Goal: Transaction & Acquisition: Book appointment/travel/reservation

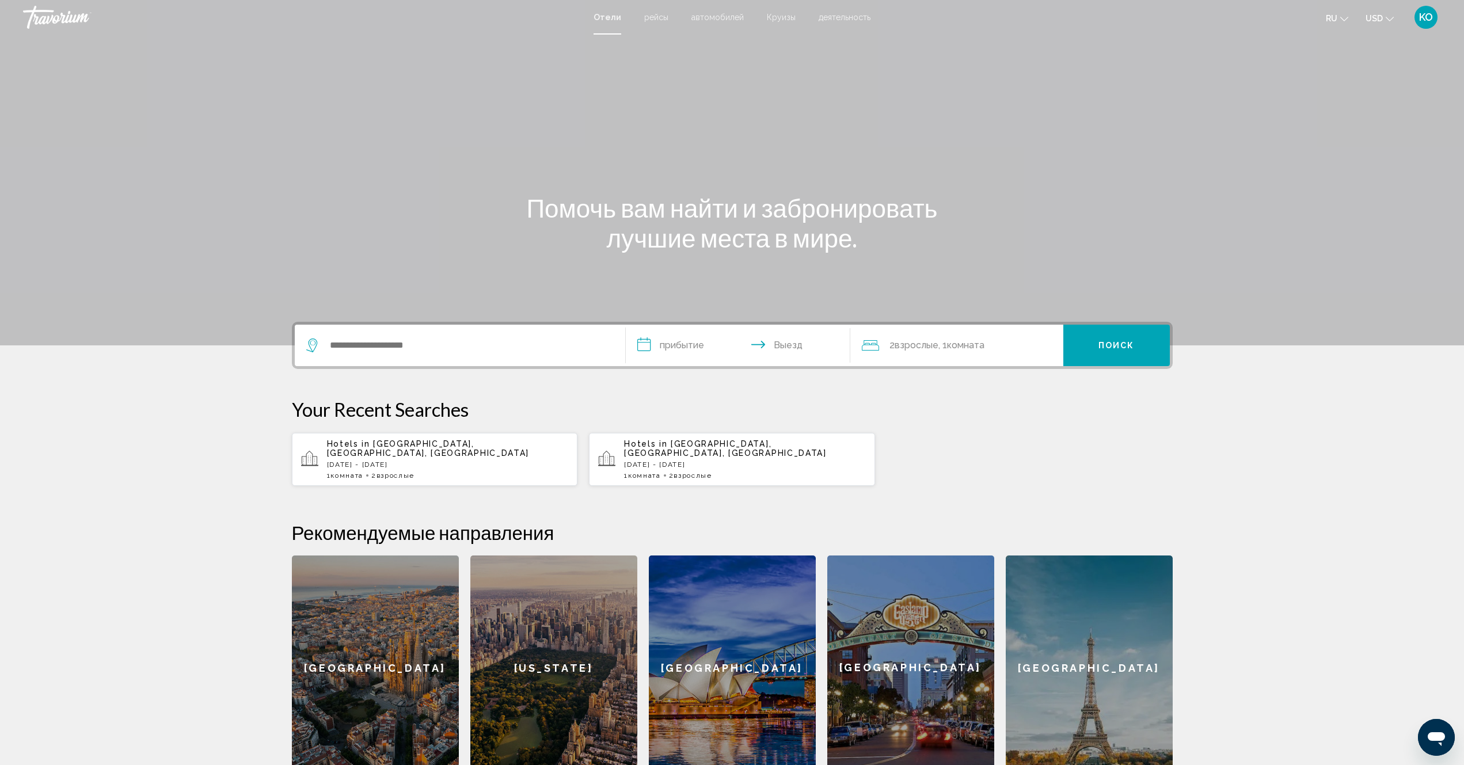
click at [417, 448] on div "Hotels in [GEOGRAPHIC_DATA], [GEOGRAPHIC_DATA], [GEOGRAPHIC_DATA] [DATE] - [DAT…" at bounding box center [448, 459] width 242 height 40
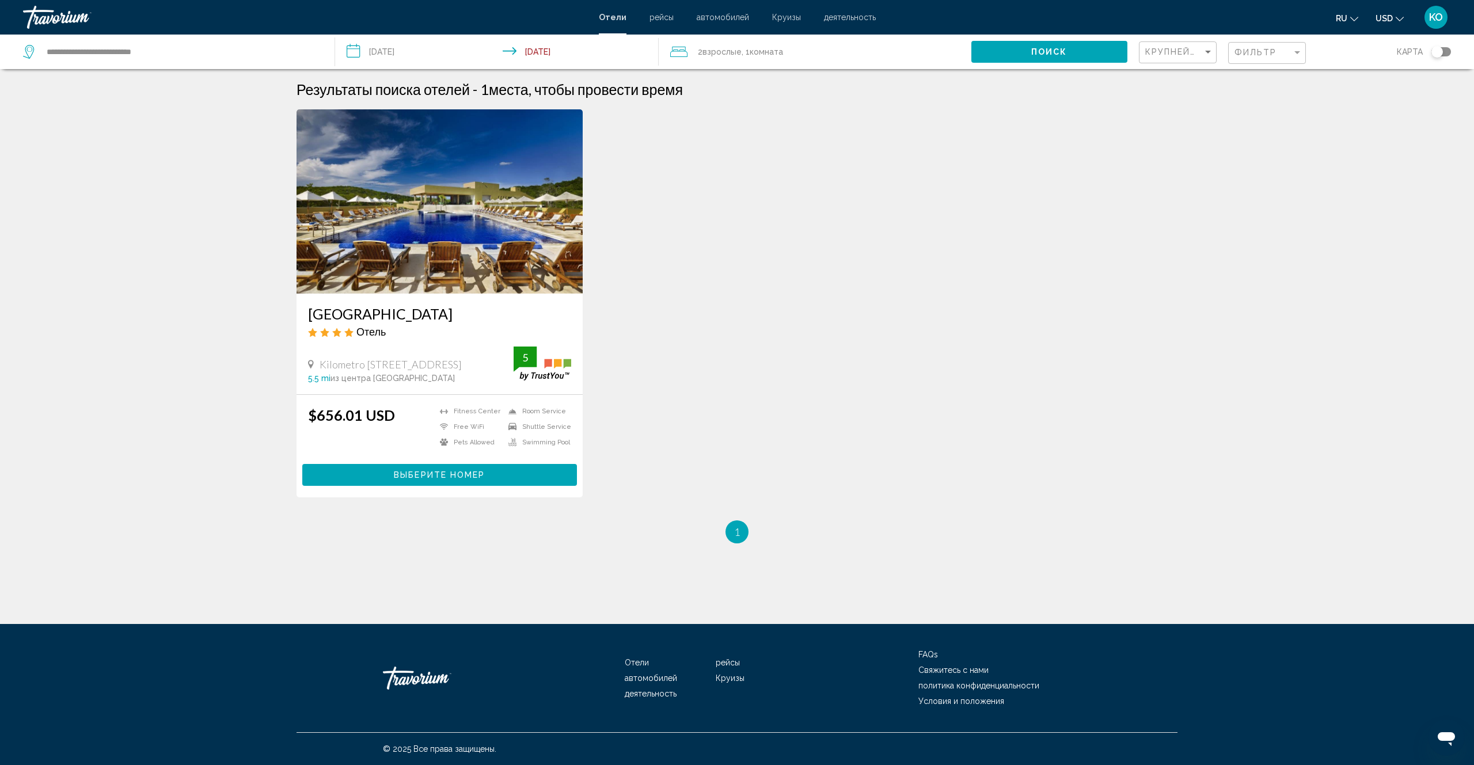
click at [476, 476] on span "Выберите номер" at bounding box center [439, 475] width 91 height 9
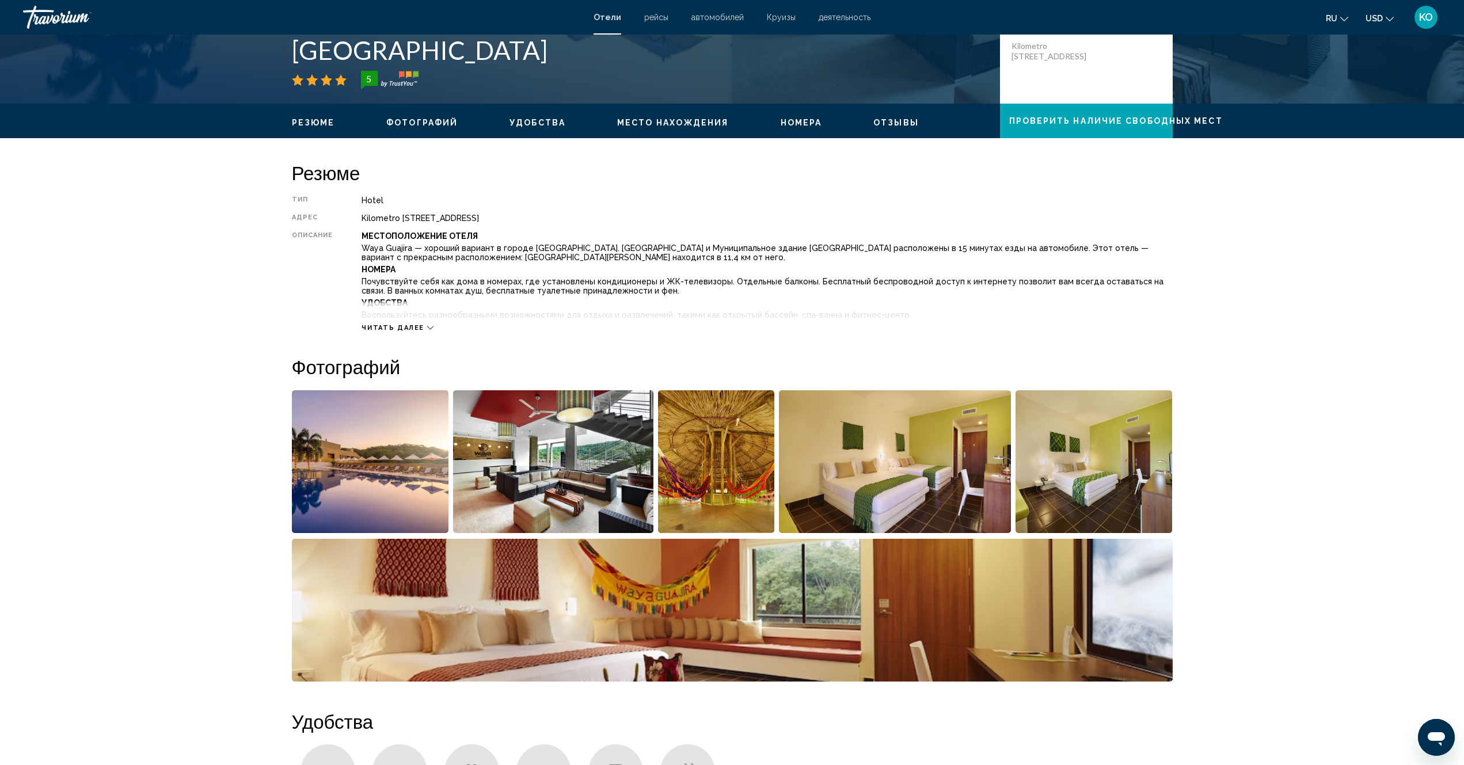
scroll to position [288, 0]
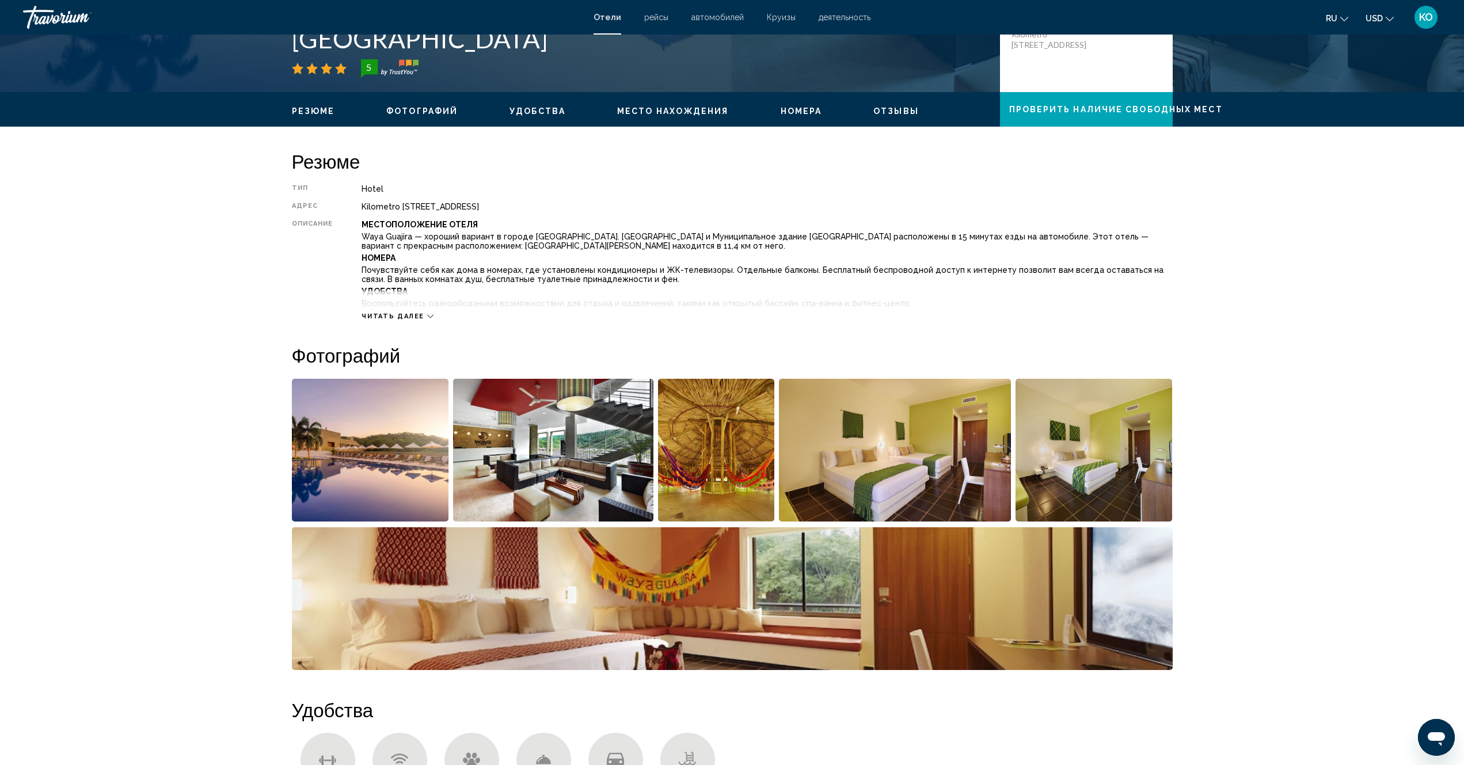
click at [428, 316] on icon "Main content" at bounding box center [430, 316] width 6 height 6
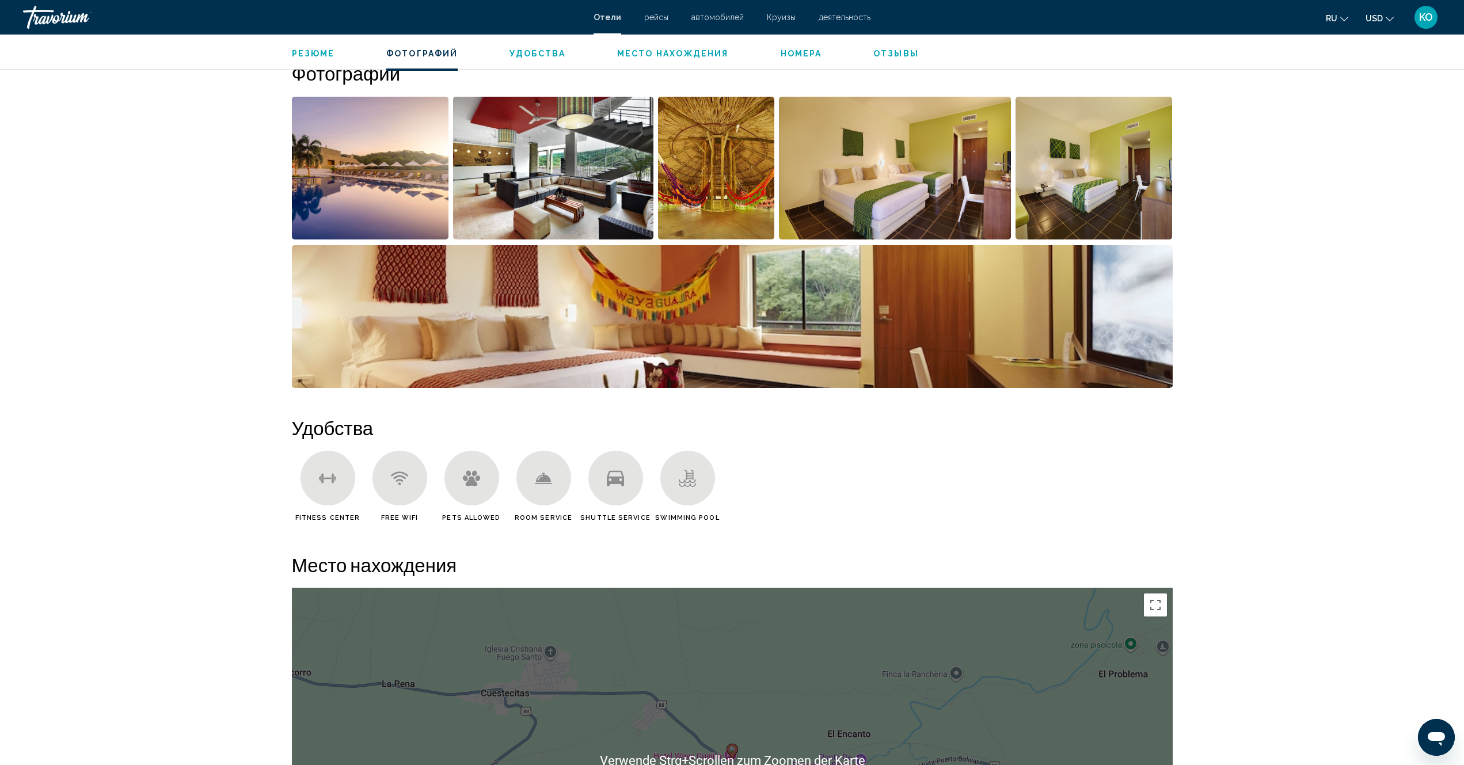
scroll to position [518, 0]
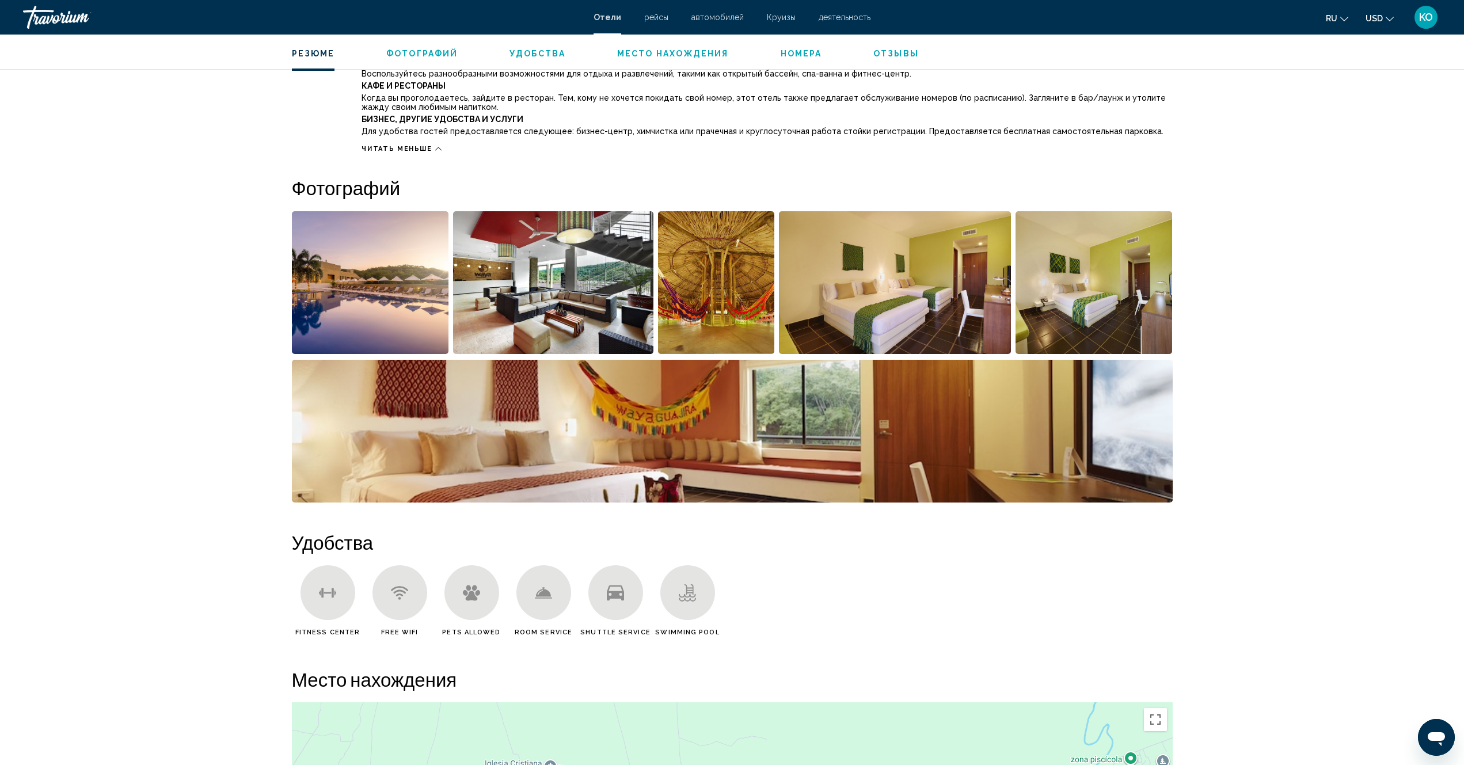
click at [360, 311] on img "Open full-screen image slider" at bounding box center [370, 282] width 157 height 143
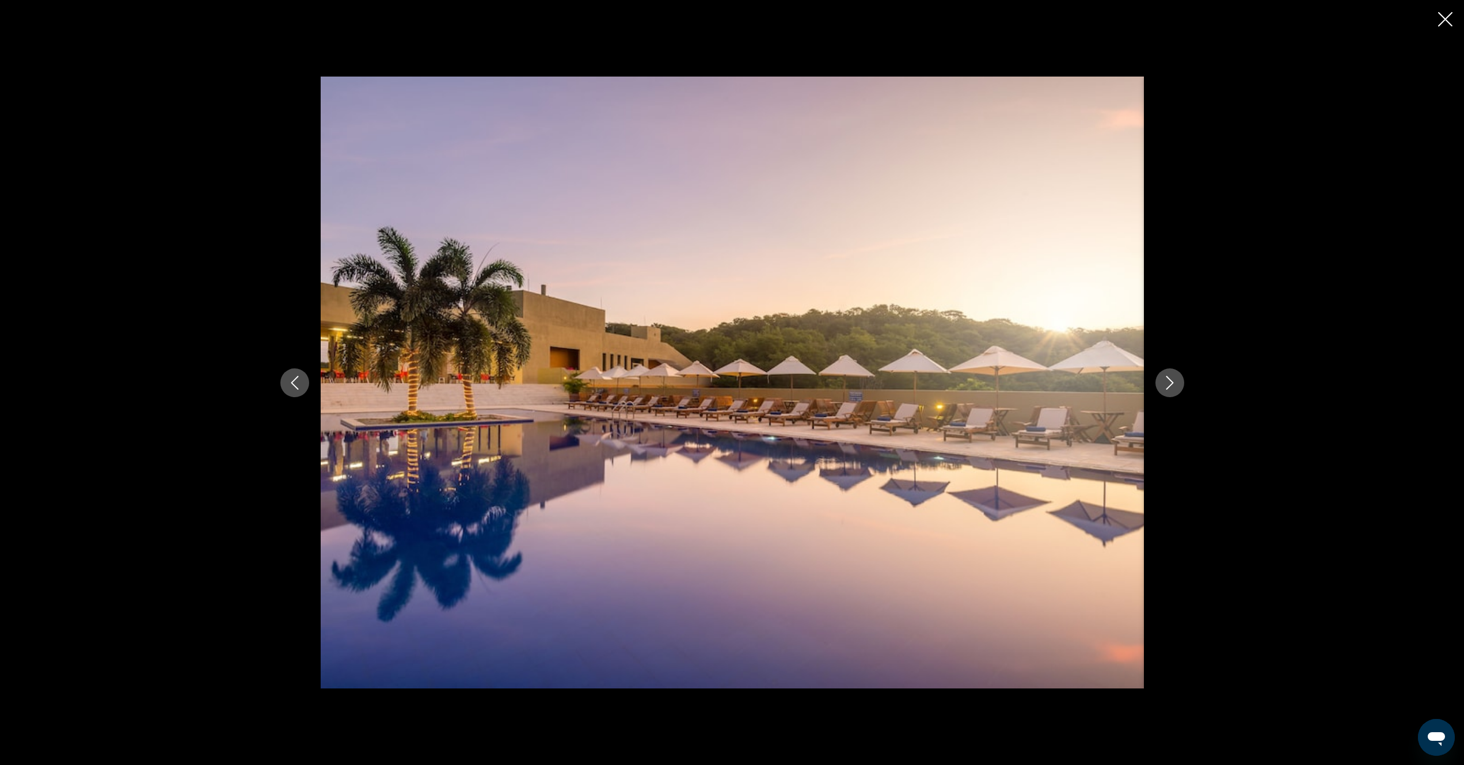
click at [1157, 387] on button "Next image" at bounding box center [1169, 382] width 29 height 29
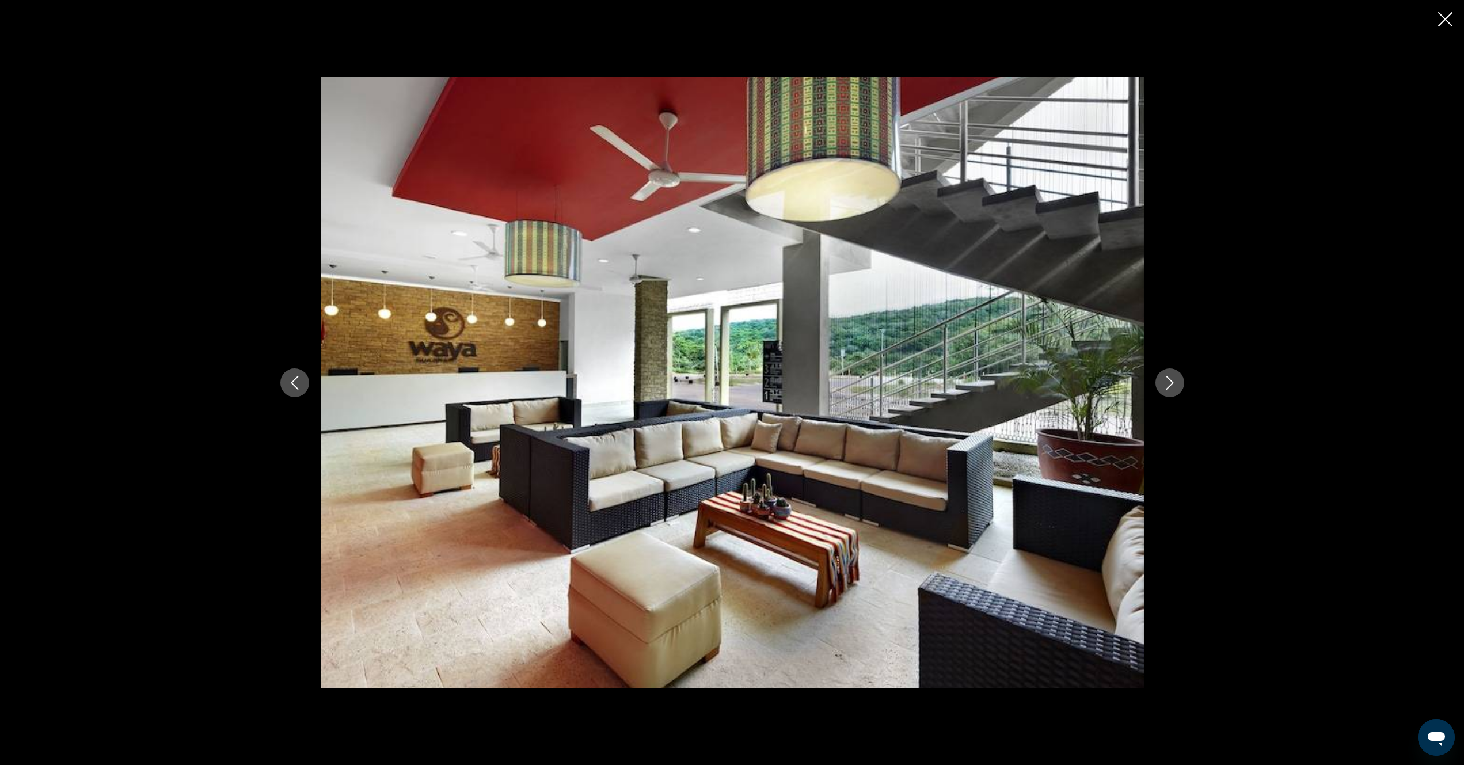
click at [1164, 385] on icon "Next image" at bounding box center [1170, 383] width 14 height 14
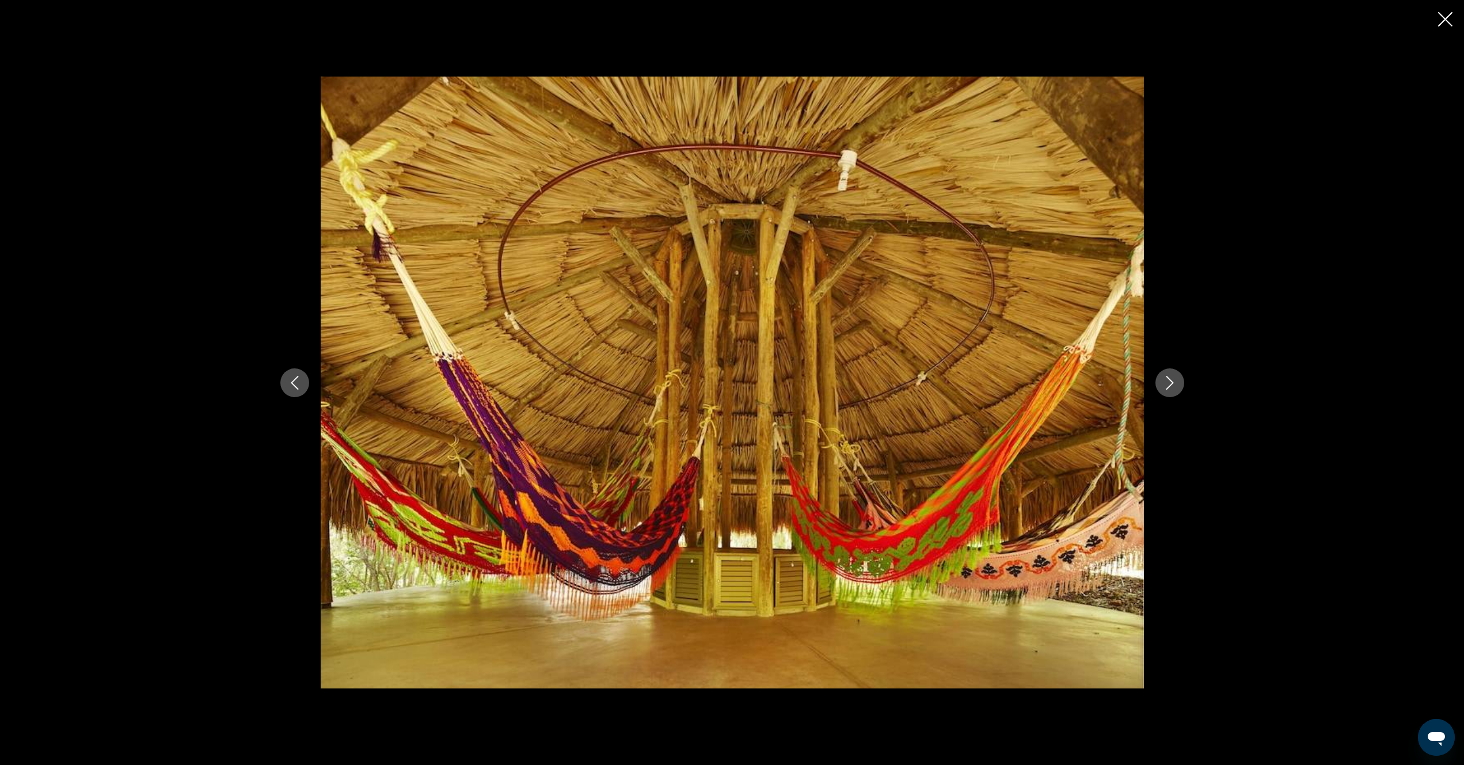
click at [1164, 385] on icon "Next image" at bounding box center [1170, 383] width 14 height 14
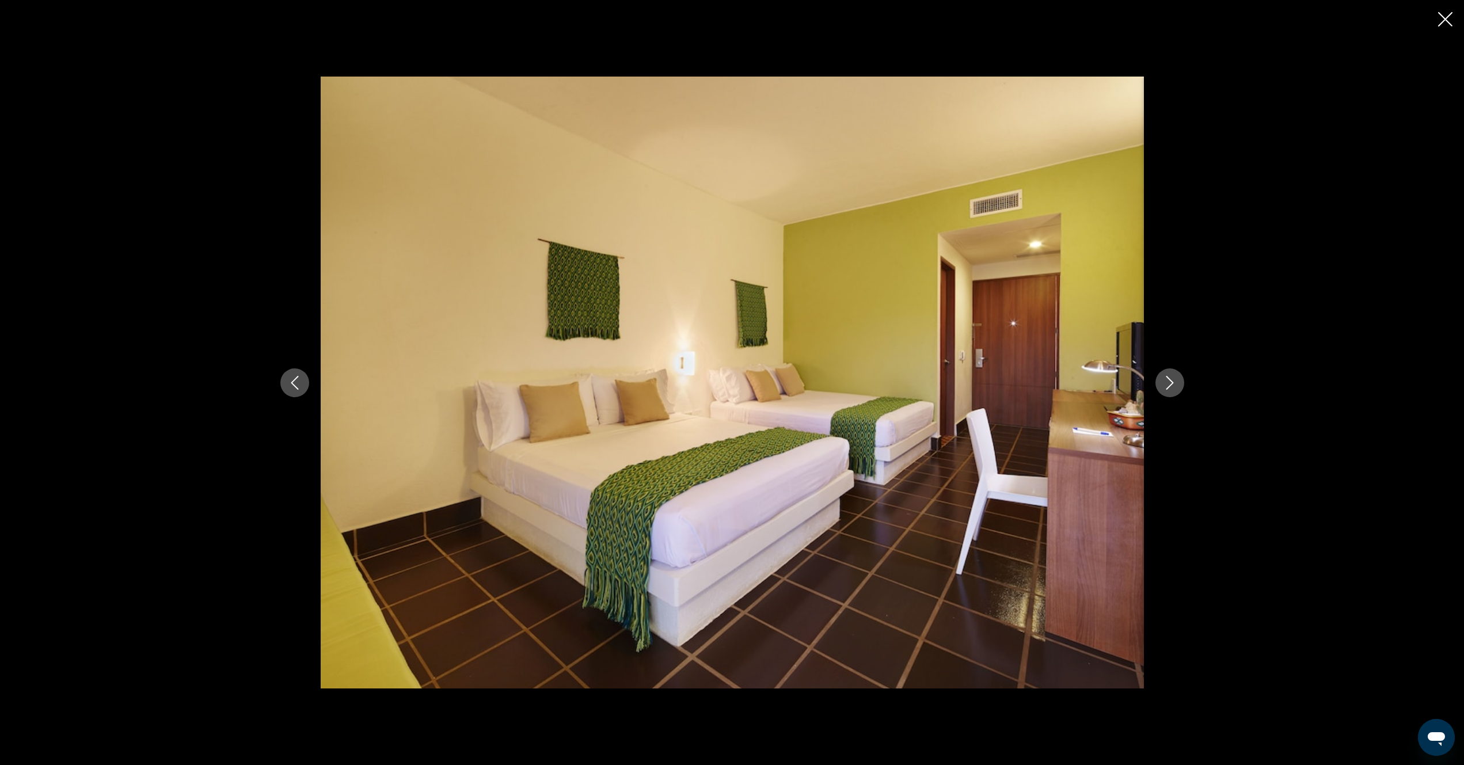
click at [1164, 385] on icon "Next image" at bounding box center [1170, 383] width 14 height 14
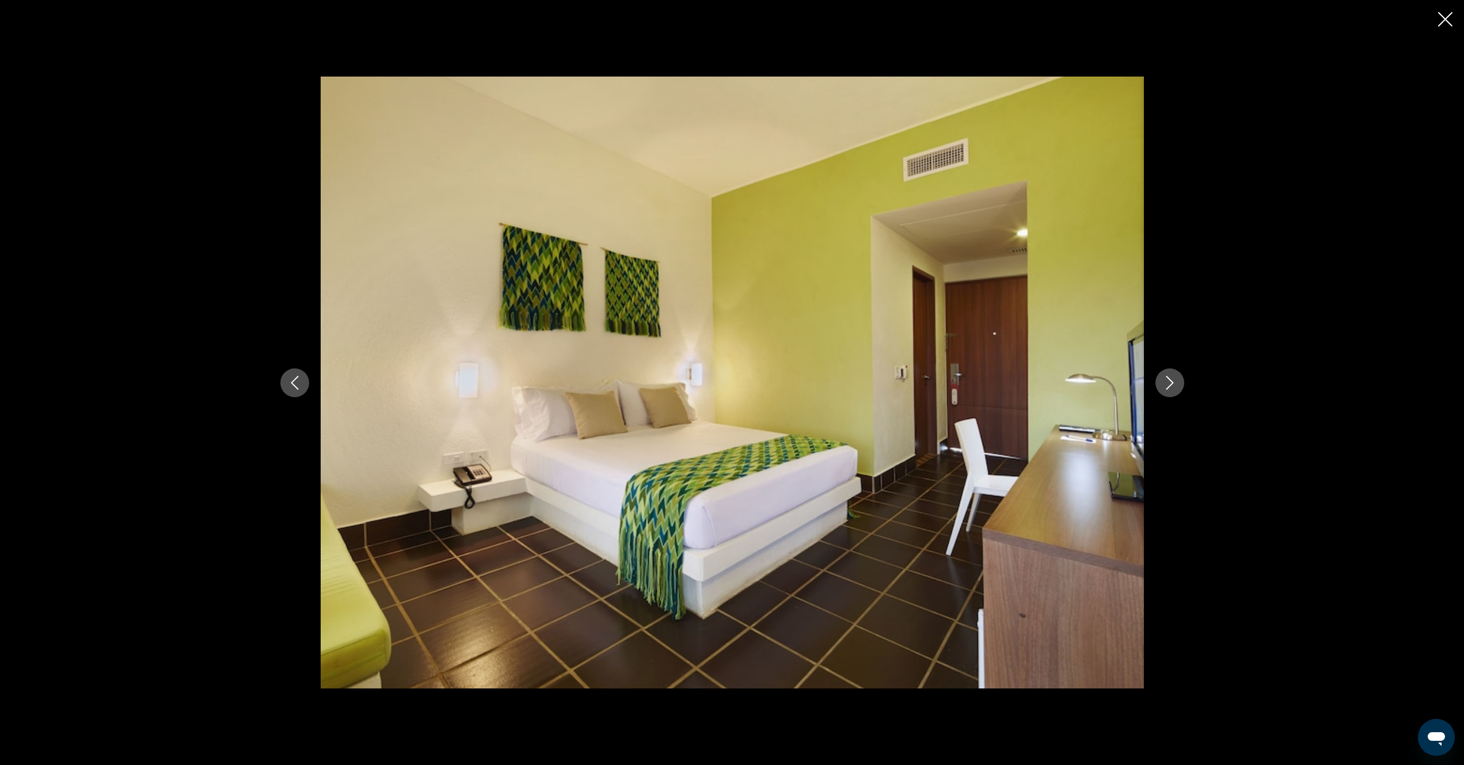
click at [1164, 385] on icon "Next image" at bounding box center [1170, 383] width 14 height 14
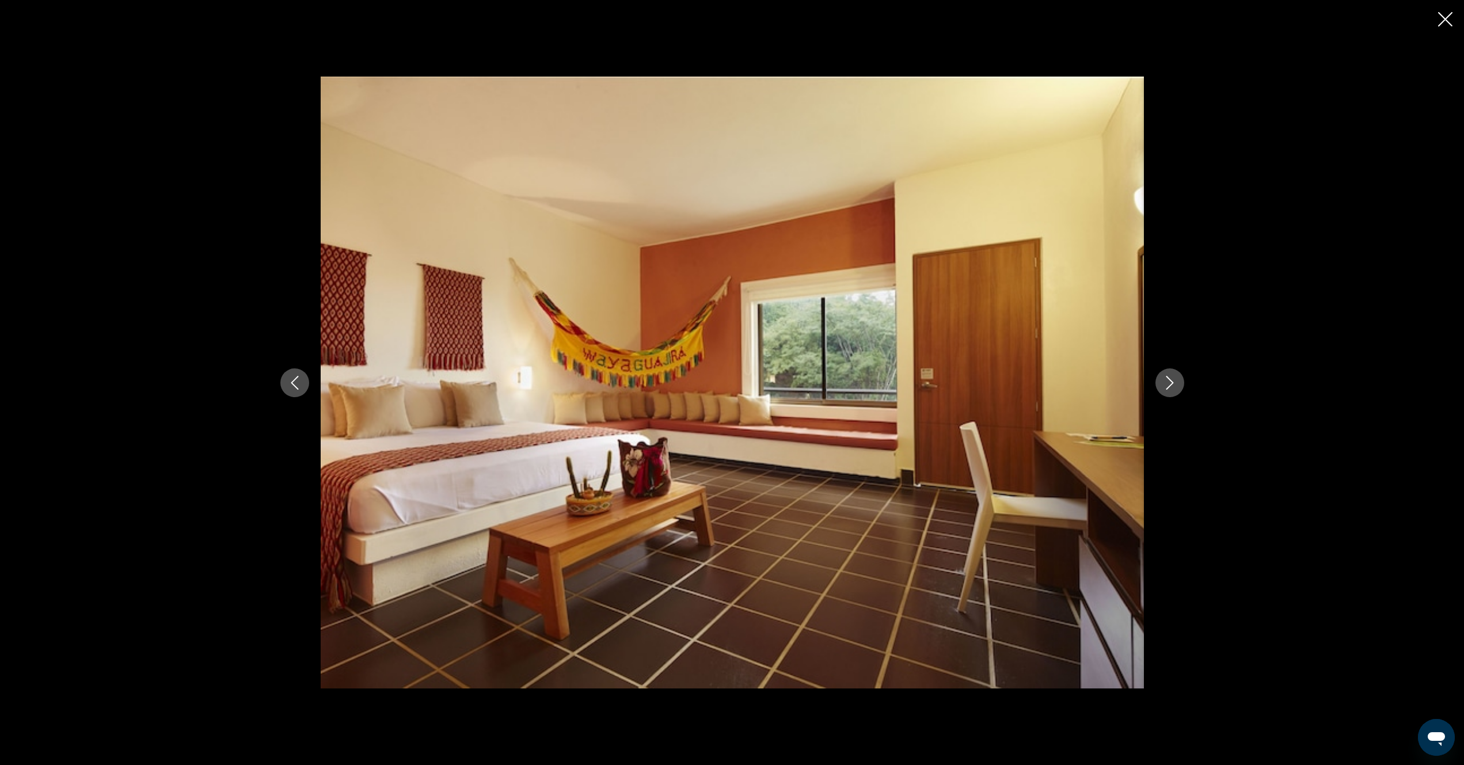
click at [1164, 385] on icon "Next image" at bounding box center [1170, 383] width 14 height 14
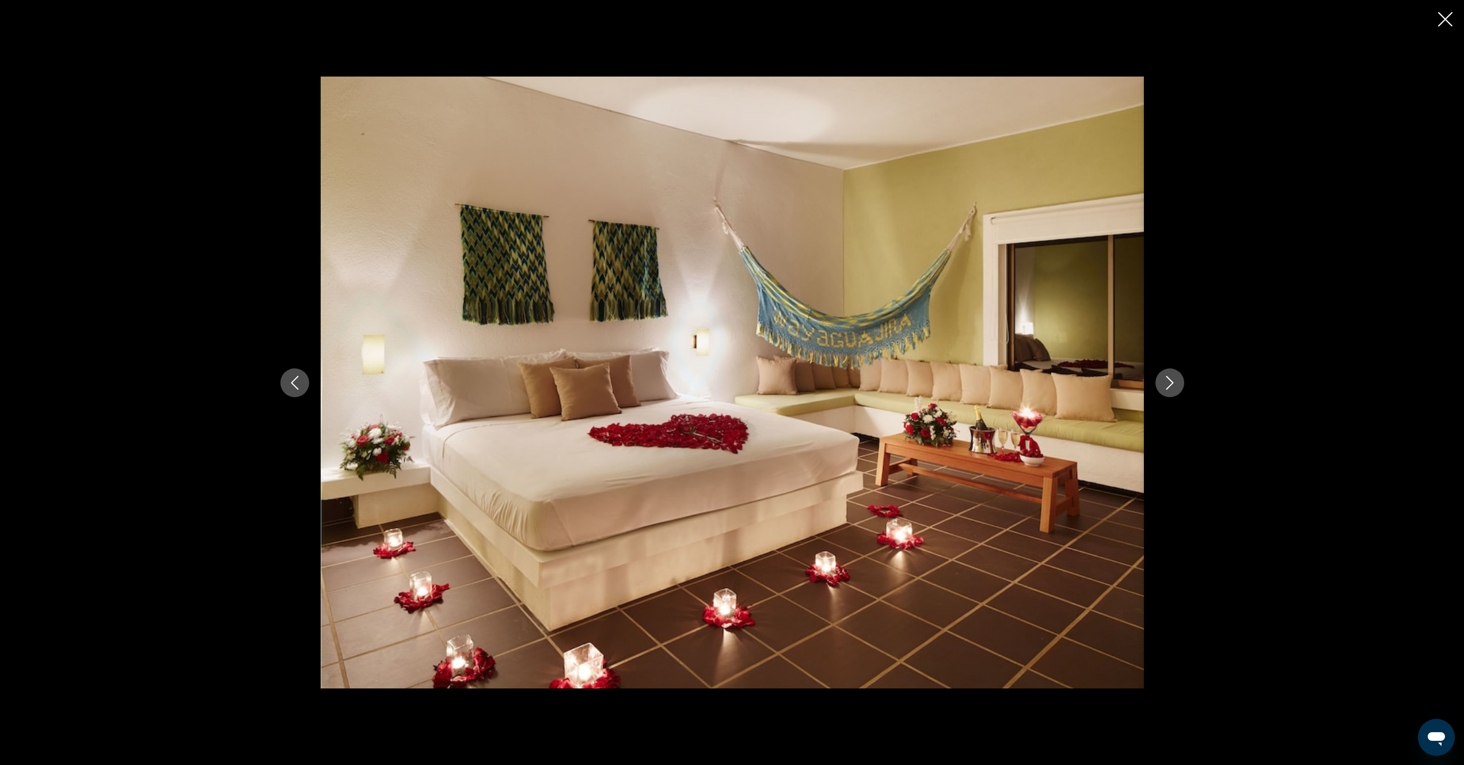
click at [1164, 385] on icon "Next image" at bounding box center [1170, 383] width 14 height 14
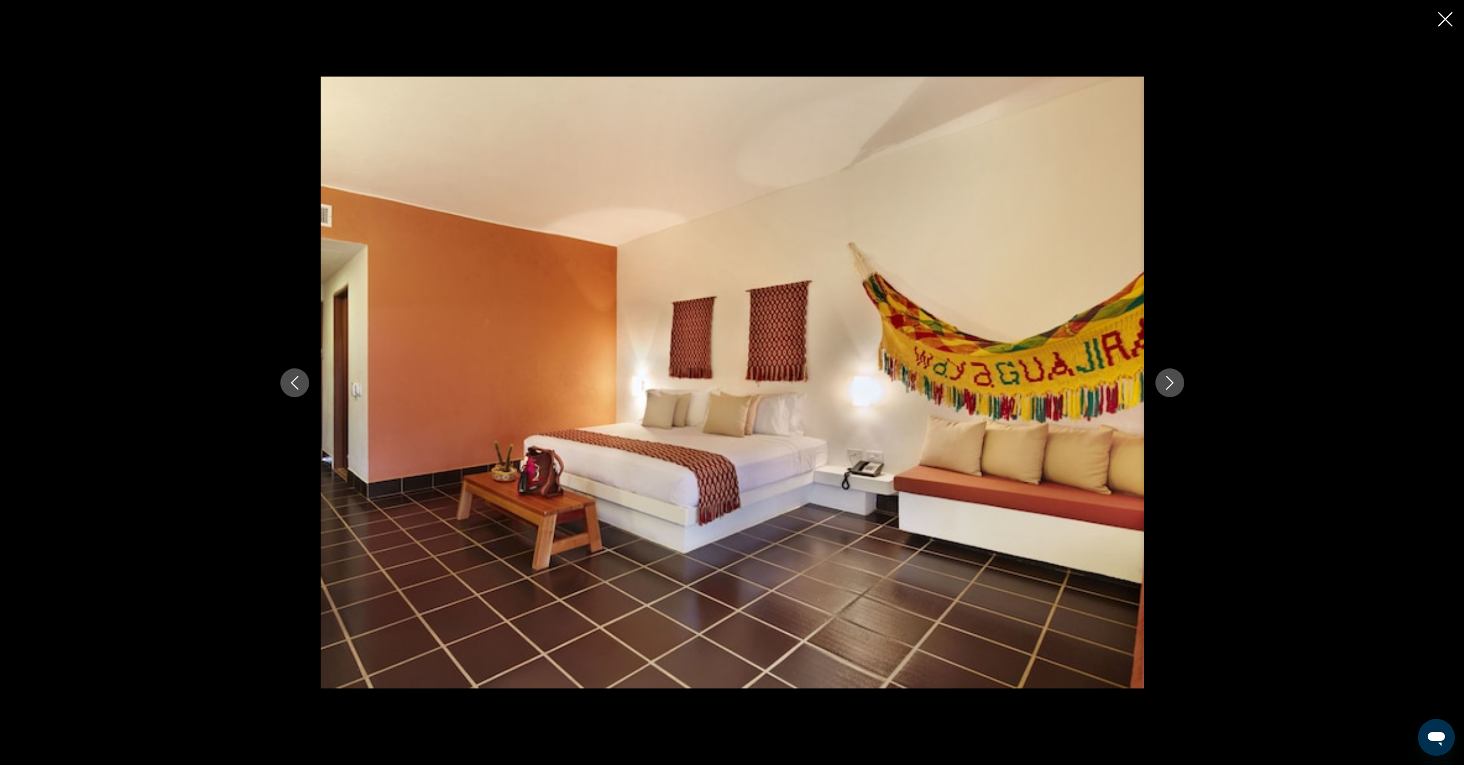
click at [1166, 386] on icon "Next image" at bounding box center [1170, 383] width 14 height 14
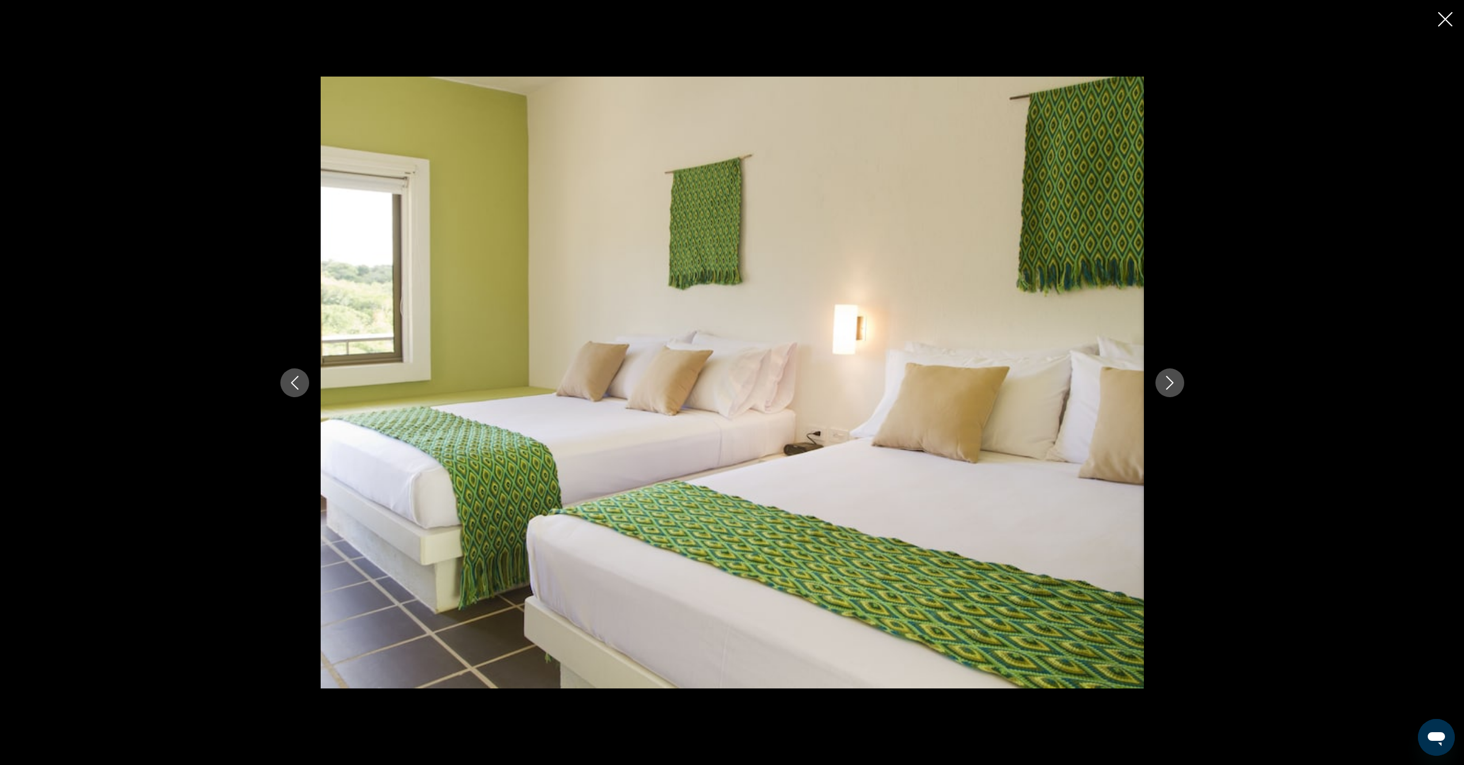
click at [1166, 386] on icon "Next image" at bounding box center [1170, 383] width 14 height 14
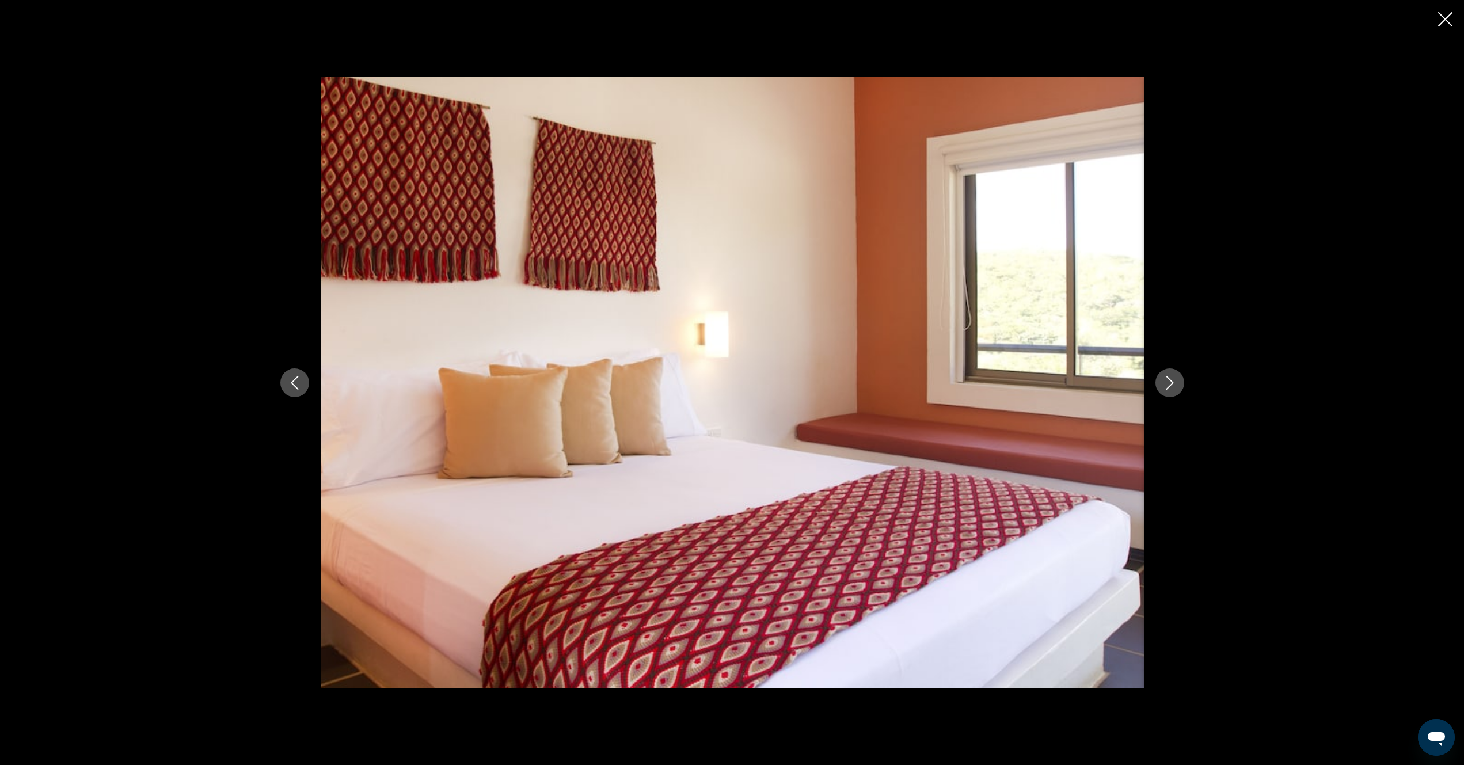
click at [1166, 386] on icon "Next image" at bounding box center [1170, 383] width 14 height 14
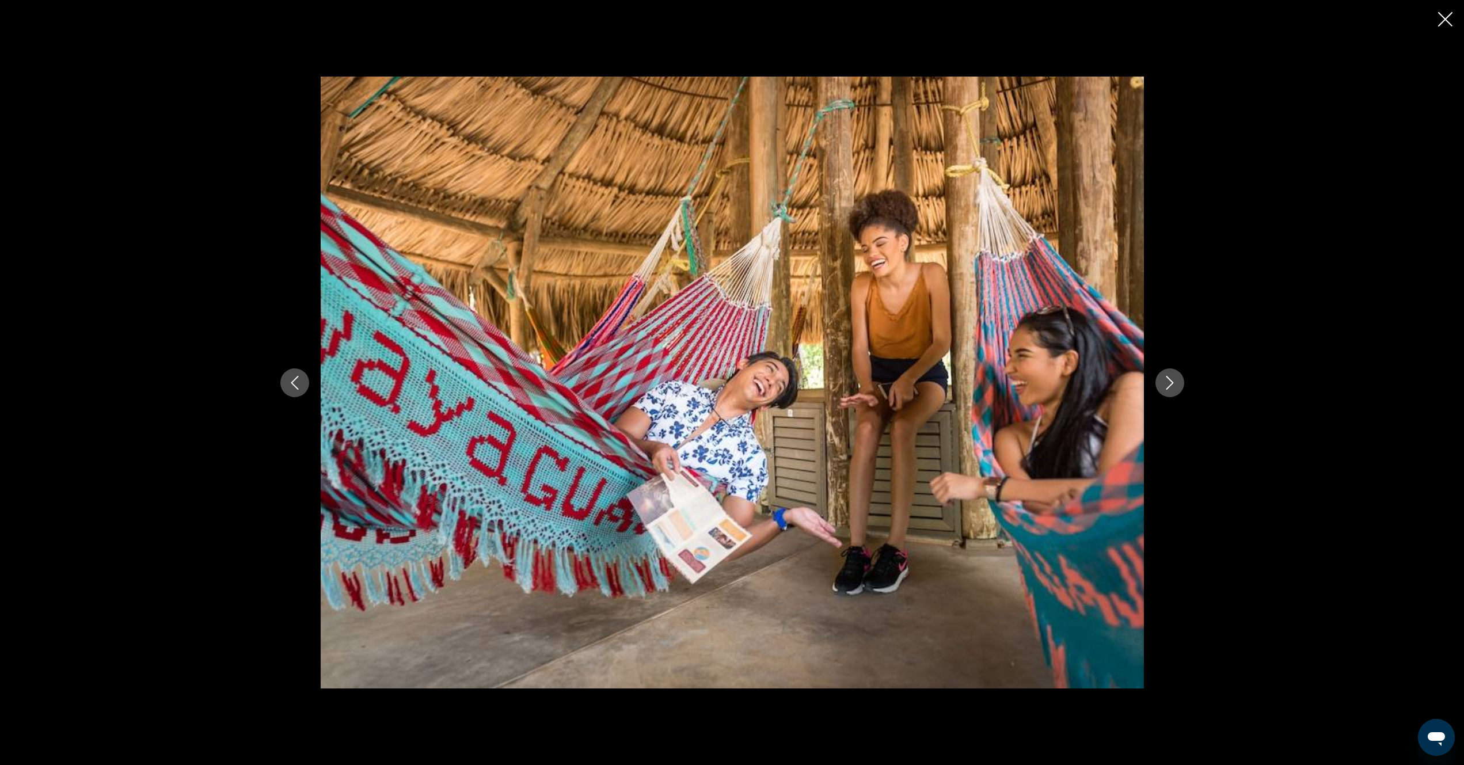
click at [1167, 386] on icon "Next image" at bounding box center [1170, 383] width 14 height 14
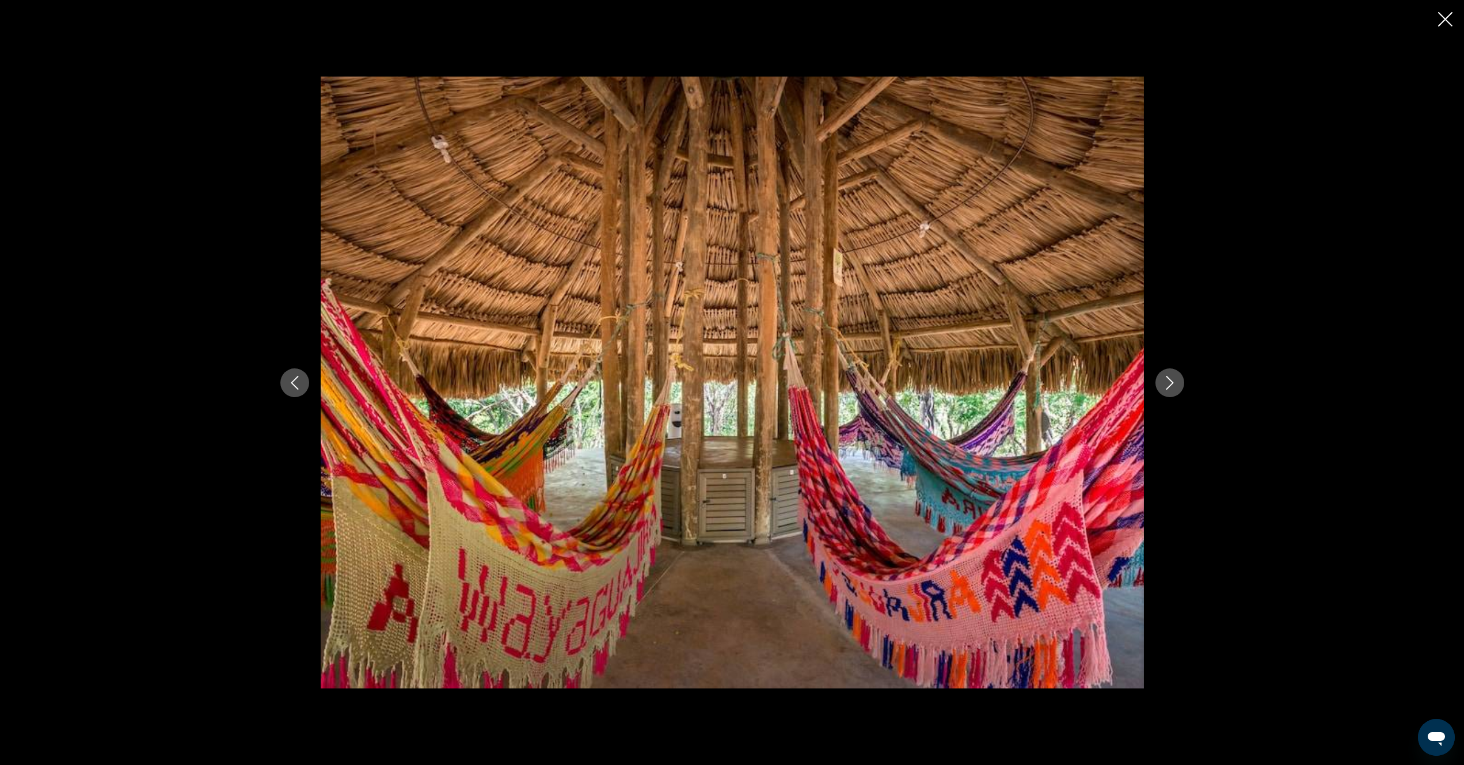
click at [1167, 386] on icon "Next image" at bounding box center [1170, 383] width 14 height 14
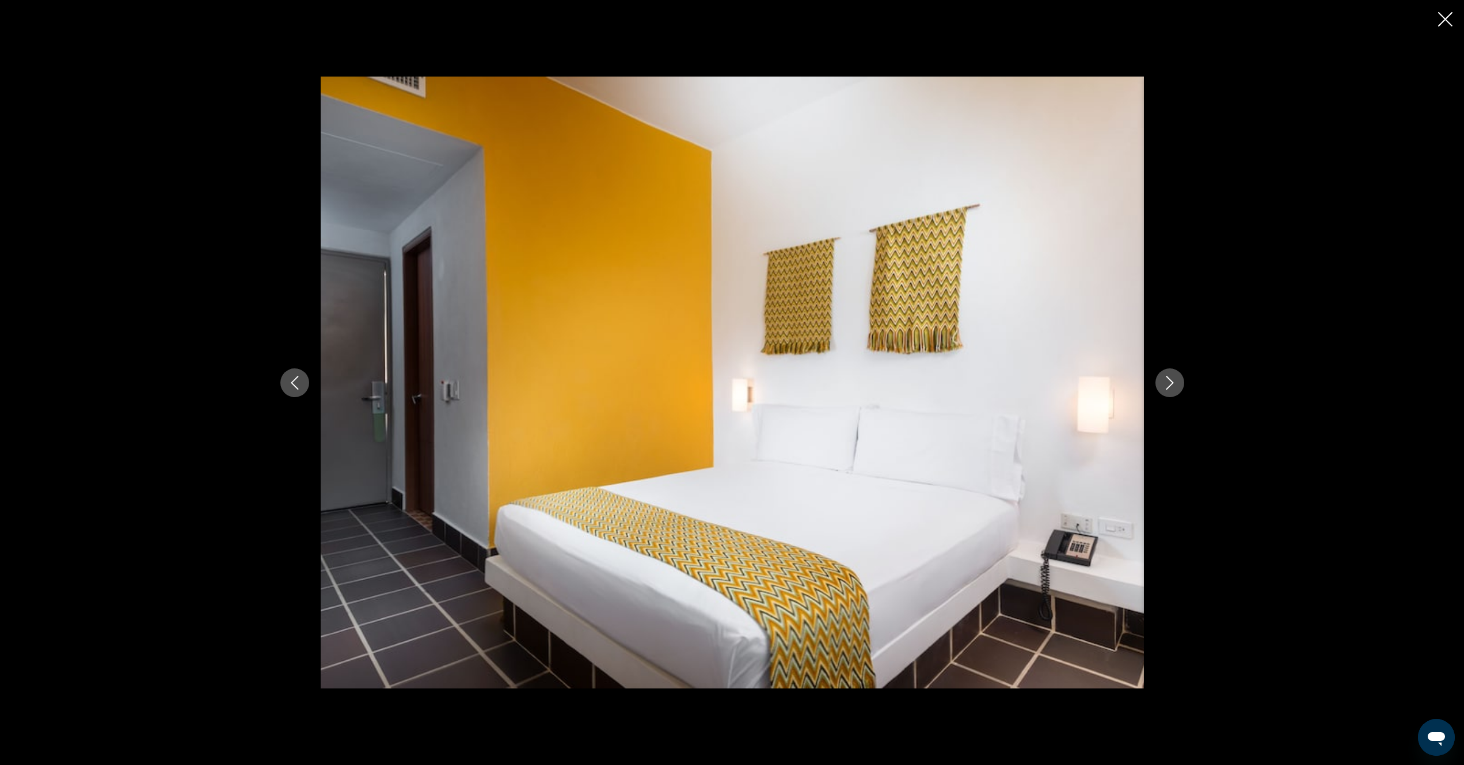
click at [1167, 386] on icon "Next image" at bounding box center [1170, 383] width 14 height 14
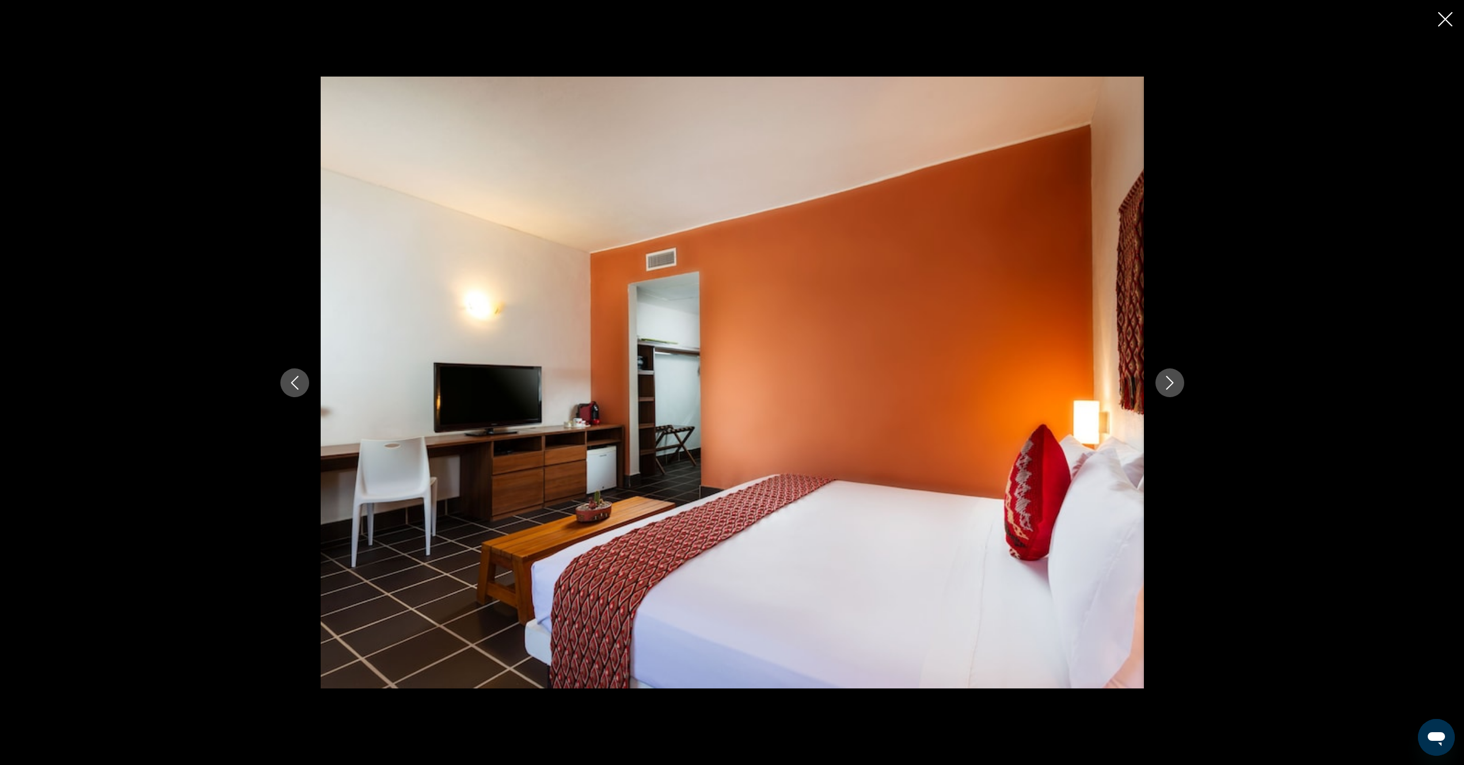
click at [1167, 386] on icon "Next image" at bounding box center [1170, 383] width 14 height 14
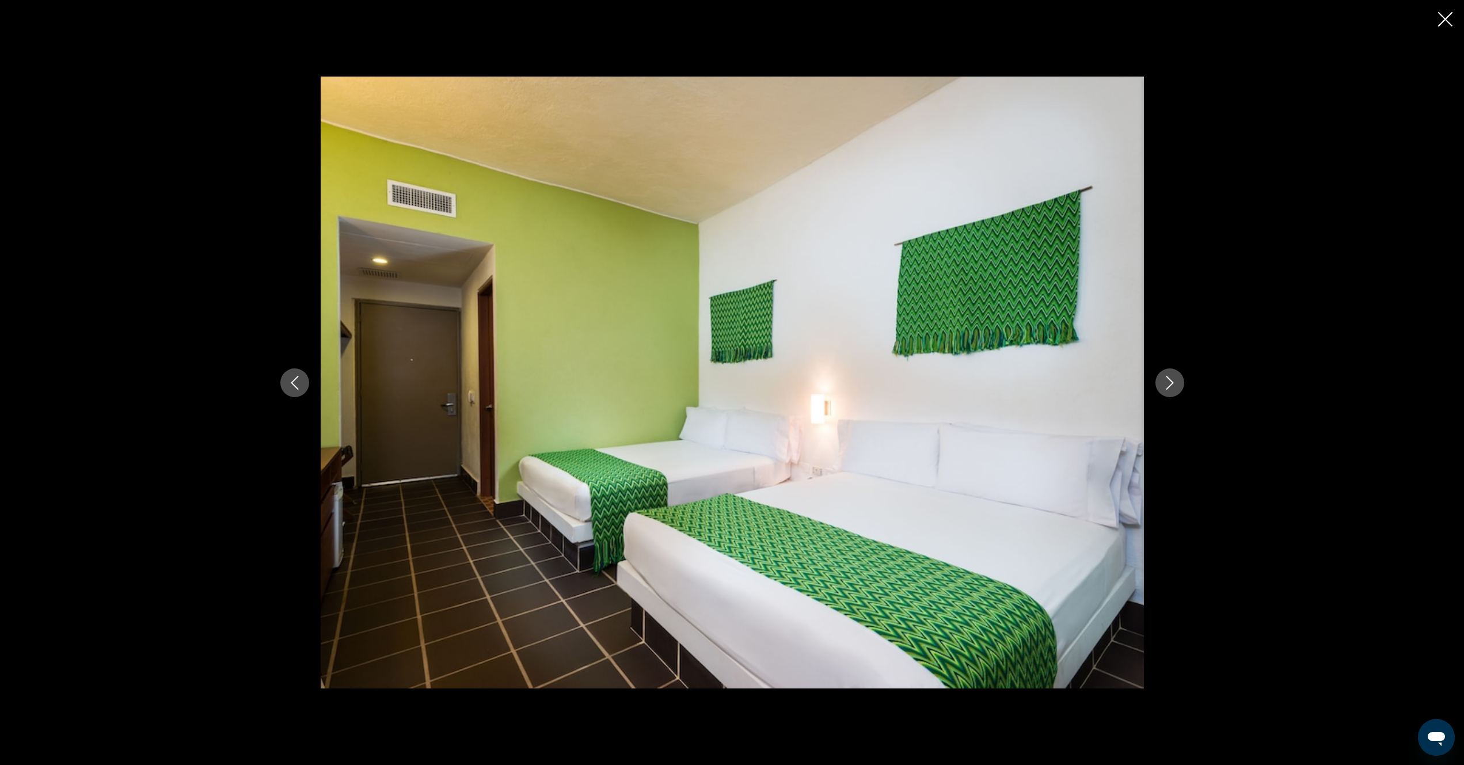
click at [1167, 386] on icon "Next image" at bounding box center [1170, 383] width 14 height 14
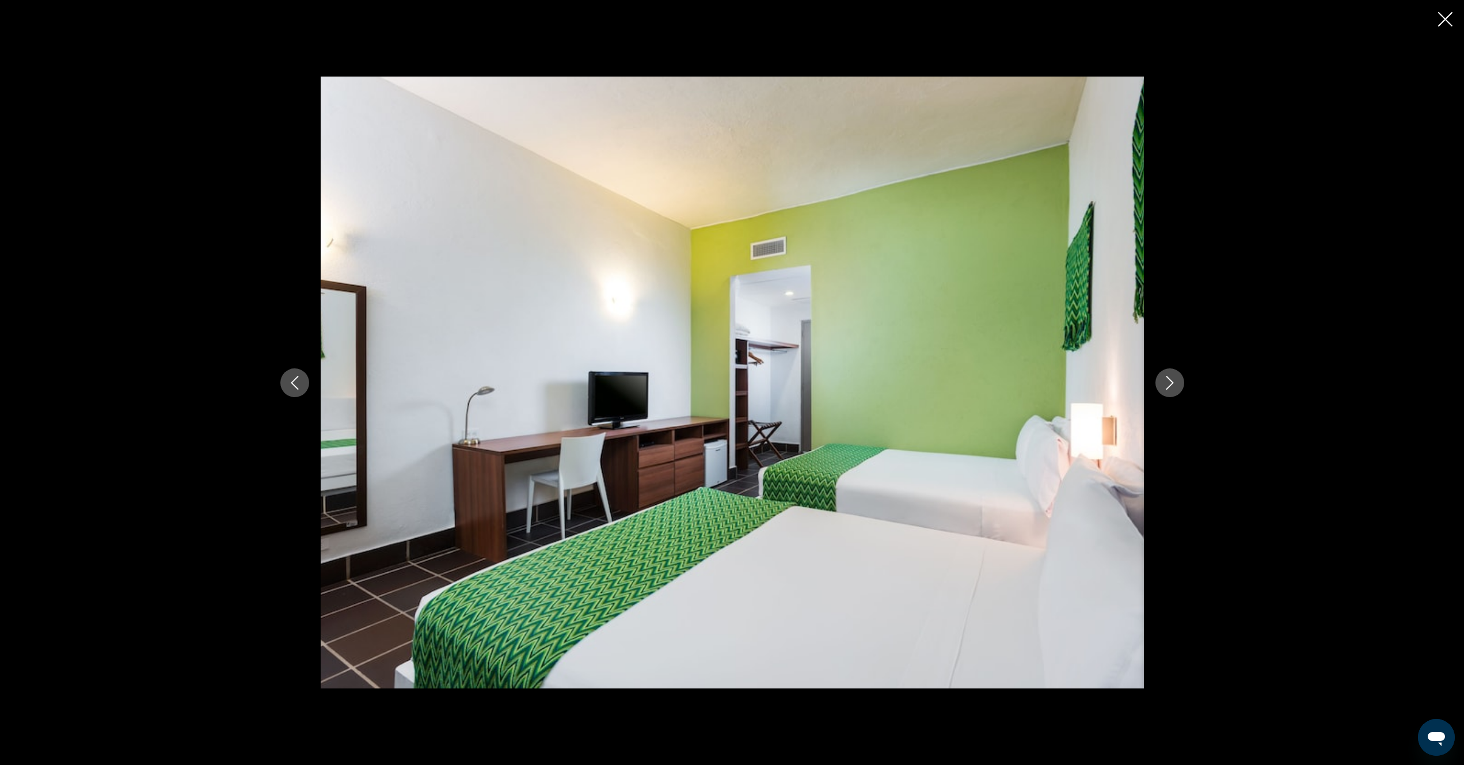
click at [1167, 386] on icon "Next image" at bounding box center [1170, 383] width 14 height 14
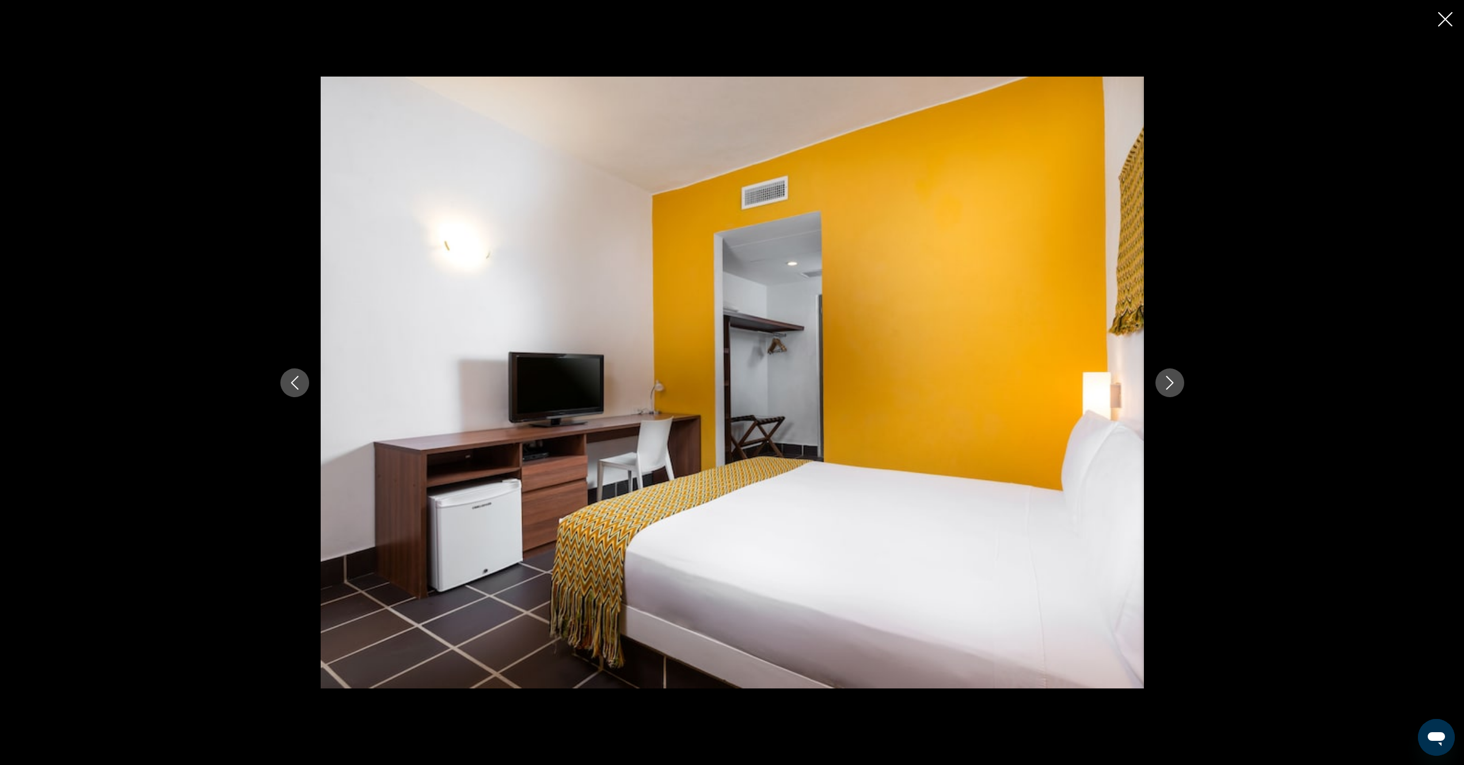
click at [1167, 386] on icon "Next image" at bounding box center [1170, 383] width 14 height 14
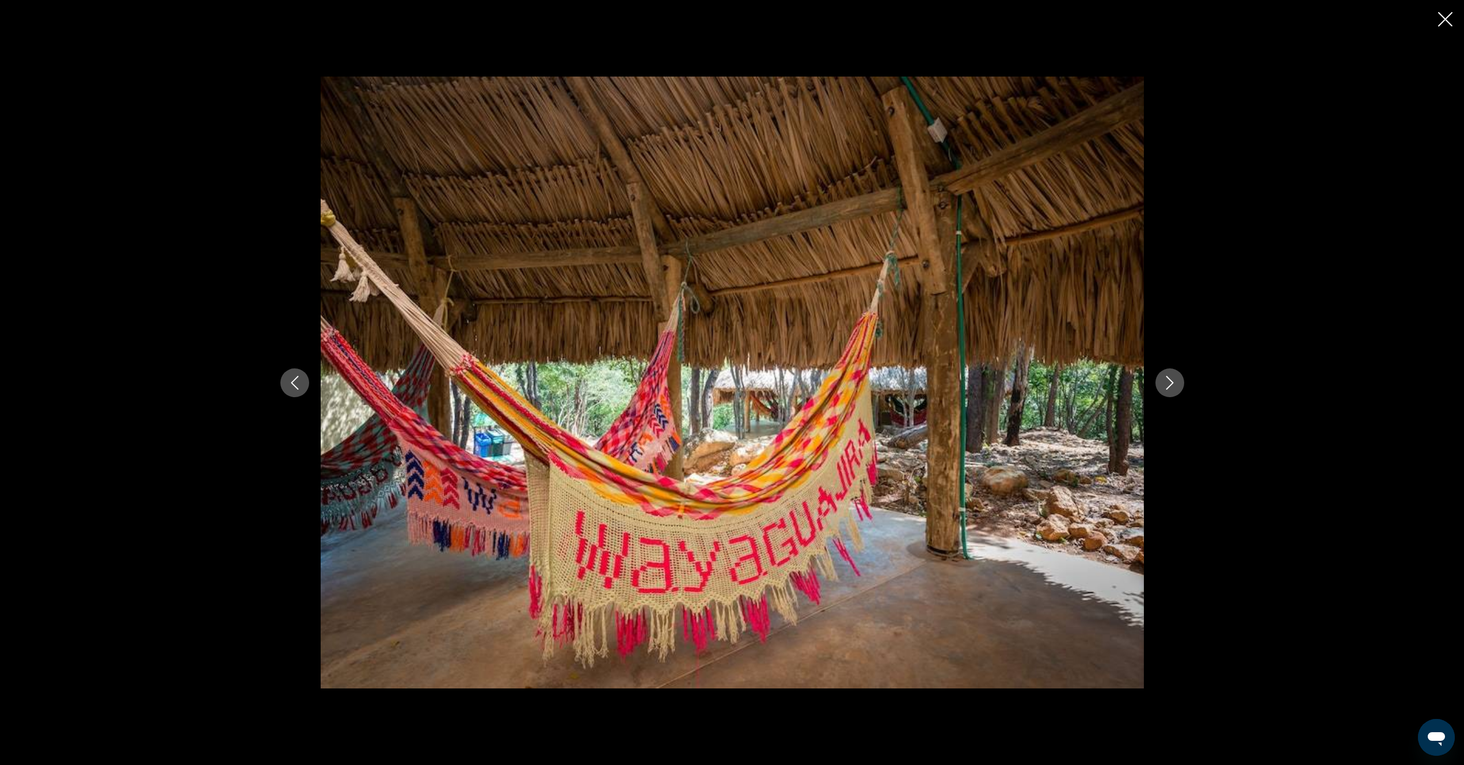
click at [1167, 386] on icon "Next image" at bounding box center [1170, 383] width 14 height 14
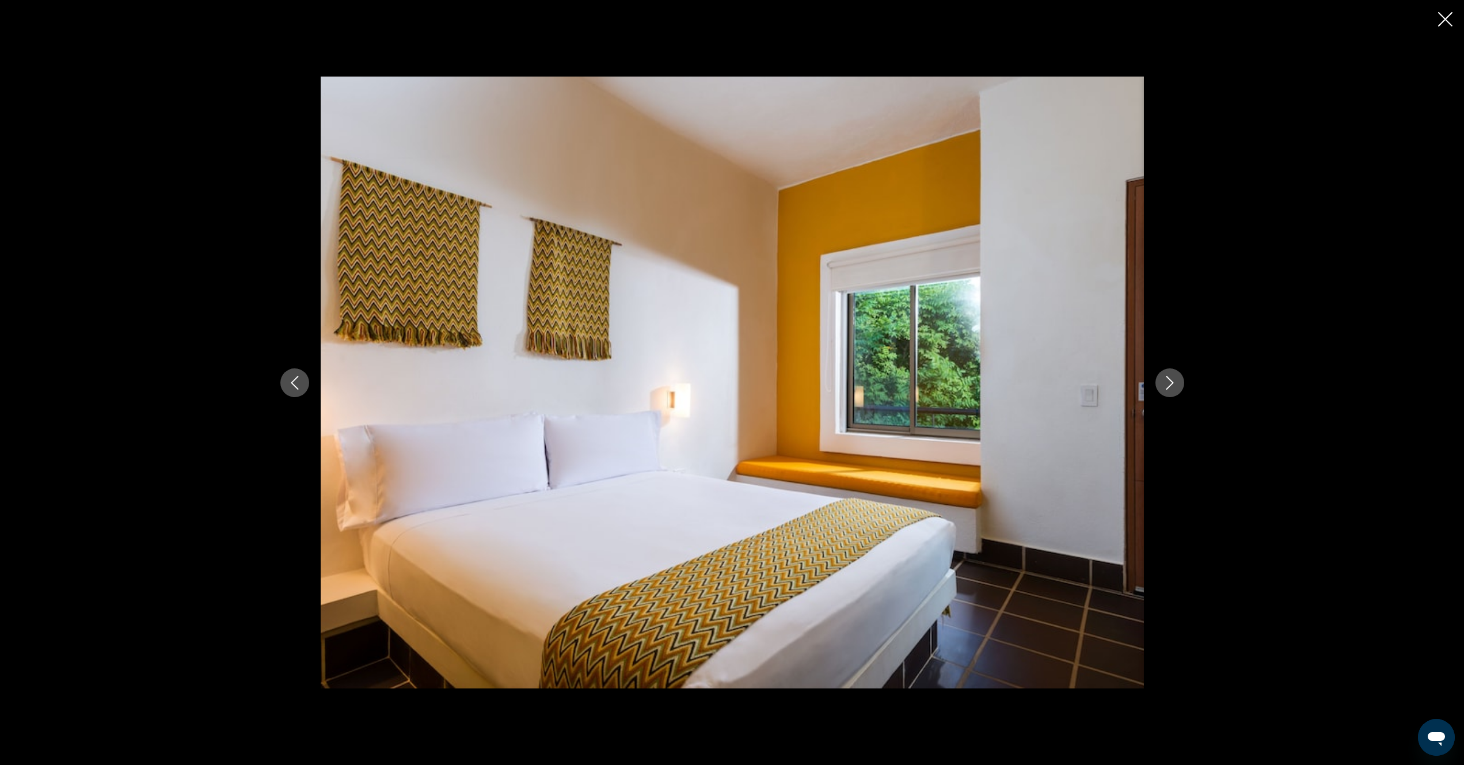
click at [1167, 386] on icon "Next image" at bounding box center [1170, 383] width 14 height 14
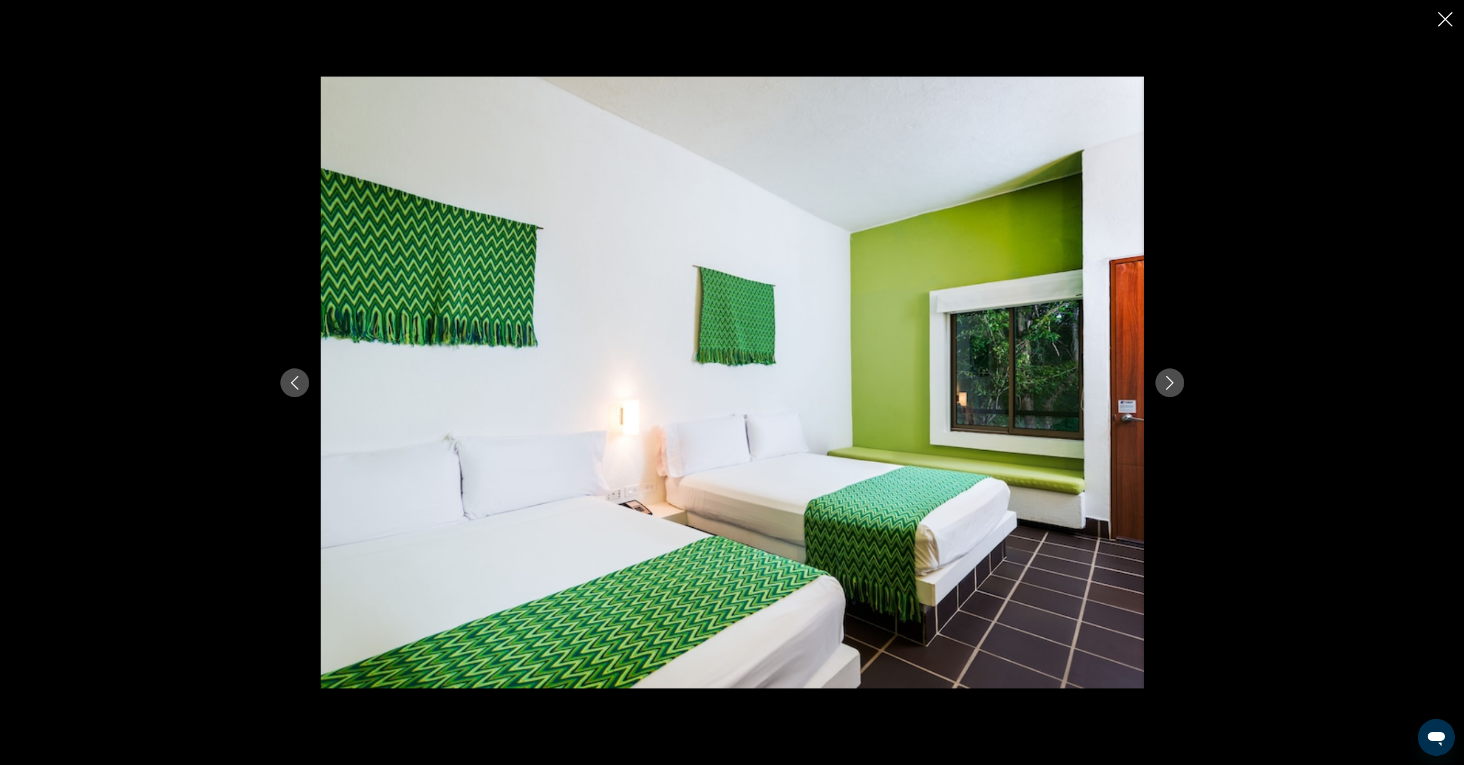
click at [1167, 386] on icon "Next image" at bounding box center [1170, 383] width 14 height 14
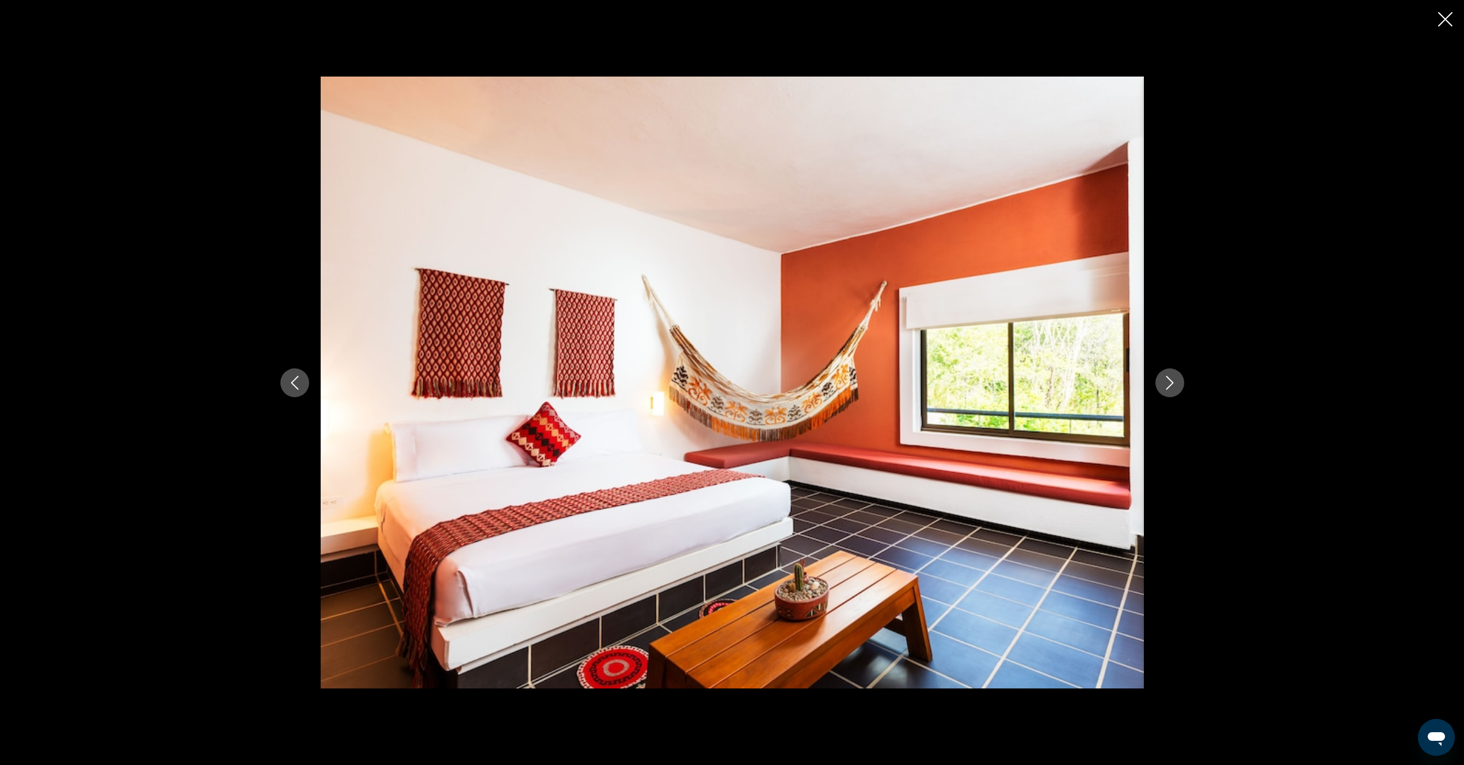
click at [1167, 386] on icon "Next image" at bounding box center [1170, 383] width 14 height 14
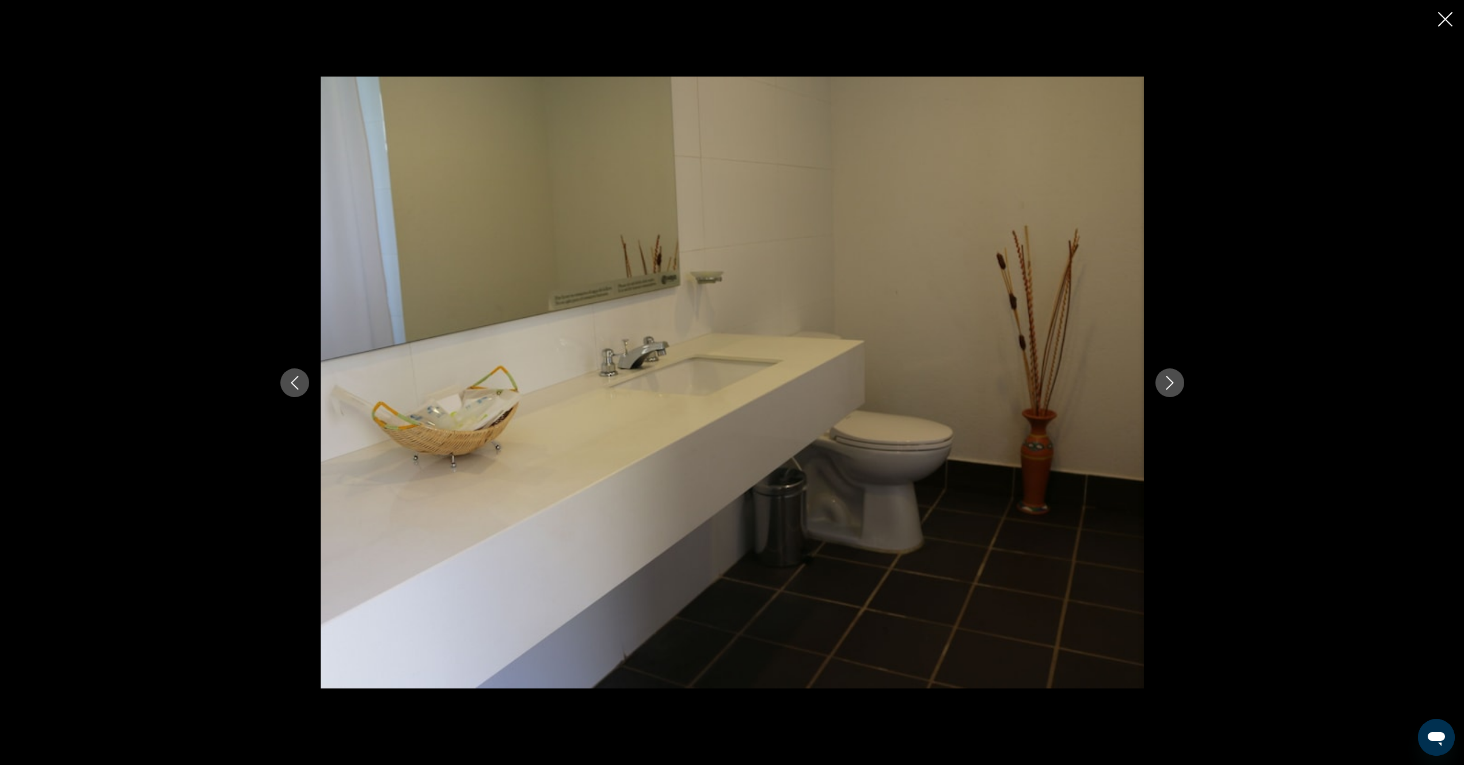
click at [1167, 386] on icon "Next image" at bounding box center [1170, 383] width 14 height 14
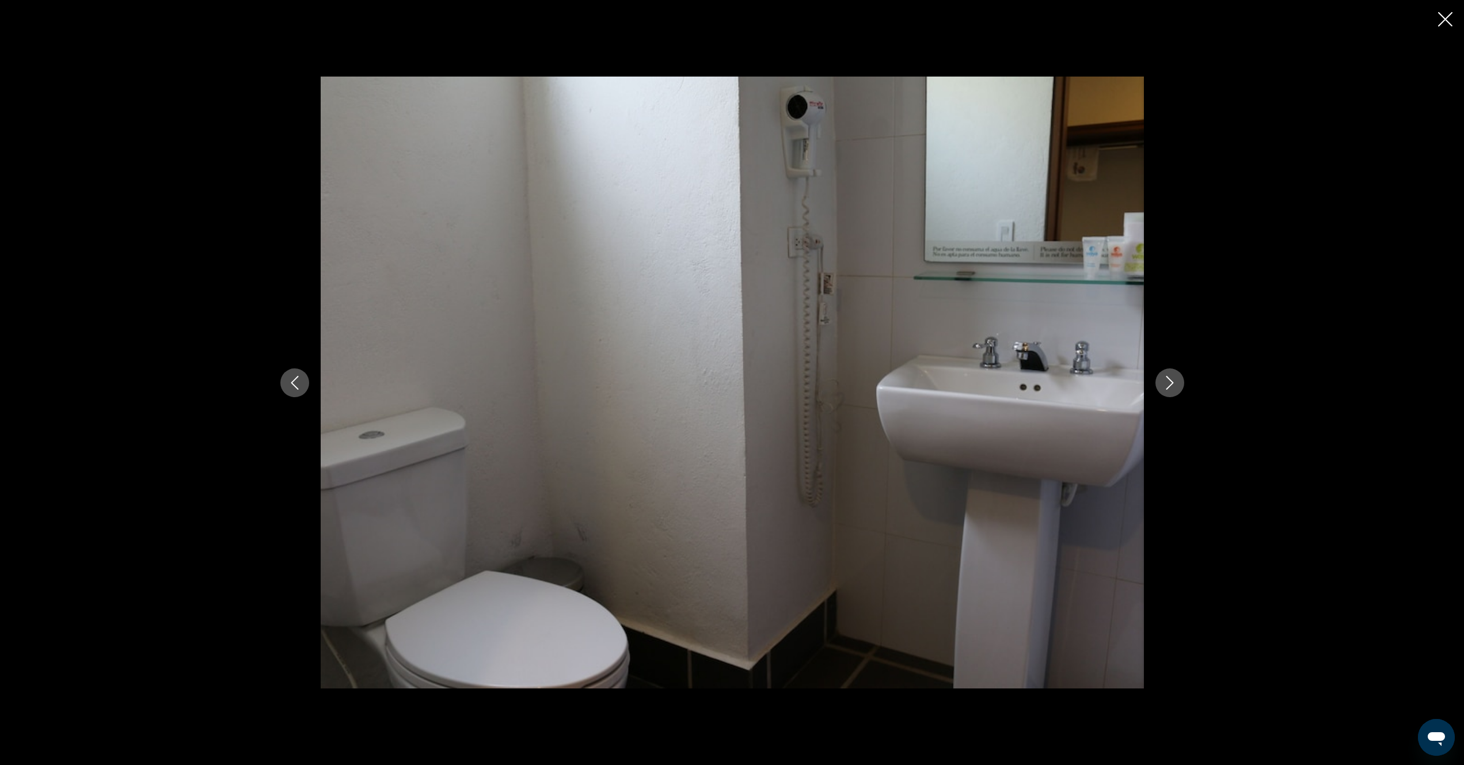
click at [1167, 386] on icon "Next image" at bounding box center [1170, 383] width 14 height 14
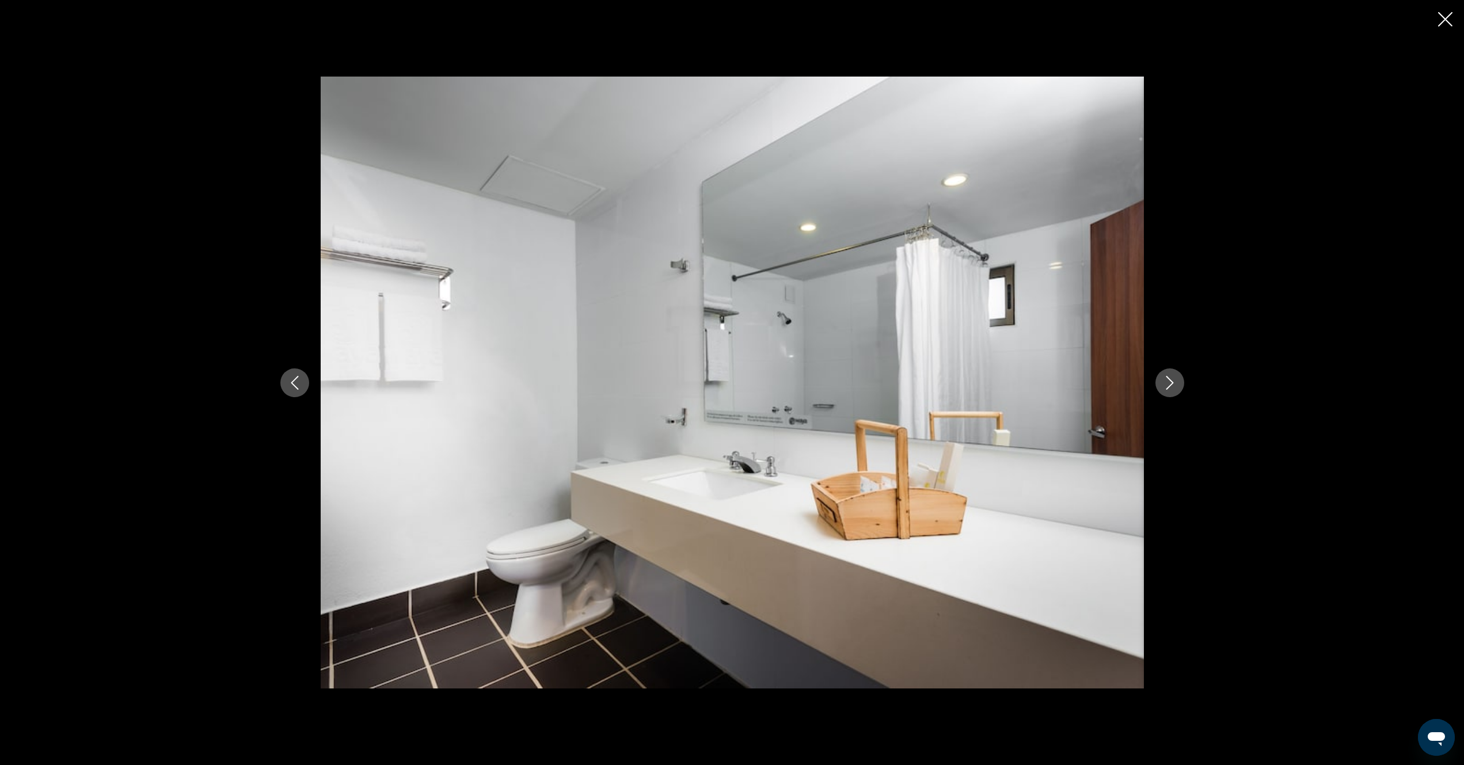
click at [1167, 386] on icon "Next image" at bounding box center [1170, 383] width 14 height 14
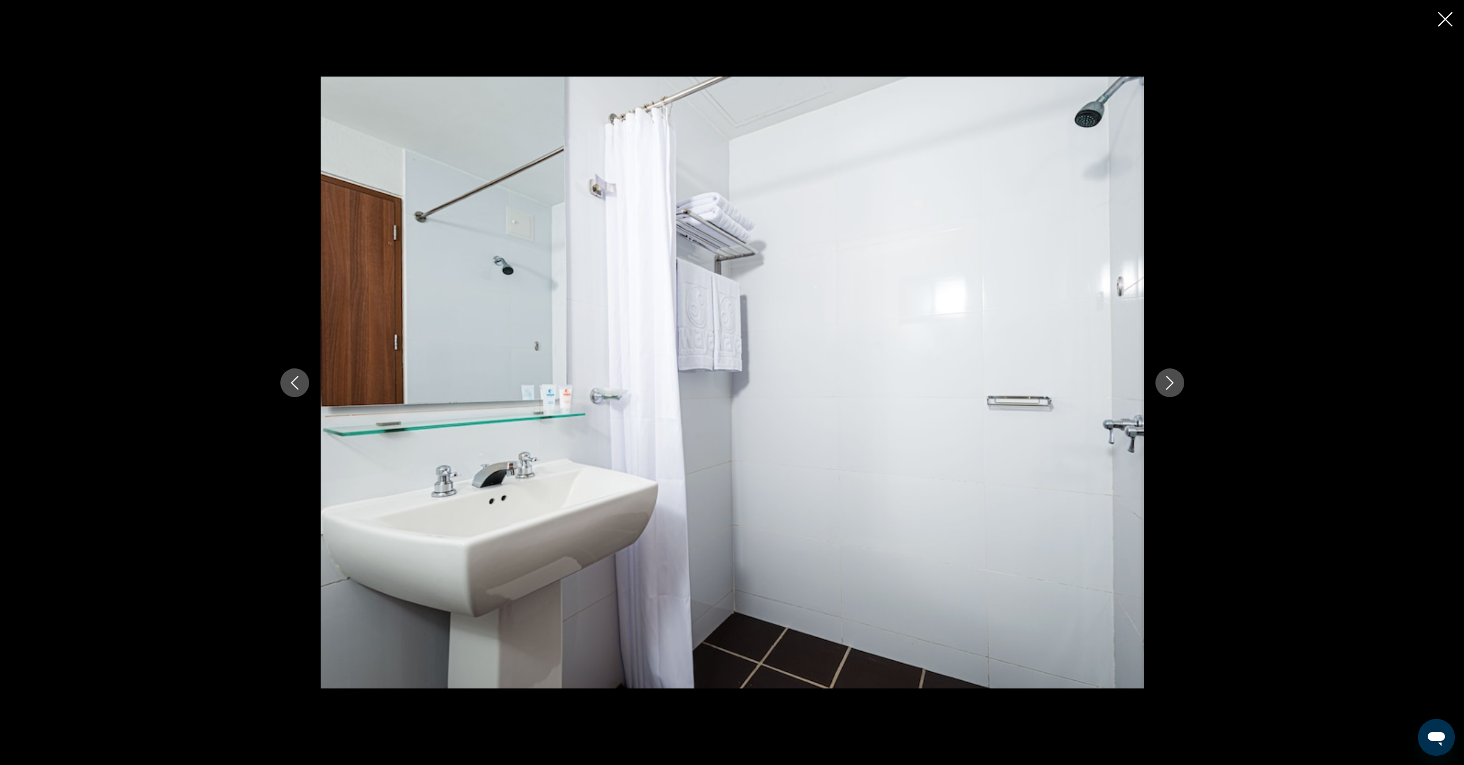
click at [1167, 386] on icon "Next image" at bounding box center [1170, 383] width 14 height 14
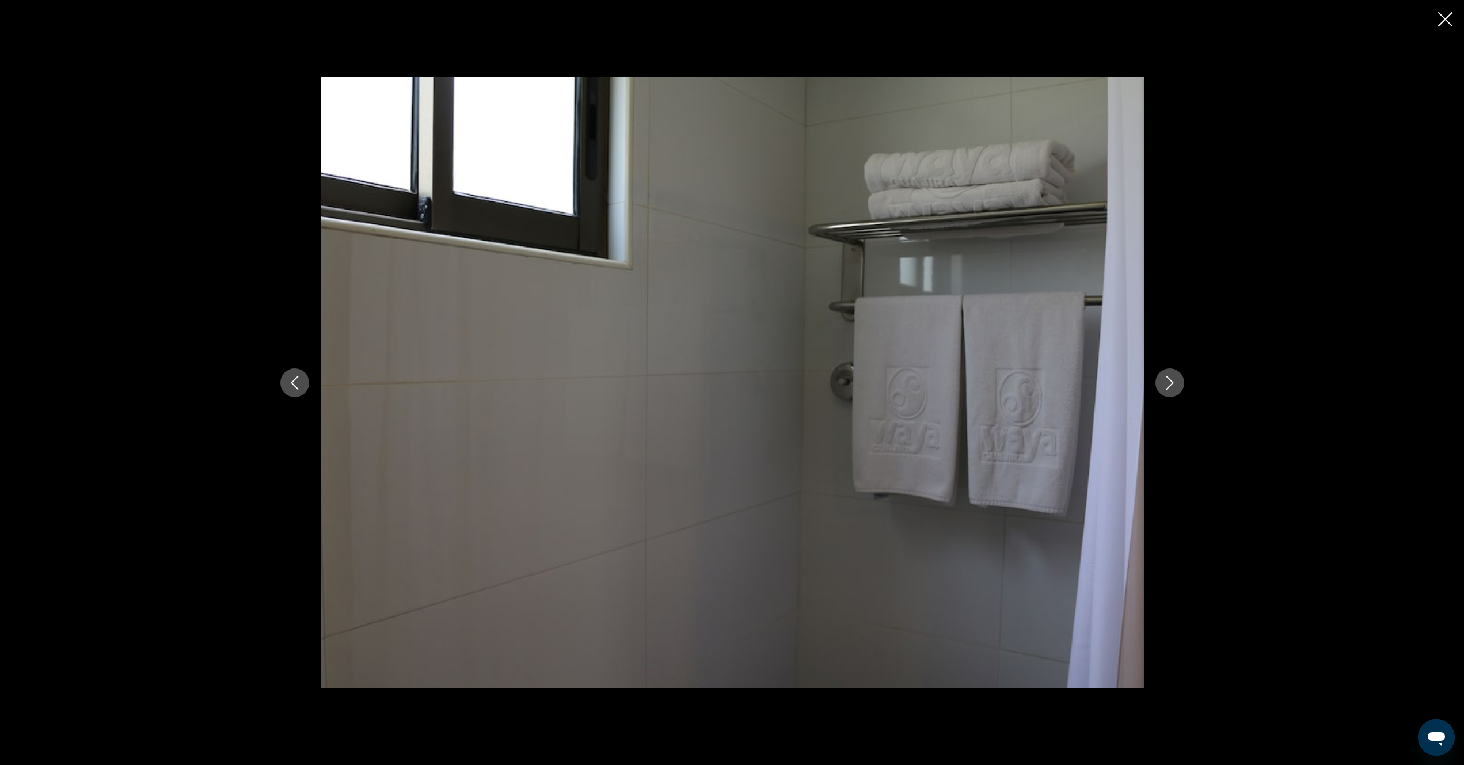
click at [1167, 386] on icon "Next image" at bounding box center [1170, 383] width 14 height 14
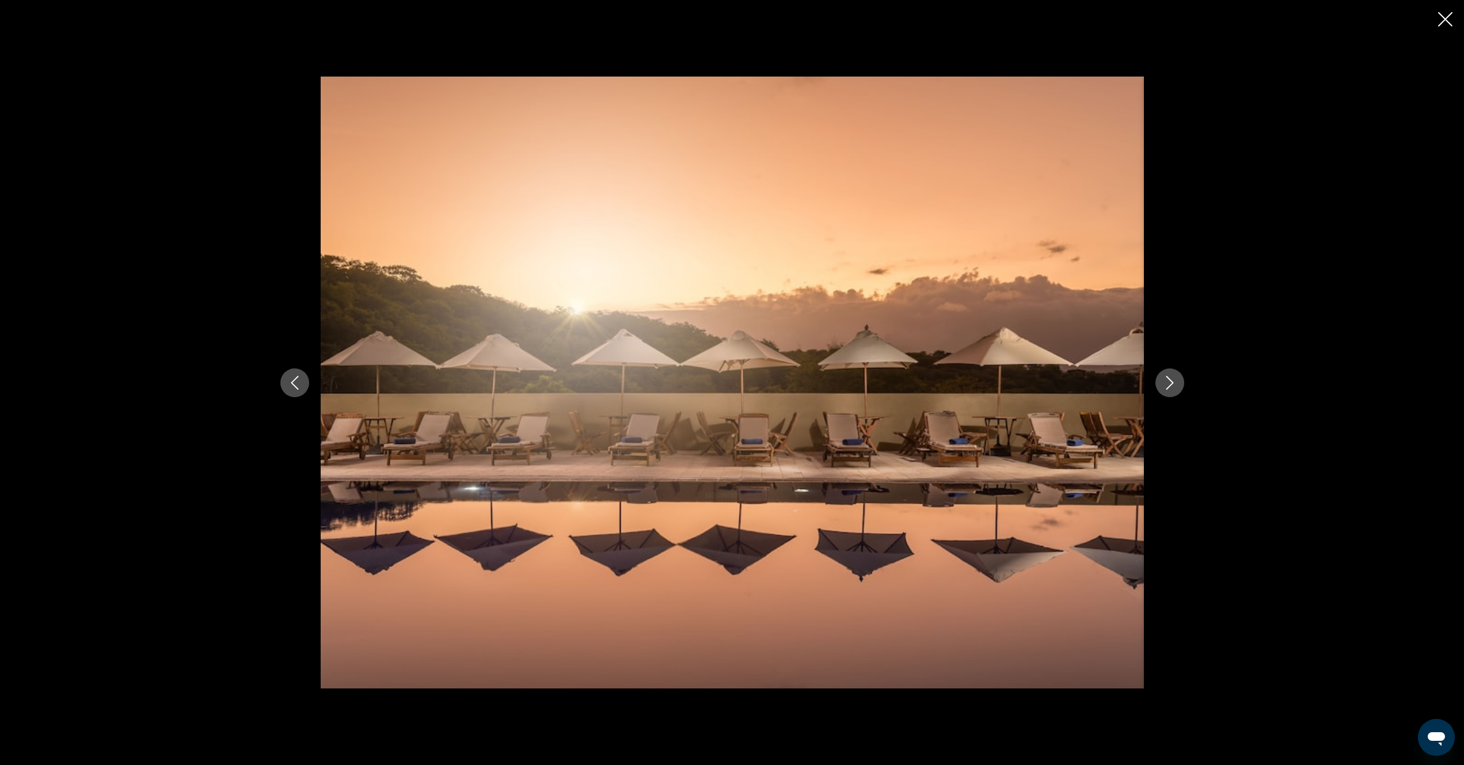
click at [1167, 386] on icon "Next image" at bounding box center [1170, 383] width 14 height 14
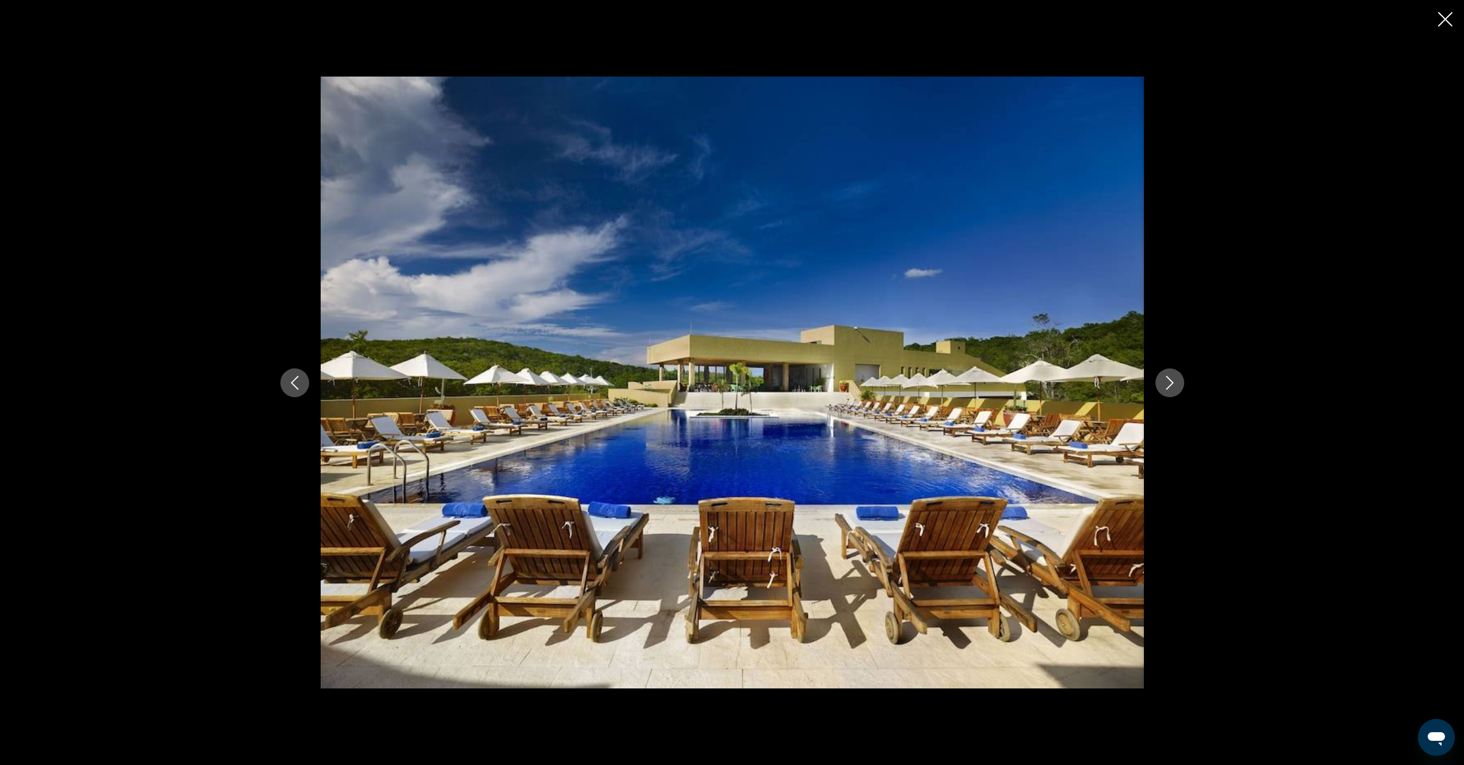
click at [1167, 386] on icon "Next image" at bounding box center [1170, 383] width 14 height 14
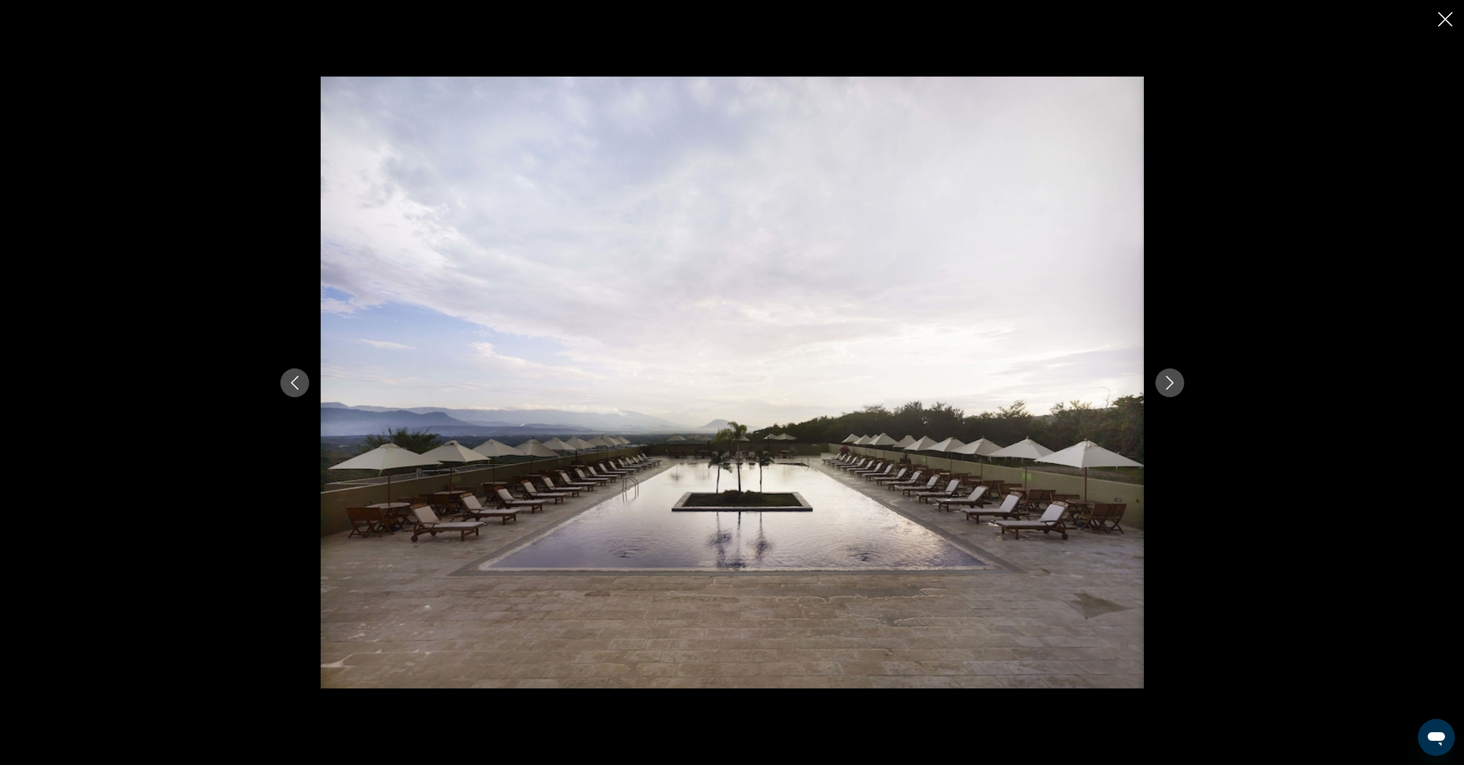
click at [1167, 386] on icon "Next image" at bounding box center [1170, 383] width 14 height 14
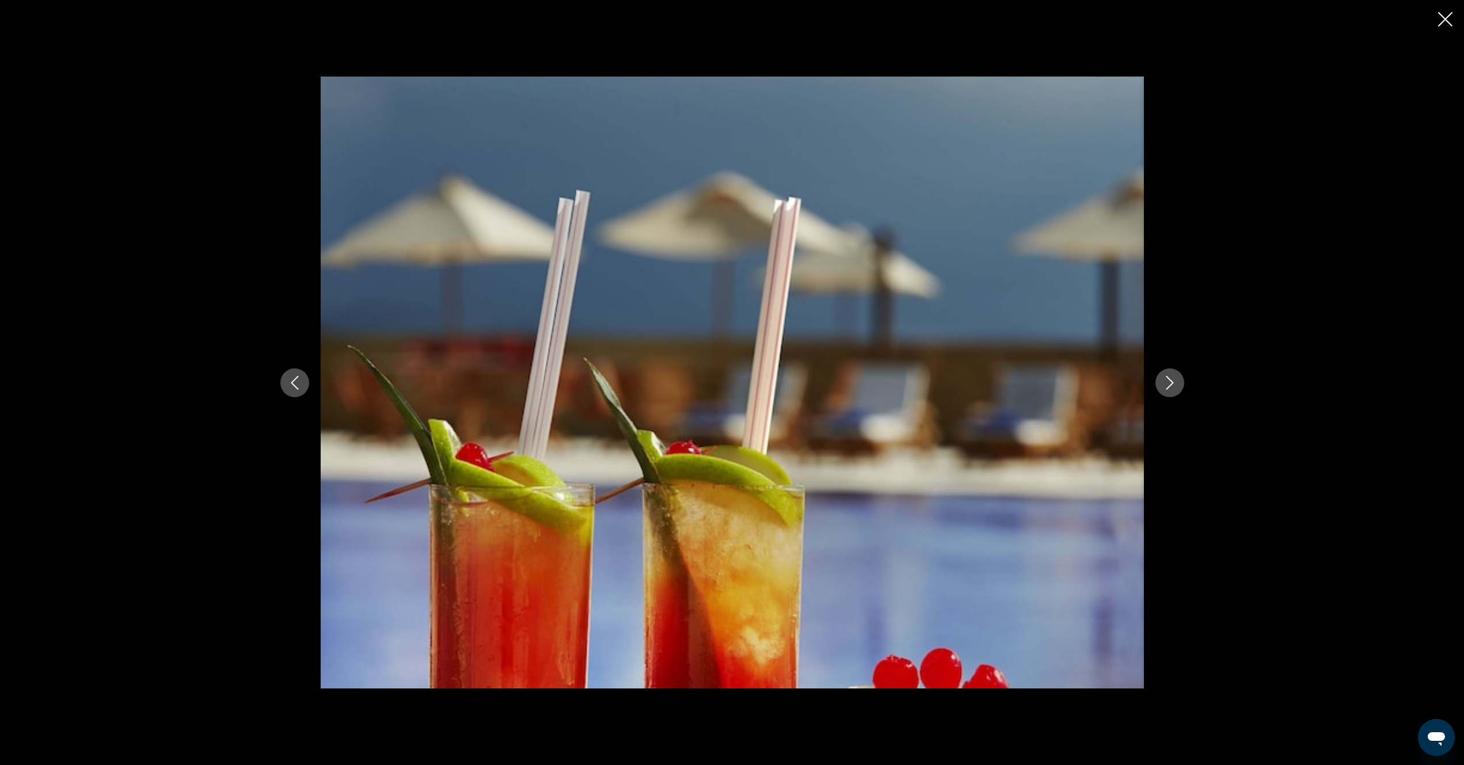
click at [1441, 18] on icon "Close slideshow" at bounding box center [1445, 19] width 14 height 14
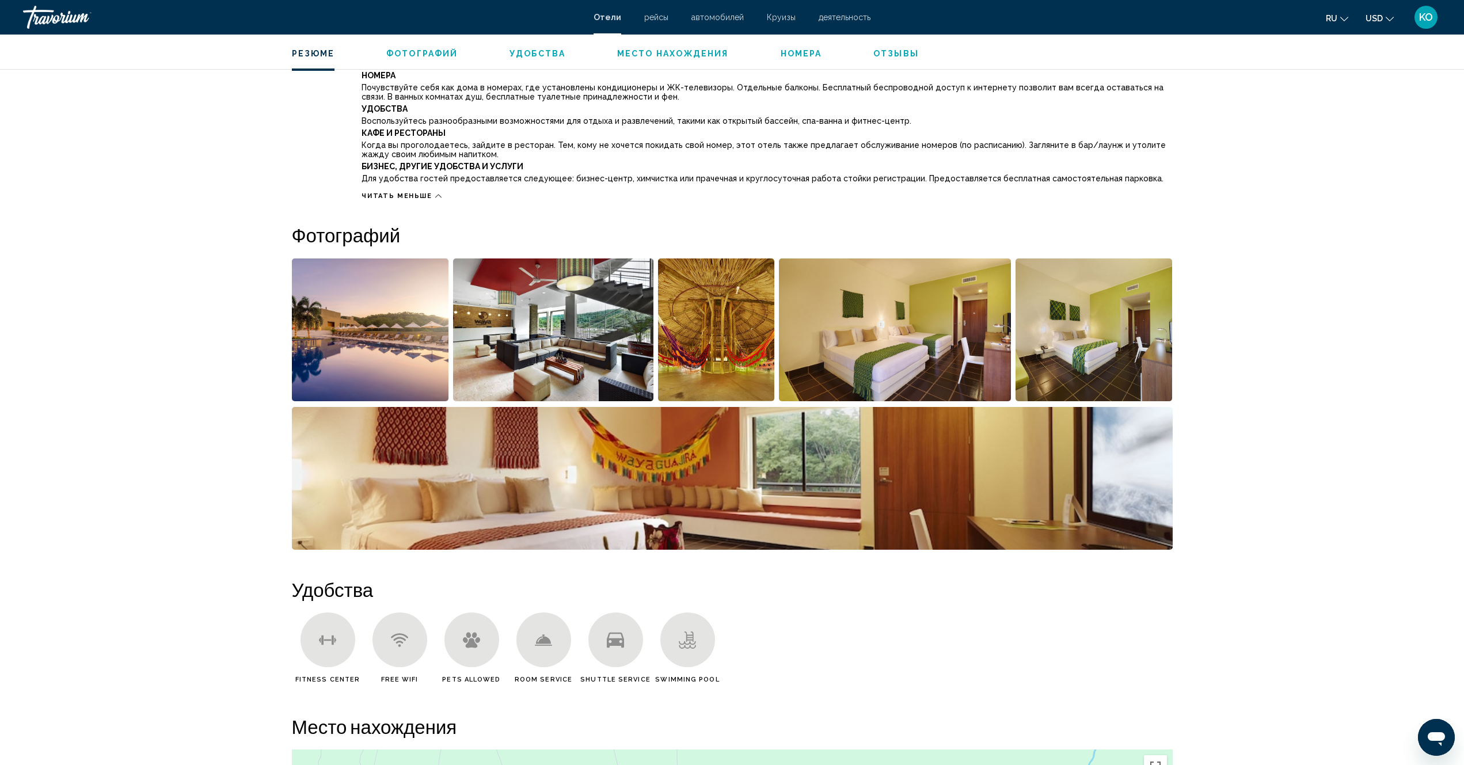
scroll to position [115, 0]
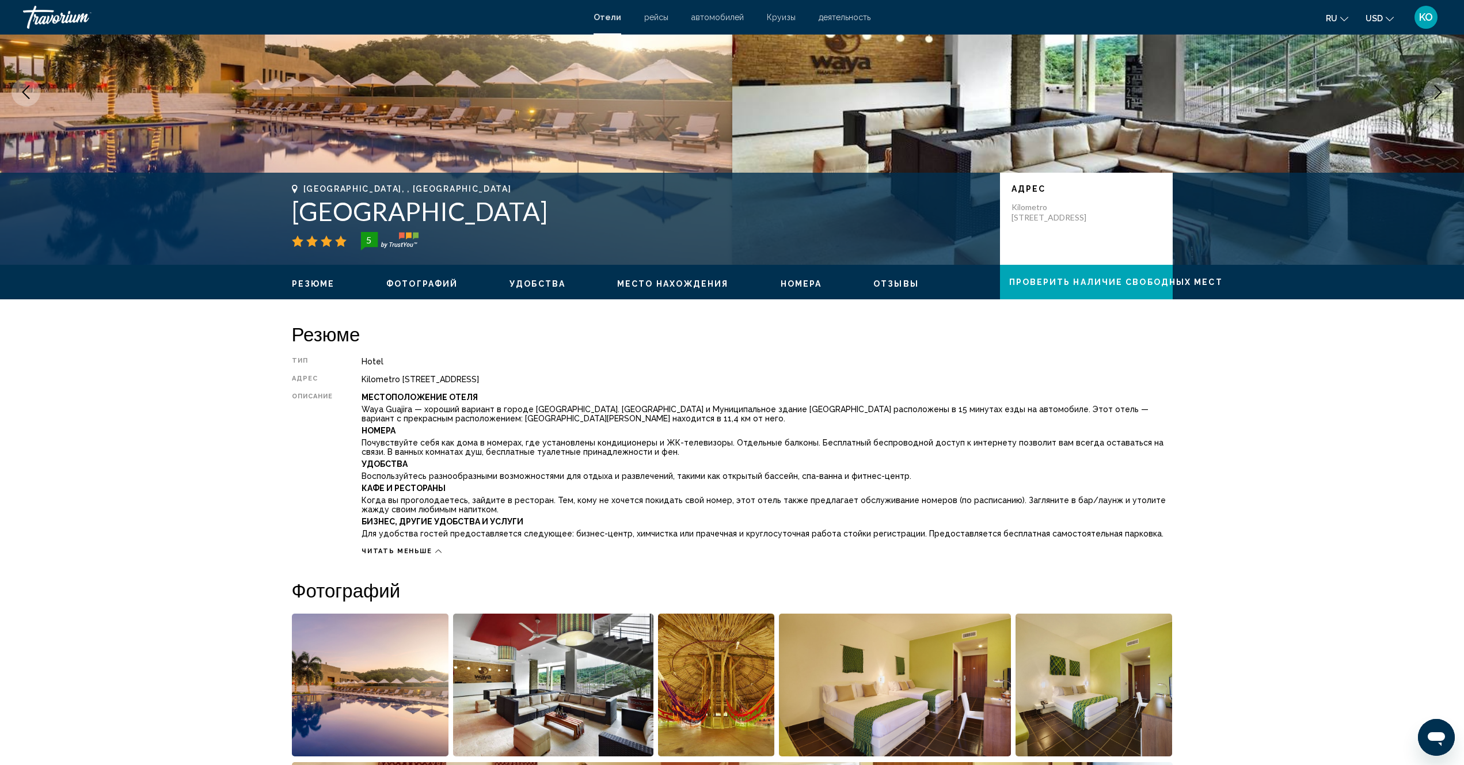
click at [527, 283] on span "Удобства" at bounding box center [538, 283] width 56 height 9
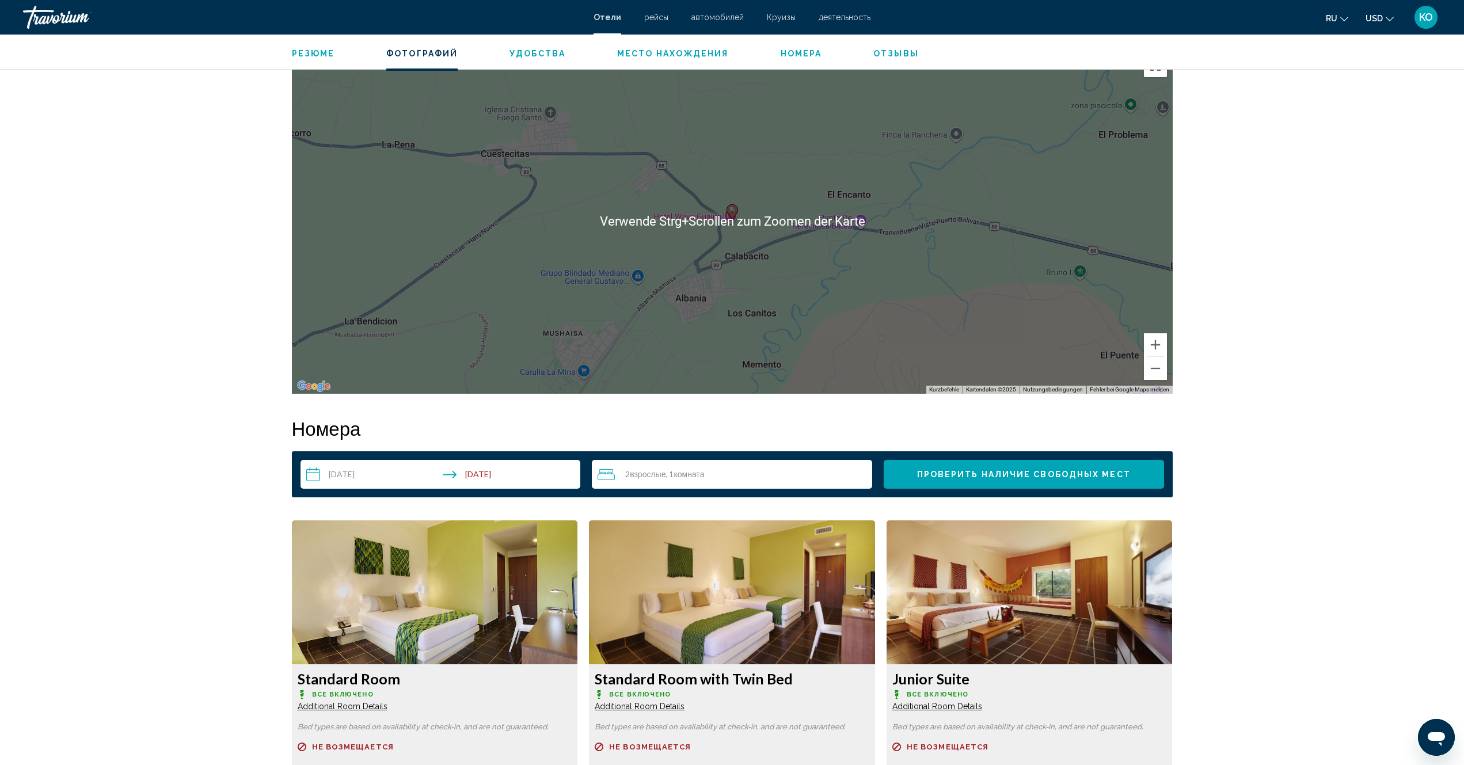
scroll to position [864, 0]
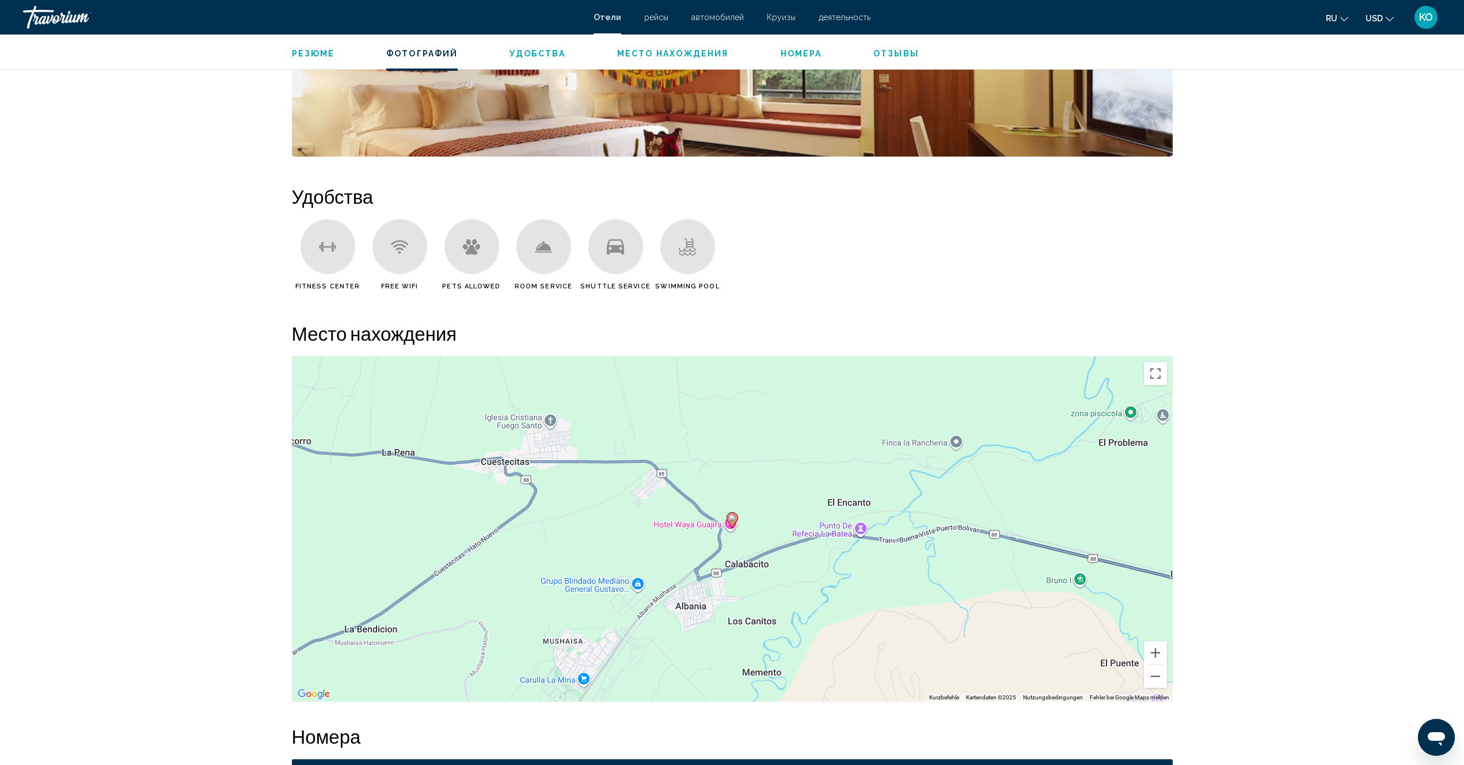
click at [899, 55] on span "Отзывы" at bounding box center [895, 53] width 45 height 9
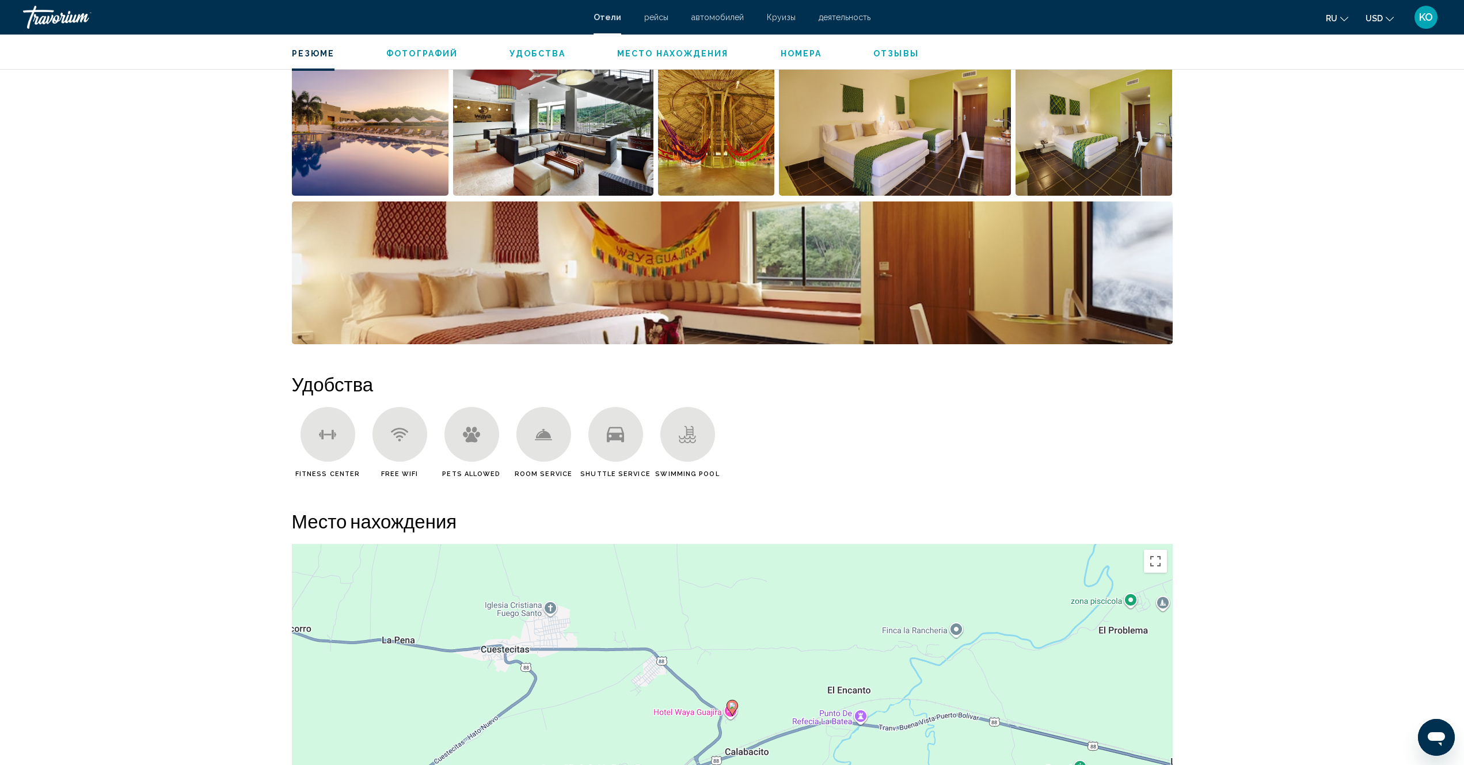
scroll to position [438, 0]
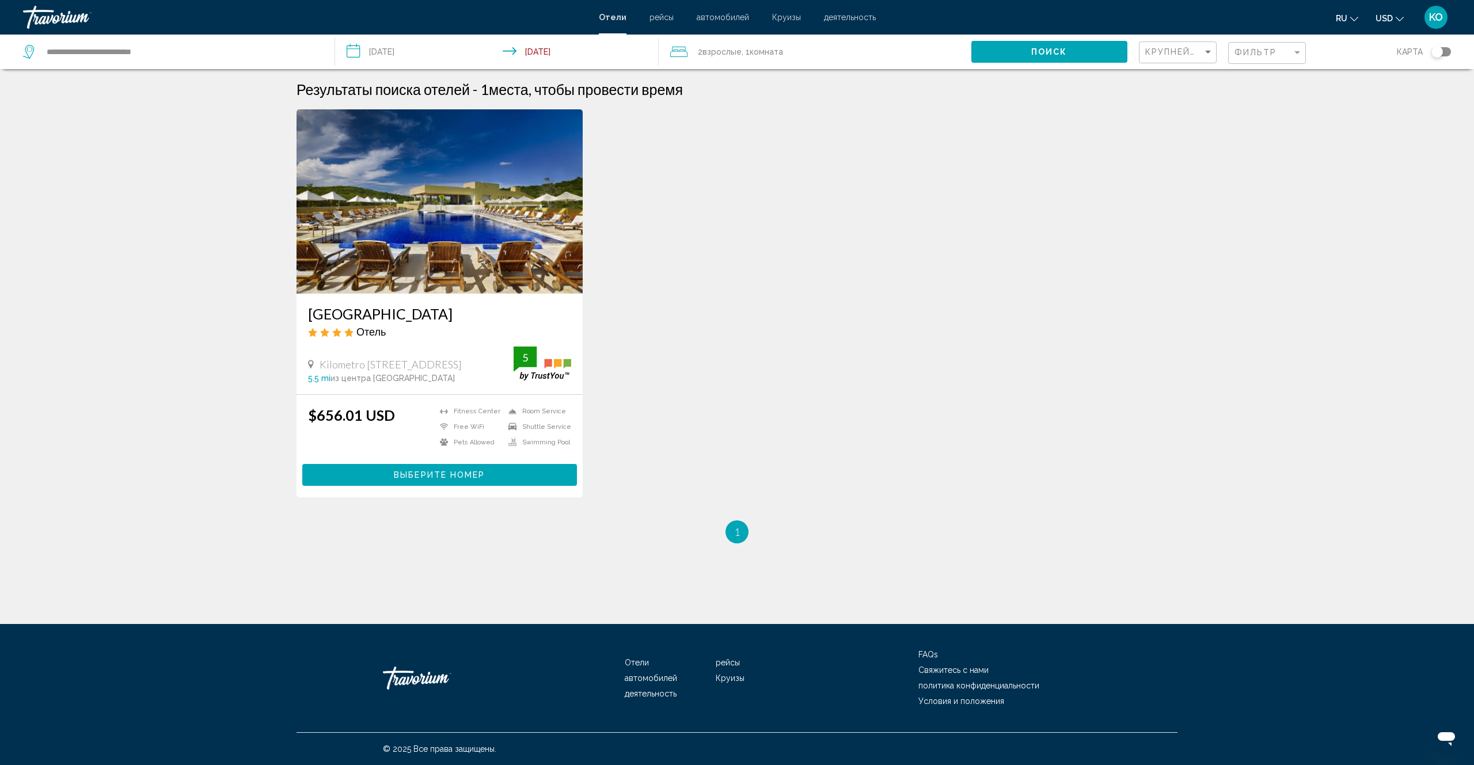
click at [660, 18] on span "рейсы" at bounding box center [661, 17] width 24 height 9
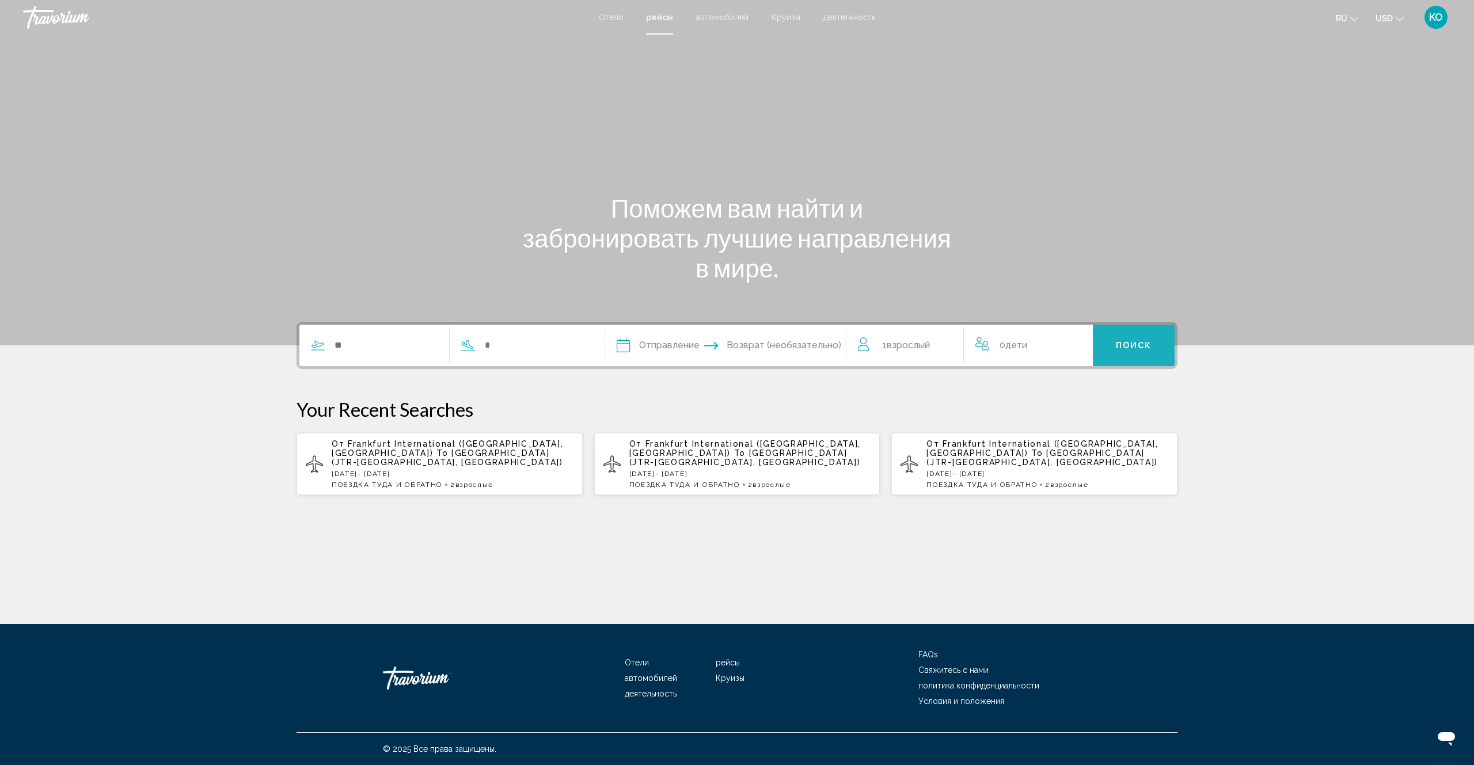
click at [1130, 354] on button "Поиск" at bounding box center [1134, 345] width 82 height 41
click at [1140, 345] on span "Поиск" at bounding box center [1134, 345] width 36 height 9
click at [894, 344] on span "Взрослый" at bounding box center [908, 345] width 43 height 11
click at [944, 342] on icon "Increment adults" at bounding box center [946, 343] width 10 height 14
click at [793, 346] on span "Возврат (необязательно)" at bounding box center [784, 345] width 115 height 16
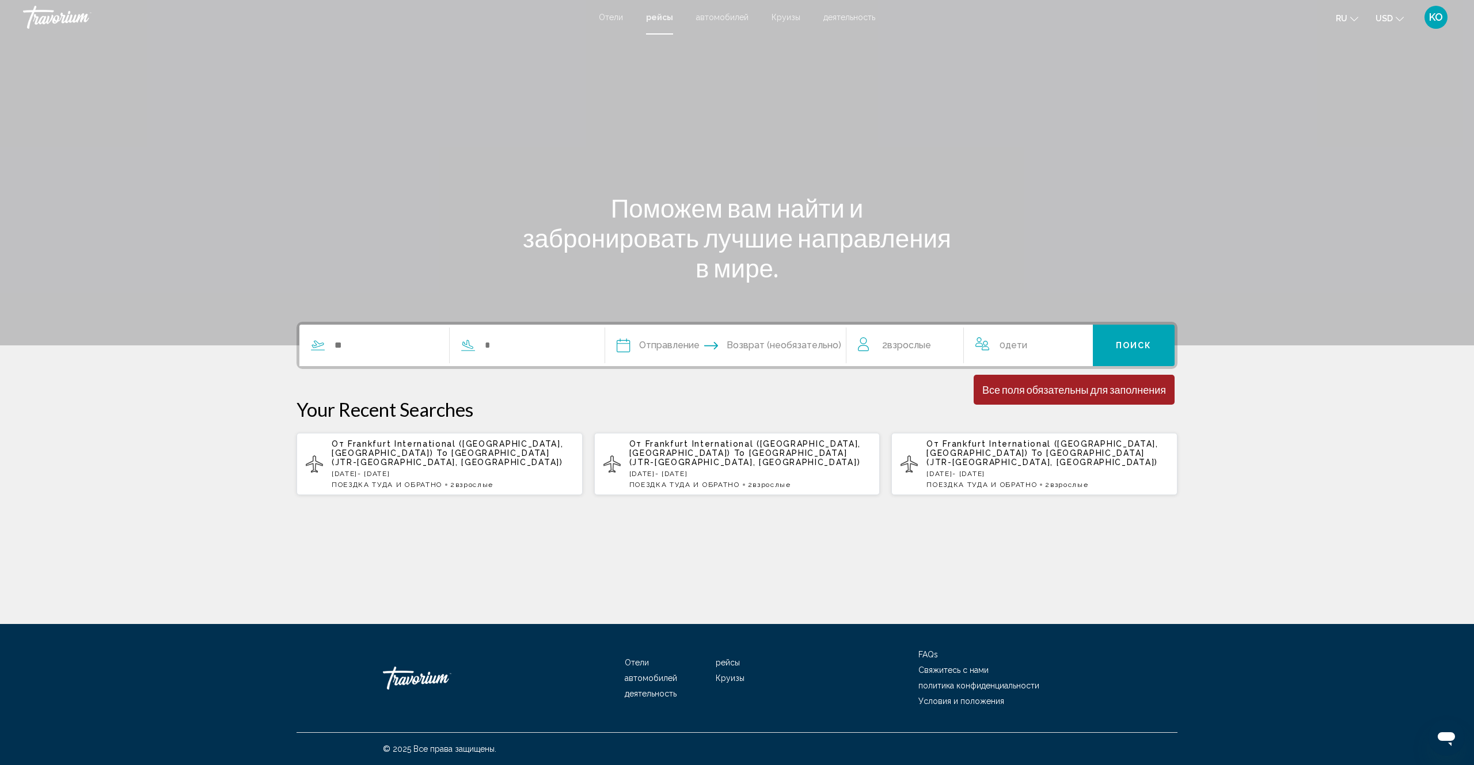
click at [746, 460] on div "От Frankfurt International (FRA-Frankfurt, DE) To Santorini Airport (JTR-Thira …" at bounding box center [750, 464] width 242 height 50
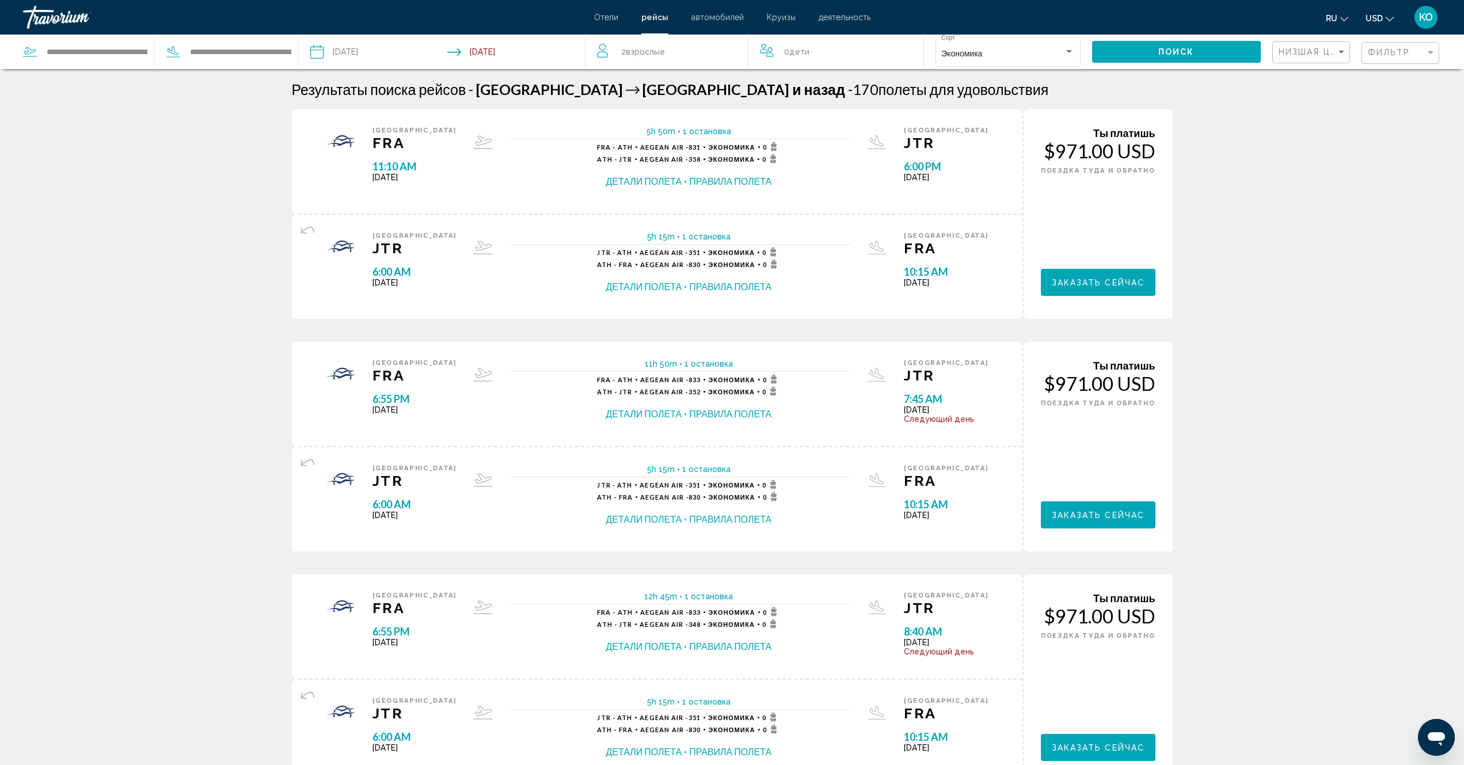
click at [480, 55] on input "Return date: Aug 1, 2026" at bounding box center [519, 54] width 142 height 38
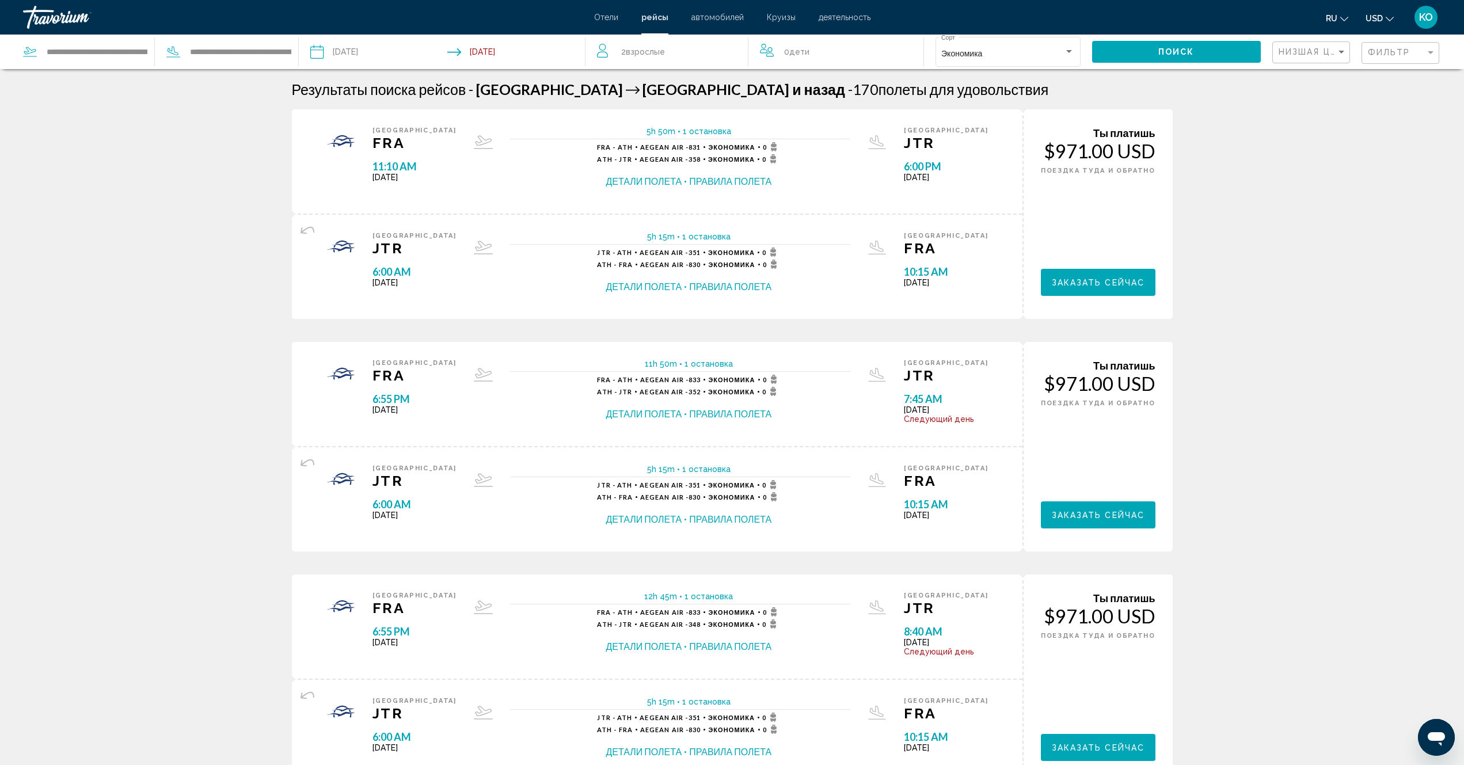
click at [658, 20] on span "рейсы" at bounding box center [654, 17] width 27 height 9
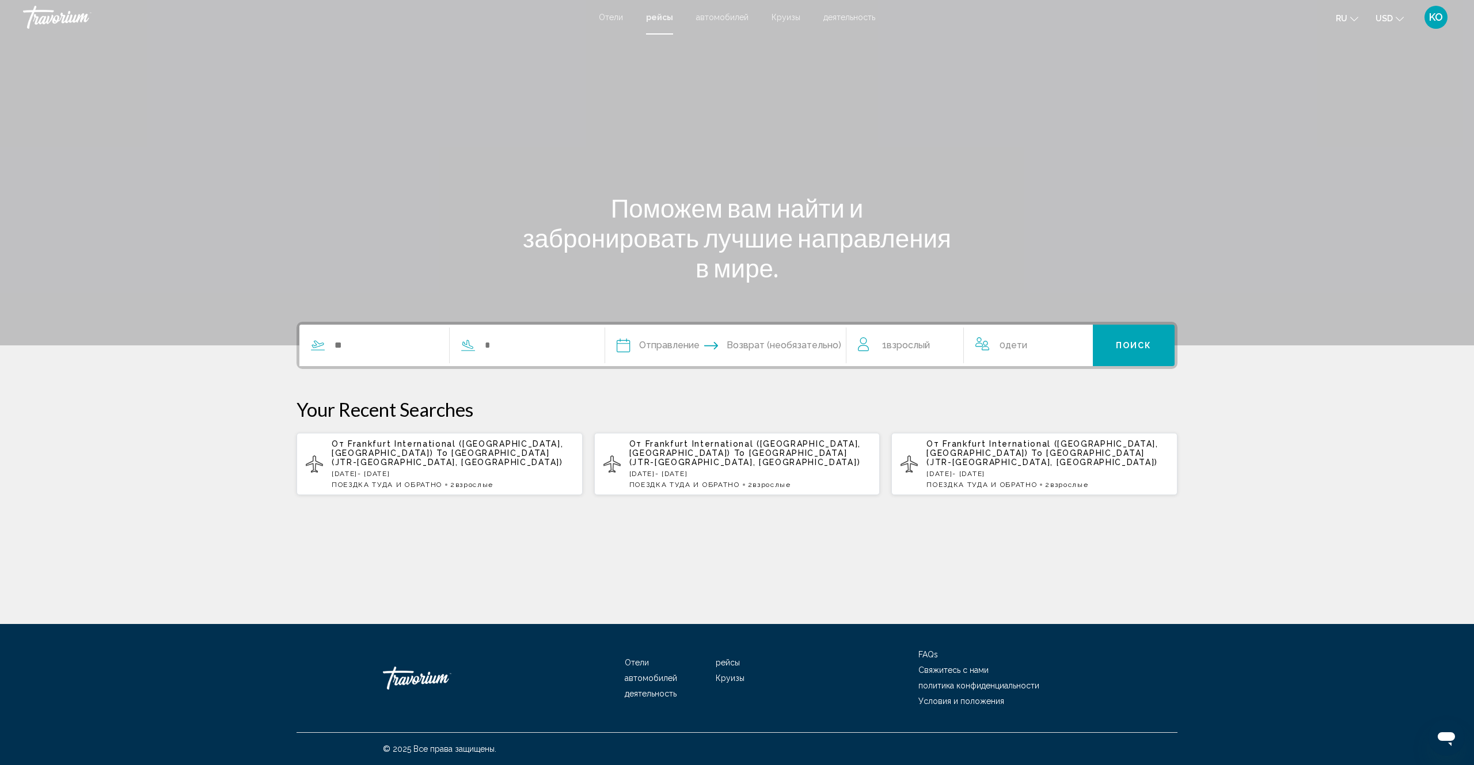
drag, startPoint x: 649, startPoint y: 347, endPoint x: 501, endPoint y: 522, distance: 229.6
click at [501, 522] on div "Поможем вам найти и забронировать лучшие направления в мире. Отправление Aug **…" at bounding box center [737, 330] width 1474 height 590
click at [809, 348] on span "Возврат (необязательно)" at bounding box center [784, 345] width 115 height 16
click at [1401, 19] on icon "Change currency" at bounding box center [1400, 19] width 8 height 5
click at [1159, 92] on div "Main content" at bounding box center [737, 172] width 1474 height 345
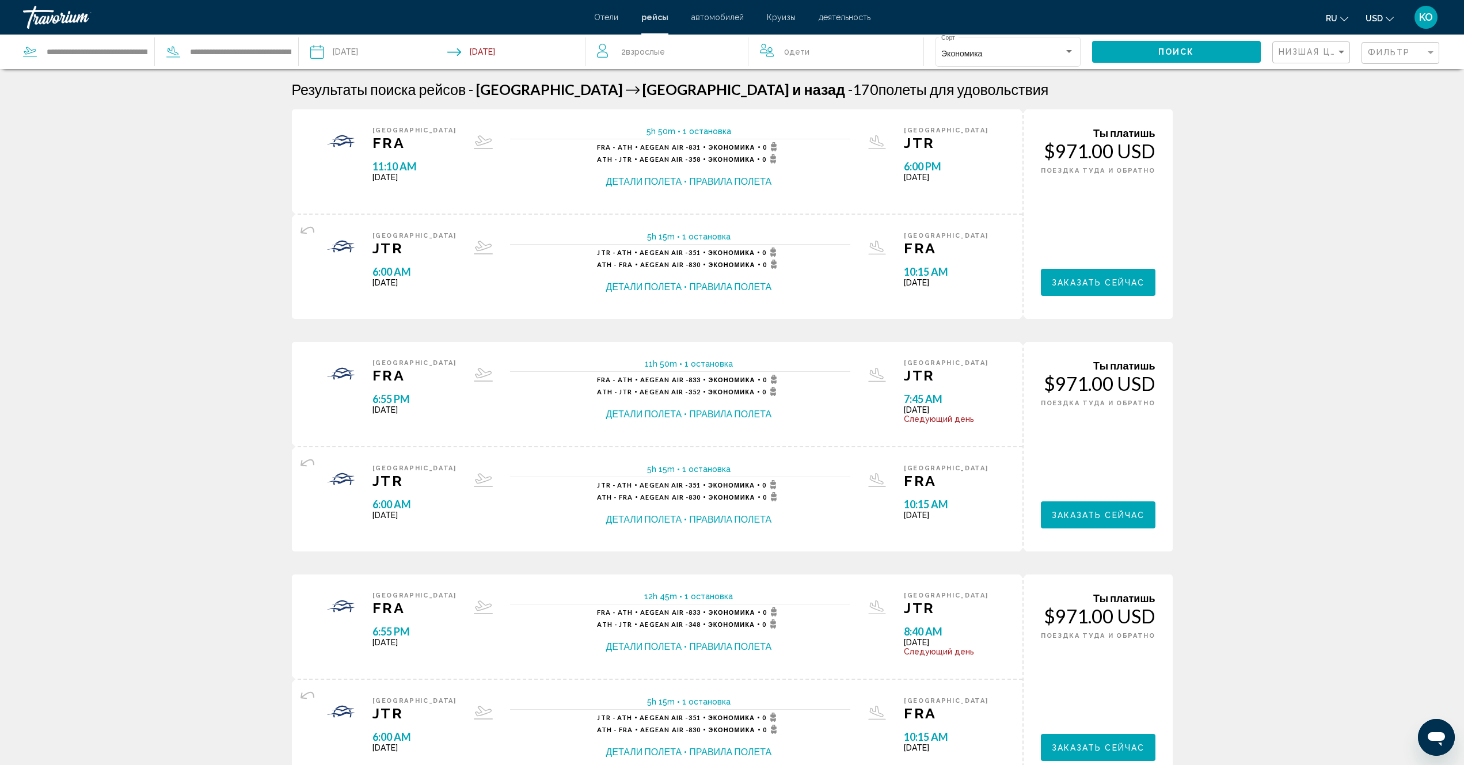
click at [313, 52] on input "Depart date: Jul 25, 2026" at bounding box center [378, 54] width 142 height 38
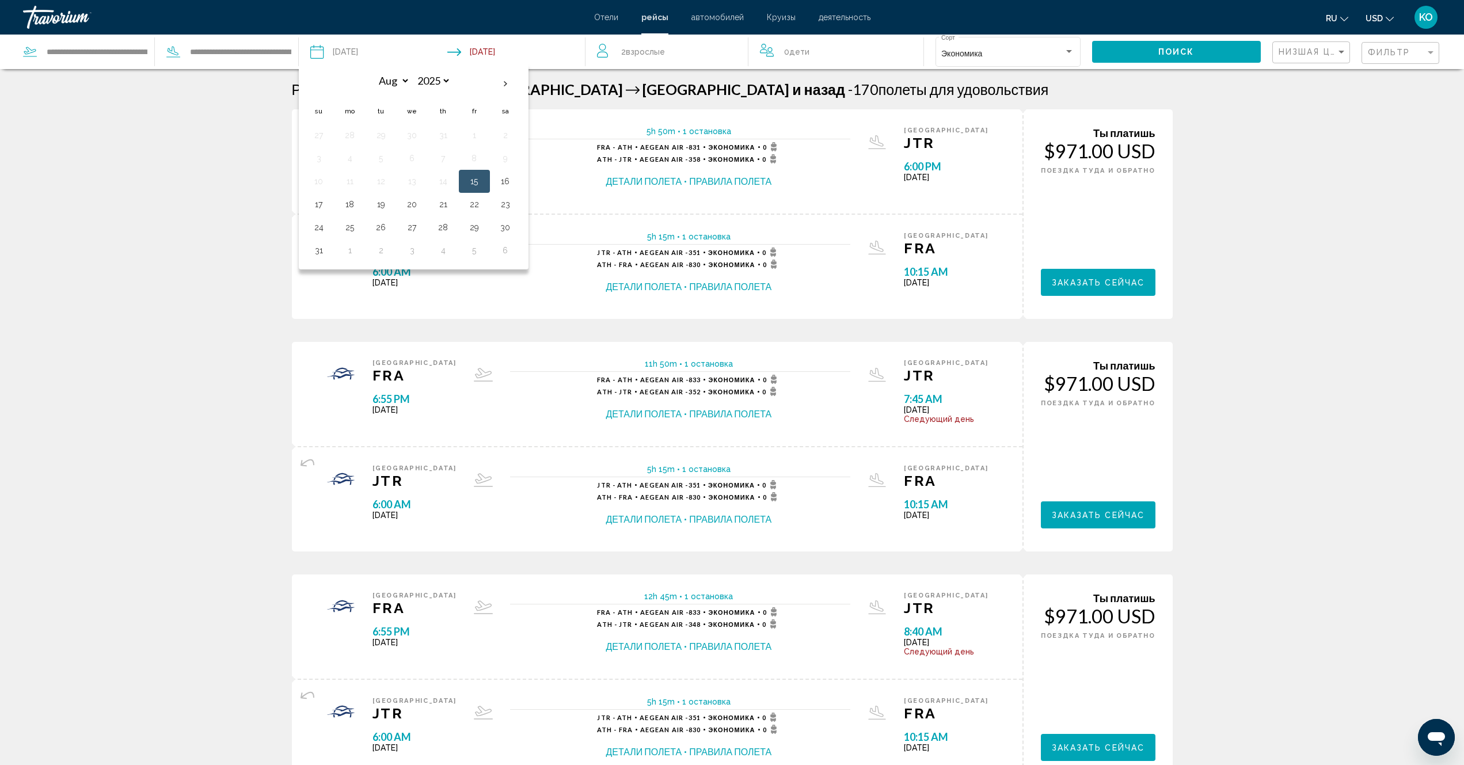
drag, startPoint x: 417, startPoint y: 45, endPoint x: 426, endPoint y: 50, distance: 10.6
click at [426, 50] on input "Depart date: Jul 25, 2026" at bounding box center [378, 54] width 142 height 38
click at [493, 405] on div "11h 50m 1 остановка 1 остановка [GEOGRAPHIC_DATA] Aegean Air - 833 Экономика 0 …" at bounding box center [680, 394] width 375 height 70
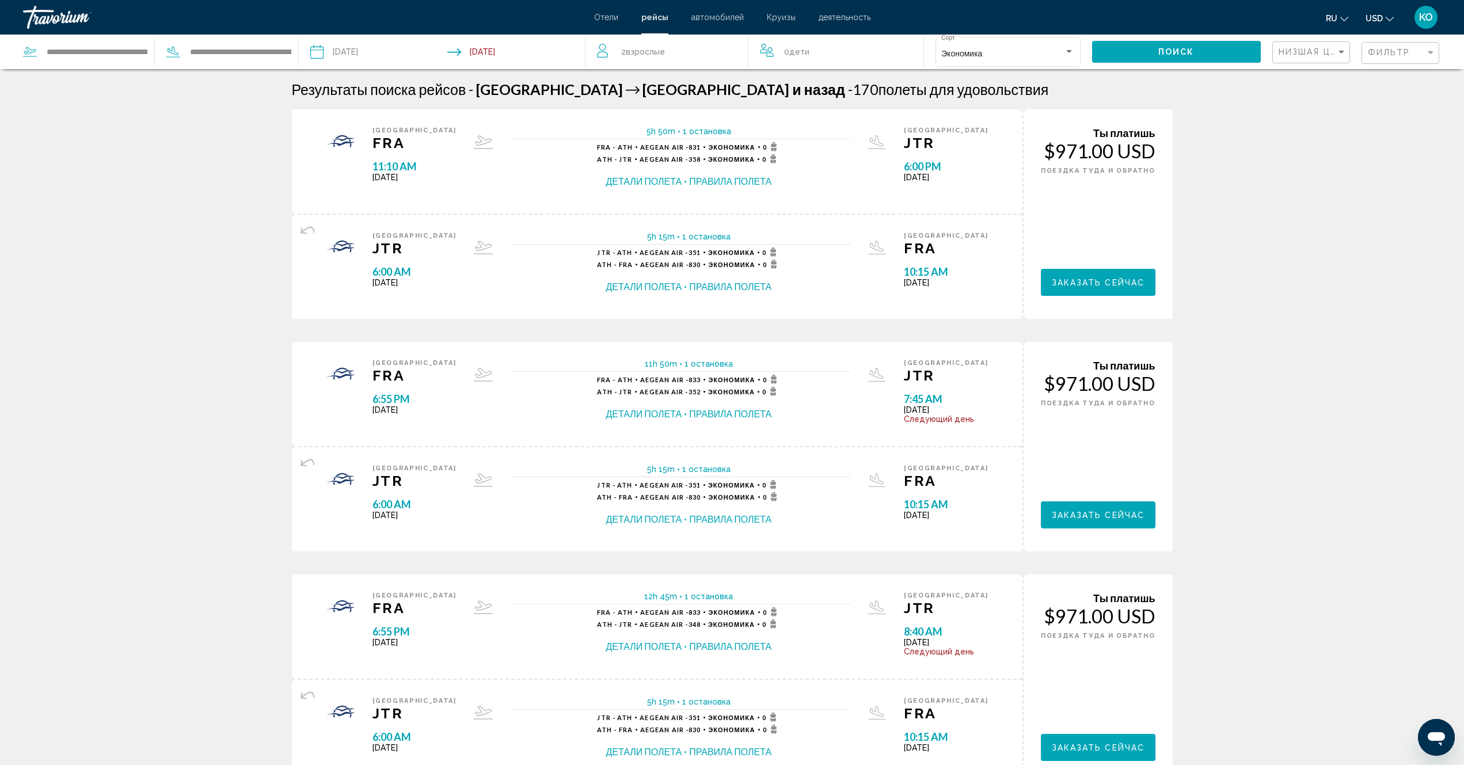
click at [685, 389] on span "Aegean Air - 352" at bounding box center [670, 391] width 61 height 7
click at [655, 414] on button "Детали полета" at bounding box center [644, 414] width 76 height 13
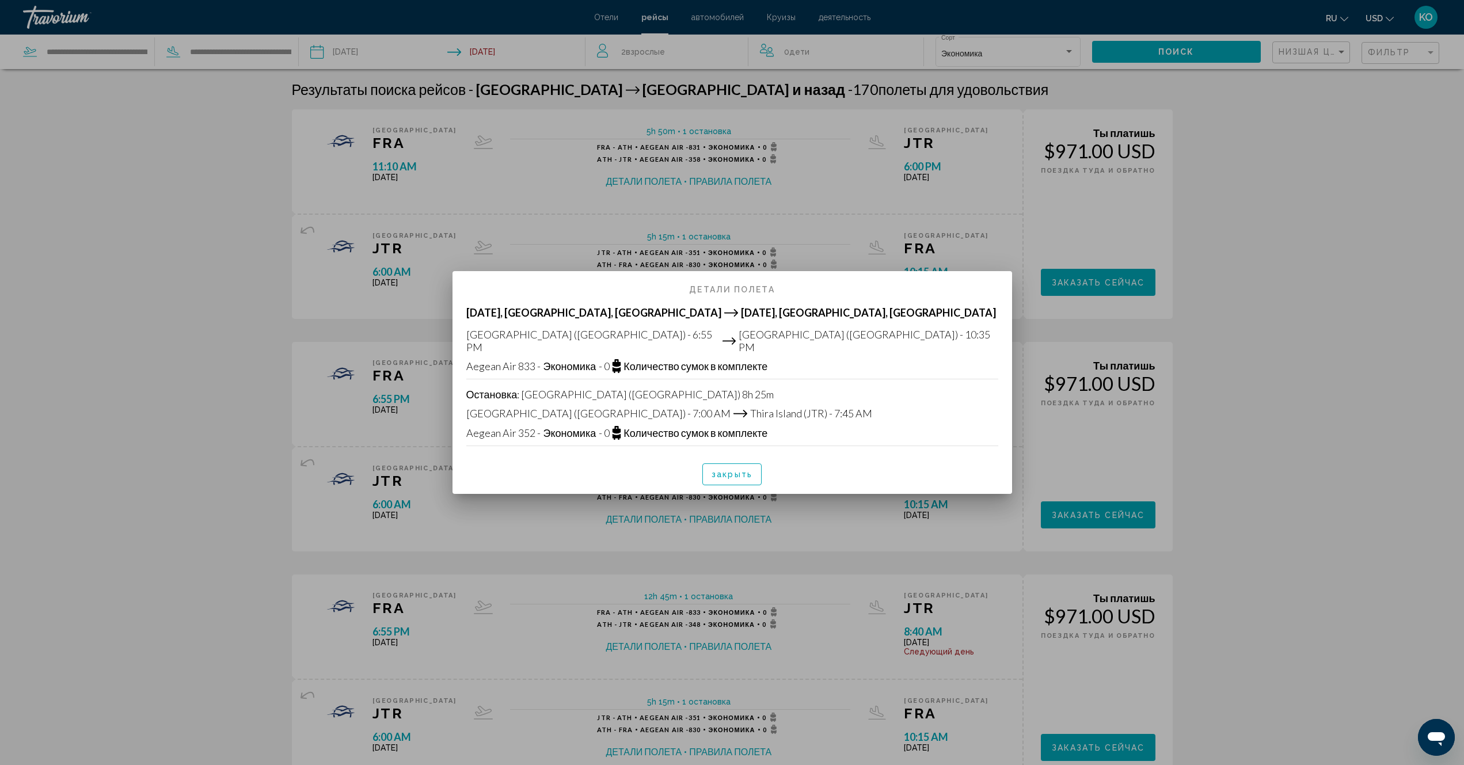
click at [739, 471] on span "закрыть" at bounding box center [732, 474] width 41 height 9
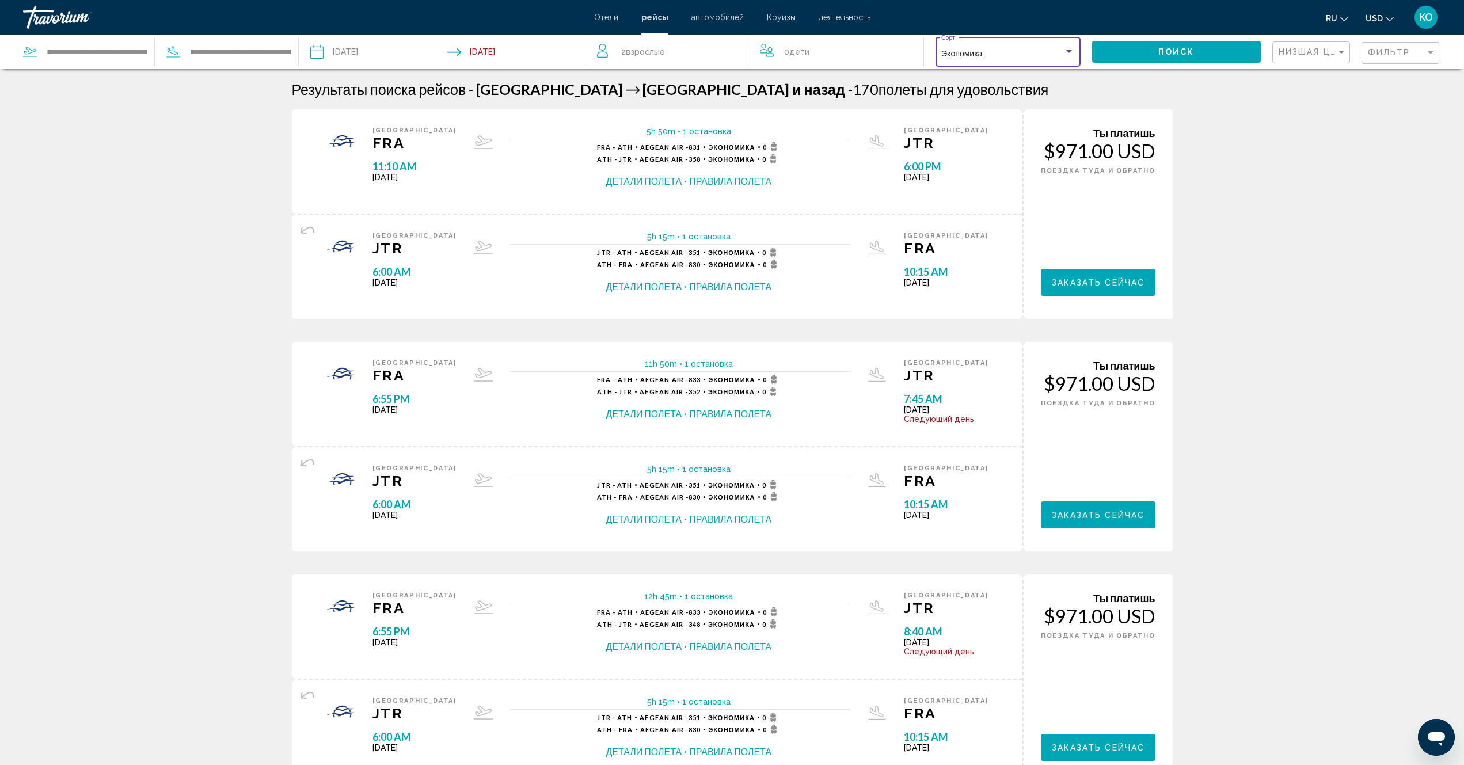
click at [1069, 51] on div "Search widget" at bounding box center [1069, 51] width 6 height 3
click at [966, 52] on span "Экономика" at bounding box center [961, 54] width 41 height 9
click at [1207, 52] on button "Поиск" at bounding box center [1176, 51] width 169 height 21
click at [1340, 52] on div "Sort by" at bounding box center [1342, 52] width 6 height 3
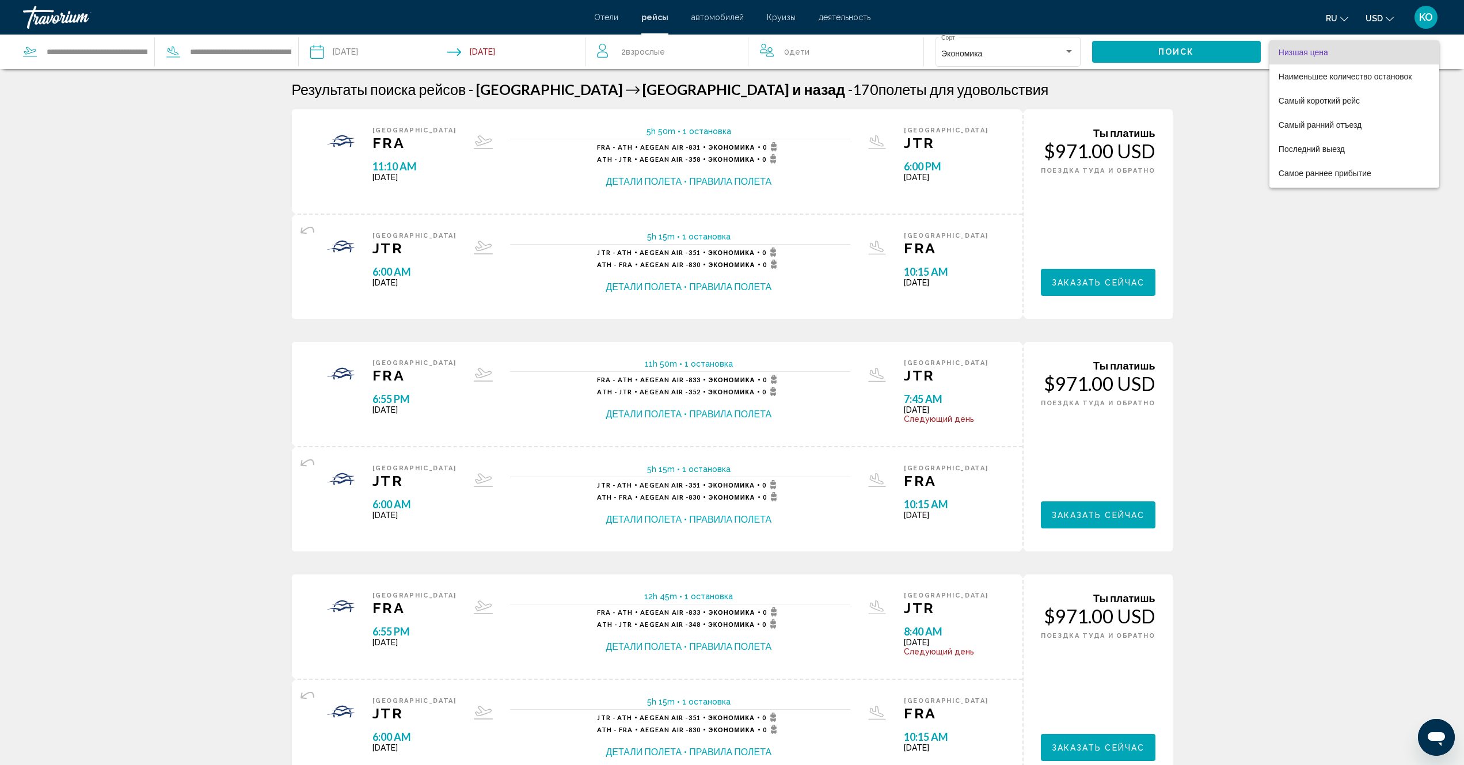
drag, startPoint x: 1354, startPoint y: 266, endPoint x: 1400, endPoint y: 198, distance: 82.1
click at [1381, 229] on div at bounding box center [732, 382] width 1464 height 765
click at [1431, 54] on div "Filter" at bounding box center [1431, 52] width 10 height 9
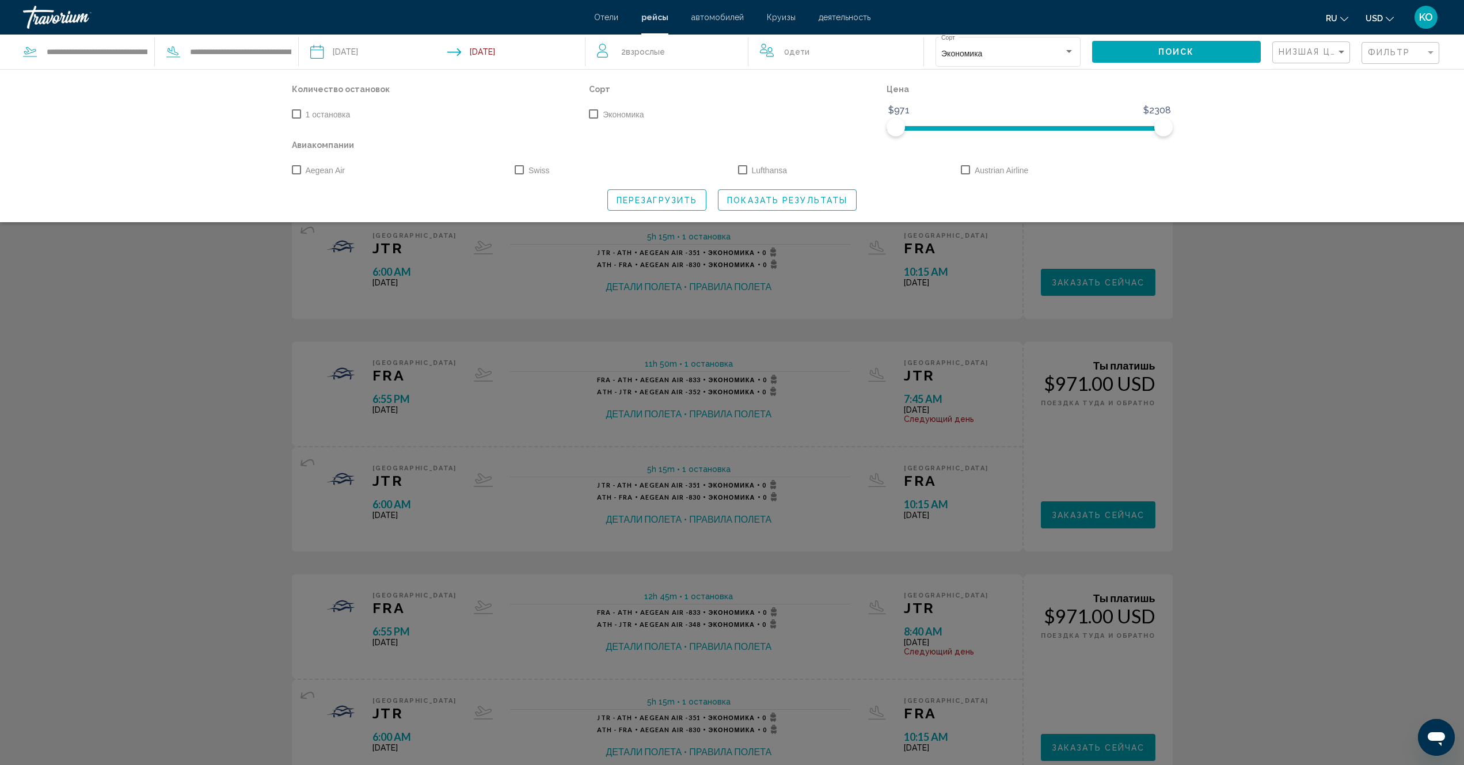
click at [642, 202] on span "Перезагрузить" at bounding box center [657, 200] width 81 height 9
click at [668, 202] on span "Перезагрузить" at bounding box center [657, 200] width 81 height 9
click at [603, 17] on span "Отели" at bounding box center [606, 17] width 24 height 9
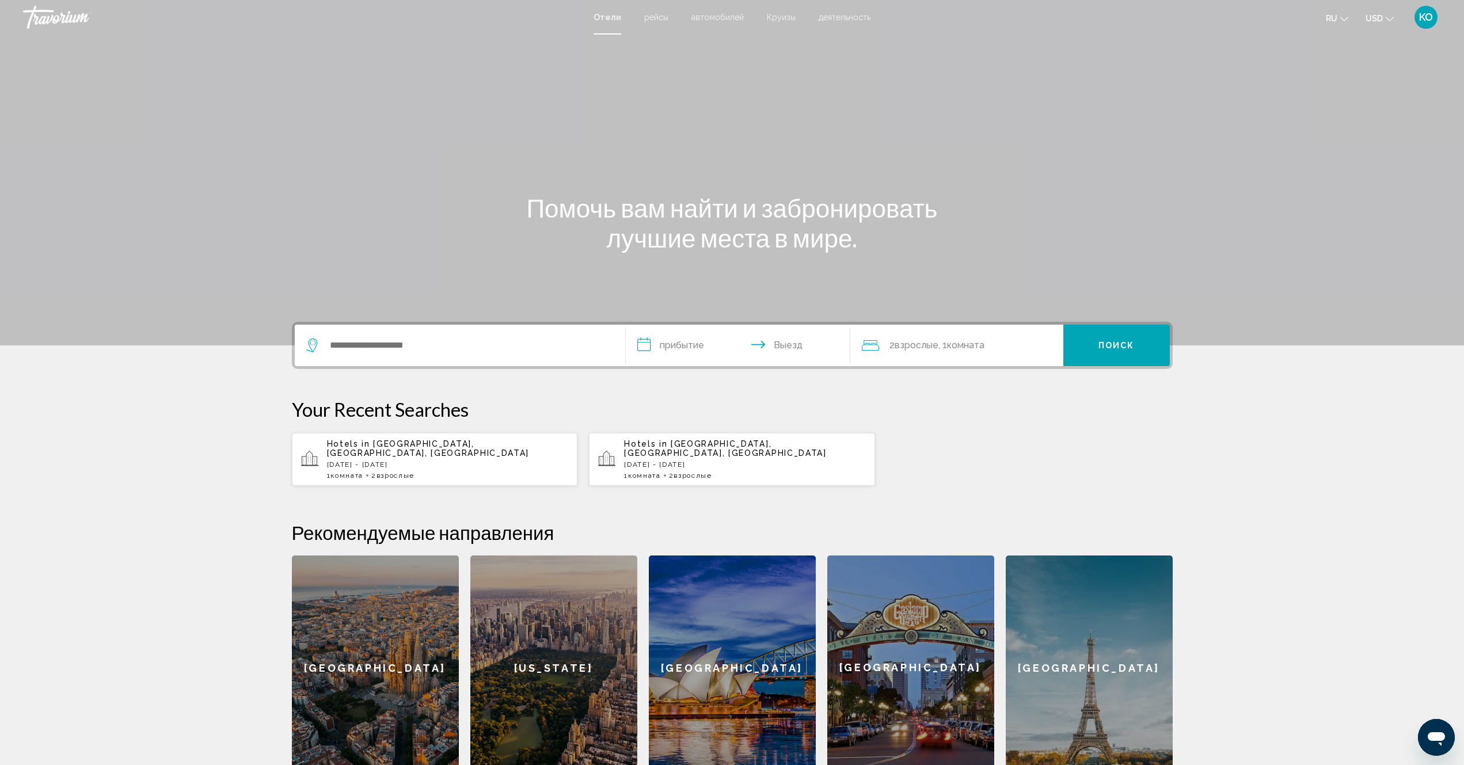
drag, startPoint x: 481, startPoint y: 454, endPoint x: 1193, endPoint y: 453, distance: 712.2
click at [1192, 451] on div "**********" at bounding box center [732, 551] width 927 height 458
click at [837, 19] on span "деятельность" at bounding box center [845, 17] width 52 height 9
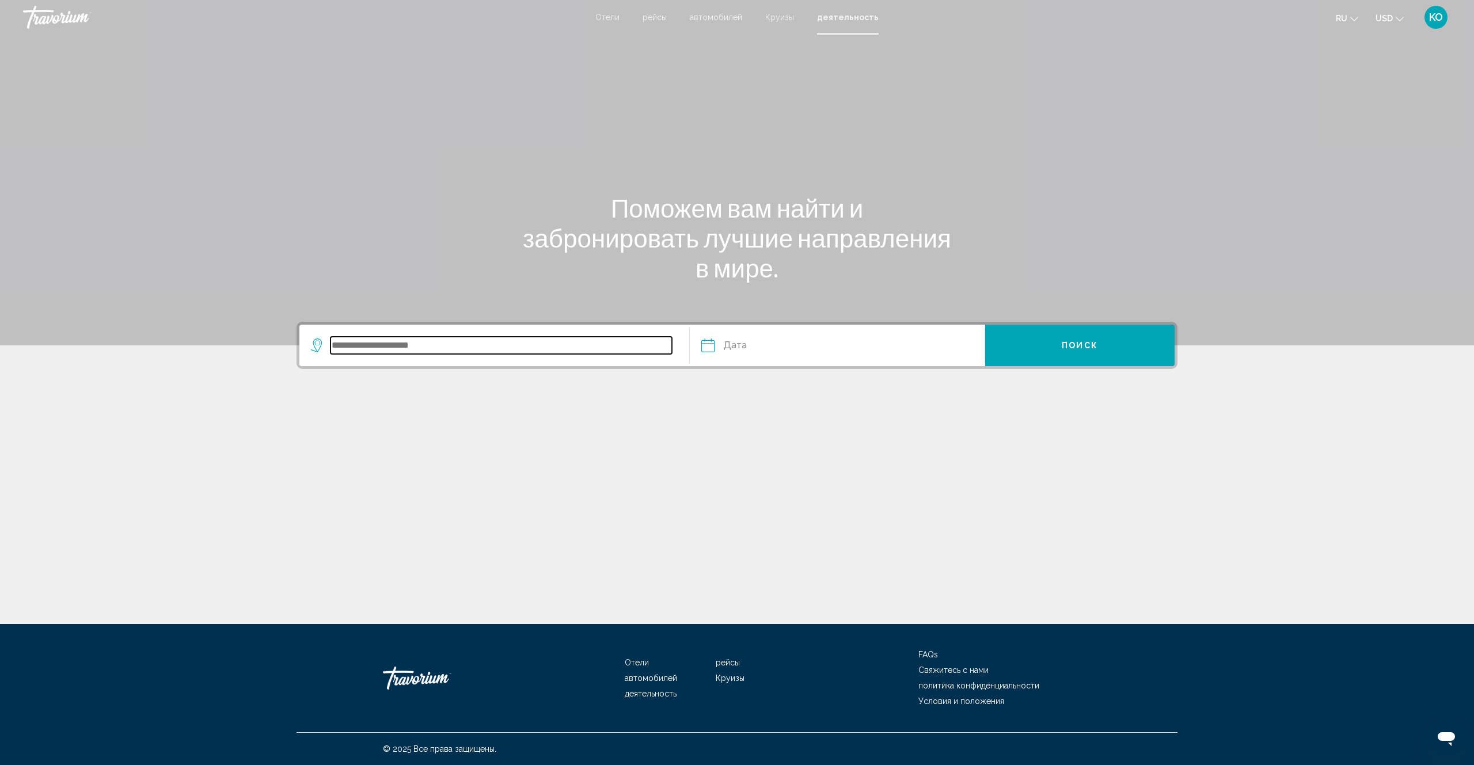
click at [433, 349] on input "Search widget" at bounding box center [500, 345] width 341 height 17
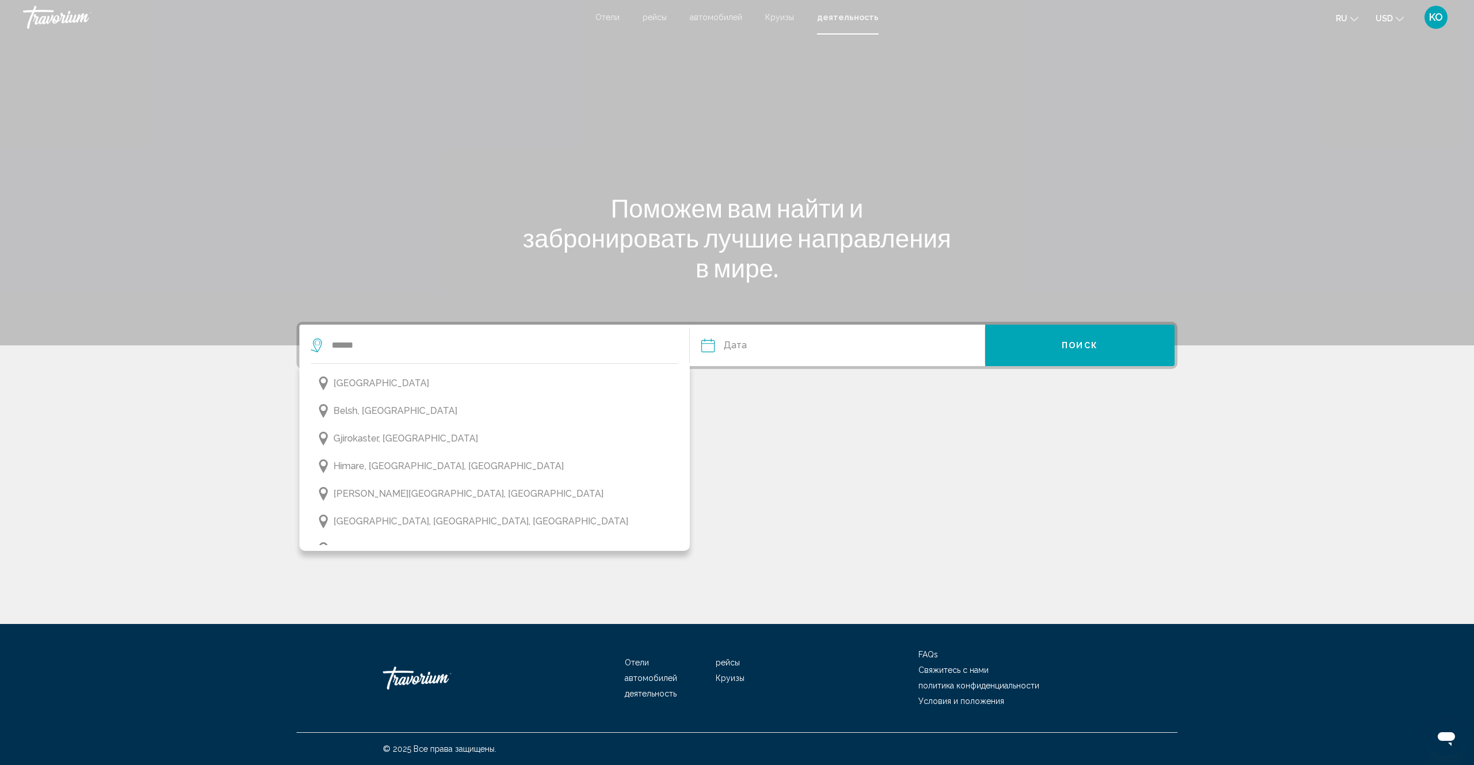
click at [1352, 20] on icon "Change language" at bounding box center [1354, 19] width 8 height 5
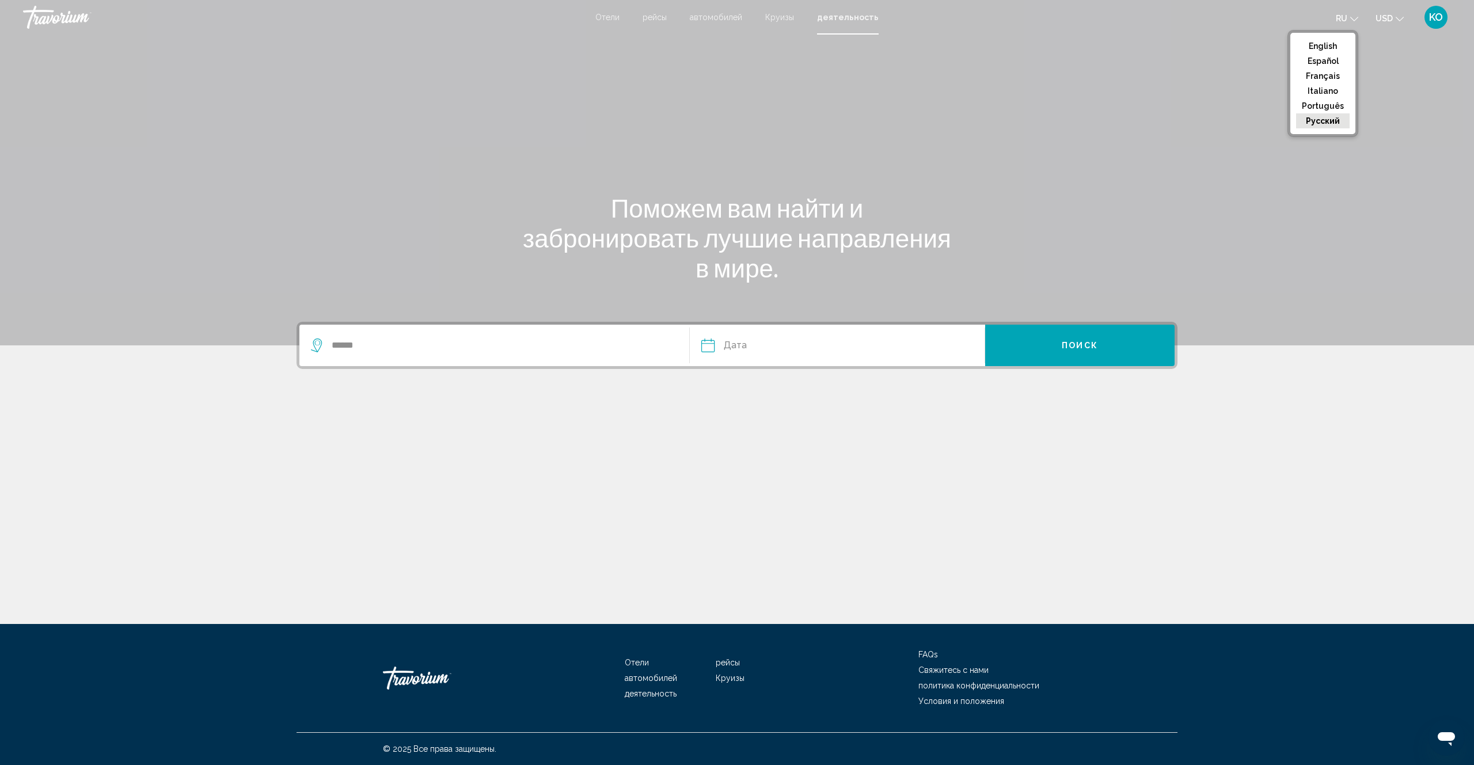
click at [1327, 121] on button "русский" at bounding box center [1323, 120] width 54 height 15
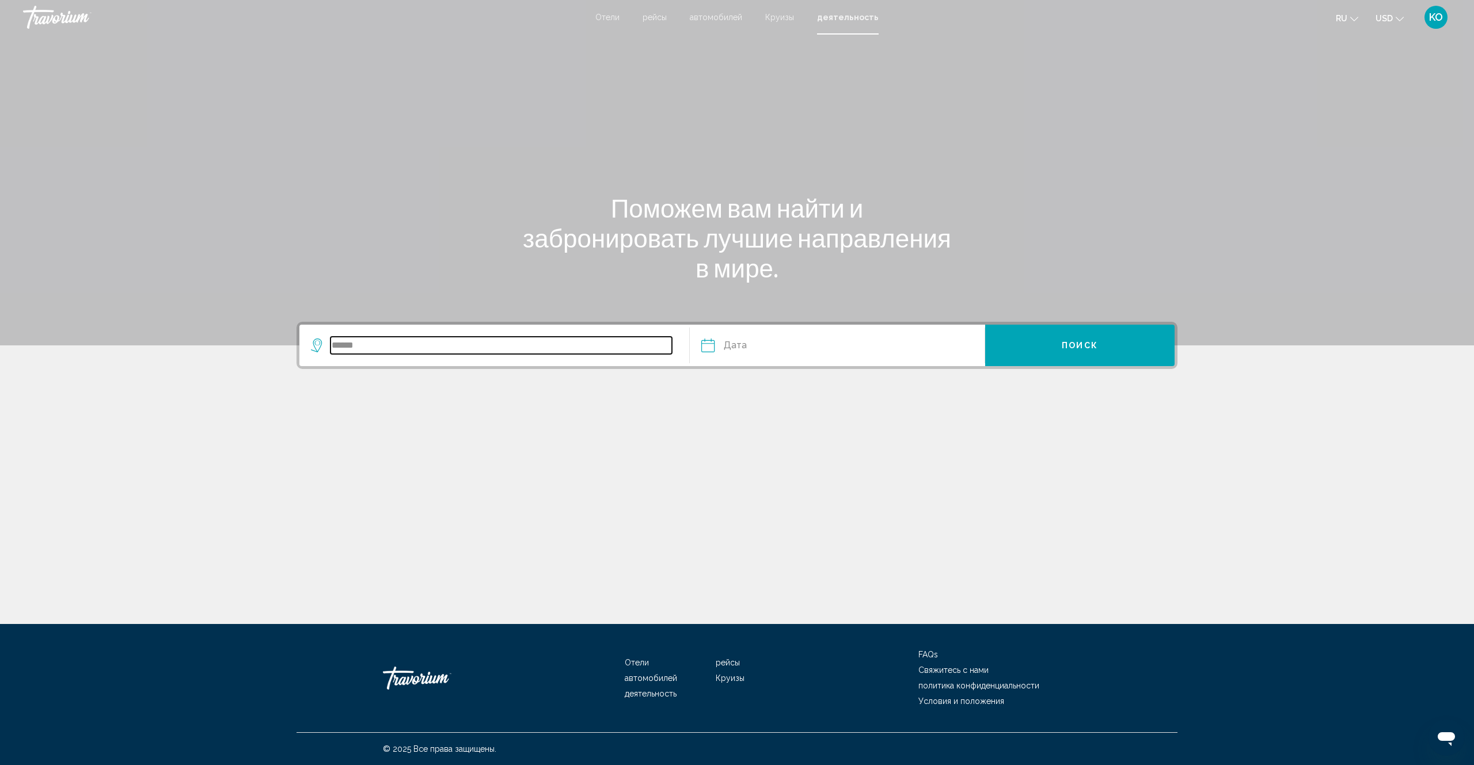
click at [362, 347] on input "******" at bounding box center [500, 345] width 341 height 17
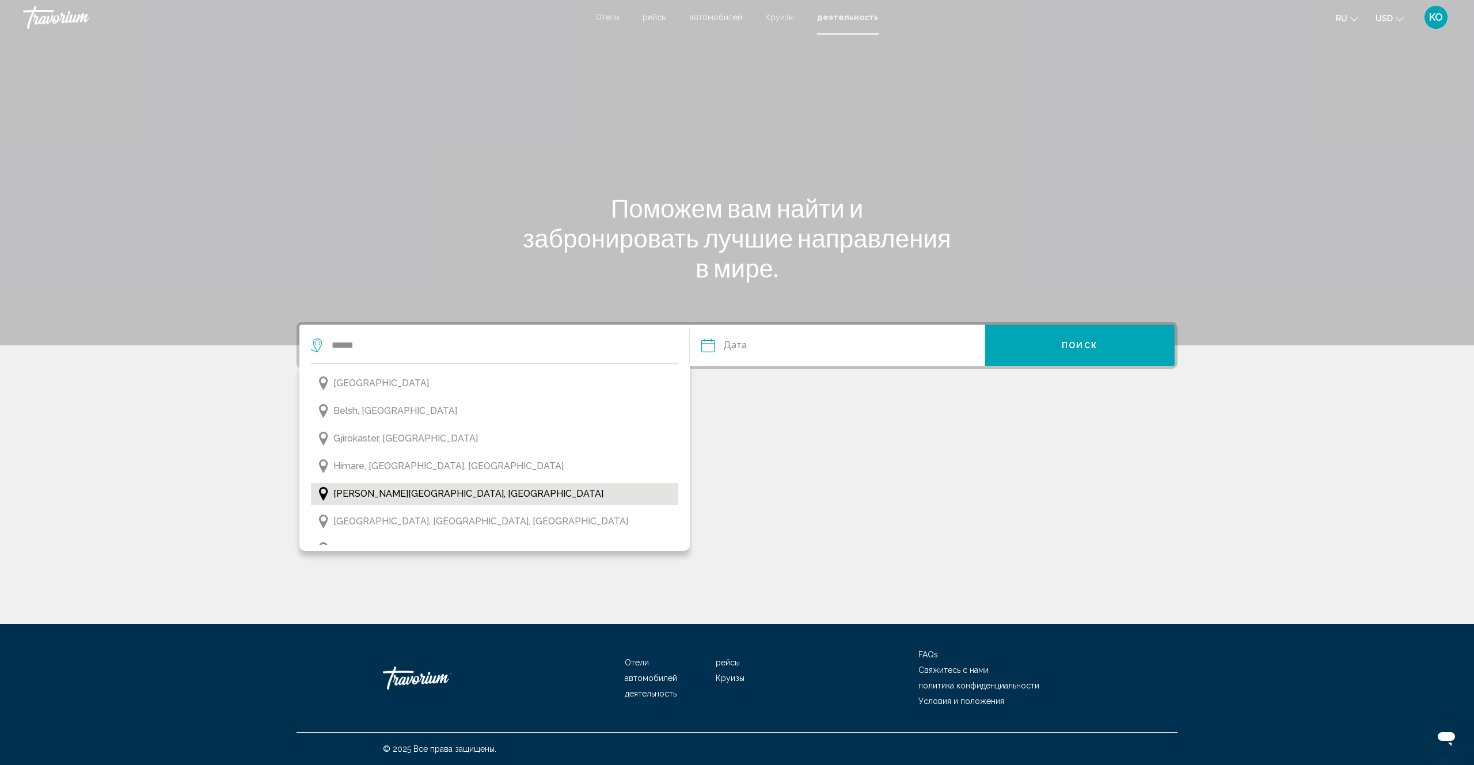
click at [367, 495] on span "[PERSON_NAME][GEOGRAPHIC_DATA], [GEOGRAPHIC_DATA]" at bounding box center [468, 494] width 270 height 16
type input "**********"
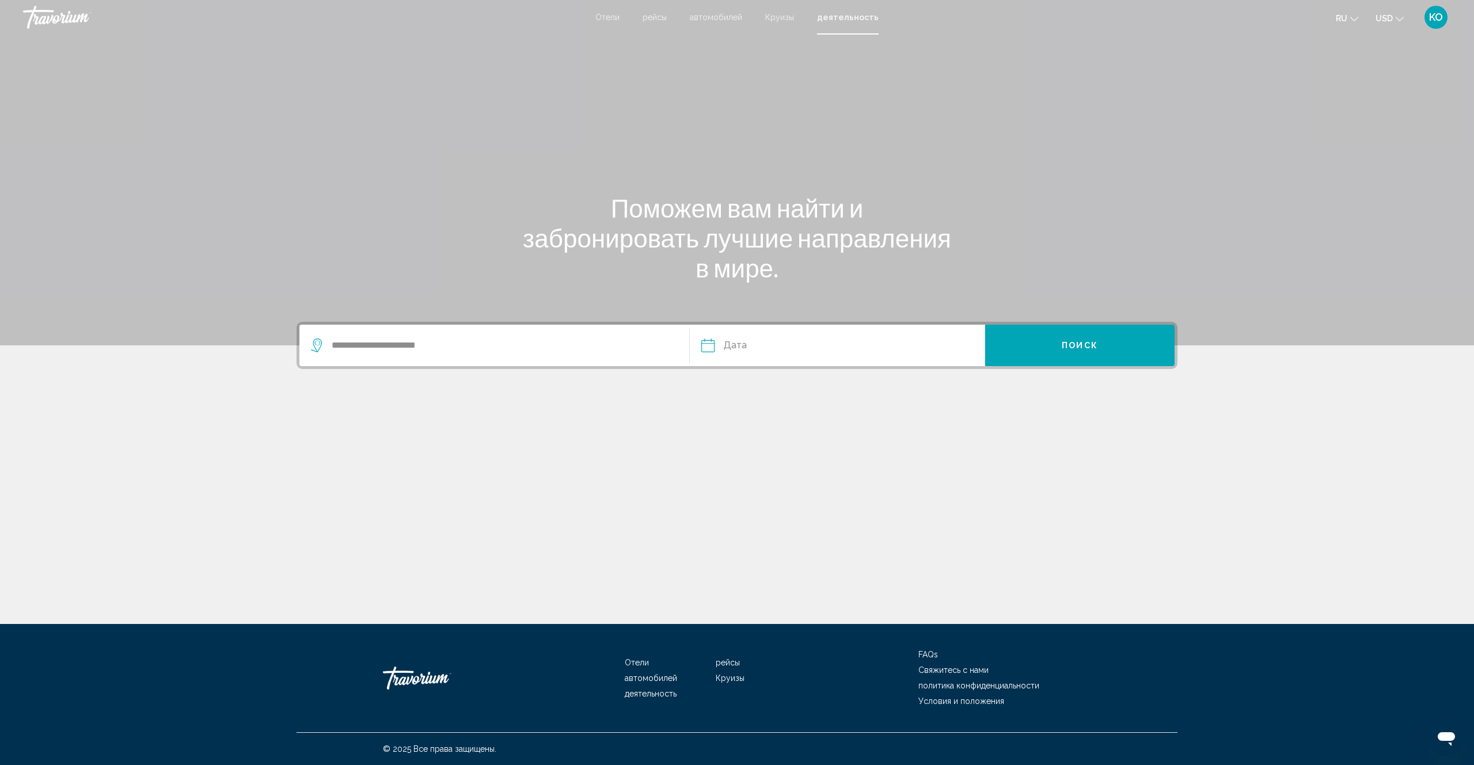
click at [726, 347] on input "Date" at bounding box center [771, 347] width 146 height 45
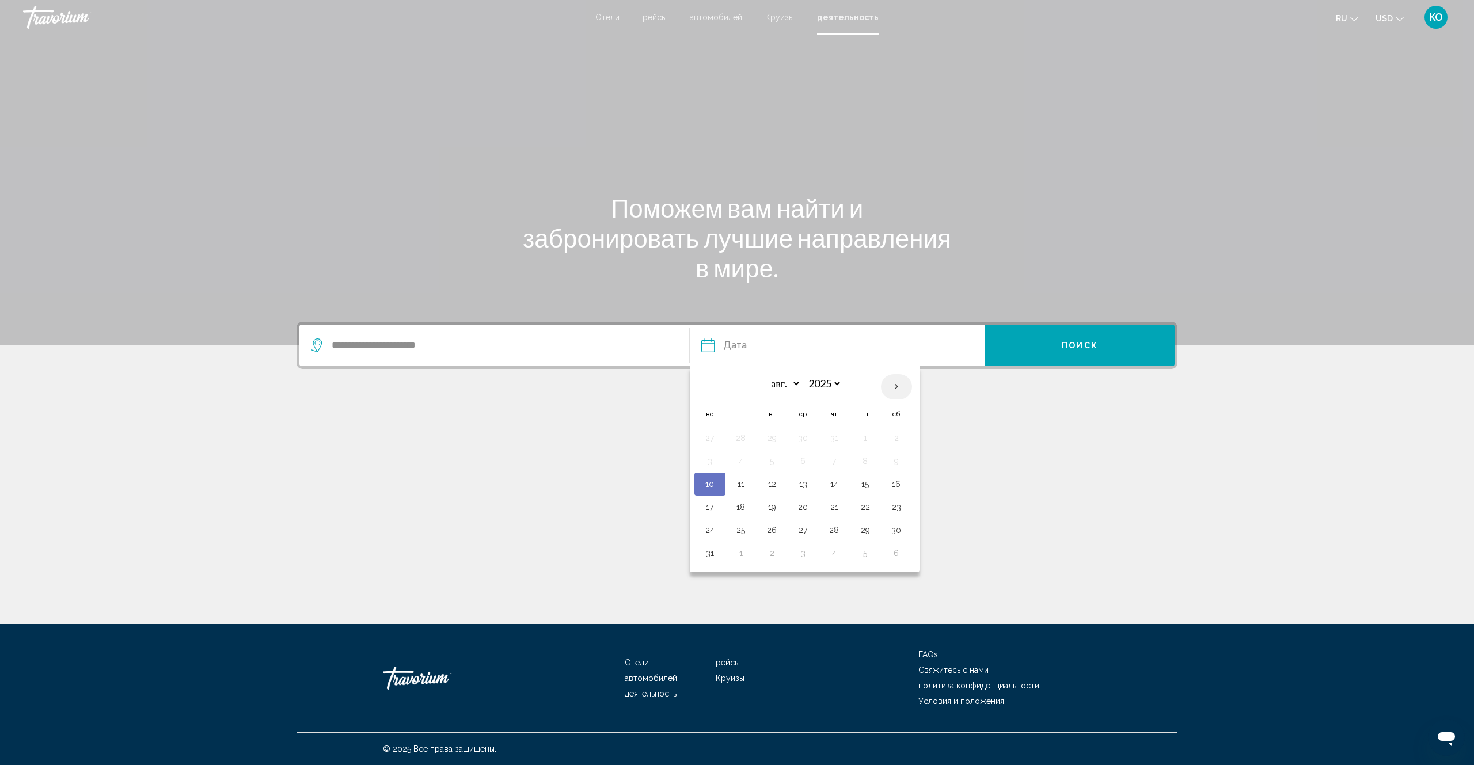
click at [895, 385] on th "Next month" at bounding box center [896, 386] width 31 height 25
select select "*"
click at [895, 510] on button "27" at bounding box center [896, 507] width 18 height 16
type input "**********"
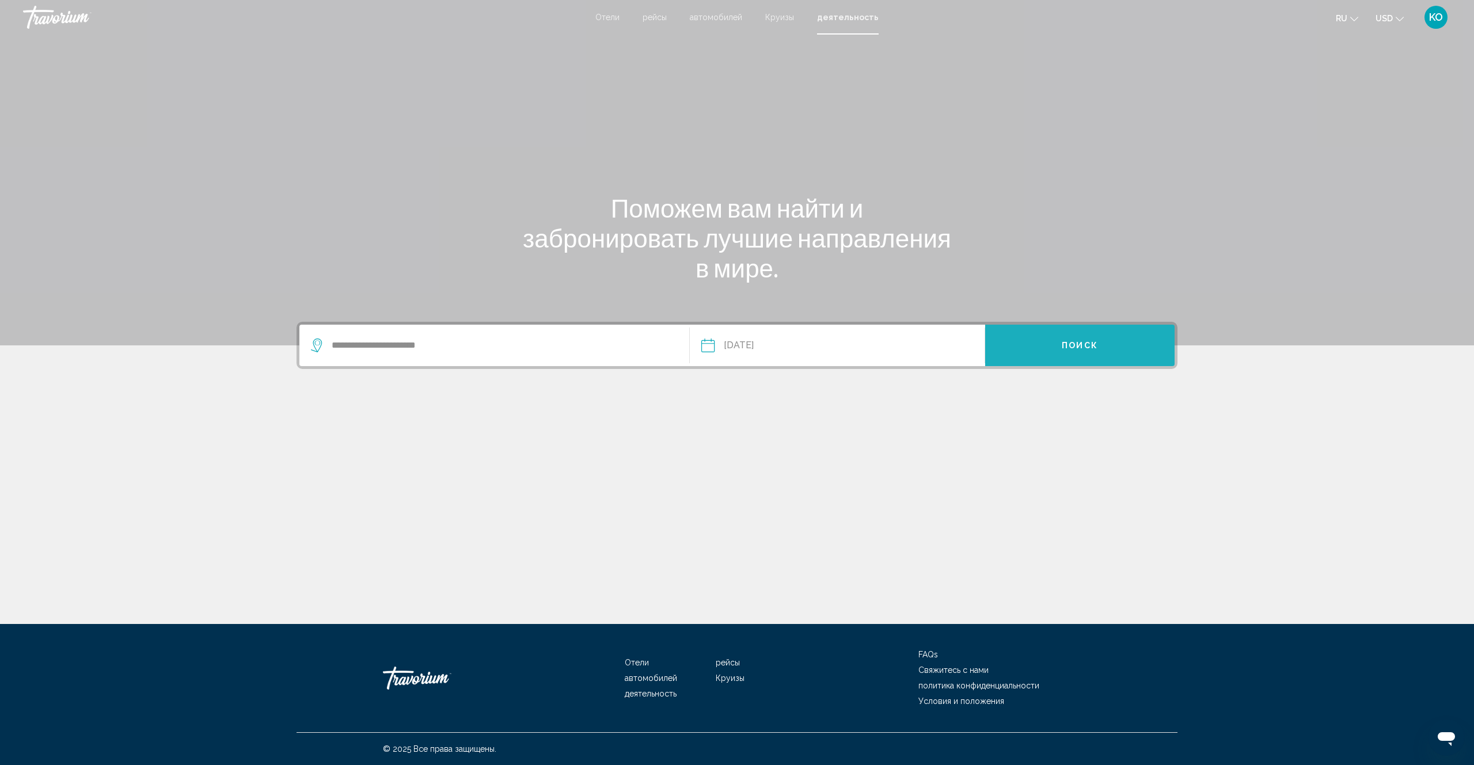
click at [1075, 345] on span "Поиск" at bounding box center [1080, 345] width 36 height 9
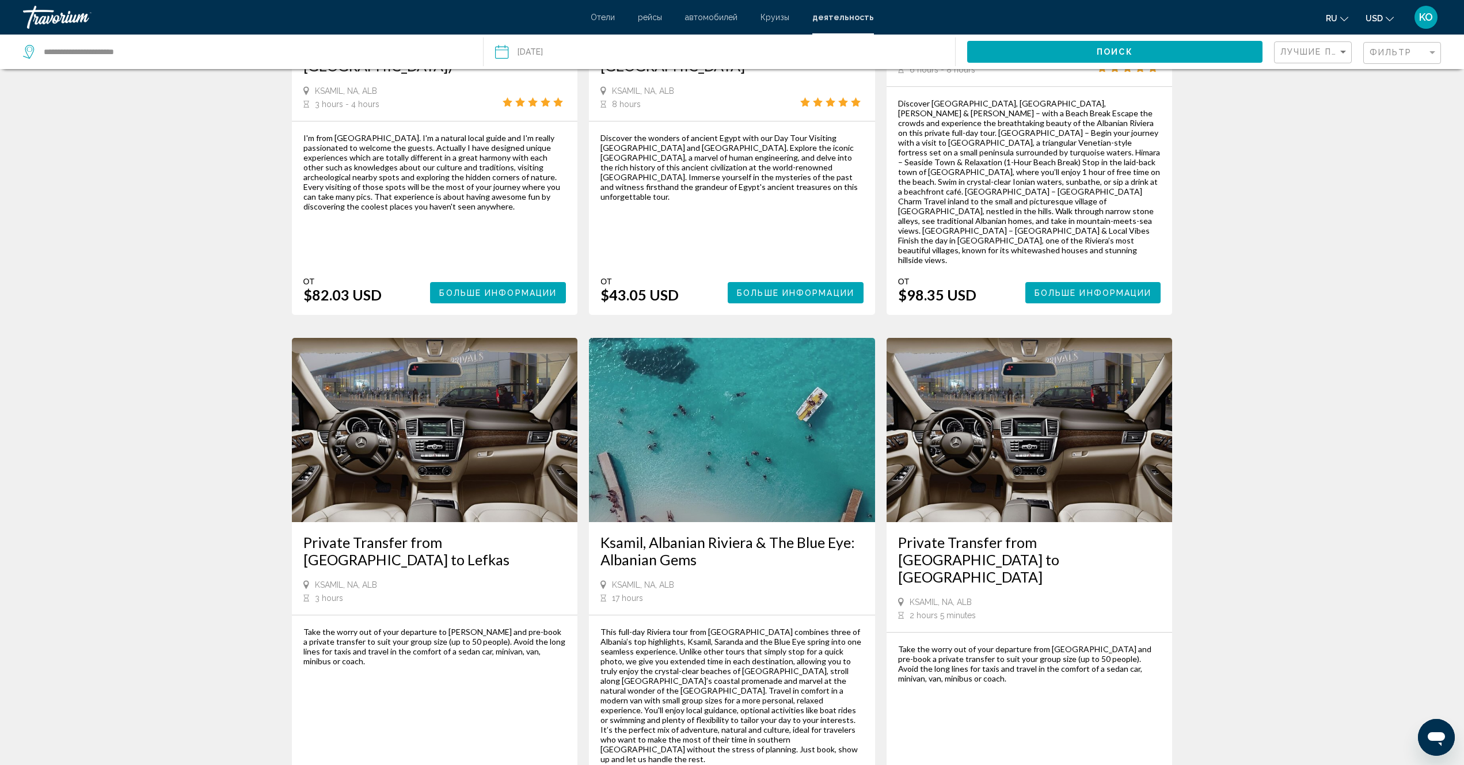
scroll to position [1382, 0]
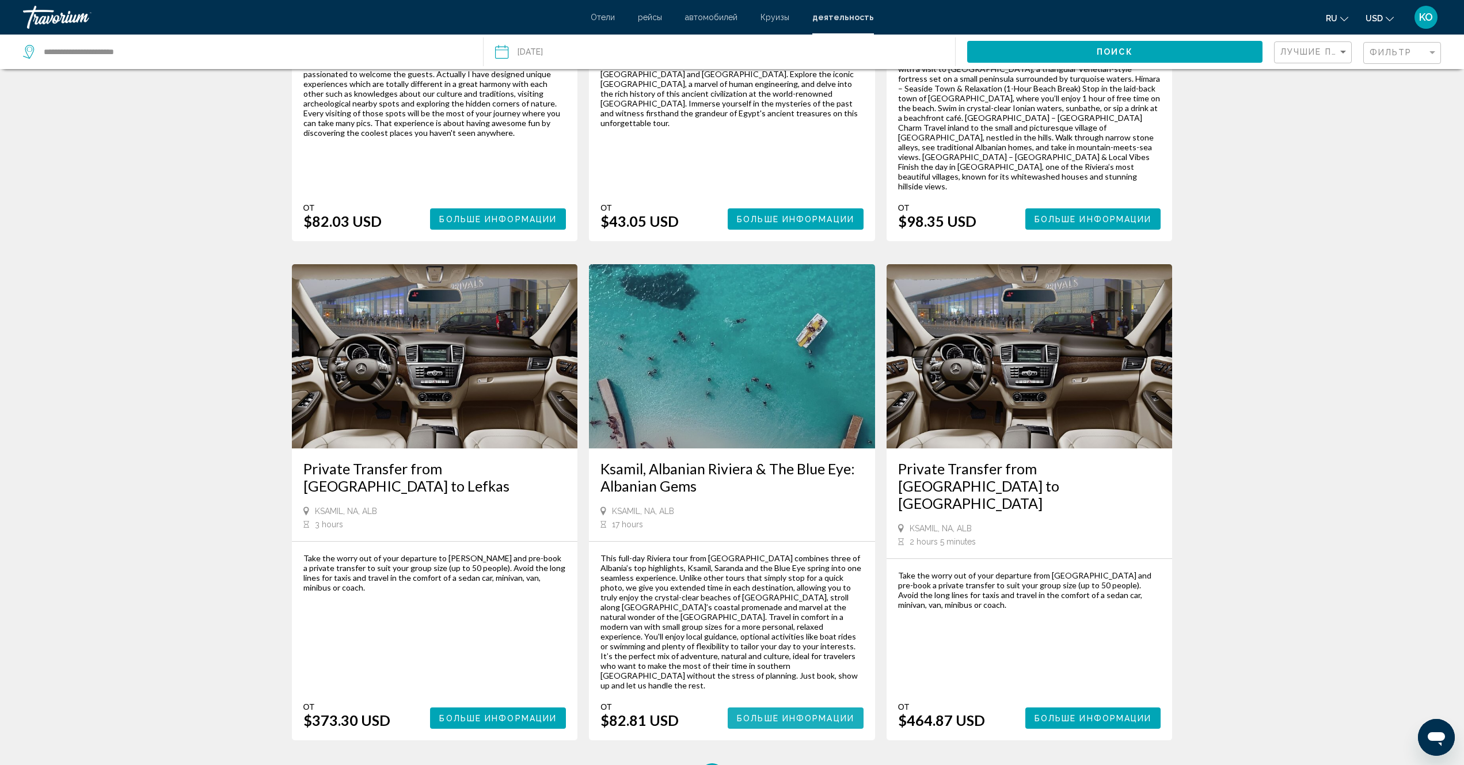
click at [815, 714] on span "Больше информации" at bounding box center [795, 718] width 117 height 9
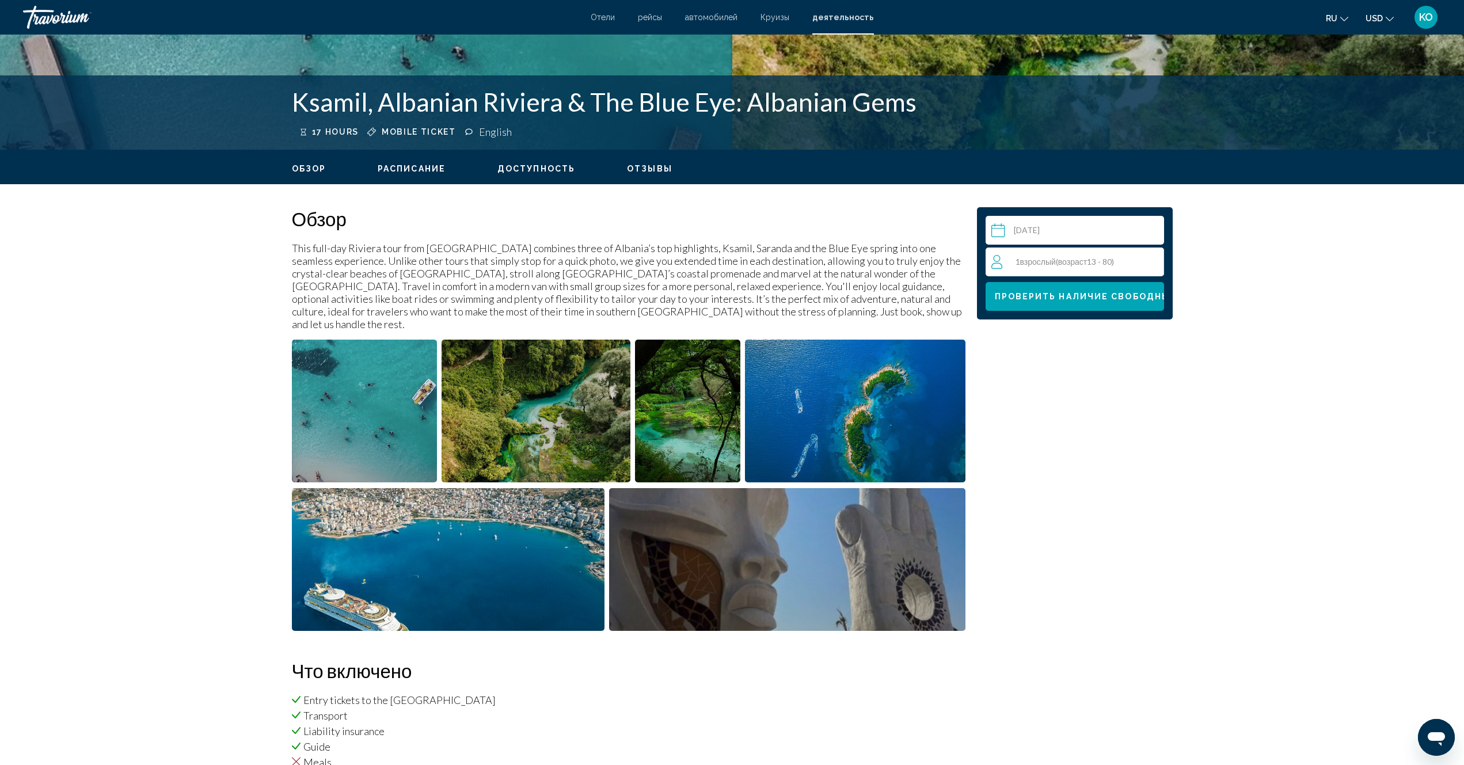
scroll to position [403, 0]
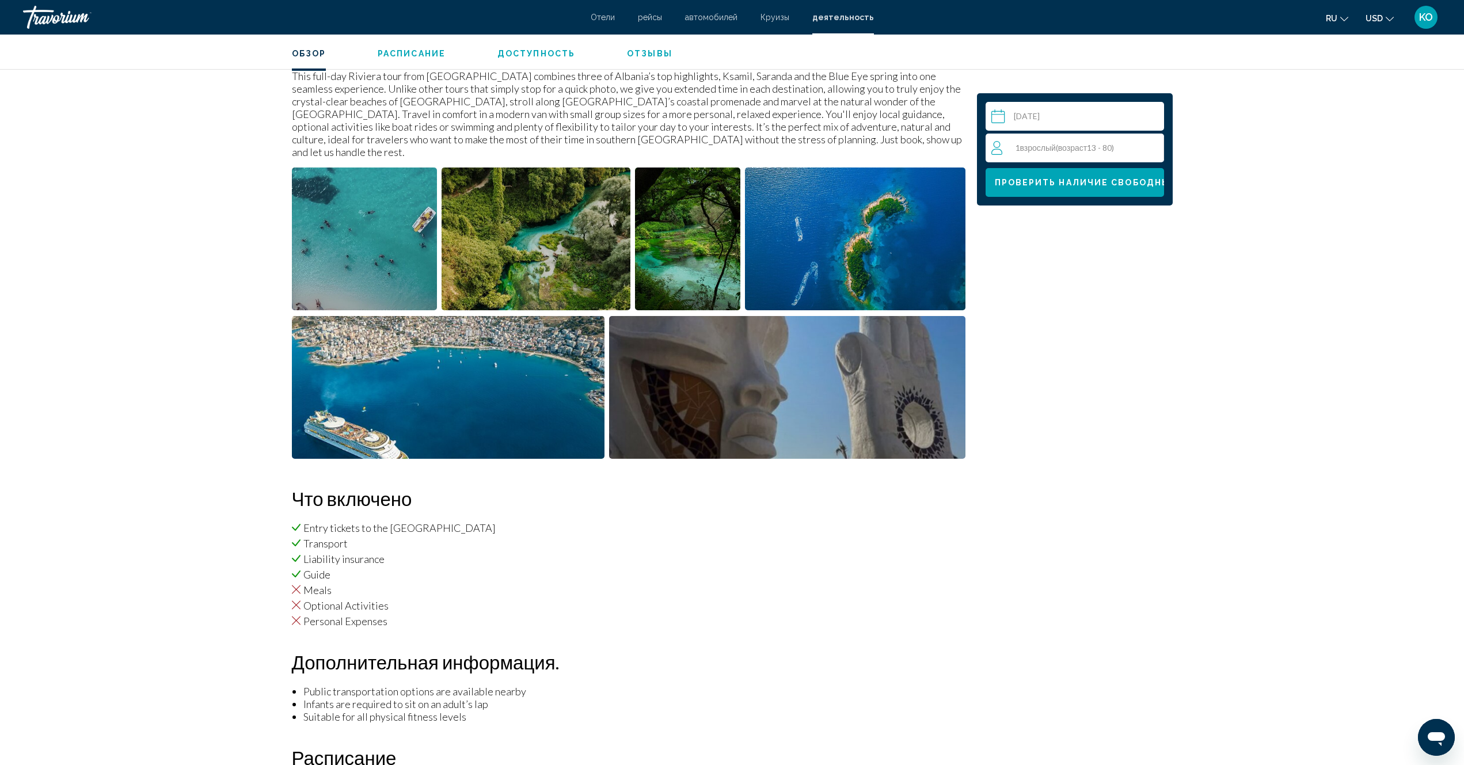
click at [1031, 148] on span "Взрослый" at bounding box center [1038, 148] width 36 height 10
click at [1151, 149] on icon "Increment adults" at bounding box center [1152, 147] width 10 height 14
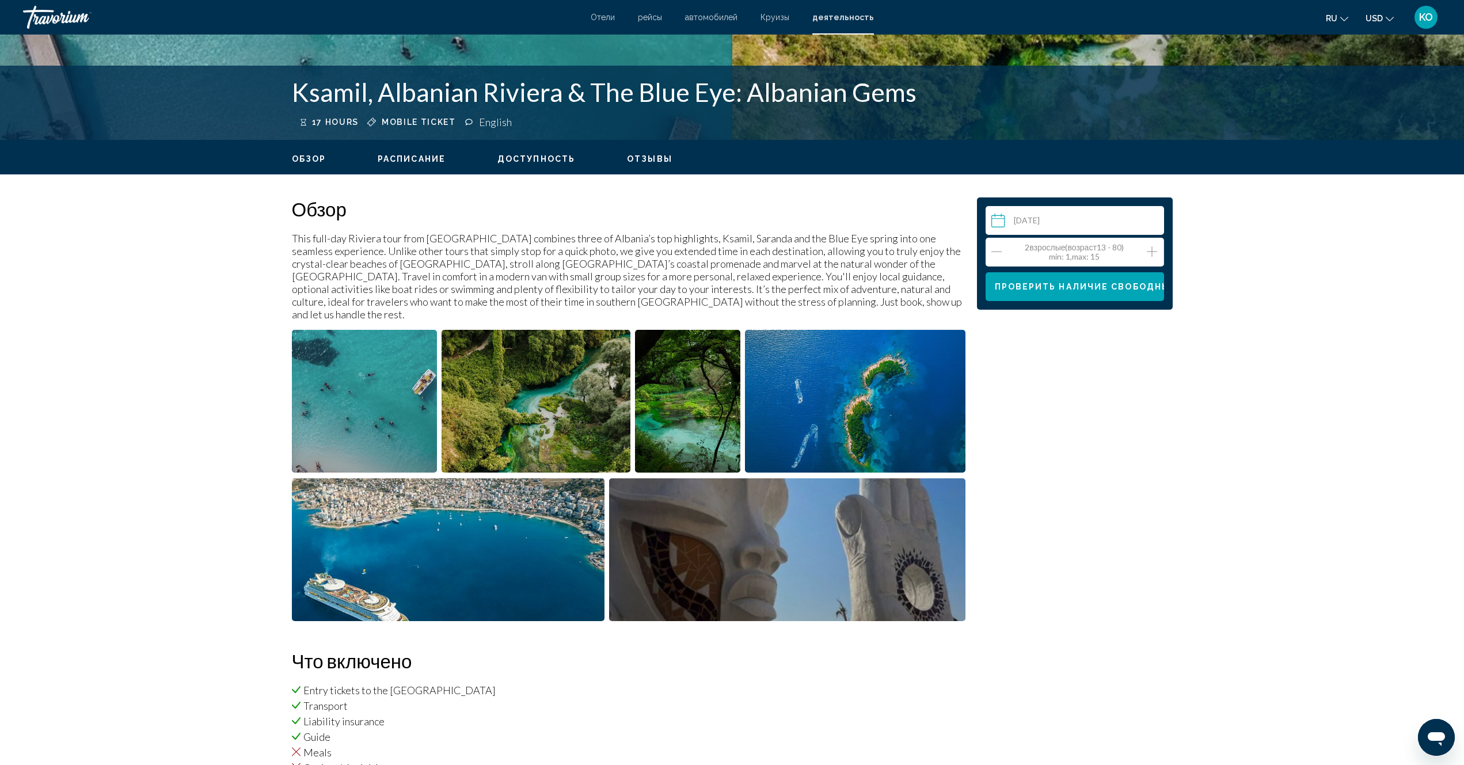
scroll to position [50, 0]
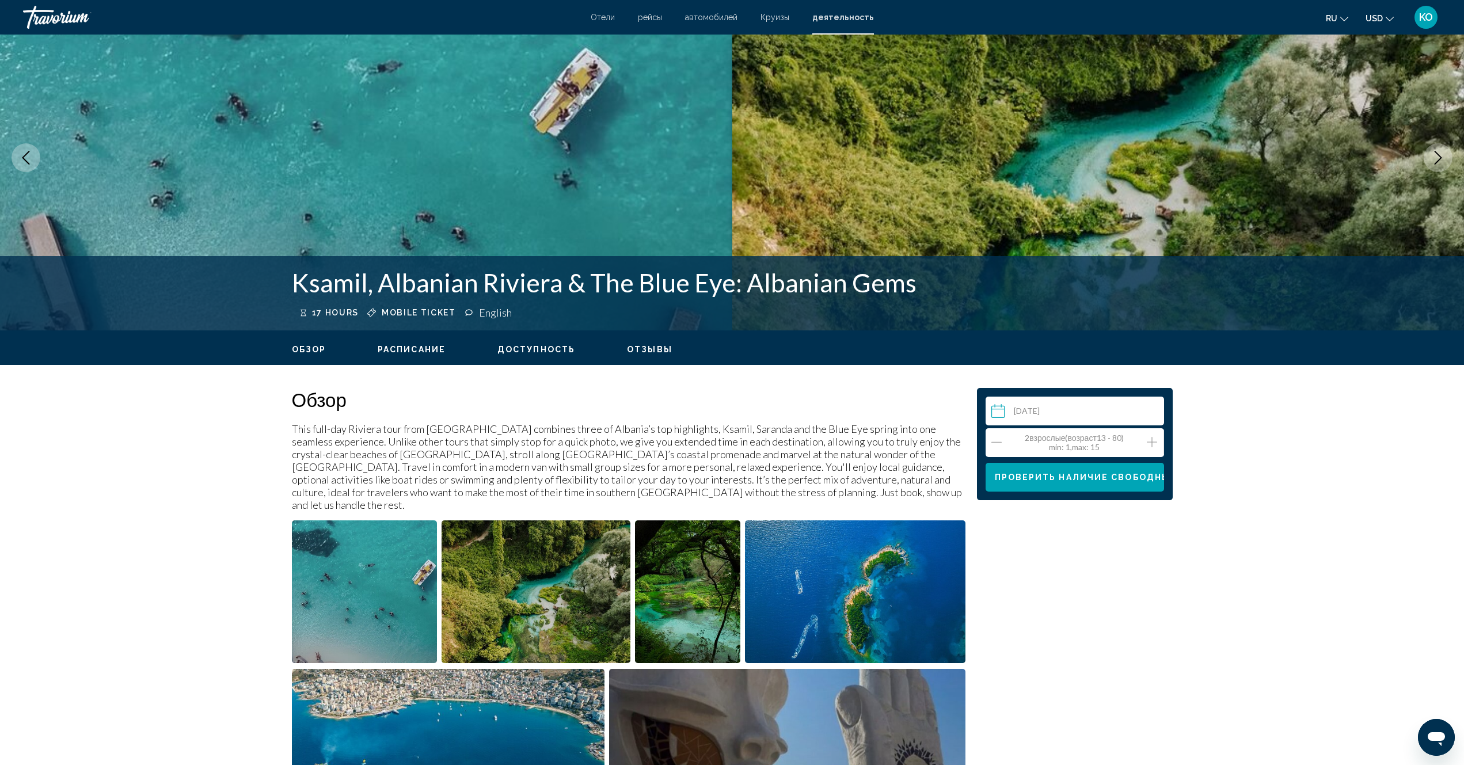
drag, startPoint x: 304, startPoint y: 316, endPoint x: 315, endPoint y: 311, distance: 11.9
click at [305, 315] on icon "Main content" at bounding box center [304, 313] width 6 height 9
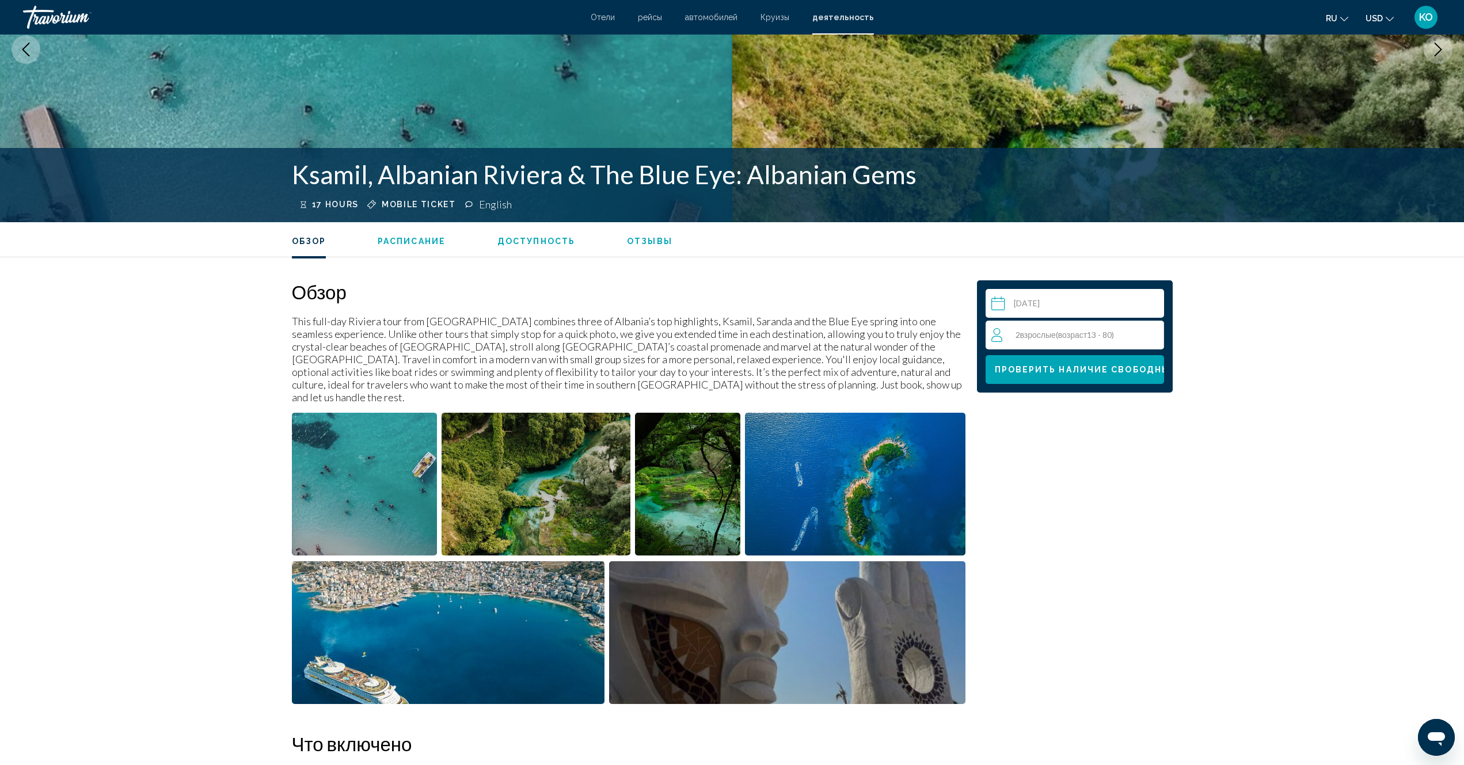
scroll to position [0, 0]
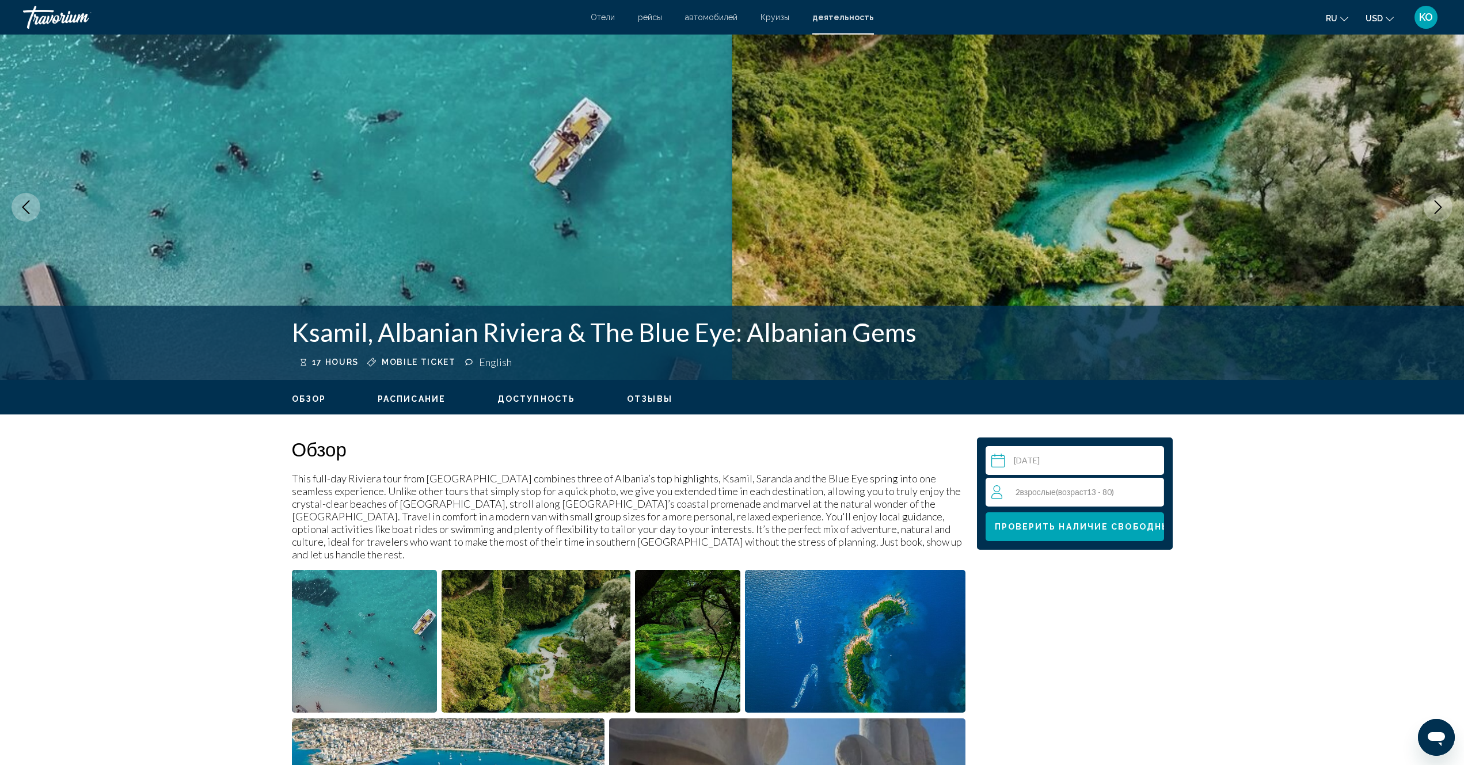
click at [313, 399] on span "Обзор" at bounding box center [309, 398] width 35 height 9
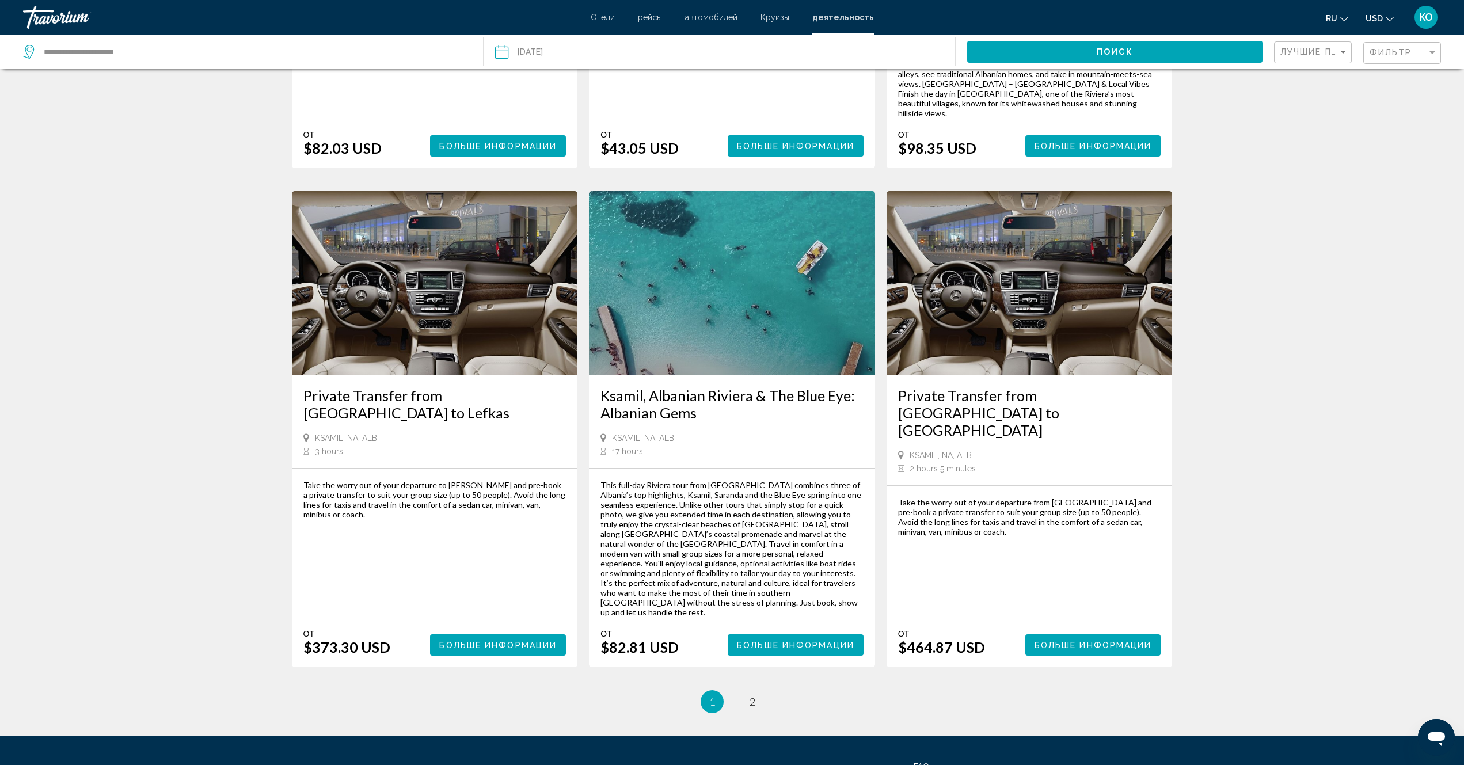
scroll to position [1462, 0]
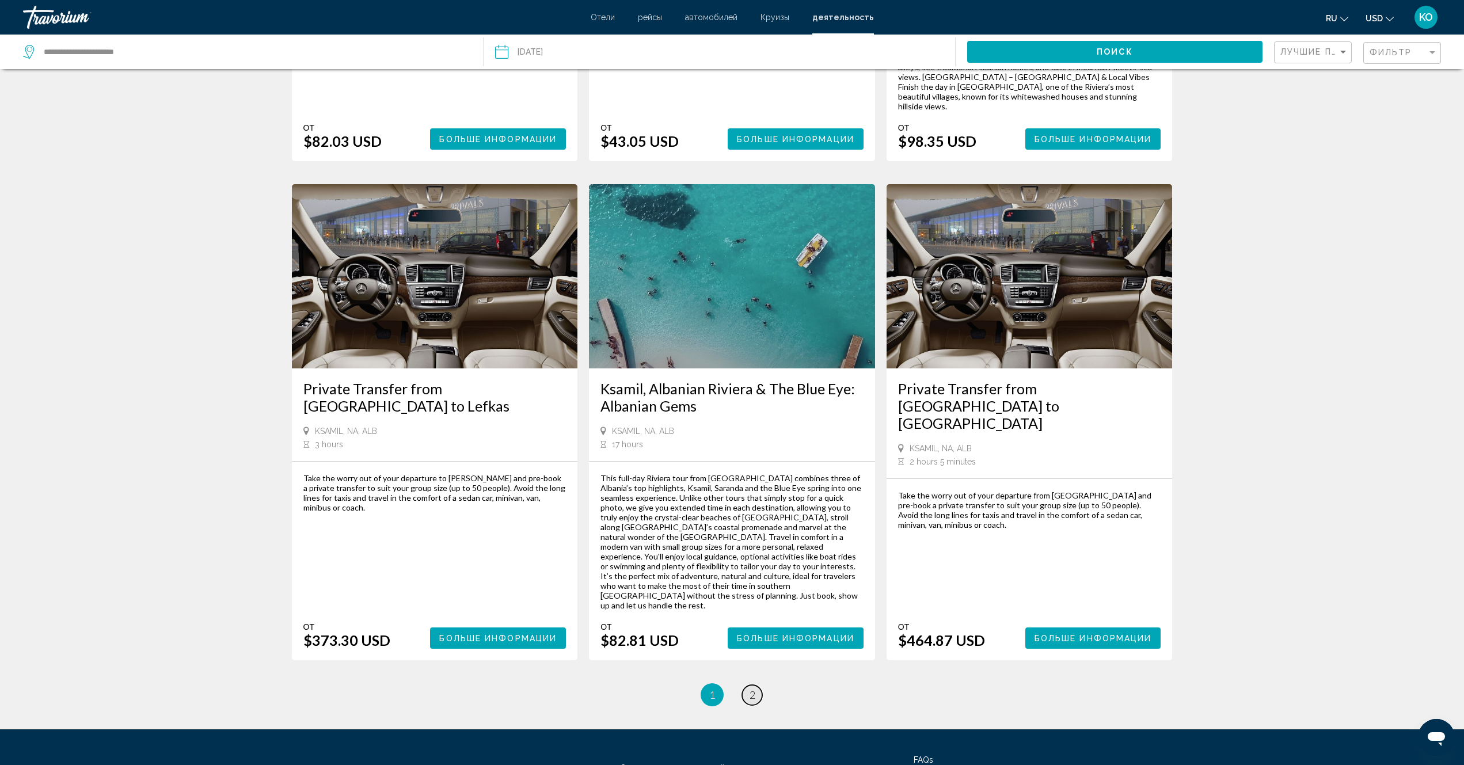
click at [750, 689] on span "2" at bounding box center [753, 695] width 6 height 13
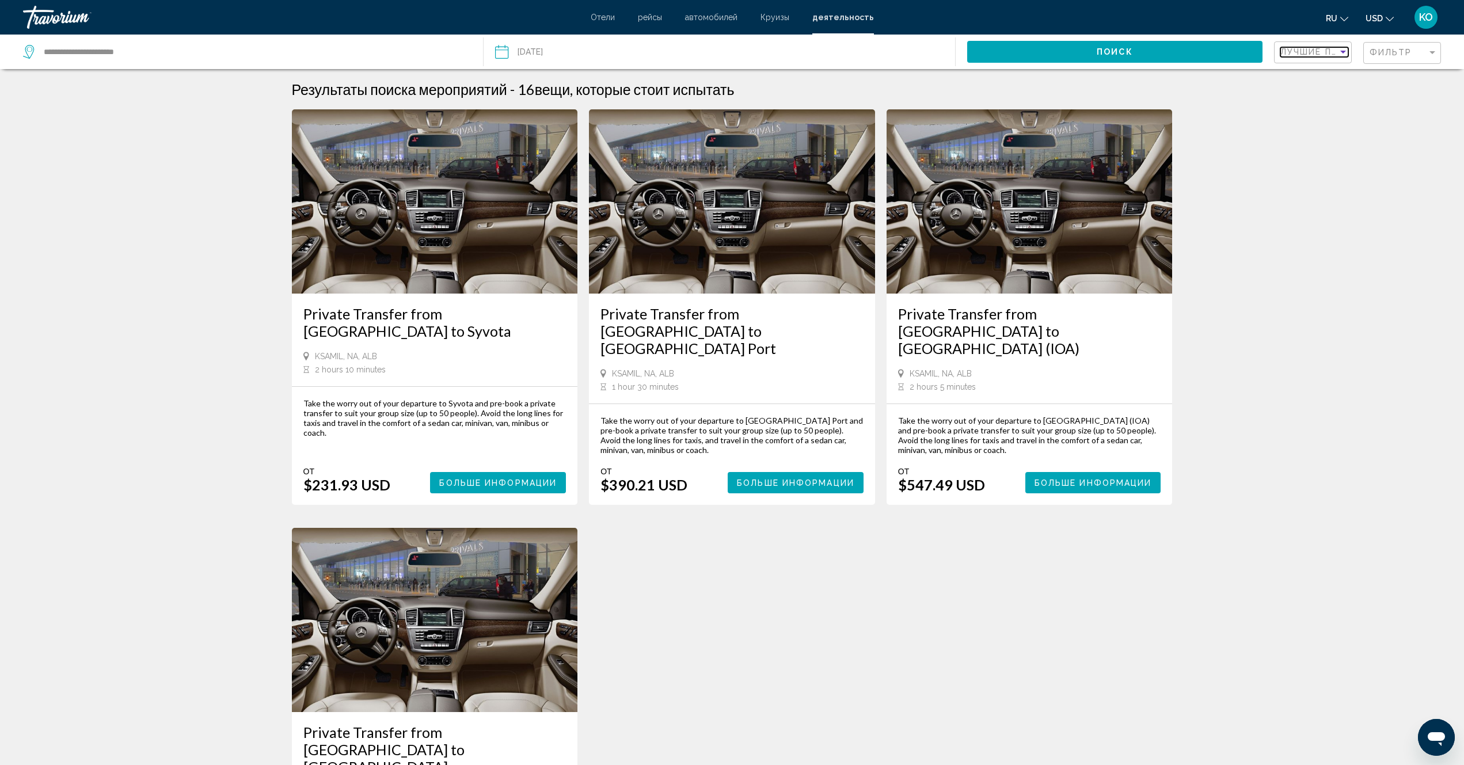
click at [1342, 54] on div "Sort by" at bounding box center [1343, 51] width 10 height 9
click at [1434, 52] on div at bounding box center [732, 382] width 1464 height 765
click at [1434, 52] on div "Filter" at bounding box center [1433, 52] width 6 height 3
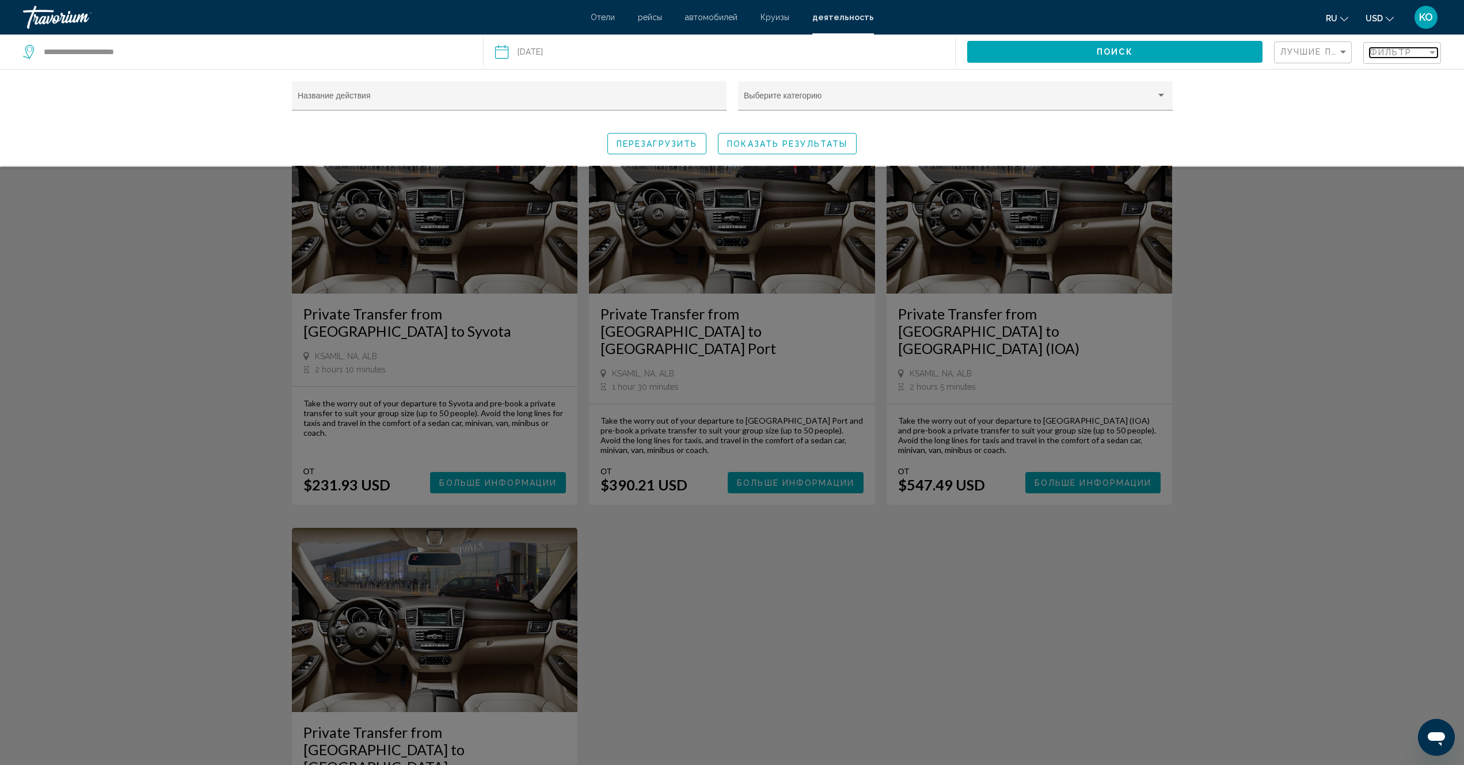
click at [1431, 50] on div "Filter" at bounding box center [1432, 52] width 10 height 9
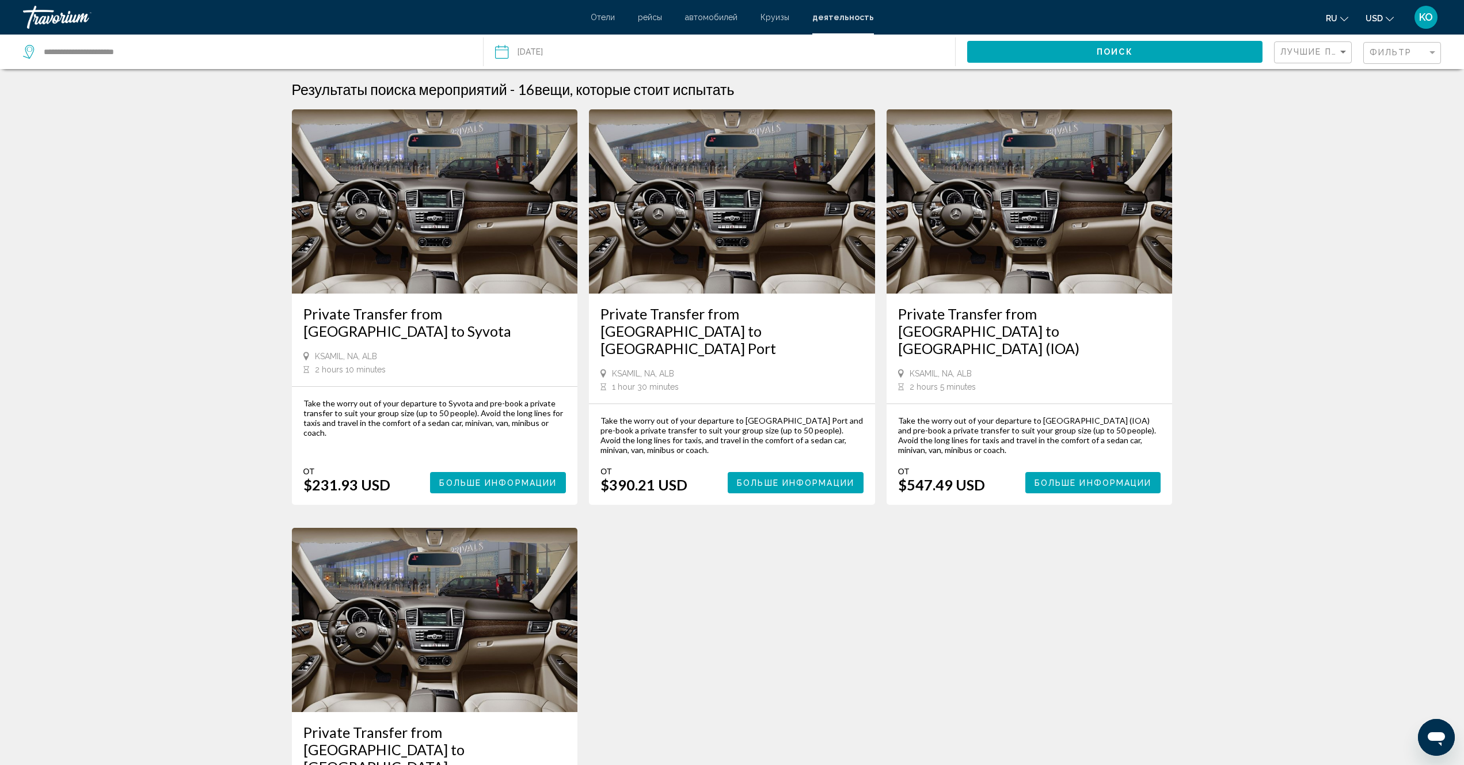
click at [606, 18] on span "Отели" at bounding box center [603, 17] width 24 height 9
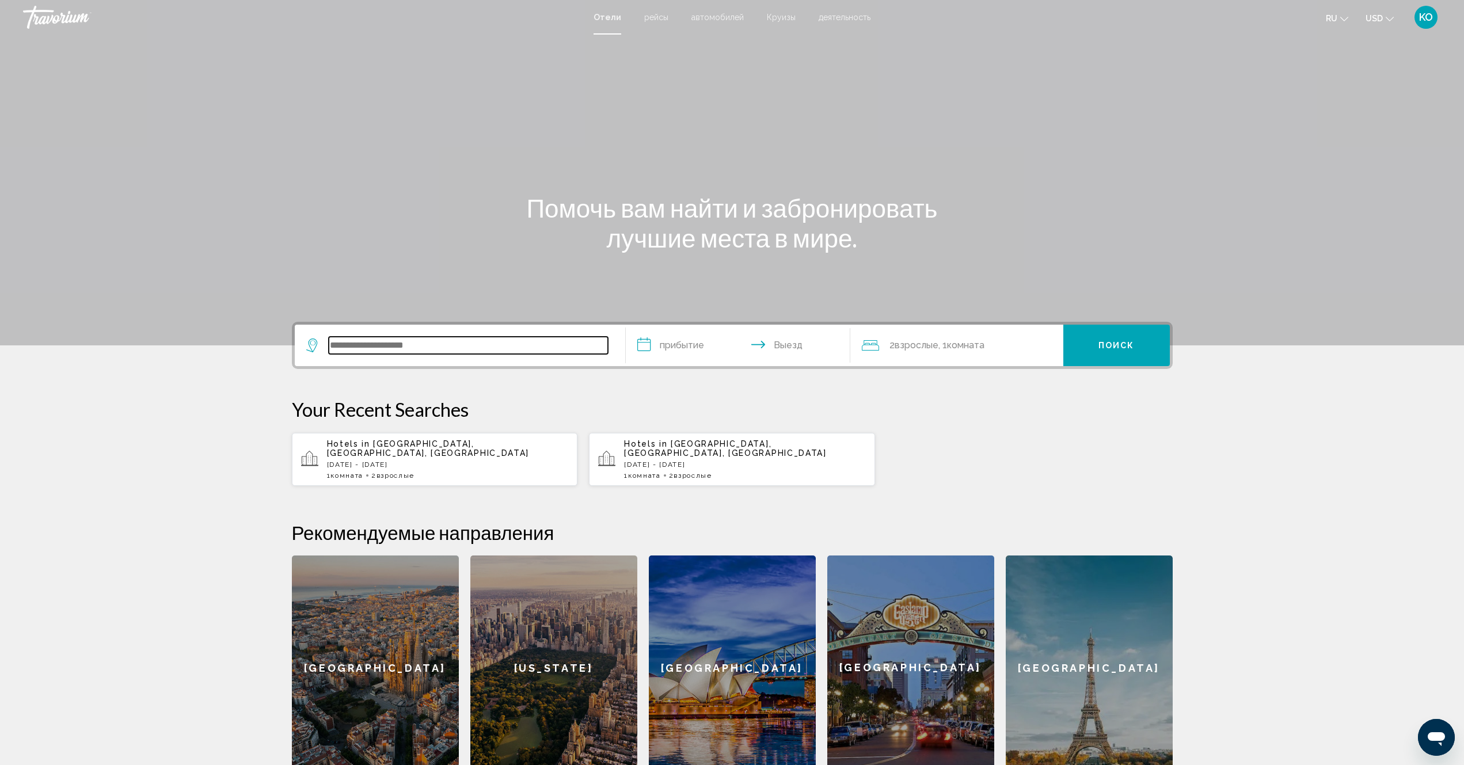
click at [394, 346] on input "Search widget" at bounding box center [468, 345] width 279 height 17
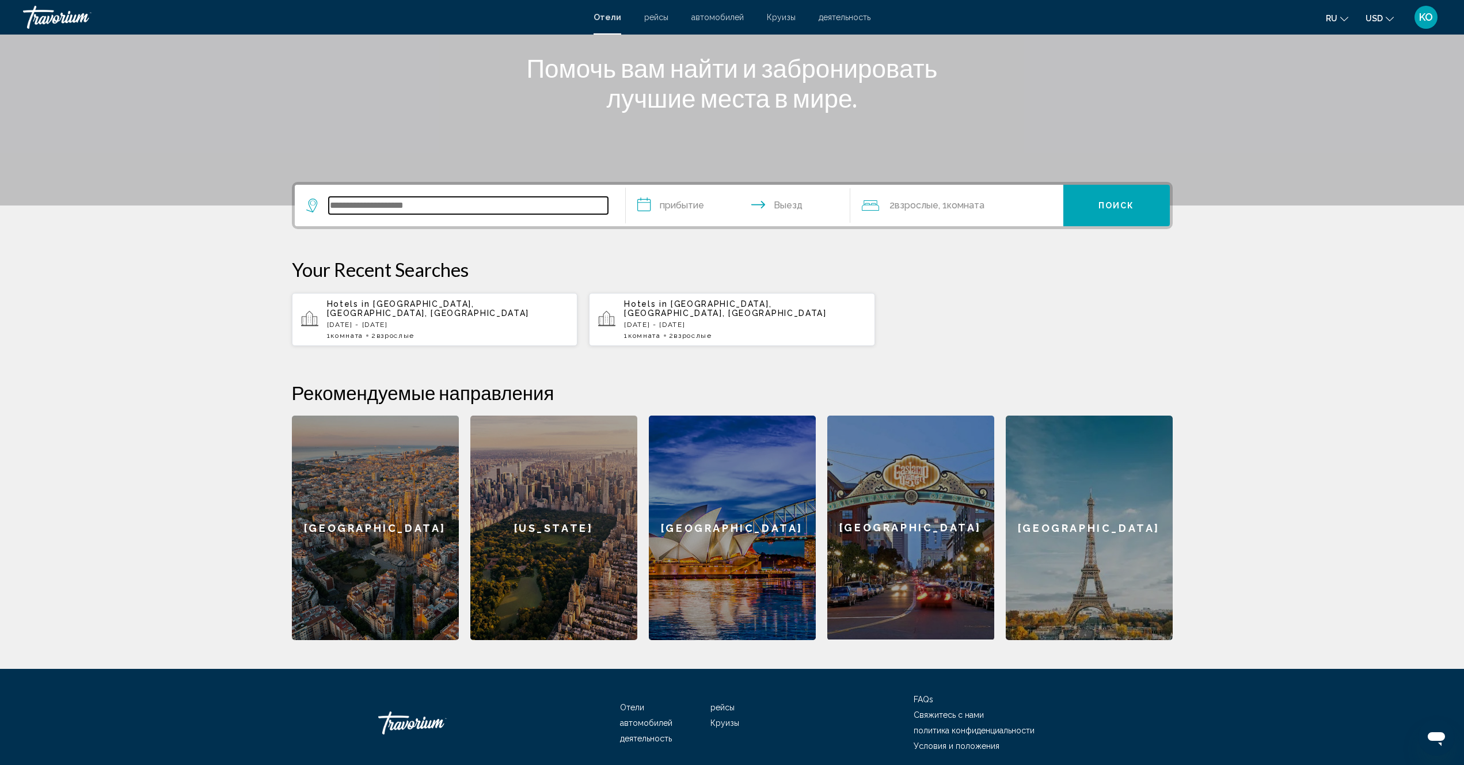
scroll to position [176, 0]
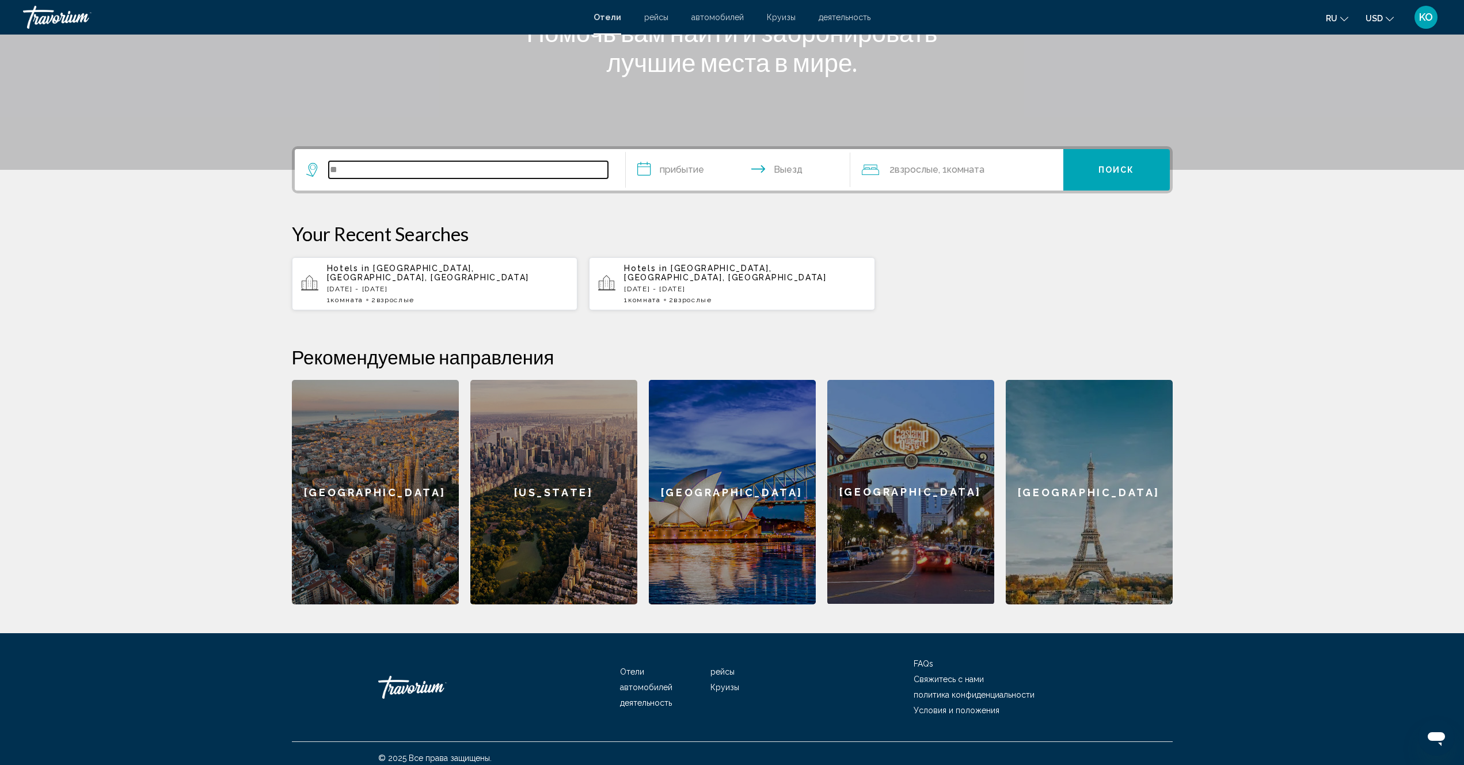
type input "*"
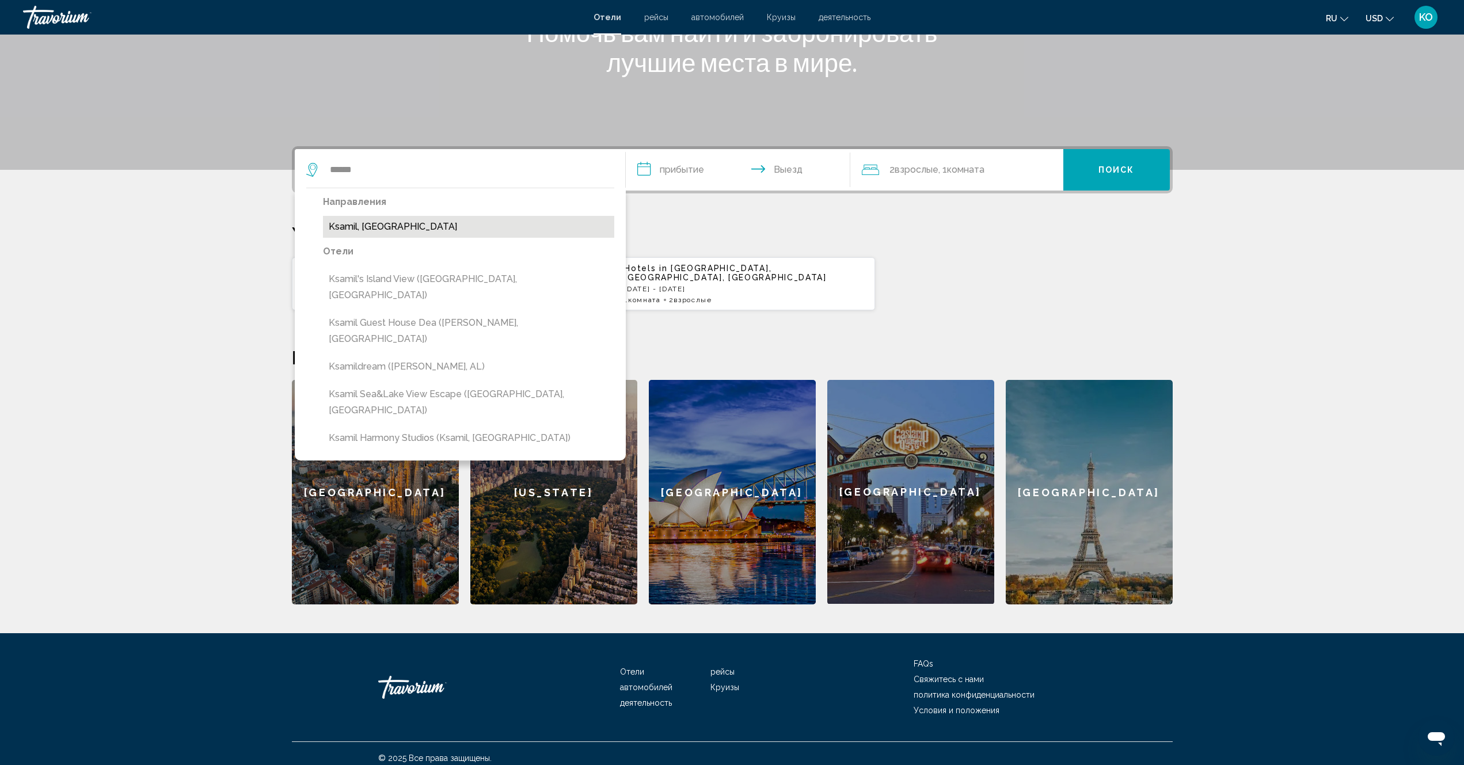
click at [376, 230] on button "Ksamil, [GEOGRAPHIC_DATA]" at bounding box center [468, 227] width 291 height 22
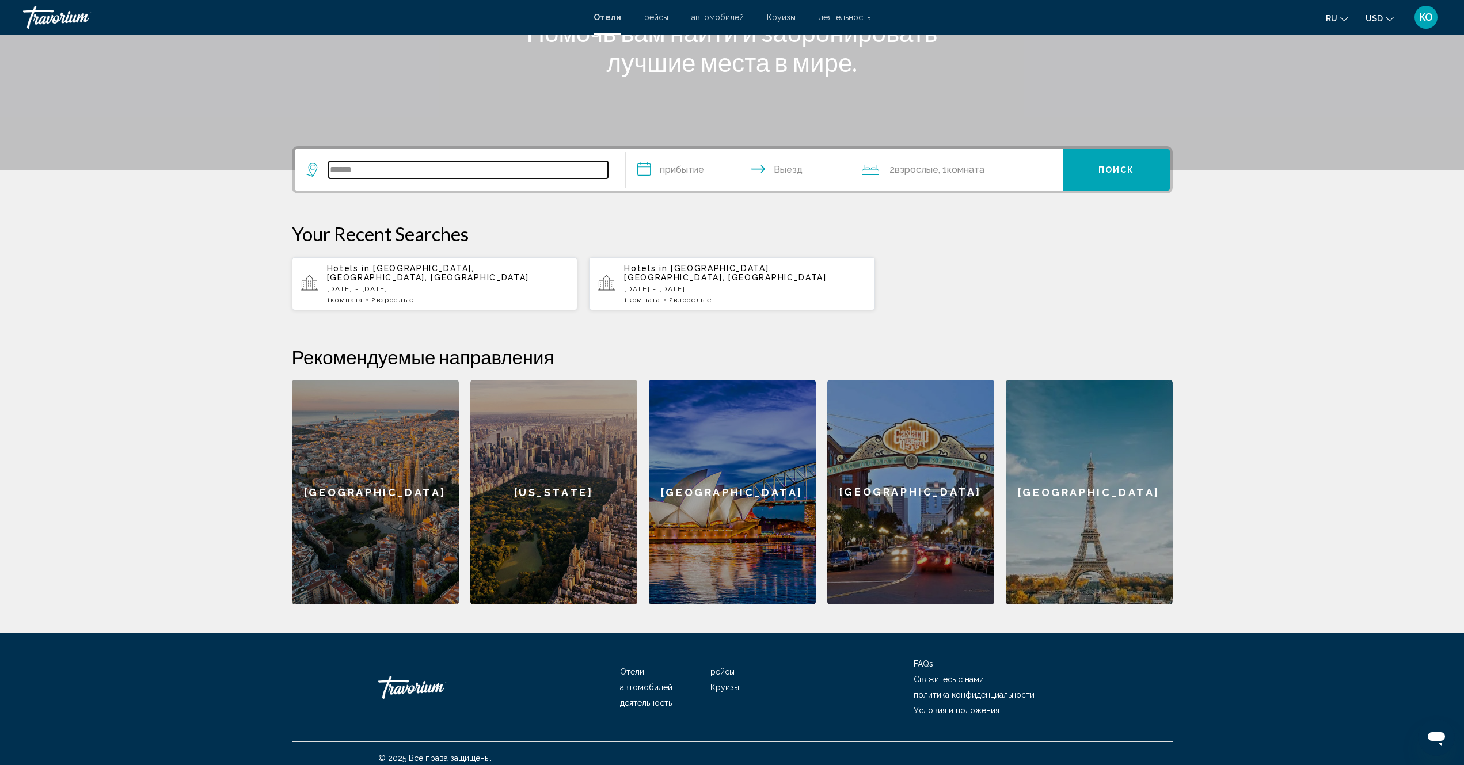
type input "**********"
click at [685, 172] on input "**********" at bounding box center [740, 171] width 229 height 45
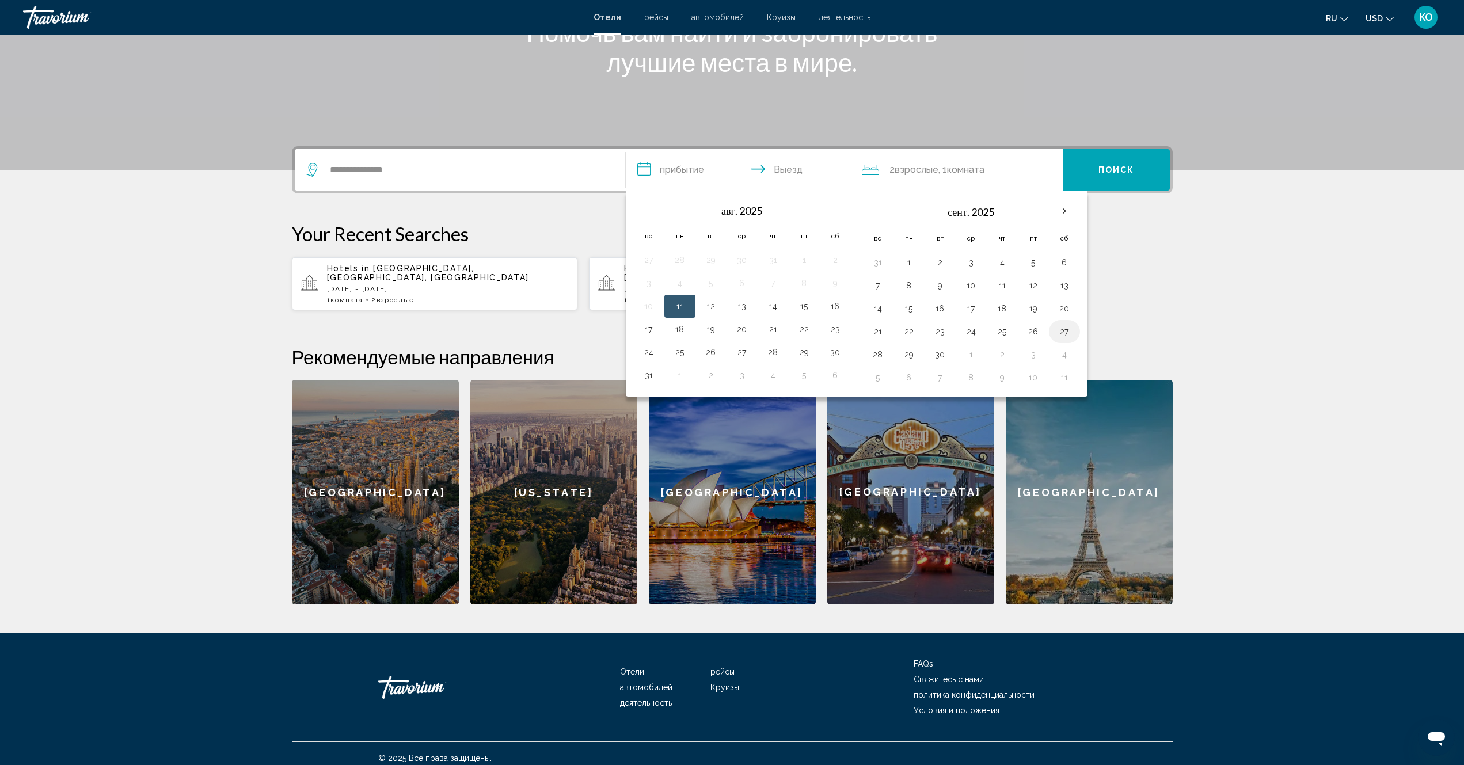
click at [1063, 333] on button "27" at bounding box center [1064, 332] width 18 height 16
click at [1062, 358] on button "4" at bounding box center [1064, 355] width 18 height 16
type input "**********"
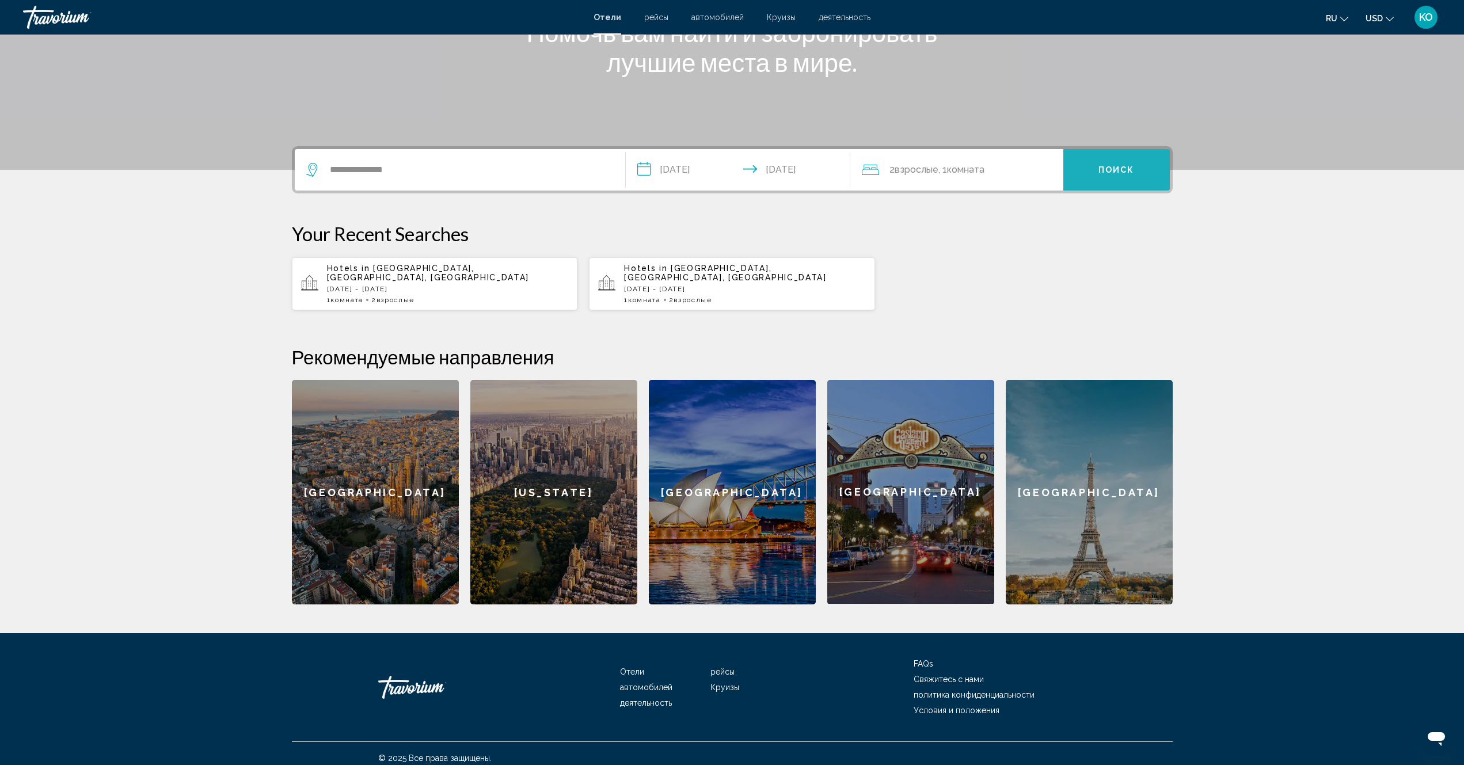
click at [1113, 177] on button "Поиск" at bounding box center [1116, 169] width 107 height 41
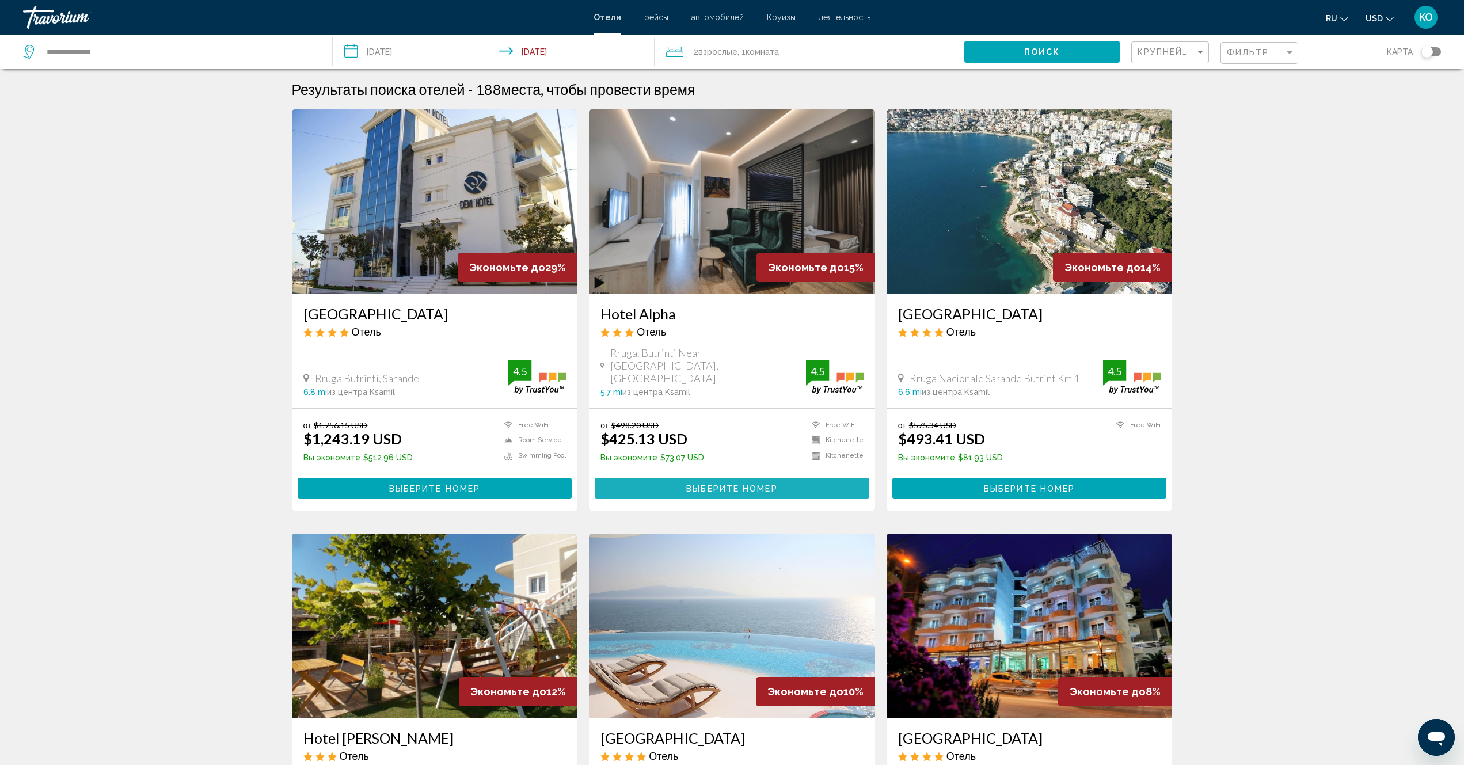
click at [745, 484] on span "Выберите номер" at bounding box center [731, 488] width 91 height 9
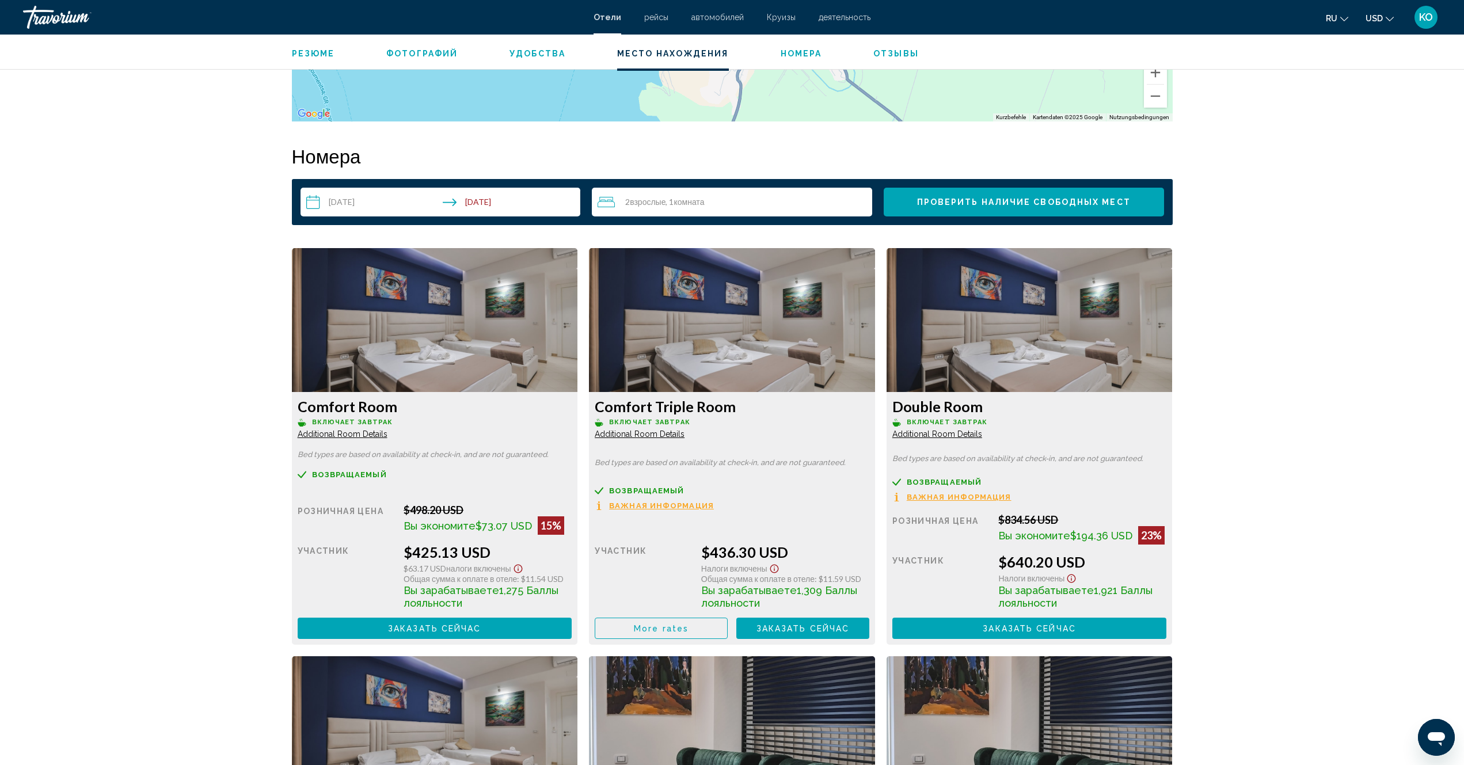
scroll to position [1497, 0]
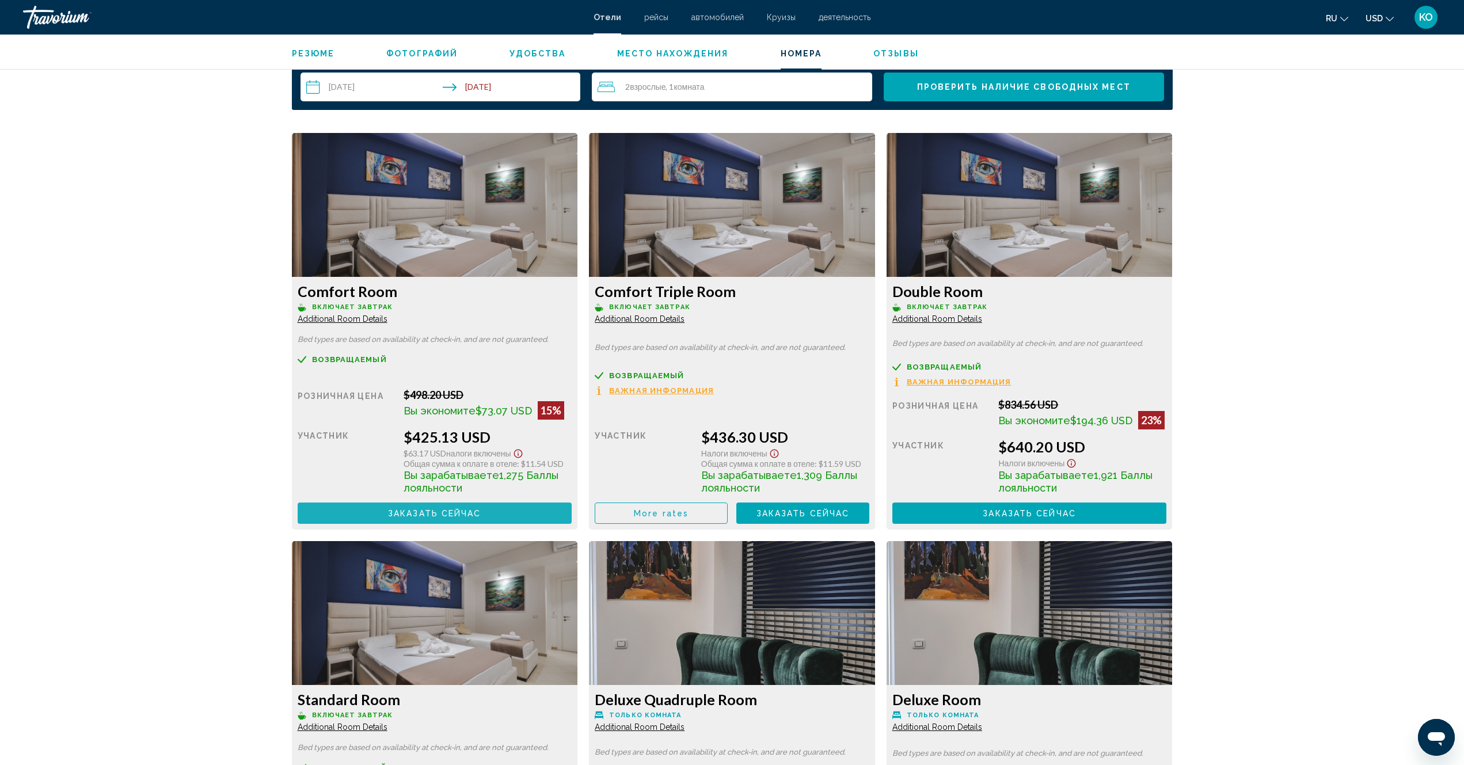
click at [445, 510] on span "Заказать сейчас" at bounding box center [434, 513] width 93 height 9
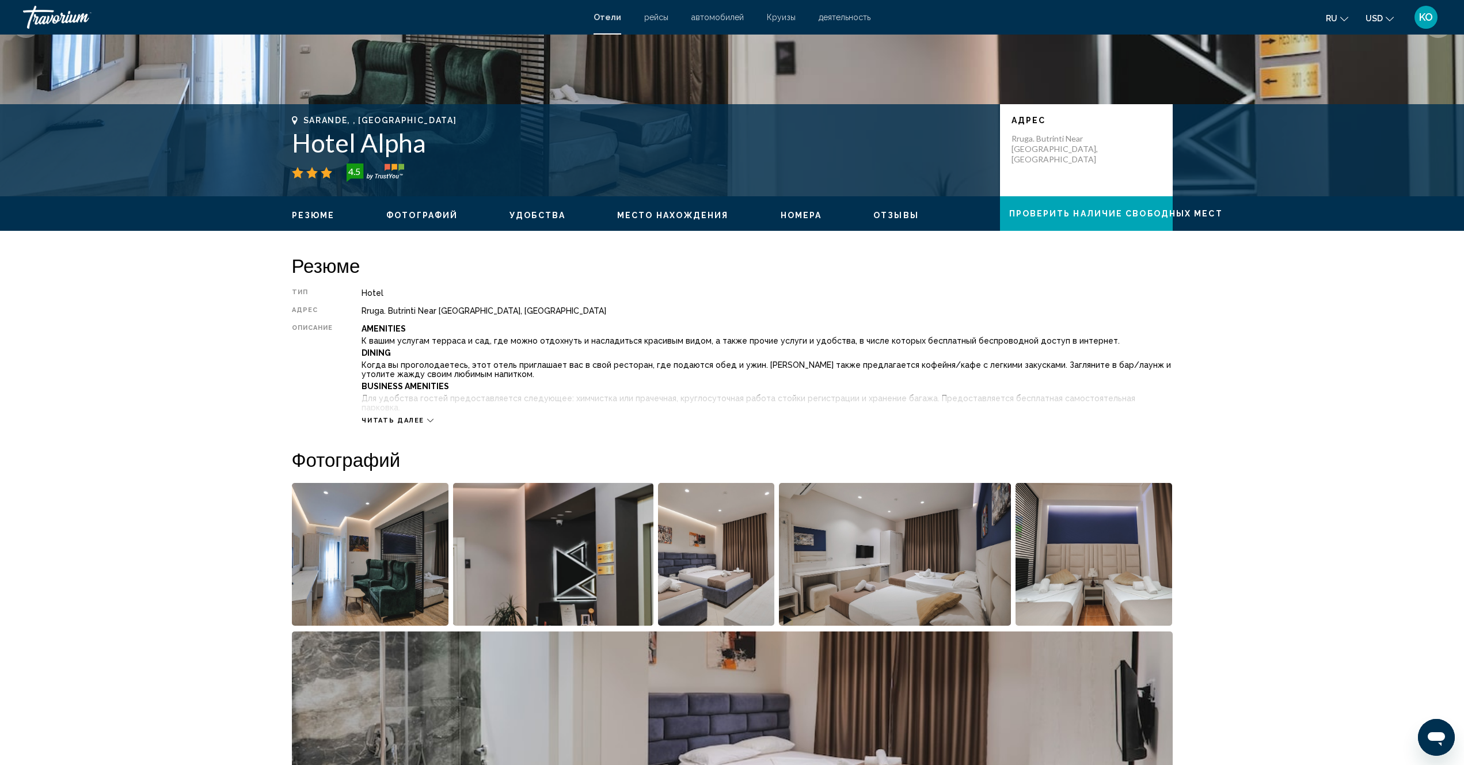
scroll to position [58, 0]
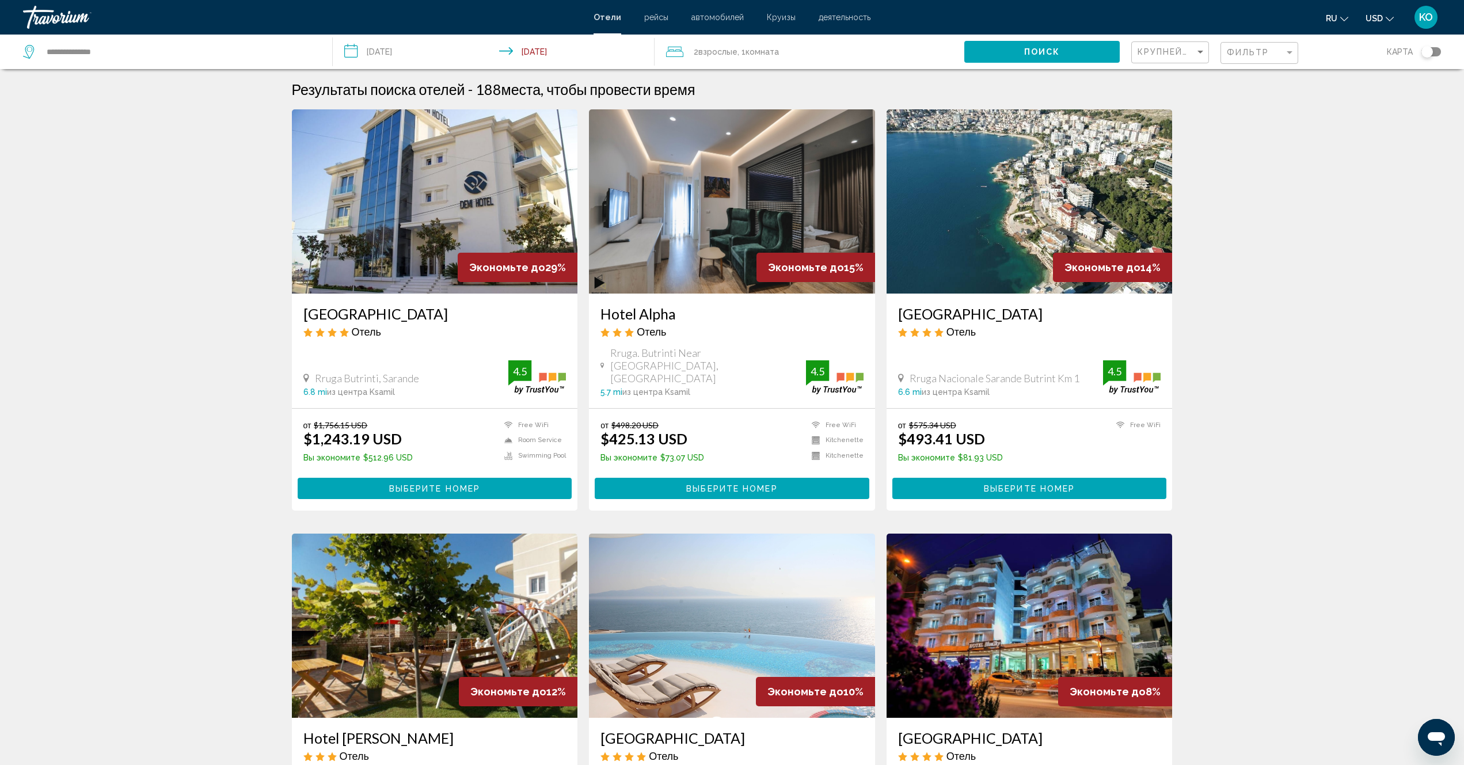
click at [960, 248] on img "Main content" at bounding box center [1030, 201] width 286 height 184
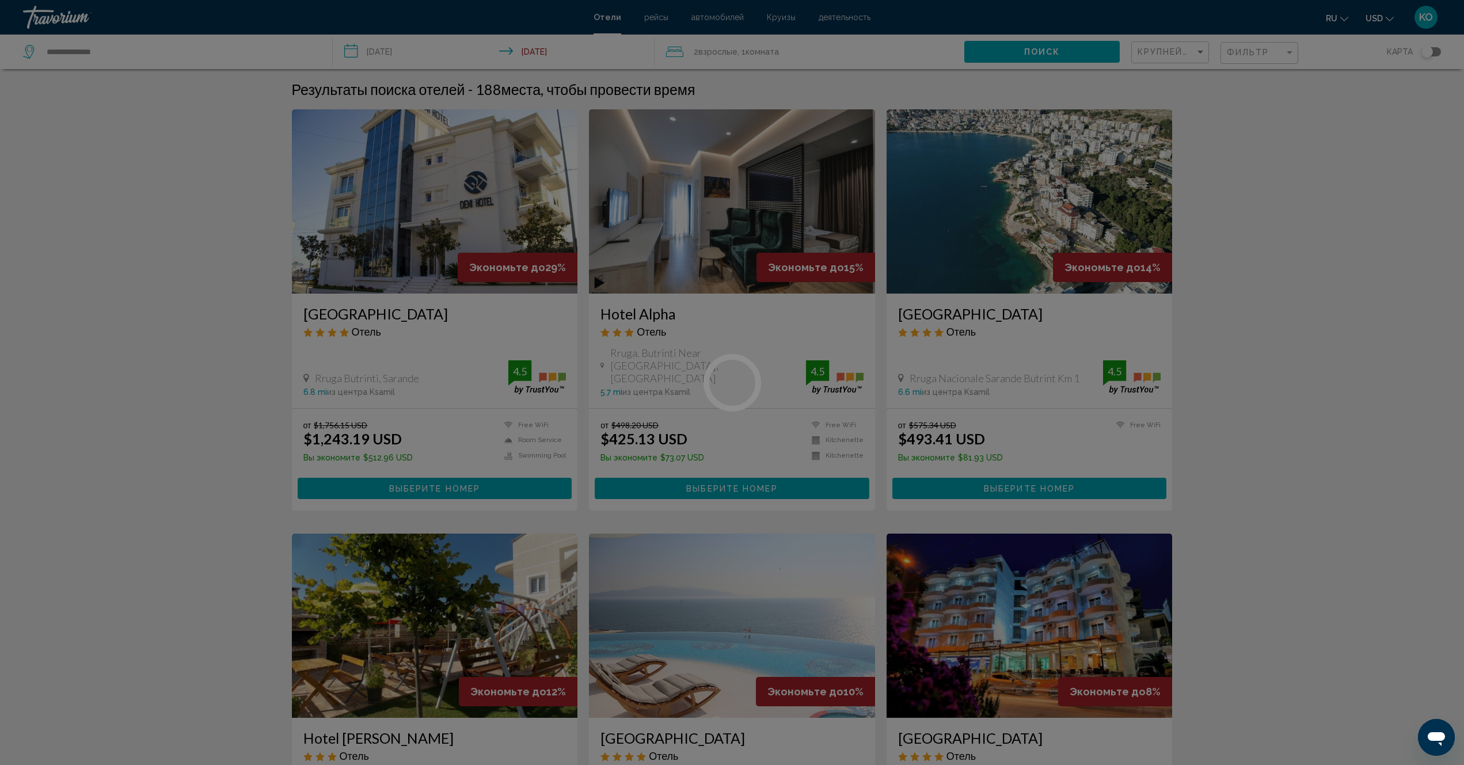
click at [960, 248] on div at bounding box center [732, 382] width 1464 height 765
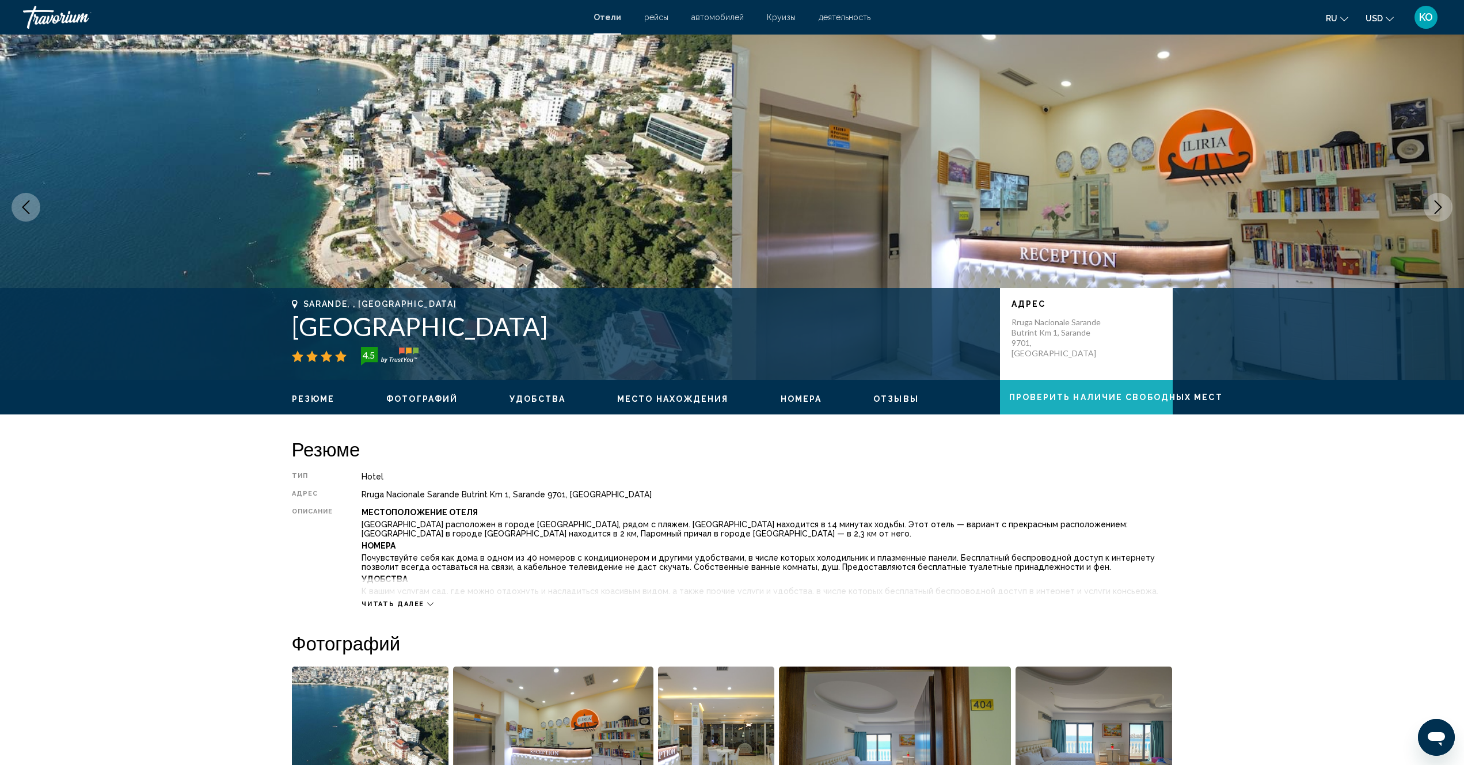
click at [1134, 399] on span "Проверить наличие свободных мест" at bounding box center [1116, 397] width 214 height 9
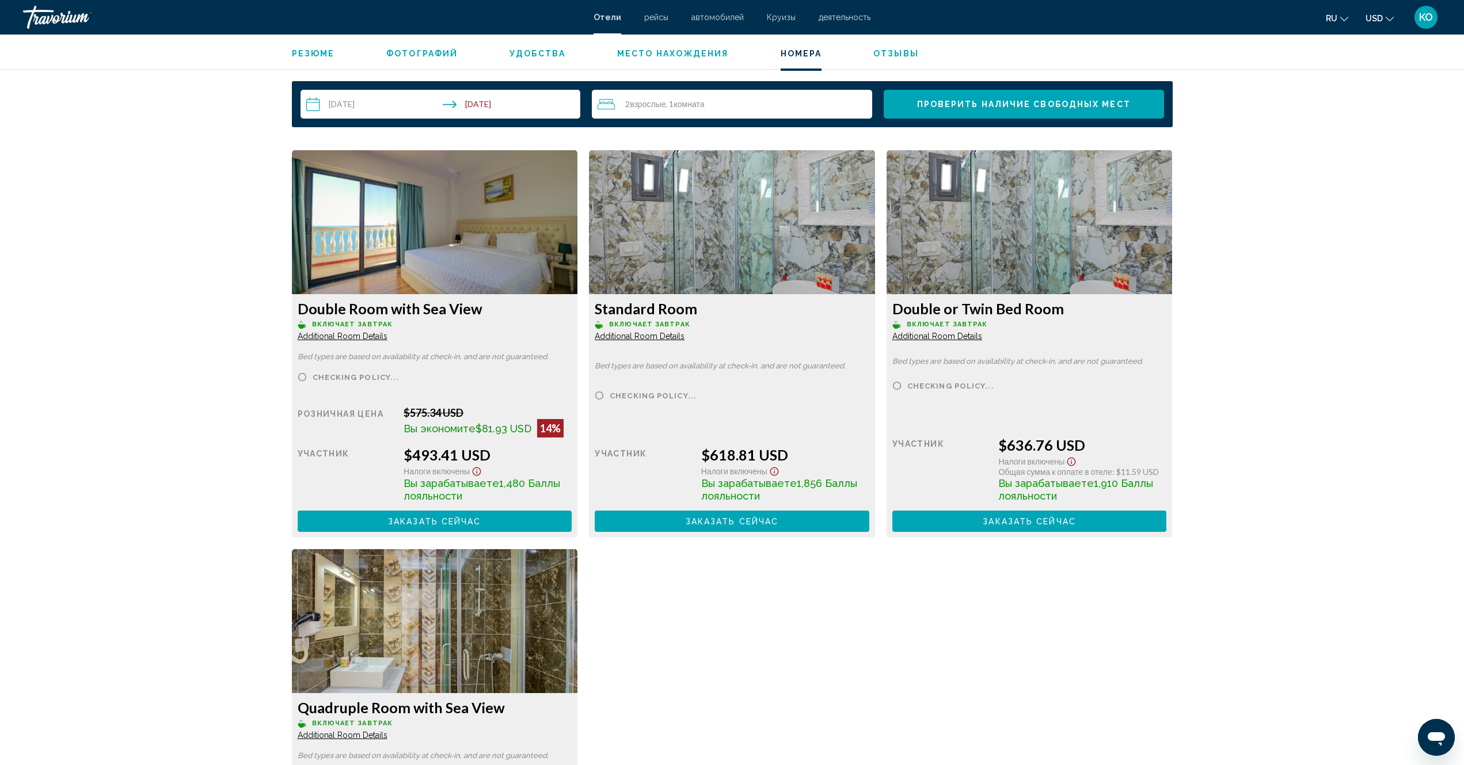
scroll to position [1481, 0]
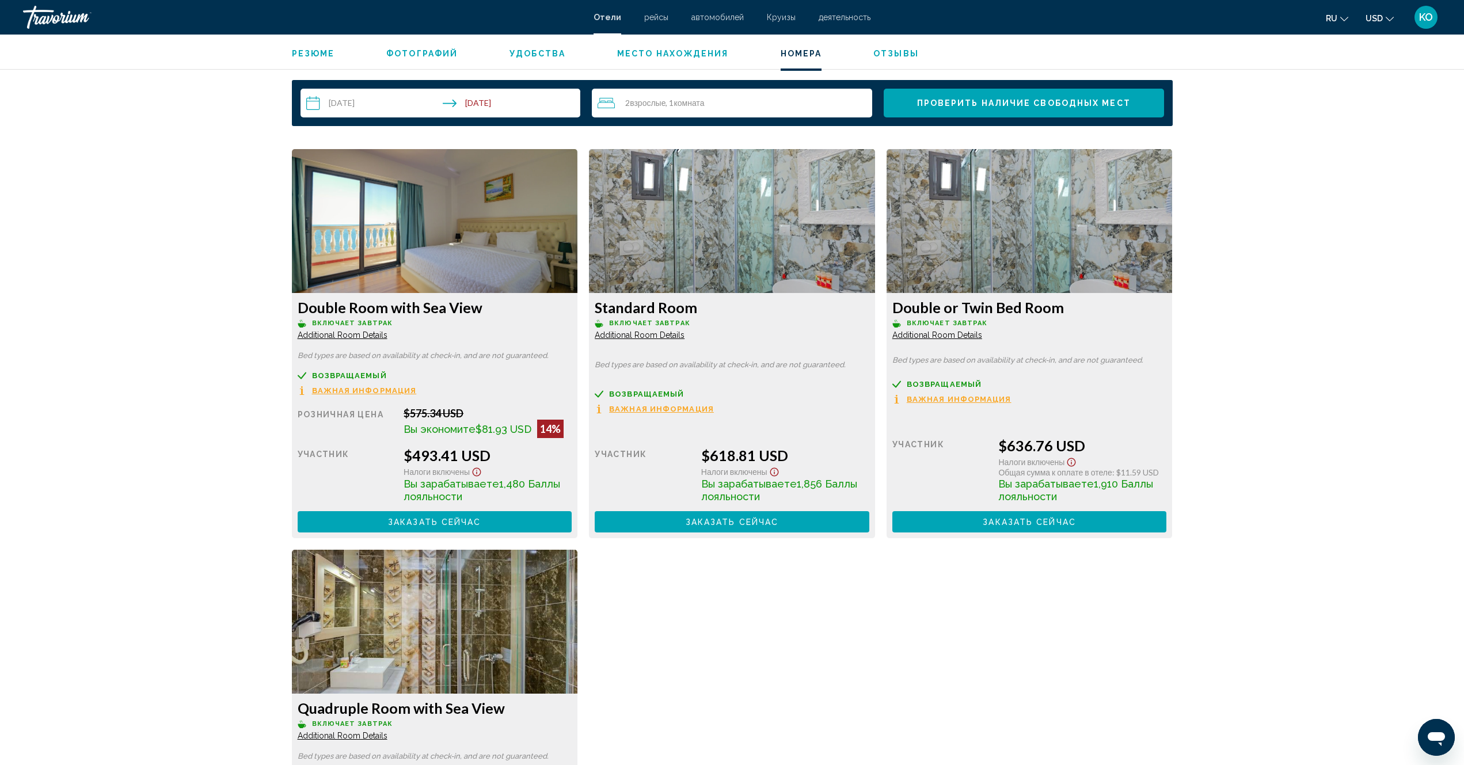
click at [368, 389] on span "Важная информация" at bounding box center [364, 390] width 105 height 7
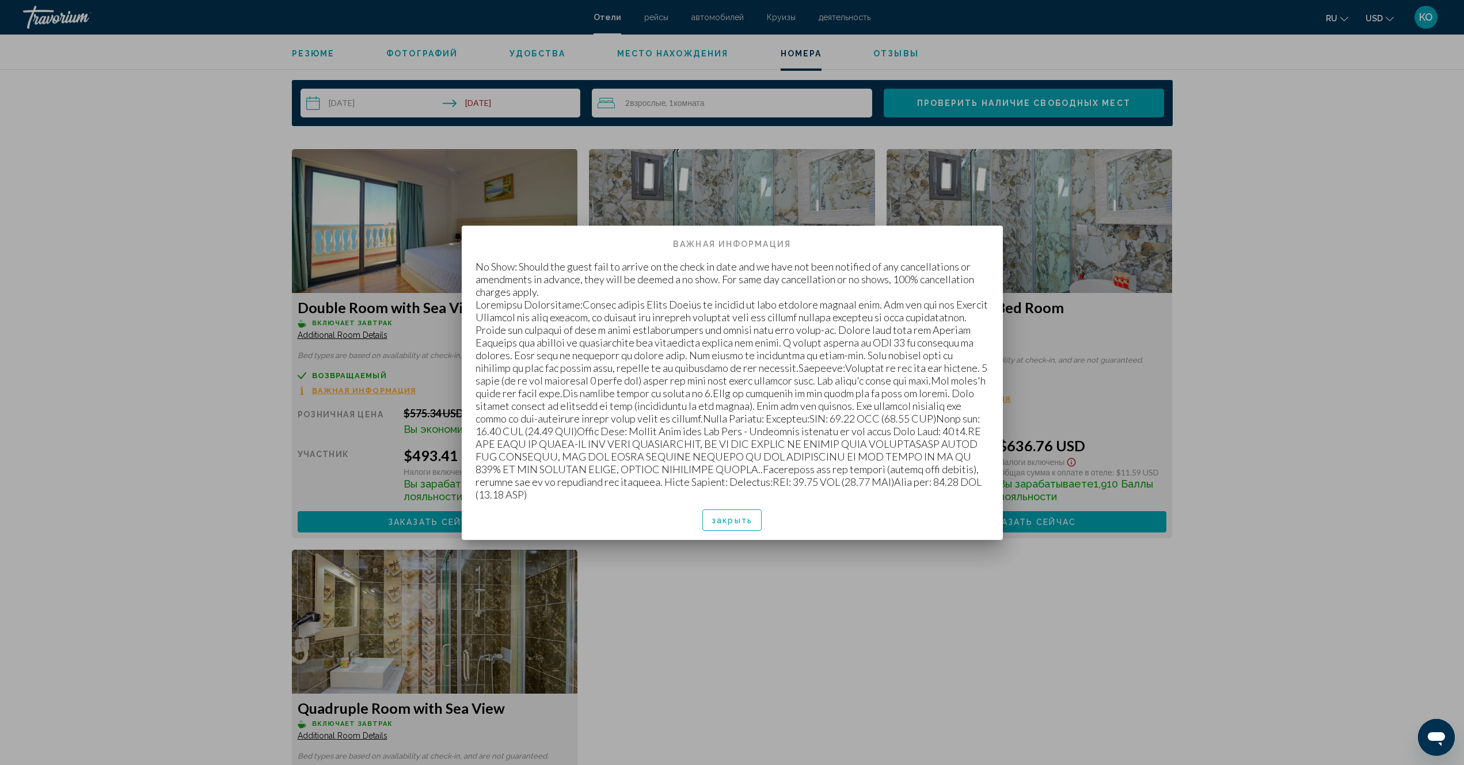
scroll to position [0, 0]
drag, startPoint x: 476, startPoint y: 268, endPoint x: 907, endPoint y: 446, distance: 467.0
click at [925, 485] on p "No Show: Should the guest fail to arrive on the check in date and we have not b…" at bounding box center [733, 380] width 514 height 241
copy p "No Show: Should the guest fail to arrive on the check in date and we have not b…"
click at [1293, 259] on div at bounding box center [732, 382] width 1464 height 765
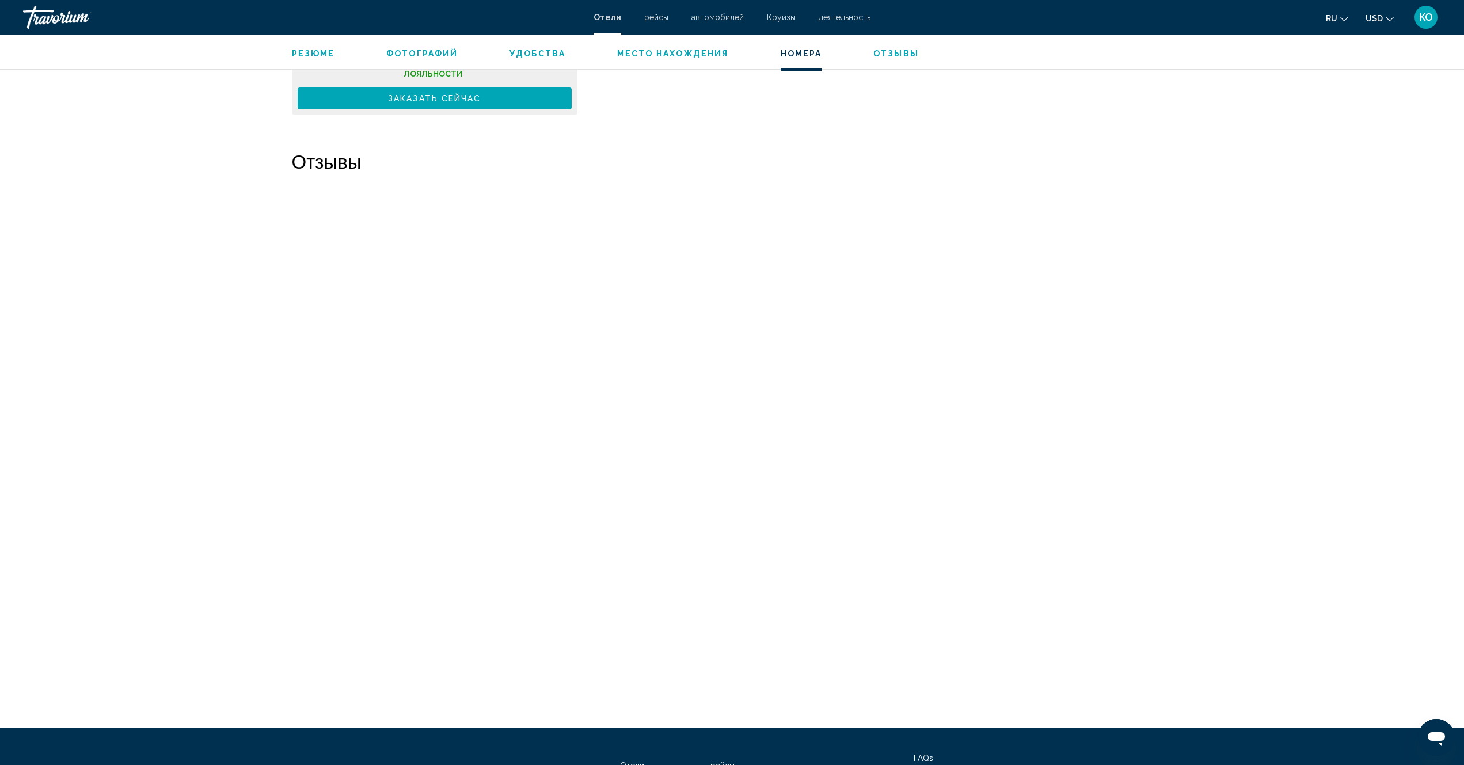
scroll to position [2391, 0]
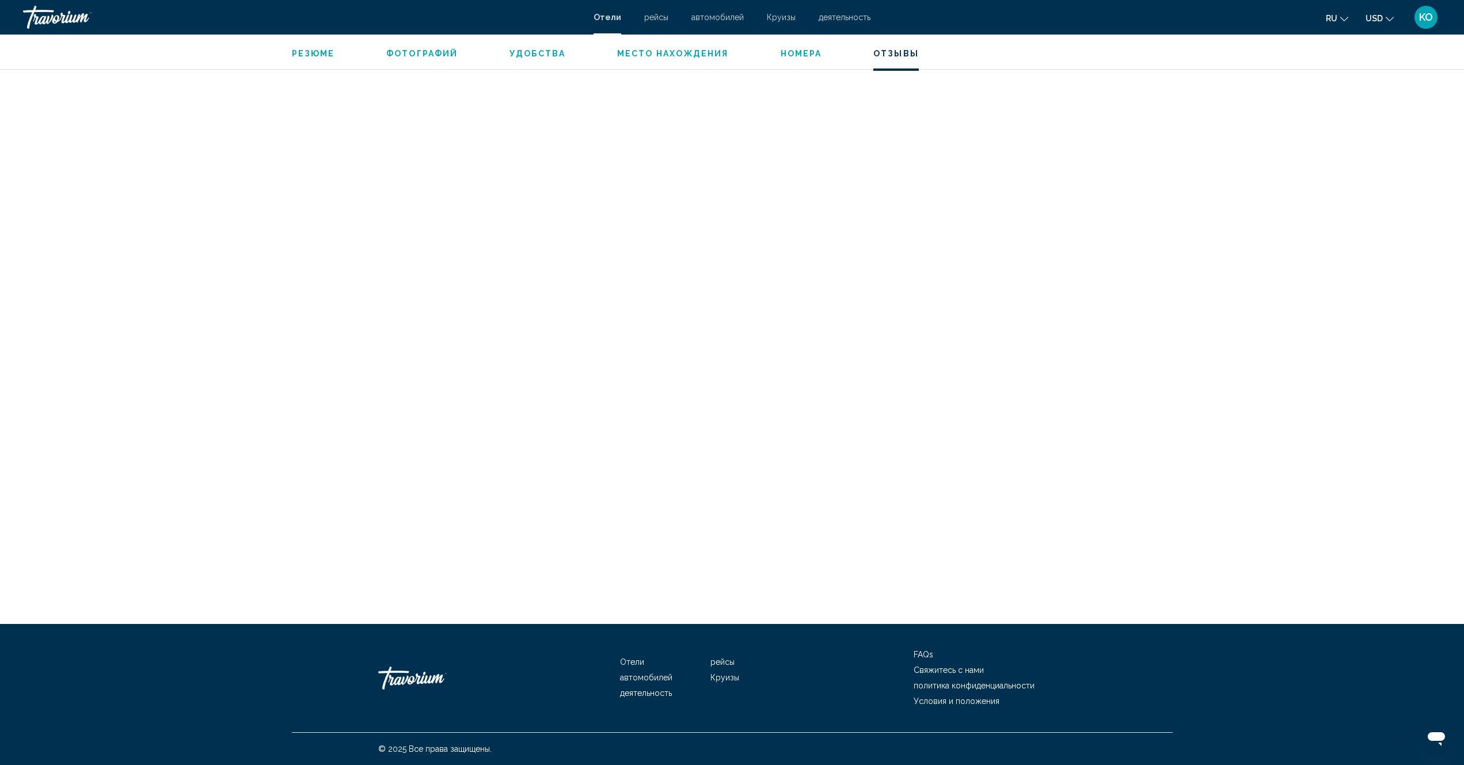
click at [401, 52] on span "Фотографий" at bounding box center [421, 53] width 71 height 9
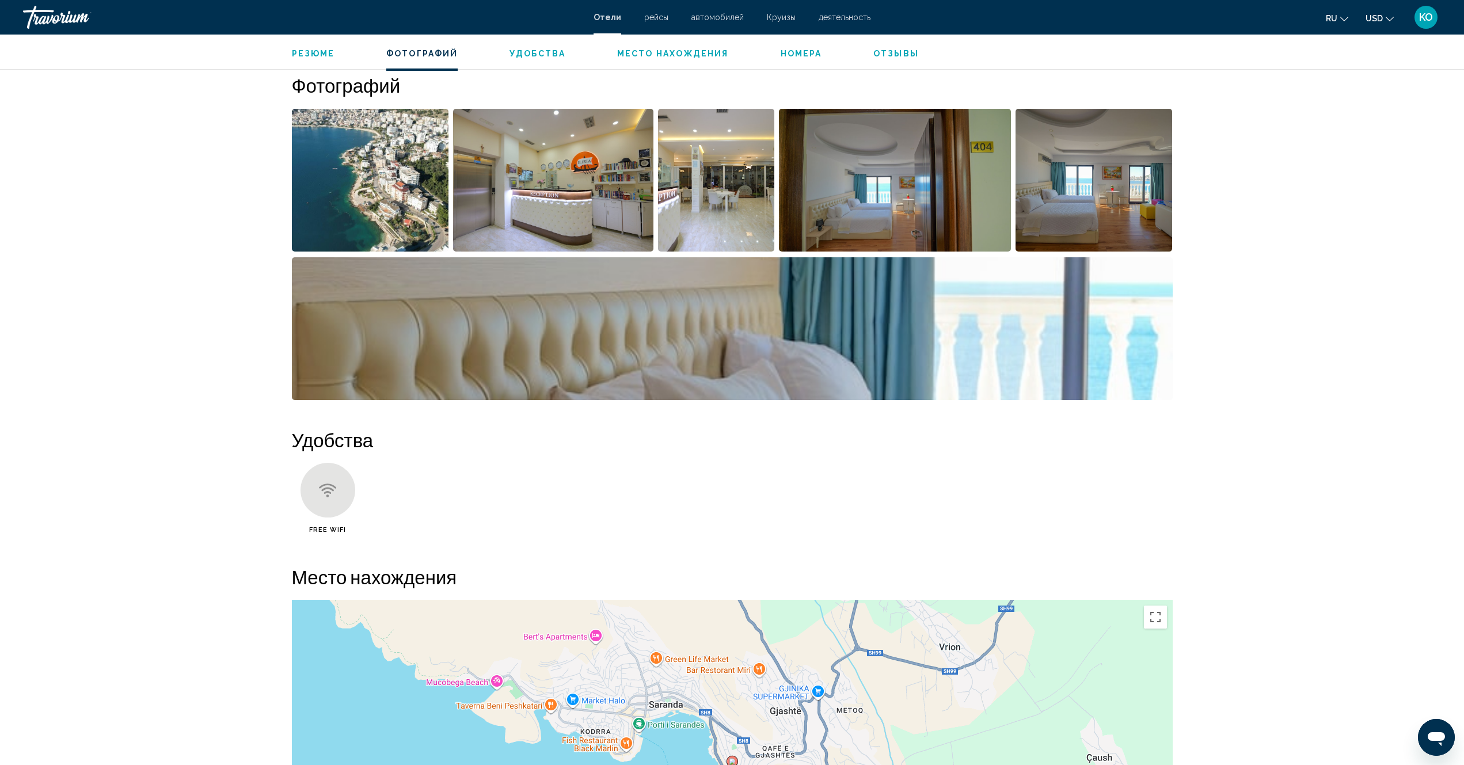
scroll to position [448, 0]
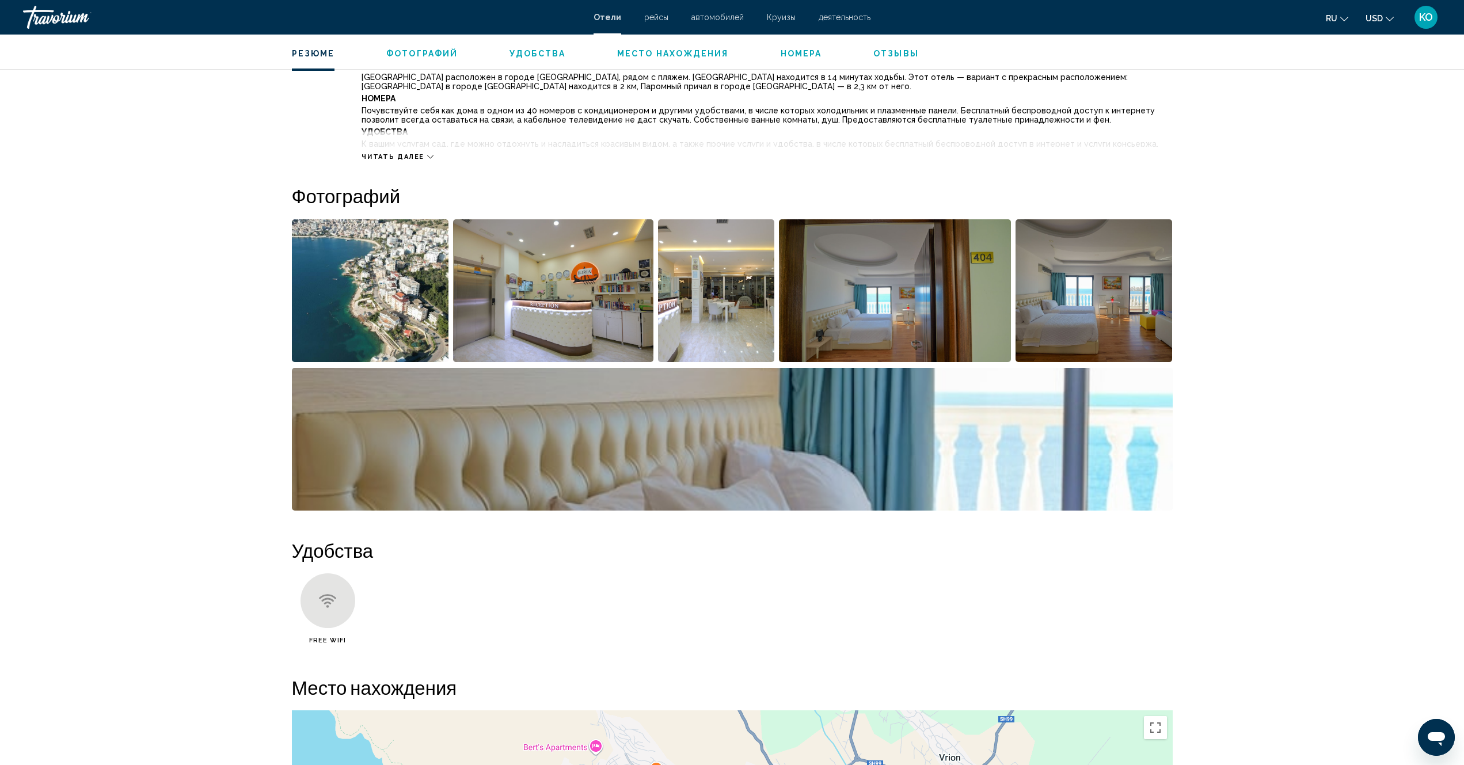
click at [553, 307] on img "Open full-screen image slider" at bounding box center [553, 290] width 200 height 143
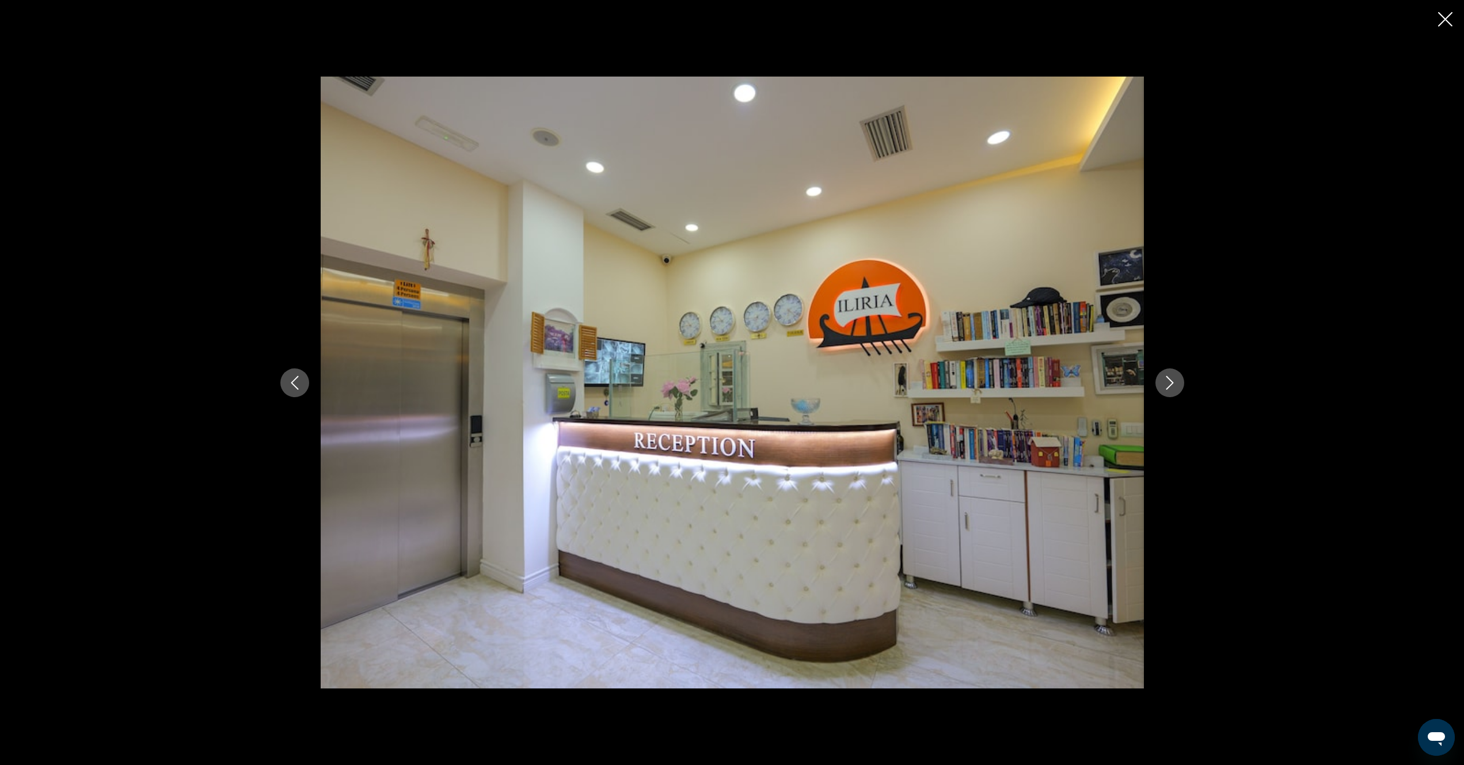
click at [1170, 389] on icon "Next image" at bounding box center [1170, 383] width 14 height 14
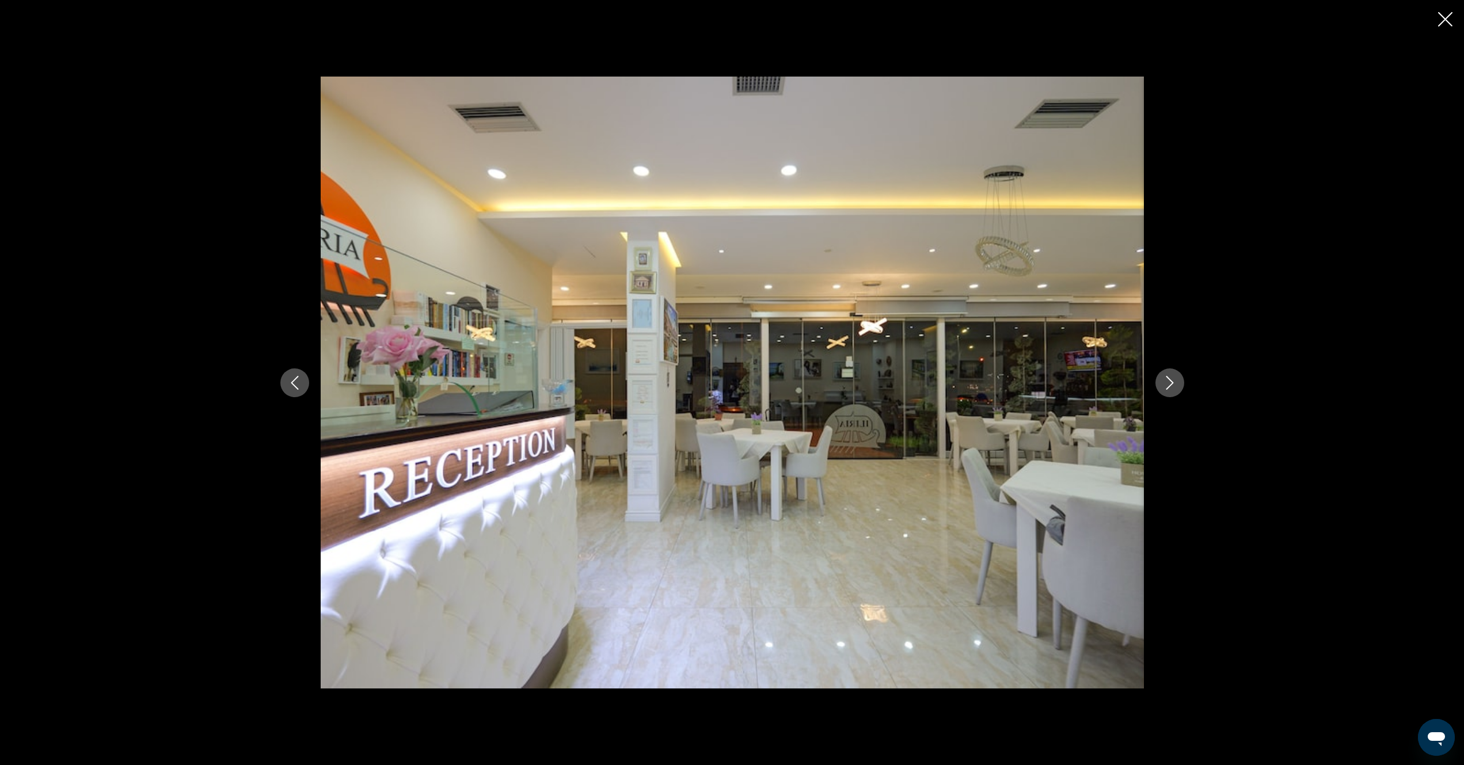
click at [1171, 388] on icon "Next image" at bounding box center [1170, 383] width 14 height 14
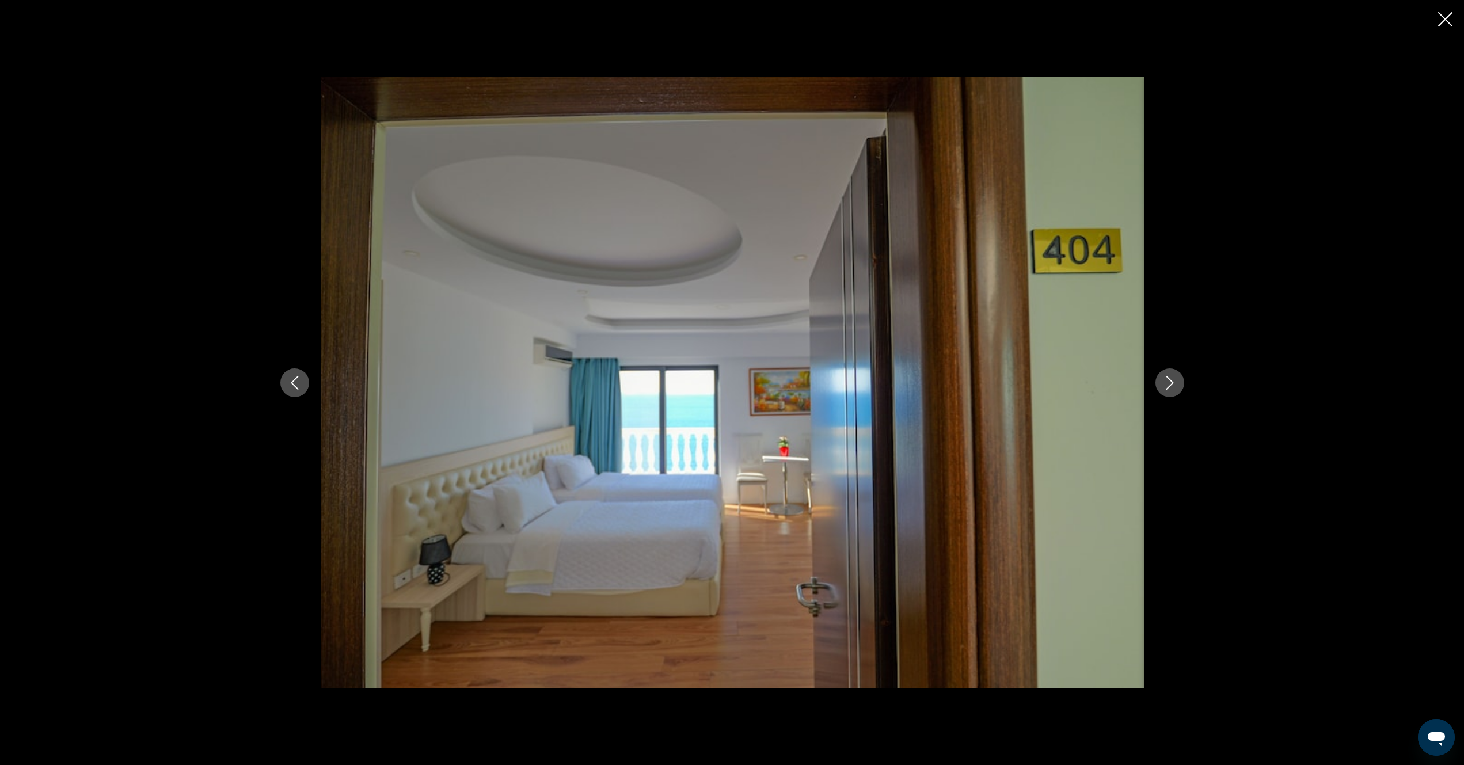
click at [1171, 388] on icon "Next image" at bounding box center [1170, 383] width 14 height 14
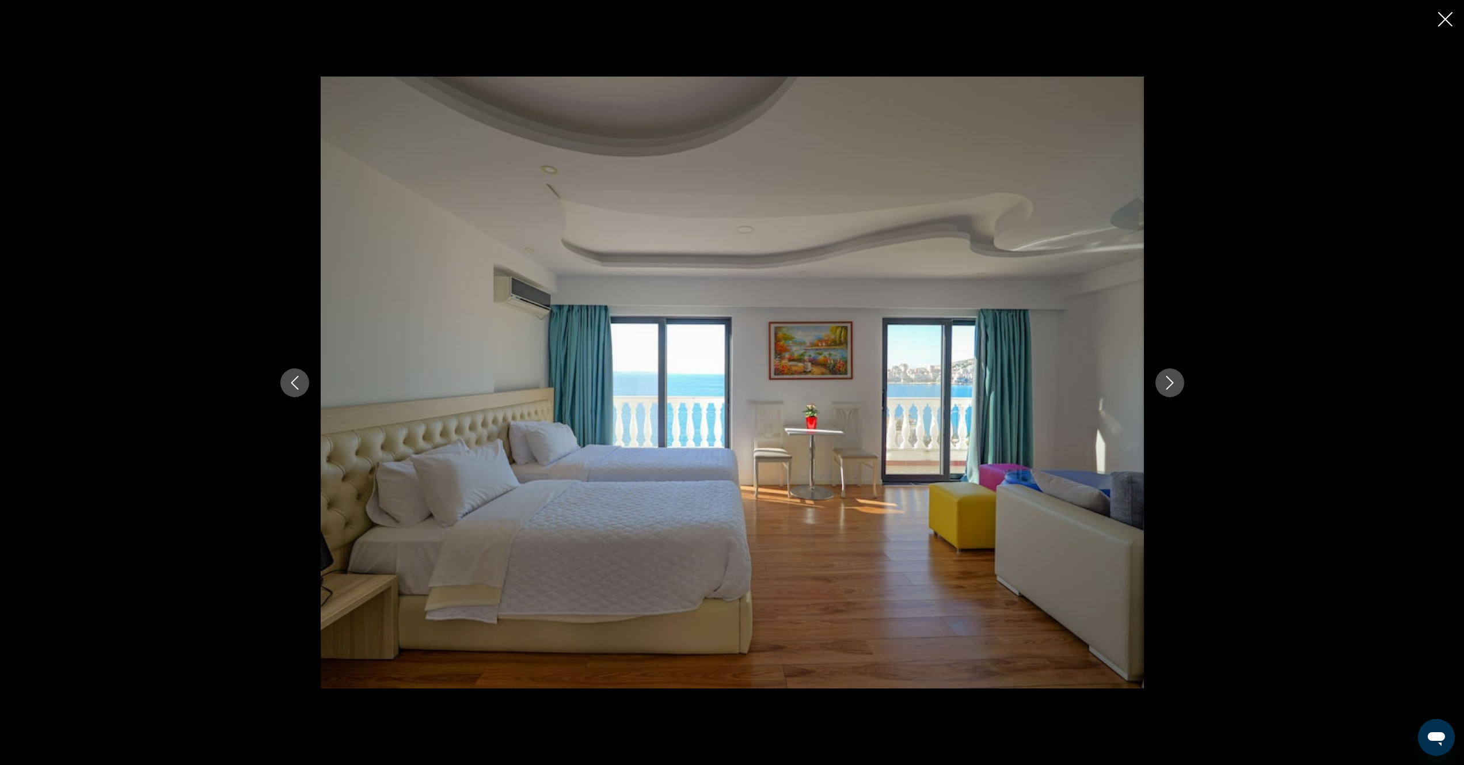
click at [1171, 388] on icon "Next image" at bounding box center [1170, 383] width 14 height 14
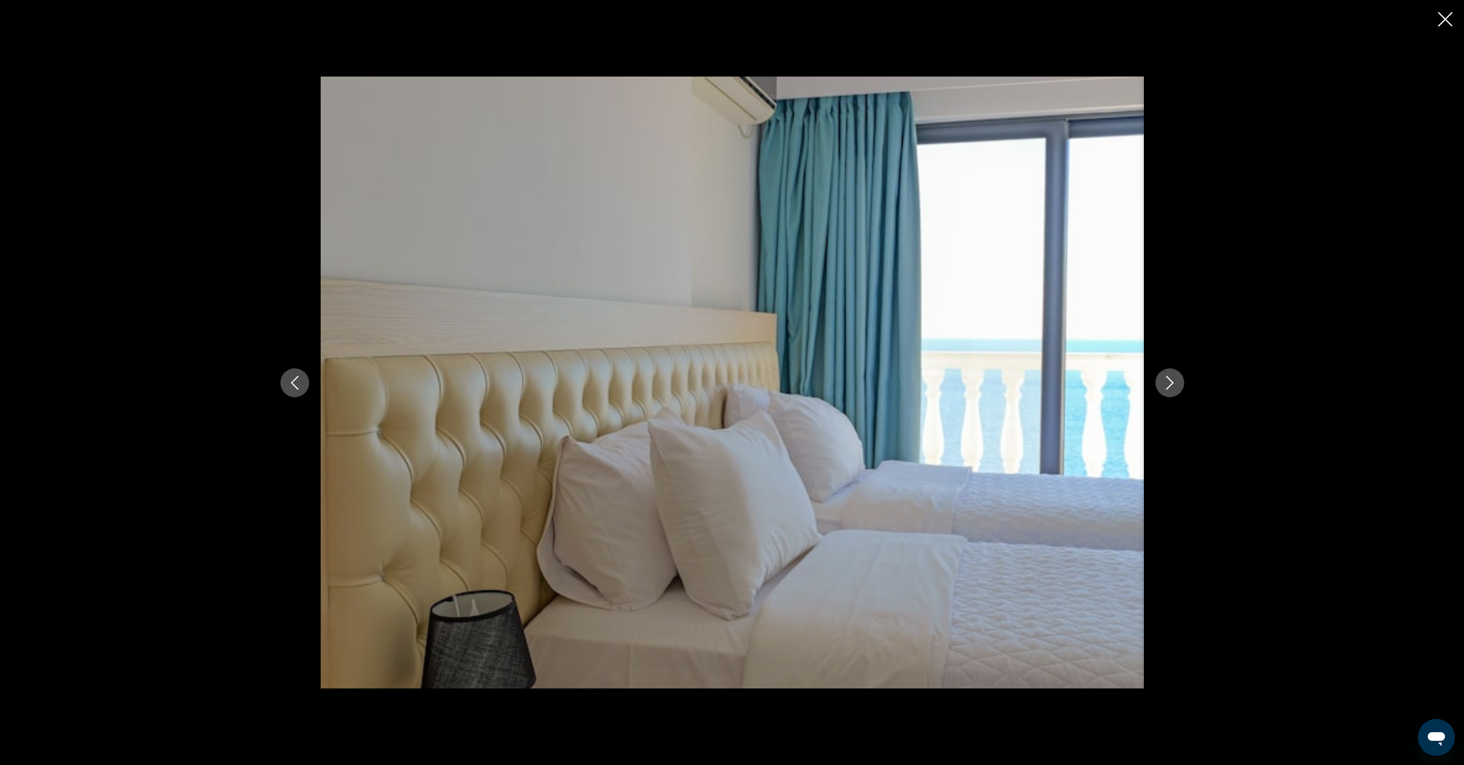
click at [1171, 388] on icon "Next image" at bounding box center [1170, 383] width 14 height 14
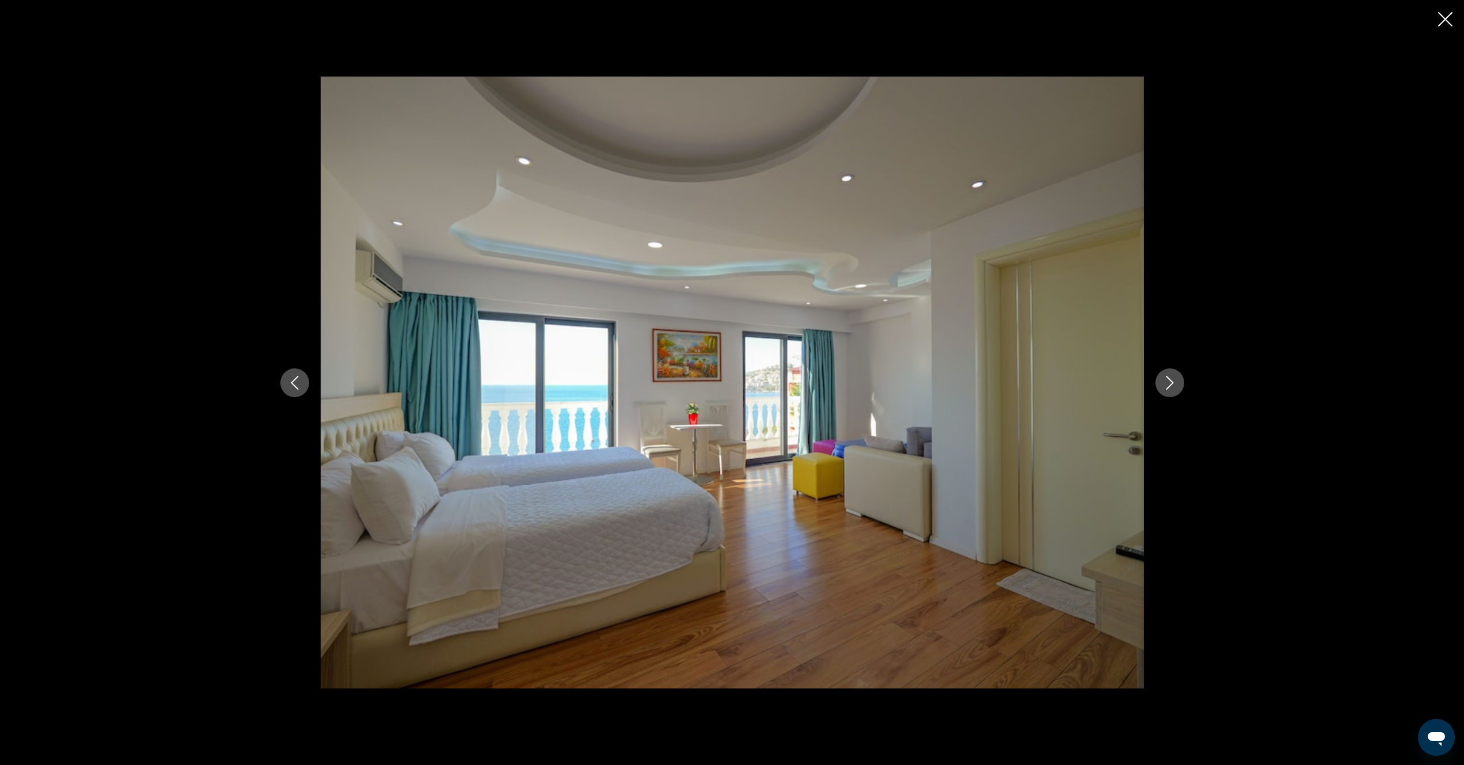
click at [1171, 388] on icon "Next image" at bounding box center [1170, 383] width 14 height 14
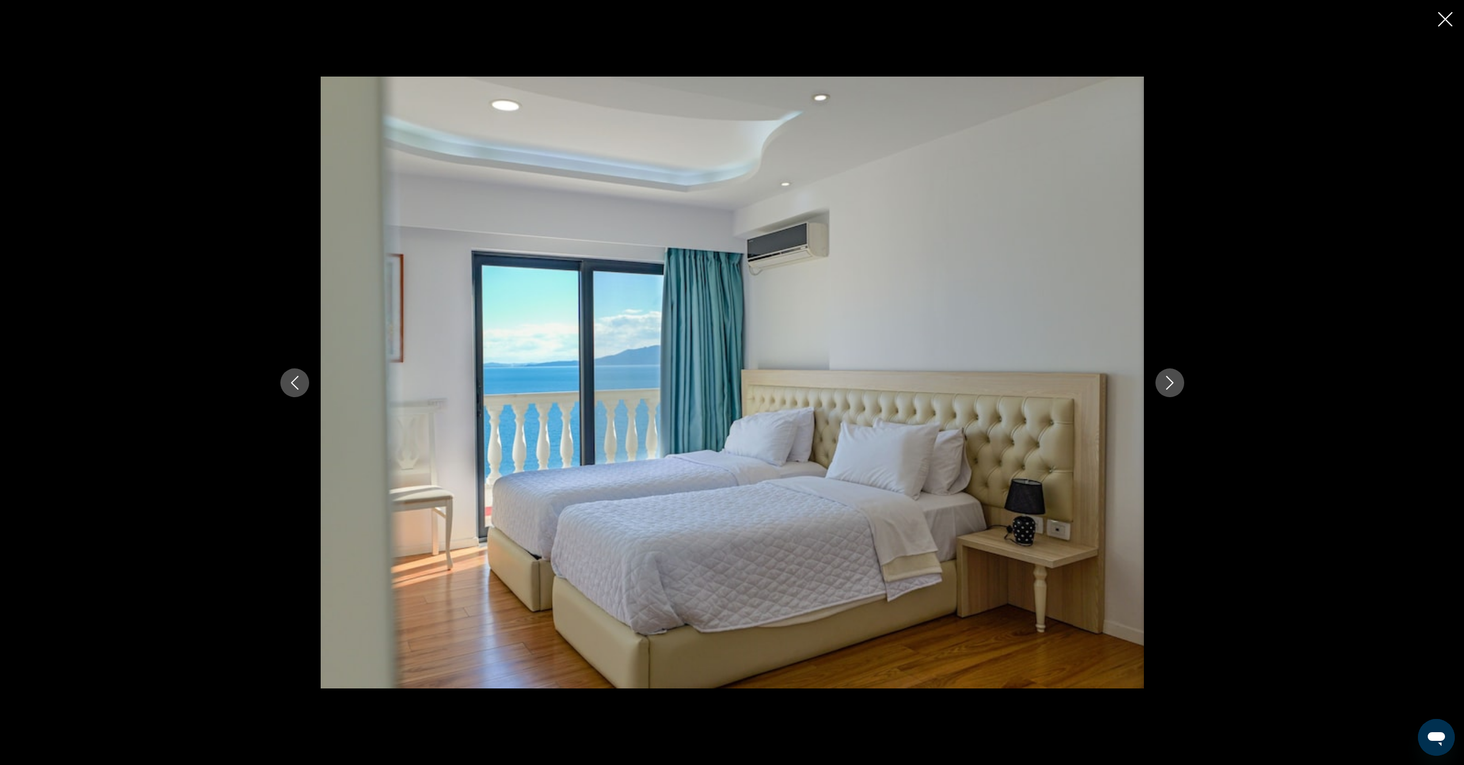
click at [1171, 388] on icon "Next image" at bounding box center [1170, 383] width 14 height 14
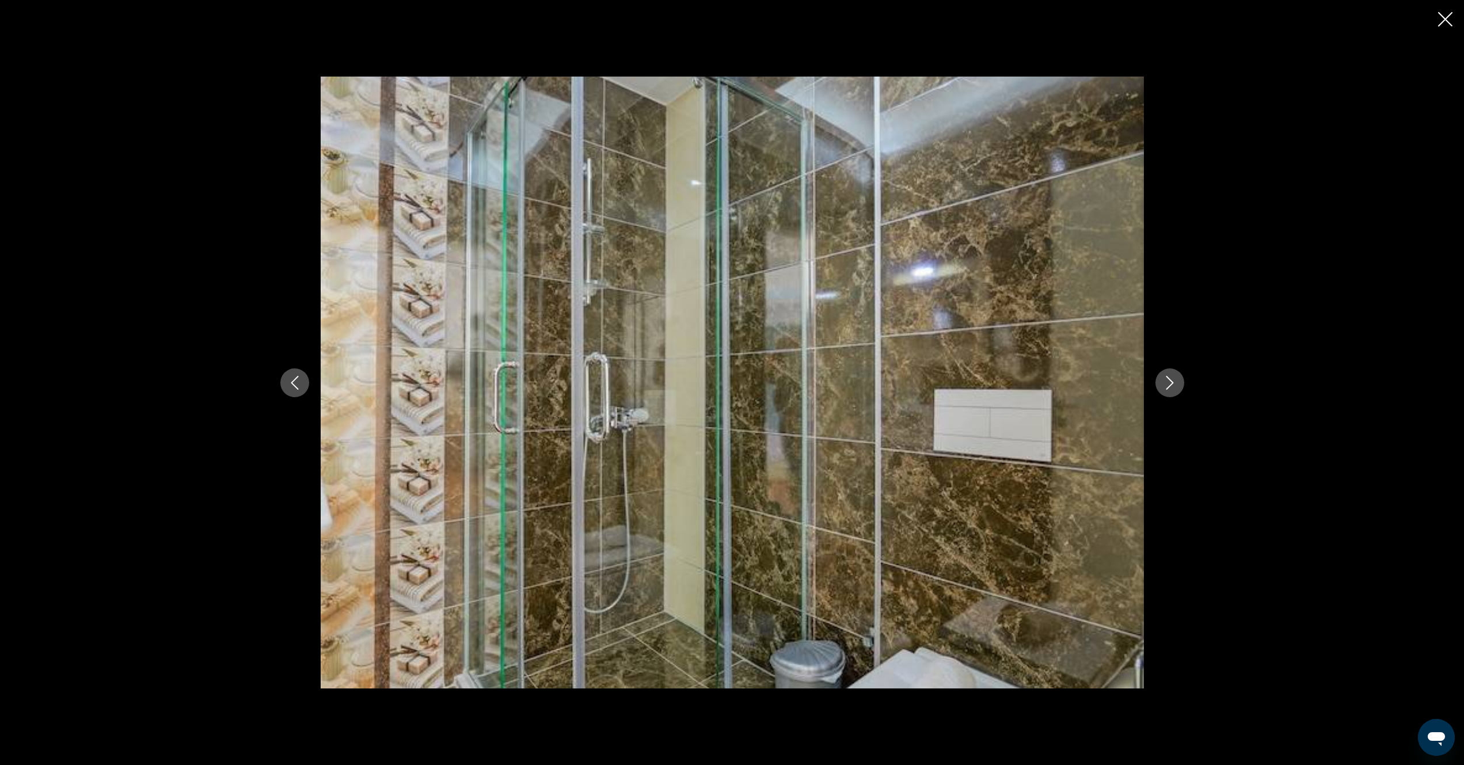
click at [1171, 388] on icon "Next image" at bounding box center [1170, 383] width 14 height 14
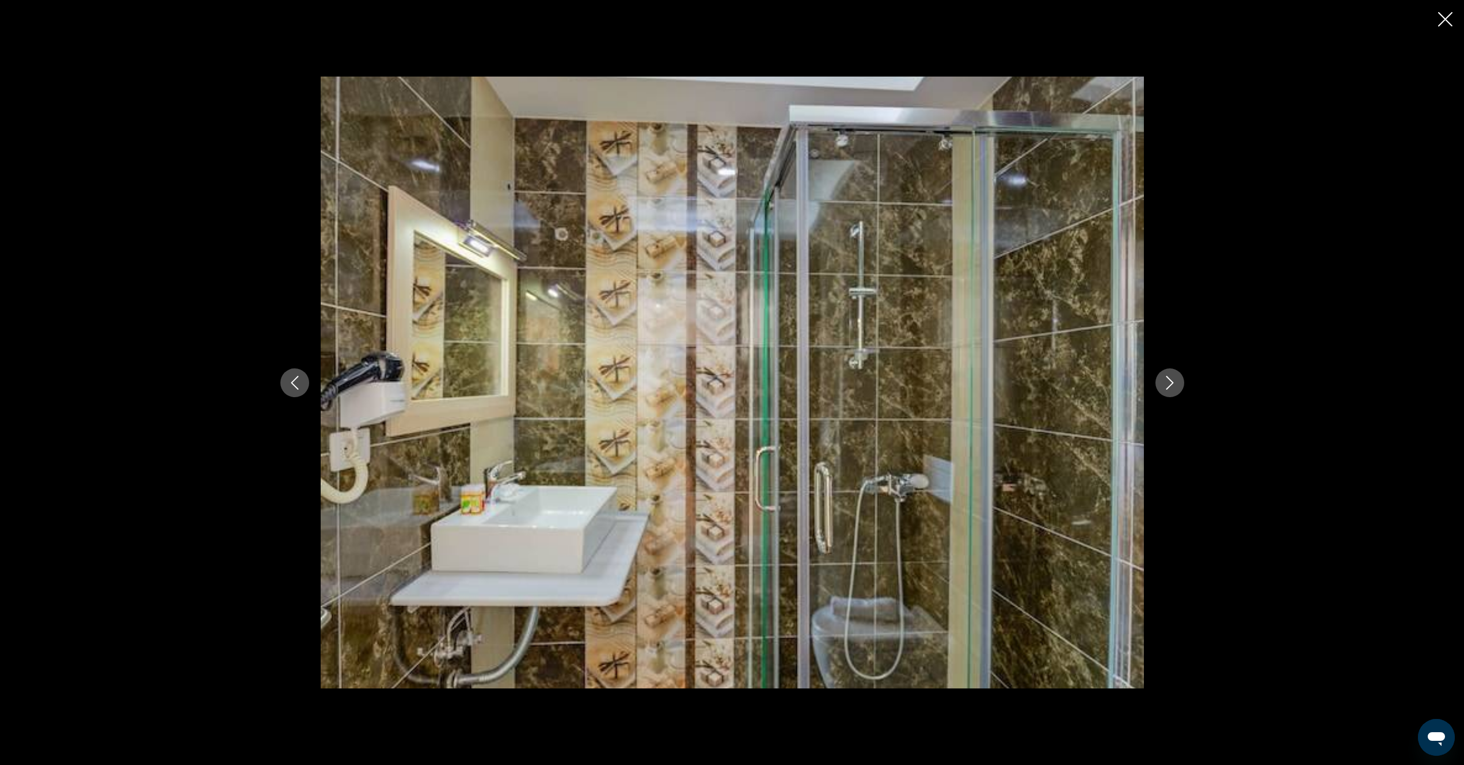
click at [1171, 388] on icon "Next image" at bounding box center [1170, 383] width 14 height 14
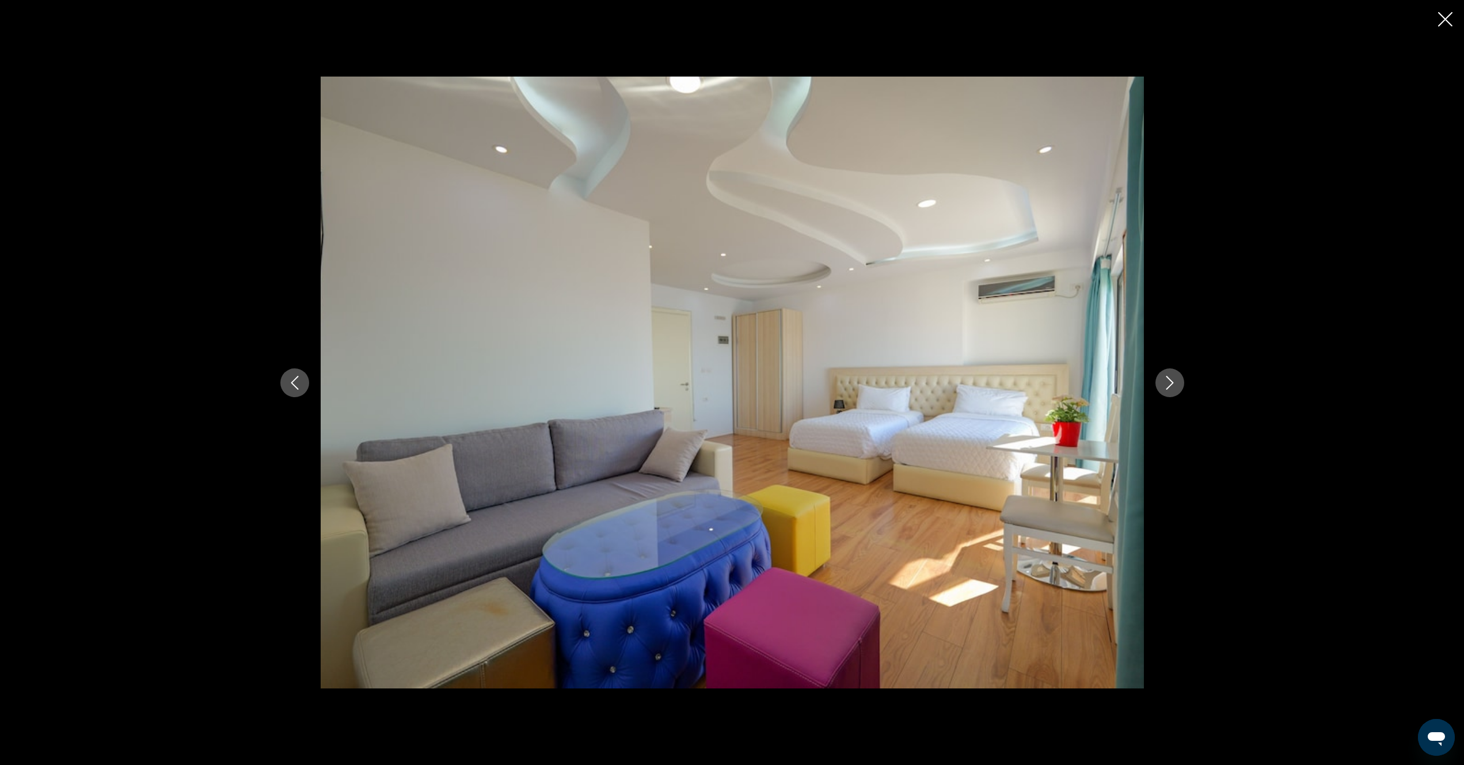
click at [1171, 388] on icon "Next image" at bounding box center [1170, 383] width 14 height 14
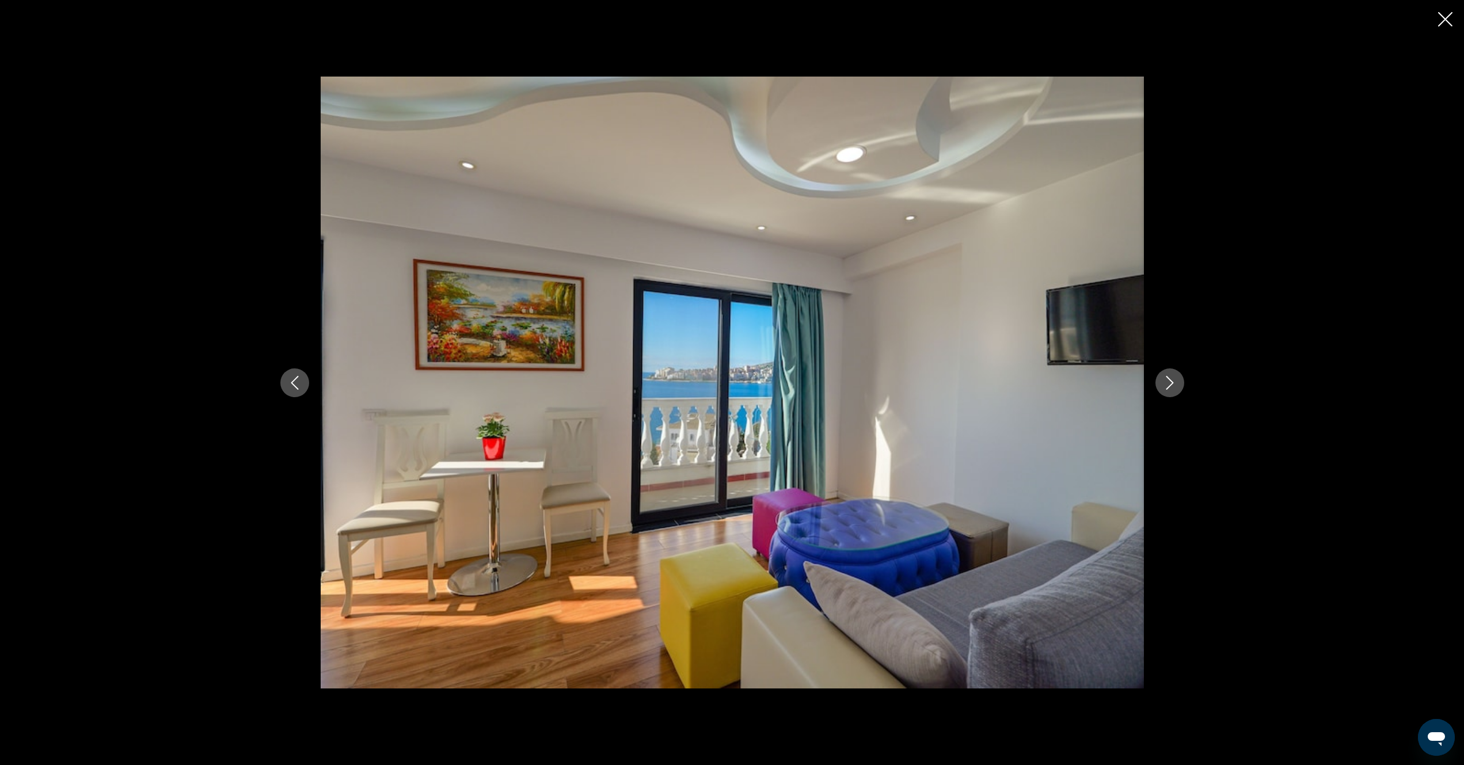
click at [1171, 388] on icon "Next image" at bounding box center [1170, 383] width 14 height 14
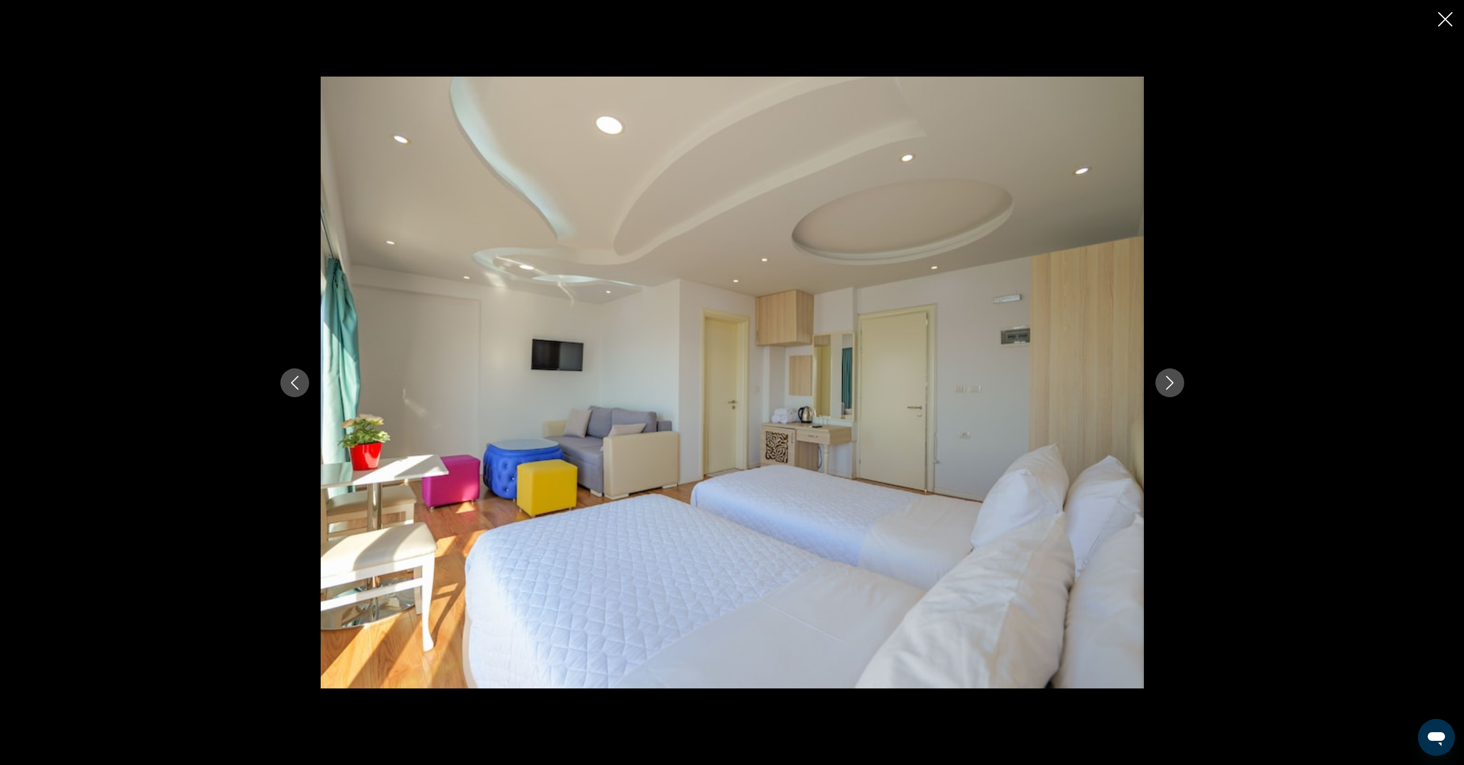
click at [1171, 388] on icon "Next image" at bounding box center [1170, 383] width 14 height 14
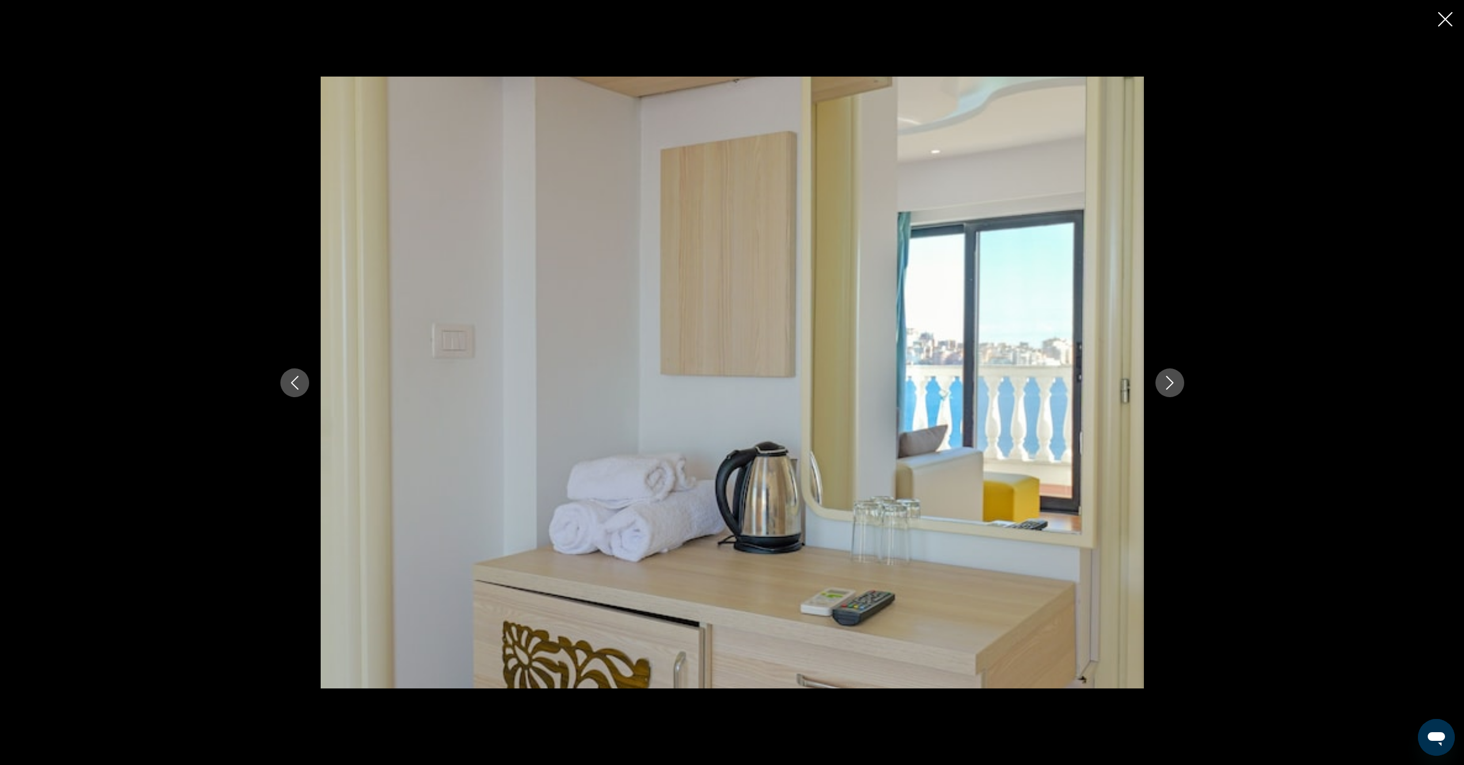
click at [1439, 19] on icon "Close slideshow" at bounding box center [1445, 19] width 14 height 14
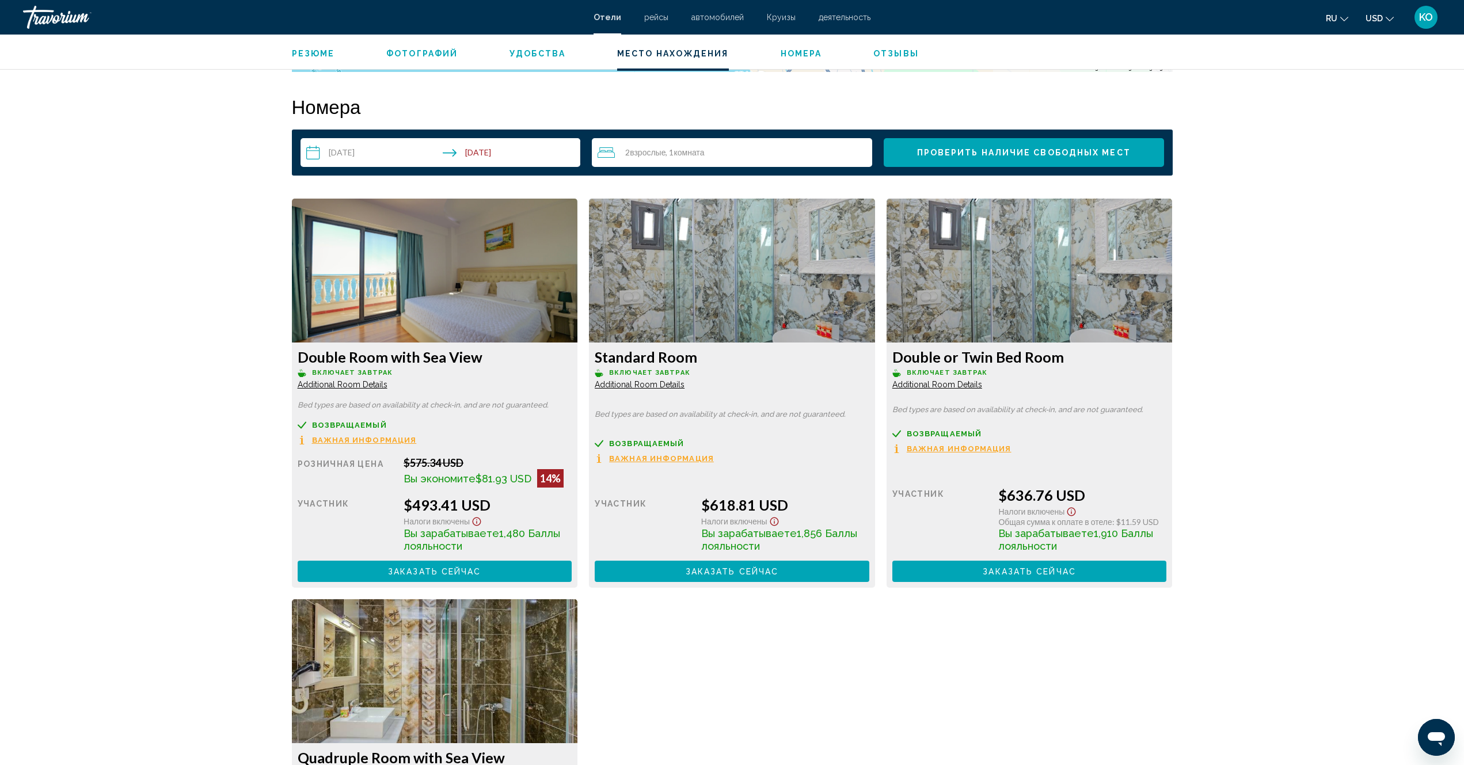
scroll to position [1369, 0]
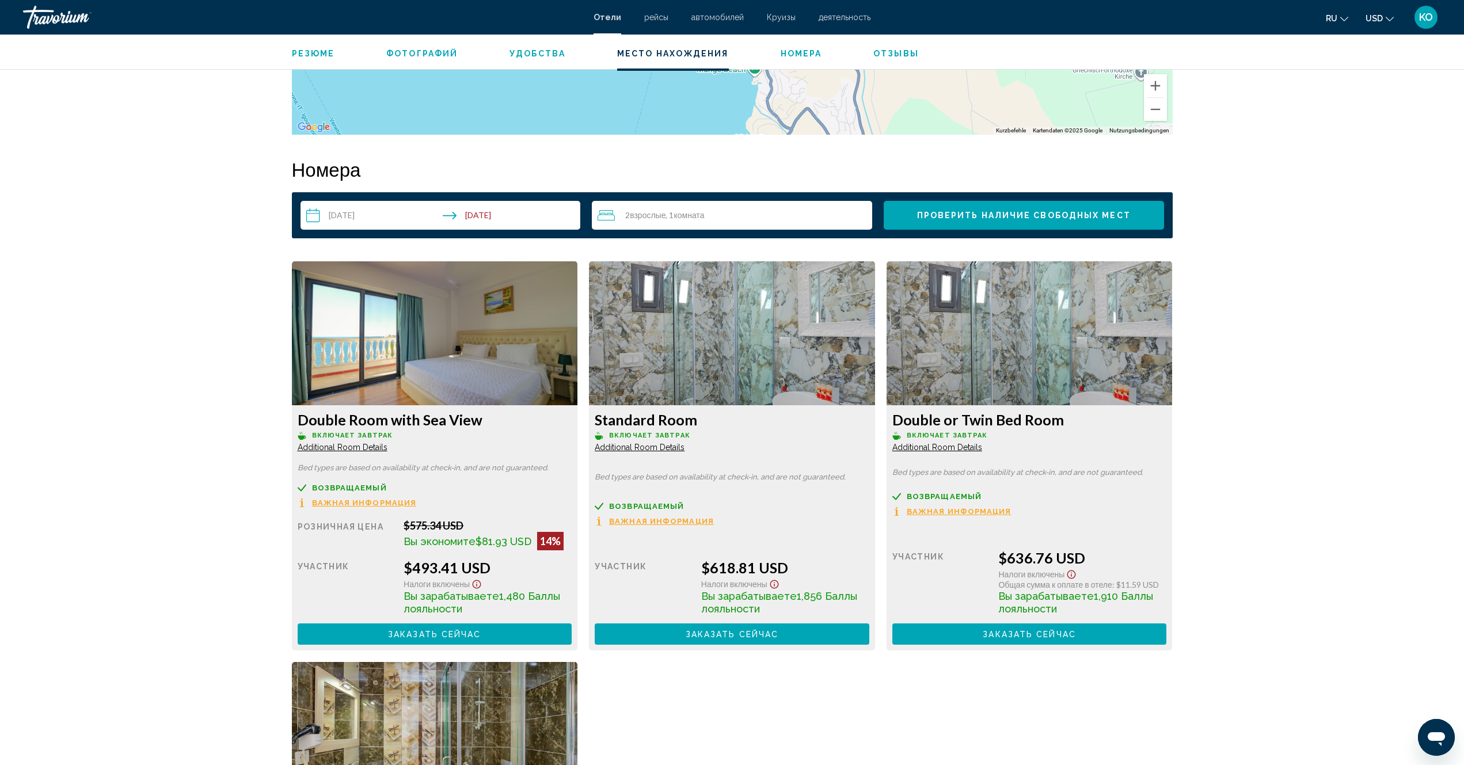
click at [687, 54] on span "Место нахождения" at bounding box center [673, 53] width 112 height 9
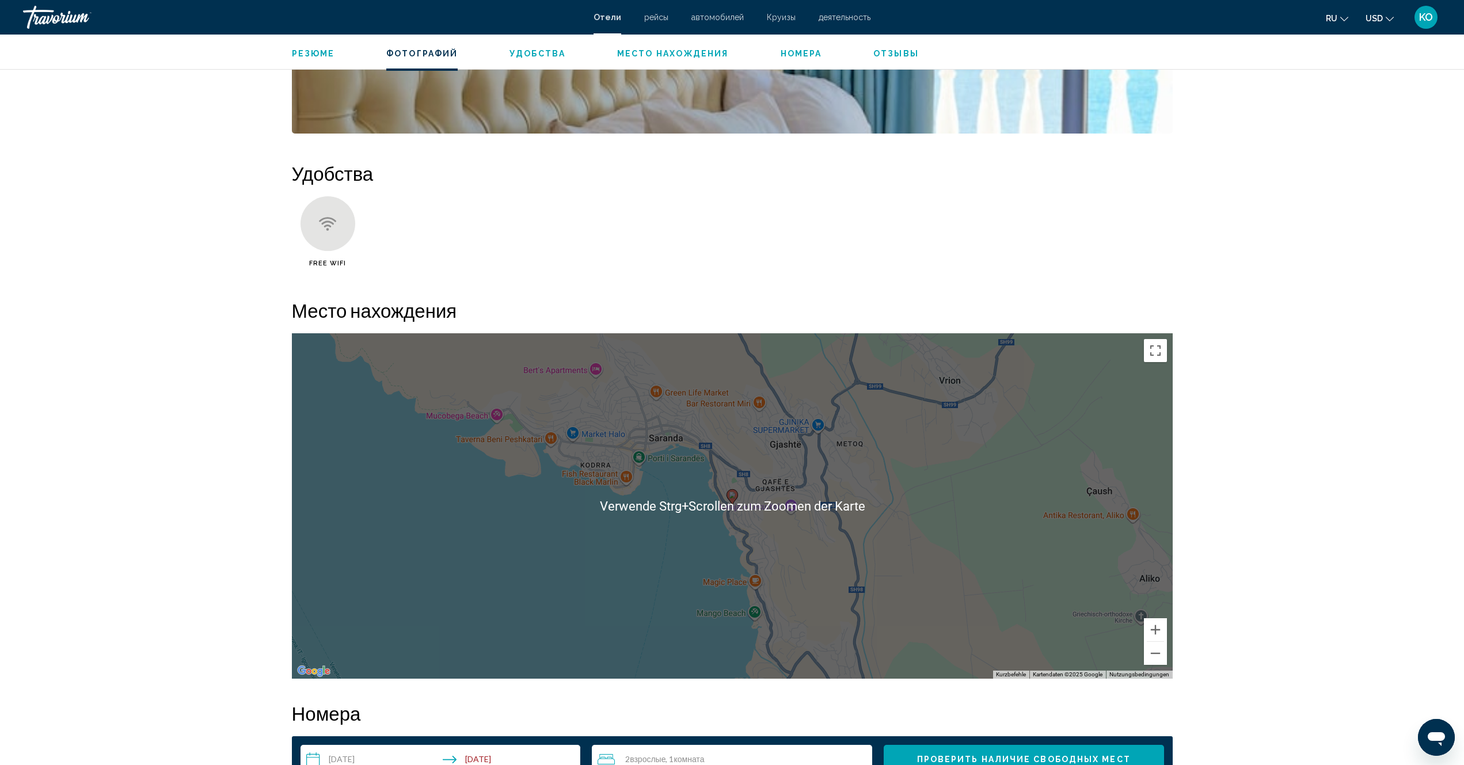
scroll to position [824, 0]
click at [808, 54] on span "Номера" at bounding box center [801, 53] width 41 height 9
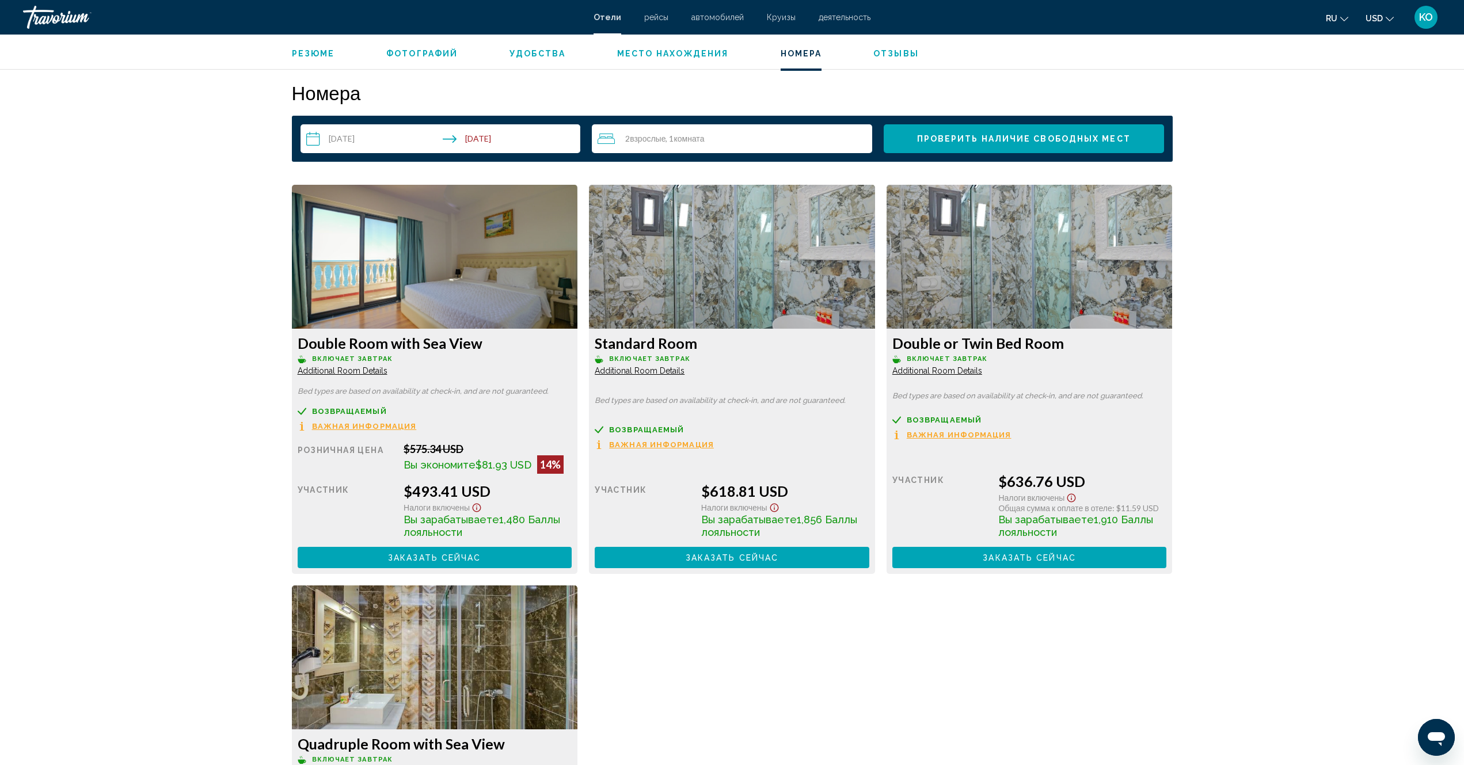
scroll to position [1458, 0]
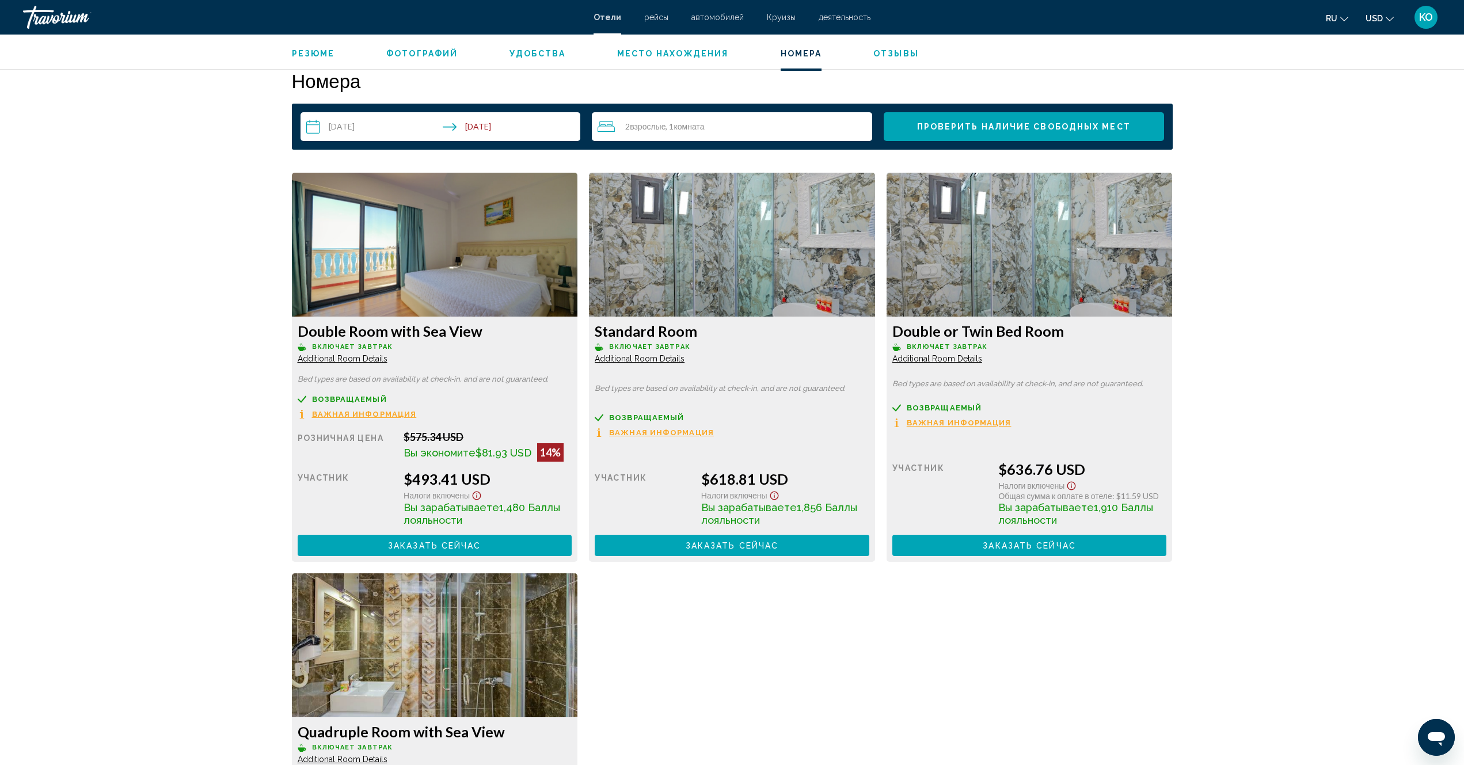
click at [892, 54] on span "Отзывы" at bounding box center [895, 53] width 45 height 9
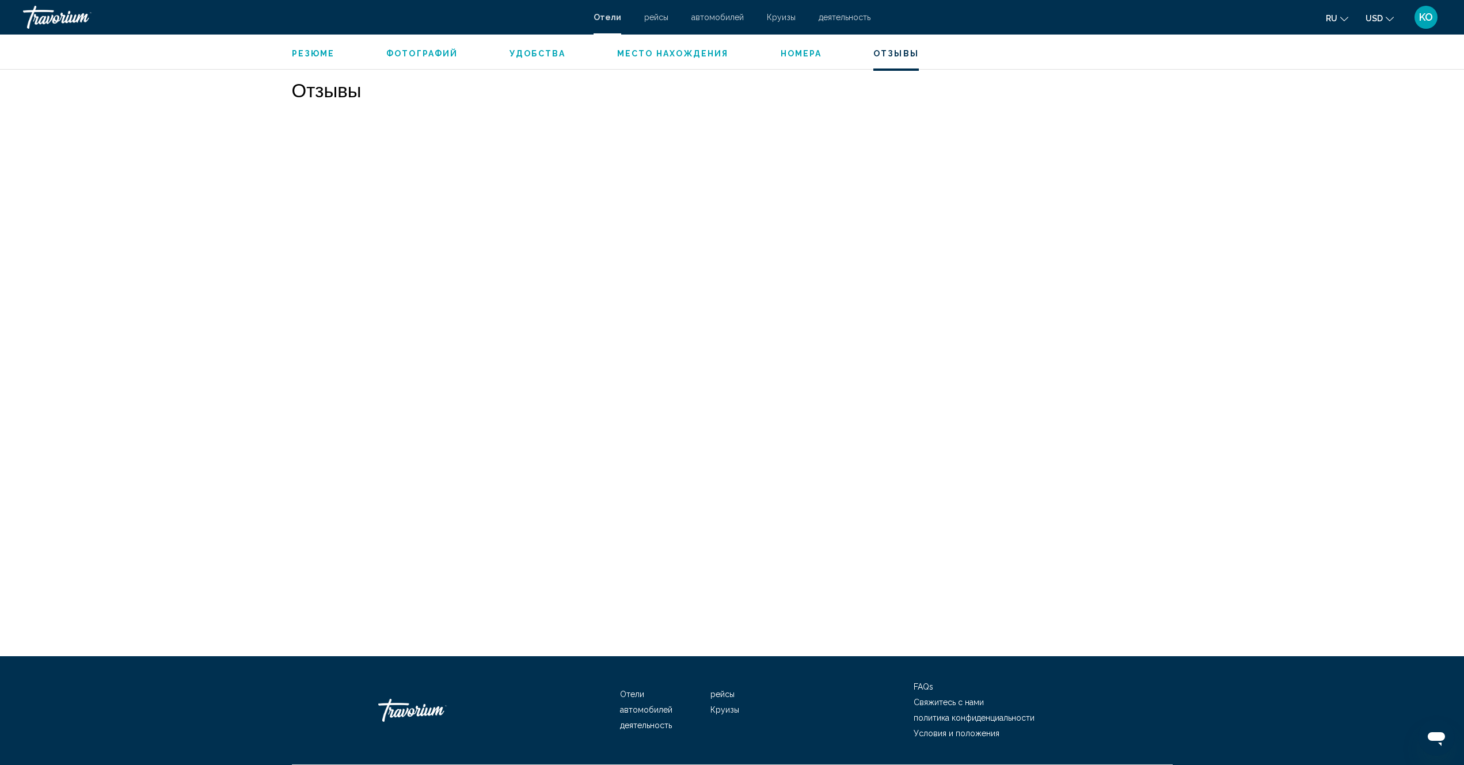
scroll to position [2367, 0]
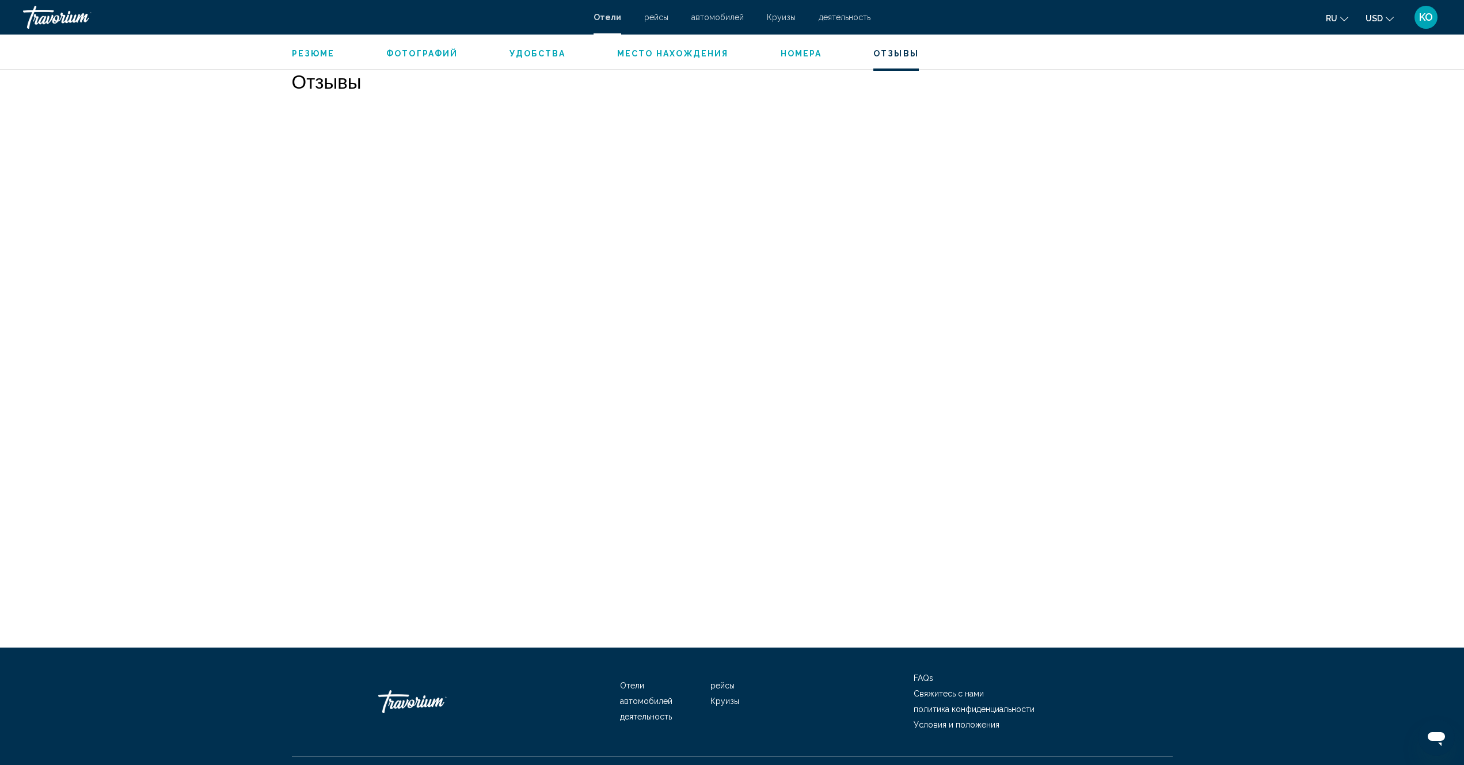
click at [321, 54] on span "Резюме" at bounding box center [313, 53] width 43 height 9
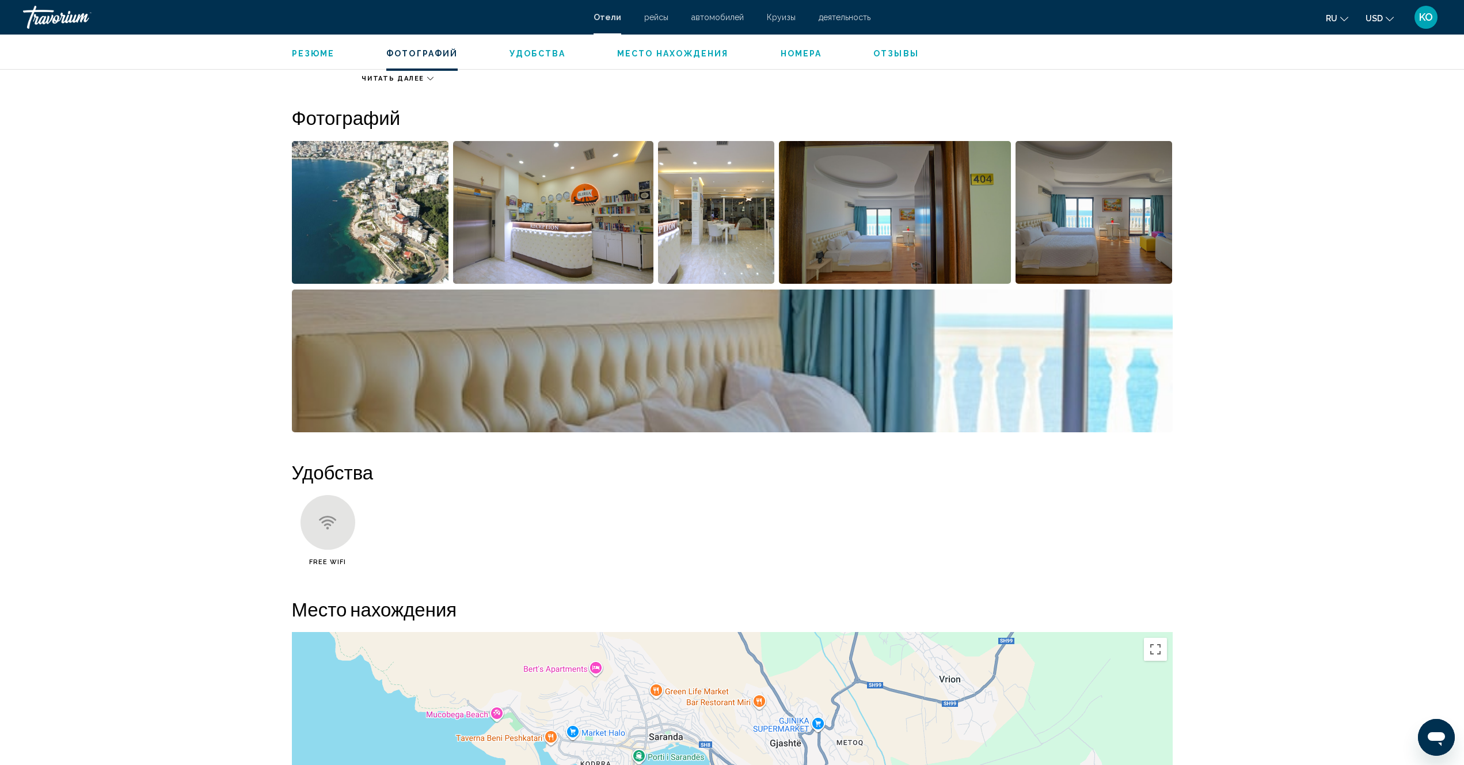
scroll to position [311, 0]
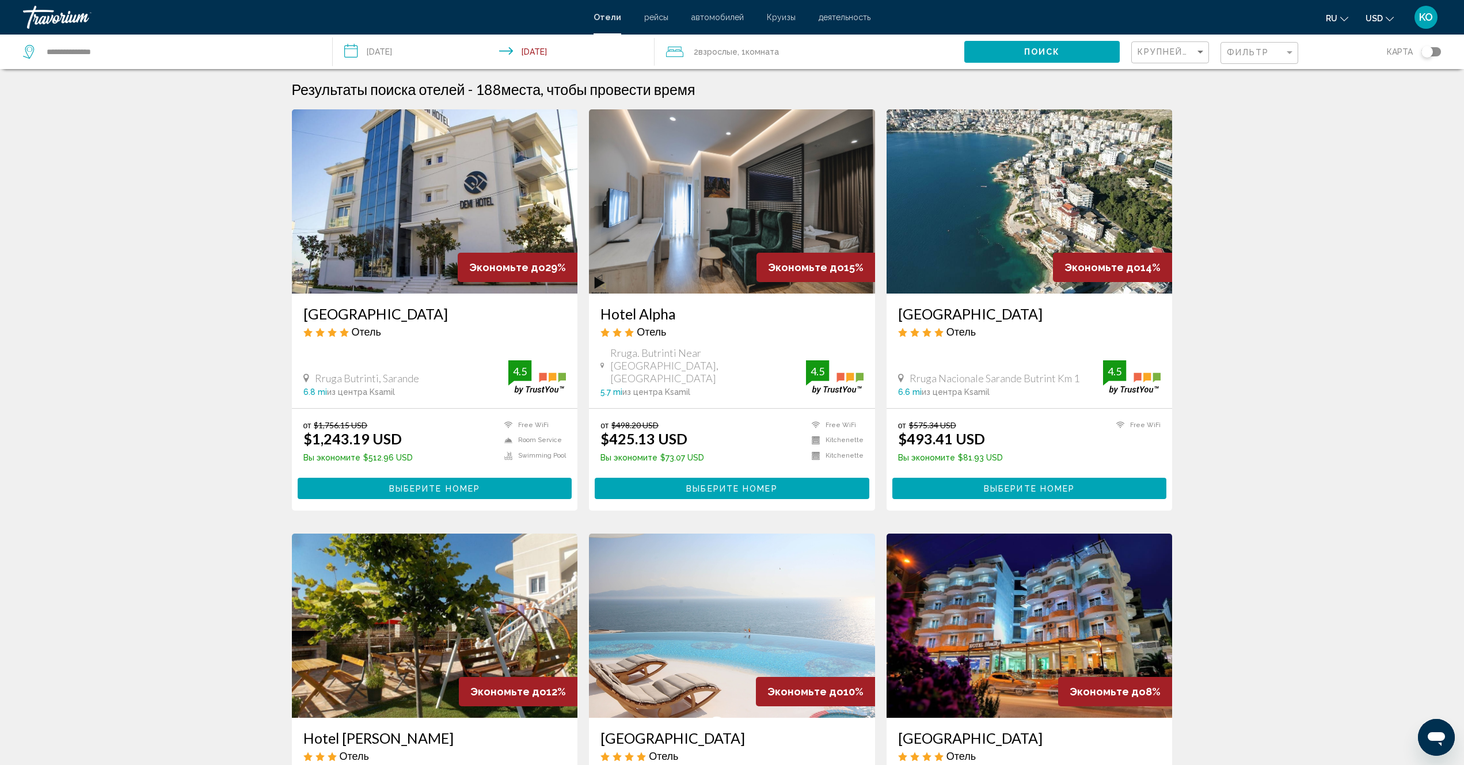
click at [481, 233] on img "Main content" at bounding box center [435, 201] width 286 height 184
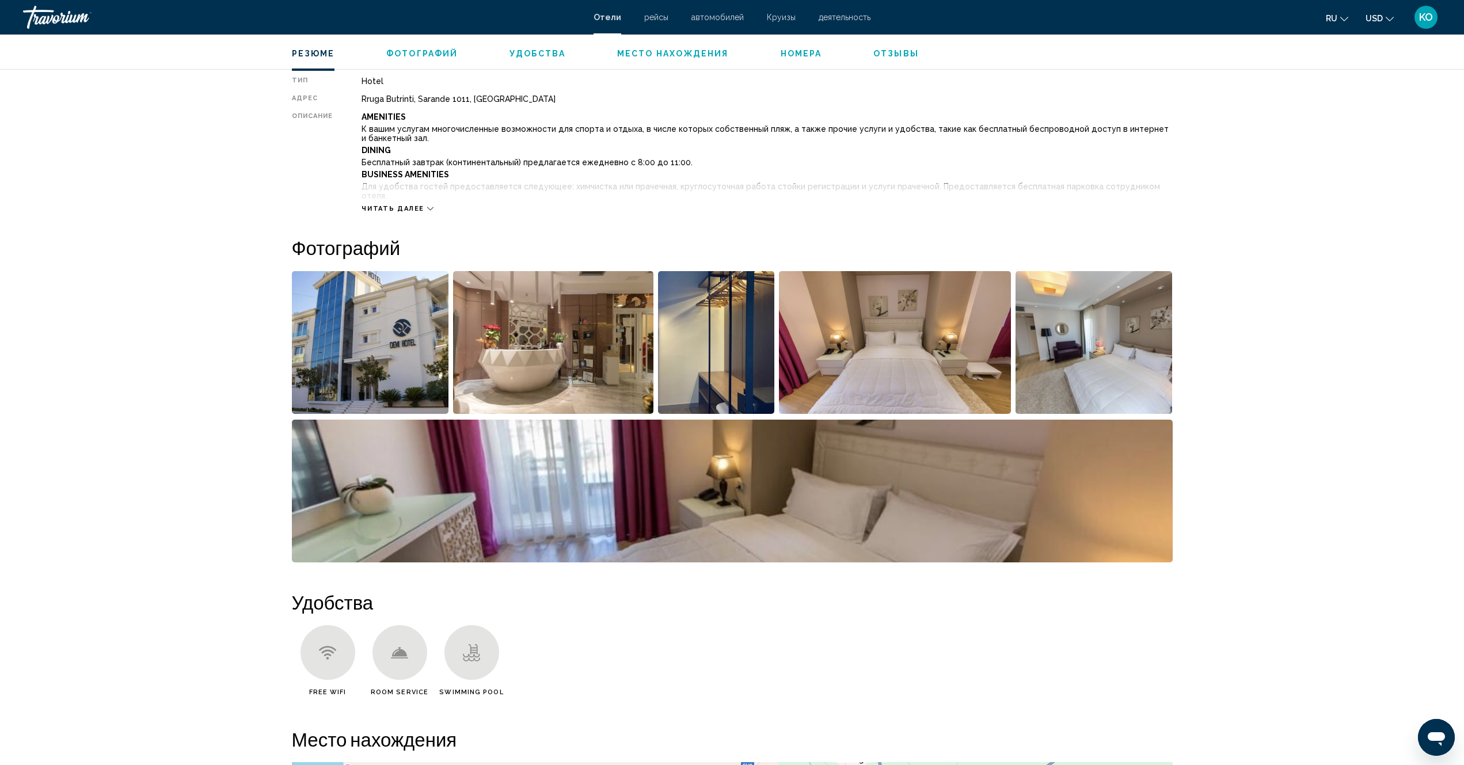
scroll to position [403, 0]
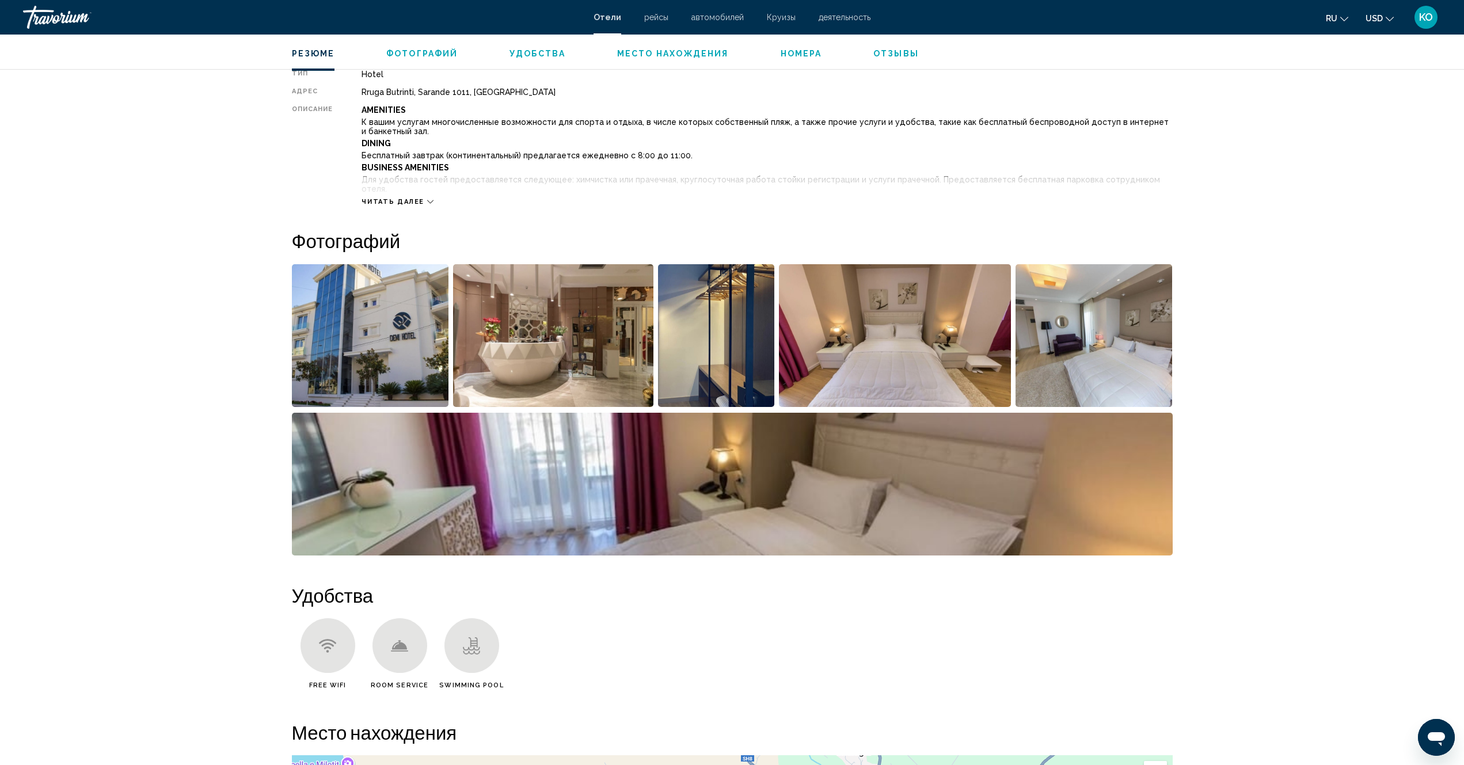
click at [378, 334] on img "Open full-screen image slider" at bounding box center [370, 335] width 157 height 143
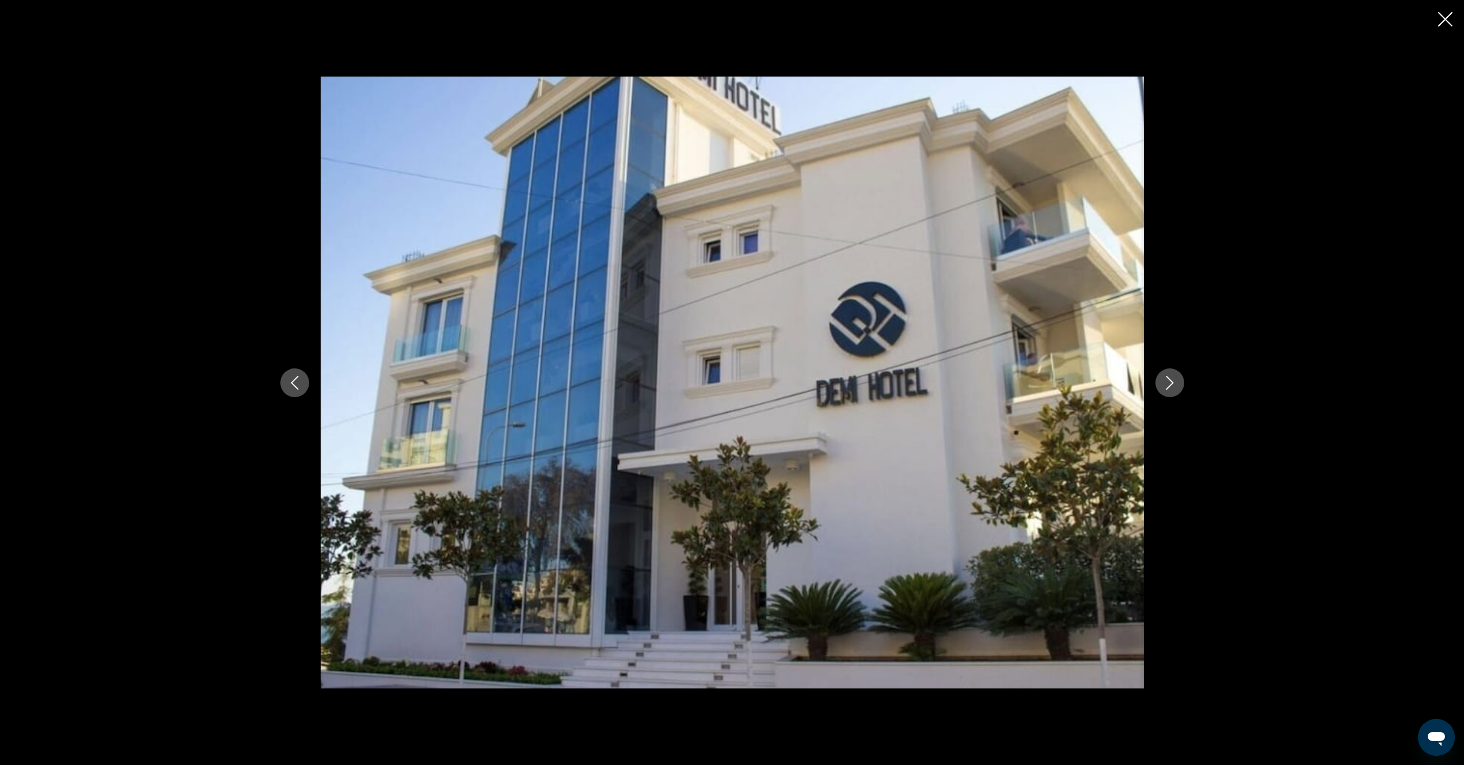
click at [1172, 383] on icon "Next image" at bounding box center [1169, 383] width 7 height 14
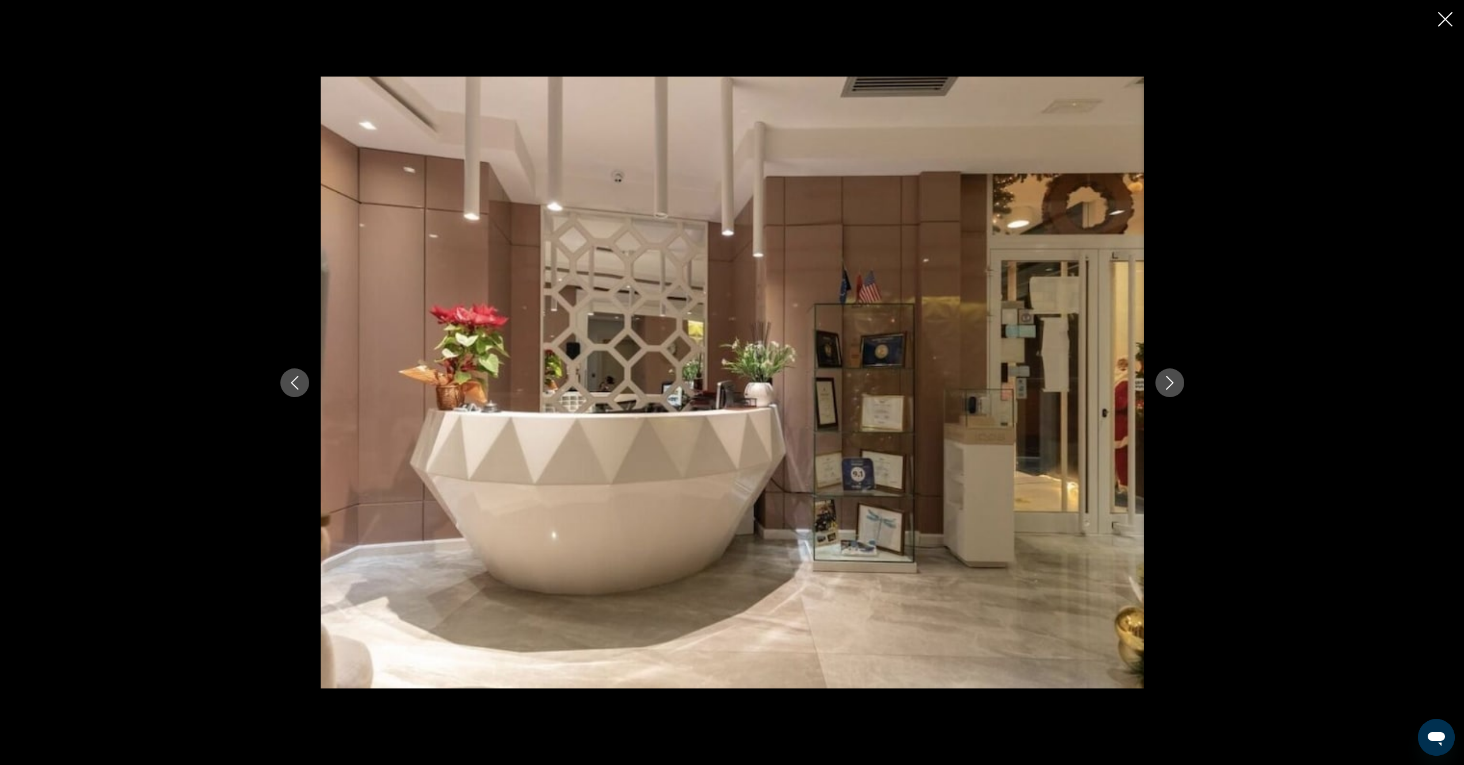
click at [1172, 383] on icon "Next image" at bounding box center [1169, 383] width 7 height 14
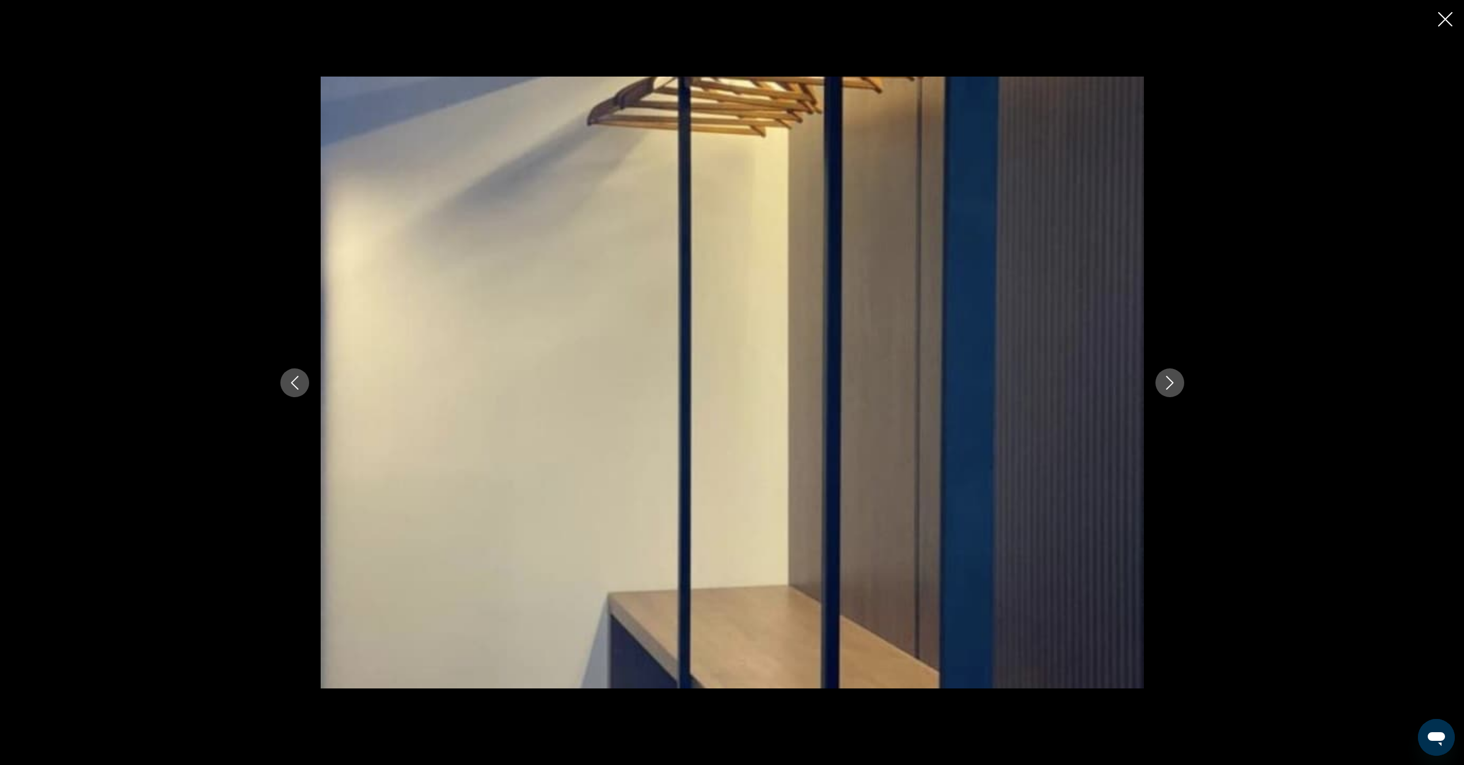
click at [1172, 383] on icon "Next image" at bounding box center [1169, 383] width 7 height 14
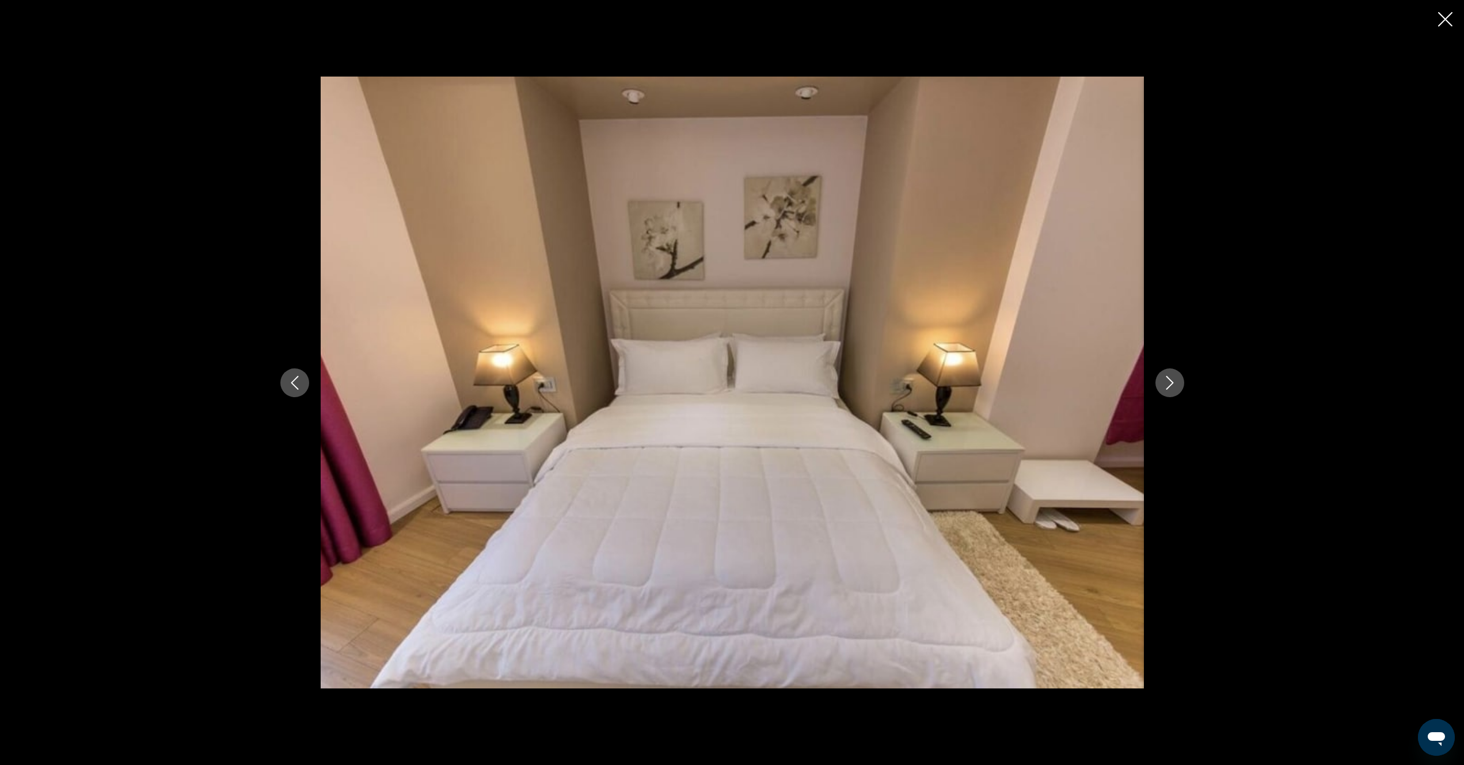
click at [1172, 383] on icon "Next image" at bounding box center [1169, 383] width 7 height 14
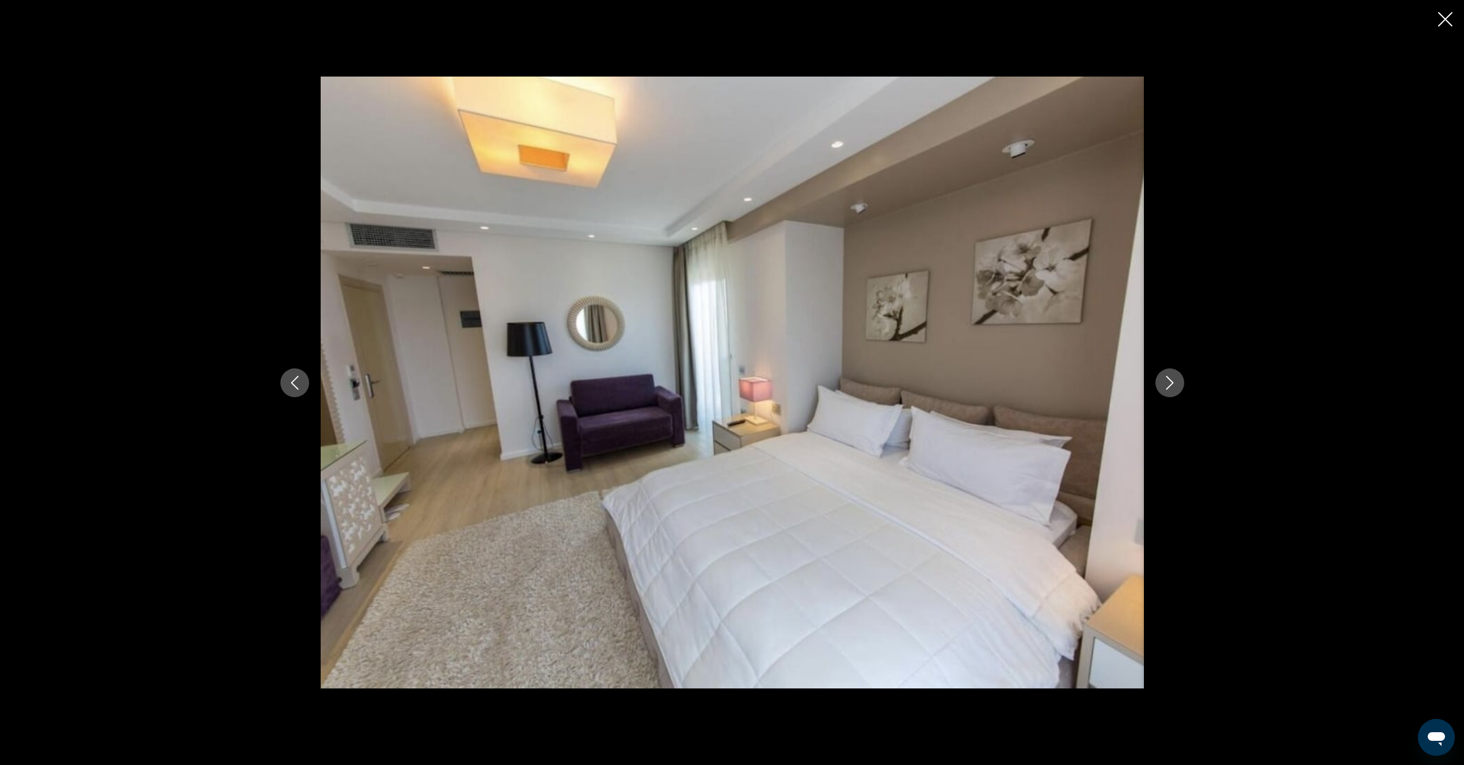
click at [1172, 383] on icon "Next image" at bounding box center [1169, 383] width 7 height 14
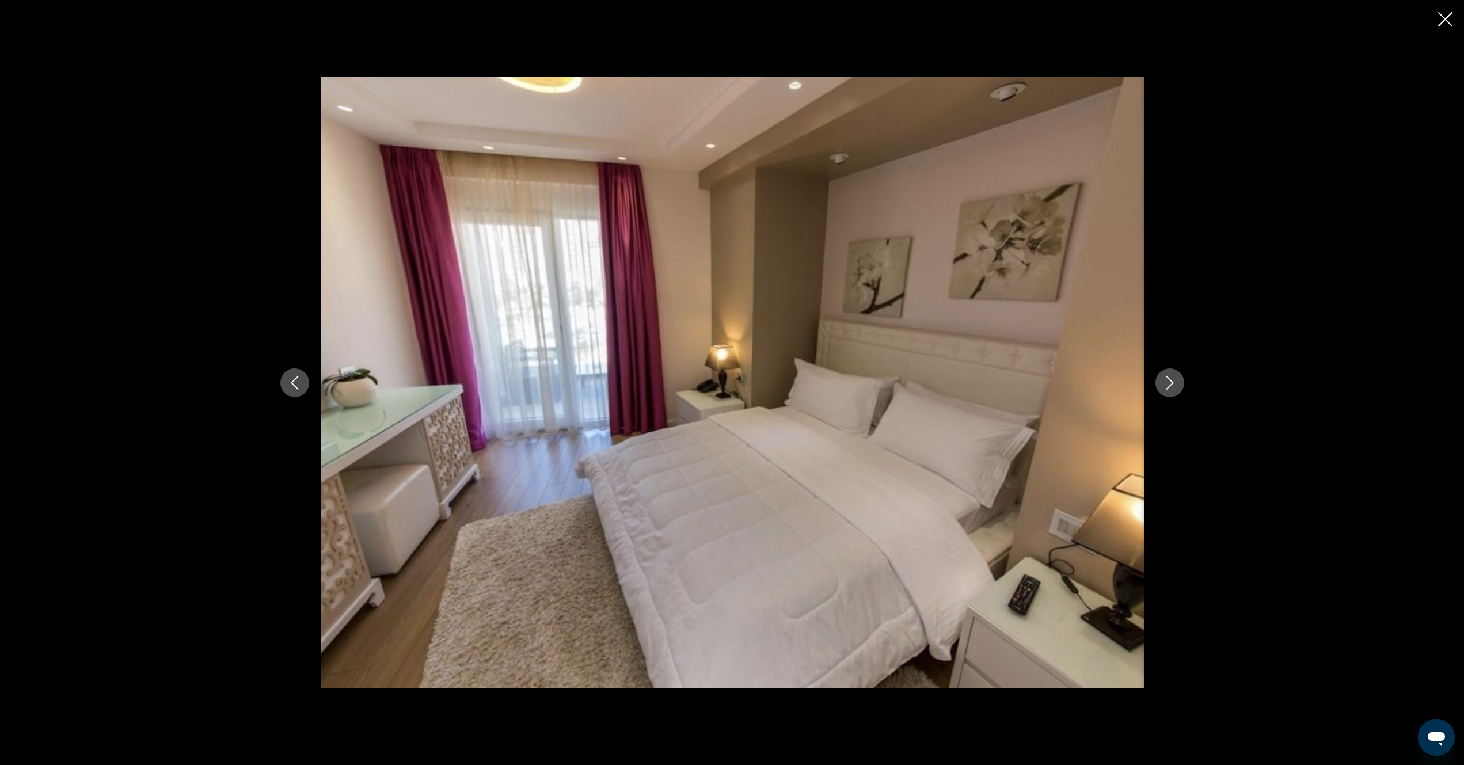
click at [1172, 383] on icon "Next image" at bounding box center [1169, 383] width 7 height 14
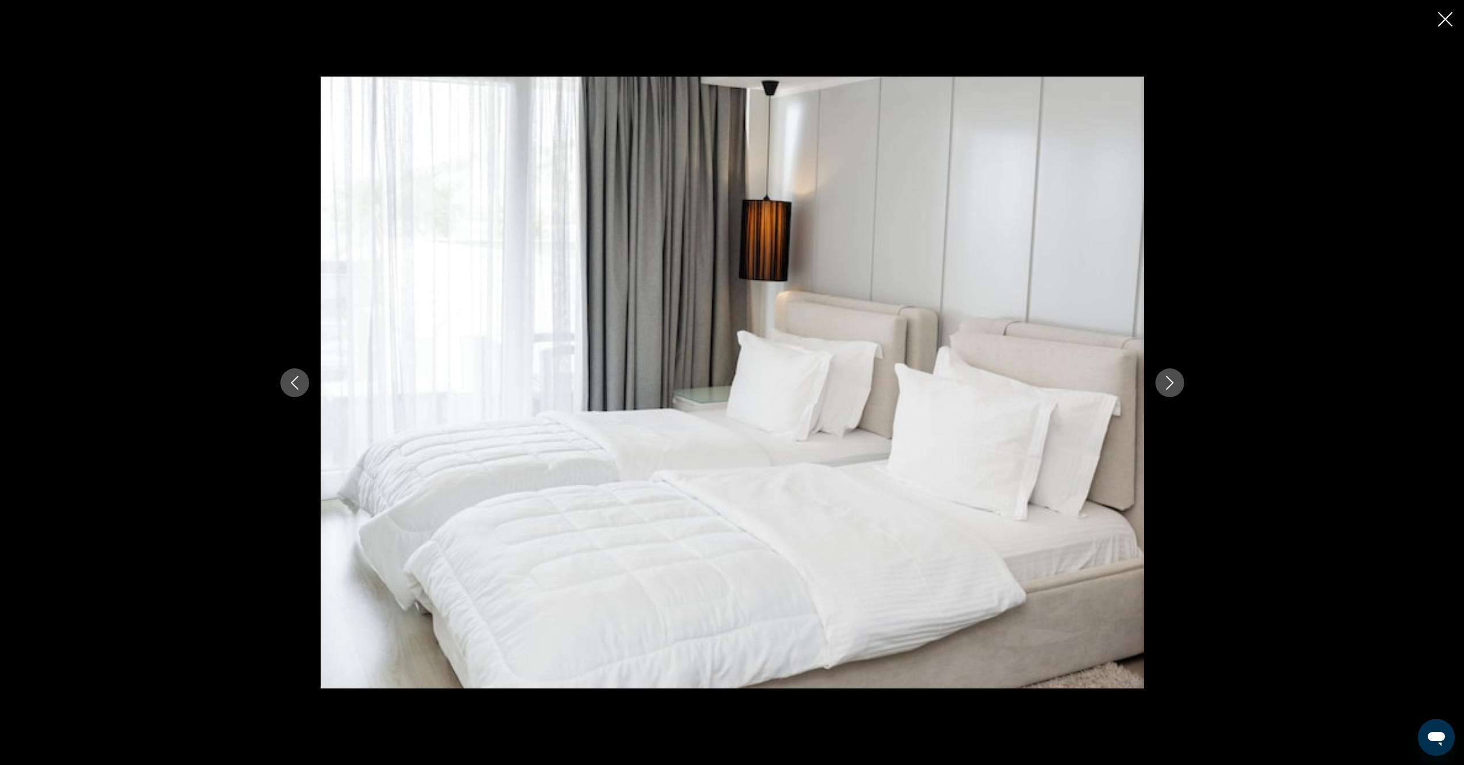
click at [1172, 383] on icon "Next image" at bounding box center [1169, 383] width 7 height 14
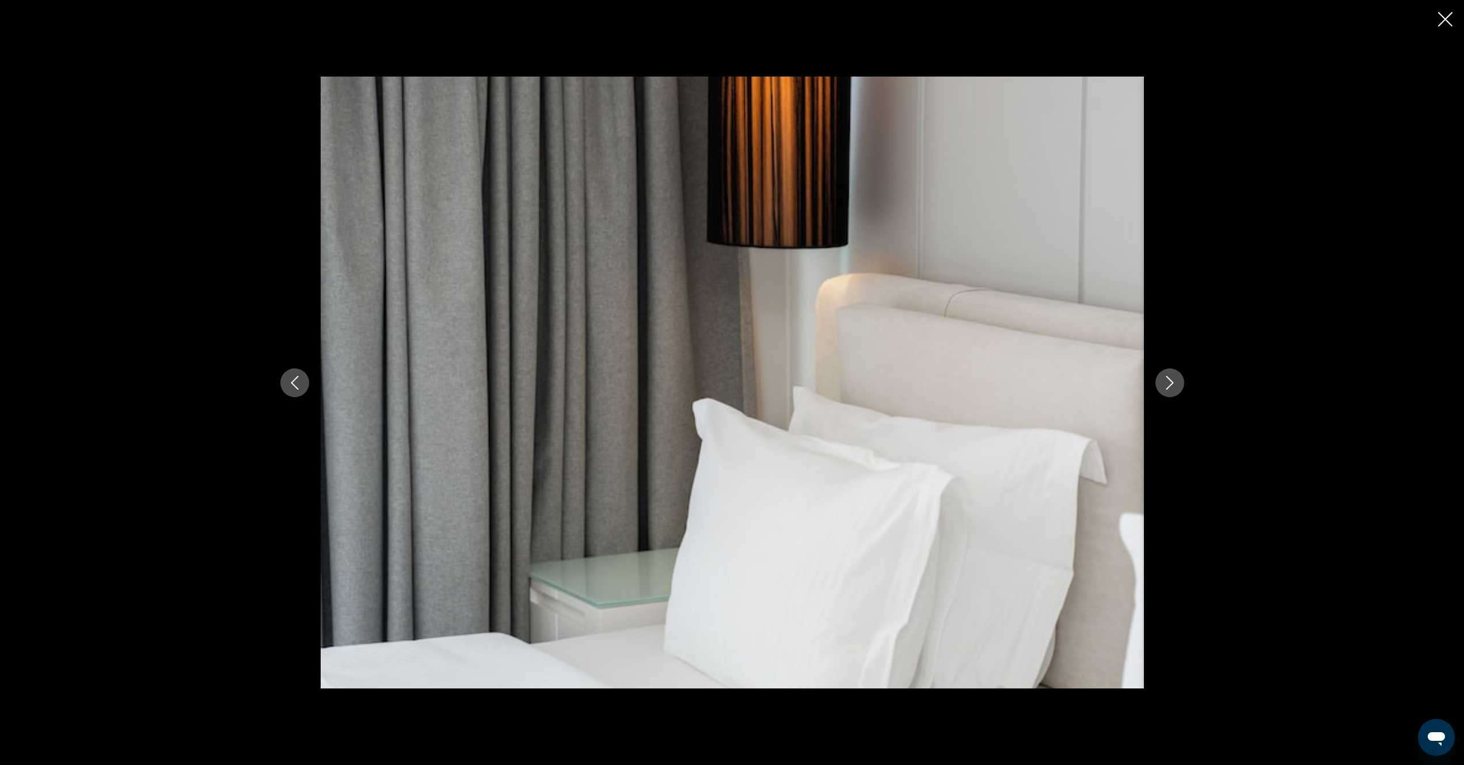
click at [1172, 383] on icon "Next image" at bounding box center [1169, 383] width 7 height 14
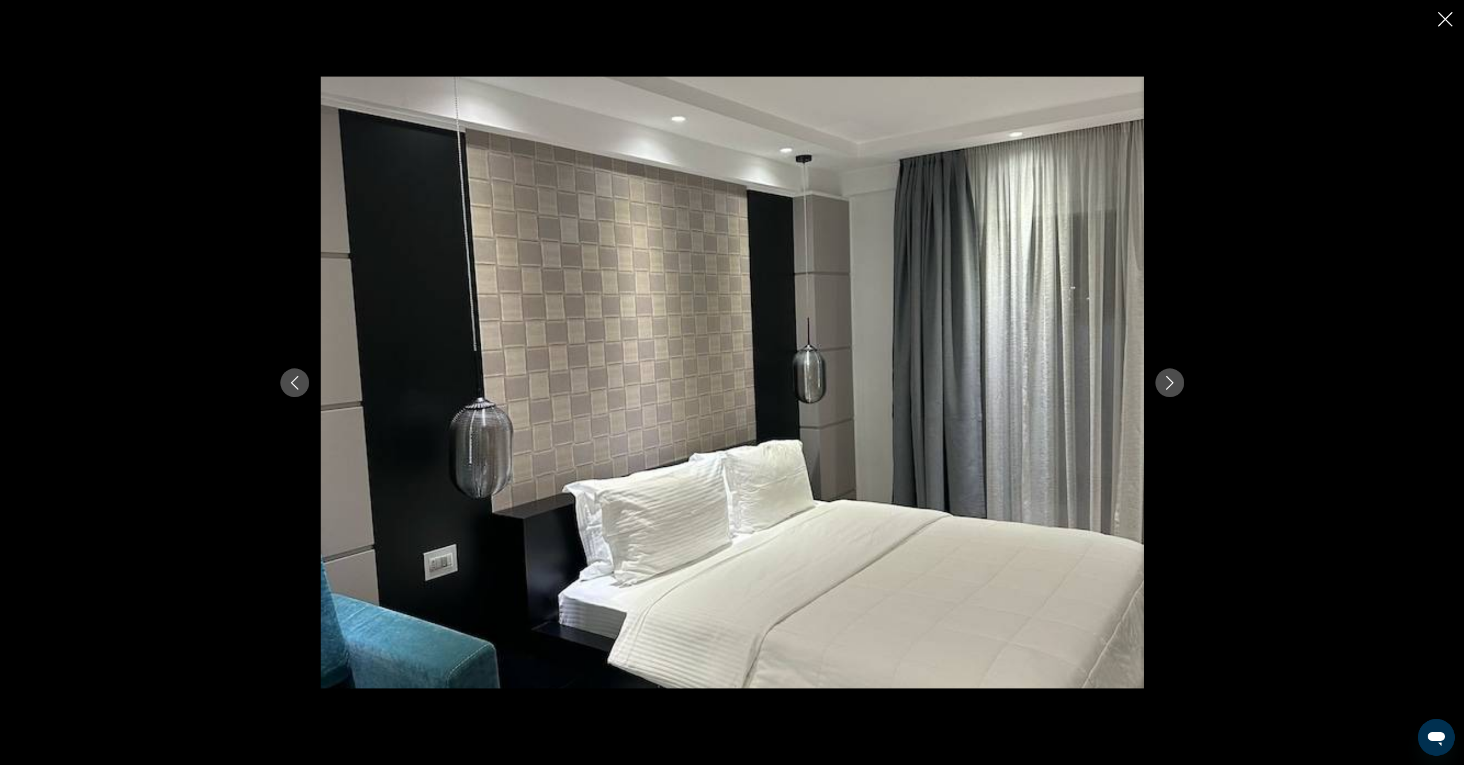
click at [1172, 383] on icon "Next image" at bounding box center [1169, 383] width 7 height 14
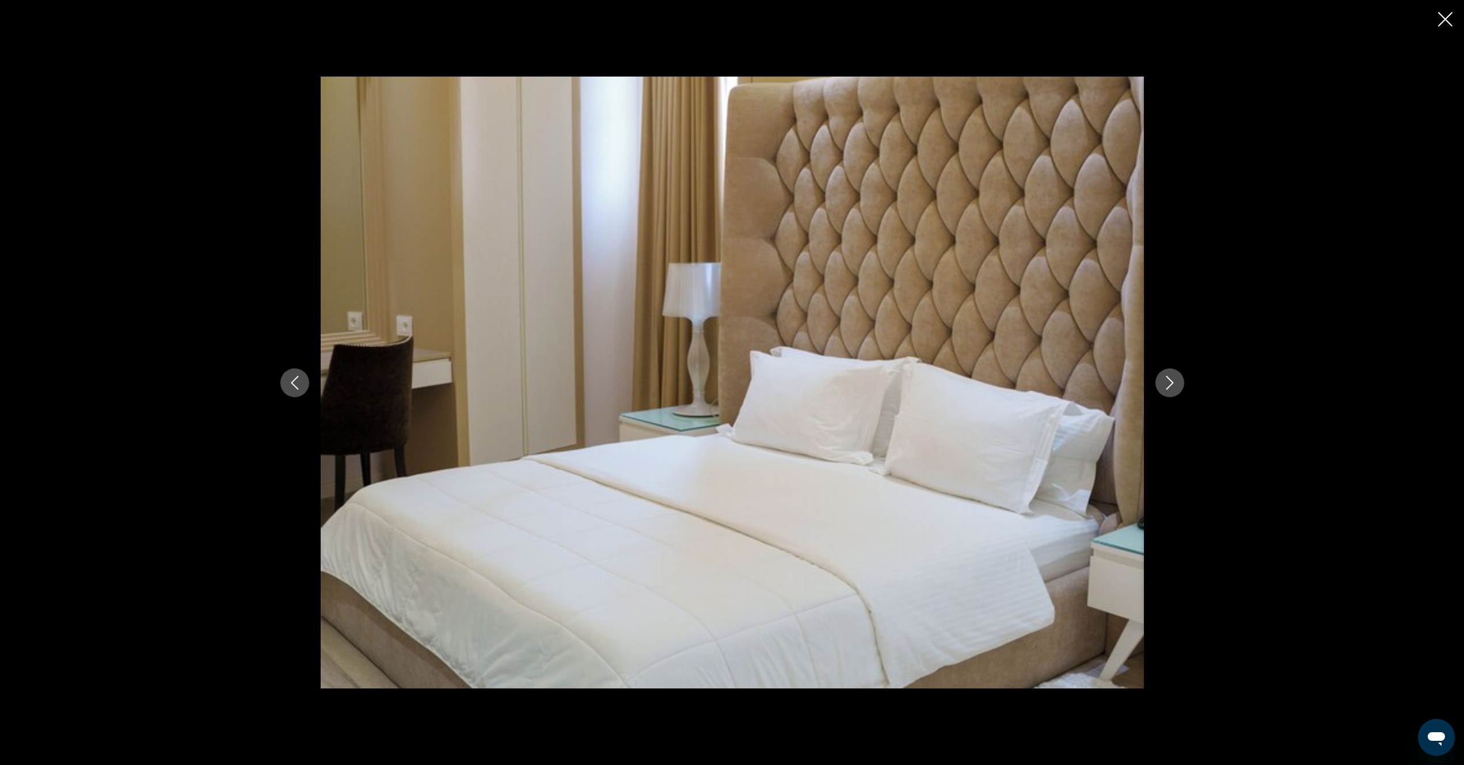
click at [1172, 383] on icon "Next image" at bounding box center [1169, 383] width 7 height 14
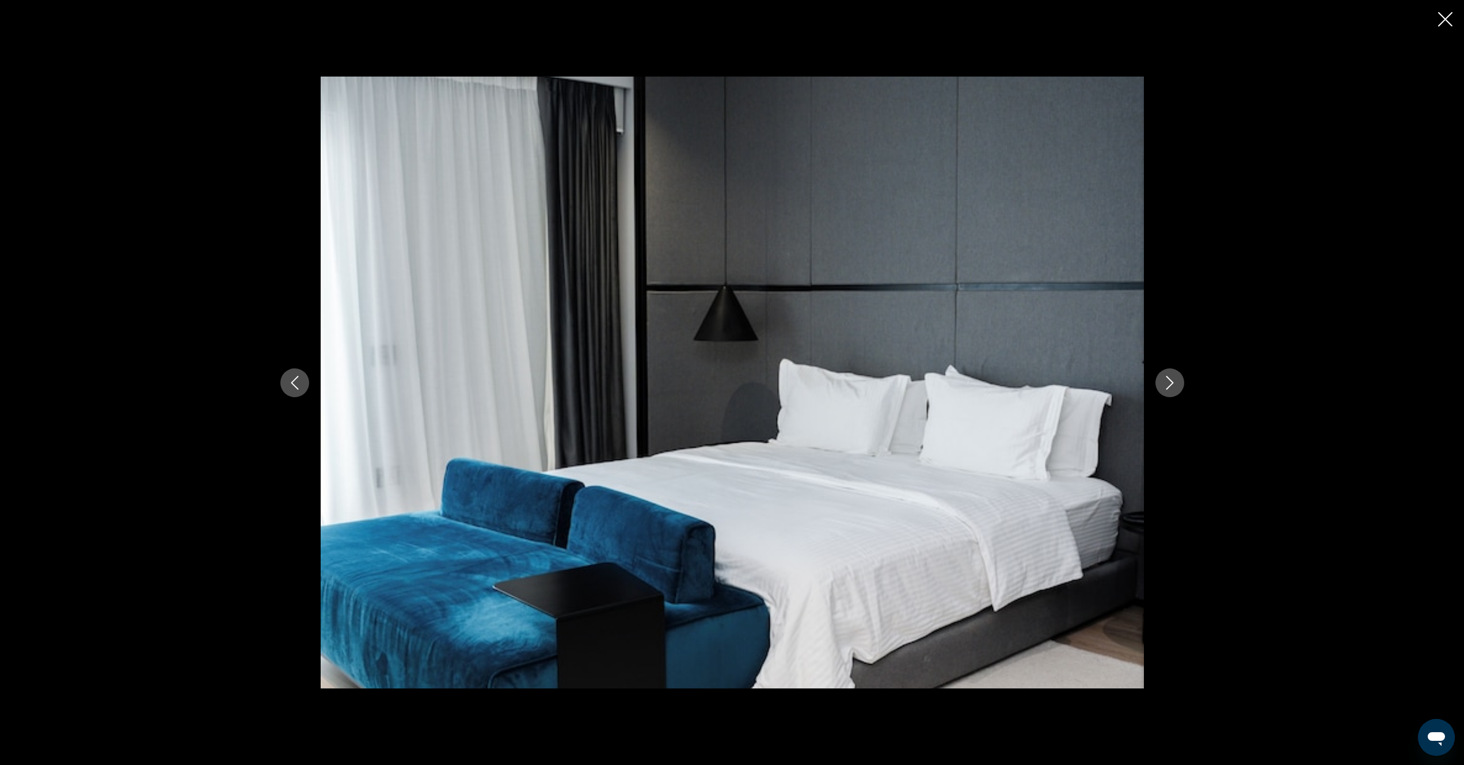
click at [1172, 383] on icon "Next image" at bounding box center [1169, 383] width 7 height 14
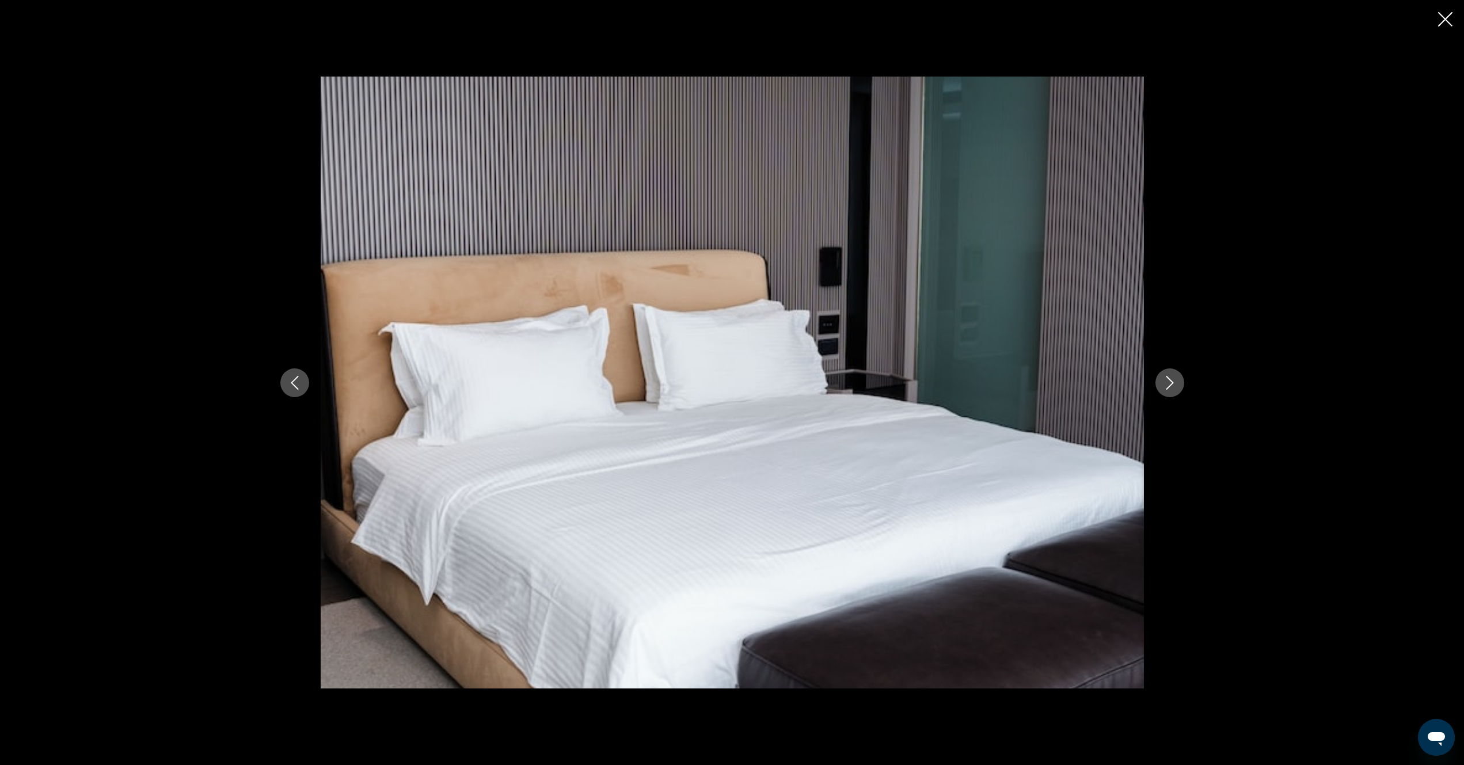
click at [1172, 383] on icon "Next image" at bounding box center [1169, 383] width 7 height 14
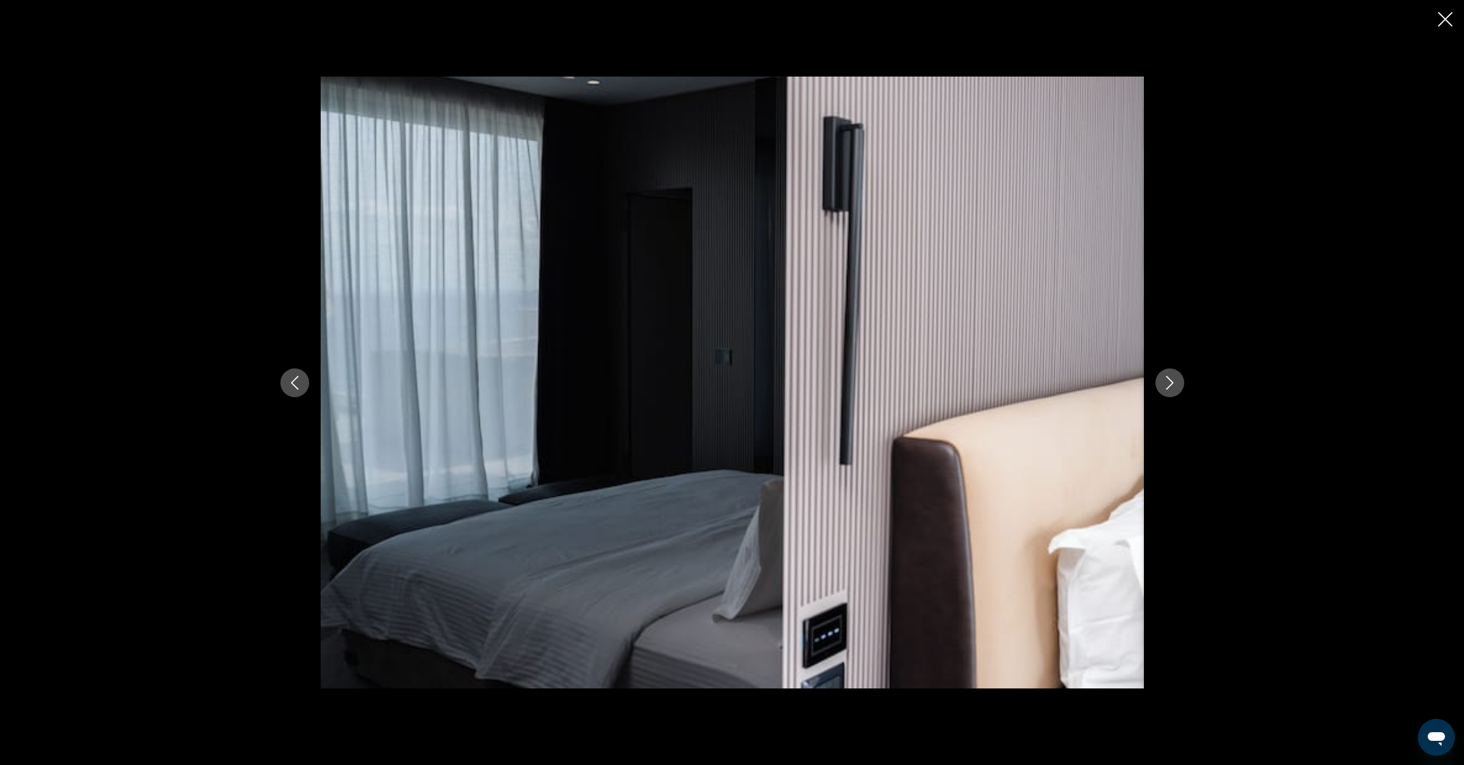
click at [1172, 383] on icon "Next image" at bounding box center [1169, 383] width 7 height 14
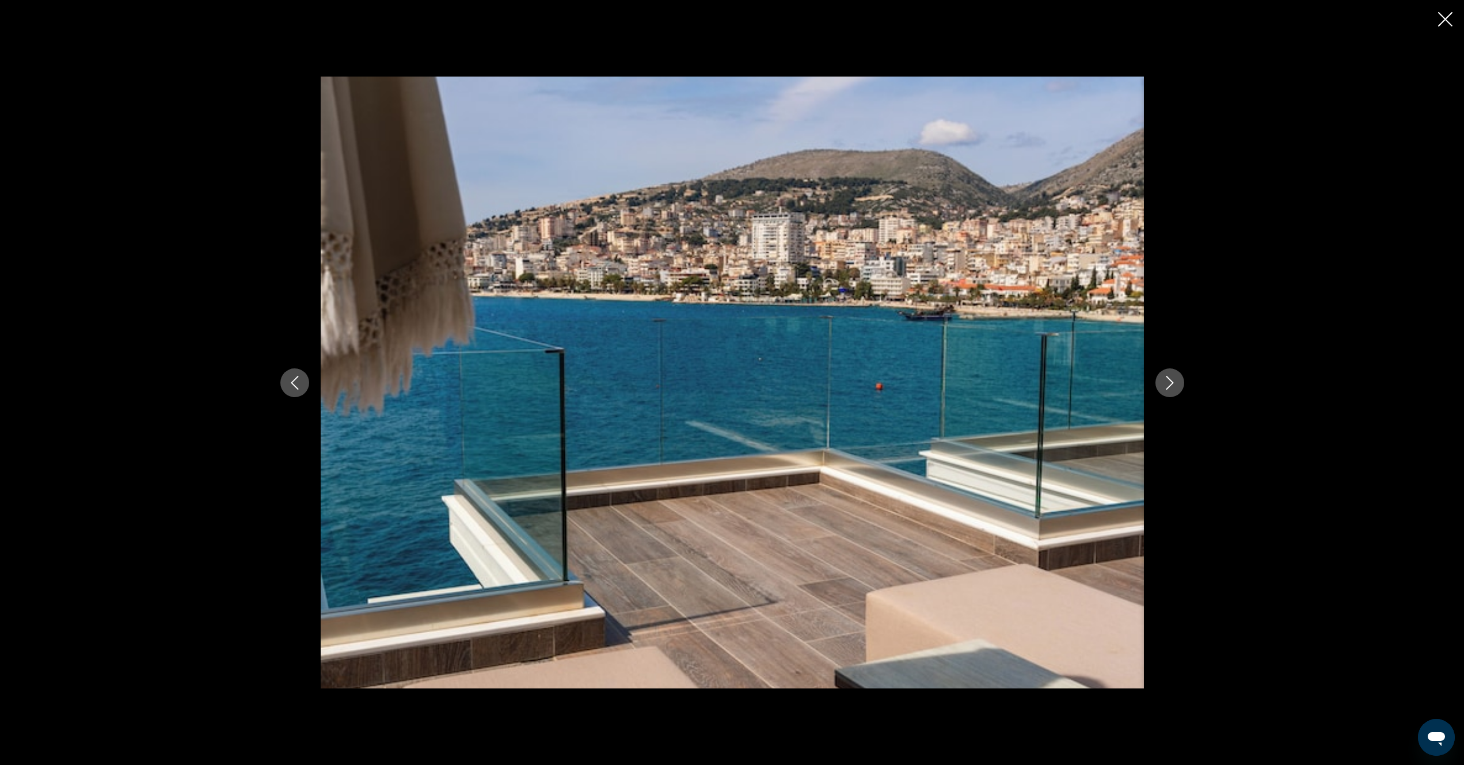
click at [1172, 383] on icon "Next image" at bounding box center [1169, 383] width 7 height 14
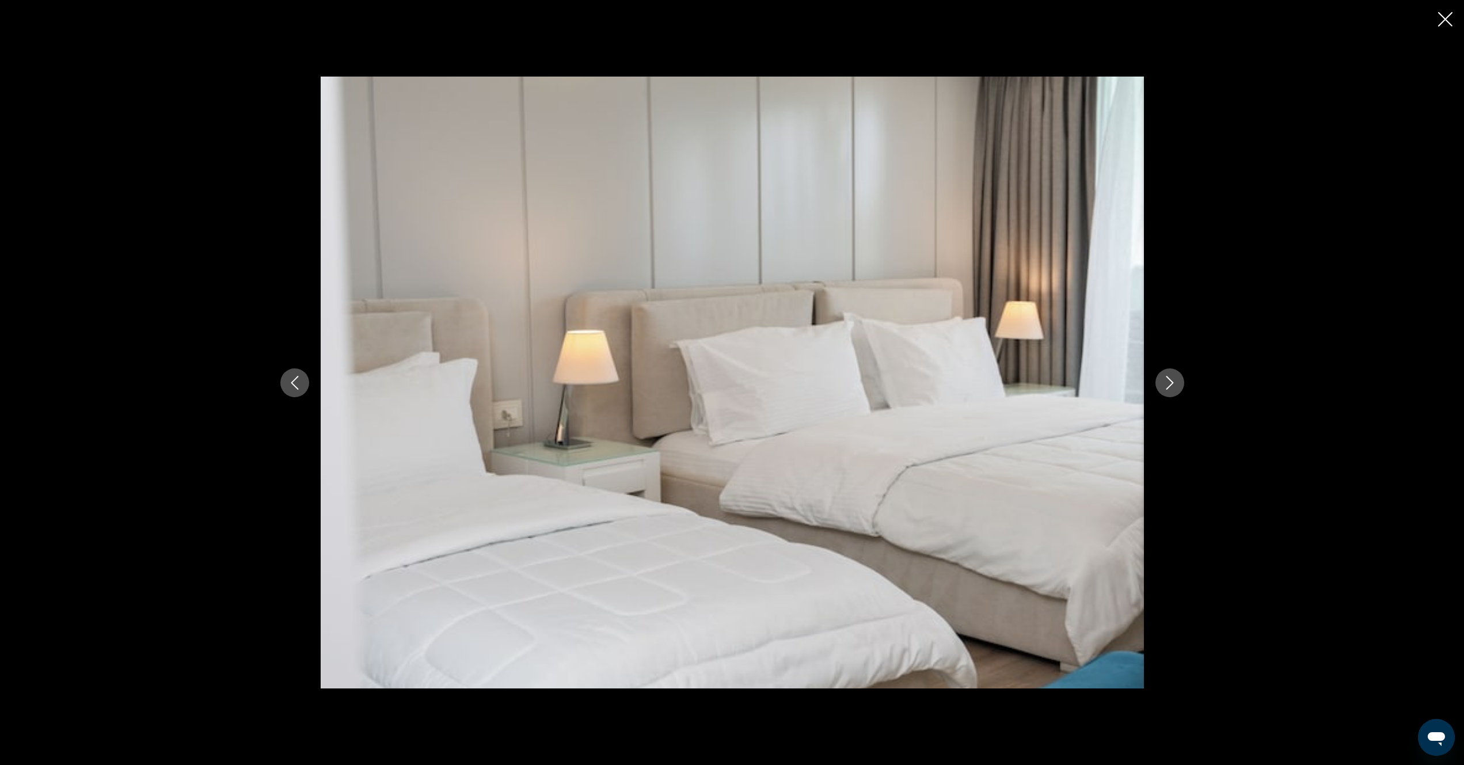
click at [1172, 383] on icon "Next image" at bounding box center [1169, 383] width 7 height 14
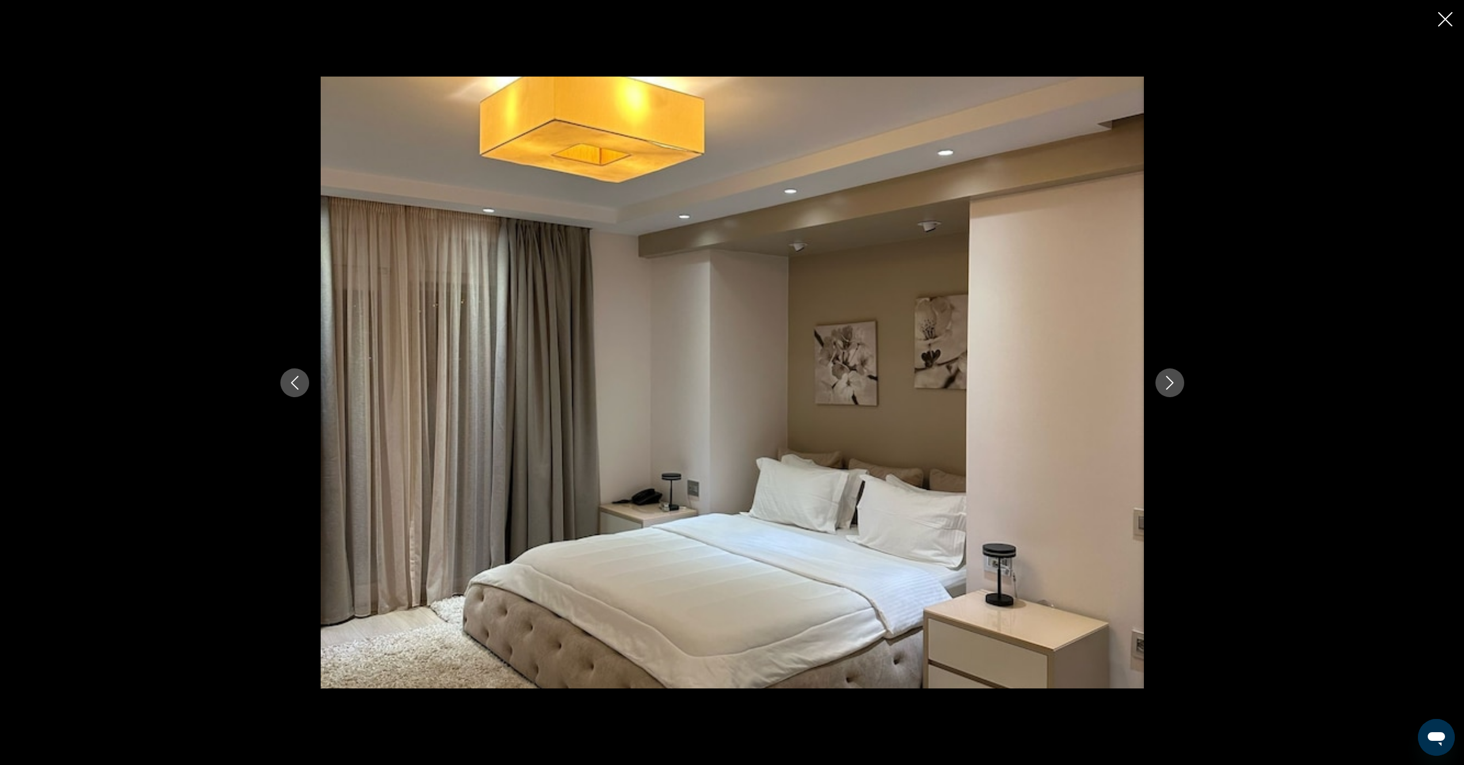
click at [1172, 383] on icon "Next image" at bounding box center [1169, 383] width 7 height 14
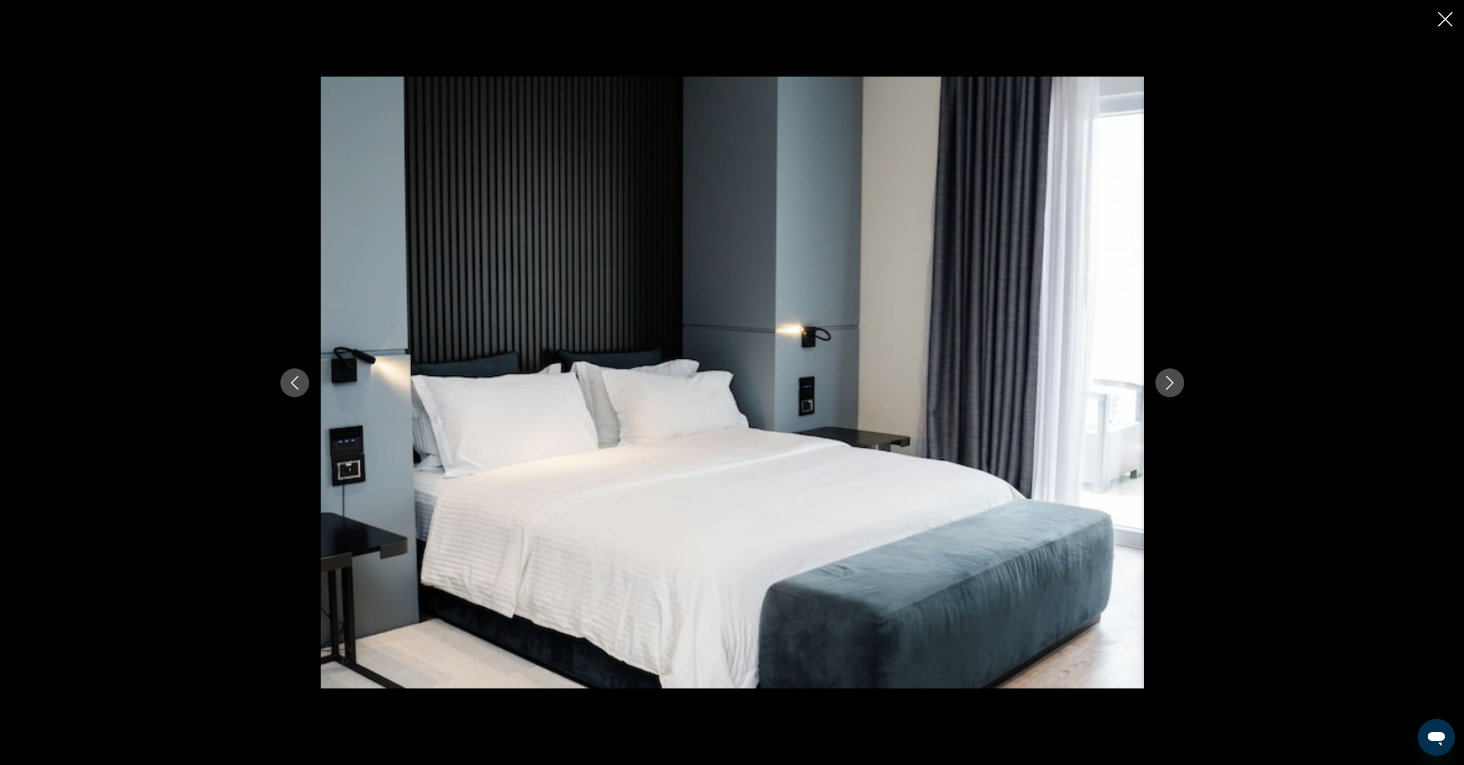
click at [1172, 383] on icon "Next image" at bounding box center [1169, 383] width 7 height 14
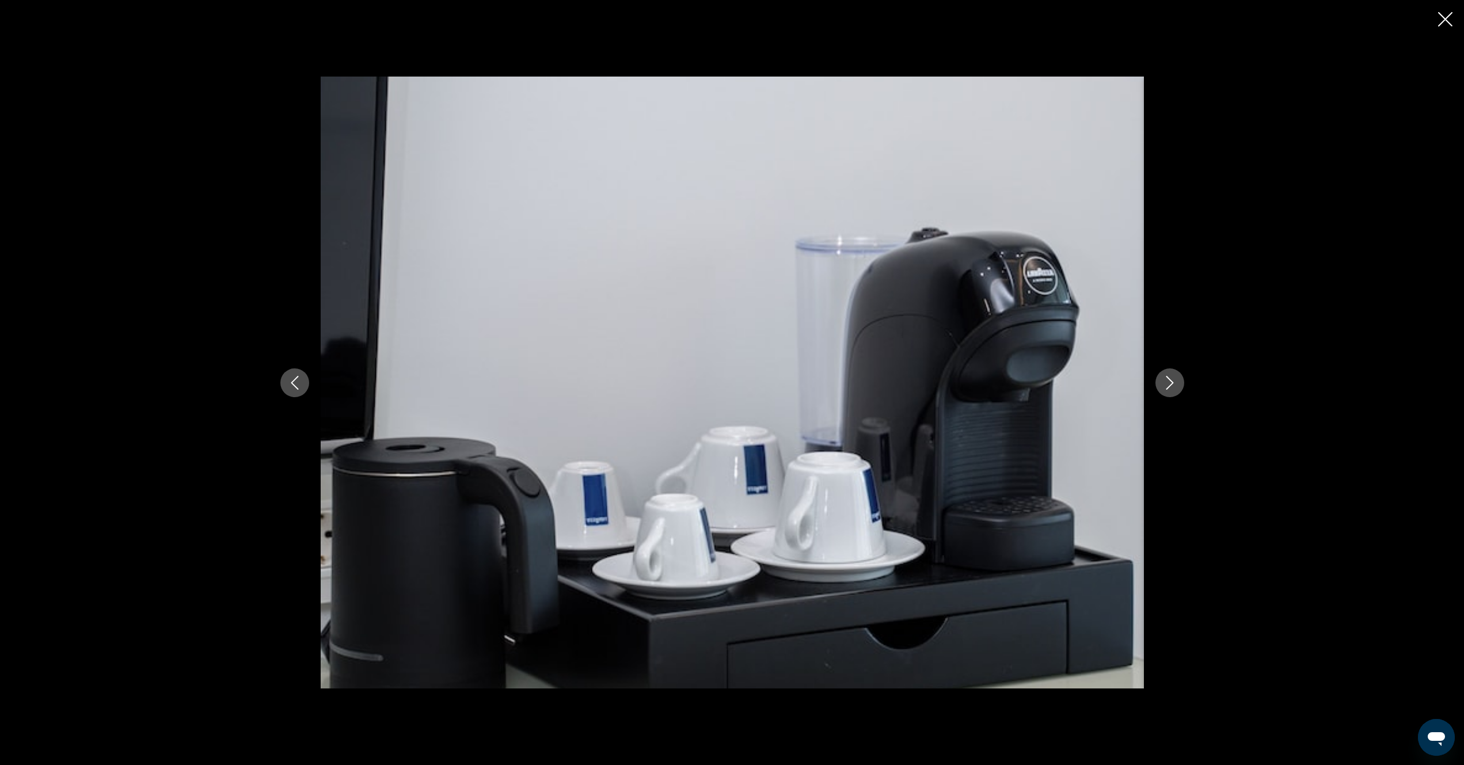
click at [1172, 383] on icon "Next image" at bounding box center [1169, 383] width 7 height 14
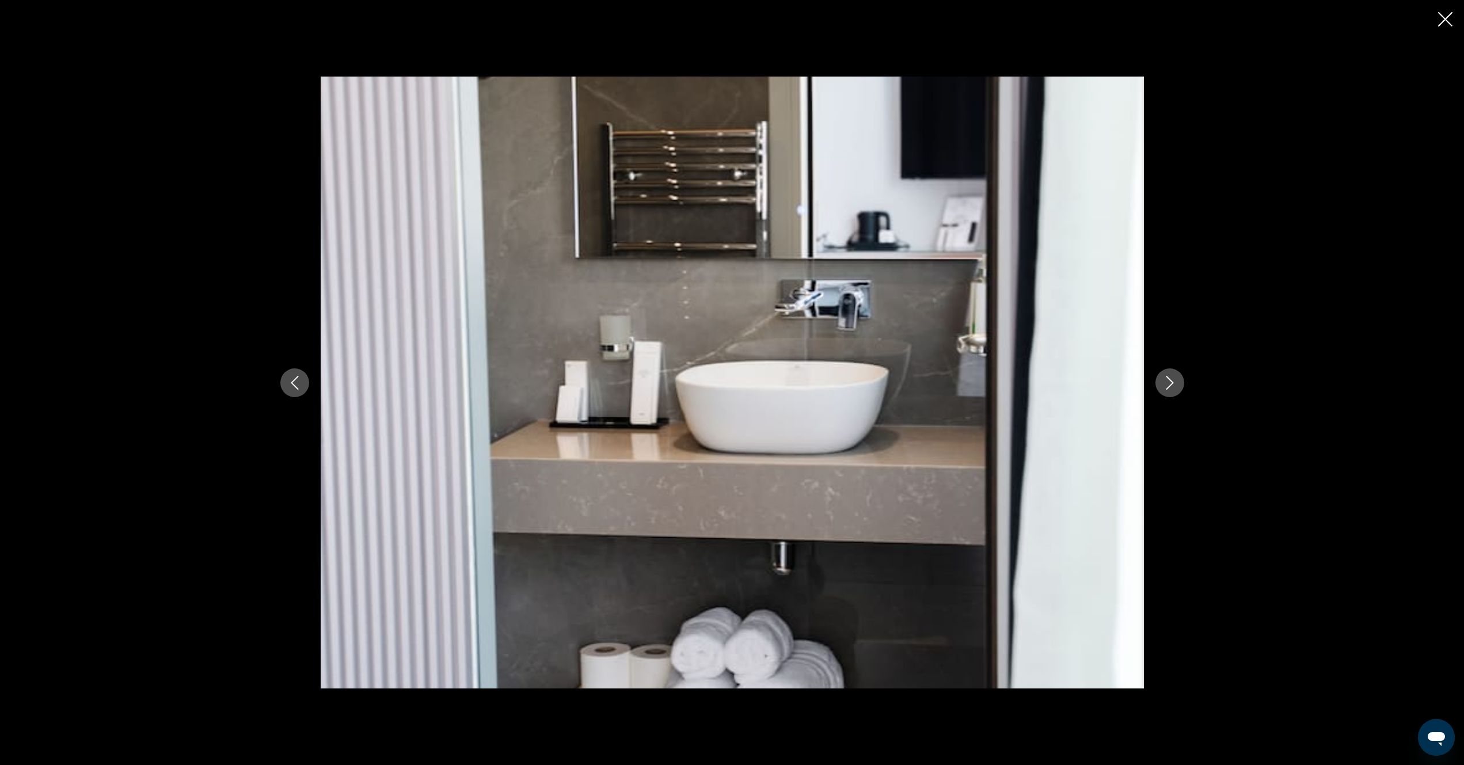
click at [1172, 383] on icon "Next image" at bounding box center [1169, 383] width 7 height 14
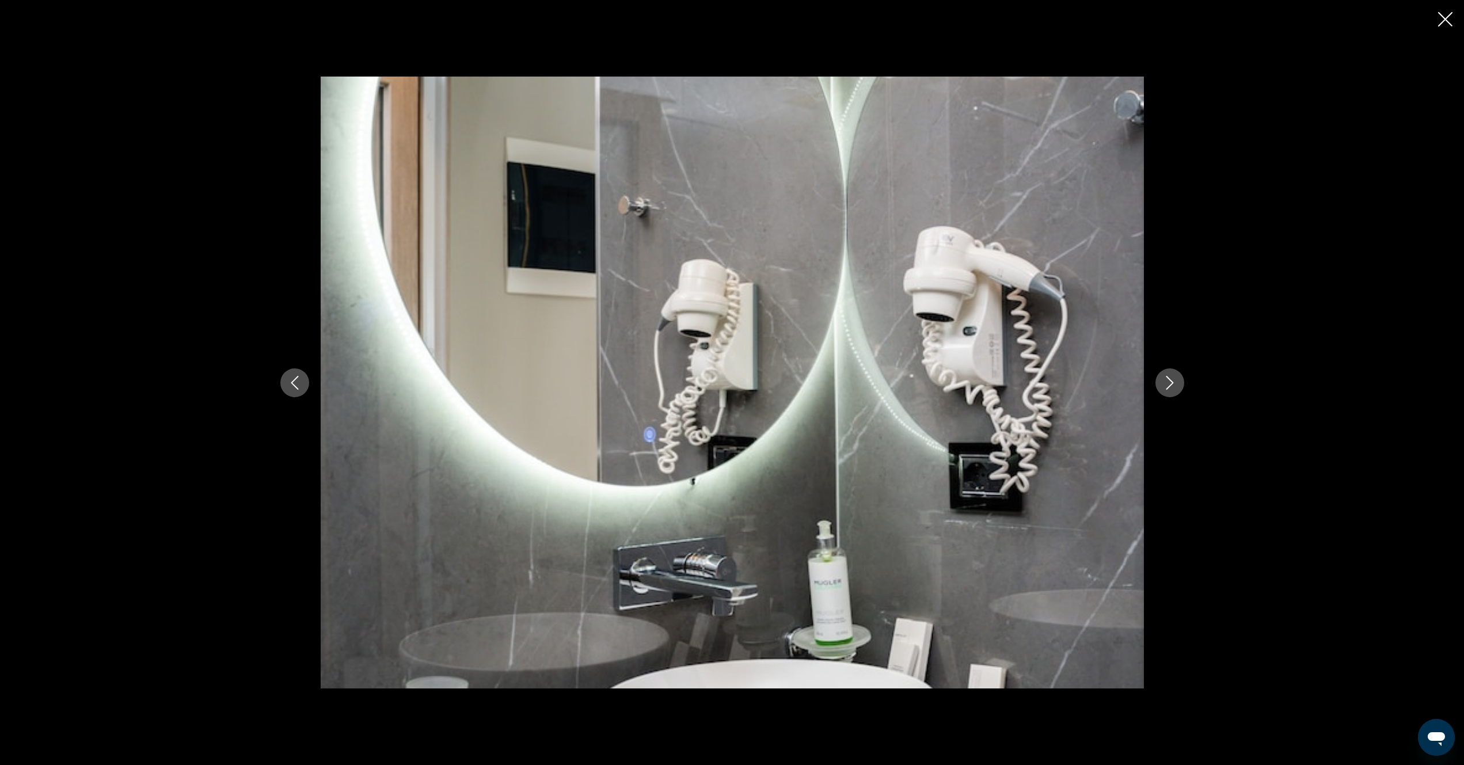
click at [1172, 383] on icon "Next image" at bounding box center [1169, 383] width 7 height 14
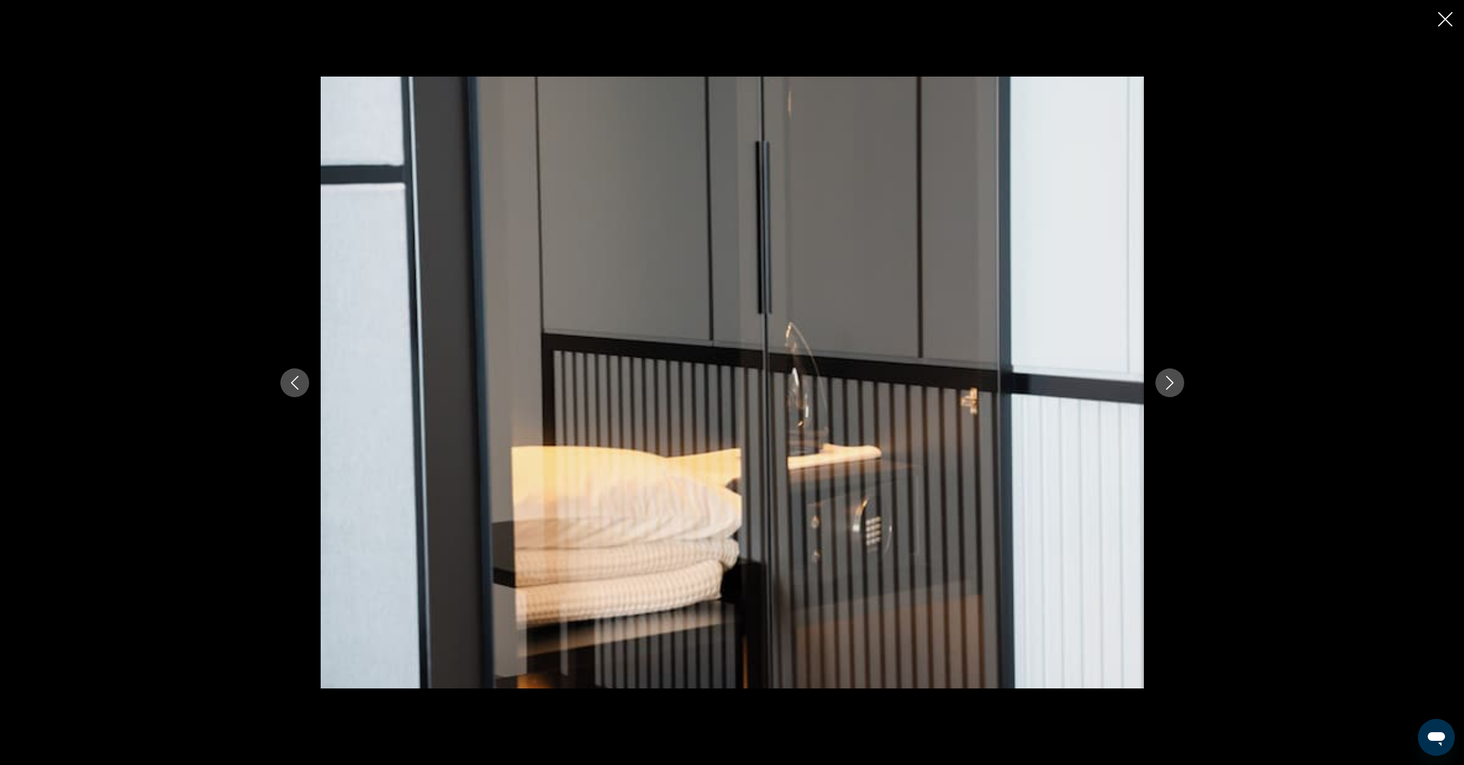
click at [1172, 383] on icon "Next image" at bounding box center [1169, 383] width 7 height 14
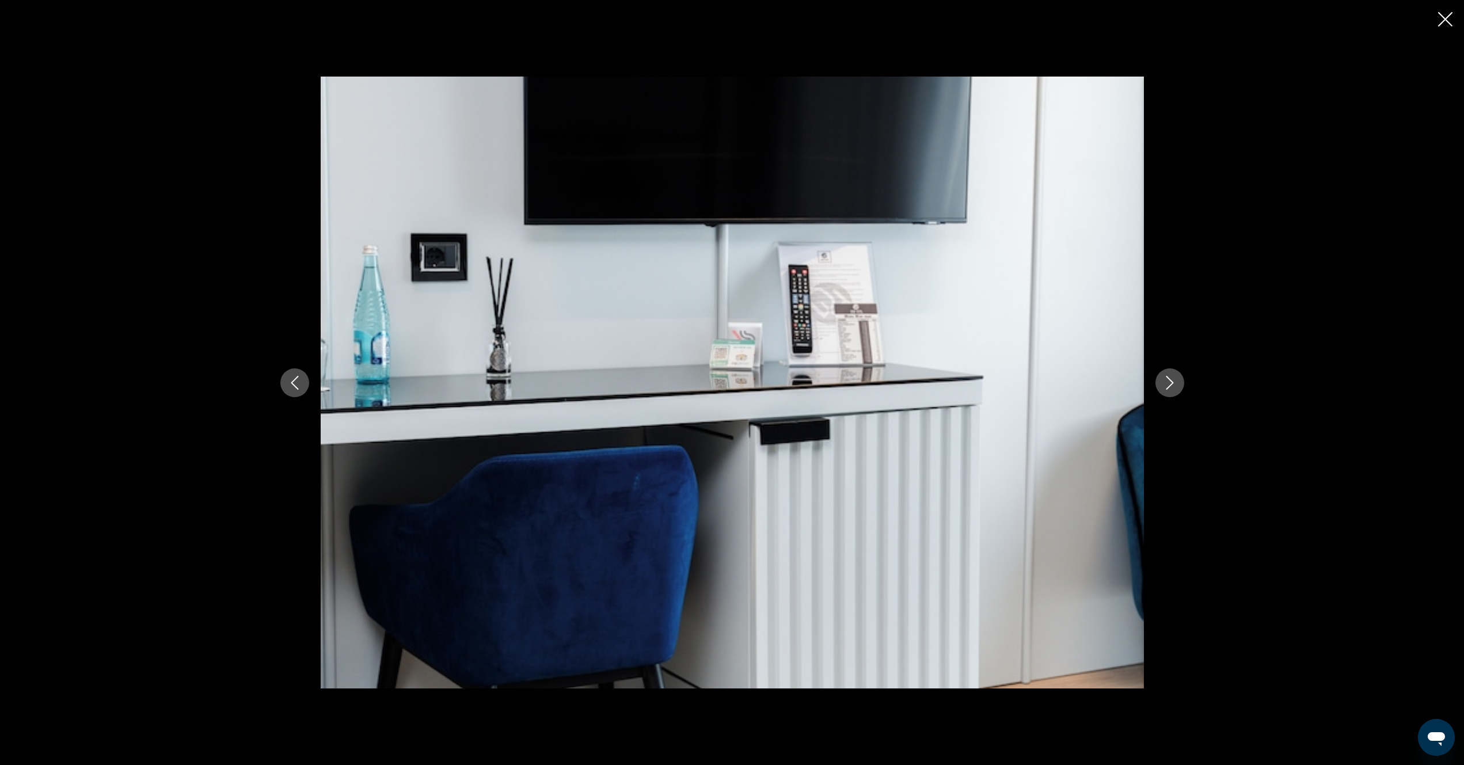
click at [1172, 383] on icon "Next image" at bounding box center [1169, 383] width 7 height 14
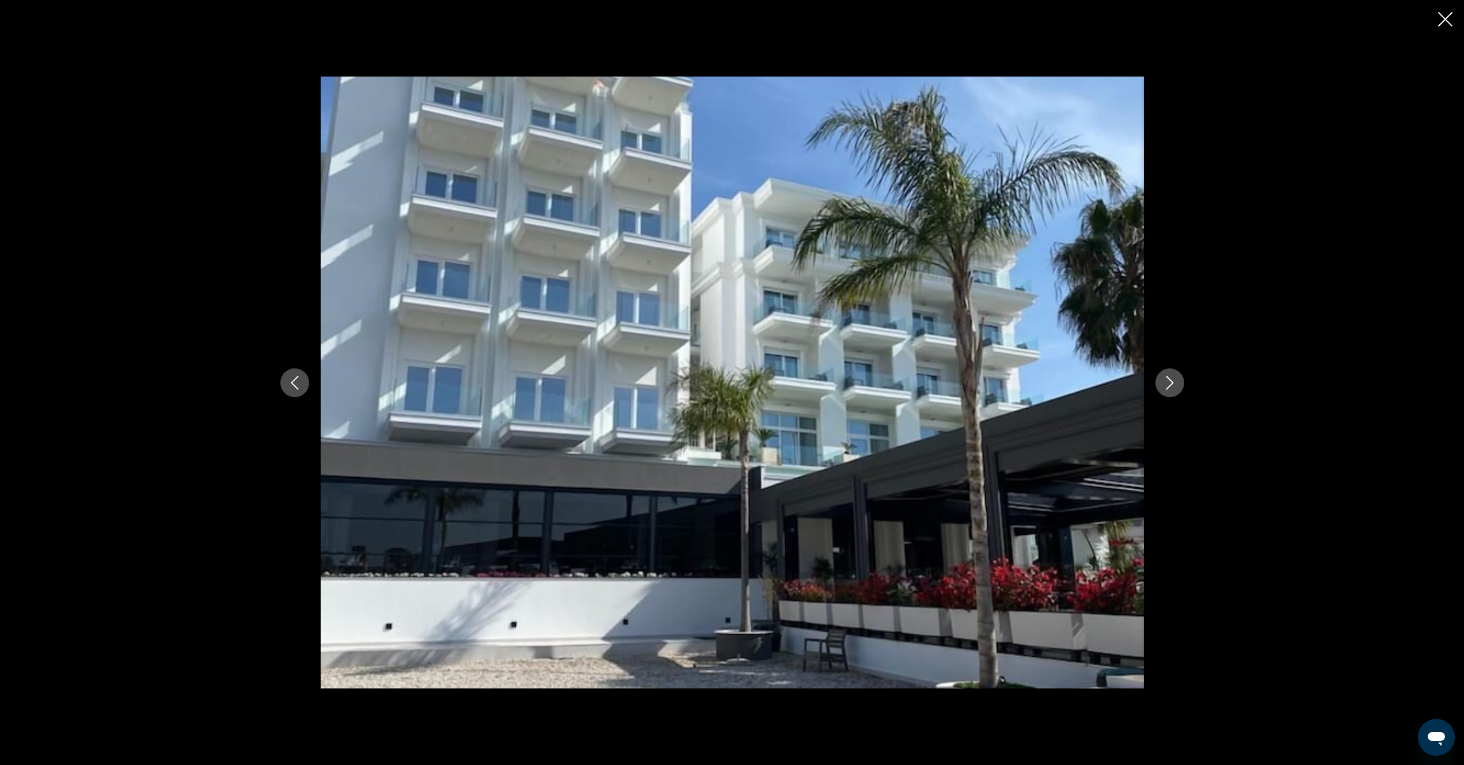
click at [1172, 383] on icon "Next image" at bounding box center [1169, 383] width 7 height 14
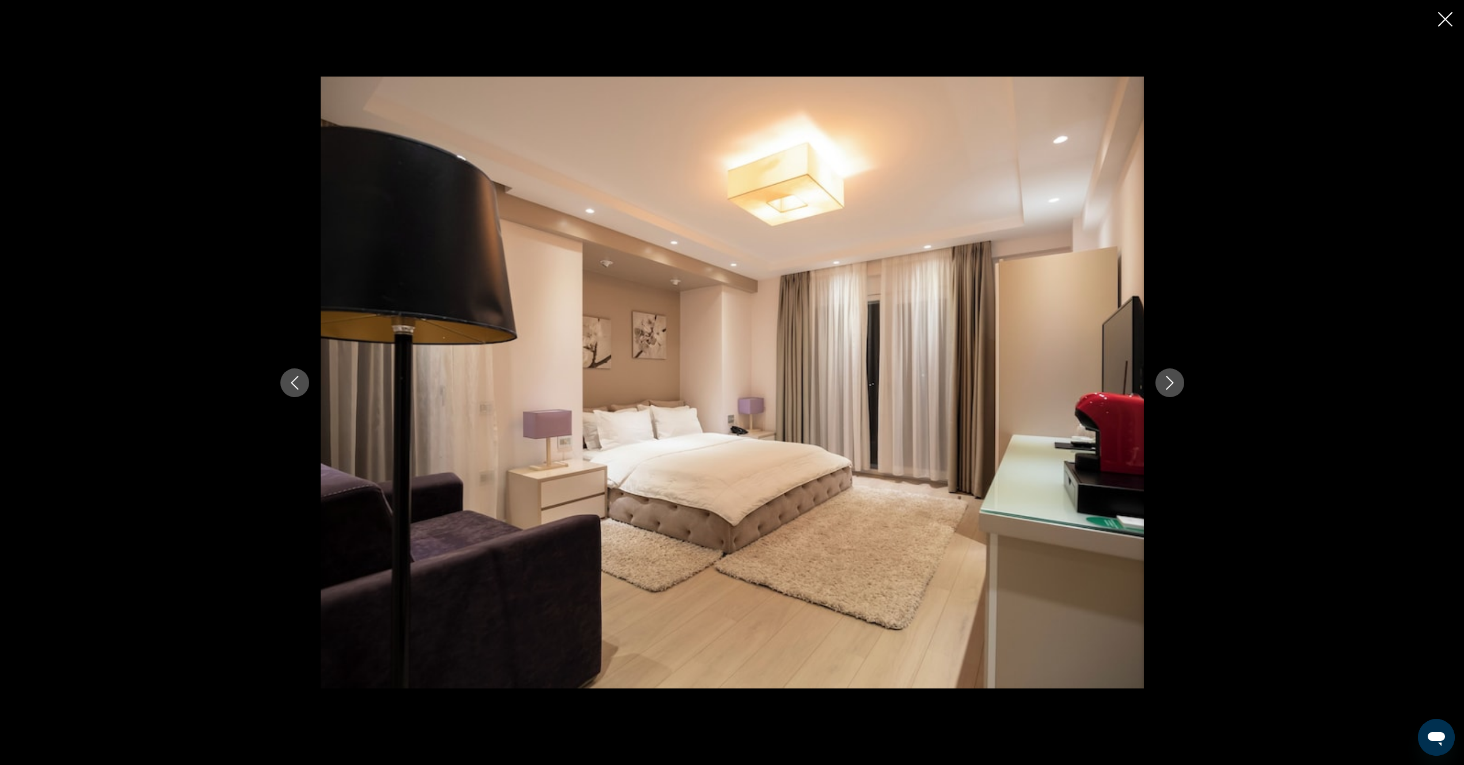
click at [1172, 383] on icon "Next image" at bounding box center [1169, 383] width 7 height 14
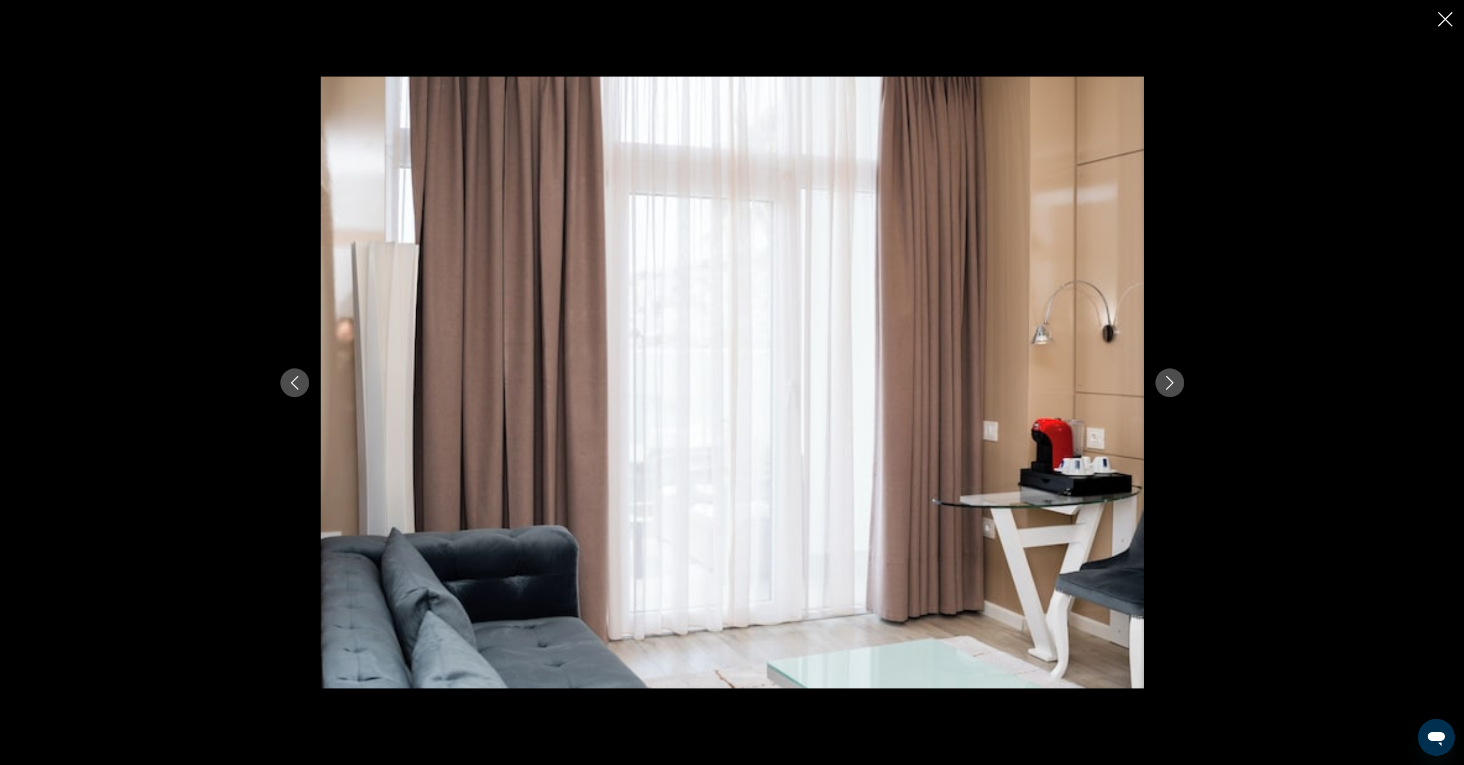
click at [1172, 383] on icon "Next image" at bounding box center [1169, 383] width 7 height 14
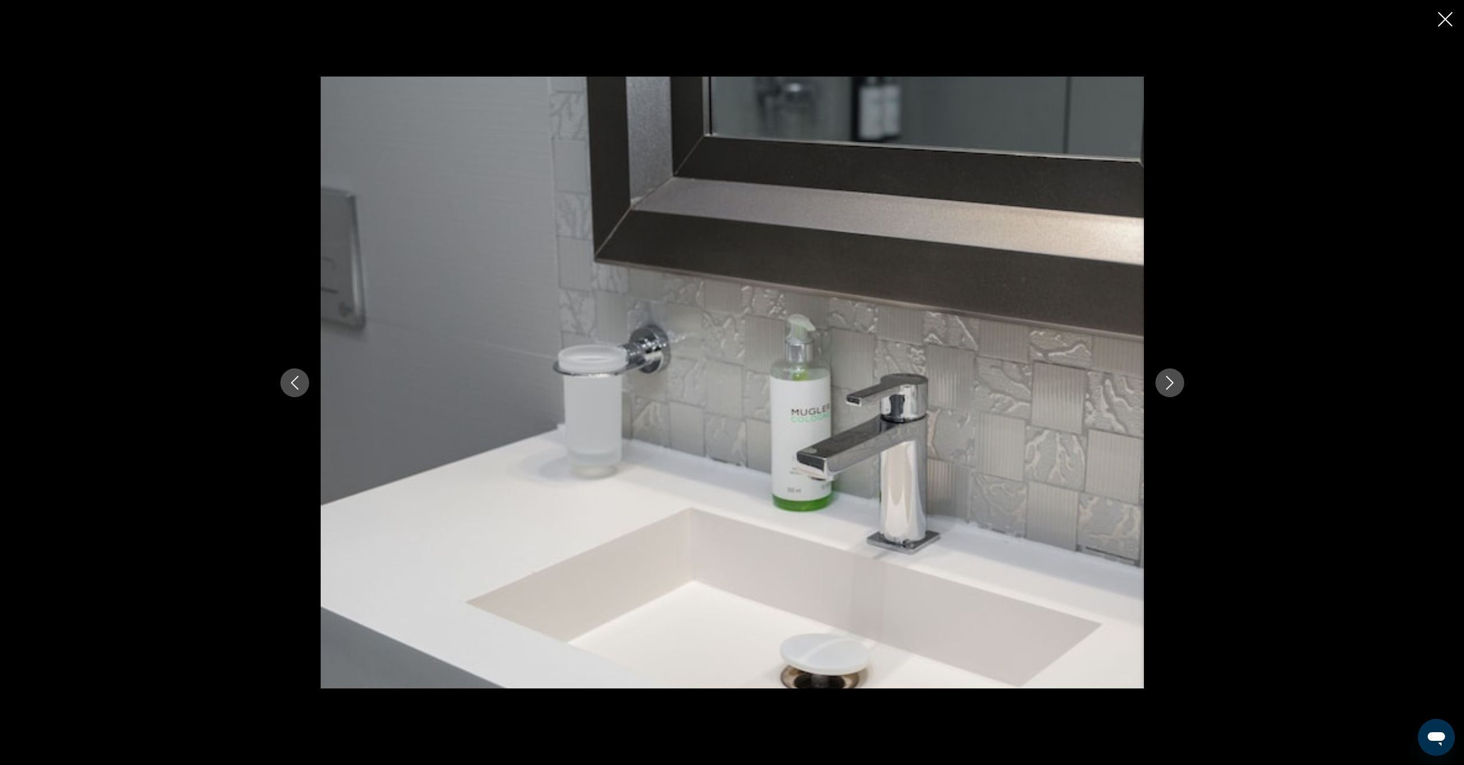
click at [1440, 12] on icon "Close slideshow" at bounding box center [1445, 19] width 14 height 14
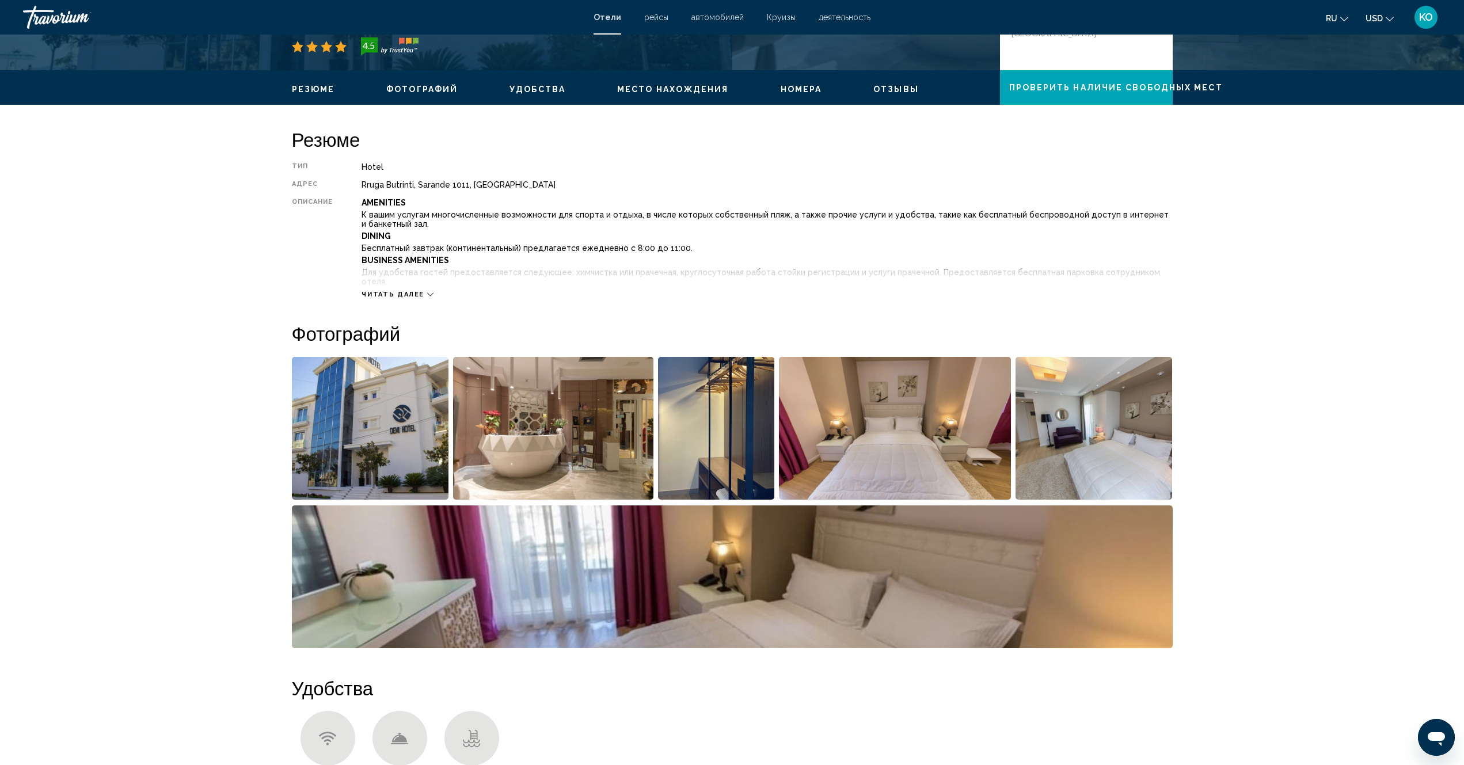
scroll to position [230, 0]
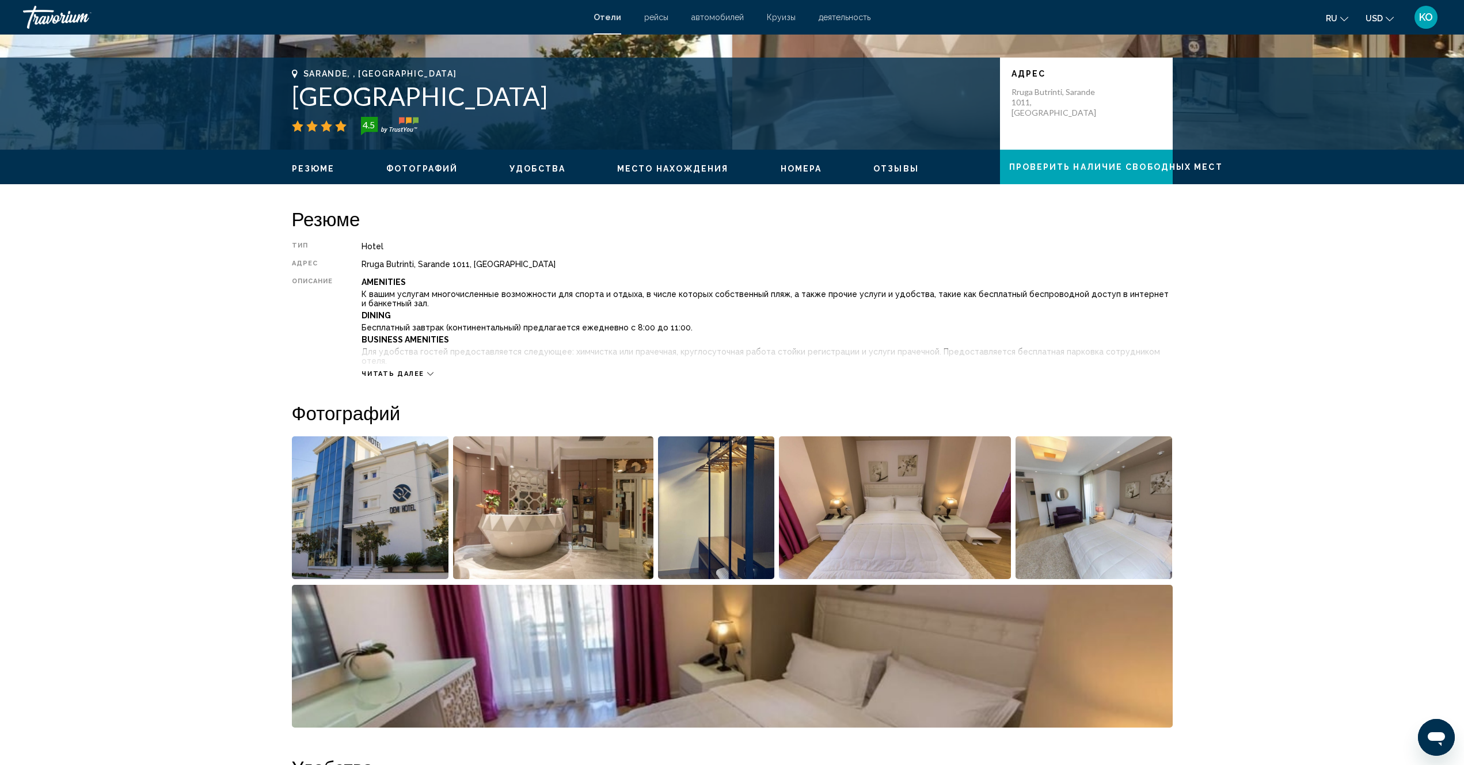
click at [433, 373] on icon "Main content" at bounding box center [430, 373] width 6 height 3
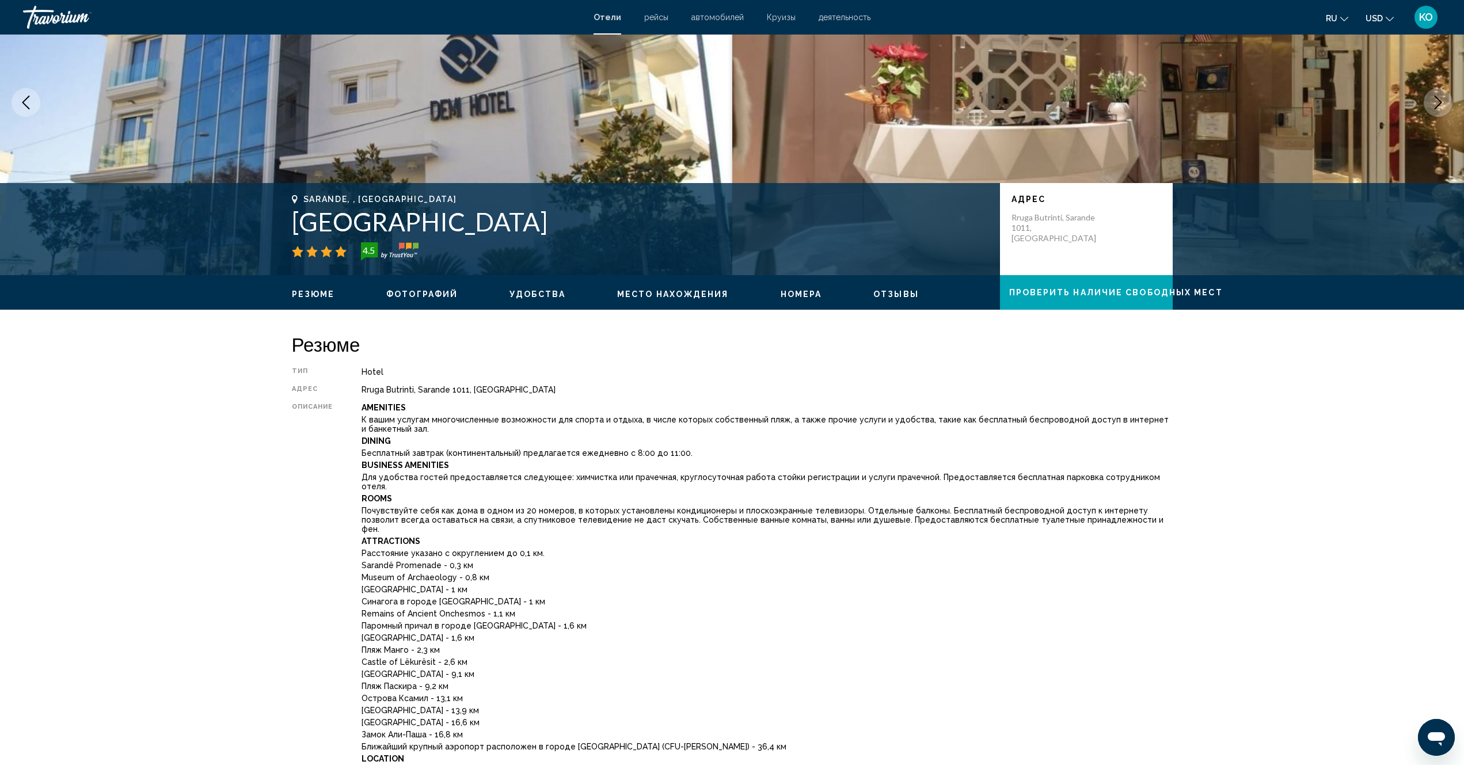
scroll to position [0, 0]
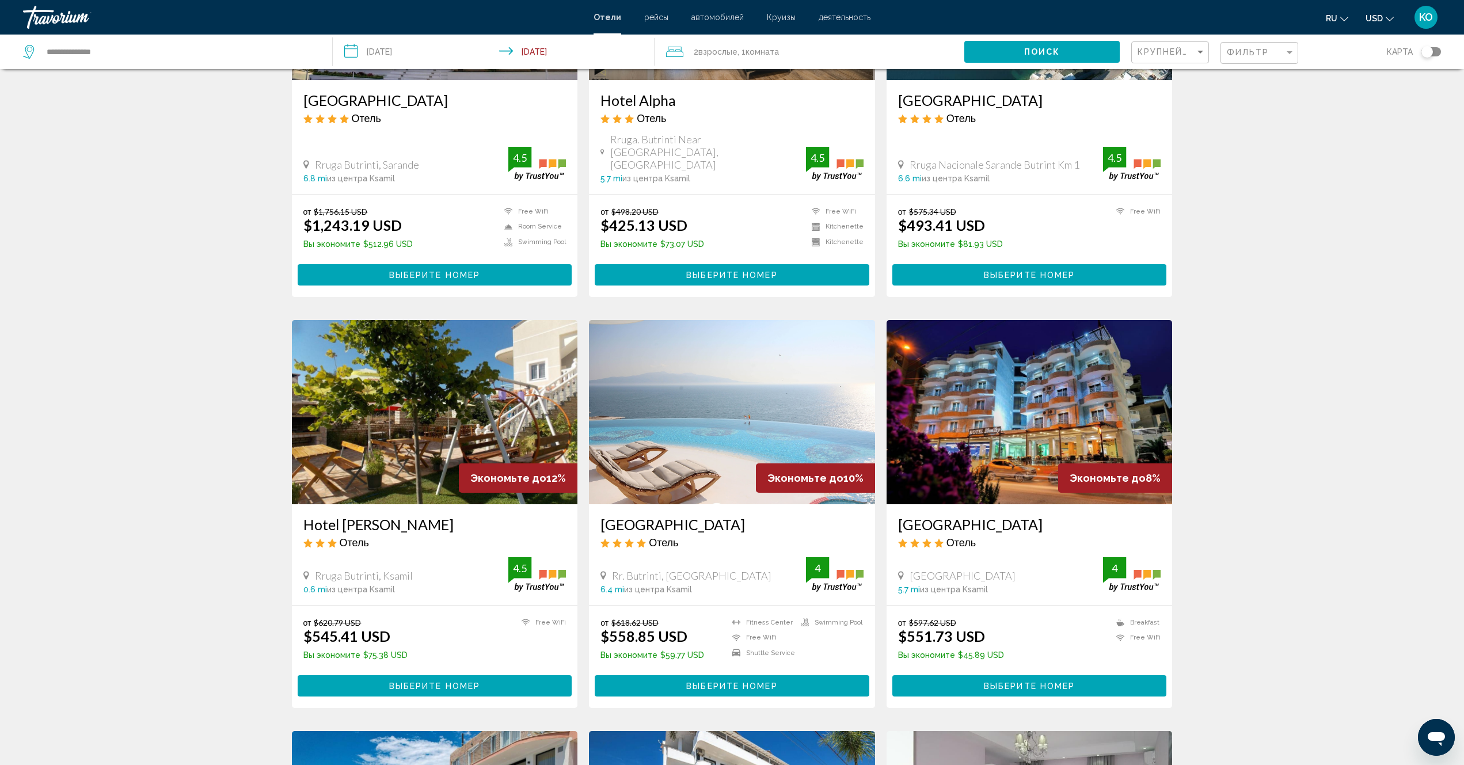
scroll to position [230, 0]
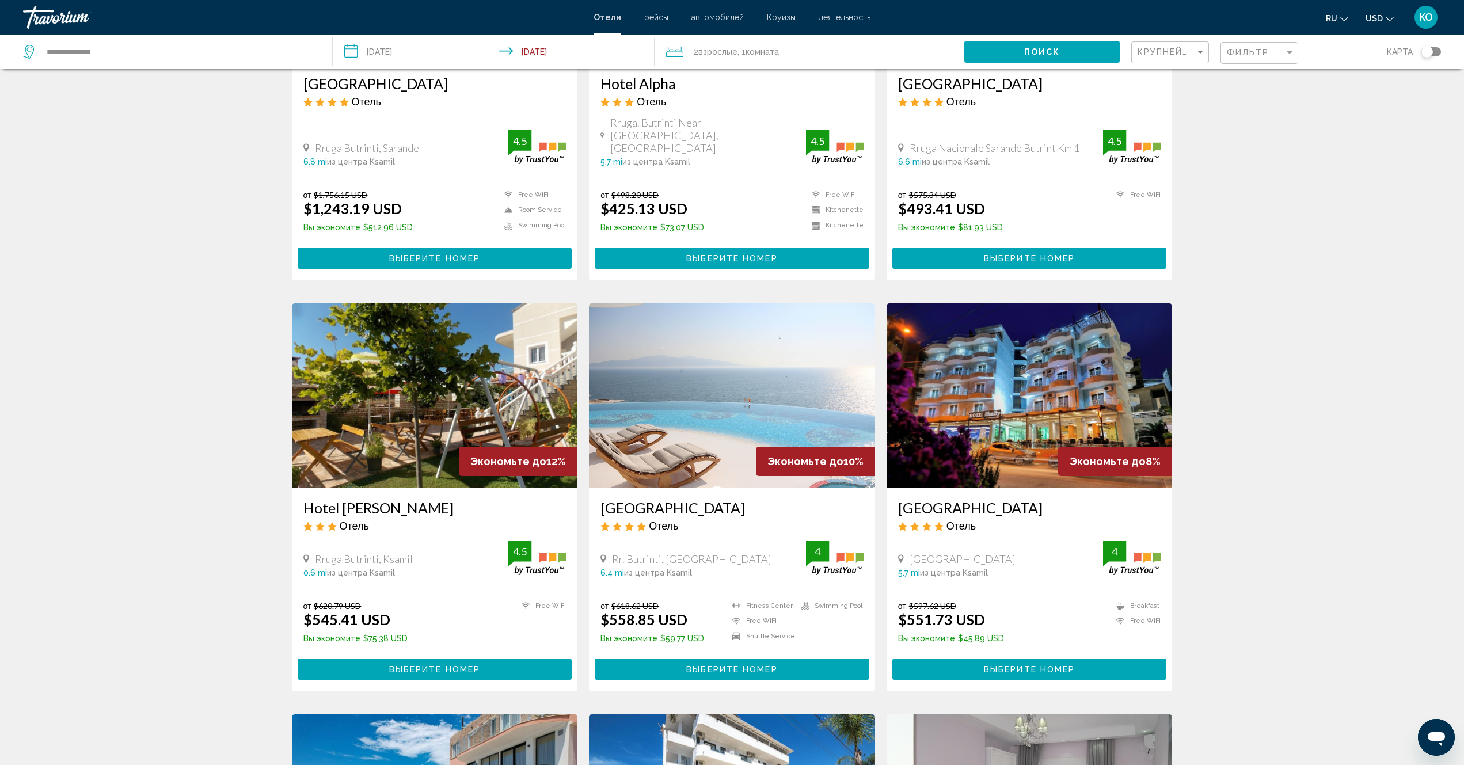
click at [731, 401] on img "Main content" at bounding box center [732, 395] width 286 height 184
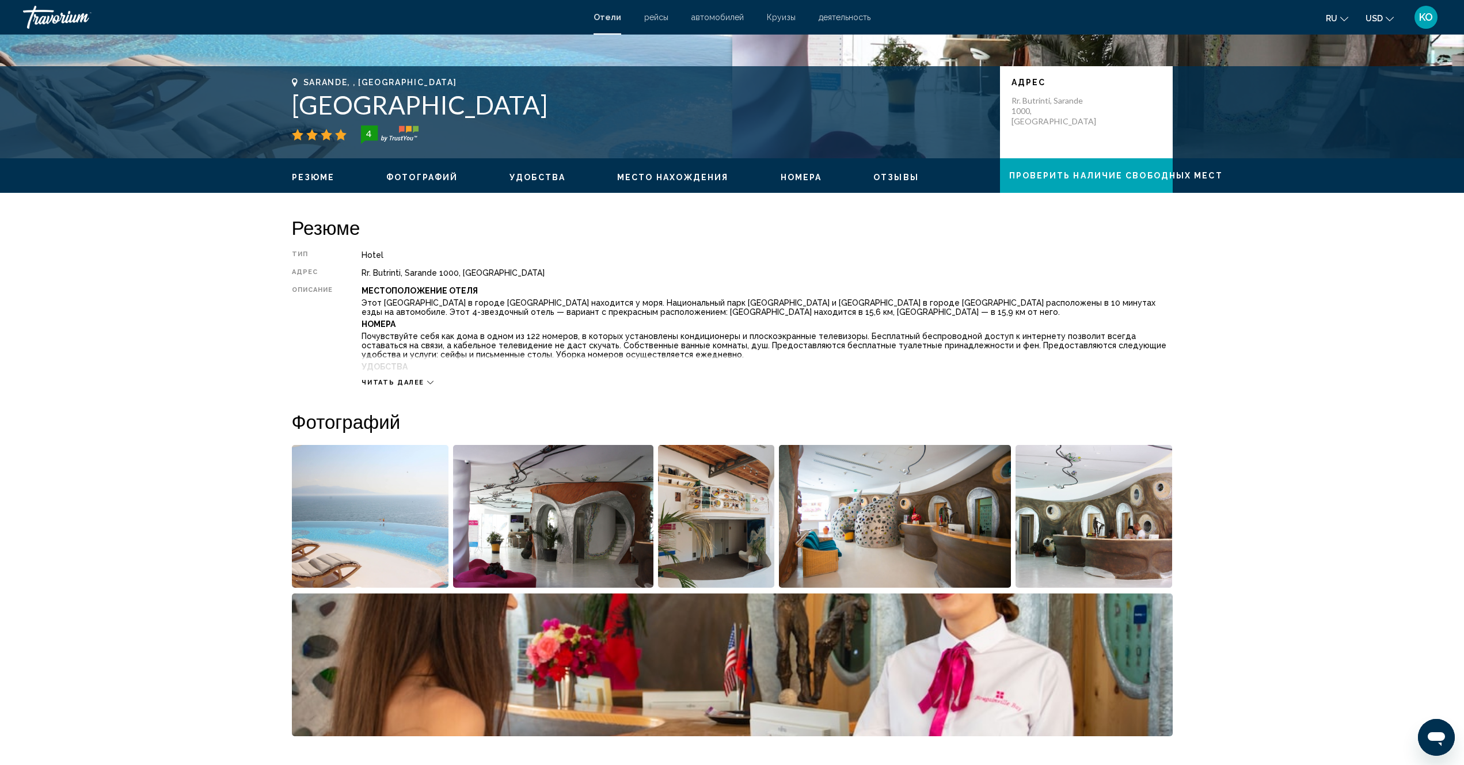
scroll to position [230, 0]
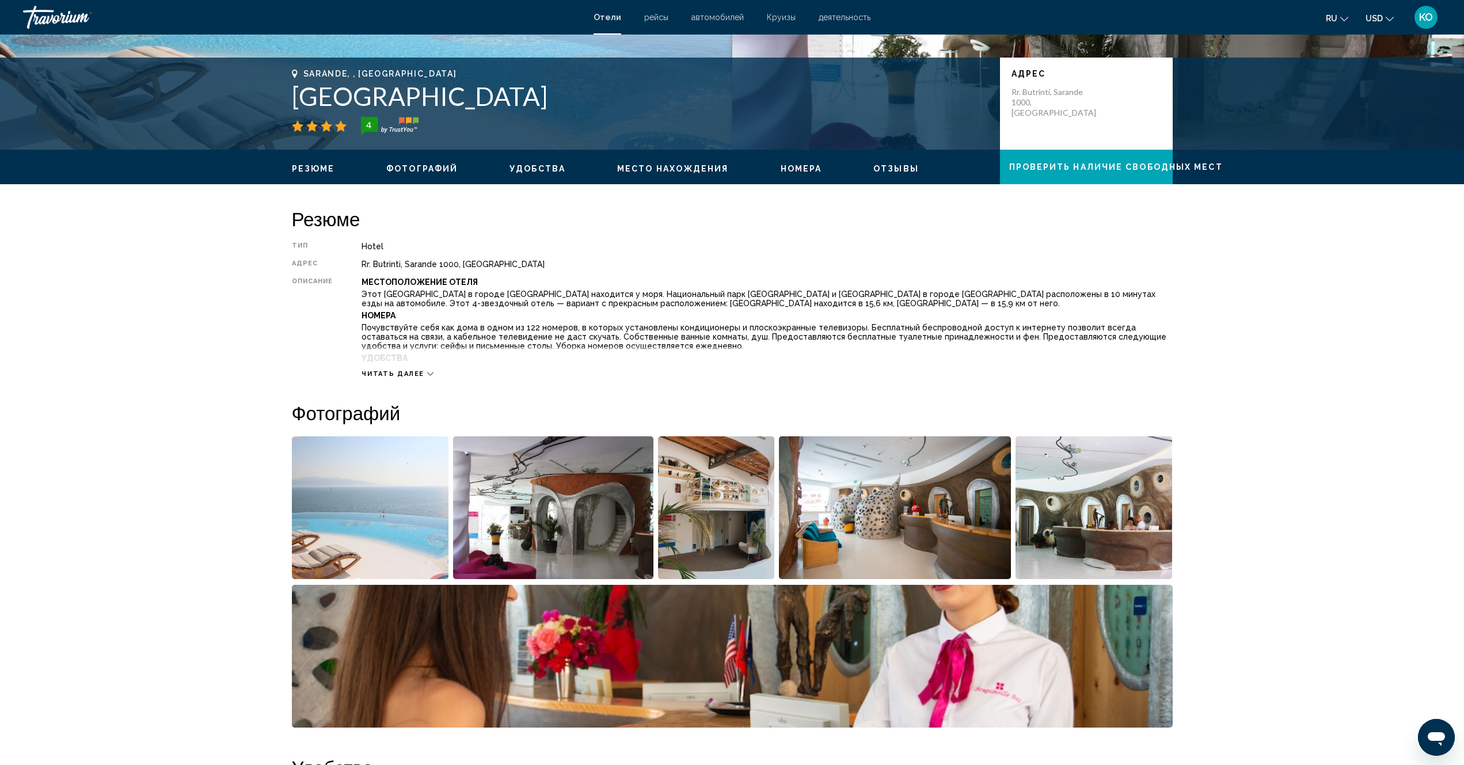
click at [431, 373] on icon "Main content" at bounding box center [430, 374] width 6 height 6
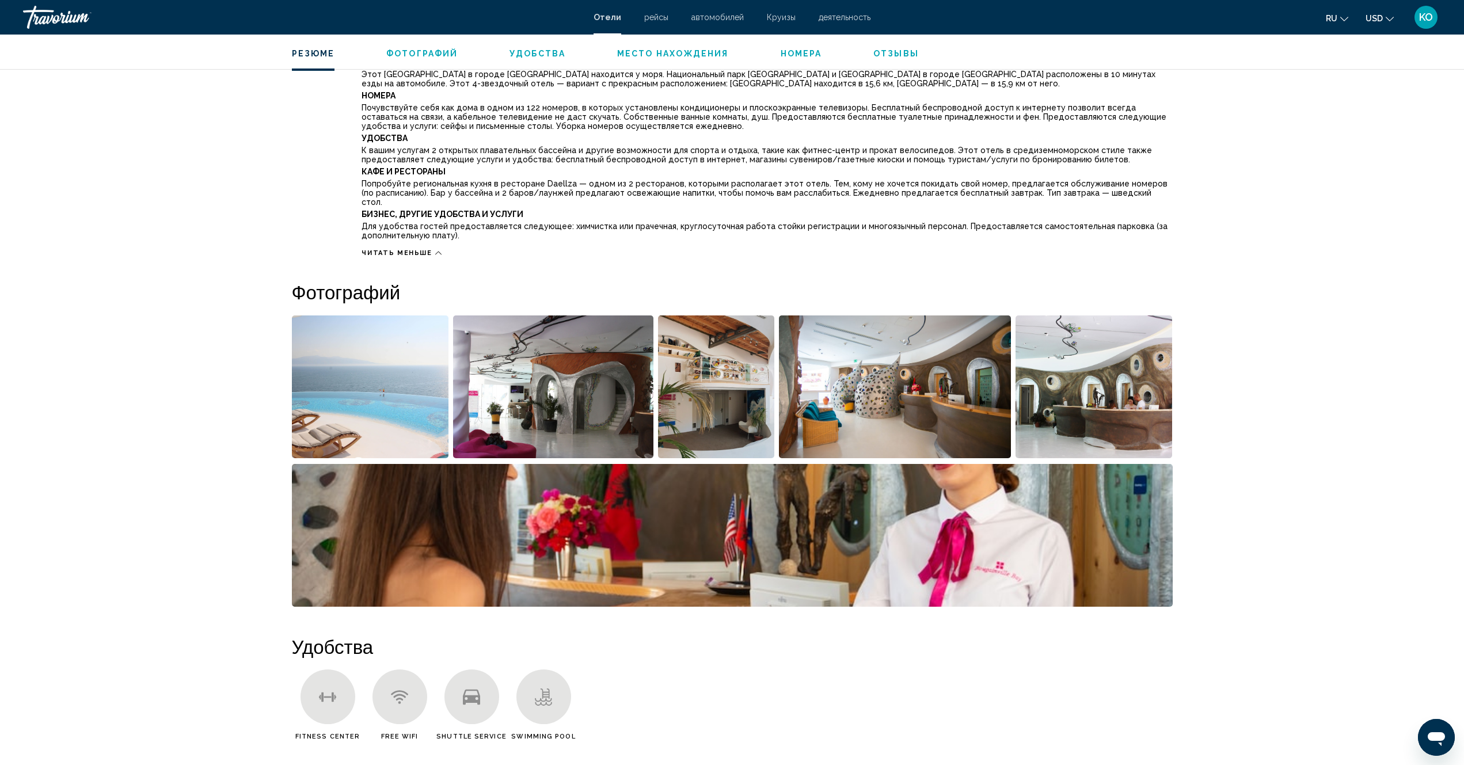
scroll to position [461, 0]
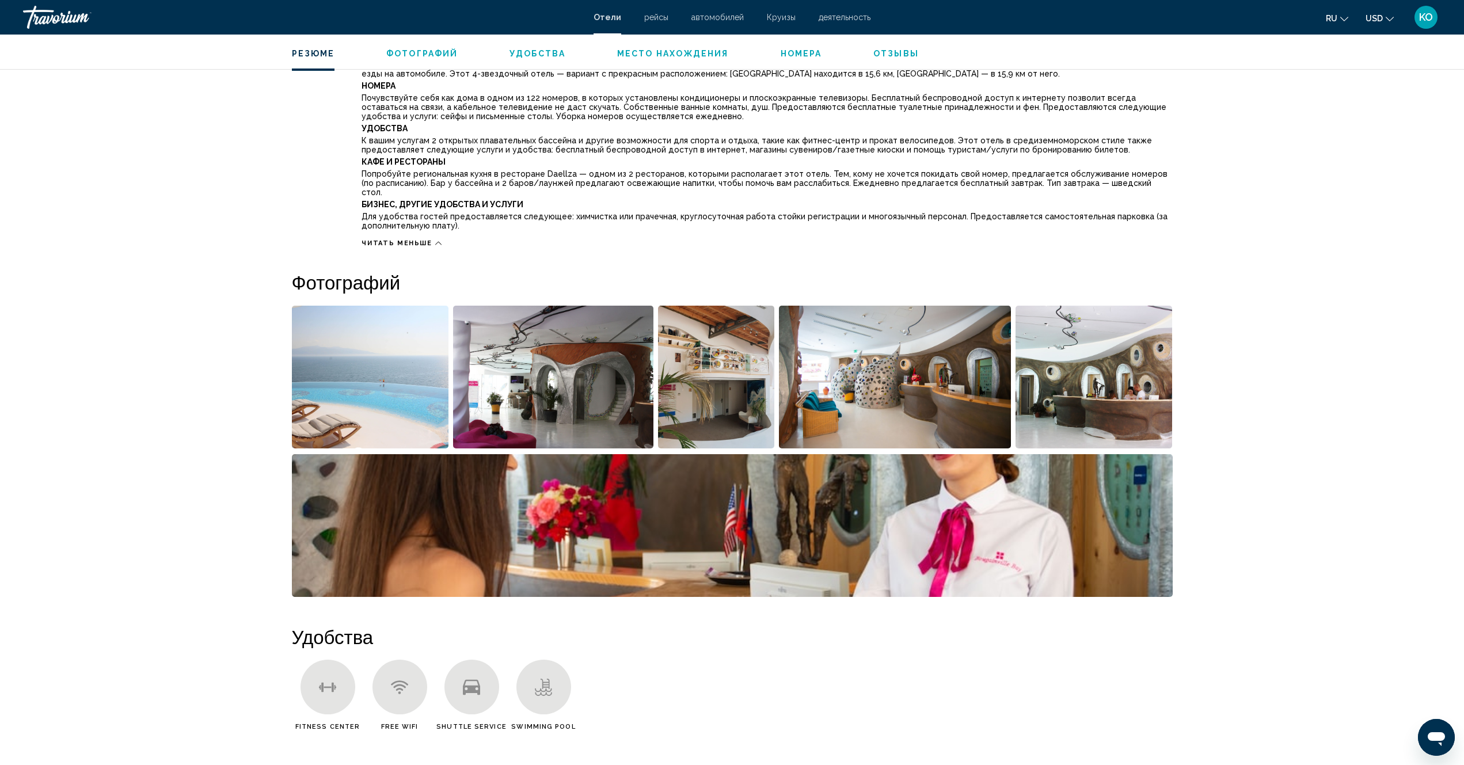
click at [377, 383] on img "Open full-screen image slider" at bounding box center [370, 377] width 157 height 143
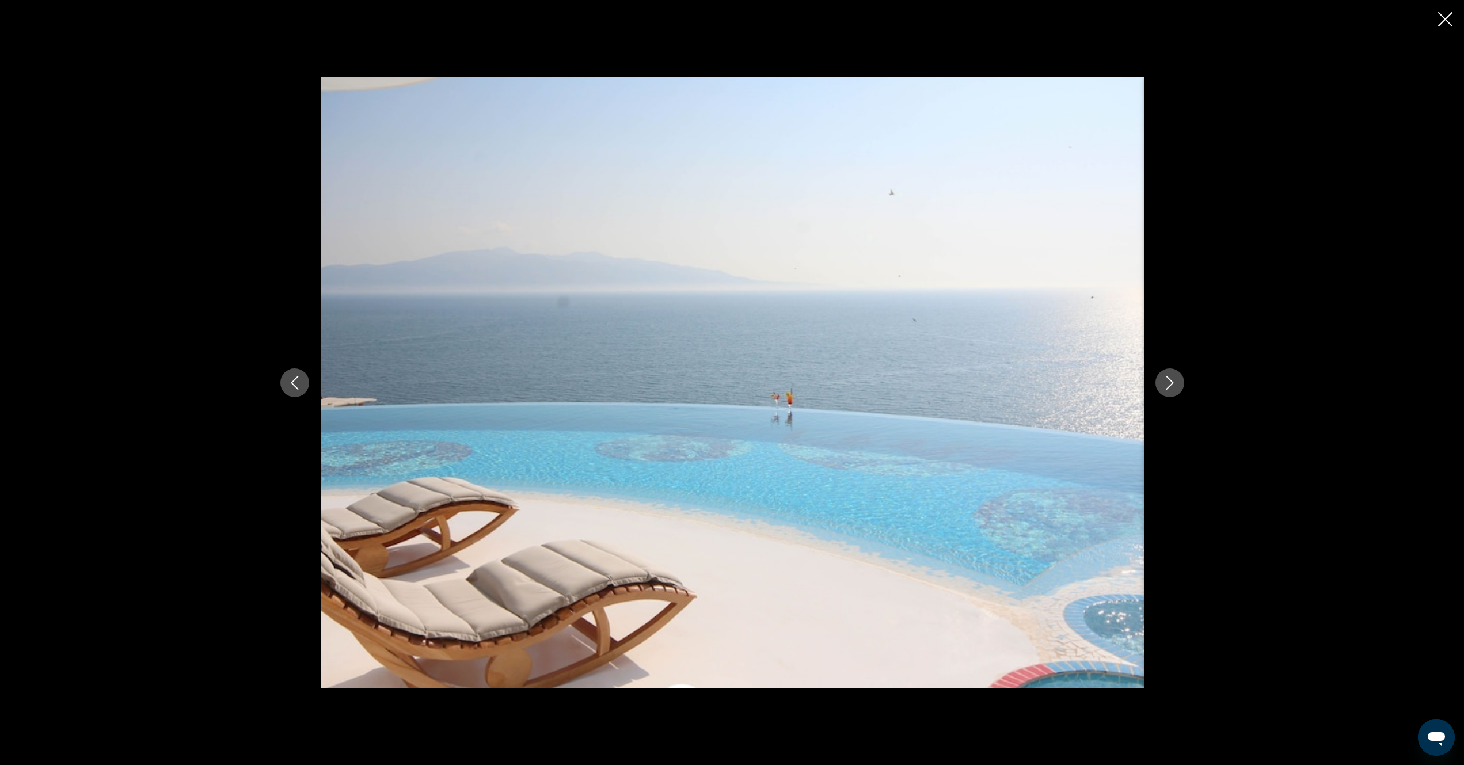
click at [1170, 383] on icon "Next image" at bounding box center [1170, 383] width 14 height 14
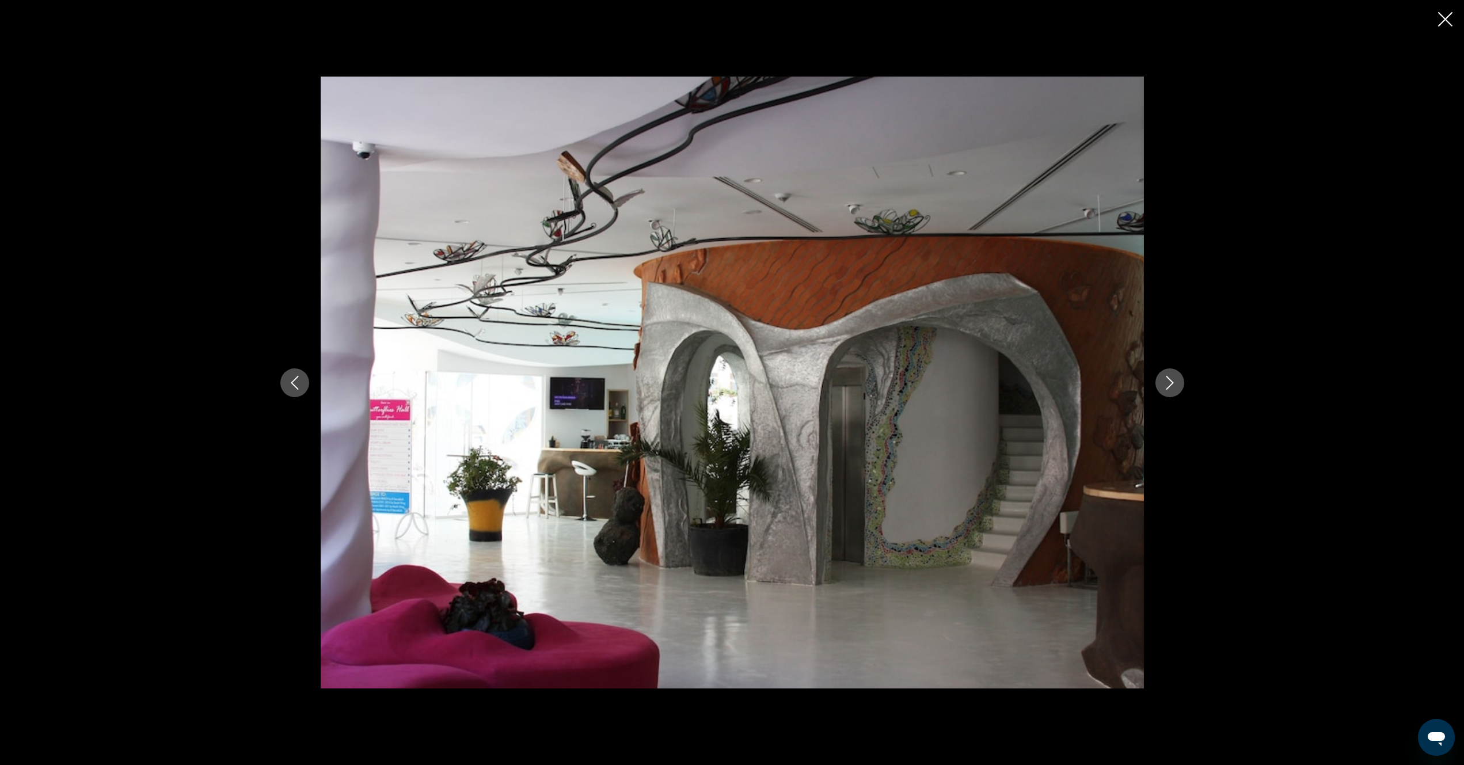
click at [1172, 383] on icon "Next image" at bounding box center [1169, 383] width 7 height 14
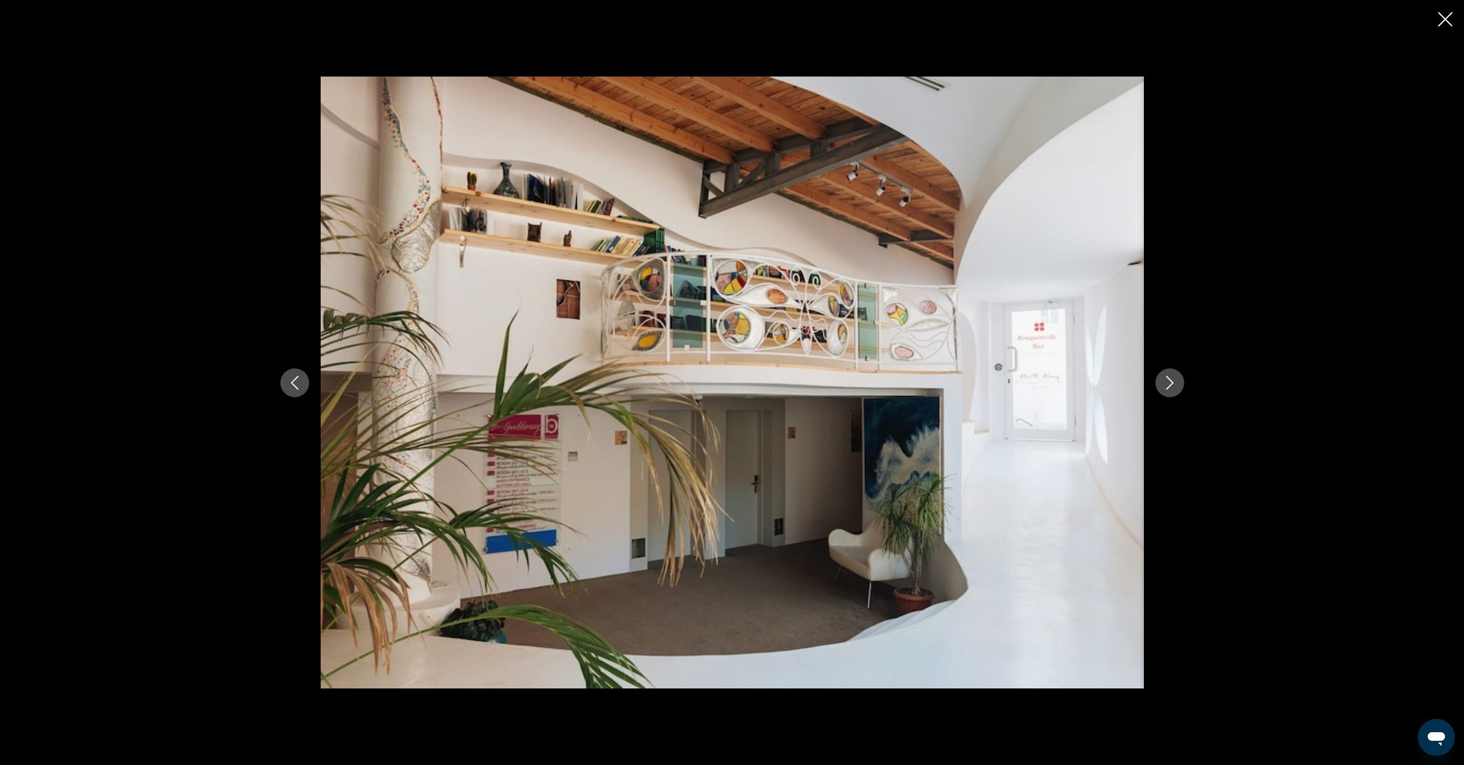
click at [1176, 383] on icon "Next image" at bounding box center [1170, 383] width 14 height 14
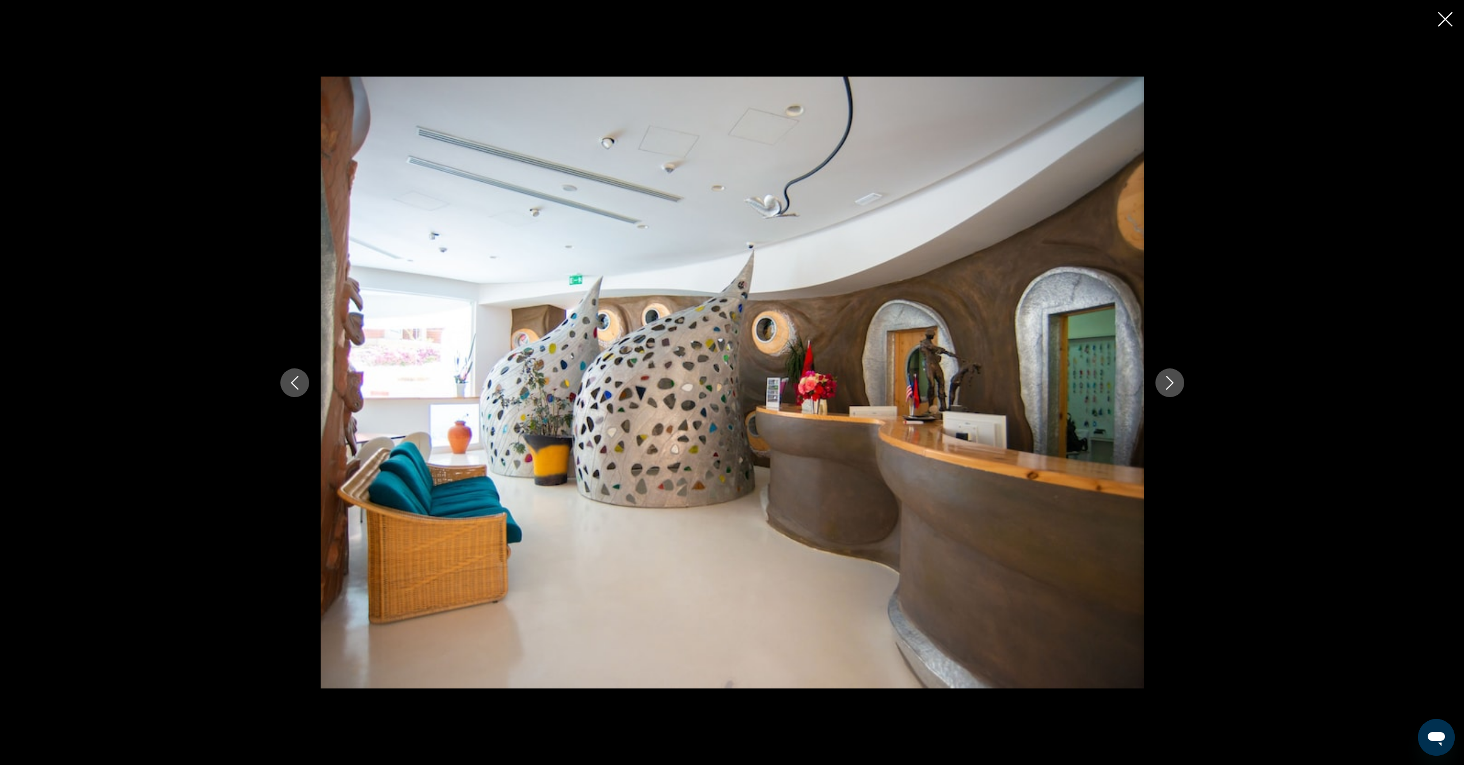
click at [1176, 383] on icon "Next image" at bounding box center [1170, 383] width 14 height 14
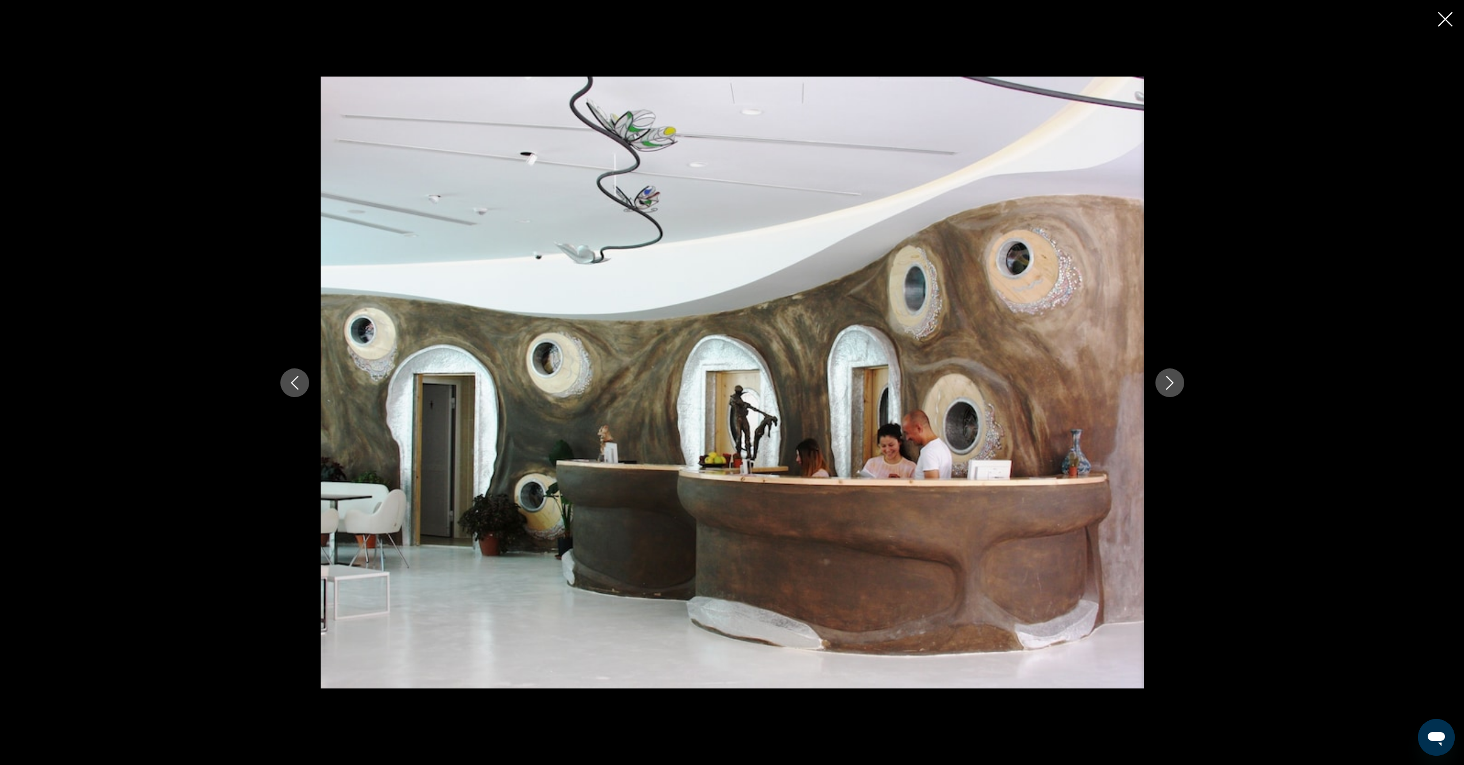
click at [1176, 383] on icon "Next image" at bounding box center [1170, 383] width 14 height 14
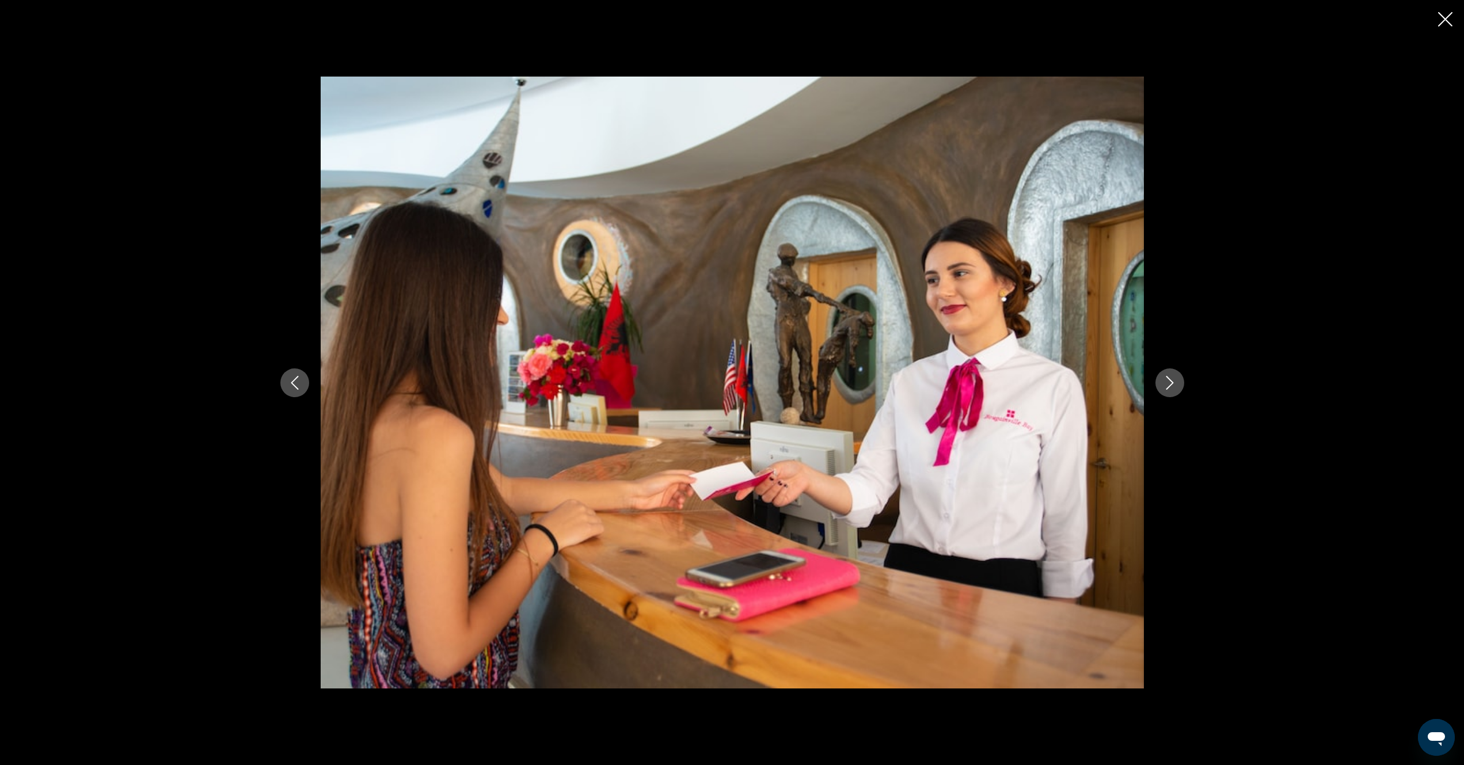
click at [1177, 383] on button "Next image" at bounding box center [1169, 382] width 29 height 29
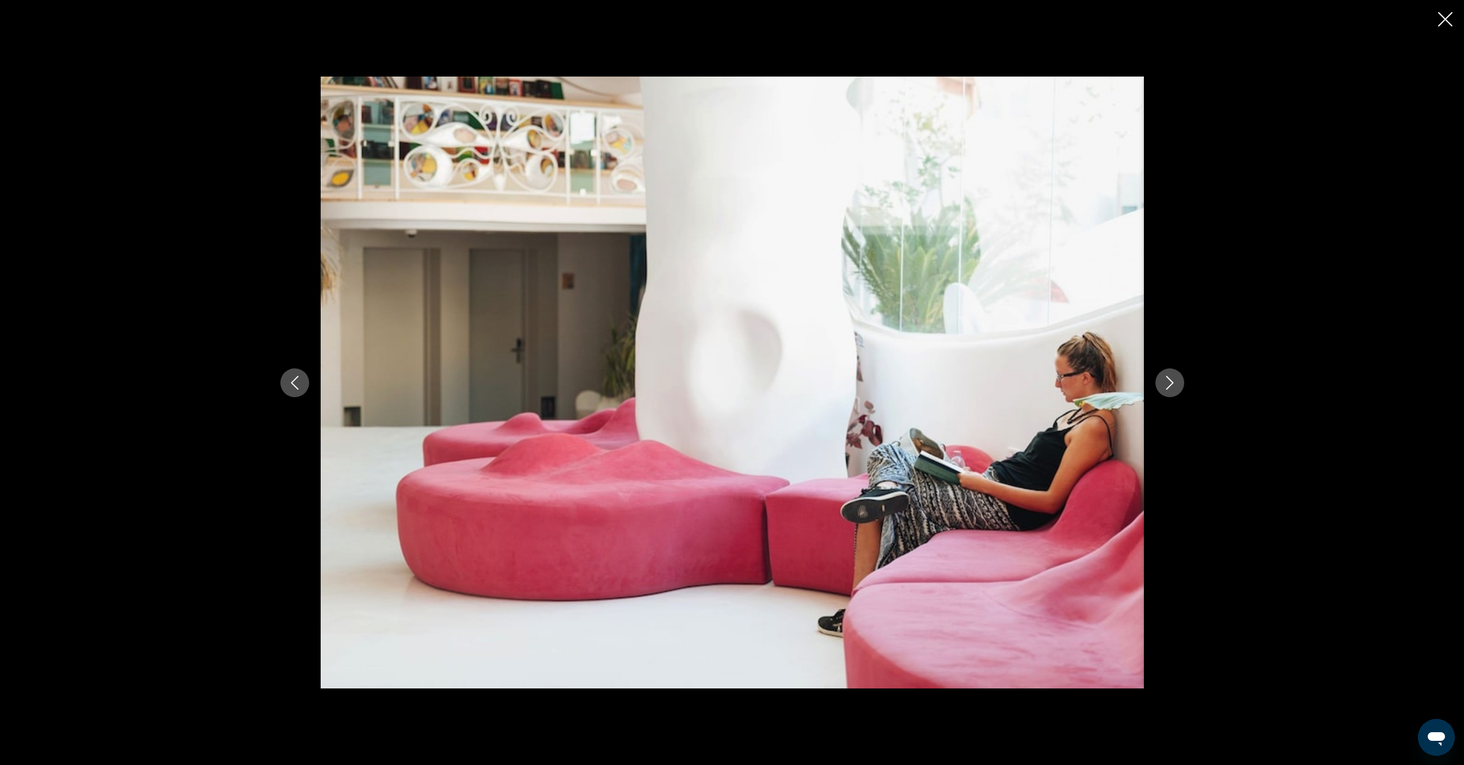
click at [1177, 383] on button "Next image" at bounding box center [1169, 382] width 29 height 29
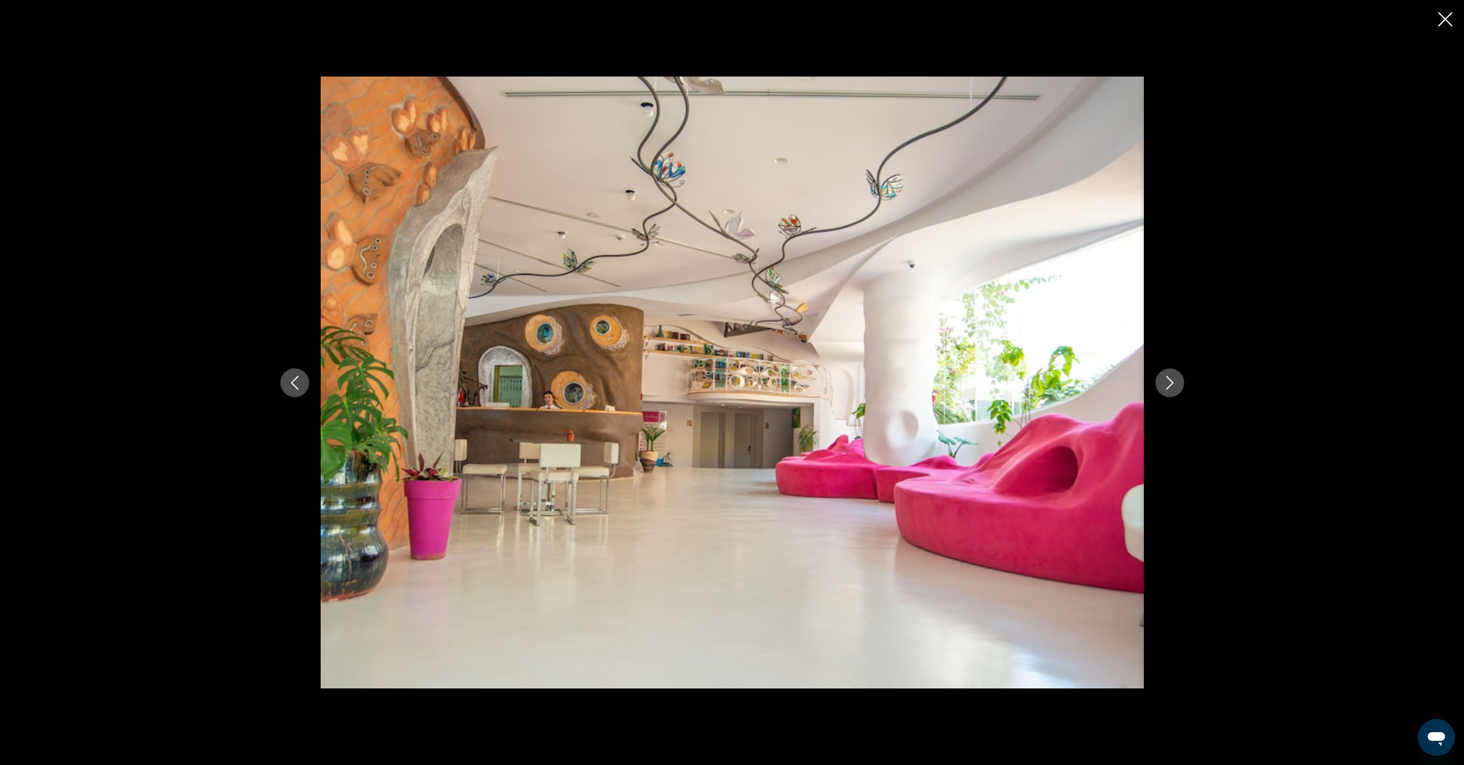
click at [1178, 383] on button "Next image" at bounding box center [1169, 382] width 29 height 29
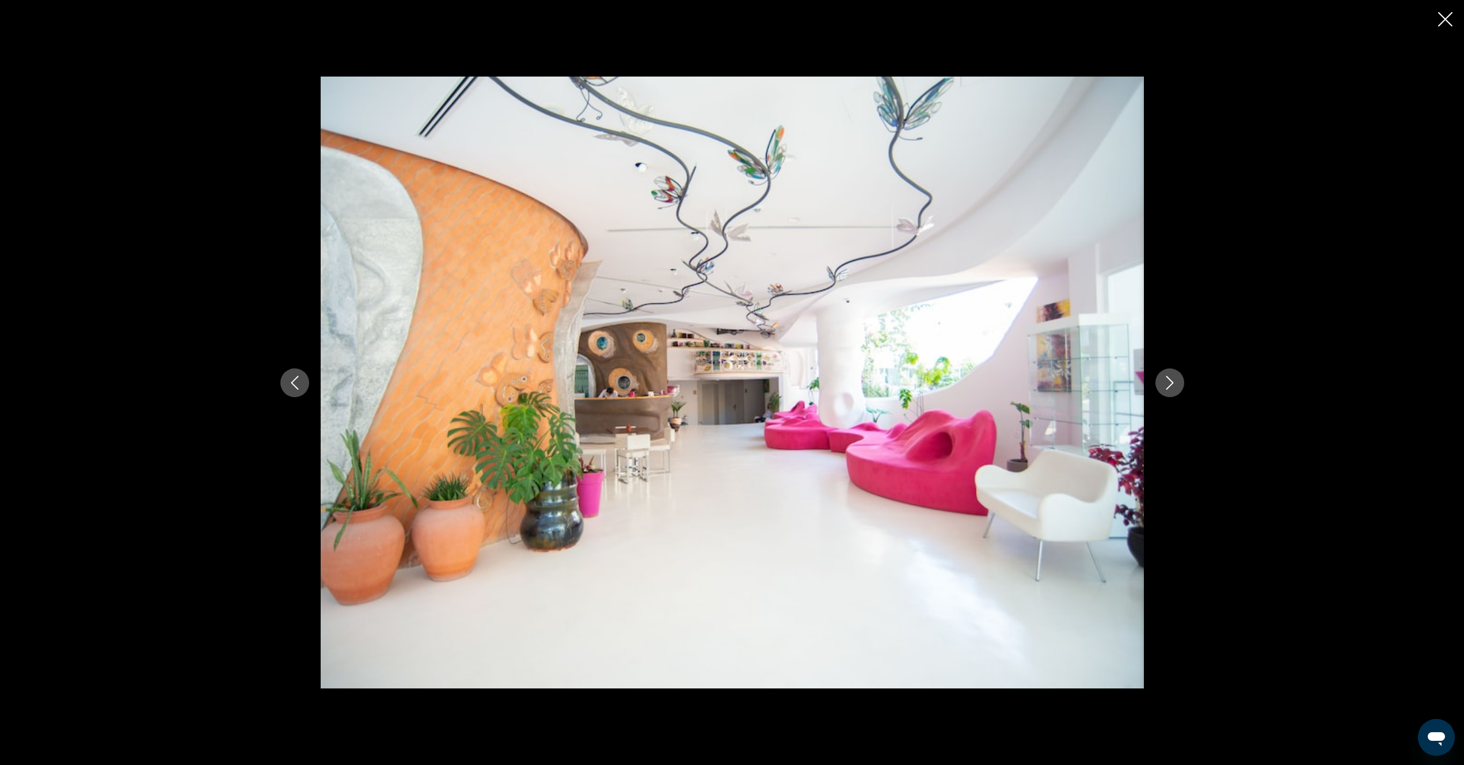
click at [1178, 383] on button "Next image" at bounding box center [1169, 382] width 29 height 29
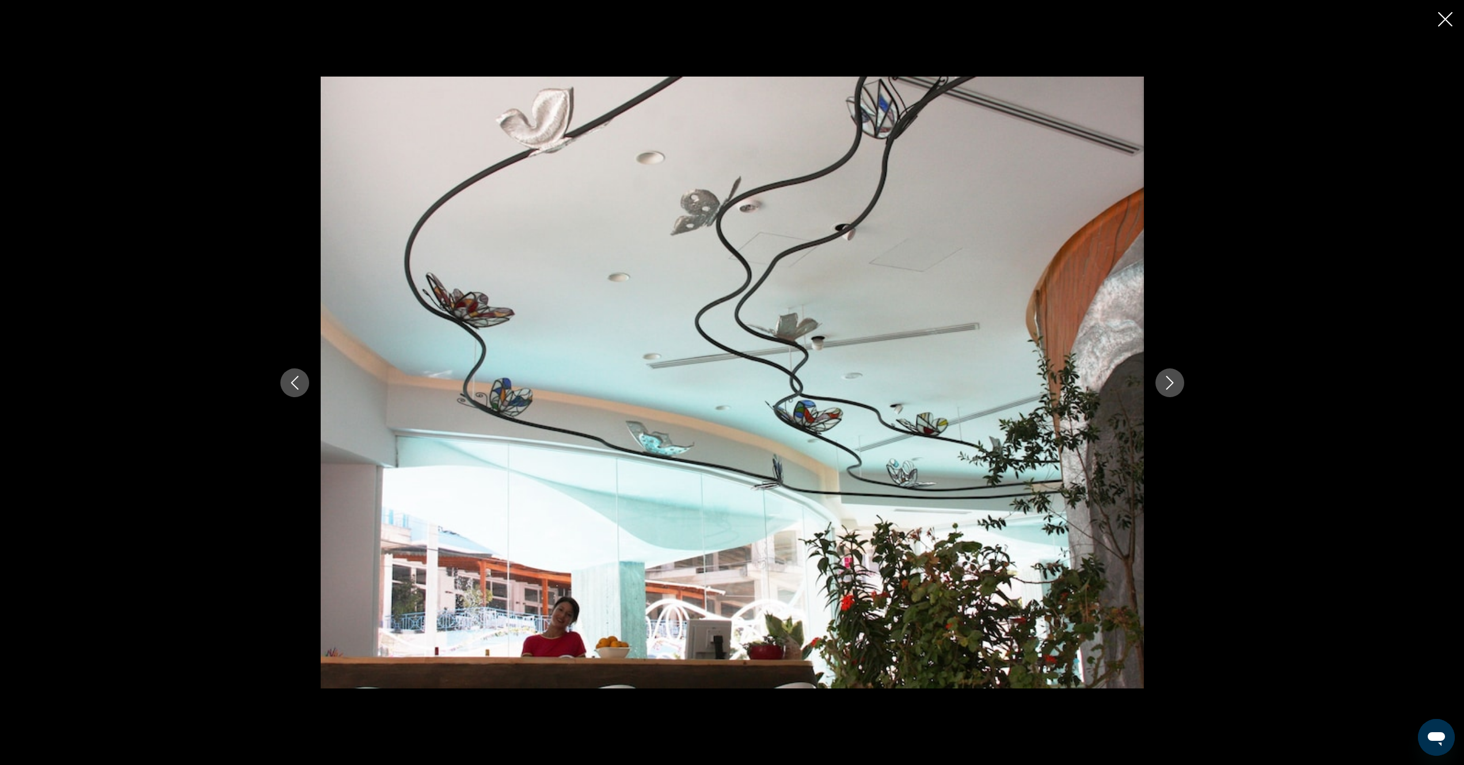
click at [1178, 383] on button "Next image" at bounding box center [1169, 382] width 29 height 29
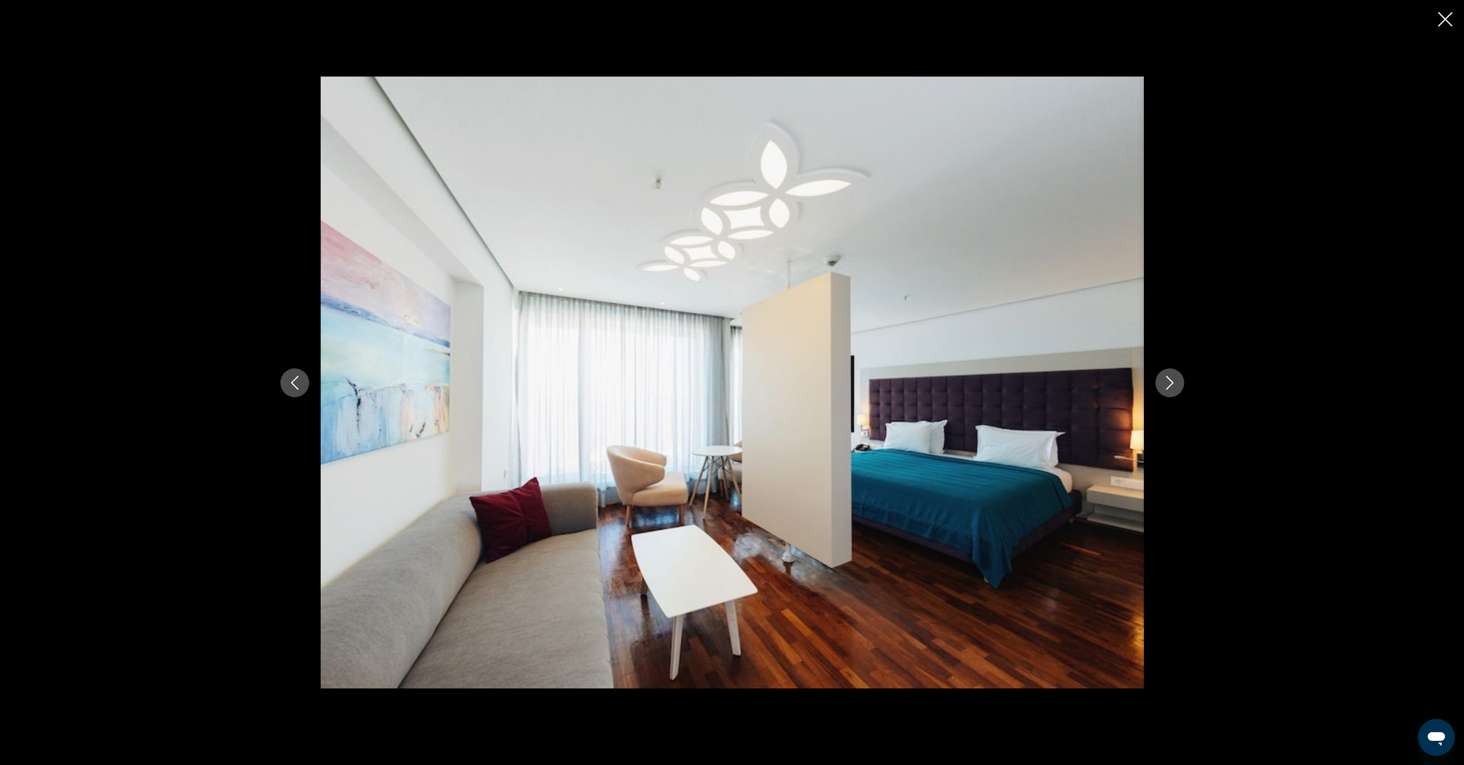
click at [1178, 383] on button "Next image" at bounding box center [1169, 382] width 29 height 29
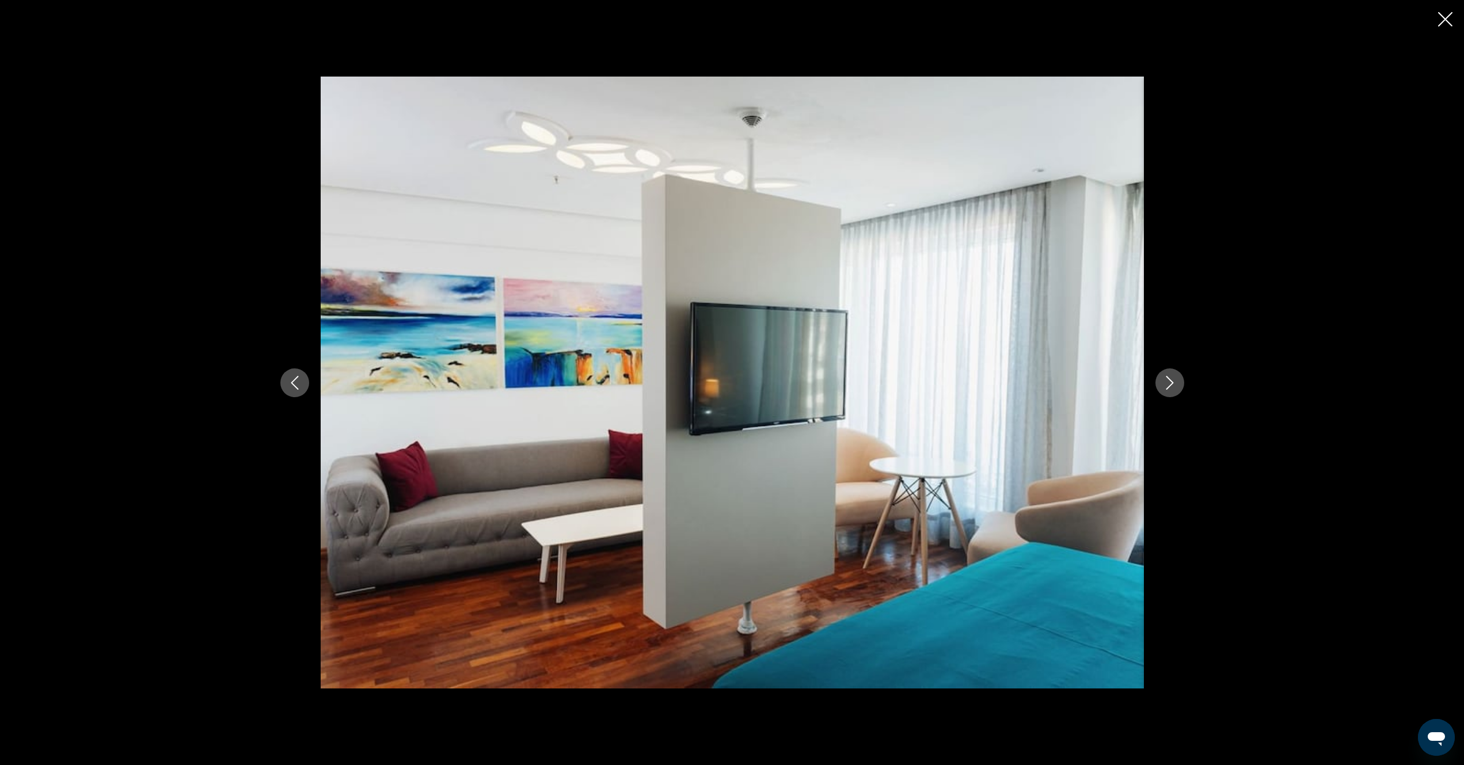
click at [1178, 383] on button "Next image" at bounding box center [1169, 382] width 29 height 29
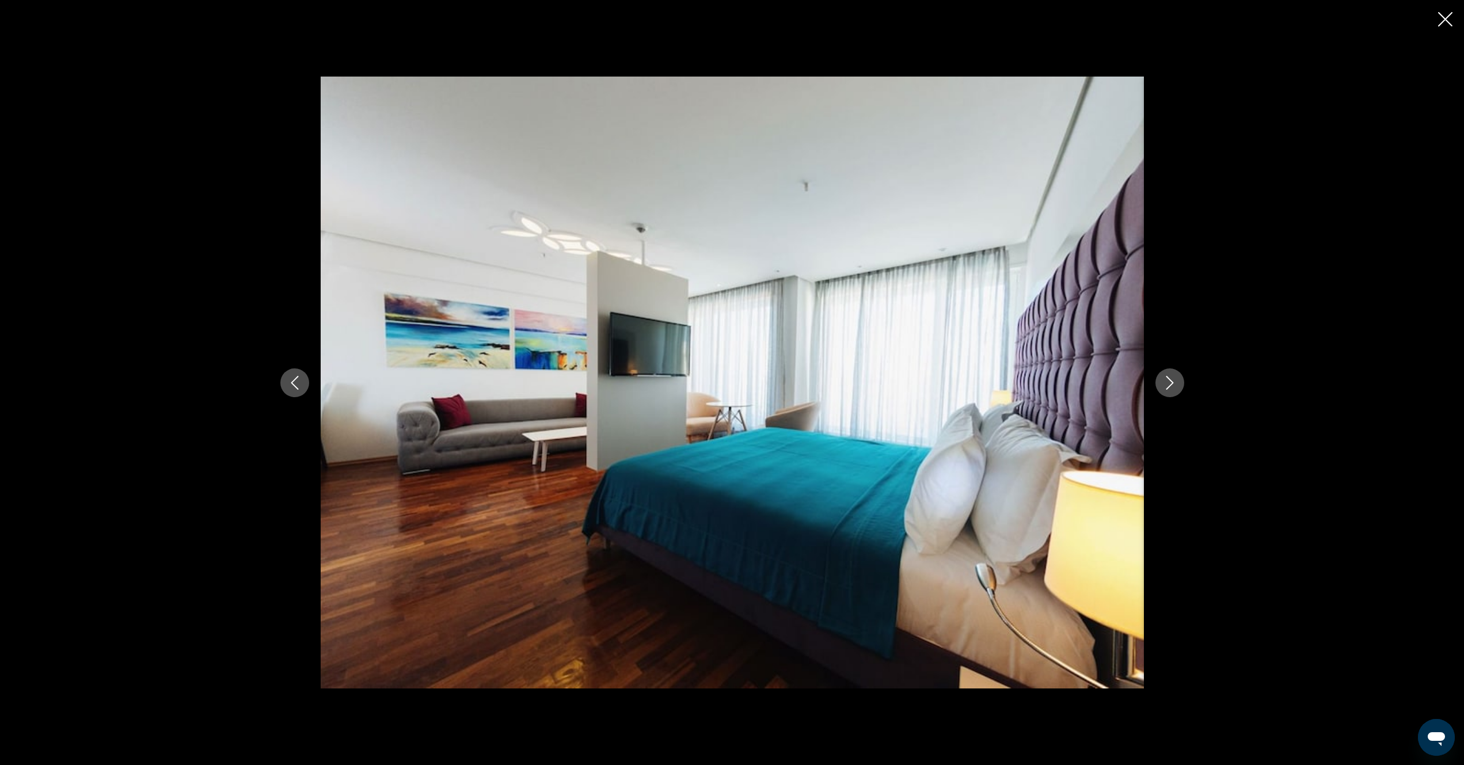
click at [1178, 383] on button "Next image" at bounding box center [1169, 382] width 29 height 29
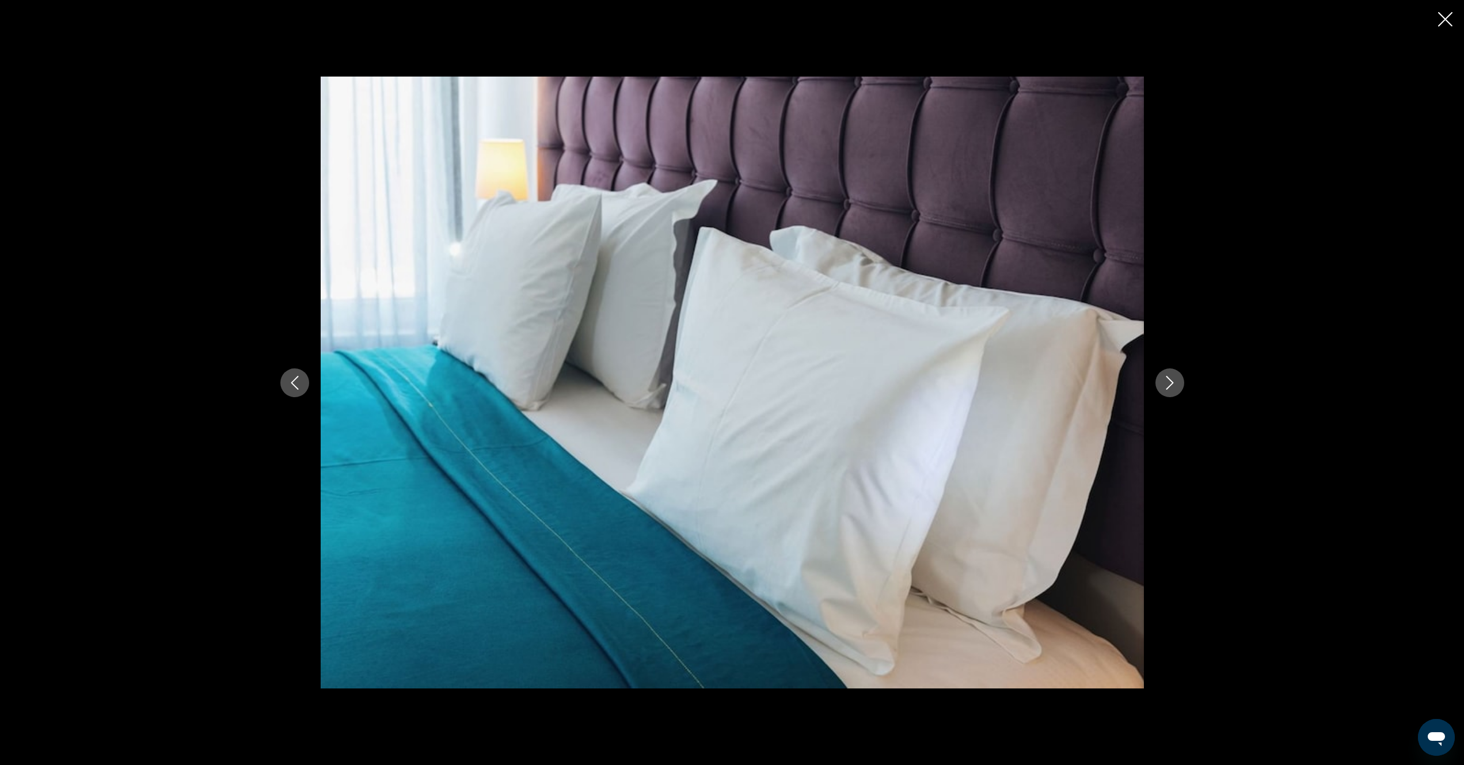
click at [1178, 383] on button "Next image" at bounding box center [1169, 382] width 29 height 29
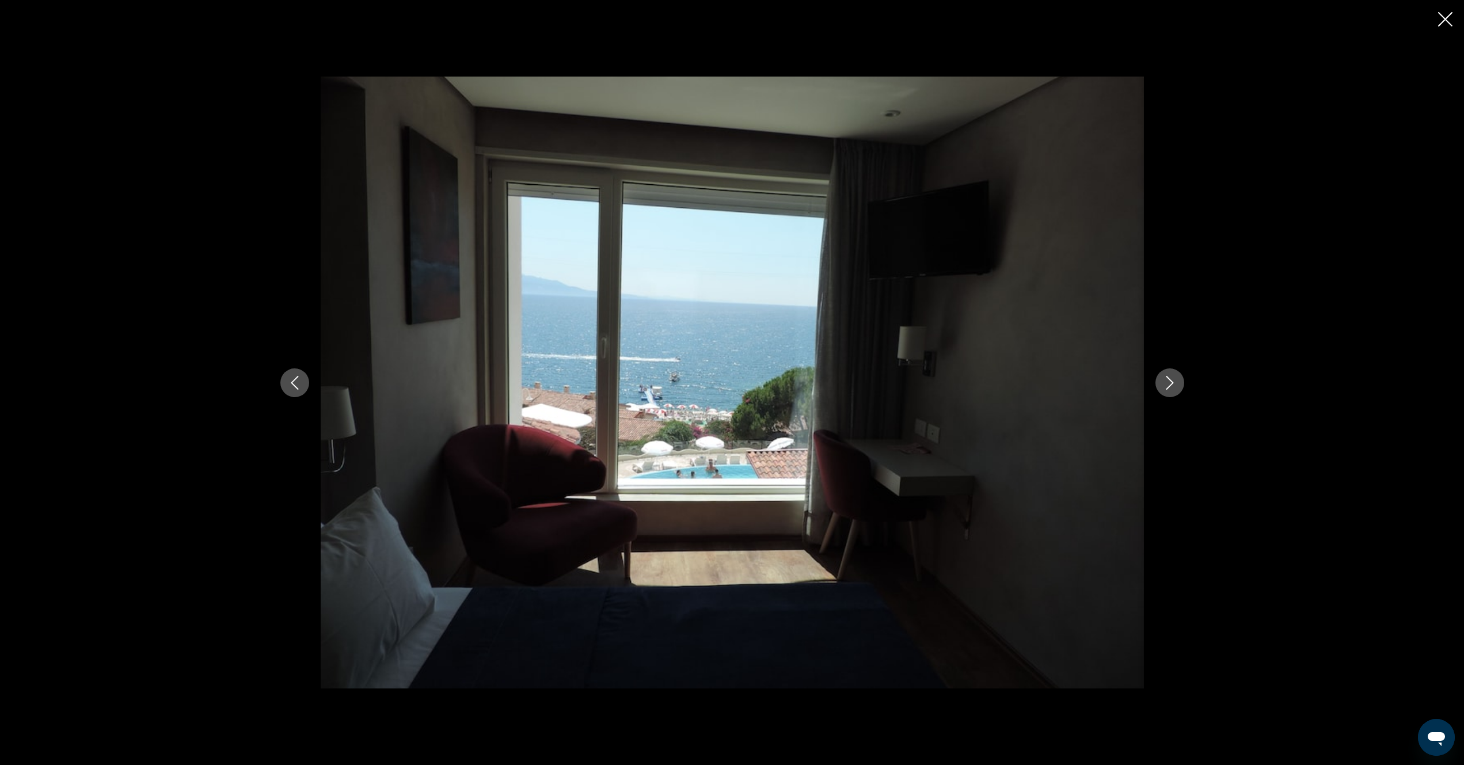
click at [1178, 383] on button "Next image" at bounding box center [1169, 382] width 29 height 29
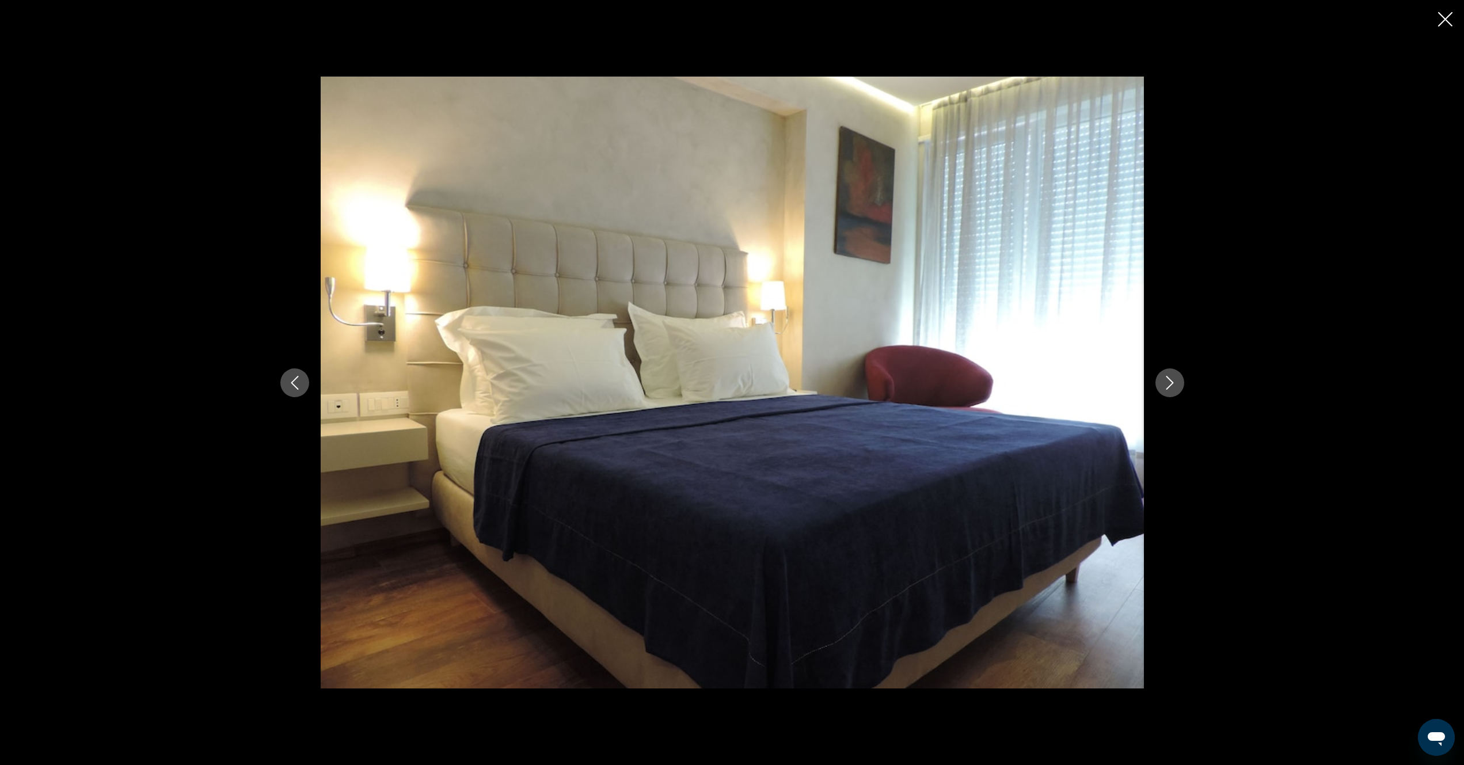
click at [285, 384] on button "Previous image" at bounding box center [294, 382] width 29 height 29
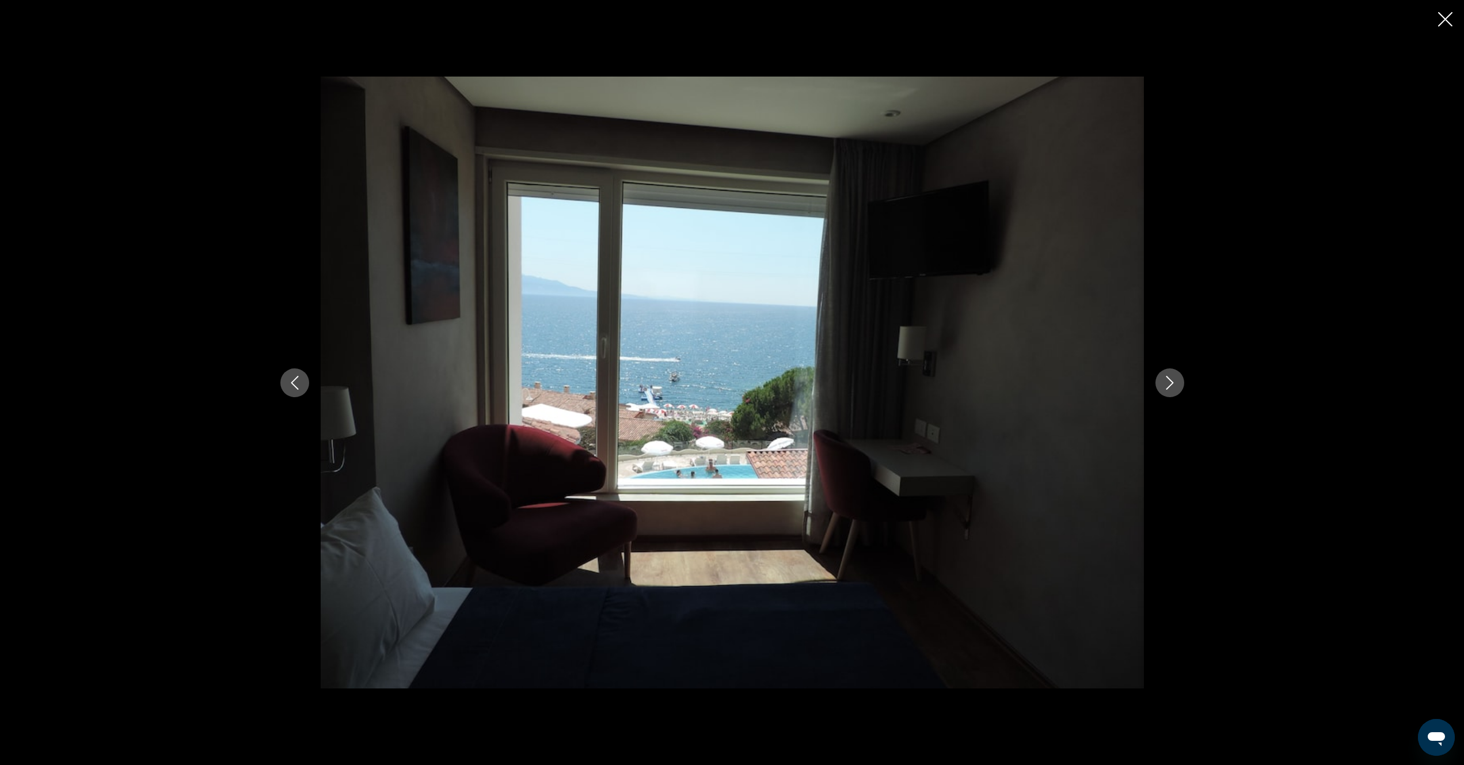
click at [1173, 388] on icon "Next image" at bounding box center [1170, 383] width 14 height 14
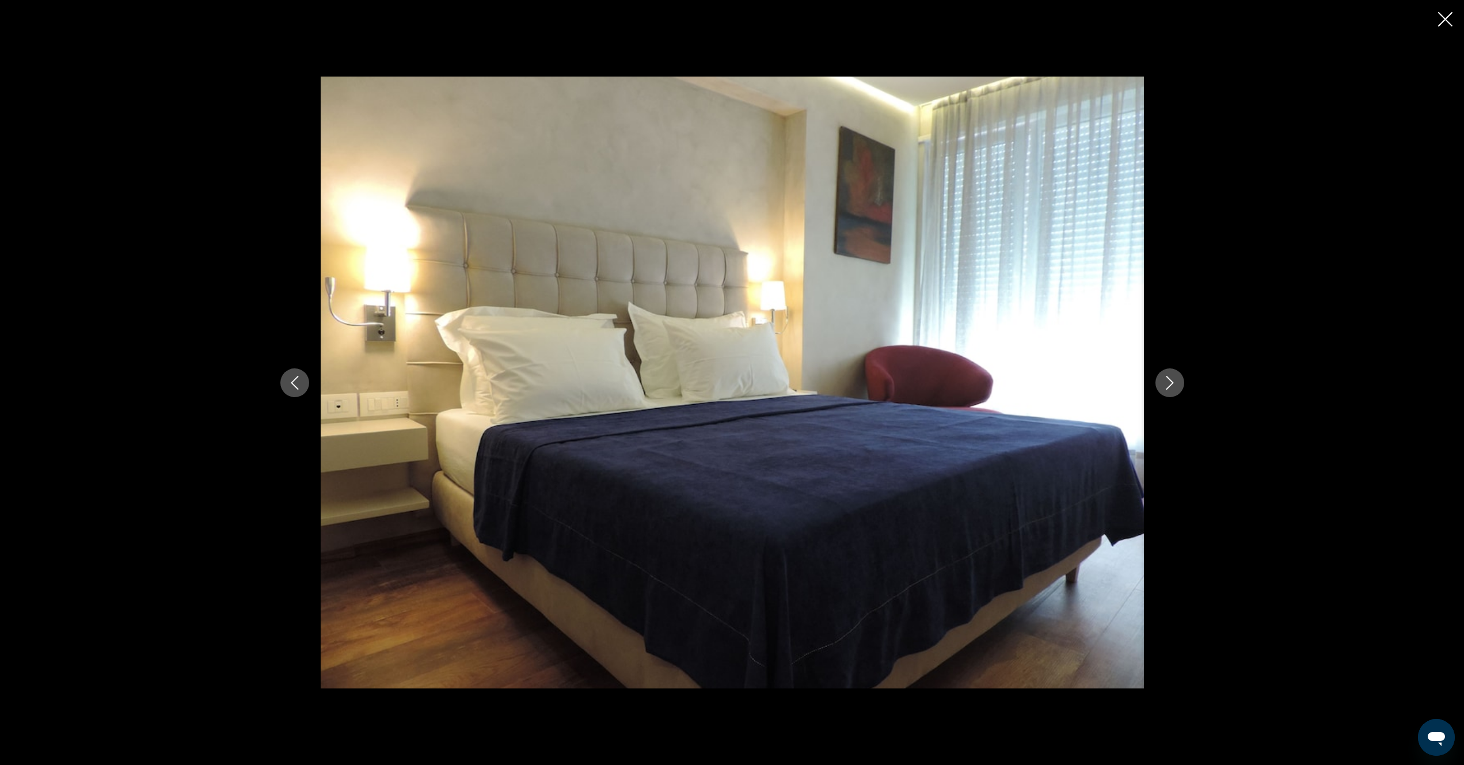
click at [1173, 387] on icon "Next image" at bounding box center [1170, 383] width 14 height 14
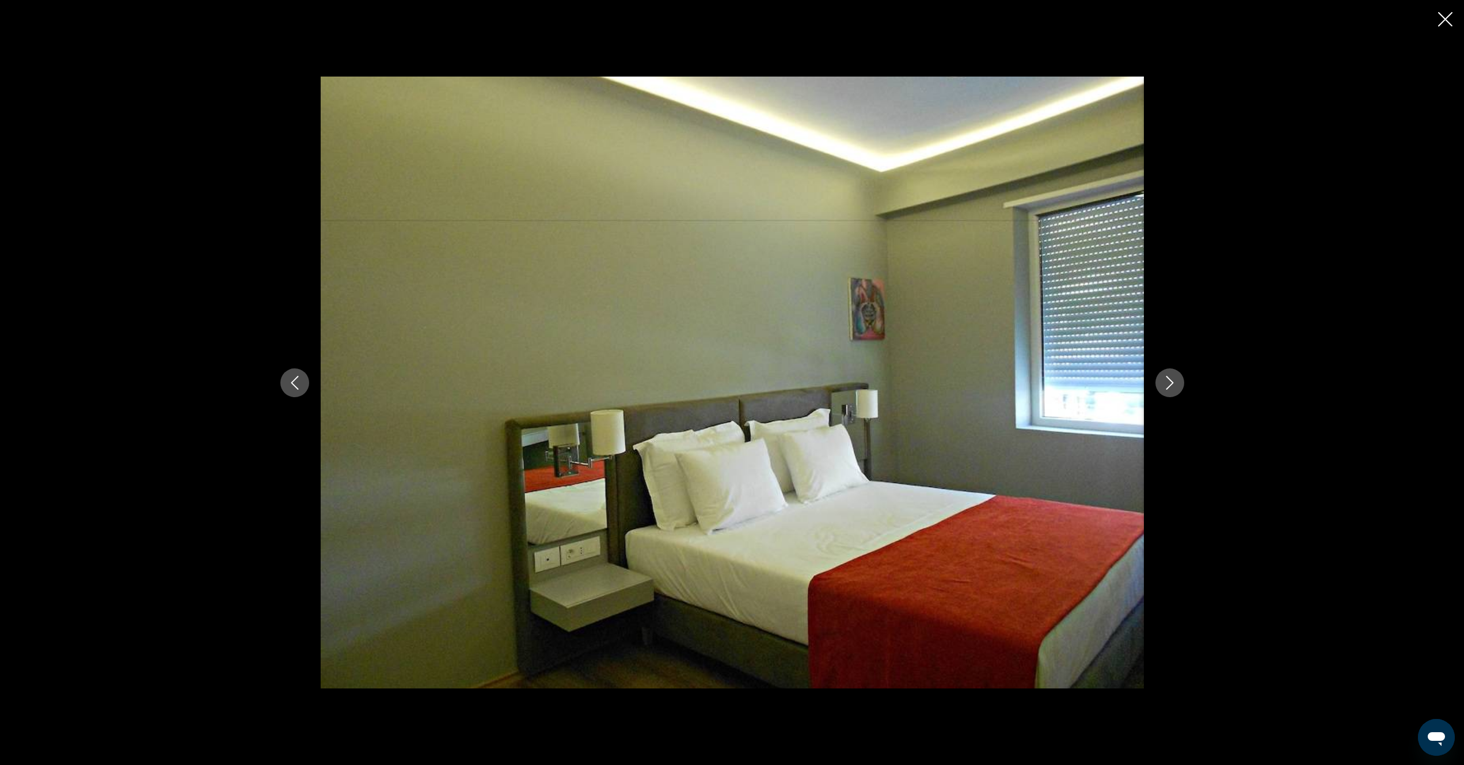
click at [1174, 387] on icon "Next image" at bounding box center [1170, 383] width 14 height 14
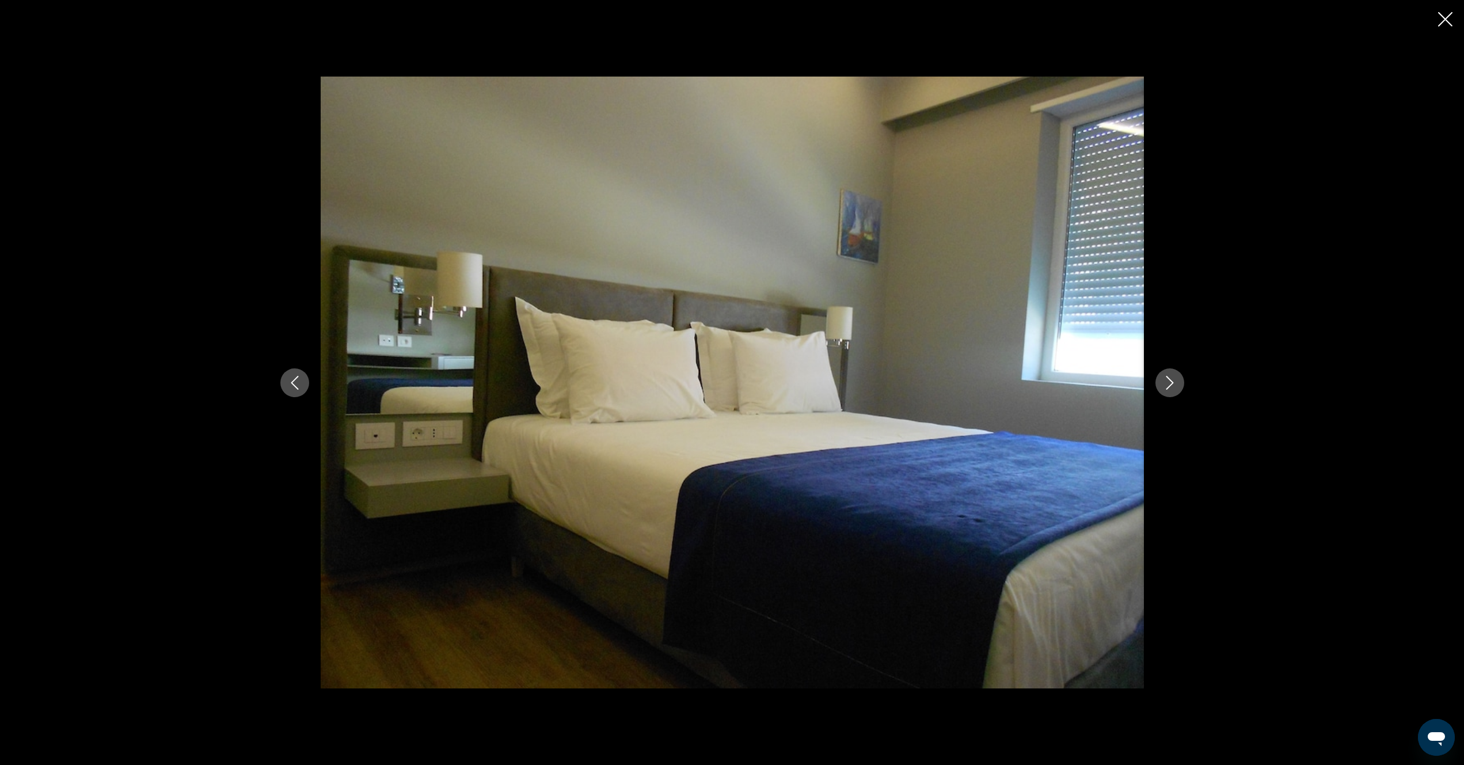
click at [1174, 387] on icon "Next image" at bounding box center [1170, 383] width 14 height 14
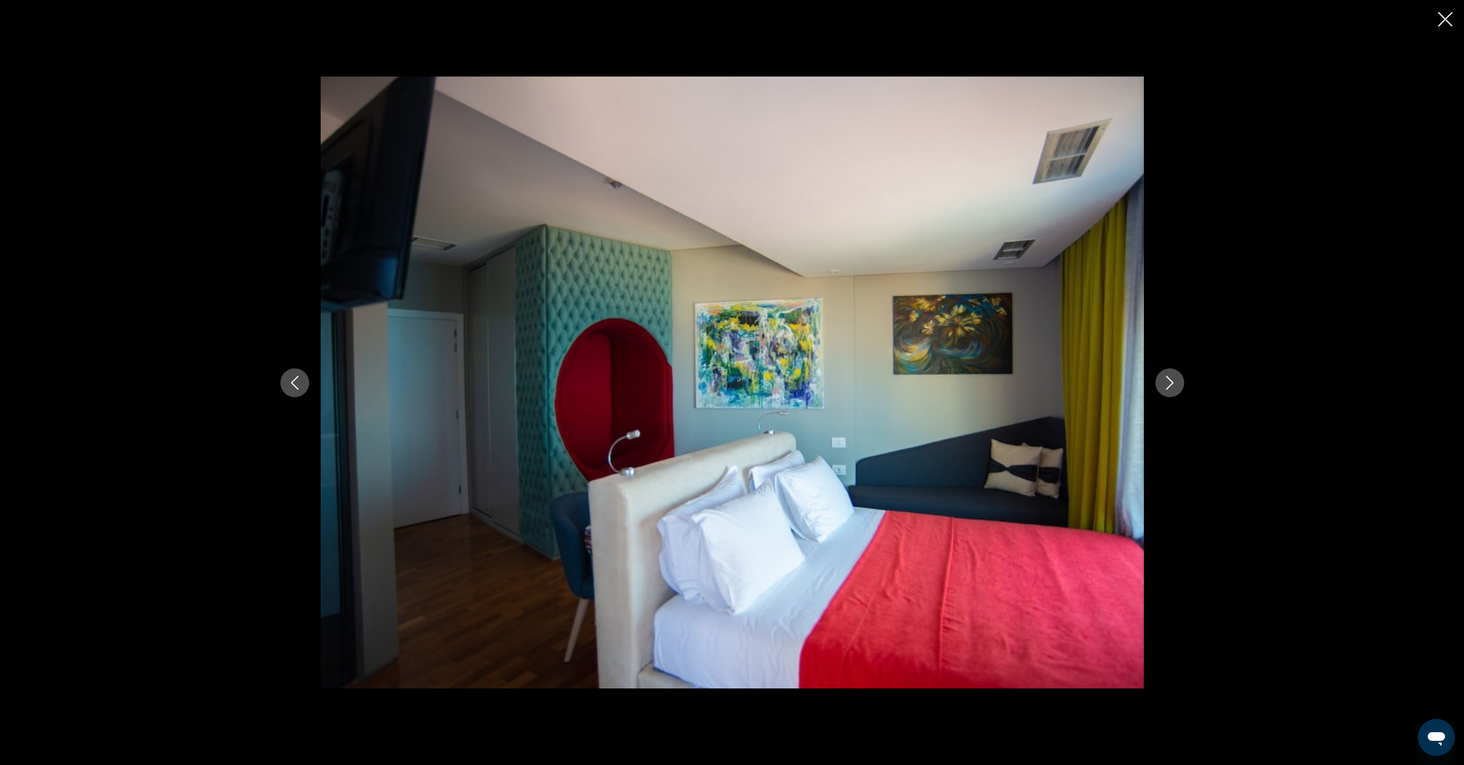
click at [1174, 387] on icon "Next image" at bounding box center [1170, 383] width 14 height 14
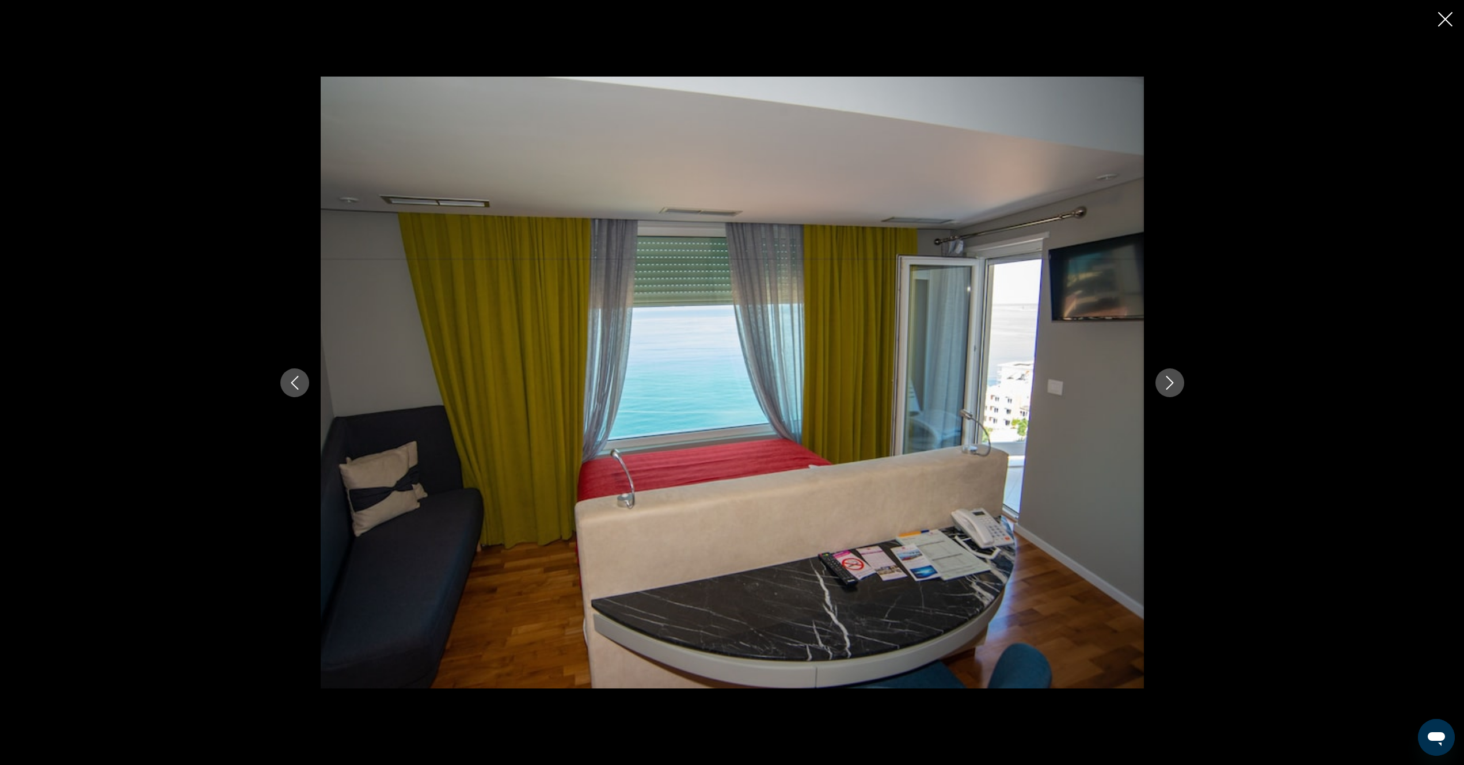
click at [1174, 387] on icon "Next image" at bounding box center [1170, 383] width 14 height 14
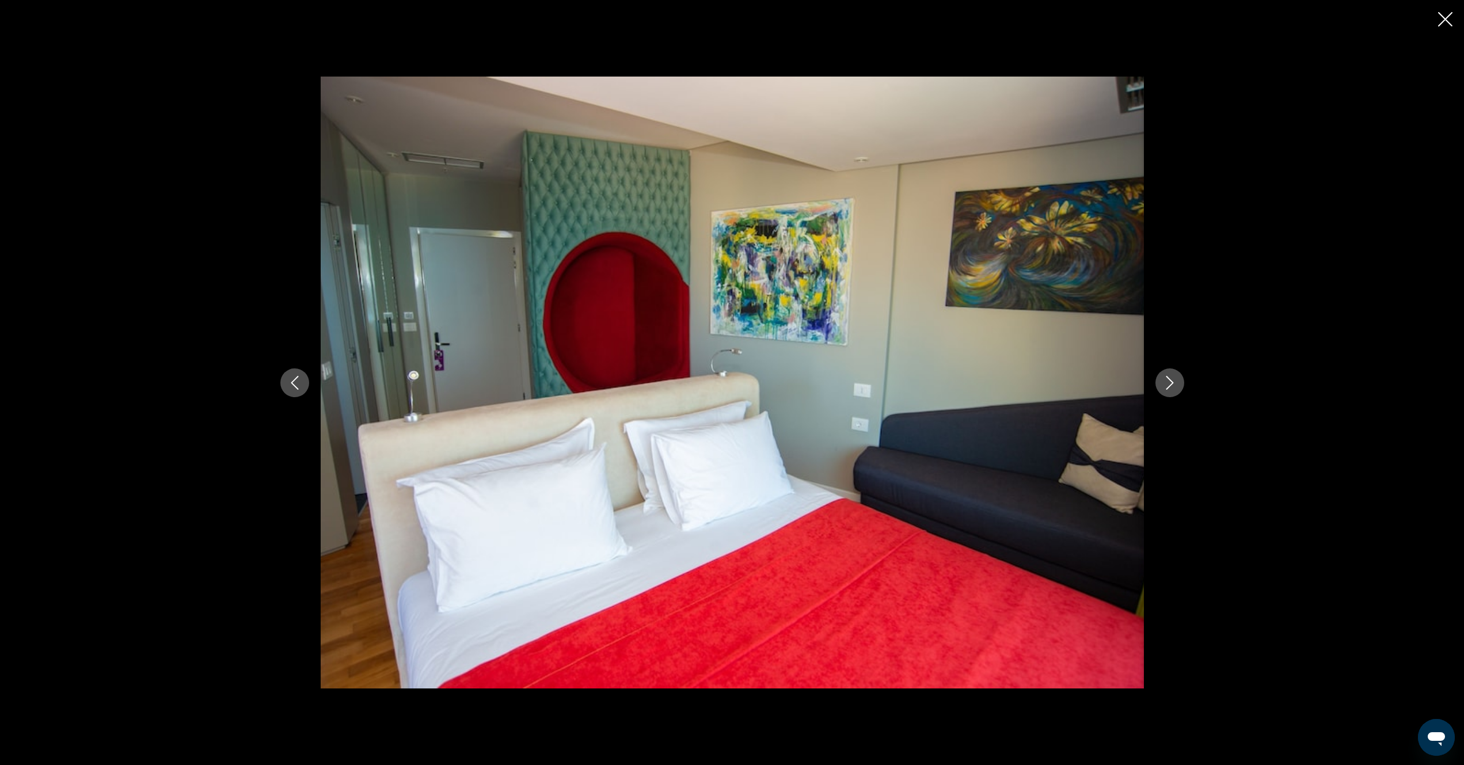
click at [1174, 387] on icon "Next image" at bounding box center [1170, 383] width 14 height 14
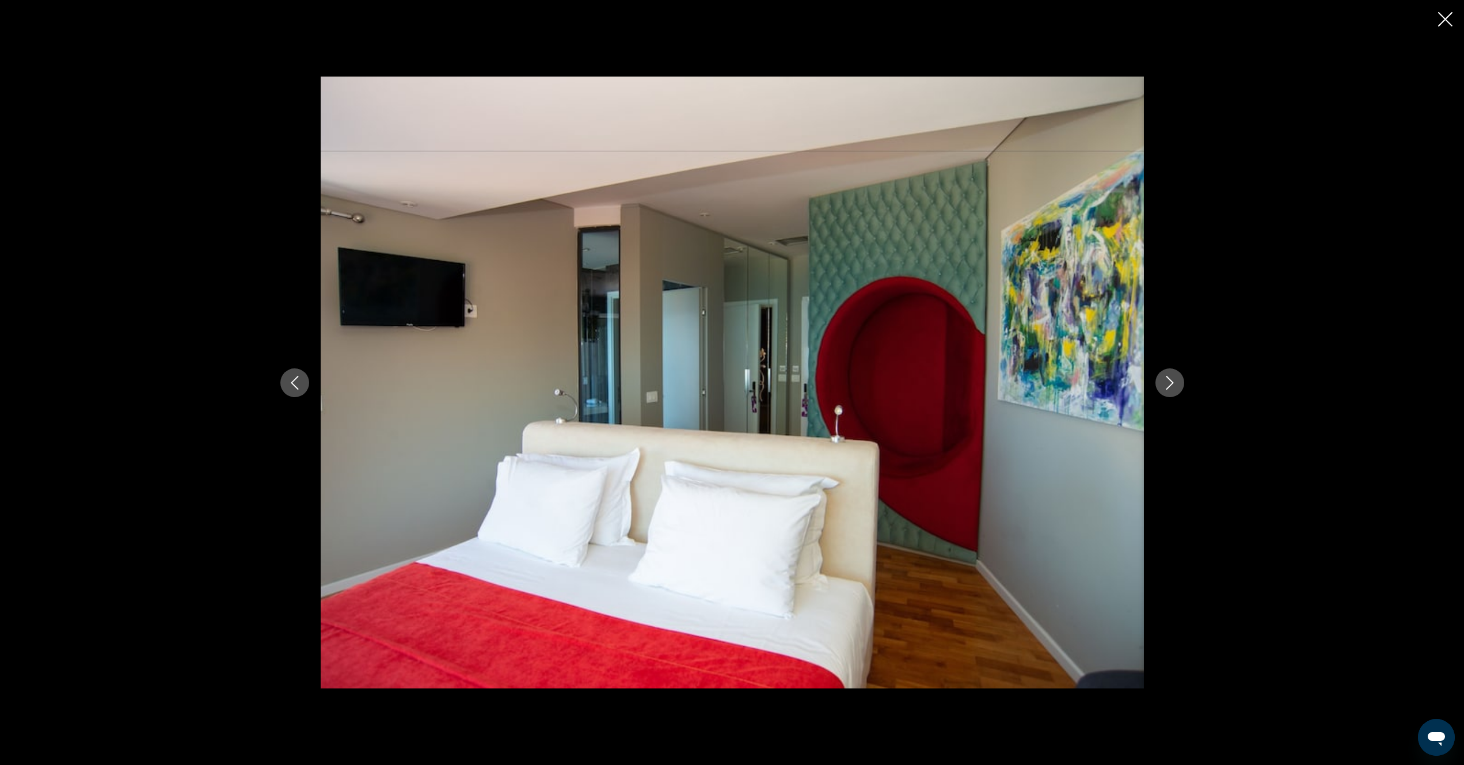
click at [1174, 387] on icon "Next image" at bounding box center [1170, 383] width 14 height 14
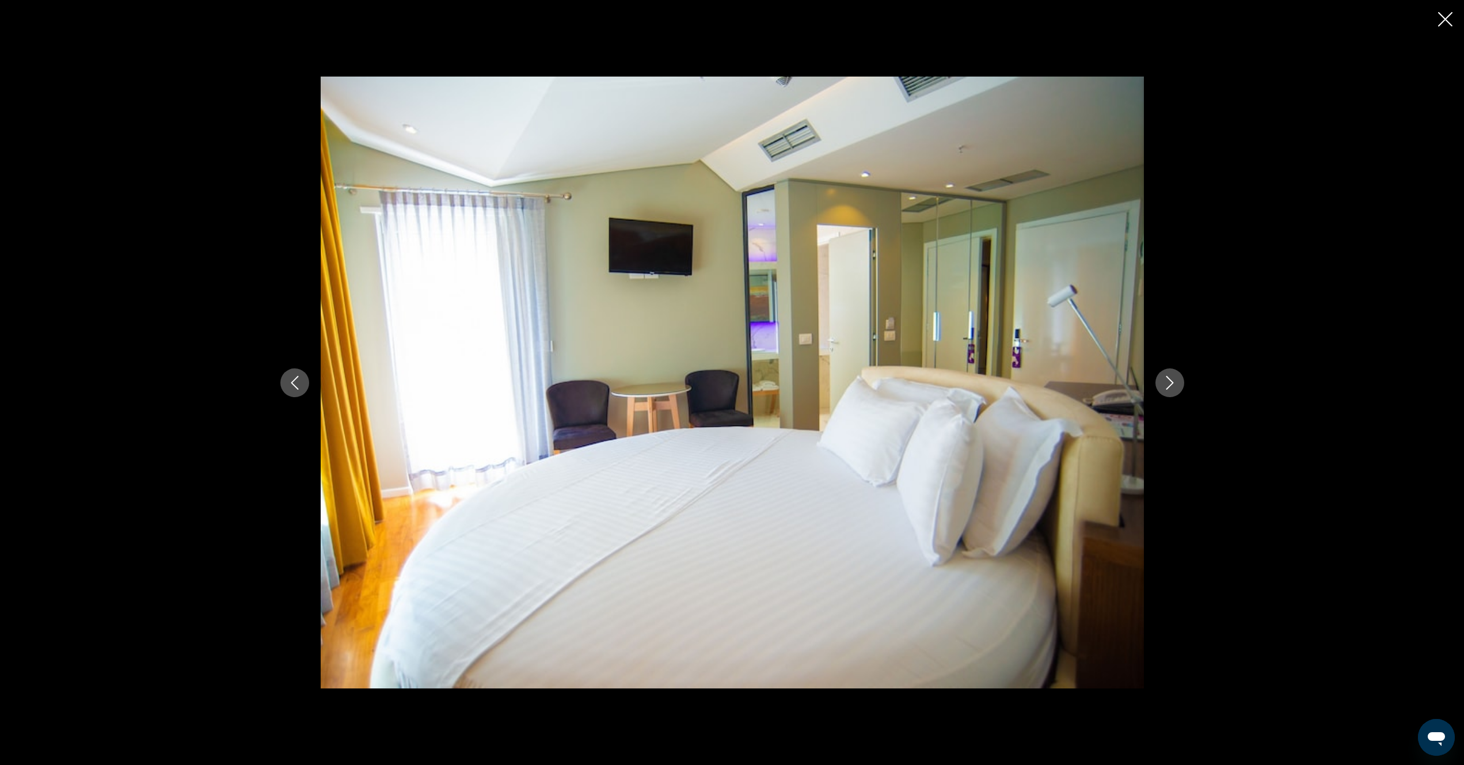
click at [1174, 387] on icon "Next image" at bounding box center [1170, 383] width 14 height 14
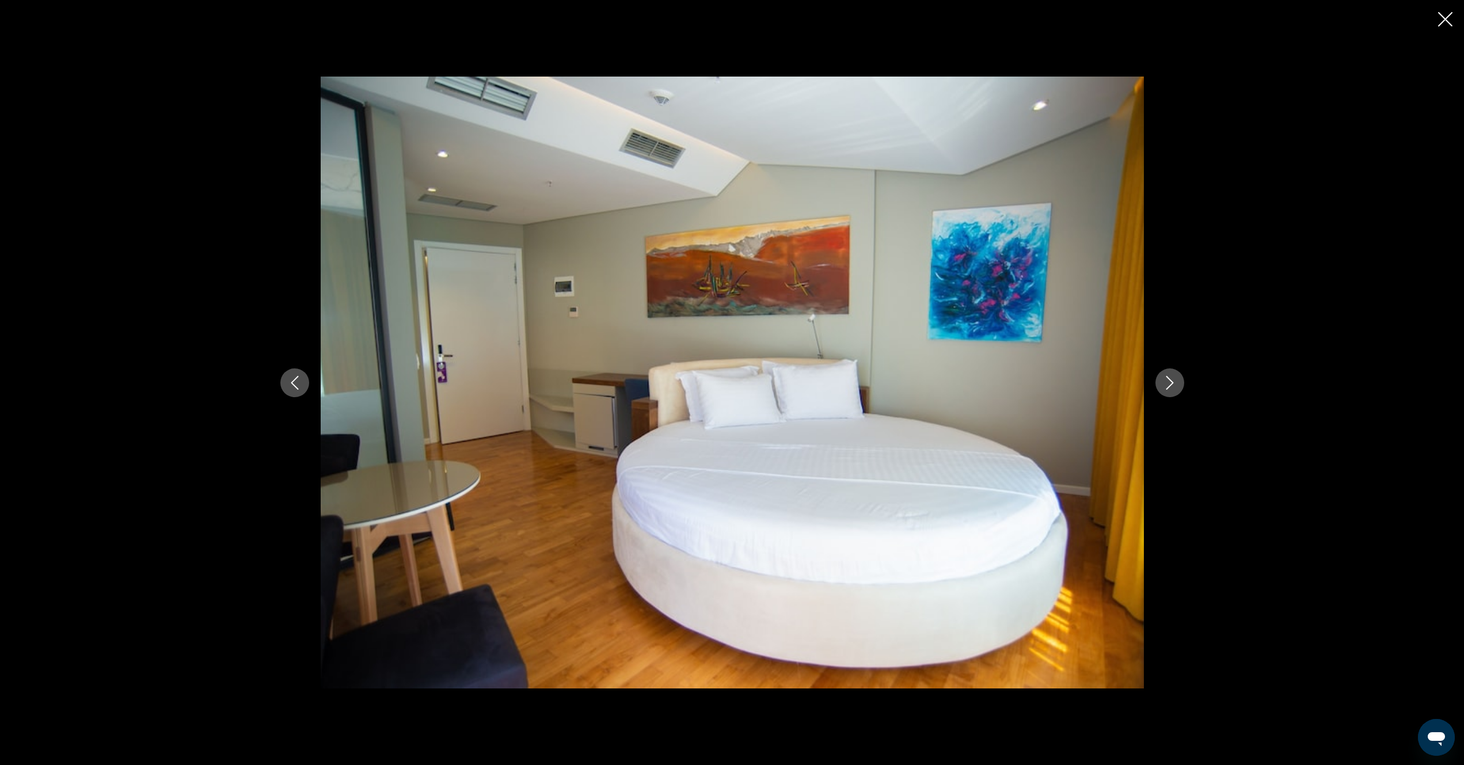
click at [1447, 17] on icon "Close slideshow" at bounding box center [1445, 19] width 14 height 14
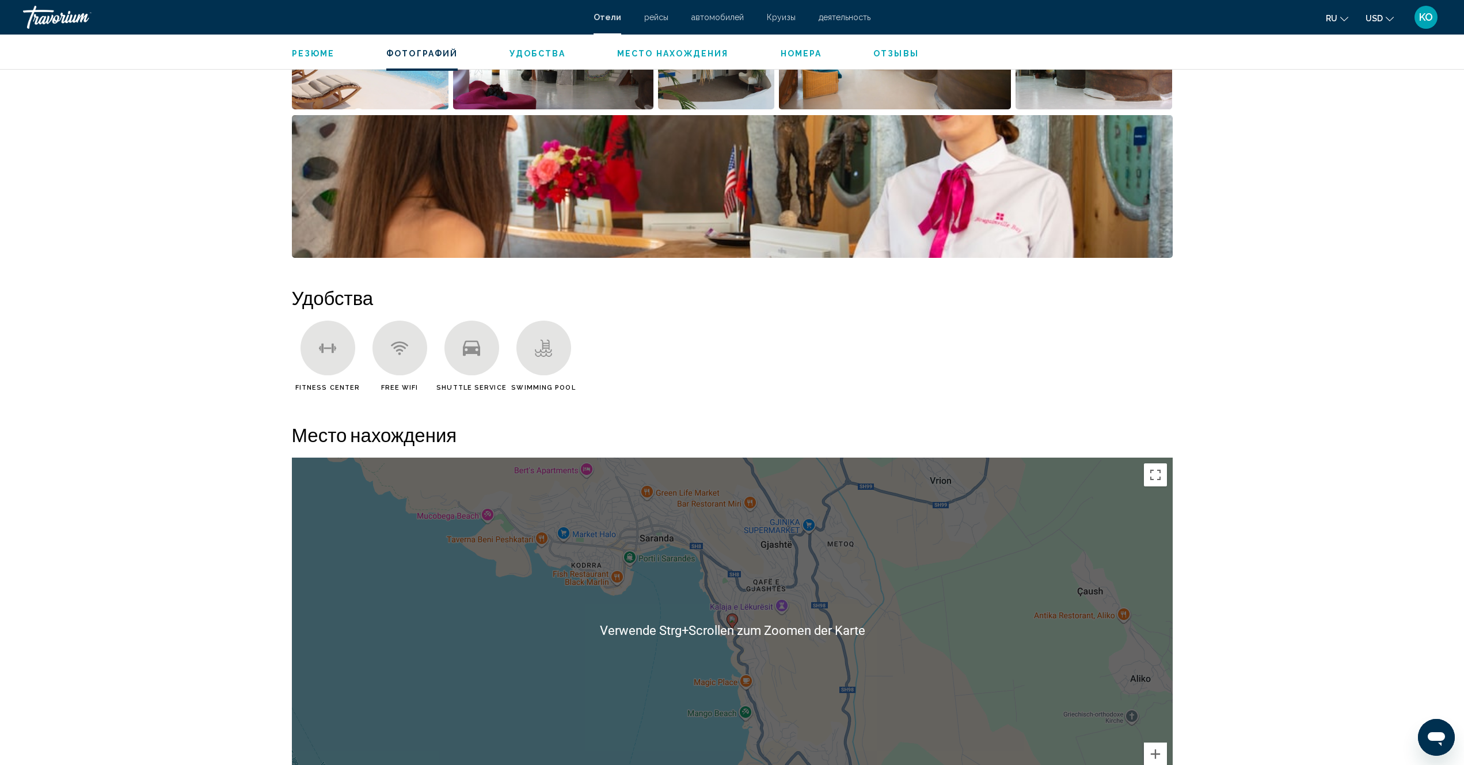
scroll to position [806, 0]
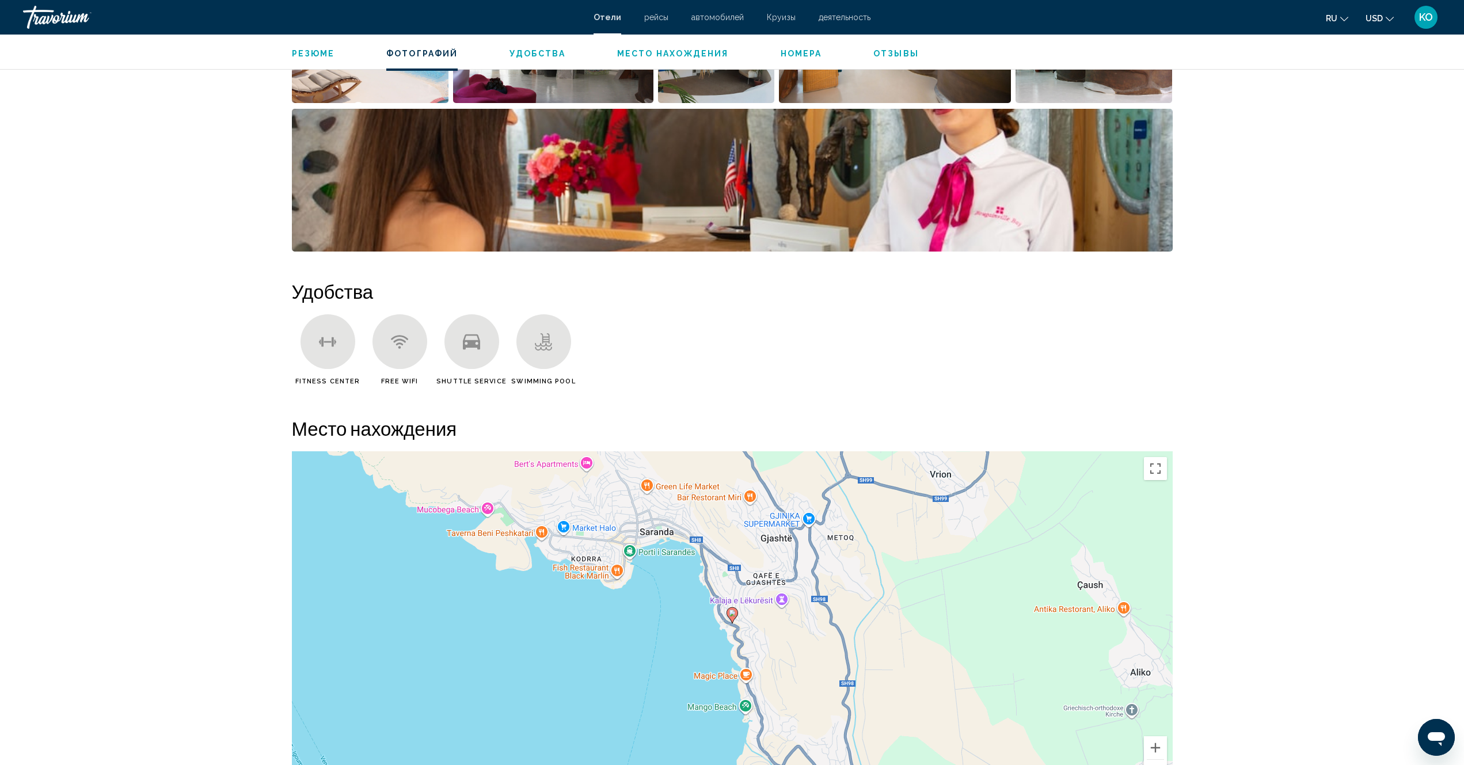
click at [657, 534] on div "Um den Modus zum Ziehen mit der Tastatur zu aktivieren, drückst du Alt + Eingab…" at bounding box center [732, 623] width 881 height 345
click at [660, 535] on div "Um den Modus zum Ziehen mit der Tastatur zu aktivieren, drückst du Alt + Eingab…" at bounding box center [732, 623] width 881 height 345
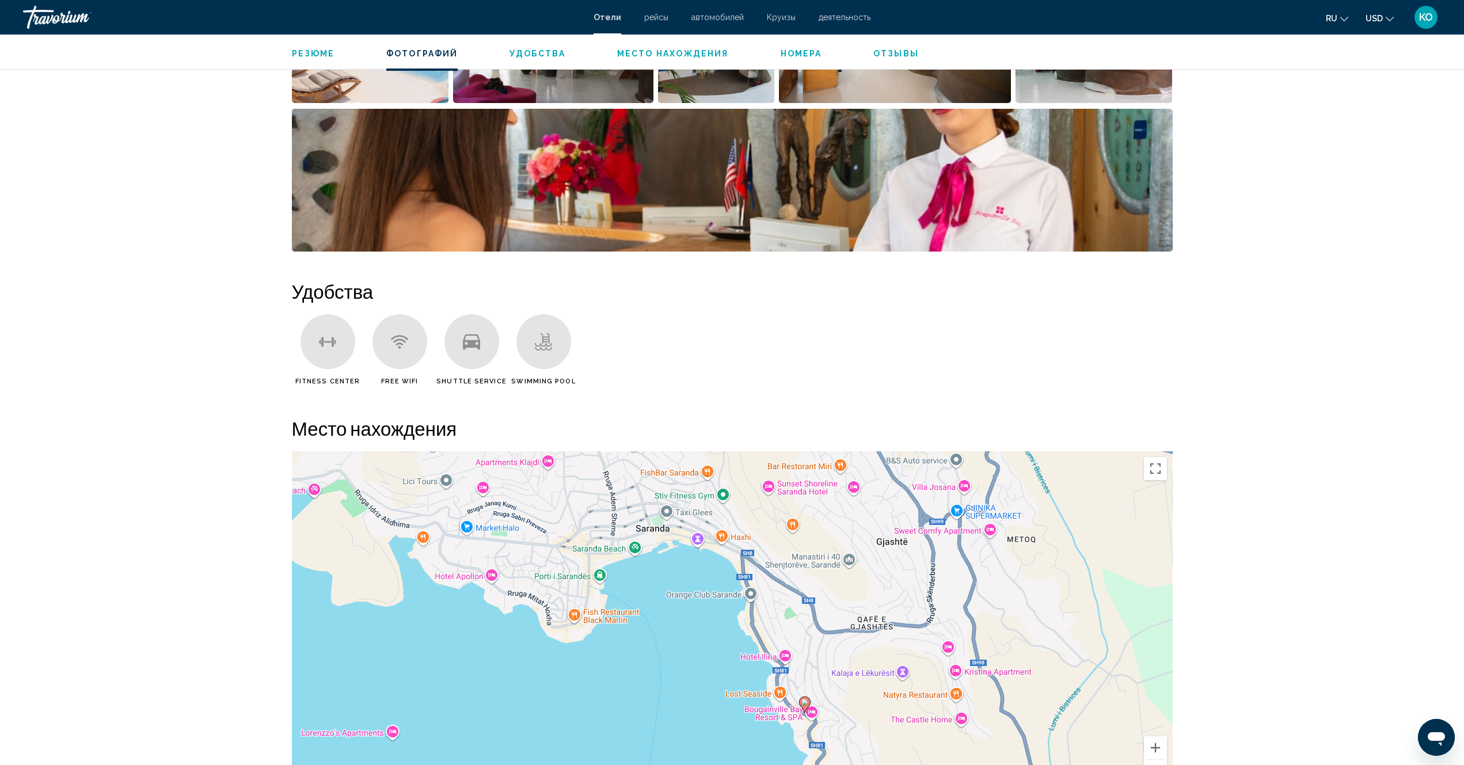
click at [667, 519] on div "Um den Modus zum Ziehen mit der Tastatur zu aktivieren, drückst du Alt + Eingab…" at bounding box center [732, 623] width 881 height 345
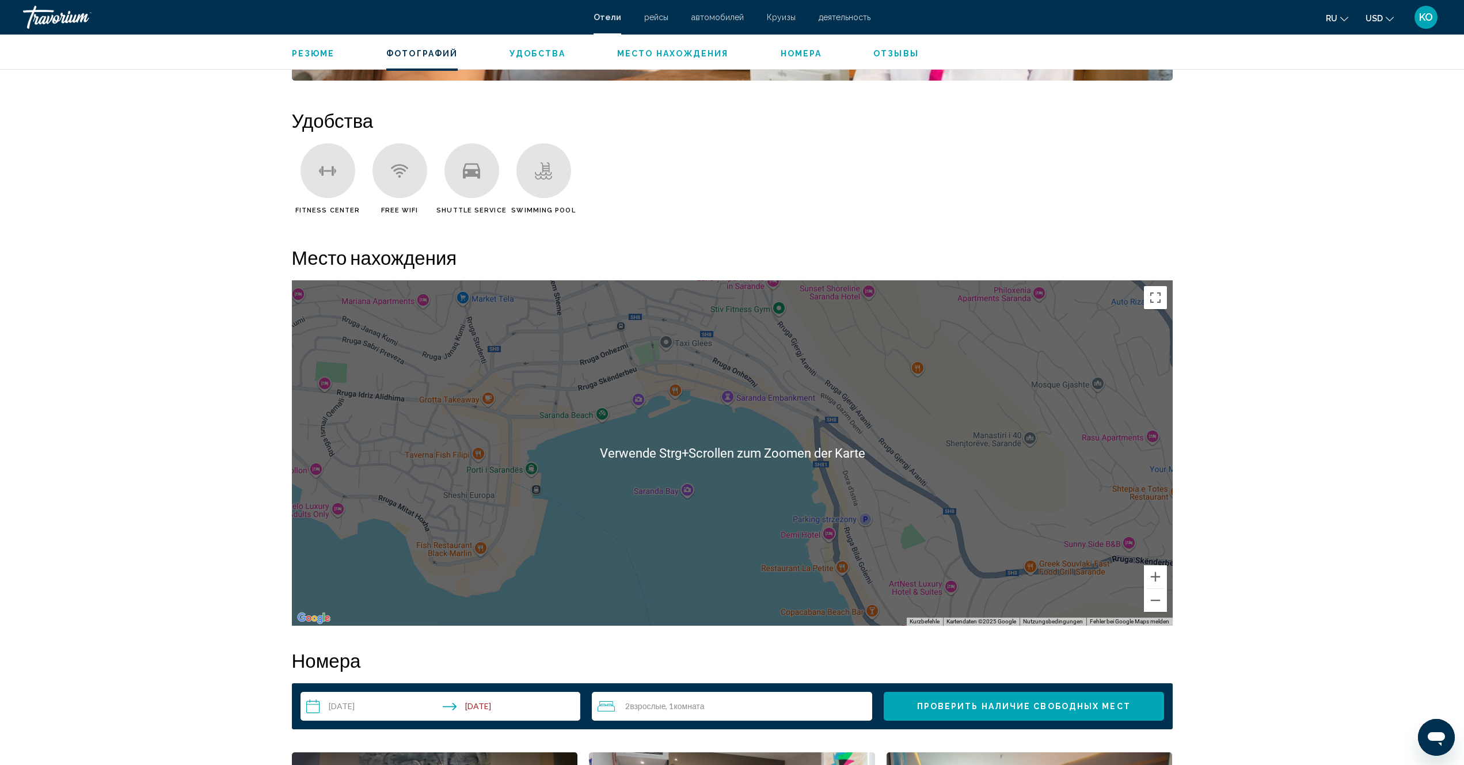
scroll to position [979, 0]
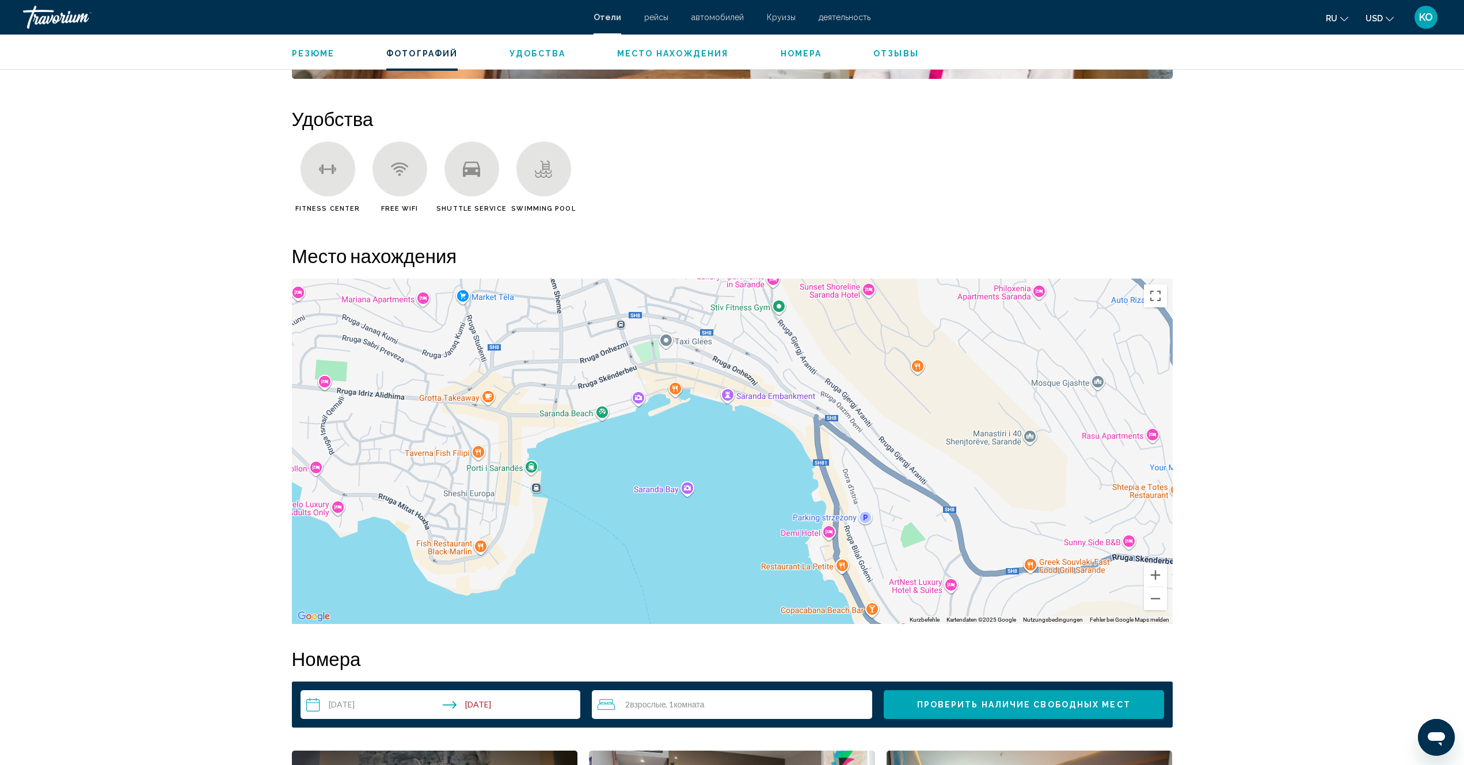
click at [1120, 162] on ul "Fitness Center Free WiFi Shuttle Service Swimming Pool" at bounding box center [732, 181] width 881 height 79
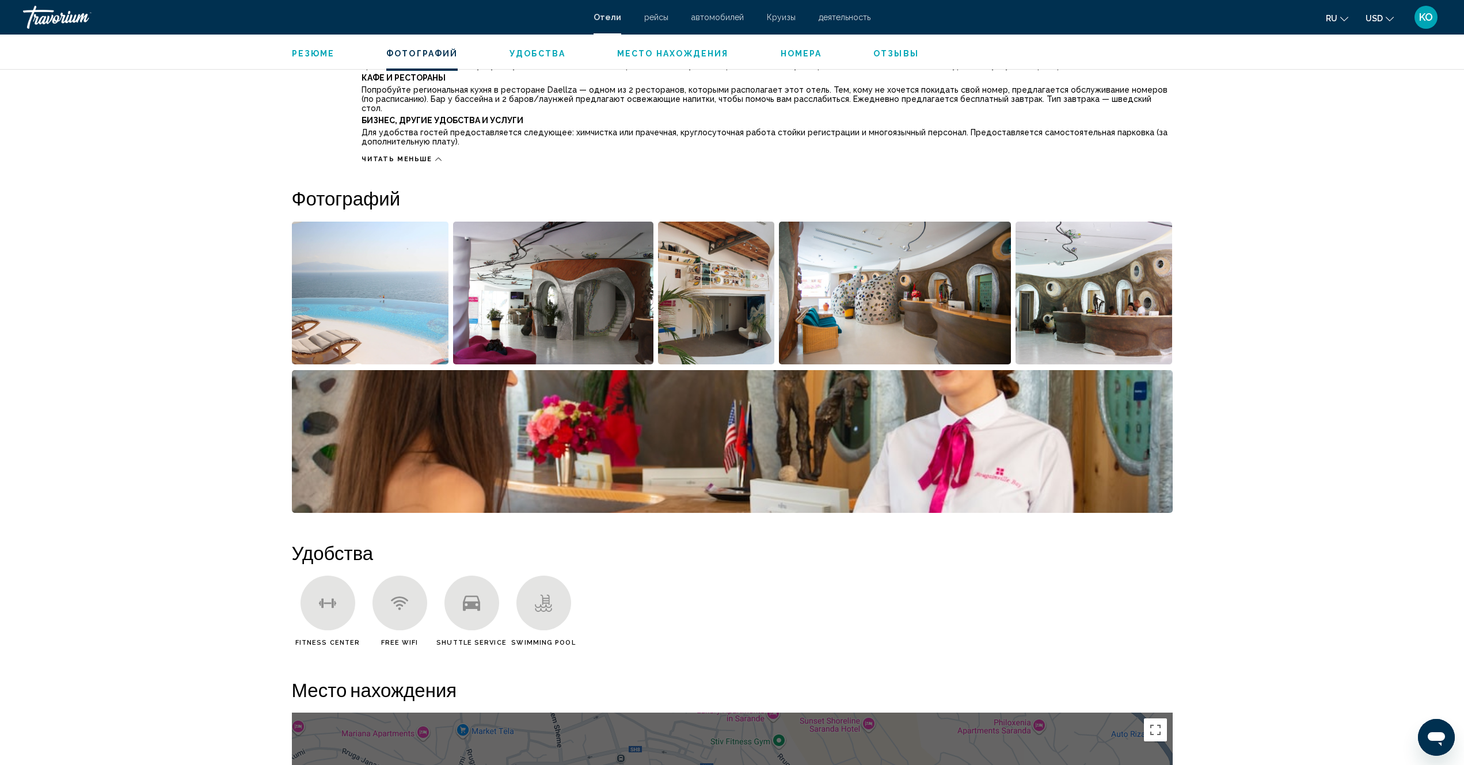
scroll to position [288, 0]
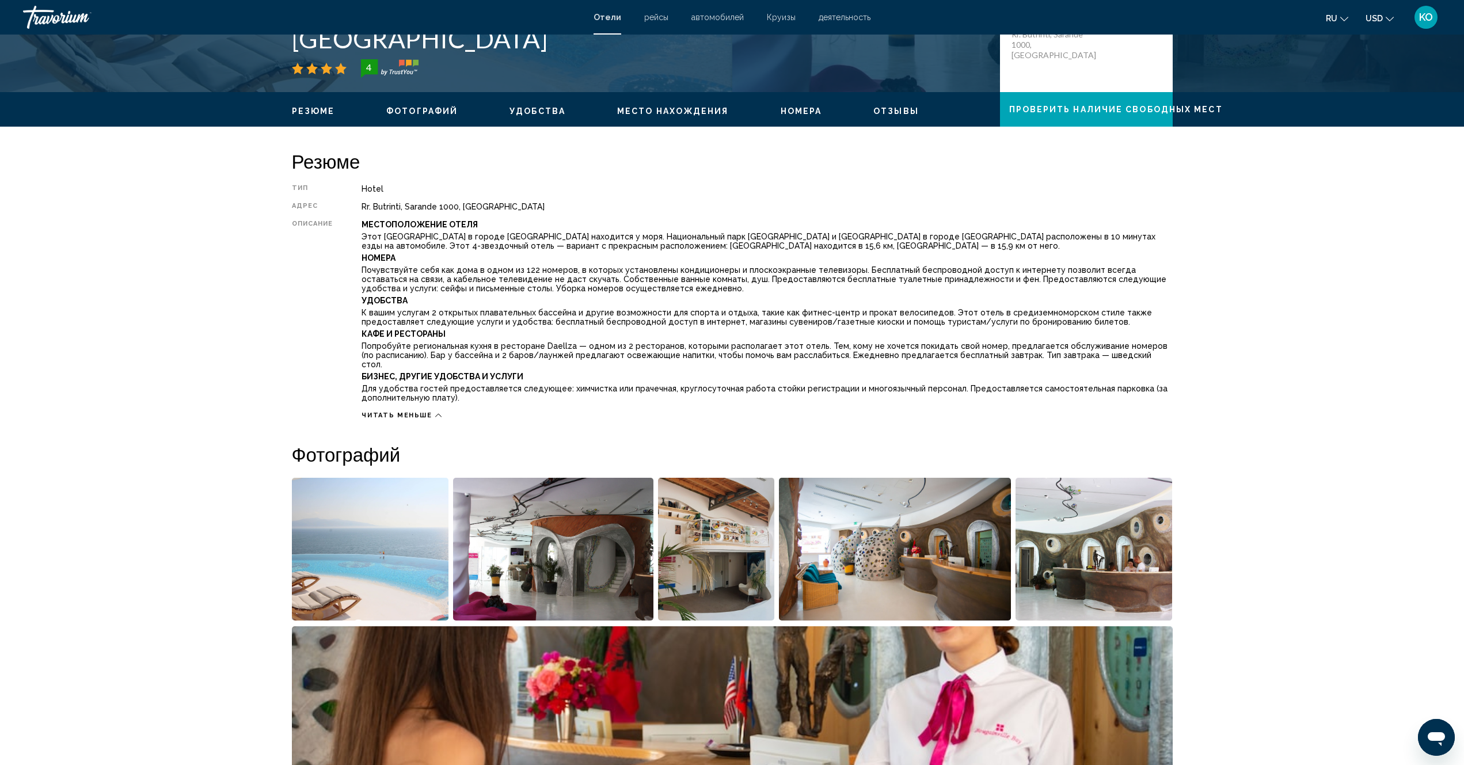
click at [671, 106] on button "Место нахождения" at bounding box center [673, 111] width 112 height 10
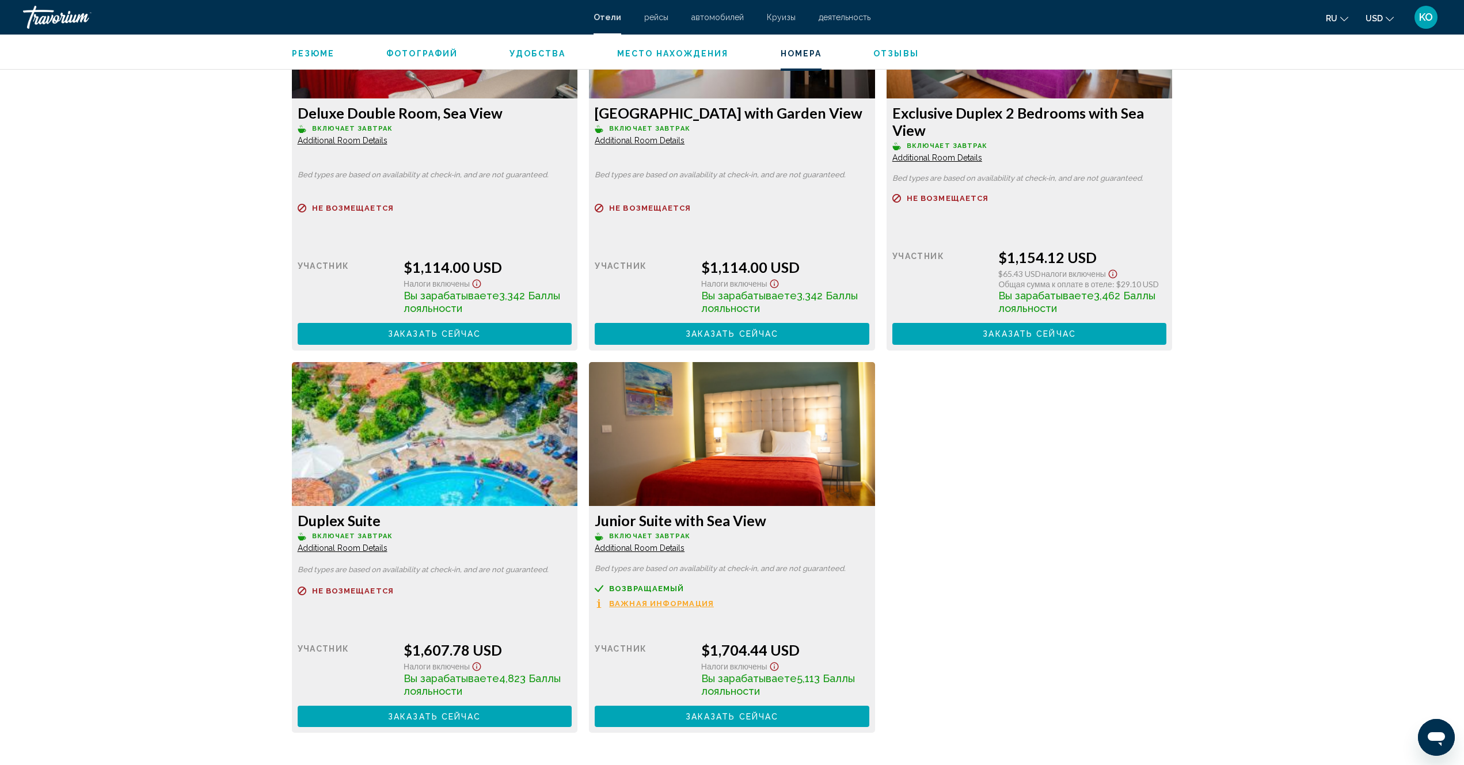
scroll to position [3341, 0]
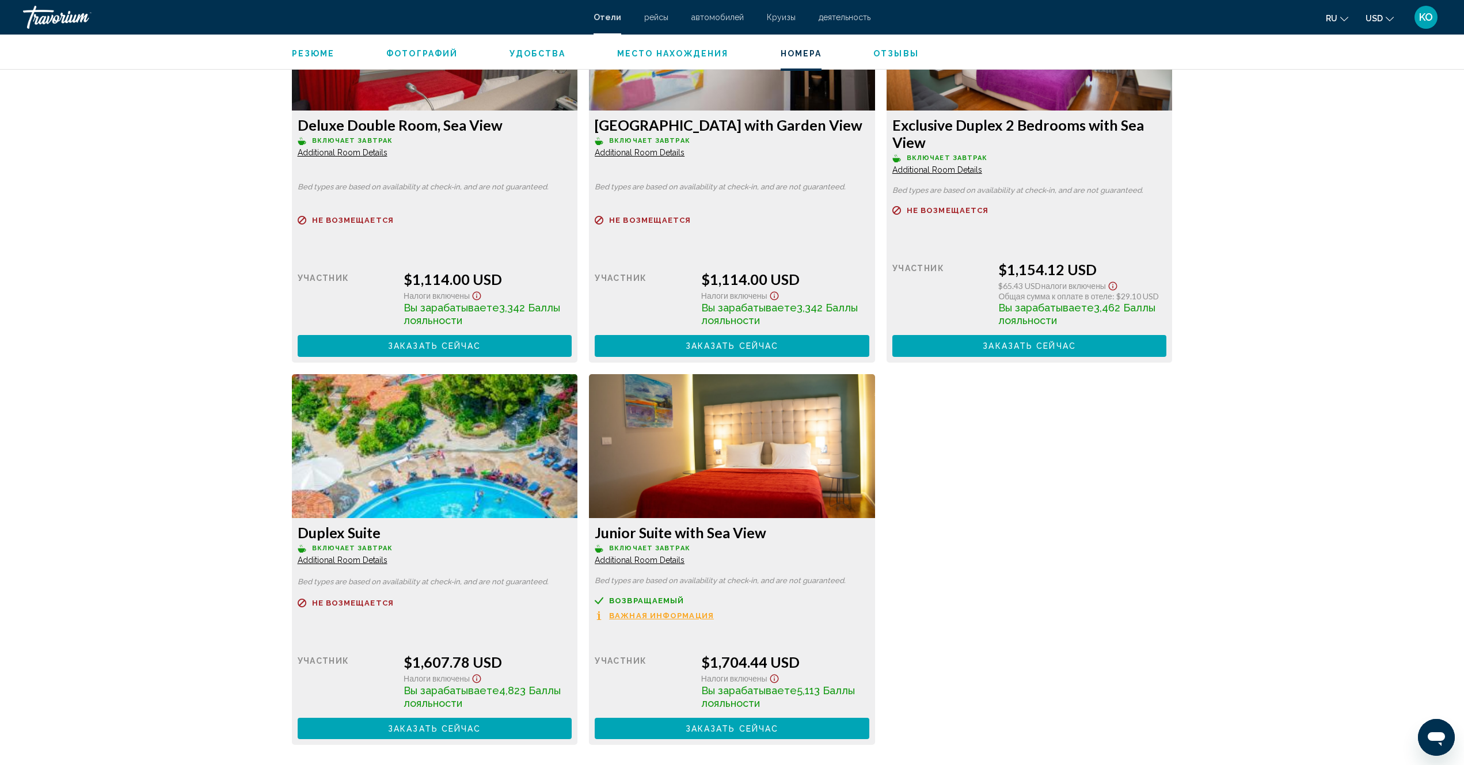
click at [656, 17] on span "рейсы" at bounding box center [656, 17] width 24 height 9
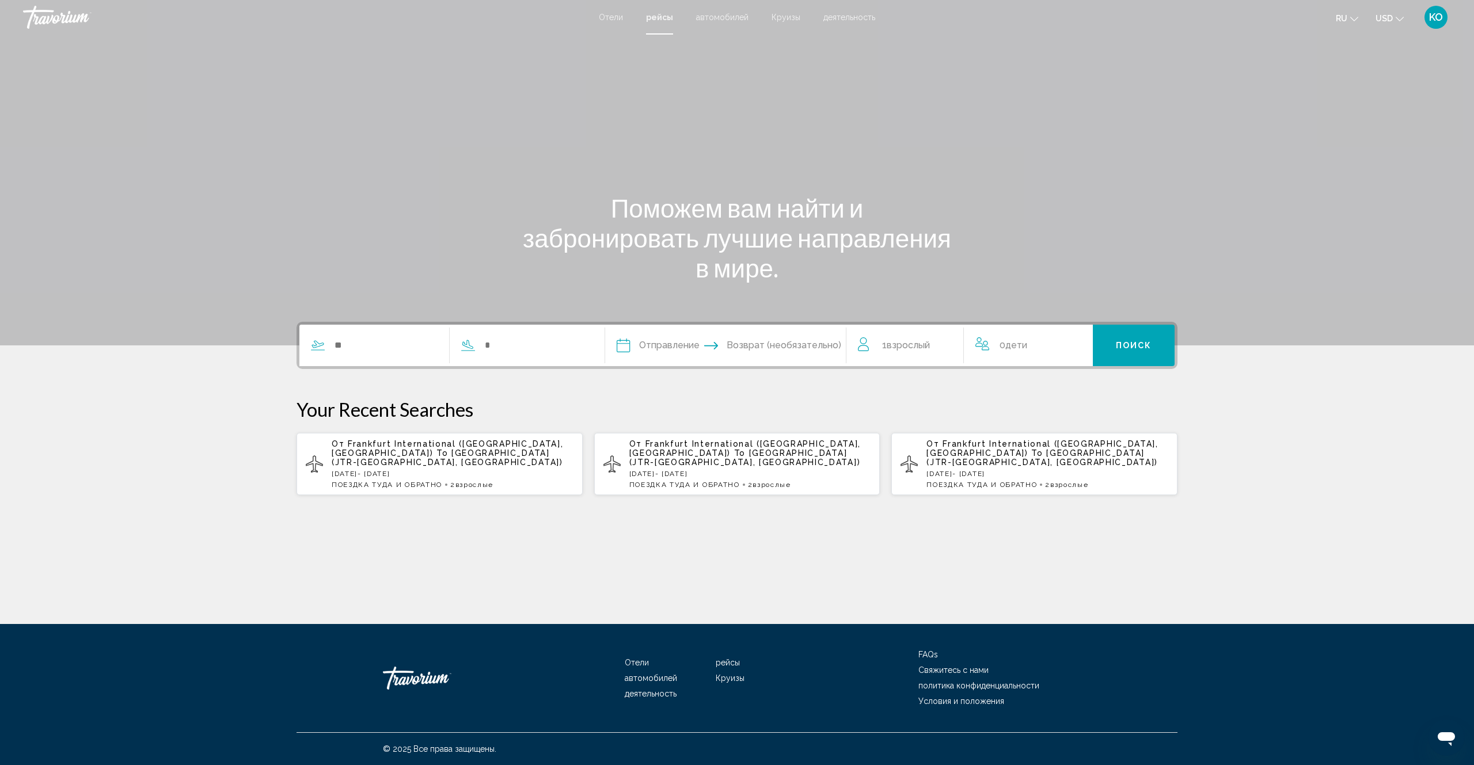
click at [876, 347] on div "1 Взрослый Взрослые" at bounding box center [910, 345] width 105 height 16
click at [948, 343] on icon "Increment adults" at bounding box center [946, 343] width 10 height 10
click at [348, 344] on input "Search widget" at bounding box center [385, 345] width 104 height 17
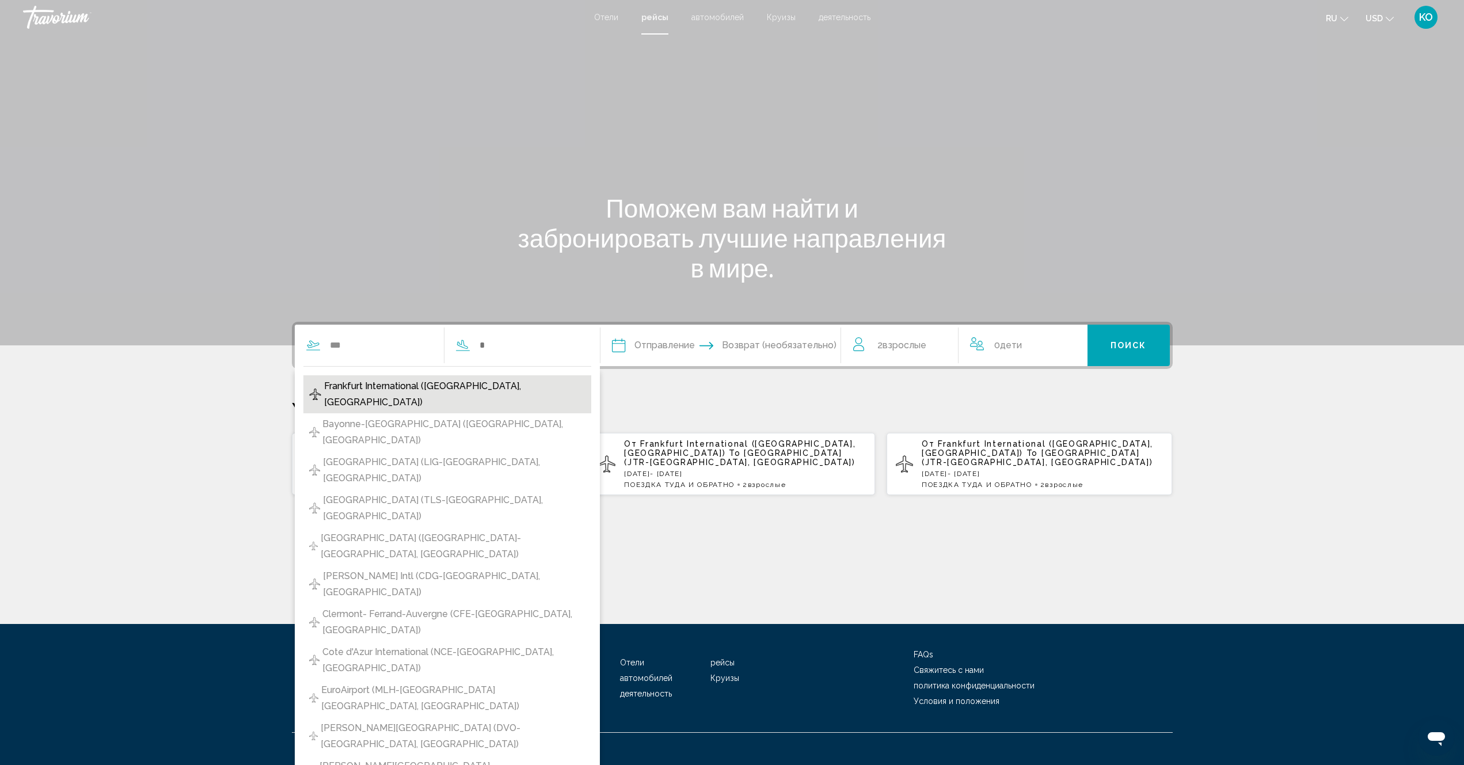
click at [397, 389] on span "Frankfurt International ([GEOGRAPHIC_DATA], [GEOGRAPHIC_DATA])" at bounding box center [454, 394] width 261 height 32
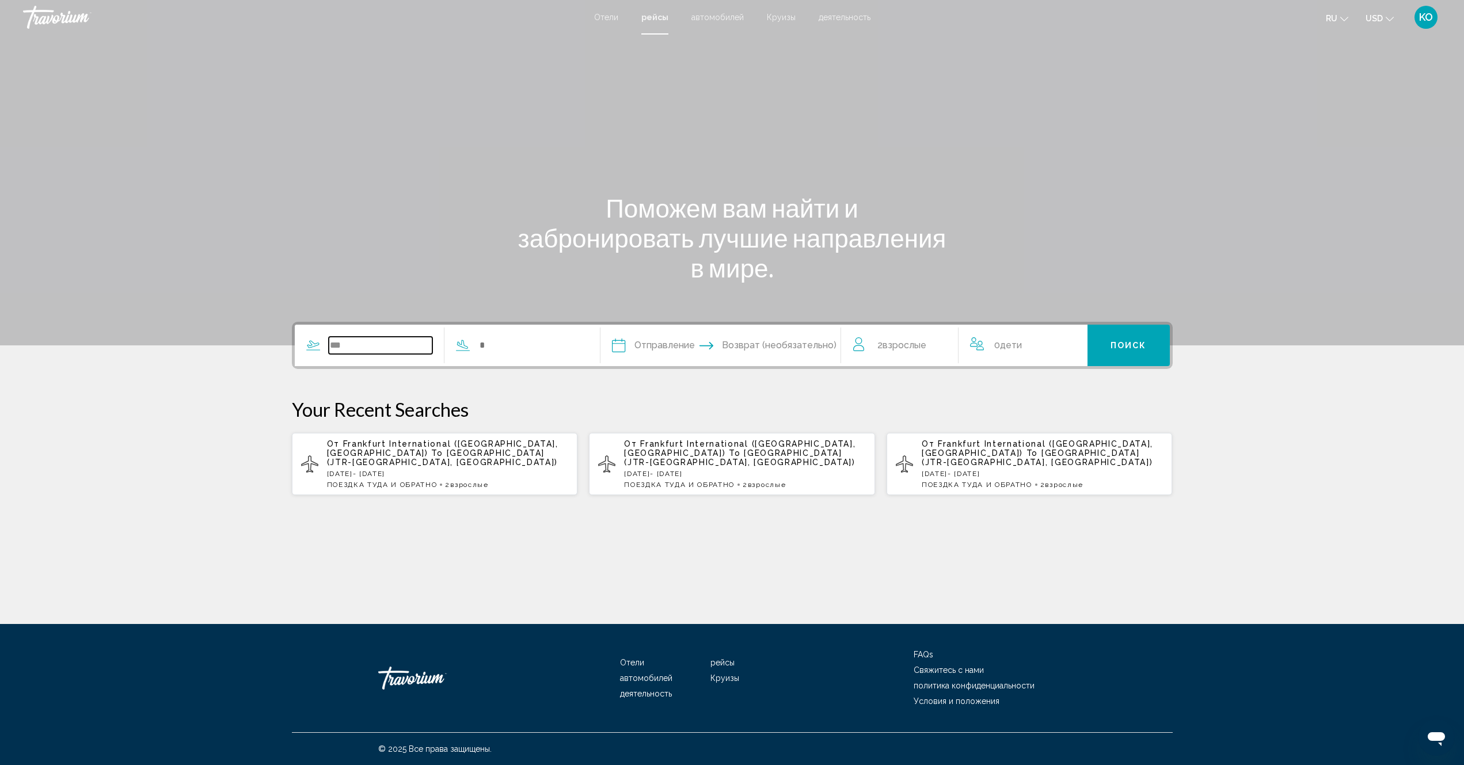
type input "**********"
click at [501, 346] on input "Search widget" at bounding box center [536, 345] width 104 height 17
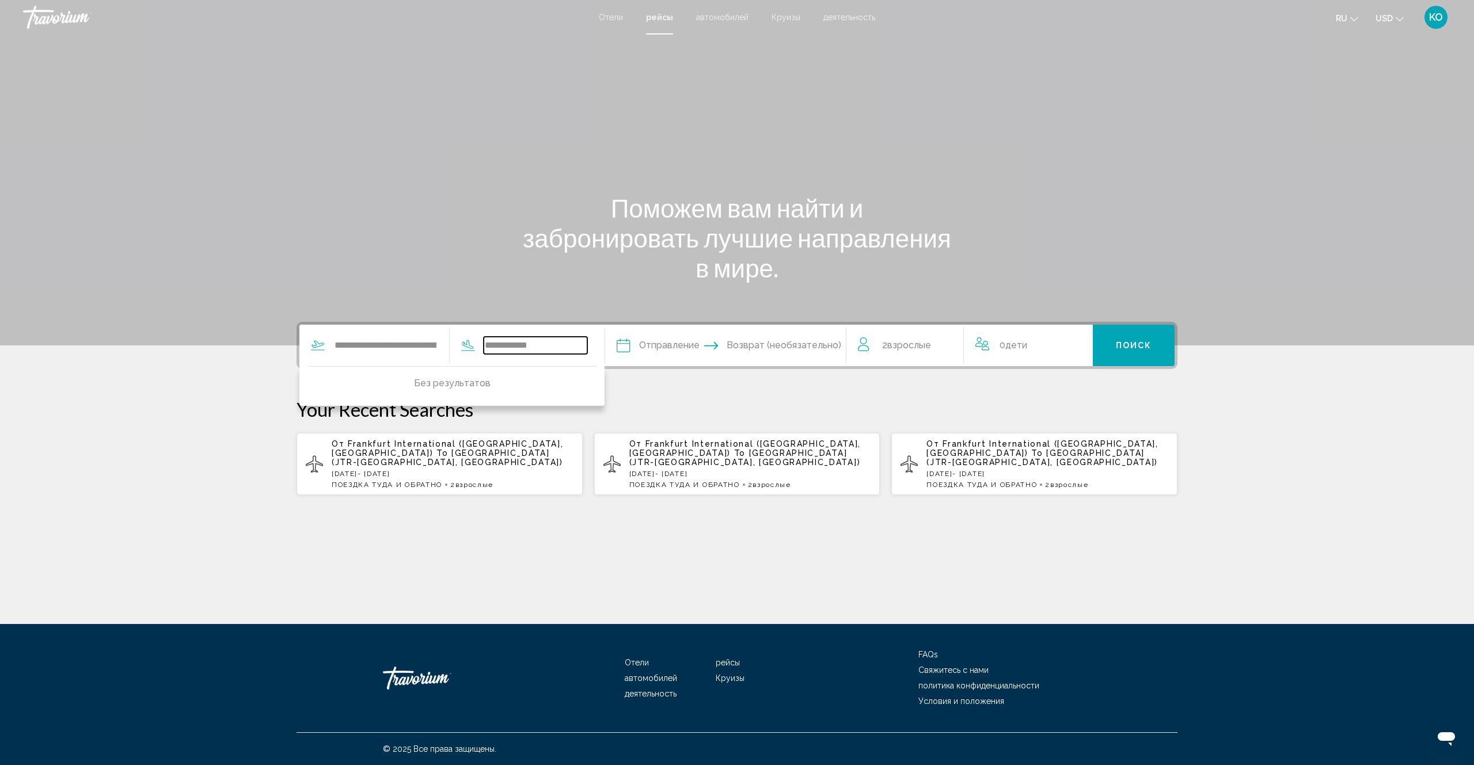
click at [546, 347] on input "**********" at bounding box center [536, 345] width 104 height 17
click at [502, 345] on input "**********" at bounding box center [536, 345] width 104 height 17
click at [571, 344] on input "**********" at bounding box center [536, 345] width 104 height 17
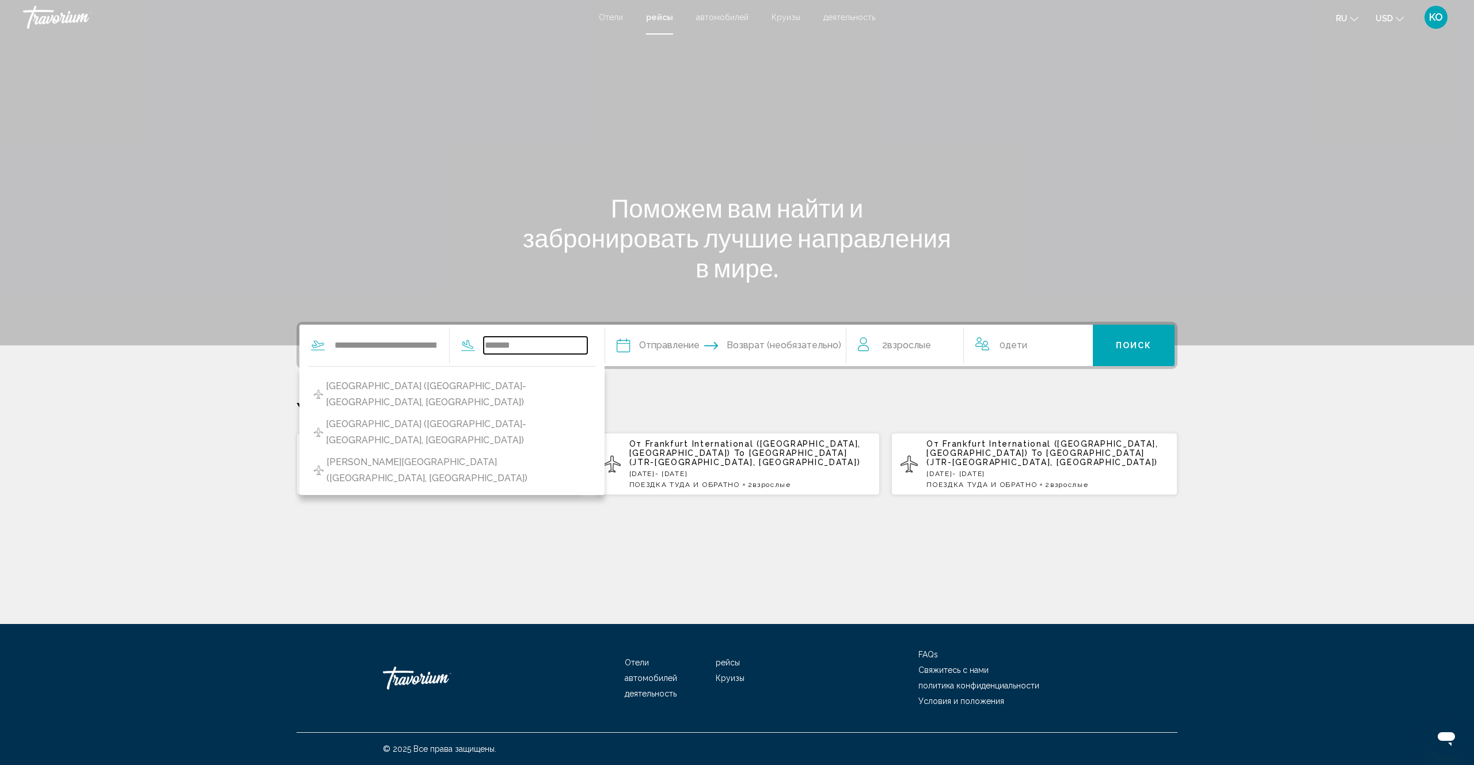
drag, startPoint x: 536, startPoint y: 346, endPoint x: 489, endPoint y: 344, distance: 47.3
click at [489, 344] on div "****** [GEOGRAPHIC_DATA] ([GEOGRAPHIC_DATA]-[GEOGRAPHIC_DATA], [GEOGRAPHIC_DATA…" at bounding box center [519, 345] width 138 height 17
type input "*"
click at [649, 347] on input "Depart date" at bounding box center [673, 347] width 119 height 45
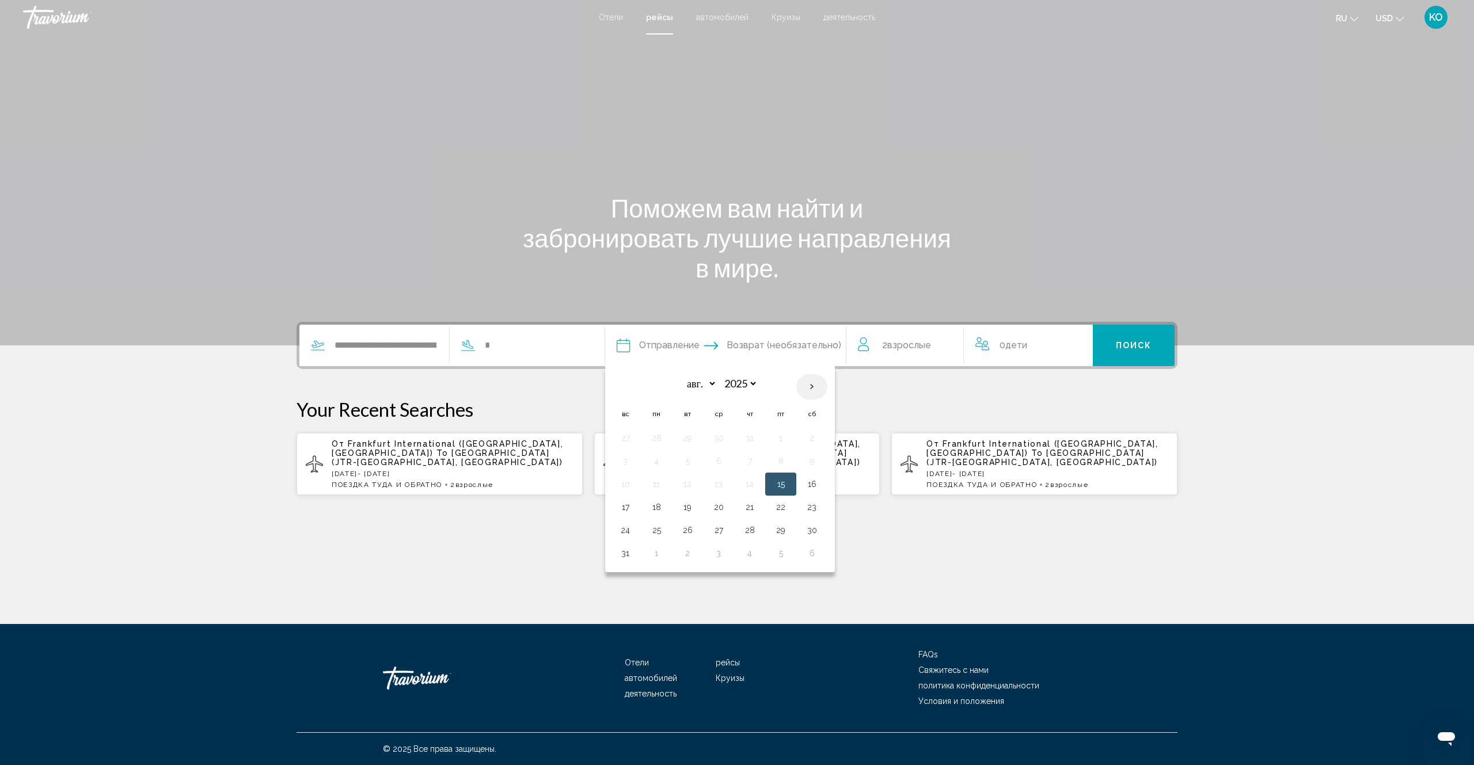
click at [827, 387] on th "Next month" at bounding box center [811, 386] width 31 height 25
click at [827, 389] on th "Next month" at bounding box center [811, 386] width 31 height 25
select select "*"
drag, startPoint x: 834, startPoint y: 436, endPoint x: 823, endPoint y: 435, distance: 11.0
click at [821, 436] on button "4" at bounding box center [812, 438] width 18 height 16
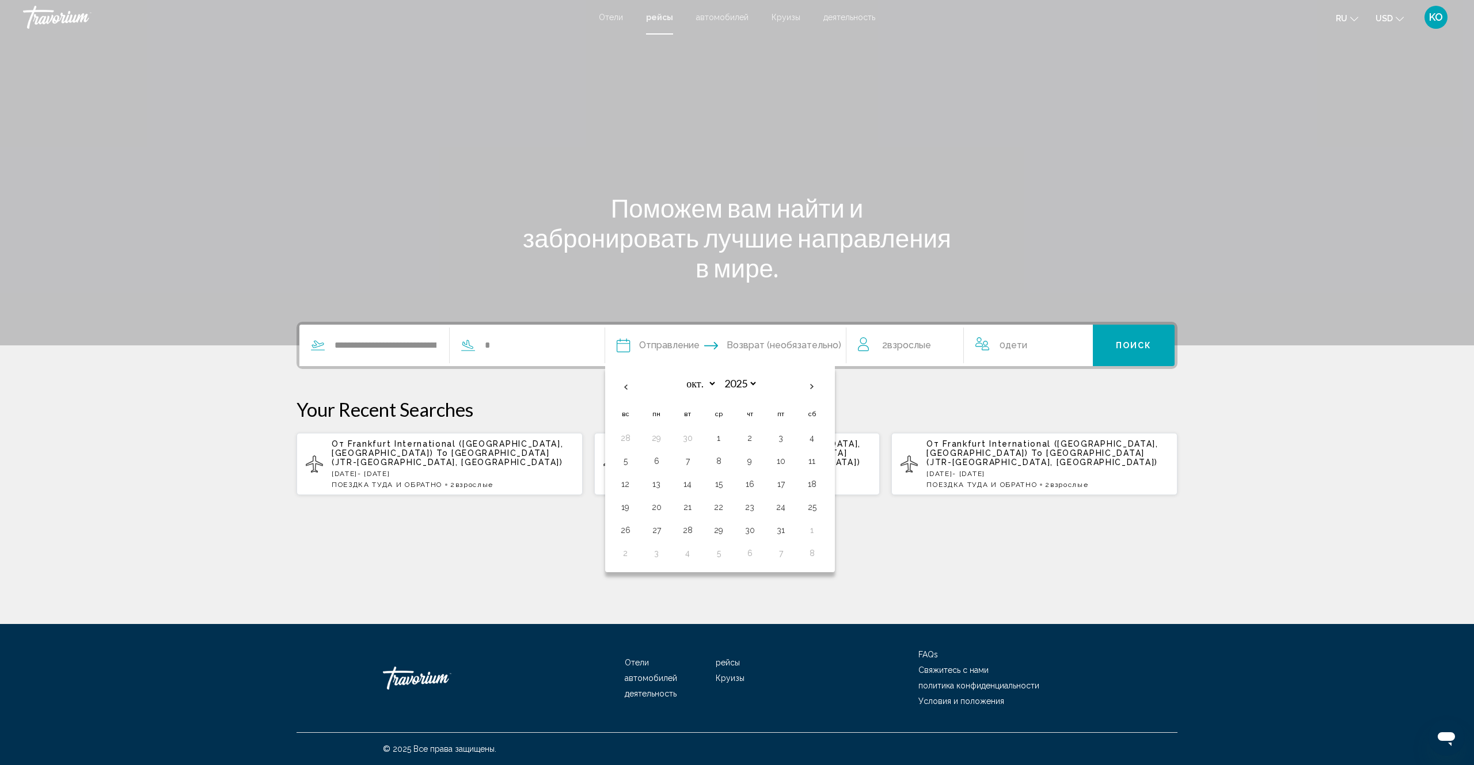
type input "**********"
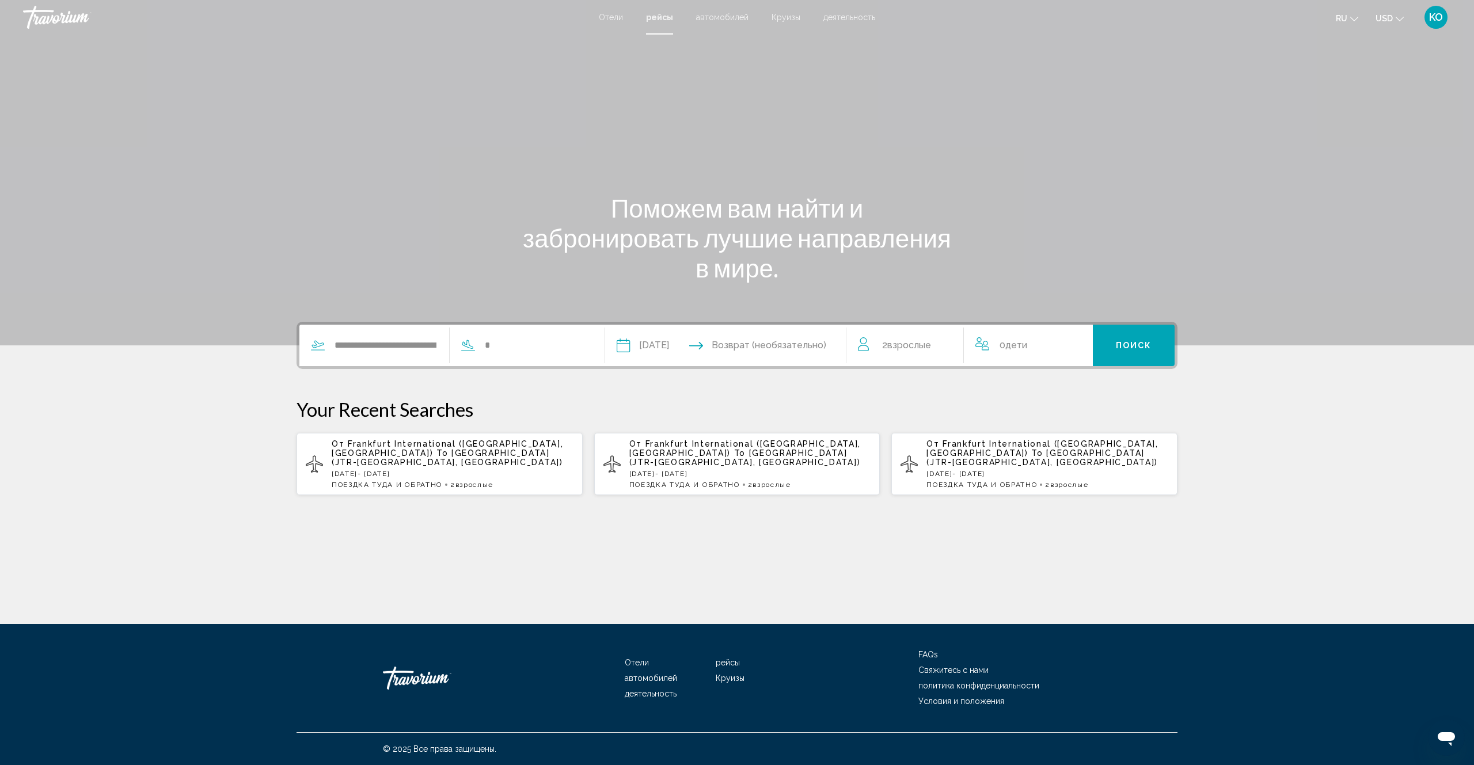
click at [650, 344] on input "**********" at bounding box center [673, 347] width 119 height 45
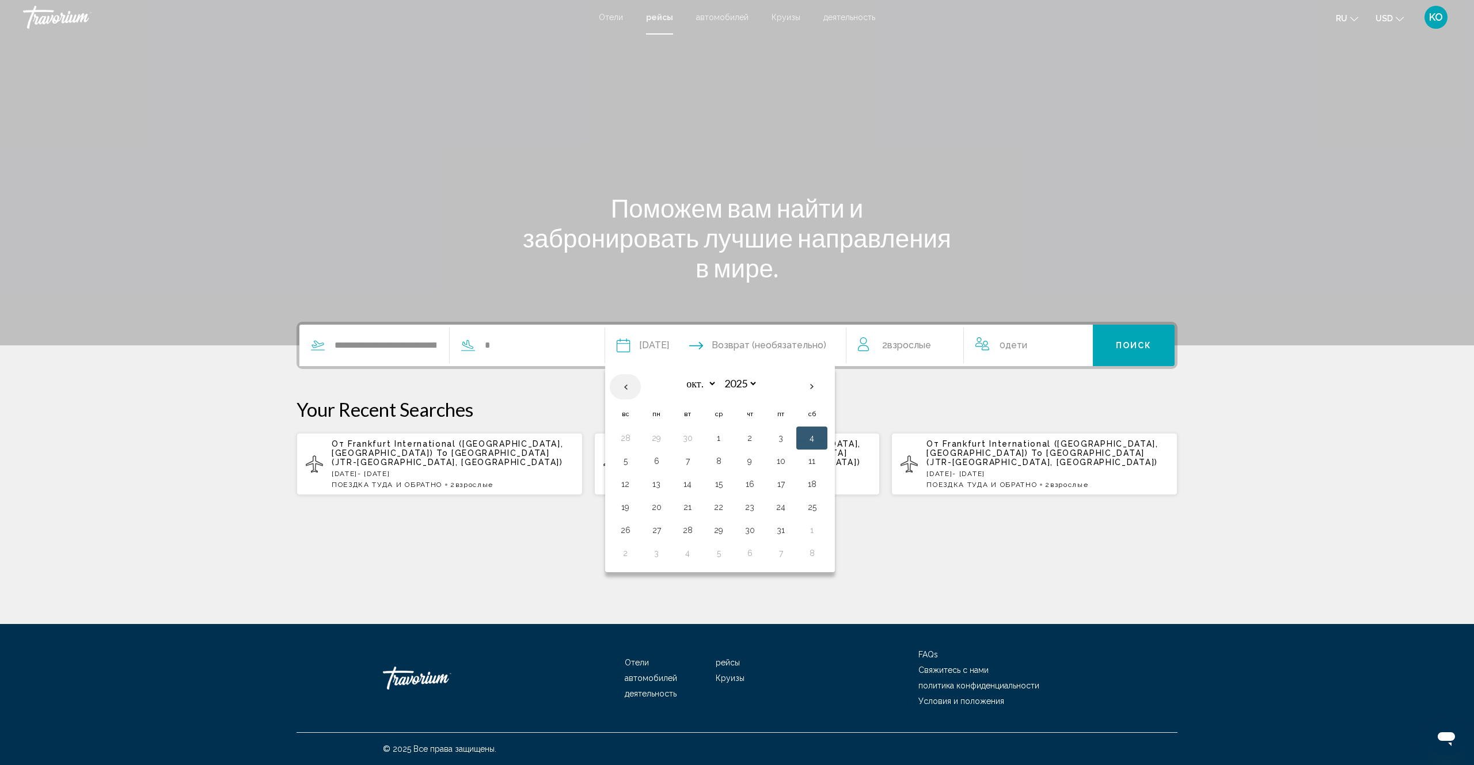
click at [641, 386] on th "Previous month" at bounding box center [625, 386] width 31 height 25
select select "*"
click at [821, 505] on button "27" at bounding box center [812, 507] width 18 height 16
type input "**********"
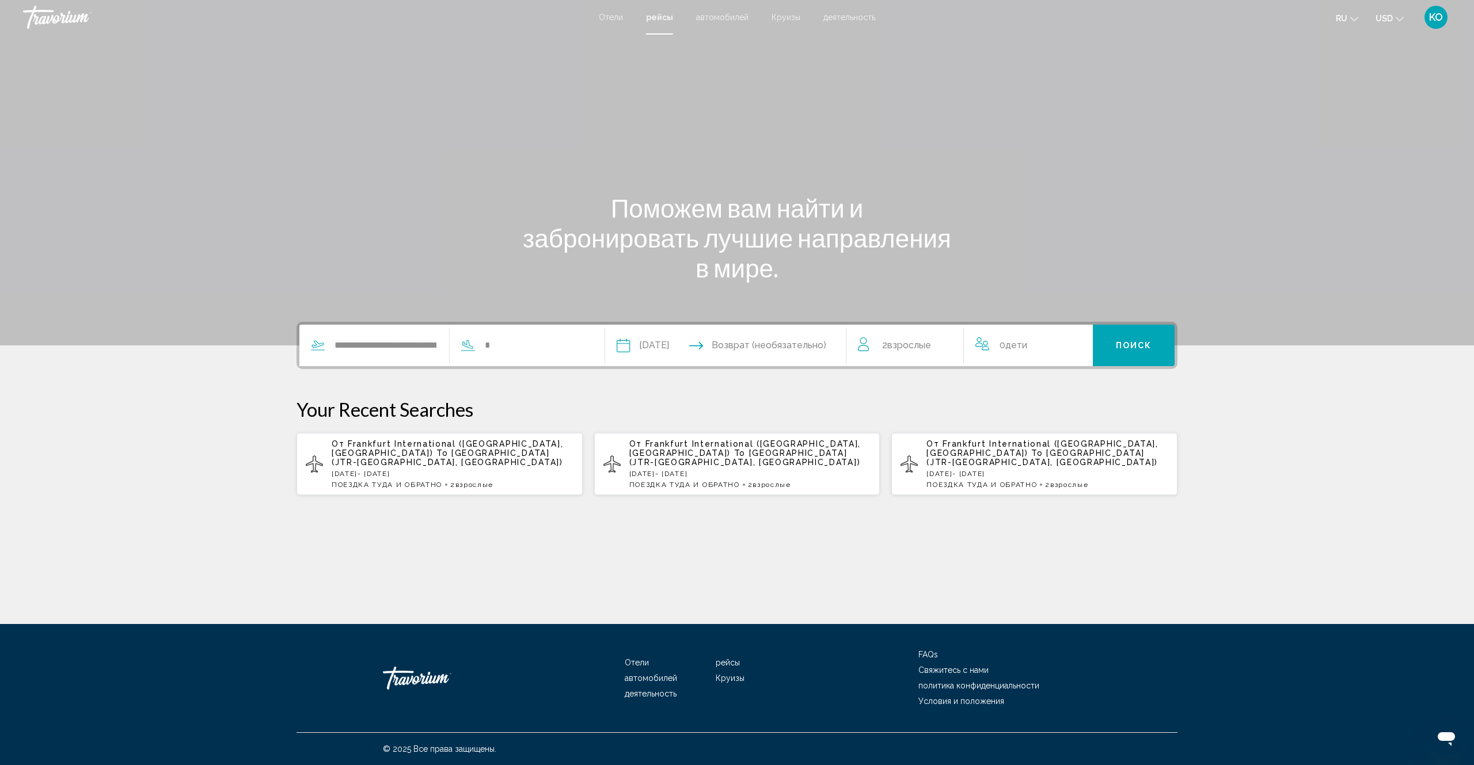
click at [787, 346] on input "Return date" at bounding box center [791, 347] width 119 height 45
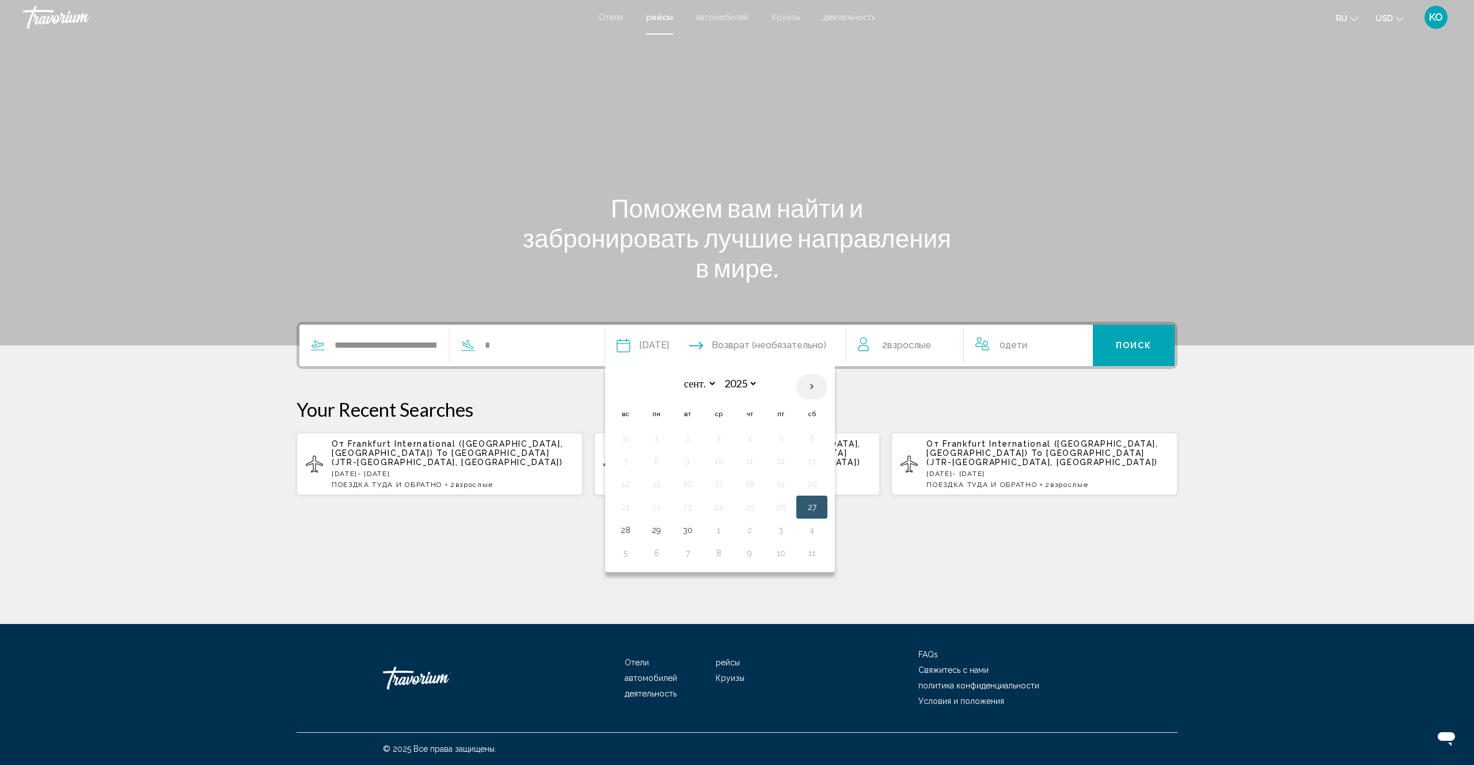
click at [827, 386] on th "Next month" at bounding box center [811, 386] width 31 height 25
select select "*"
click at [821, 437] on button "4" at bounding box center [812, 438] width 18 height 16
type input "**********"
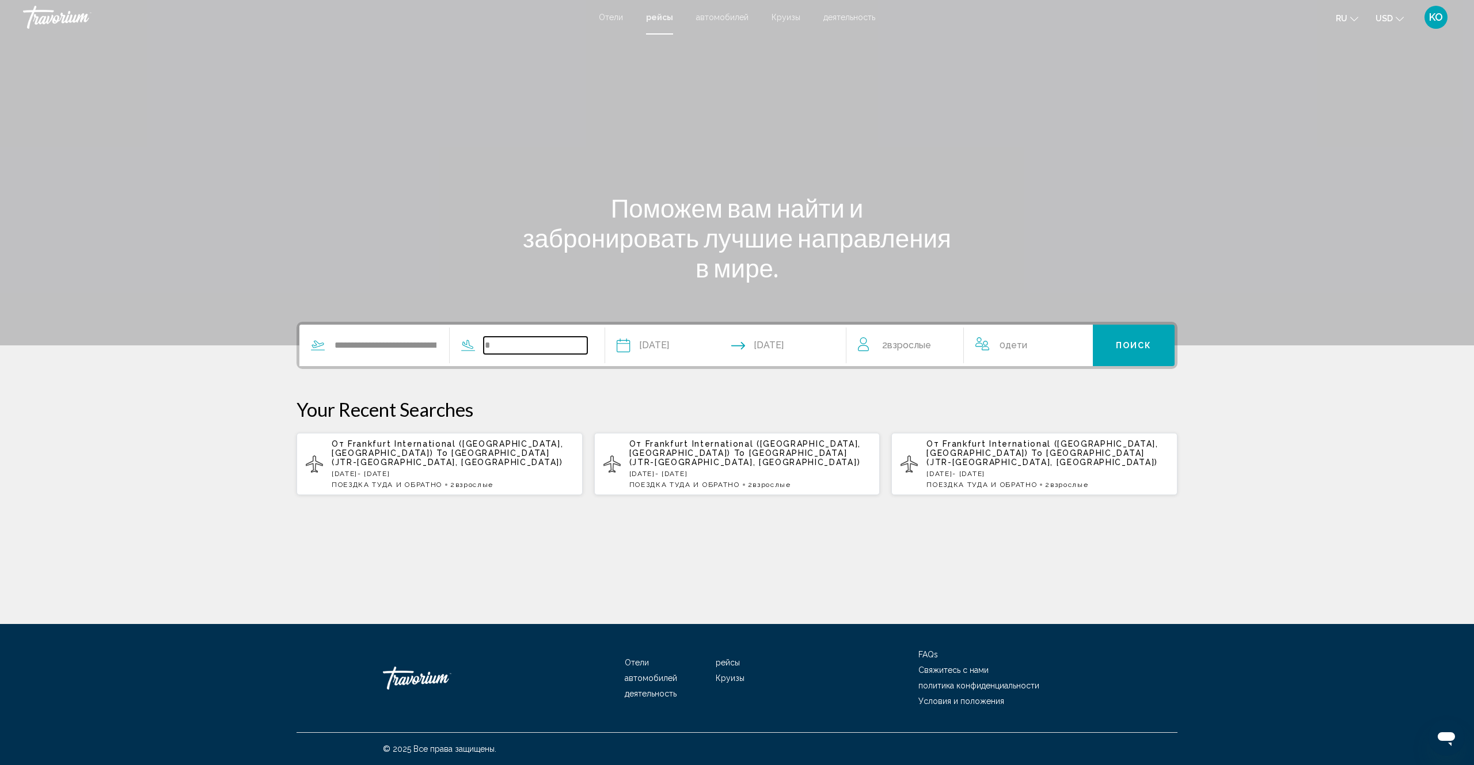
click at [509, 345] on input "*" at bounding box center [536, 345] width 104 height 17
type input "**********"
click at [637, 664] on span "Отели" at bounding box center [637, 662] width 24 height 9
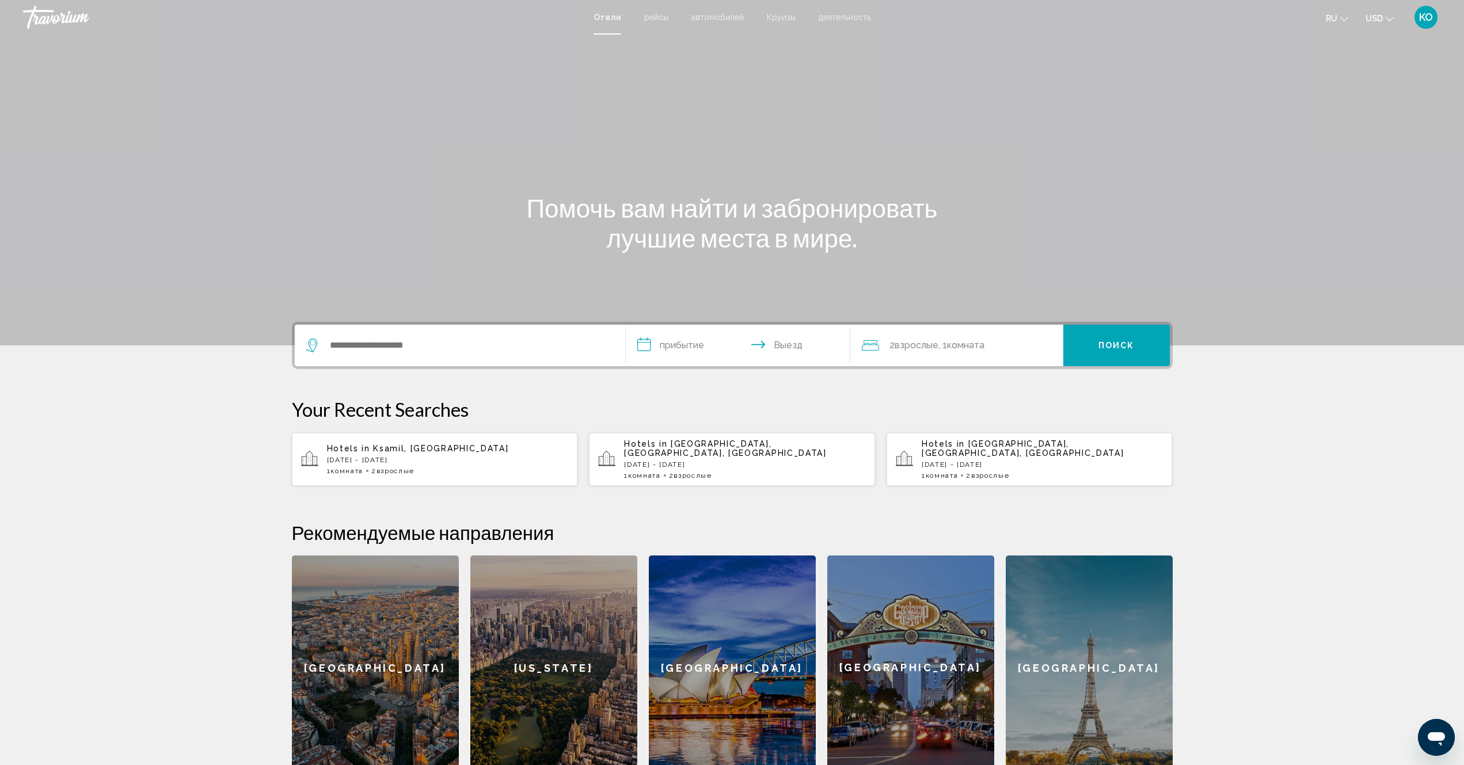
click at [408, 456] on p "[DATE] - [DATE]" at bounding box center [448, 460] width 242 height 8
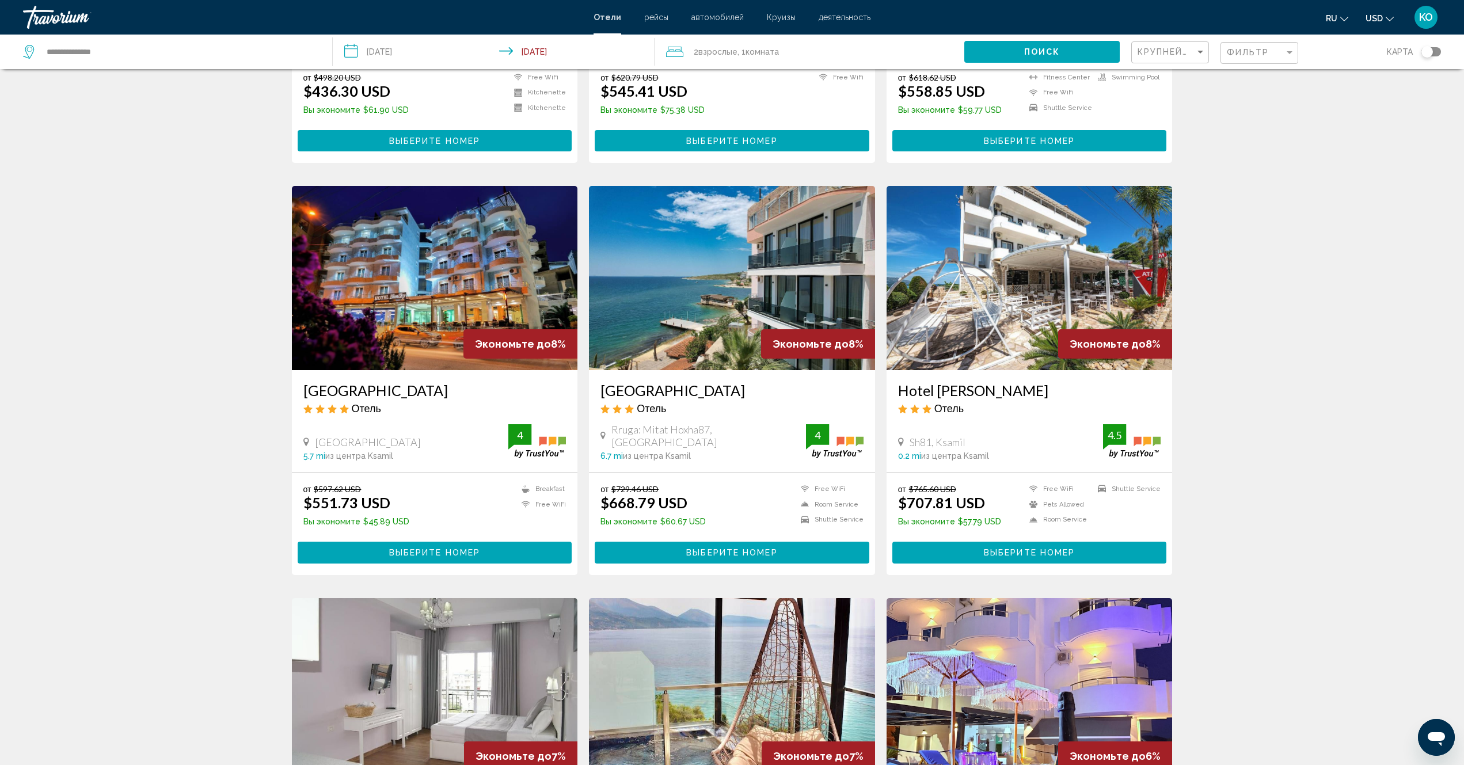
scroll to position [979, 0]
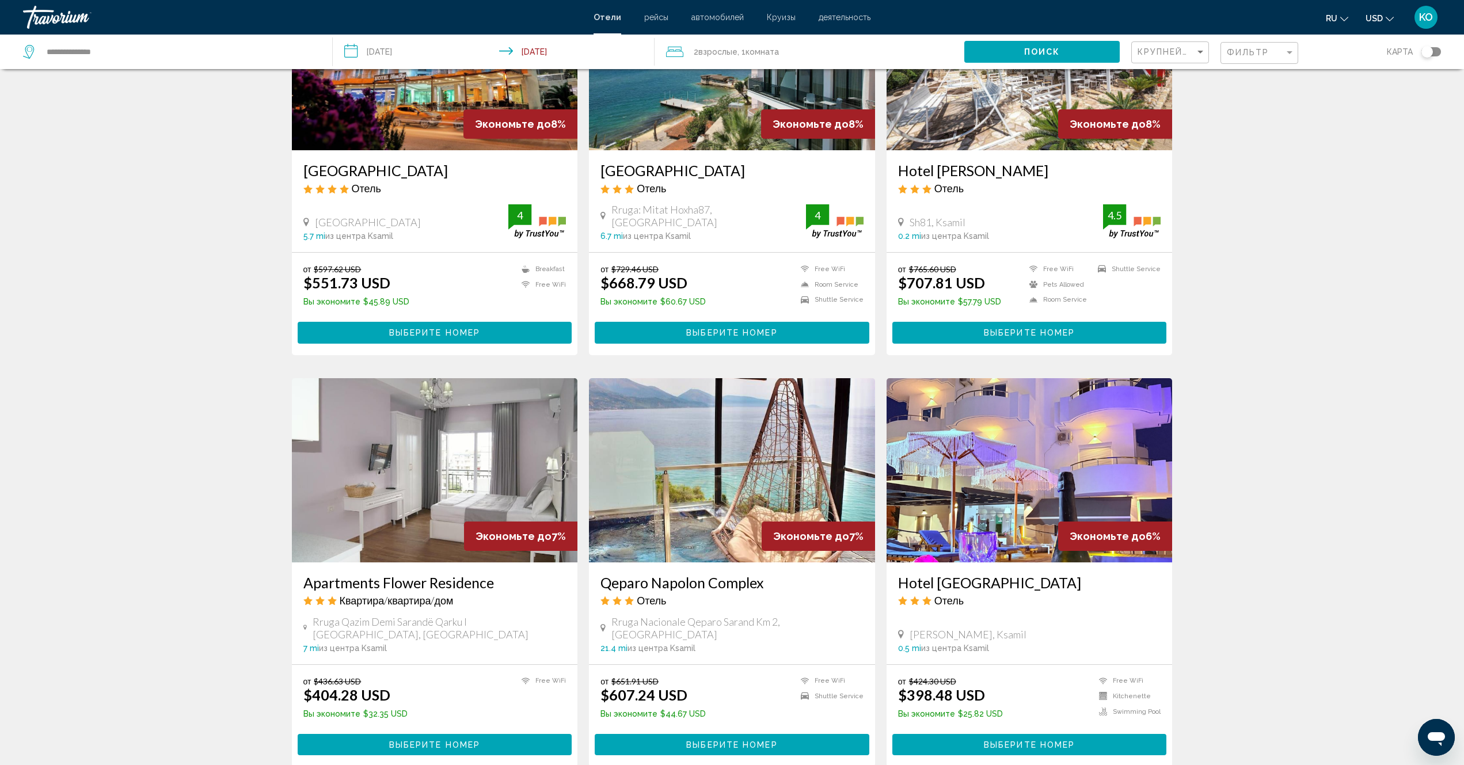
click at [479, 467] on img "Main content" at bounding box center [435, 470] width 286 height 184
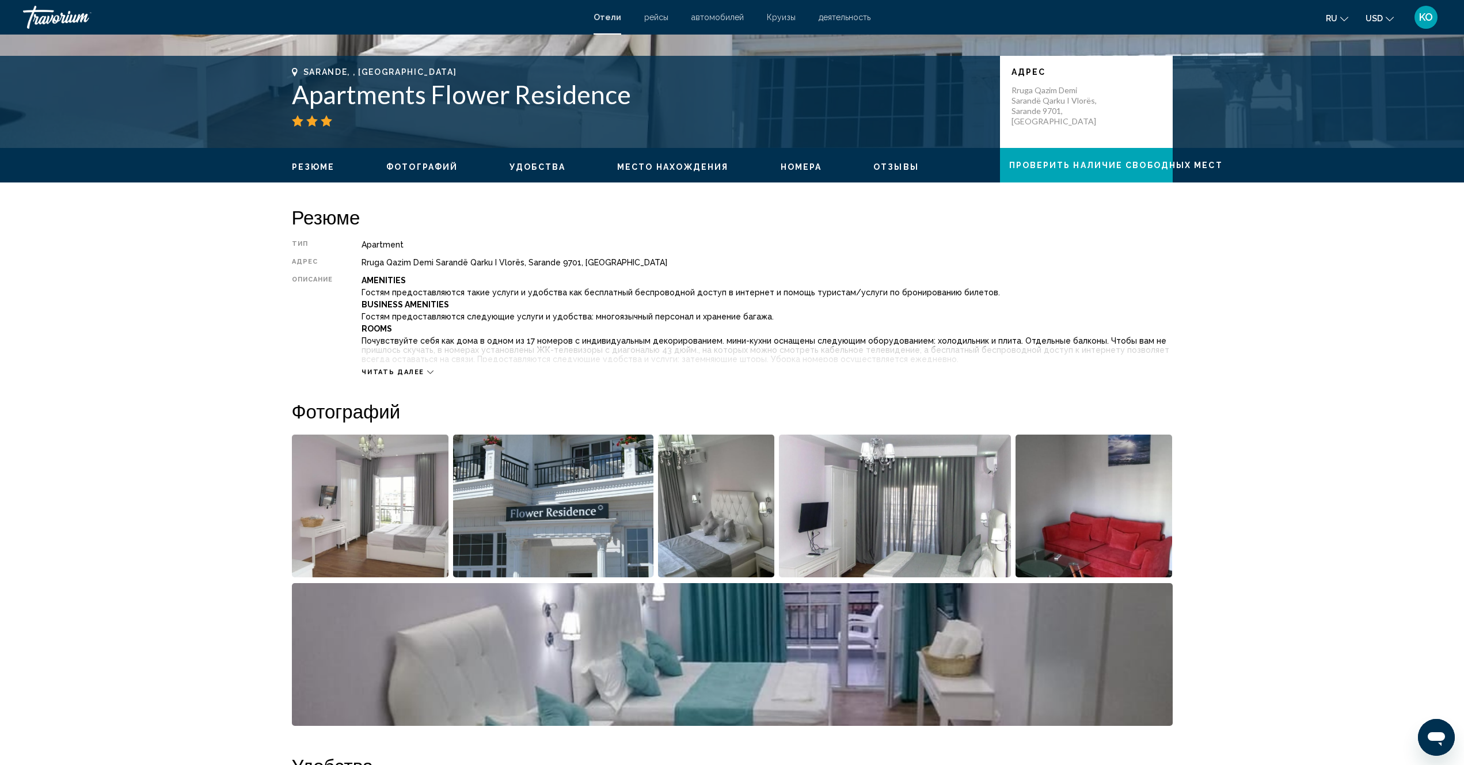
scroll to position [230, 0]
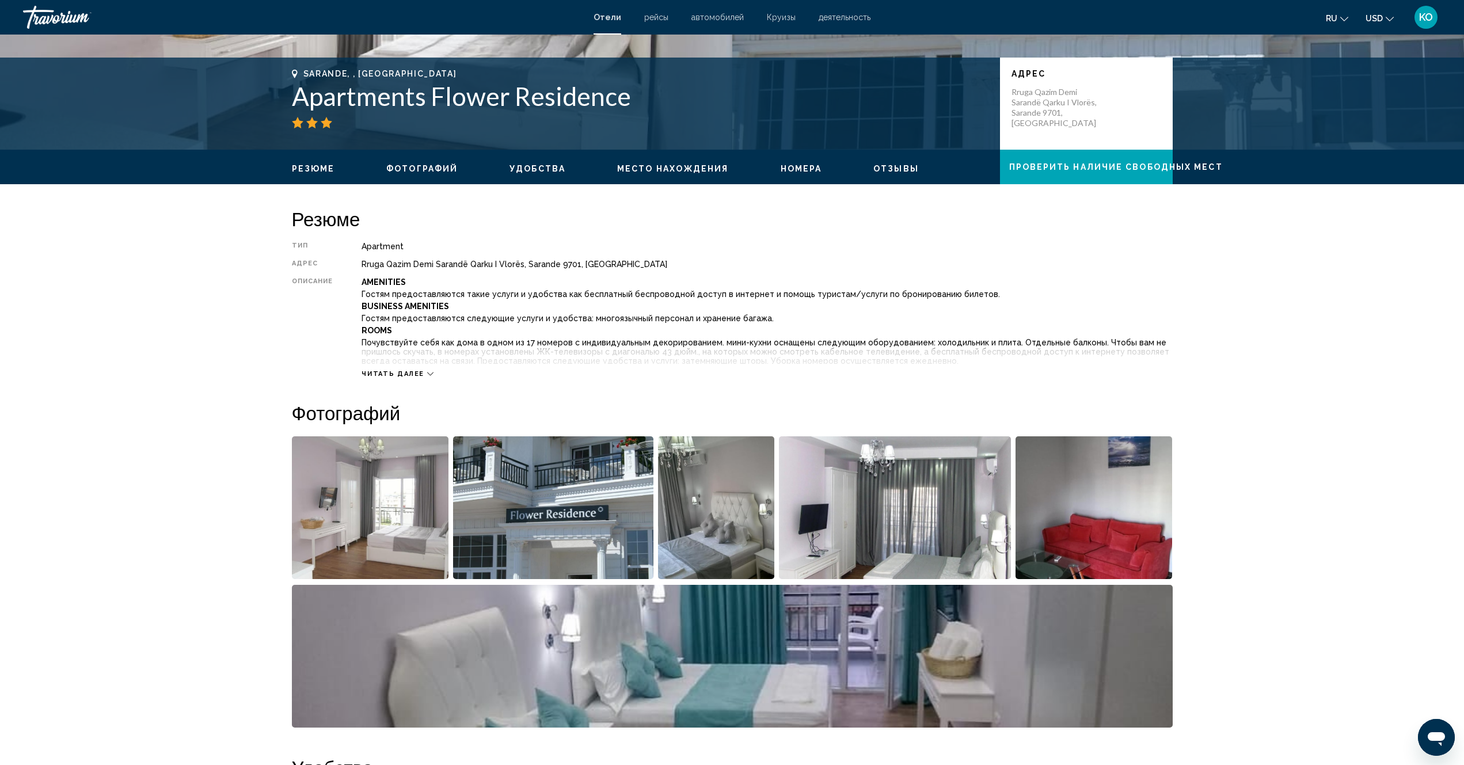
click at [429, 372] on icon "Main content" at bounding box center [430, 374] width 6 height 6
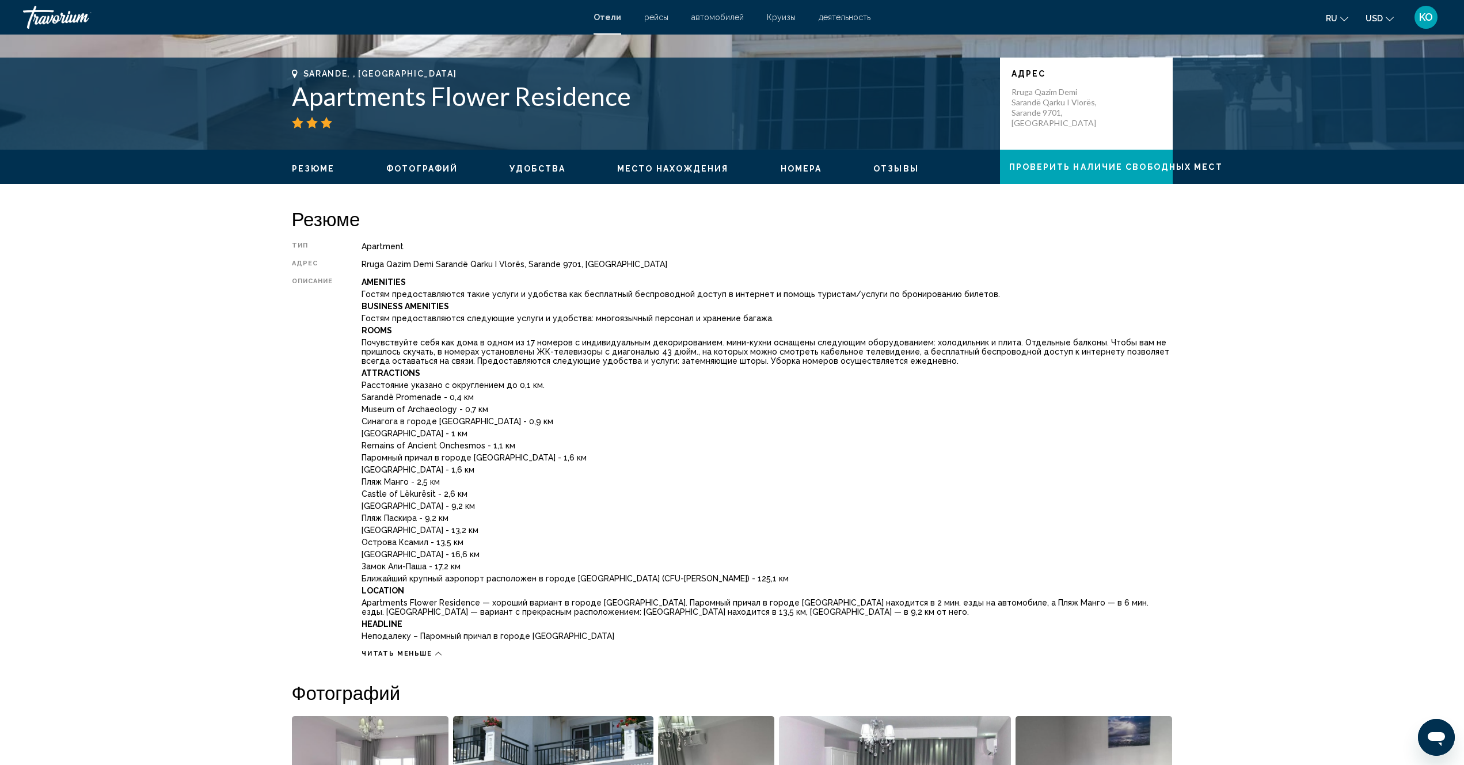
scroll to position [0, 0]
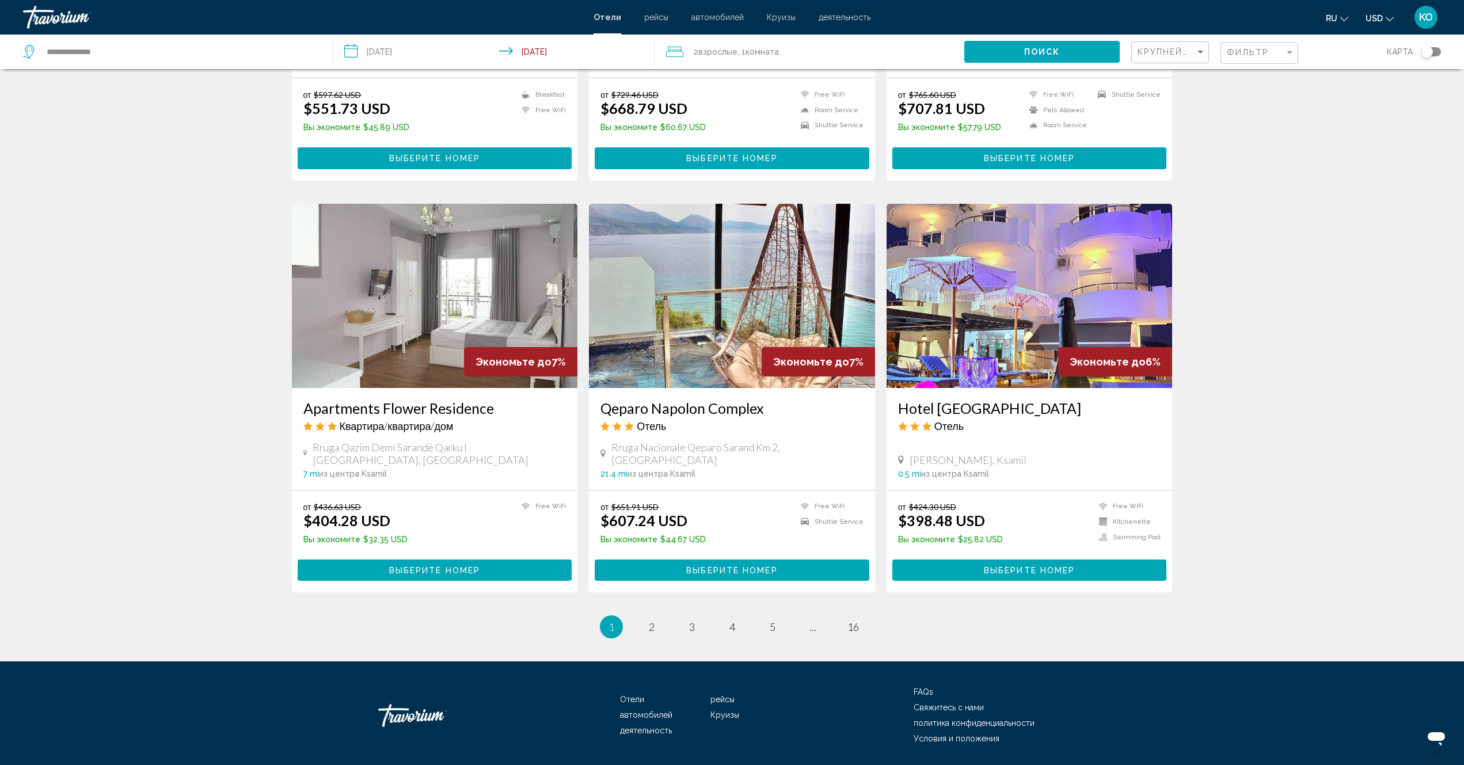
scroll to position [1164, 0]
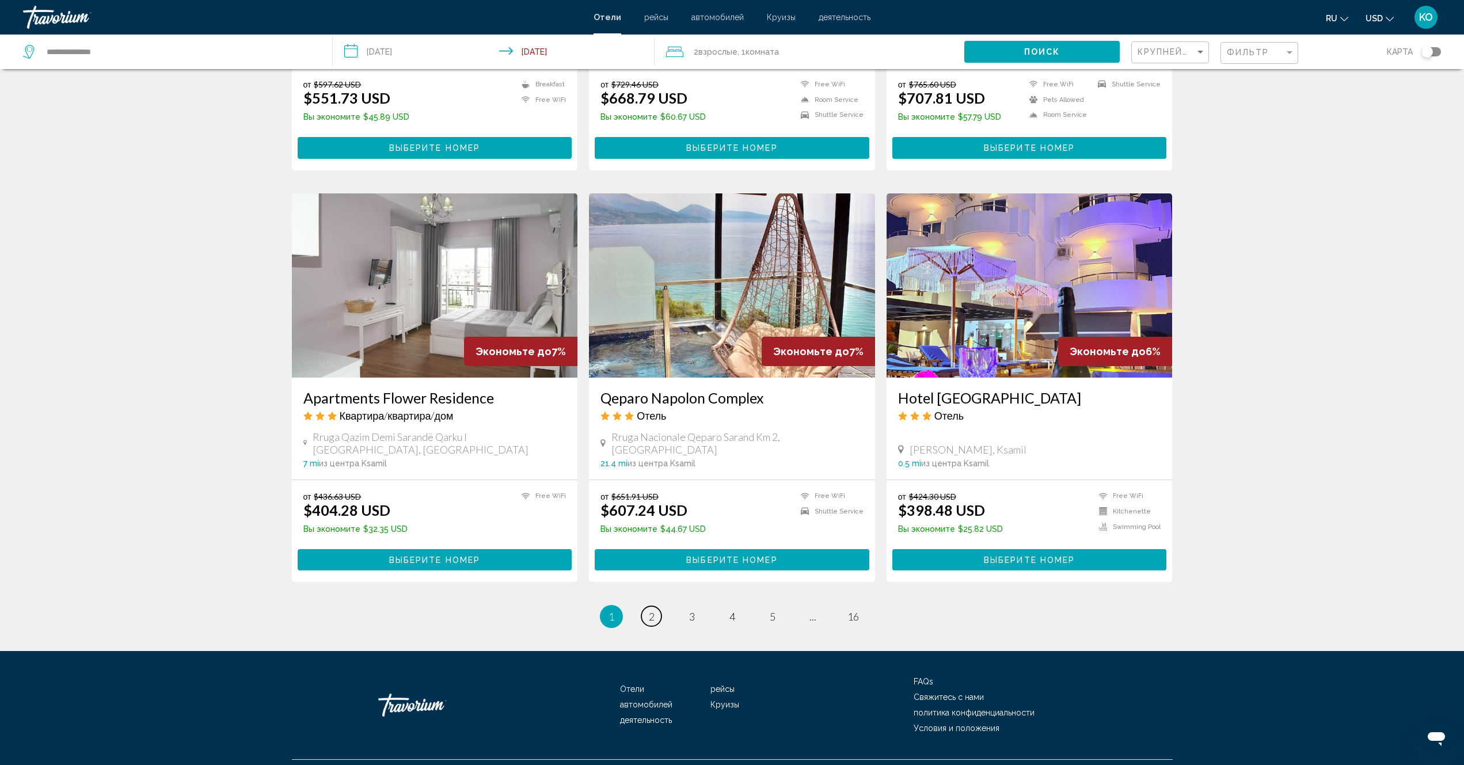
click at [649, 610] on span "2" at bounding box center [652, 616] width 6 height 13
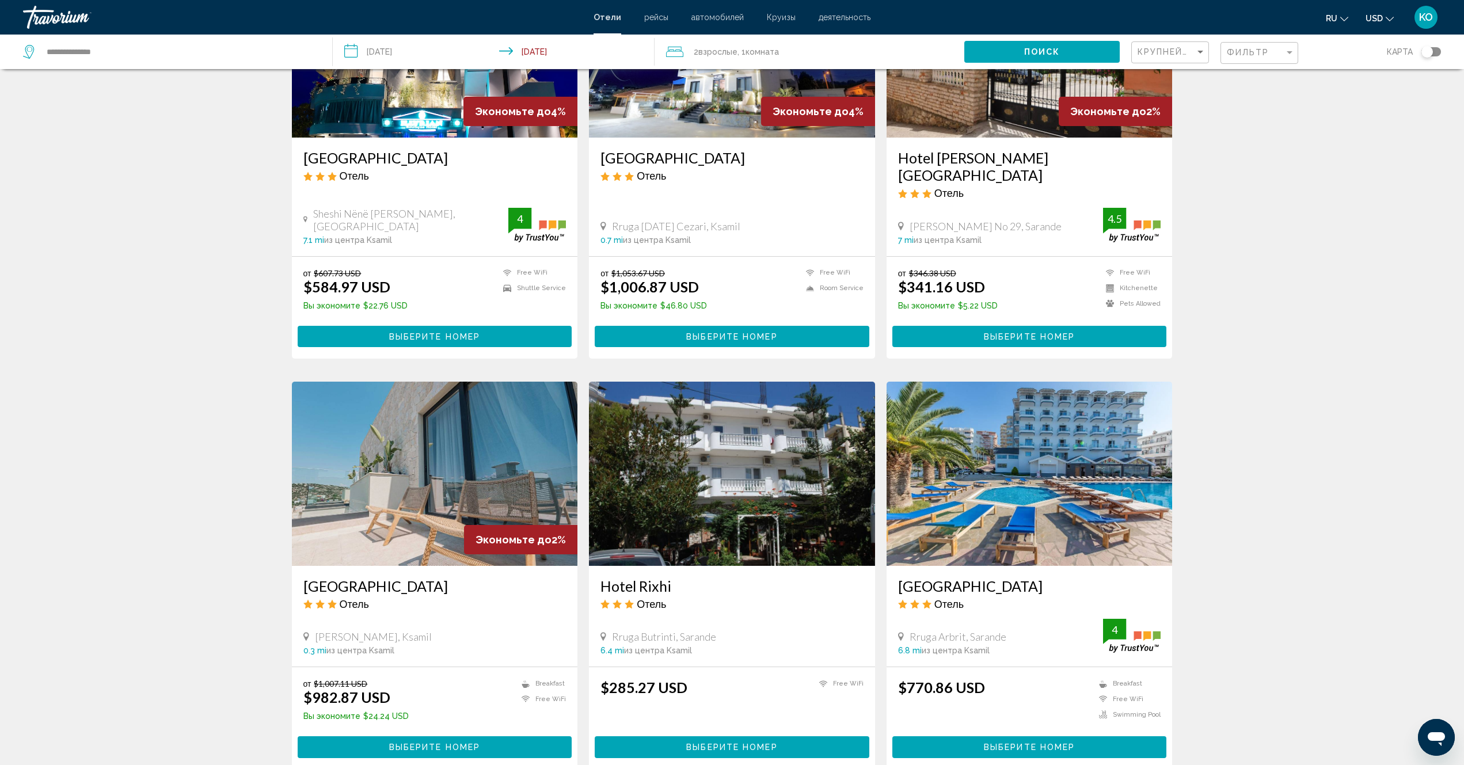
scroll to position [1175, 0]
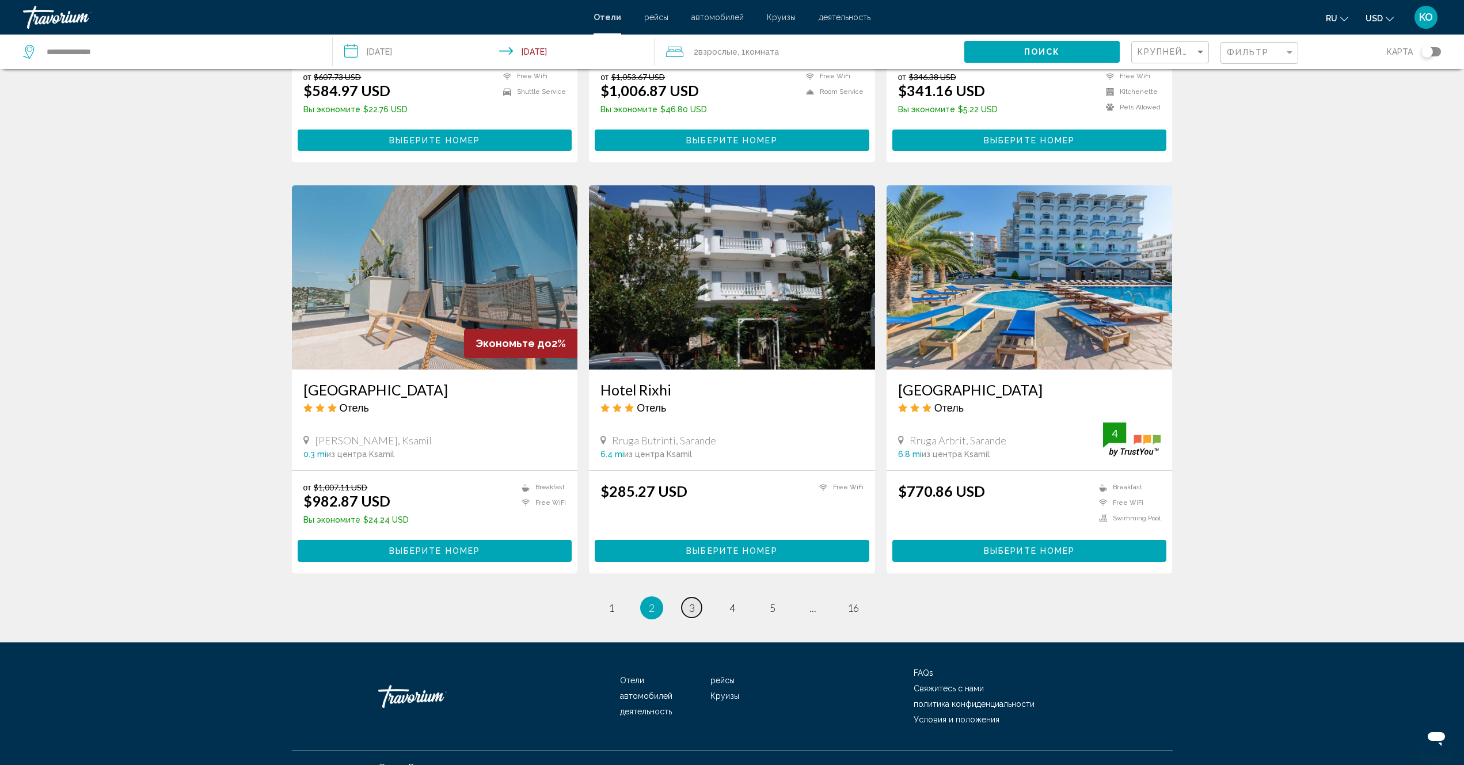
click at [693, 602] on span "3" at bounding box center [692, 608] width 6 height 13
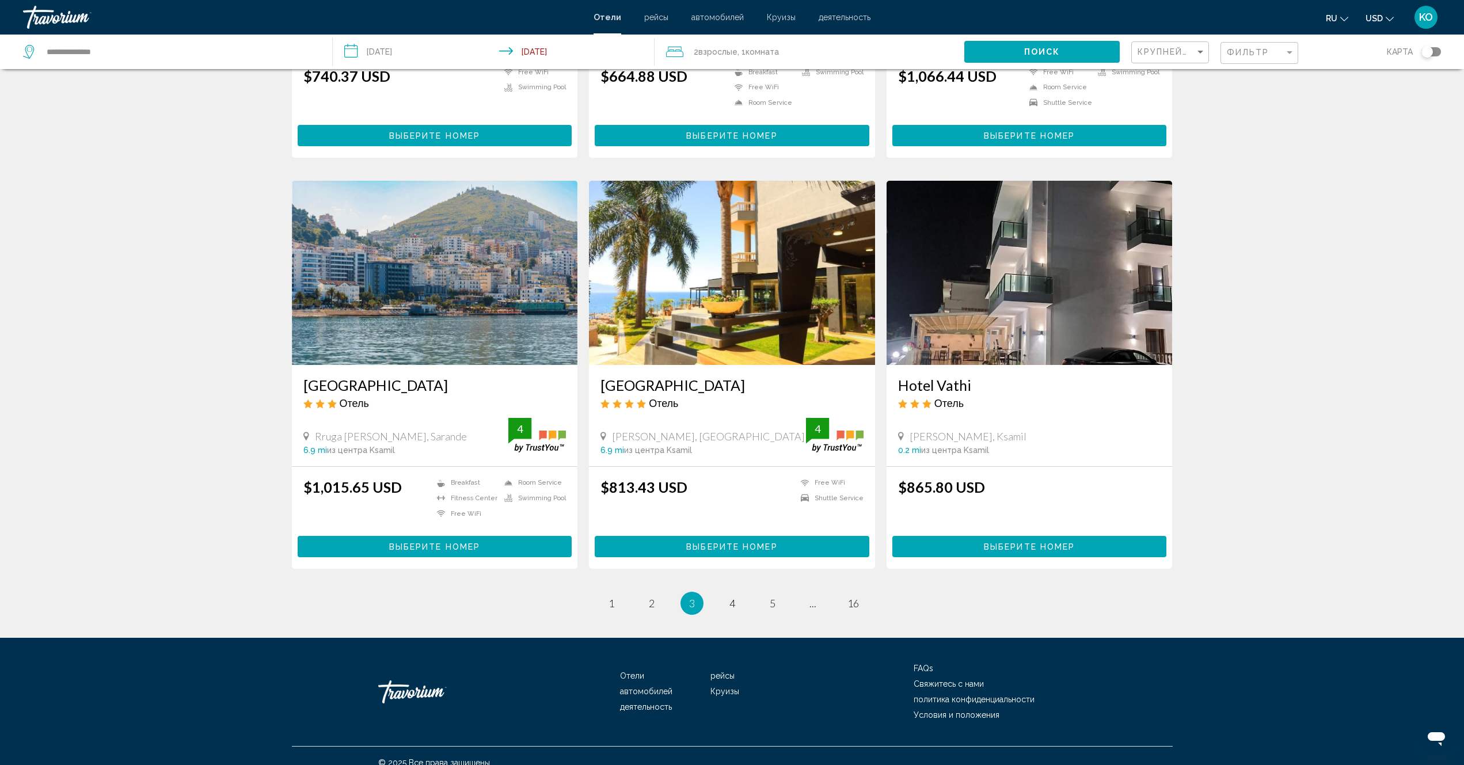
scroll to position [1124, 0]
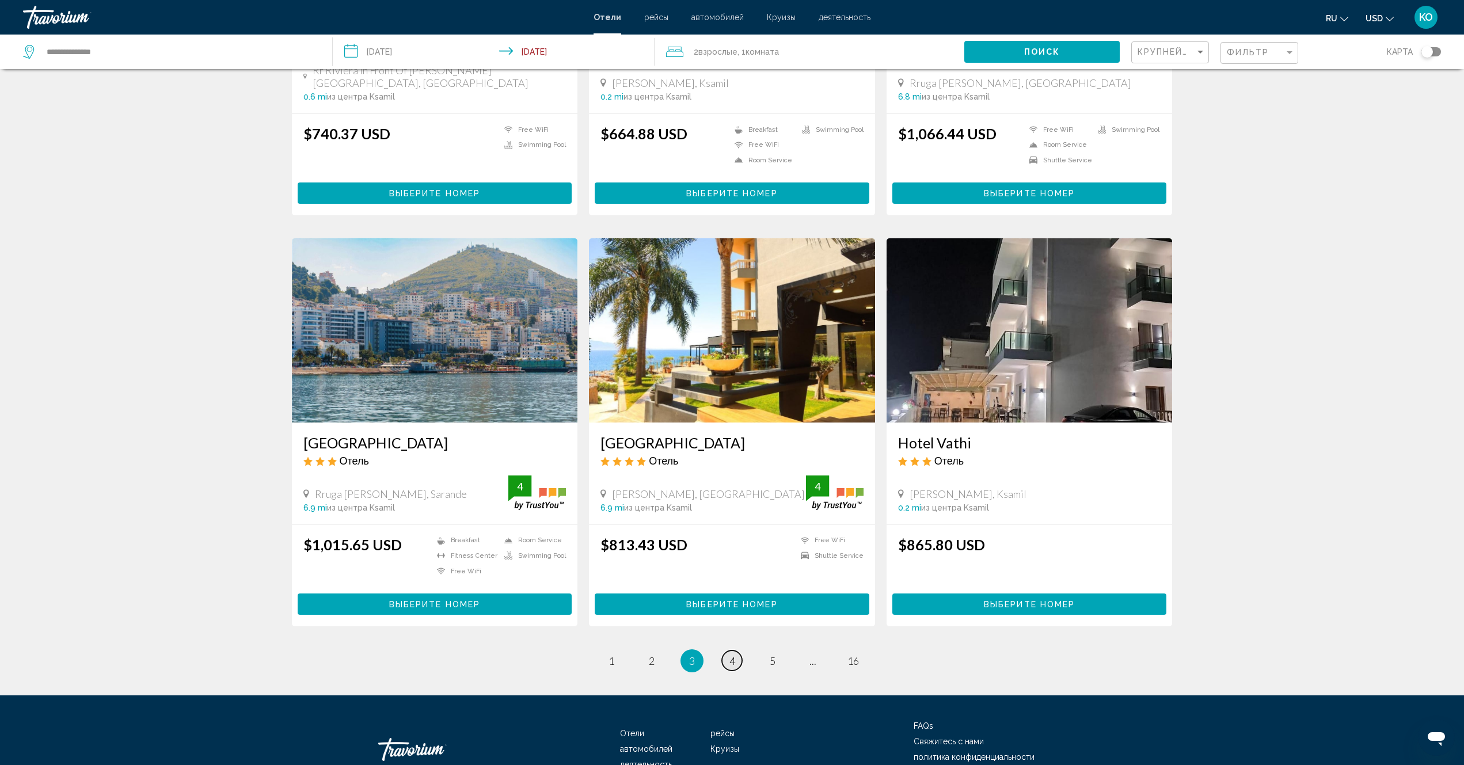
click at [732, 655] on span "4" at bounding box center [732, 661] width 6 height 13
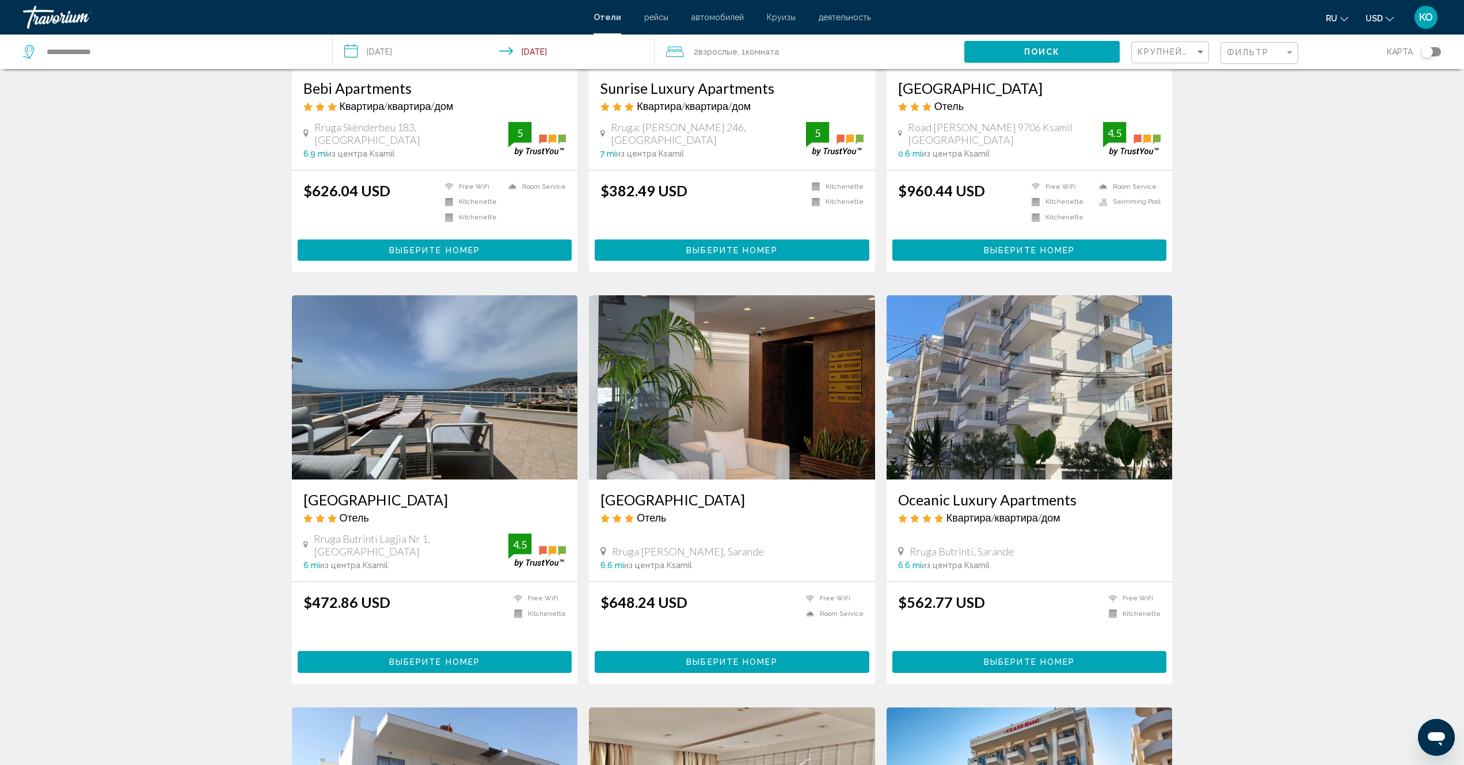
scroll to position [345, 0]
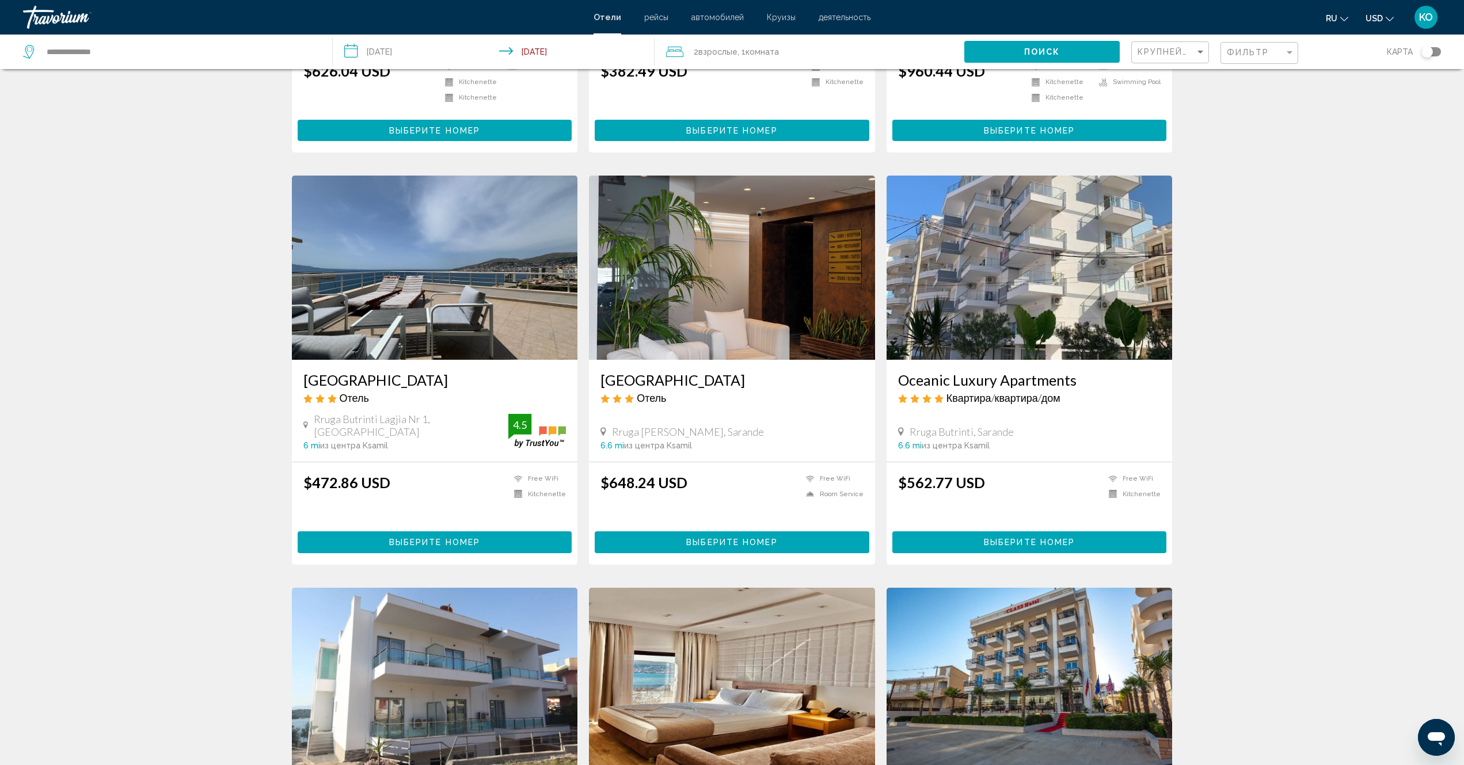
click at [977, 313] on img "Main content" at bounding box center [1030, 268] width 286 height 184
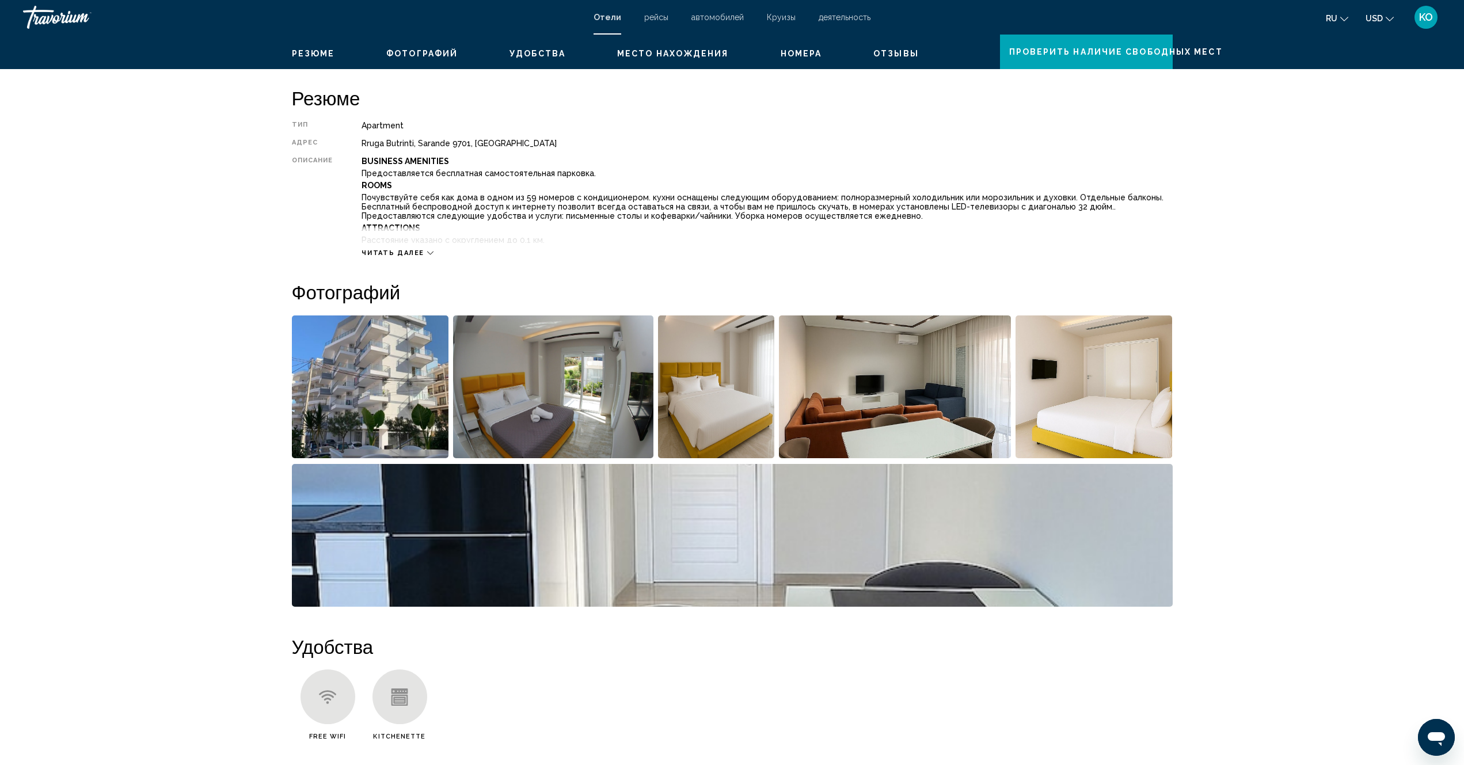
scroll to position [461, 0]
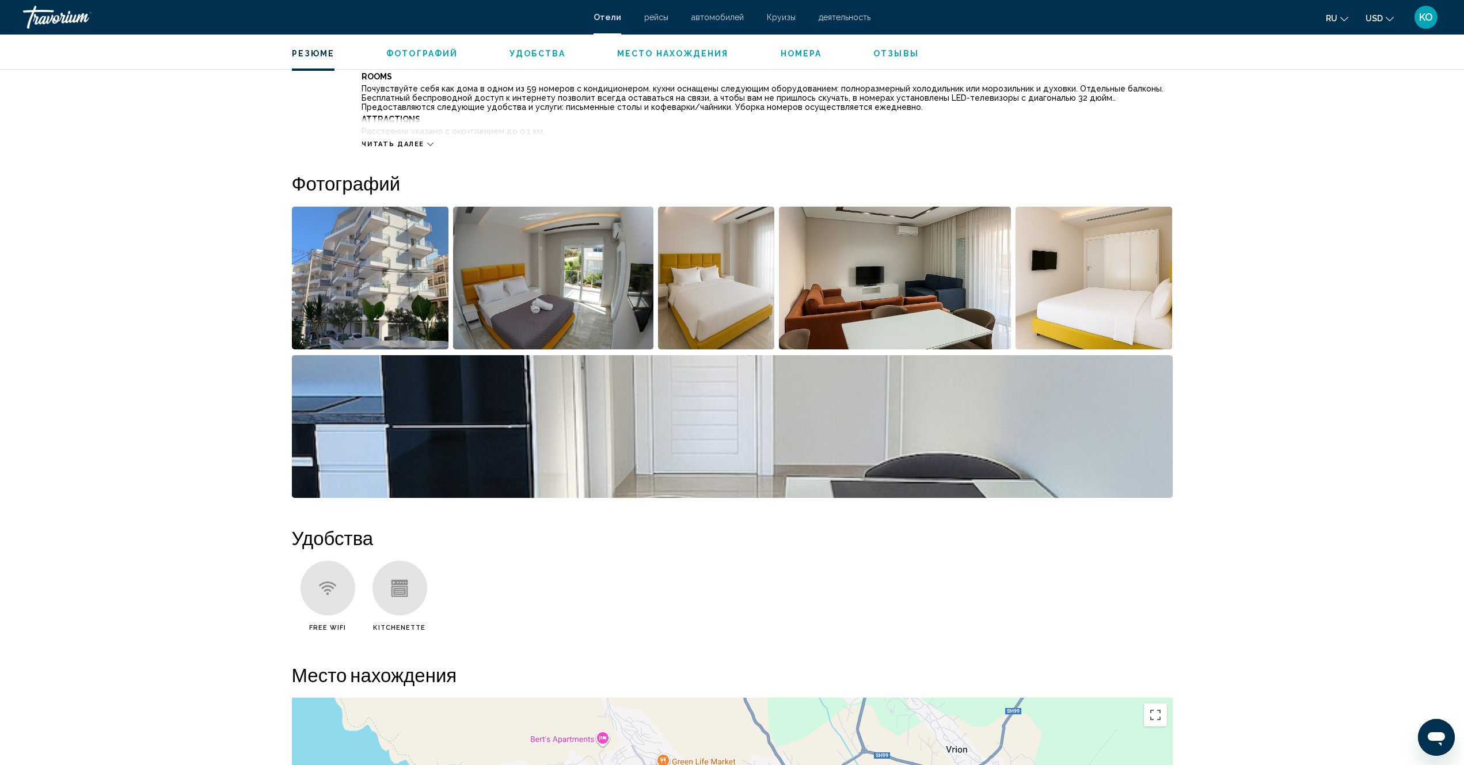
click at [375, 261] on img "Open full-screen image slider" at bounding box center [370, 278] width 157 height 143
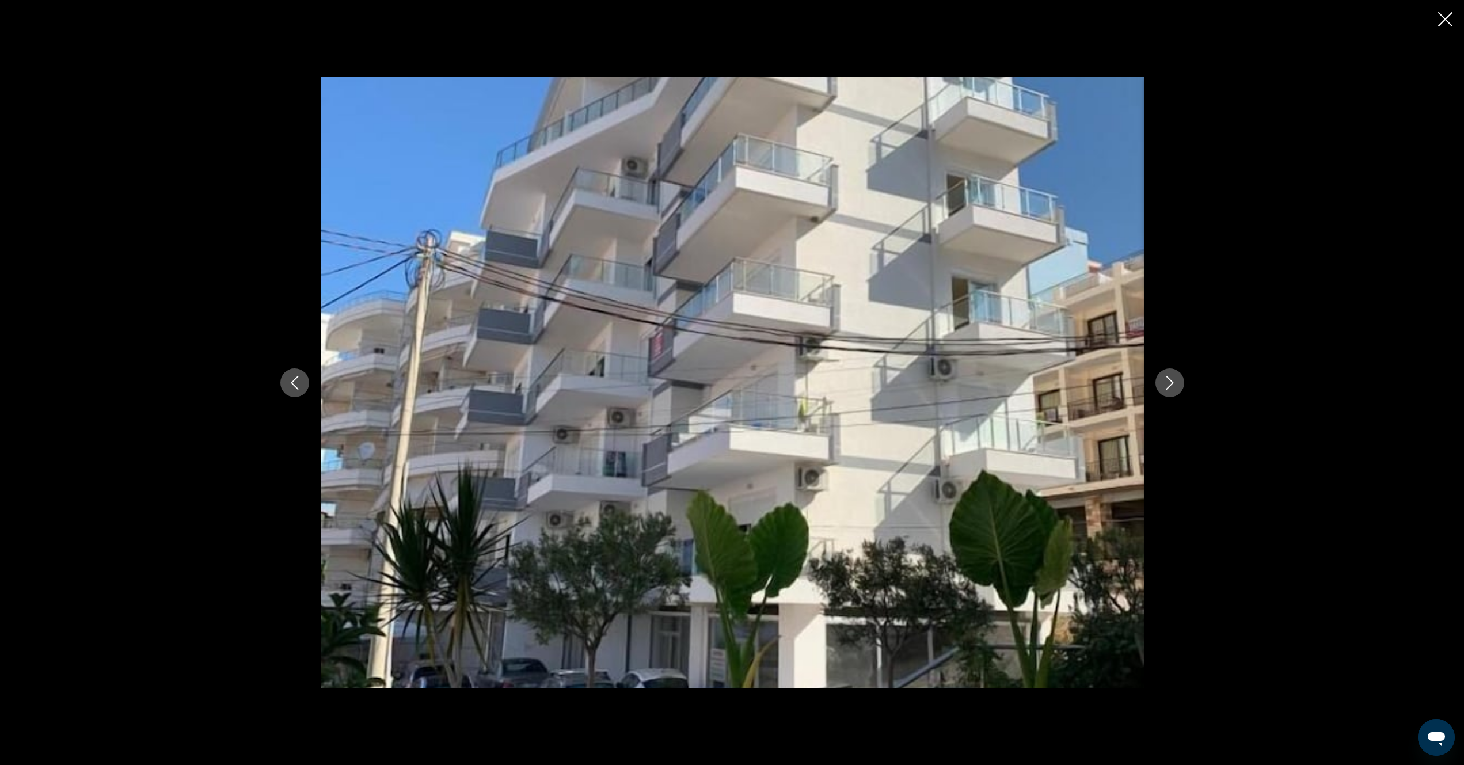
click at [1172, 389] on icon "Next image" at bounding box center [1170, 383] width 14 height 14
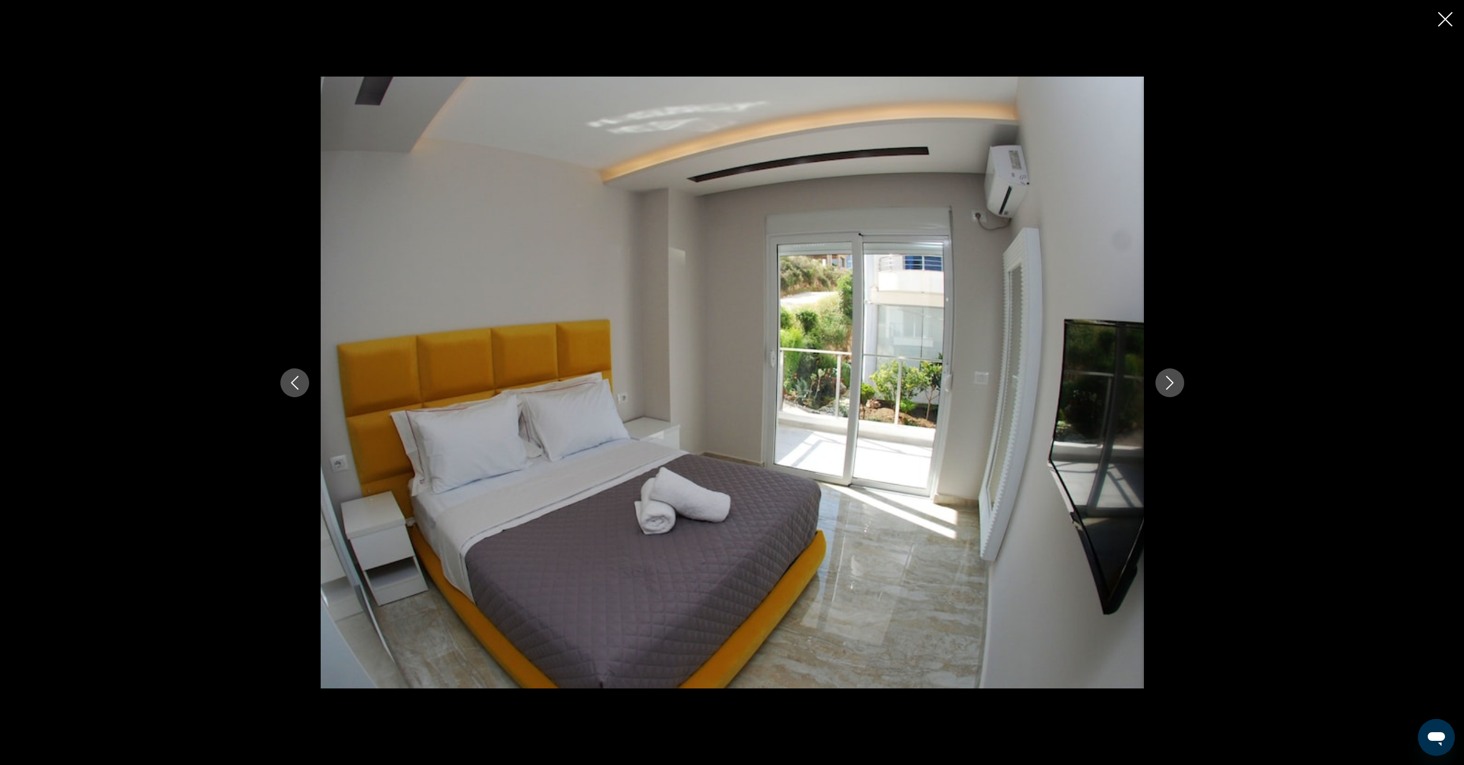
click at [1172, 389] on icon "Next image" at bounding box center [1170, 383] width 14 height 14
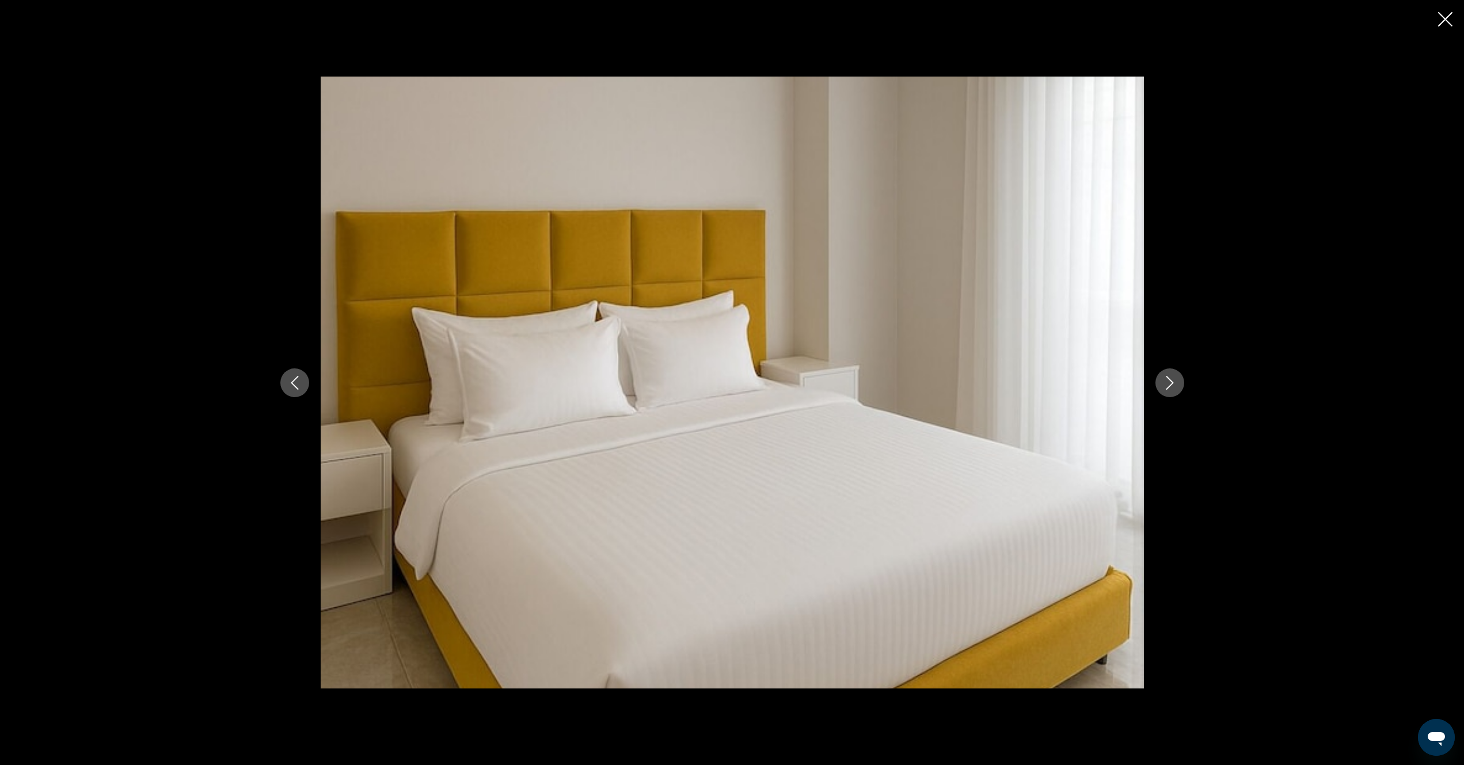
click at [1172, 389] on icon "Next image" at bounding box center [1170, 383] width 14 height 14
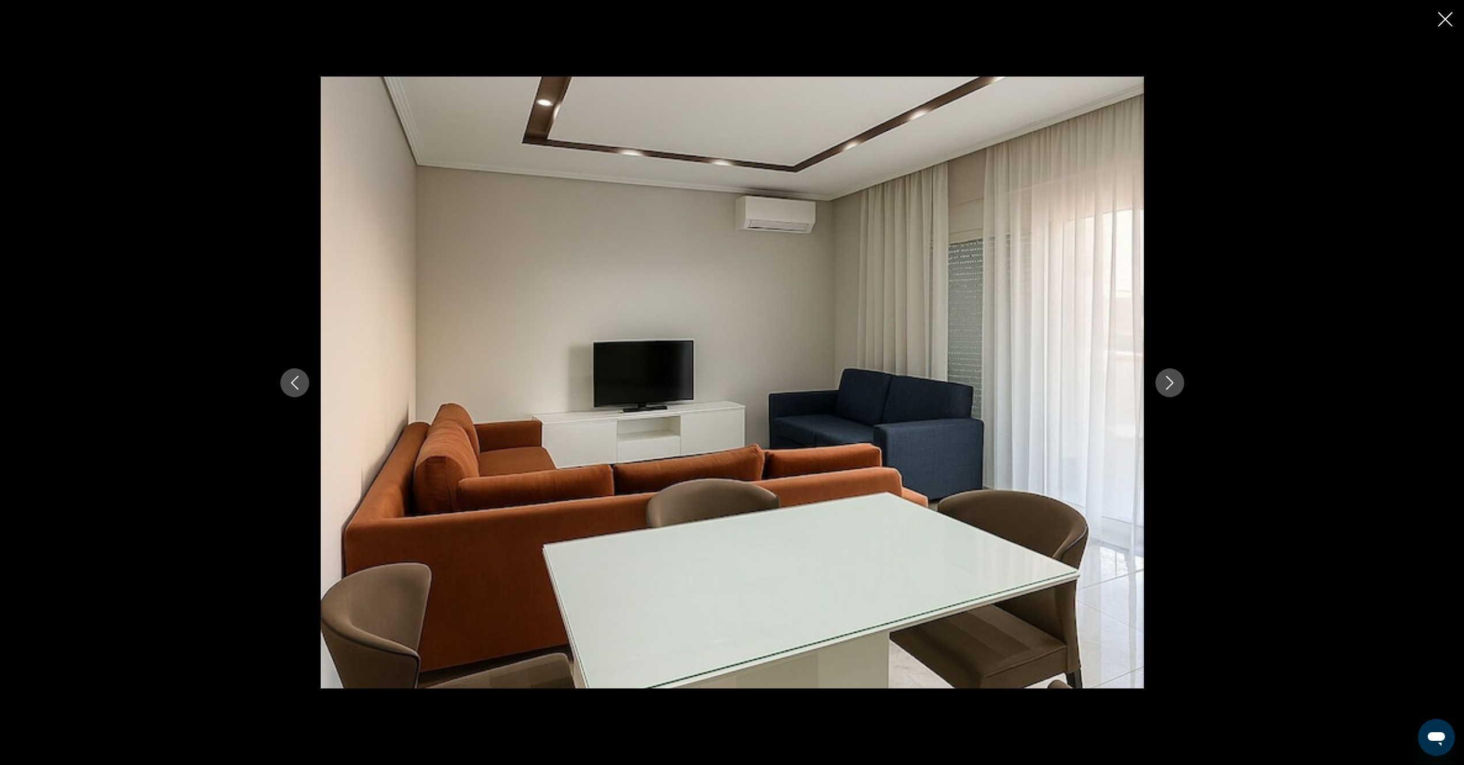
click at [1172, 389] on icon "Next image" at bounding box center [1170, 383] width 14 height 14
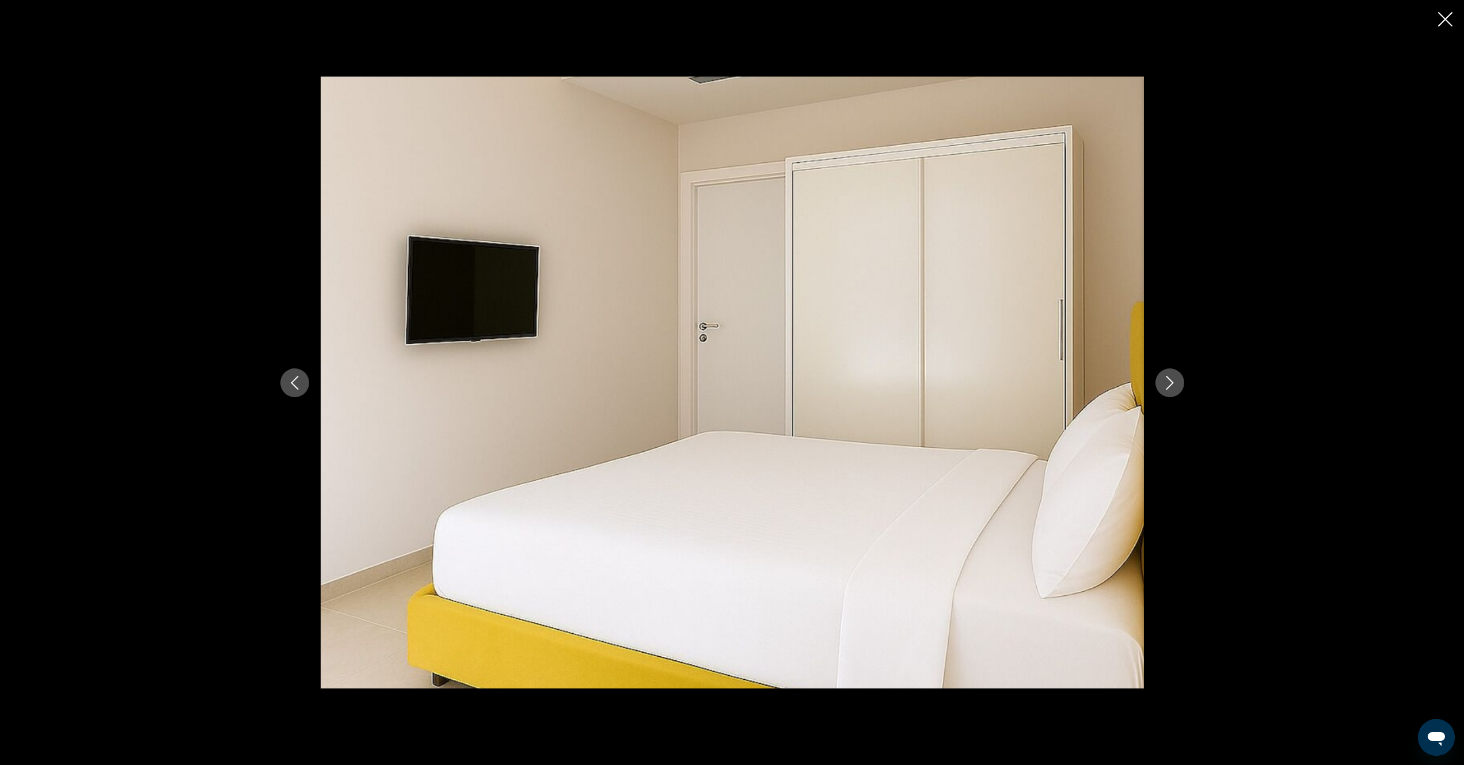
click at [1172, 389] on icon "Next image" at bounding box center [1170, 383] width 14 height 14
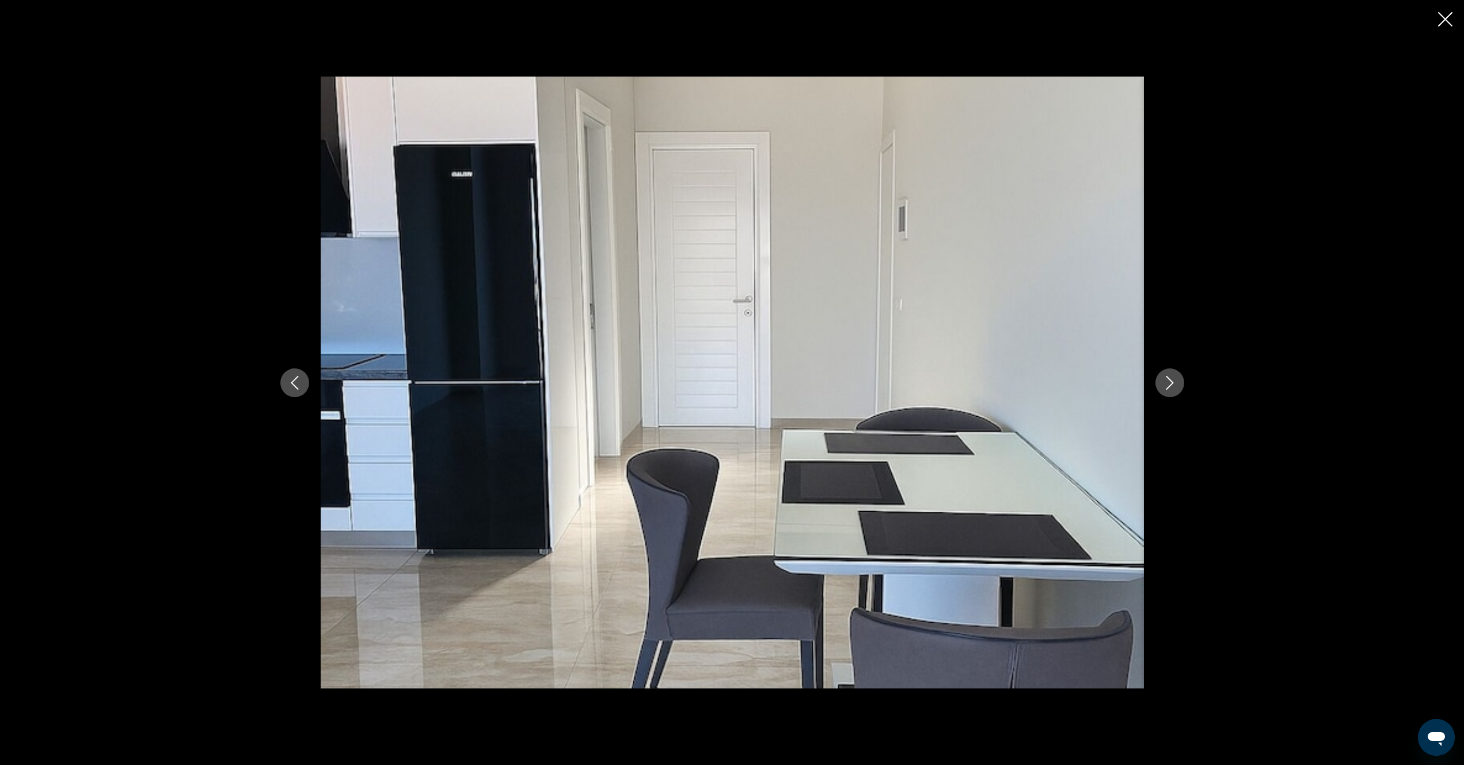
click at [1172, 389] on icon "Next image" at bounding box center [1170, 383] width 14 height 14
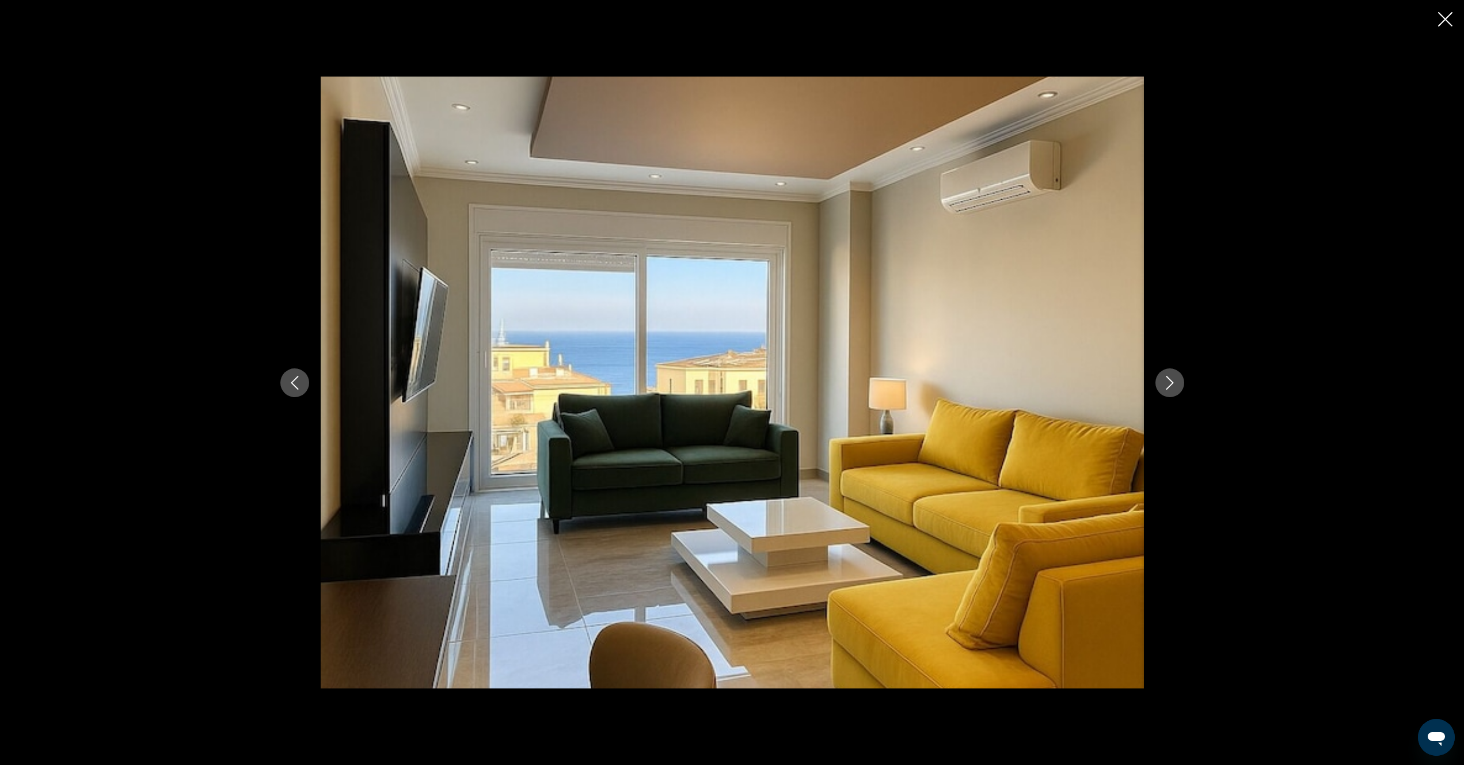
click at [1172, 389] on icon "Next image" at bounding box center [1170, 383] width 14 height 14
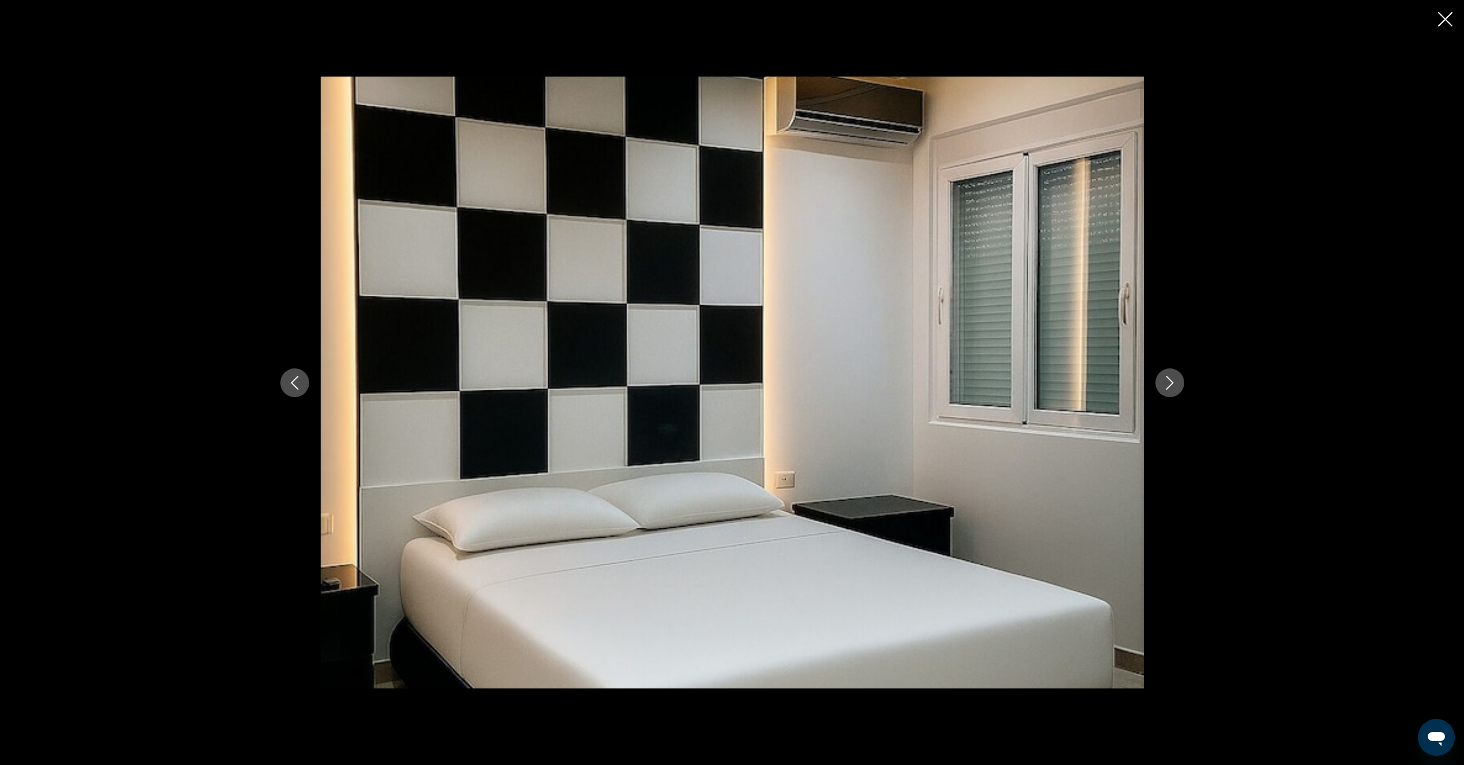
click at [1172, 389] on icon "Next image" at bounding box center [1170, 383] width 14 height 14
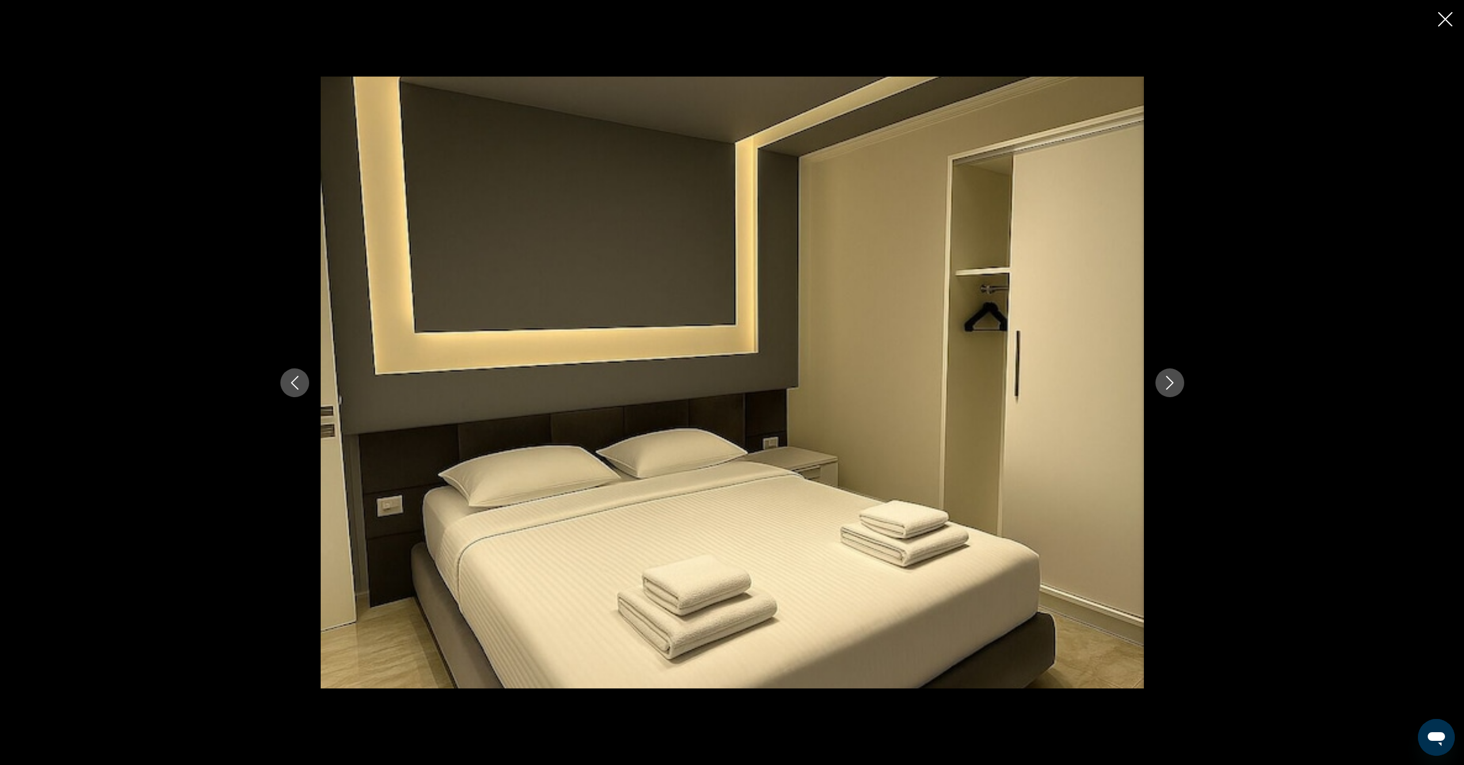
click at [1172, 389] on icon "Next image" at bounding box center [1170, 383] width 14 height 14
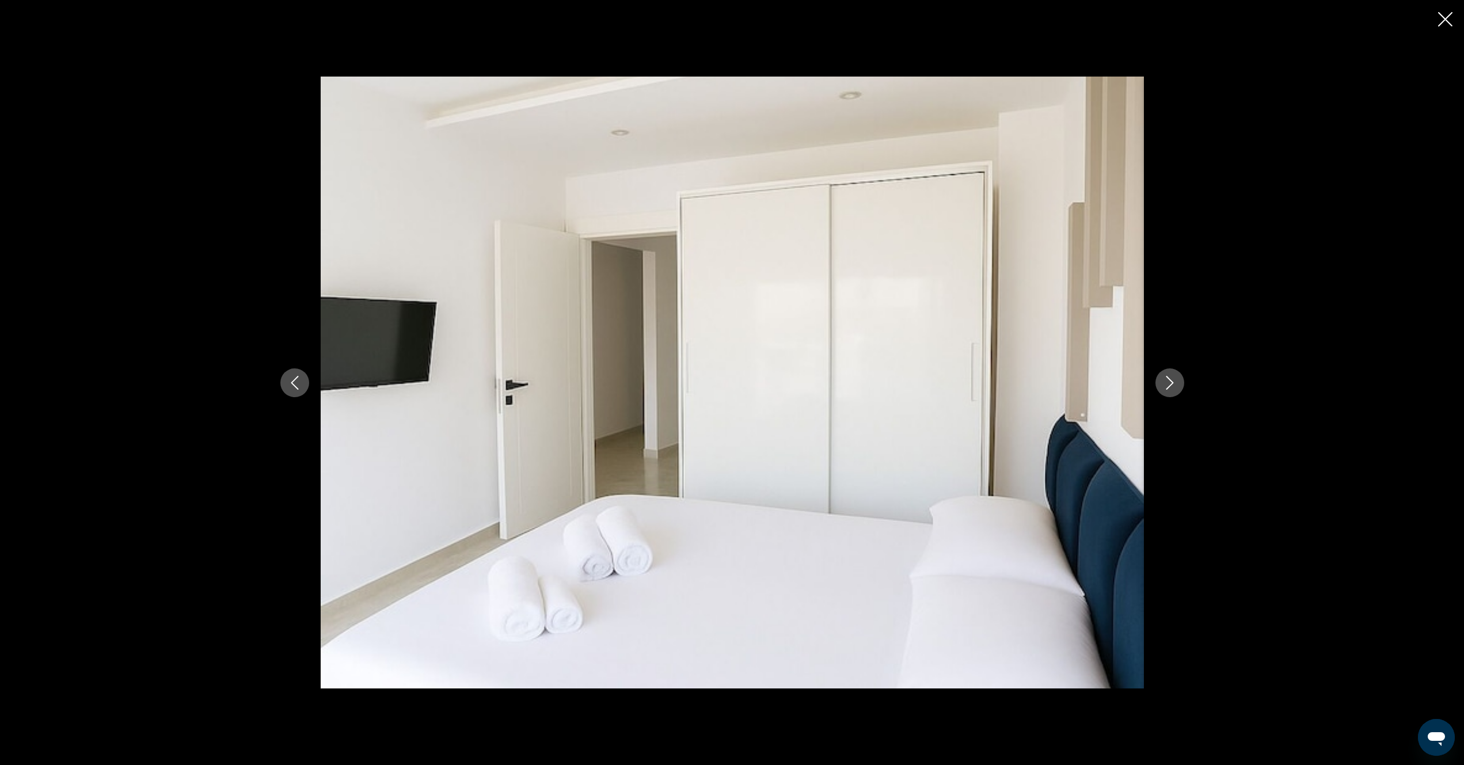
click at [1172, 389] on icon "Next image" at bounding box center [1170, 383] width 14 height 14
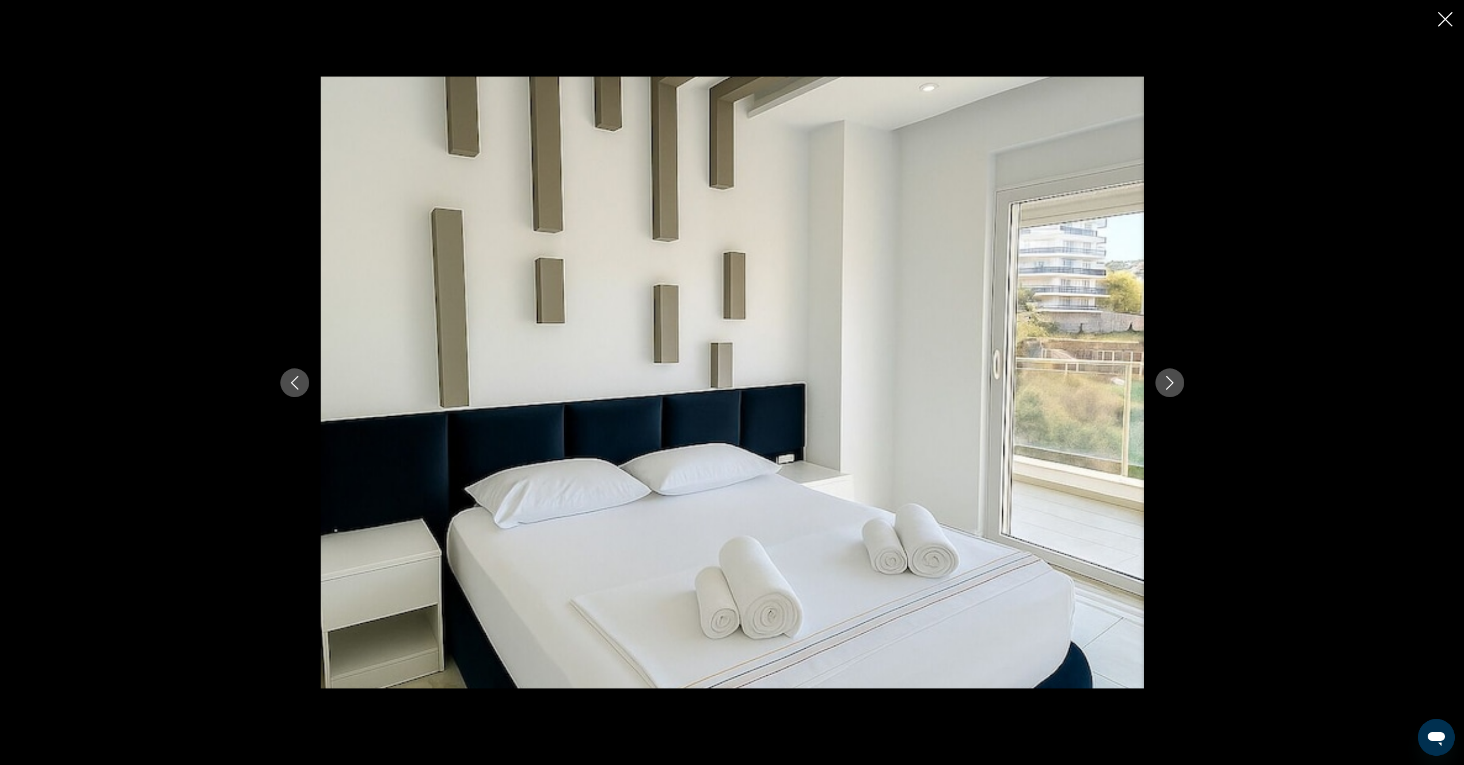
click at [1172, 389] on icon "Next image" at bounding box center [1170, 383] width 14 height 14
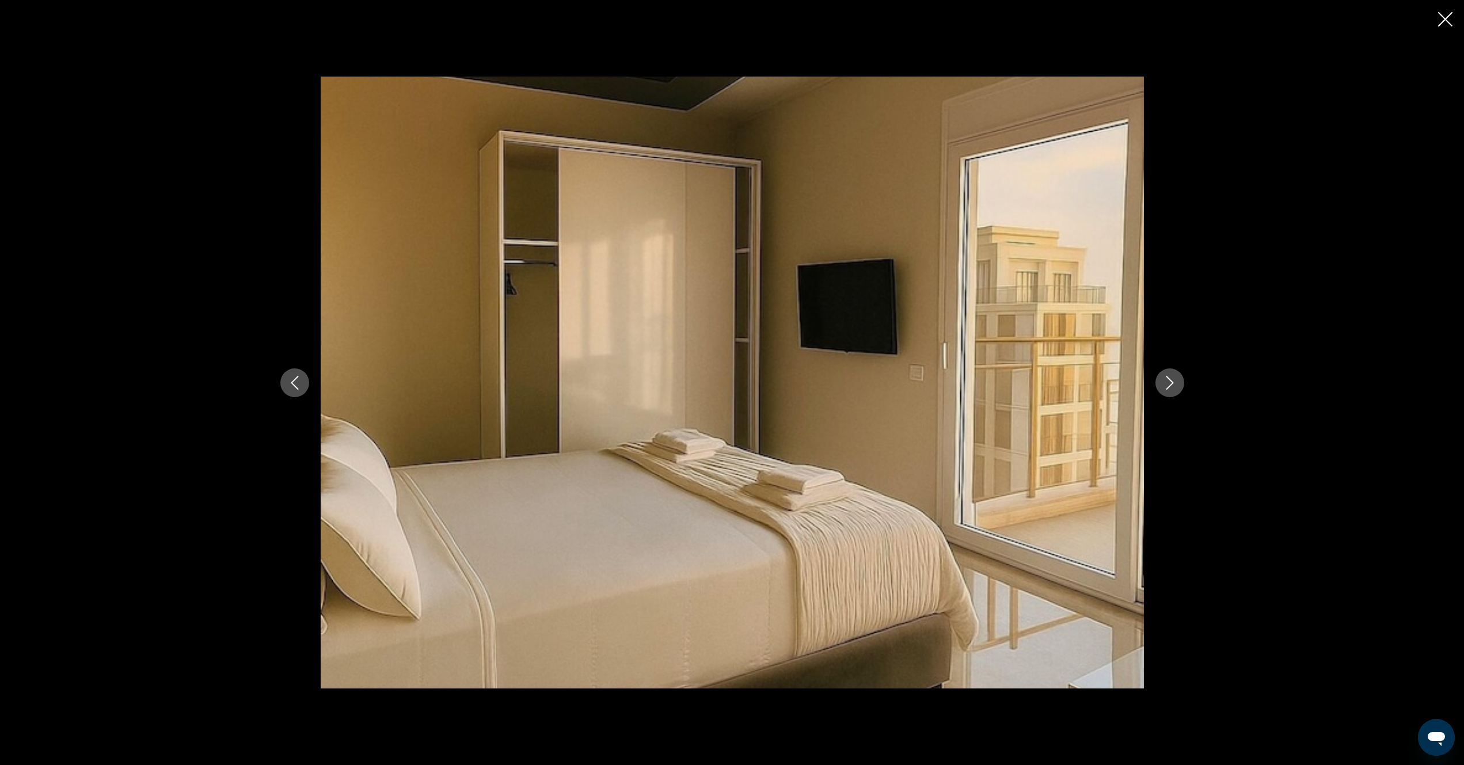
click at [1172, 389] on icon "Next image" at bounding box center [1170, 383] width 14 height 14
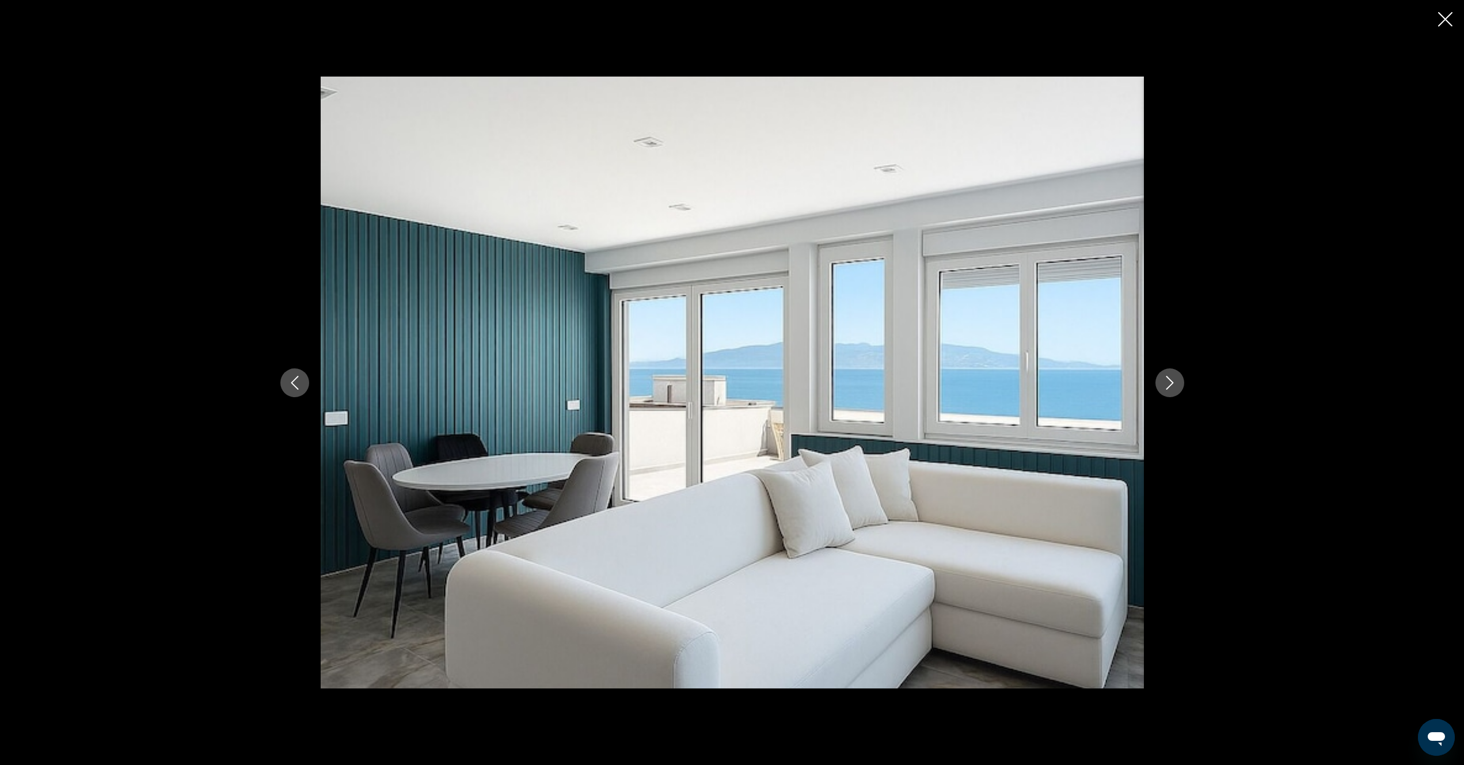
click at [1172, 389] on icon "Next image" at bounding box center [1170, 383] width 14 height 14
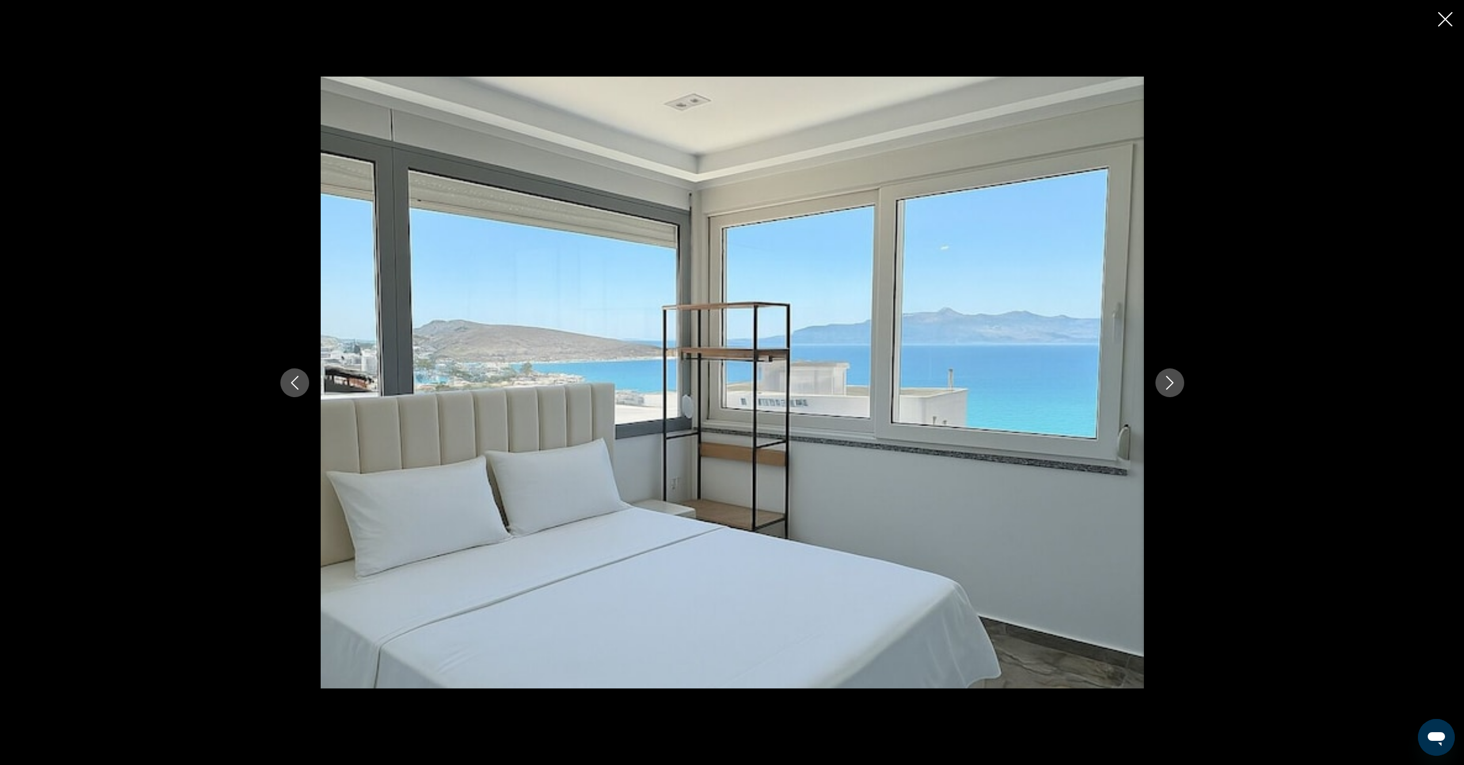
click at [1172, 389] on icon "Next image" at bounding box center [1170, 383] width 14 height 14
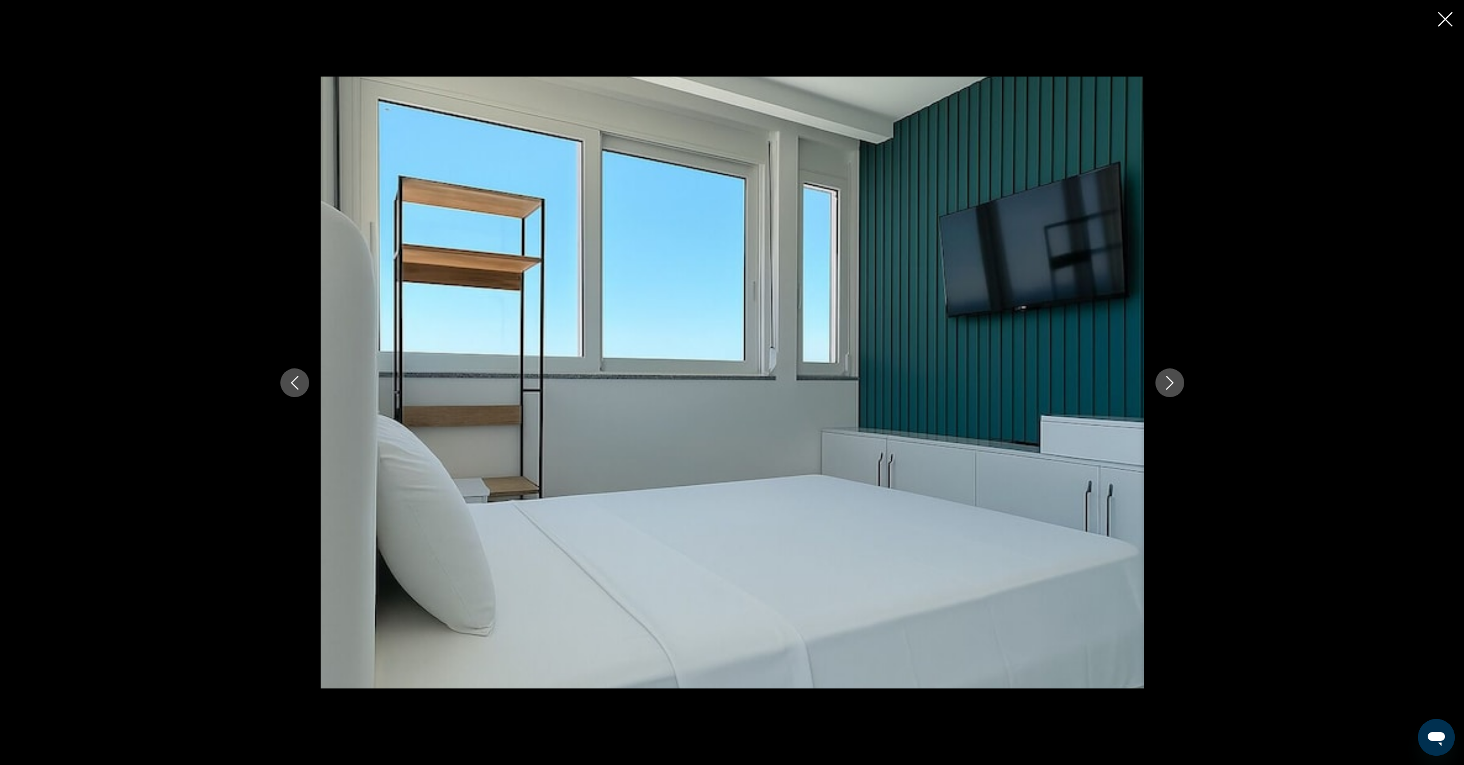
click at [1172, 389] on icon "Next image" at bounding box center [1170, 383] width 14 height 14
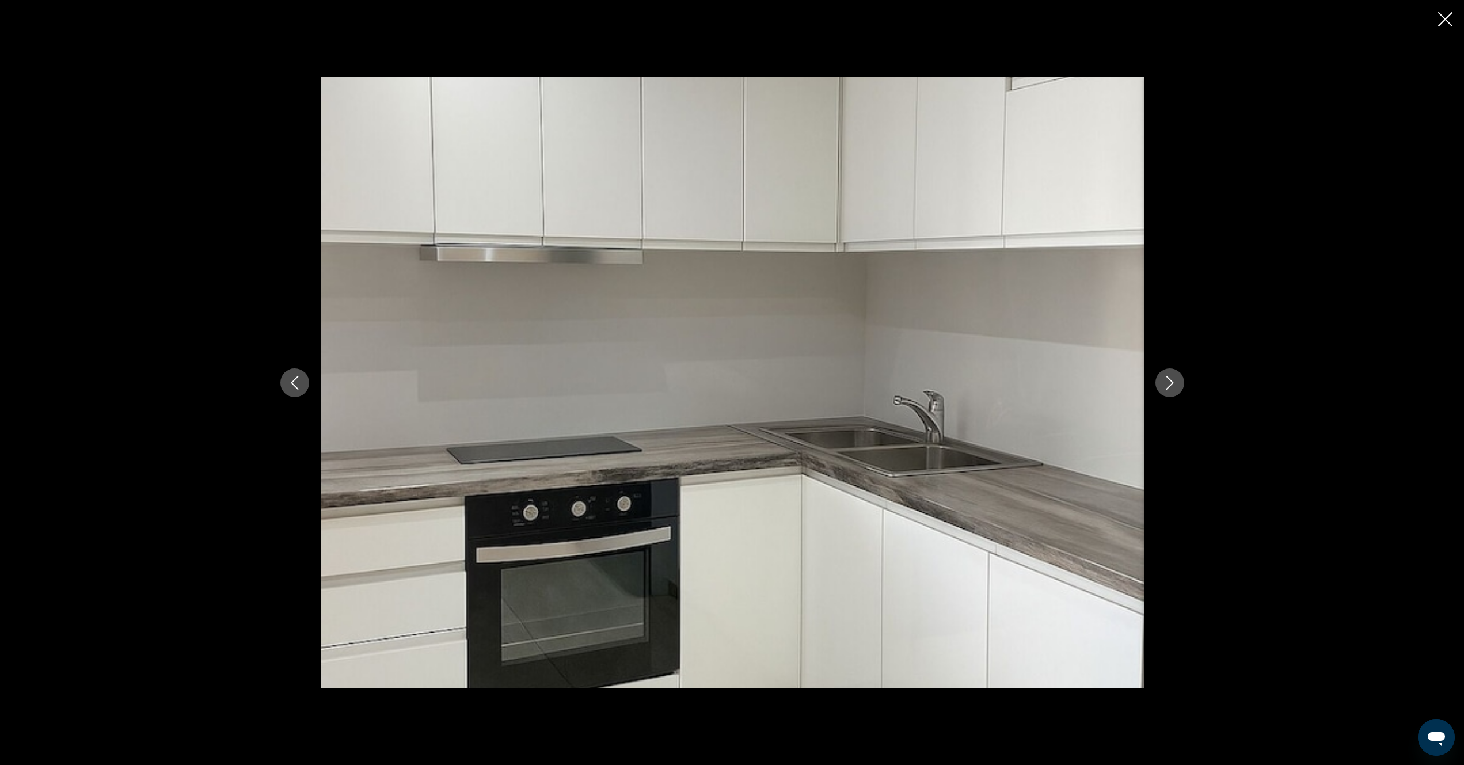
click at [1172, 389] on icon "Next image" at bounding box center [1170, 383] width 14 height 14
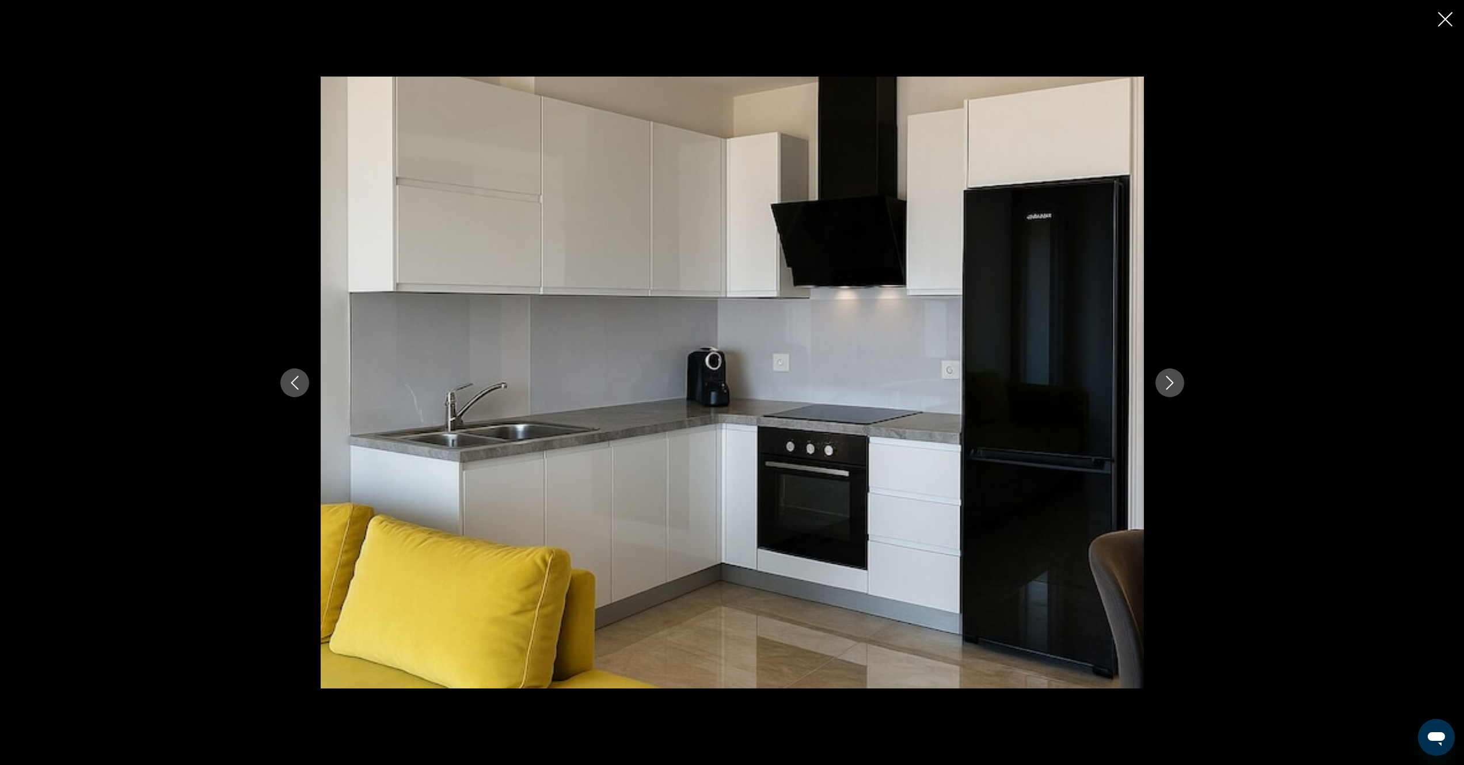
click at [1172, 389] on icon "Next image" at bounding box center [1170, 383] width 14 height 14
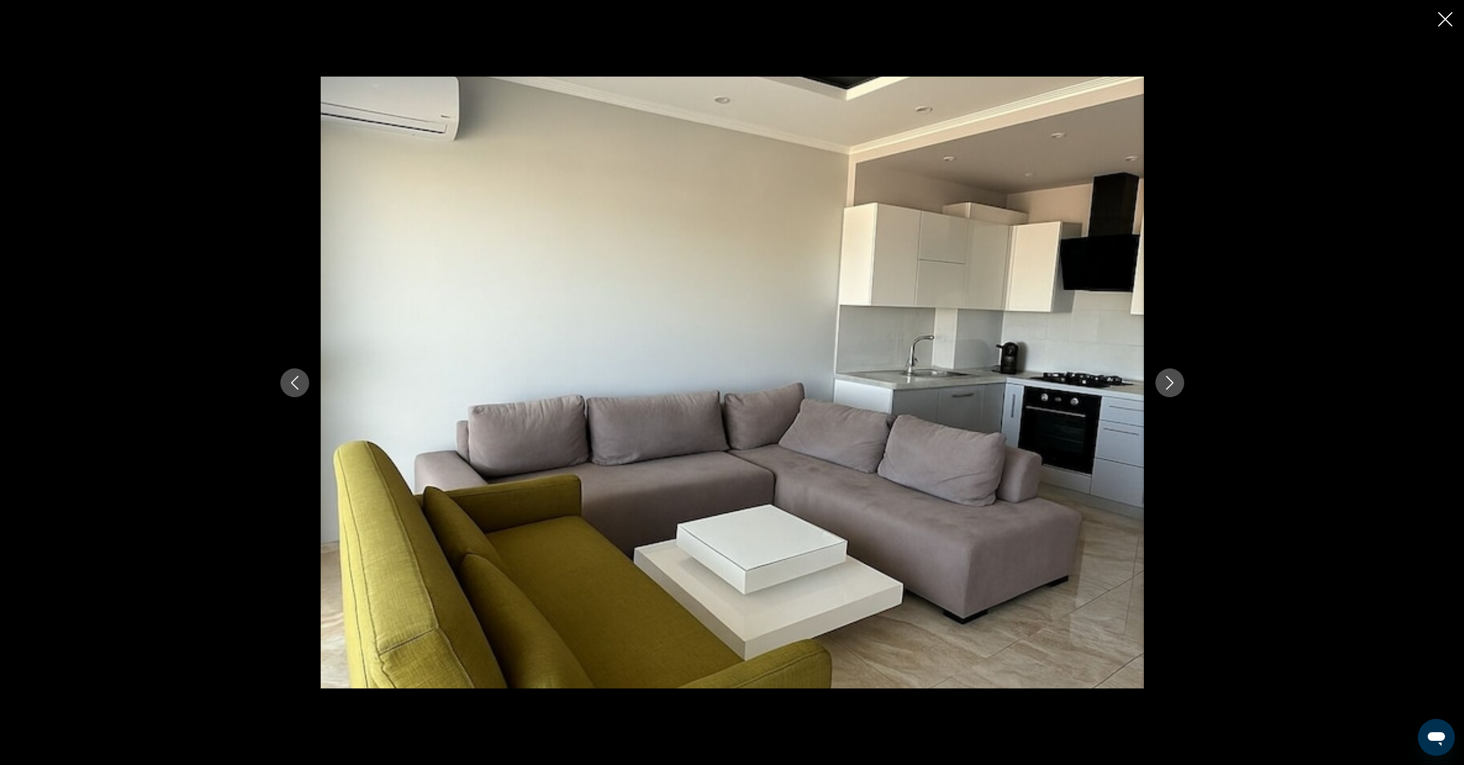
click at [1172, 389] on icon "Next image" at bounding box center [1170, 383] width 14 height 14
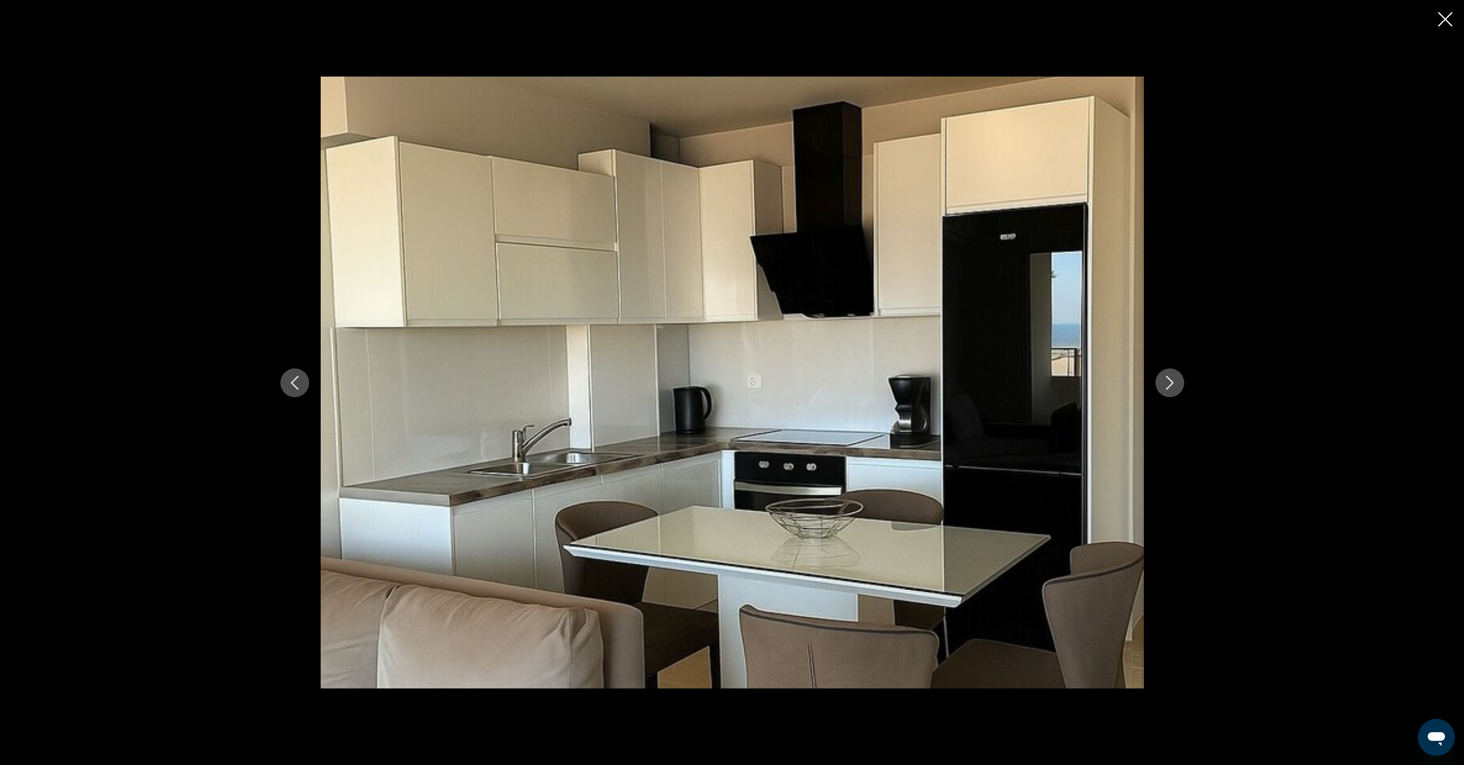
click at [1172, 389] on icon "Next image" at bounding box center [1170, 383] width 14 height 14
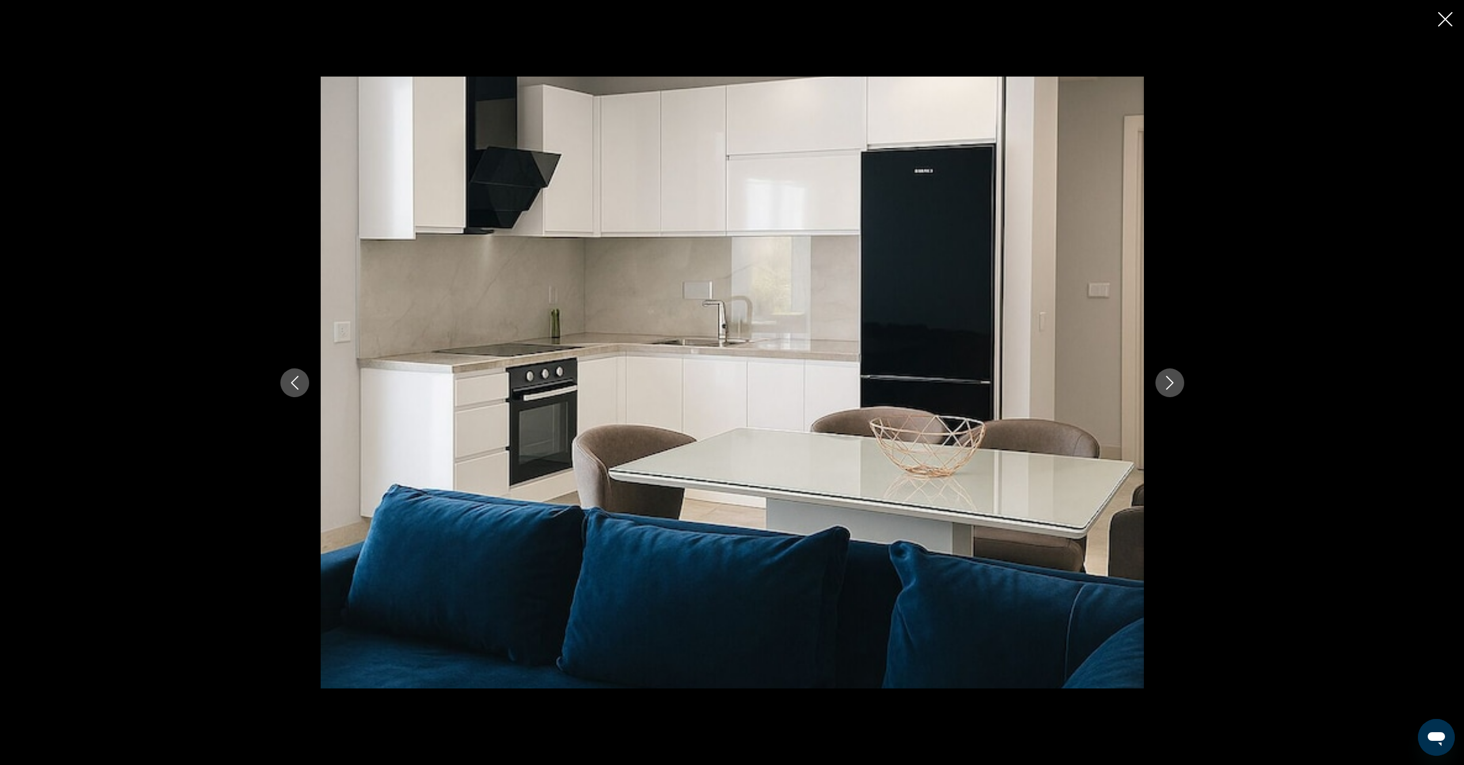
click at [1172, 389] on icon "Next image" at bounding box center [1170, 383] width 14 height 14
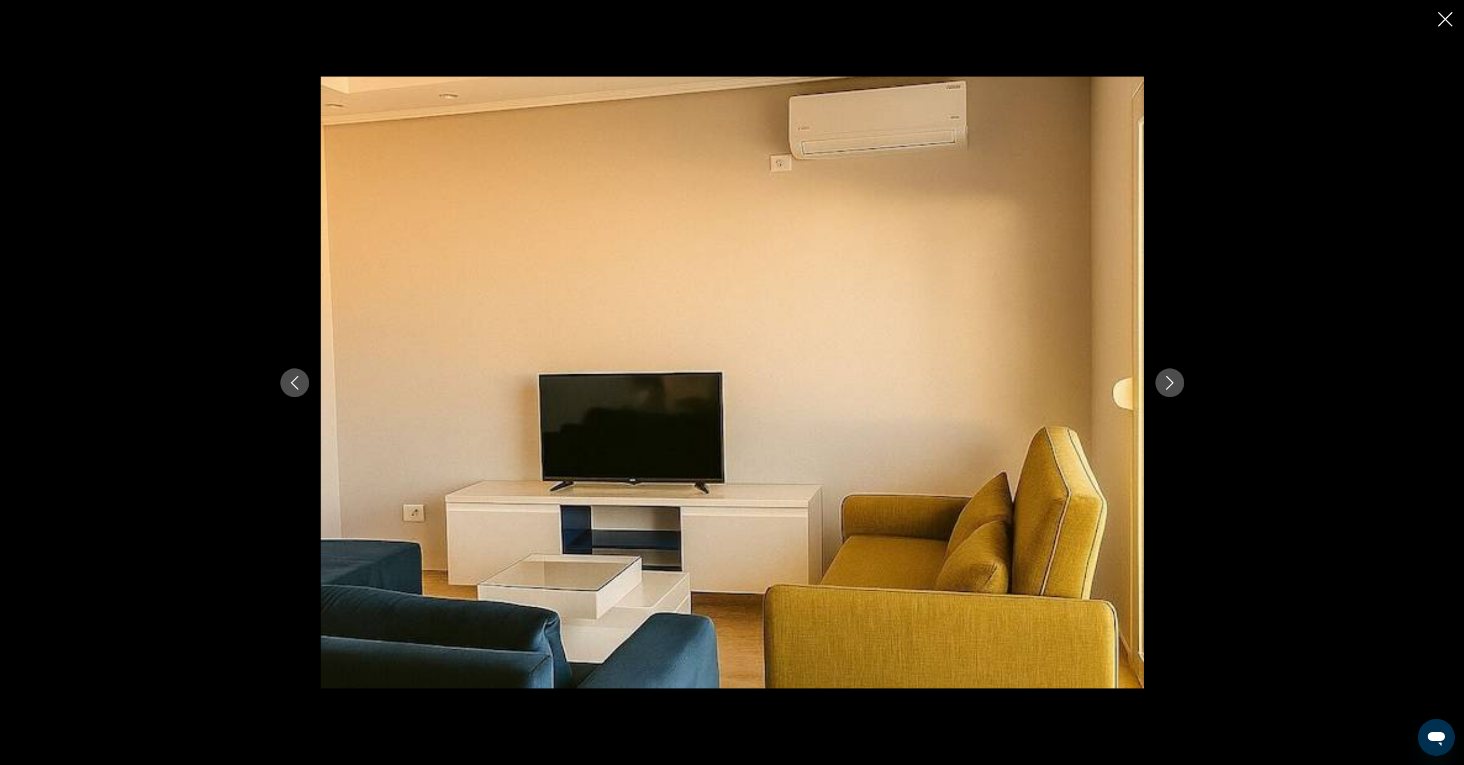
click at [1441, 18] on icon "Close slideshow" at bounding box center [1445, 19] width 14 height 14
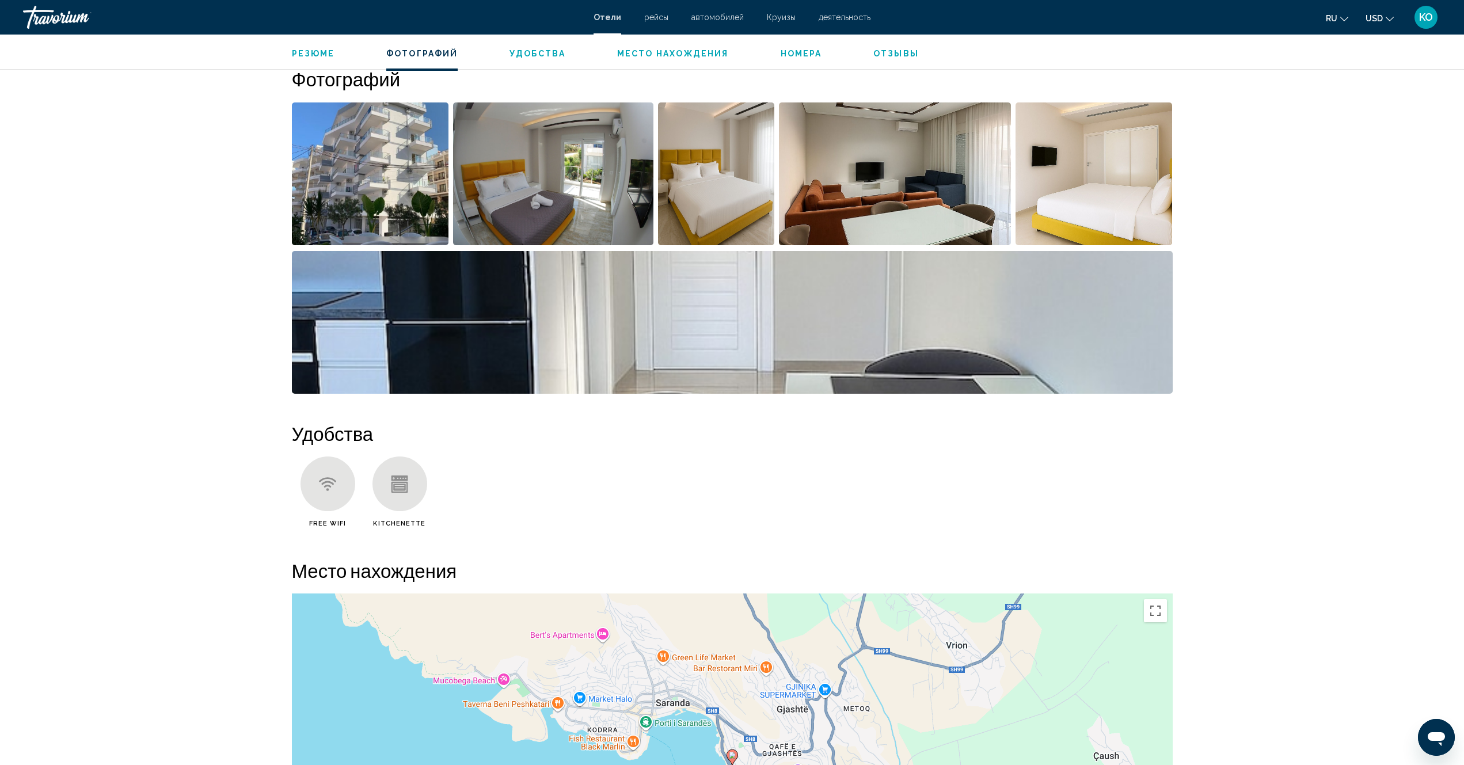
scroll to position [691, 0]
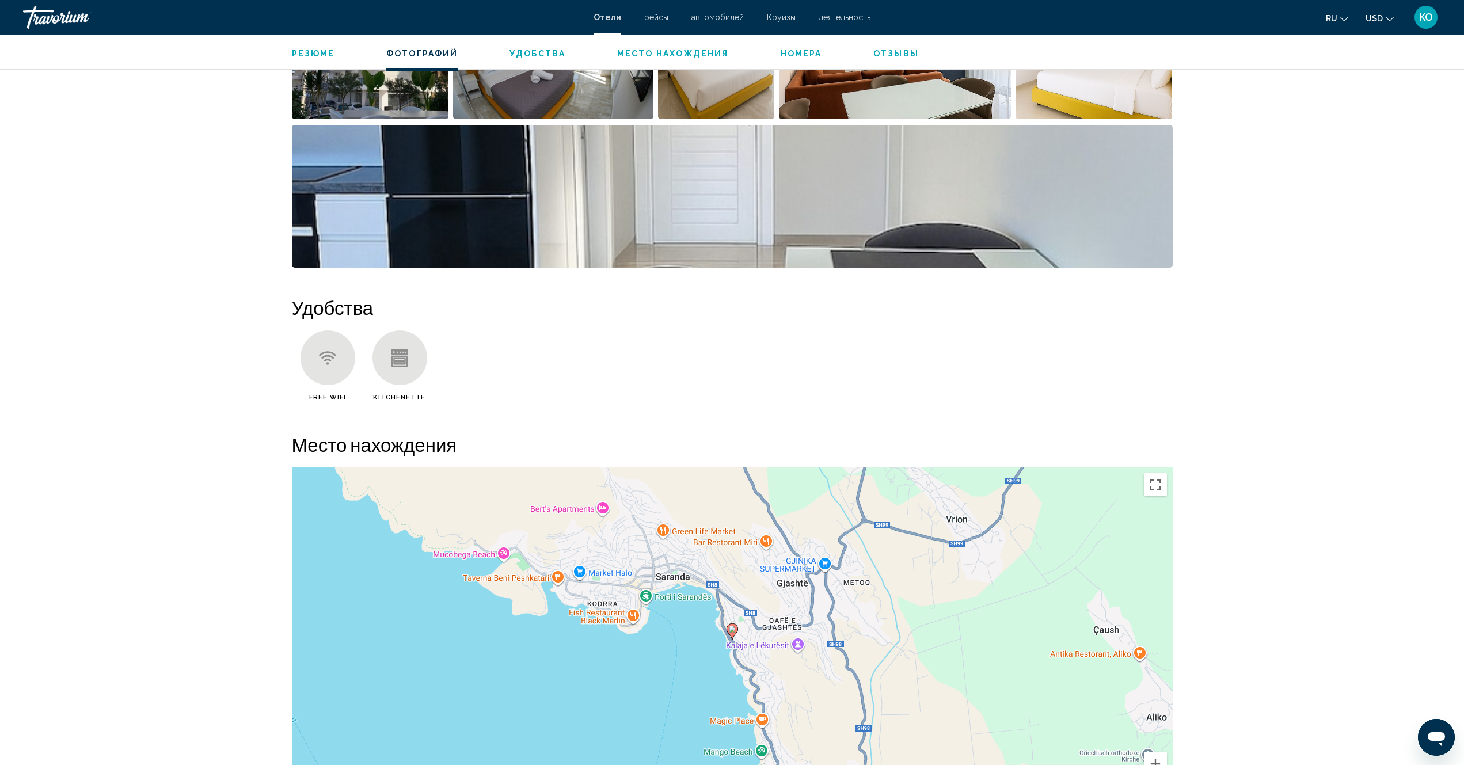
click at [730, 631] on image "Main content" at bounding box center [732, 629] width 7 height 7
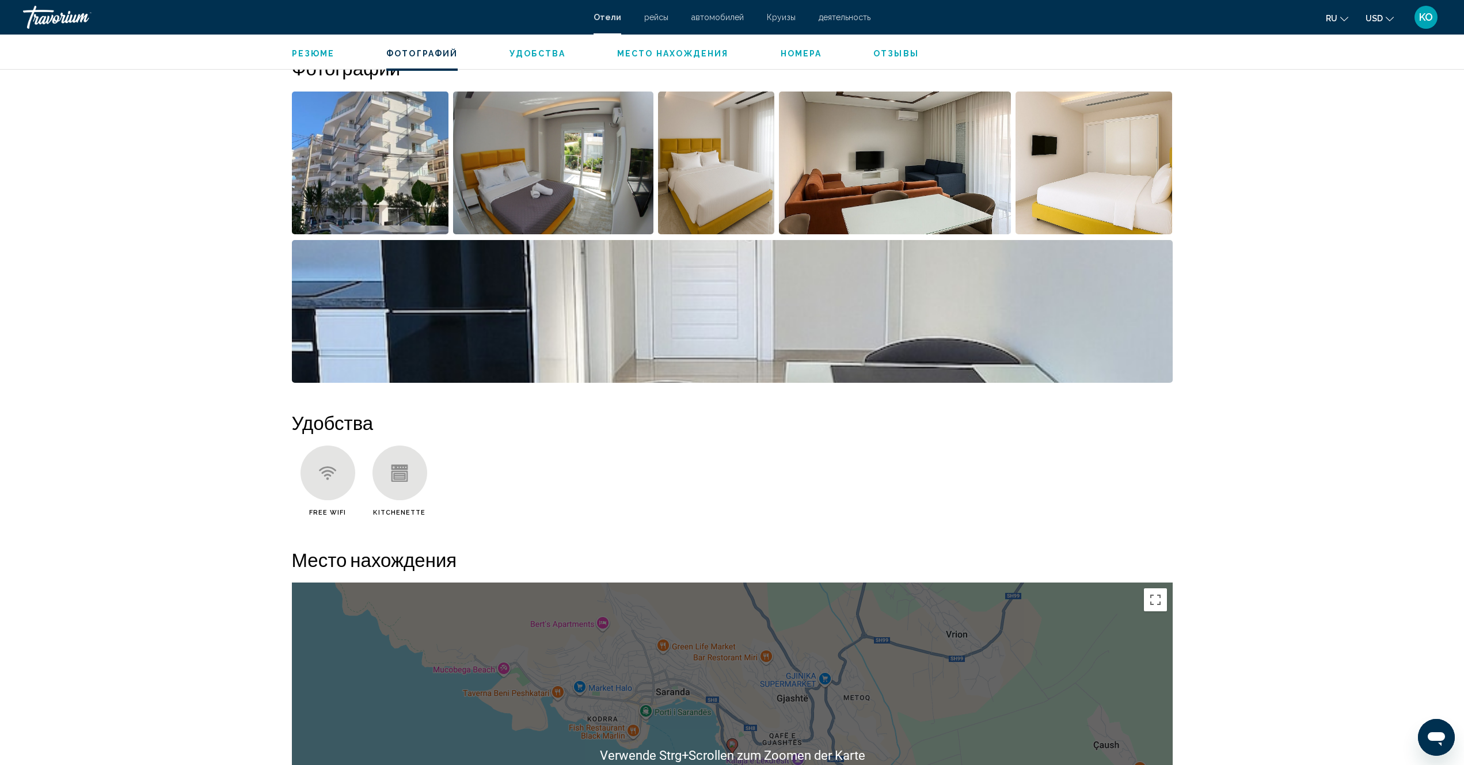
scroll to position [230, 0]
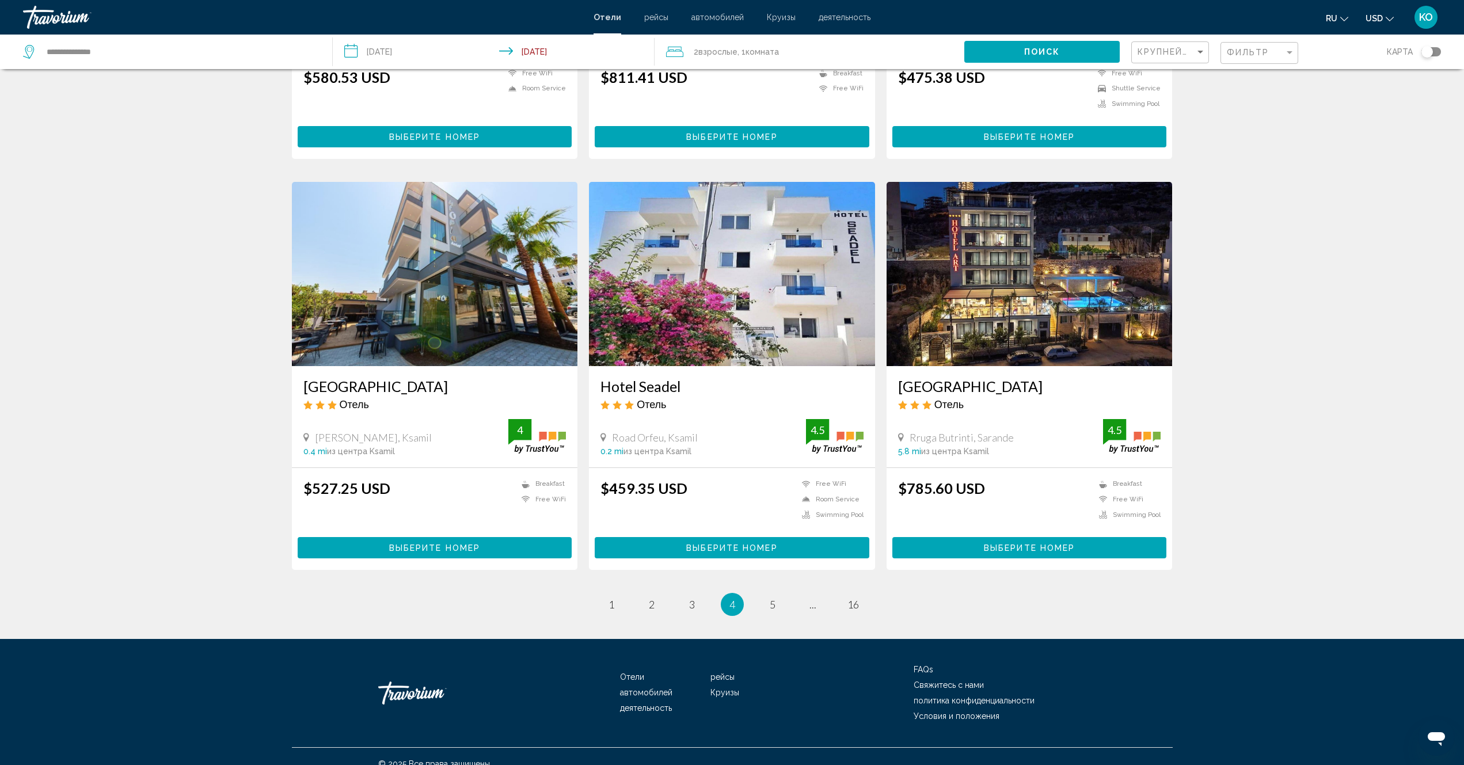
scroll to position [1176, 0]
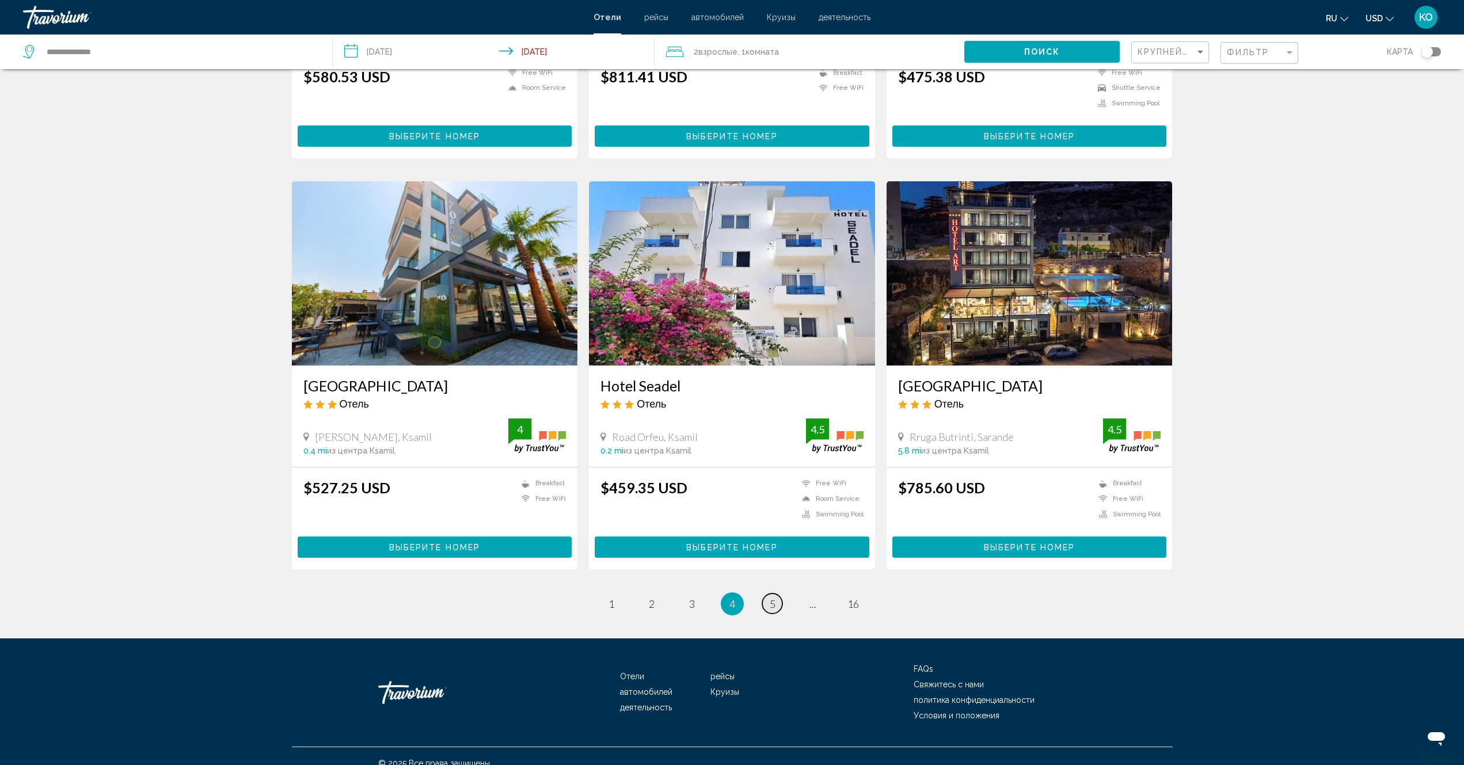
click at [766, 594] on link "page 5" at bounding box center [772, 604] width 20 height 20
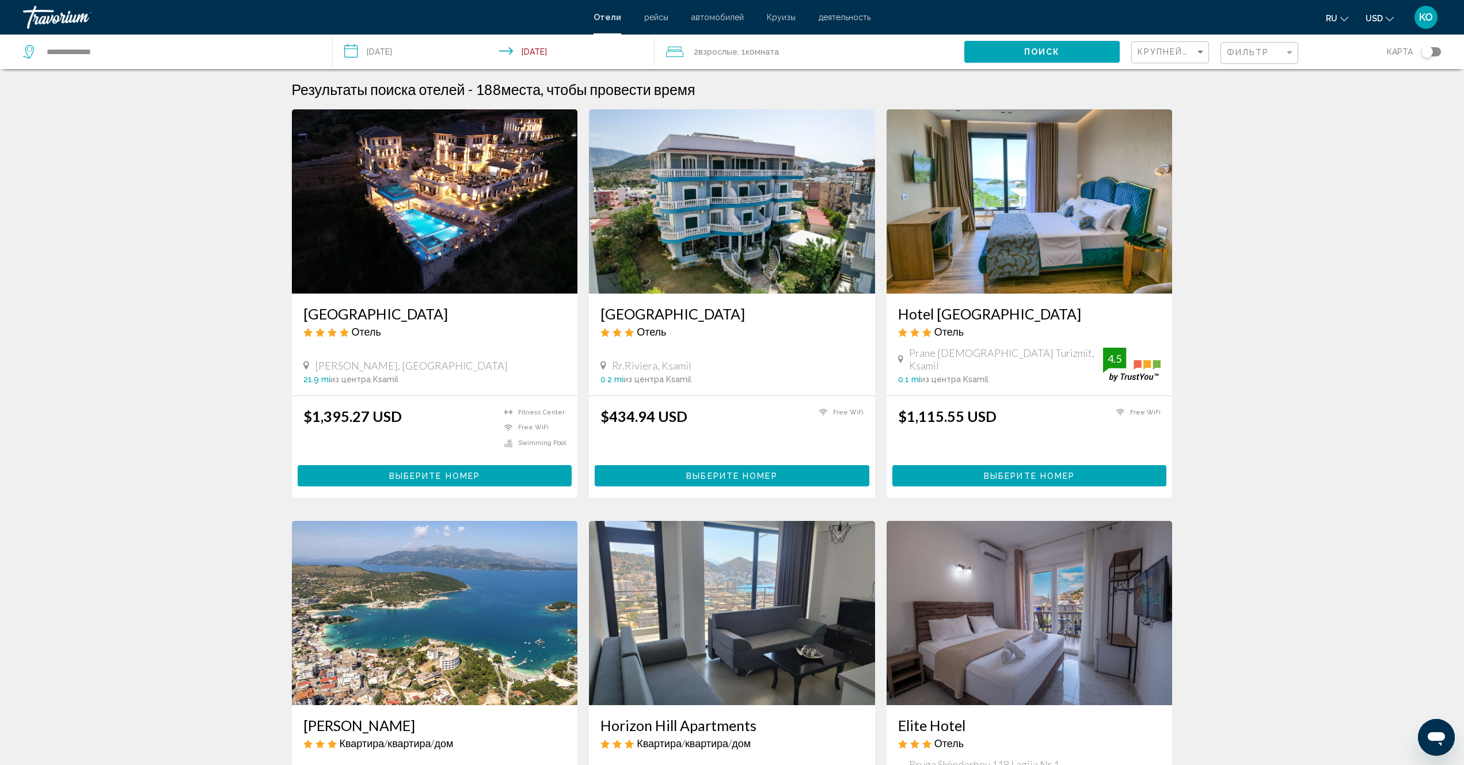
click at [747, 219] on img "Main content" at bounding box center [732, 201] width 286 height 184
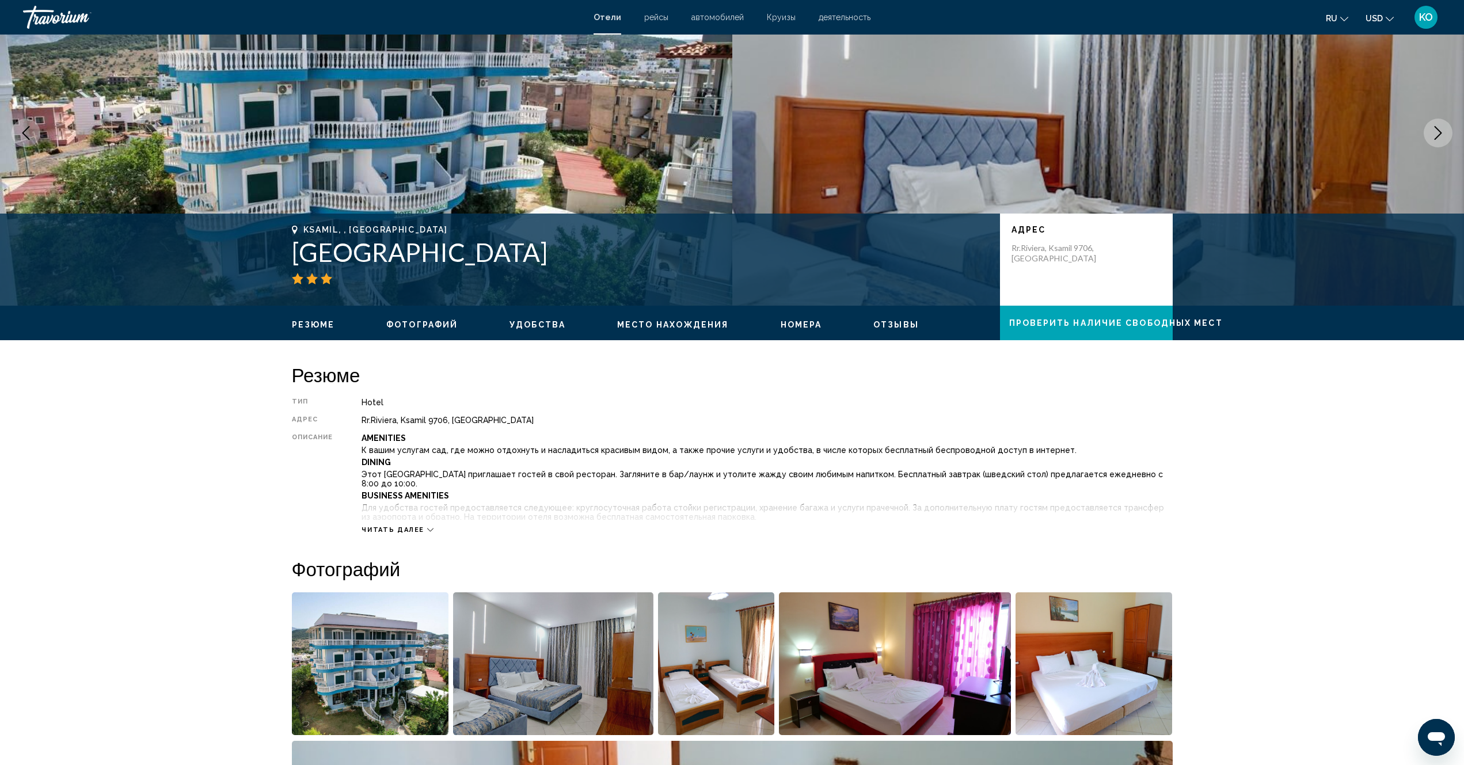
scroll to position [230, 0]
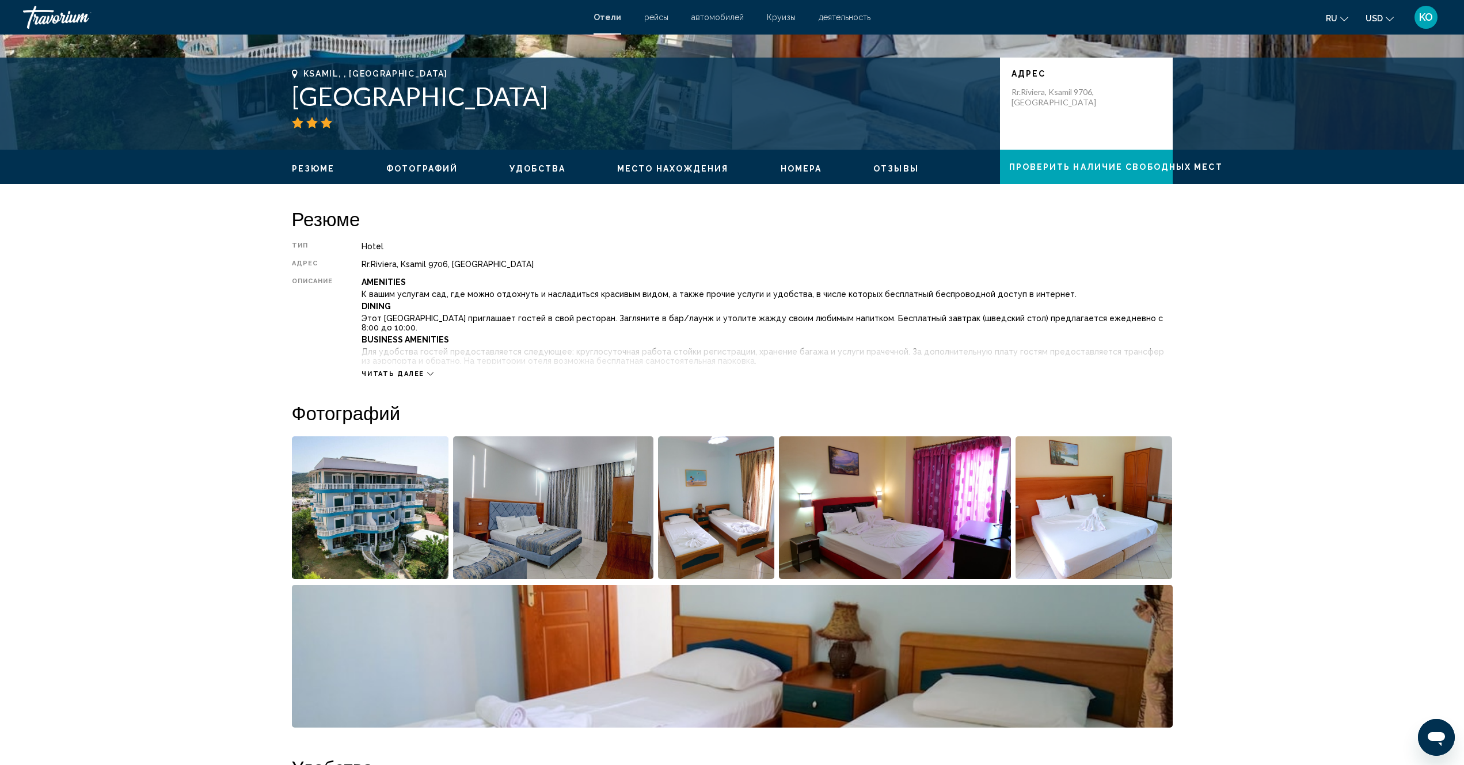
click at [393, 510] on img "Open full-screen image slider" at bounding box center [370, 507] width 157 height 143
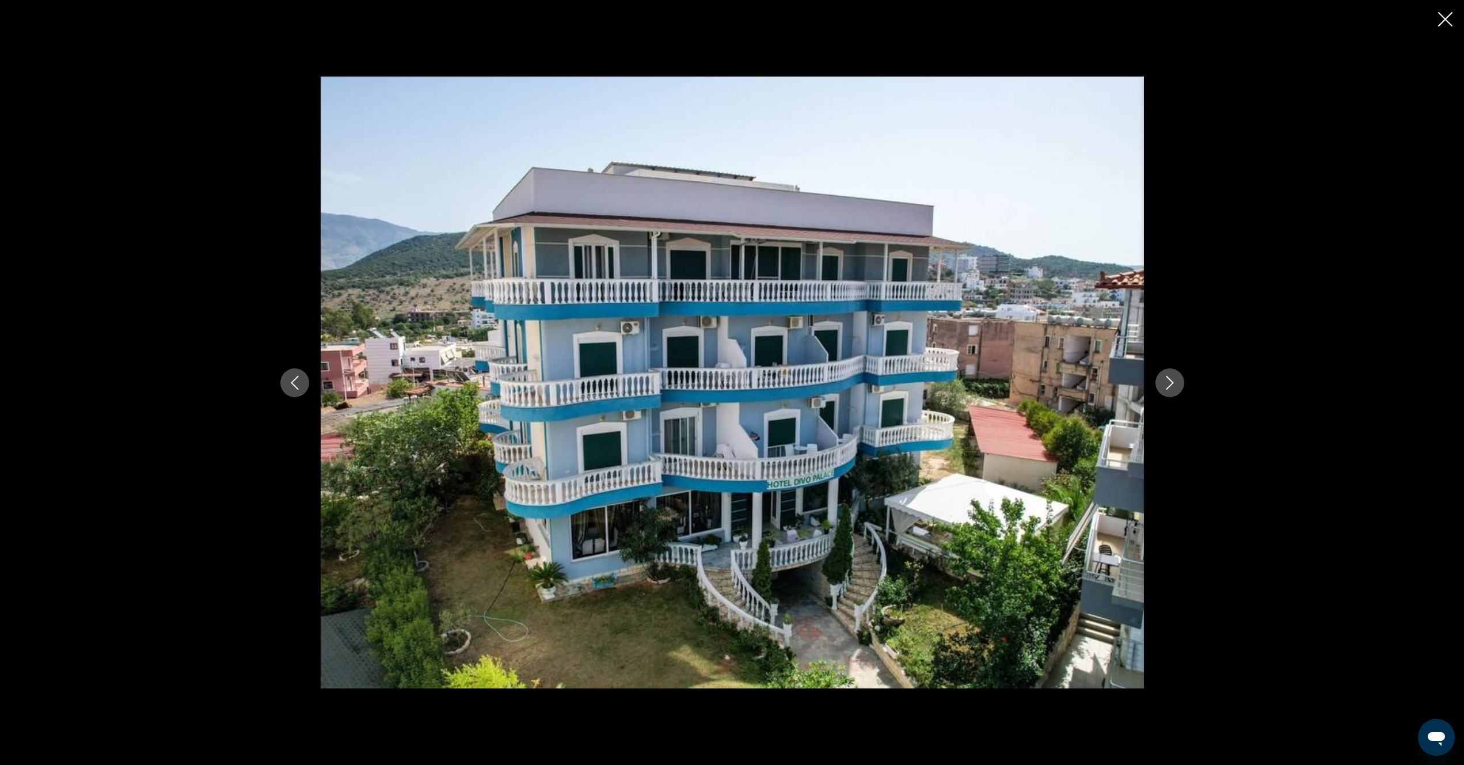
click at [1170, 388] on icon "Next image" at bounding box center [1170, 383] width 14 height 14
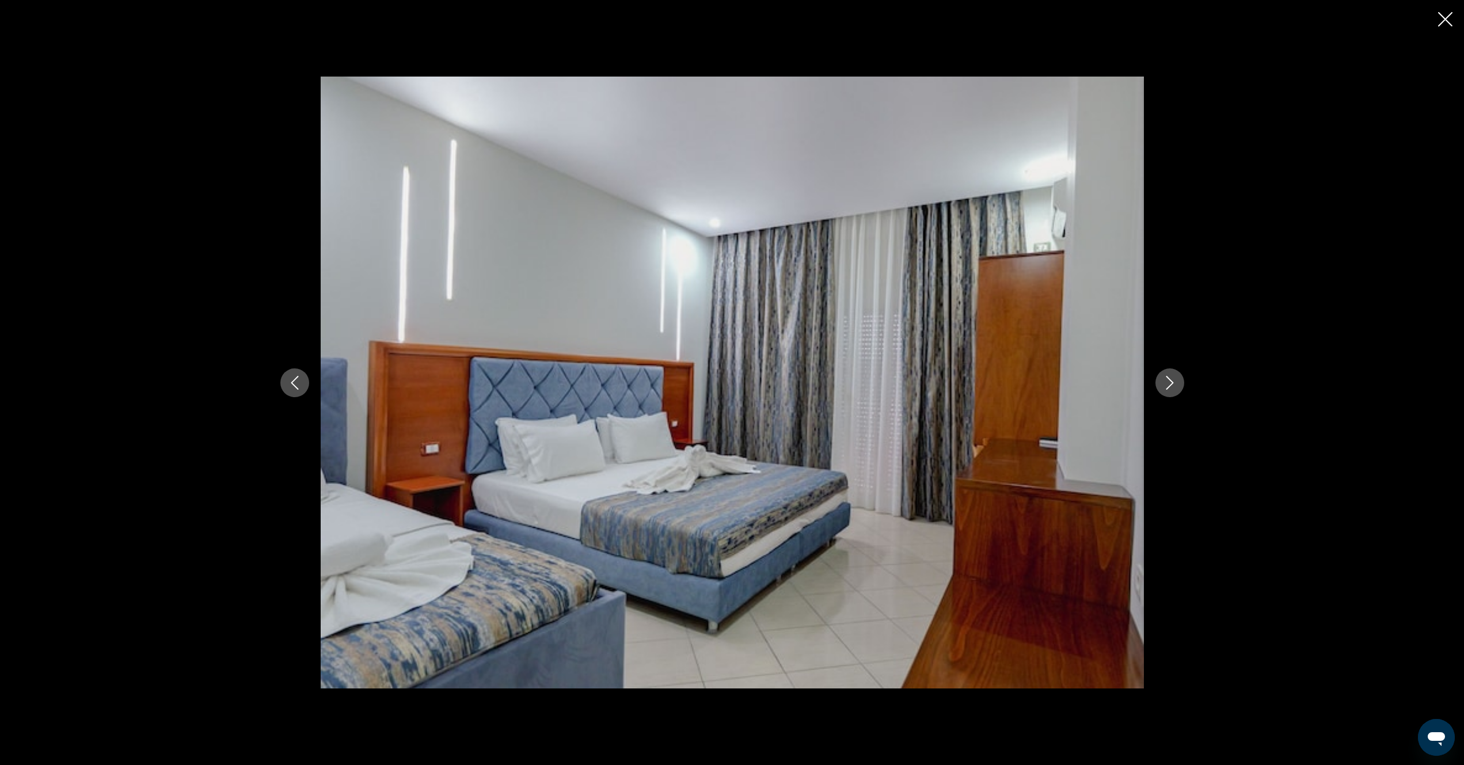
click at [1170, 388] on icon "Next image" at bounding box center [1170, 383] width 14 height 14
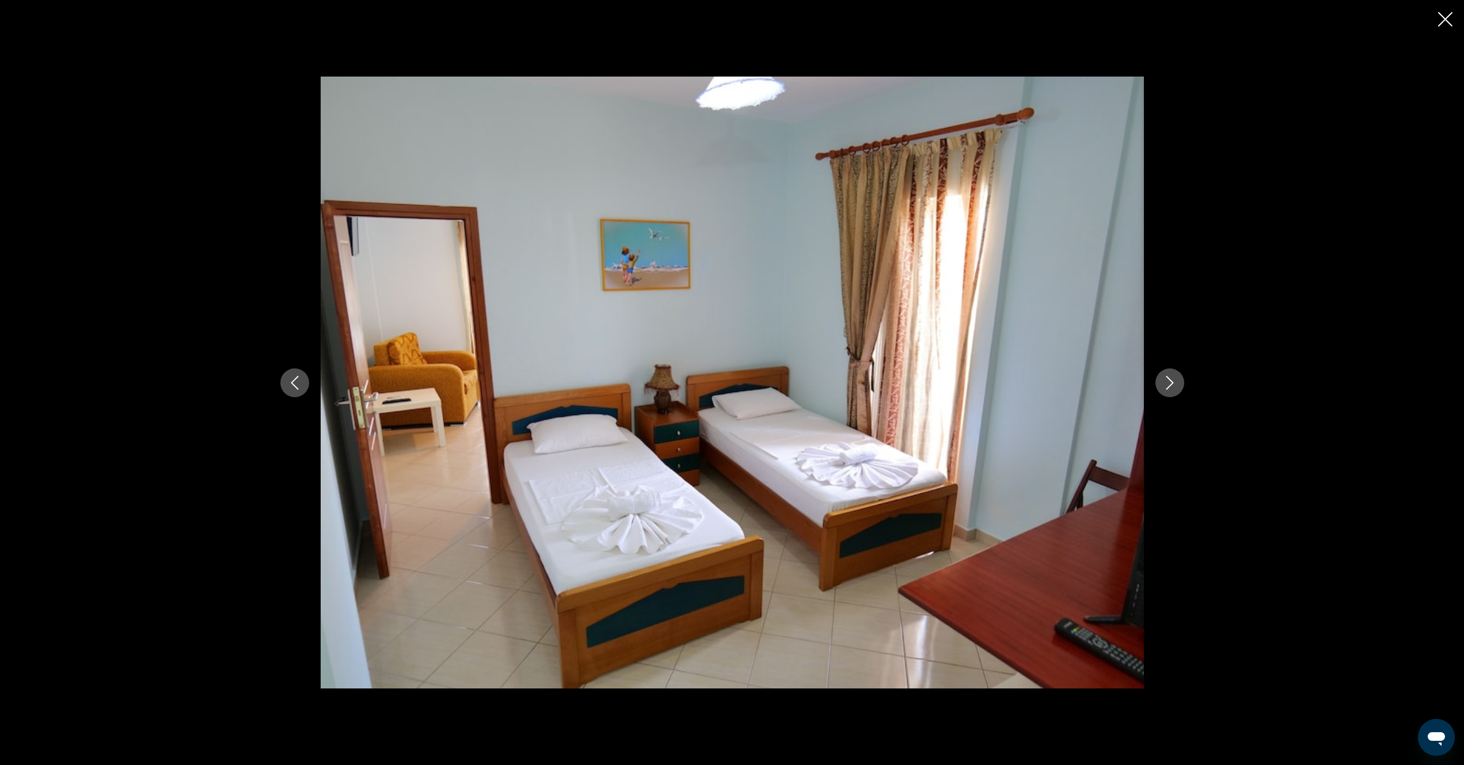
click at [1170, 388] on icon "Next image" at bounding box center [1170, 383] width 14 height 14
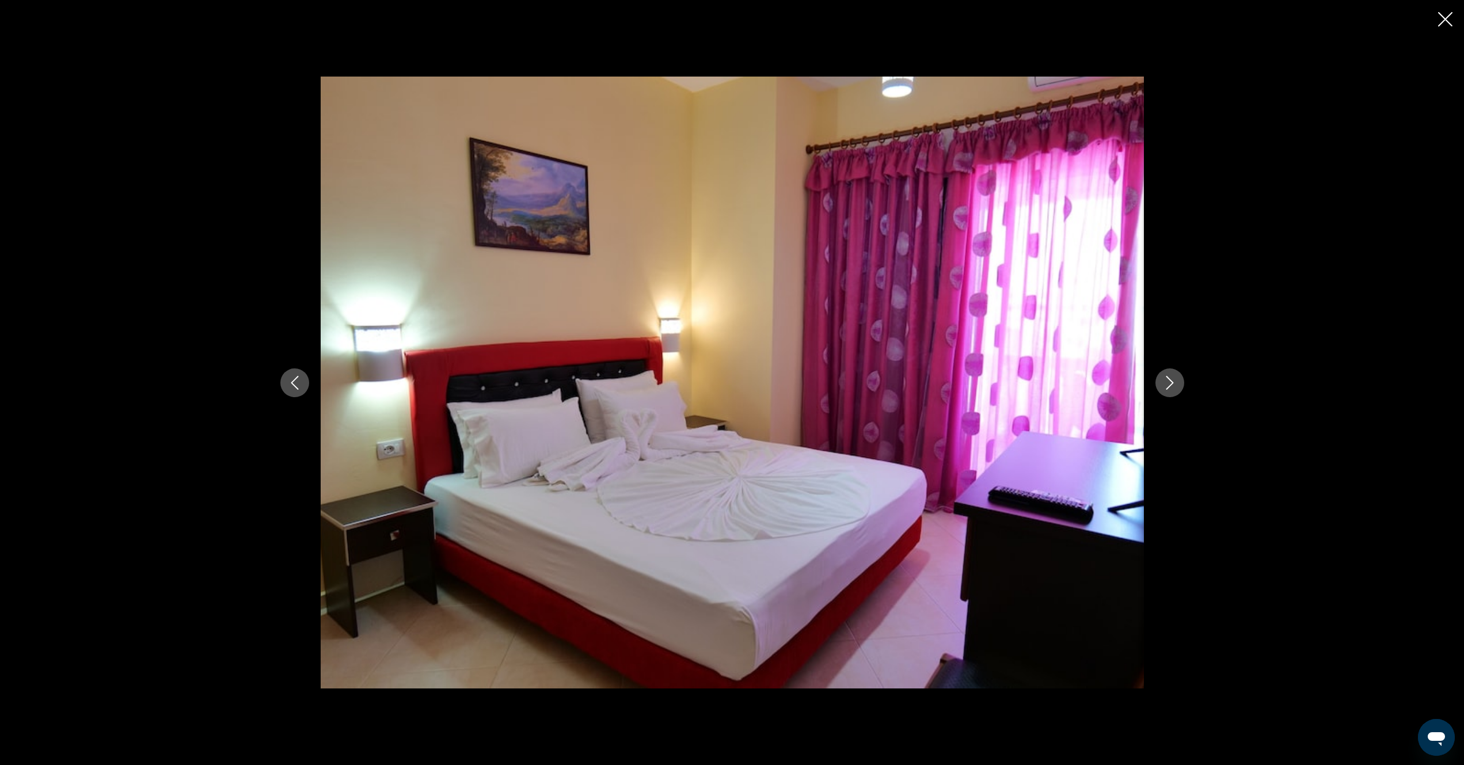
click at [1171, 388] on icon "Next image" at bounding box center [1170, 383] width 14 height 14
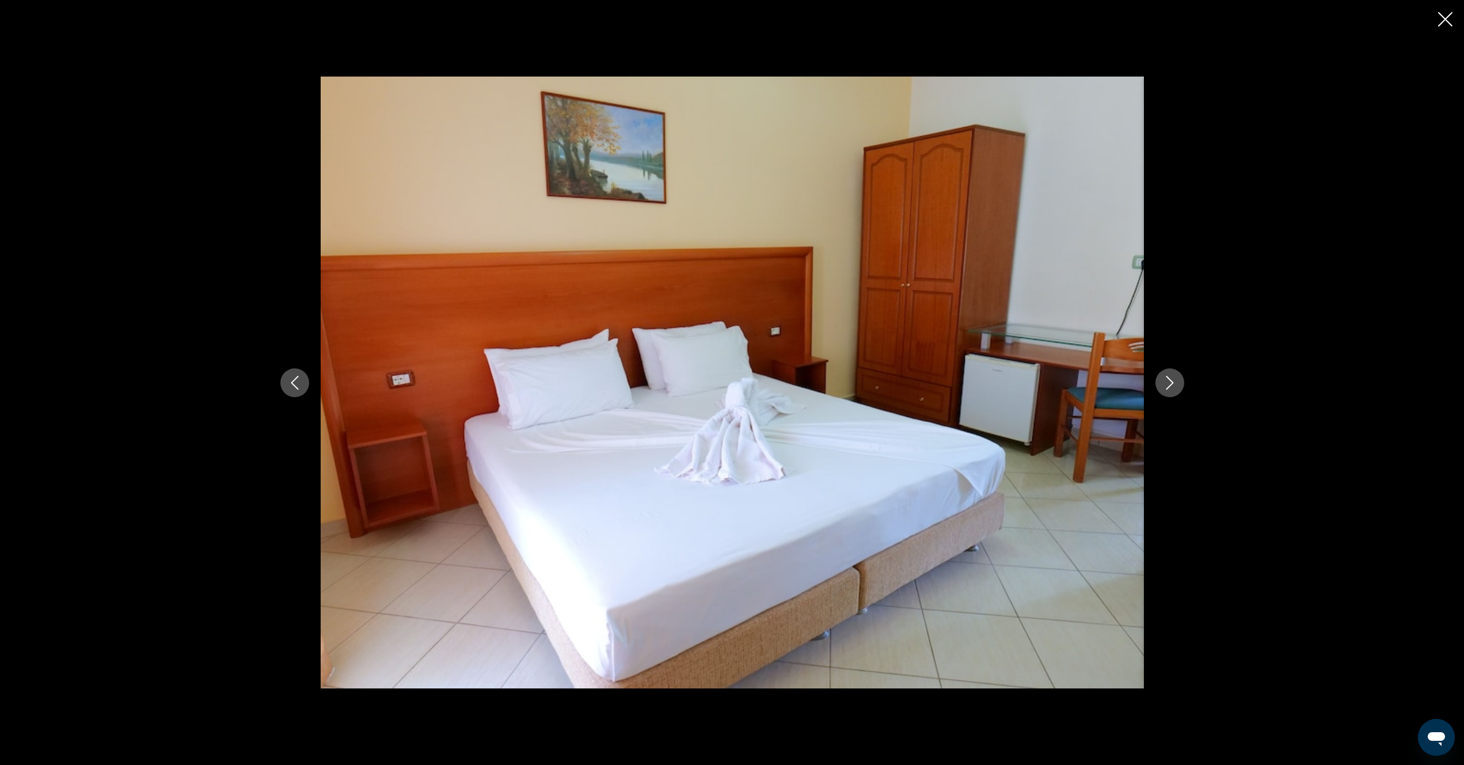
click at [1172, 388] on icon "Next image" at bounding box center [1170, 383] width 14 height 14
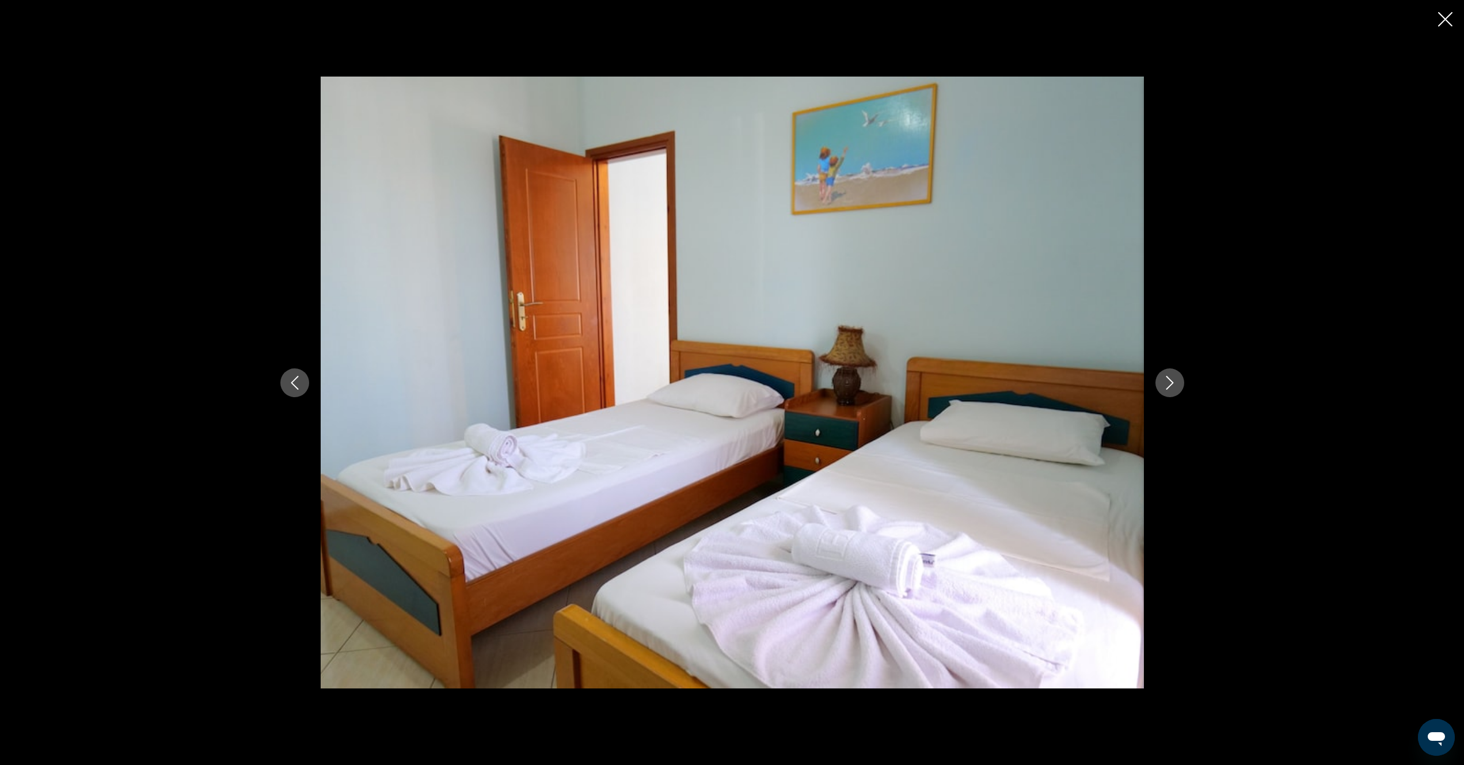
click at [1172, 388] on icon "Next image" at bounding box center [1170, 383] width 14 height 14
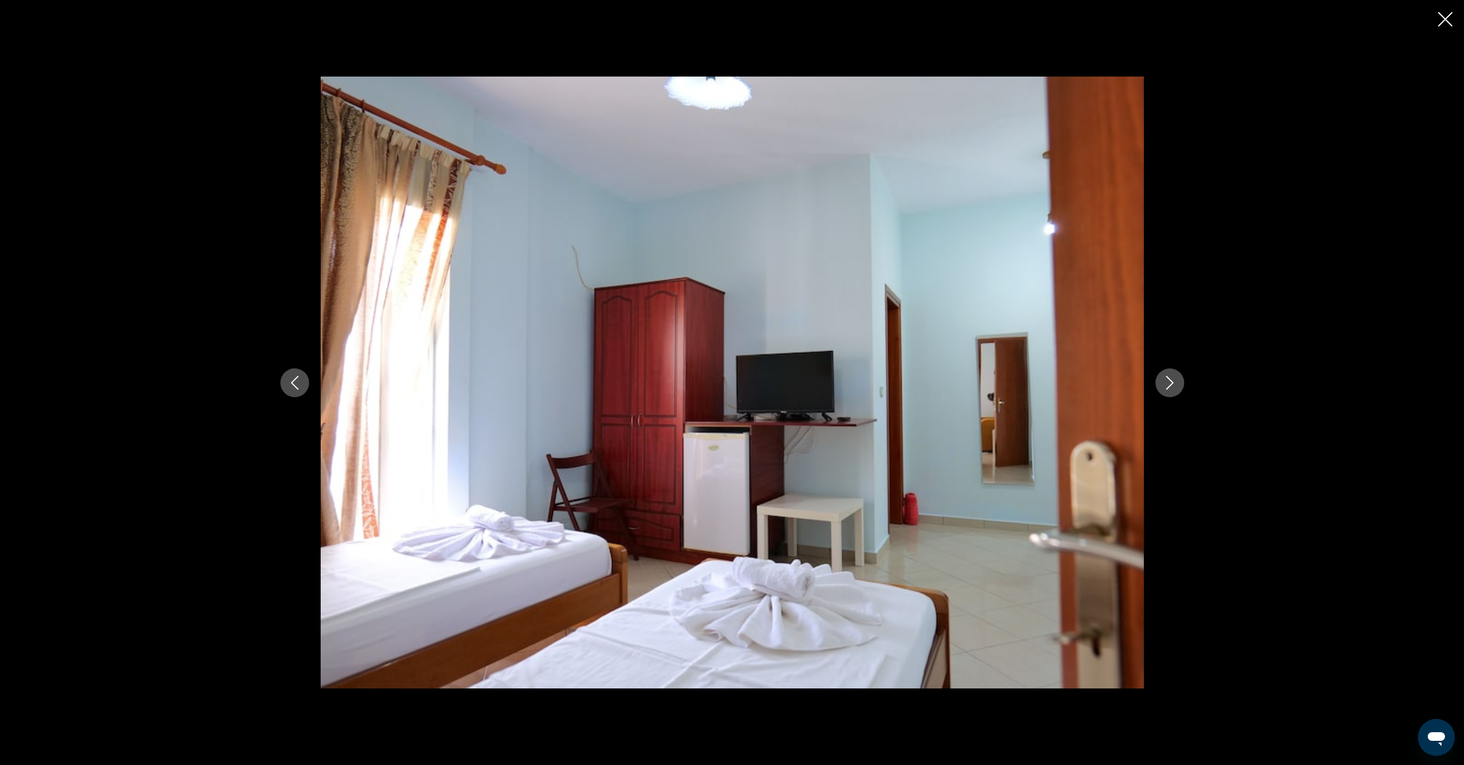
click at [1172, 388] on icon "Next image" at bounding box center [1170, 383] width 14 height 14
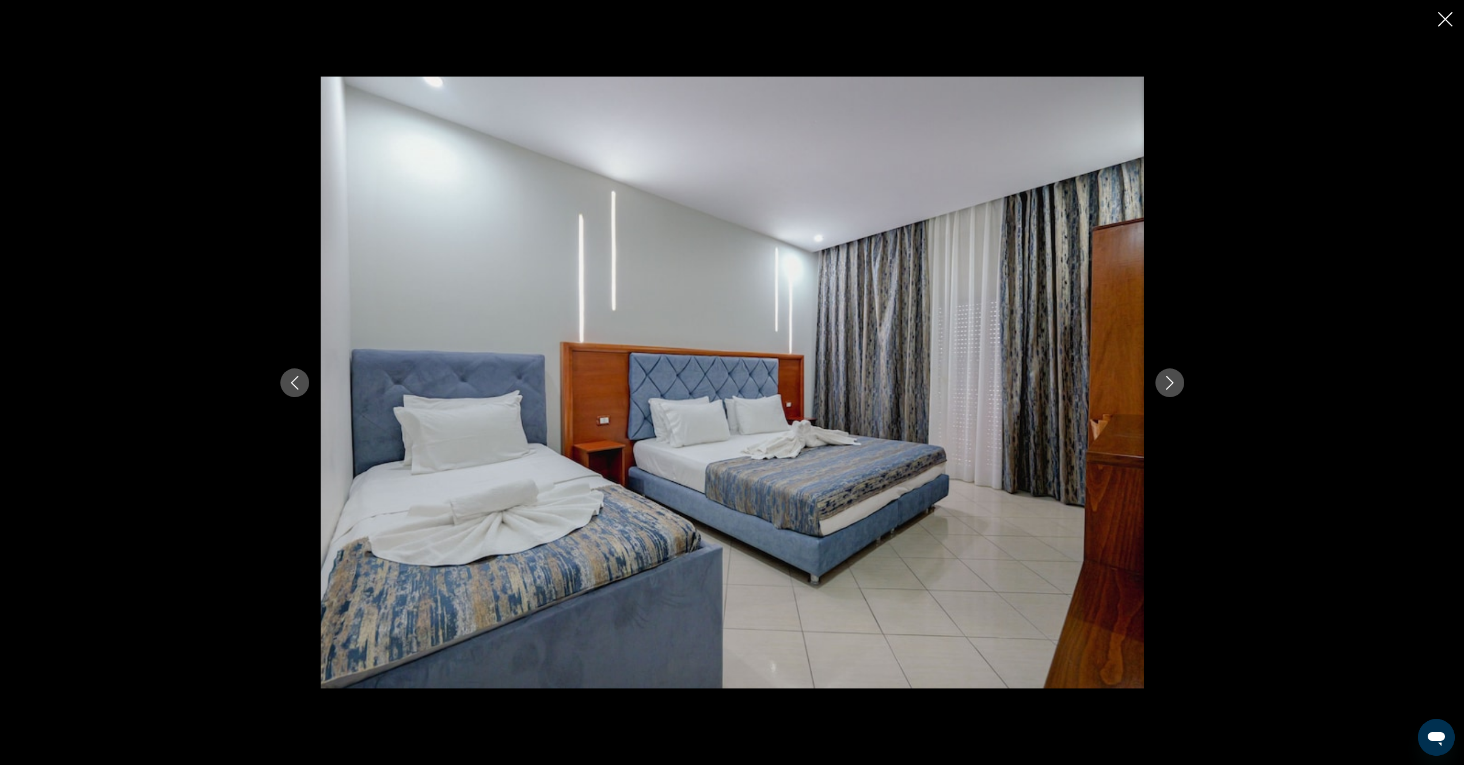
click at [1172, 388] on icon "Next image" at bounding box center [1170, 383] width 14 height 14
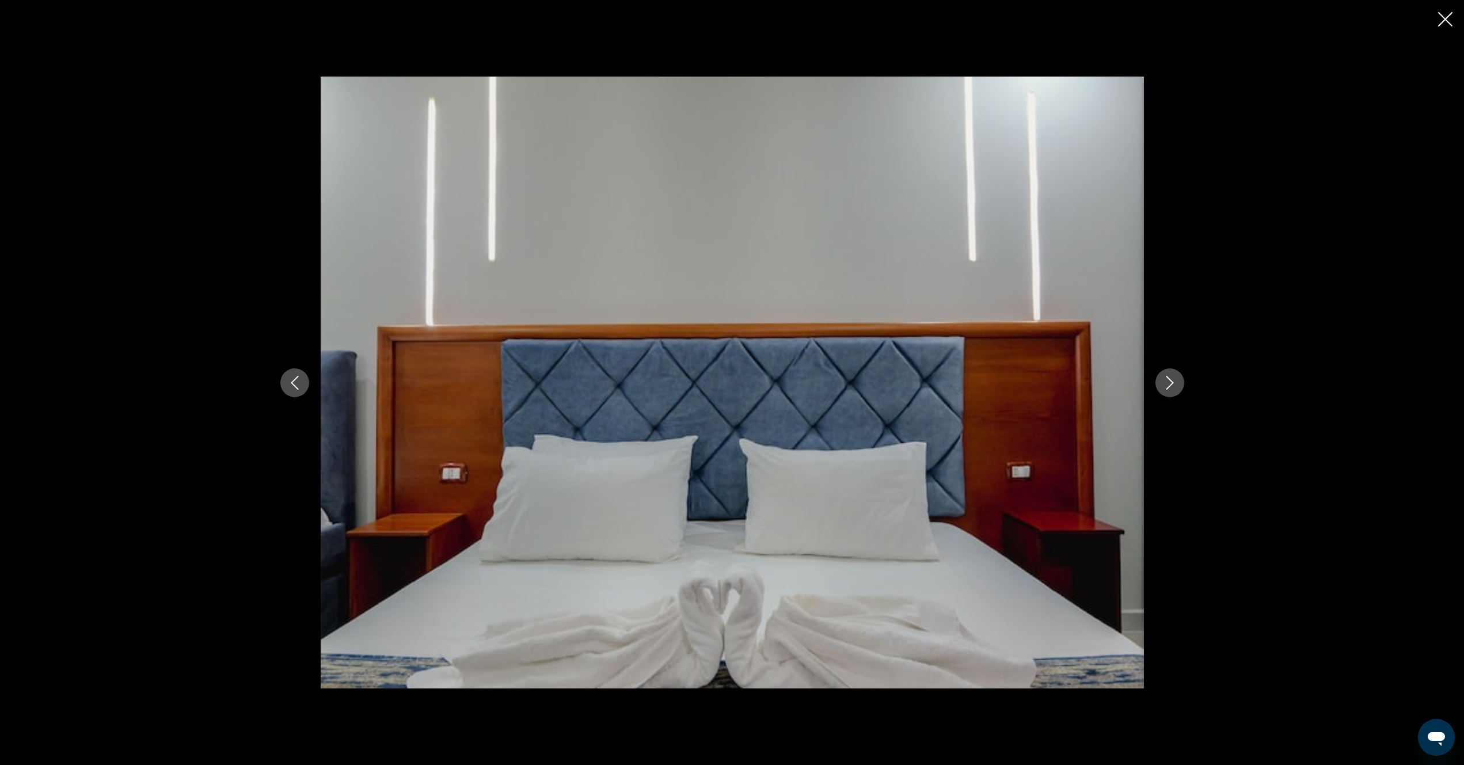
drag, startPoint x: 1172, startPoint y: 388, endPoint x: 1176, endPoint y: 382, distance: 7.4
click at [1174, 386] on icon "Next image" at bounding box center [1170, 383] width 14 height 14
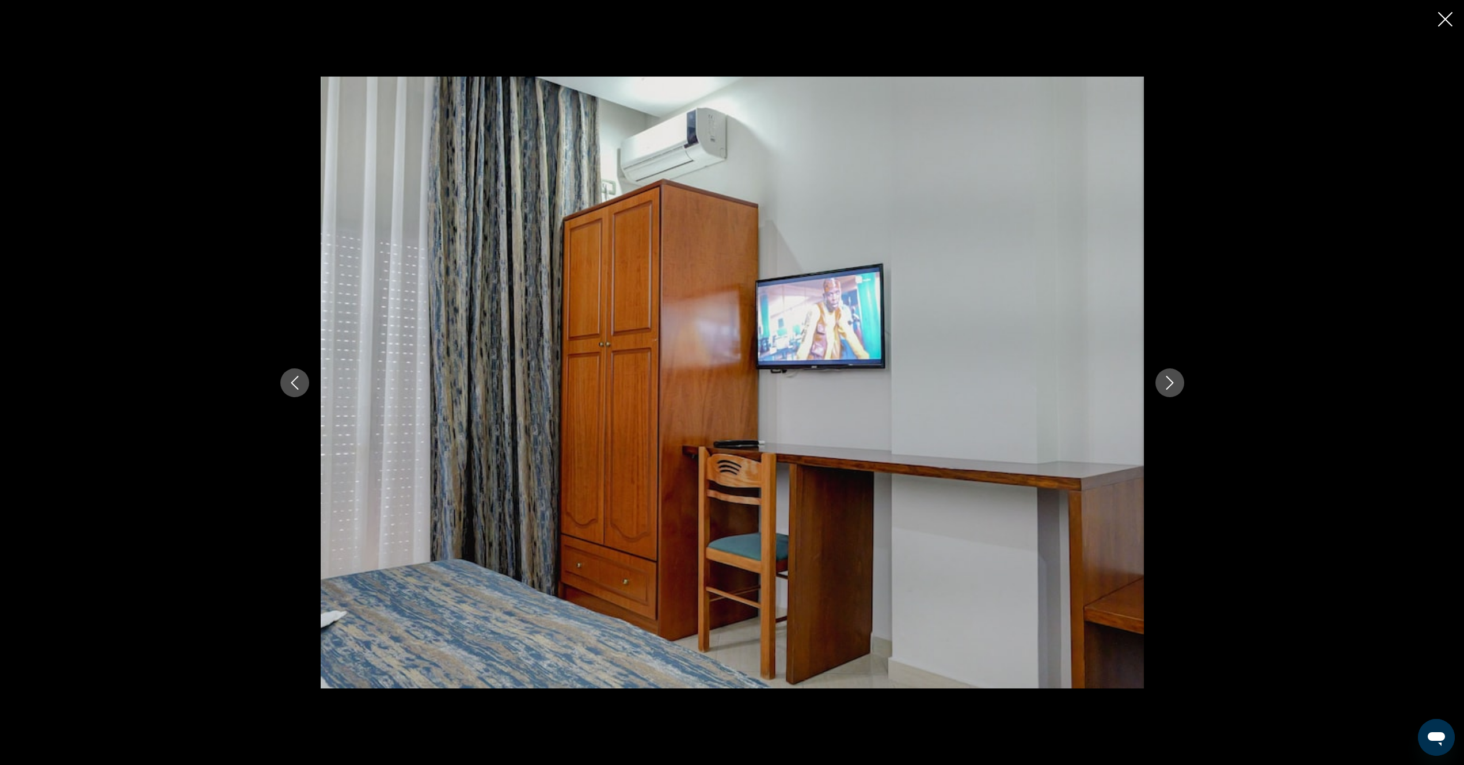
click at [1440, 18] on icon "Close slideshow" at bounding box center [1445, 19] width 14 height 14
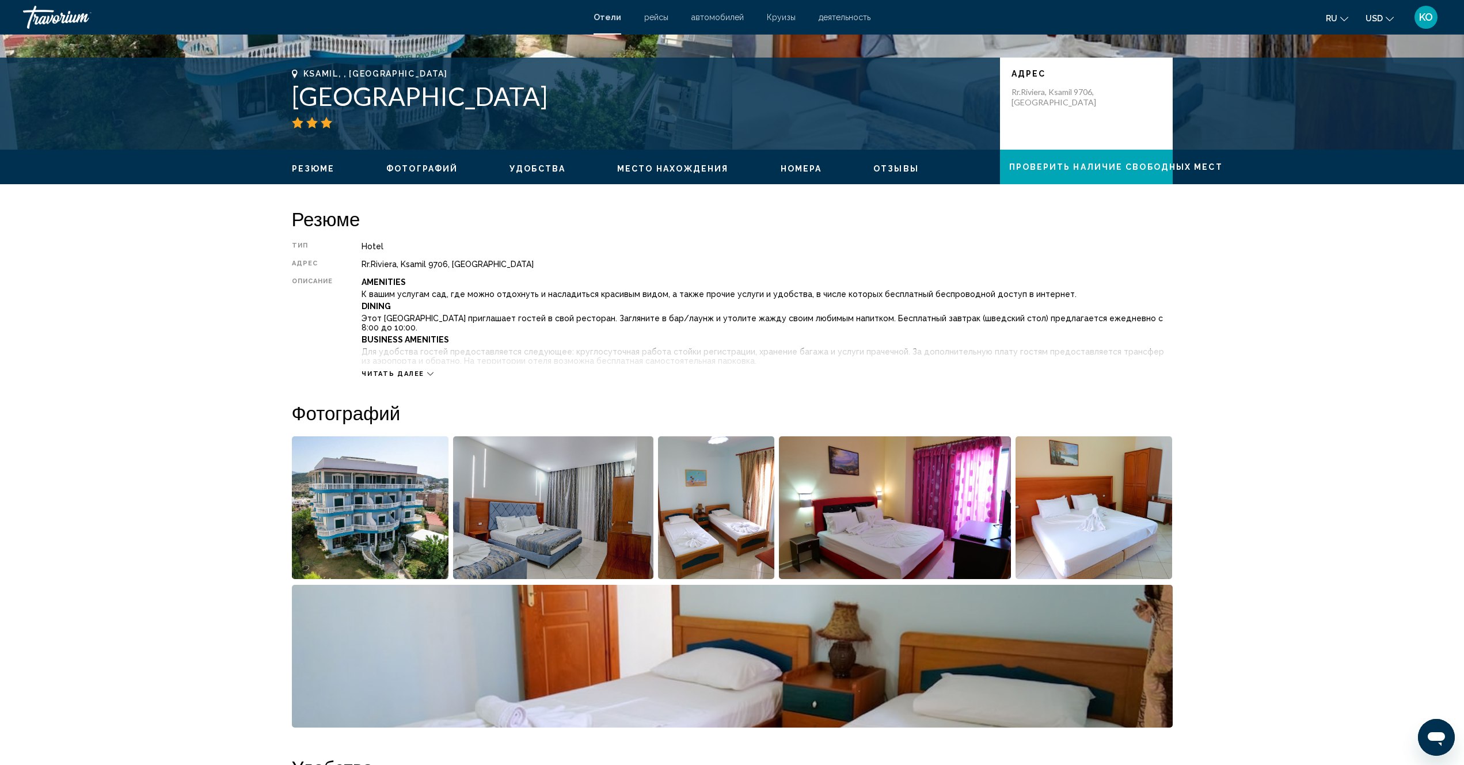
click at [431, 375] on icon "Main content" at bounding box center [430, 373] width 6 height 3
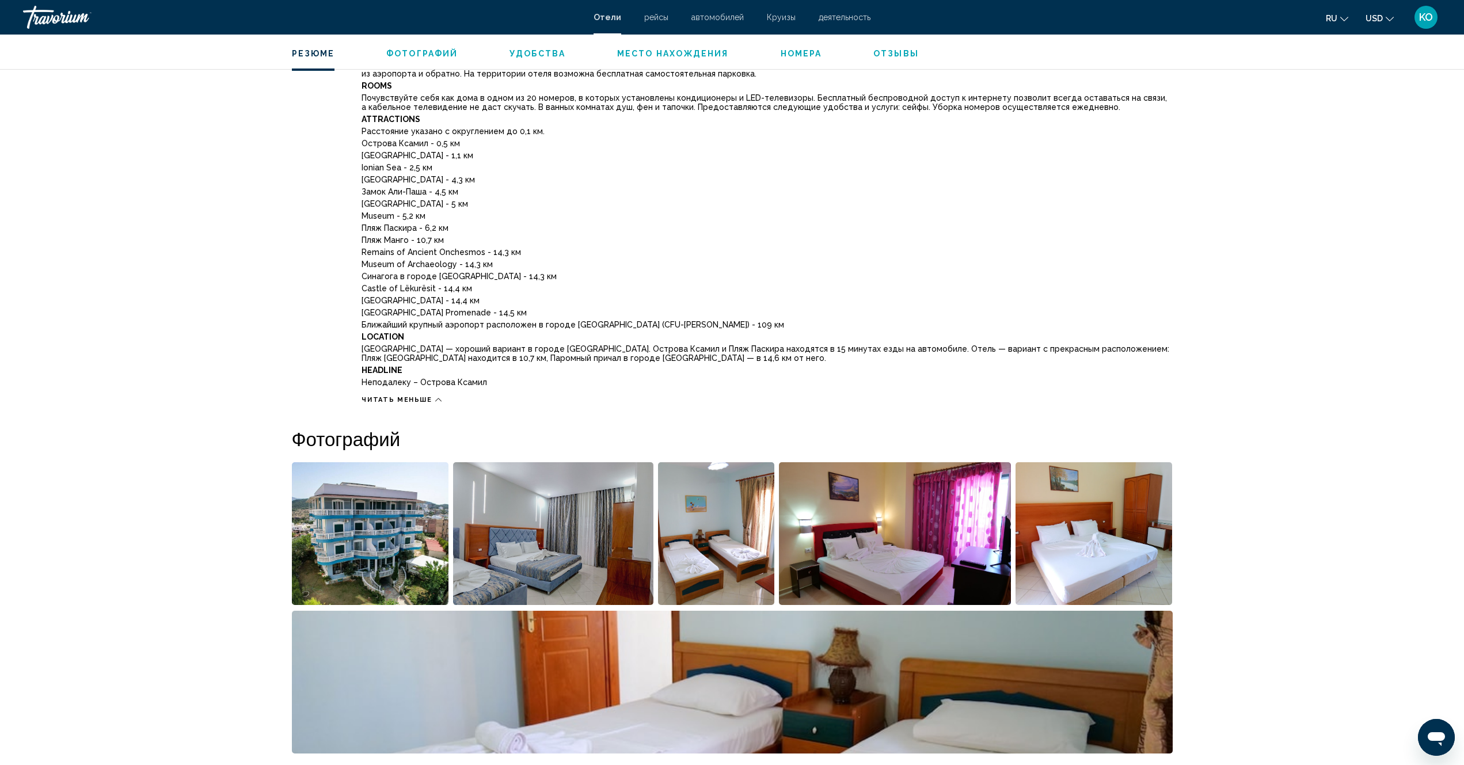
scroll to position [58, 0]
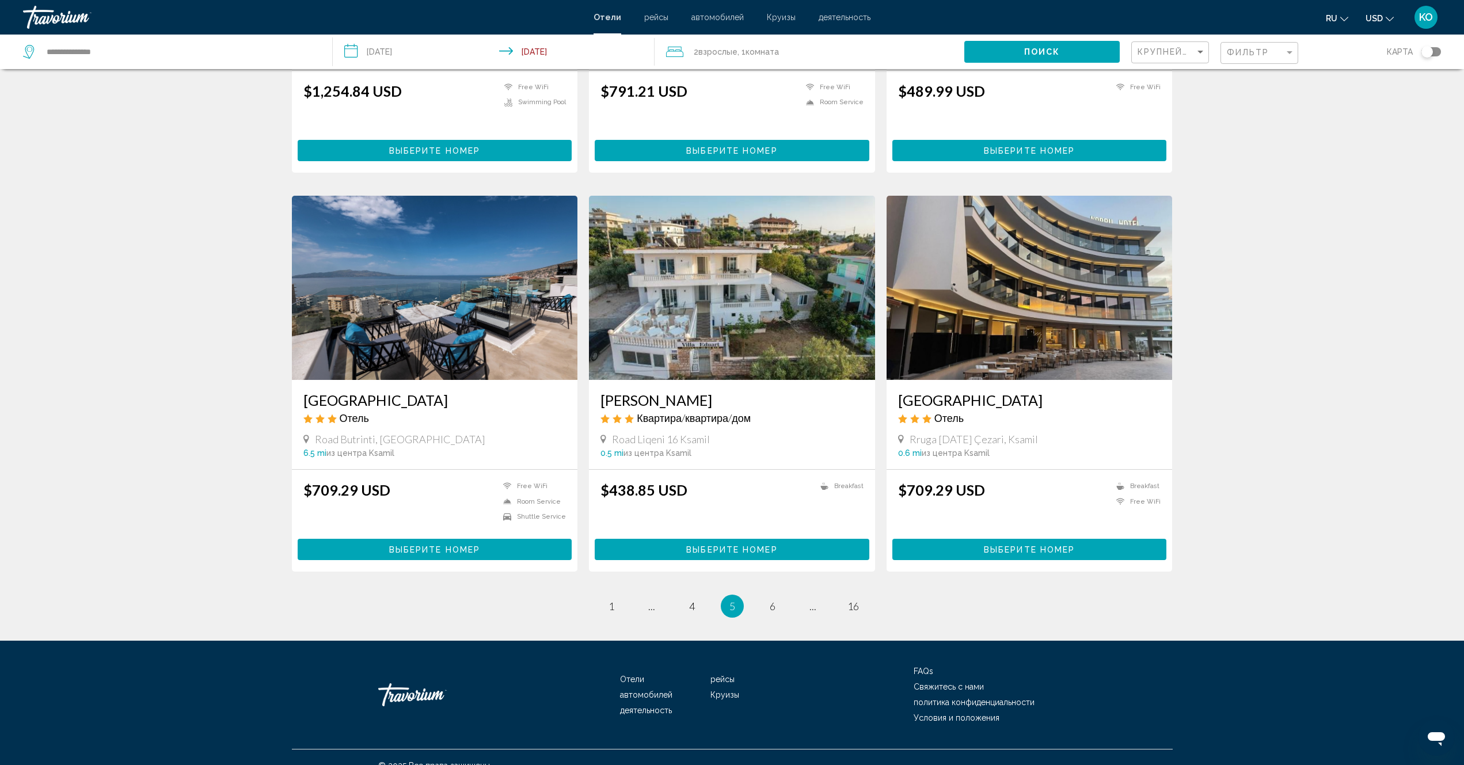
scroll to position [1153, 0]
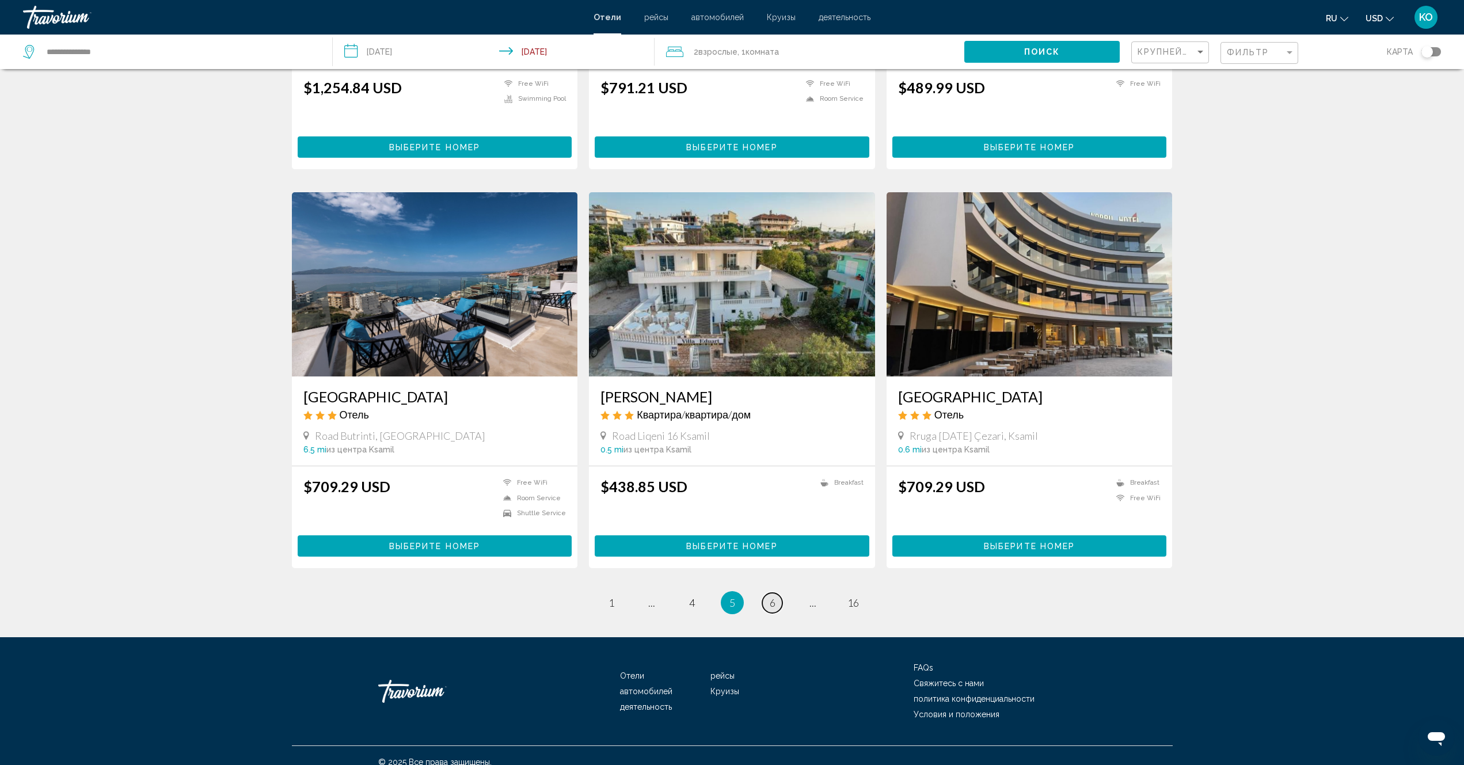
click at [774, 596] on span "6" at bounding box center [773, 602] width 6 height 13
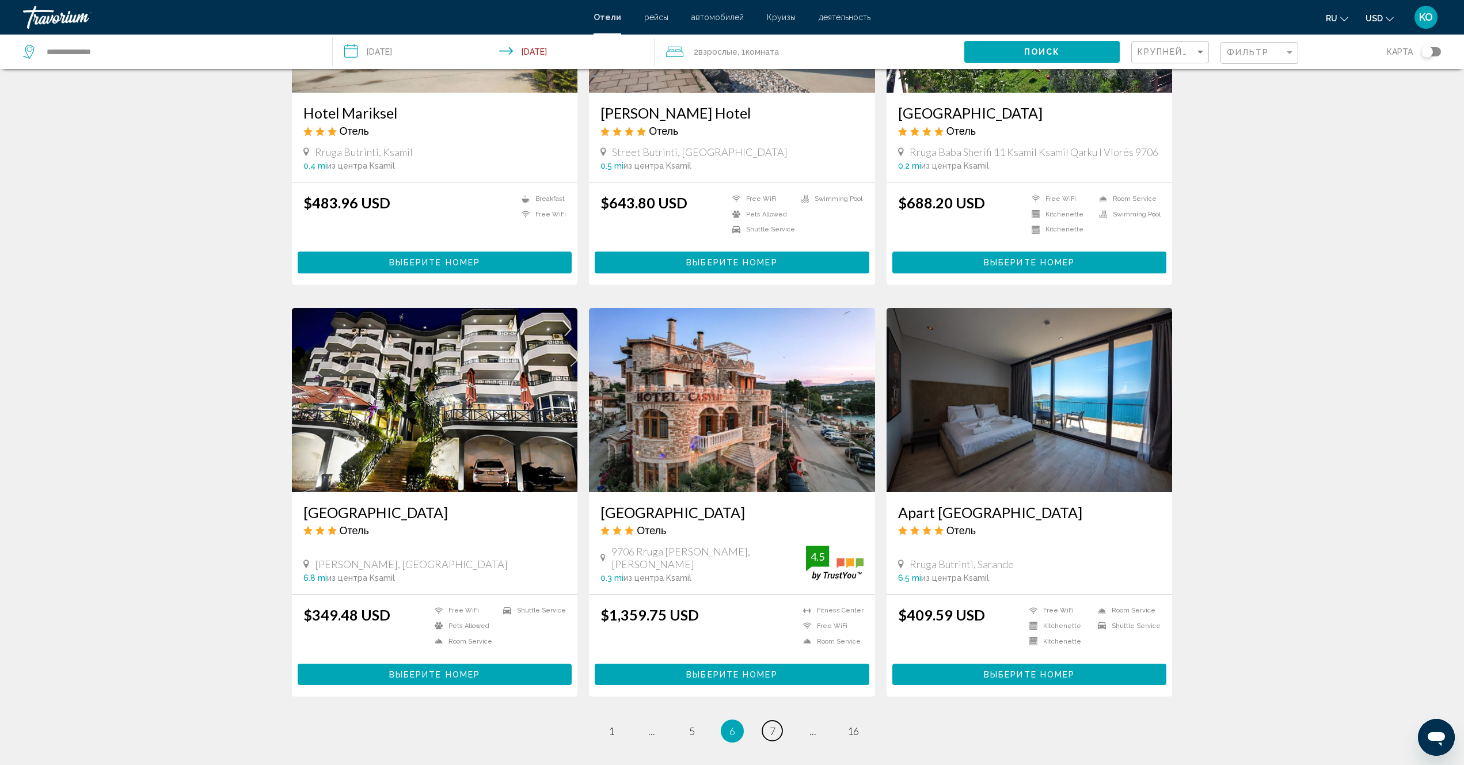
scroll to position [1036, 0]
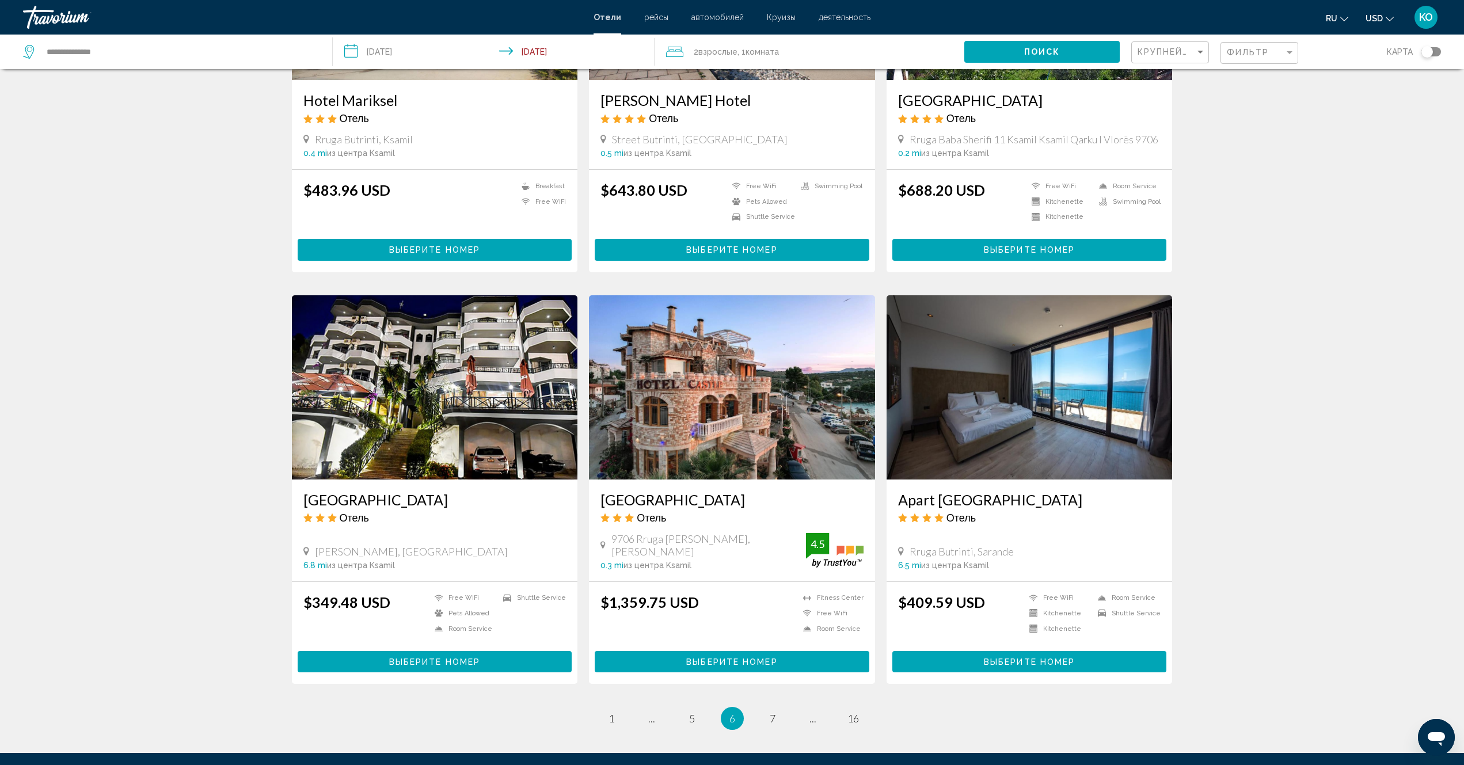
click at [1040, 425] on img "Main content" at bounding box center [1030, 387] width 286 height 184
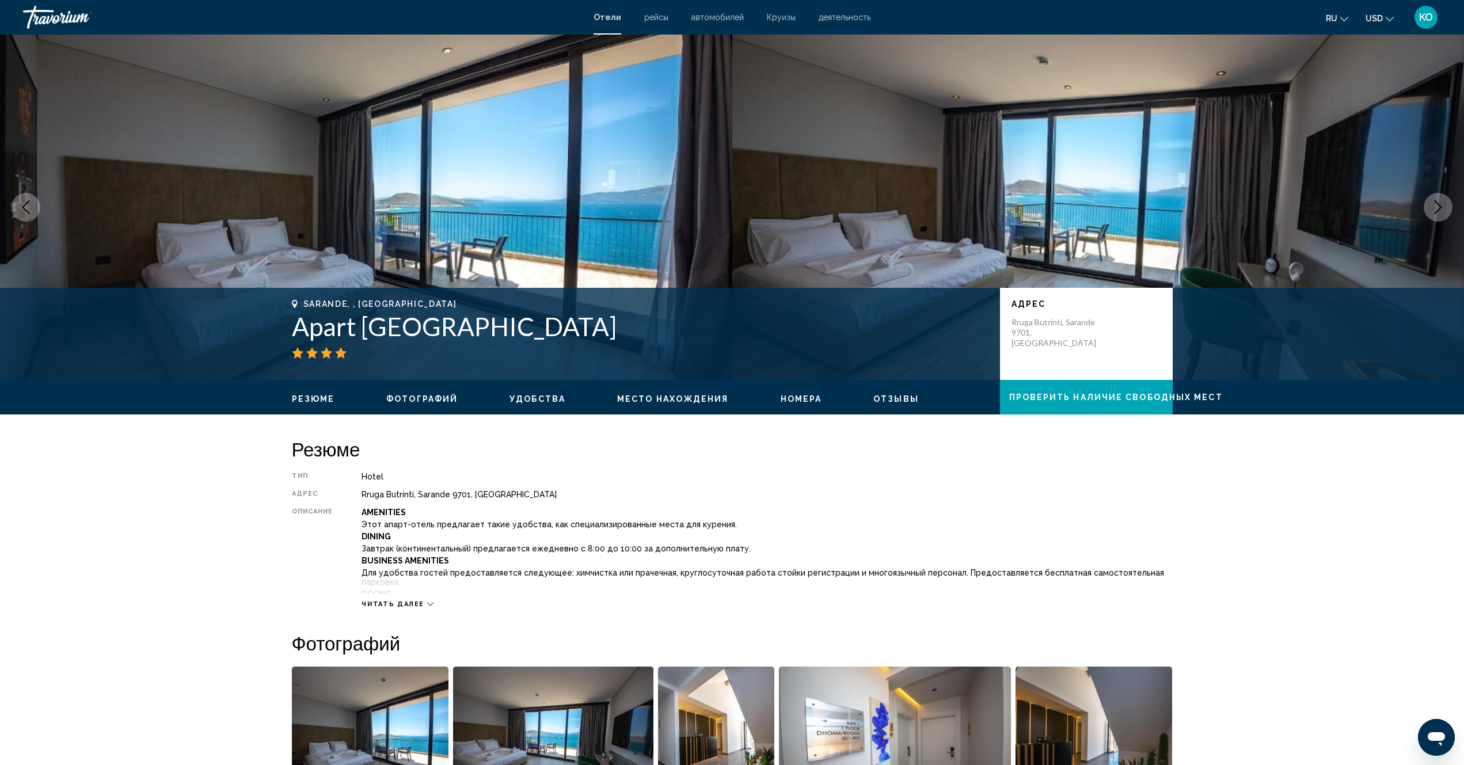
click at [428, 603] on icon "Main content" at bounding box center [430, 604] width 6 height 3
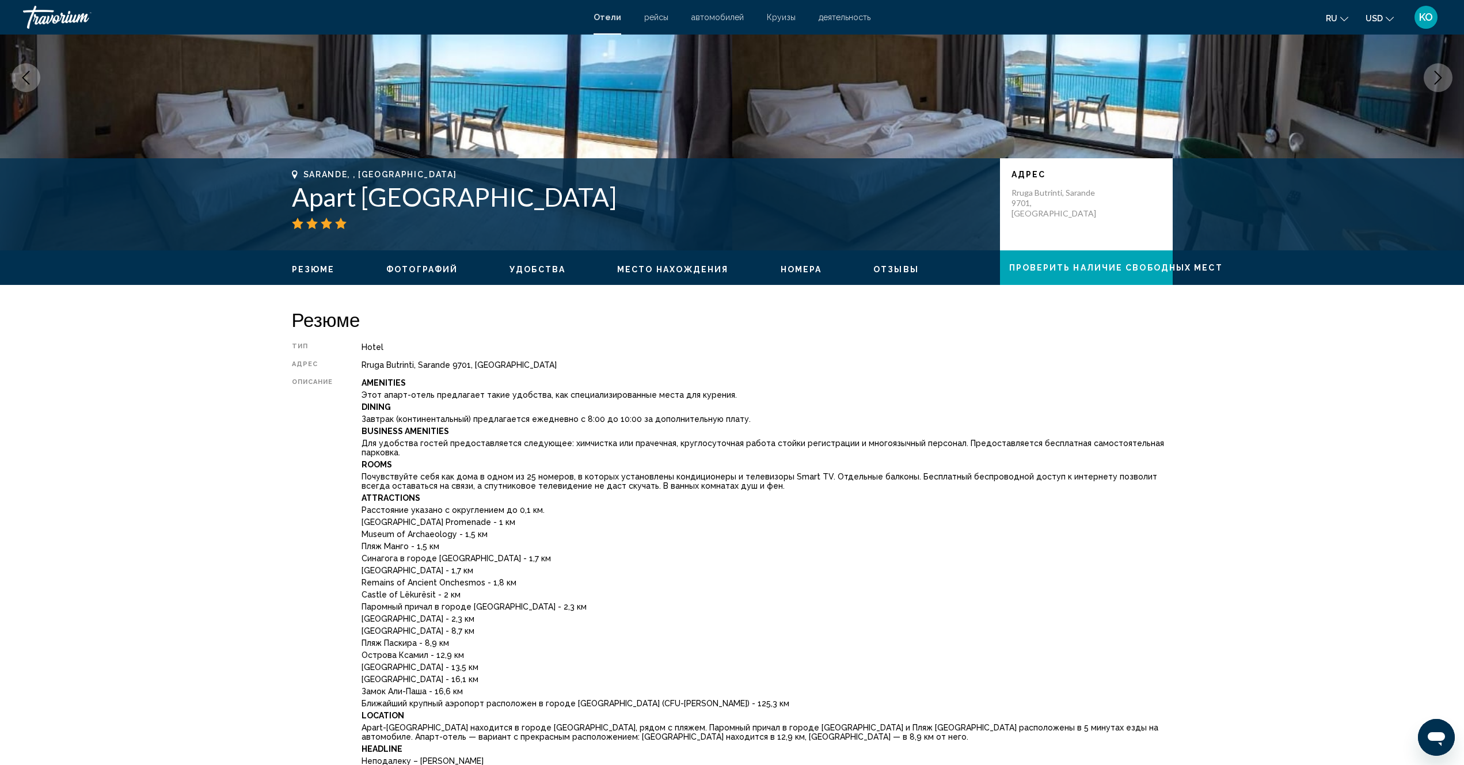
scroll to position [173, 0]
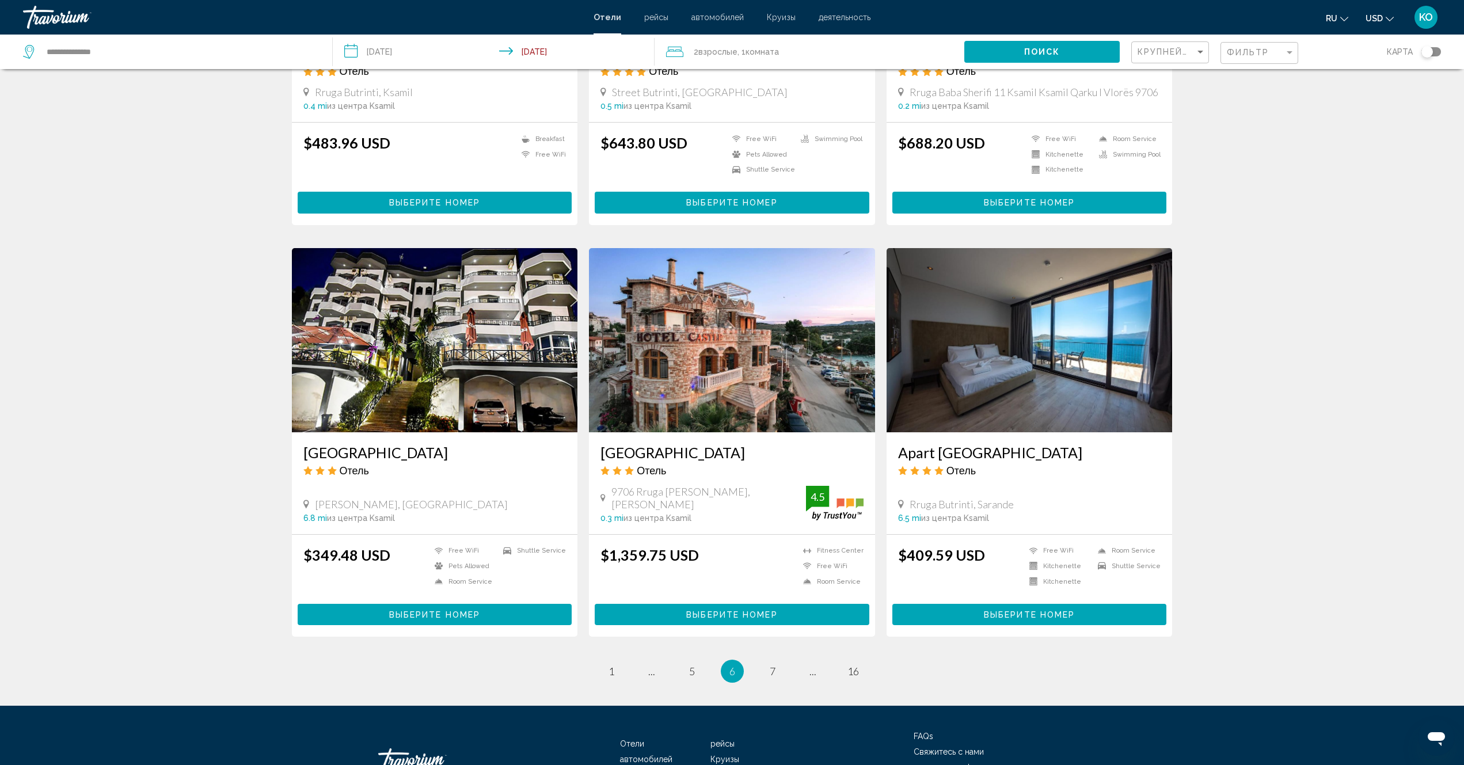
scroll to position [1164, 0]
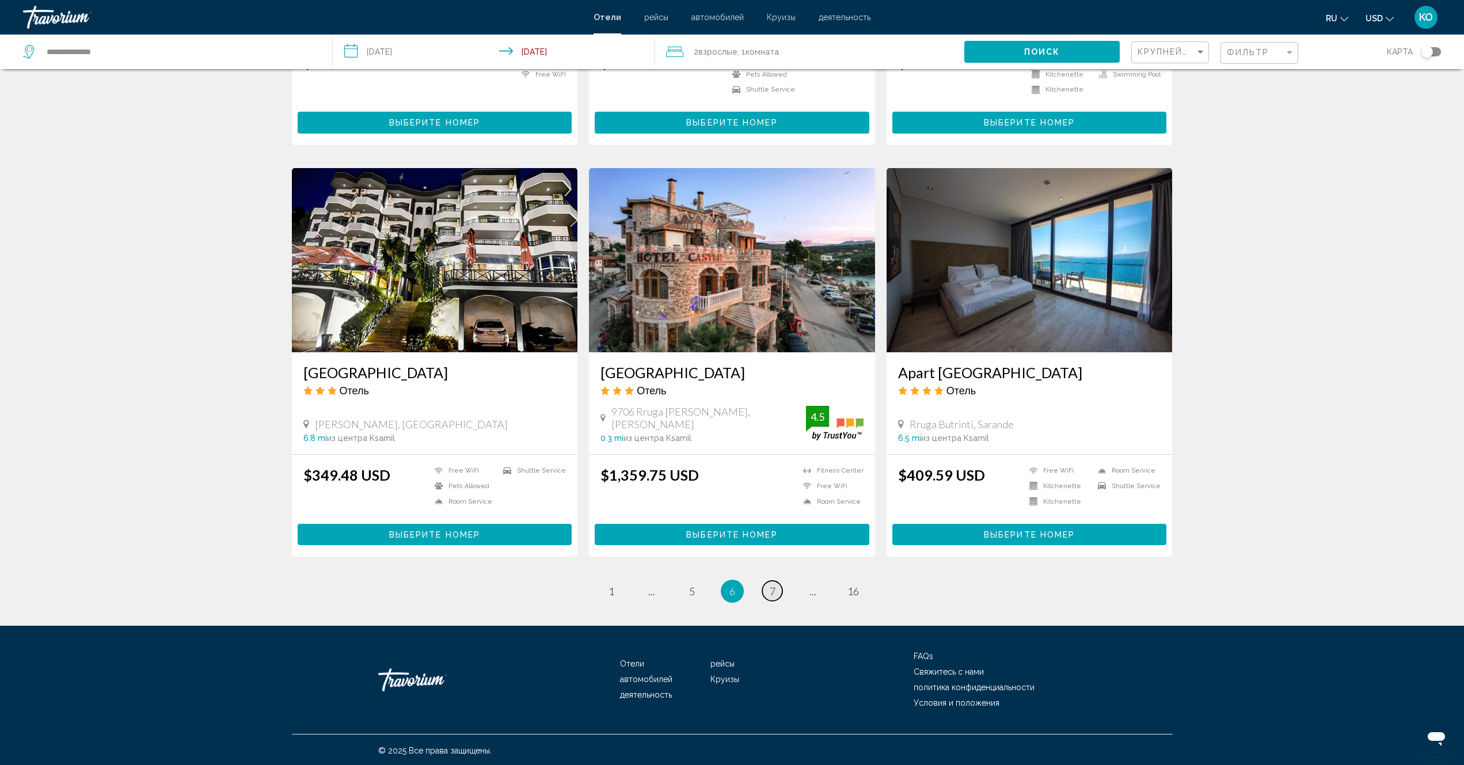
click at [767, 591] on link "page 7" at bounding box center [772, 591] width 20 height 20
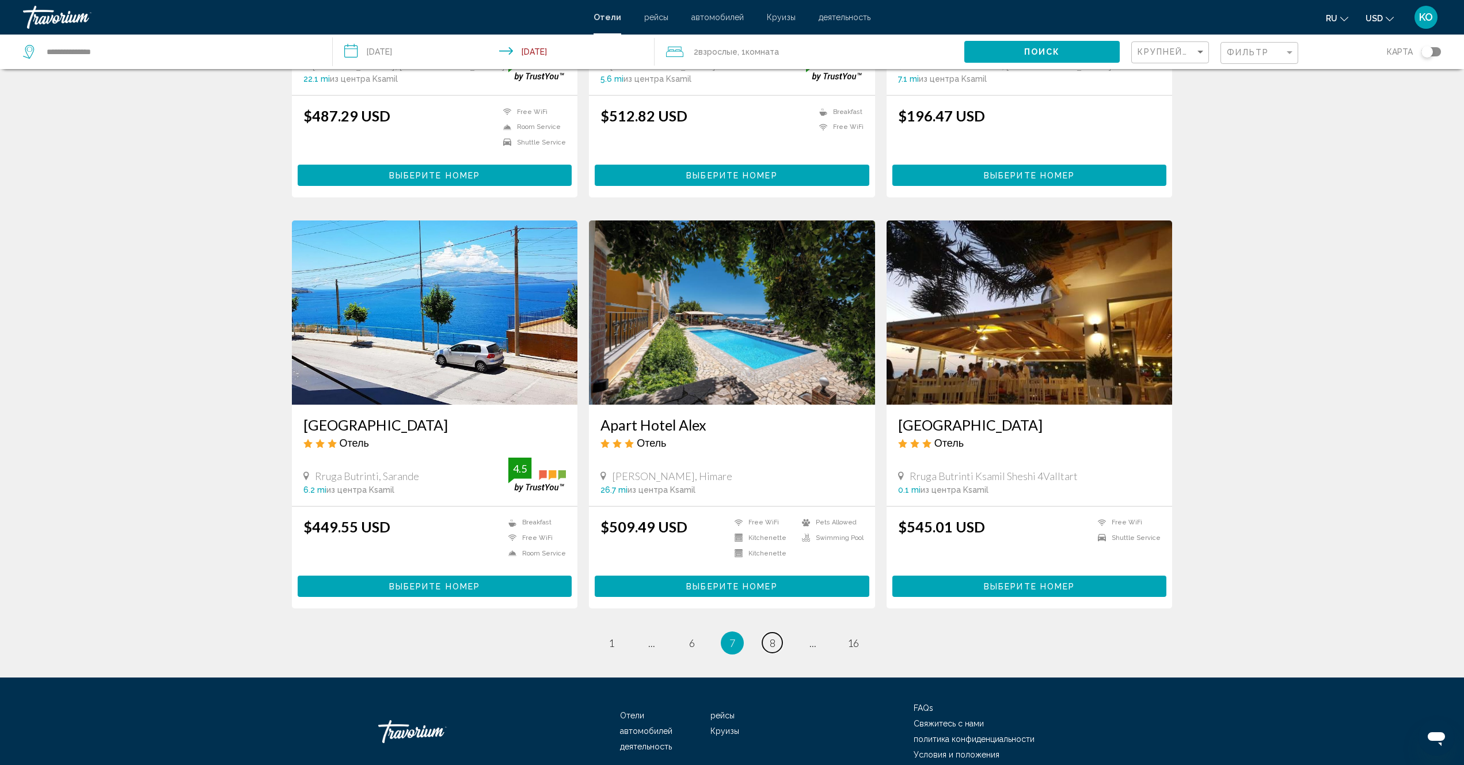
scroll to position [1153, 0]
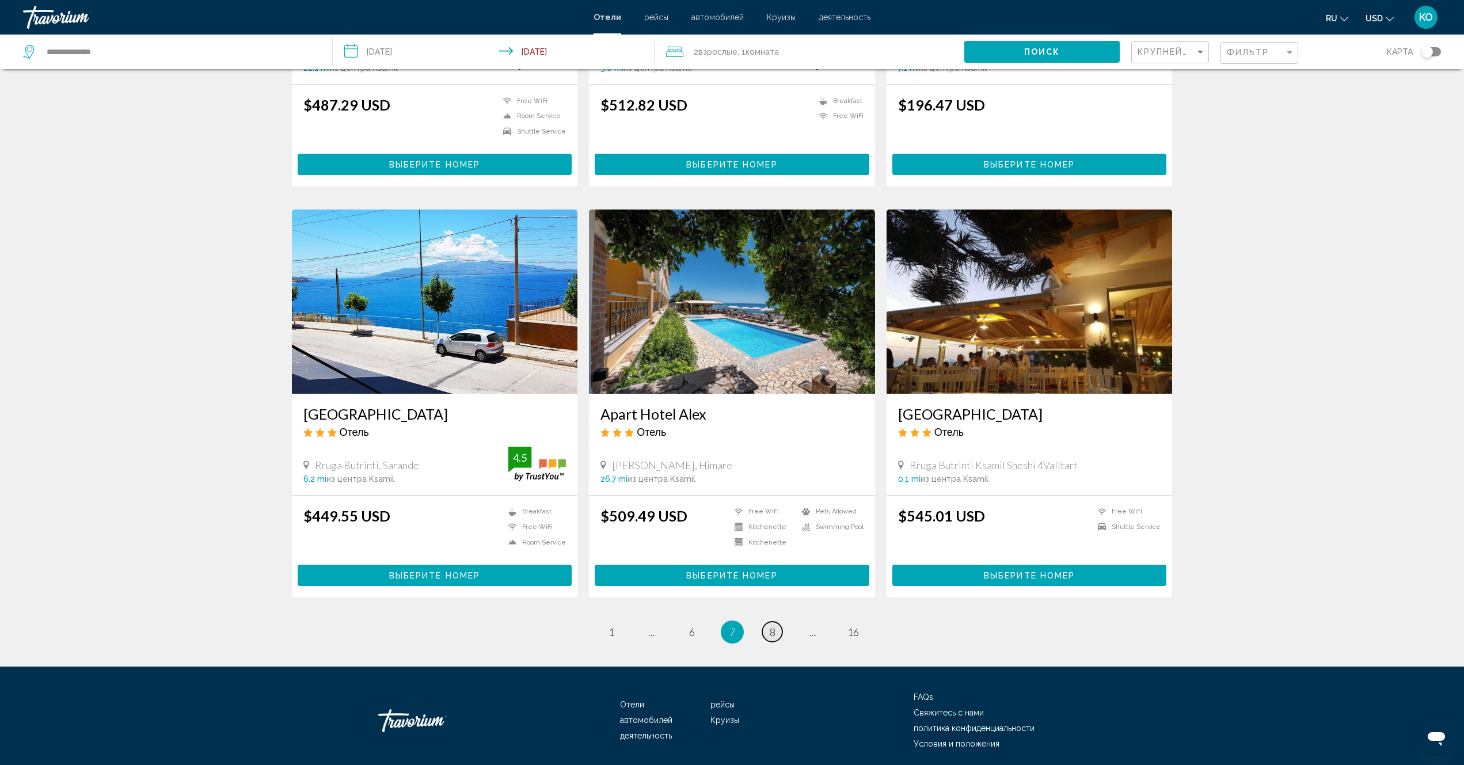
click at [769, 622] on link "page 8" at bounding box center [772, 632] width 20 height 20
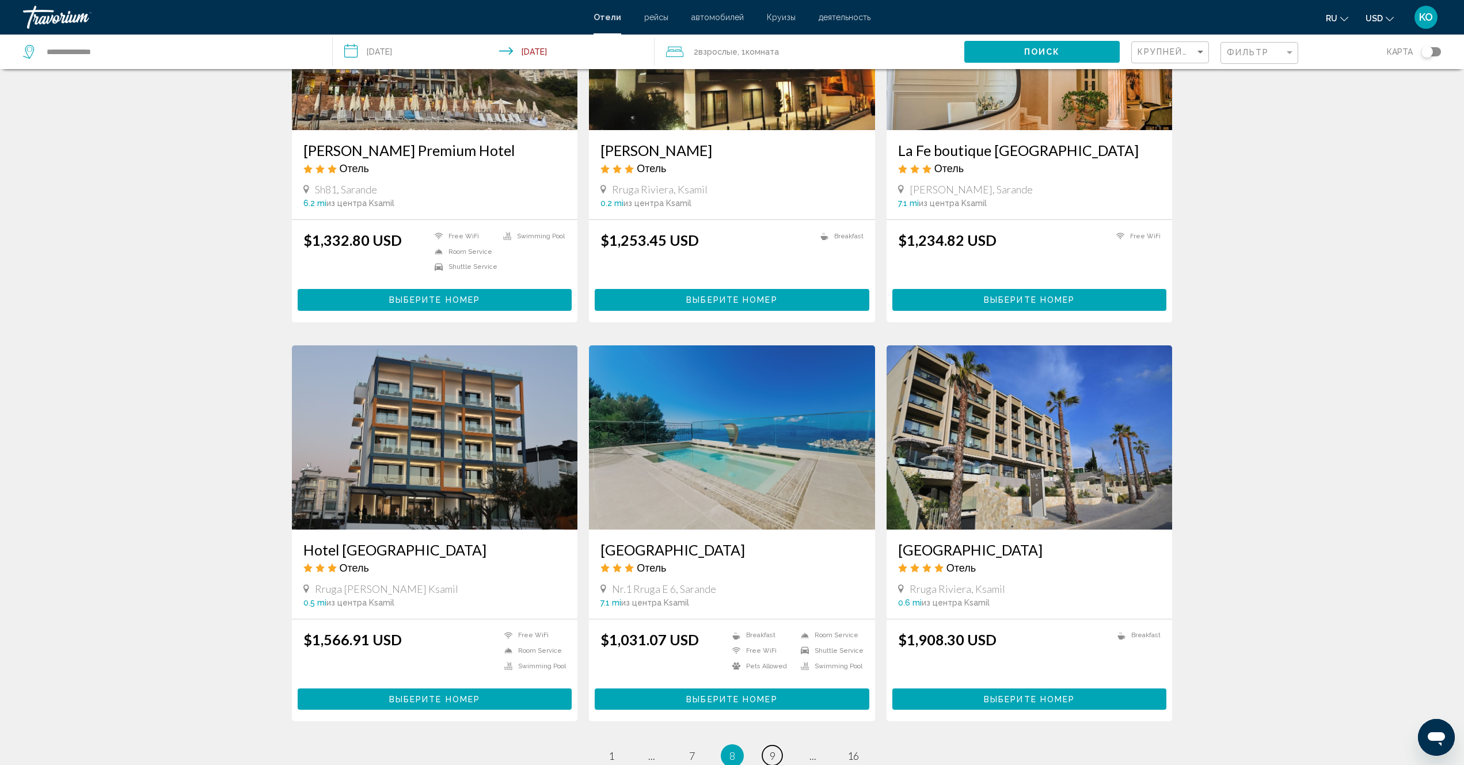
scroll to position [1140, 0]
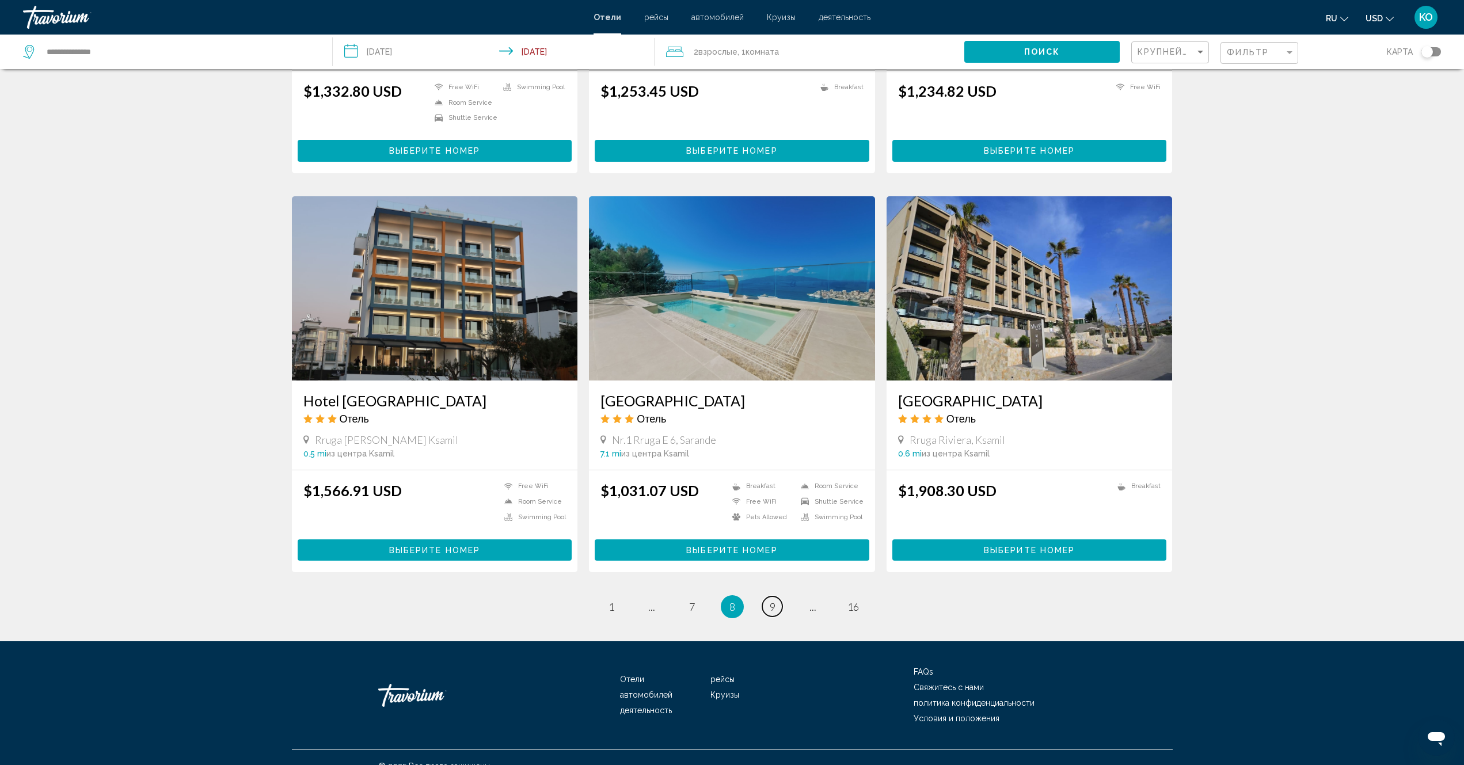
click at [773, 600] on span "9" at bounding box center [773, 606] width 6 height 13
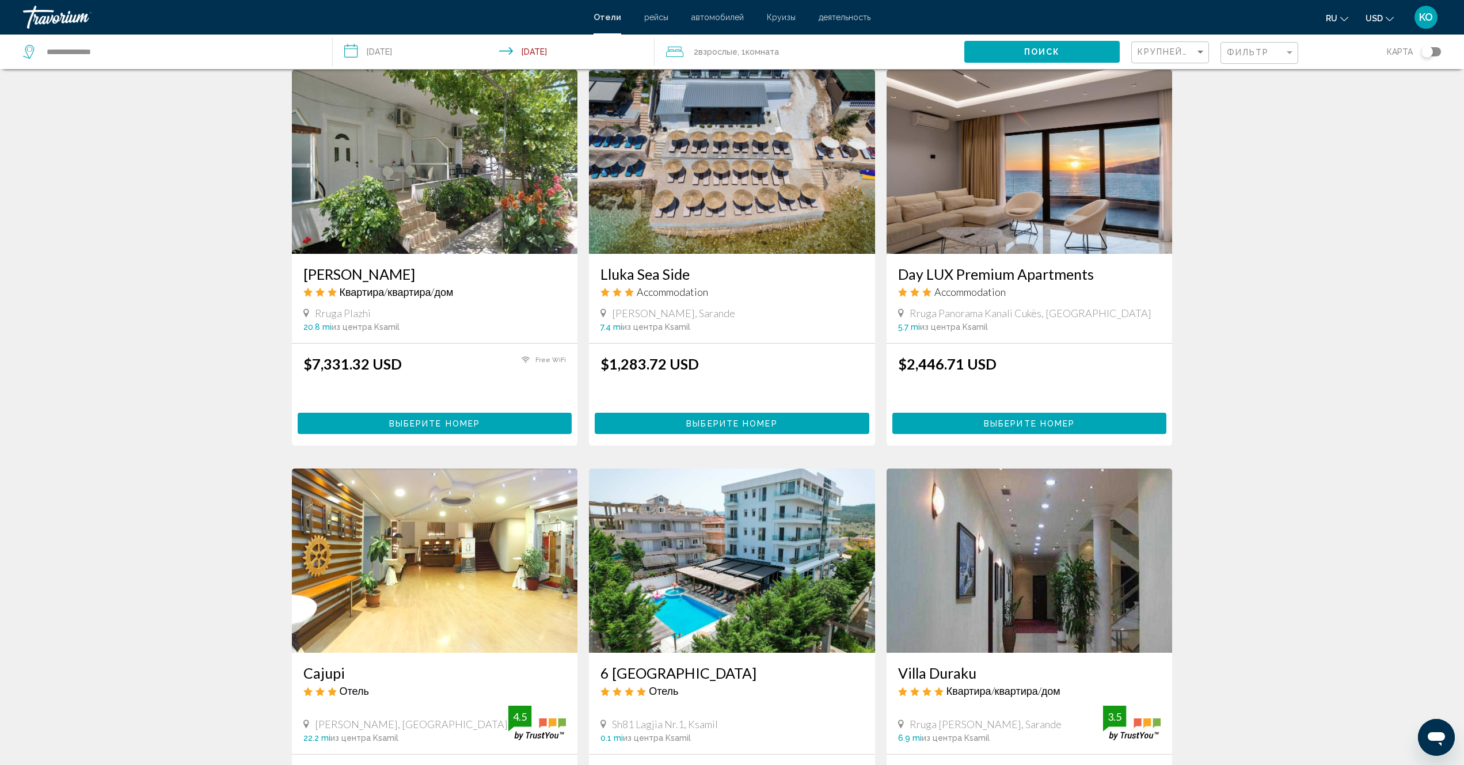
scroll to position [1094, 0]
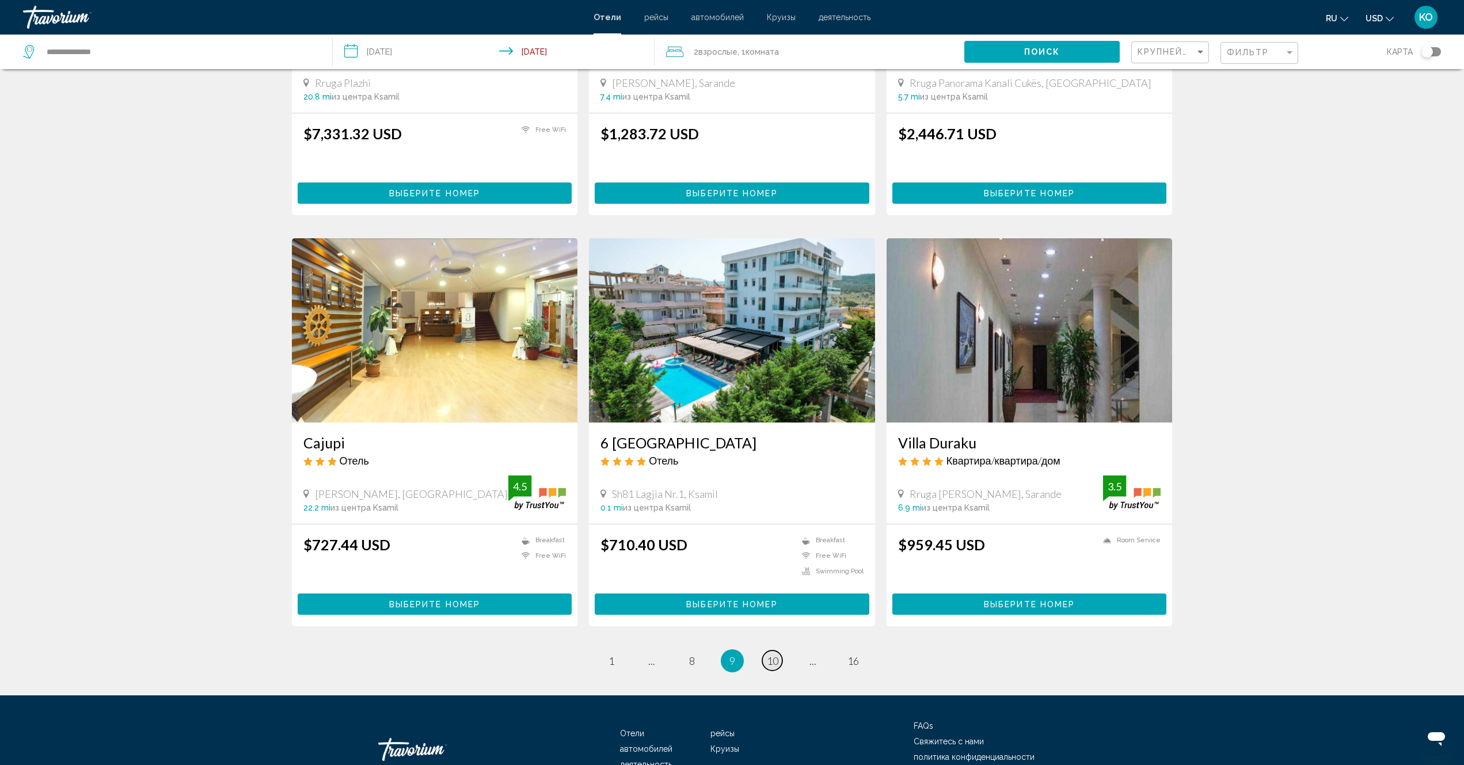
click at [772, 655] on span "10" at bounding box center [773, 661] width 12 height 13
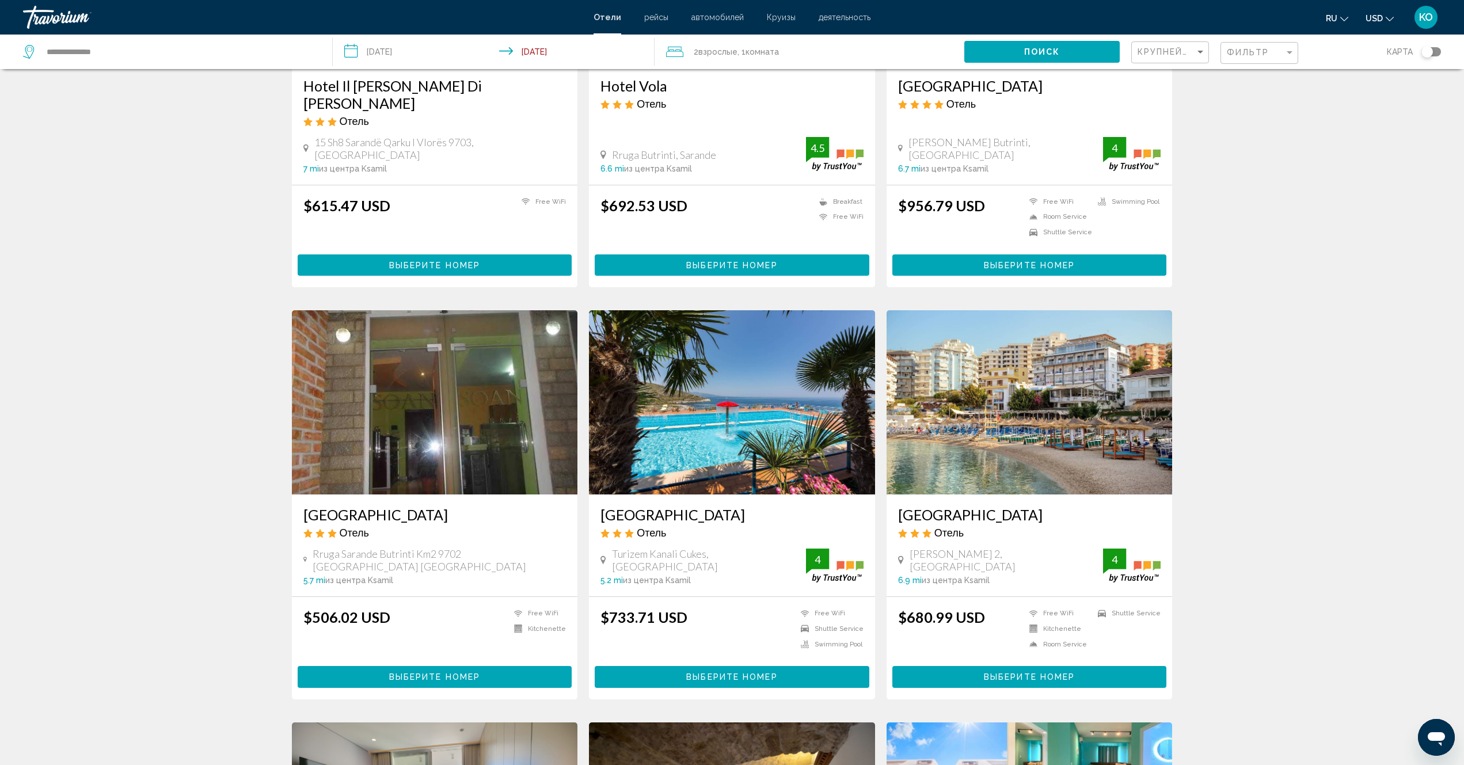
scroll to position [230, 0]
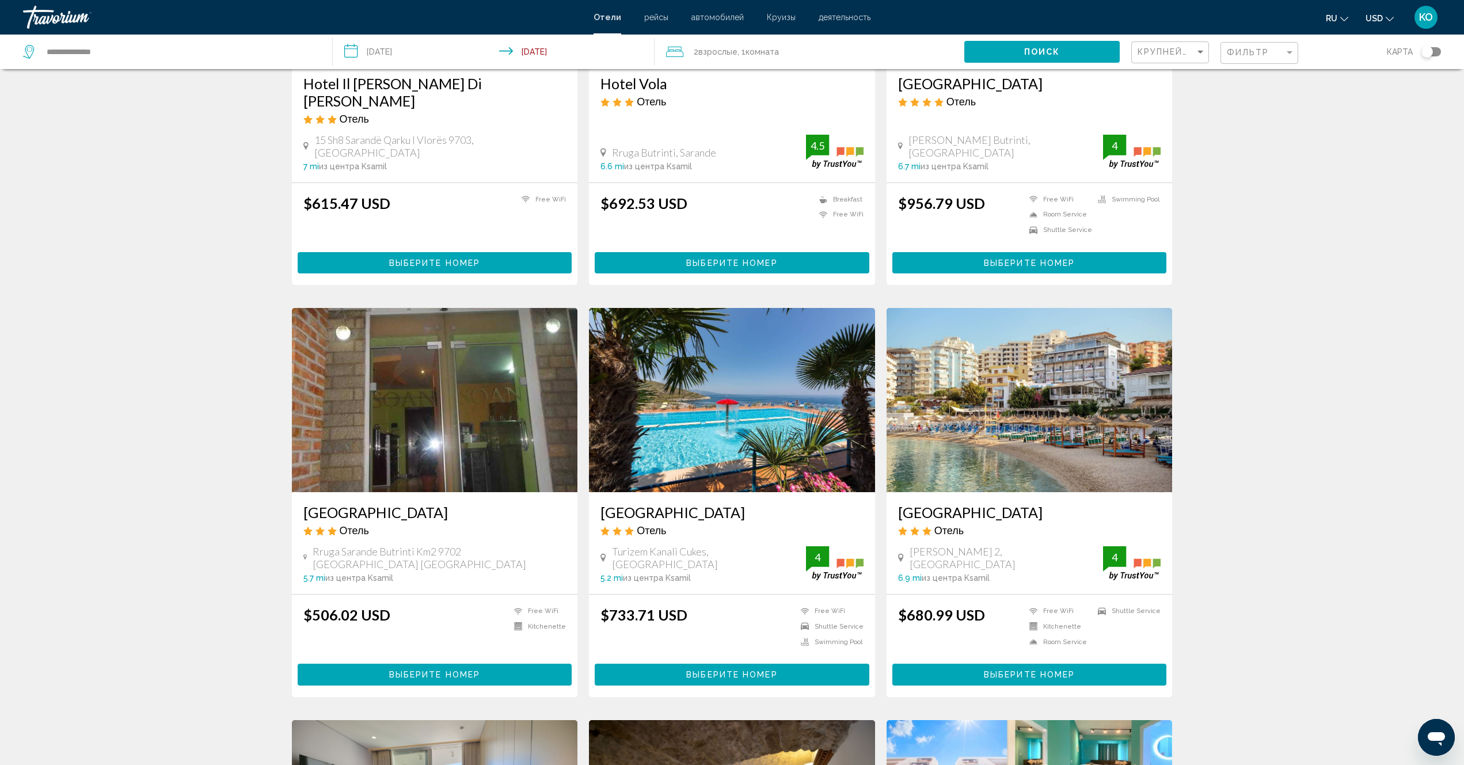
click at [704, 405] on img "Main content" at bounding box center [732, 400] width 286 height 184
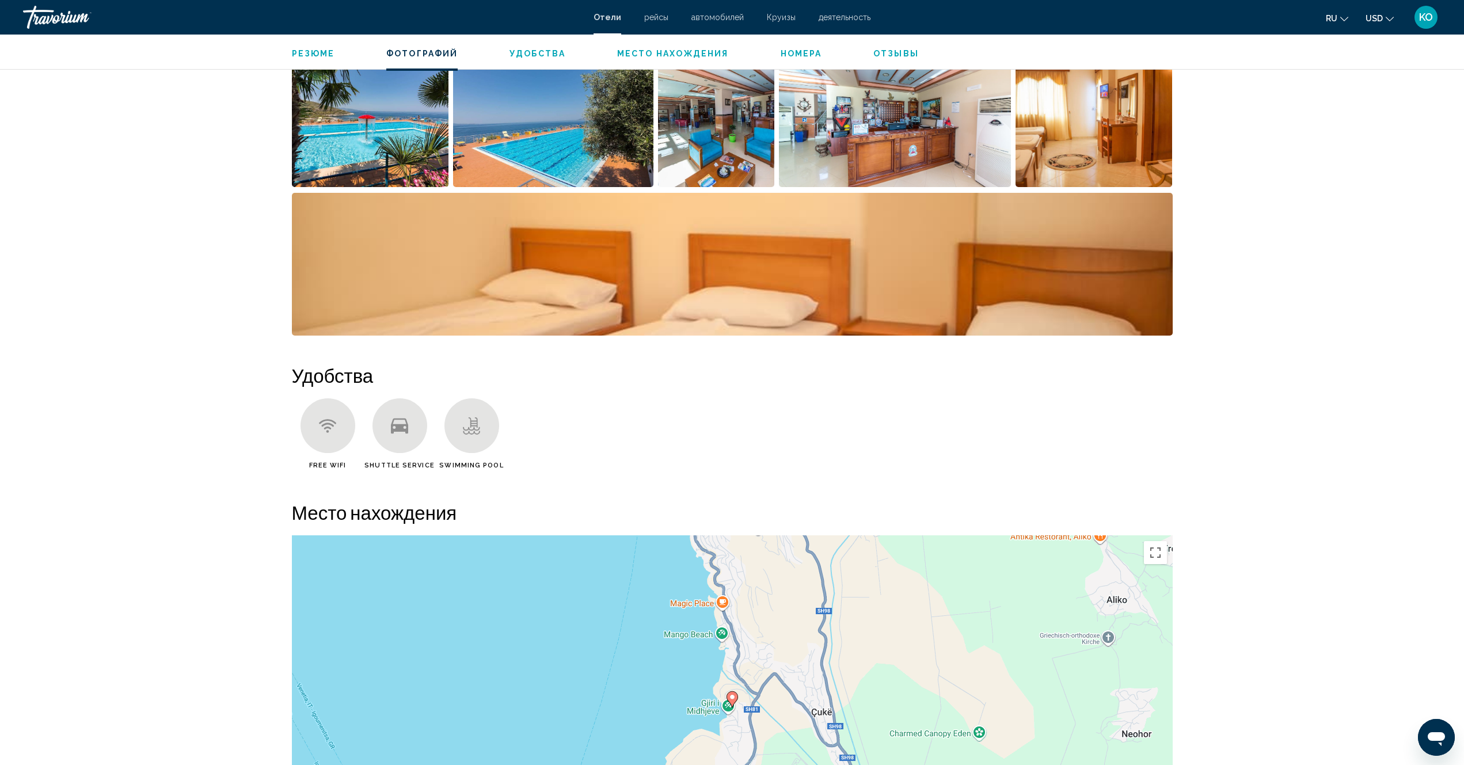
scroll to position [748, 0]
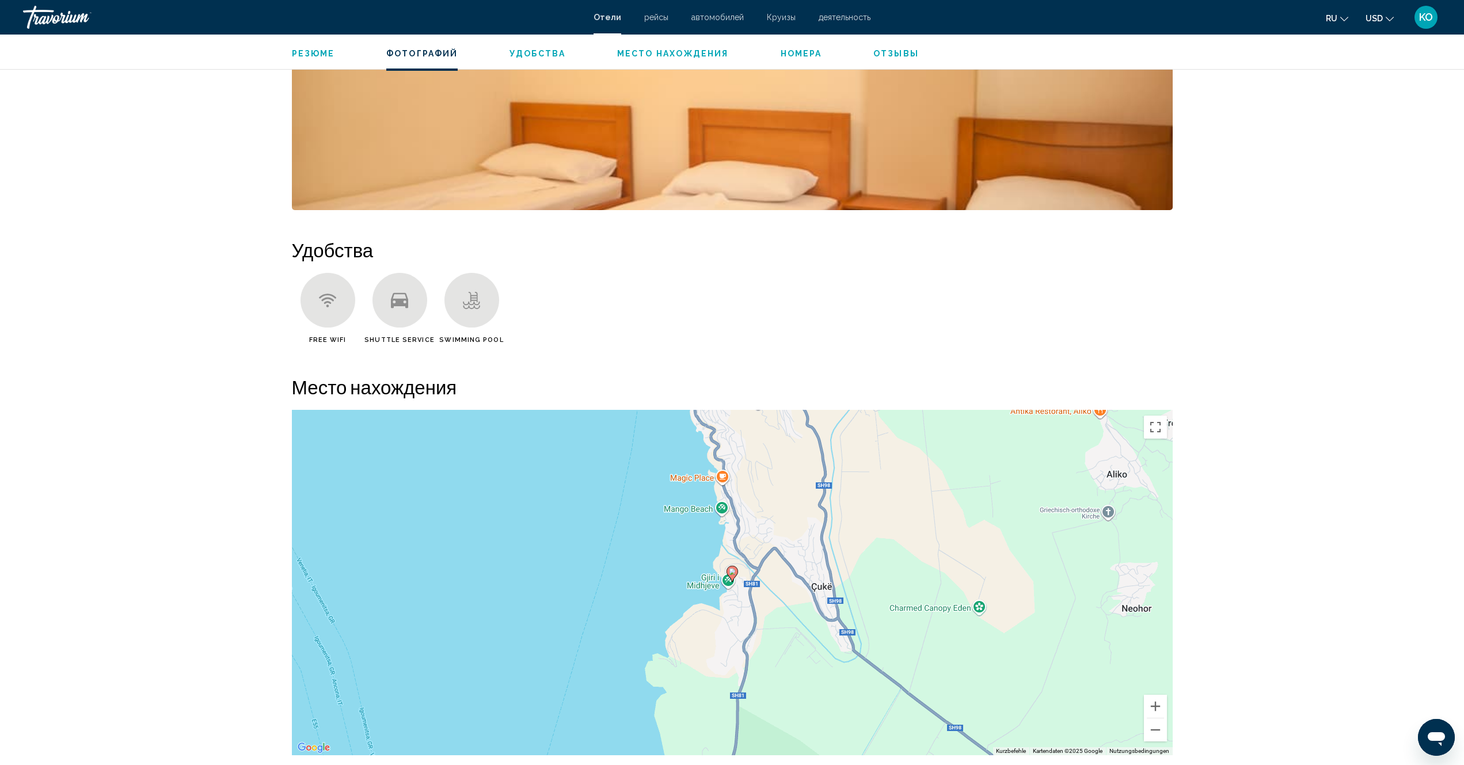
click at [701, 588] on div "Um den Modus zum Ziehen mit der Tastatur zu aktivieren, drückst du Alt + Eingab…" at bounding box center [732, 582] width 881 height 345
click at [727, 577] on gmp-advanced-marker "Main content" at bounding box center [733, 573] width 12 height 17
click at [732, 573] on image "Main content" at bounding box center [732, 571] width 7 height 7
click at [723, 556] on span "In Google Maps ansehen" at bounding box center [706, 560] width 81 height 9
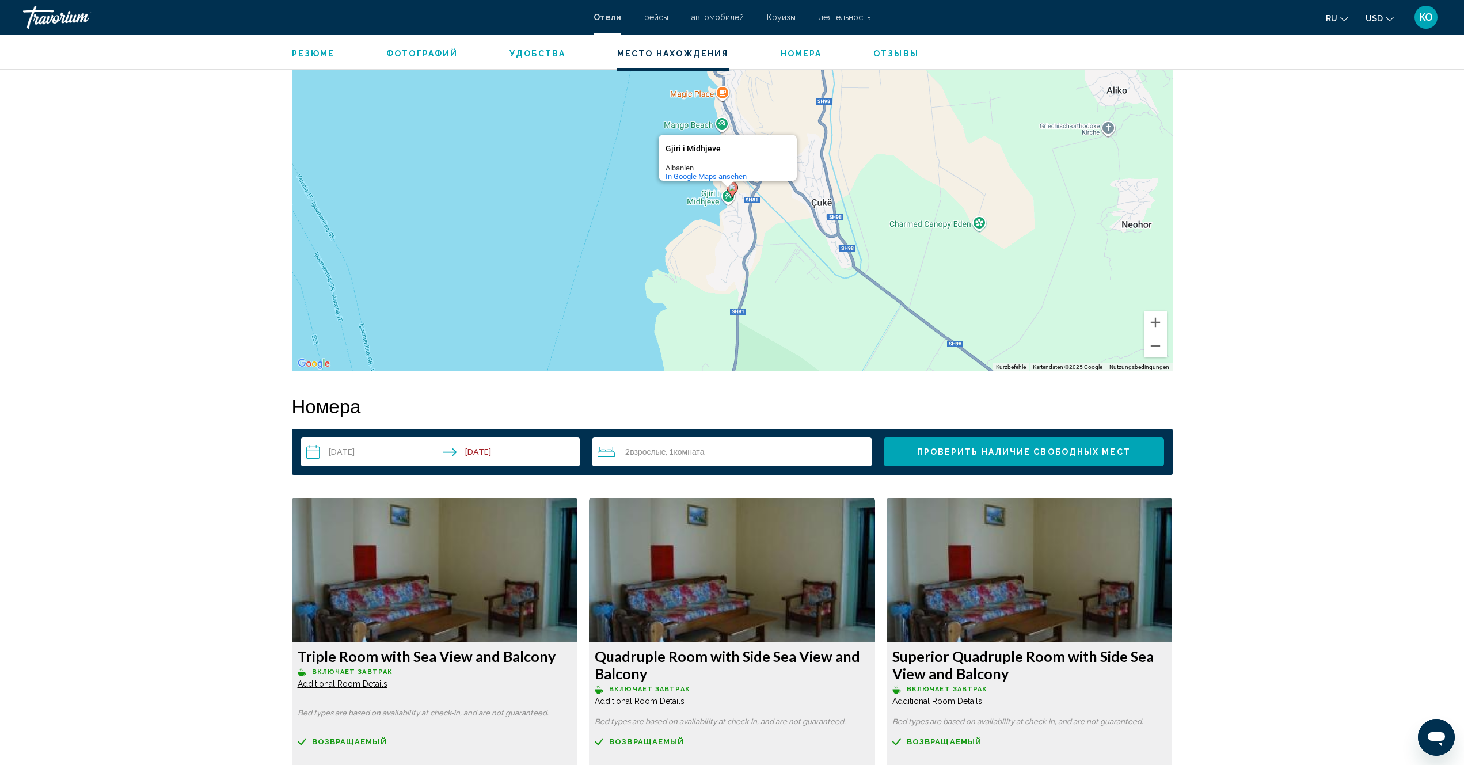
scroll to position [966, 0]
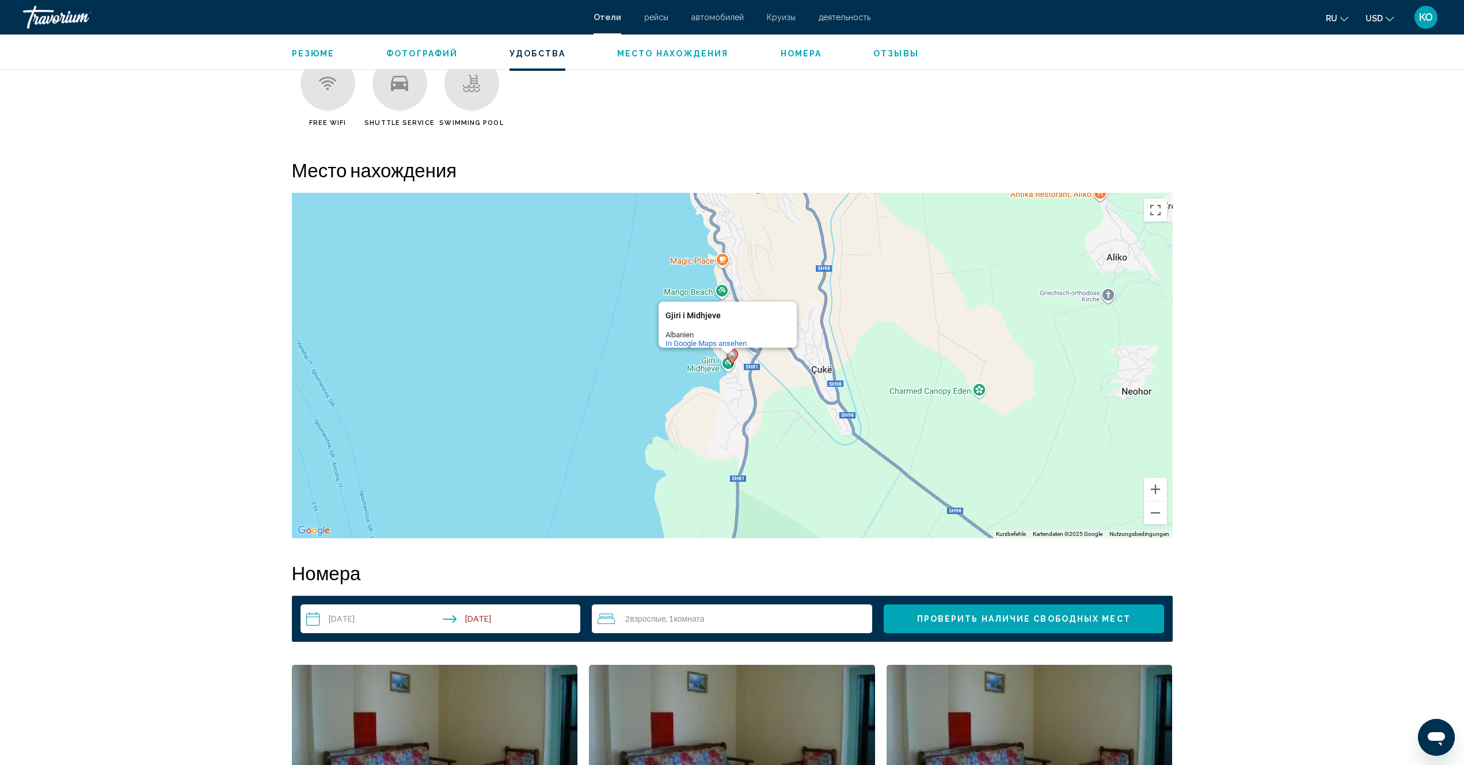
click at [798, 56] on span "Номера" at bounding box center [801, 53] width 41 height 9
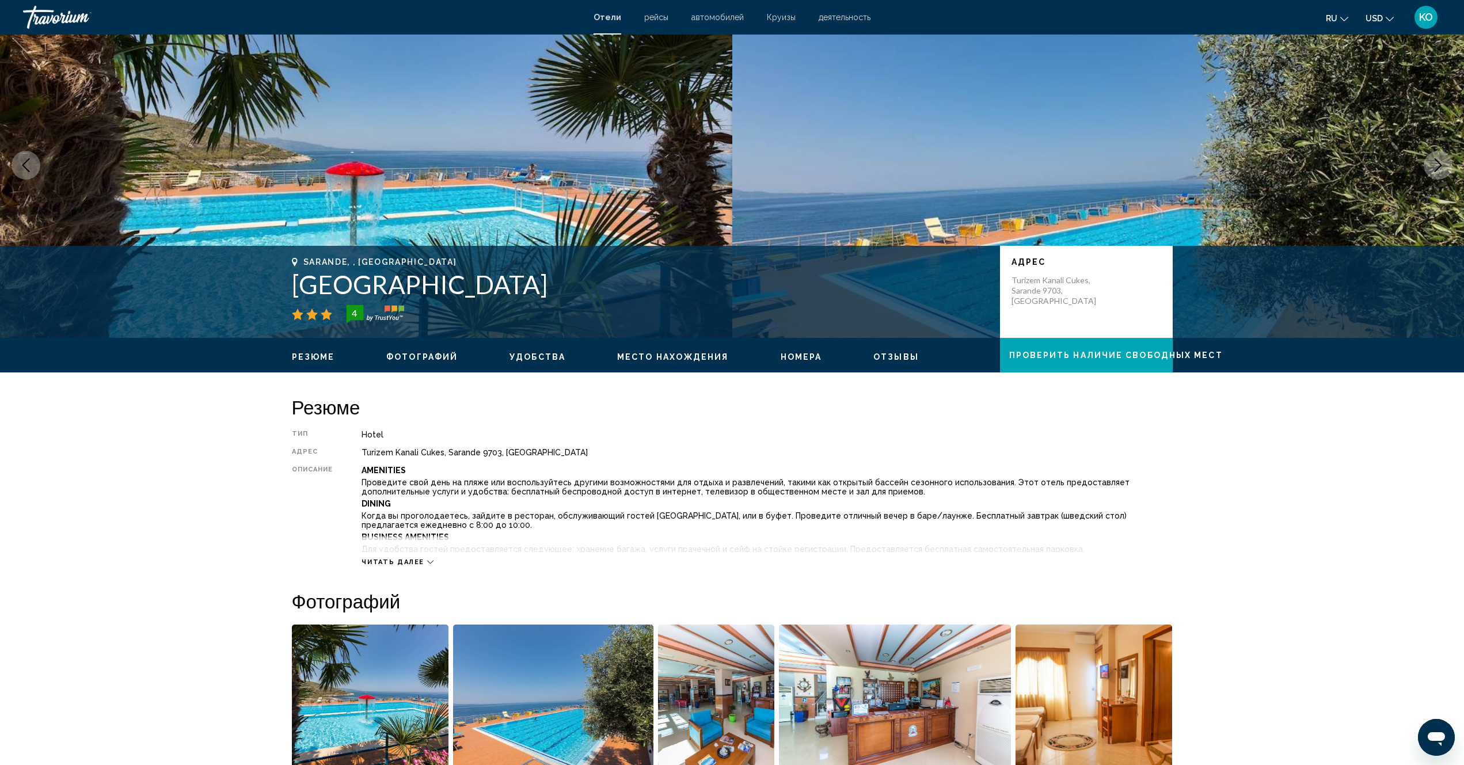
scroll to position [0, 0]
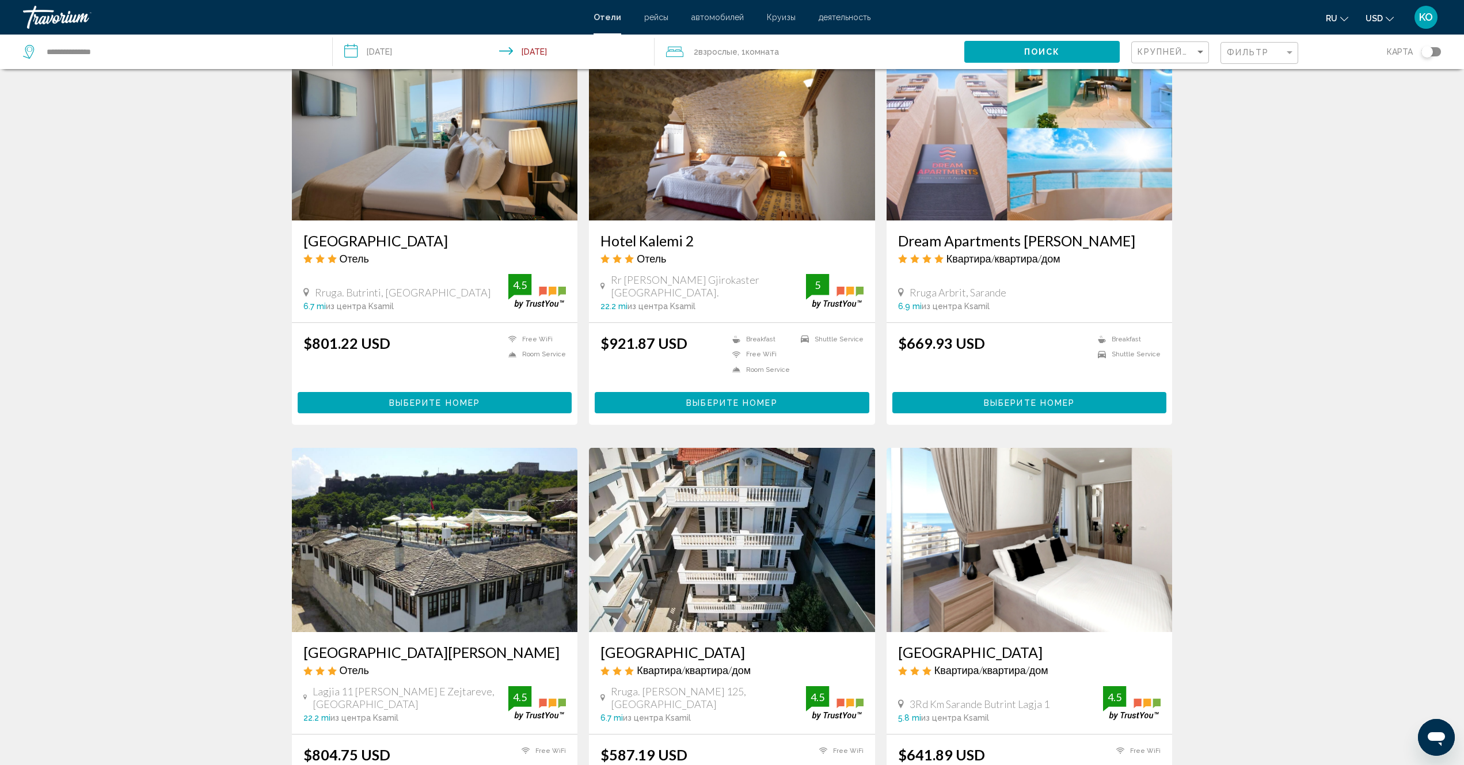
scroll to position [921, 0]
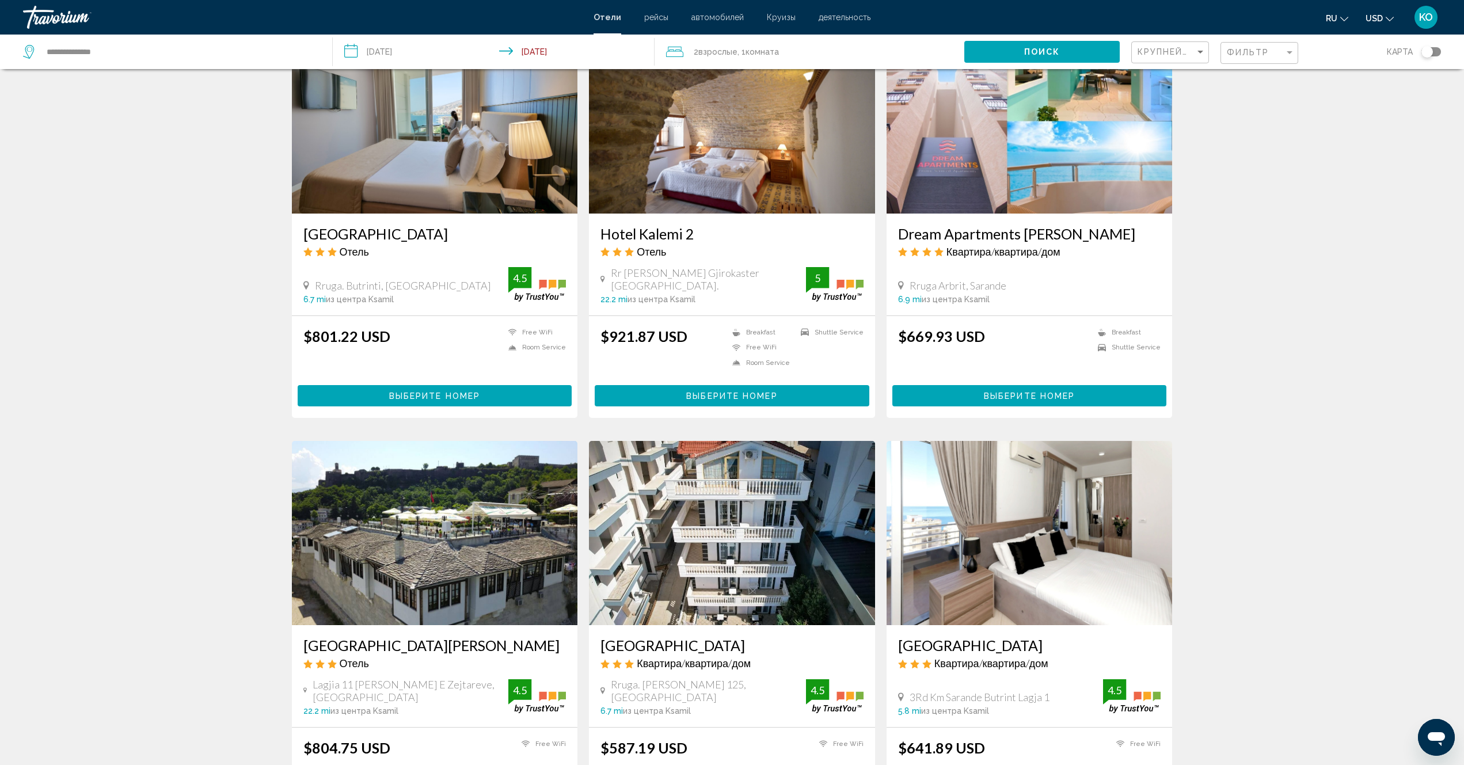
click at [997, 142] on img "Main content" at bounding box center [1030, 121] width 286 height 184
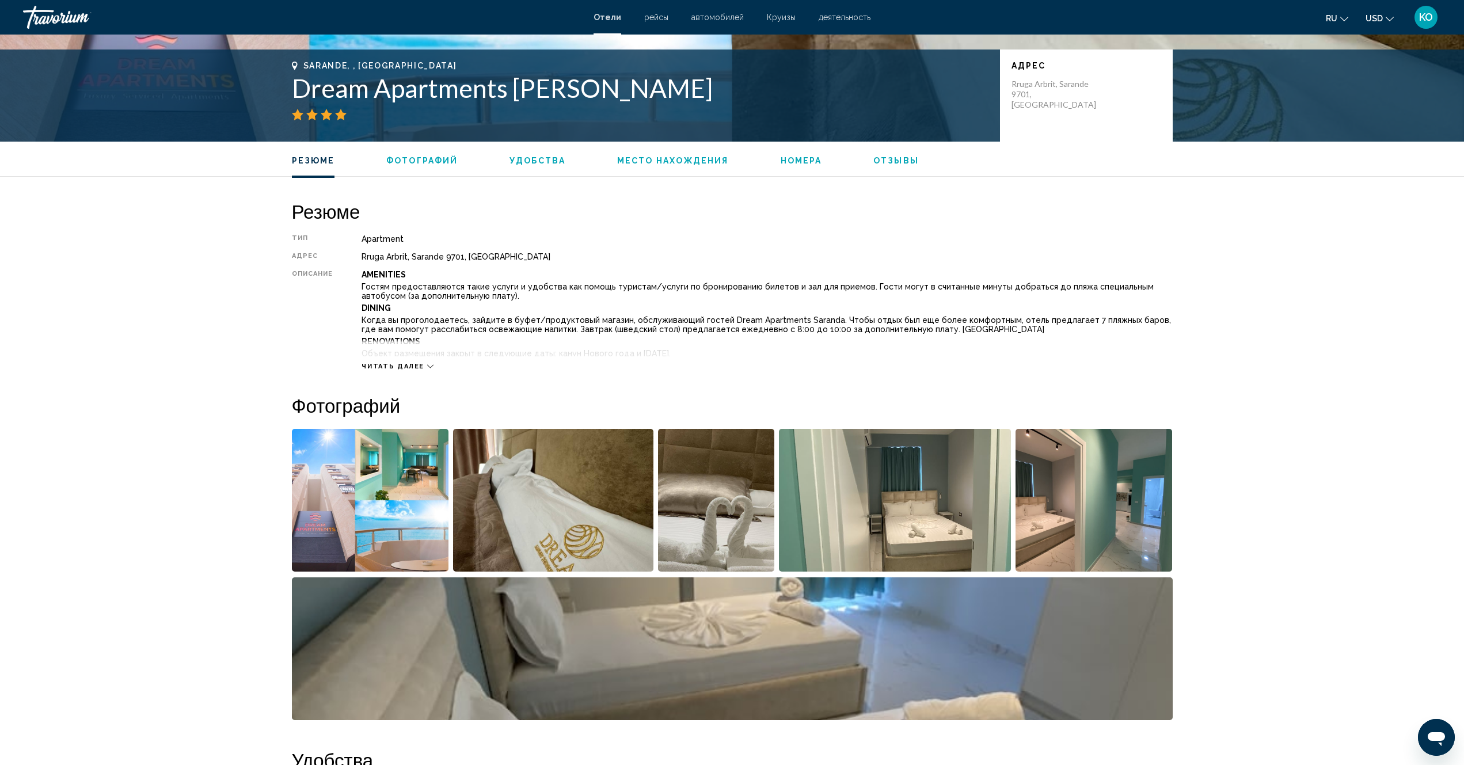
scroll to position [403, 0]
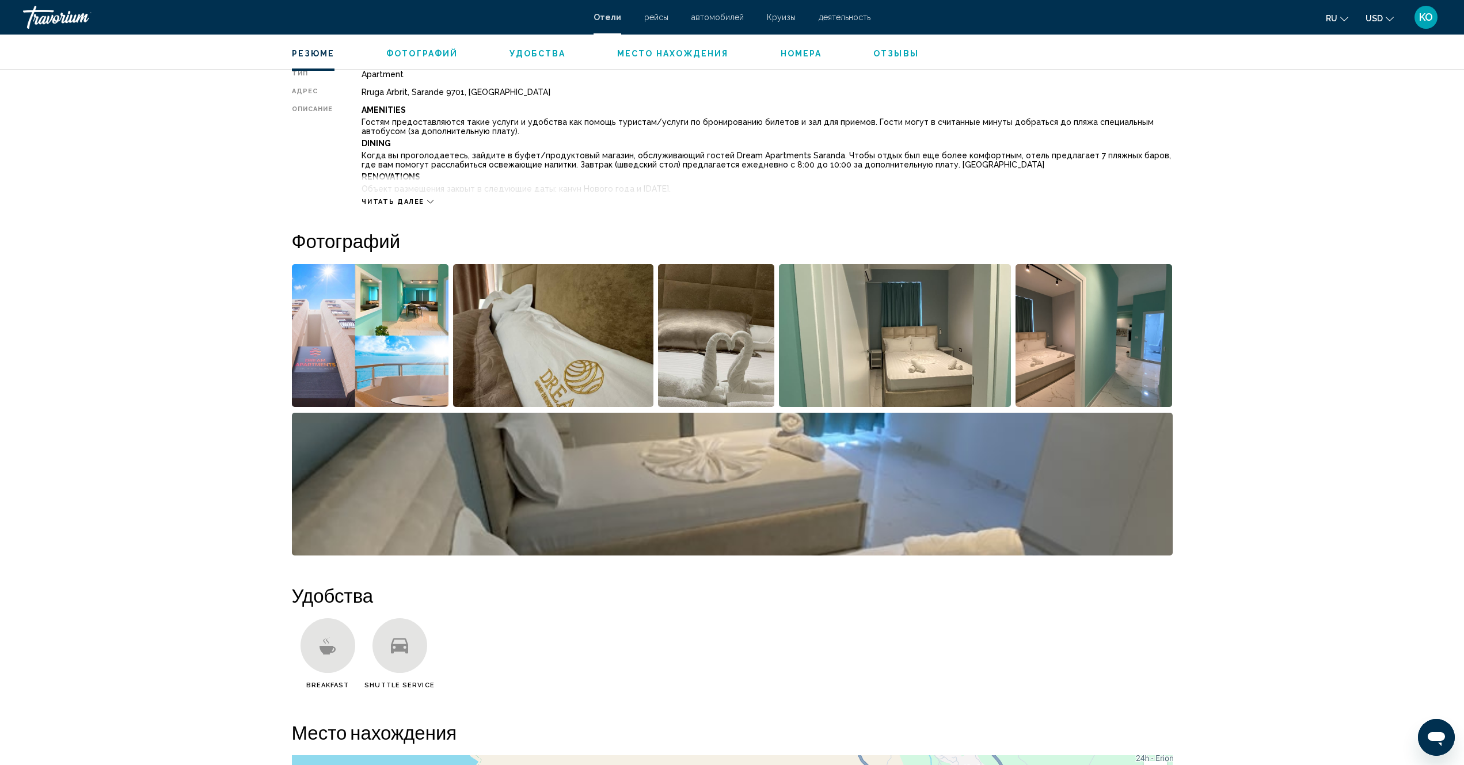
click at [368, 318] on img "Open full-screen image slider" at bounding box center [370, 335] width 157 height 143
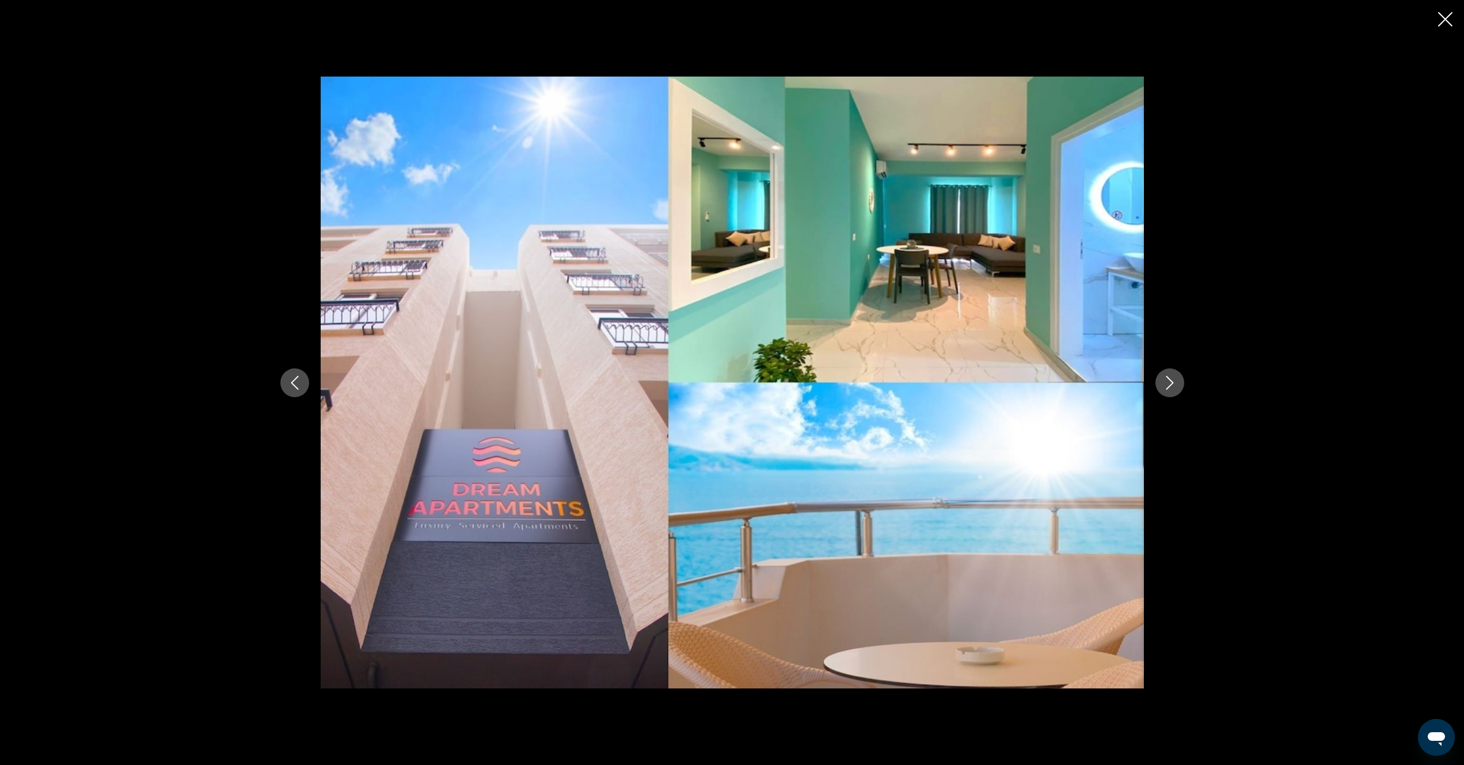
click at [1171, 391] on button "Next image" at bounding box center [1169, 382] width 29 height 29
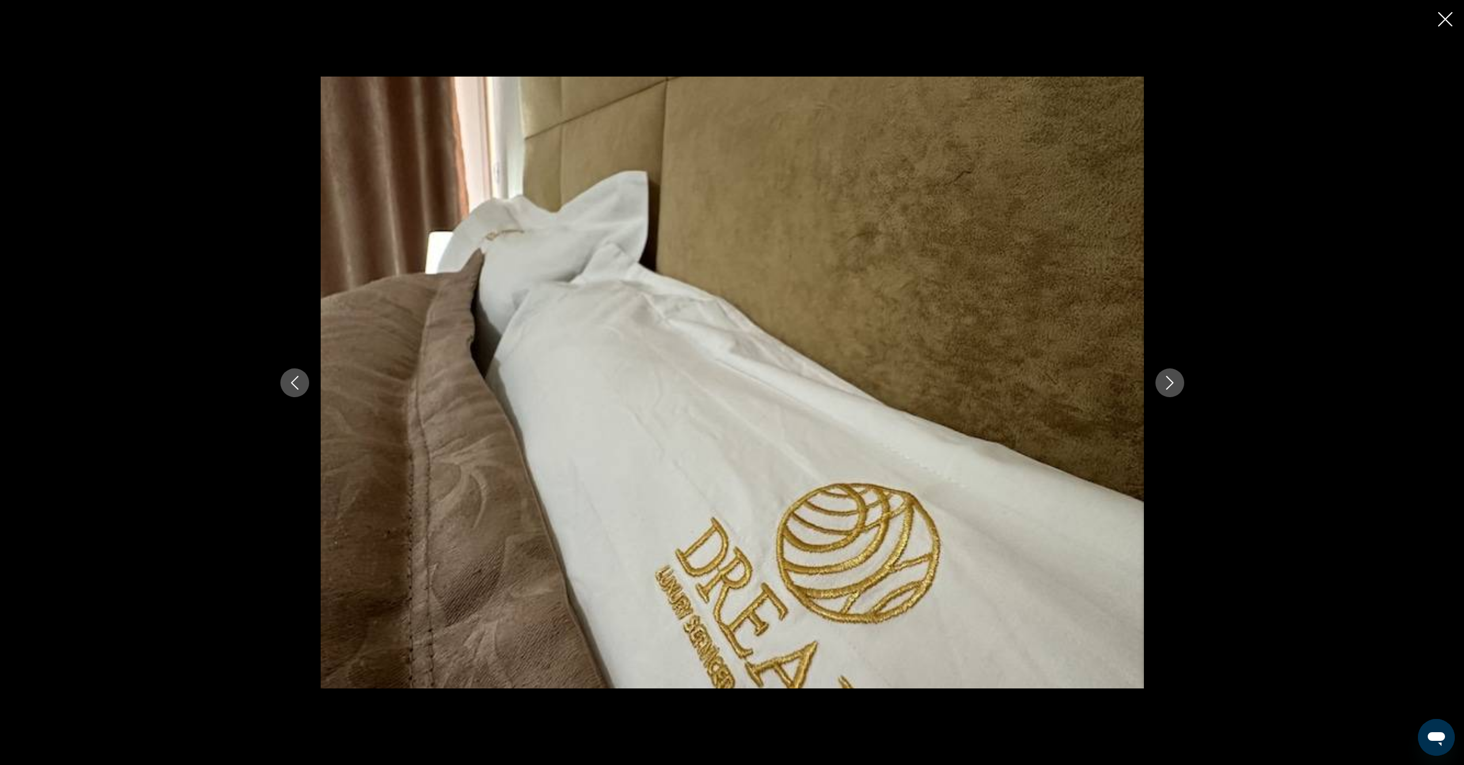
click at [1171, 392] on button "Next image" at bounding box center [1169, 382] width 29 height 29
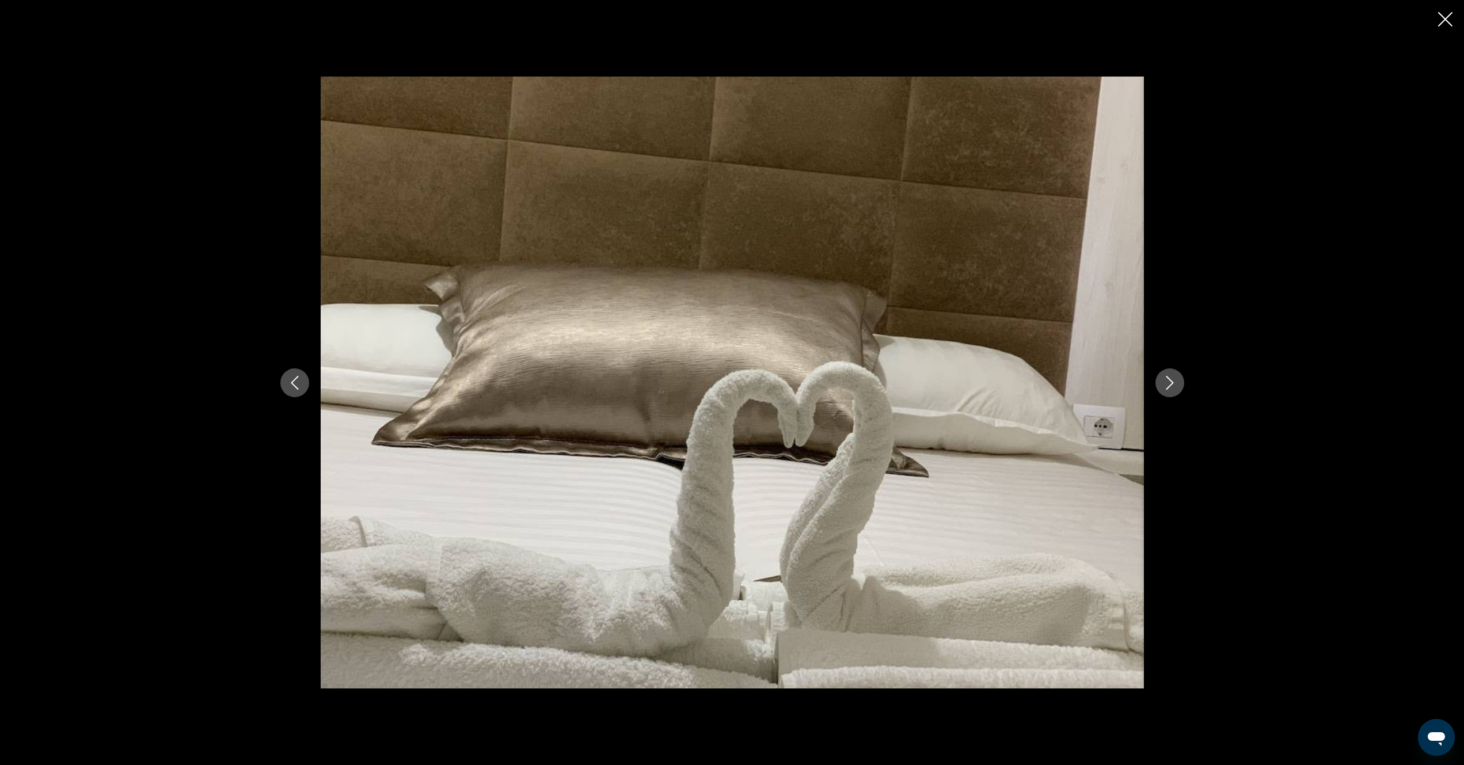
click at [1171, 392] on button "Next image" at bounding box center [1169, 382] width 29 height 29
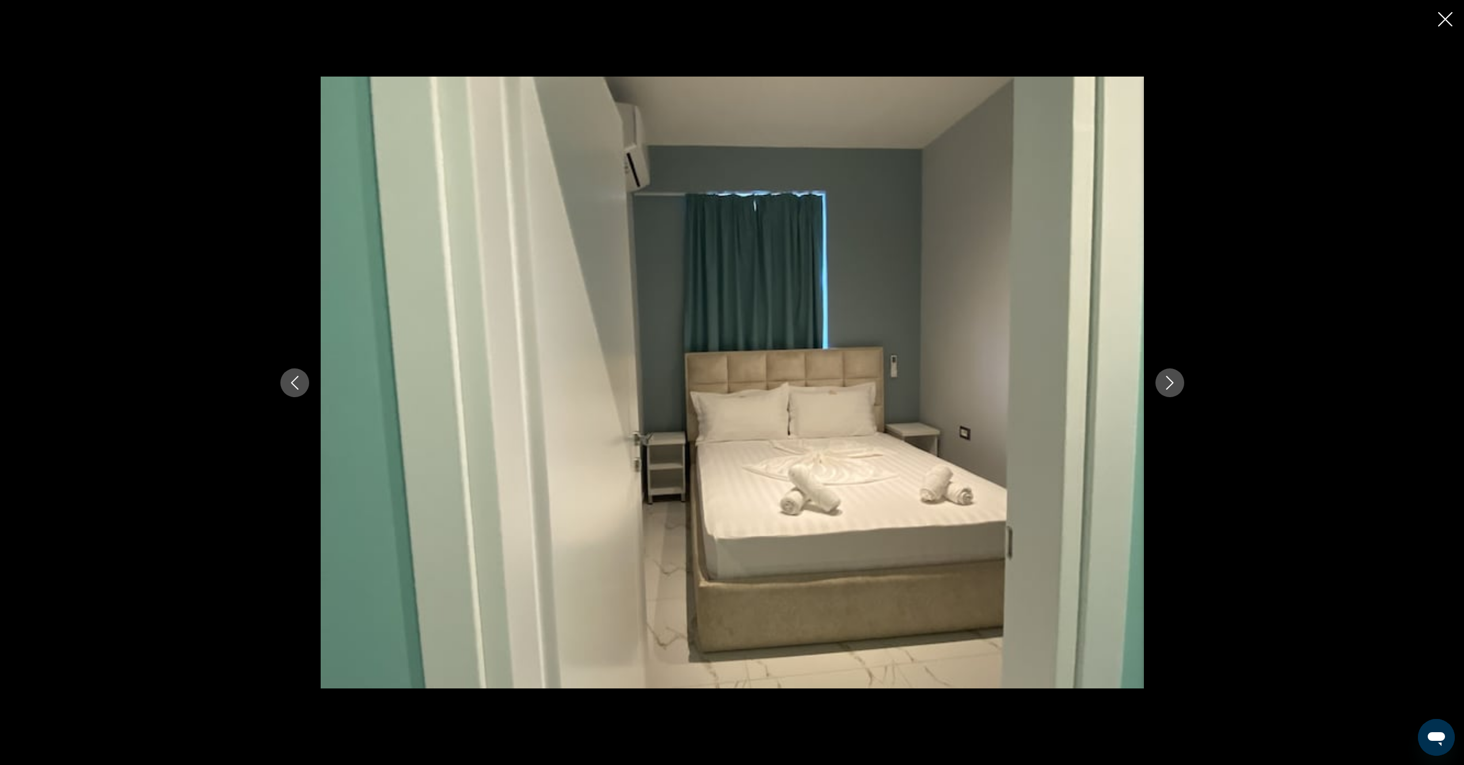
click at [1171, 392] on button "Next image" at bounding box center [1169, 382] width 29 height 29
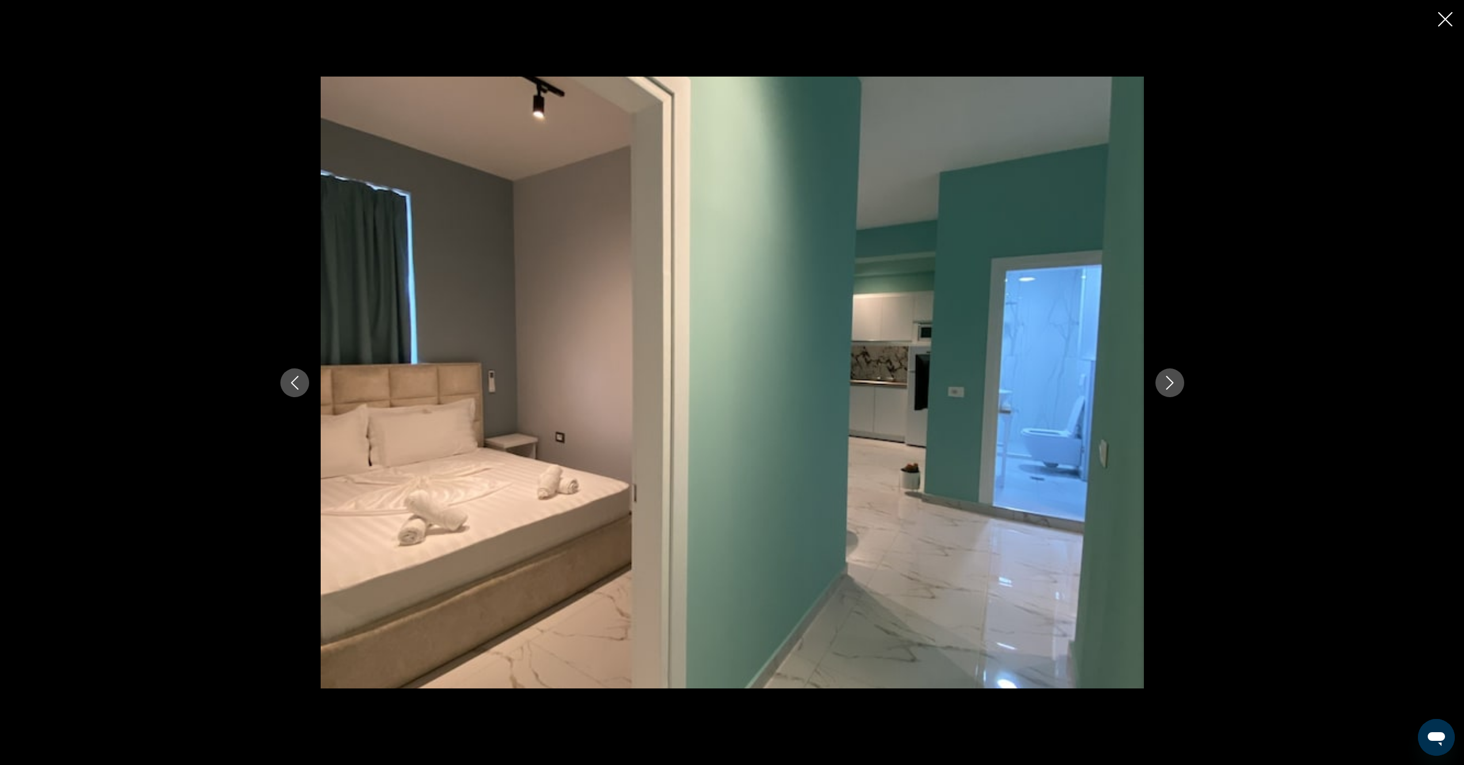
click at [1171, 392] on button "Next image" at bounding box center [1169, 382] width 29 height 29
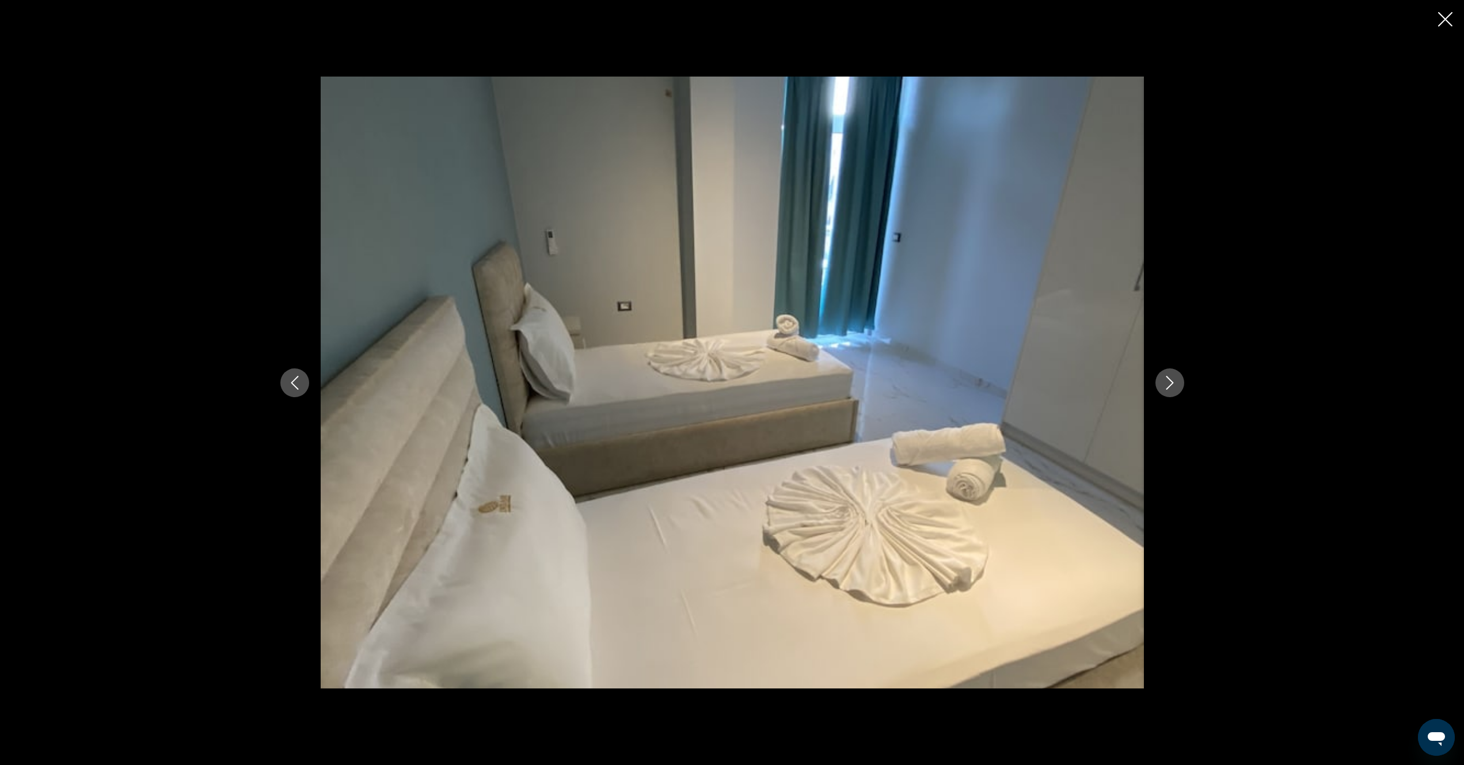
click at [1171, 392] on button "Next image" at bounding box center [1169, 382] width 29 height 29
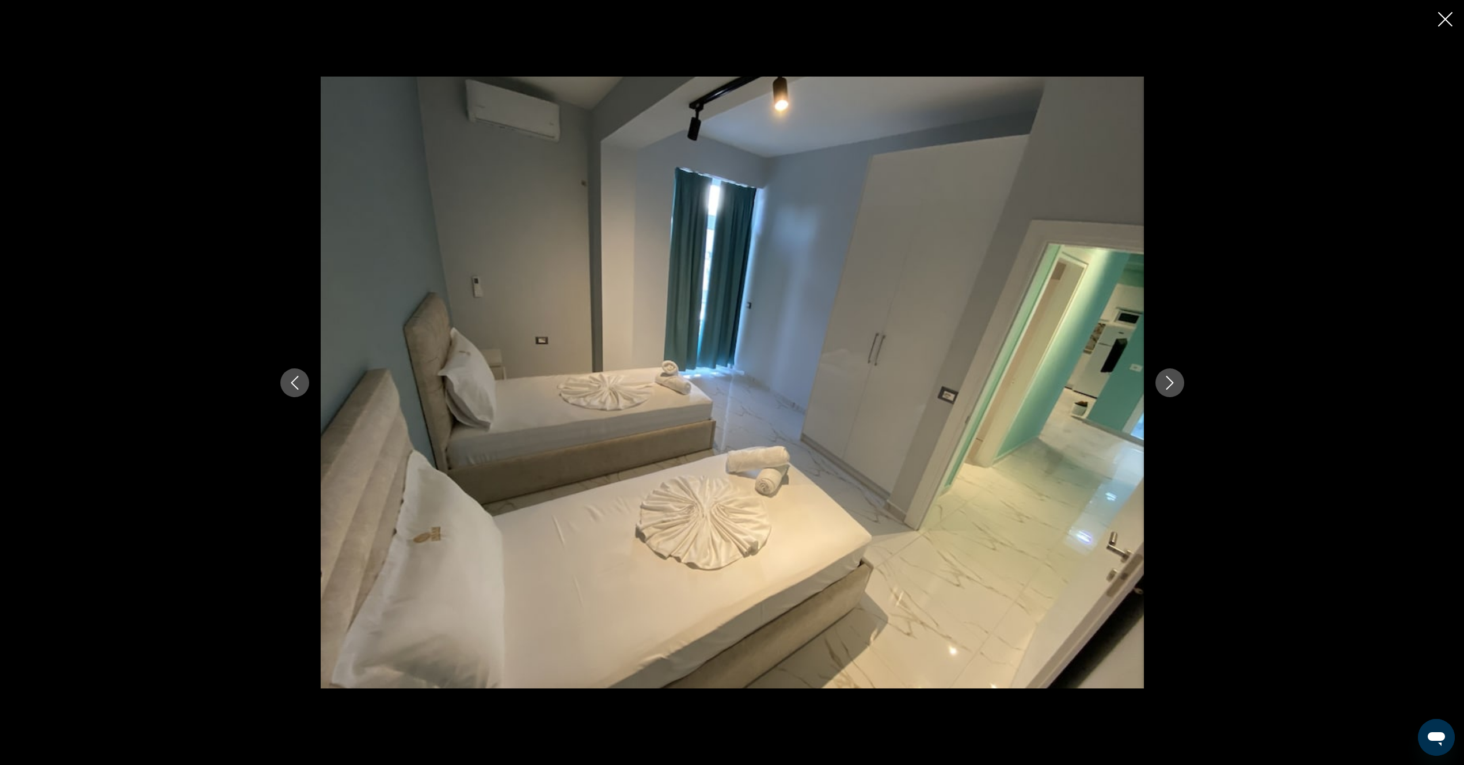
click at [1171, 392] on button "Next image" at bounding box center [1169, 382] width 29 height 29
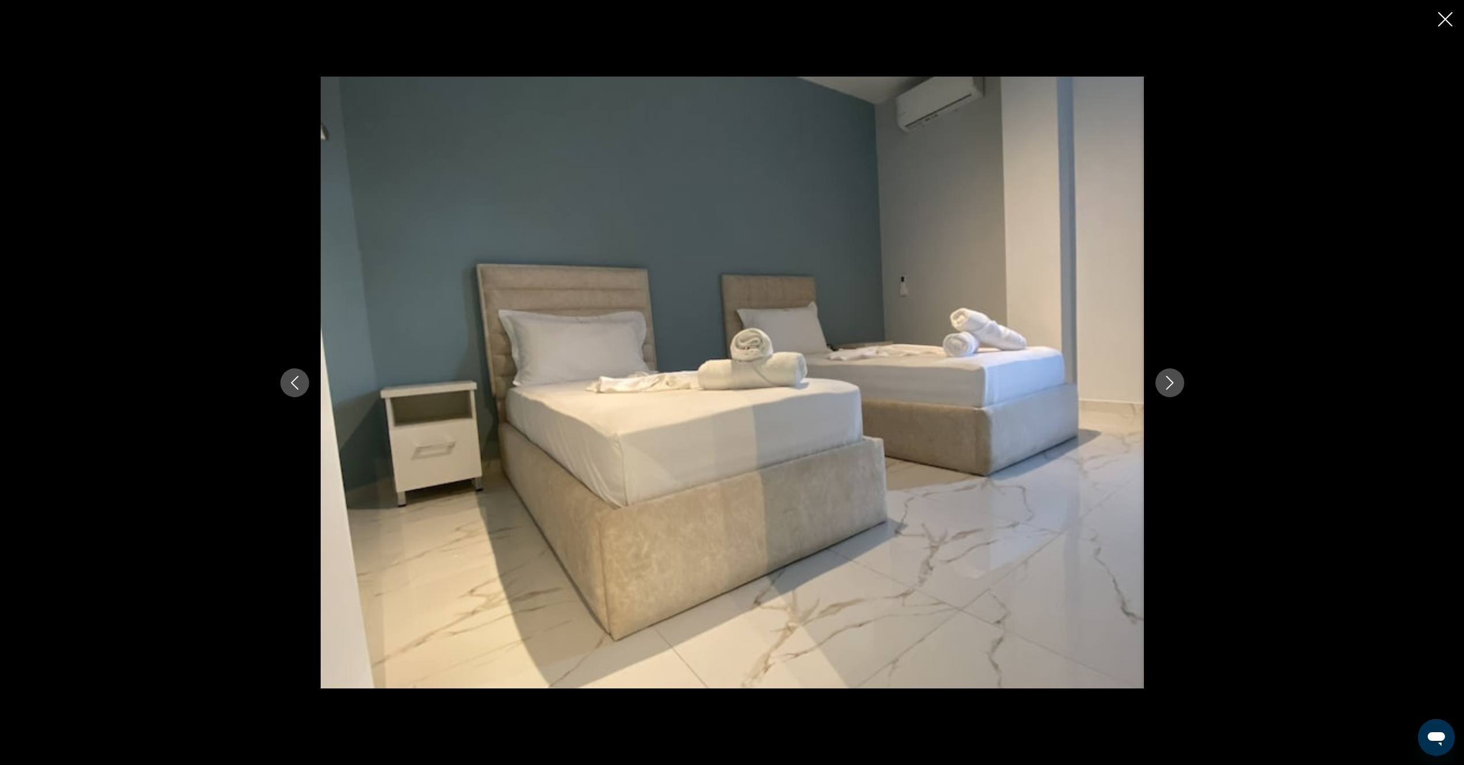
click at [1171, 392] on button "Next image" at bounding box center [1169, 382] width 29 height 29
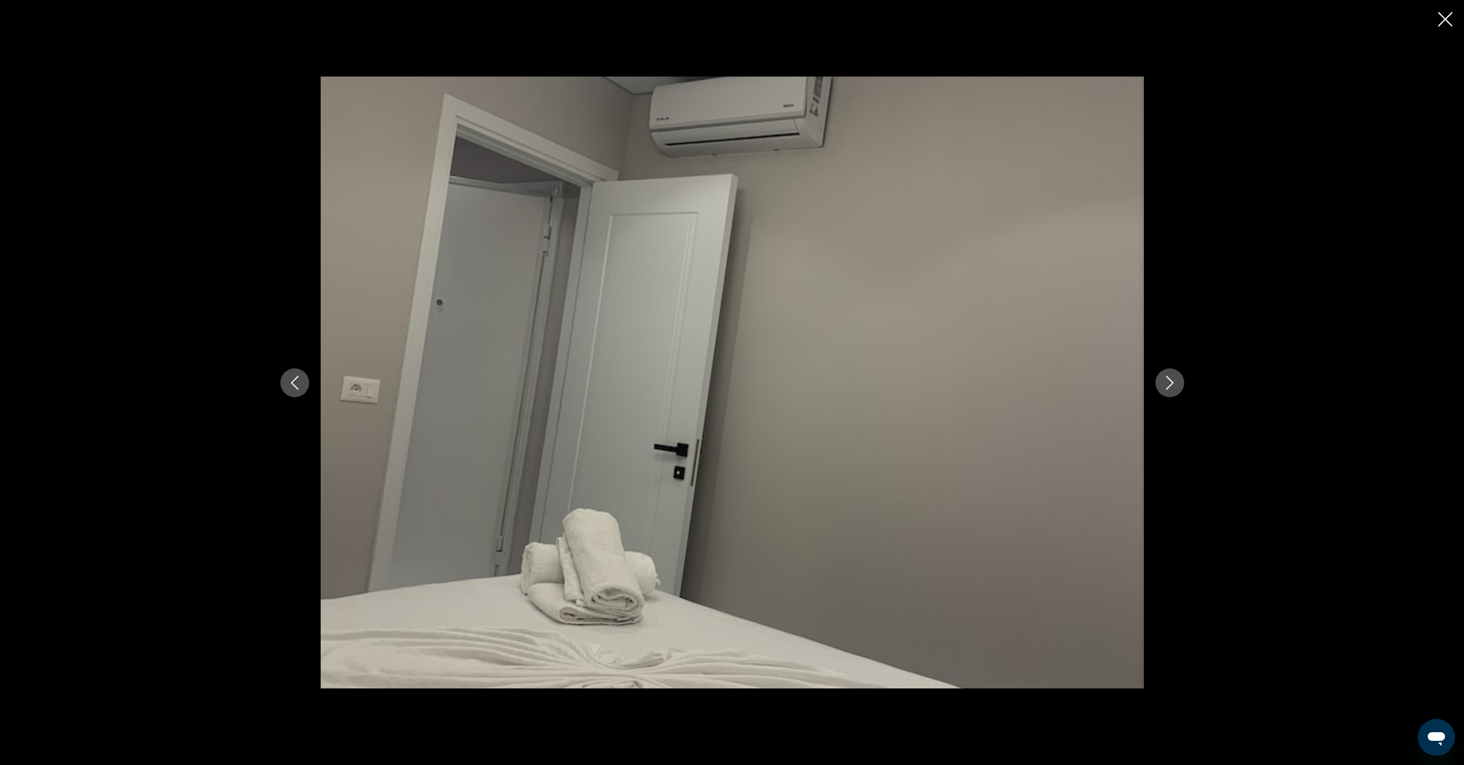
click at [1171, 392] on button "Next image" at bounding box center [1169, 382] width 29 height 29
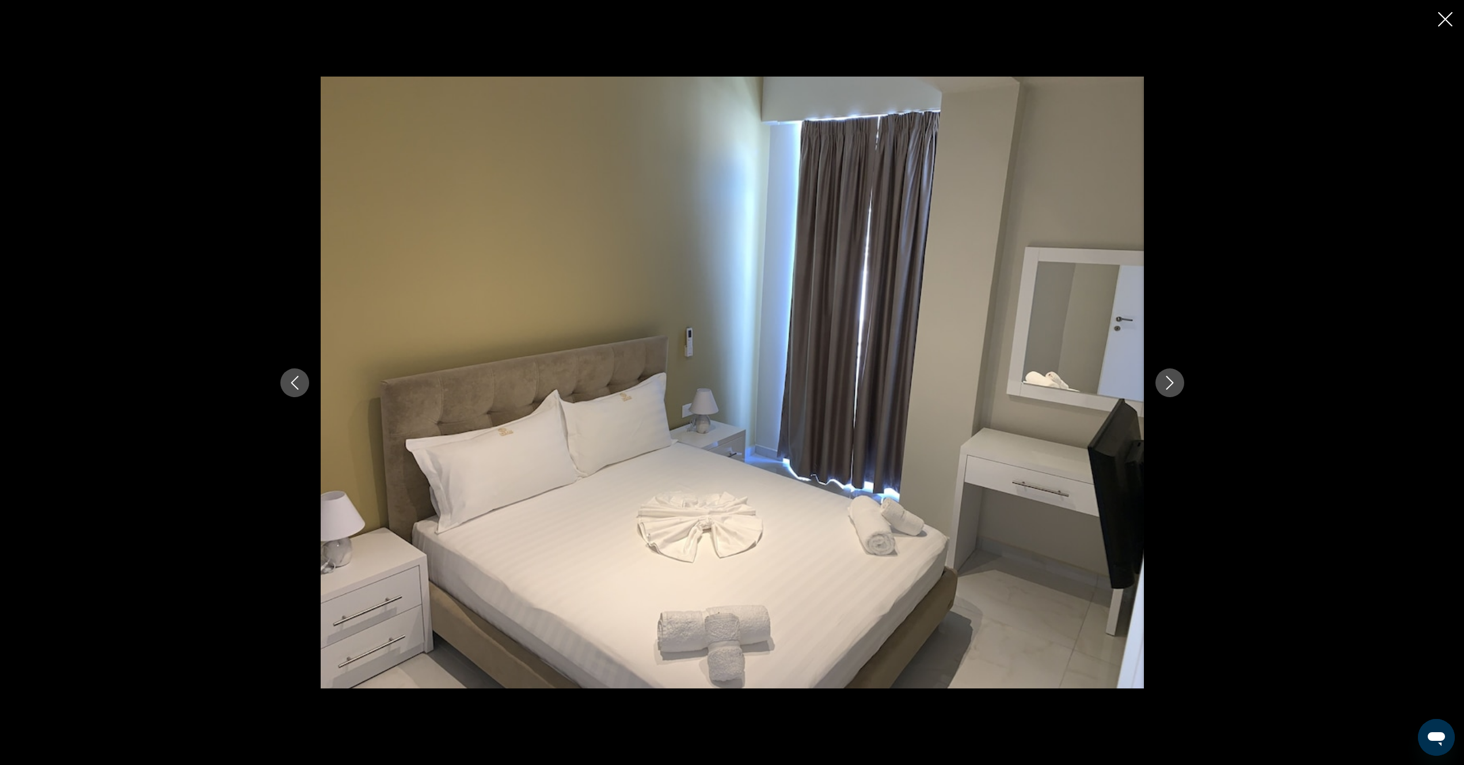
click at [1171, 392] on button "Next image" at bounding box center [1169, 382] width 29 height 29
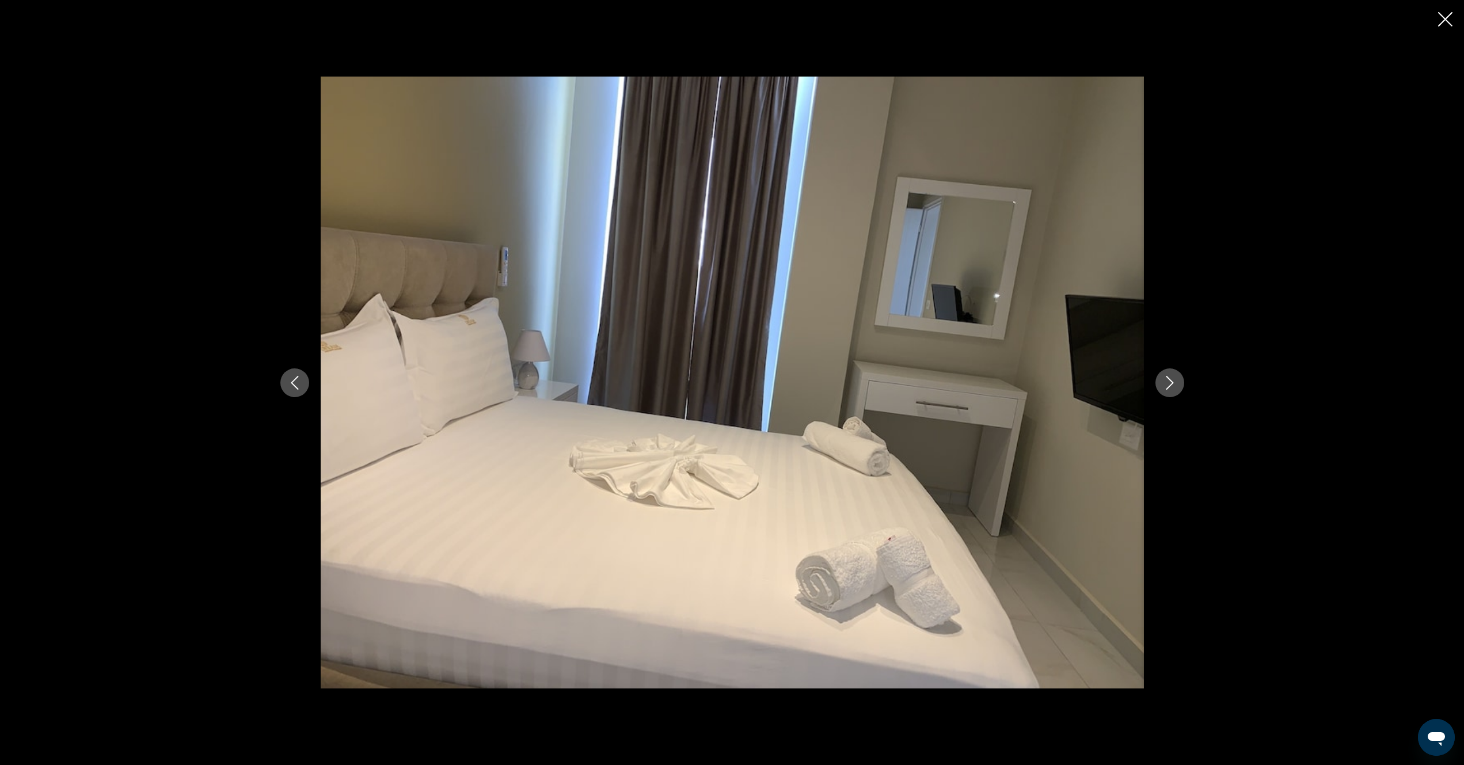
click at [1171, 392] on button "Next image" at bounding box center [1169, 382] width 29 height 29
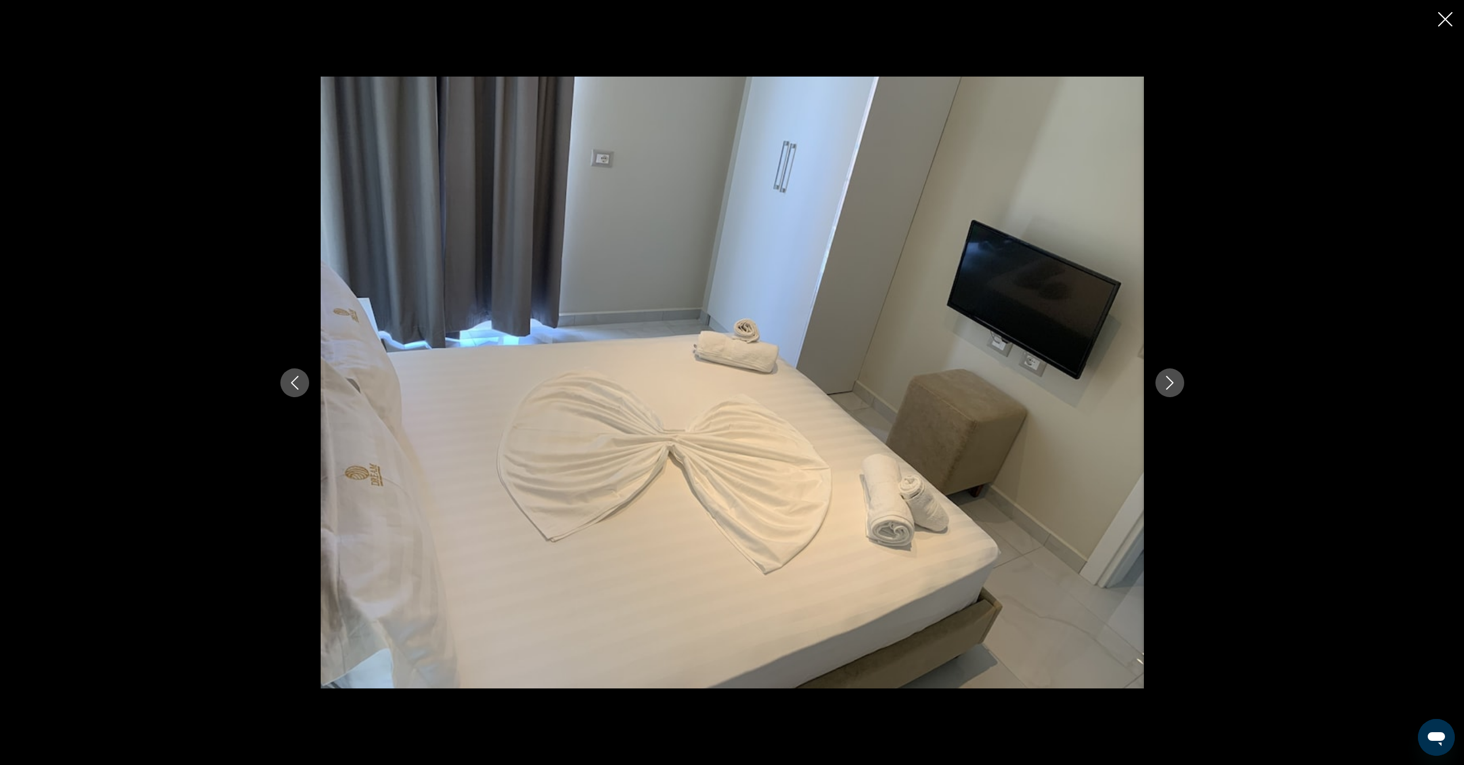
click at [1171, 392] on button "Next image" at bounding box center [1169, 382] width 29 height 29
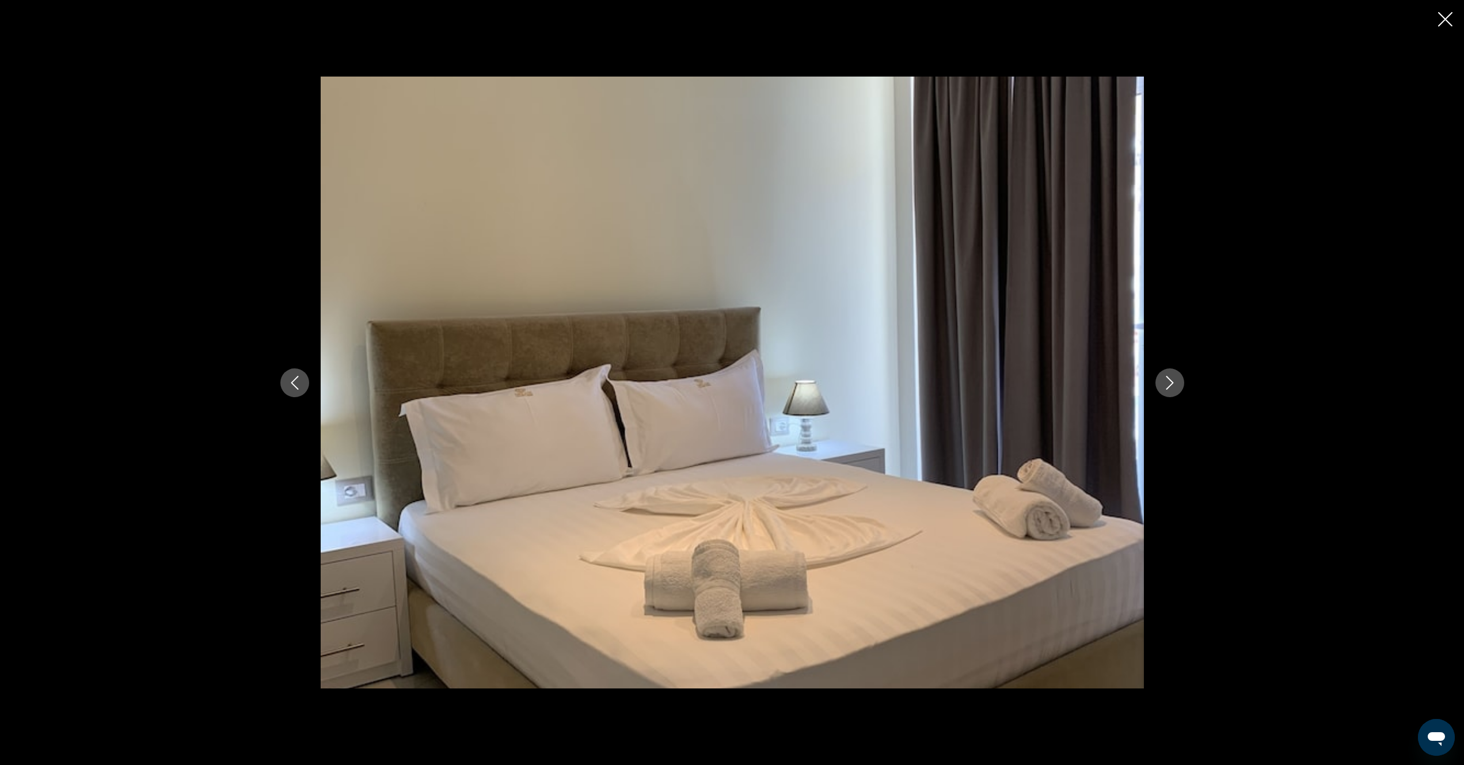
click at [1171, 392] on button "Next image" at bounding box center [1169, 382] width 29 height 29
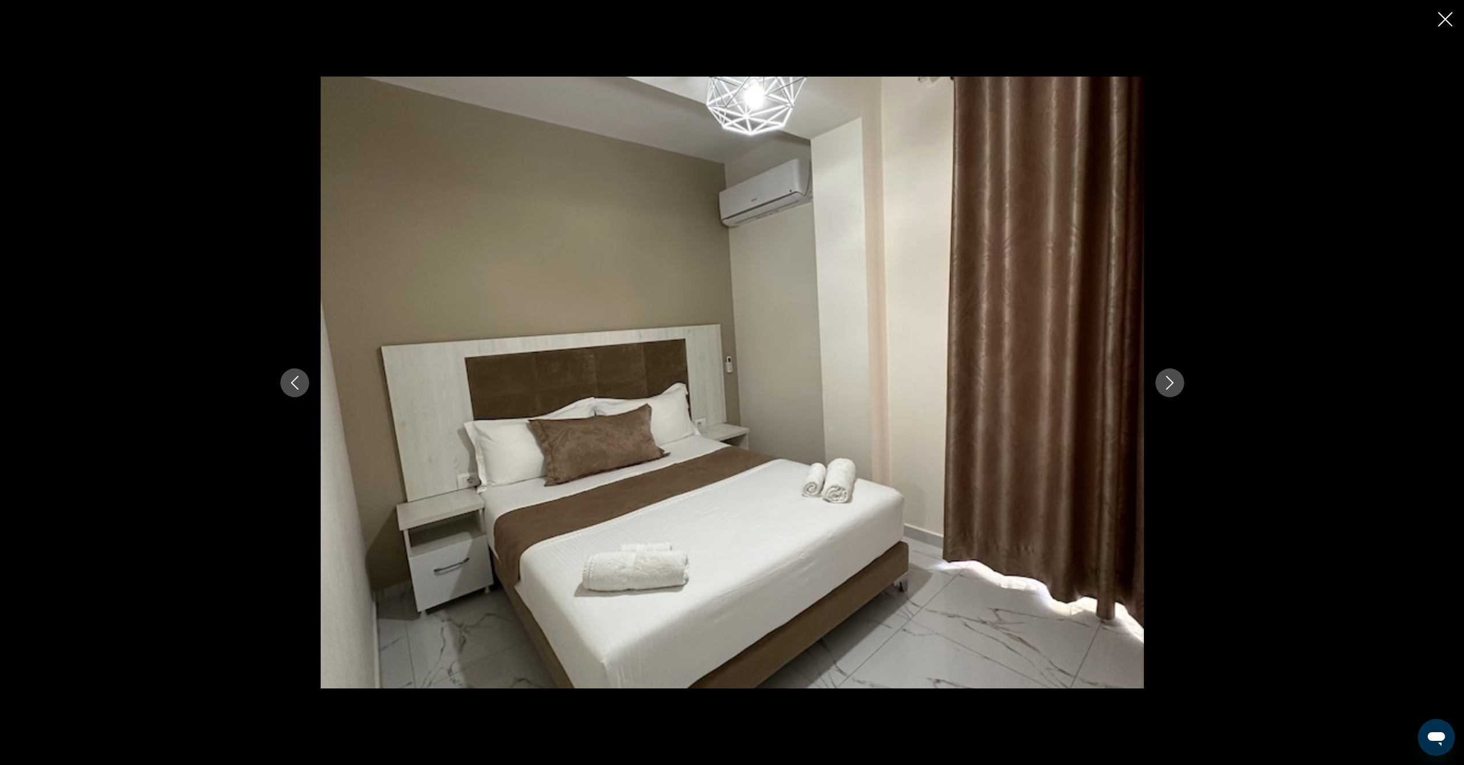
click at [1171, 392] on button "Next image" at bounding box center [1169, 382] width 29 height 29
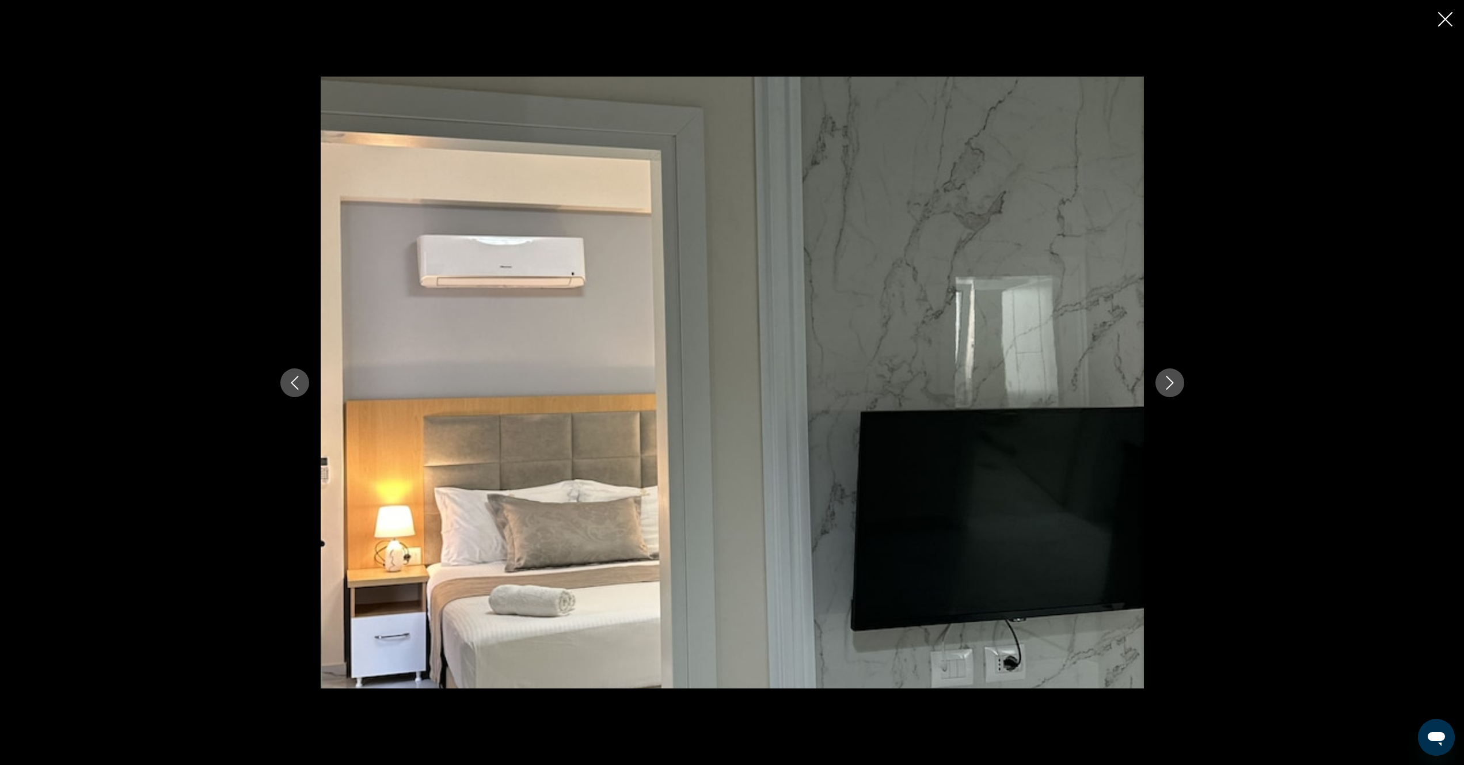
click at [1171, 392] on button "Next image" at bounding box center [1169, 382] width 29 height 29
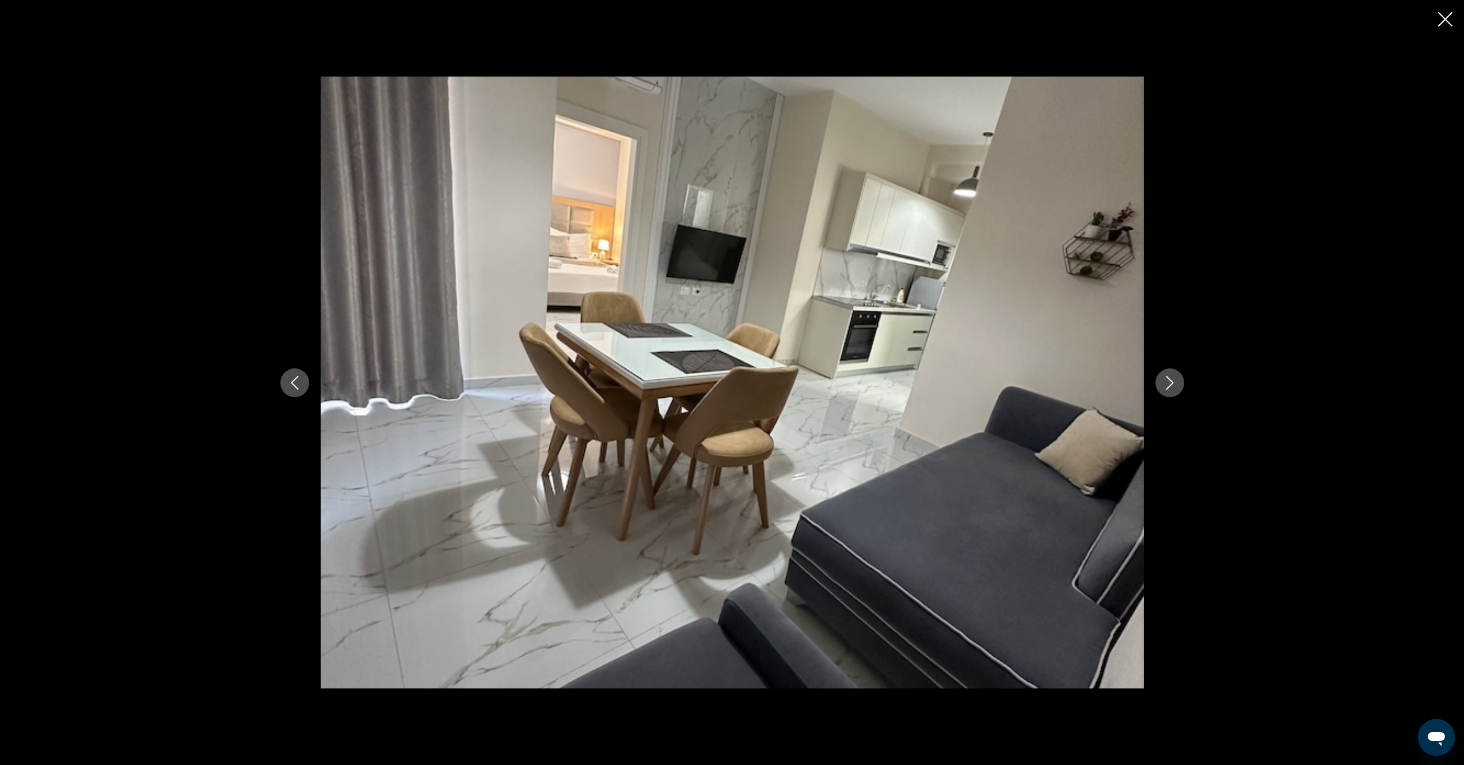
click at [1171, 392] on button "Next image" at bounding box center [1169, 382] width 29 height 29
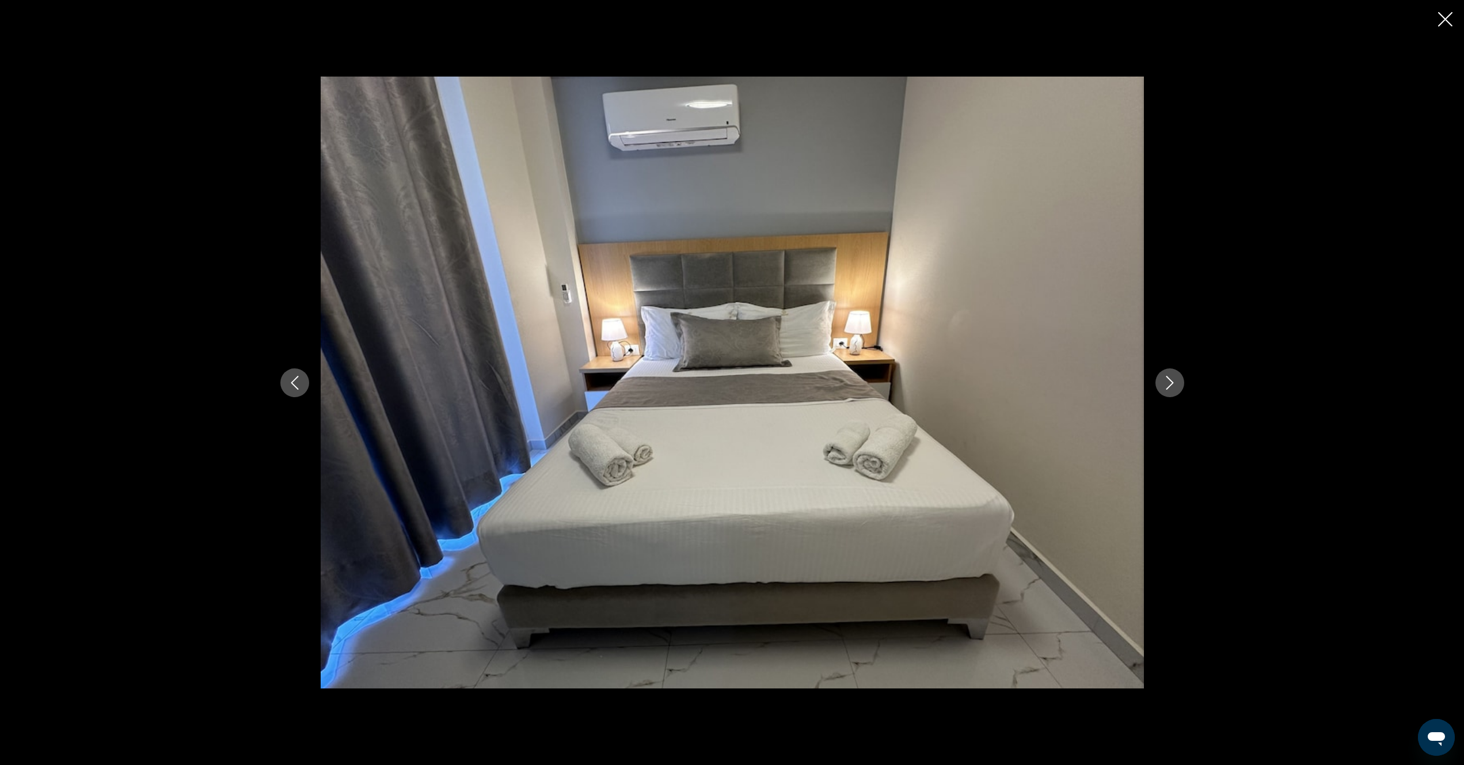
click at [282, 385] on button "Previous image" at bounding box center [294, 382] width 29 height 29
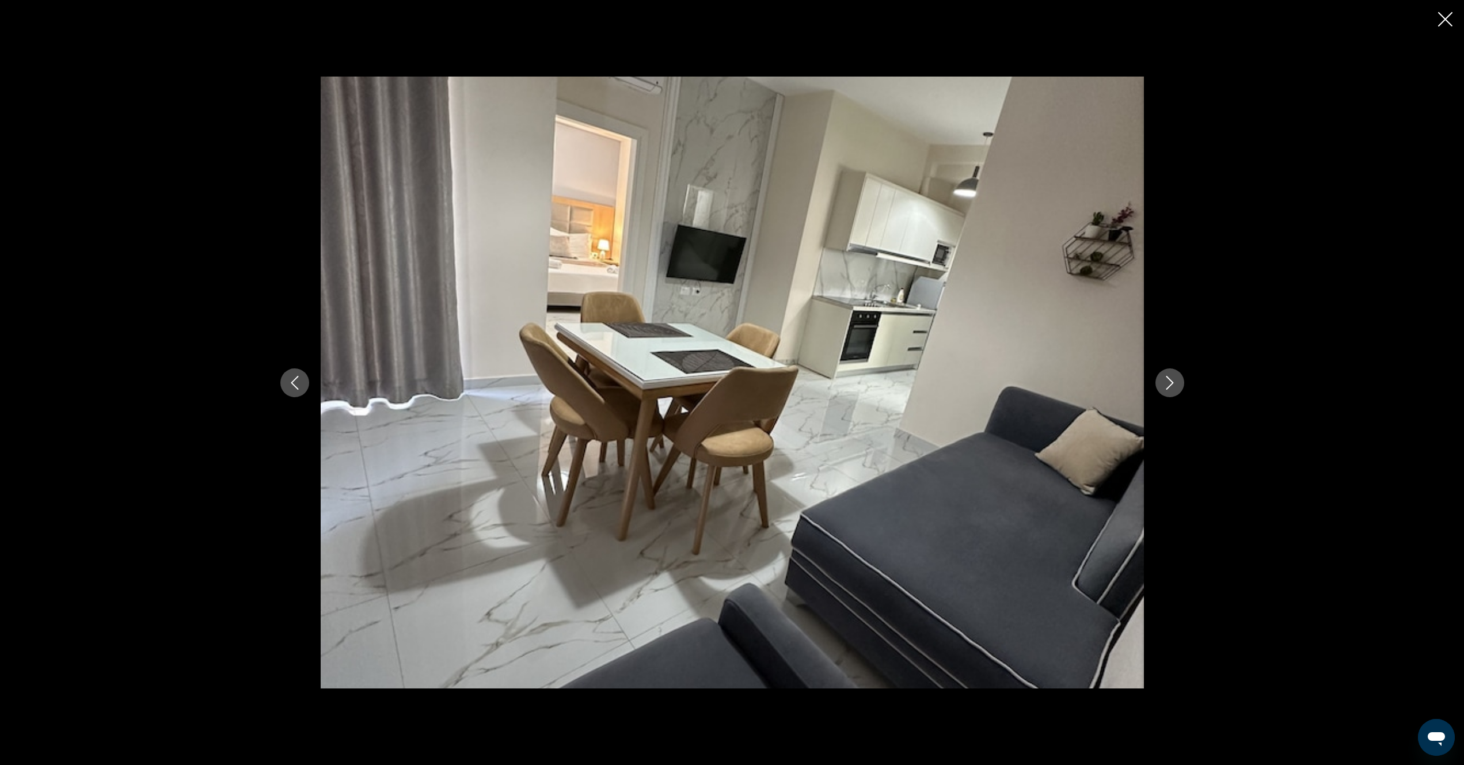
click at [1171, 391] on button "Next image" at bounding box center [1169, 382] width 29 height 29
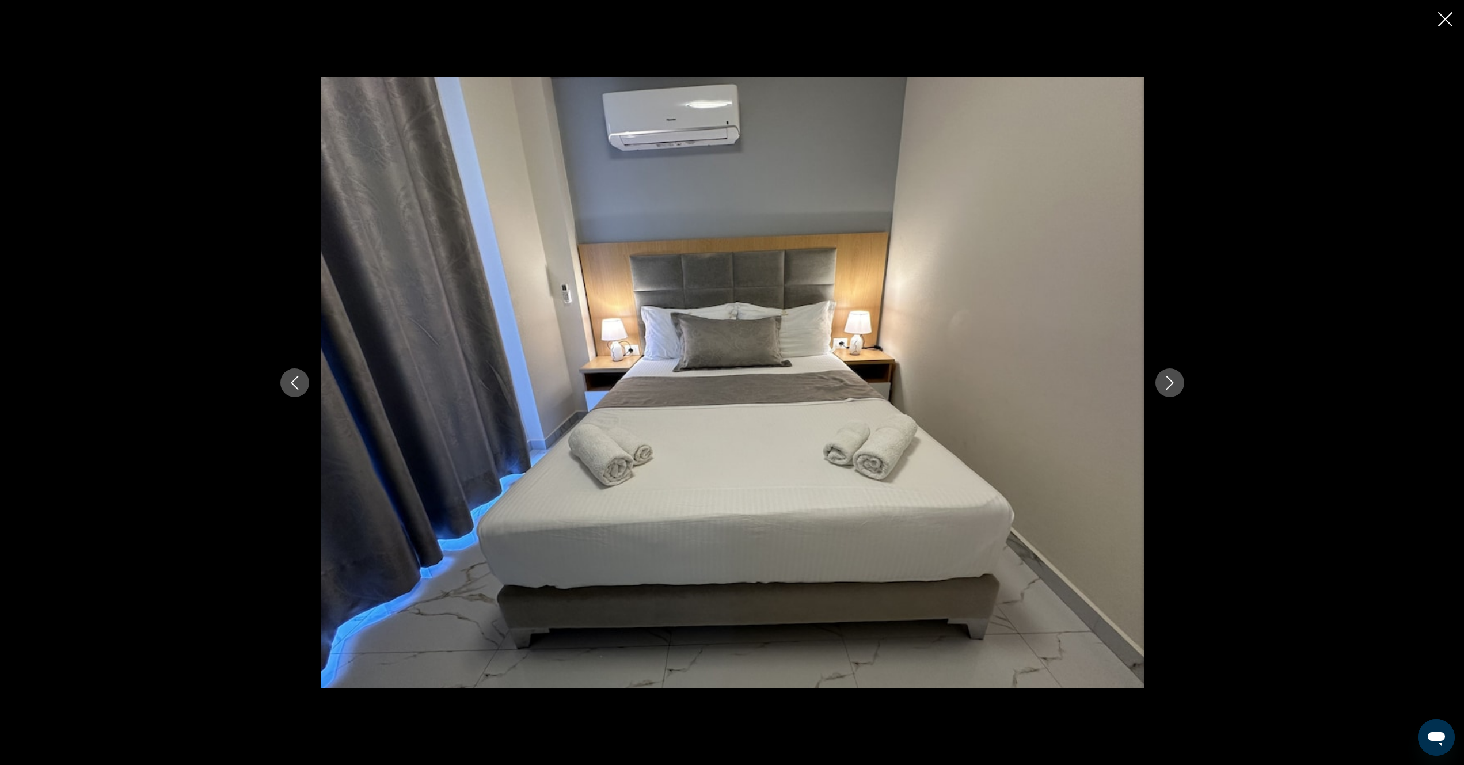
click at [1171, 393] on button "Next image" at bounding box center [1169, 382] width 29 height 29
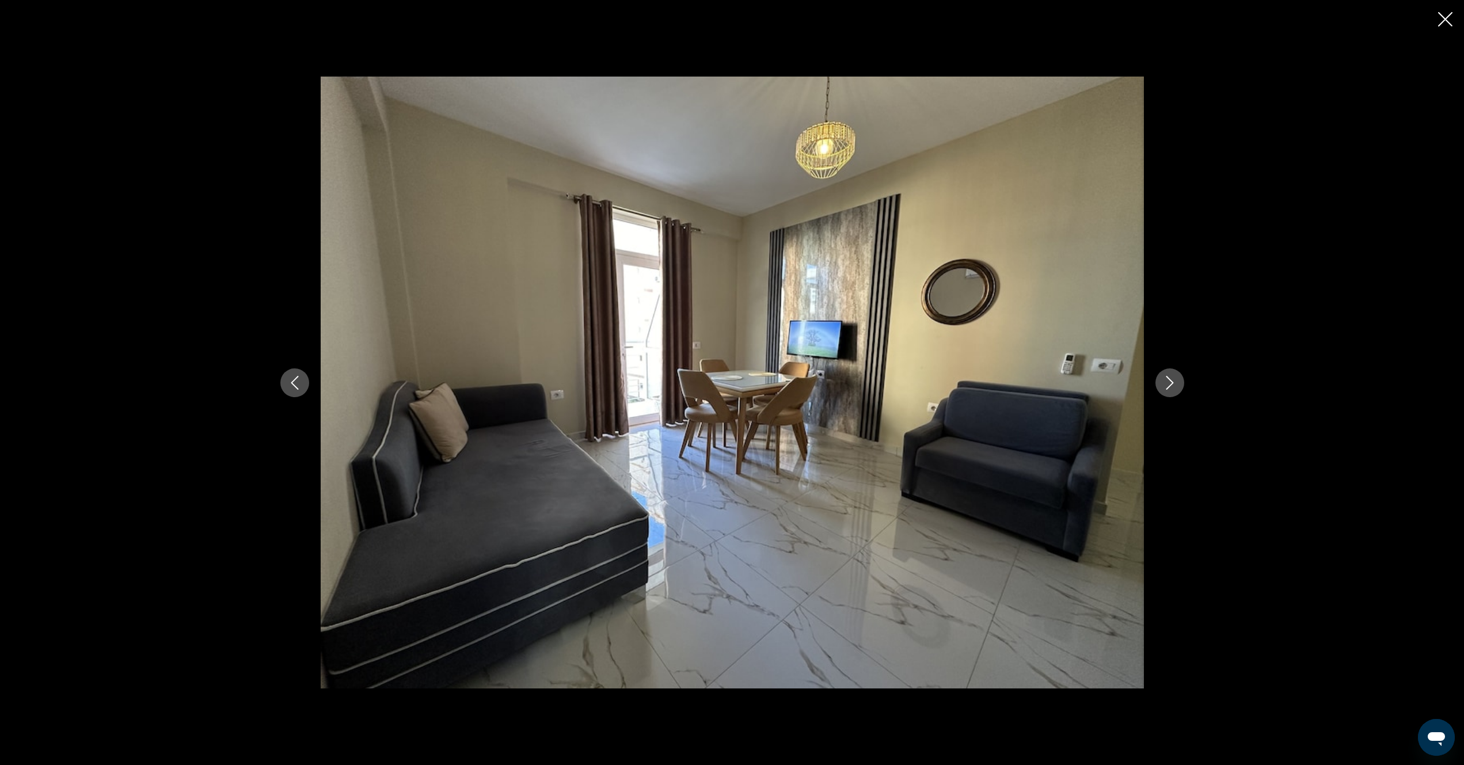
click at [1171, 393] on button "Next image" at bounding box center [1169, 382] width 29 height 29
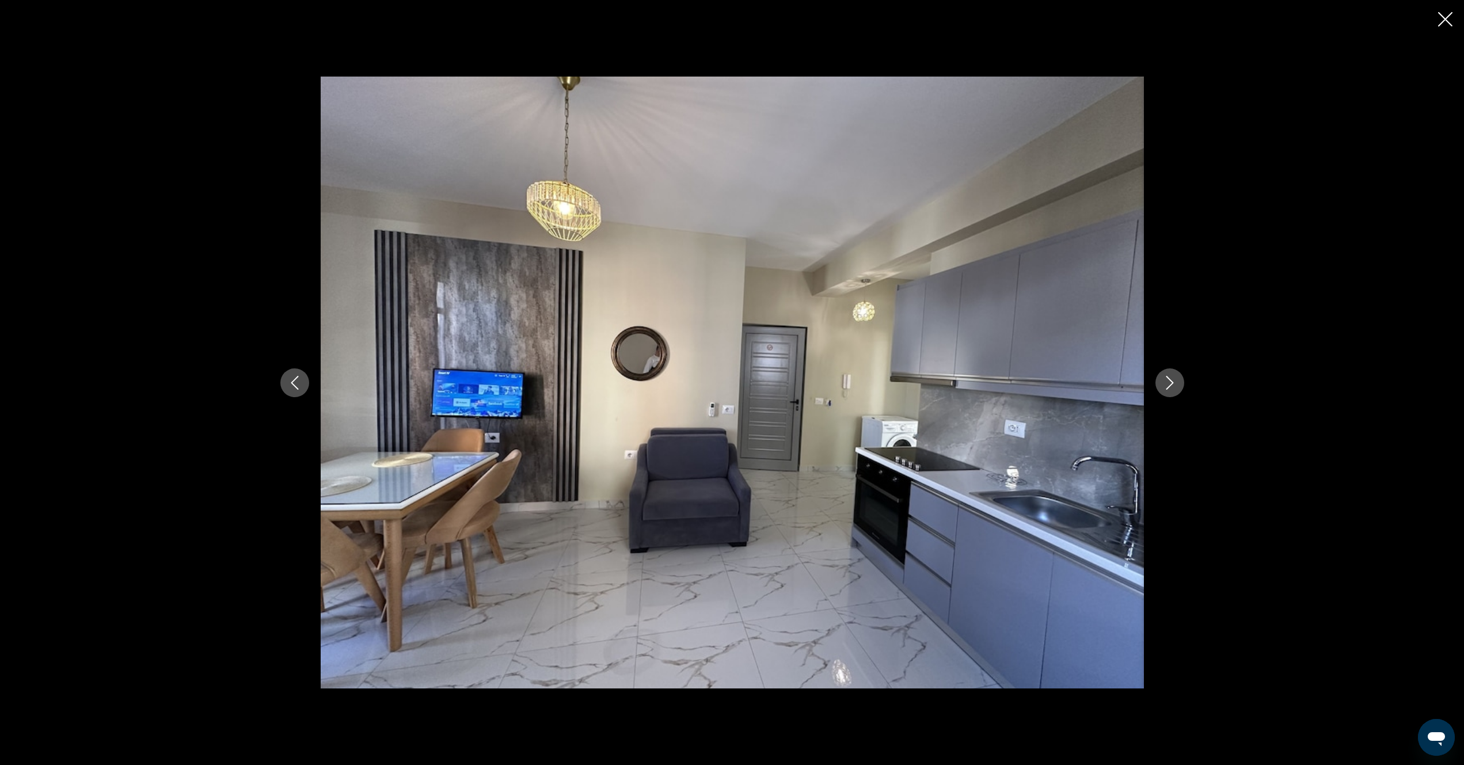
click at [1171, 393] on button "Next image" at bounding box center [1169, 382] width 29 height 29
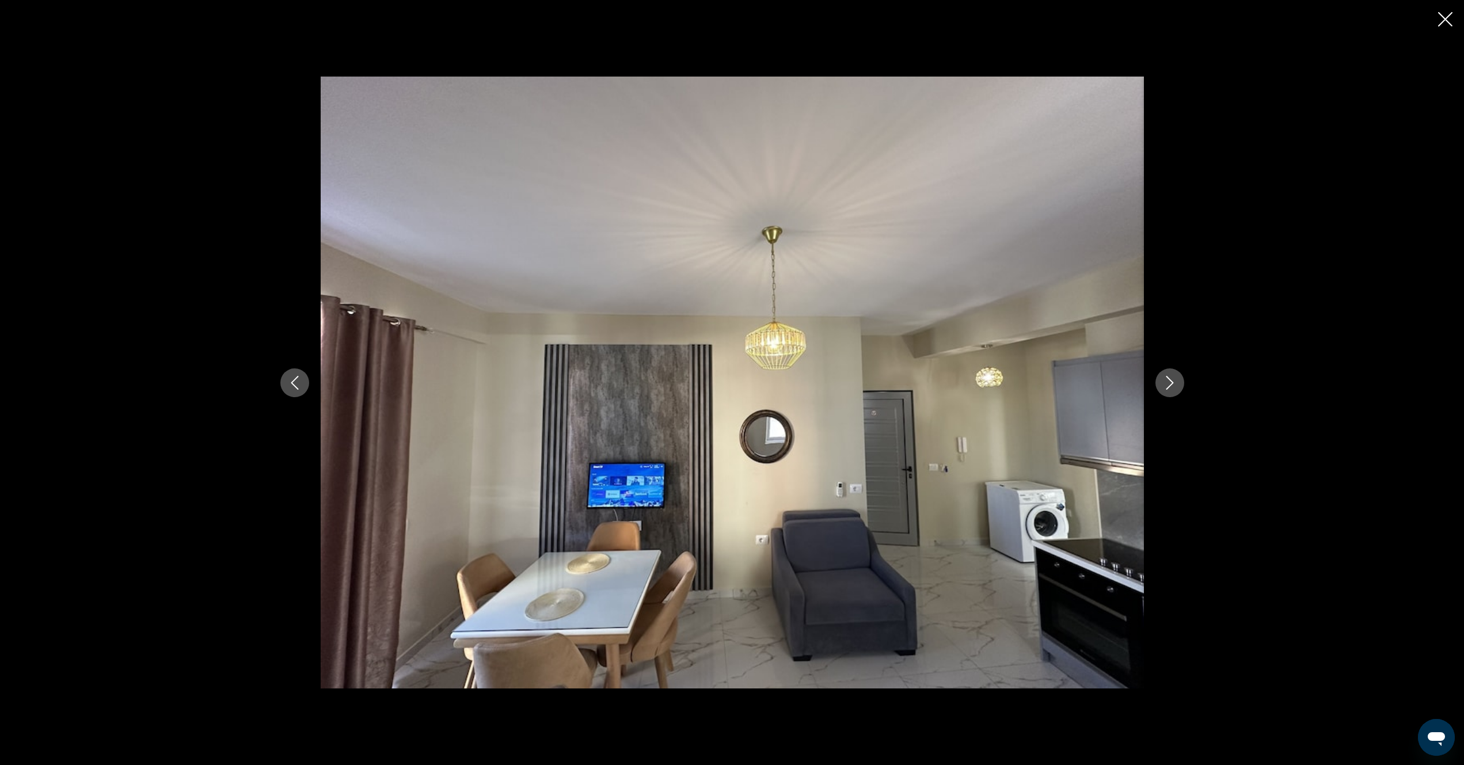
click at [1171, 393] on button "Next image" at bounding box center [1169, 382] width 29 height 29
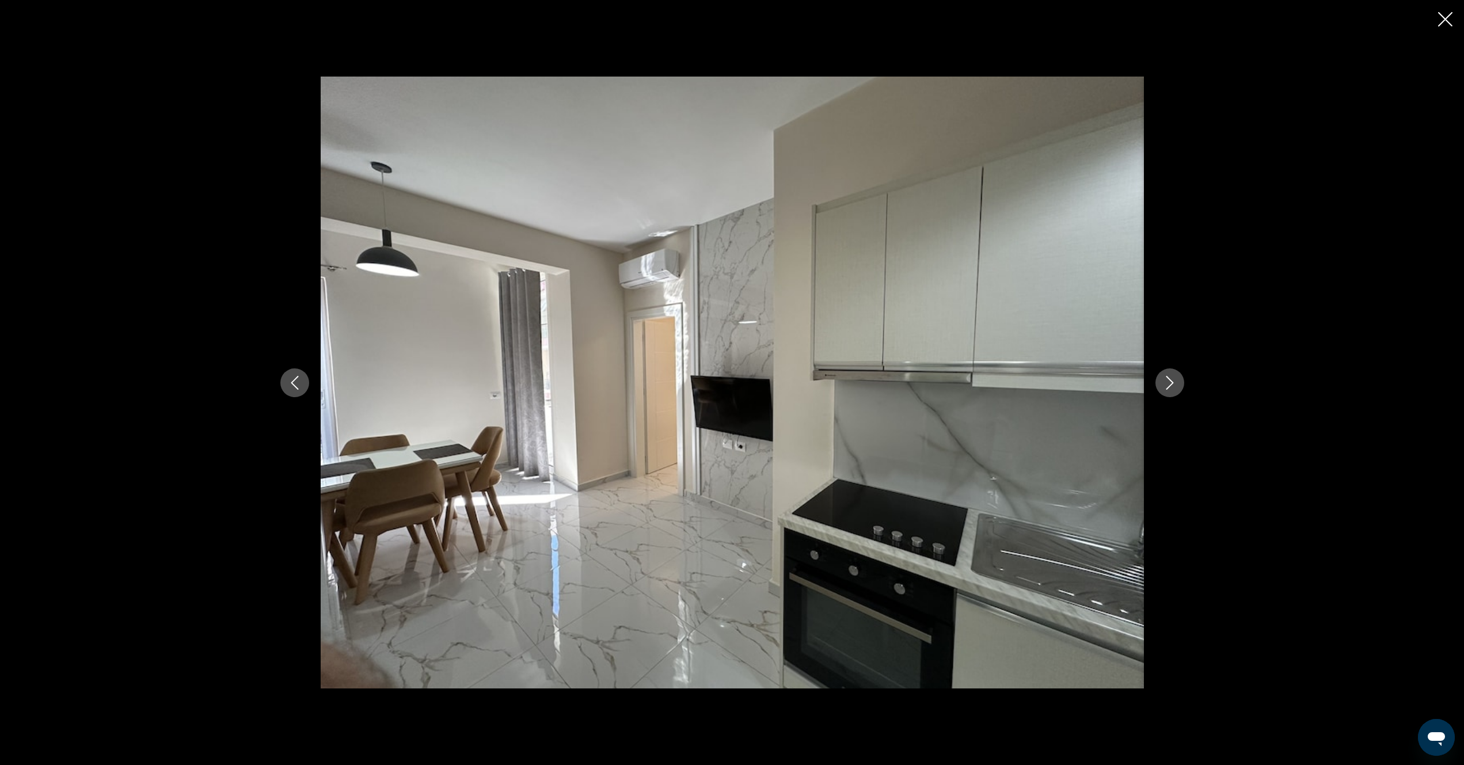
click at [1171, 393] on button "Next image" at bounding box center [1169, 382] width 29 height 29
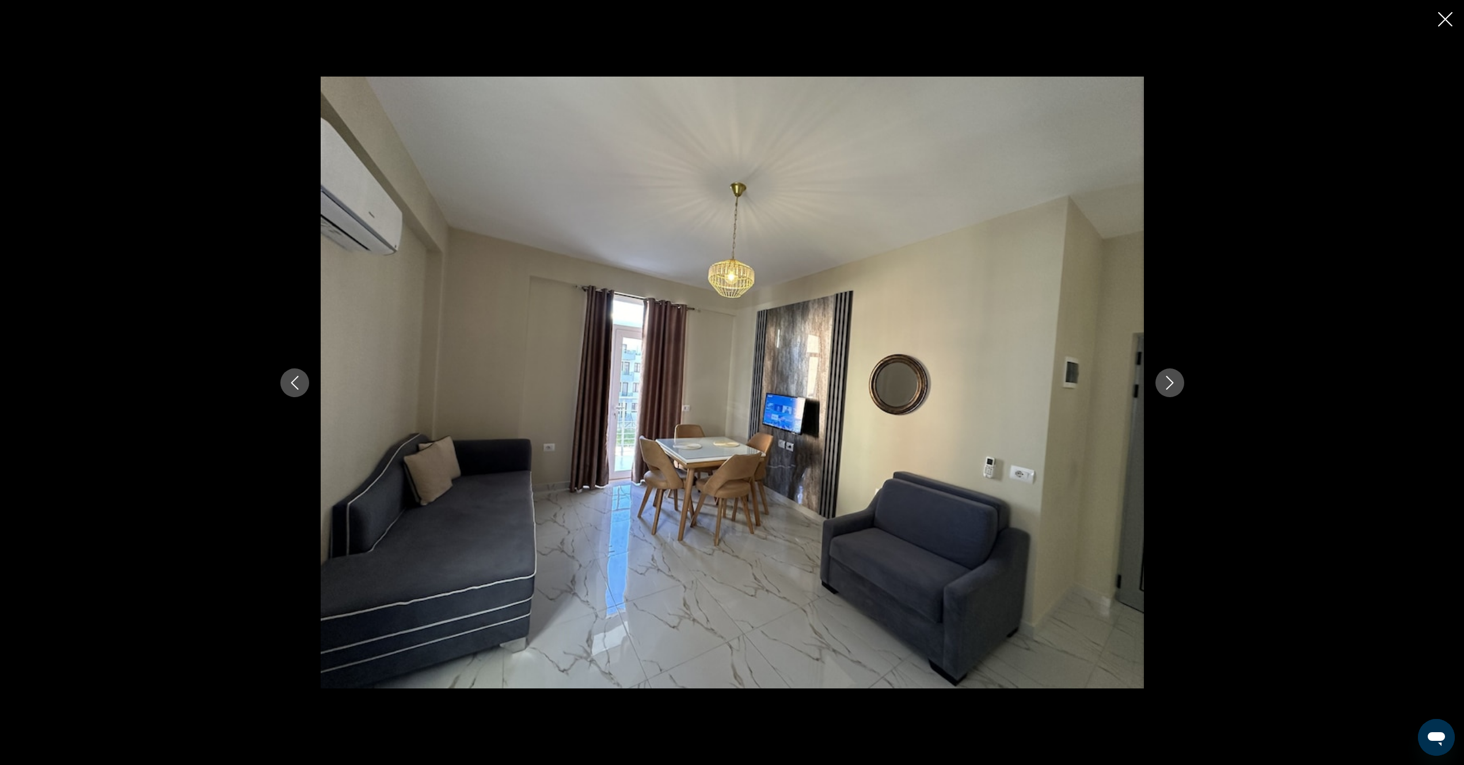
click at [1171, 393] on button "Next image" at bounding box center [1169, 382] width 29 height 29
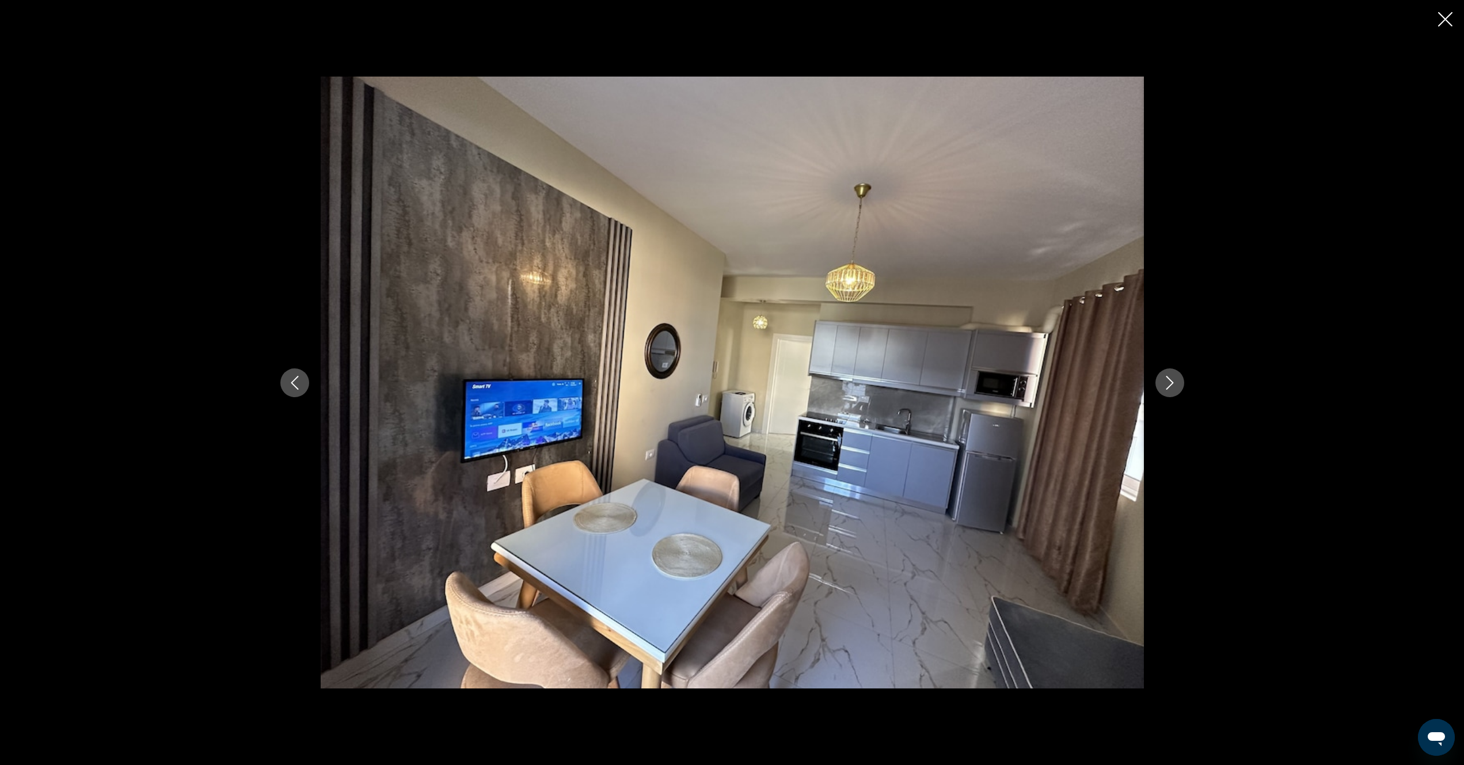
click at [1171, 393] on button "Next image" at bounding box center [1169, 382] width 29 height 29
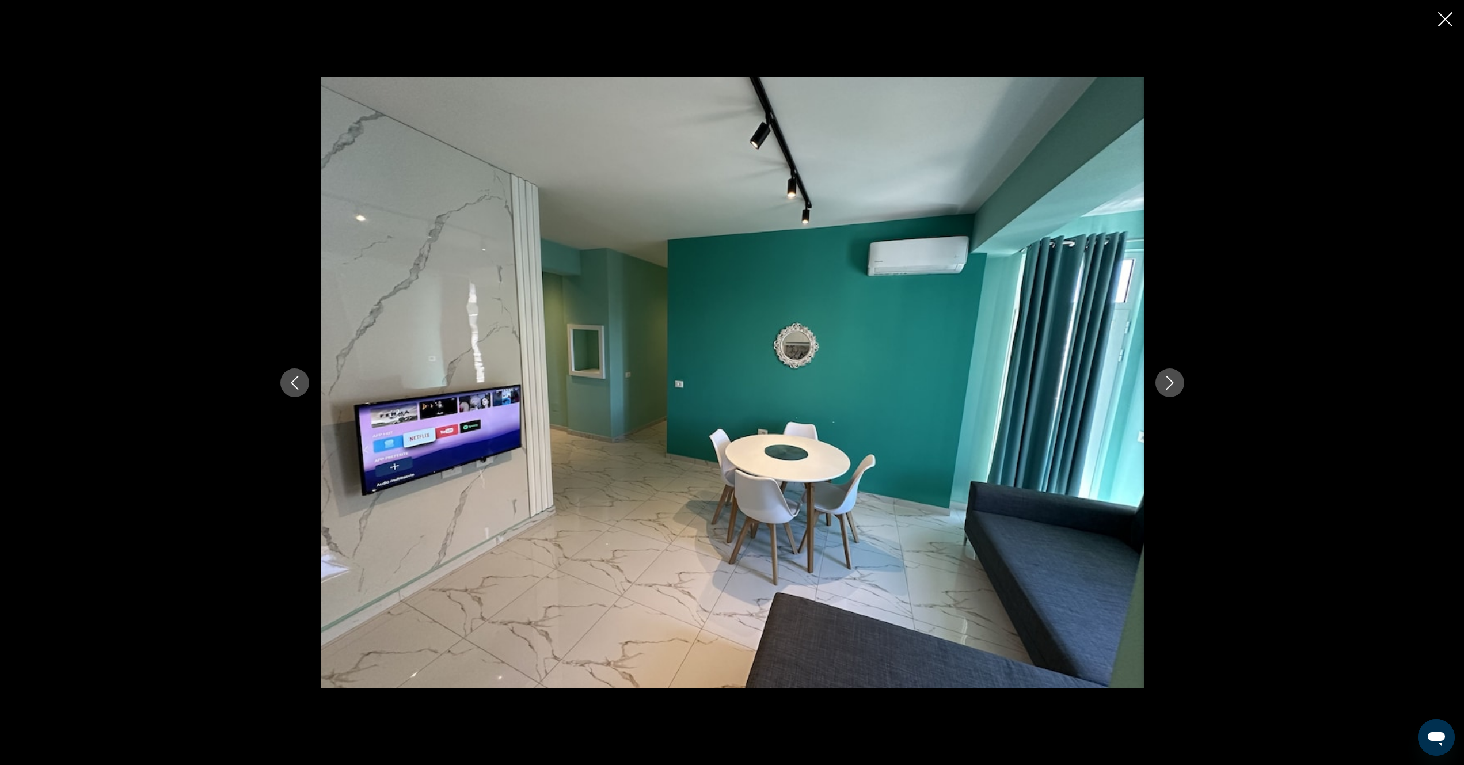
click at [1171, 393] on button "Next image" at bounding box center [1169, 382] width 29 height 29
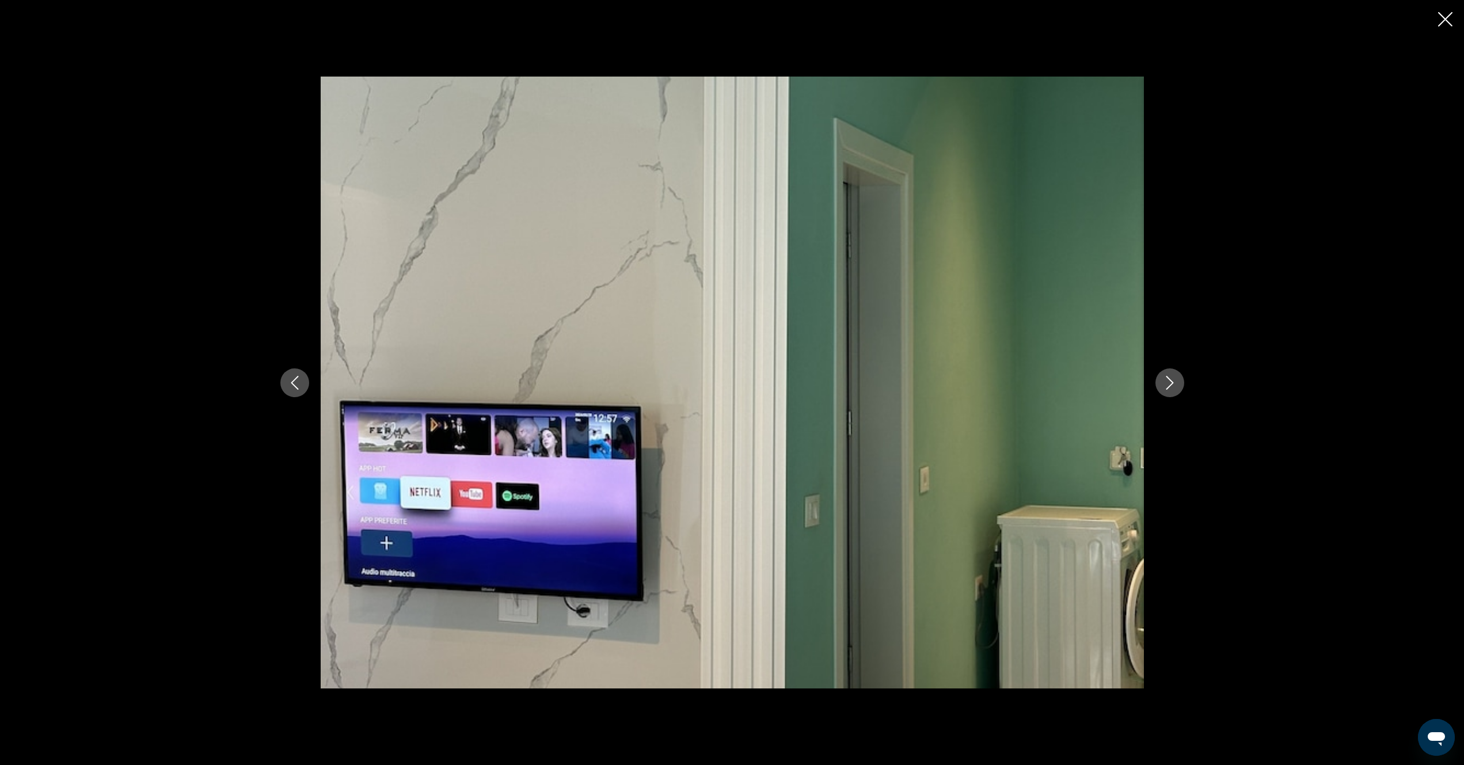
click at [1166, 390] on button "Next image" at bounding box center [1169, 382] width 29 height 29
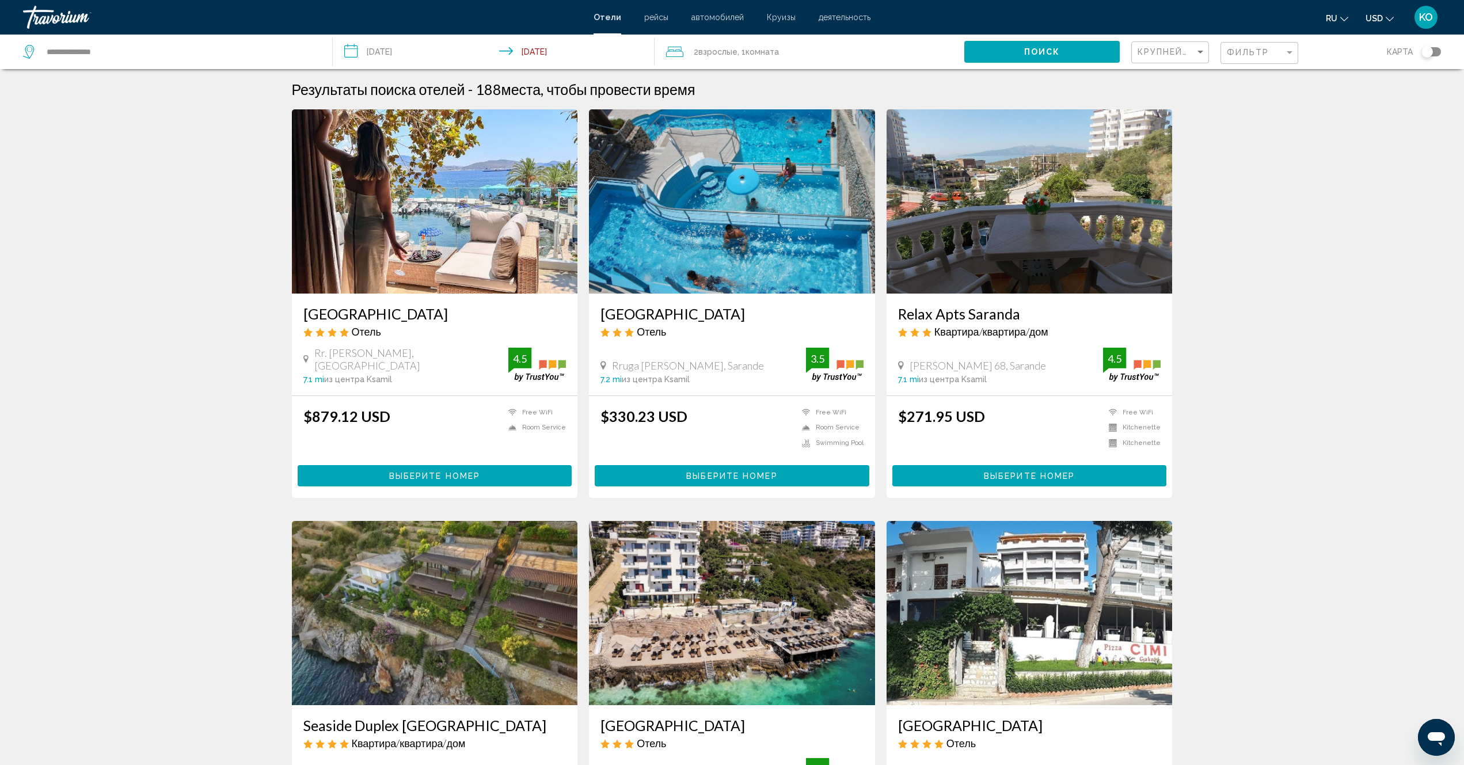
click at [699, 217] on img "Main content" at bounding box center [732, 201] width 286 height 184
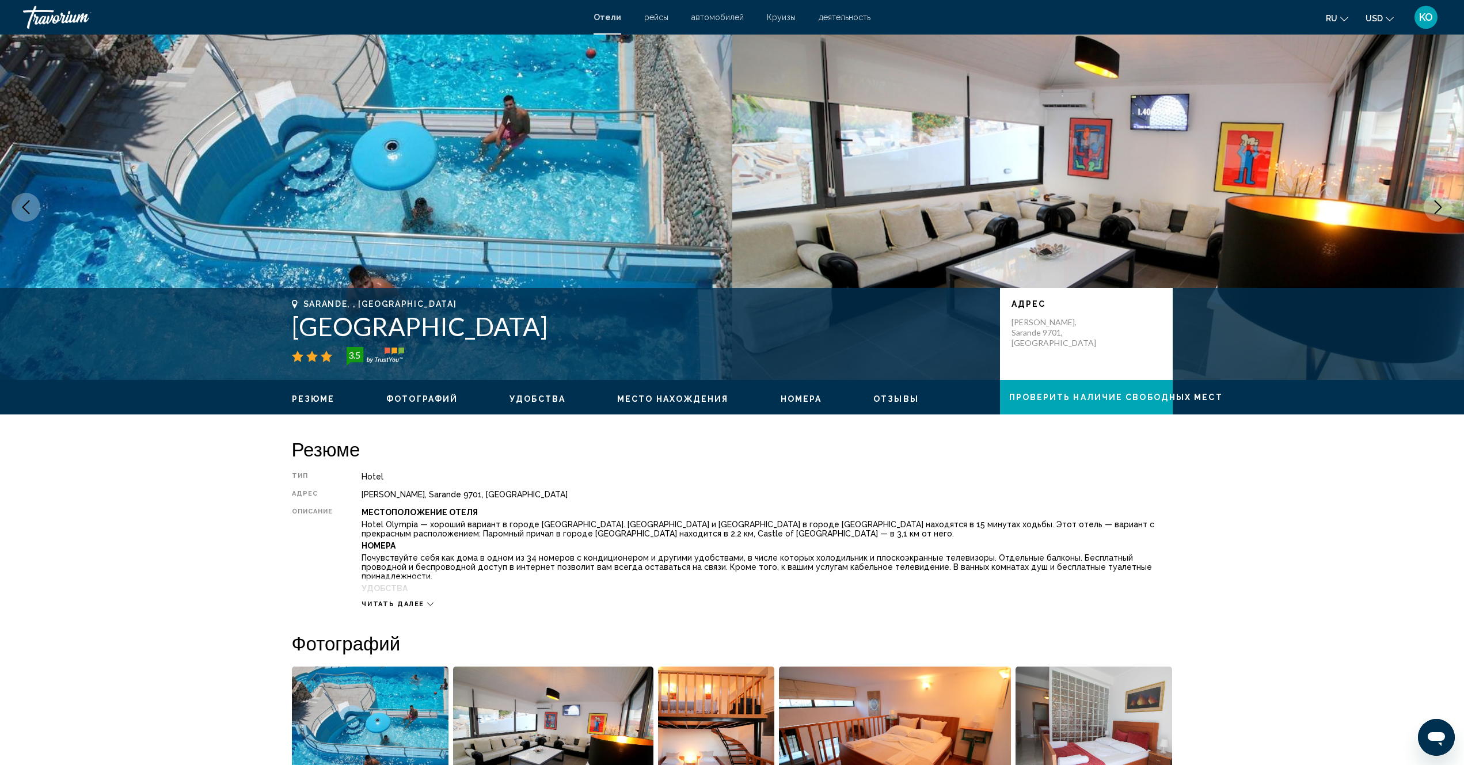
scroll to position [115, 0]
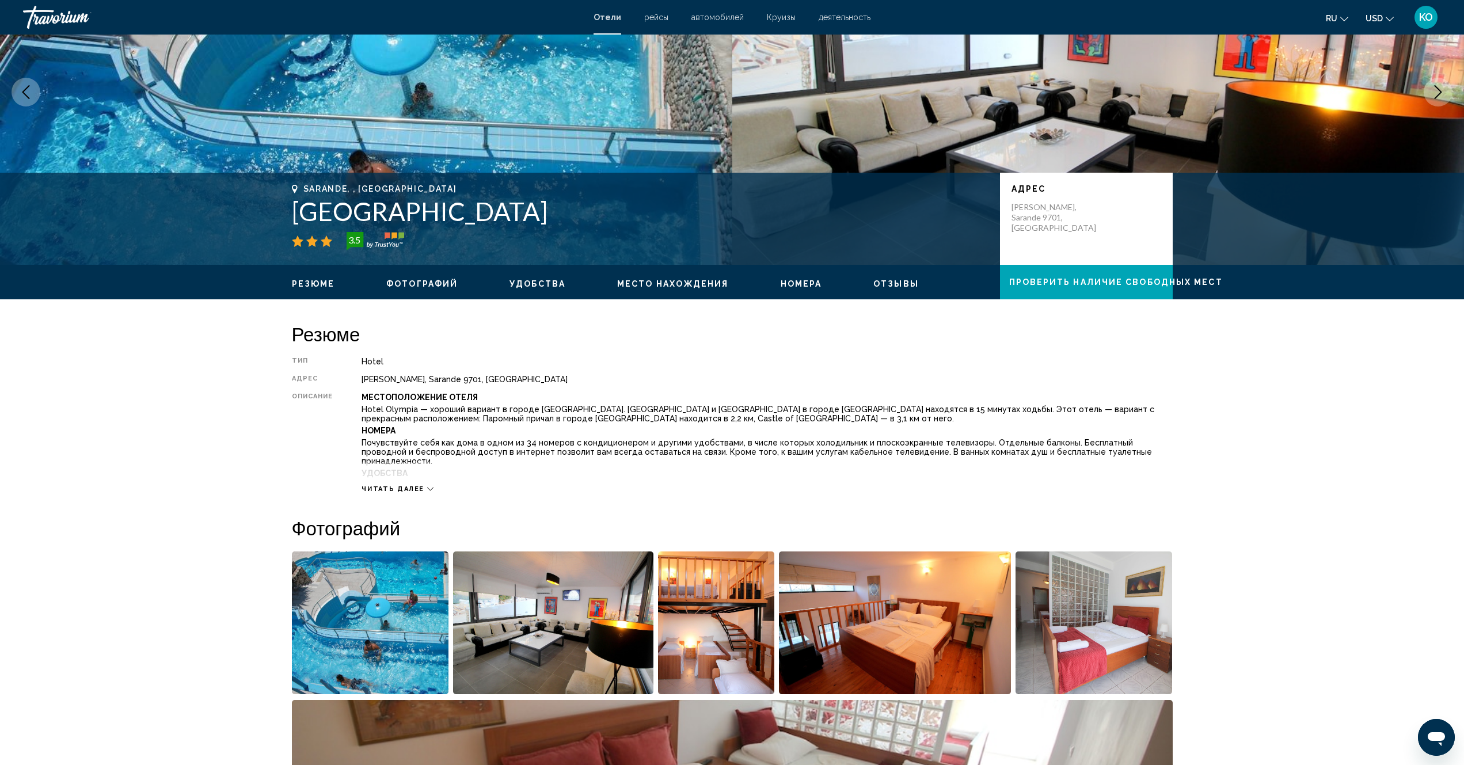
click at [426, 487] on div "Читать далее" at bounding box center [398, 488] width 72 height 7
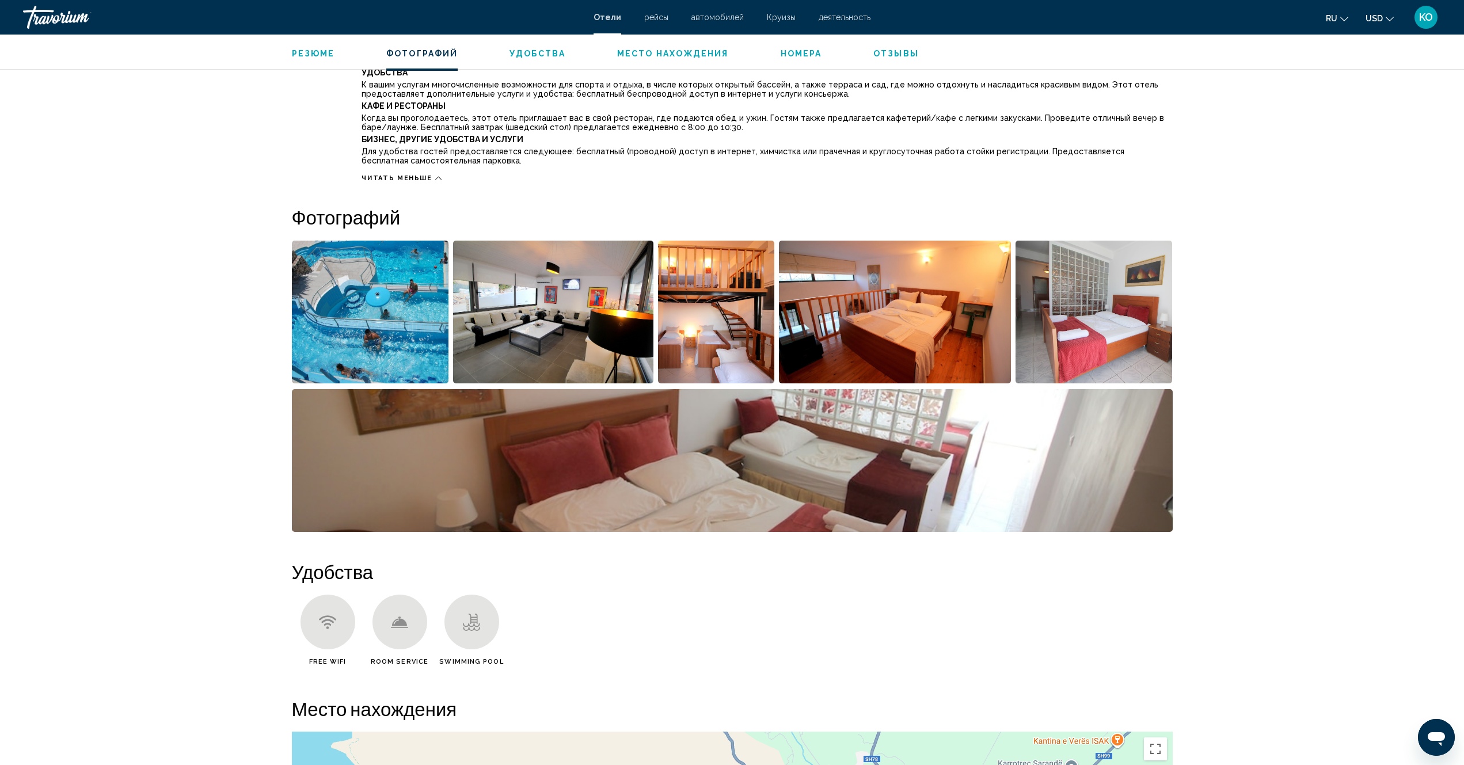
scroll to position [403, 0]
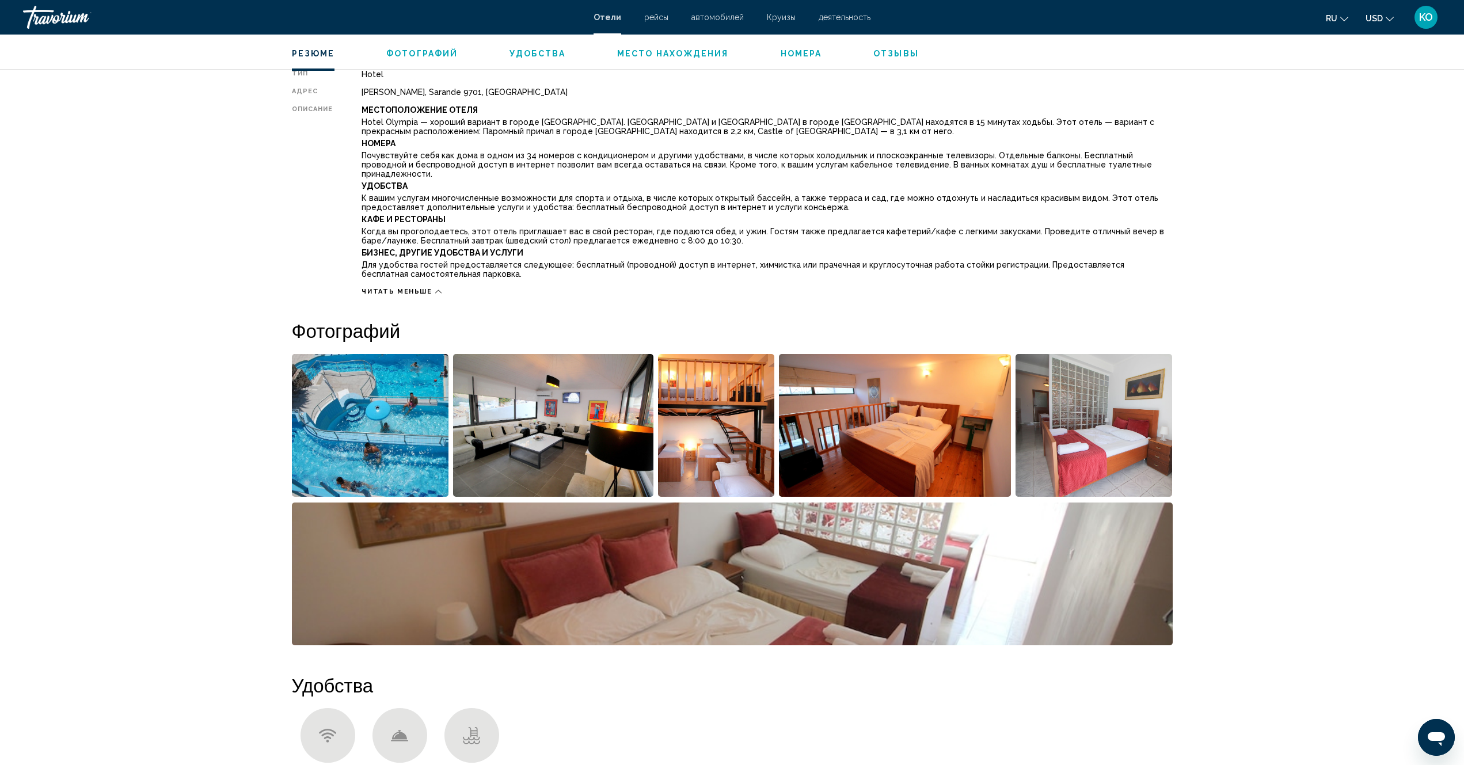
click at [533, 50] on span "Удобства" at bounding box center [538, 53] width 56 height 9
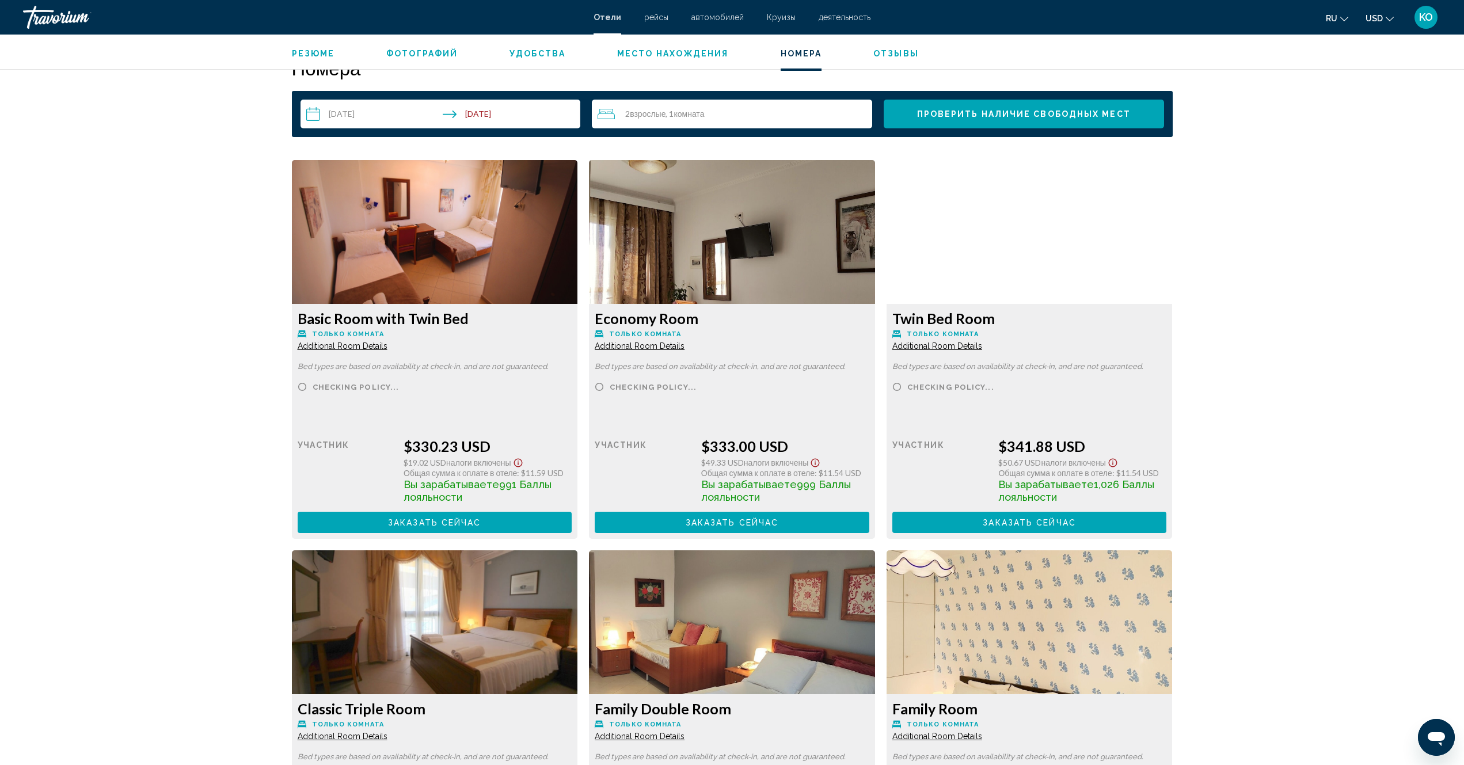
scroll to position [1583, 0]
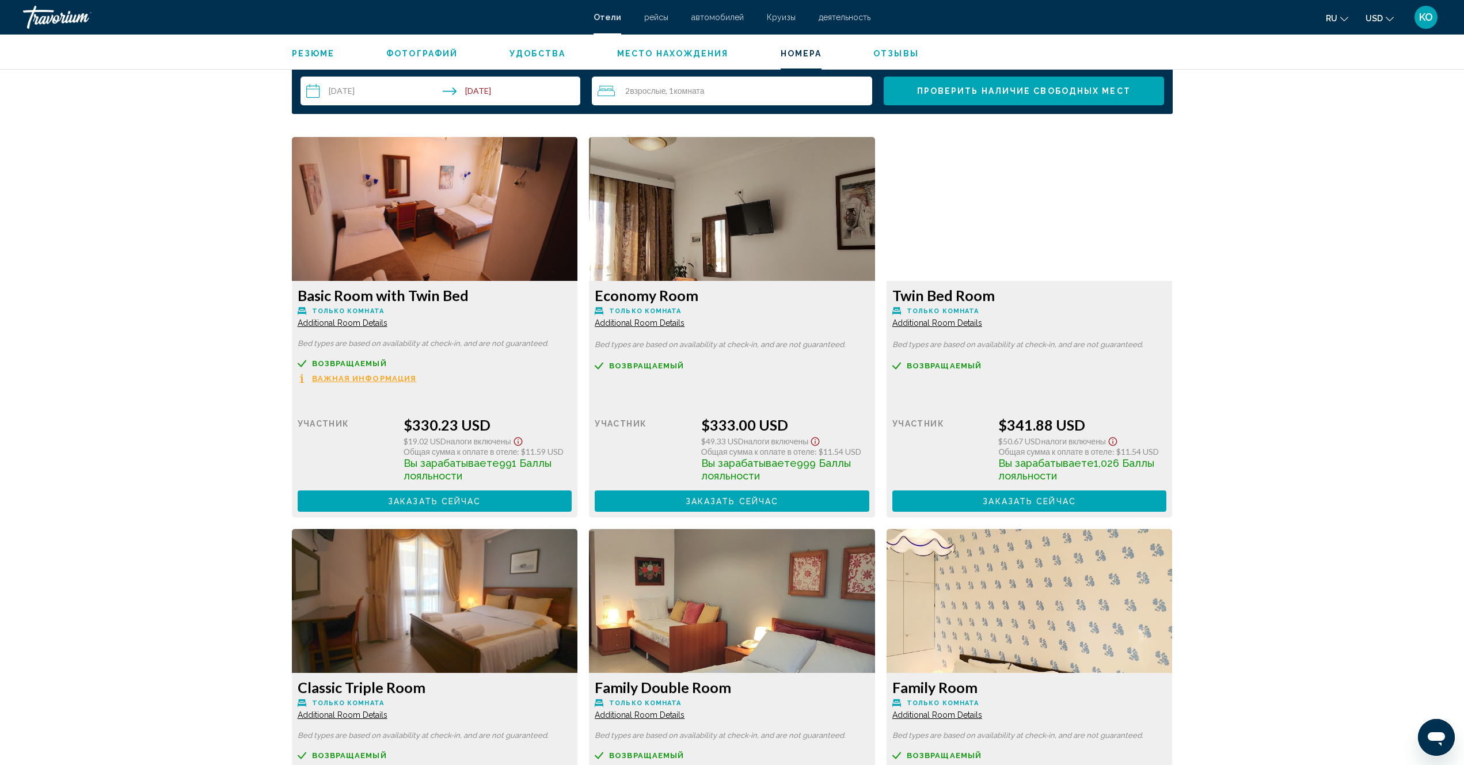
click at [525, 442] on icon "Show Taxes and Fees disclaimer" at bounding box center [518, 441] width 14 height 10
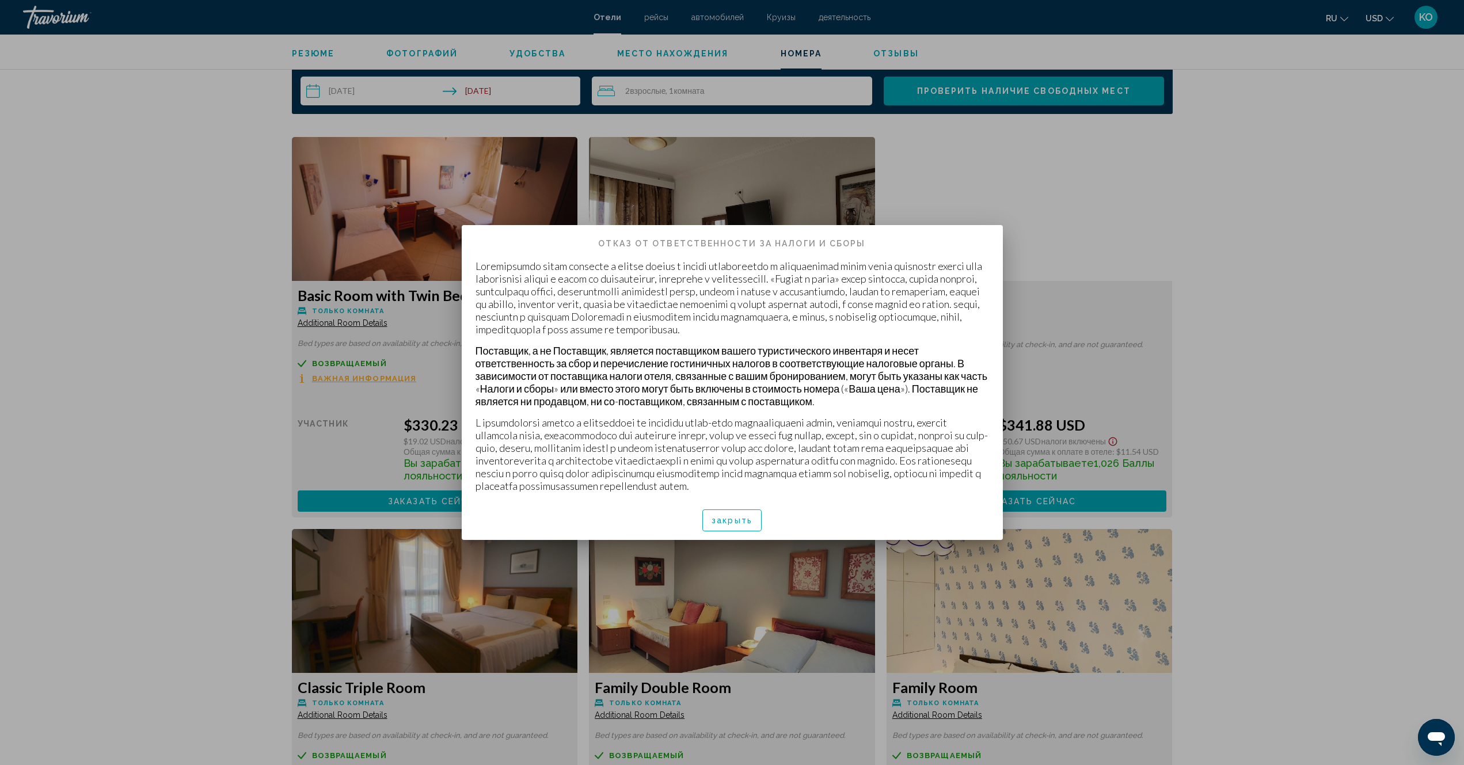
scroll to position [0, 0]
drag, startPoint x: 746, startPoint y: 535, endPoint x: 746, endPoint y: 530, distance: 5.8
click at [745, 526] on span "закрыть" at bounding box center [732, 520] width 41 height 9
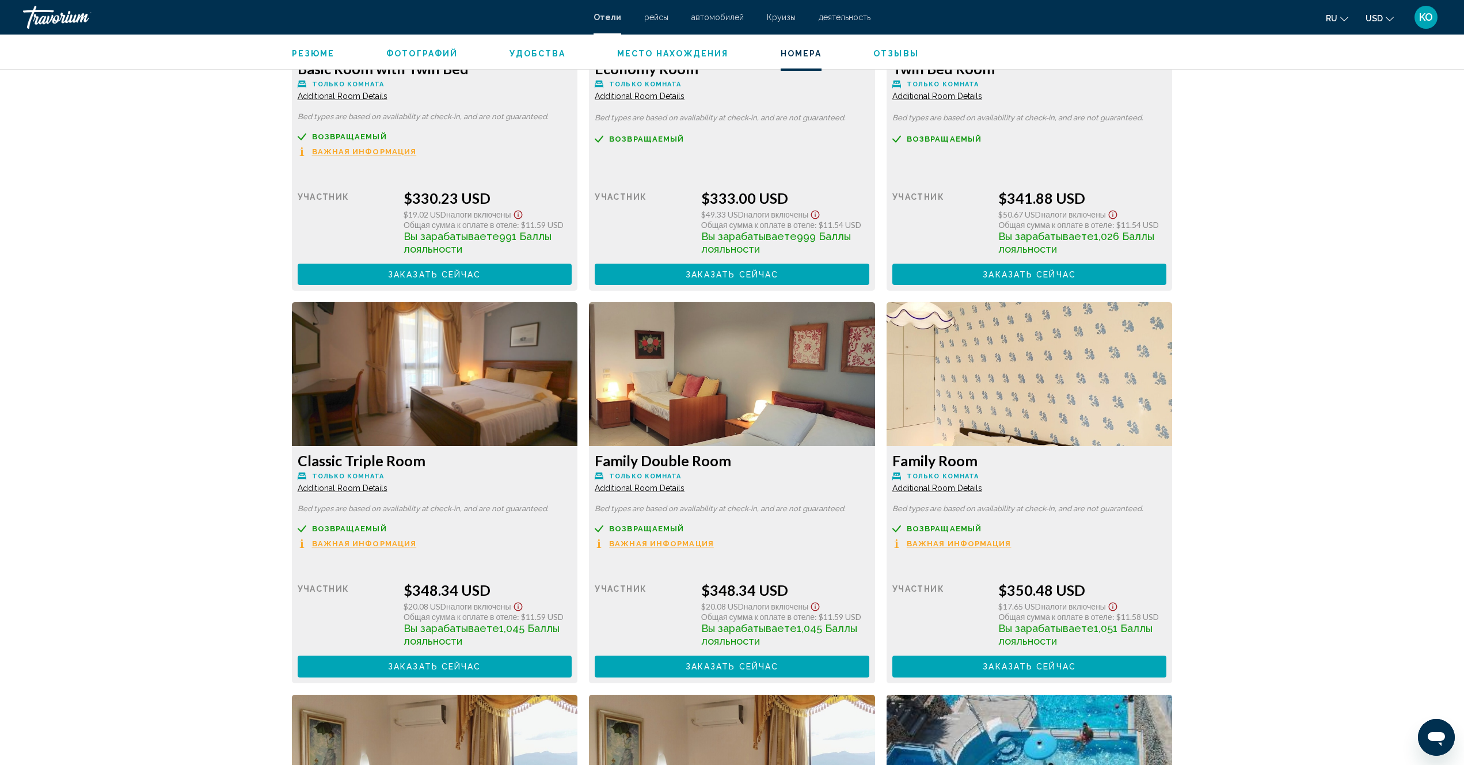
scroll to position [1814, 0]
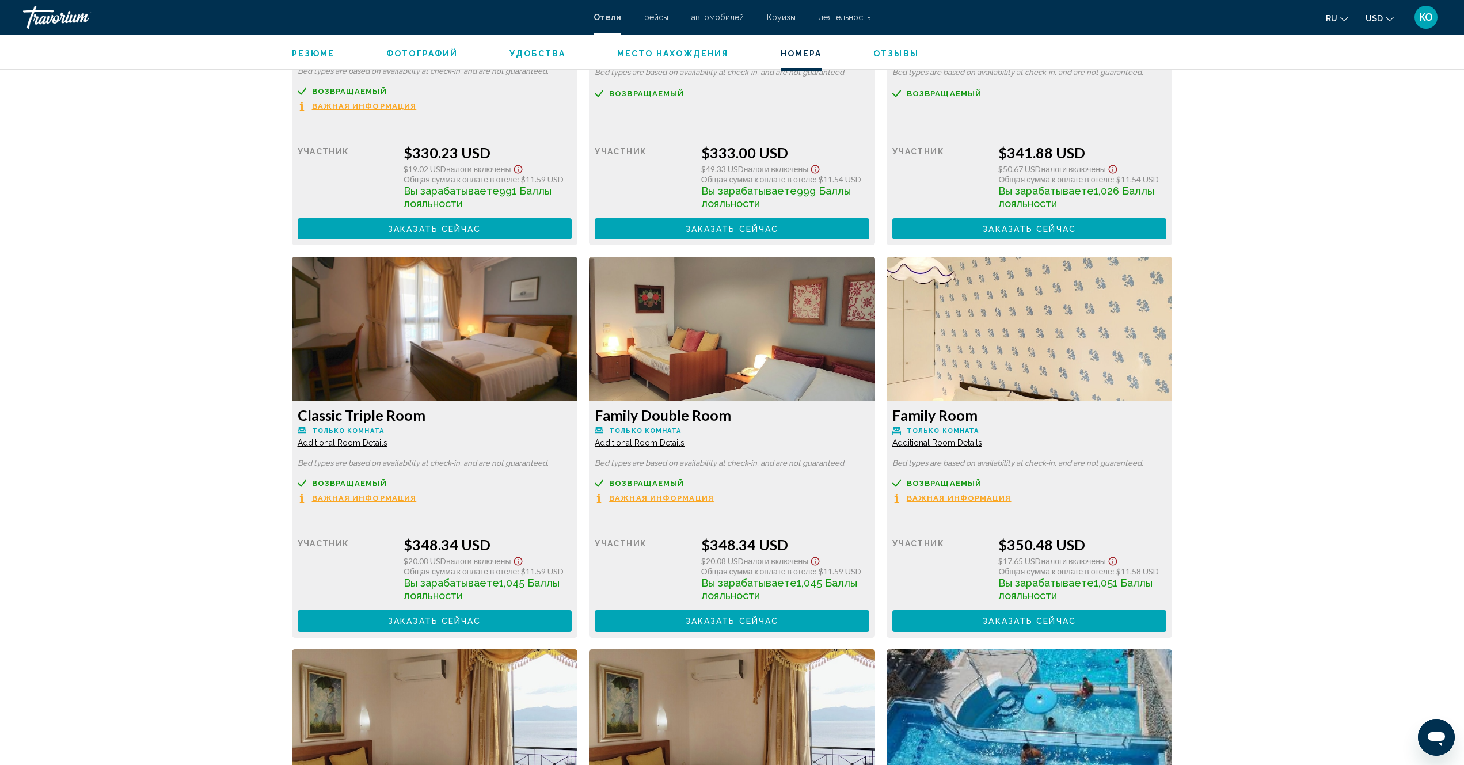
scroll to position [1929, 0]
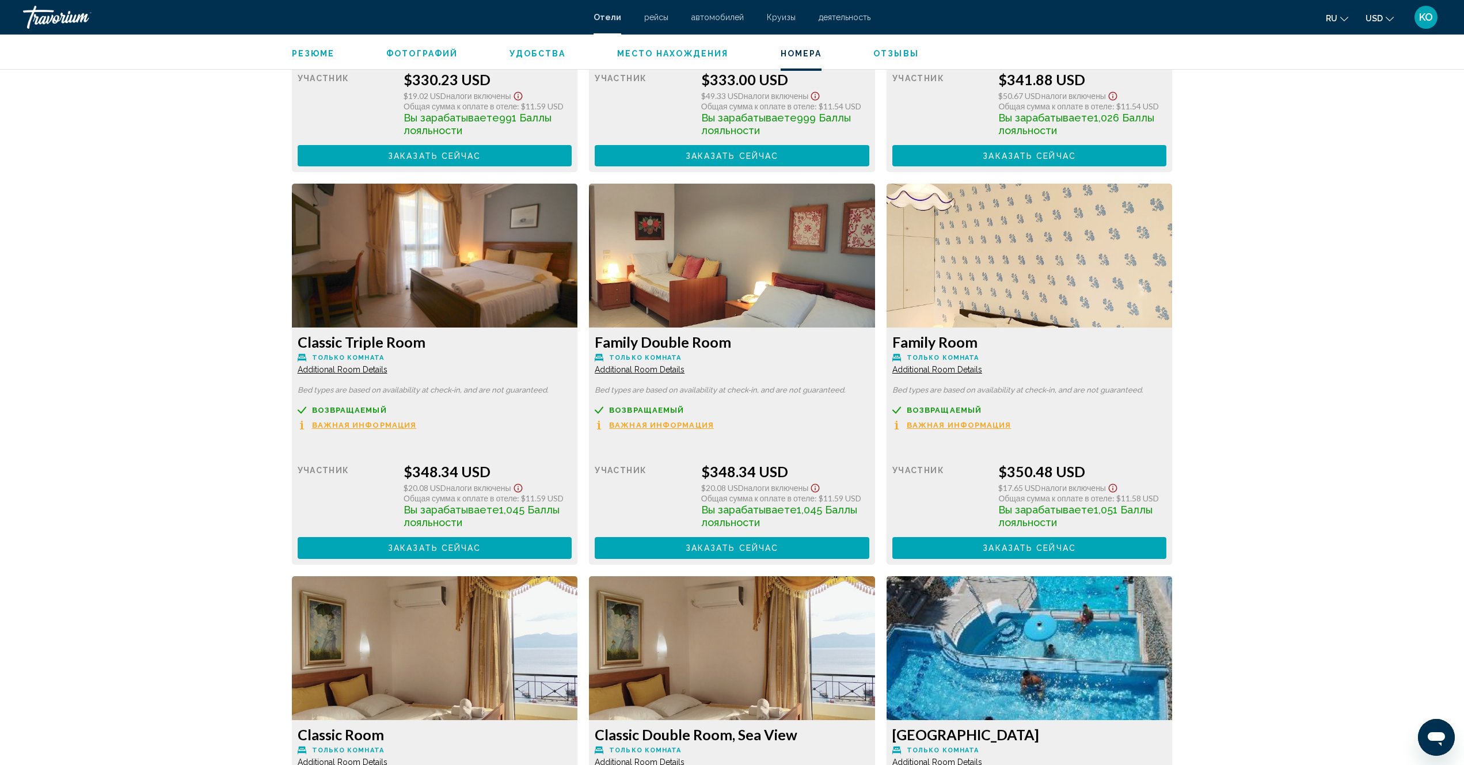
click at [444, 166] on div "Розничная цена $0.00 когда вы выкупаете участник $348.34 USD $20.08 USD Налоги …" at bounding box center [435, 108] width 275 height 117
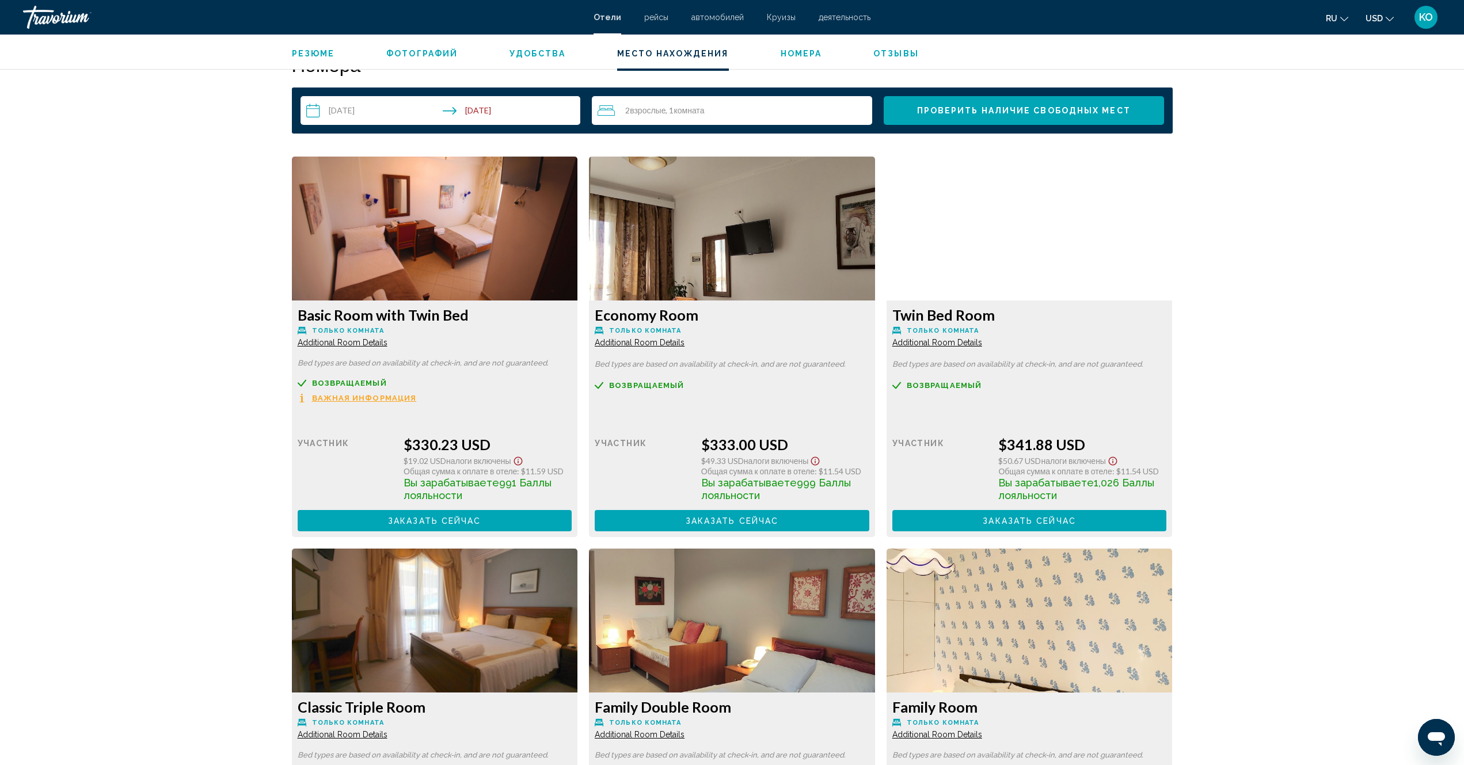
scroll to position [1411, 0]
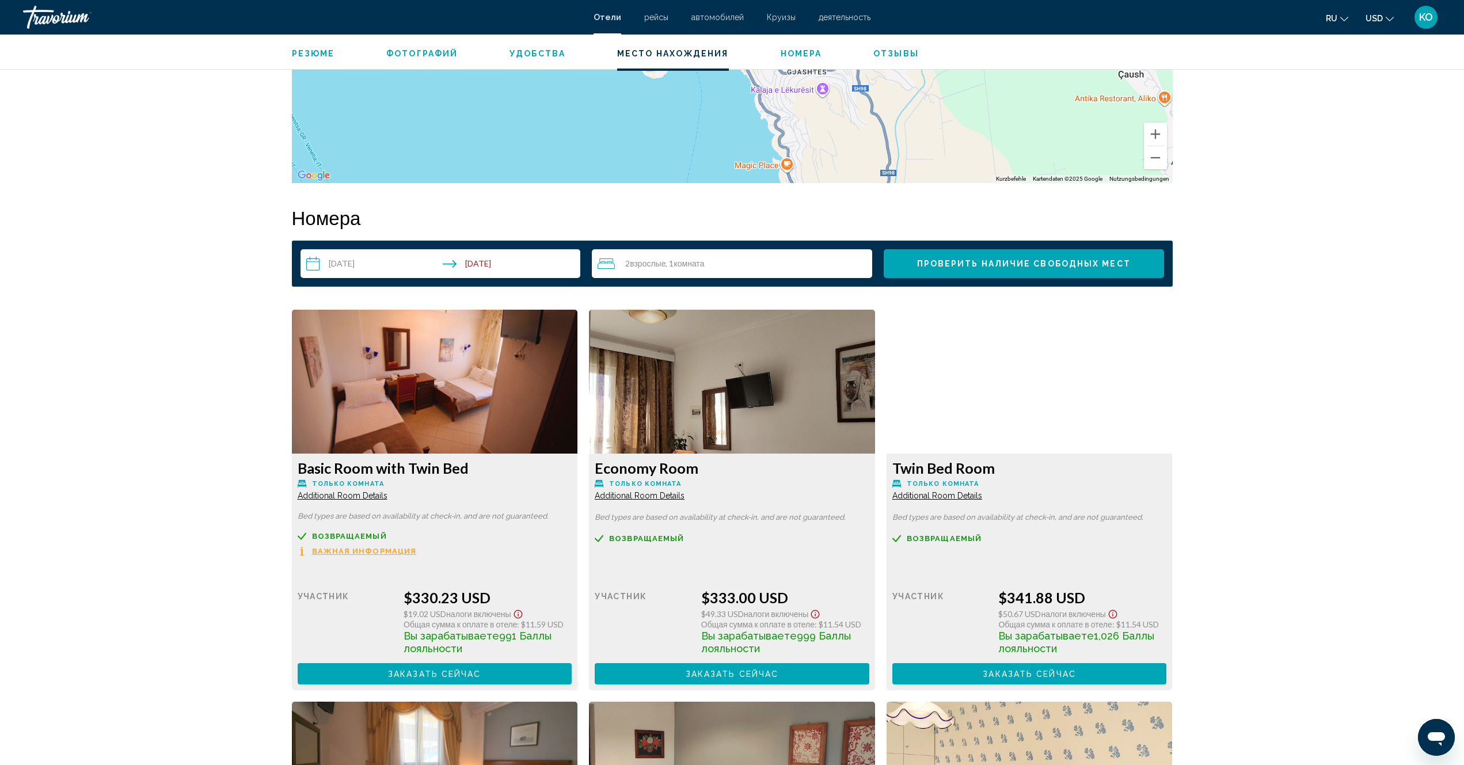
click at [460, 374] on img "Main content" at bounding box center [435, 382] width 286 height 144
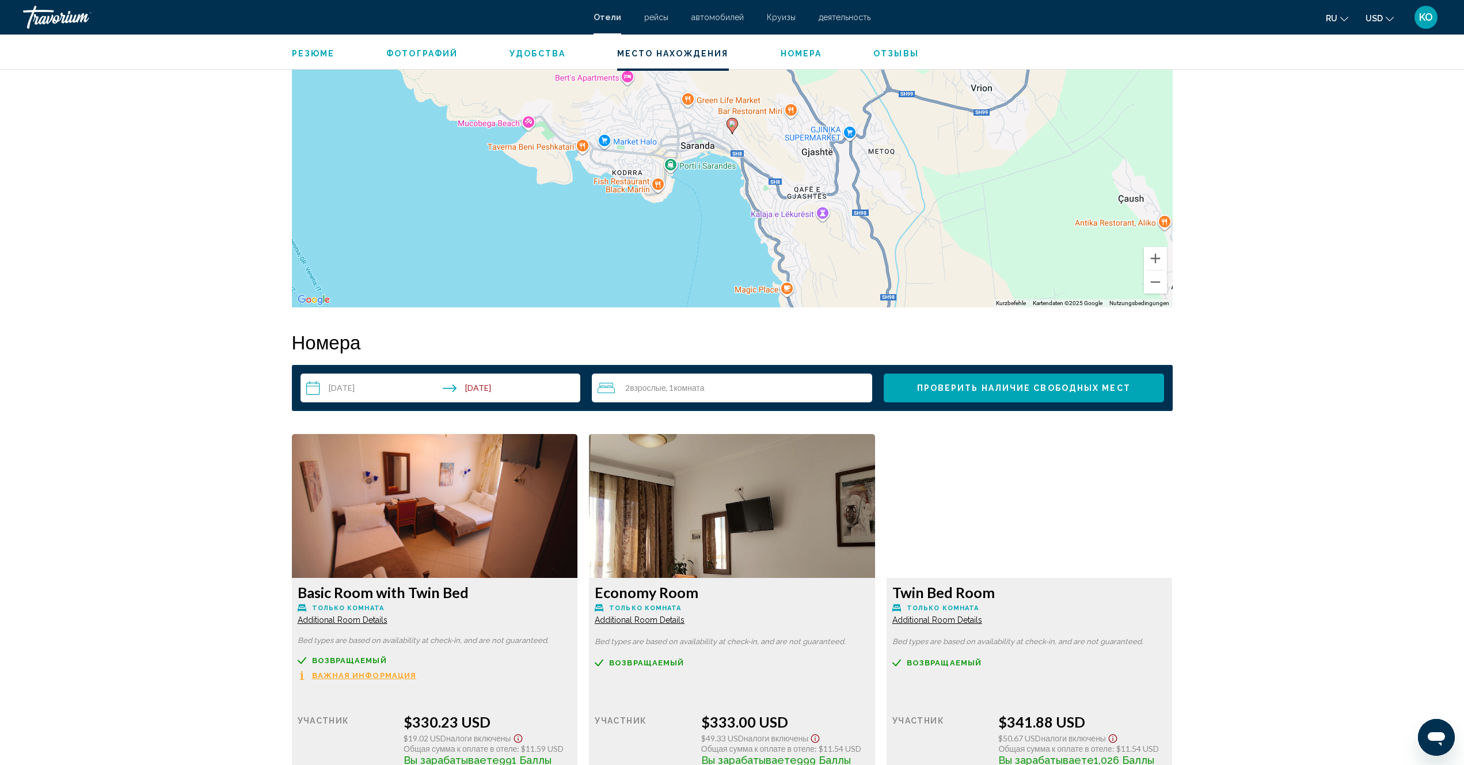
scroll to position [1238, 0]
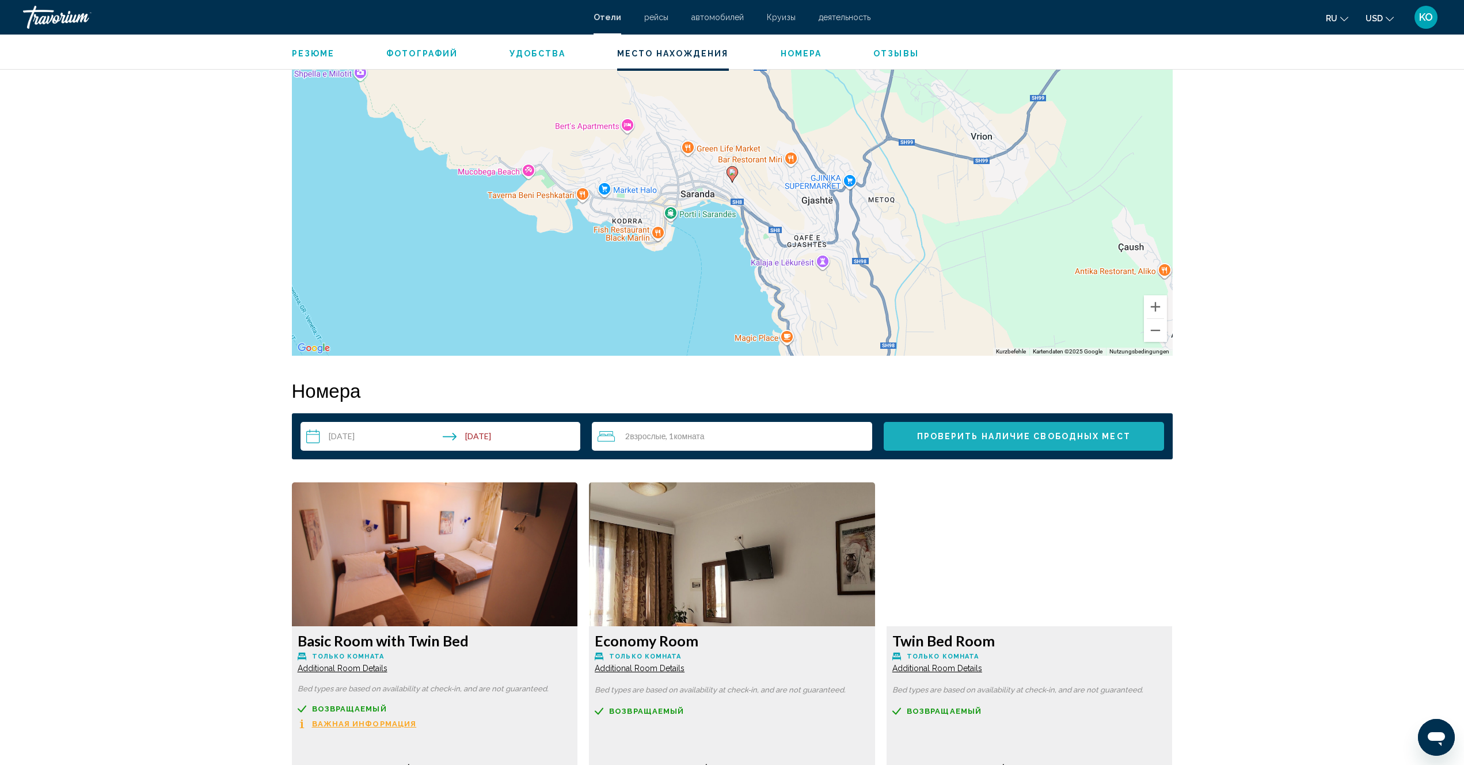
click at [1022, 438] on span "Проверить наличие свободных мест" at bounding box center [1024, 436] width 214 height 9
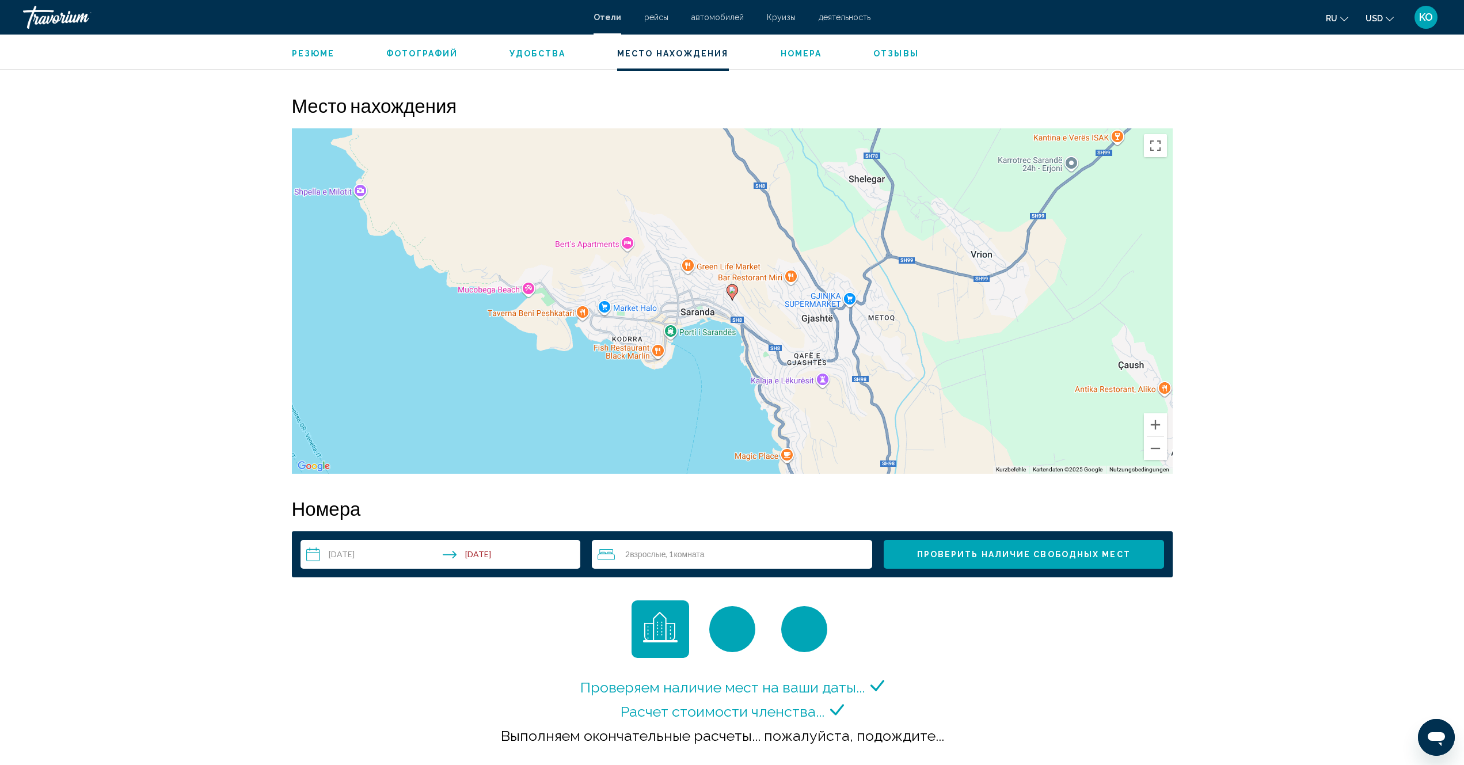
scroll to position [971, 0]
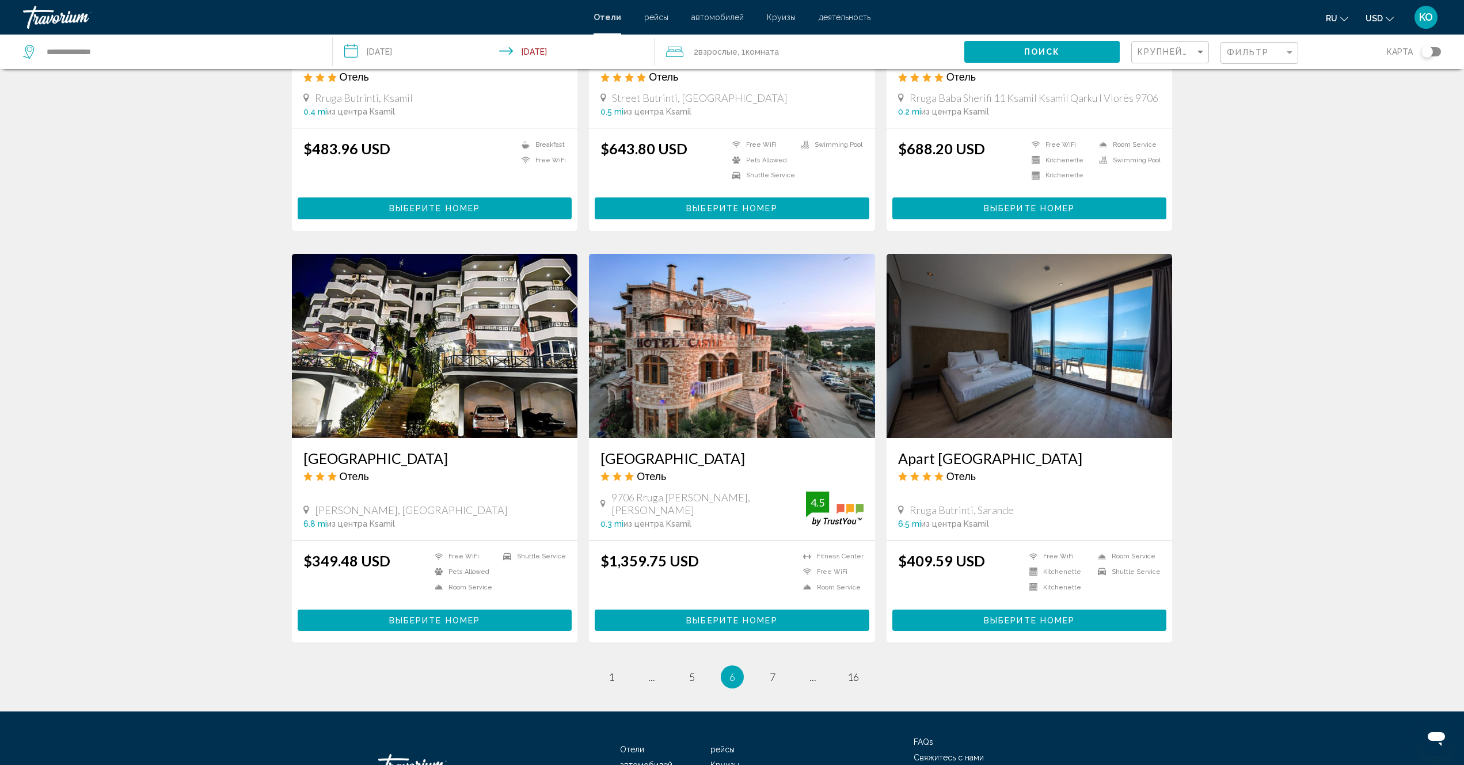
scroll to position [1164, 0]
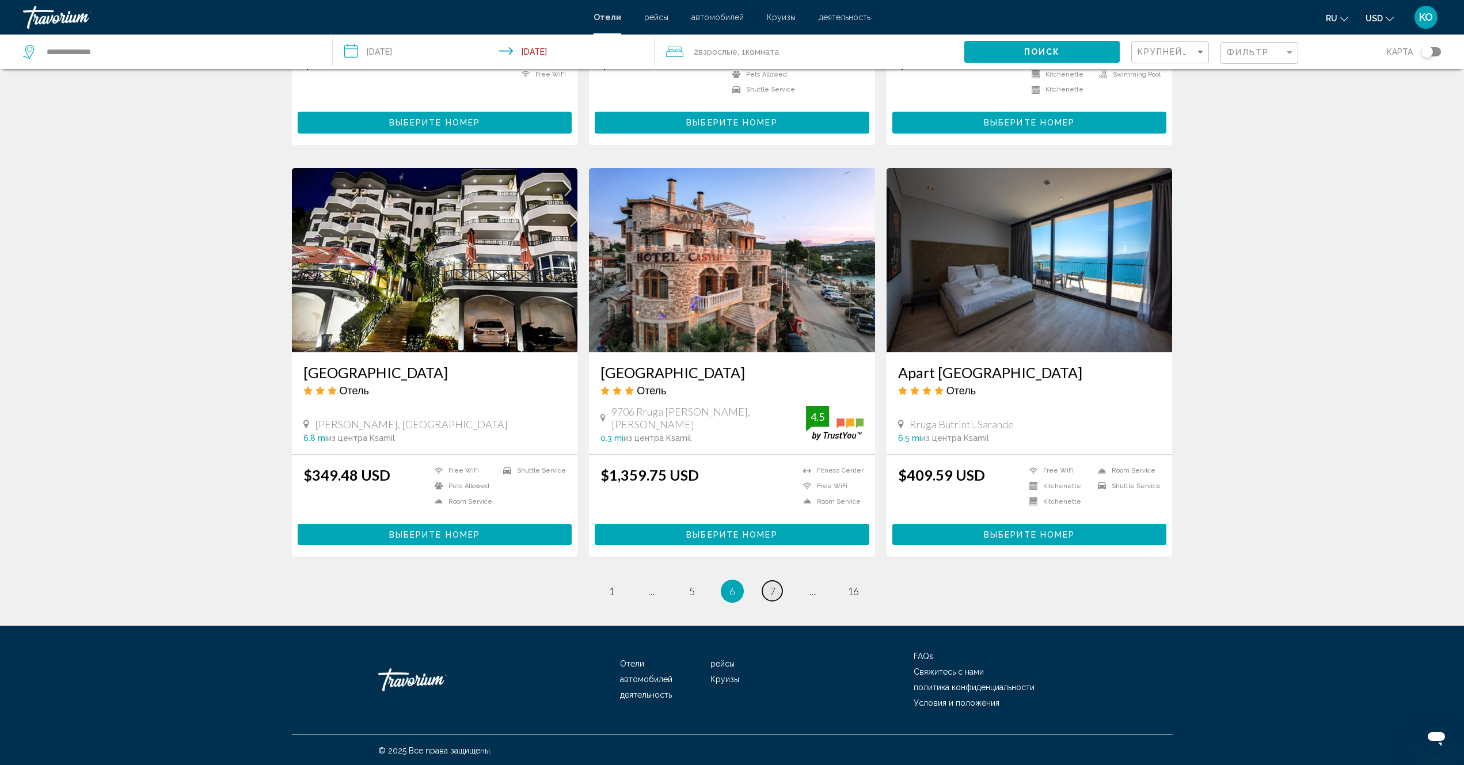
click at [775, 592] on span "7" at bounding box center [773, 591] width 6 height 13
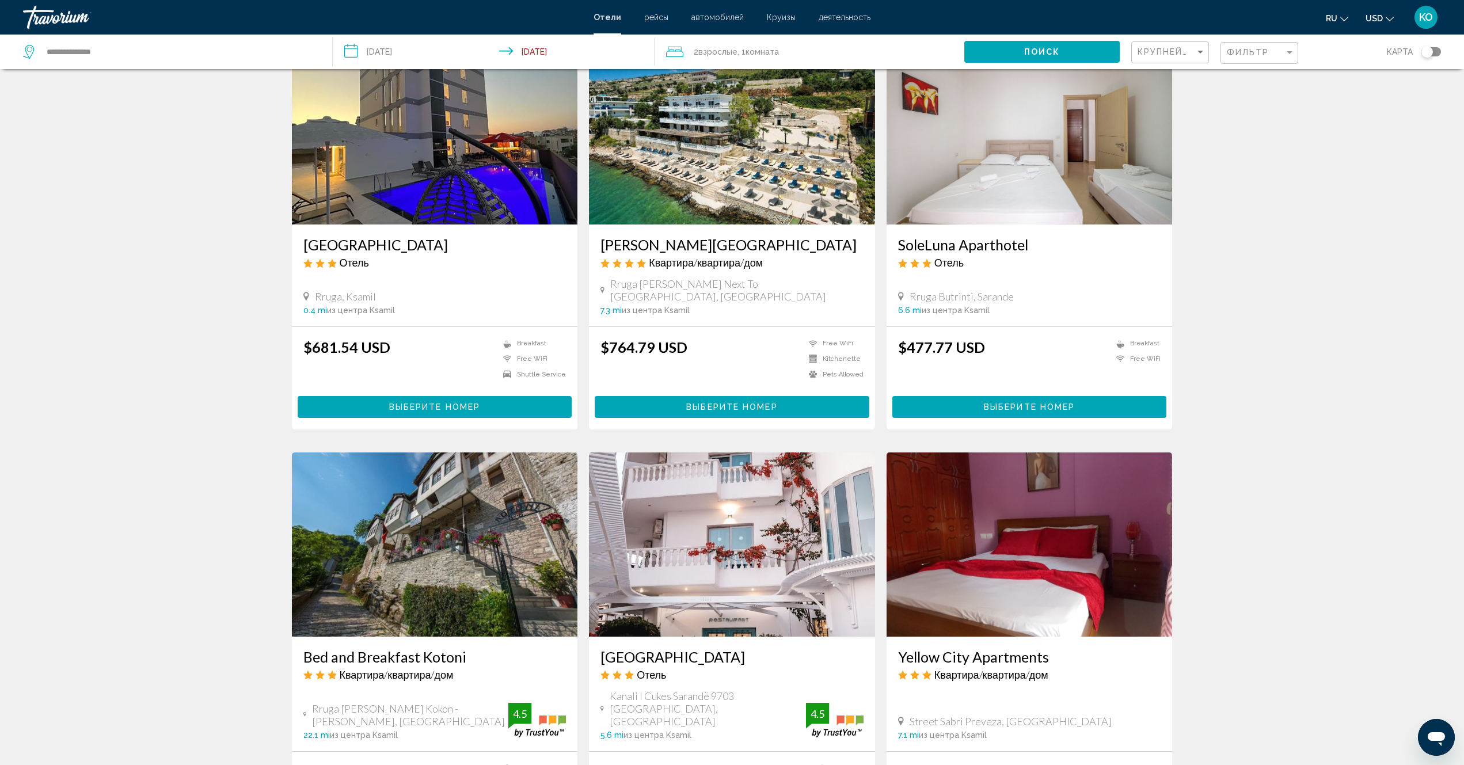
scroll to position [345, 0]
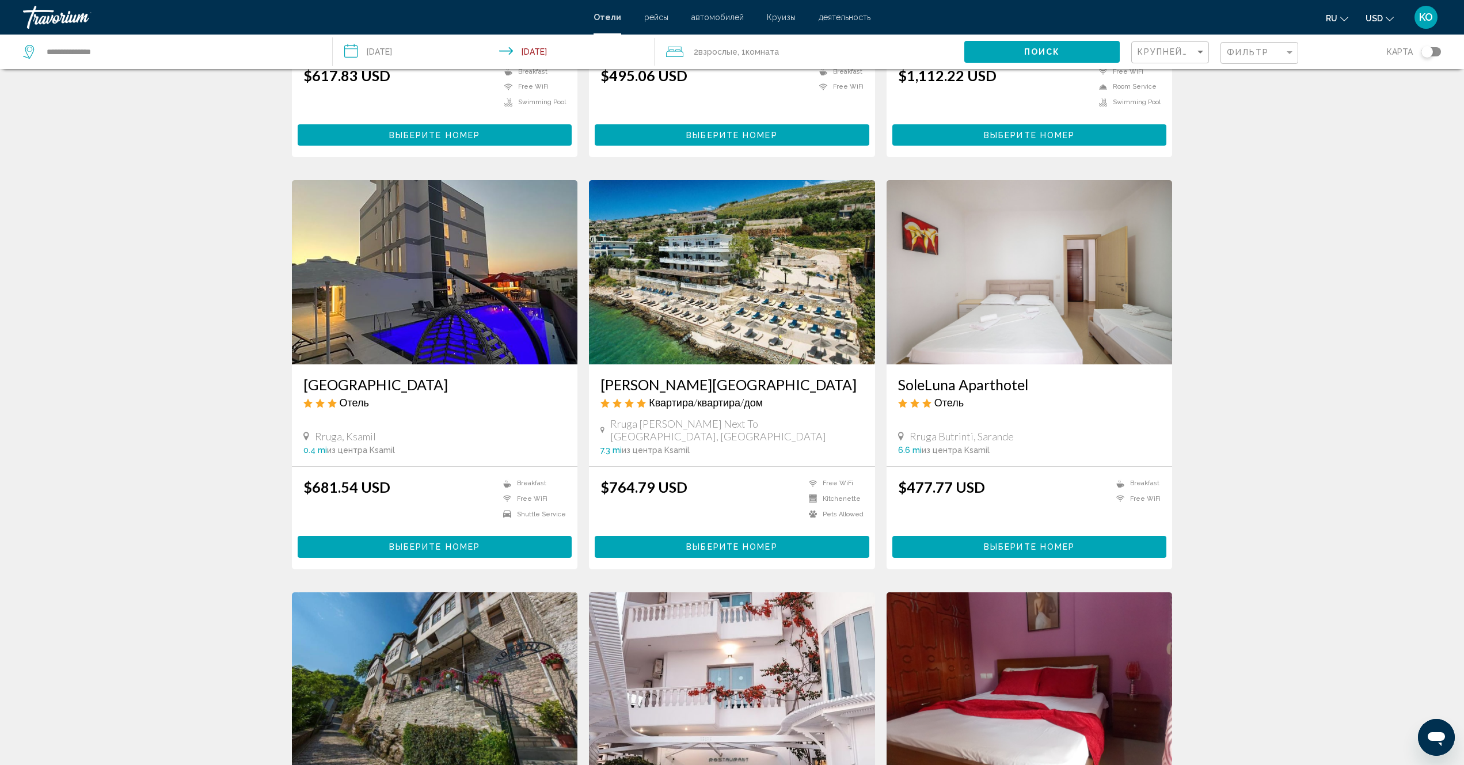
click at [717, 304] on img "Main content" at bounding box center [732, 272] width 286 height 184
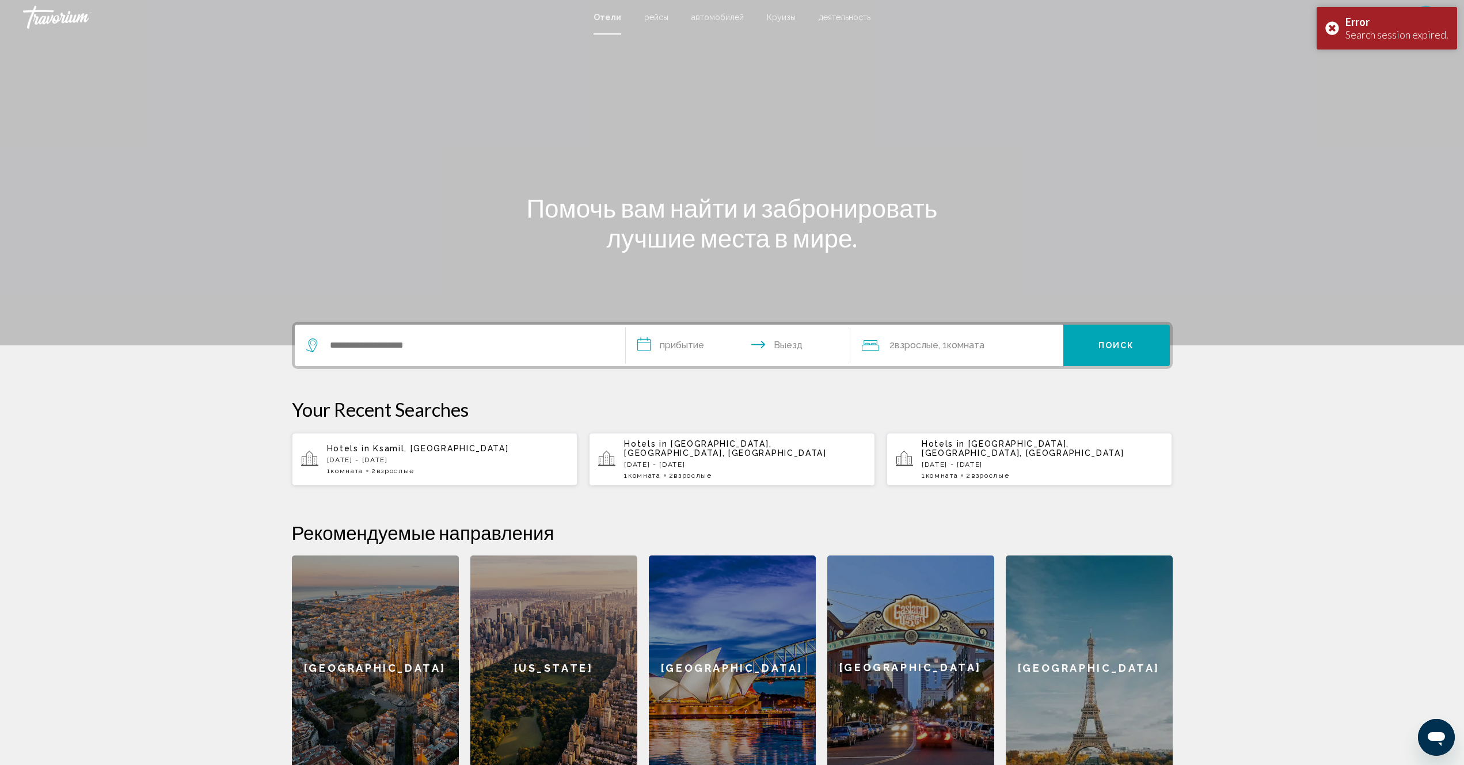
scroll to position [58, 0]
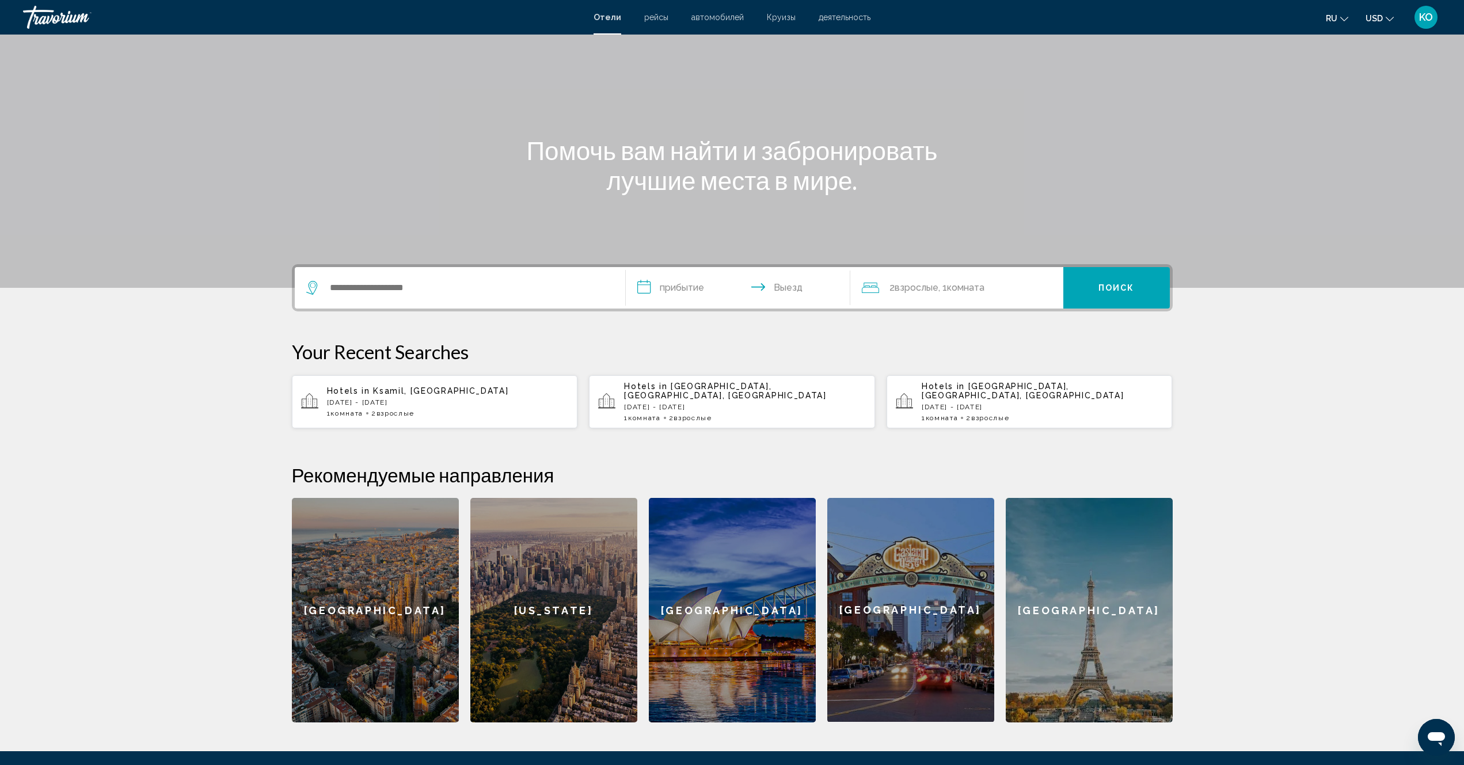
click at [426, 409] on div "1 Комната номера 2 Взрослый Взрослые" at bounding box center [448, 413] width 242 height 8
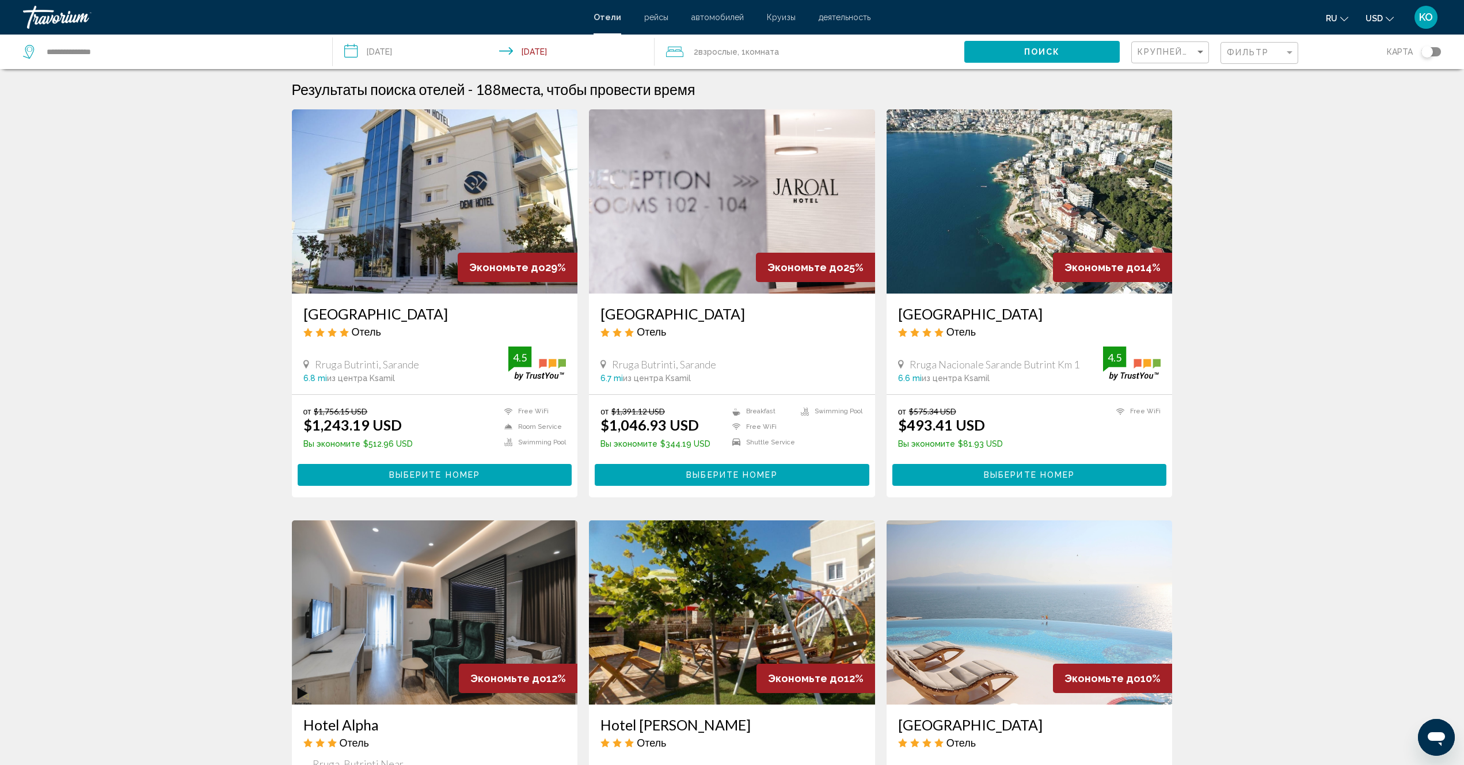
click at [993, 214] on img "Main content" at bounding box center [1030, 201] width 286 height 184
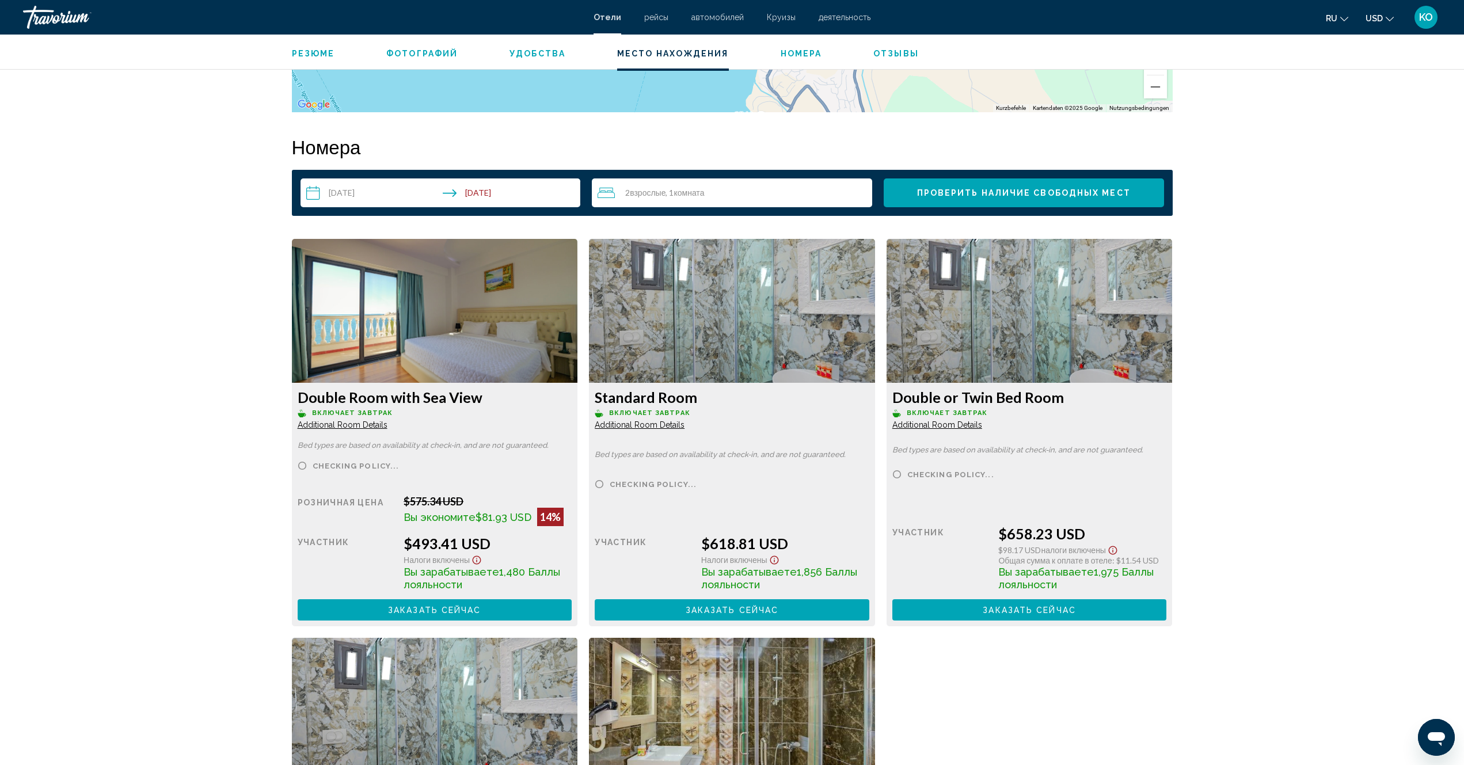
scroll to position [1439, 0]
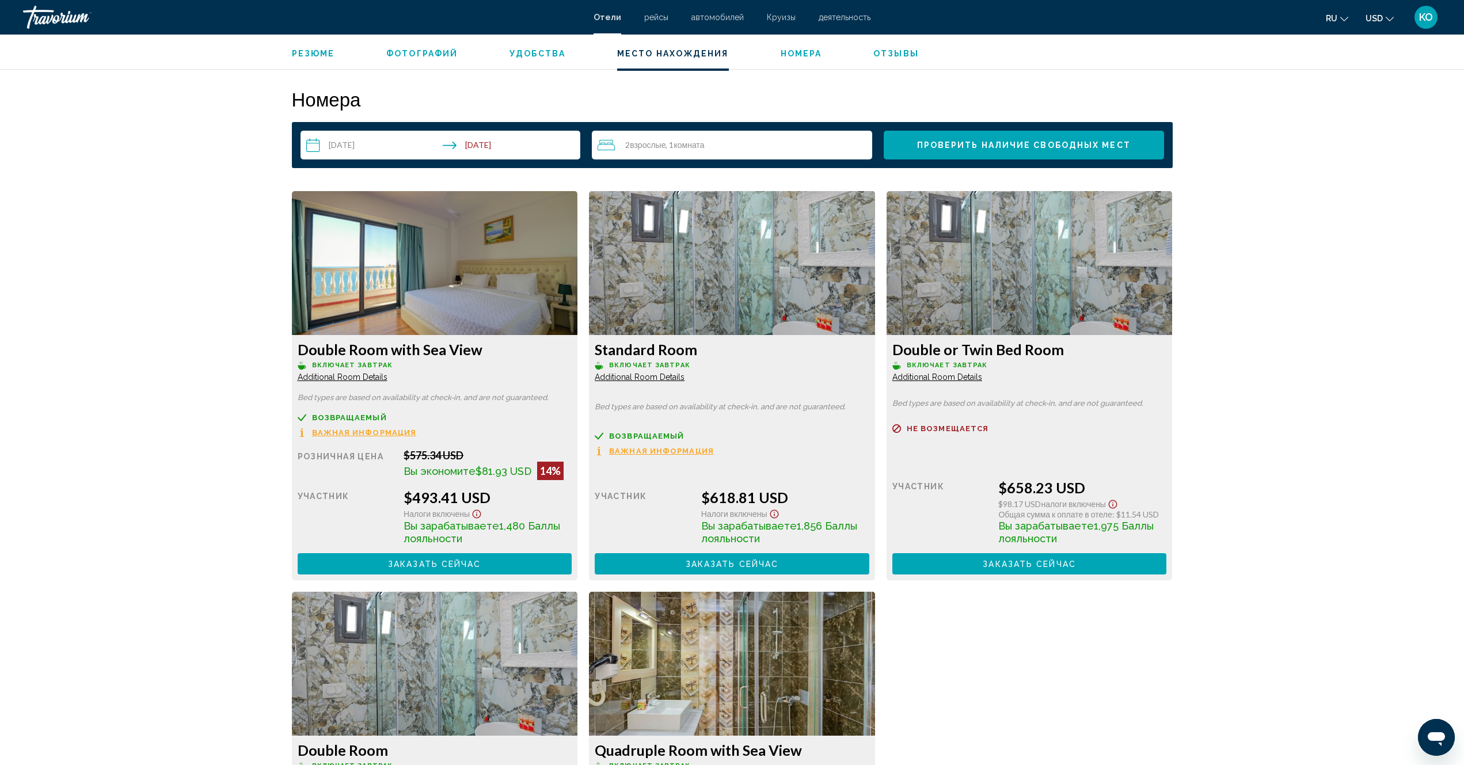
click at [438, 262] on img "Main content" at bounding box center [435, 263] width 286 height 144
click at [427, 282] on img "Main content" at bounding box center [435, 263] width 286 height 144
click at [377, 365] on span "Включает завтрак" at bounding box center [352, 365] width 81 height 7
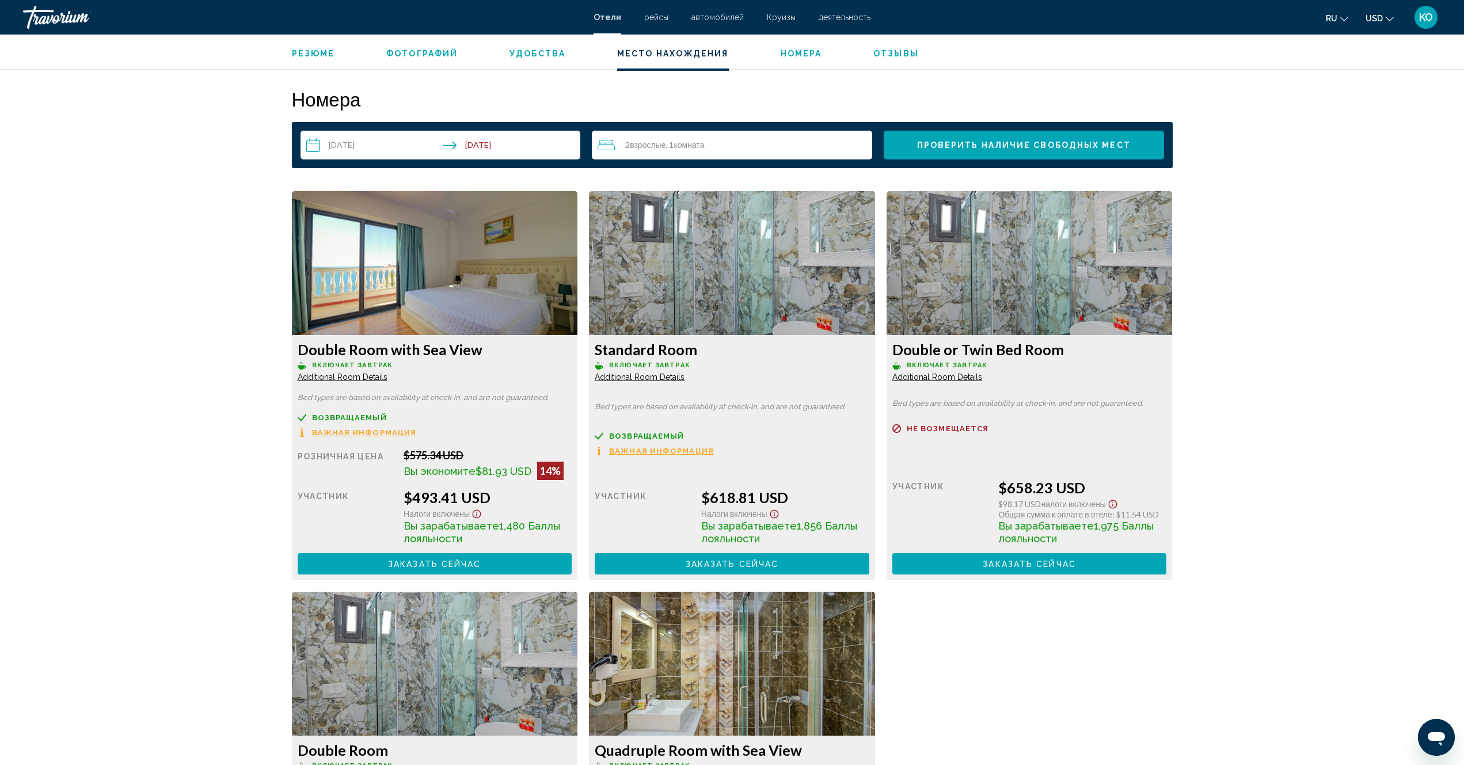
click at [499, 525] on span "Вы зарабатываете" at bounding box center [452, 526] width 96 height 12
click at [310, 58] on span "Резюме" at bounding box center [313, 53] width 43 height 9
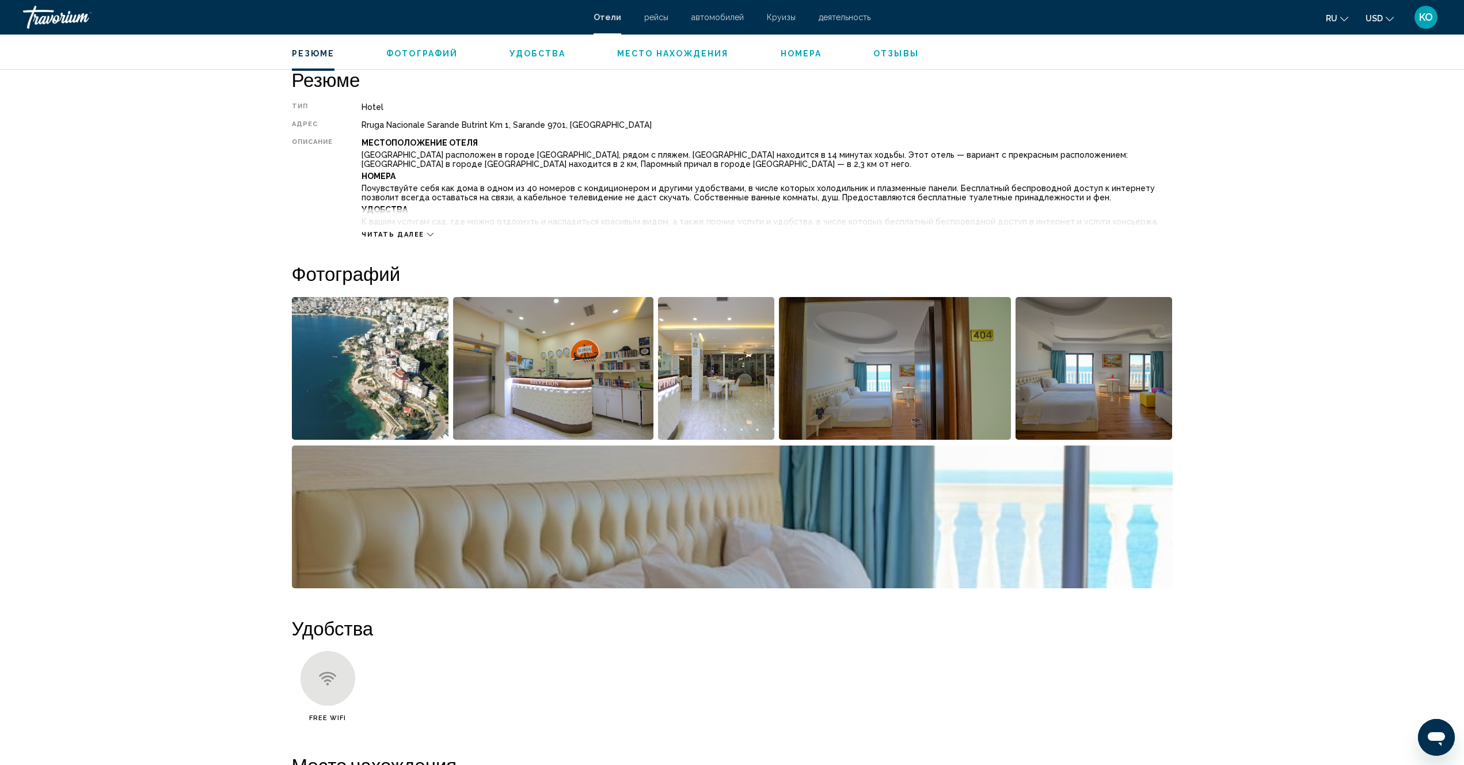
scroll to position [369, 0]
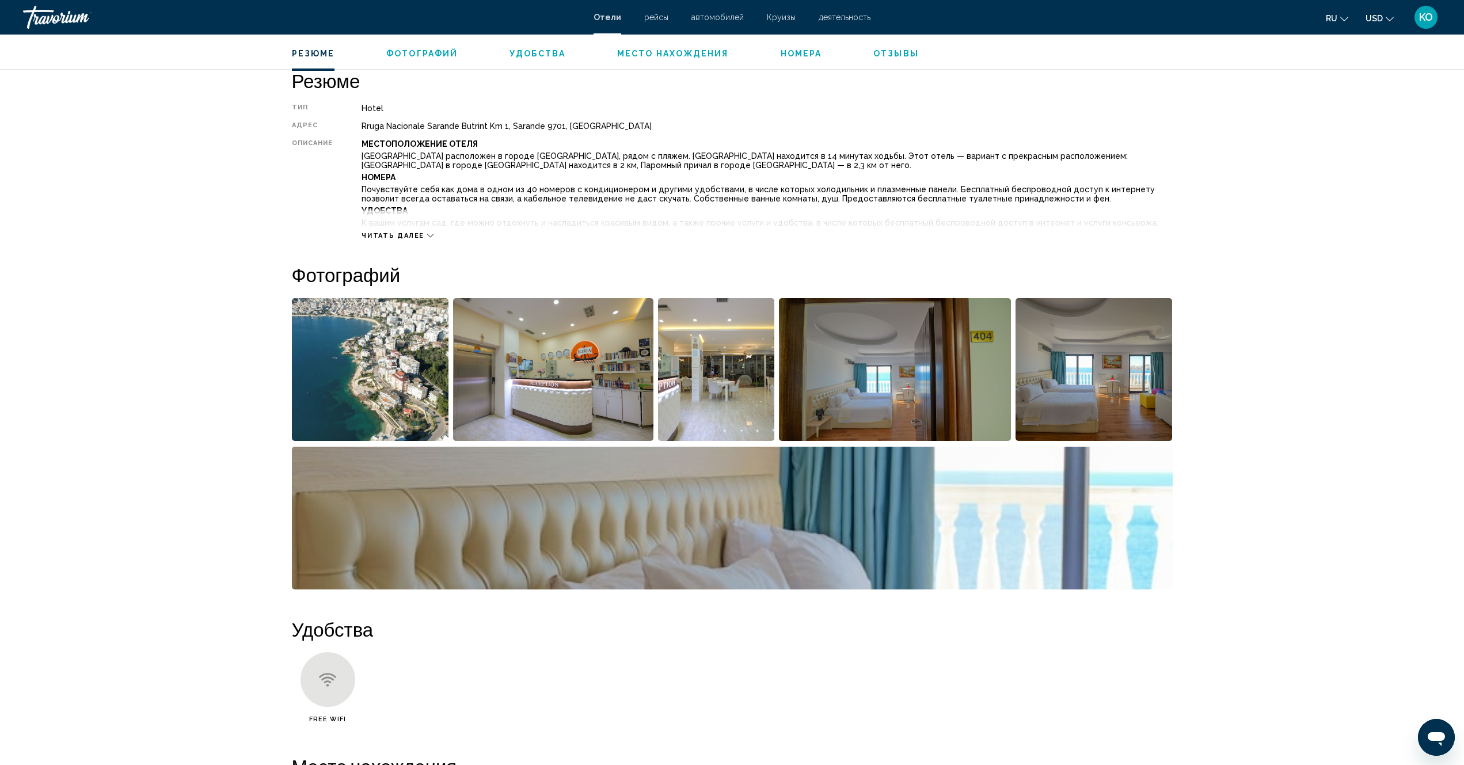
click at [339, 371] on img "Open full-screen image slider" at bounding box center [370, 369] width 157 height 143
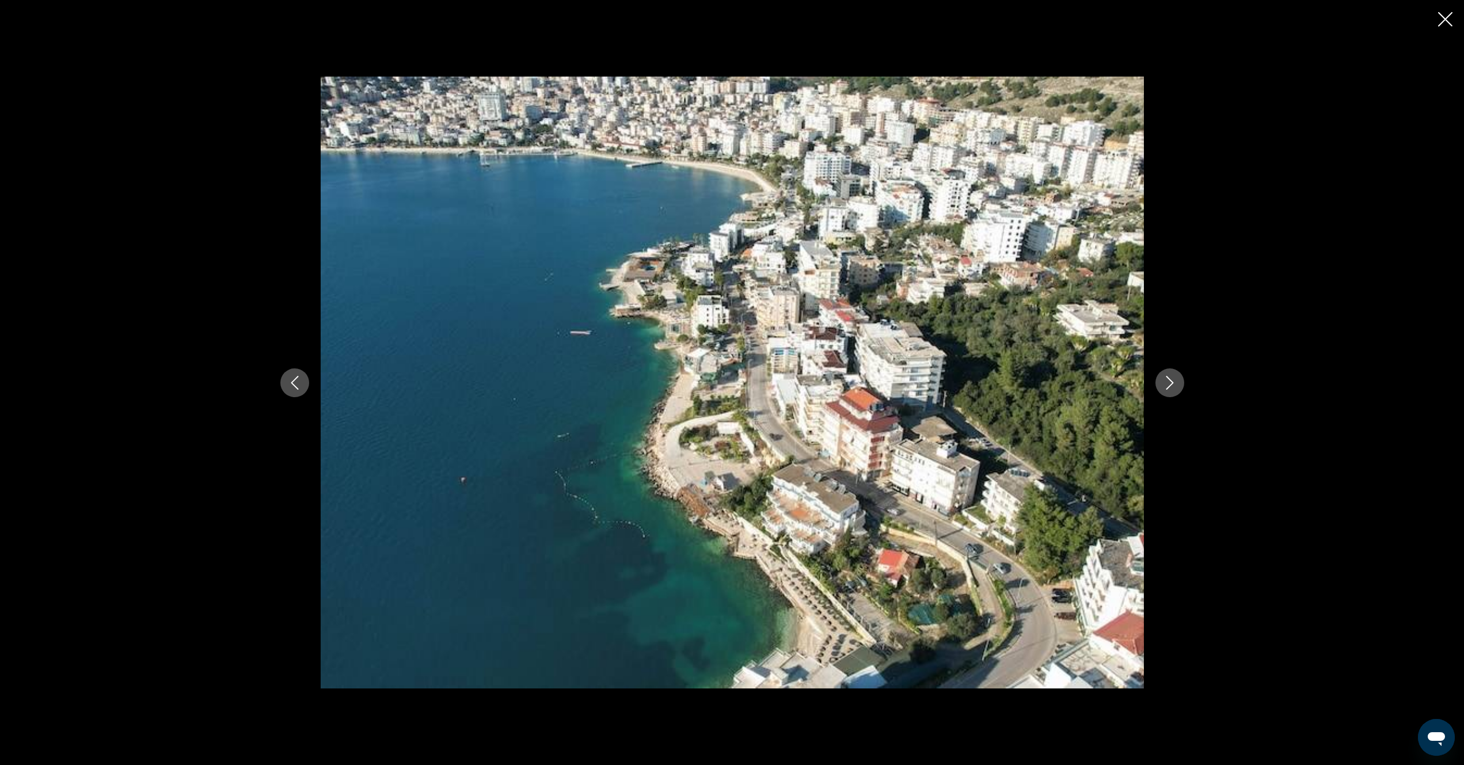
click at [1168, 386] on icon "Next image" at bounding box center [1170, 383] width 14 height 14
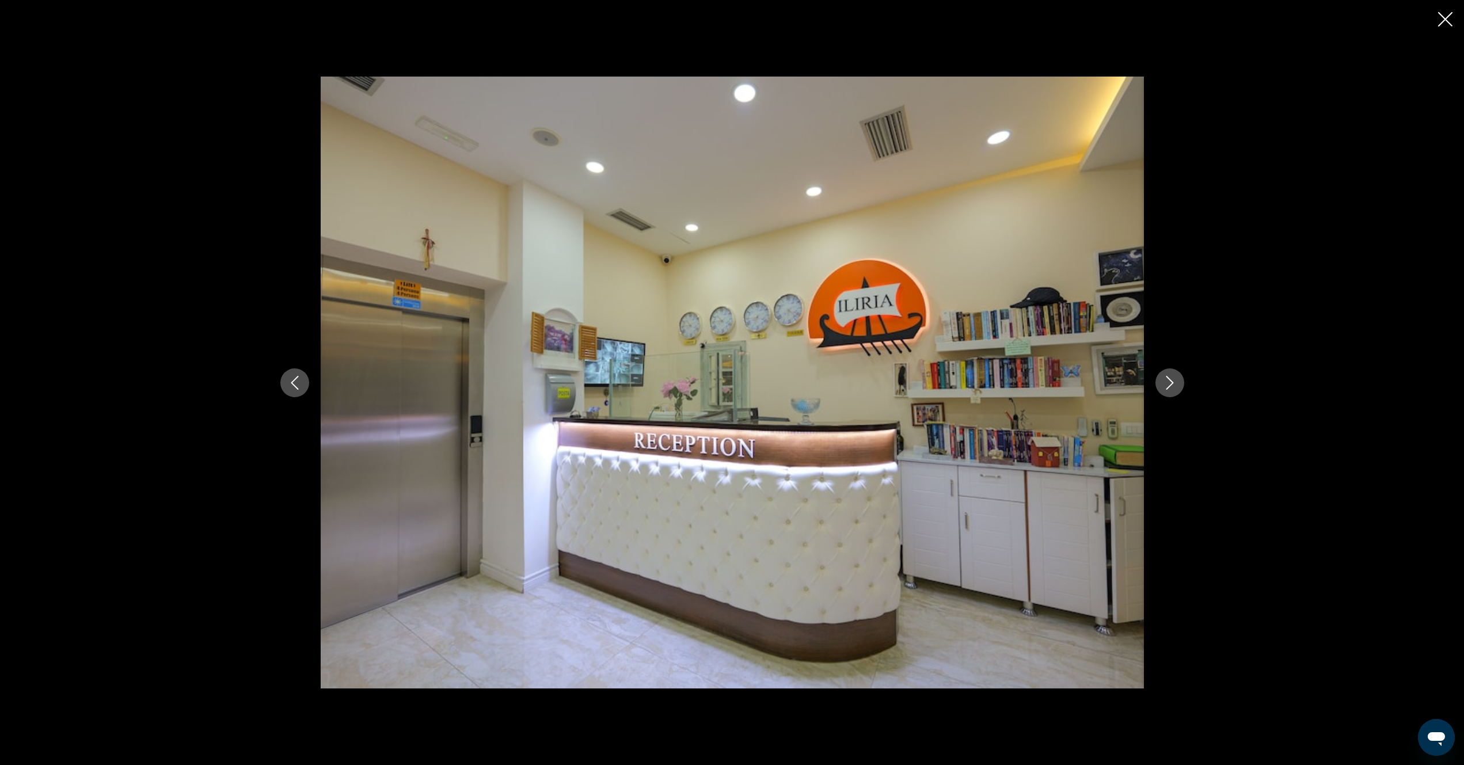
click at [1168, 386] on icon "Next image" at bounding box center [1170, 383] width 14 height 14
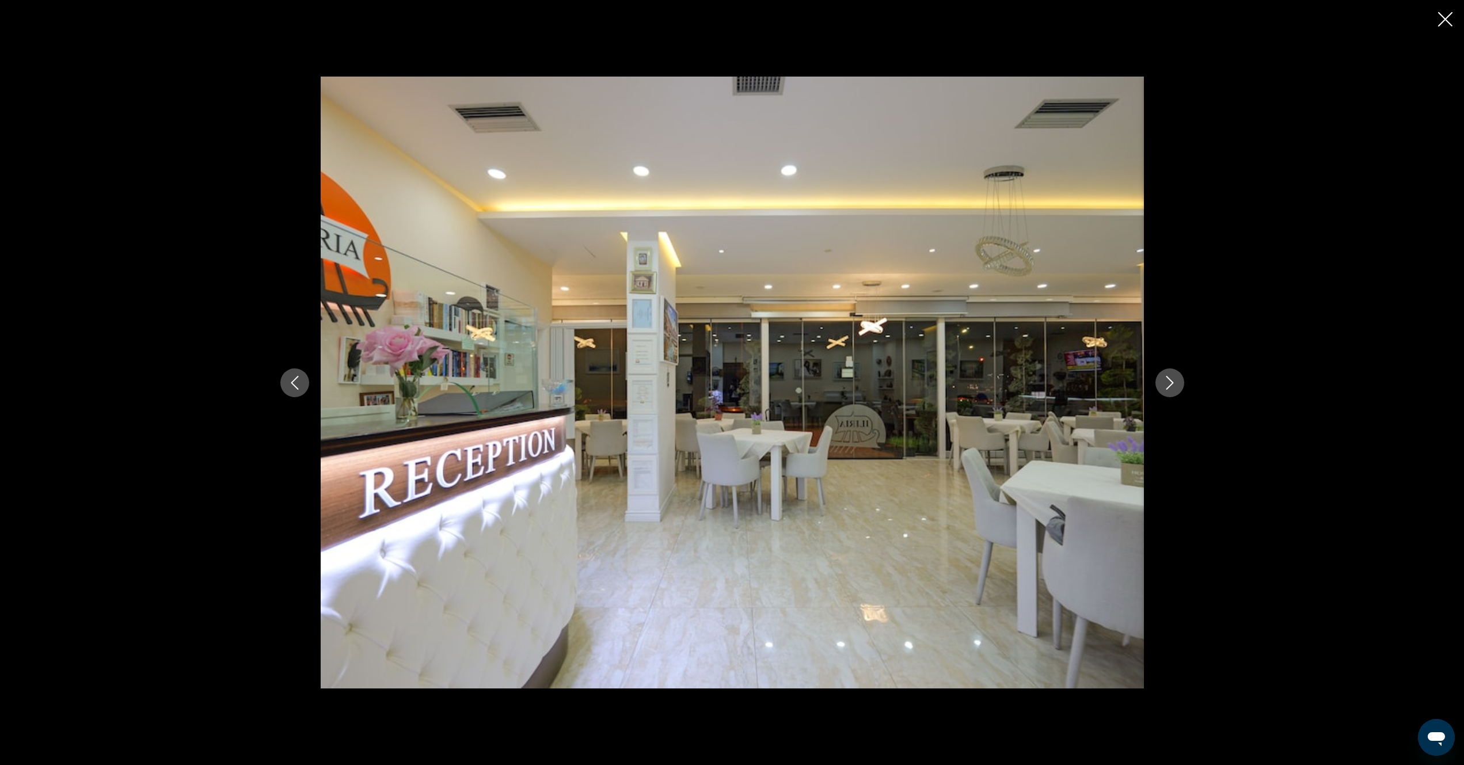
click at [1168, 387] on icon "Next image" at bounding box center [1170, 383] width 14 height 14
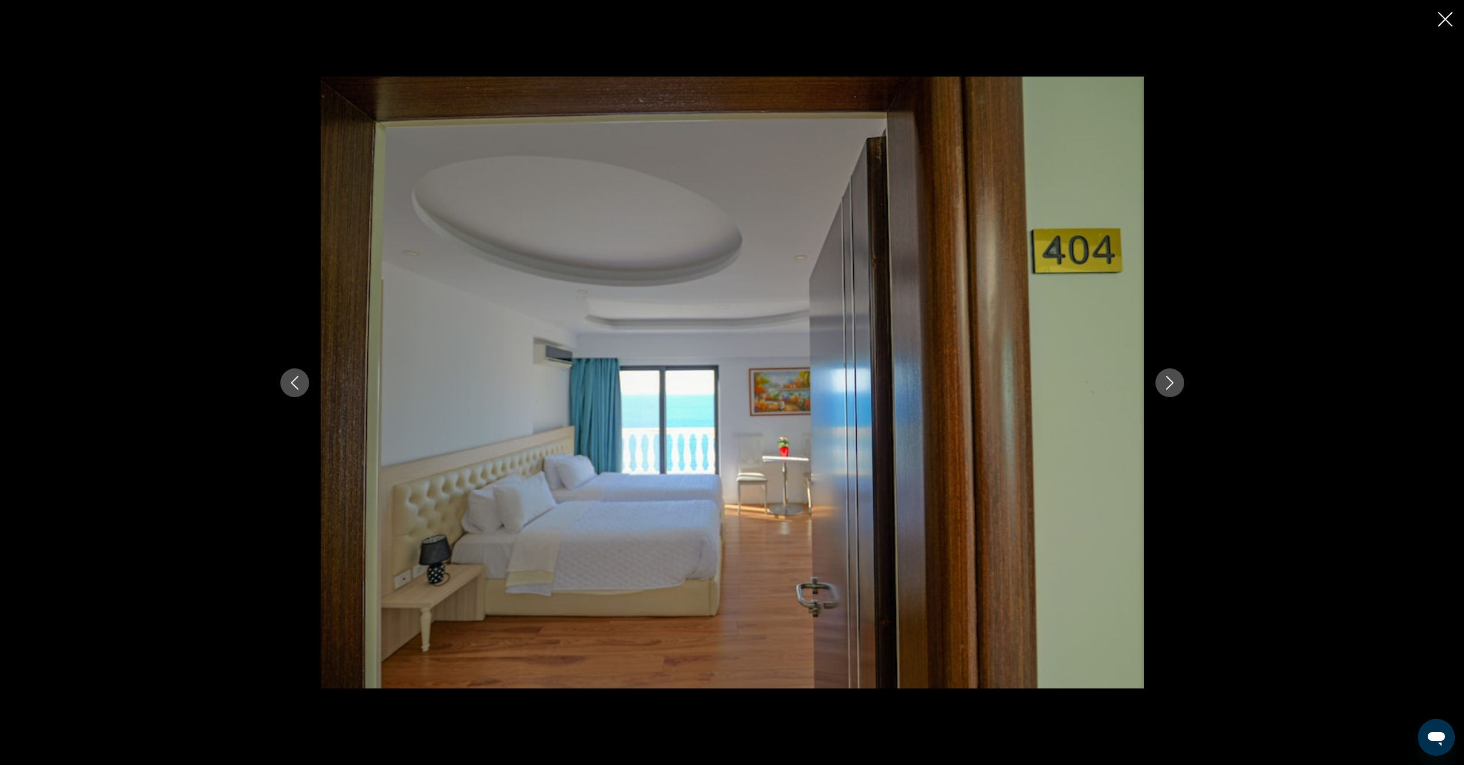
click at [1168, 387] on icon "Next image" at bounding box center [1169, 383] width 7 height 14
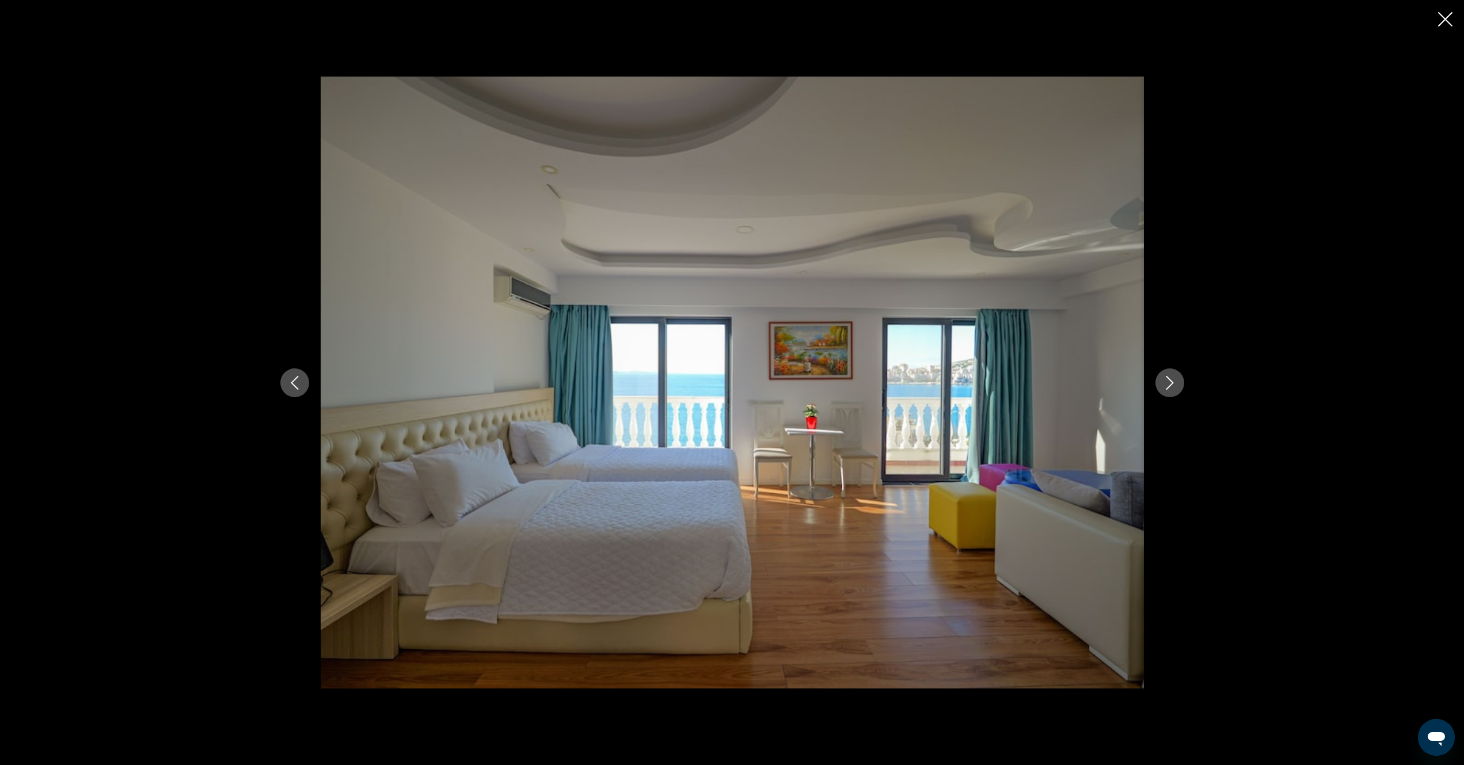
click at [1168, 387] on icon "Next image" at bounding box center [1169, 383] width 7 height 14
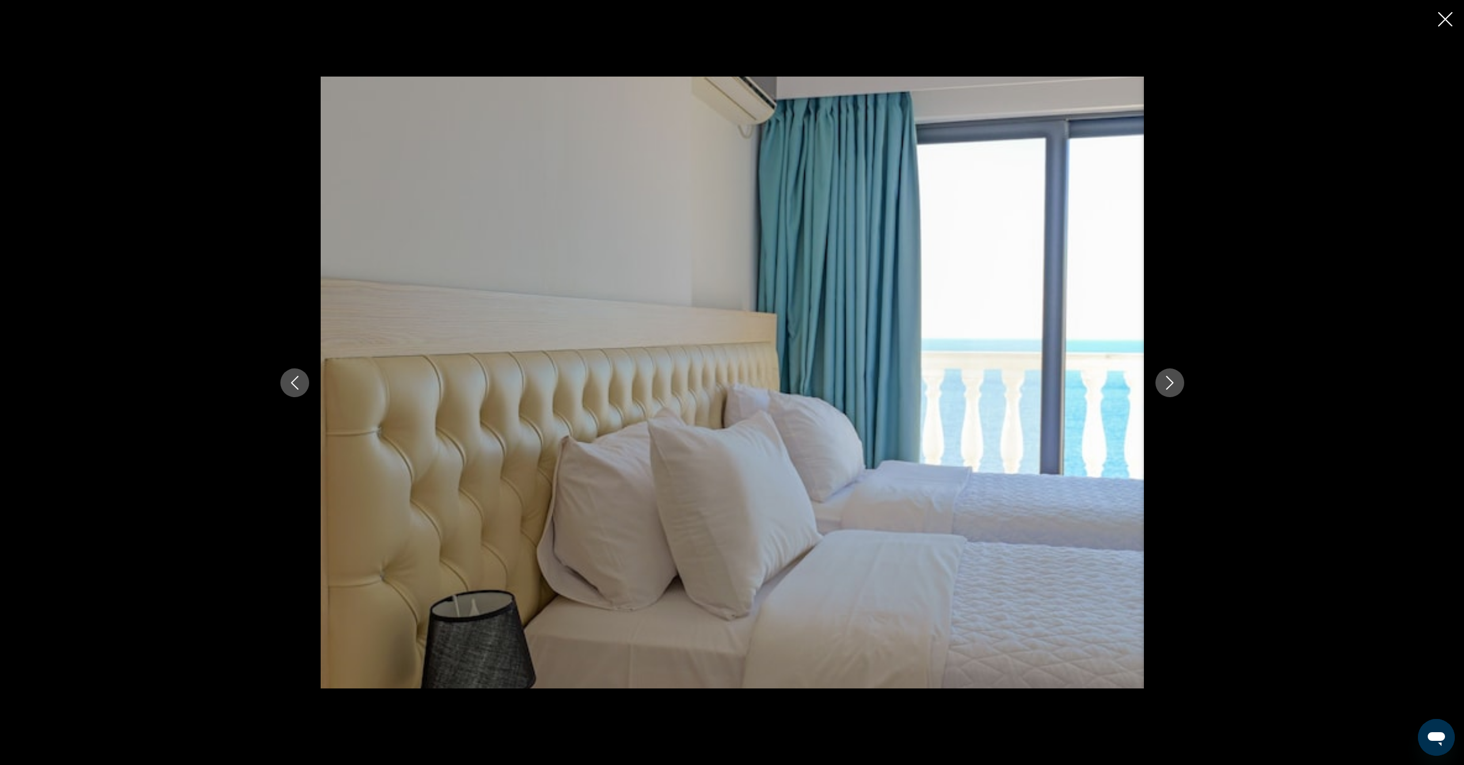
click at [1168, 387] on icon "Next image" at bounding box center [1169, 383] width 7 height 14
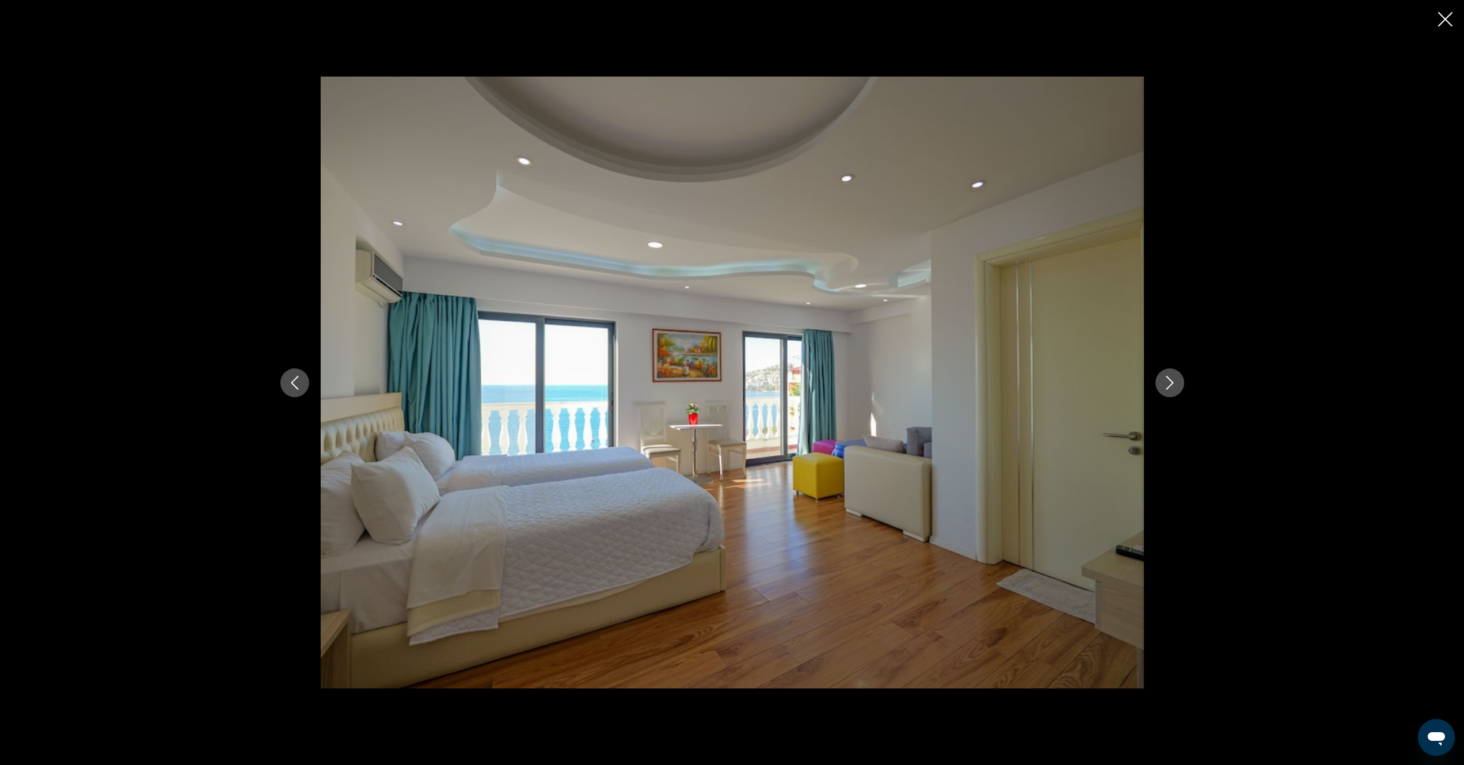
click at [1168, 387] on icon "Next image" at bounding box center [1169, 383] width 7 height 14
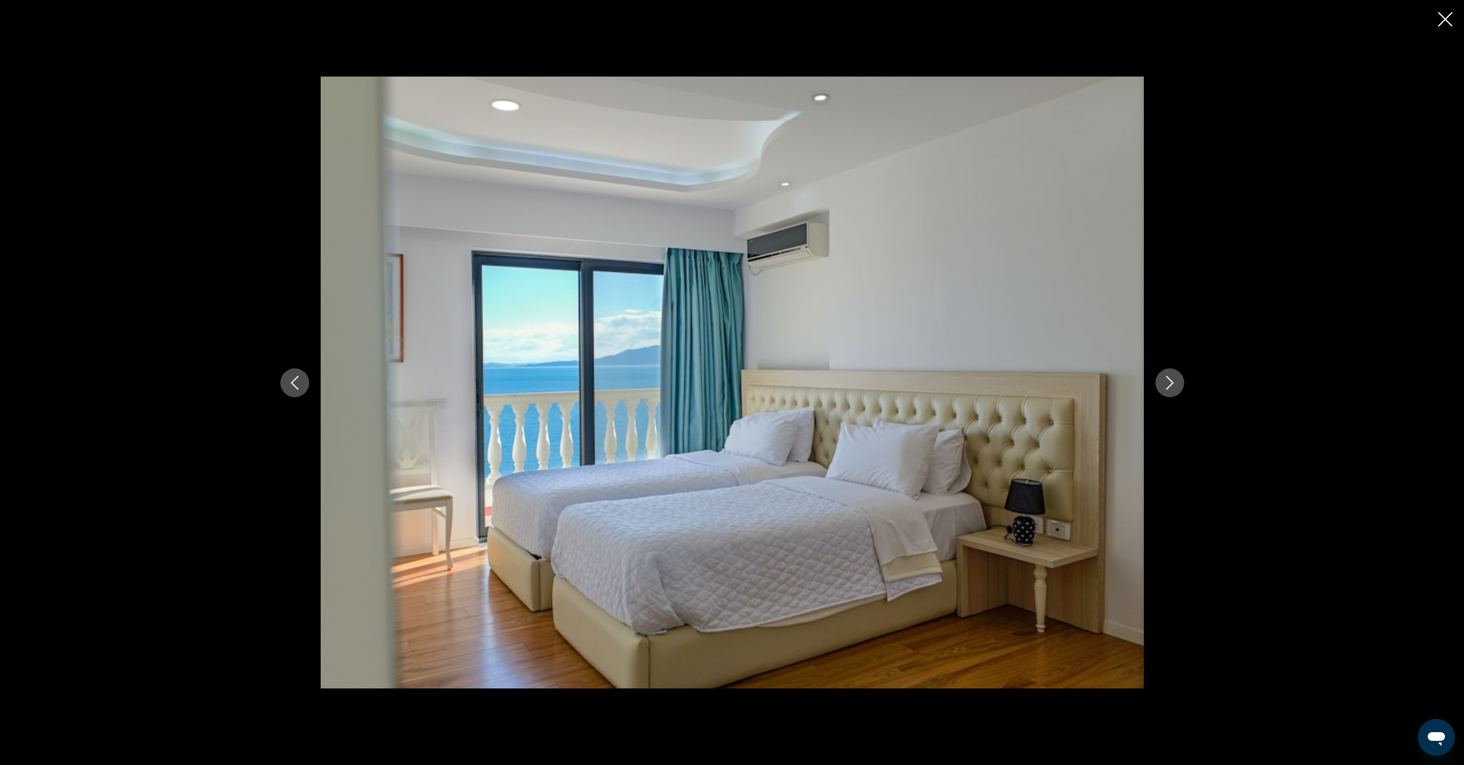
click at [1168, 387] on icon "Next image" at bounding box center [1169, 383] width 7 height 14
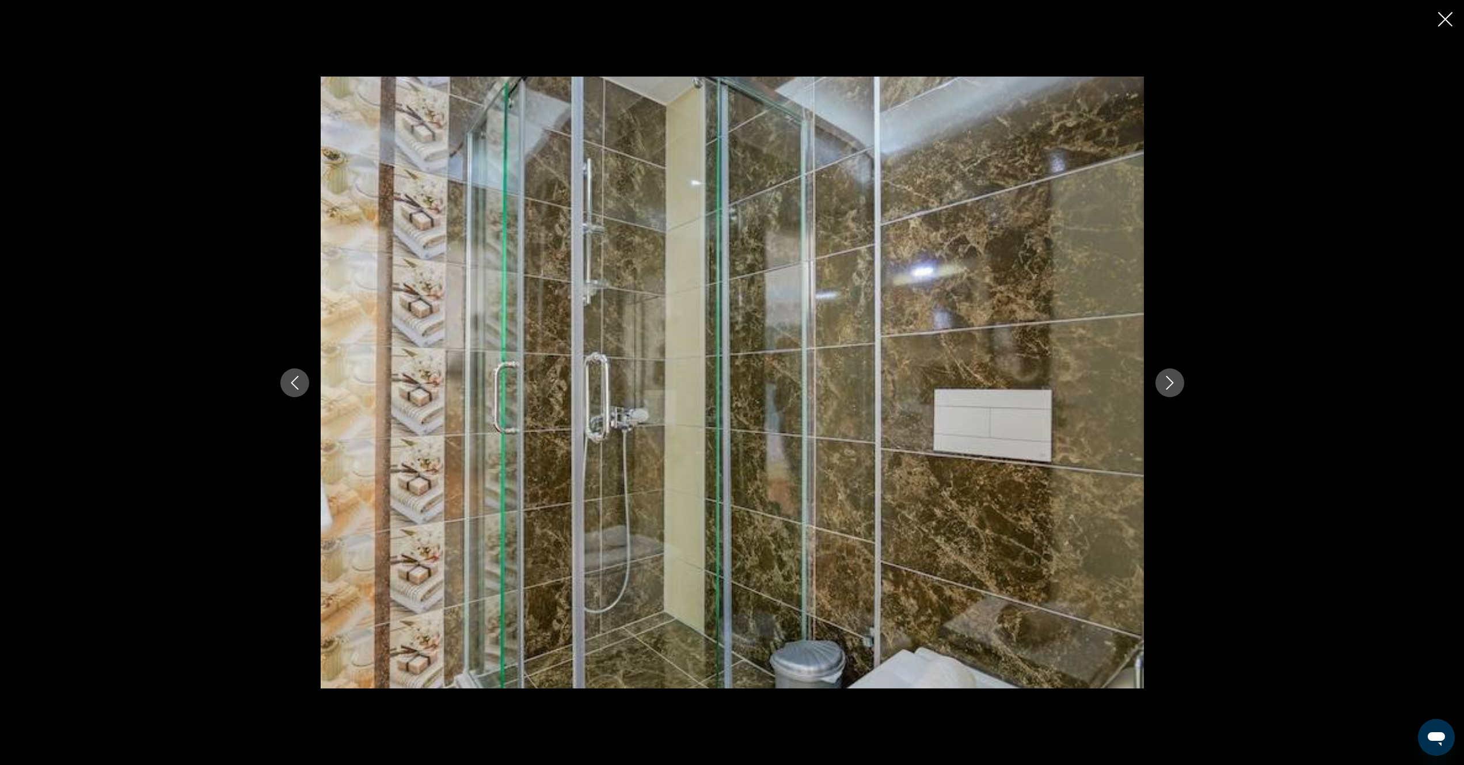
click at [1168, 387] on icon "Next image" at bounding box center [1169, 383] width 7 height 14
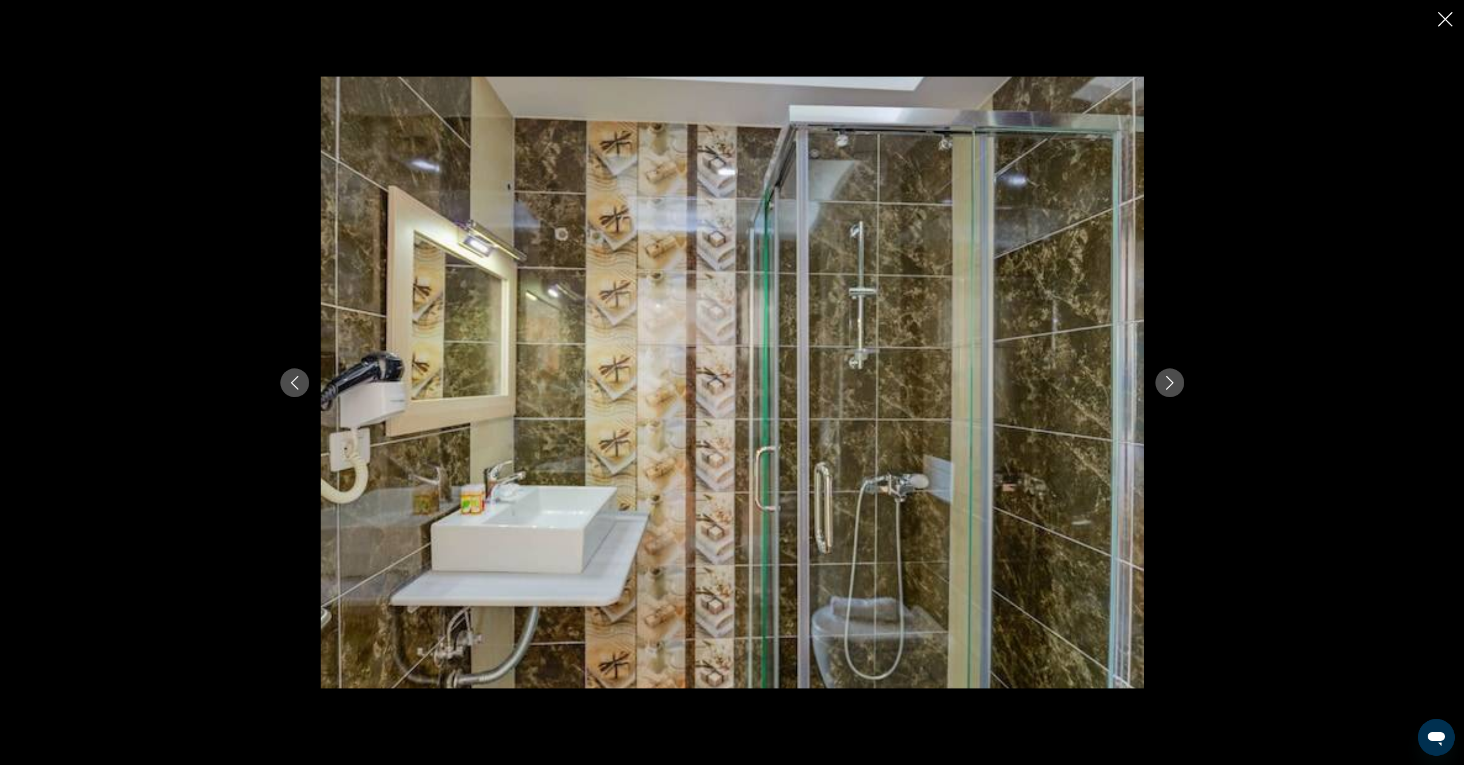
click at [1168, 387] on icon "Next image" at bounding box center [1169, 383] width 7 height 14
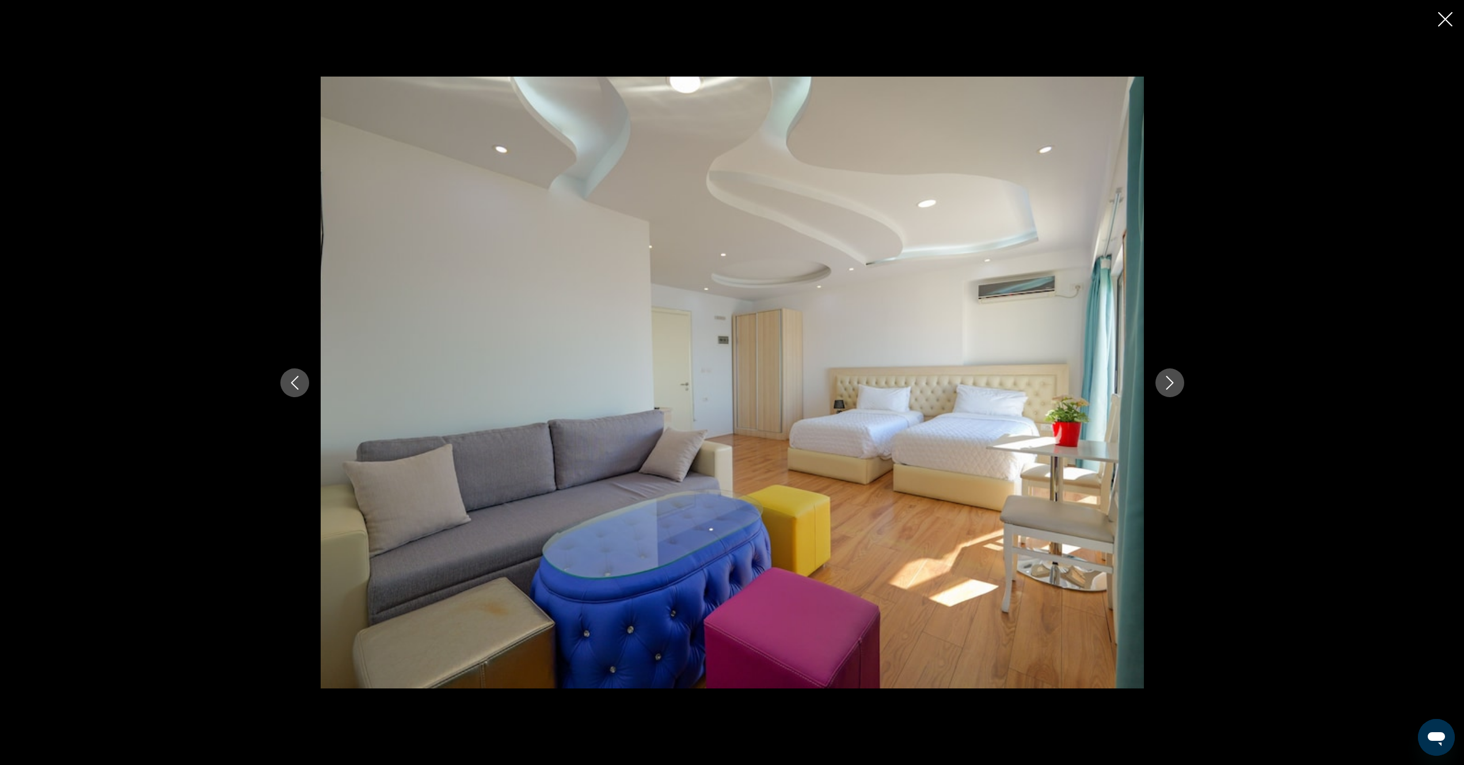
click at [1168, 387] on icon "Next image" at bounding box center [1169, 383] width 7 height 14
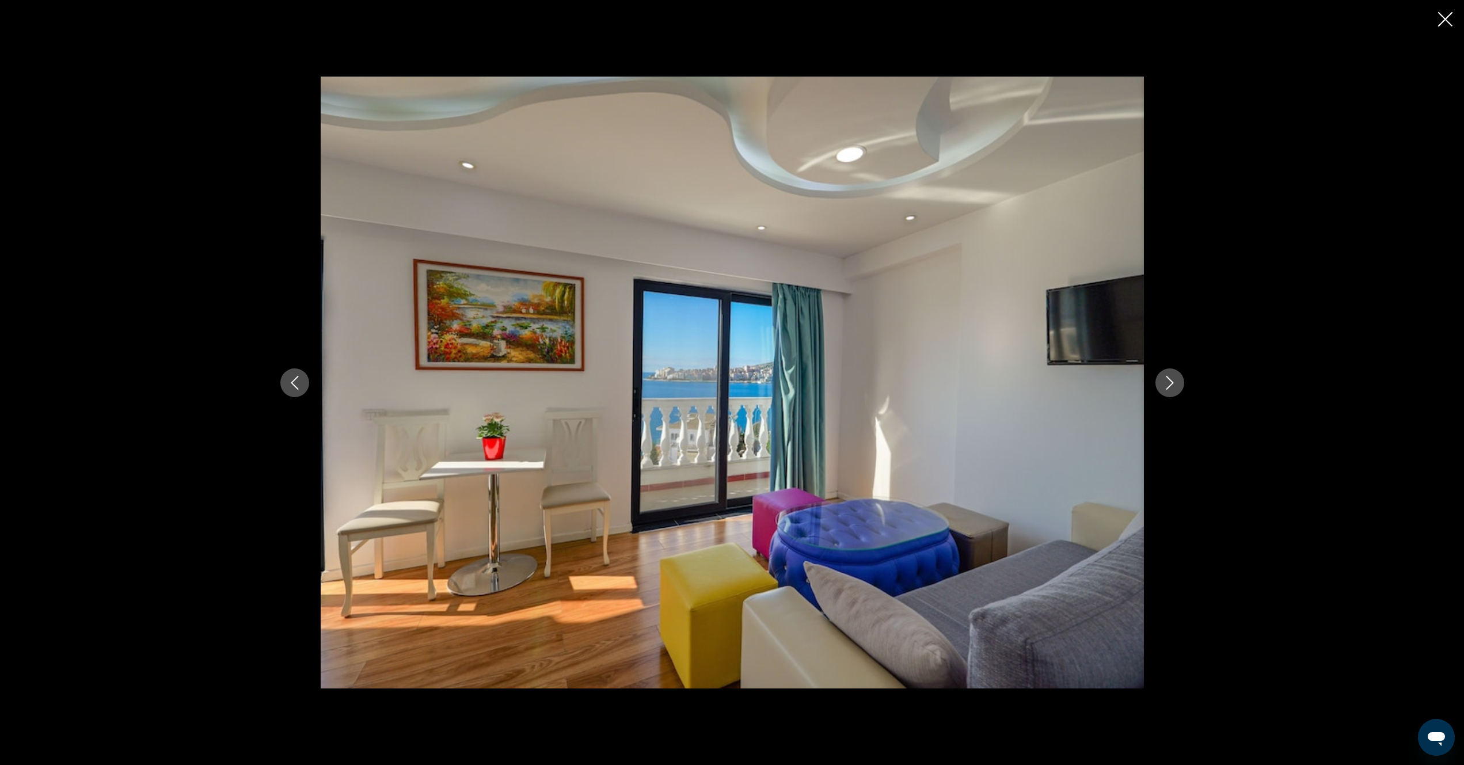
click at [1168, 387] on icon "Next image" at bounding box center [1169, 383] width 7 height 14
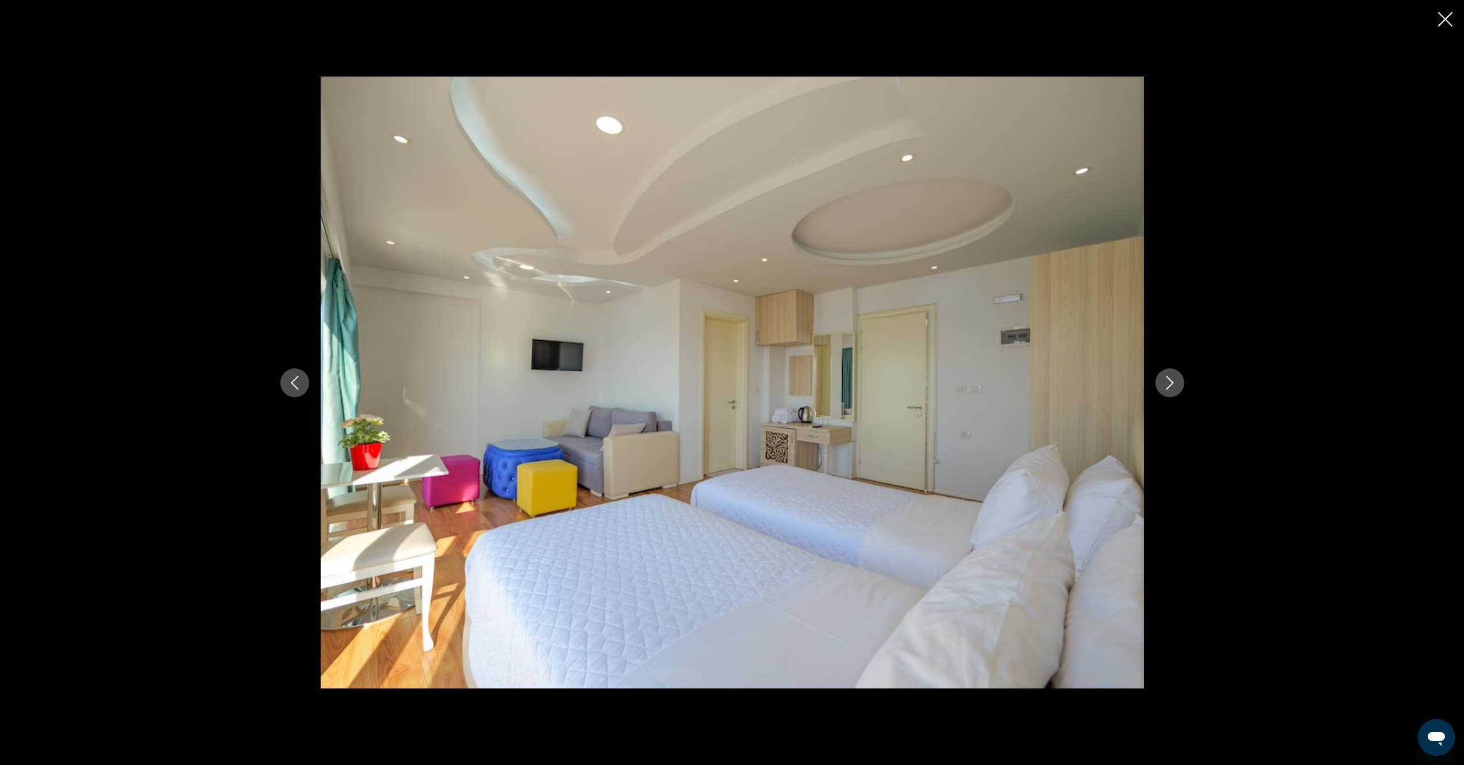
click at [1168, 387] on icon "Next image" at bounding box center [1169, 383] width 7 height 14
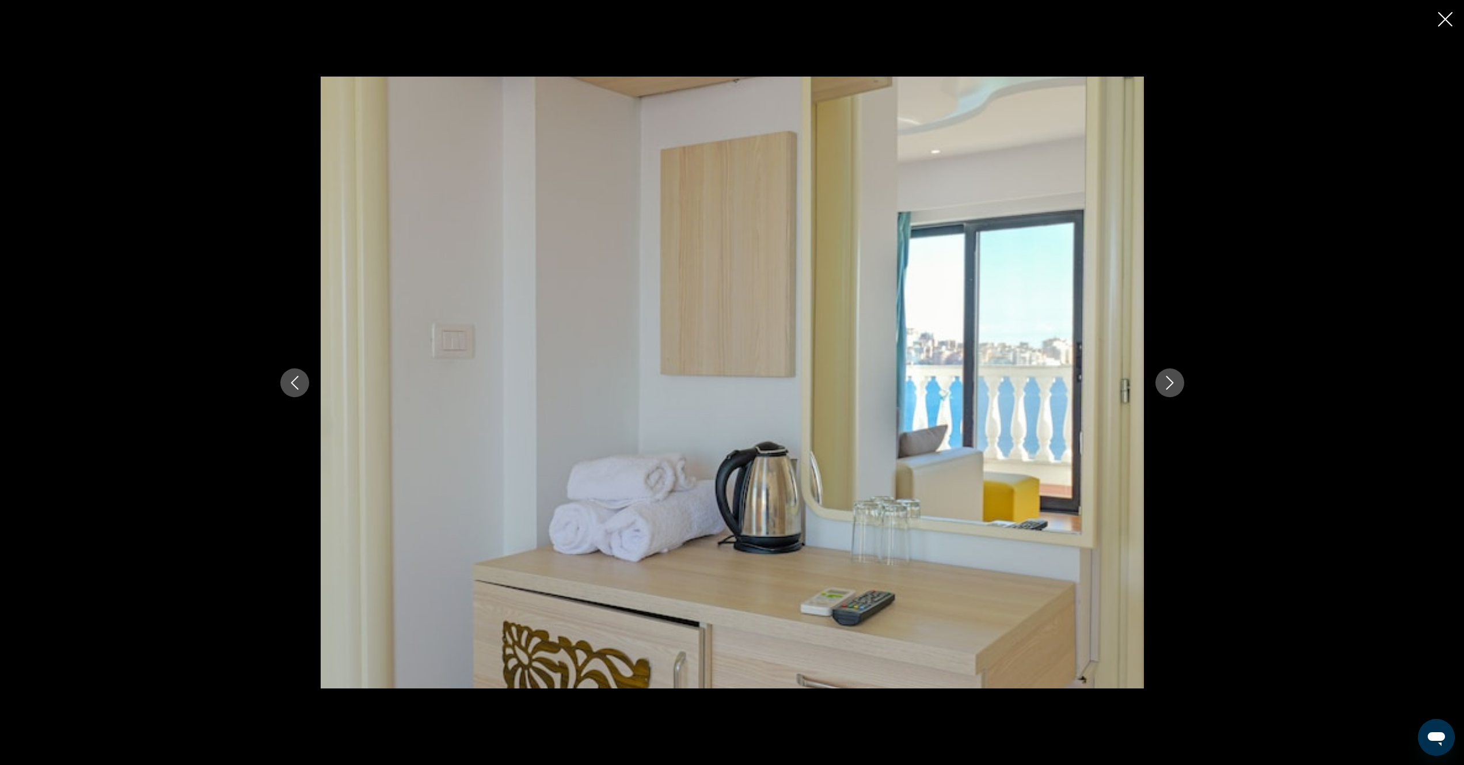
click at [1168, 387] on icon "Next image" at bounding box center [1169, 383] width 7 height 14
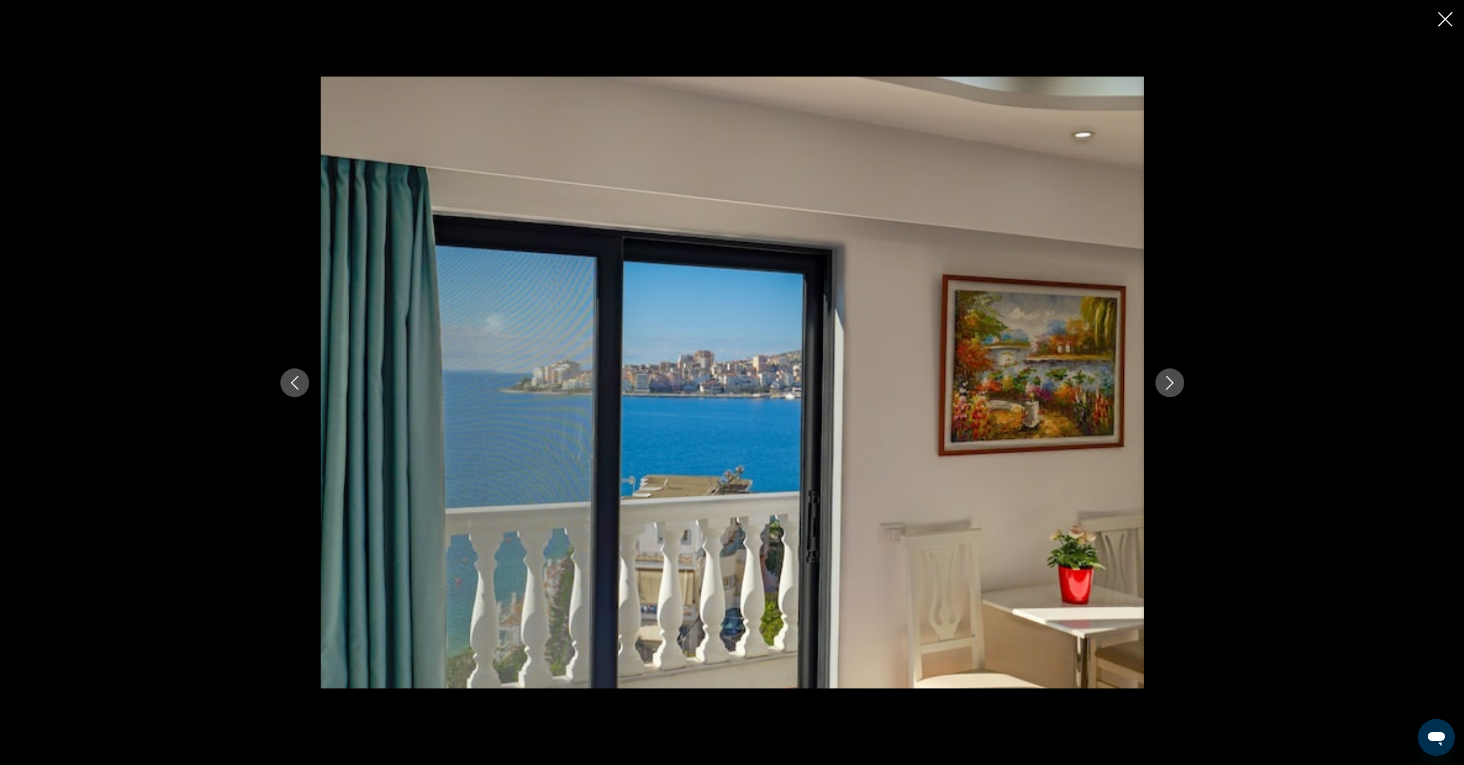
click at [1168, 387] on icon "Next image" at bounding box center [1169, 383] width 7 height 14
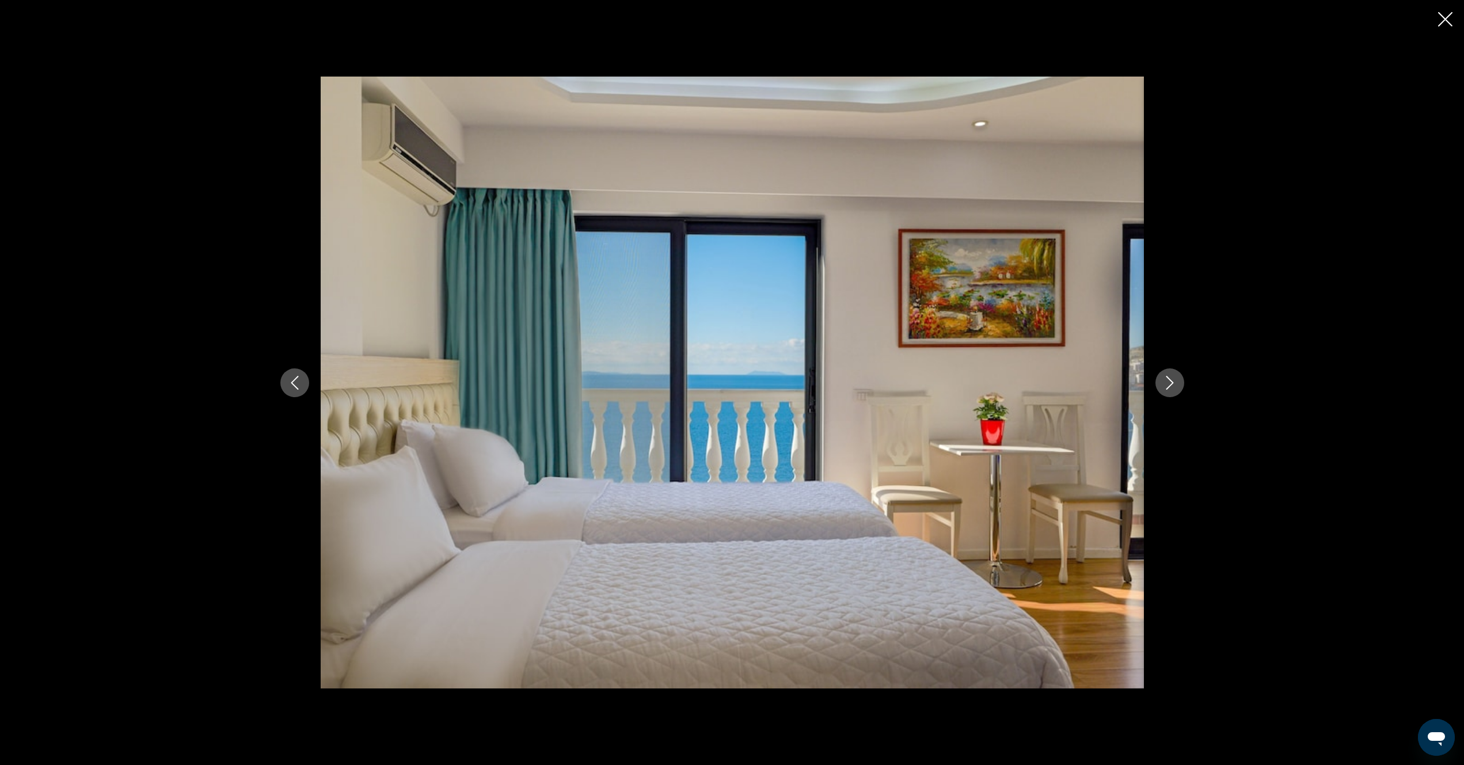
click at [1168, 387] on icon "Next image" at bounding box center [1169, 383] width 7 height 14
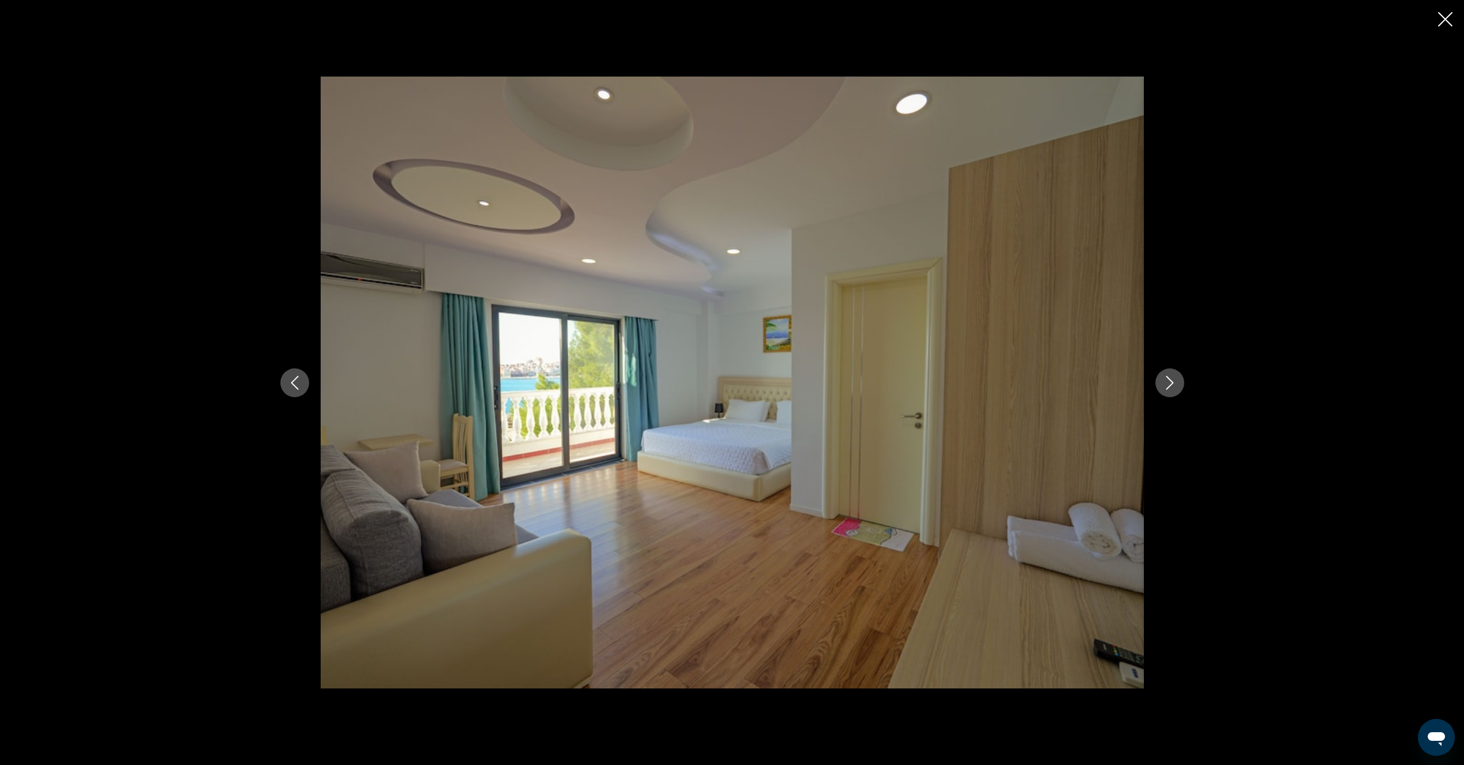
click at [1168, 387] on icon "Next image" at bounding box center [1169, 383] width 7 height 14
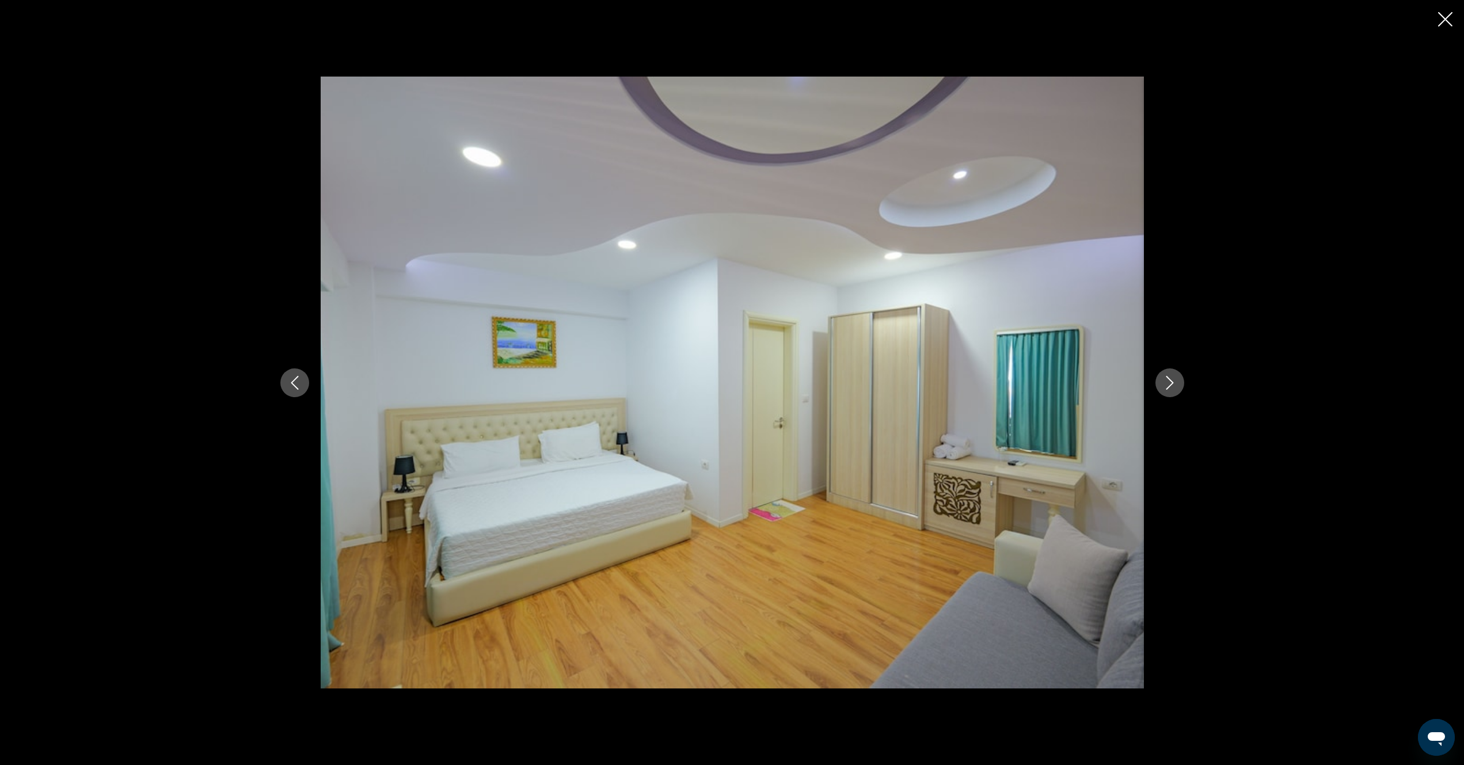
click at [1168, 387] on icon "Next image" at bounding box center [1169, 383] width 7 height 14
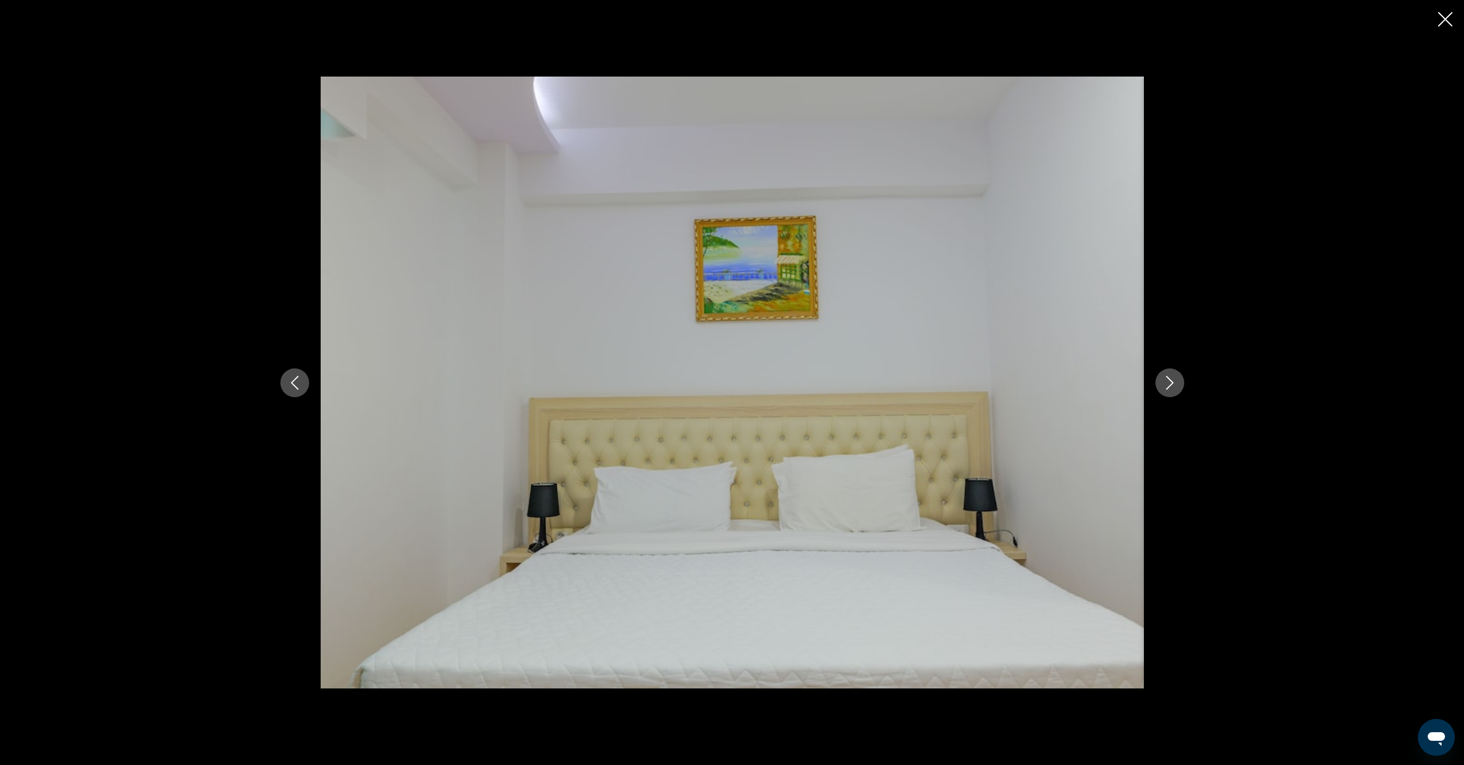
click at [1168, 387] on icon "Next image" at bounding box center [1169, 383] width 7 height 14
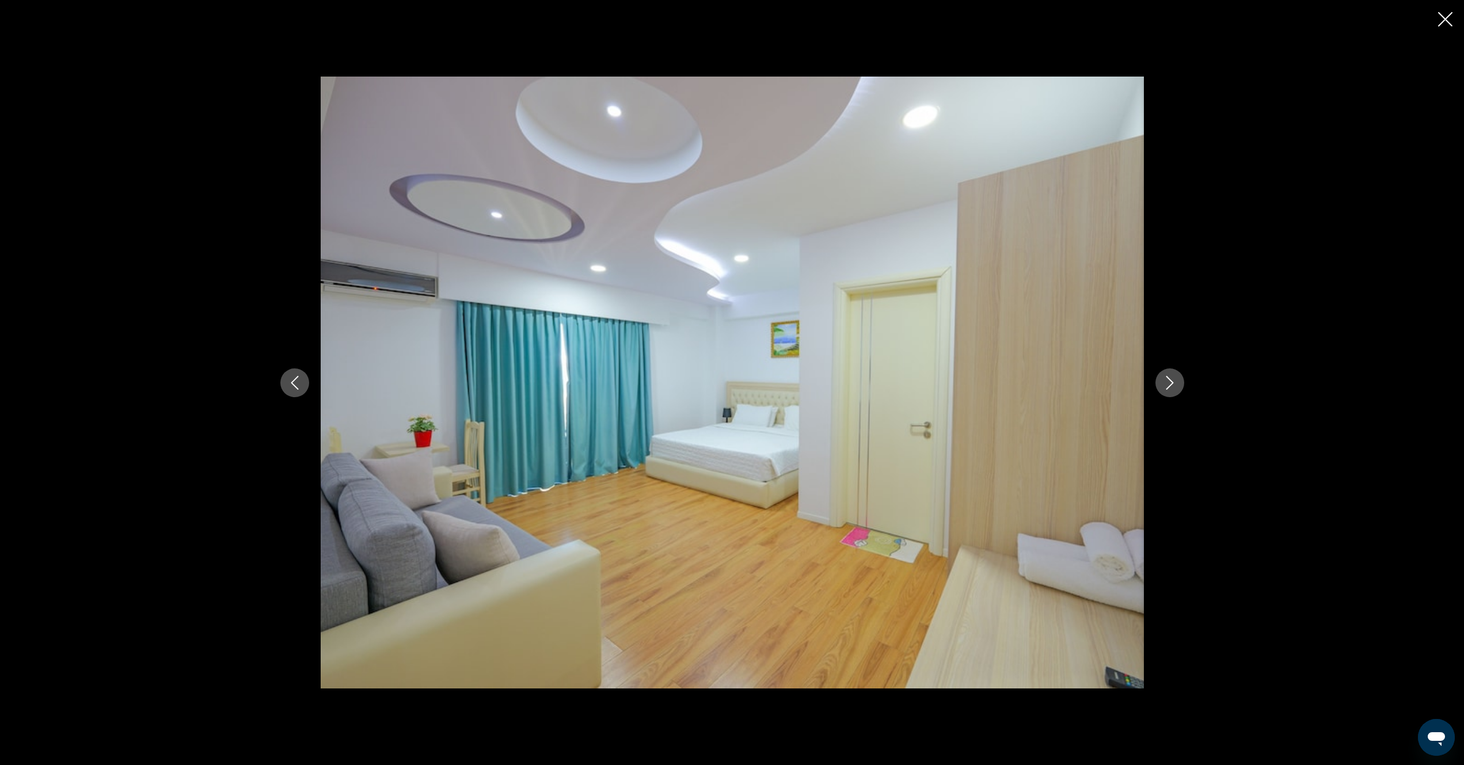
click at [1168, 387] on icon "Next image" at bounding box center [1169, 383] width 7 height 14
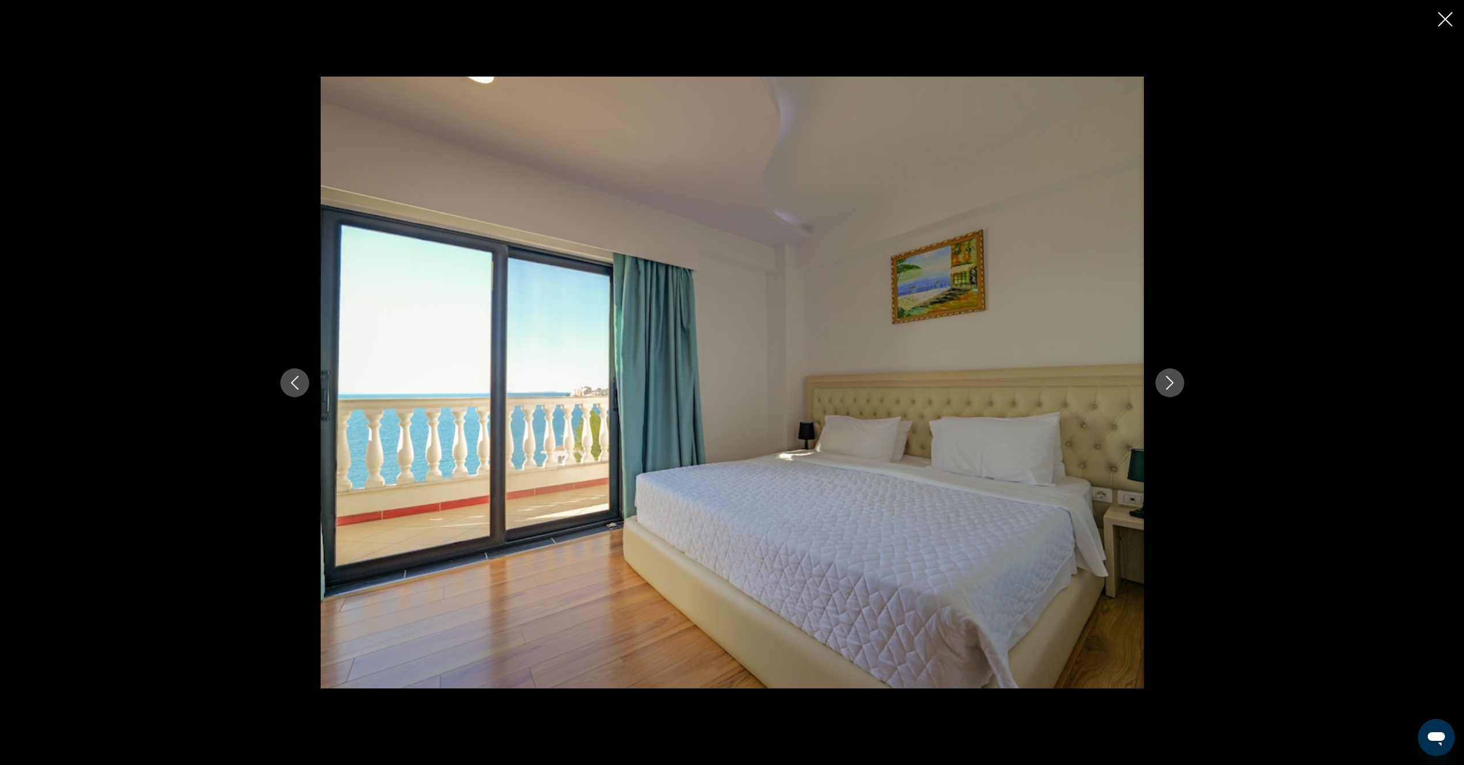
click at [1168, 387] on icon "Next image" at bounding box center [1169, 383] width 7 height 14
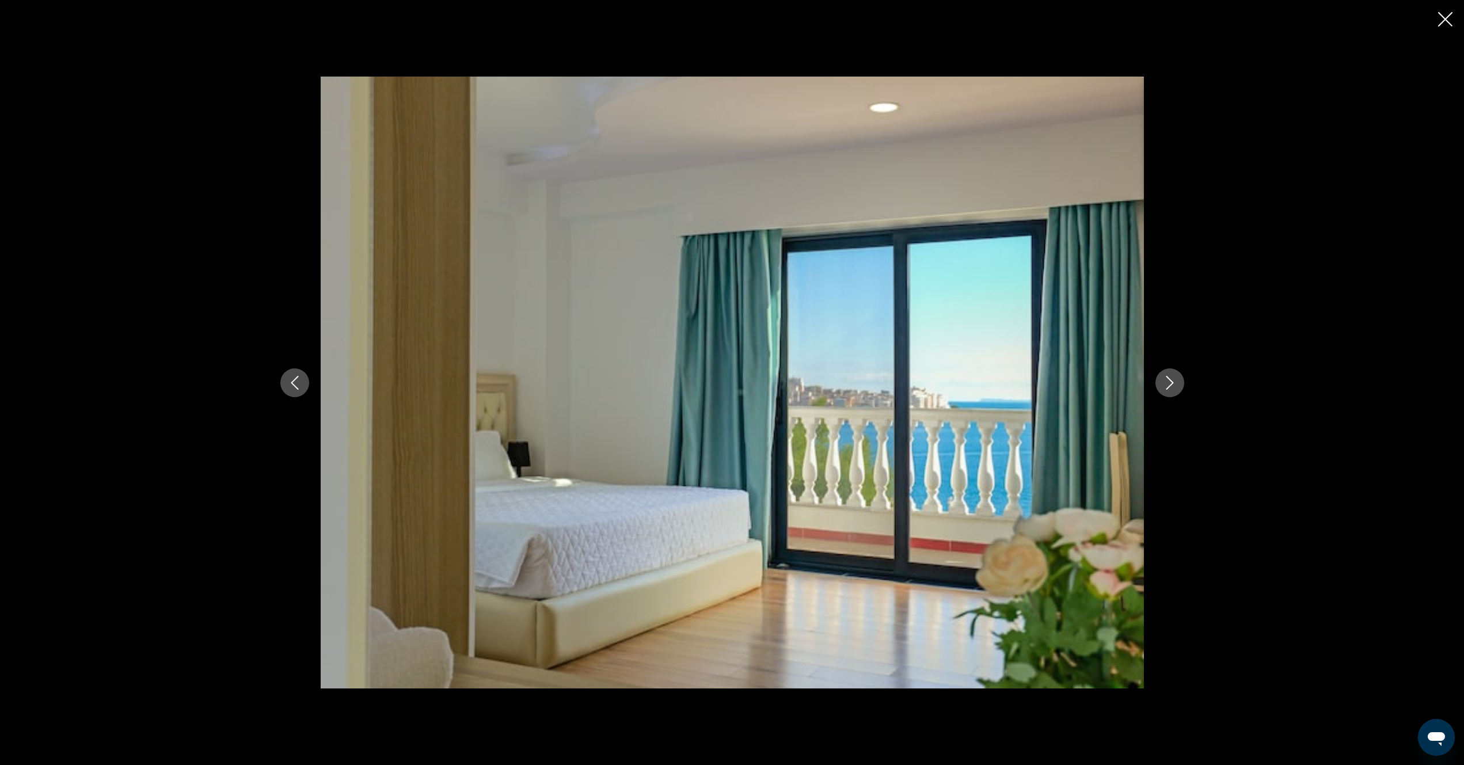
click at [1168, 387] on icon "Next image" at bounding box center [1169, 383] width 7 height 14
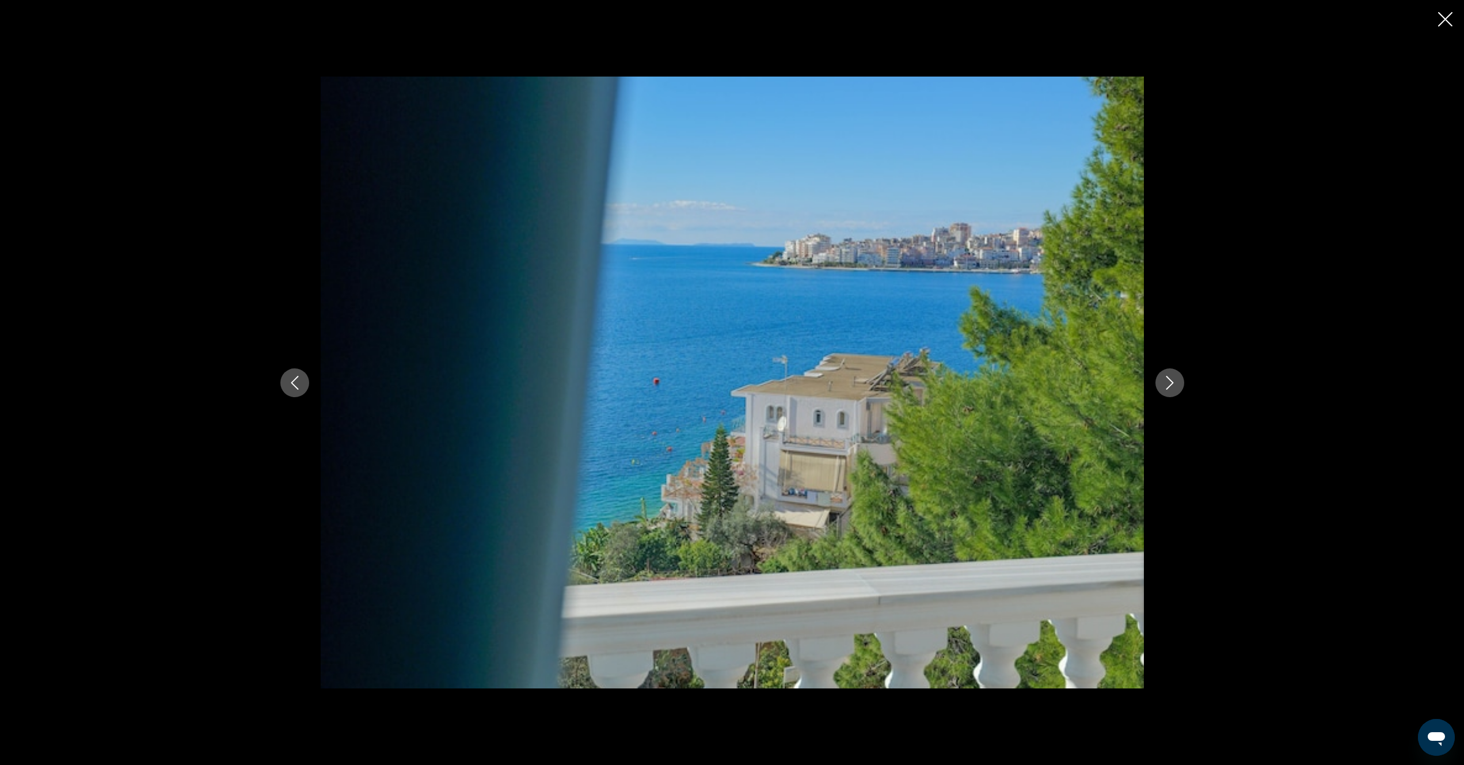
click at [1168, 387] on icon "Next image" at bounding box center [1169, 383] width 7 height 14
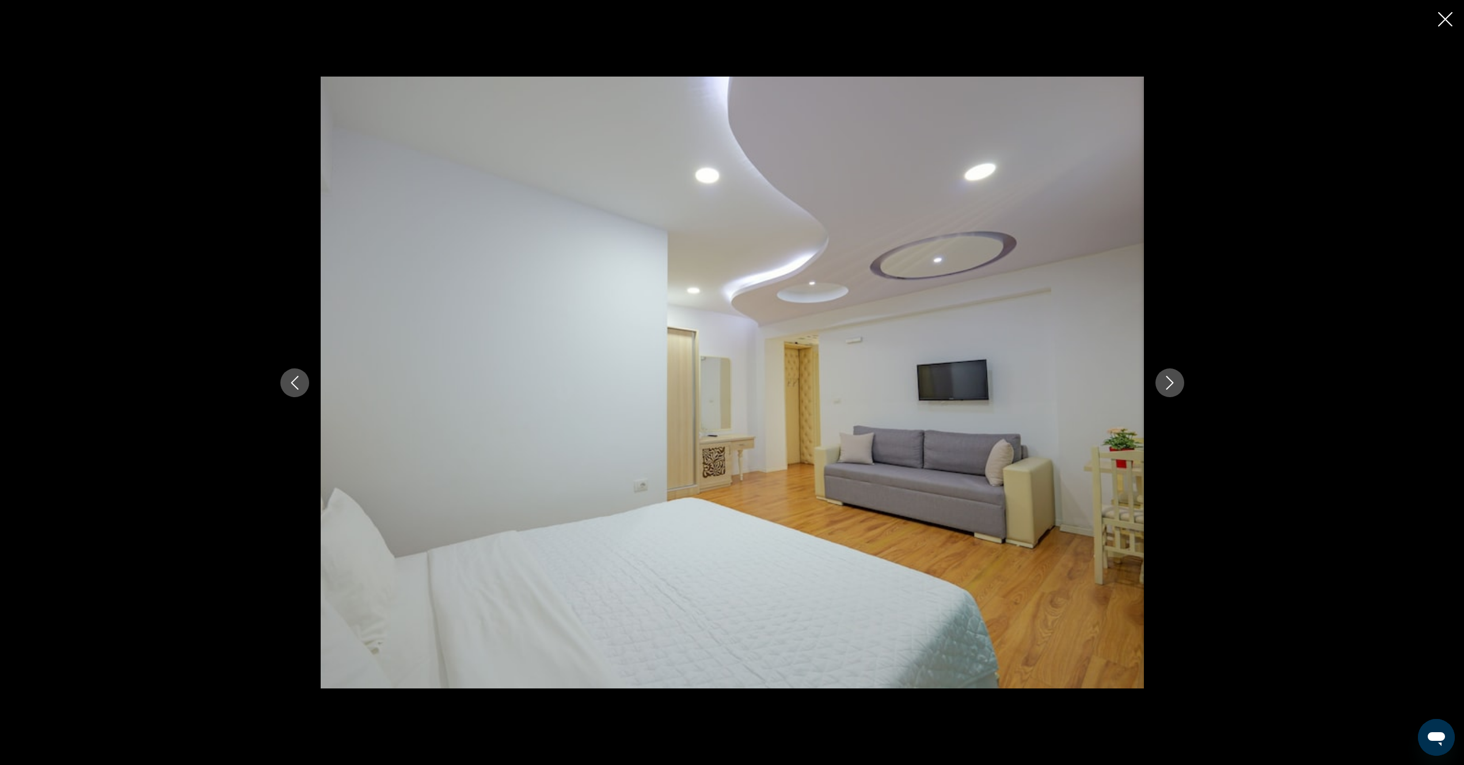
click at [1168, 387] on icon "Next image" at bounding box center [1169, 383] width 7 height 14
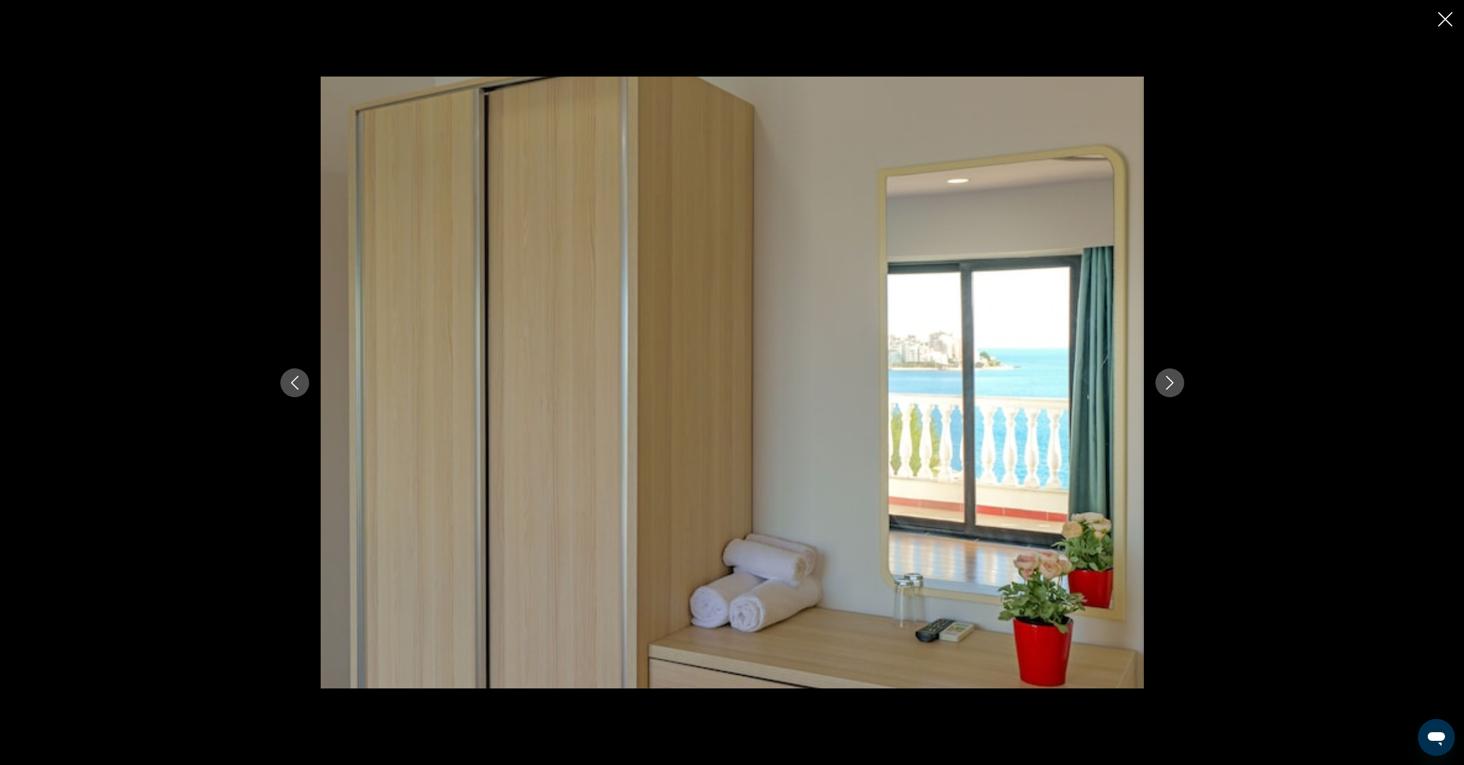
click at [1168, 387] on icon "Next image" at bounding box center [1169, 383] width 7 height 14
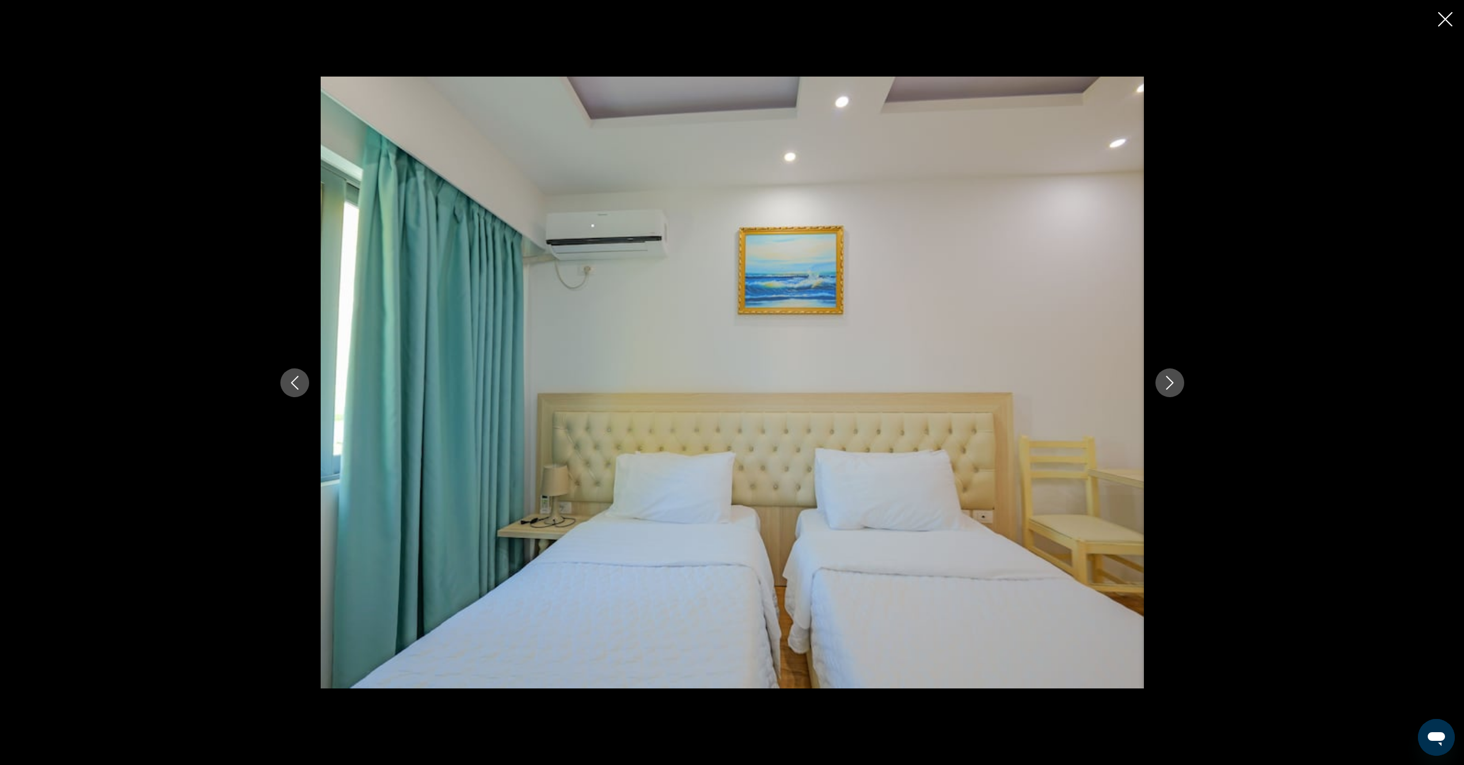
click at [1168, 387] on icon "Next image" at bounding box center [1169, 383] width 7 height 14
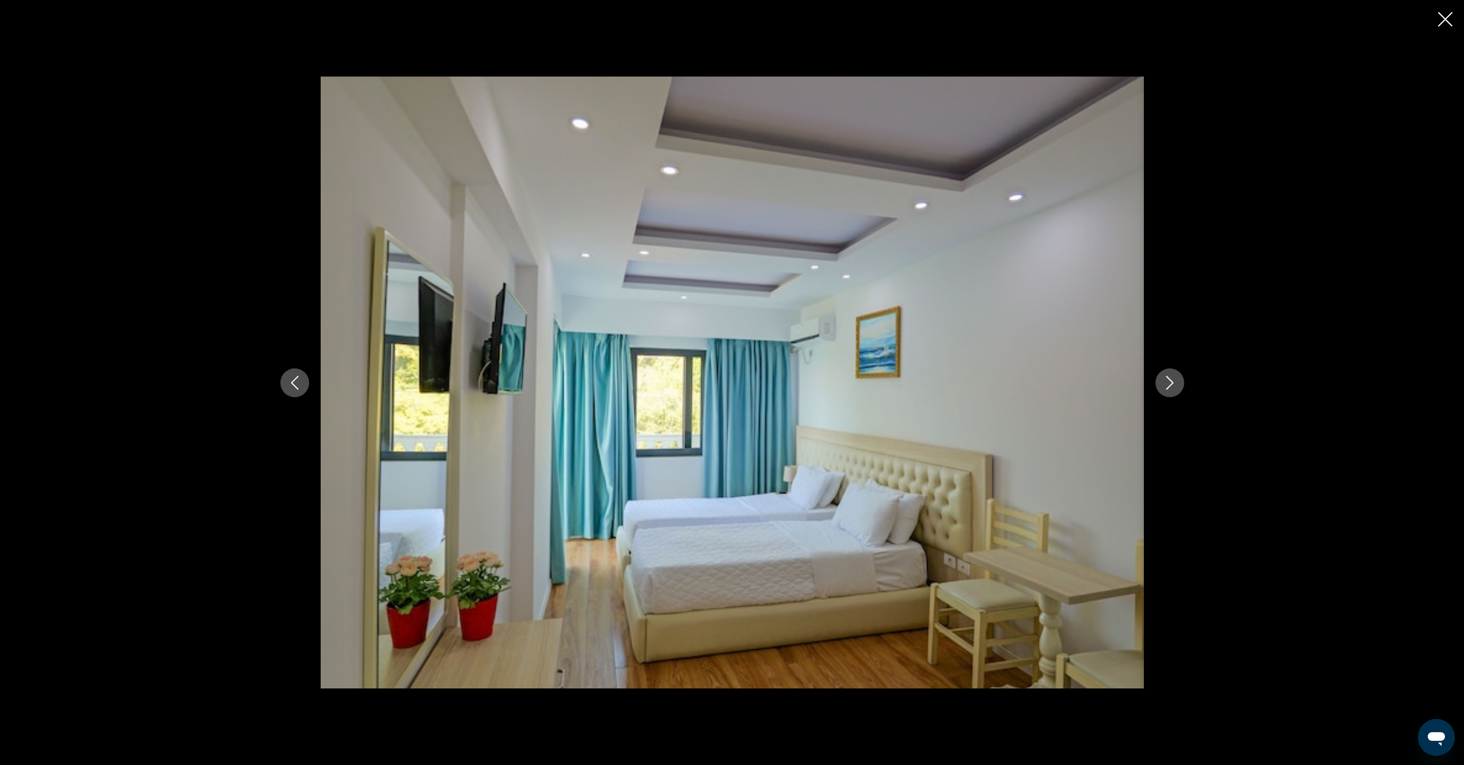
click at [1168, 387] on icon "Next image" at bounding box center [1169, 383] width 7 height 14
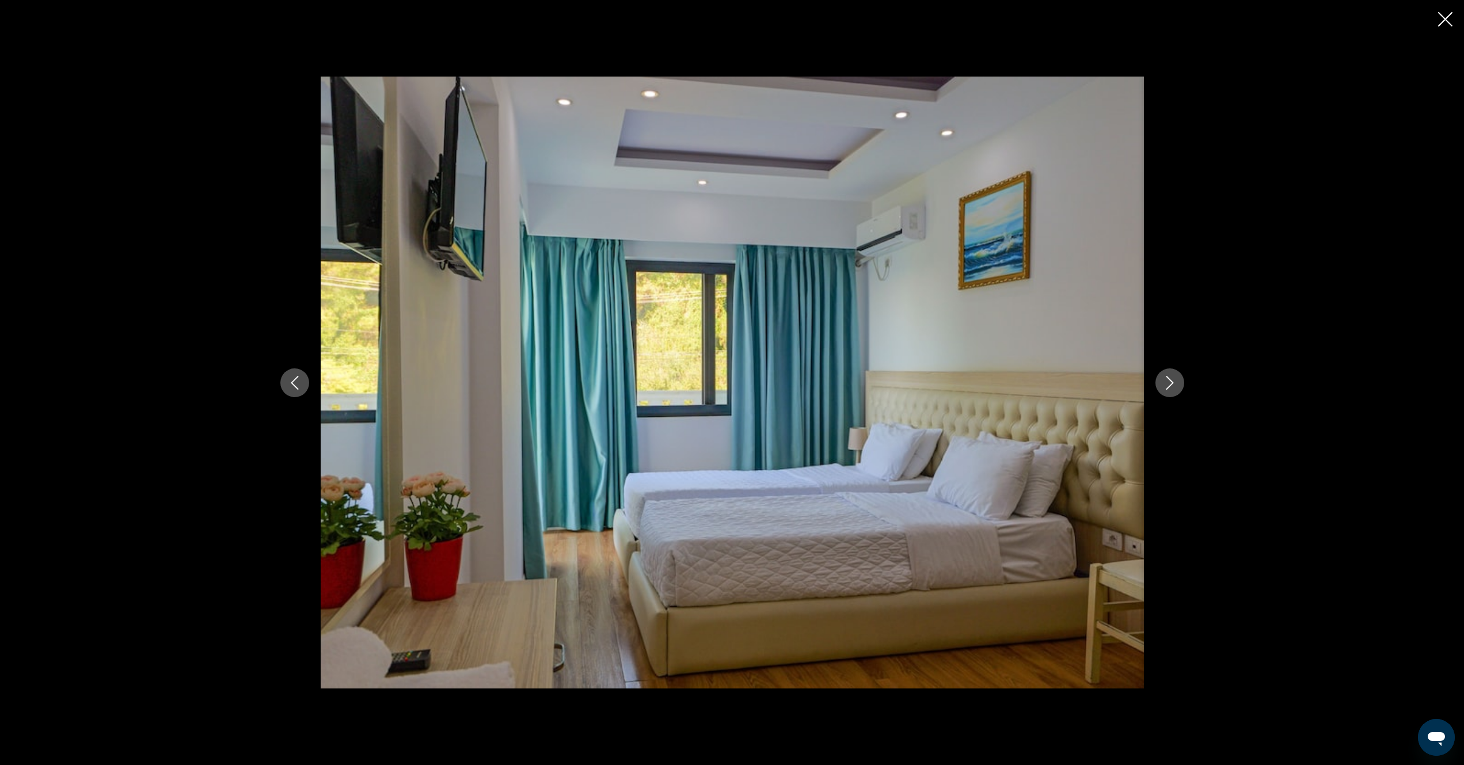
click at [1168, 387] on icon "Next image" at bounding box center [1169, 383] width 7 height 14
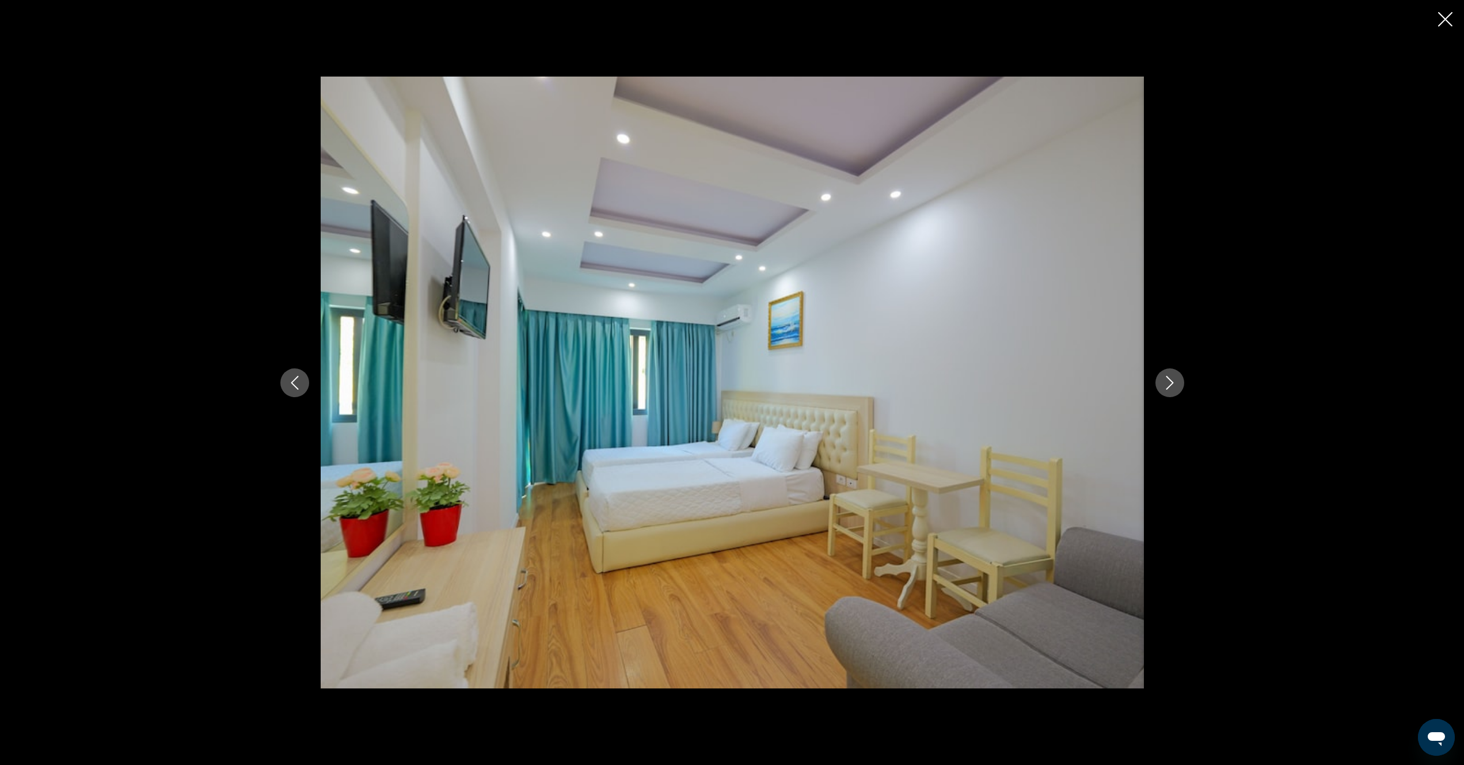
click at [1168, 387] on icon "Next image" at bounding box center [1169, 383] width 7 height 14
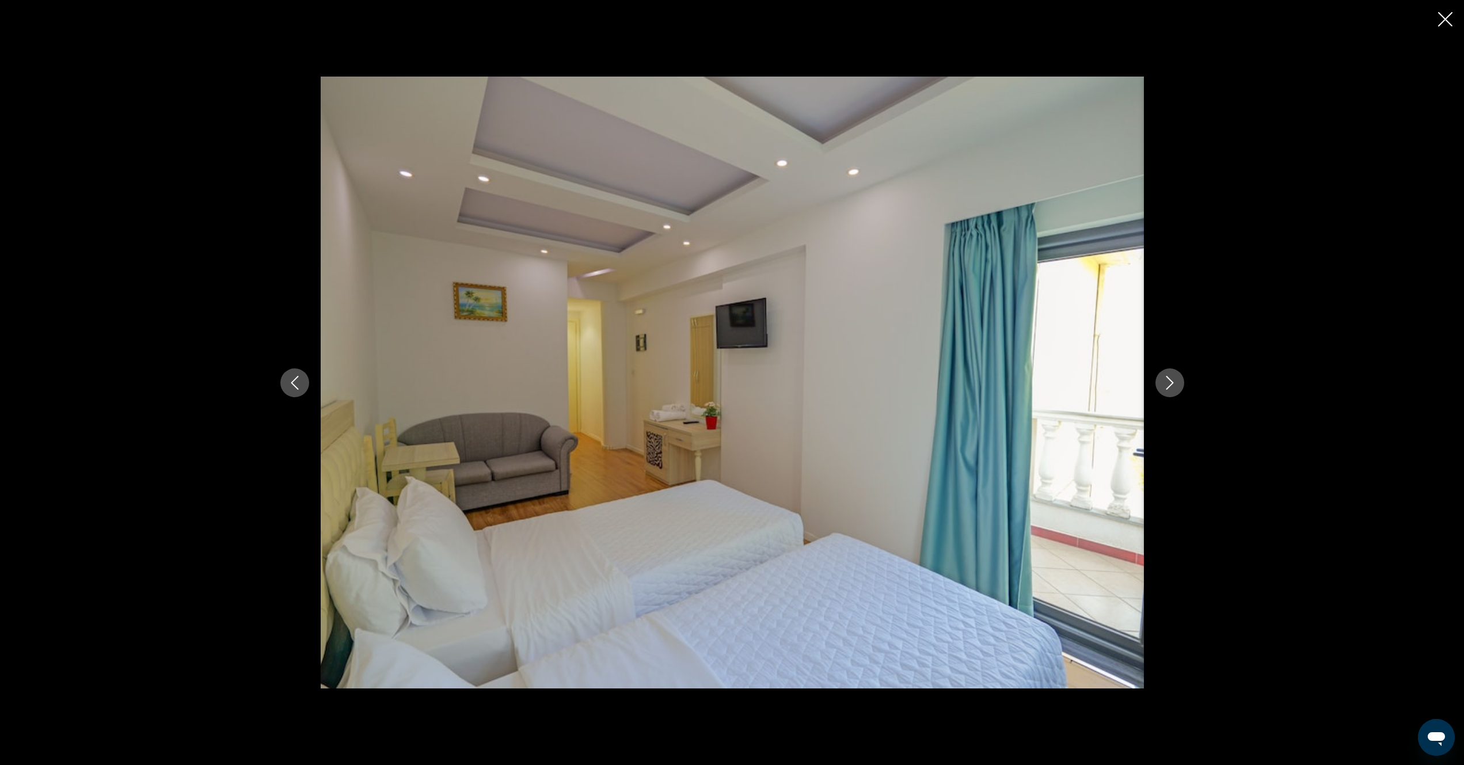
click at [1168, 387] on icon "Next image" at bounding box center [1169, 383] width 7 height 14
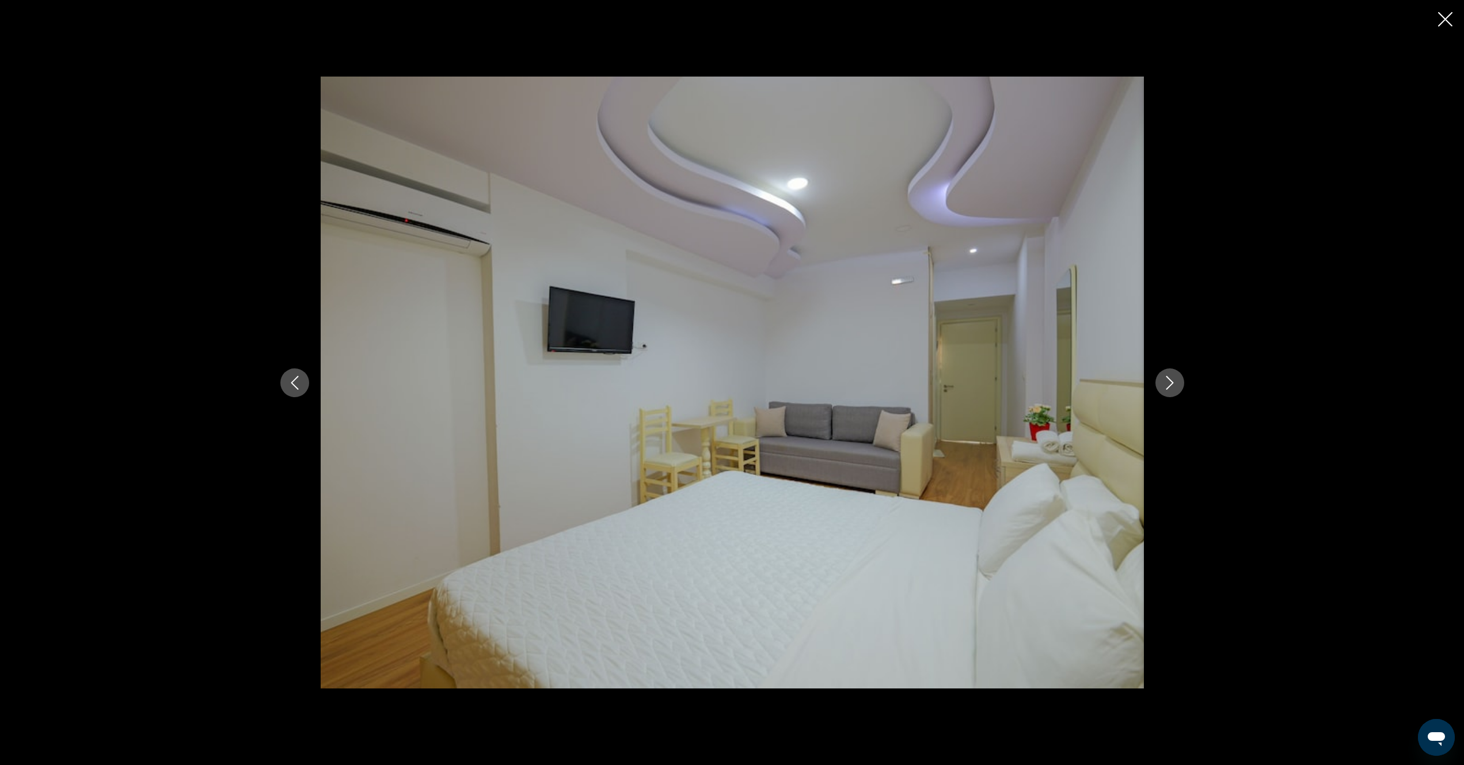
click at [1168, 387] on icon "Next image" at bounding box center [1169, 383] width 7 height 14
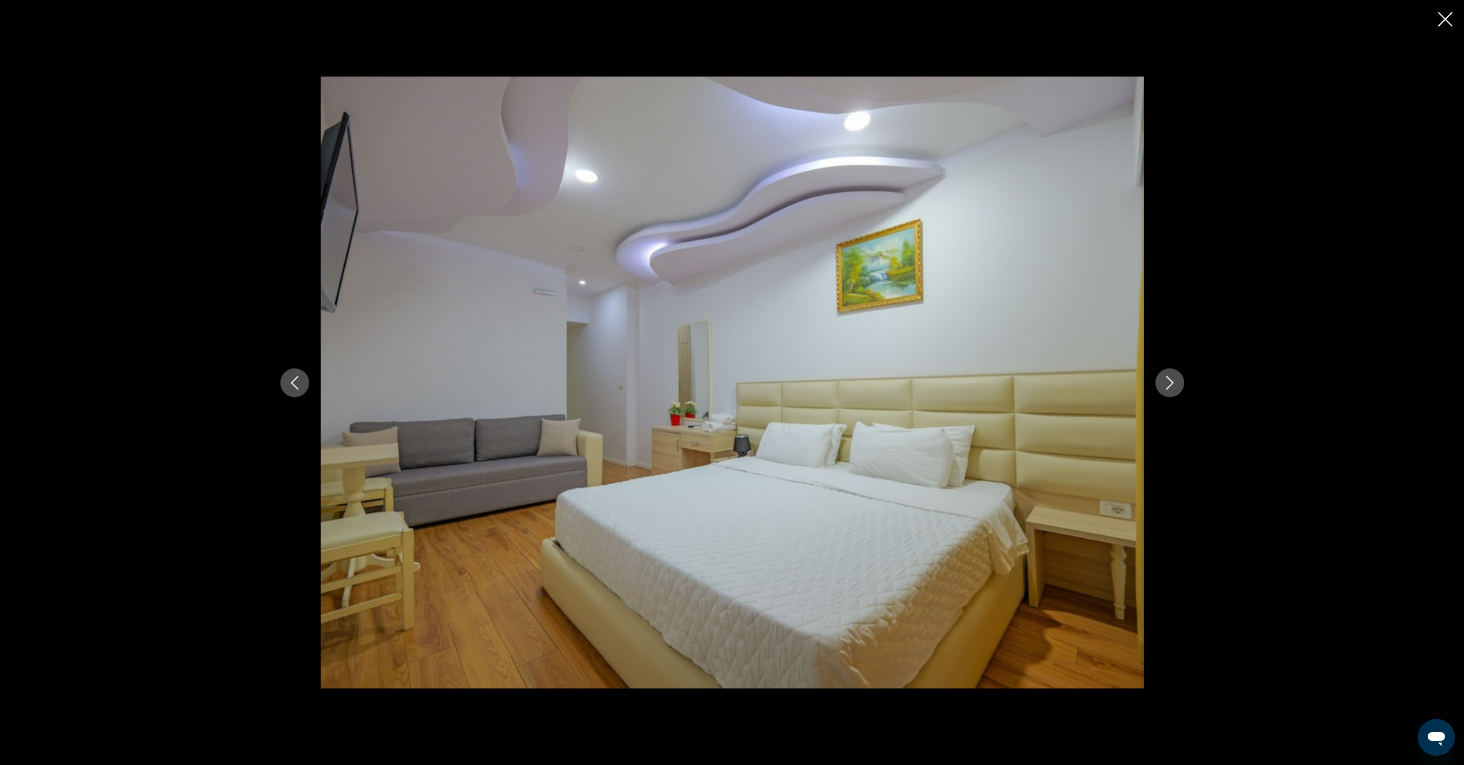
click at [1168, 387] on icon "Next image" at bounding box center [1169, 383] width 7 height 14
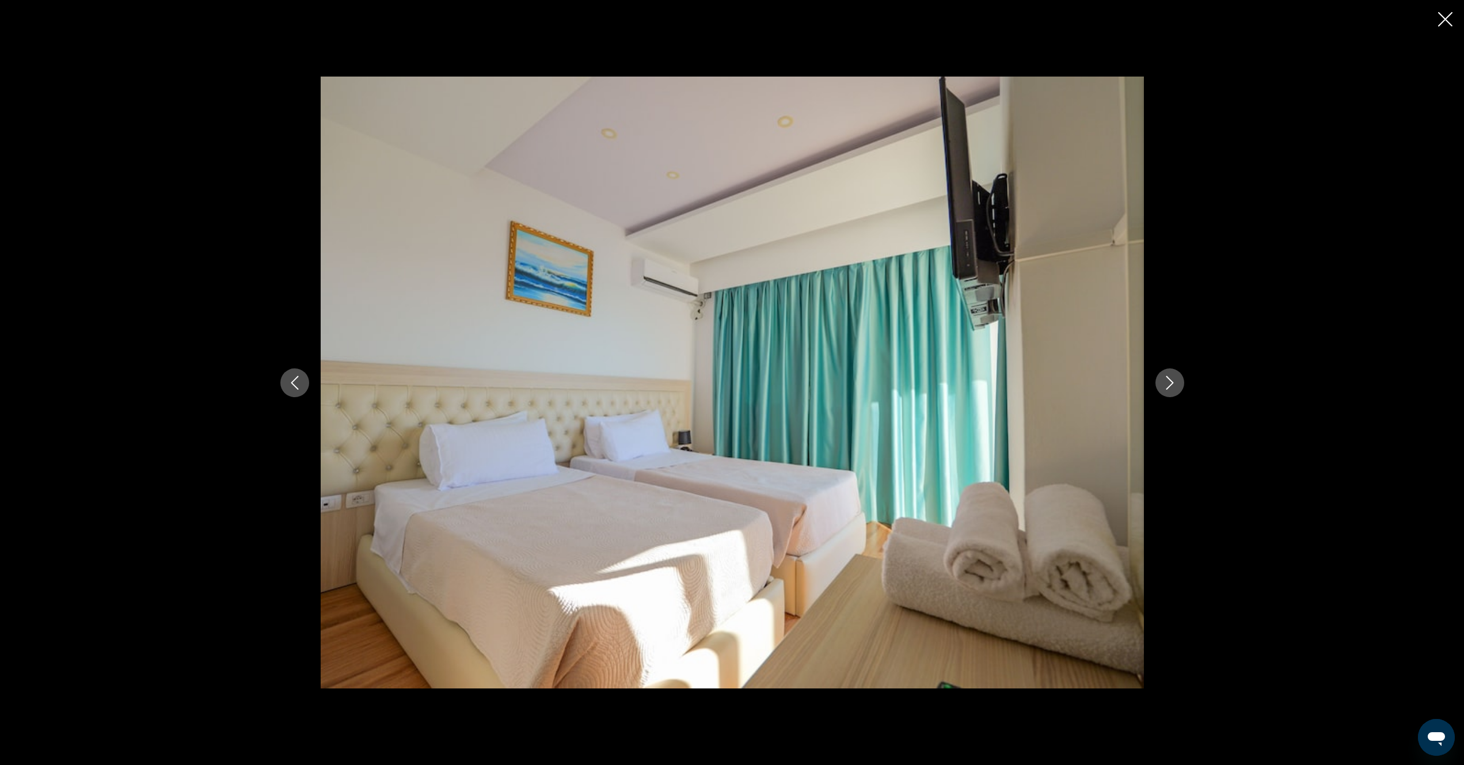
click at [1168, 387] on icon "Next image" at bounding box center [1169, 383] width 7 height 14
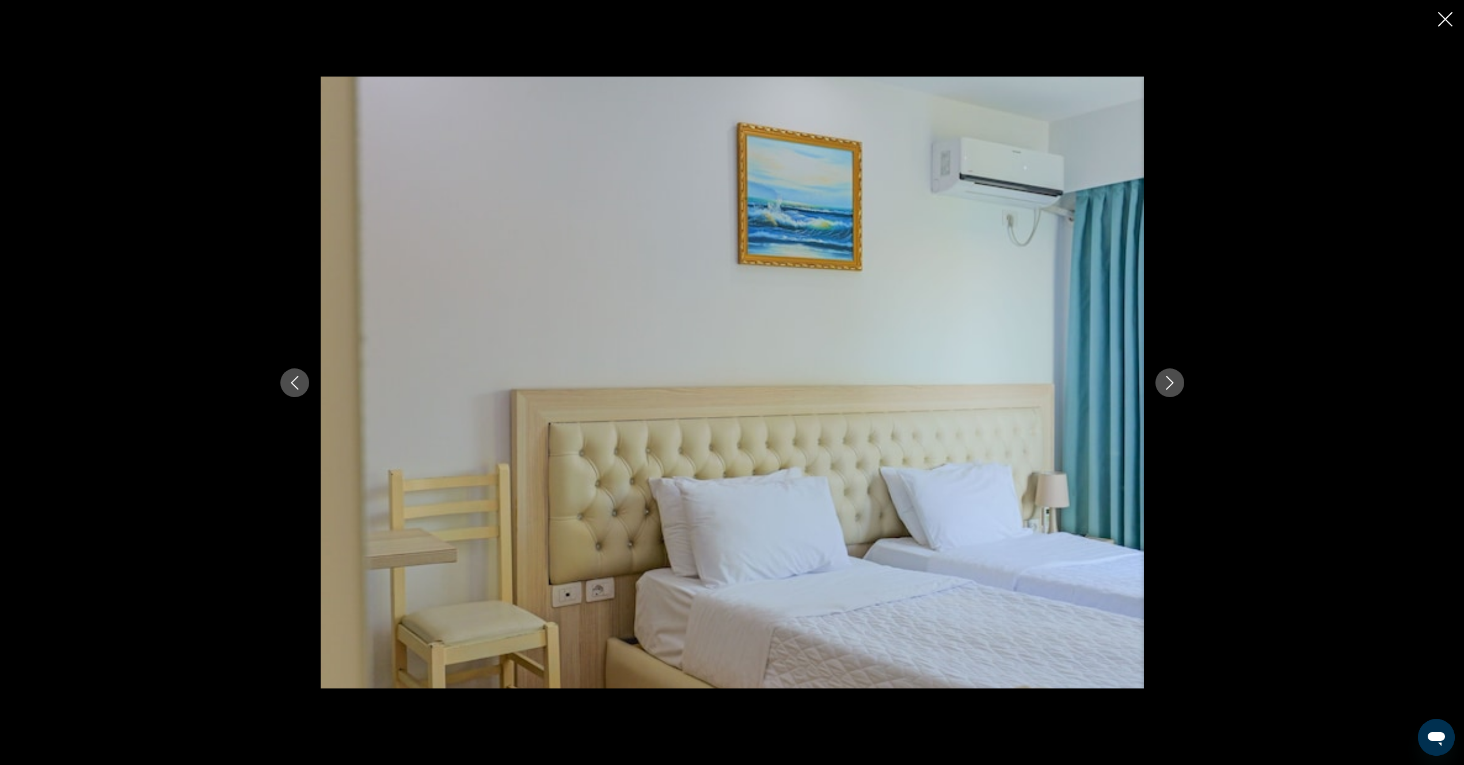
click at [1168, 387] on icon "Next image" at bounding box center [1169, 383] width 7 height 14
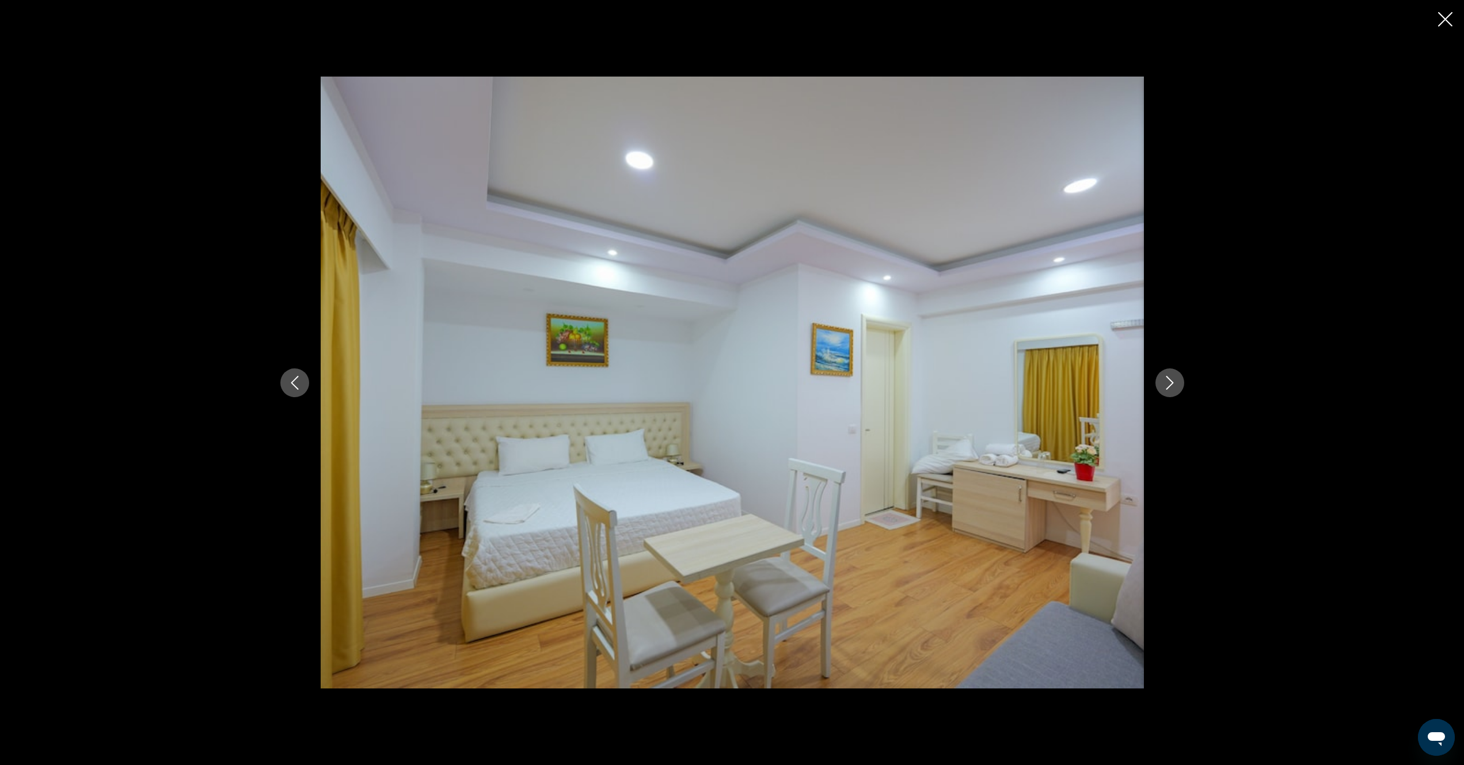
click at [1168, 387] on icon "Next image" at bounding box center [1169, 383] width 7 height 14
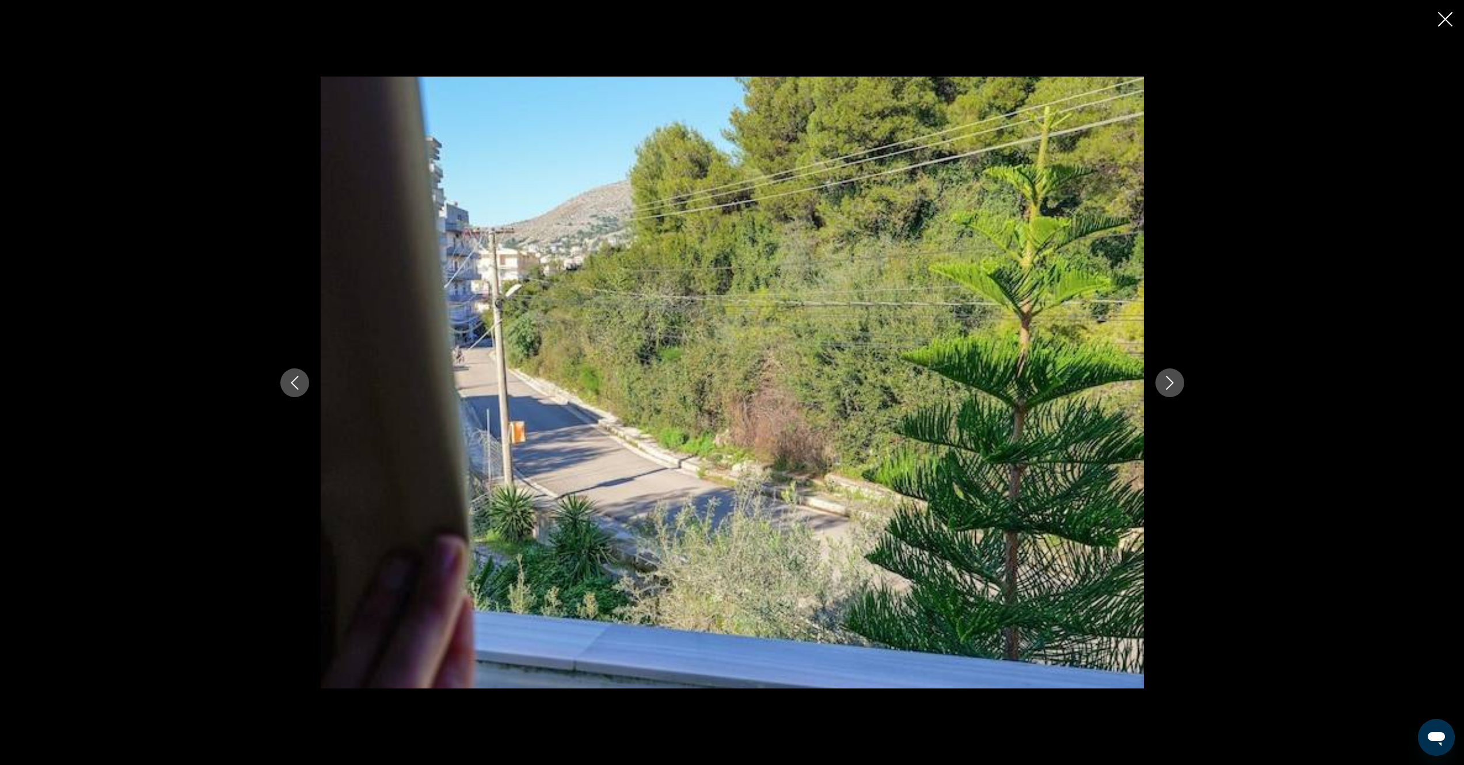
click at [1168, 387] on icon "Next image" at bounding box center [1169, 383] width 7 height 14
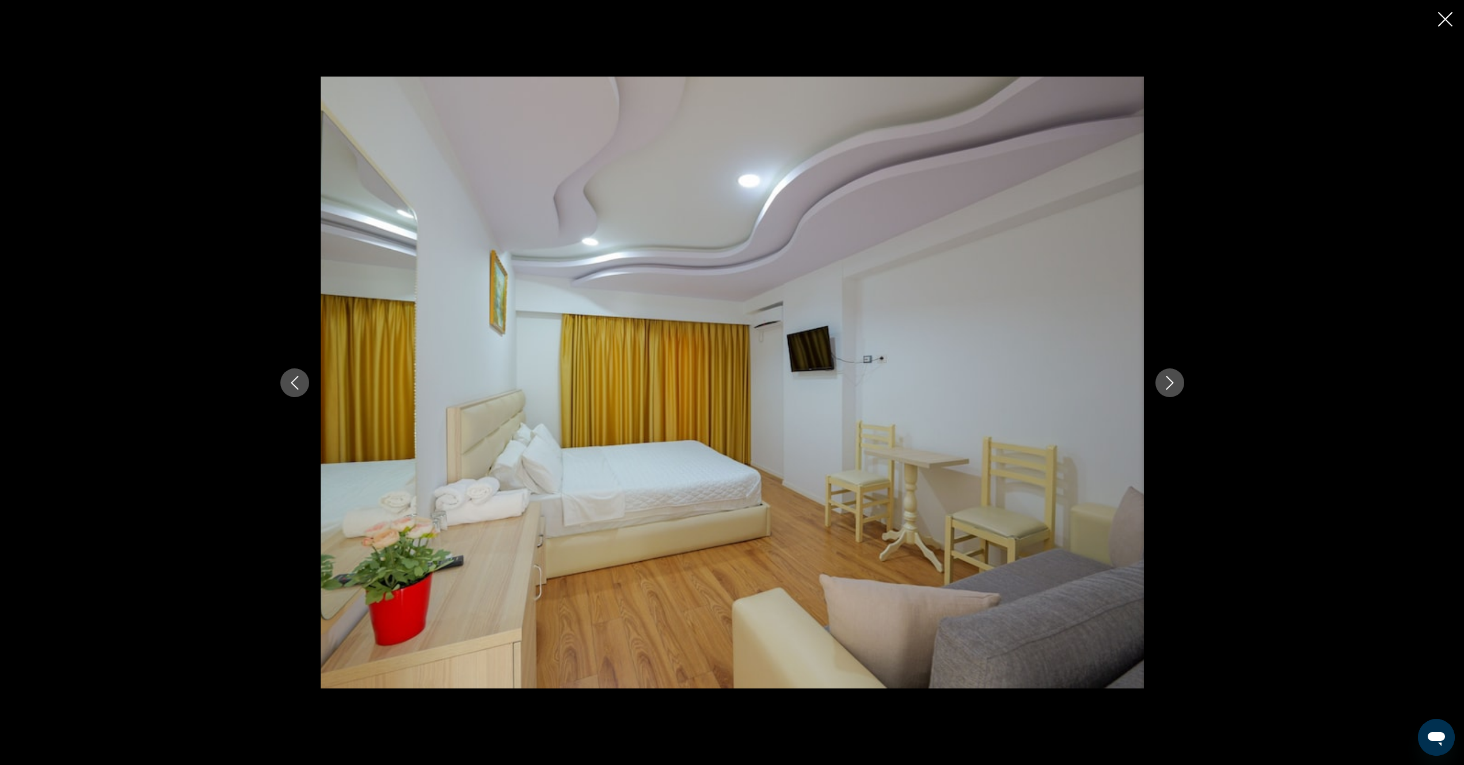
click at [1168, 387] on icon "Next image" at bounding box center [1169, 383] width 7 height 14
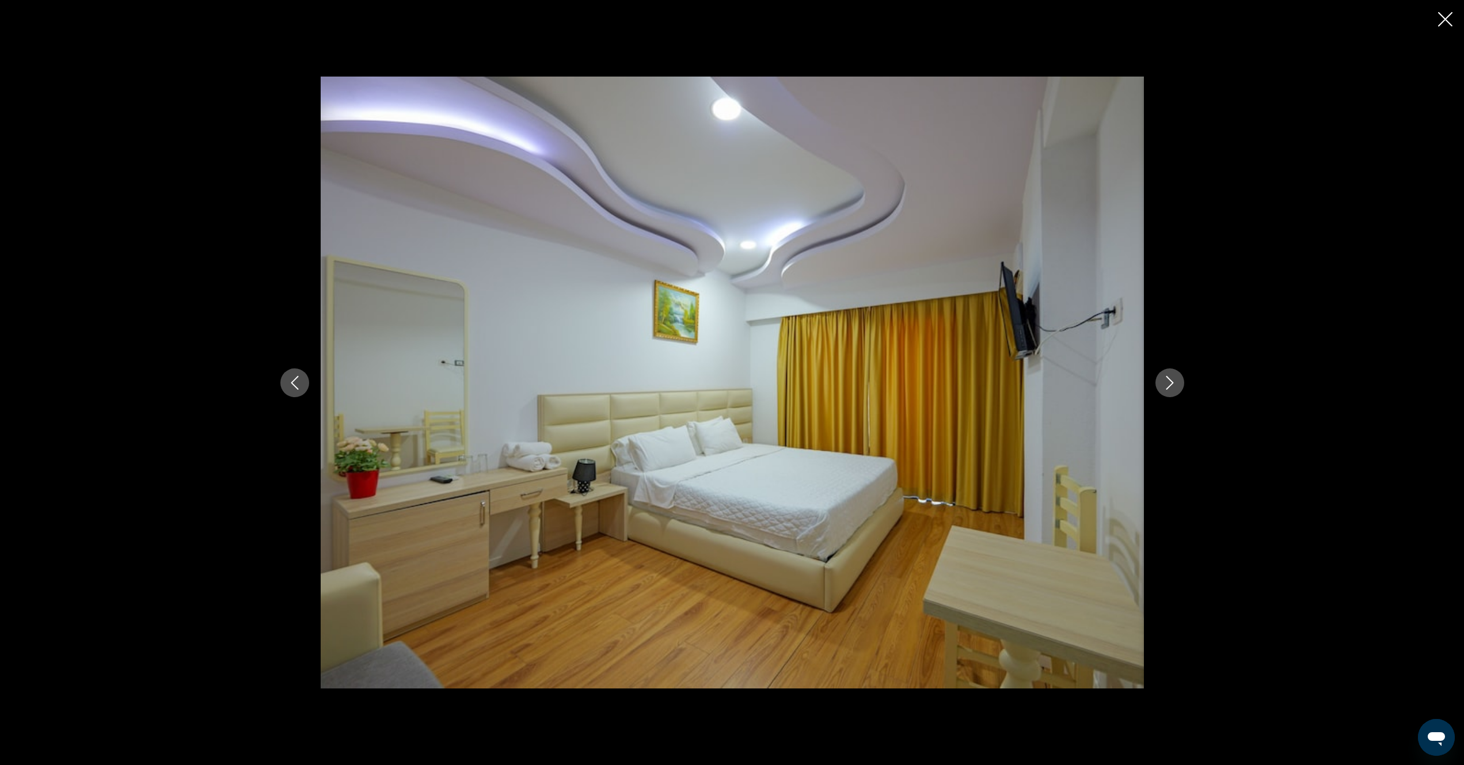
click at [1168, 387] on icon "Next image" at bounding box center [1169, 383] width 7 height 14
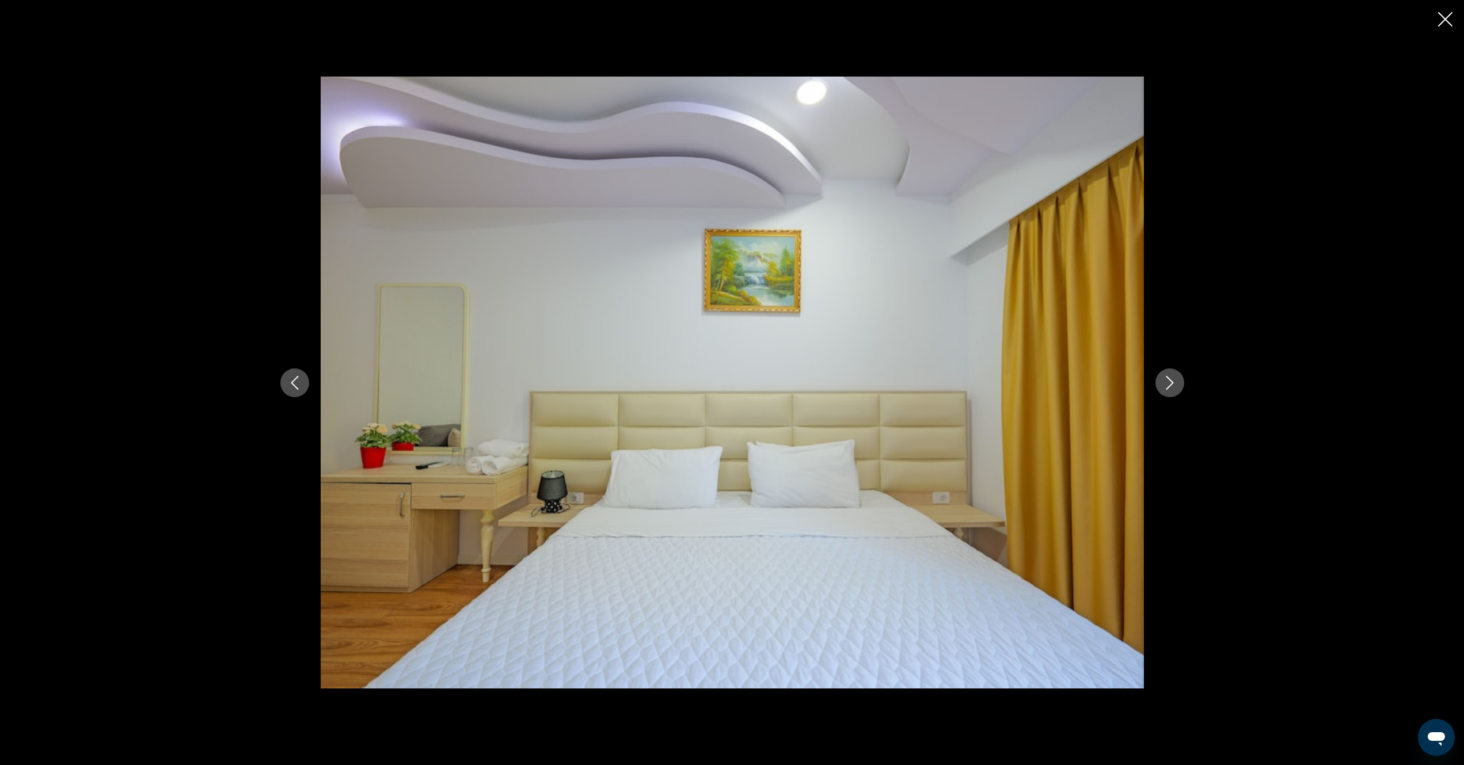
click at [1168, 387] on icon "Next image" at bounding box center [1169, 383] width 7 height 14
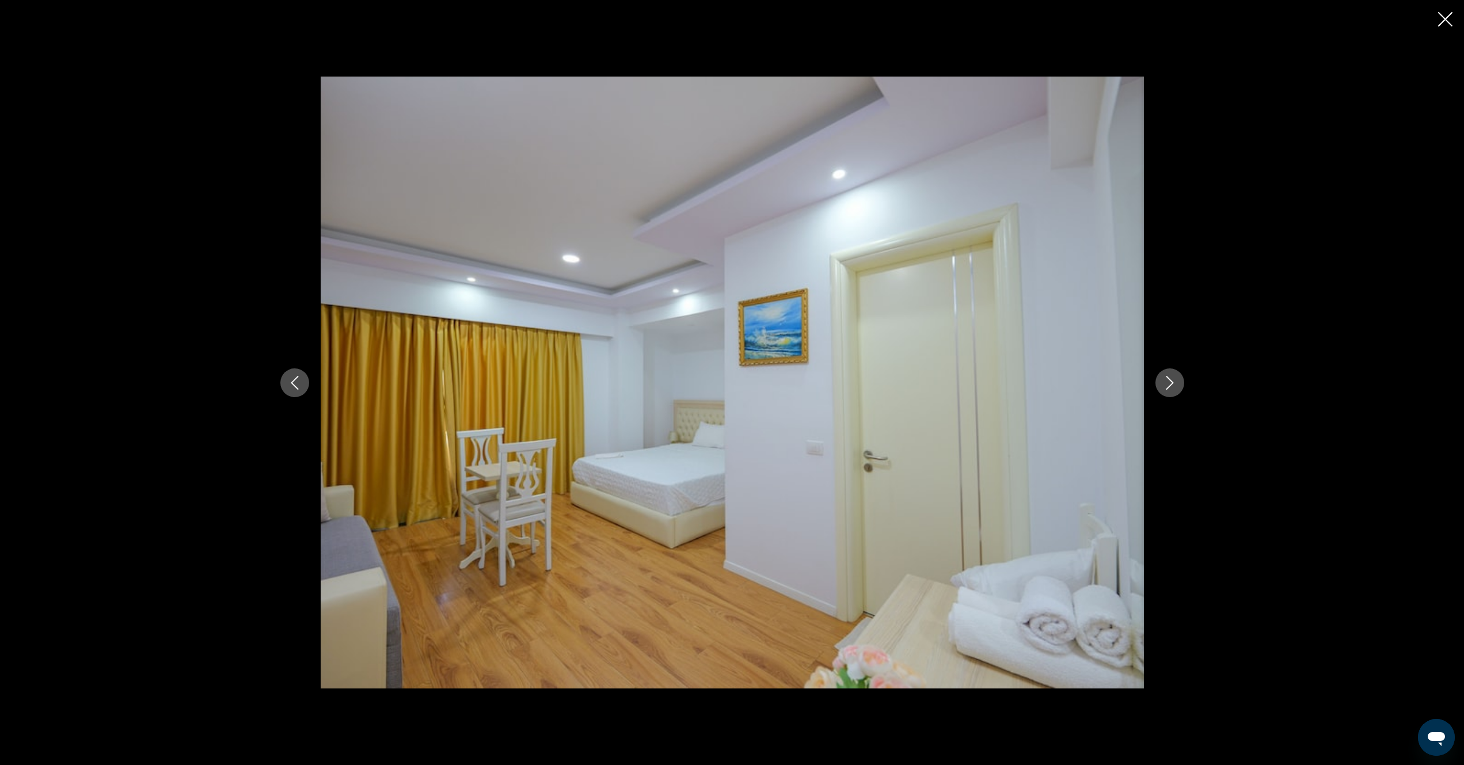
click at [1168, 387] on icon "Next image" at bounding box center [1169, 383] width 7 height 14
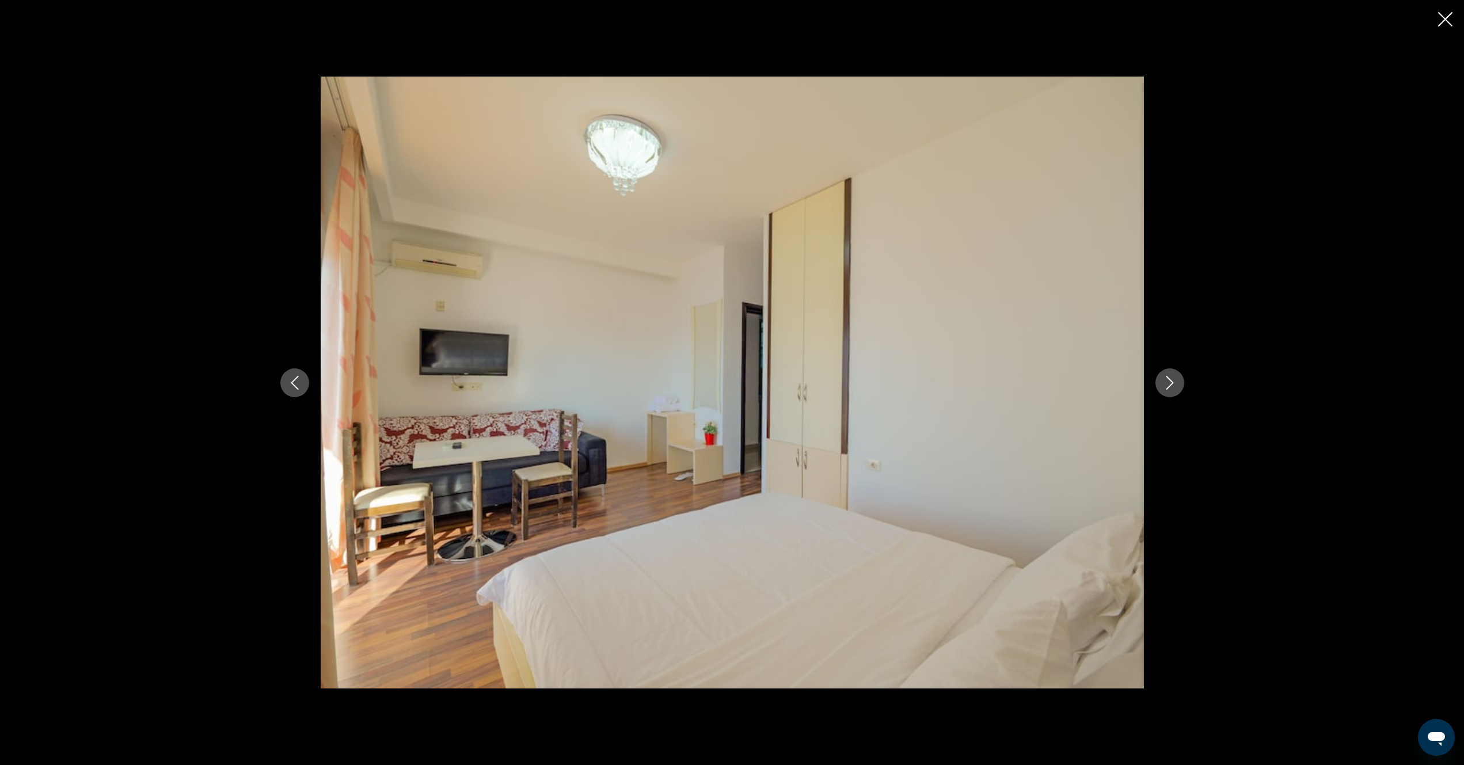
click at [1168, 387] on icon "Next image" at bounding box center [1169, 383] width 7 height 14
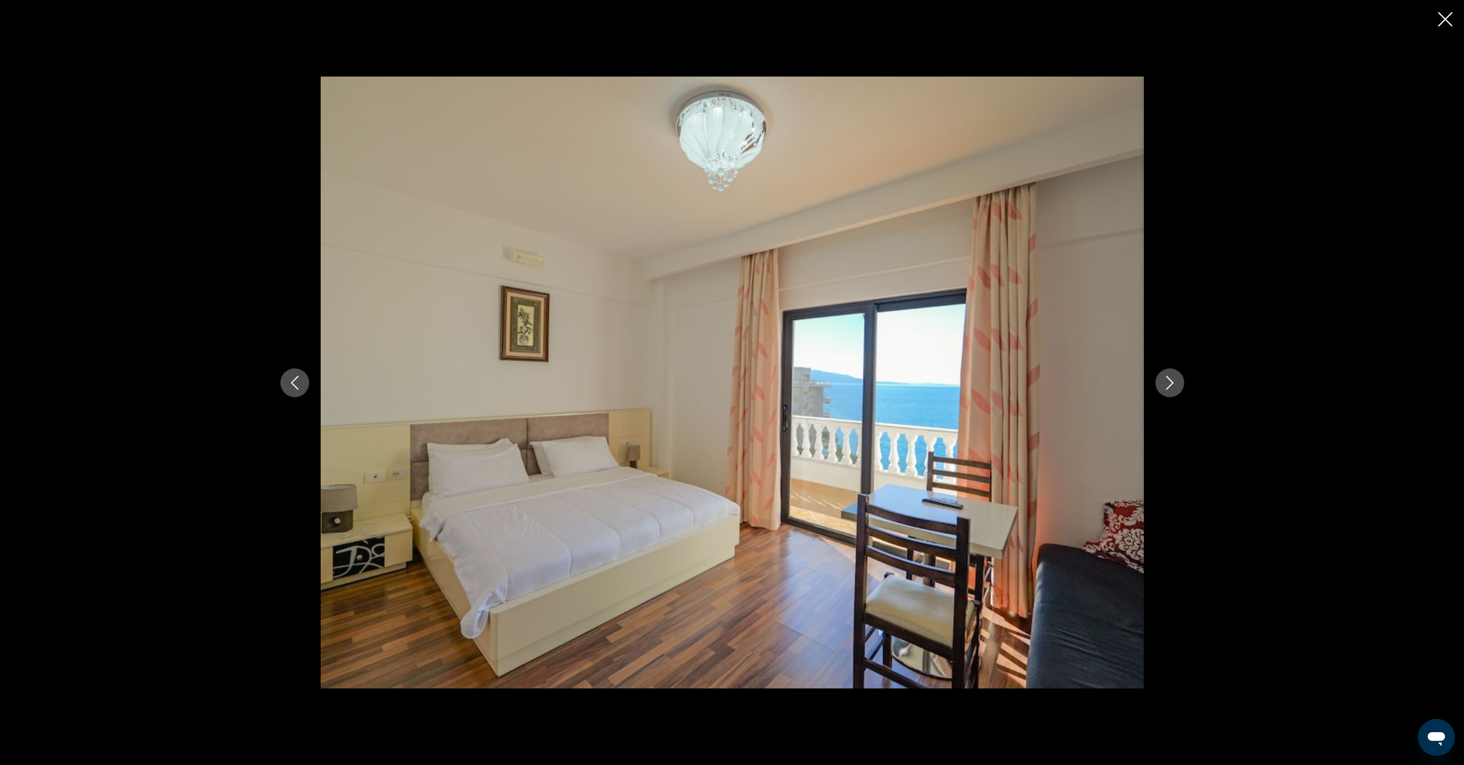
click at [1168, 387] on icon "Next image" at bounding box center [1169, 383] width 7 height 14
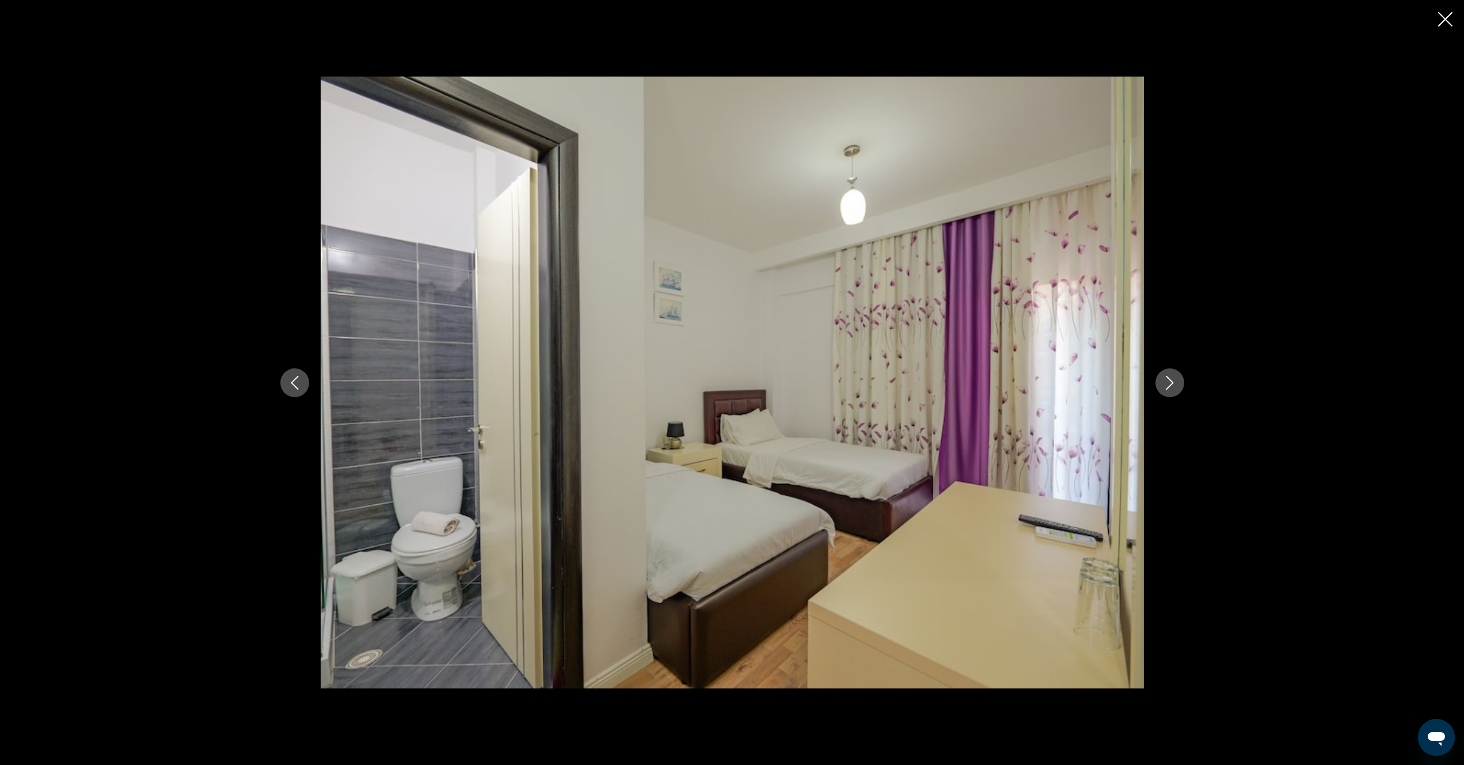
click at [1168, 387] on icon "Next image" at bounding box center [1169, 383] width 7 height 14
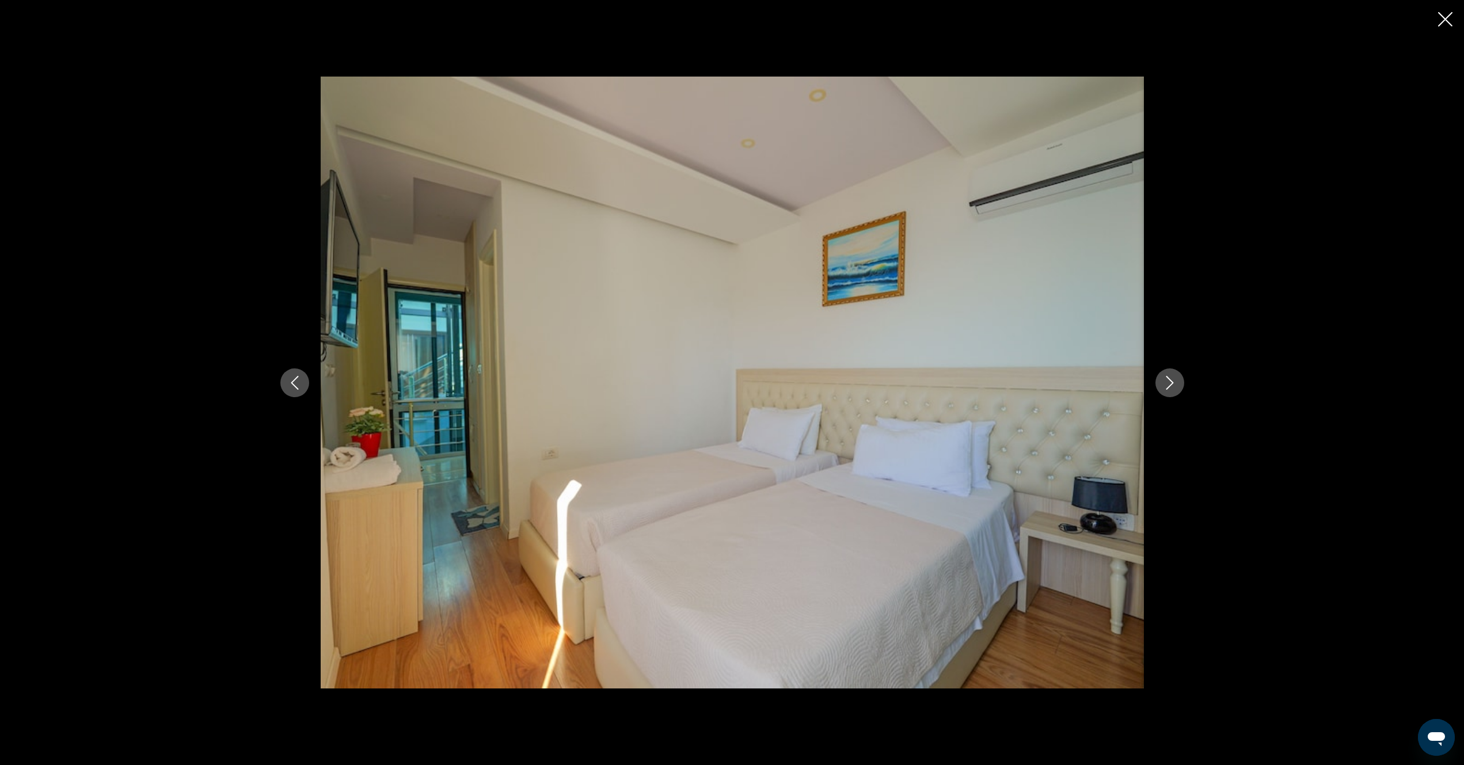
click at [1168, 387] on icon "Next image" at bounding box center [1169, 383] width 7 height 14
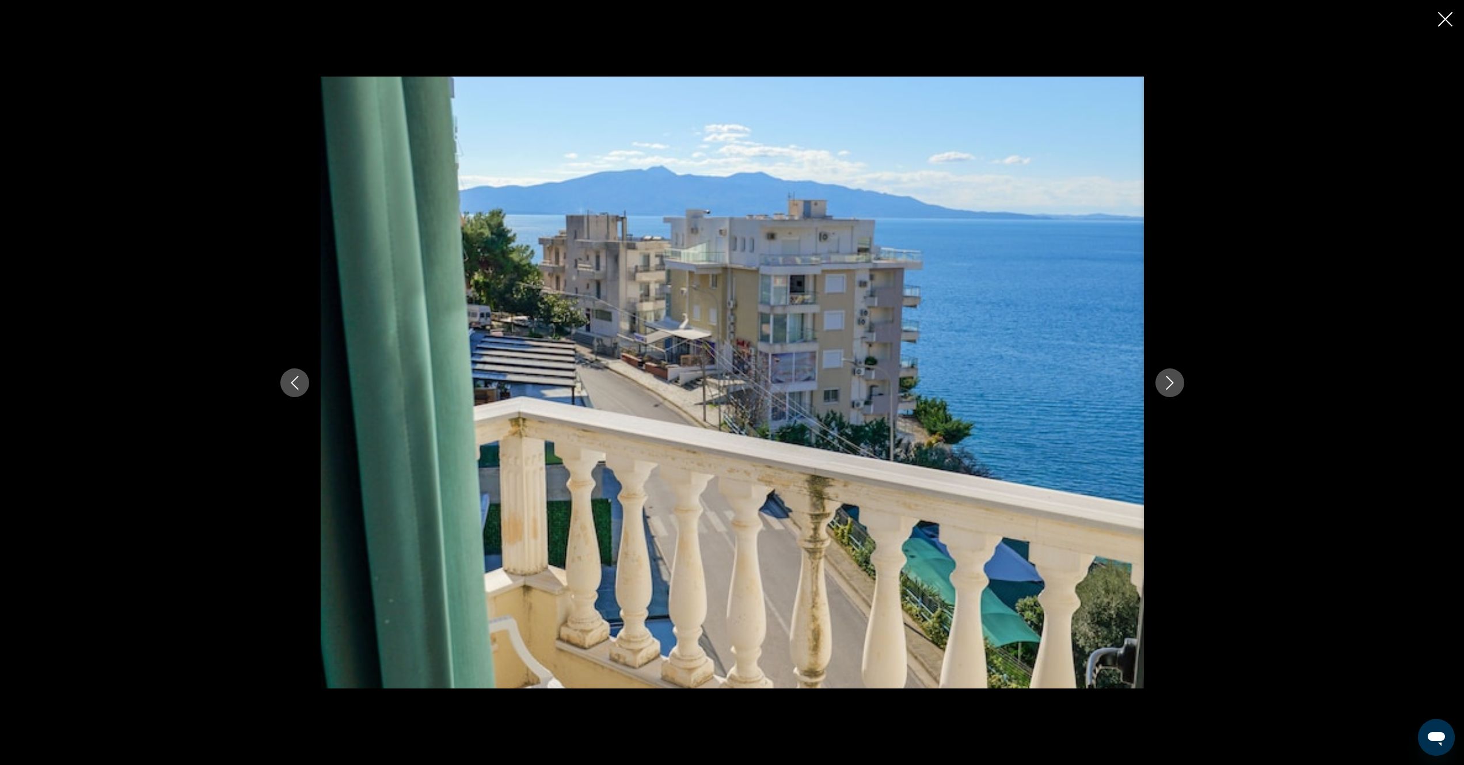
click at [1168, 387] on icon "Next image" at bounding box center [1169, 383] width 7 height 14
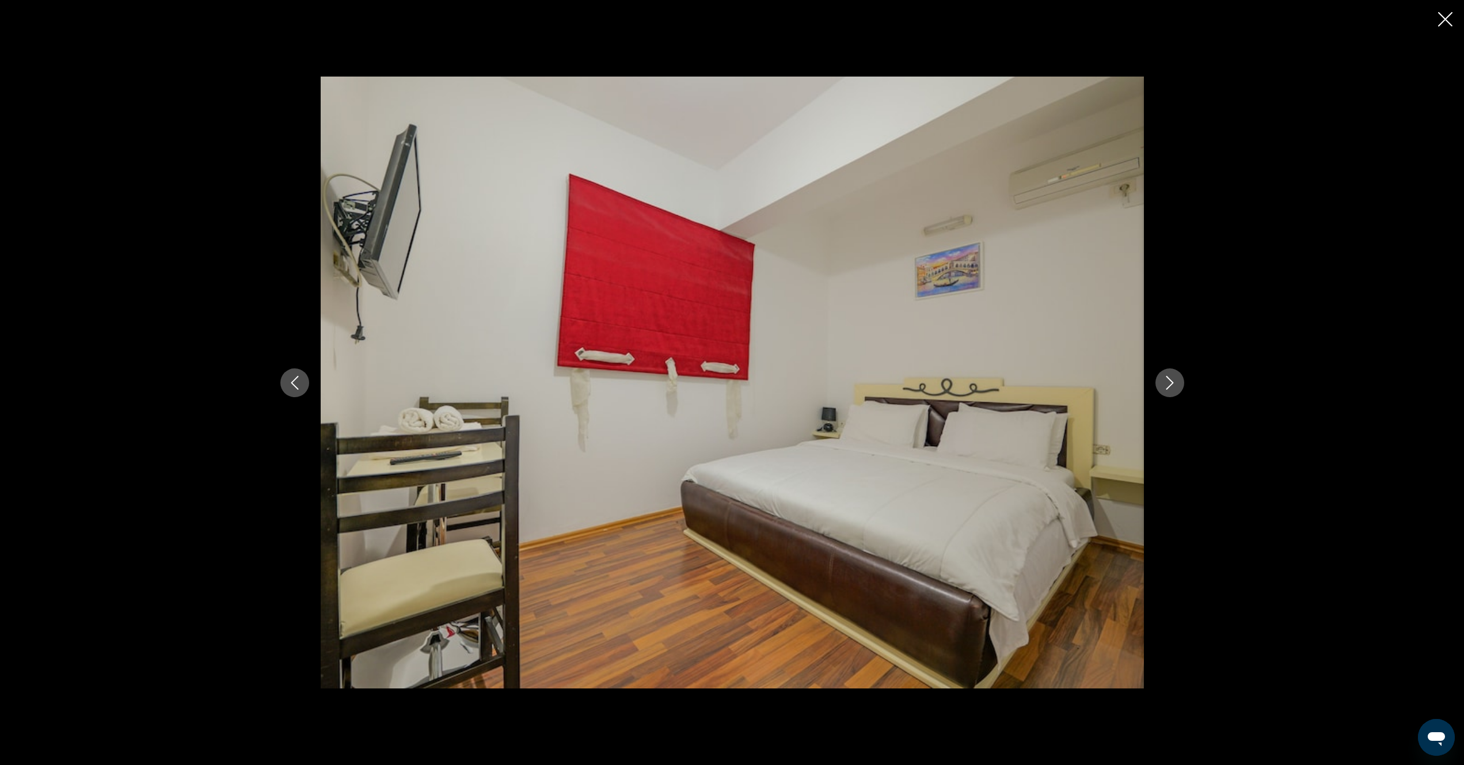
click at [1168, 387] on icon "Next image" at bounding box center [1169, 383] width 7 height 14
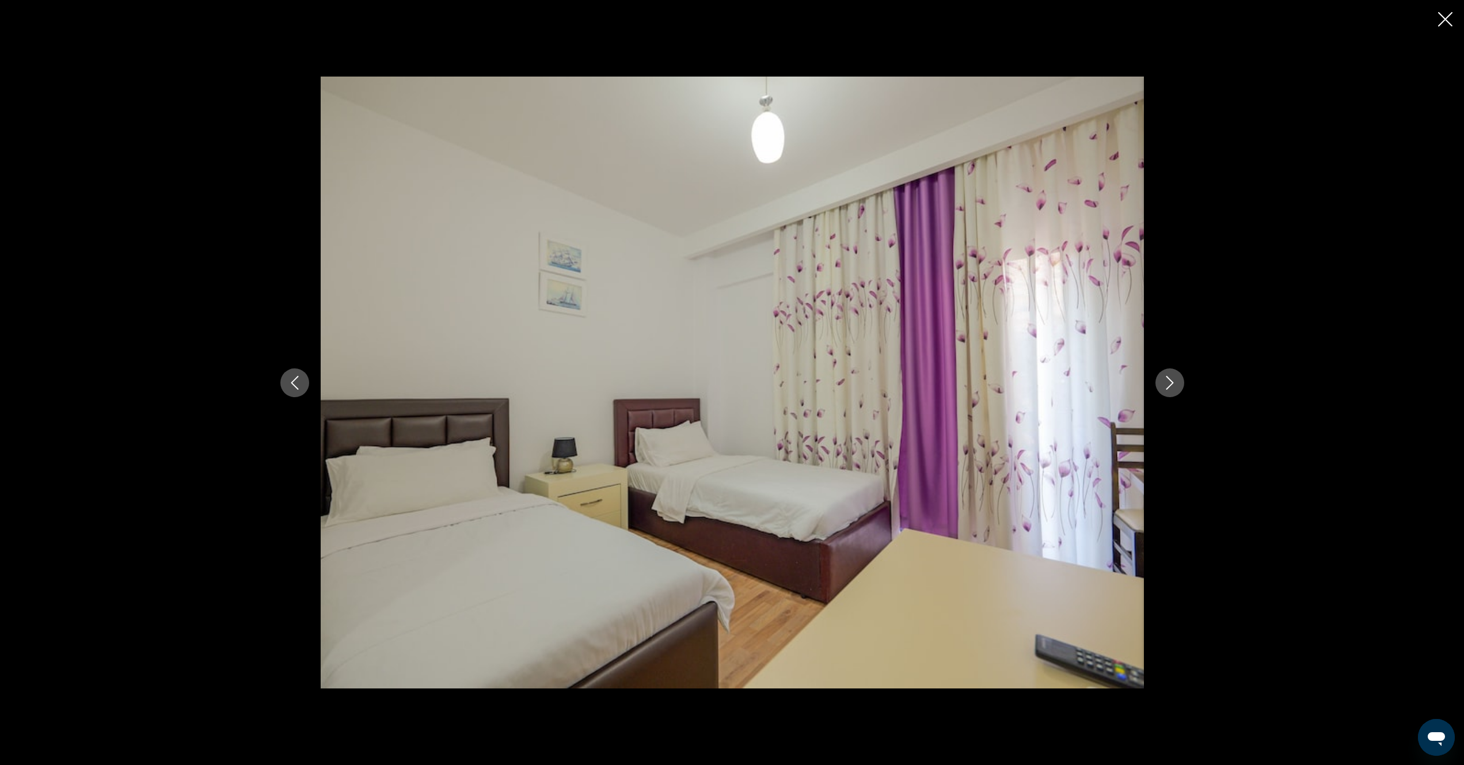
click at [1168, 387] on icon "Next image" at bounding box center [1169, 383] width 7 height 14
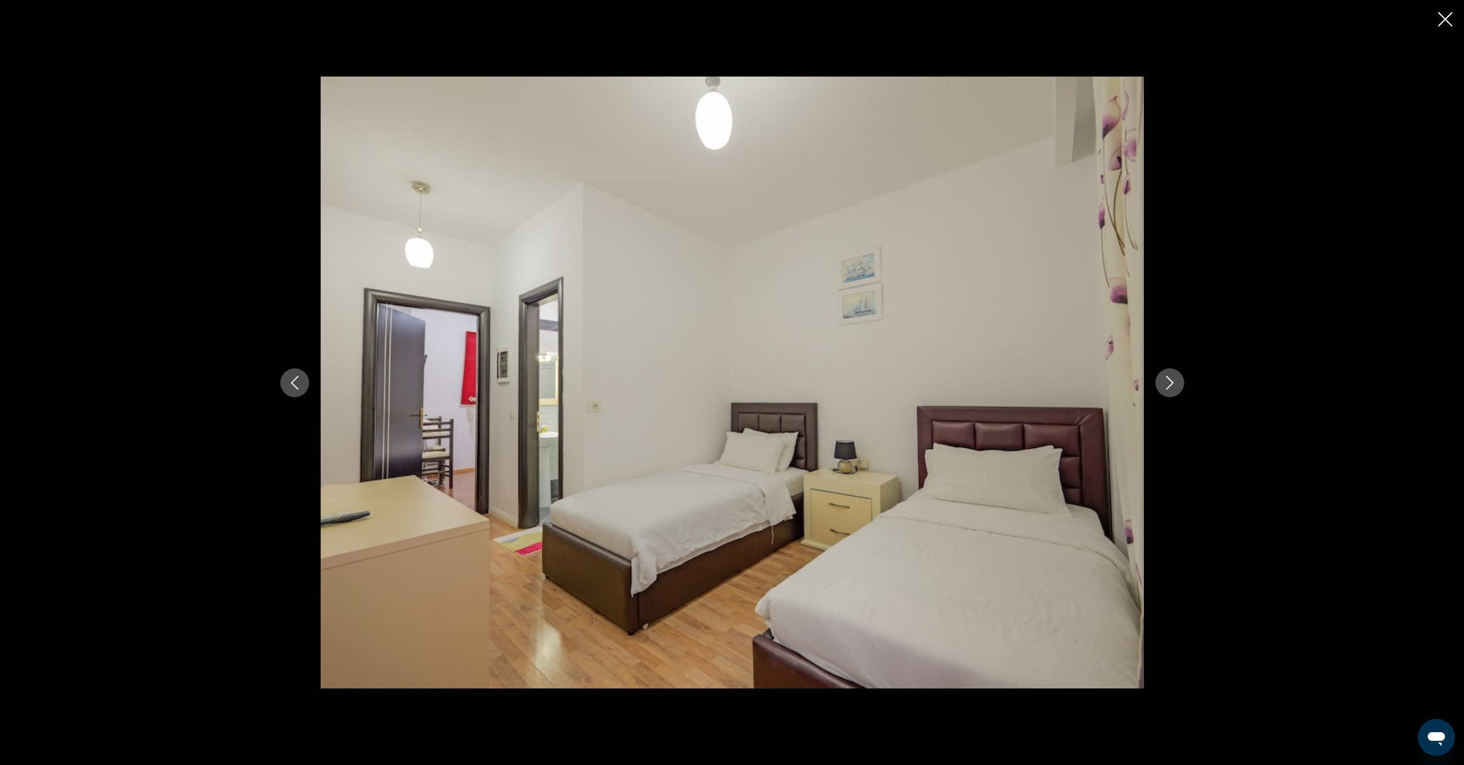
click at [1168, 387] on icon "Next image" at bounding box center [1169, 383] width 7 height 14
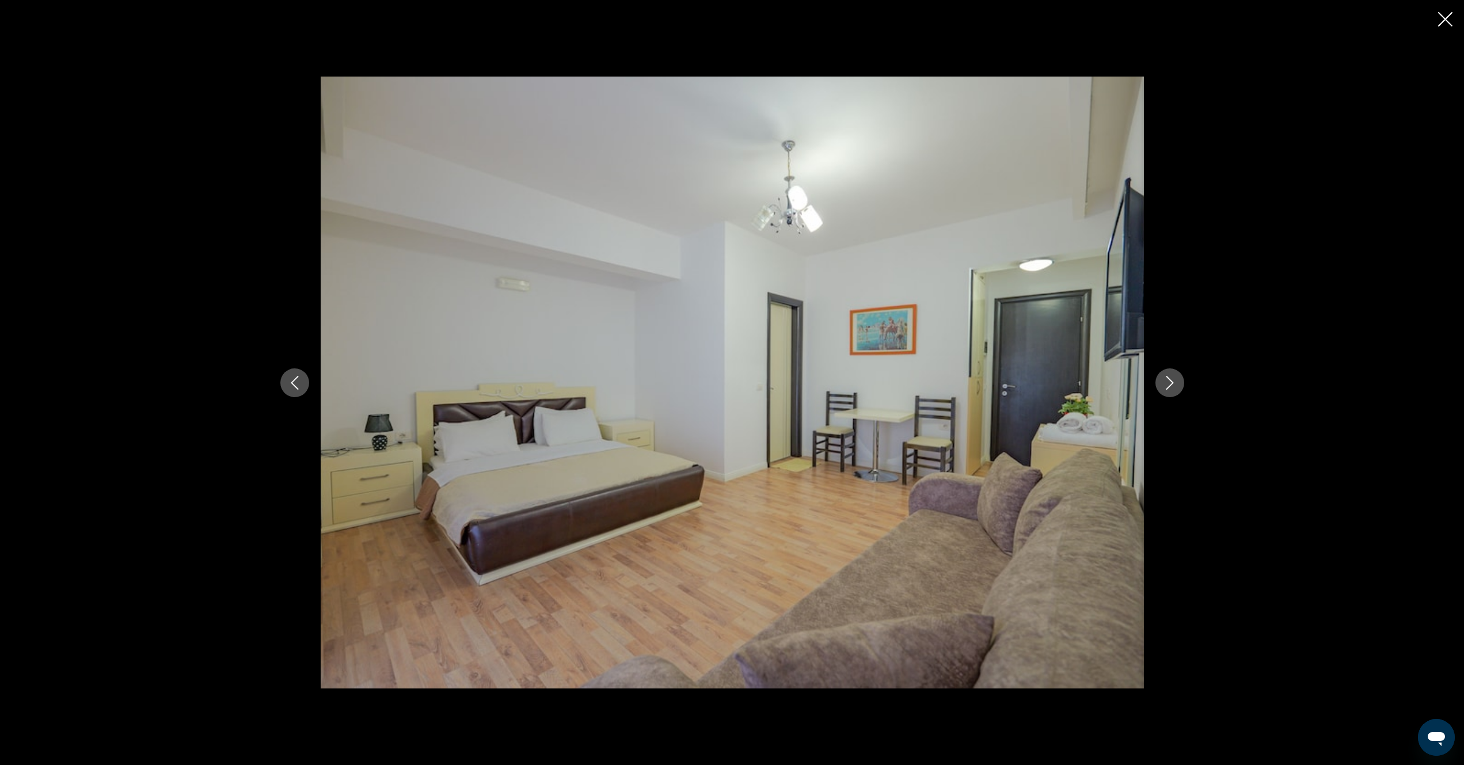
click at [1168, 387] on icon "Next image" at bounding box center [1169, 383] width 7 height 14
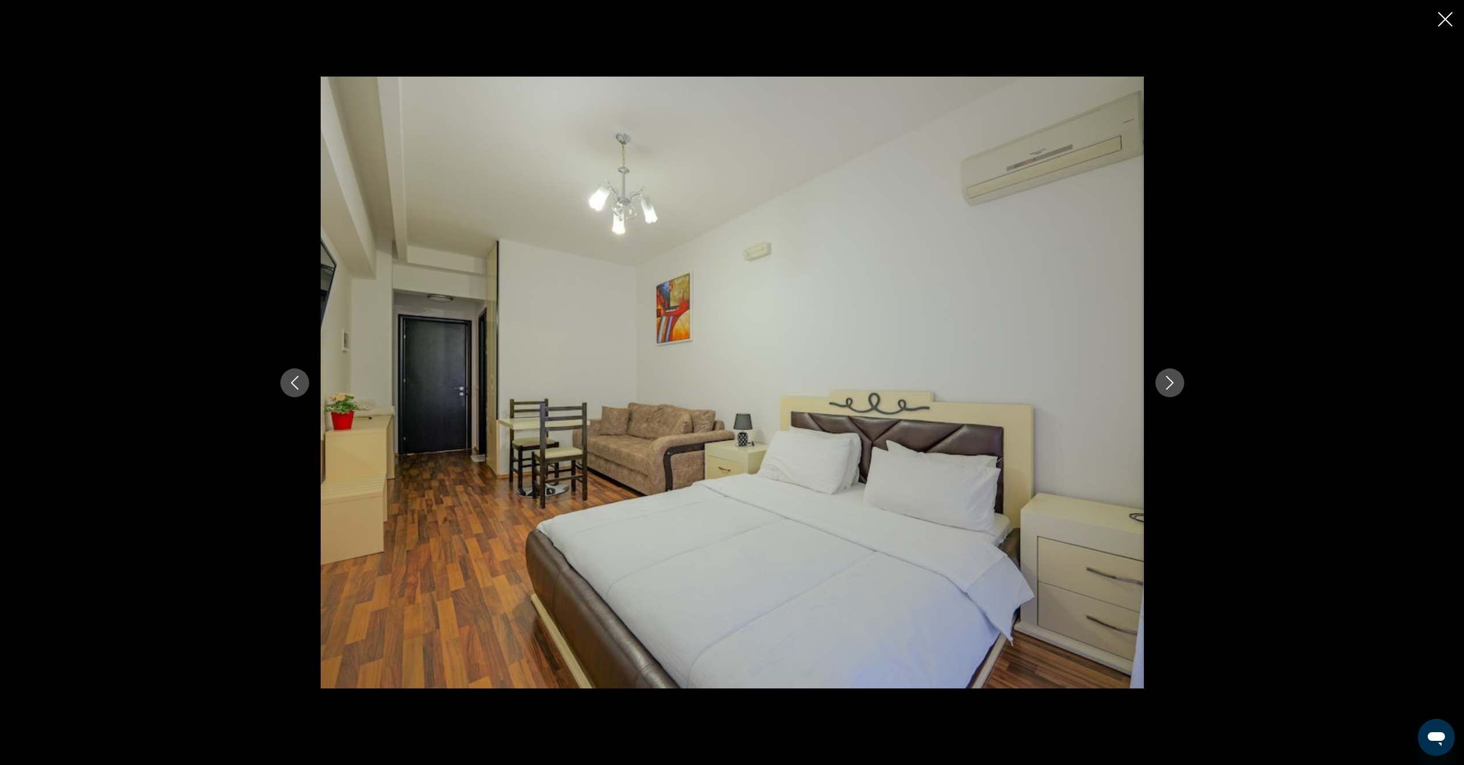
click at [1168, 387] on icon "Next image" at bounding box center [1169, 383] width 7 height 14
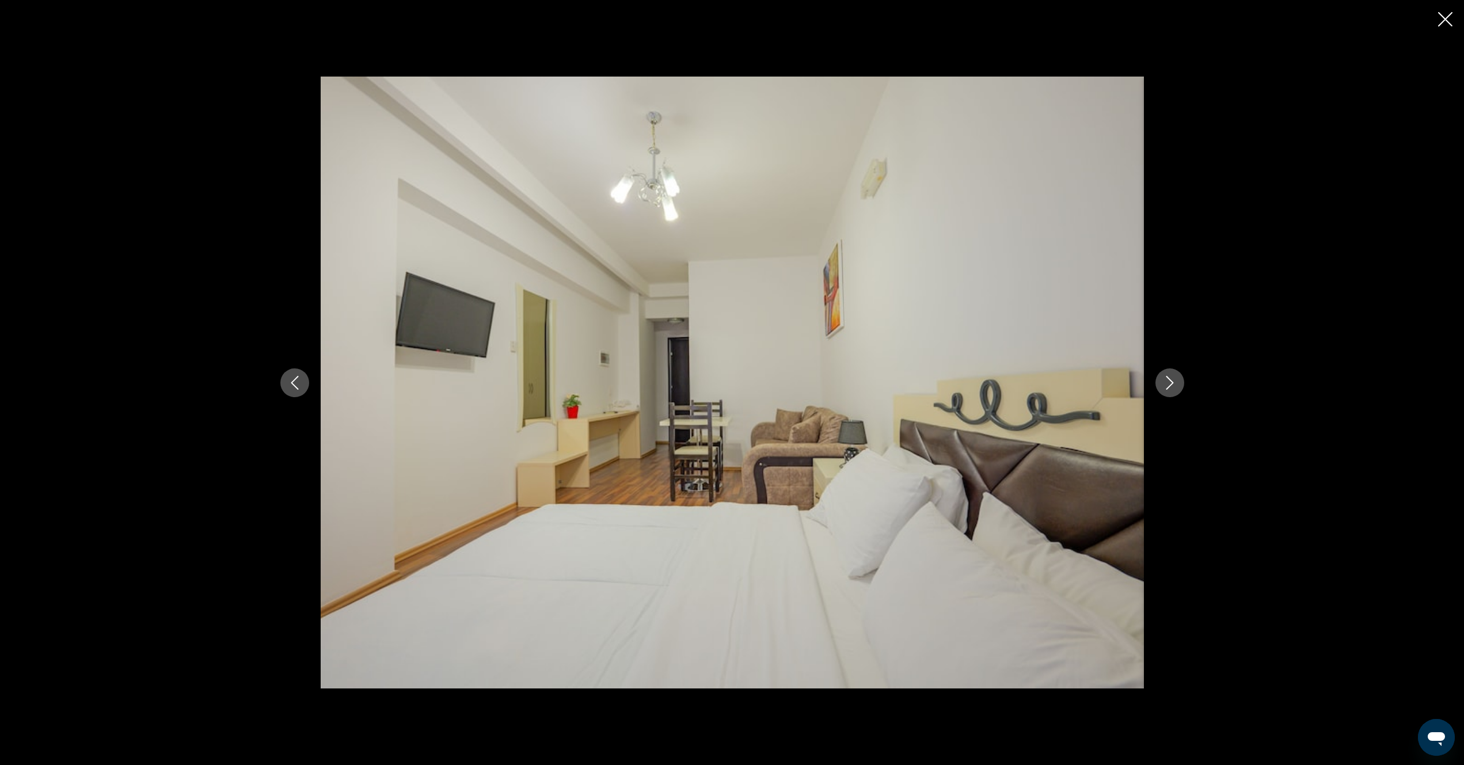
click at [1168, 387] on icon "Next image" at bounding box center [1169, 383] width 7 height 14
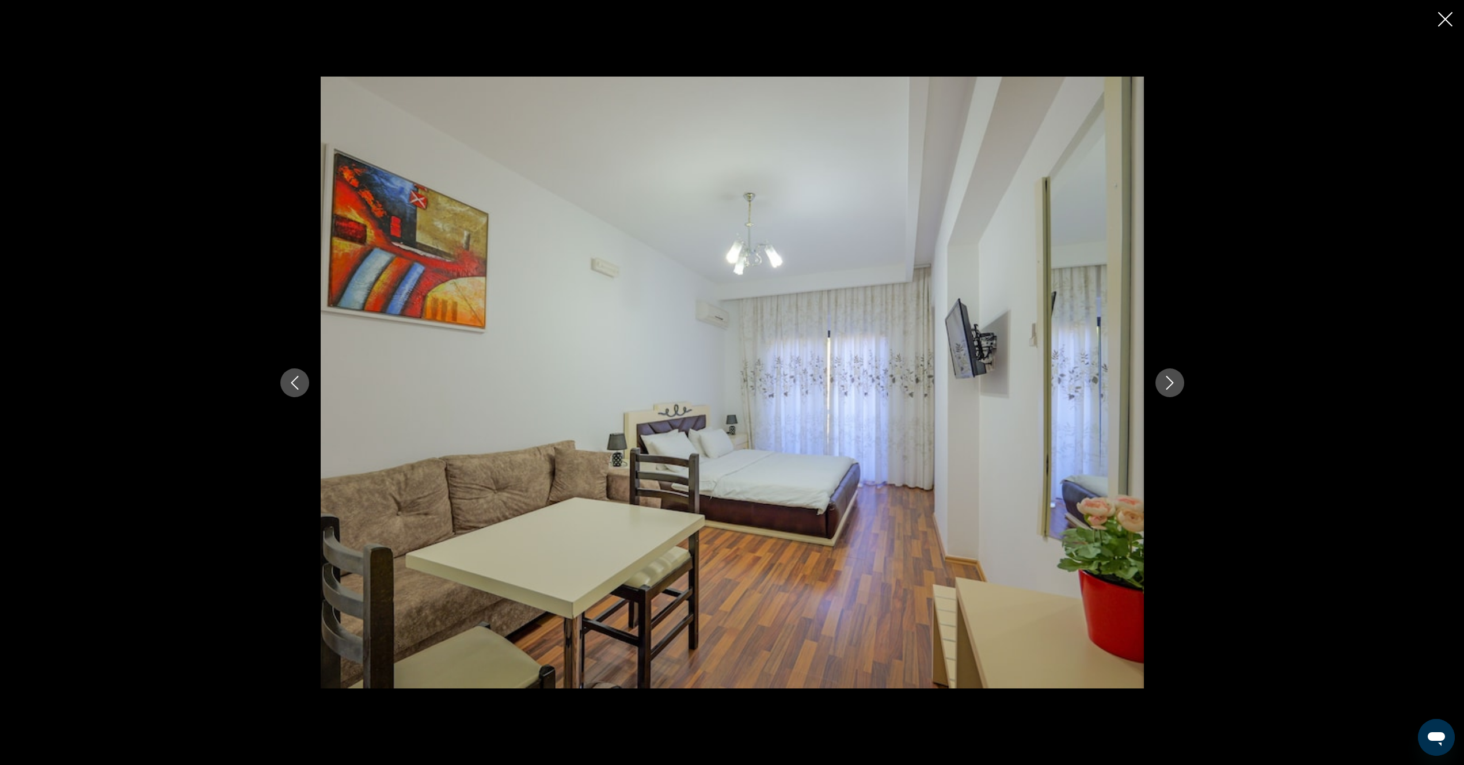
click at [1168, 387] on icon "Next image" at bounding box center [1169, 383] width 7 height 14
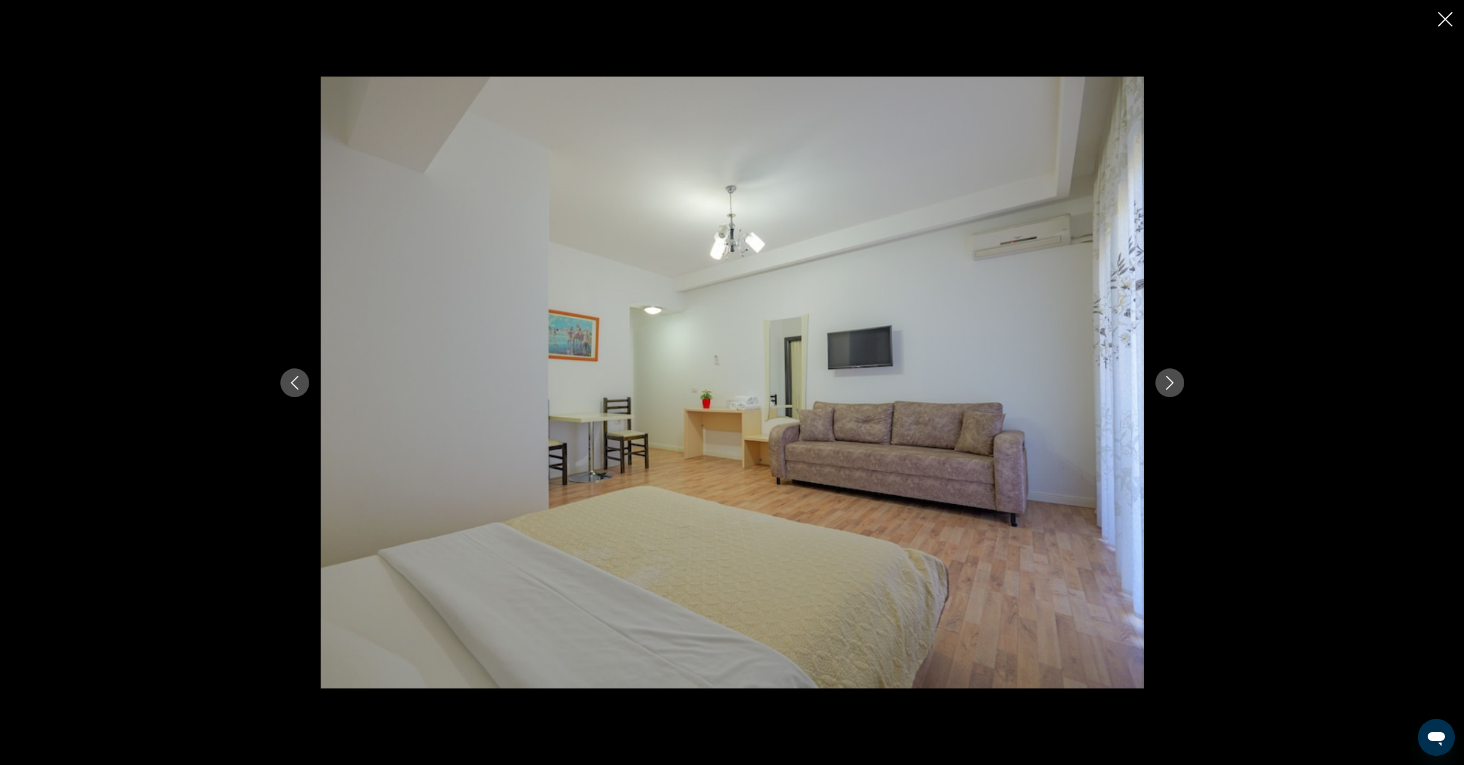
click at [1168, 387] on icon "Next image" at bounding box center [1169, 383] width 7 height 14
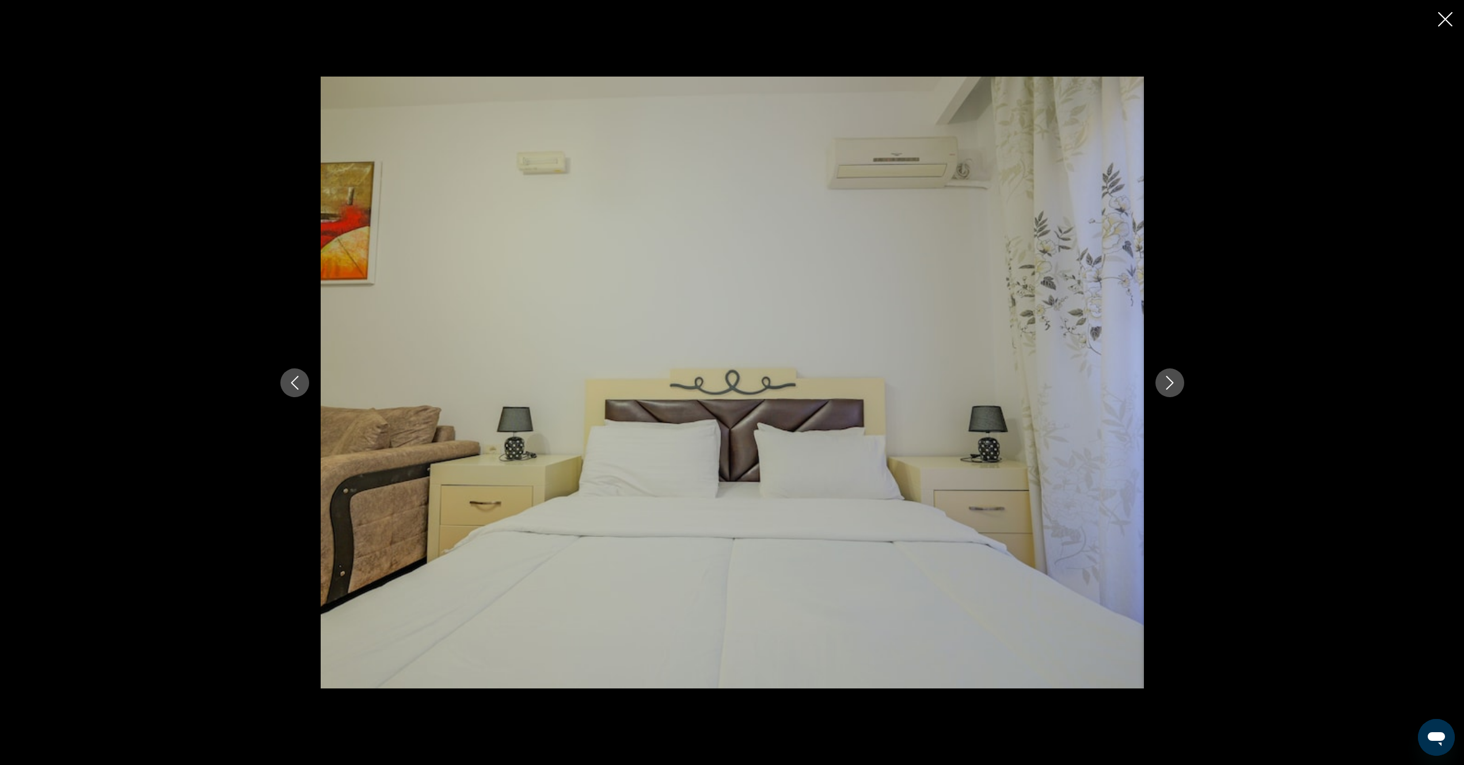
click at [1168, 387] on icon "Next image" at bounding box center [1169, 383] width 7 height 14
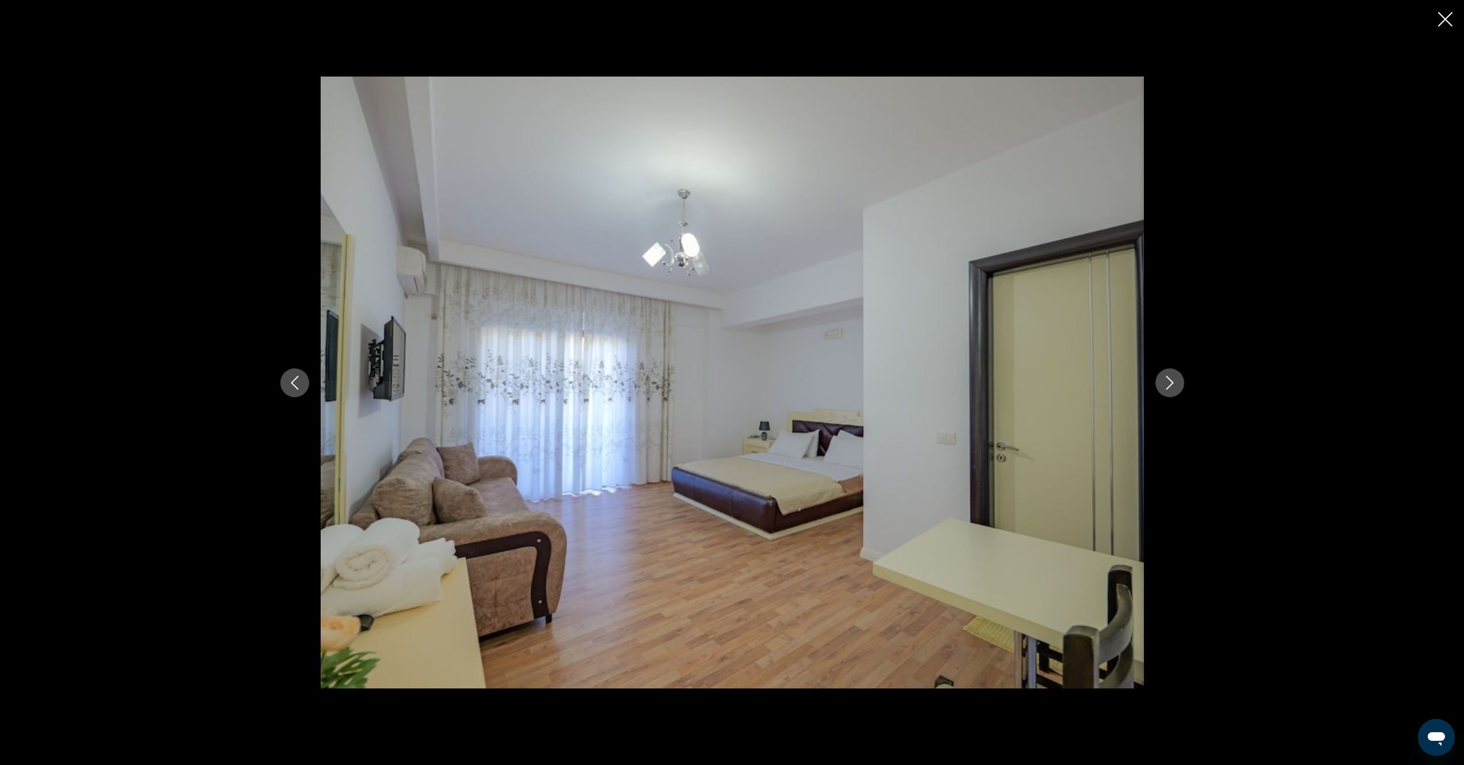
click at [1168, 387] on icon "Next image" at bounding box center [1169, 383] width 7 height 14
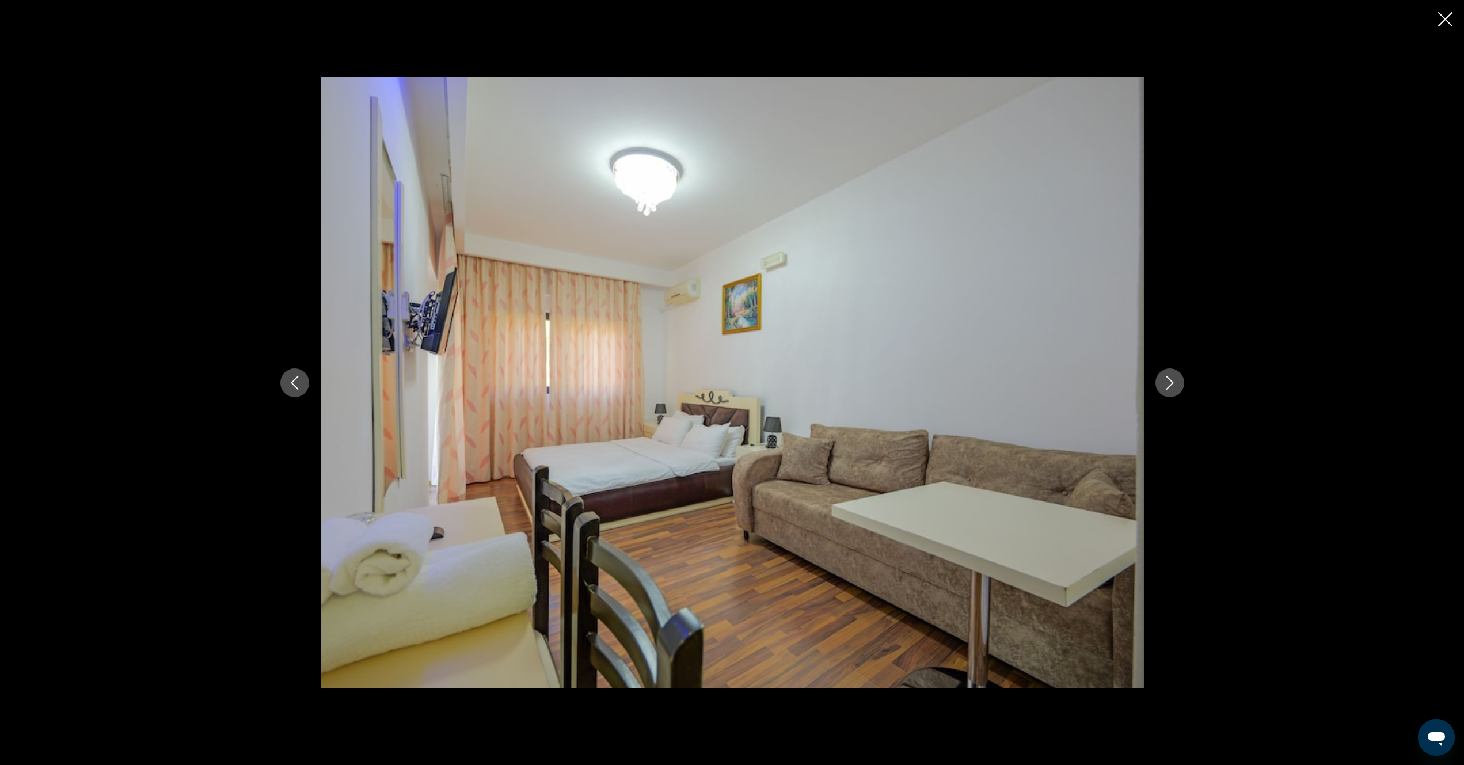
click at [1168, 387] on icon "Next image" at bounding box center [1169, 383] width 7 height 14
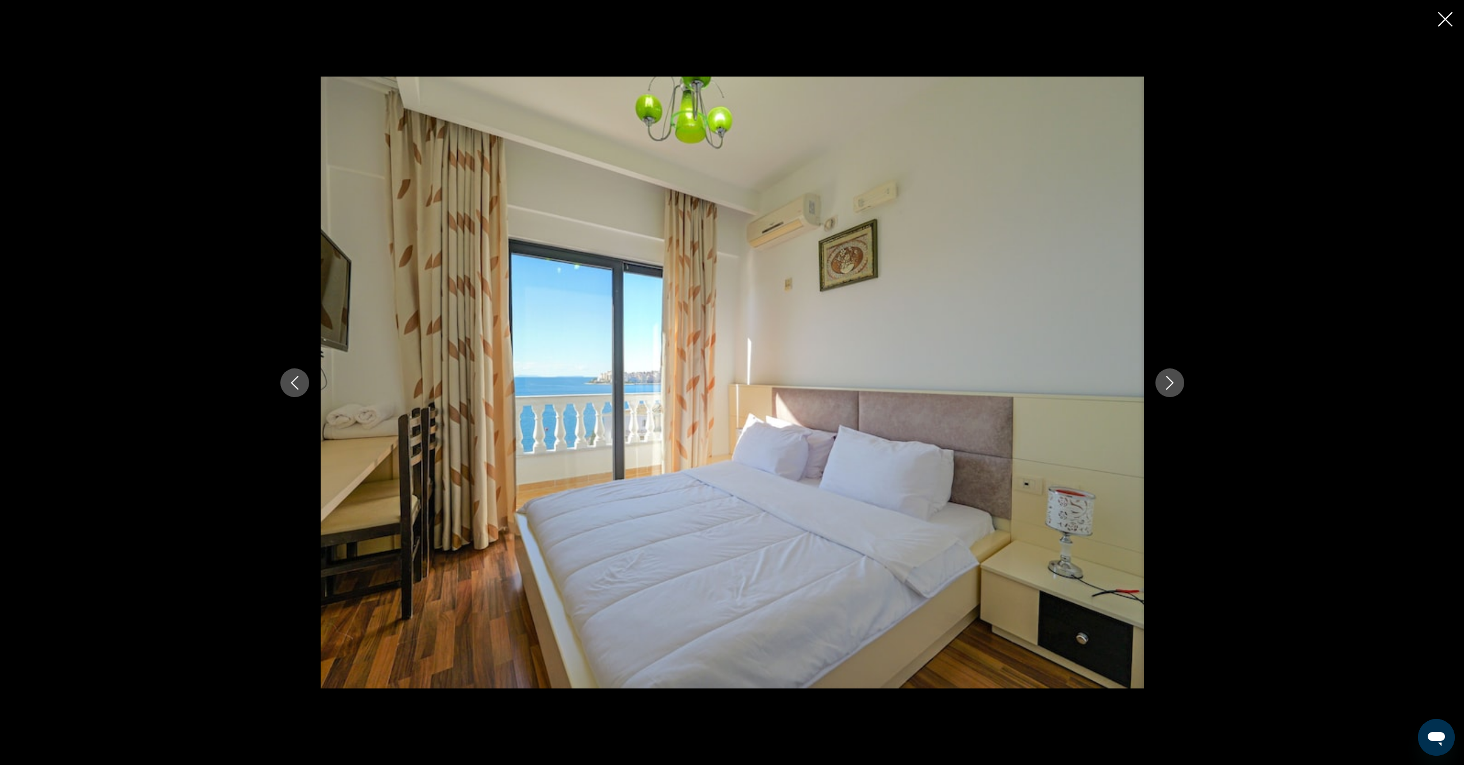
click at [1168, 387] on icon "Next image" at bounding box center [1169, 383] width 7 height 14
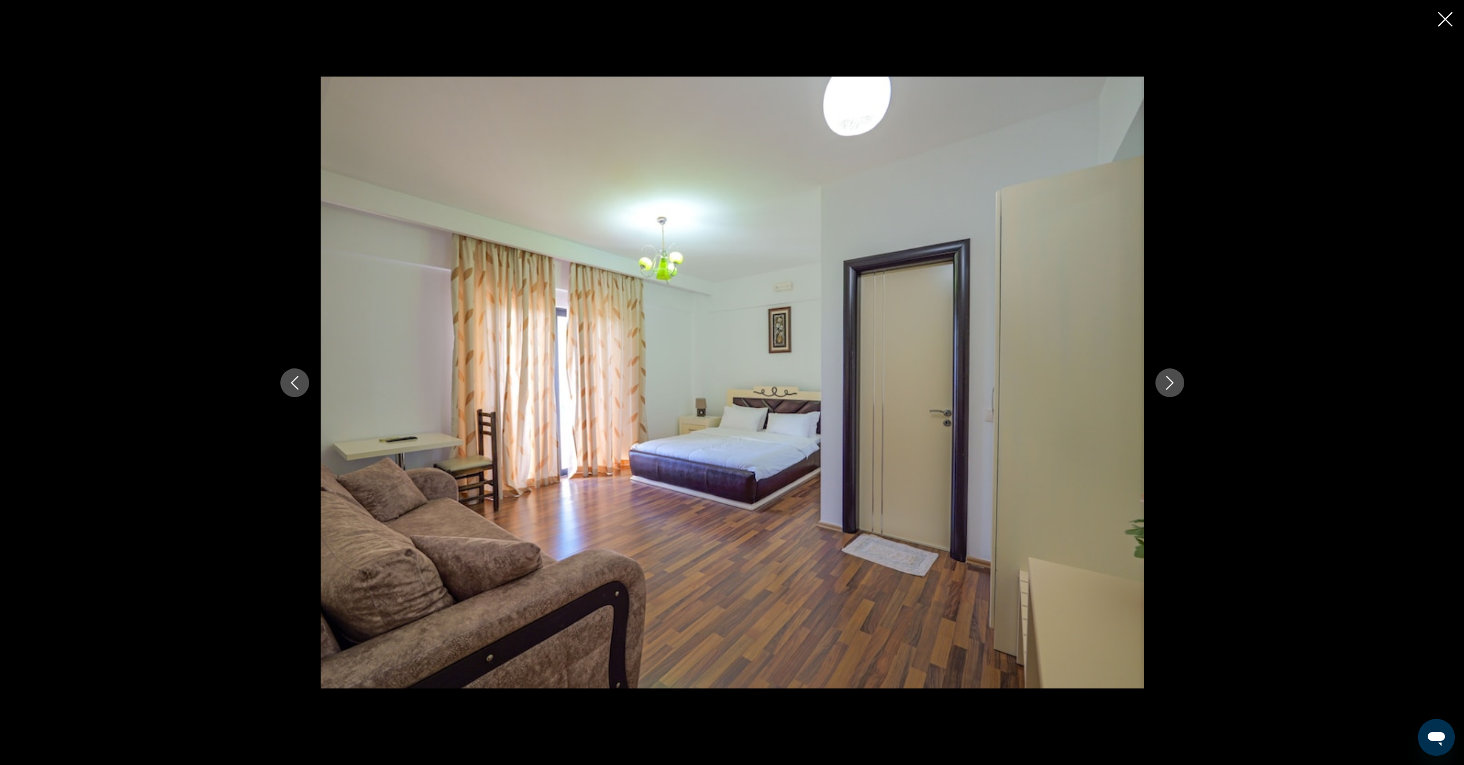
click at [1168, 387] on icon "Next image" at bounding box center [1169, 383] width 7 height 14
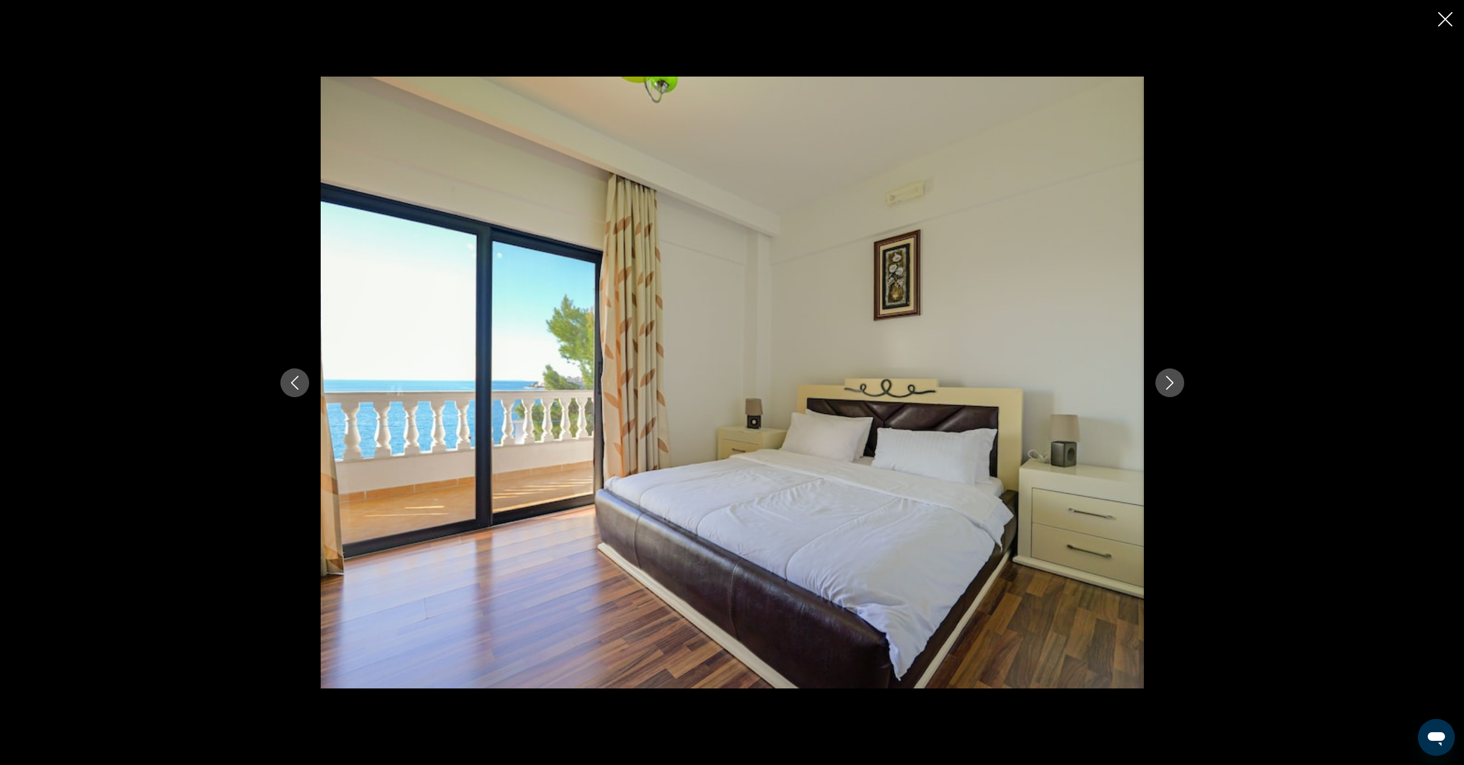
click at [1168, 387] on icon "Next image" at bounding box center [1169, 383] width 7 height 14
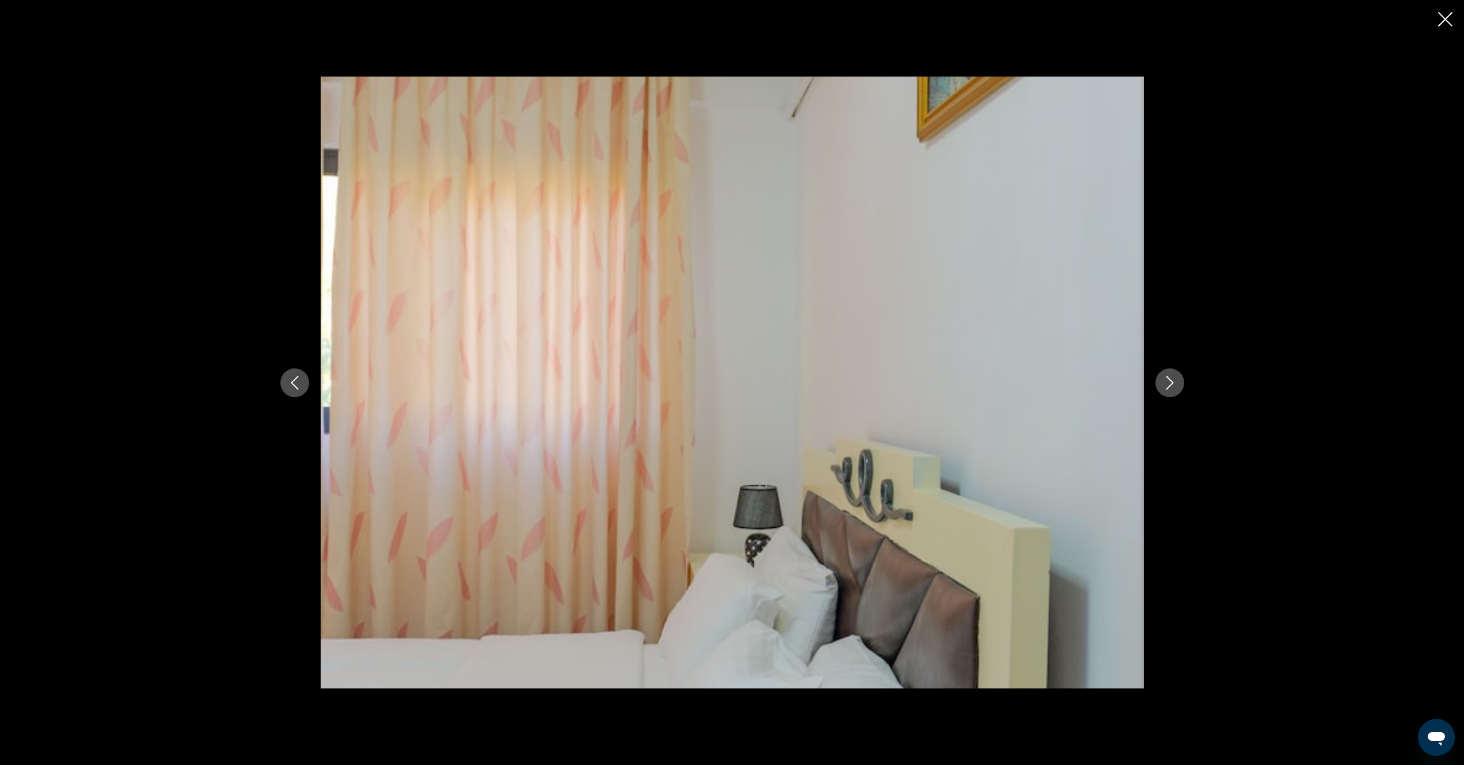
click at [1168, 387] on icon "Next image" at bounding box center [1169, 383] width 7 height 14
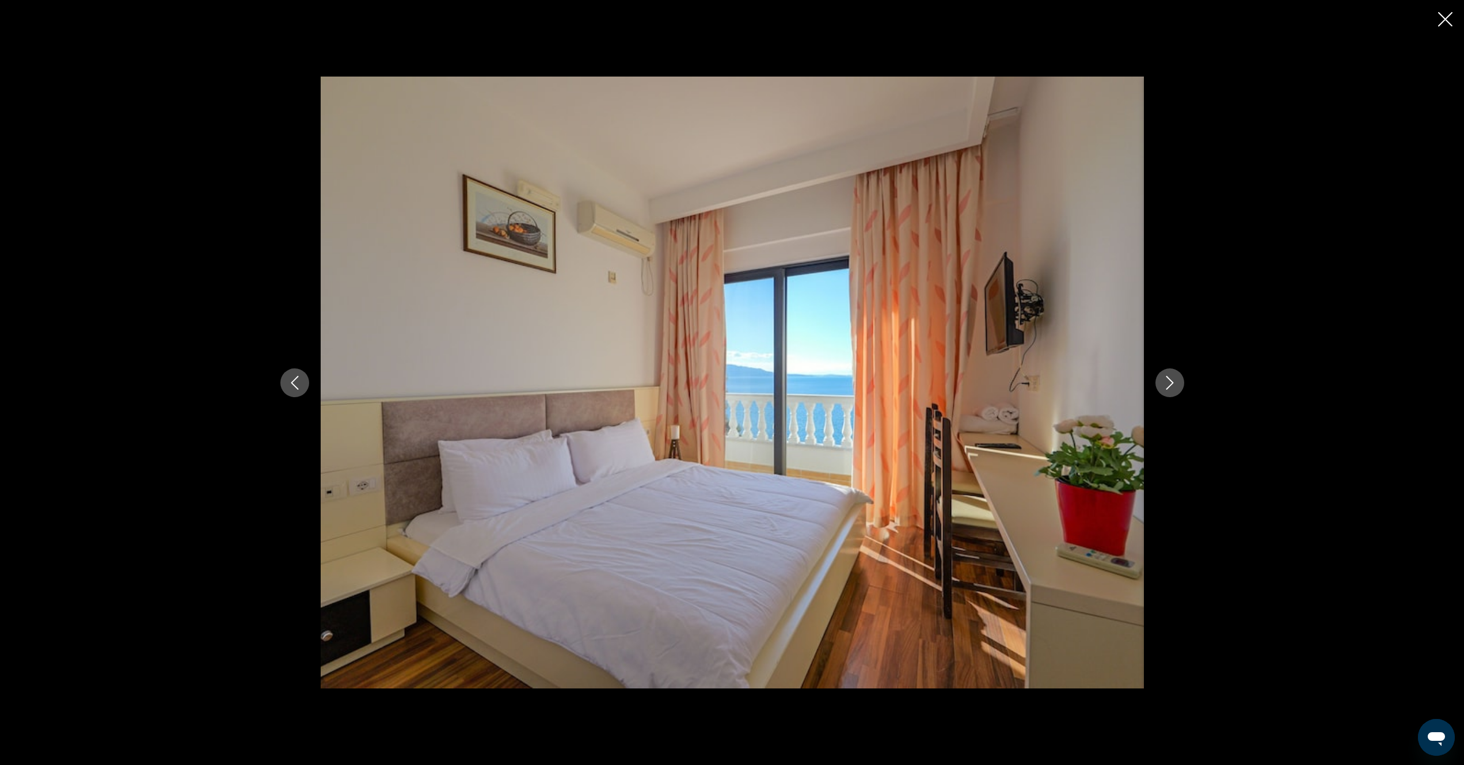
click at [1168, 387] on icon "Next image" at bounding box center [1169, 383] width 7 height 14
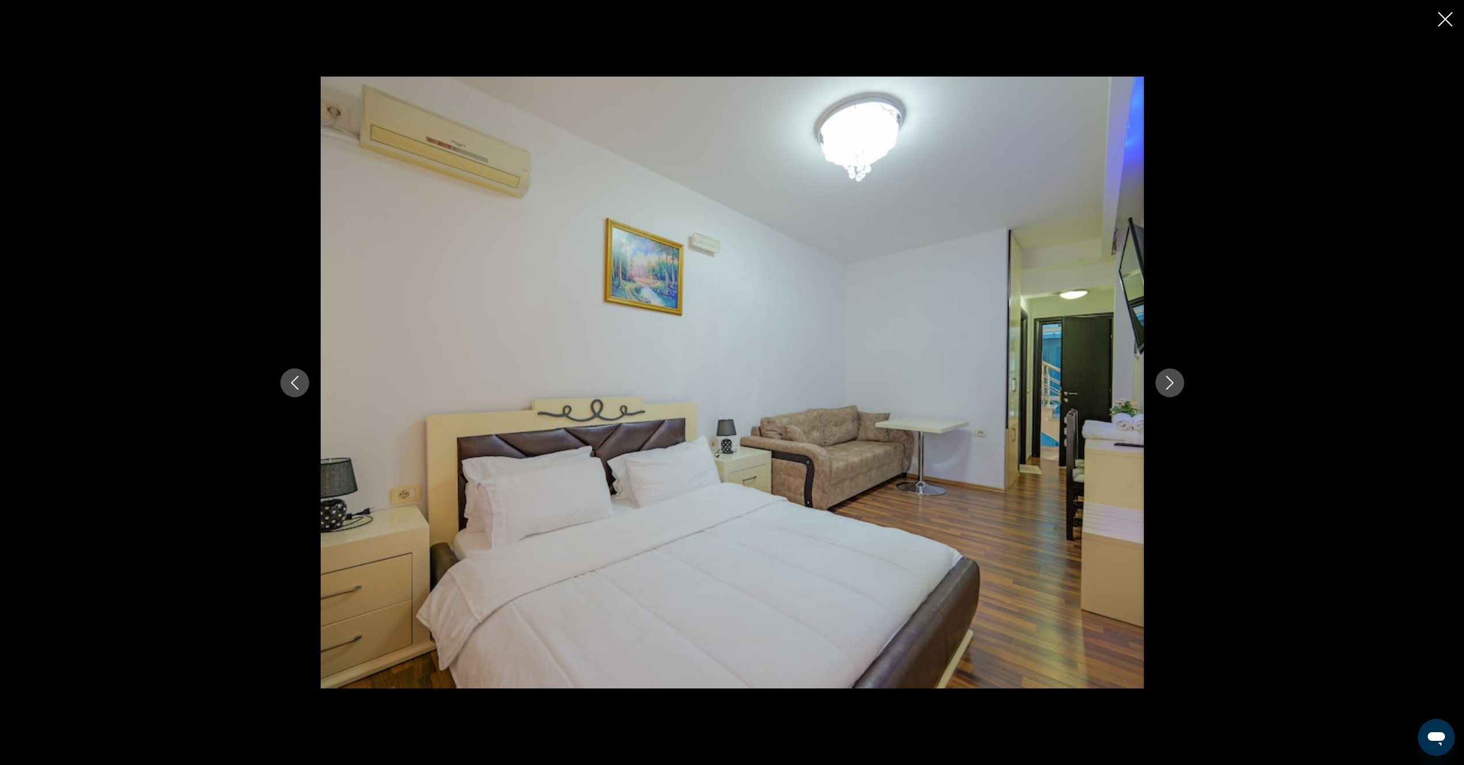
click at [1168, 387] on icon "Next image" at bounding box center [1169, 383] width 7 height 14
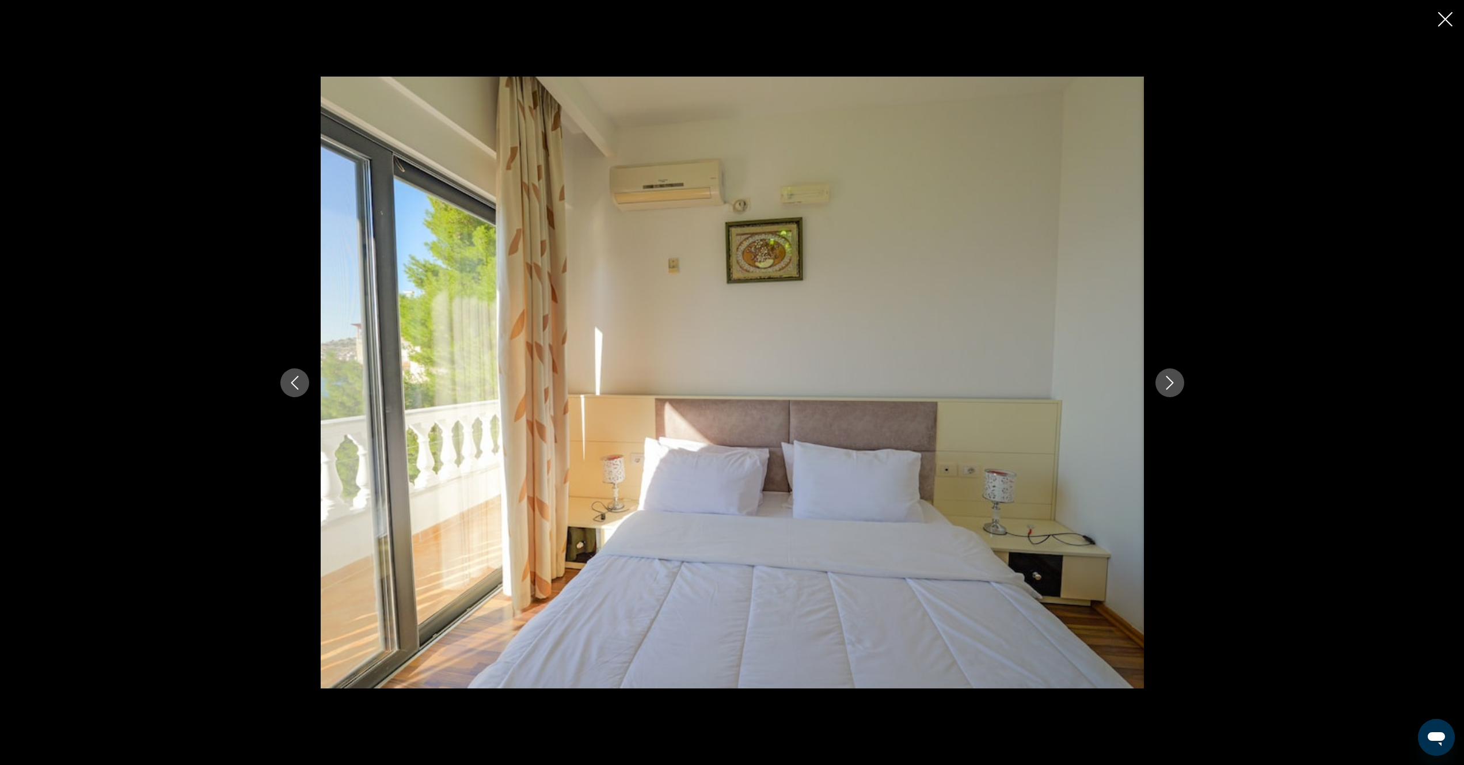
click at [1168, 387] on icon "Next image" at bounding box center [1169, 383] width 7 height 14
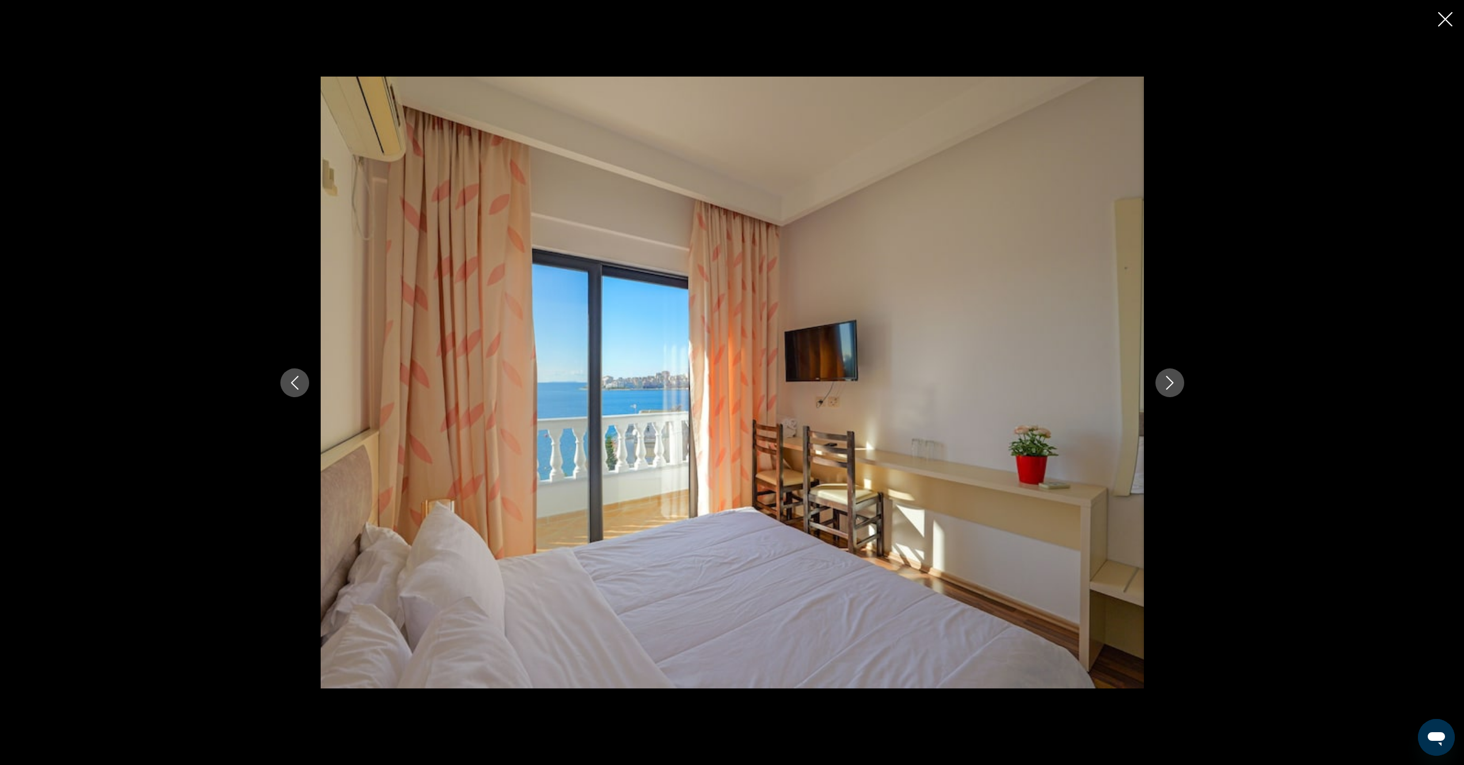
click at [1168, 387] on icon "Next image" at bounding box center [1169, 383] width 7 height 14
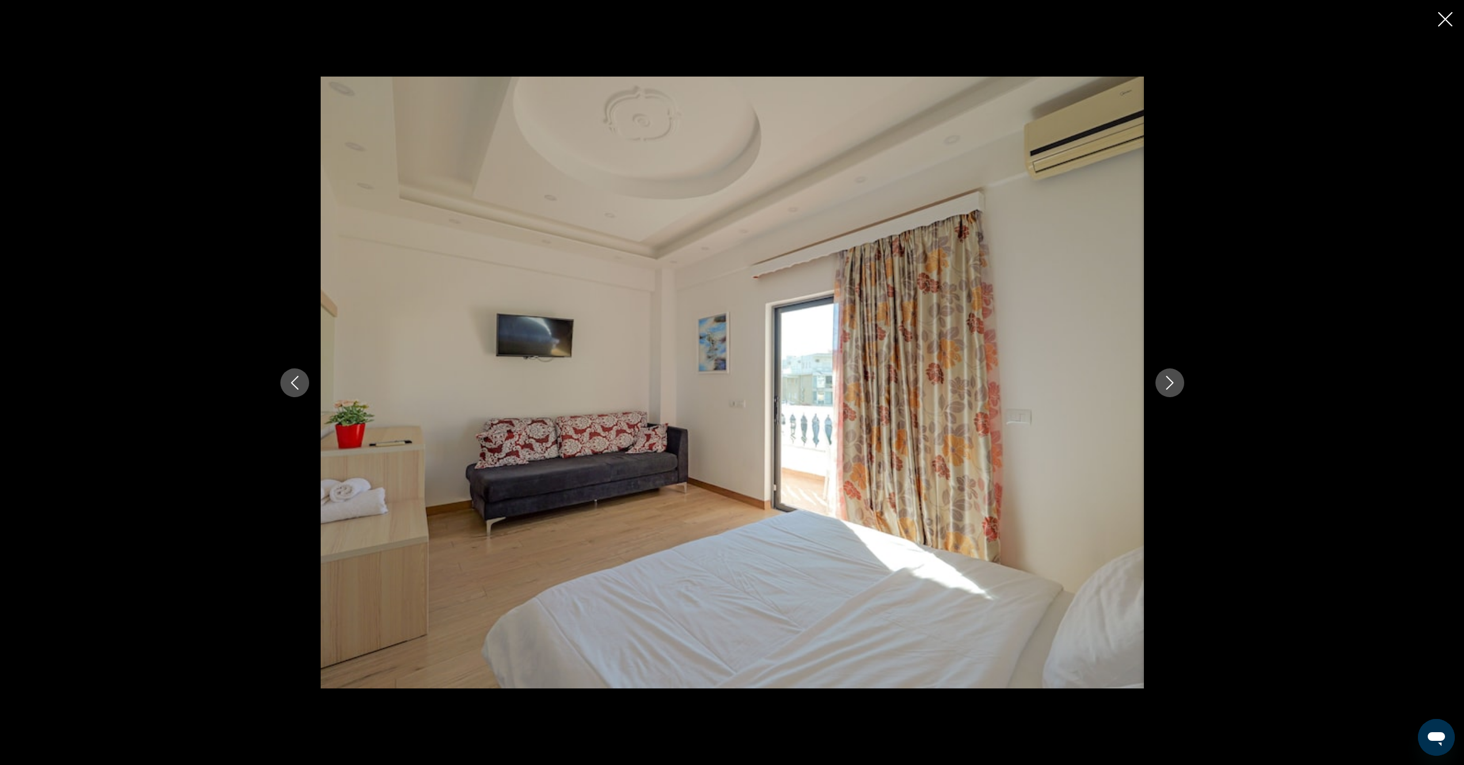
click at [1168, 387] on icon "Next image" at bounding box center [1169, 383] width 7 height 14
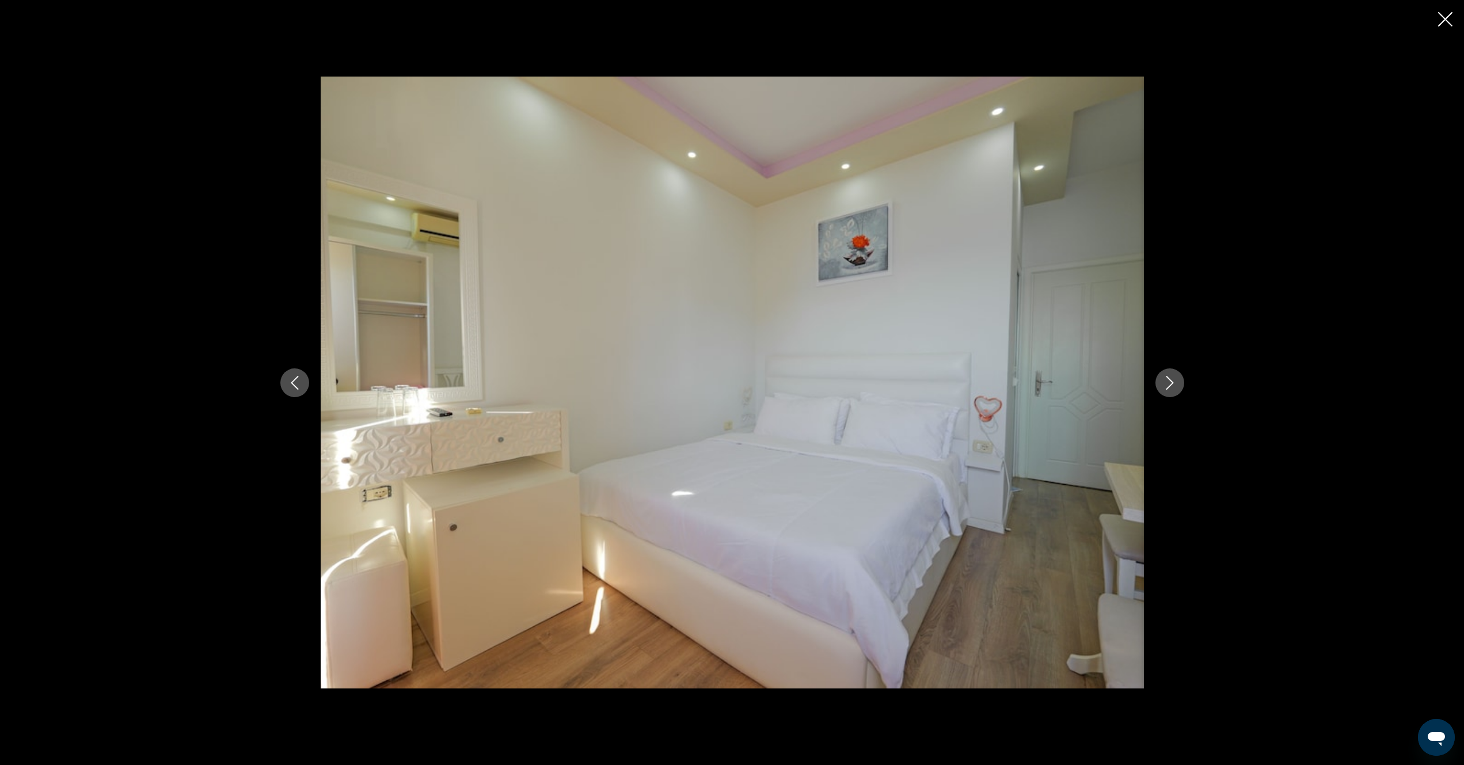
click at [1168, 387] on icon "Next image" at bounding box center [1169, 383] width 7 height 14
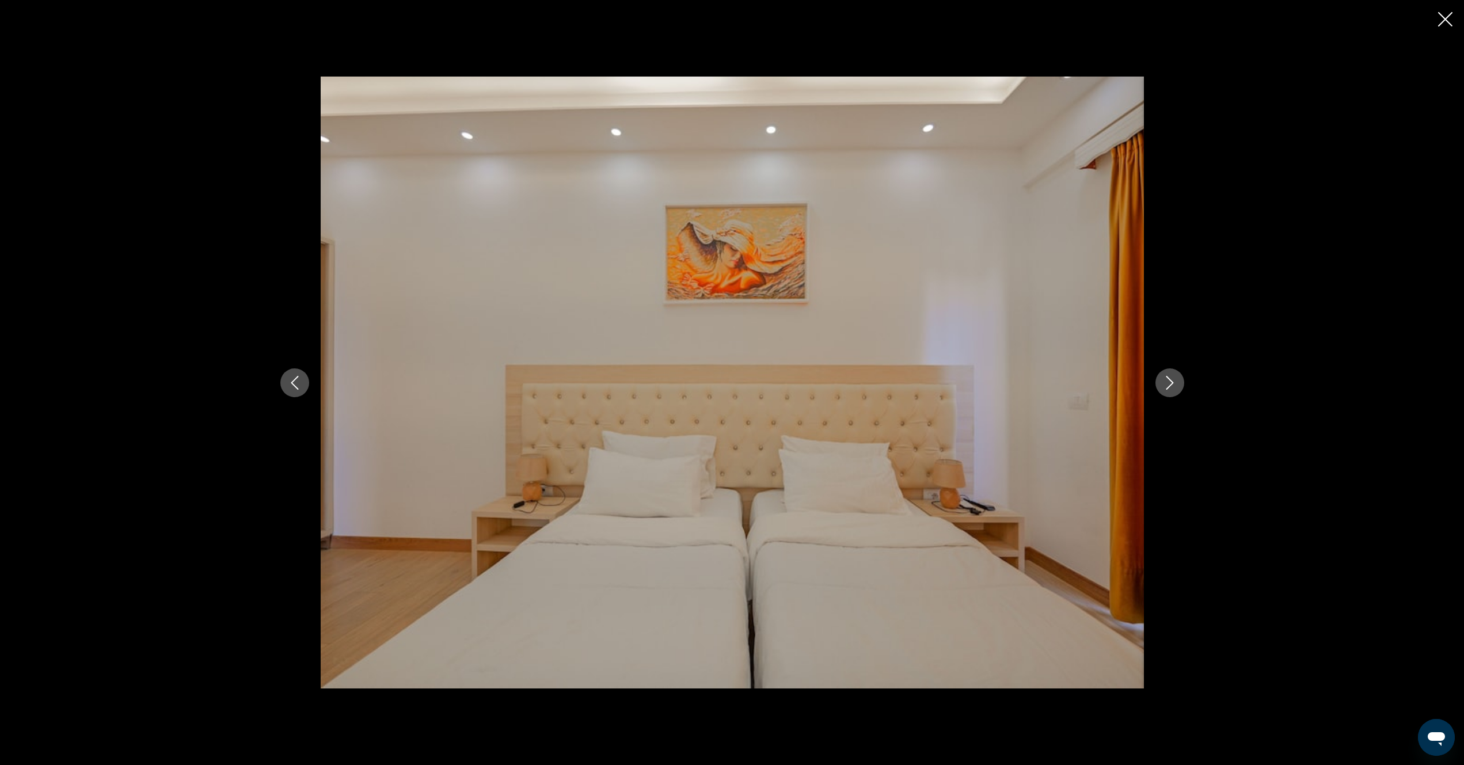
click at [1168, 387] on icon "Next image" at bounding box center [1169, 383] width 7 height 14
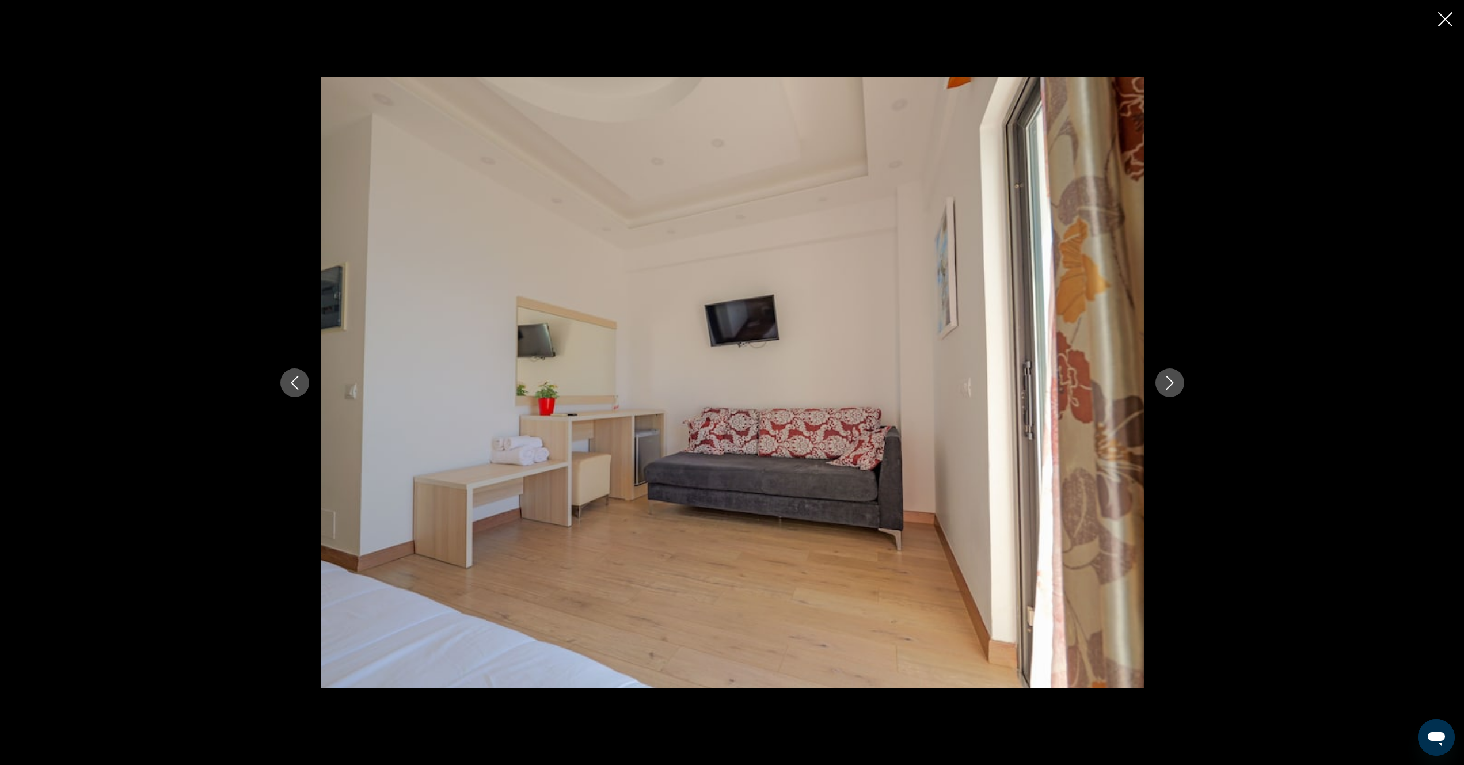
click at [1168, 387] on icon "Next image" at bounding box center [1169, 383] width 7 height 14
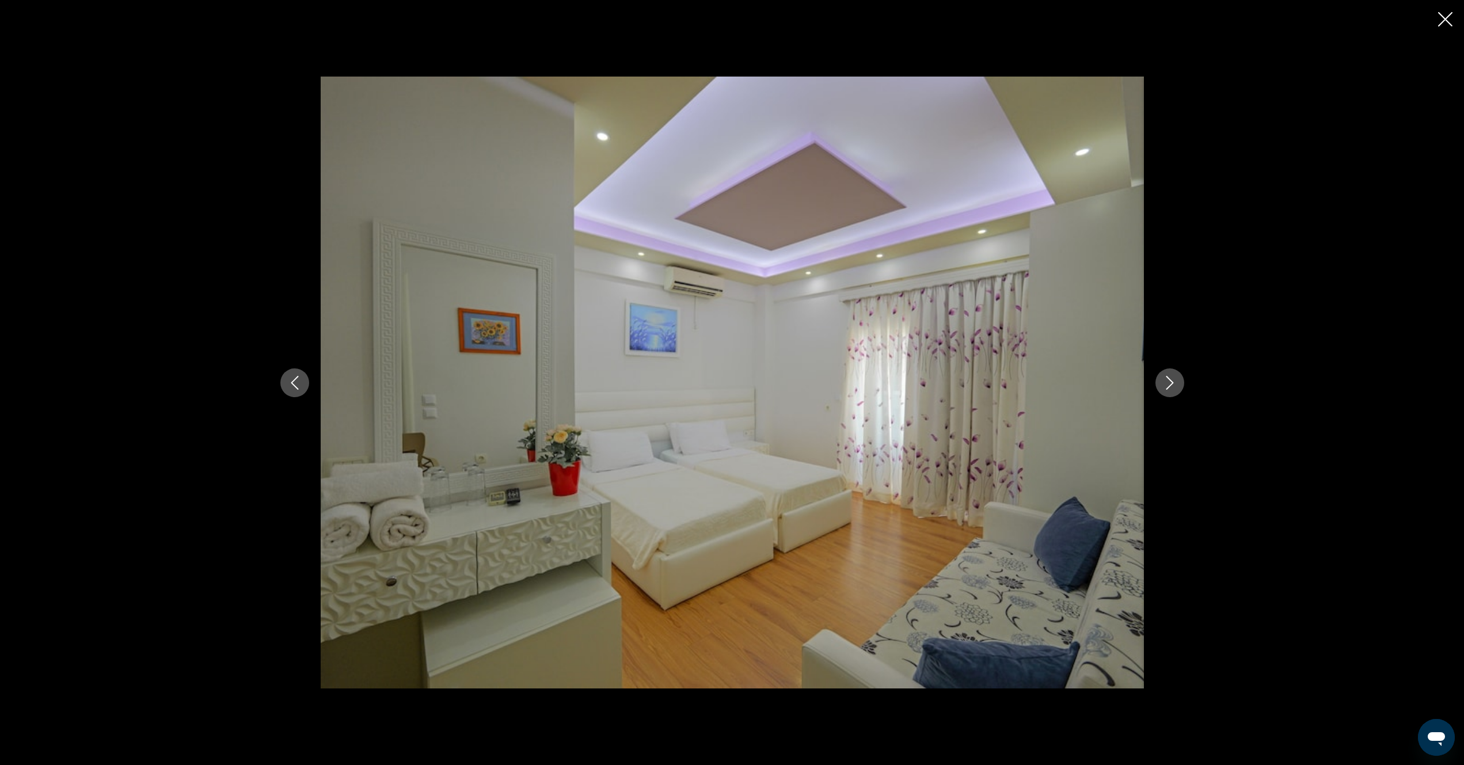
click at [1168, 387] on icon "Next image" at bounding box center [1169, 383] width 7 height 14
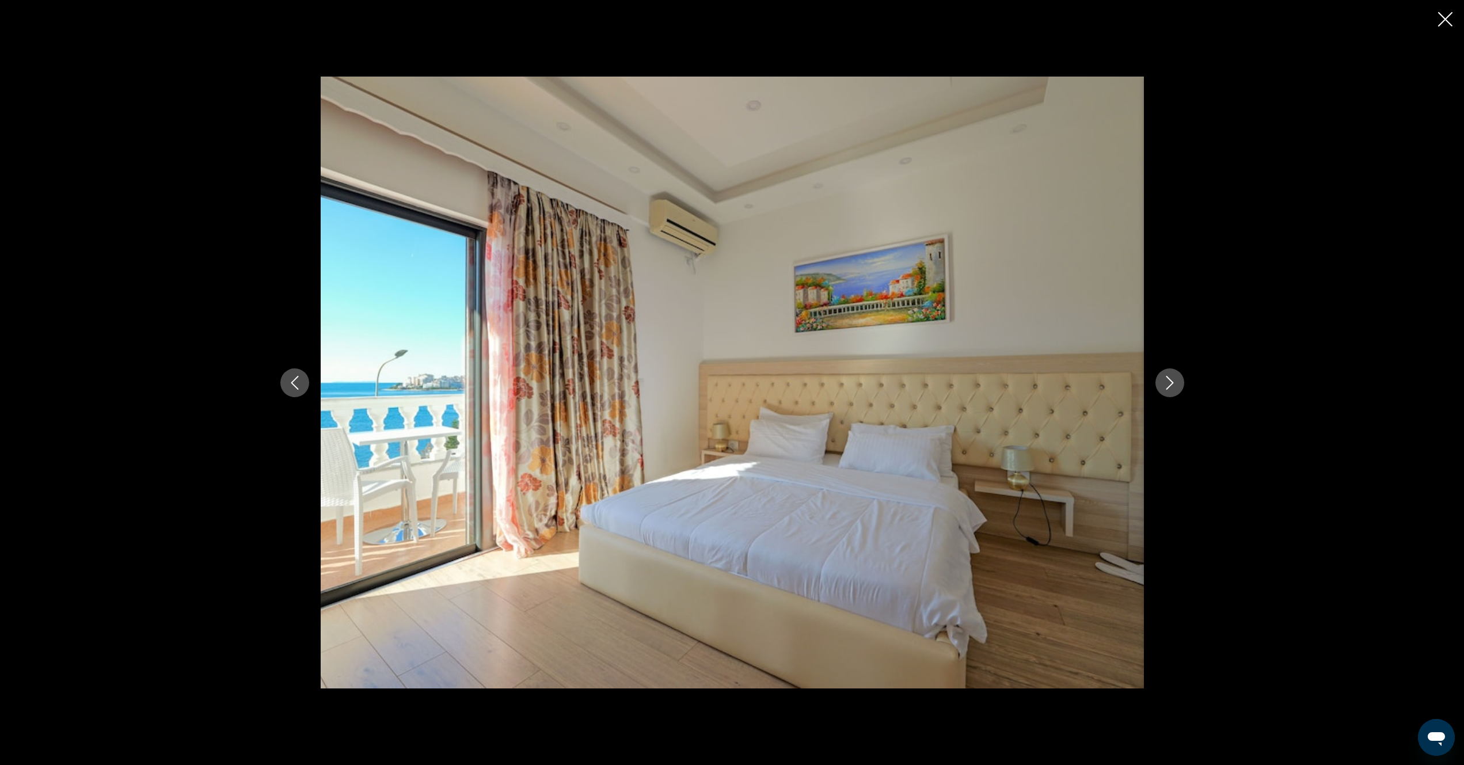
click at [1438, 20] on div "Main content" at bounding box center [732, 382] width 1464 height 765
click at [1442, 20] on icon "Close slideshow" at bounding box center [1445, 19] width 14 height 14
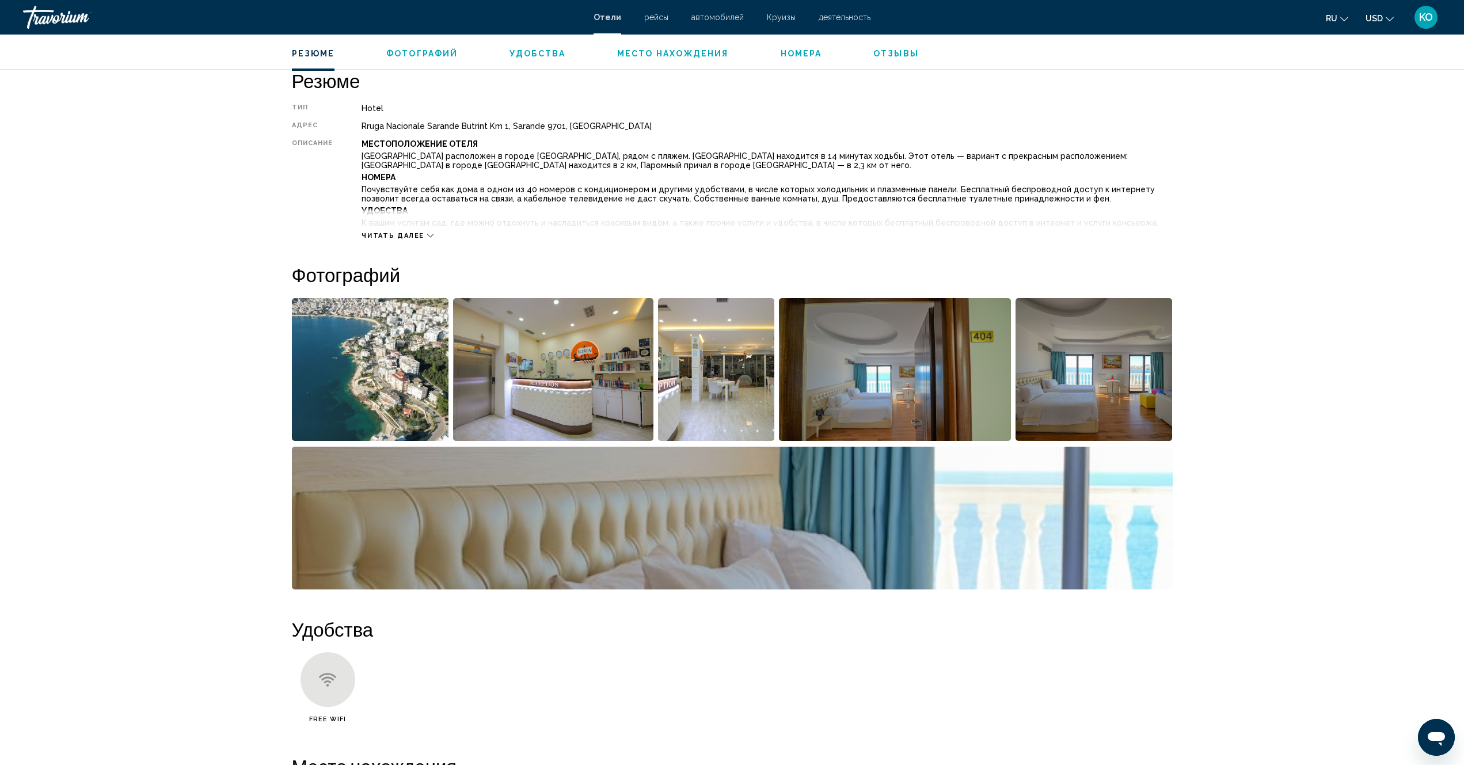
click at [429, 238] on icon "Main content" at bounding box center [430, 236] width 6 height 6
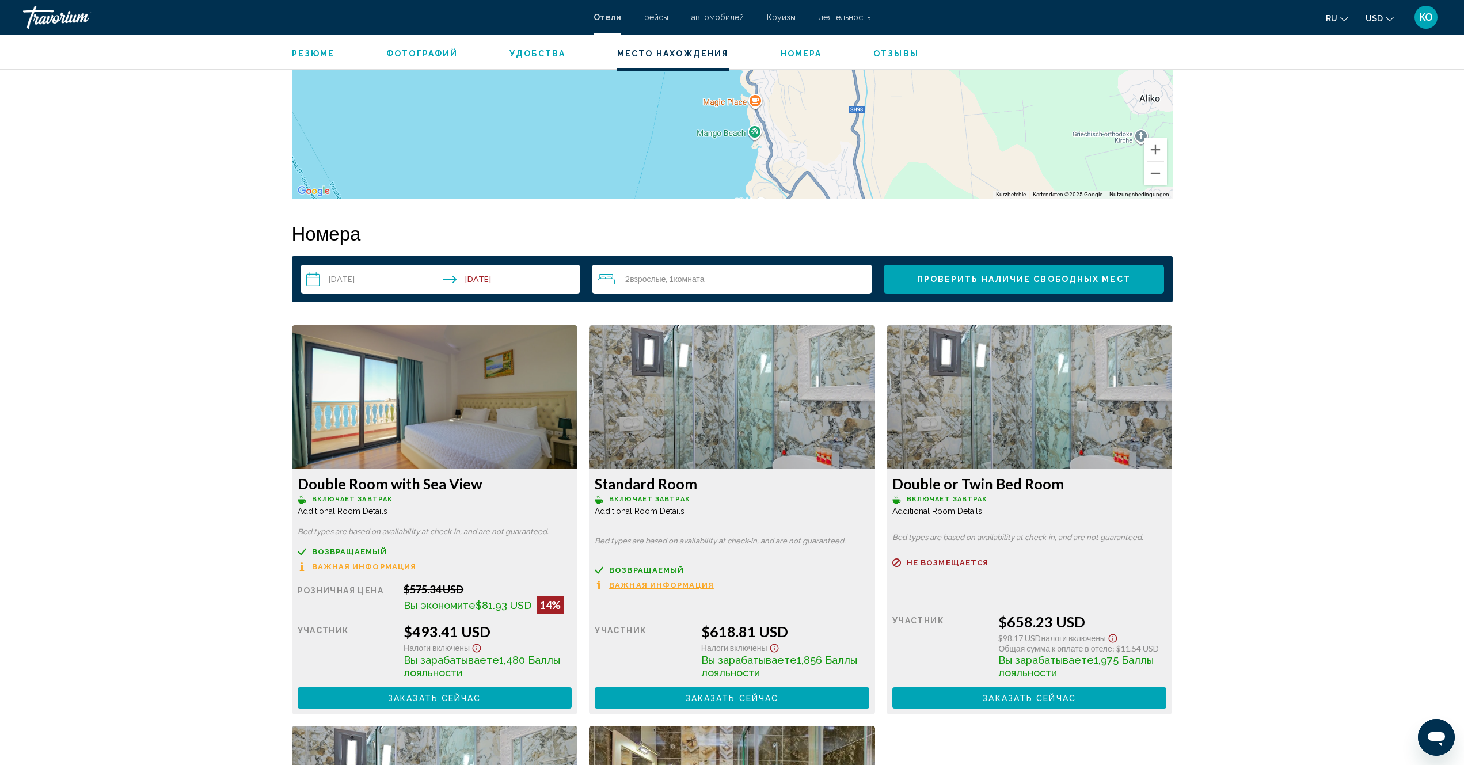
scroll to position [1463, 0]
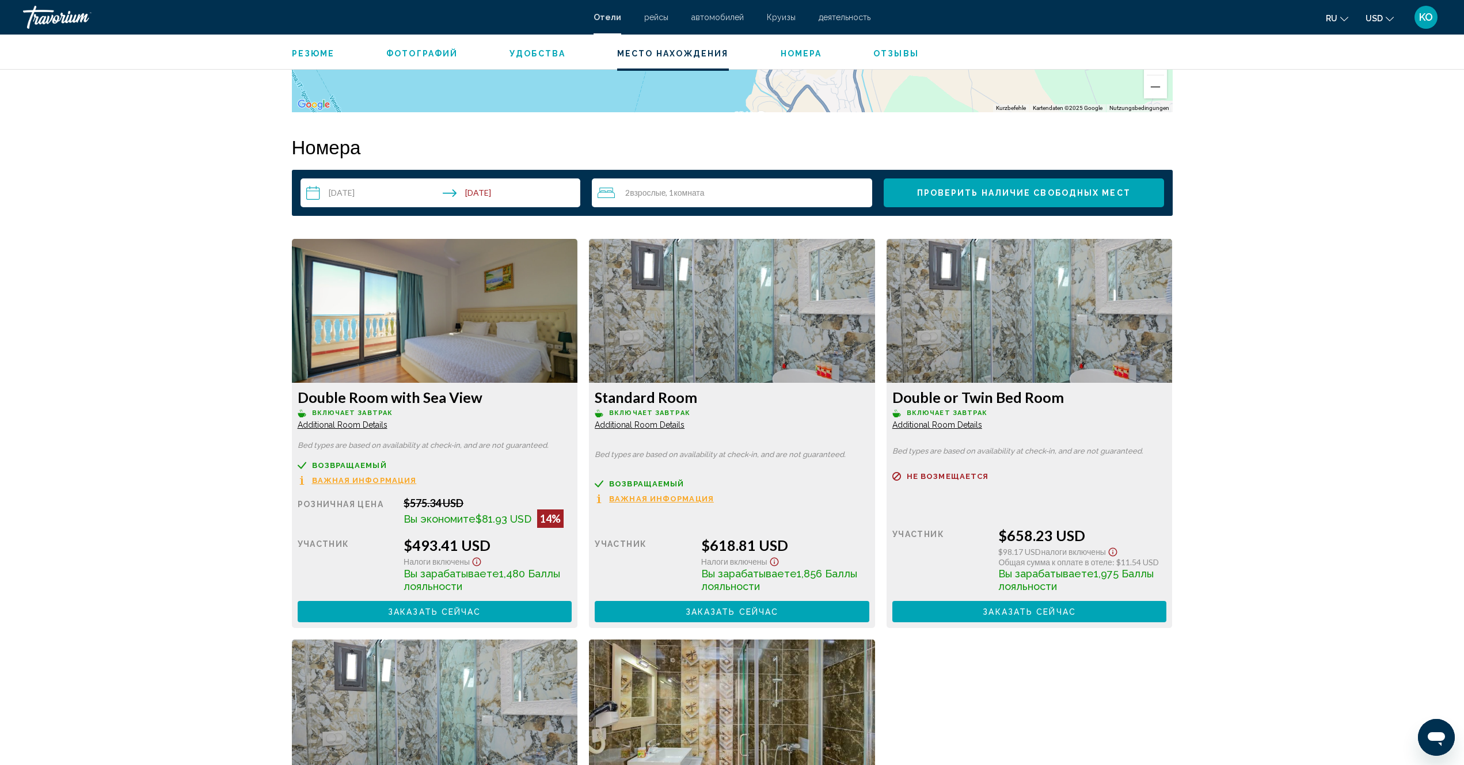
click at [411, 319] on img "Main content" at bounding box center [435, 311] width 286 height 144
click at [452, 615] on span "Заказать сейчас" at bounding box center [434, 611] width 93 height 9
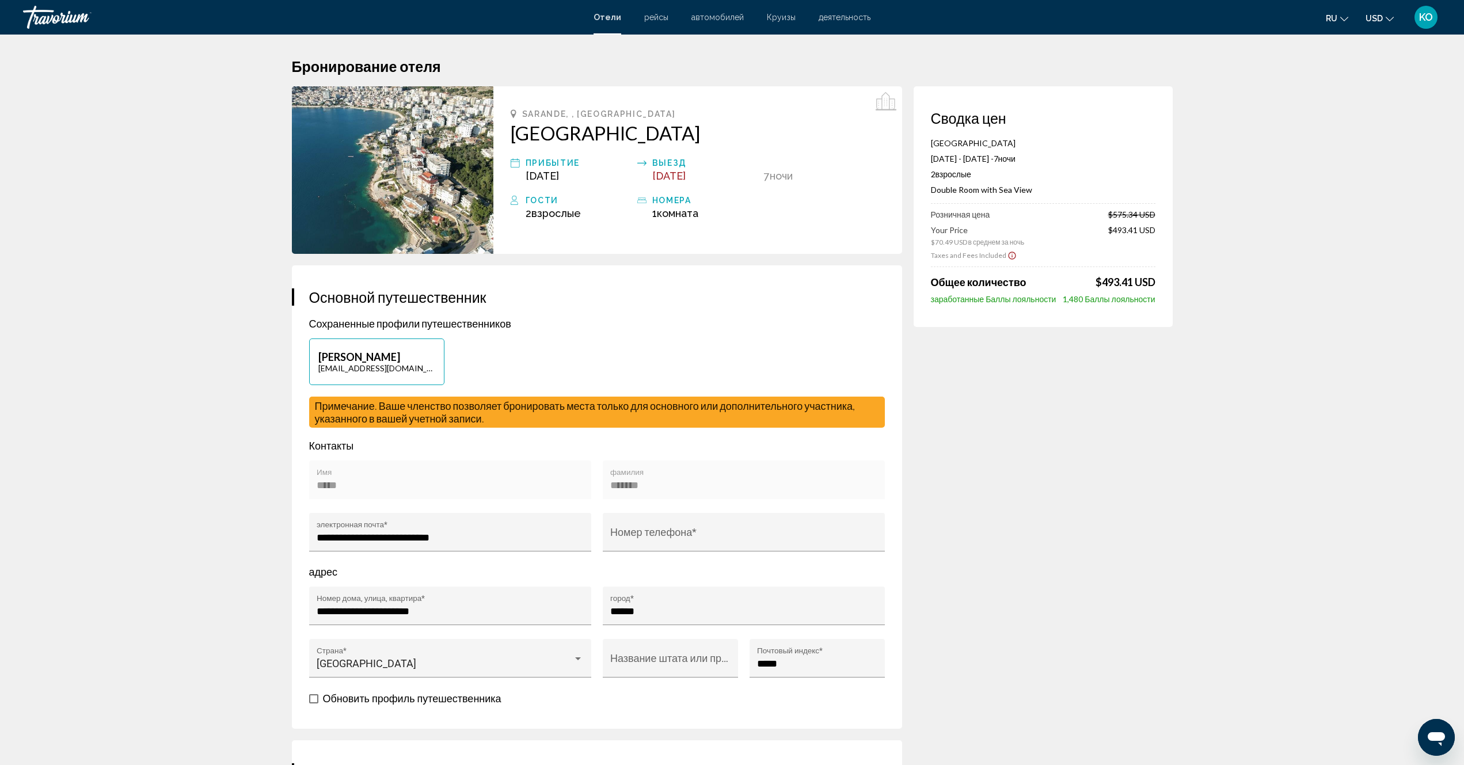
click at [432, 150] on img "Main content" at bounding box center [393, 170] width 202 height 168
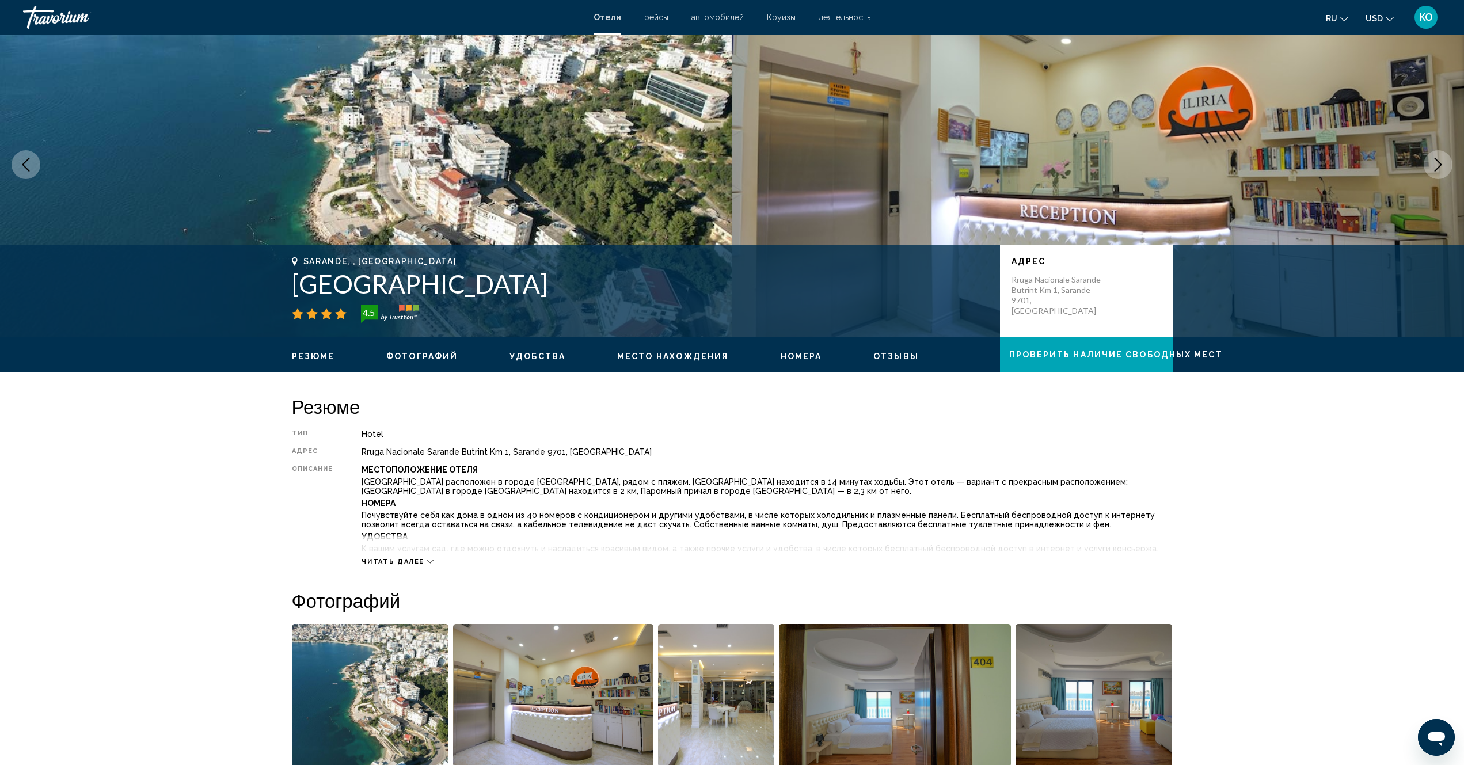
scroll to position [173, 0]
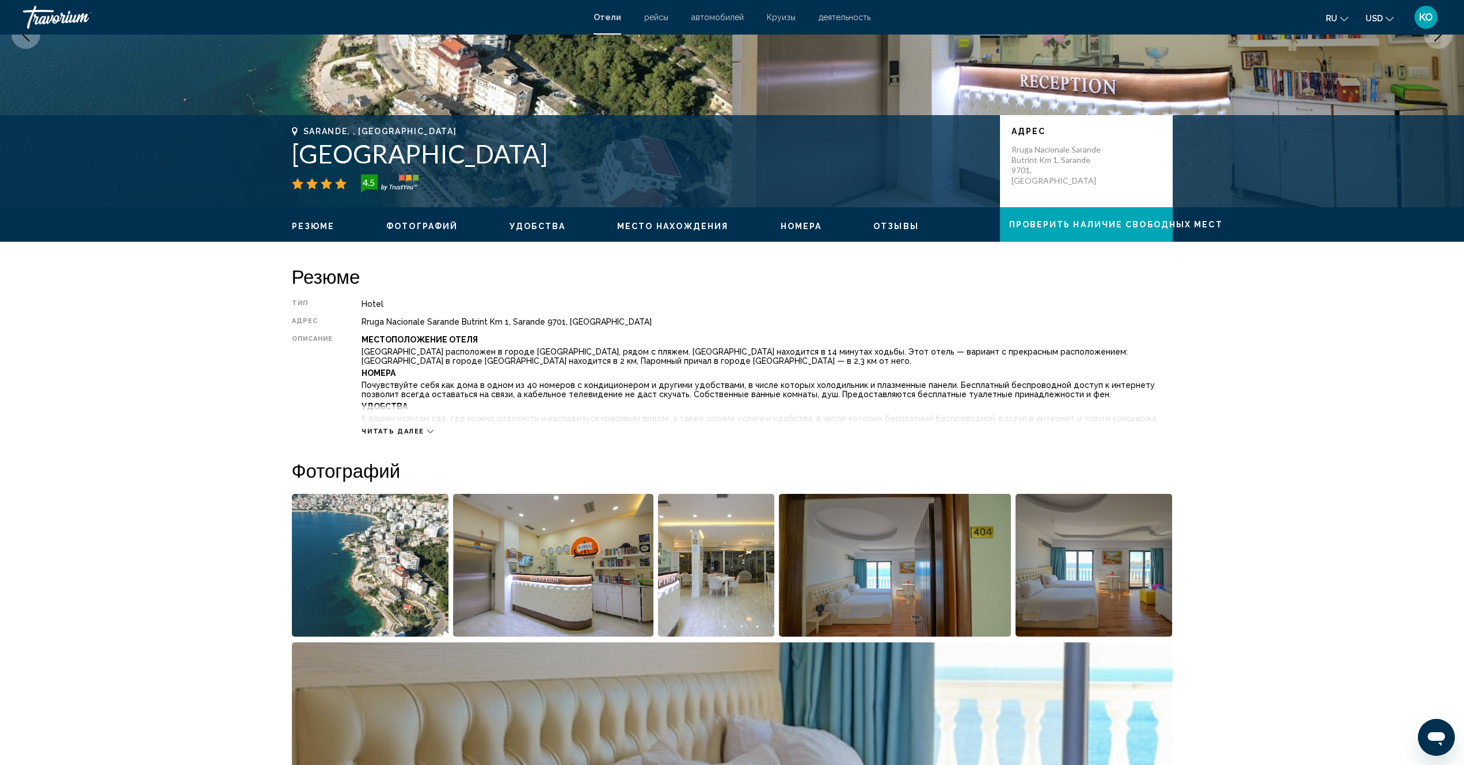
click at [432, 428] on icon "Main content" at bounding box center [430, 431] width 6 height 6
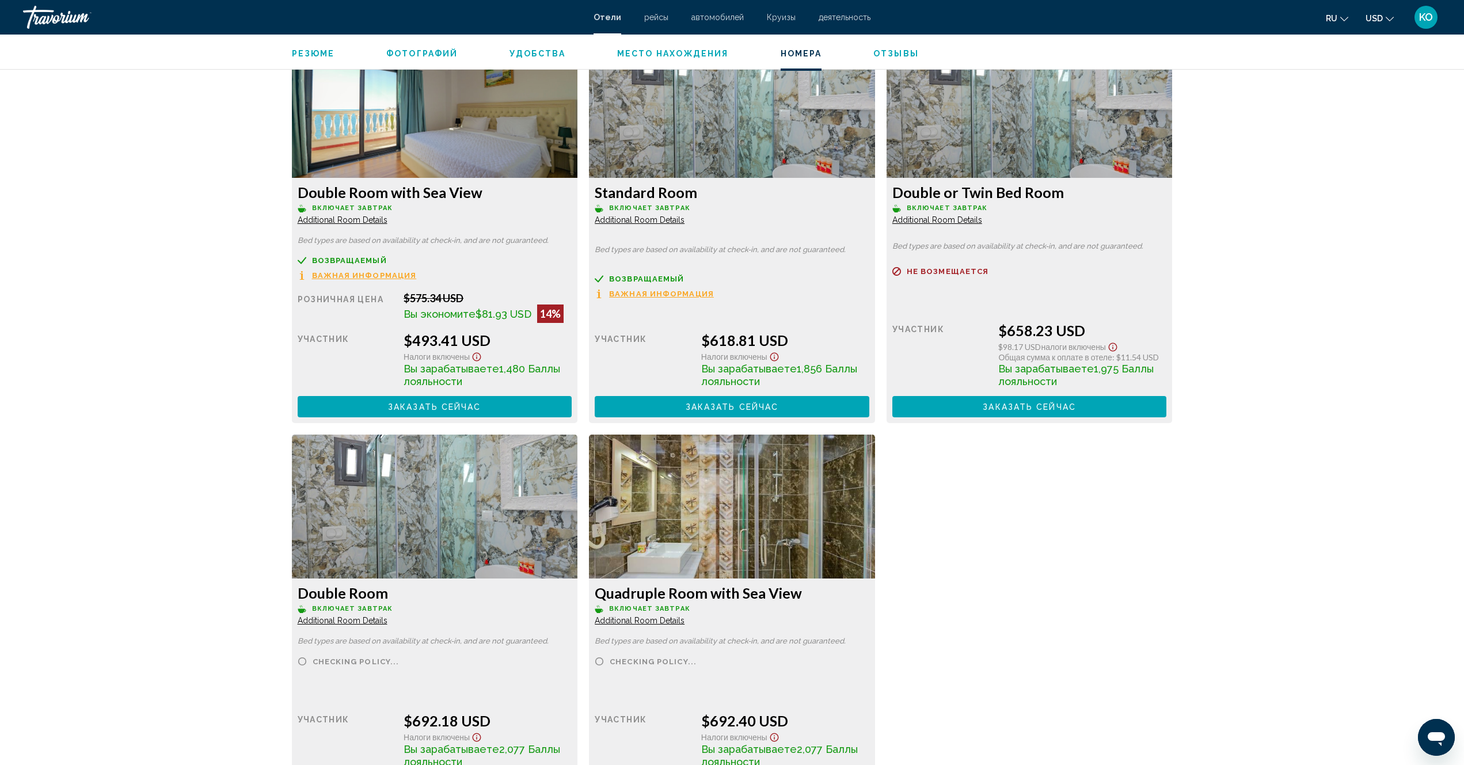
scroll to position [1670, 0]
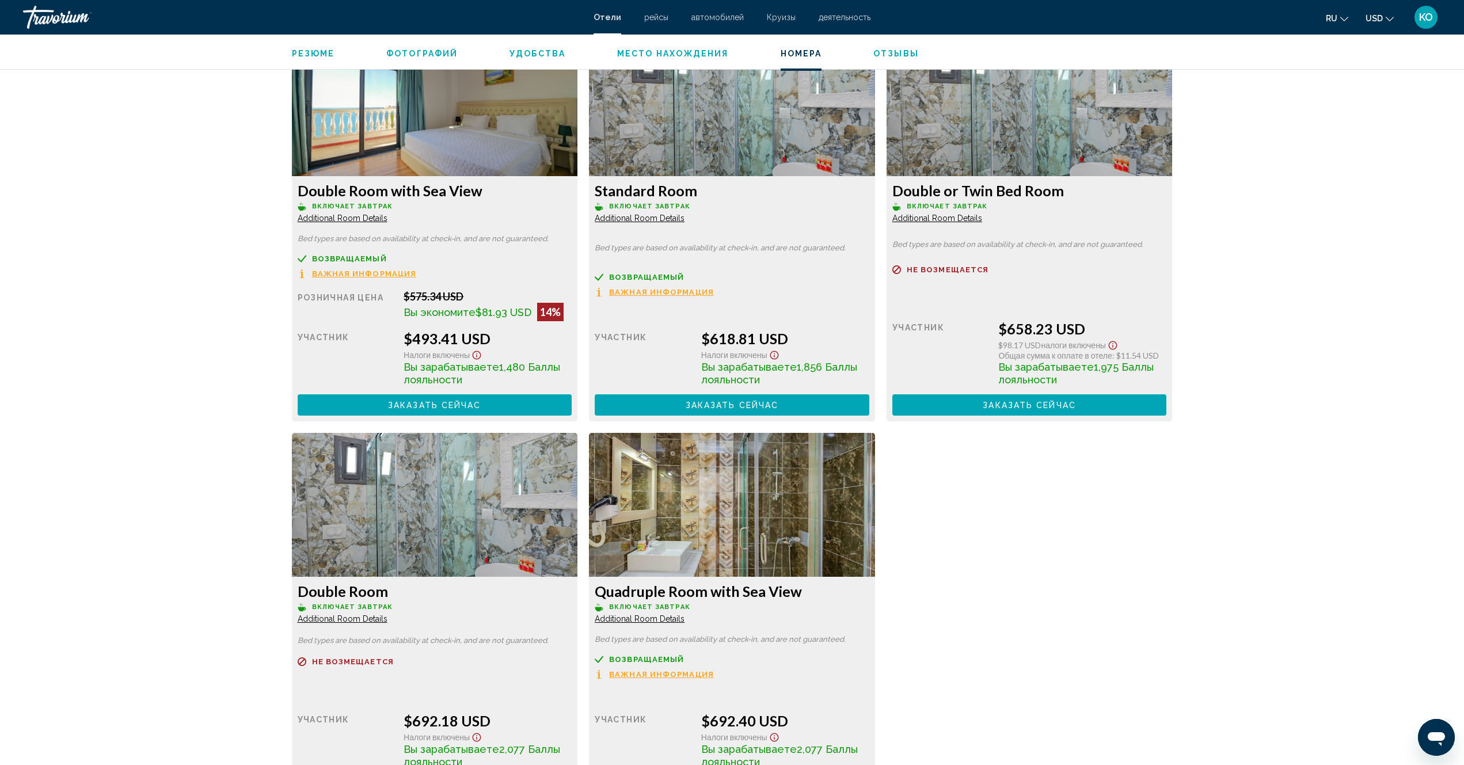
click at [387, 219] on span "Additional Room Details" at bounding box center [343, 218] width 90 height 9
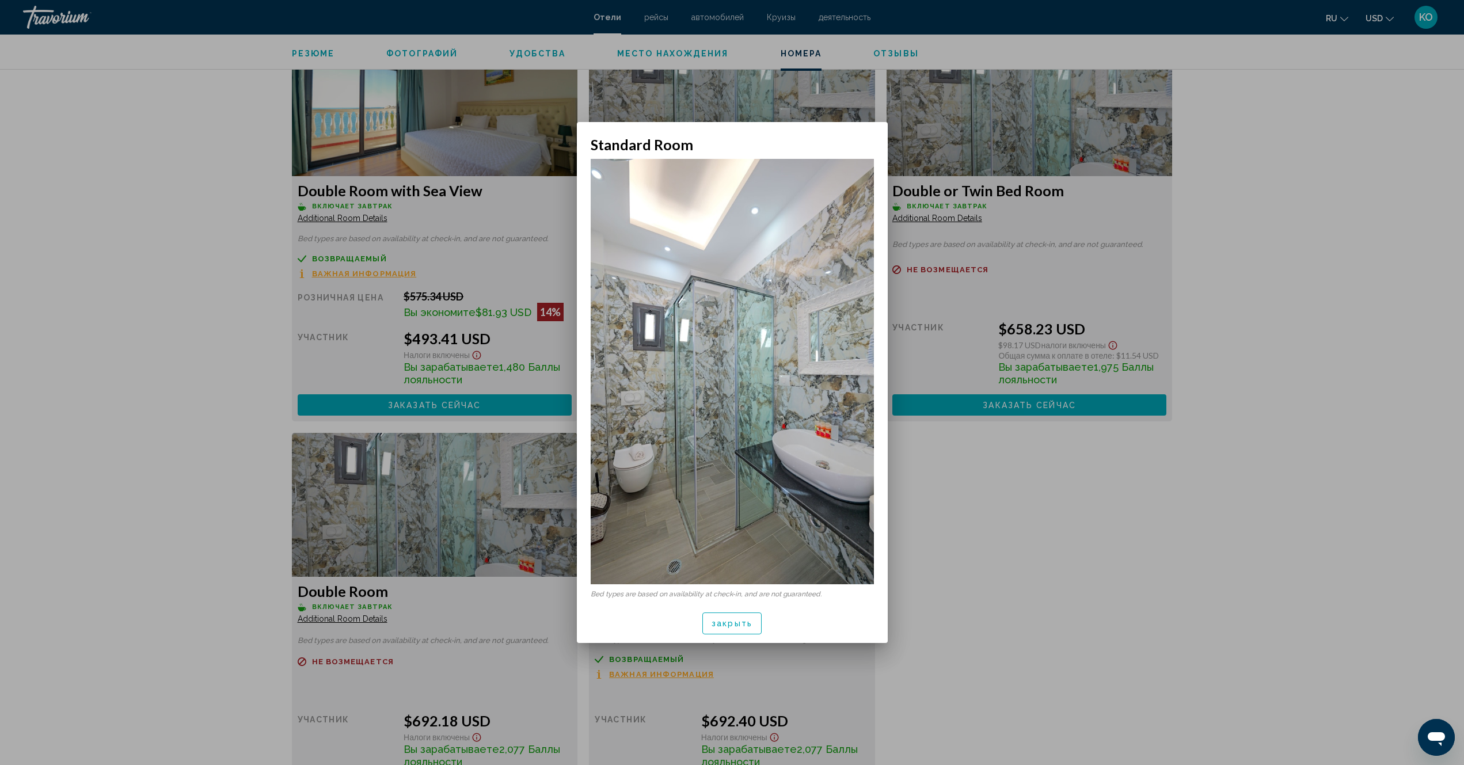
scroll to position [0, 0]
click at [1111, 558] on div at bounding box center [732, 382] width 1464 height 765
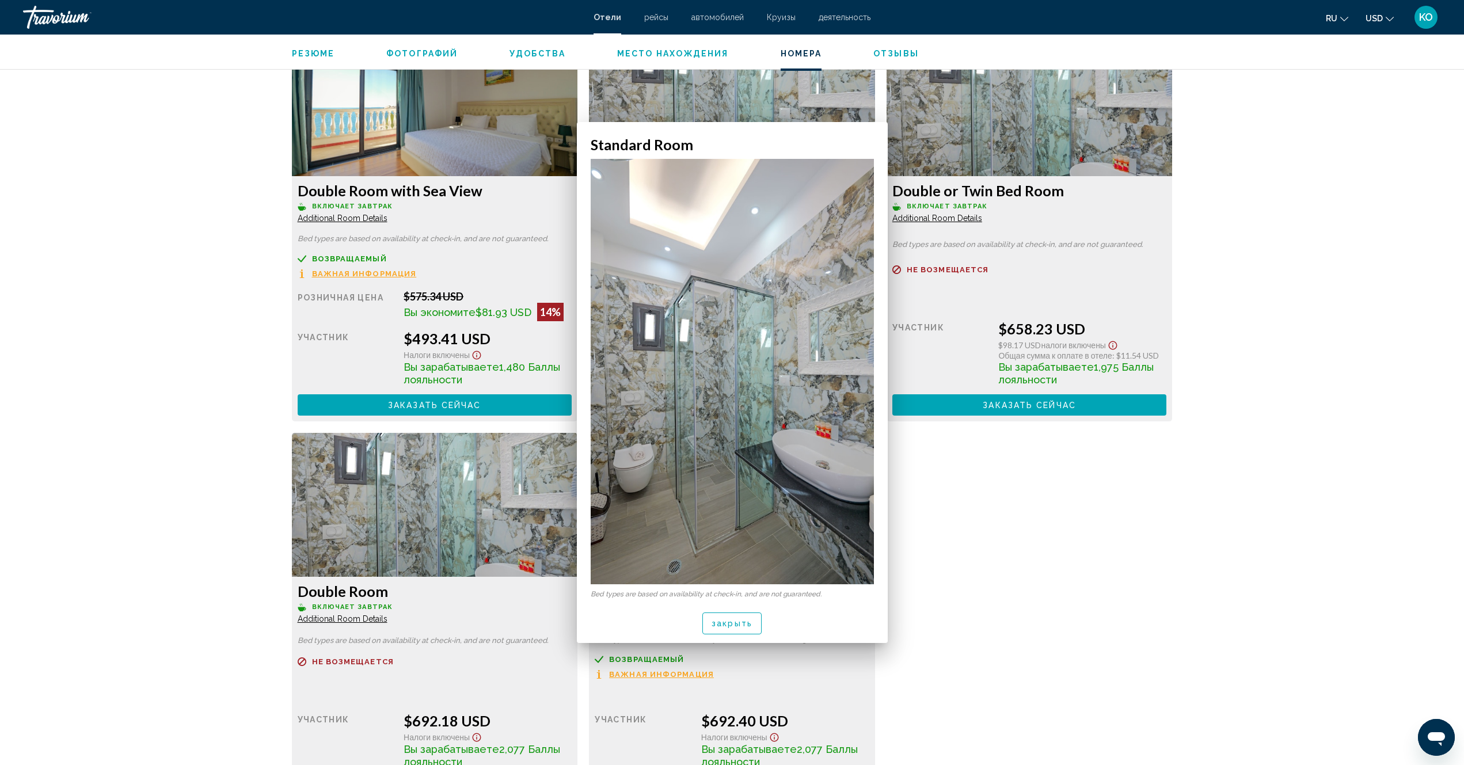
scroll to position [1670, 0]
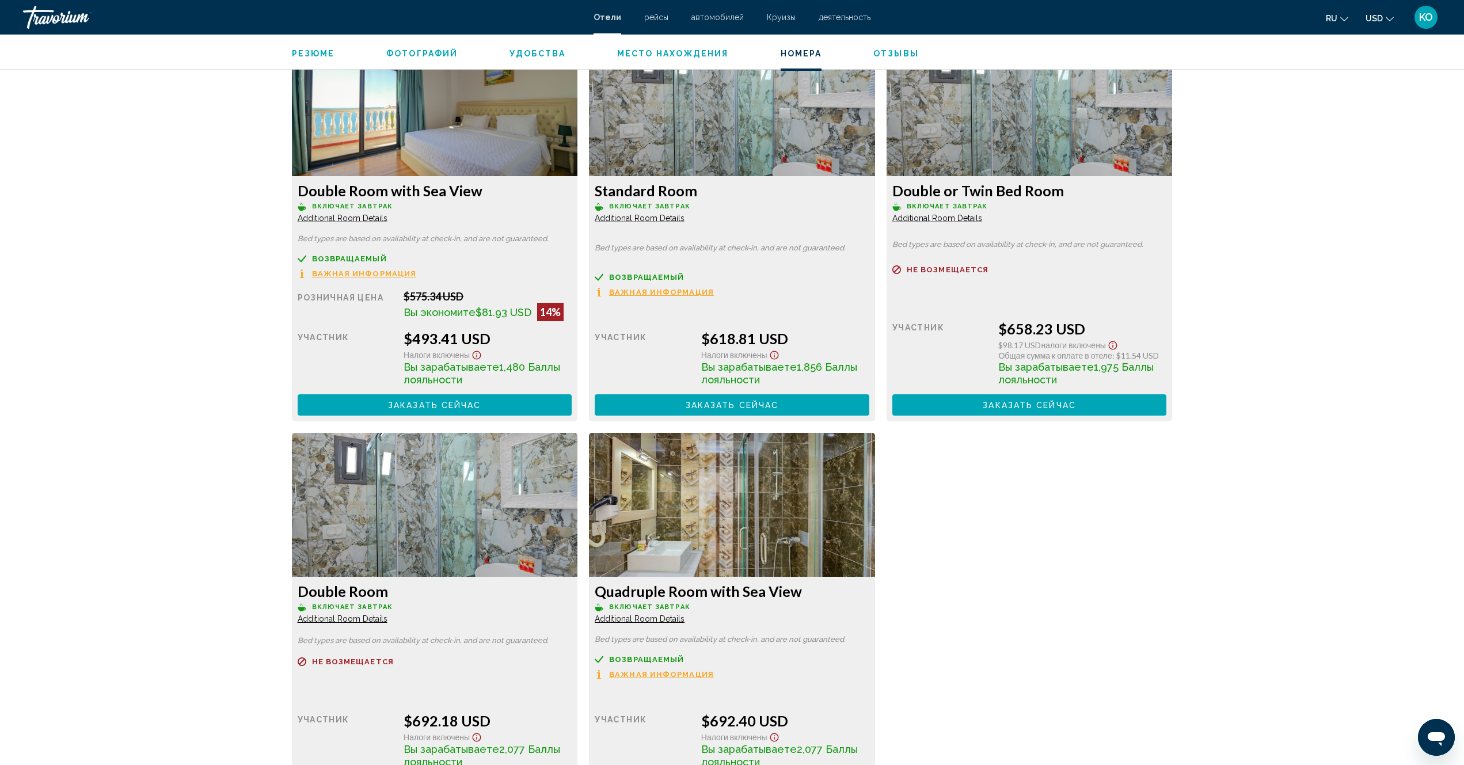
click at [578, 144] on img "Main content" at bounding box center [435, 104] width 286 height 144
click at [387, 218] on span "Additional Room Details" at bounding box center [343, 218] width 90 height 9
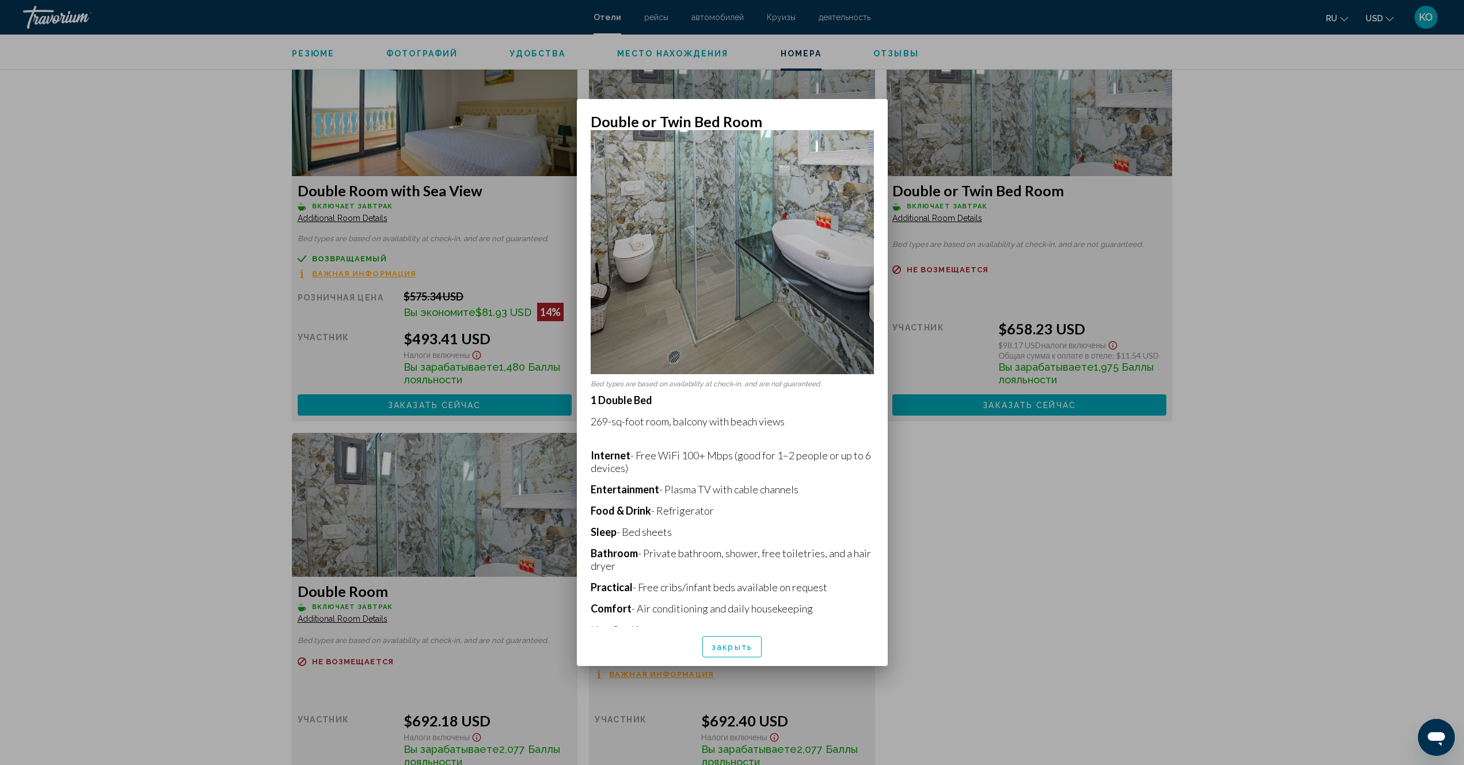
scroll to position [189, 0]
click at [736, 647] on span "закрыть" at bounding box center [732, 647] width 41 height 9
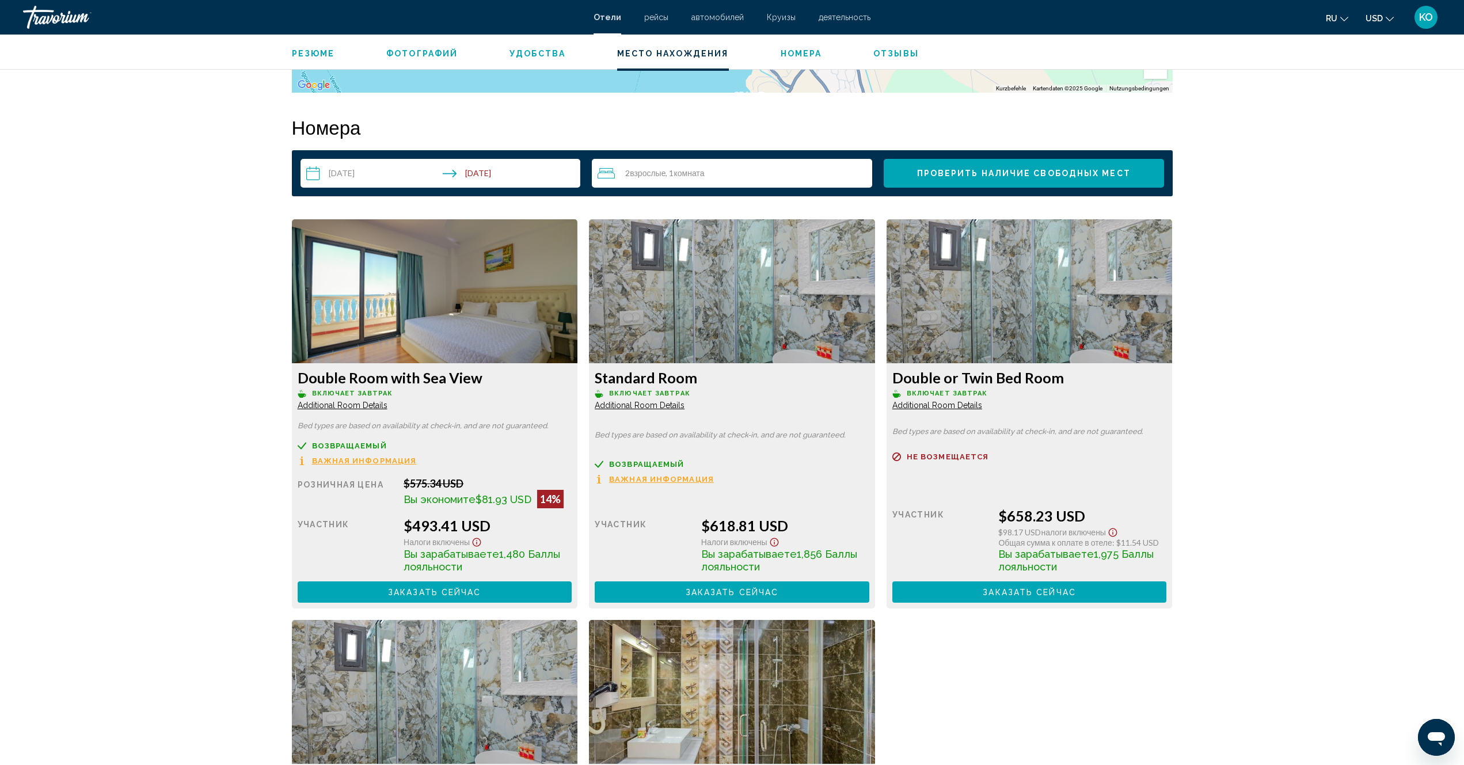
scroll to position [1324, 0]
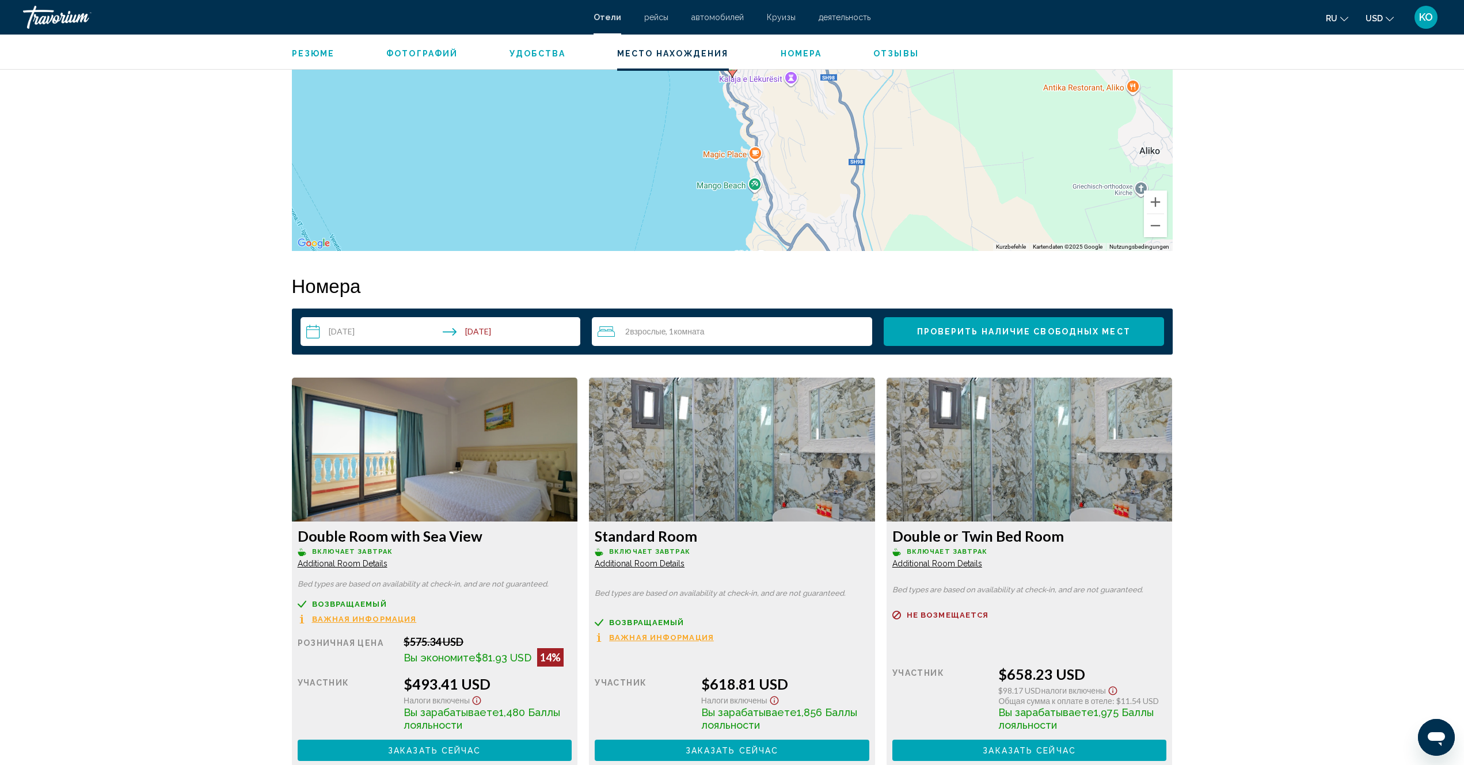
click at [485, 485] on img "Main content" at bounding box center [435, 450] width 286 height 144
click at [353, 562] on span "Additional Room Details" at bounding box center [343, 563] width 90 height 9
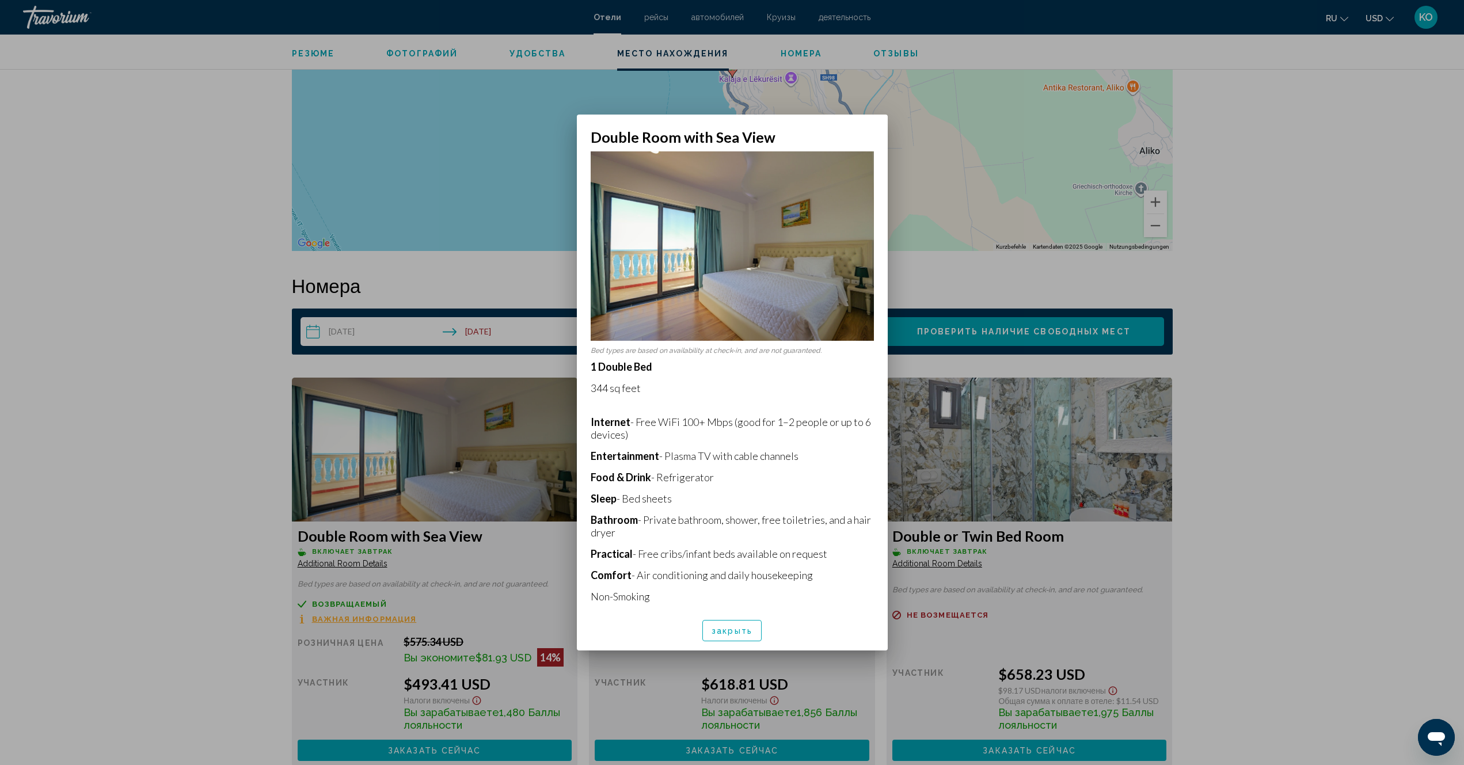
scroll to position [0, 0]
click at [1380, 253] on div at bounding box center [732, 382] width 1464 height 765
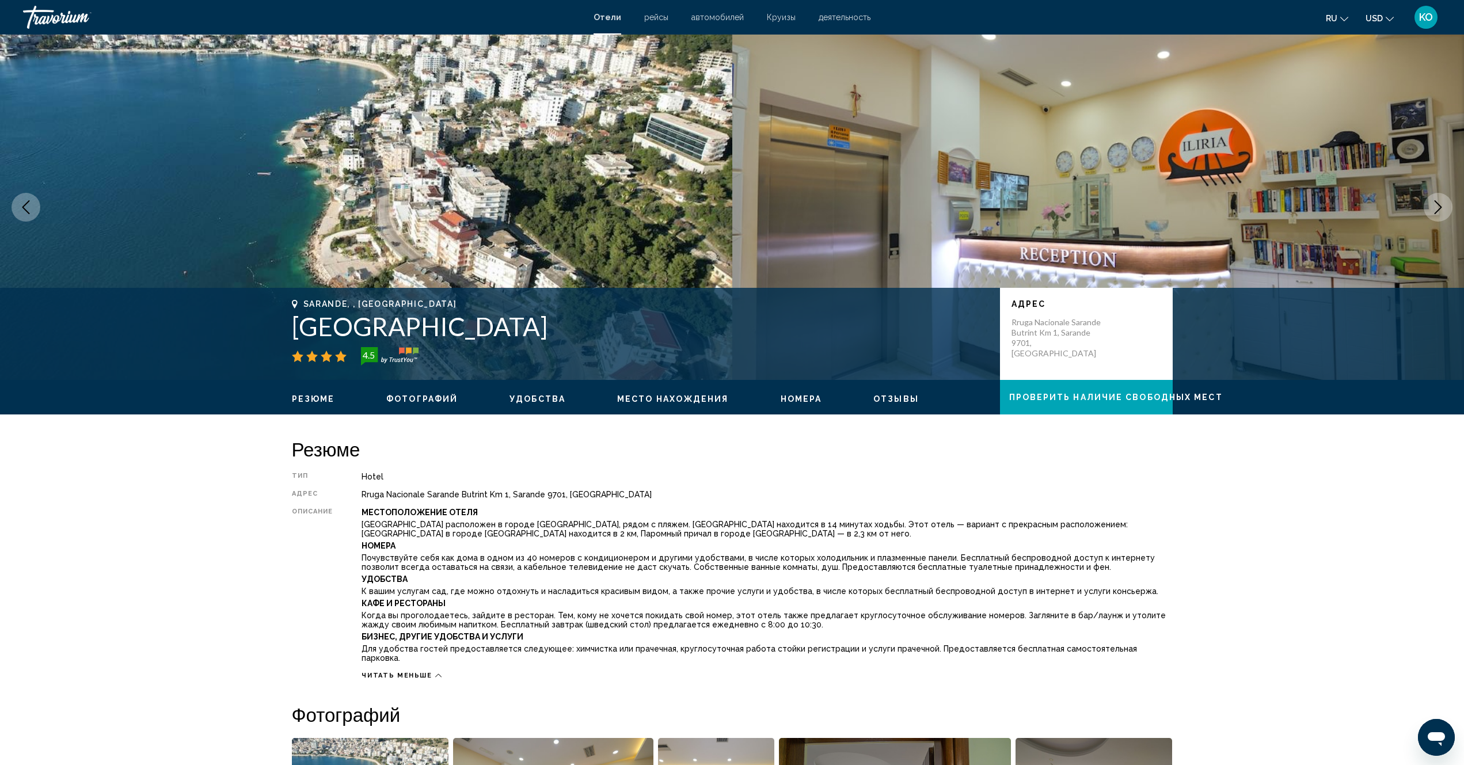
click at [530, 405] on div "Резюме Фотографий Удобства Место нахождения Номера Отзывы Проверить наличие сво…" at bounding box center [732, 398] width 927 height 36
click at [530, 399] on span "Удобства" at bounding box center [538, 398] width 56 height 9
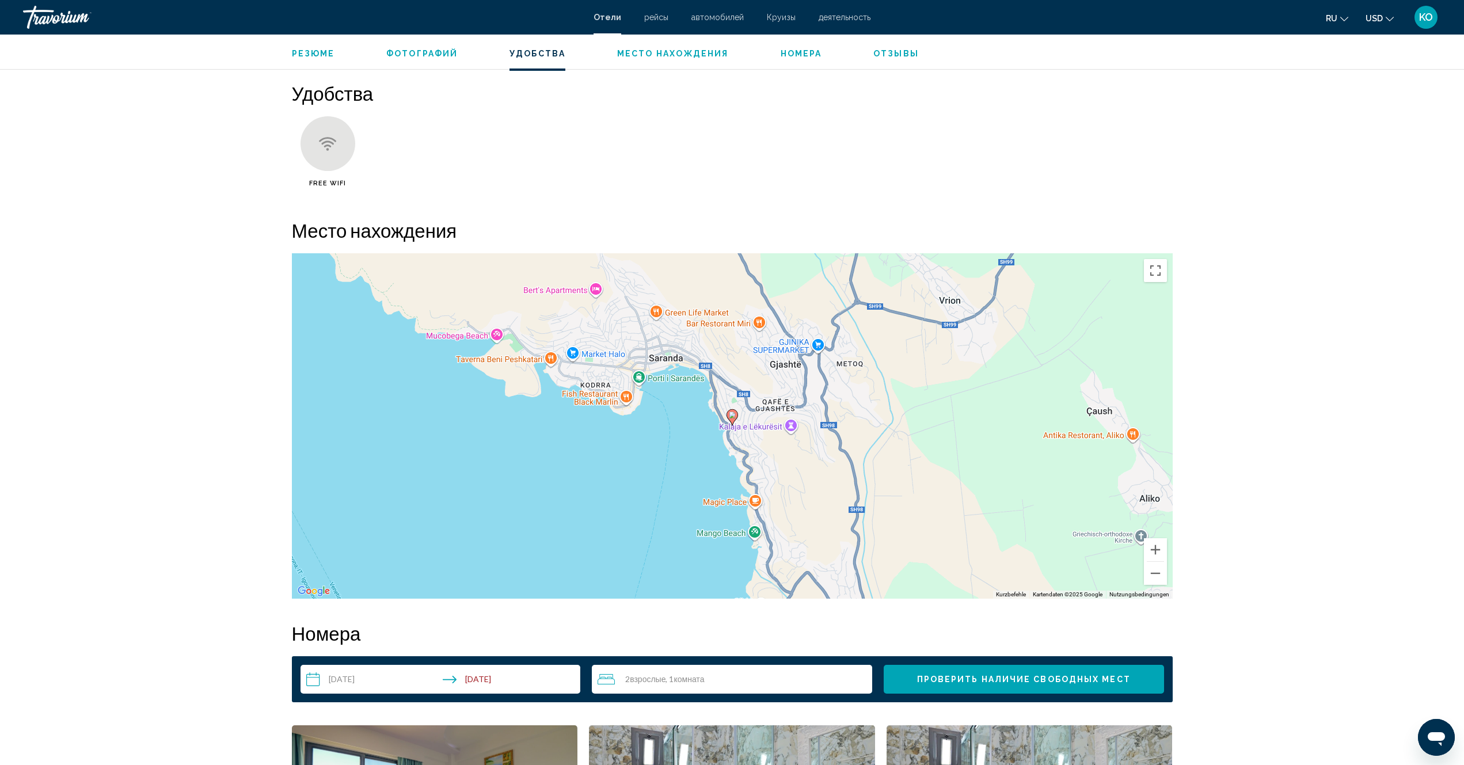
scroll to position [989, 0]
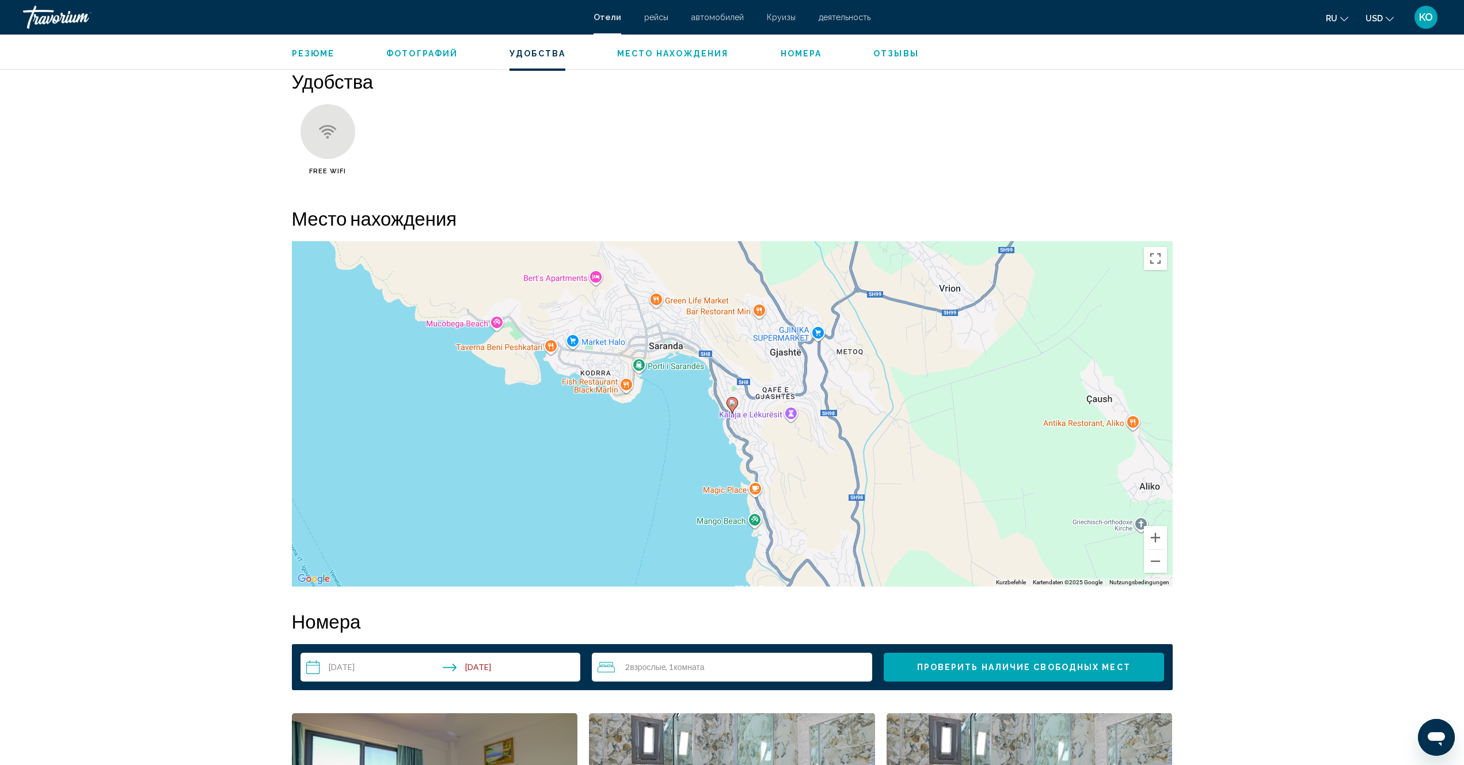
click at [730, 410] on gmp-advanced-marker "Main content" at bounding box center [733, 405] width 12 height 17
click at [731, 405] on image "Main content" at bounding box center [732, 403] width 7 height 7
click at [744, 413] on div "Um den Modus zum Ziehen mit der Tastatur zu aktivieren, drückst du Alt + Eingab…" at bounding box center [732, 413] width 881 height 345
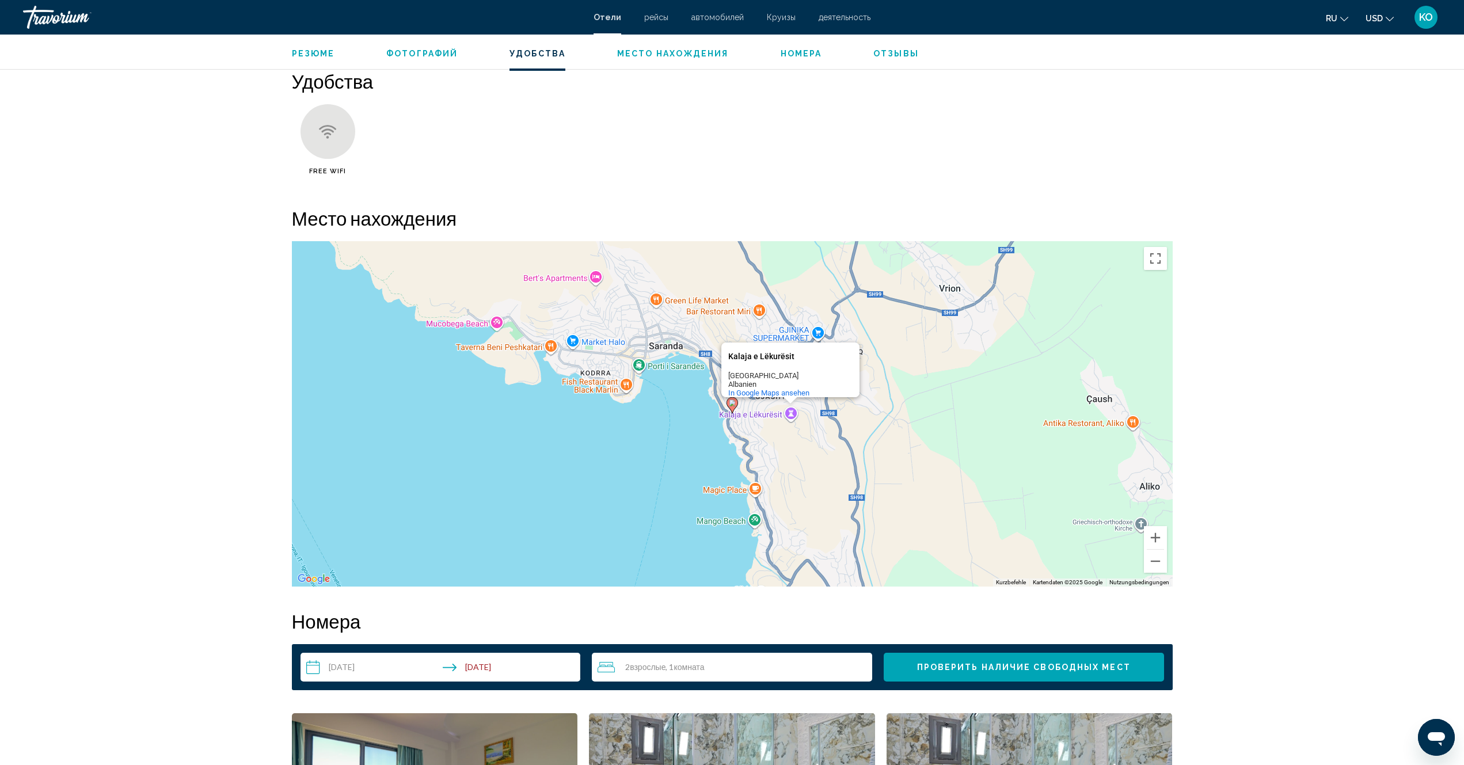
click at [744, 413] on div "Um den Modus zum Ziehen mit der Tastatur zu aktivieren, drückst du Alt + Eingab…" at bounding box center [732, 413] width 881 height 345
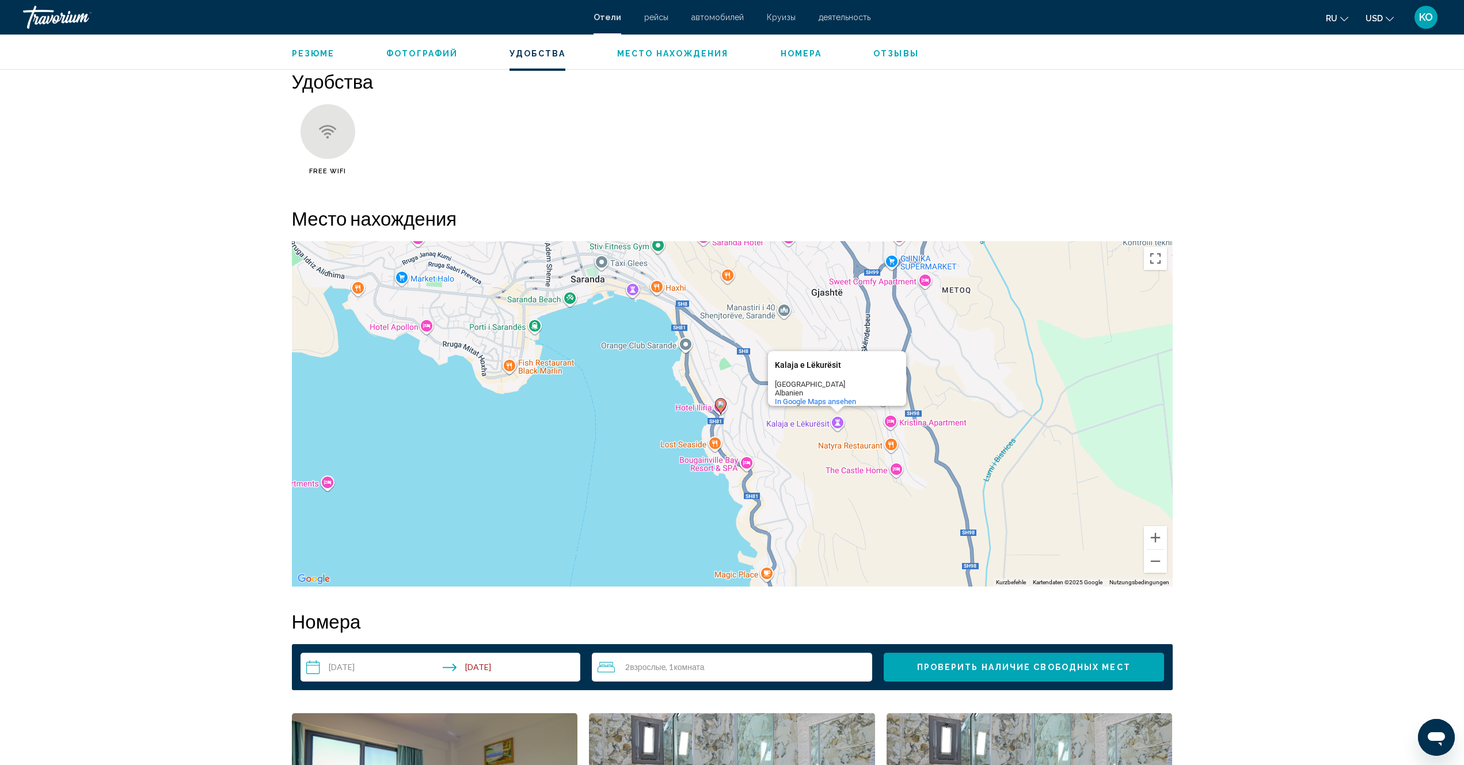
click at [744, 413] on div "Um den Modus zum Ziehen mit der Tastatur zu aktivieren, drückst du Alt + Eingab…" at bounding box center [732, 413] width 881 height 345
click at [721, 425] on div "Um den Modus zum Ziehen mit der Tastatur zu aktivieren, drückst du Alt + Eingab…" at bounding box center [732, 413] width 881 height 345
click at [790, 397] on span "In Google Maps ansehen" at bounding box center [815, 401] width 81 height 9
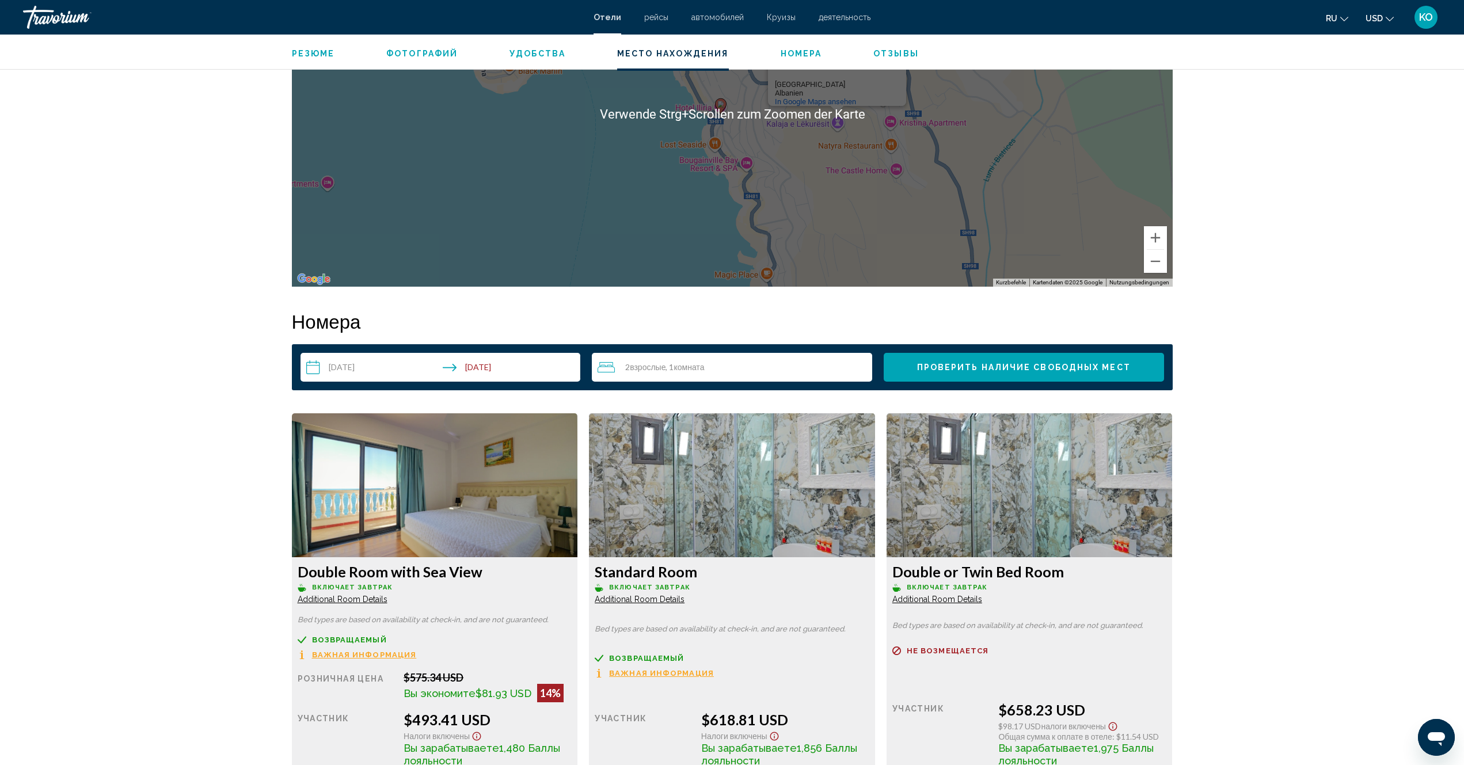
scroll to position [1449, 0]
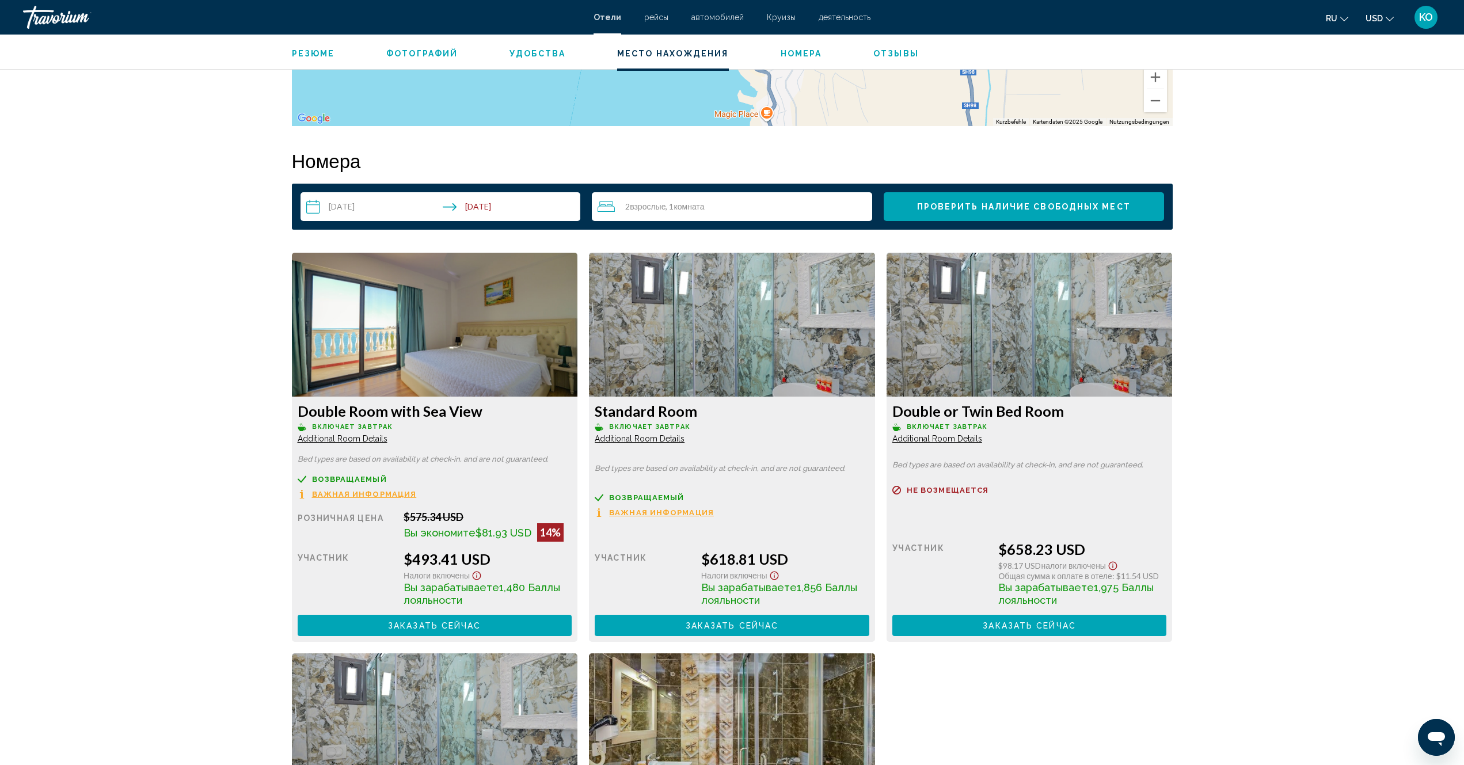
click at [337, 439] on span "Additional Room Details" at bounding box center [343, 438] width 90 height 9
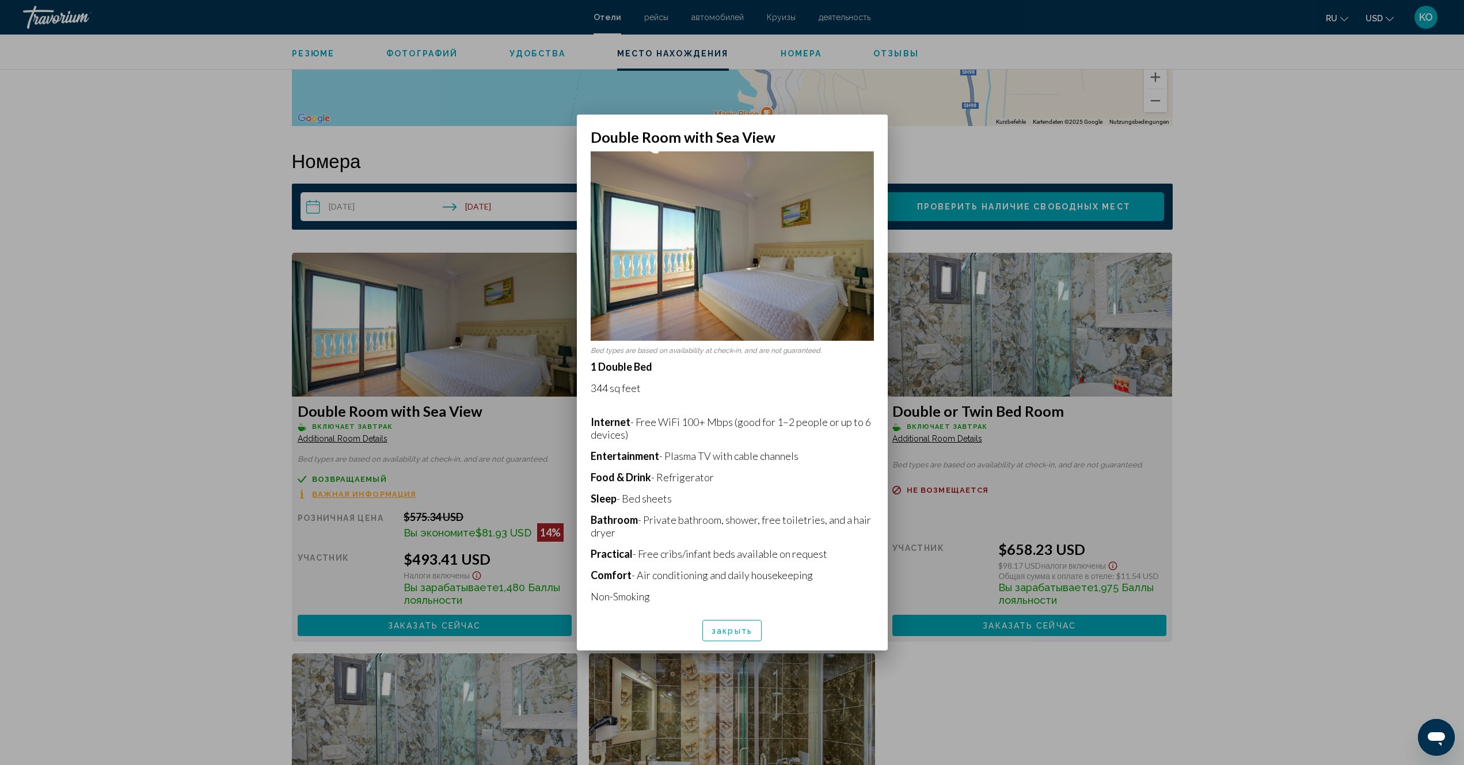
scroll to position [0, 0]
click at [1351, 143] on div at bounding box center [732, 382] width 1464 height 765
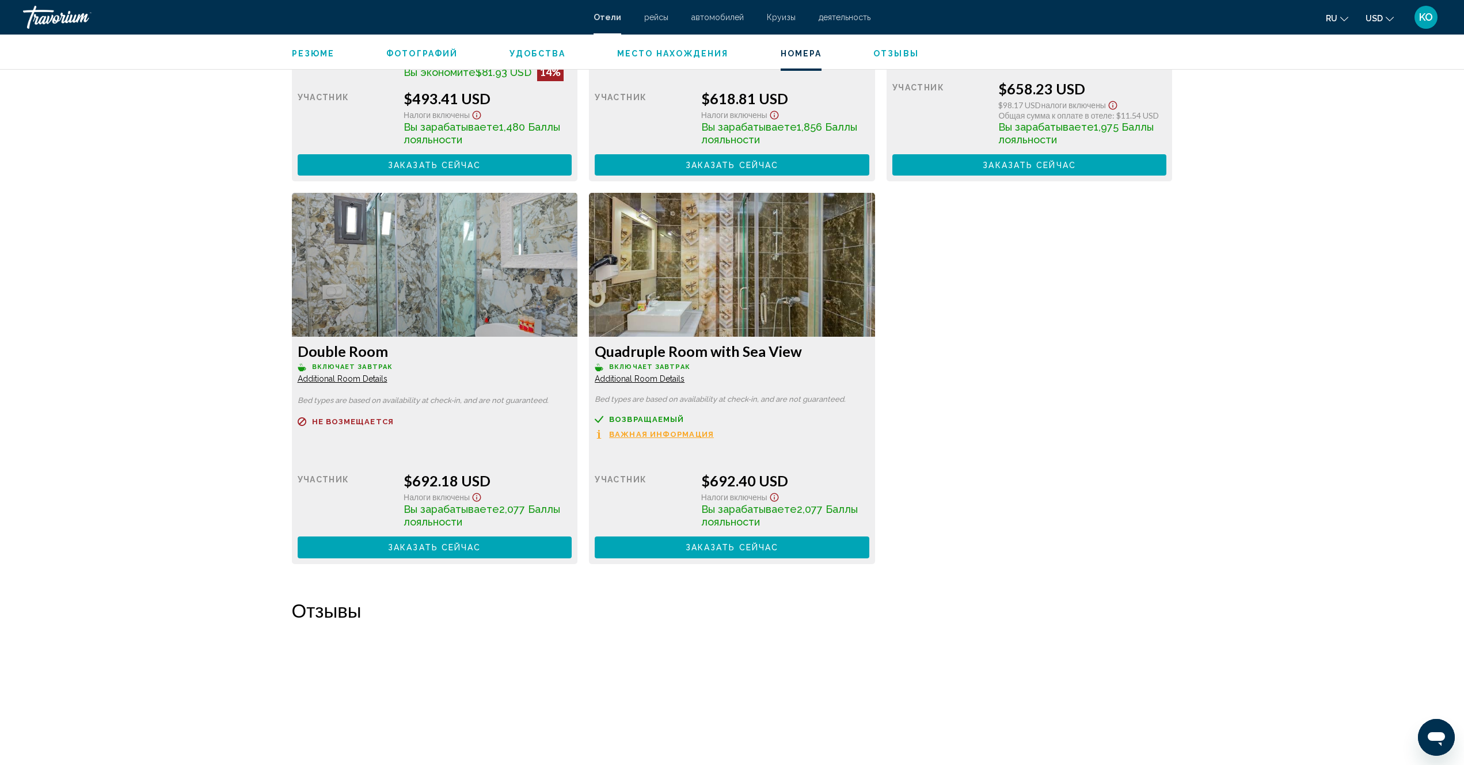
scroll to position [1679, 0]
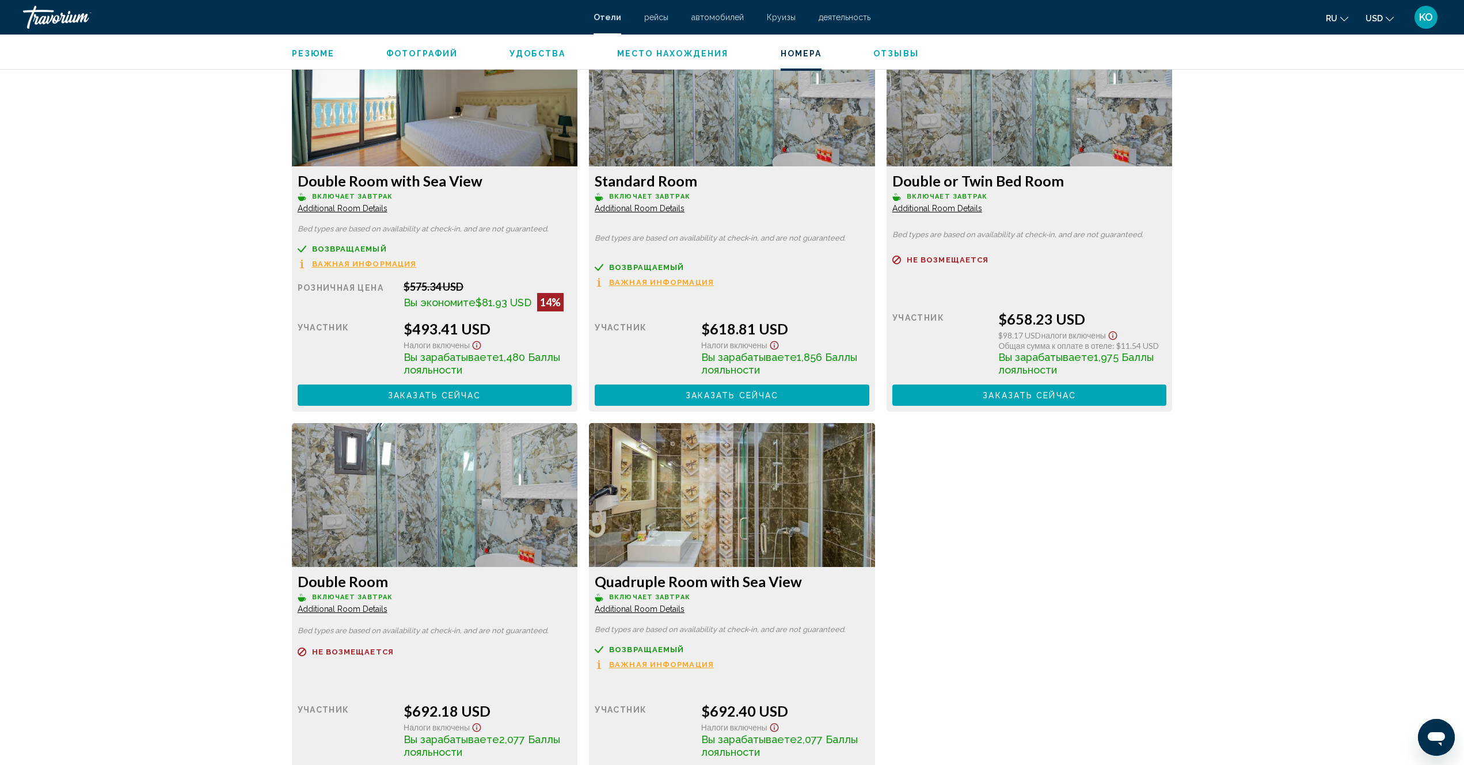
click at [426, 156] on img "Main content" at bounding box center [435, 94] width 286 height 144
click at [317, 196] on span "Включает завтрак" at bounding box center [352, 196] width 81 height 7
click at [358, 261] on span "Важная информация" at bounding box center [364, 263] width 105 height 7
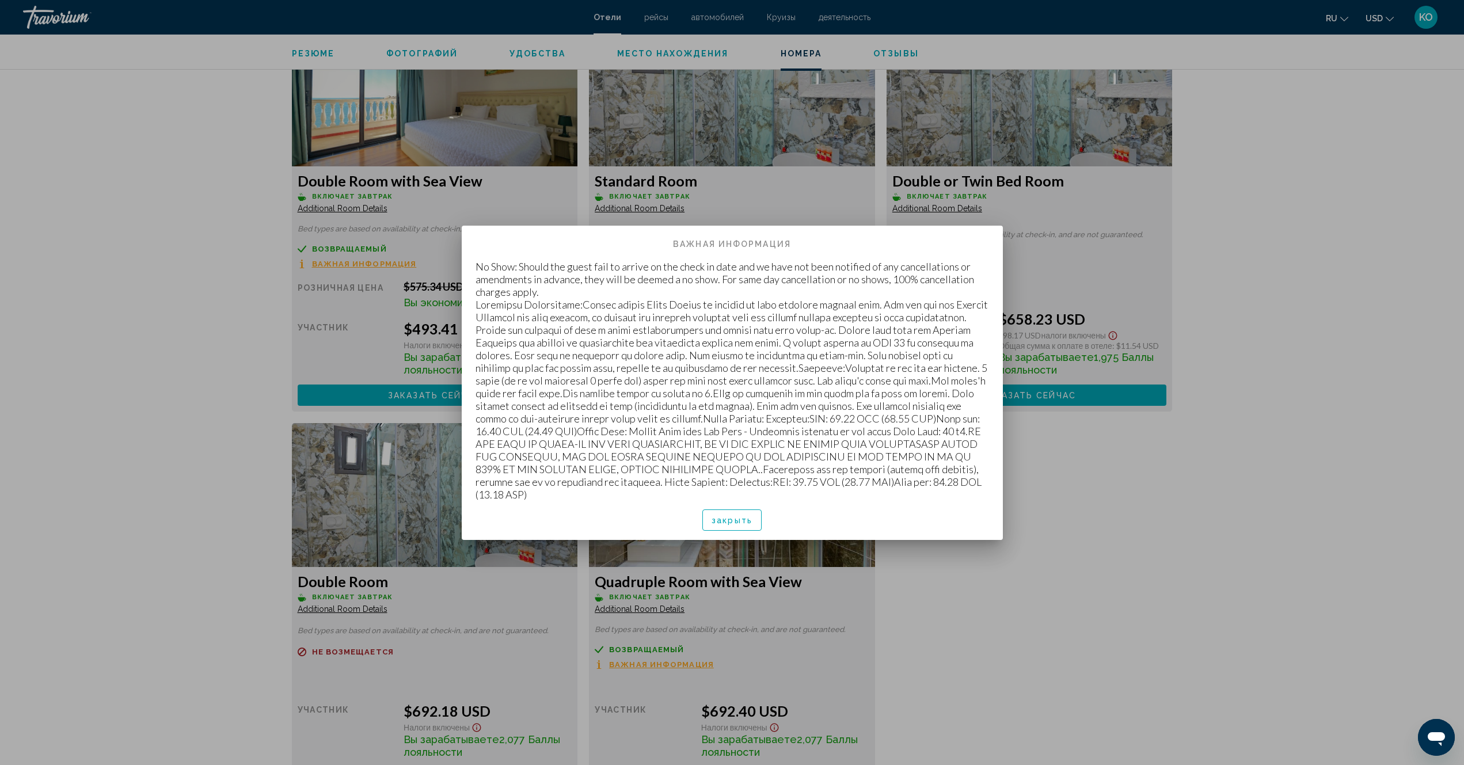
scroll to position [0, 0]
click at [505, 205] on div at bounding box center [732, 382] width 1464 height 765
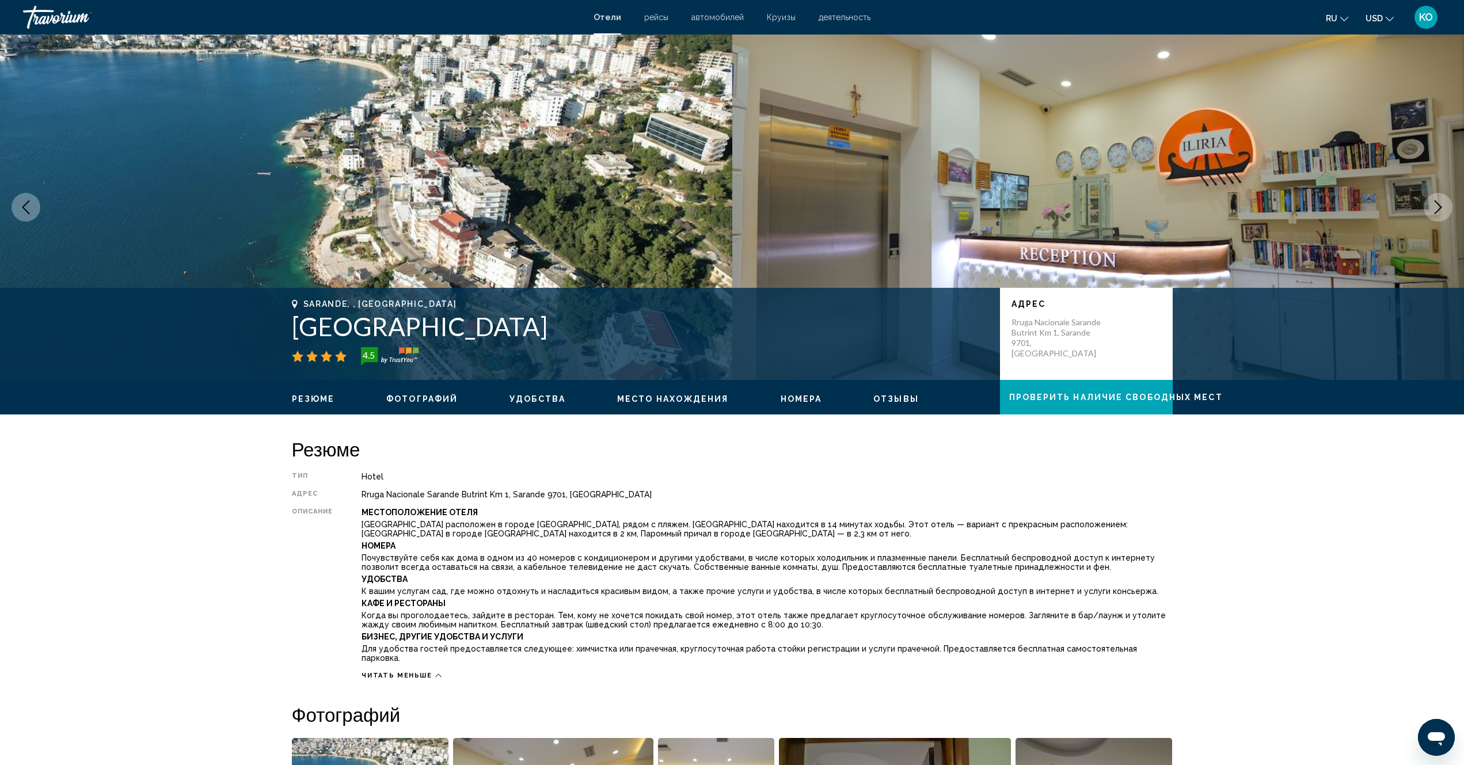
click at [316, 402] on span "Резюме" at bounding box center [313, 398] width 43 height 9
click at [1107, 397] on span "Проверить наличие свободных мест" at bounding box center [1116, 397] width 214 height 9
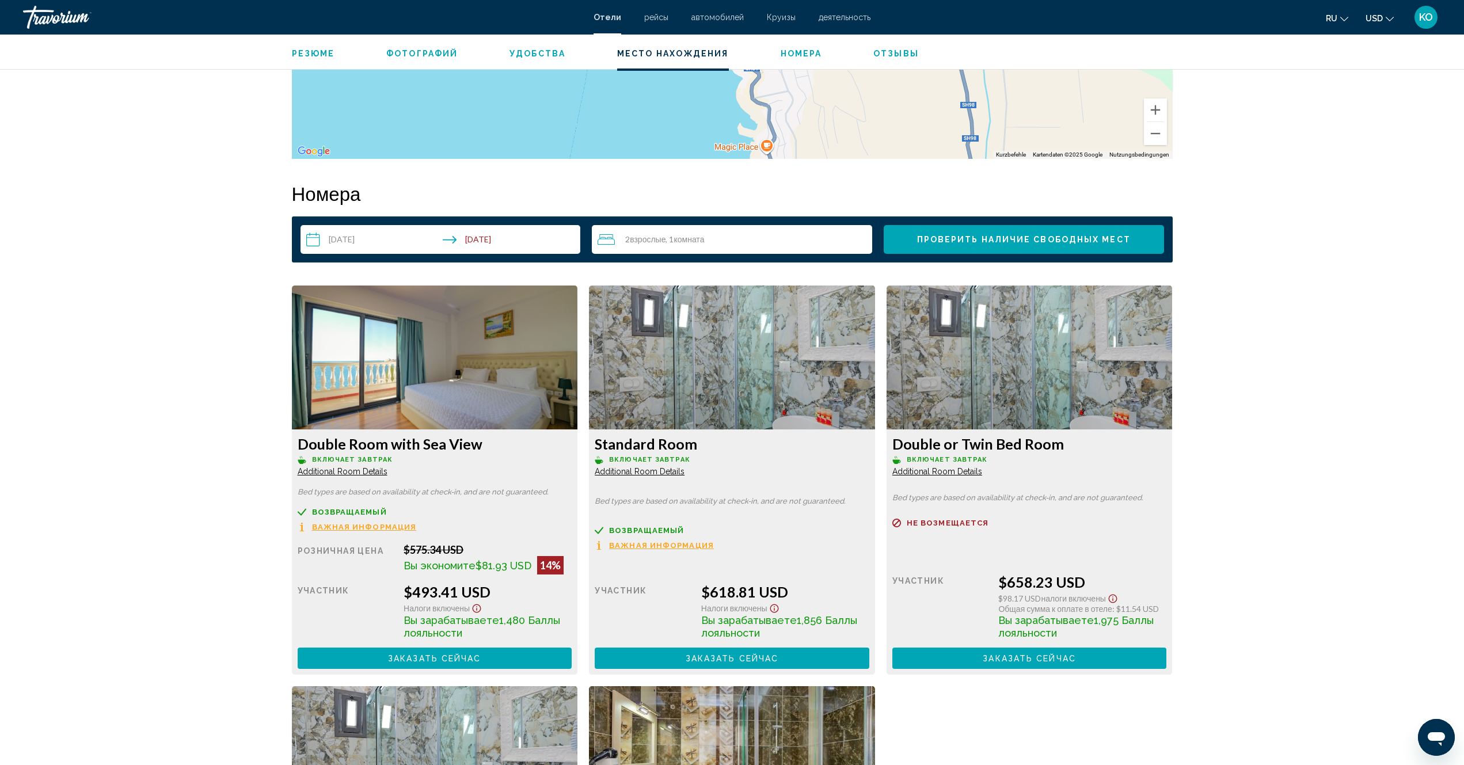
scroll to position [1529, 0]
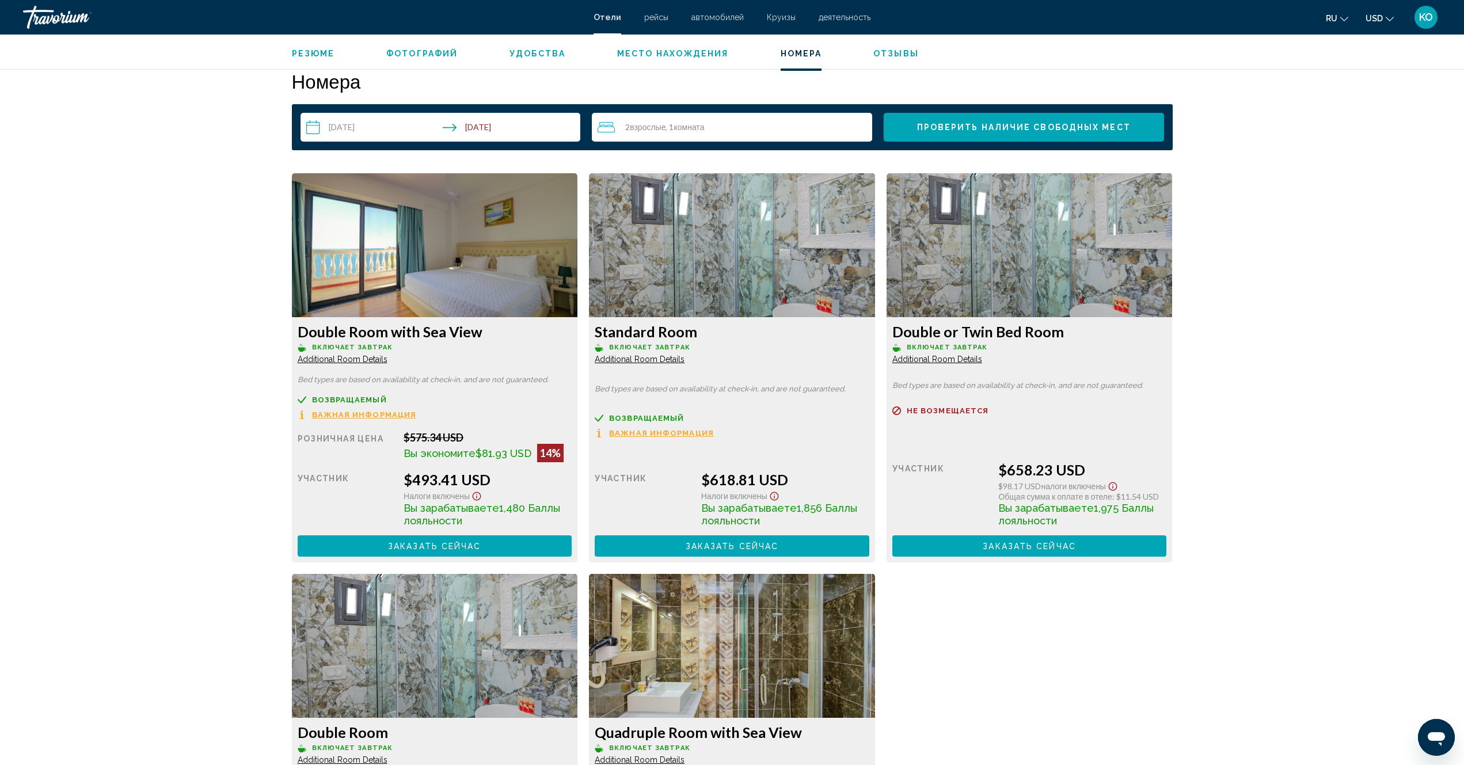
click at [1028, 126] on span "Проверить наличие свободных мест" at bounding box center [1024, 127] width 214 height 9
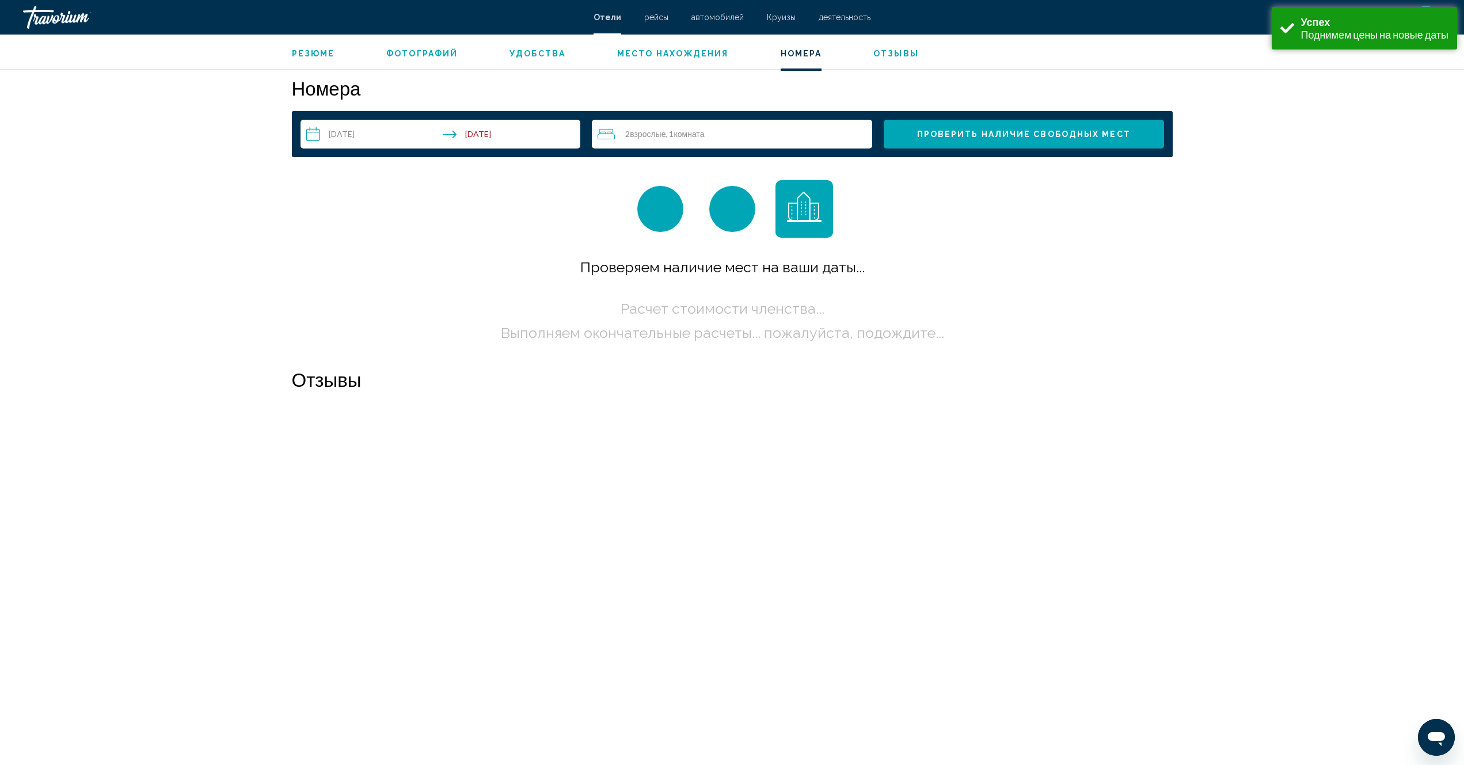
scroll to position [1529, 0]
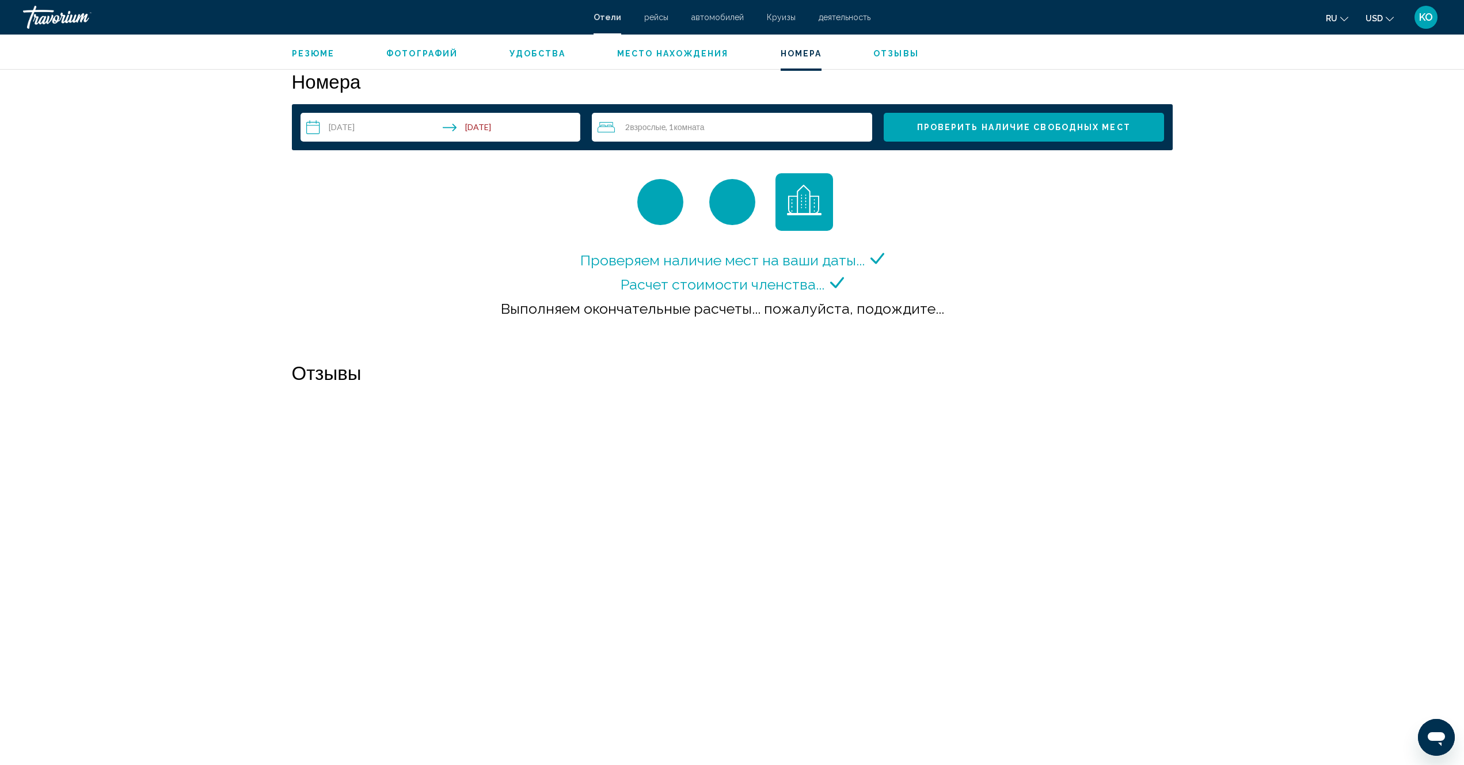
click at [421, 52] on span "Фотографий" at bounding box center [421, 53] width 71 height 9
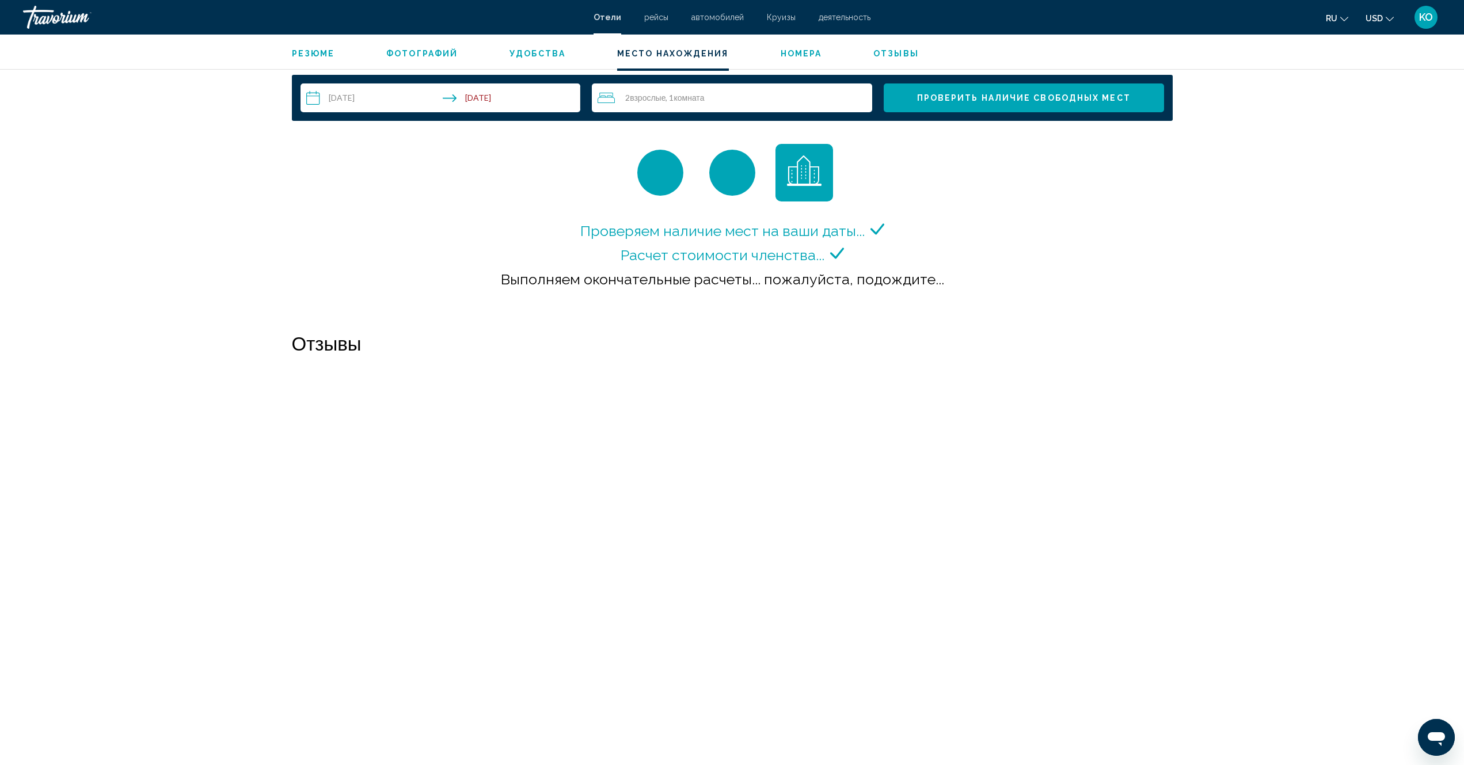
scroll to position [1383, 0]
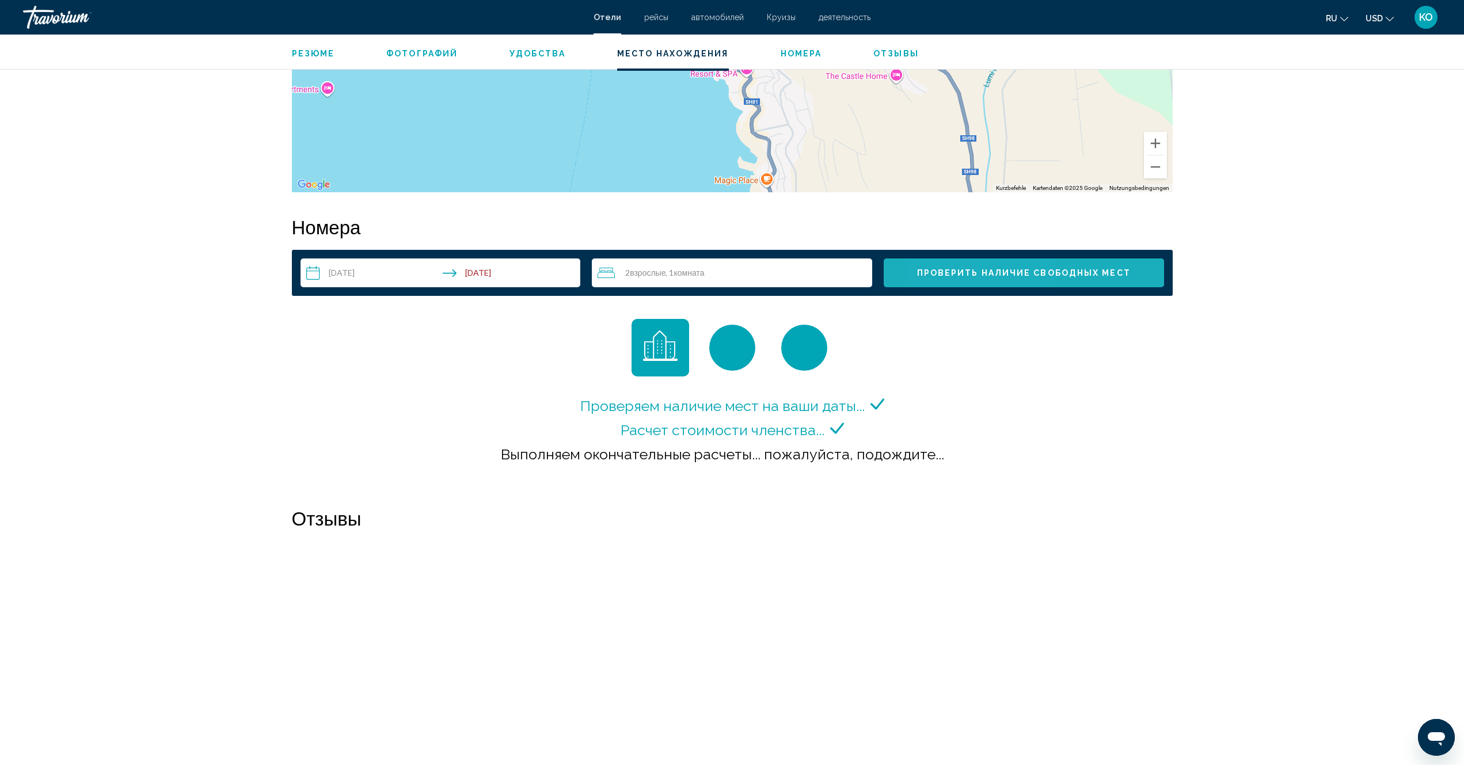
click at [963, 270] on span "Проверить наличие свободных мест" at bounding box center [1024, 273] width 214 height 9
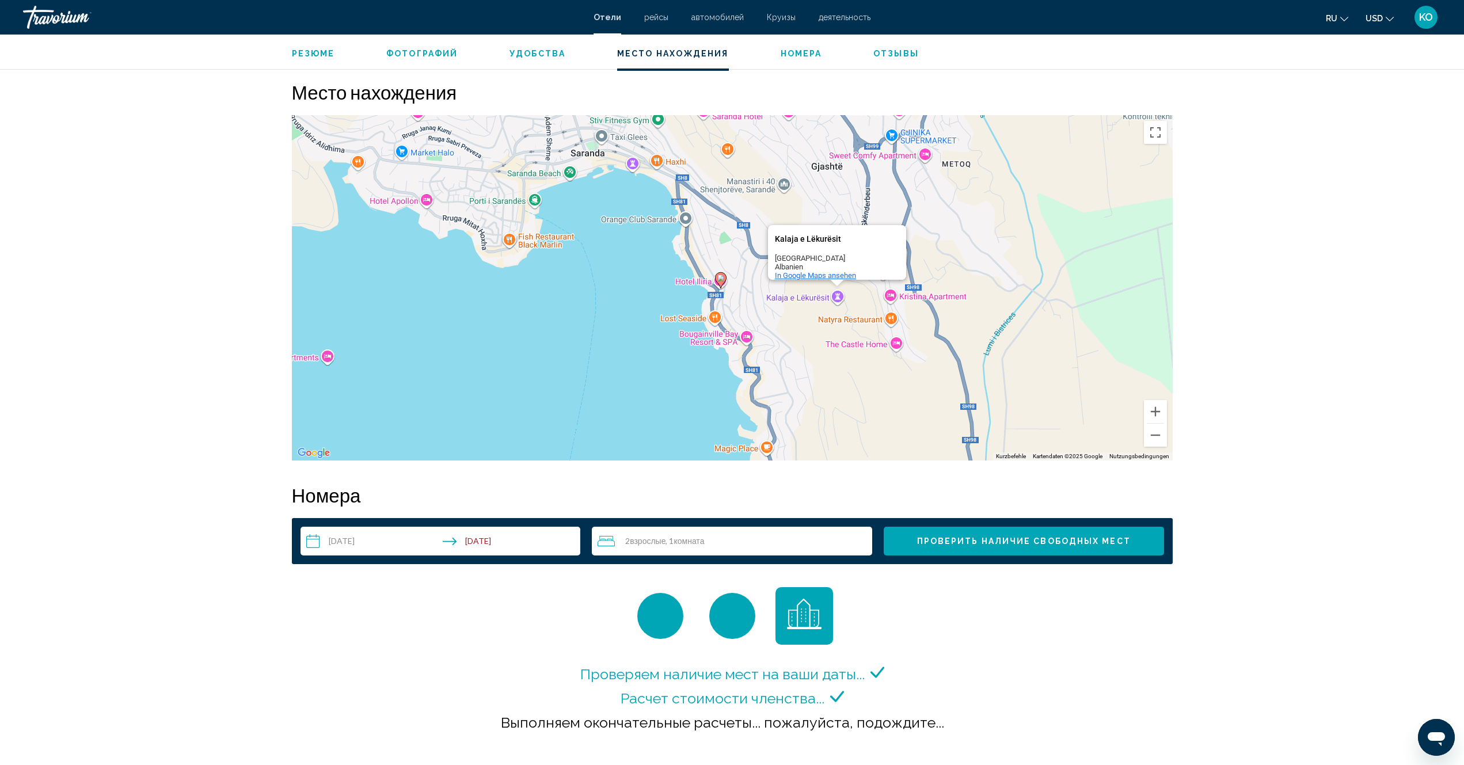
scroll to position [1068, 0]
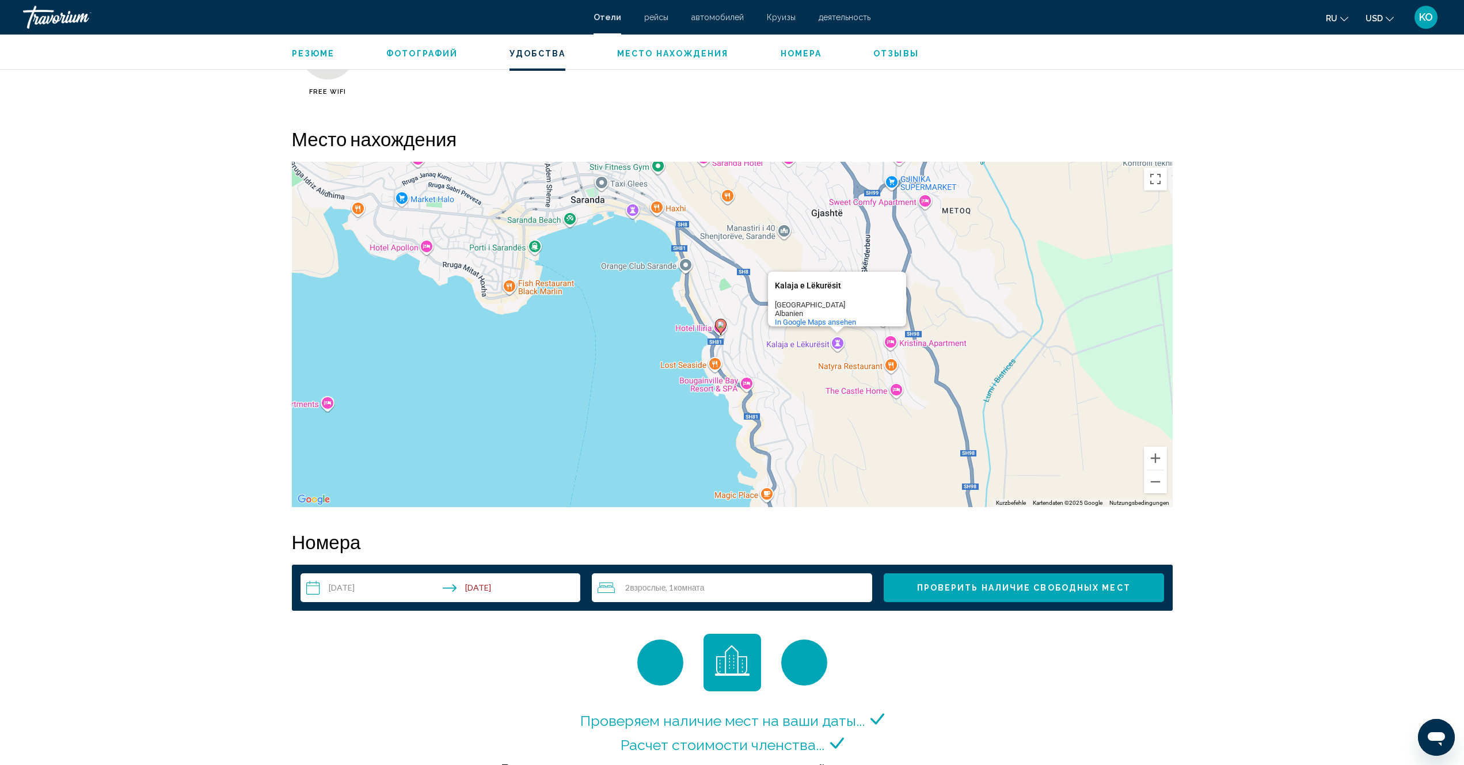
click at [720, 328] on icon "Main content" at bounding box center [720, 327] width 10 height 15
click at [712, 345] on div "Um den Modus zum Ziehen mit der Tastatur zu aktivieren, drückst du Alt + Eingab…" at bounding box center [732, 334] width 881 height 345
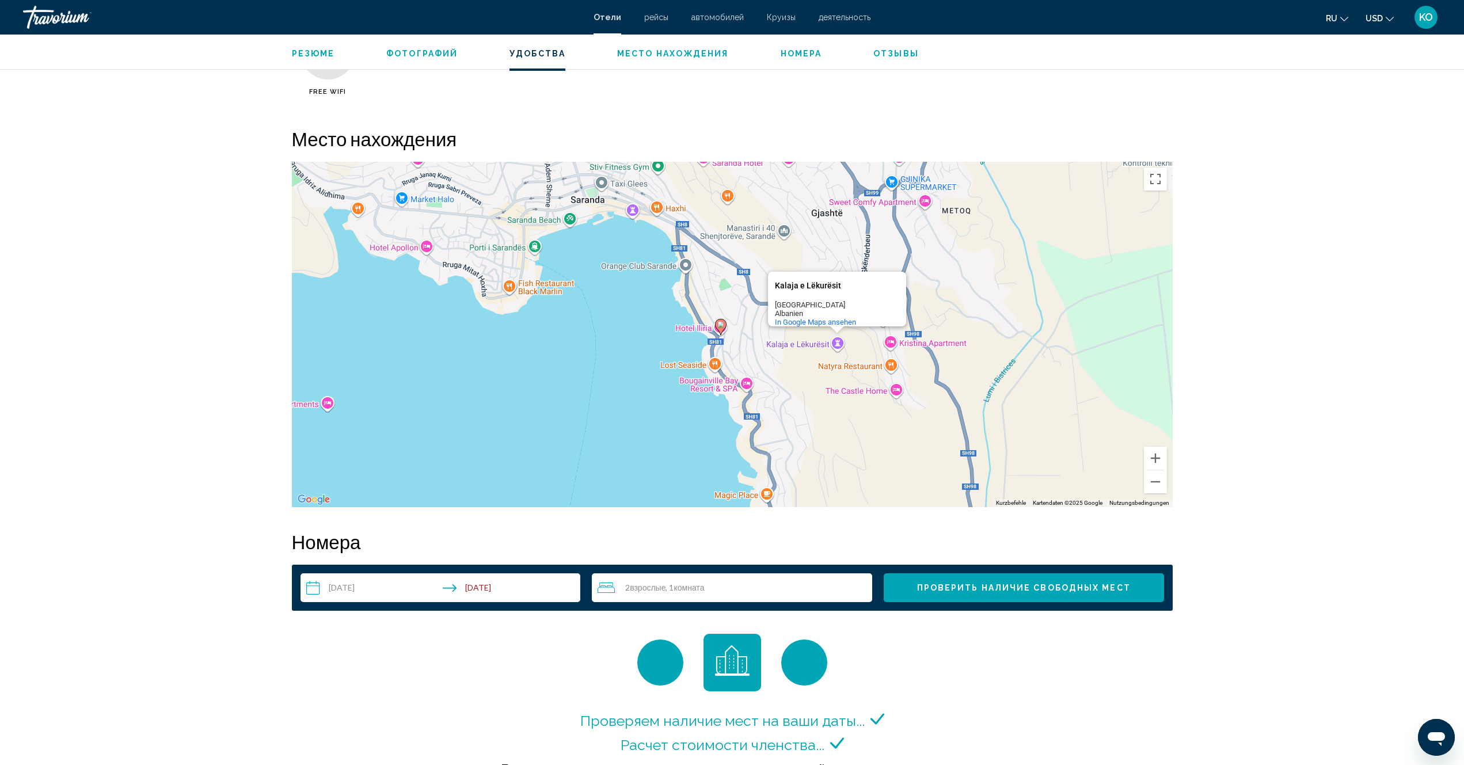
click at [712, 345] on div "Um den Modus zum Ziehen mit der Tastatur zu aktivieren, drückst du Alt + Eingab…" at bounding box center [732, 334] width 881 height 345
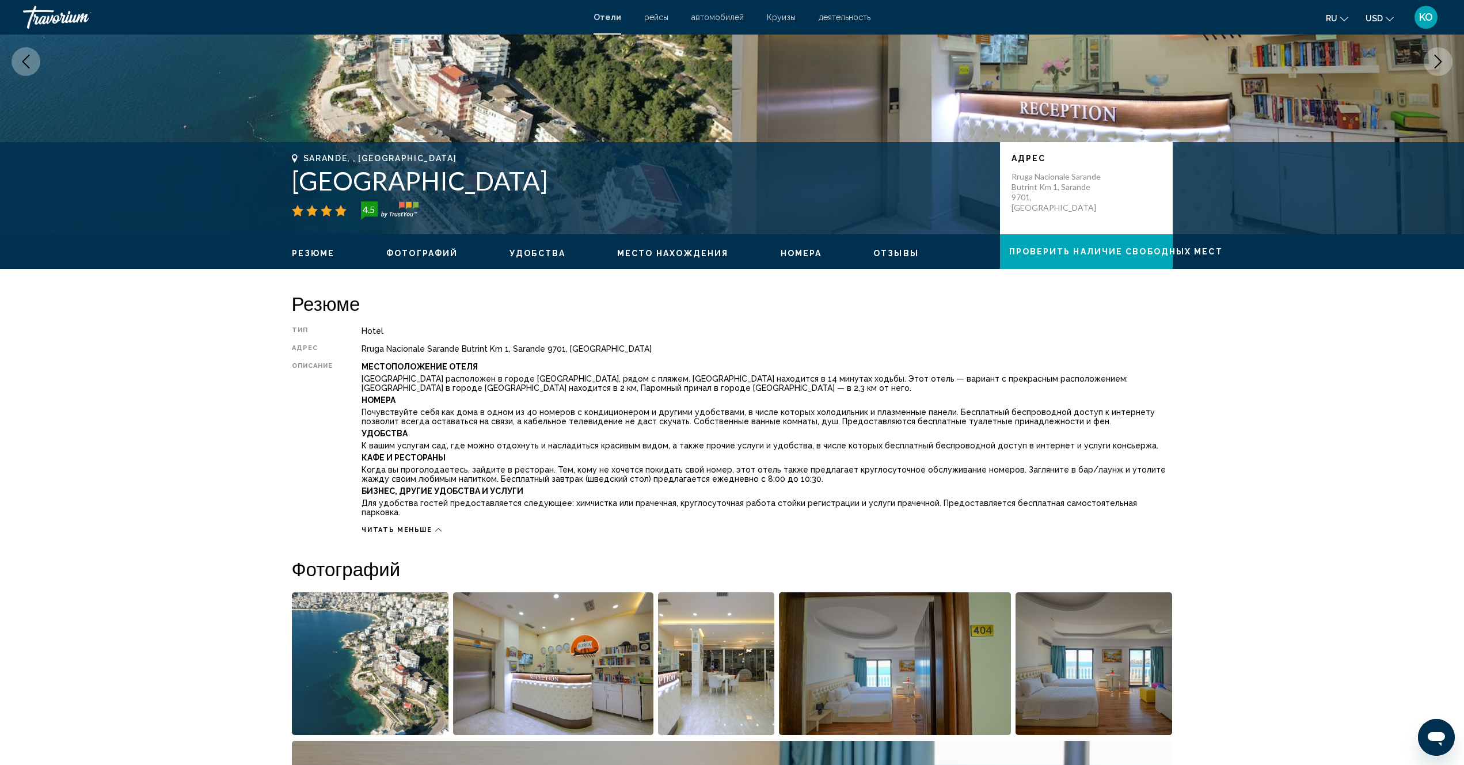
scroll to position [173, 0]
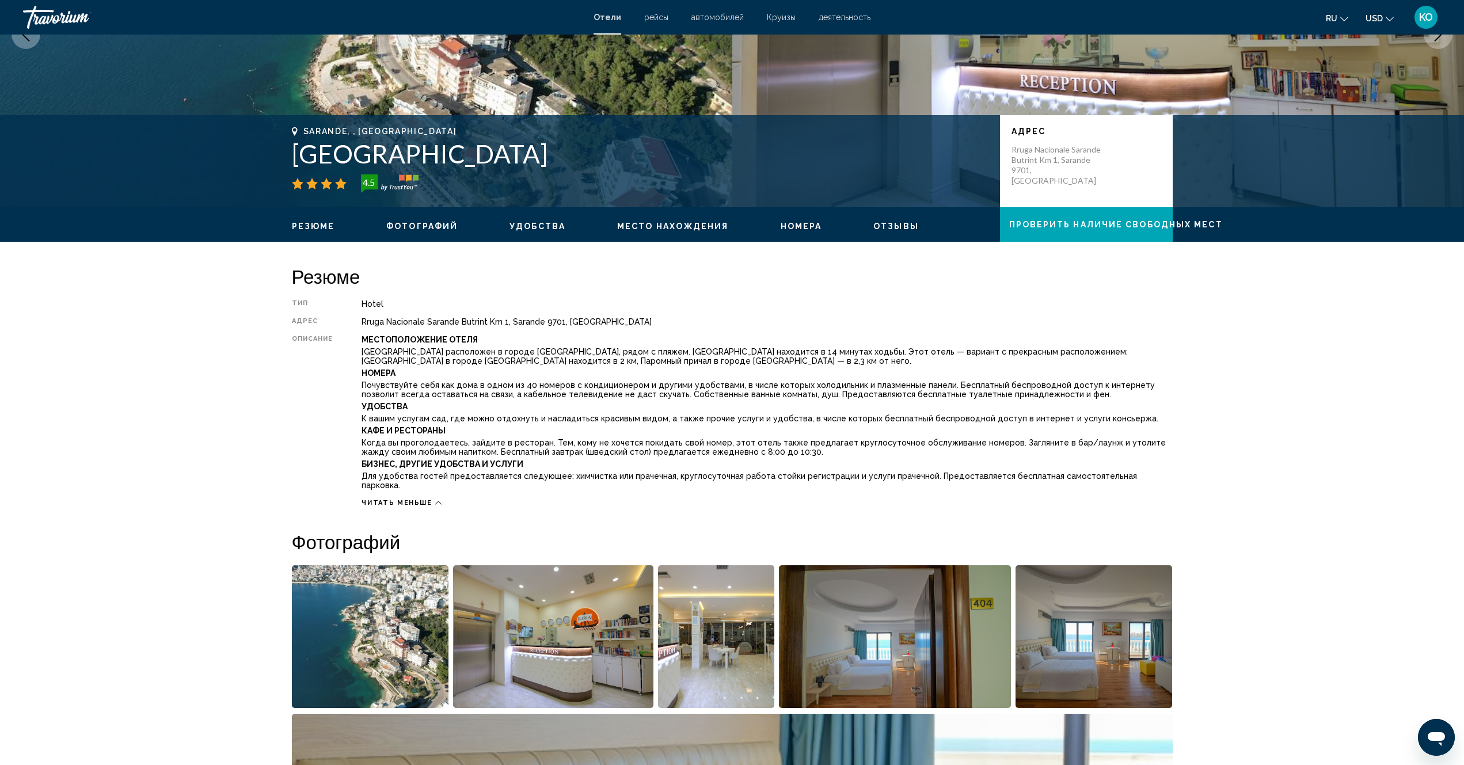
click at [683, 226] on span "Место нахождения" at bounding box center [673, 226] width 112 height 9
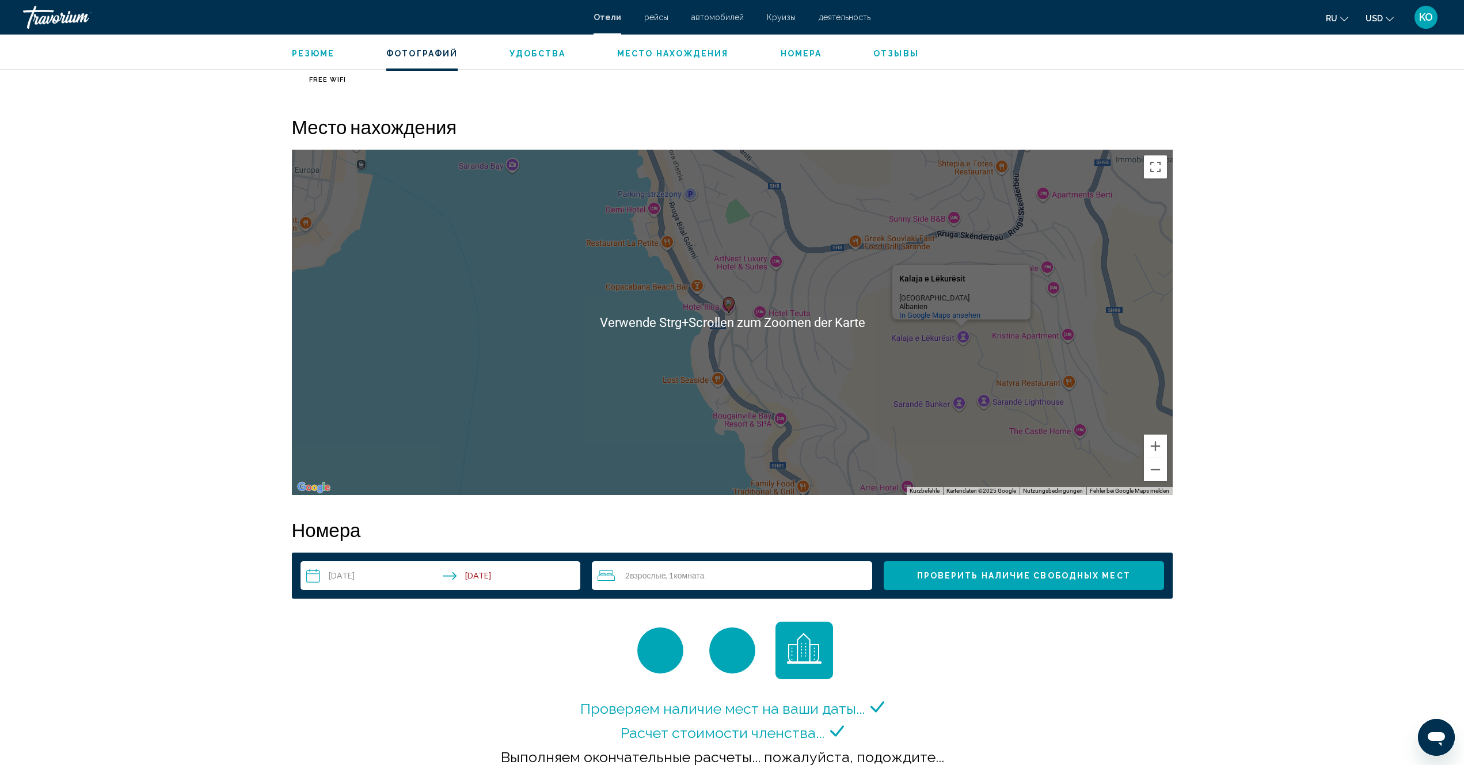
scroll to position [1126, 0]
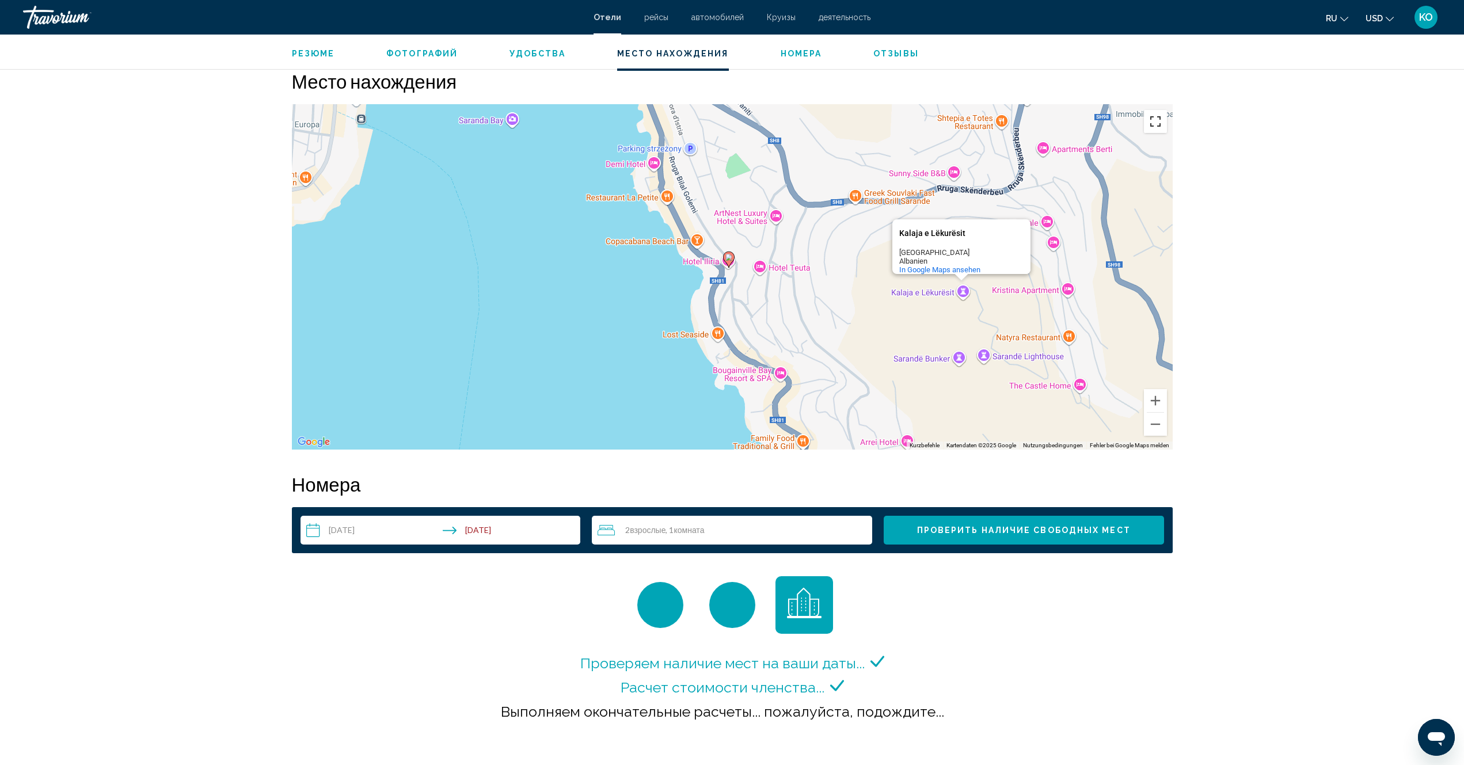
drag, startPoint x: 1151, startPoint y: 127, endPoint x: 1151, endPoint y: 168, distance: 40.9
click at [1151, 127] on button "Vollbildansicht ein/aus" at bounding box center [1155, 121] width 23 height 23
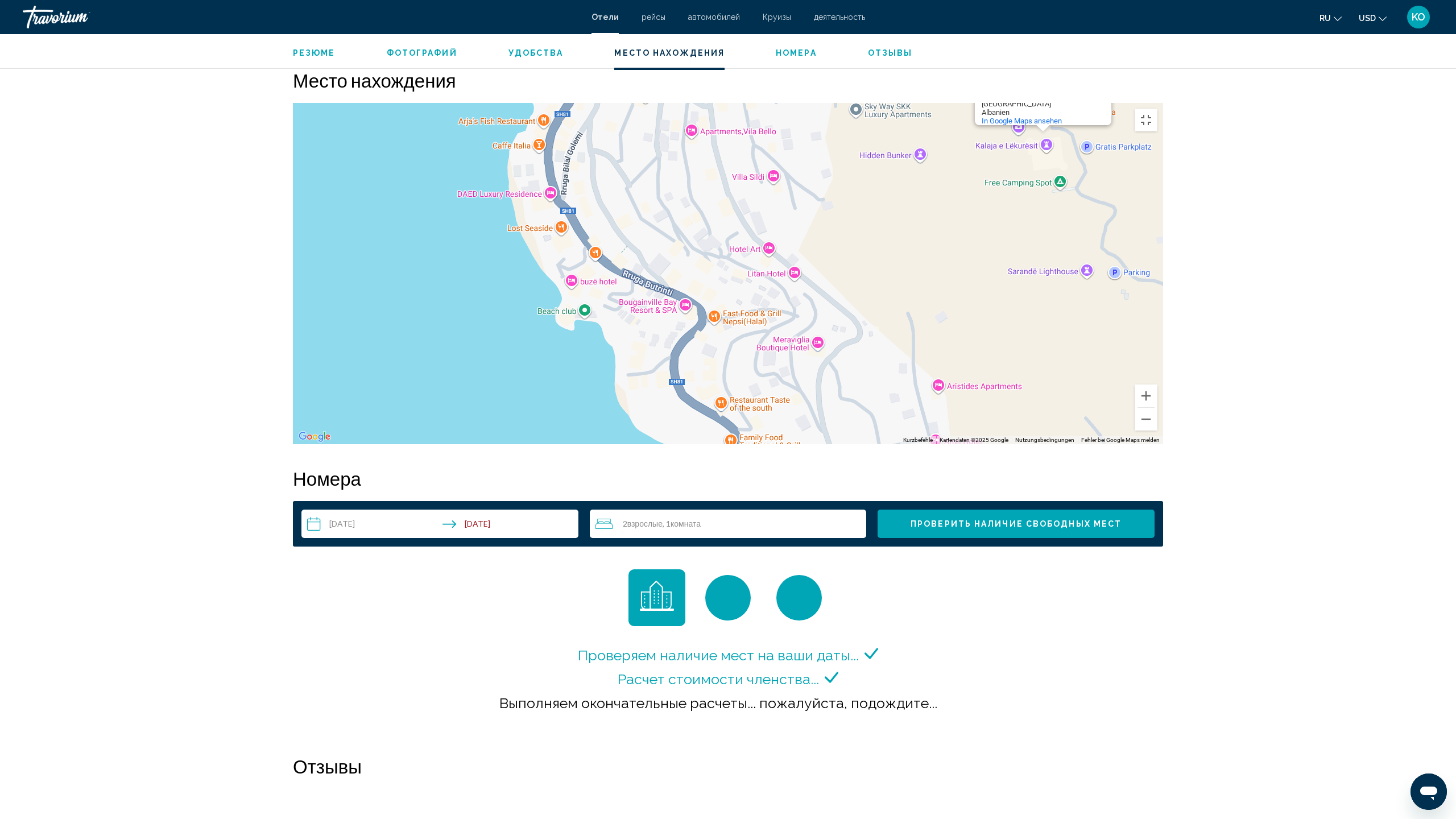
click at [674, 445] on div "Um den Modus zum Ziehen mit der Tastatur zu aktivieren, drückst du Alt + Eingab…" at bounding box center [728, 273] width 870 height 341
click at [648, 526] on span "In Google Maps ansehen" at bounding box center [652, 521] width 80 height 9
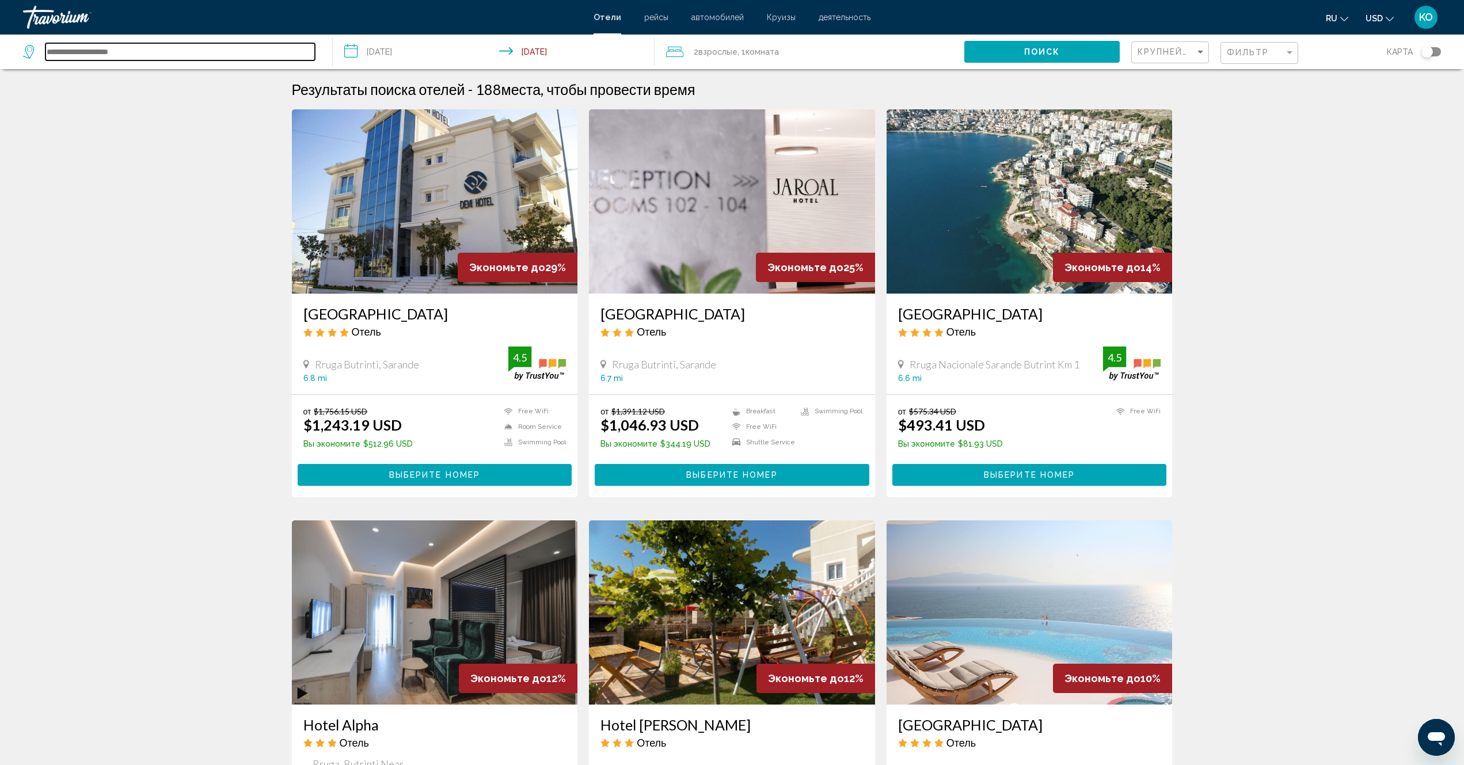
click at [144, 52] on input "Search widget" at bounding box center [179, 51] width 269 height 17
paste input "**********"
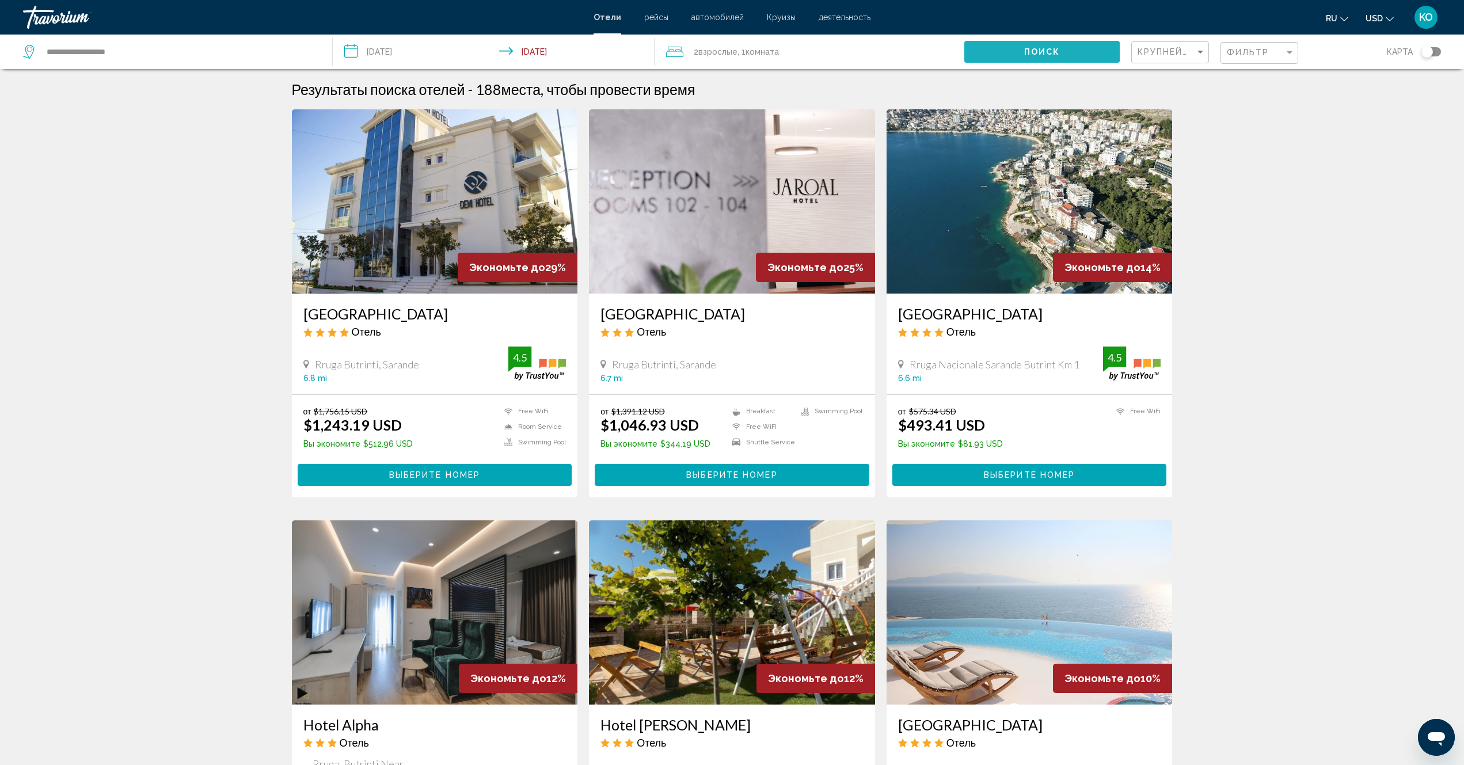
click at [1037, 49] on span "Поиск" at bounding box center [1042, 52] width 36 height 9
click at [1038, 54] on span "Поиск" at bounding box center [1042, 52] width 36 height 9
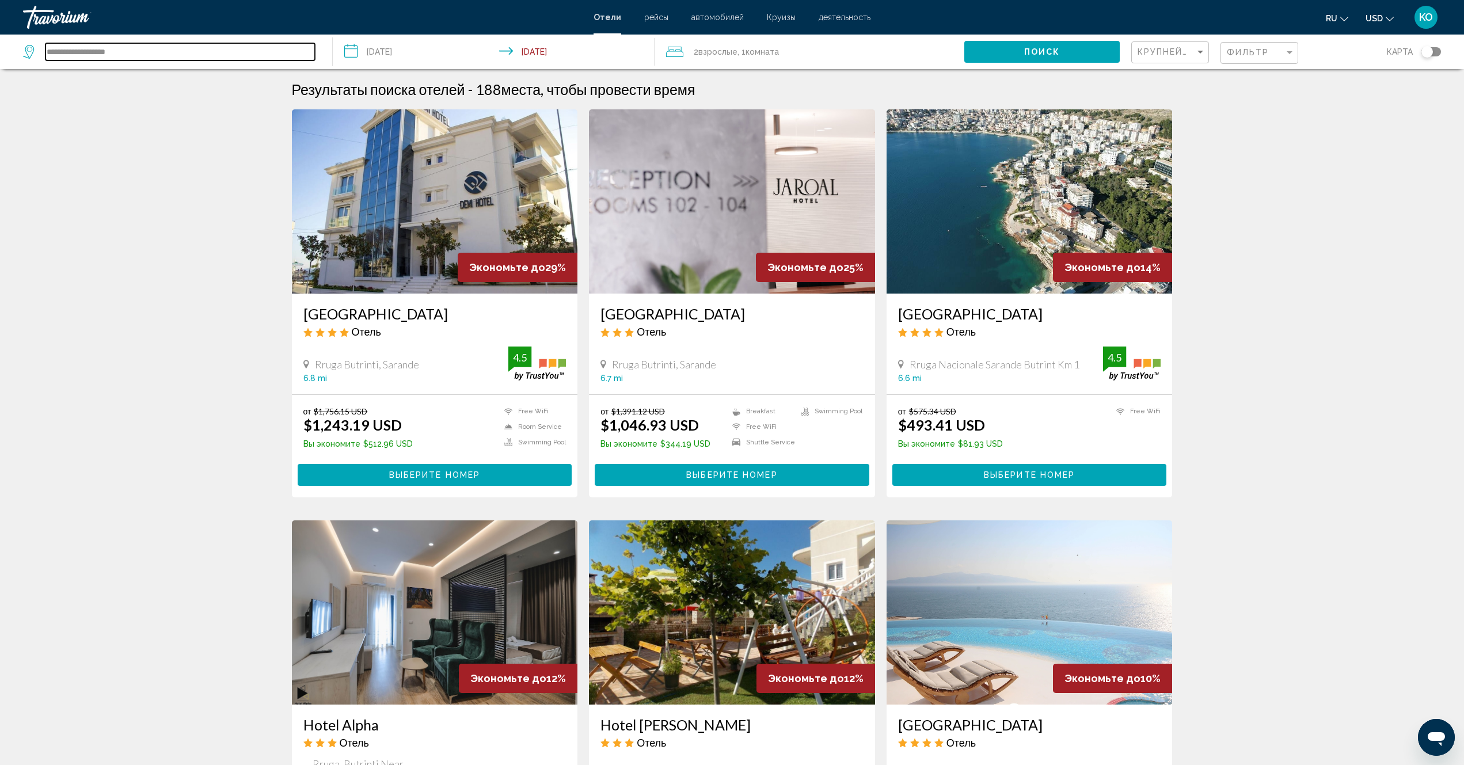
click at [149, 52] on input "**********" at bounding box center [179, 51] width 269 height 17
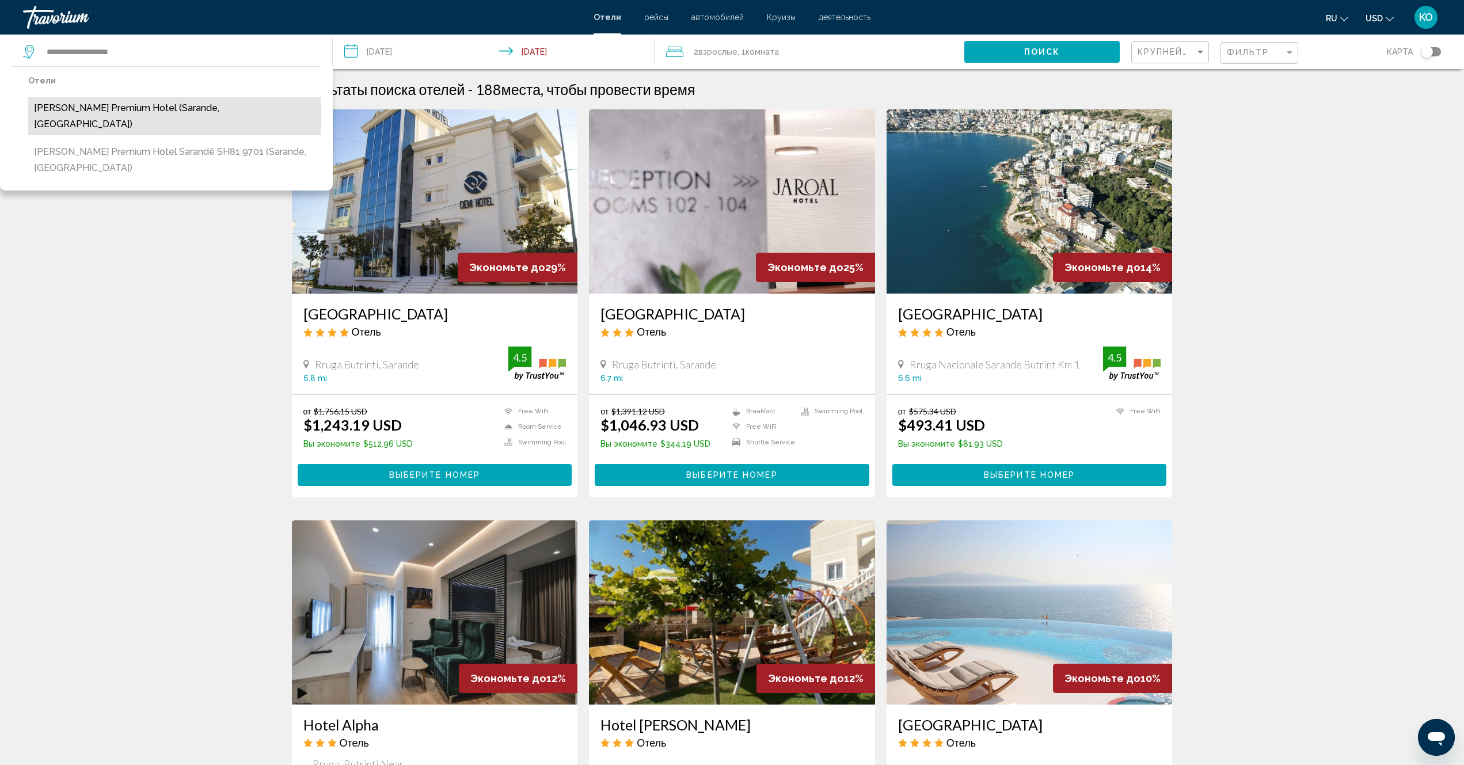
click at [139, 108] on button "[PERSON_NAME] Premium Hotel (Sarande, [GEOGRAPHIC_DATA])" at bounding box center [174, 116] width 293 height 38
type input "**********"
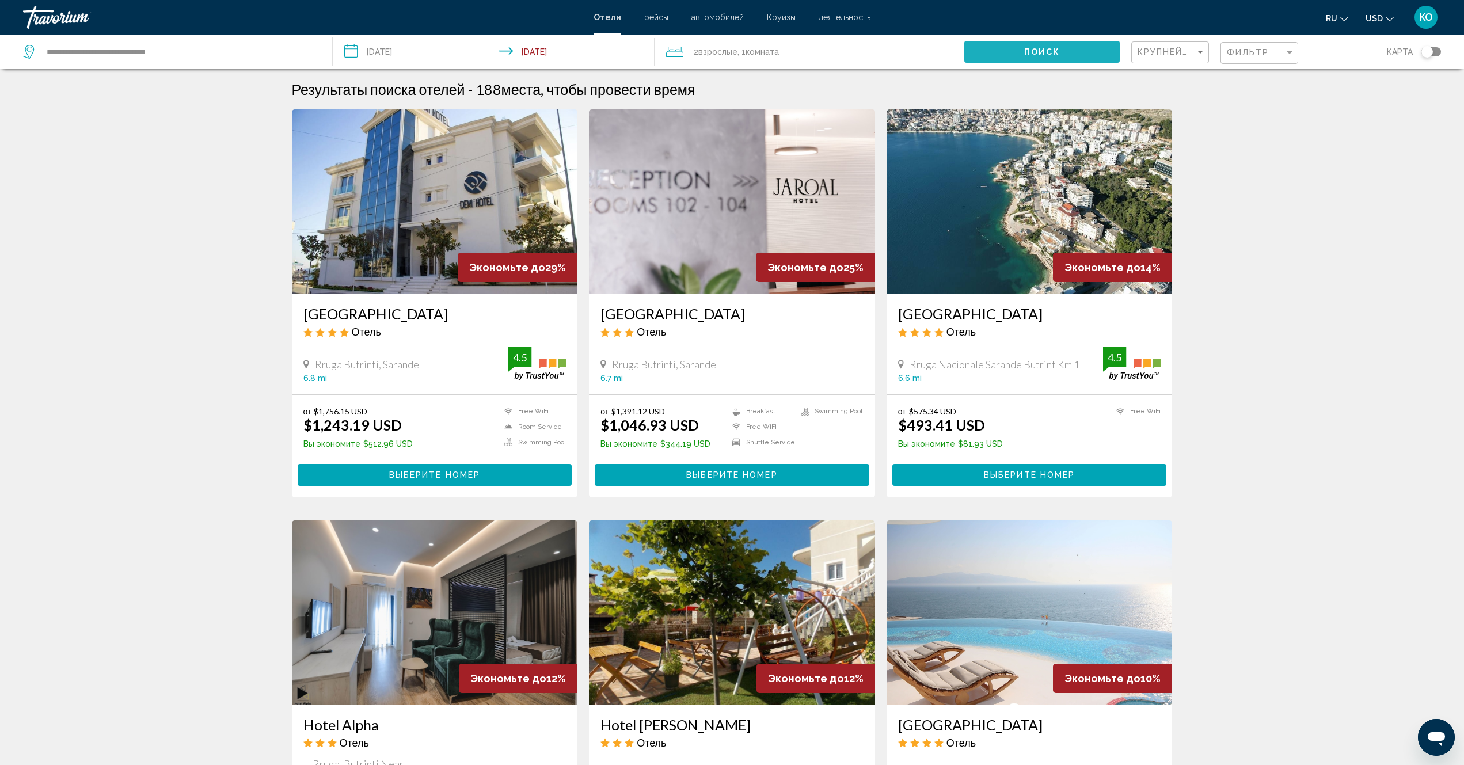
click at [1039, 48] on span "Поиск" at bounding box center [1042, 52] width 36 height 9
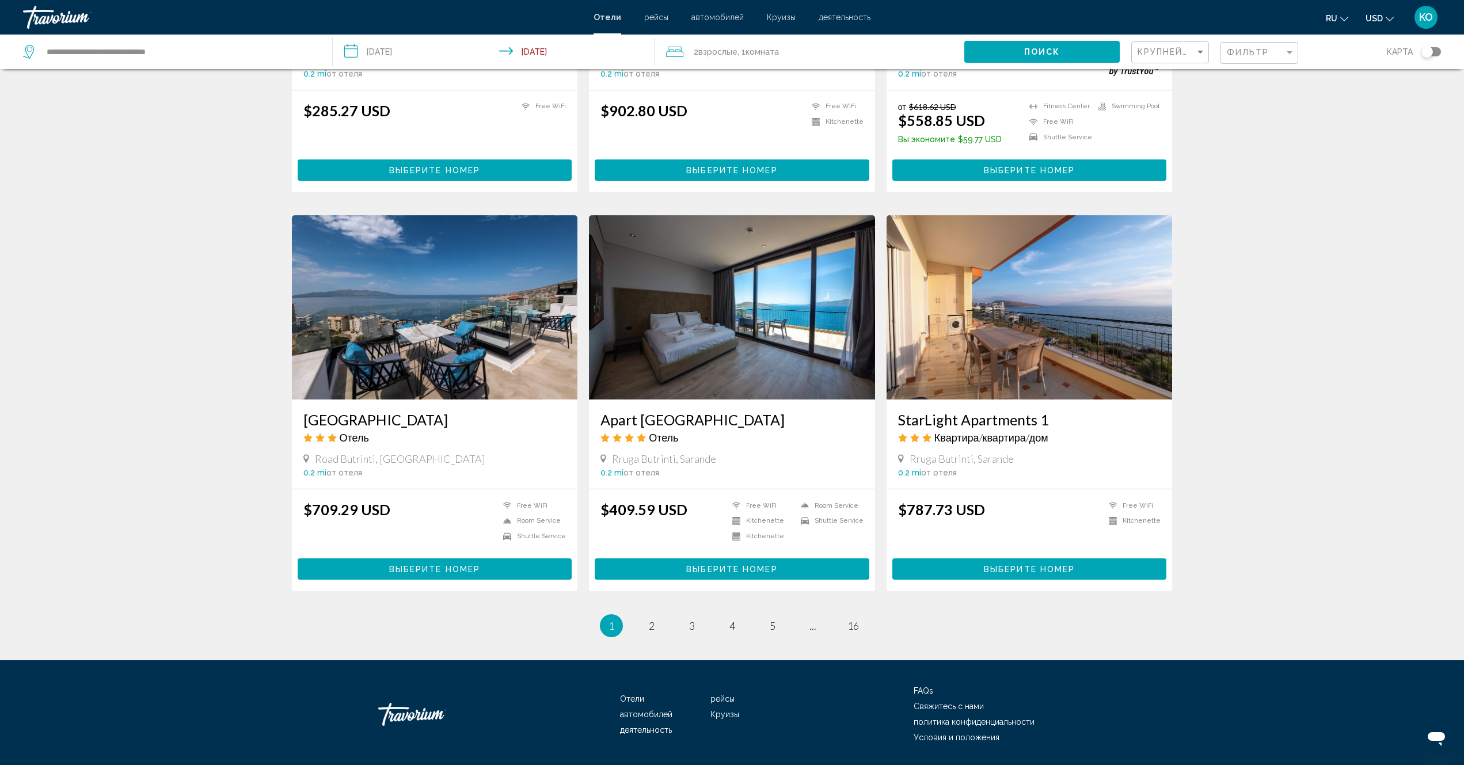
scroll to position [1151, 0]
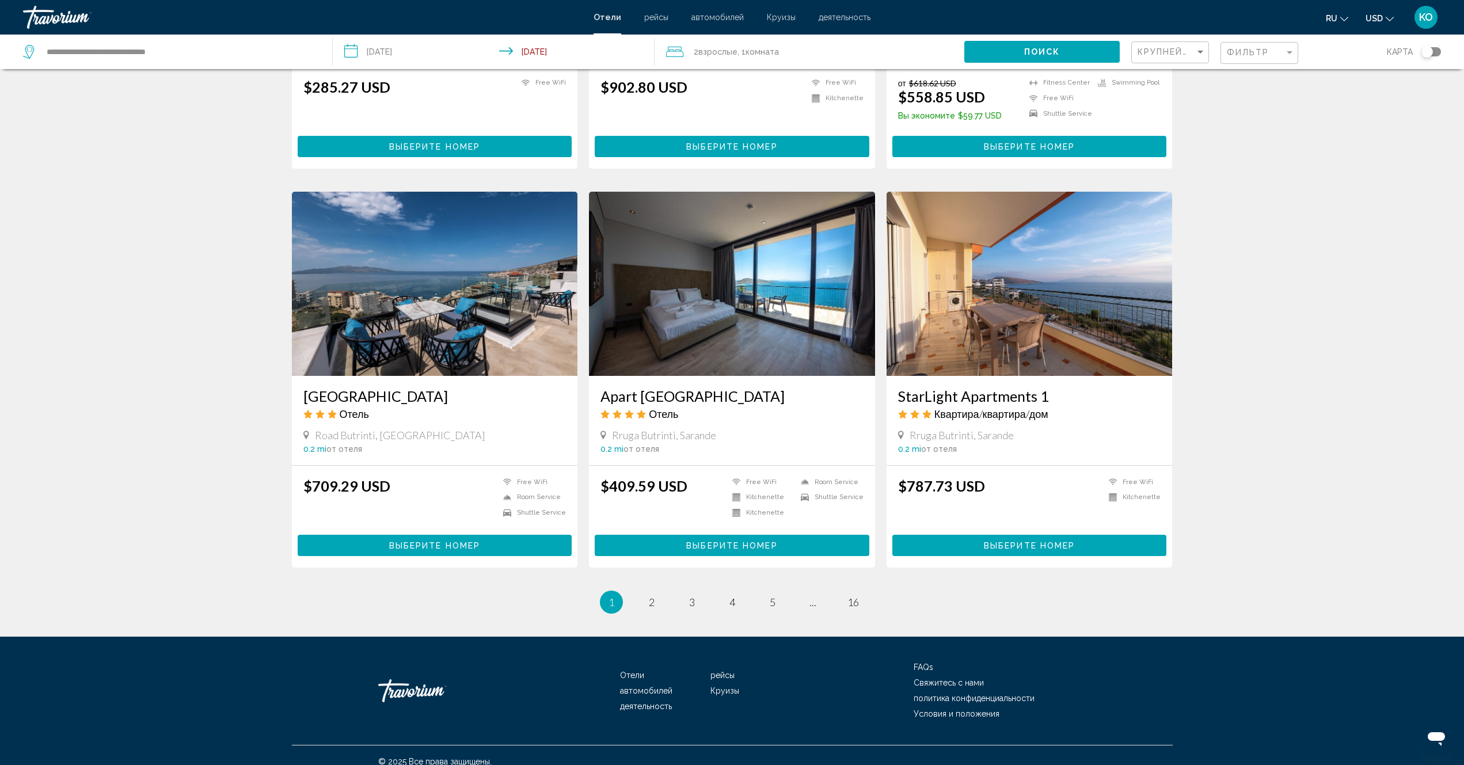
click at [694, 290] on img "Main content" at bounding box center [732, 284] width 286 height 184
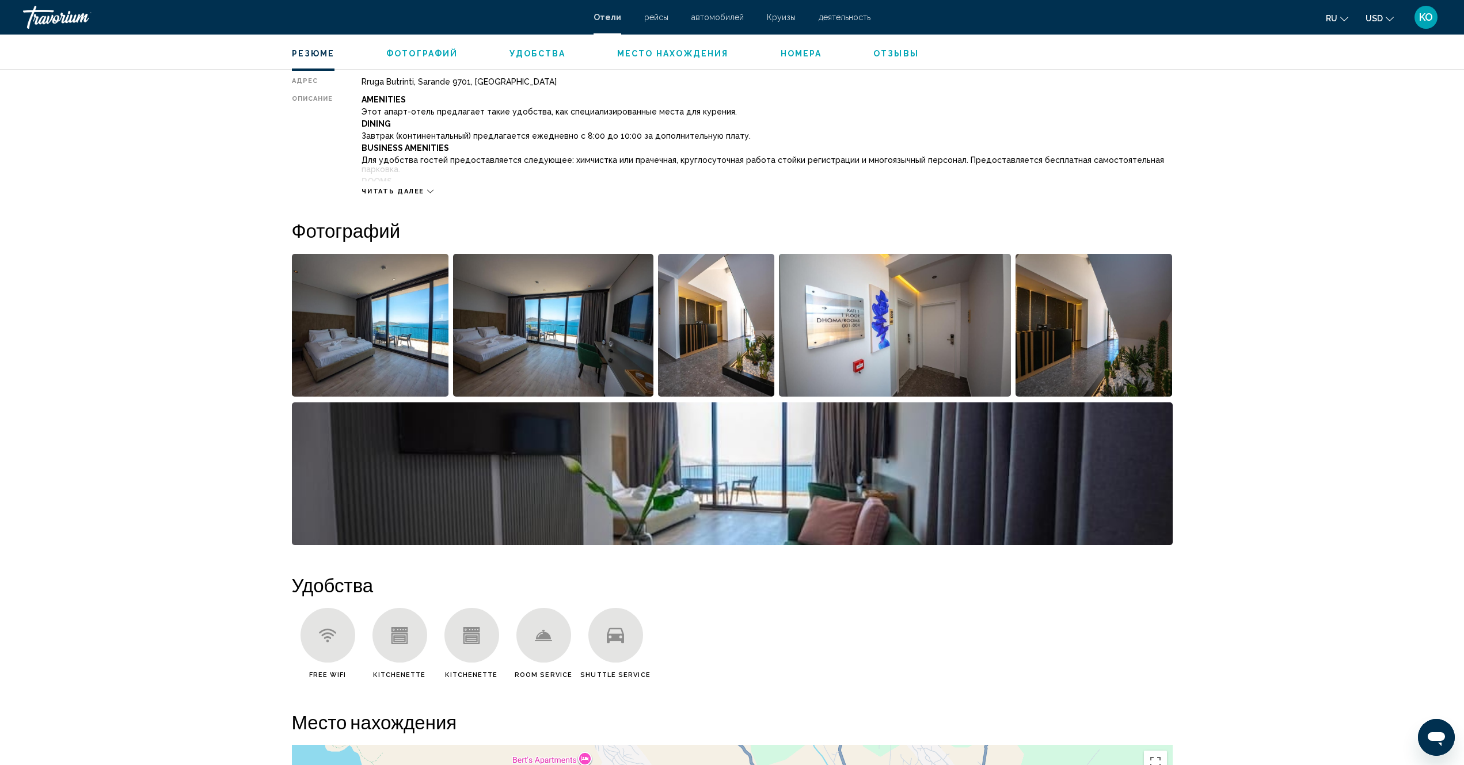
scroll to position [519, 0]
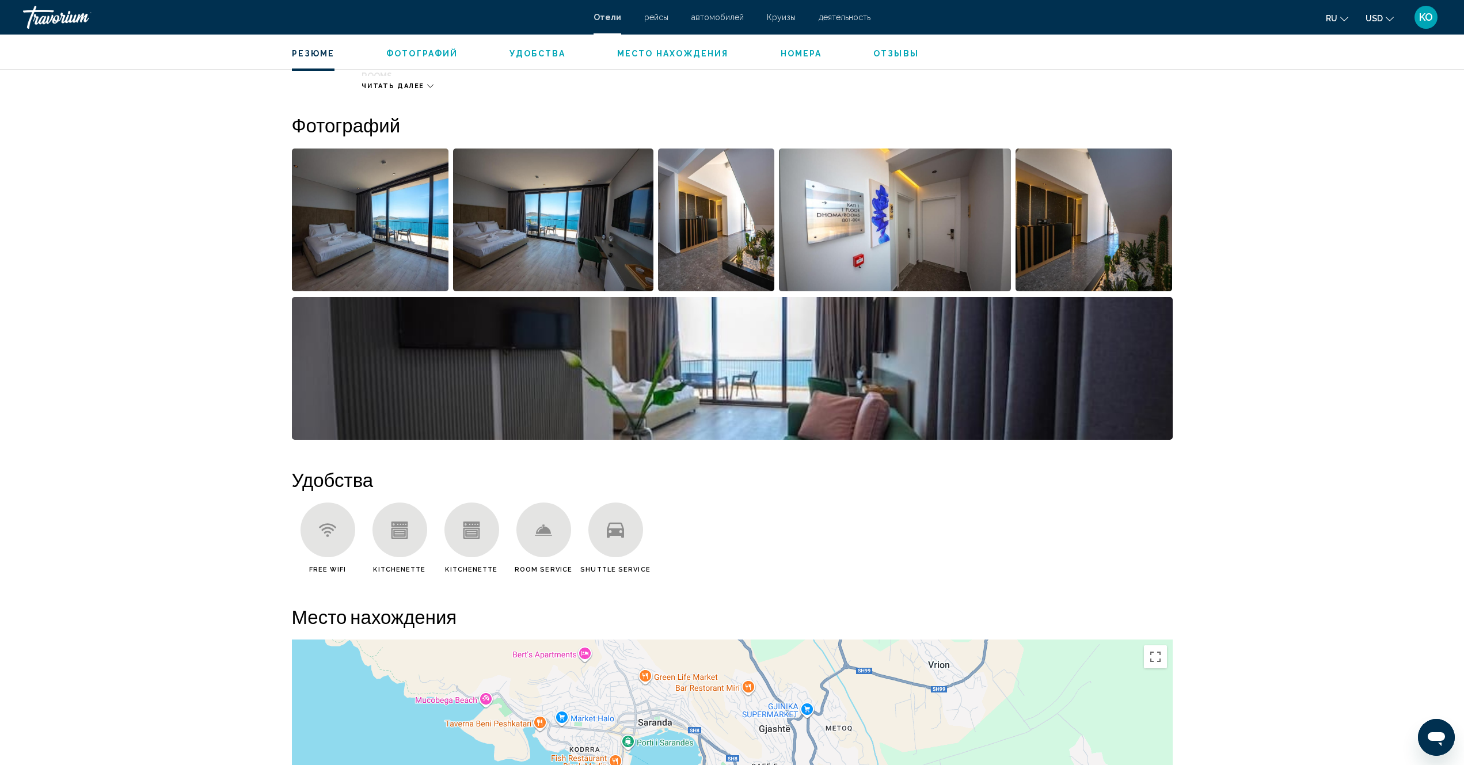
click at [390, 241] on img "Open full-screen image slider" at bounding box center [370, 220] width 157 height 143
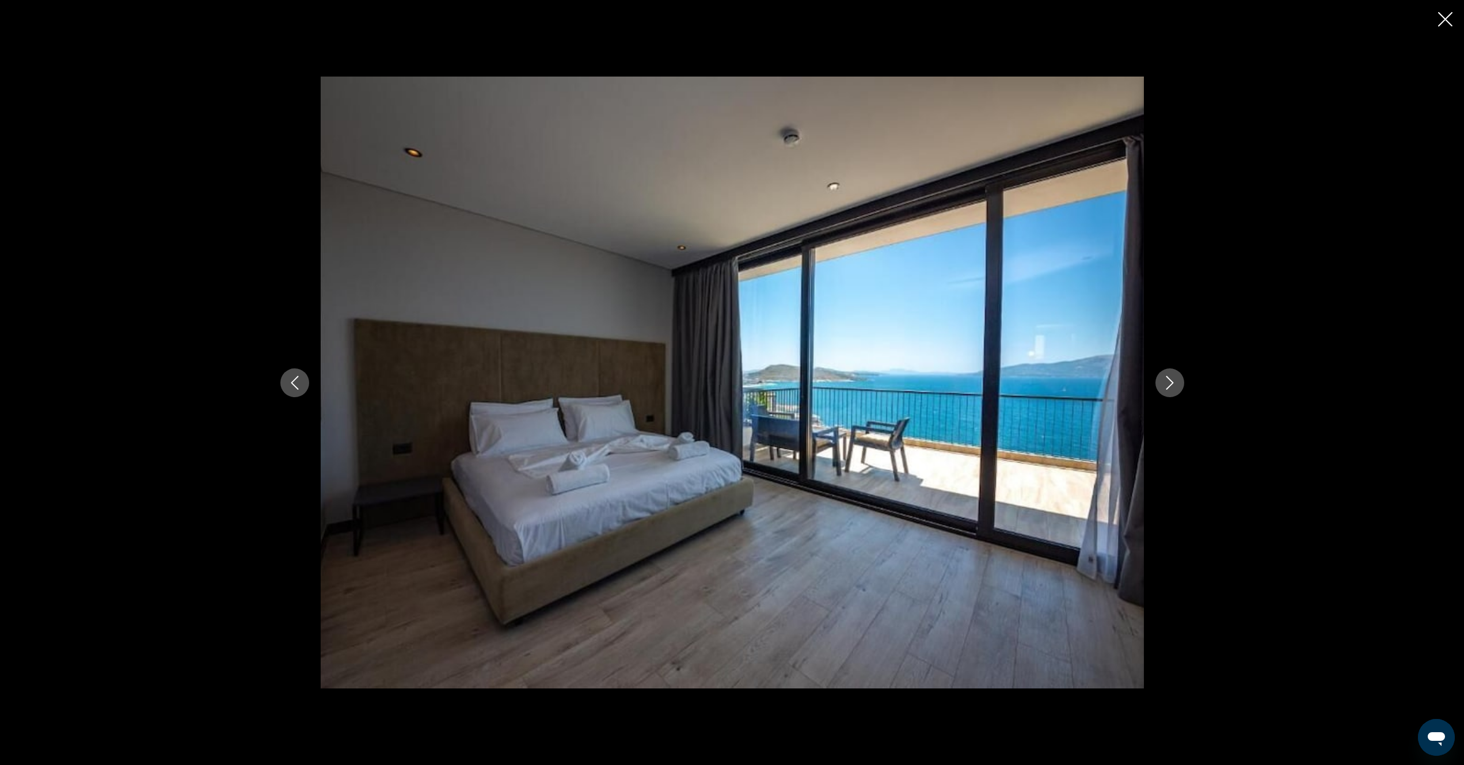
click at [1170, 384] on icon "Next image" at bounding box center [1170, 383] width 14 height 14
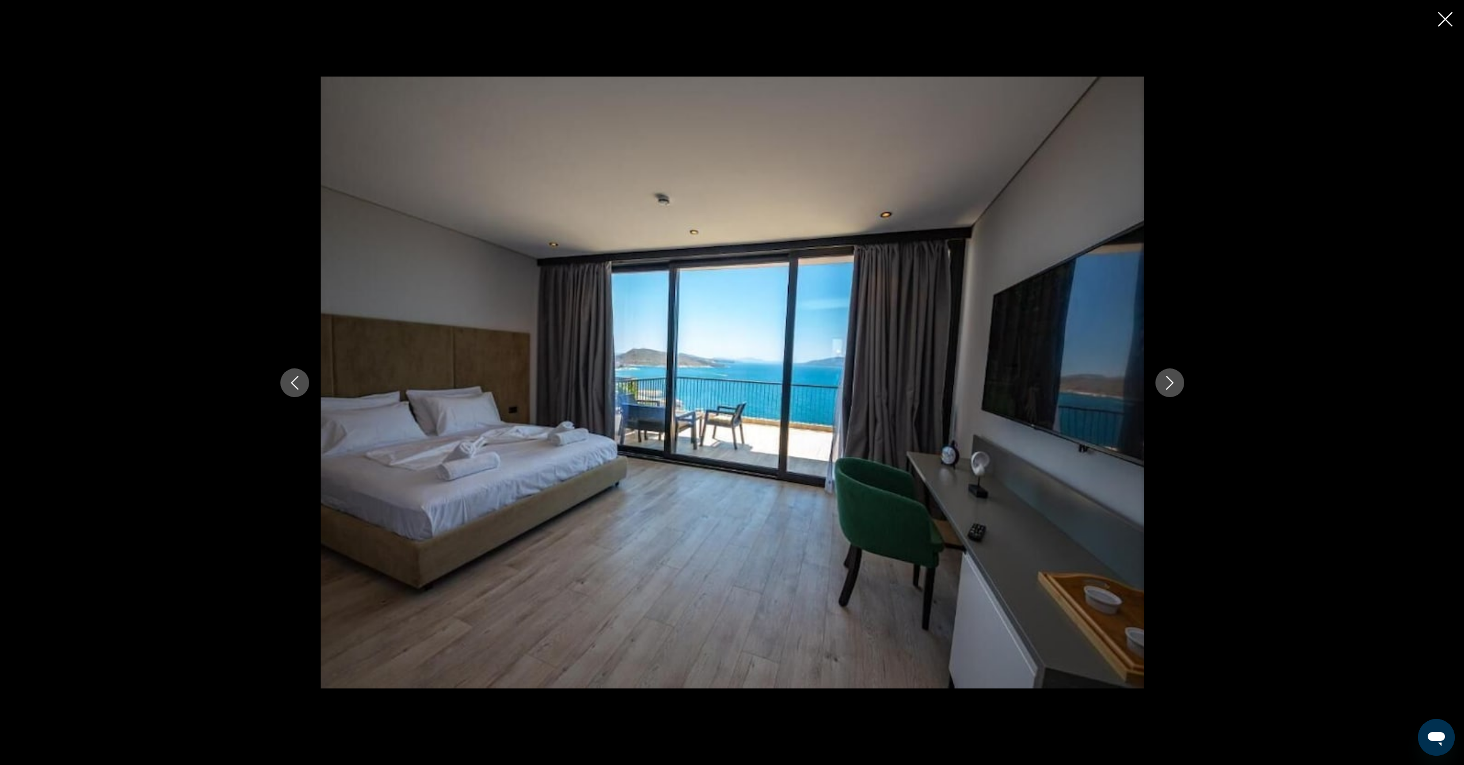
click at [1170, 384] on icon "Next image" at bounding box center [1170, 383] width 14 height 14
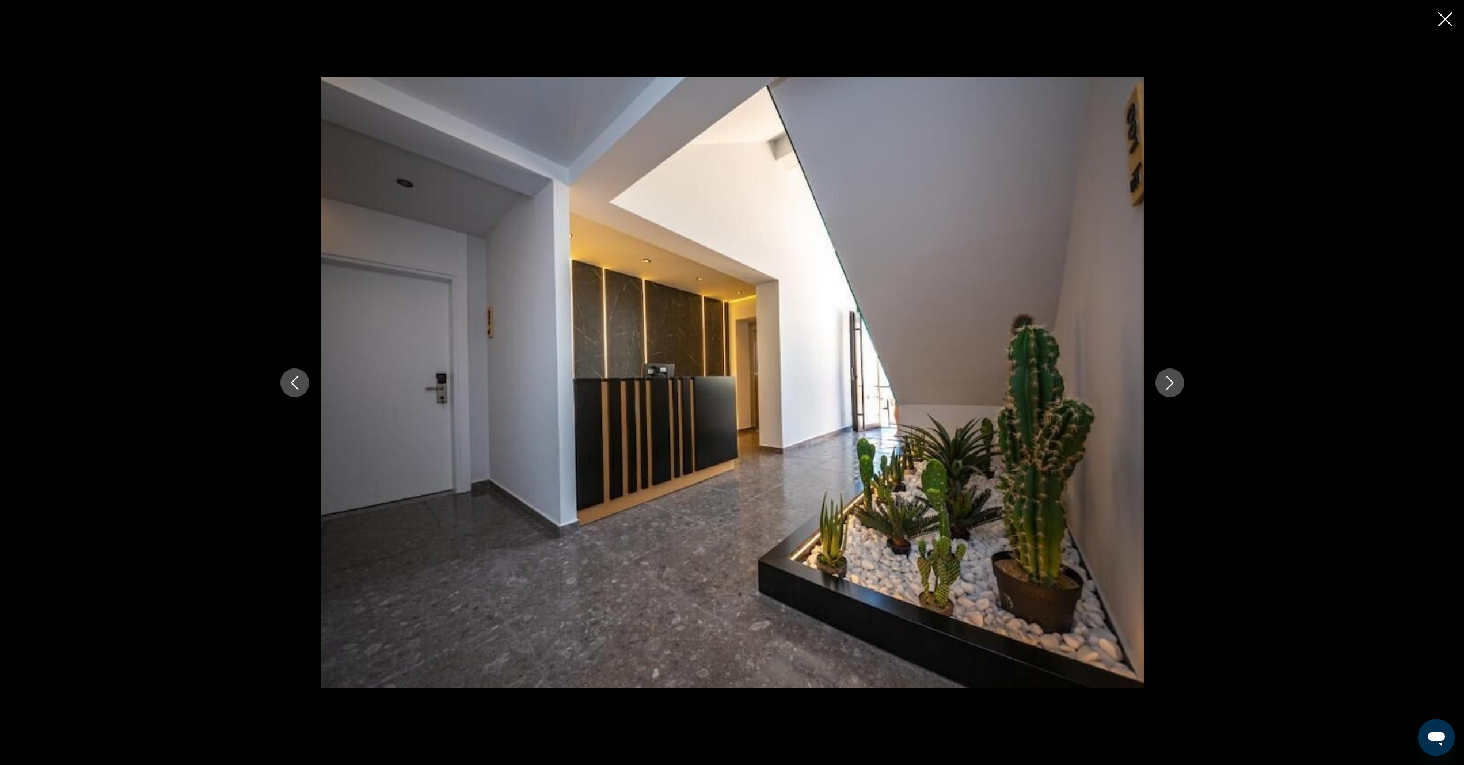
click at [1170, 384] on icon "Next image" at bounding box center [1170, 383] width 14 height 14
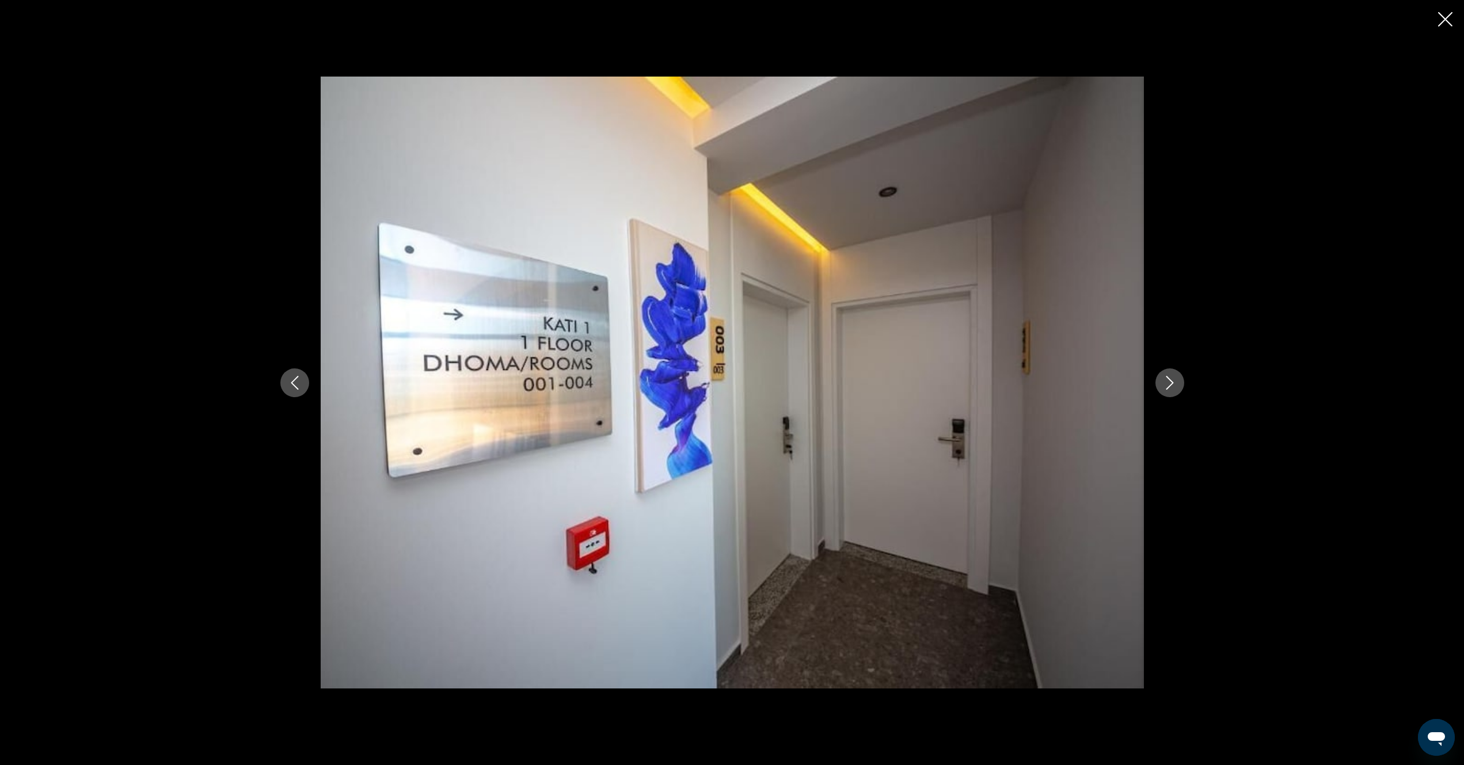
click at [1170, 384] on icon "Next image" at bounding box center [1170, 383] width 14 height 14
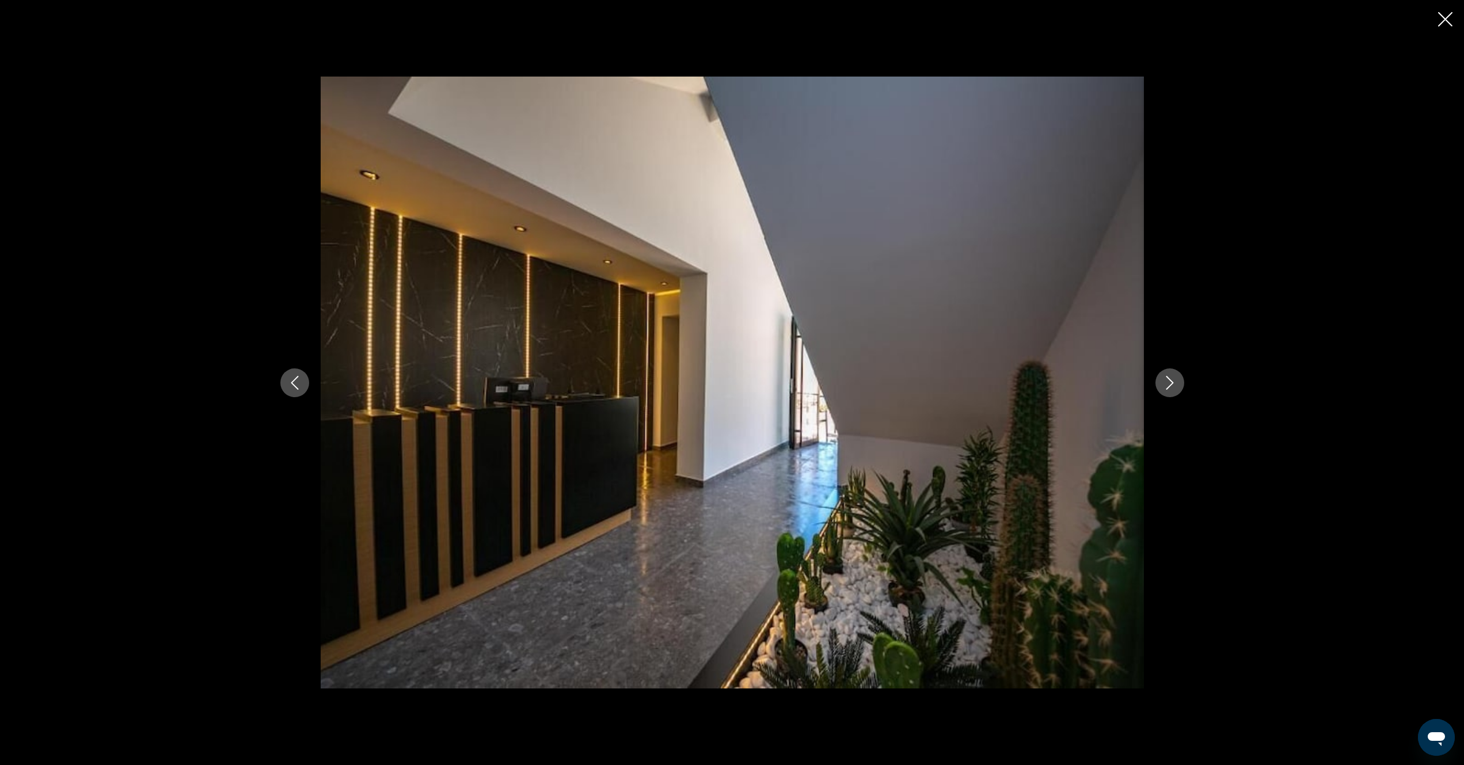
click at [1170, 384] on icon "Next image" at bounding box center [1170, 383] width 14 height 14
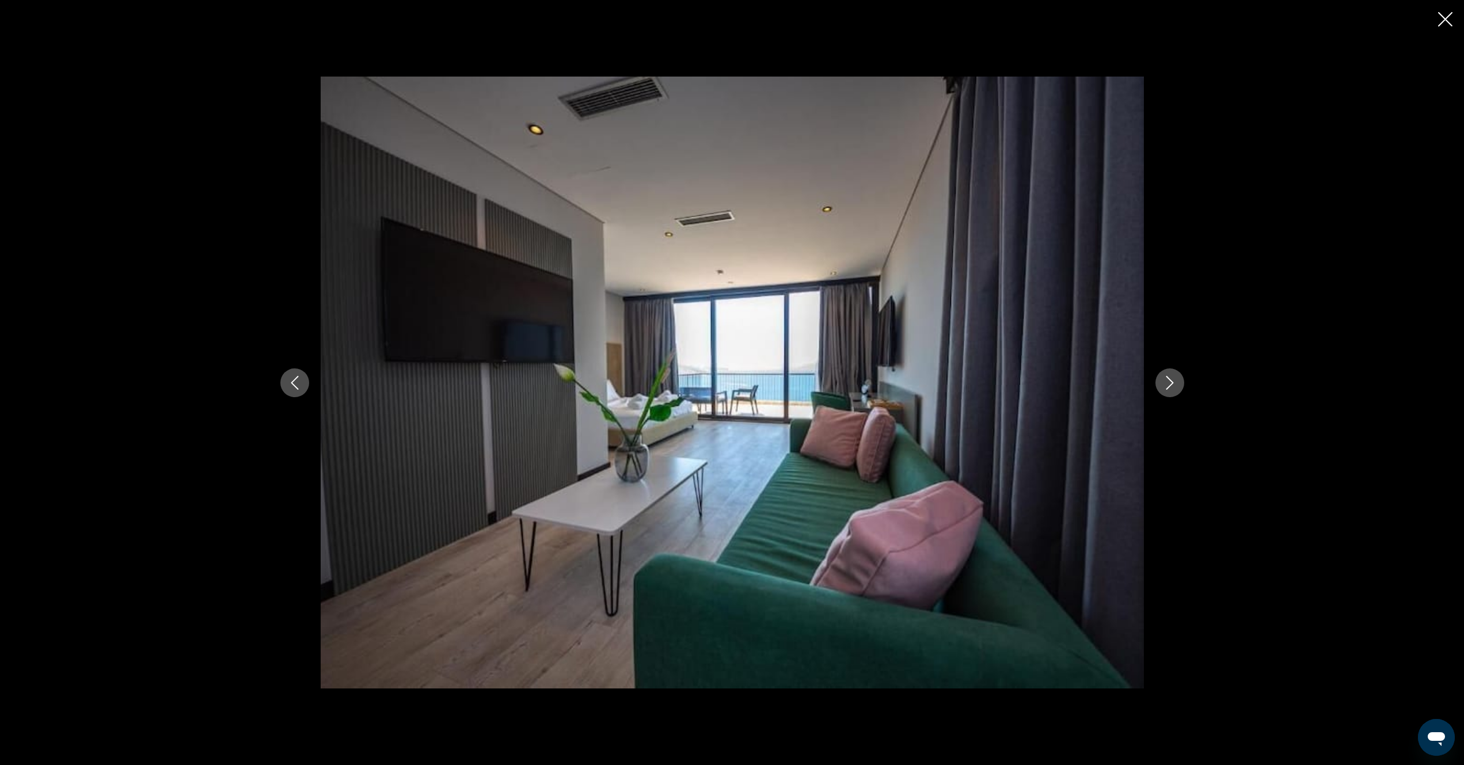
click at [1170, 384] on icon "Next image" at bounding box center [1170, 383] width 14 height 14
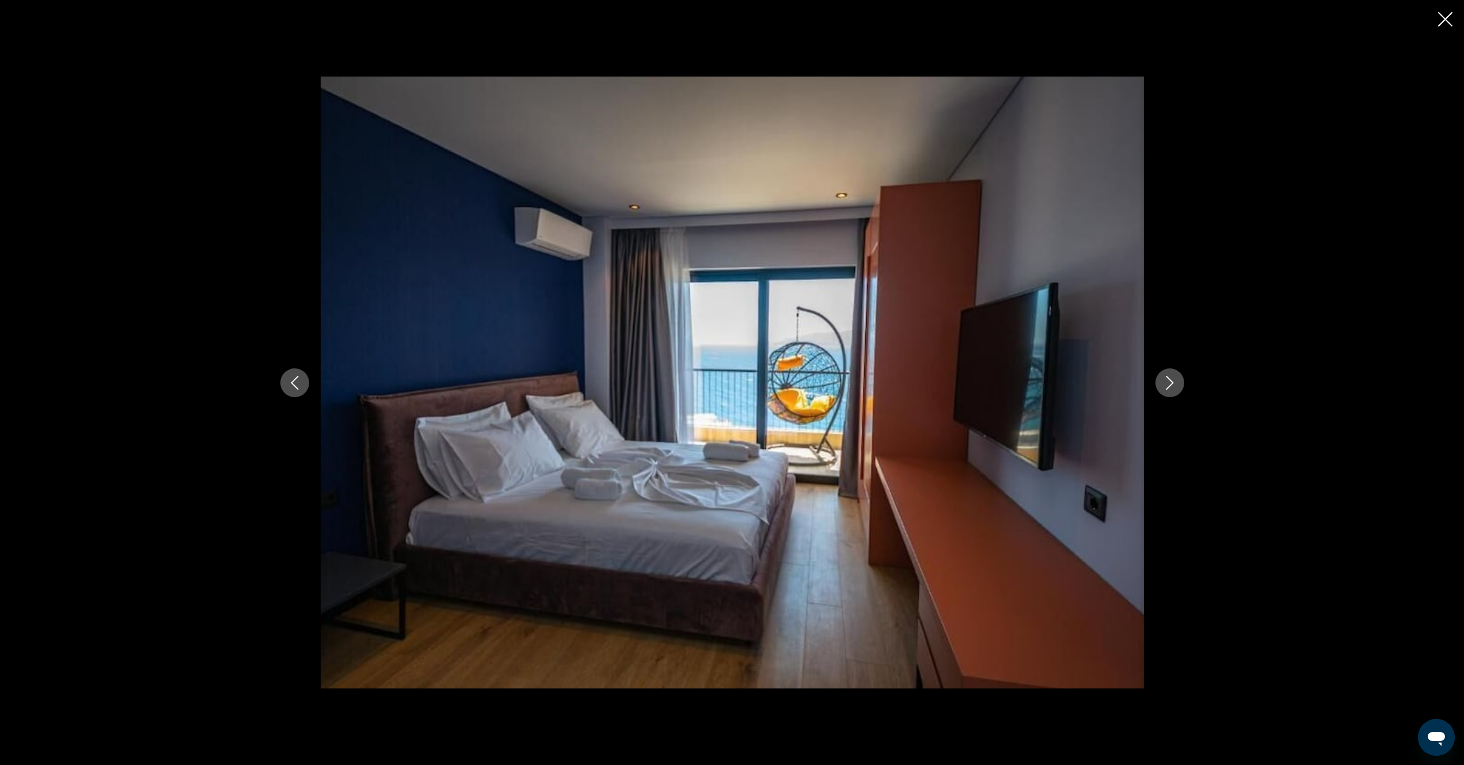
click at [1170, 384] on icon "Next image" at bounding box center [1170, 383] width 14 height 14
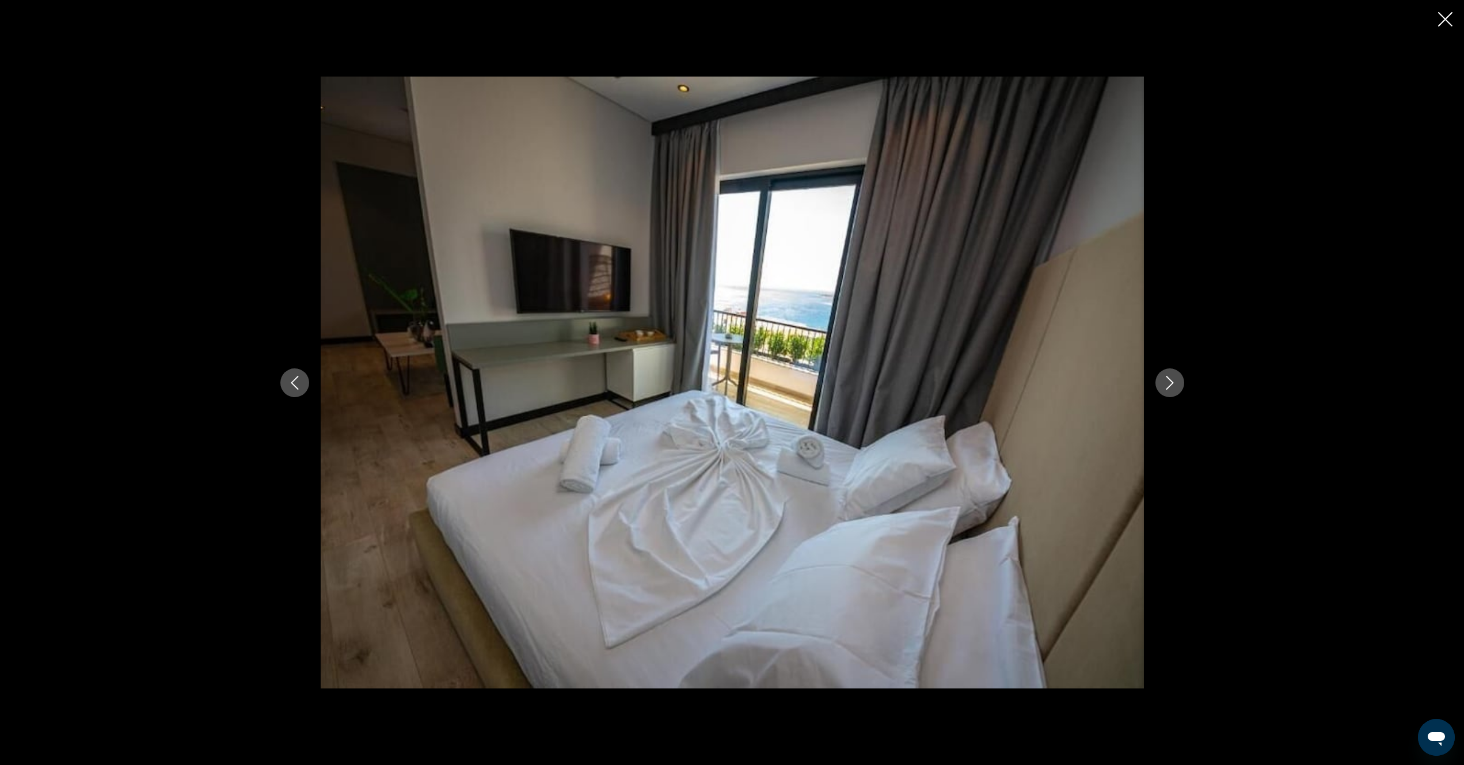
click at [1170, 384] on icon "Next image" at bounding box center [1170, 383] width 14 height 14
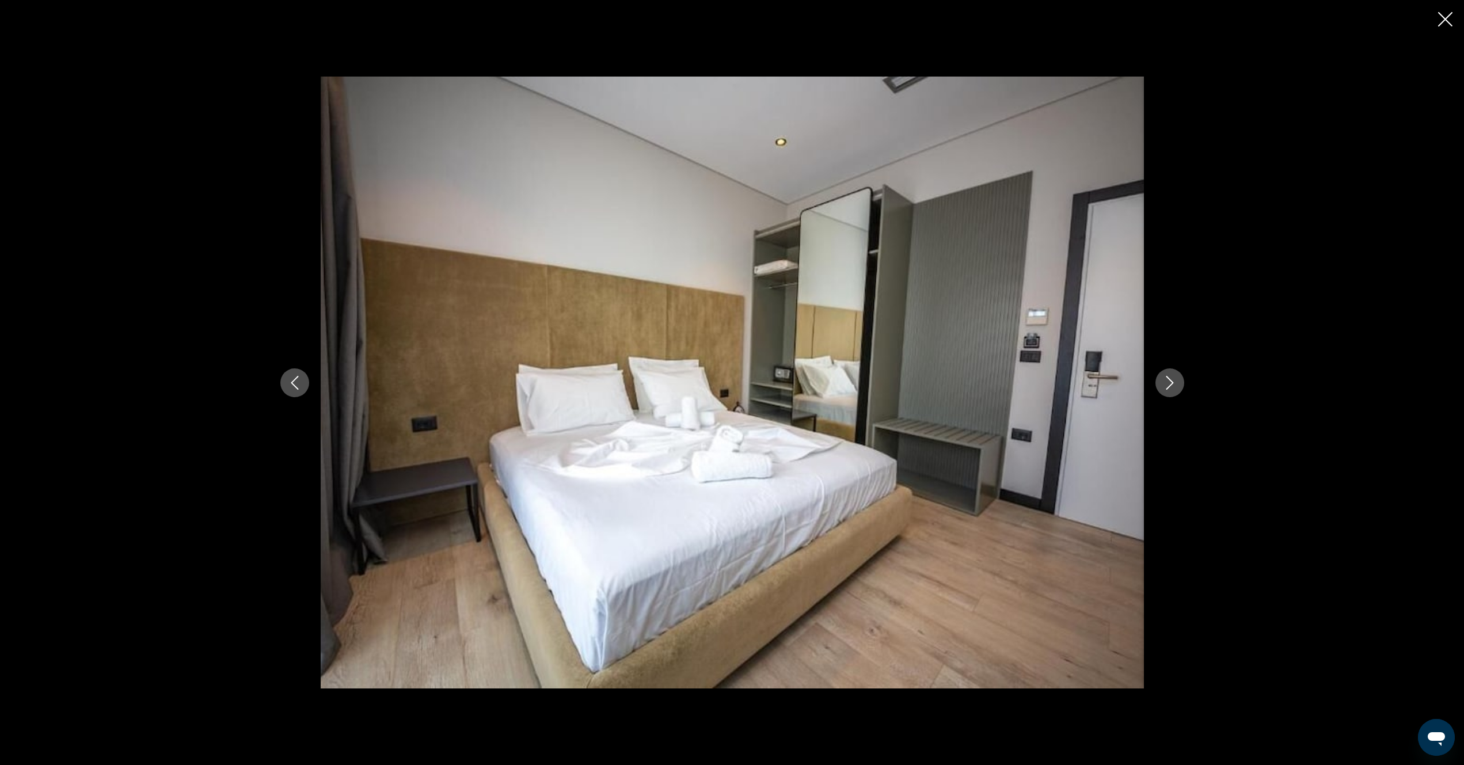
click at [1170, 384] on icon "Next image" at bounding box center [1170, 383] width 14 height 14
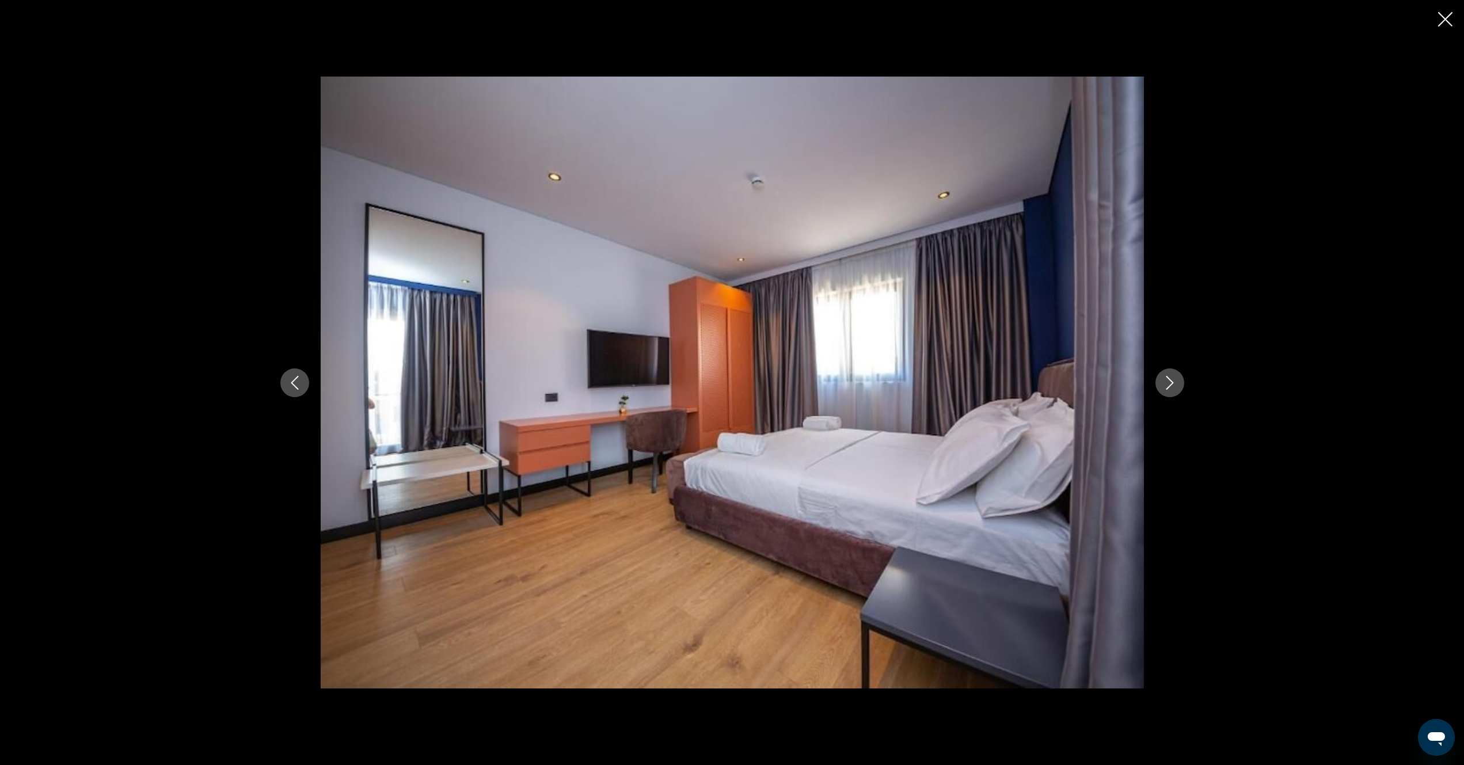
click at [1170, 384] on icon "Next image" at bounding box center [1170, 383] width 14 height 14
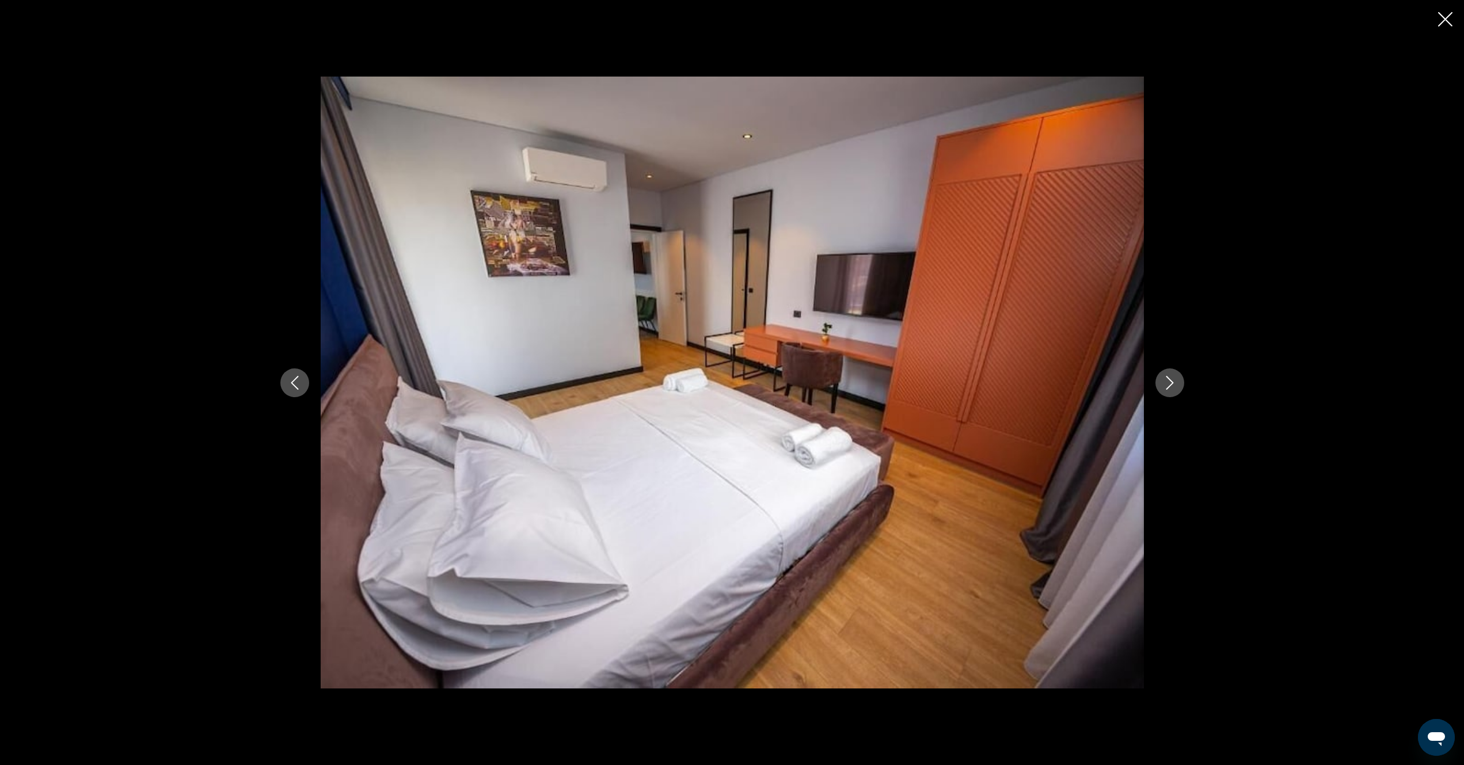
click at [1170, 384] on icon "Next image" at bounding box center [1170, 383] width 14 height 14
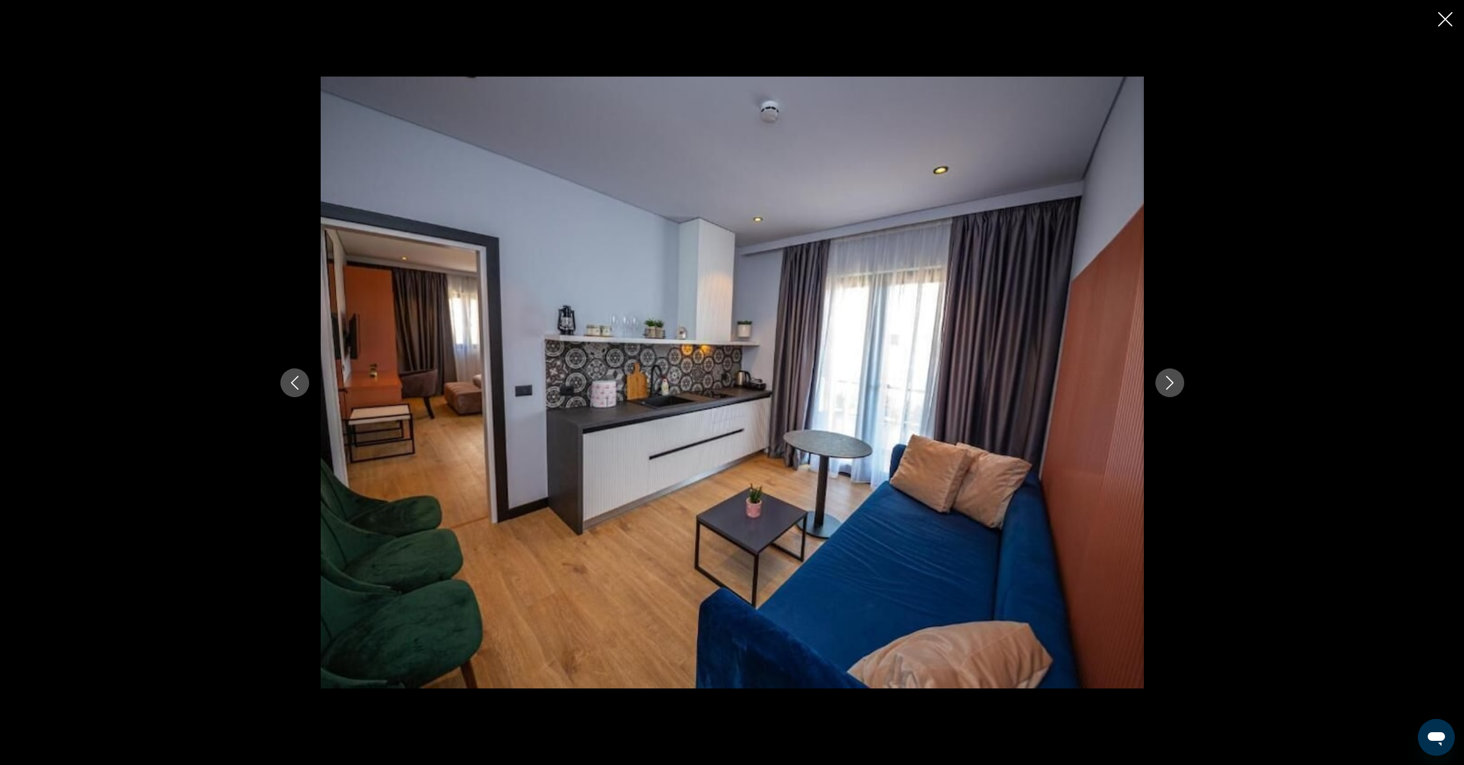
click at [1170, 384] on icon "Next image" at bounding box center [1170, 383] width 14 height 14
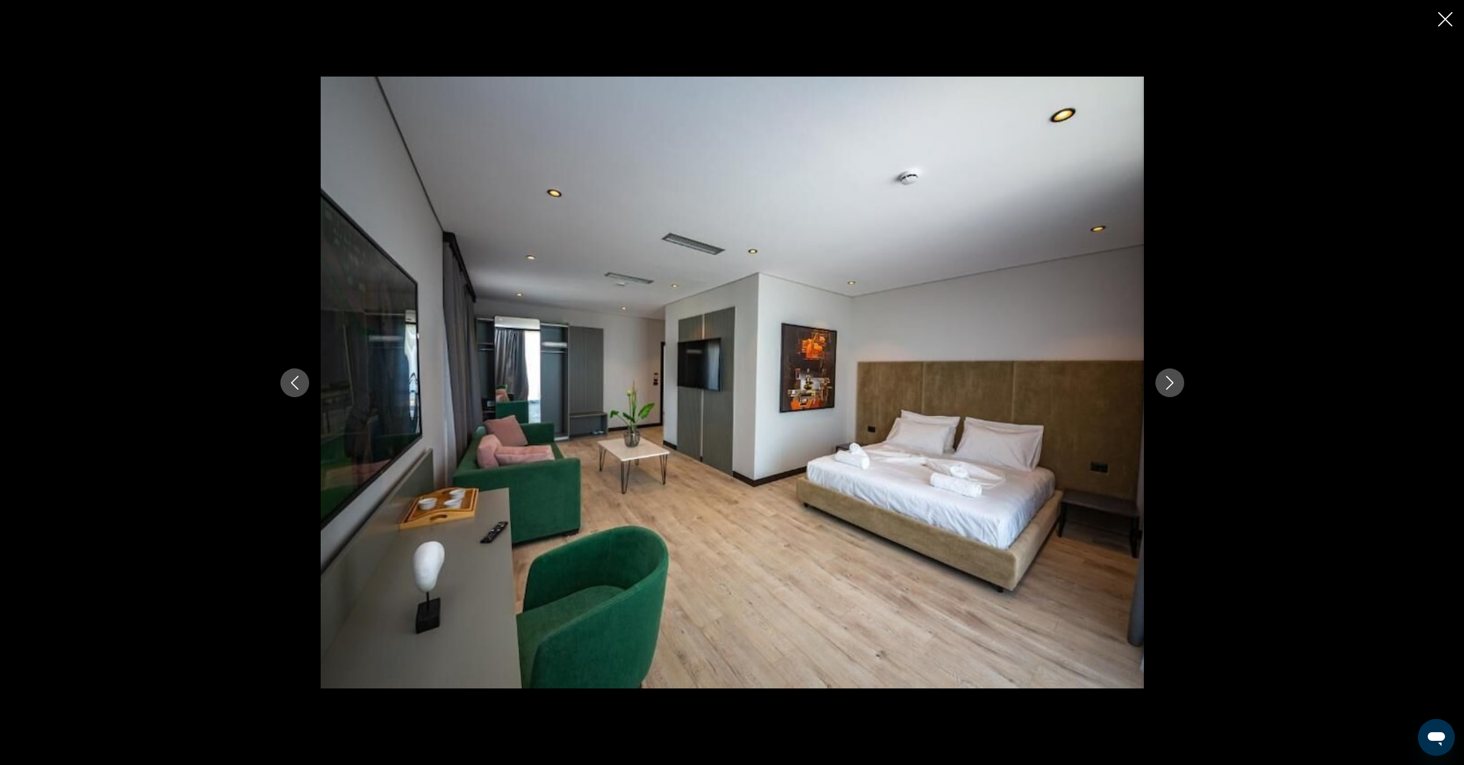
click at [1170, 384] on icon "Next image" at bounding box center [1170, 383] width 14 height 14
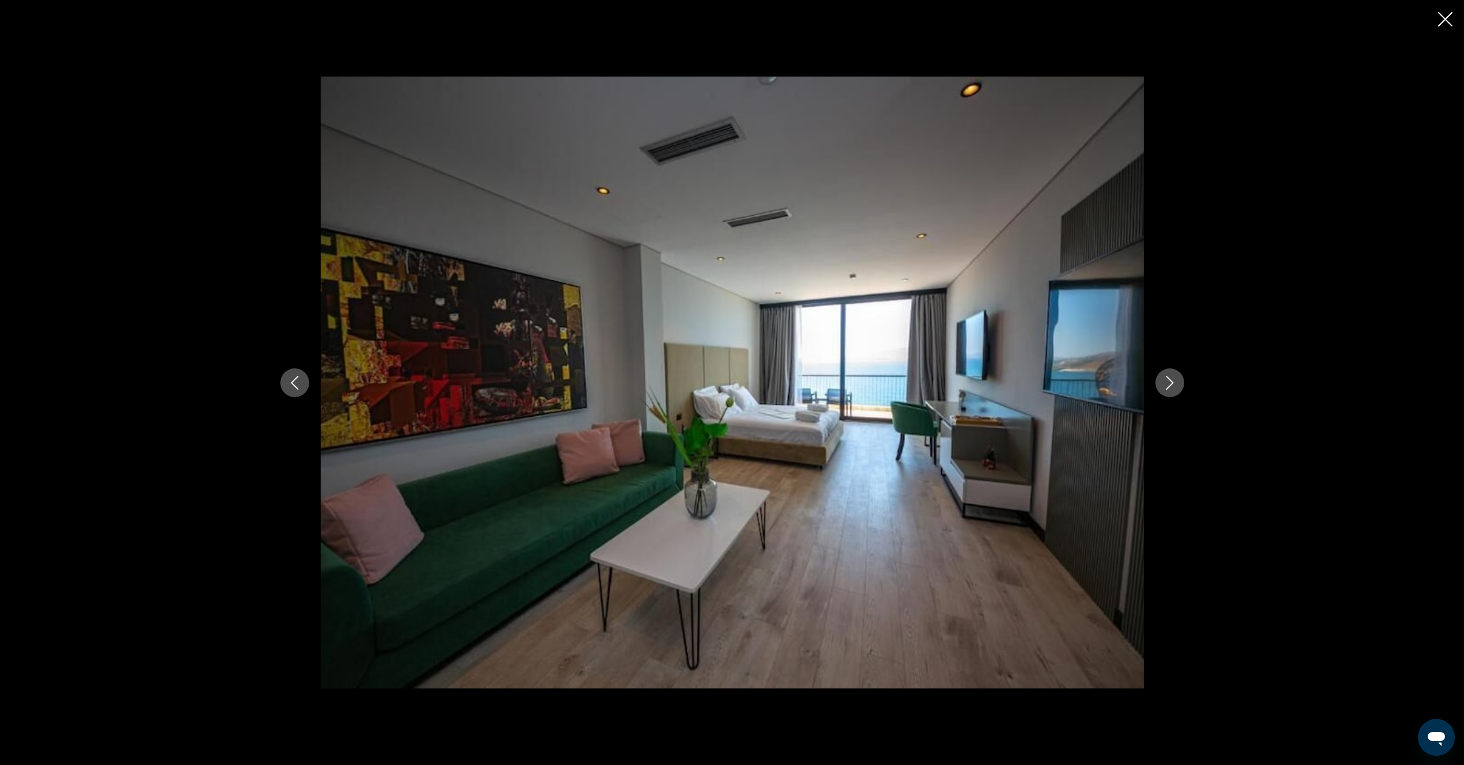
click at [1438, 19] on icon "Close slideshow" at bounding box center [1445, 19] width 14 height 14
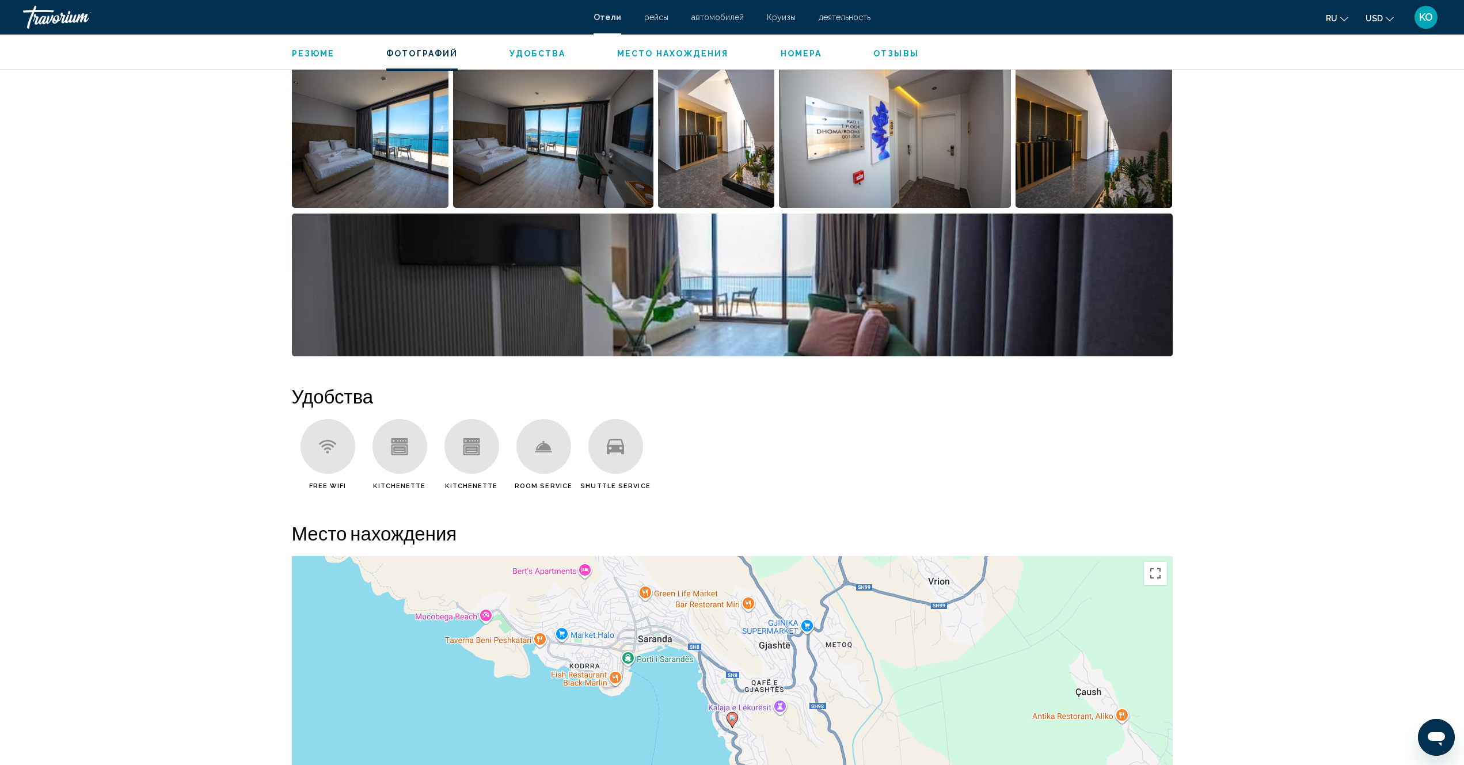
scroll to position [691, 0]
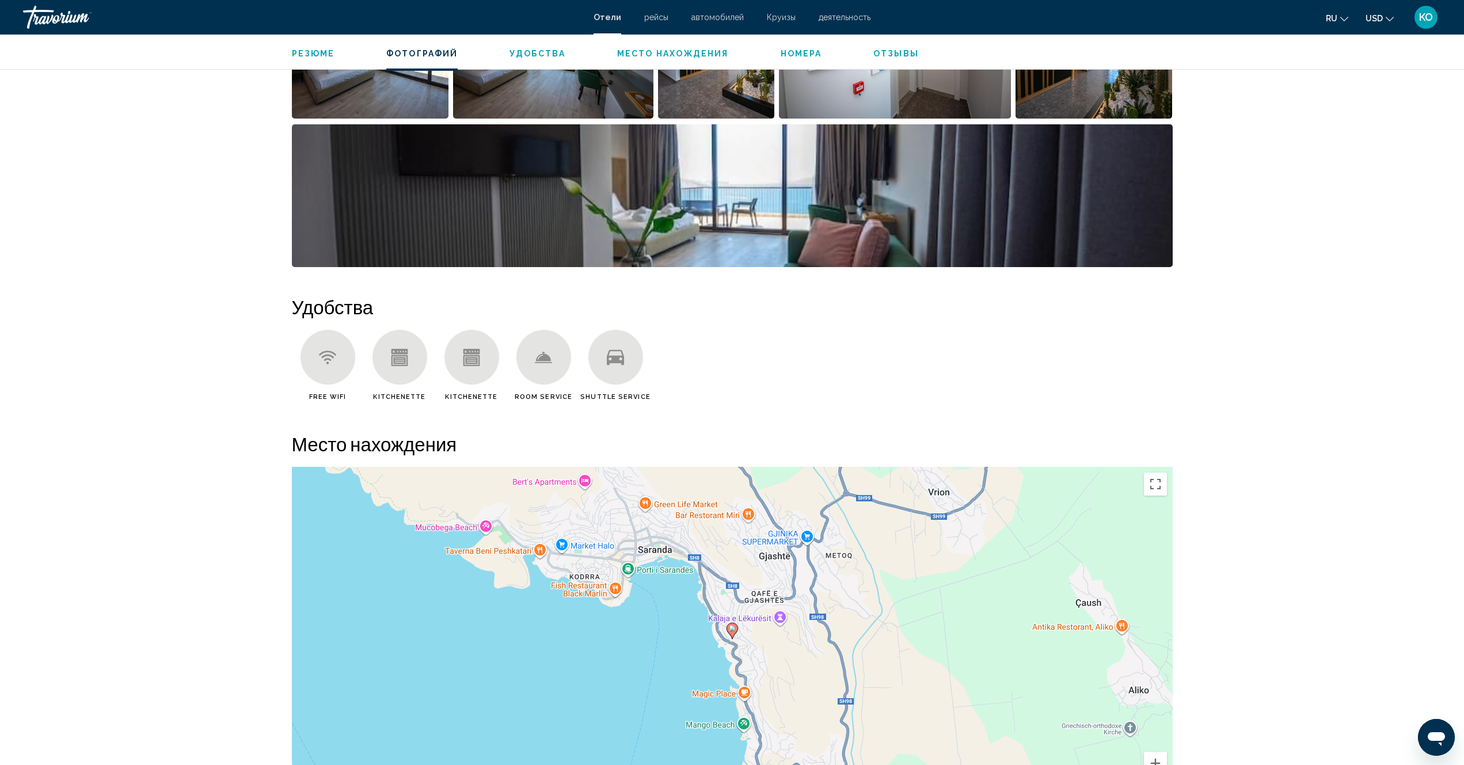
click at [401, 362] on icon "Main content" at bounding box center [399, 360] width 12 height 7
click at [539, 361] on icon "Main content" at bounding box center [543, 356] width 15 height 9
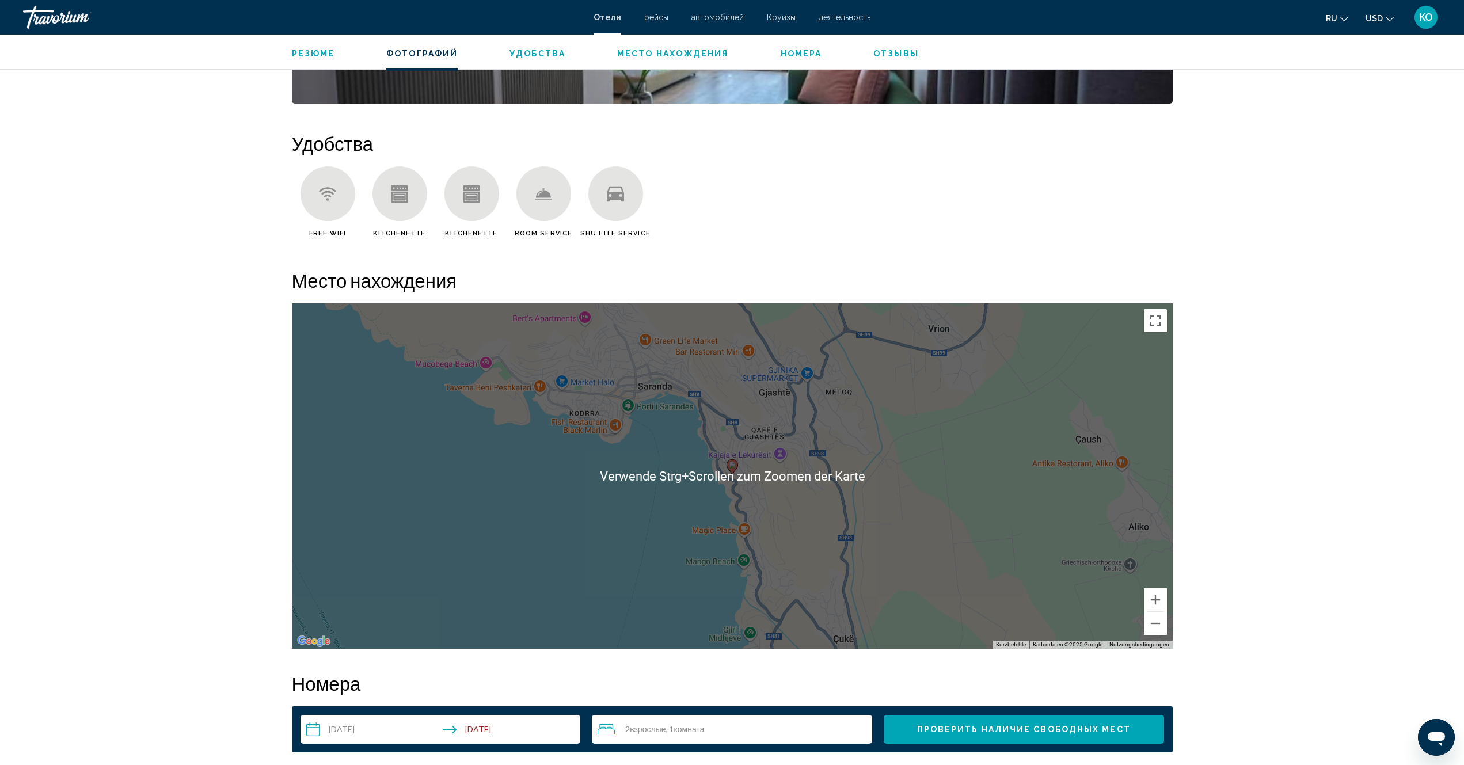
scroll to position [864, 0]
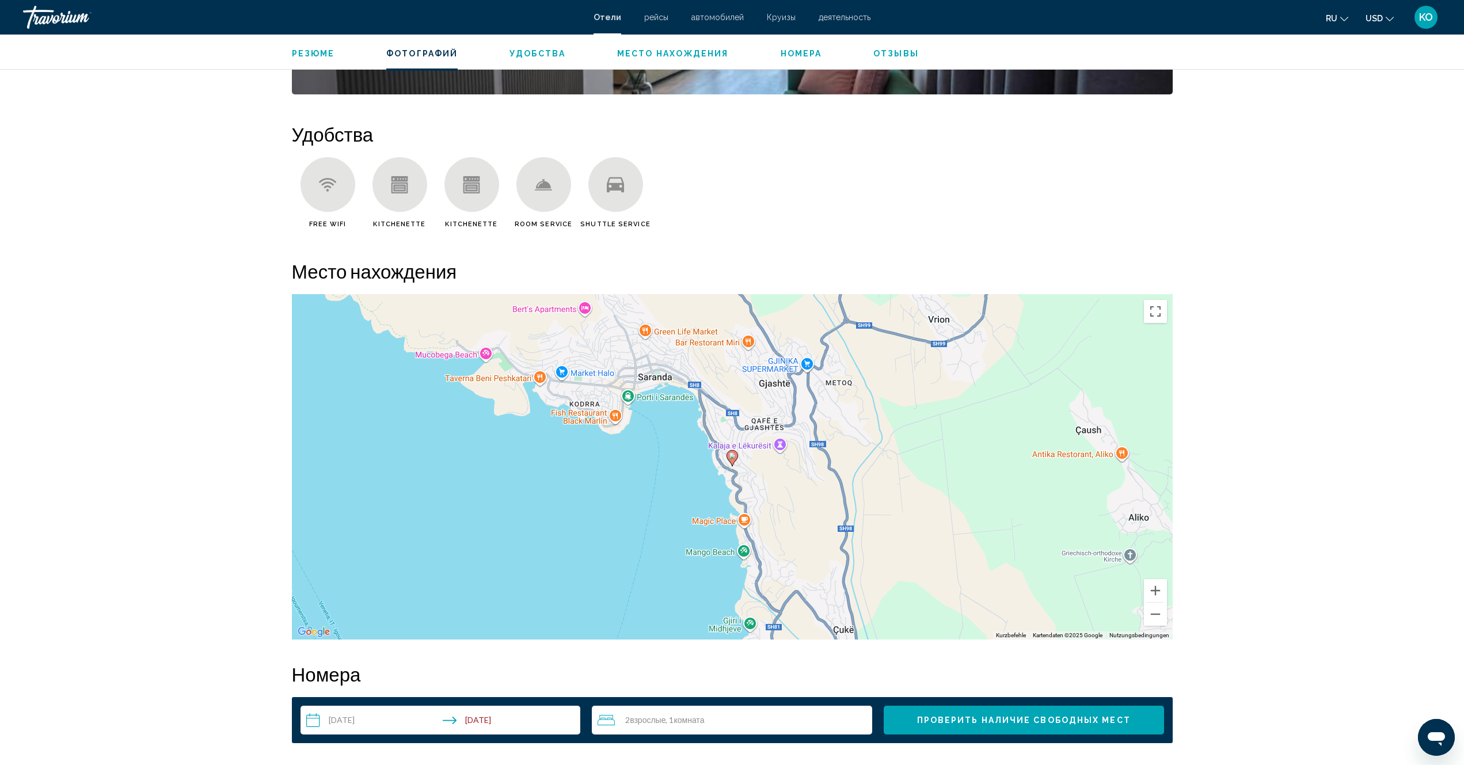
click at [1410, 193] on div "Sarande, , [GEOGRAPHIC_DATA] адрес [STREET_ADDRESS] Фотографий Удобства Место н…" at bounding box center [732, 235] width 1464 height 2131
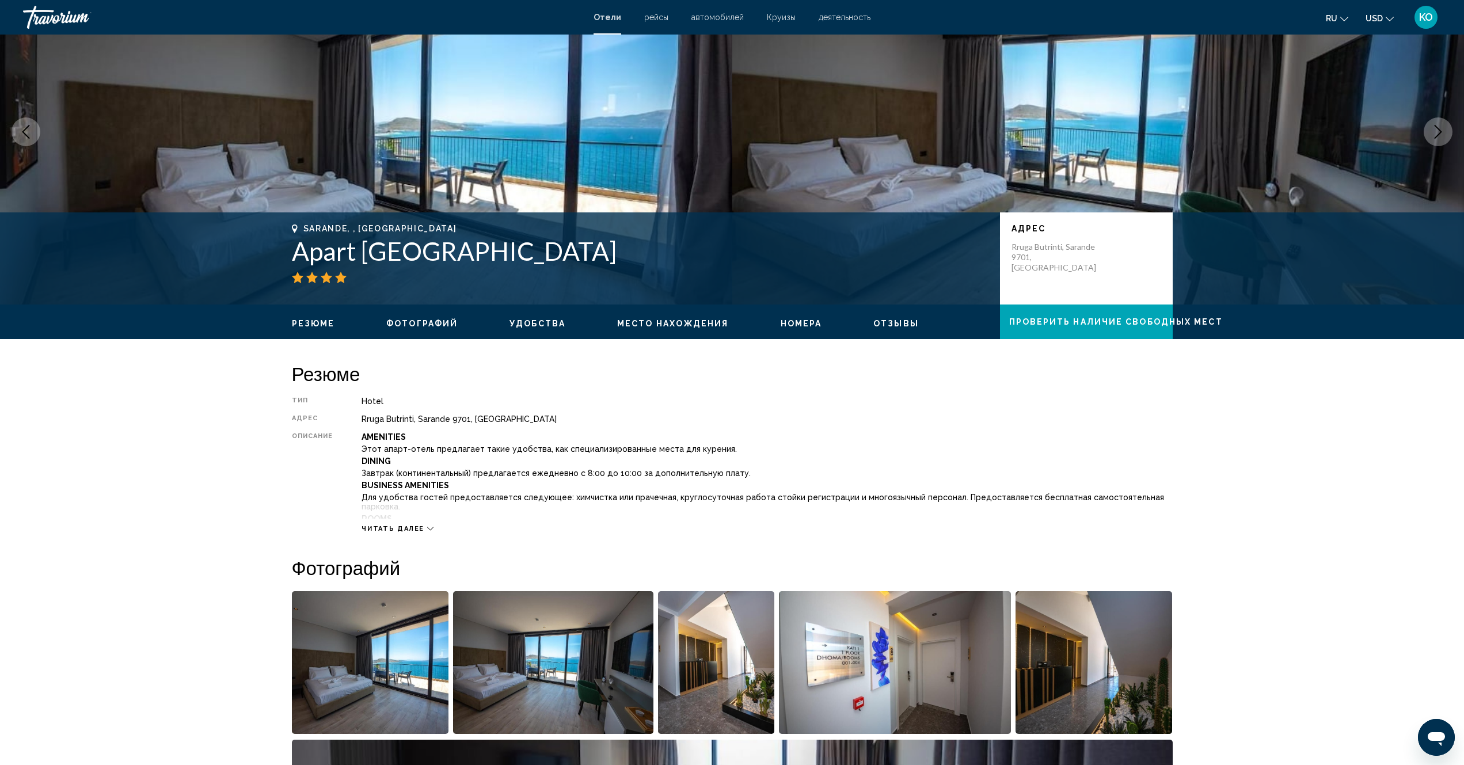
scroll to position [58, 0]
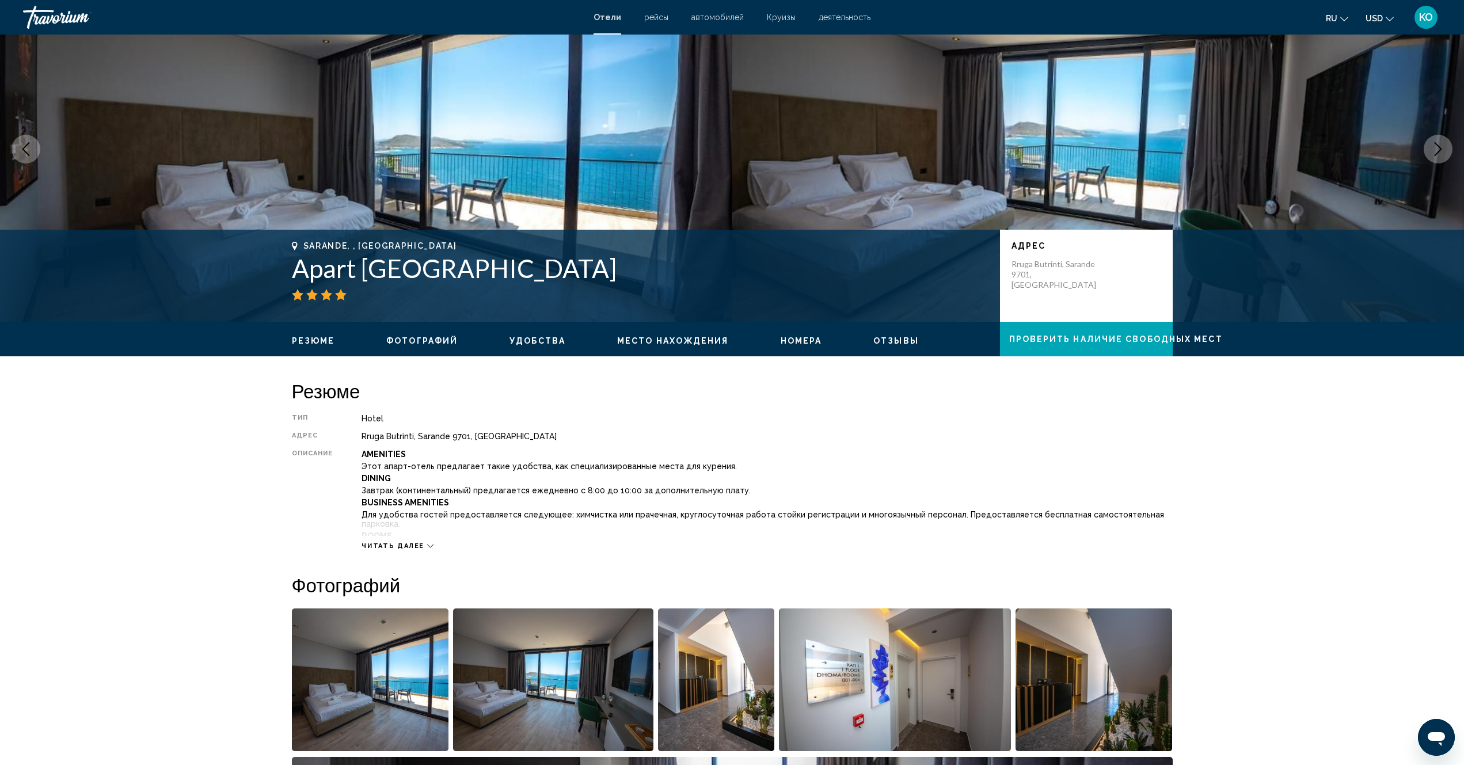
click at [421, 337] on span "Фотографий" at bounding box center [421, 340] width 71 height 9
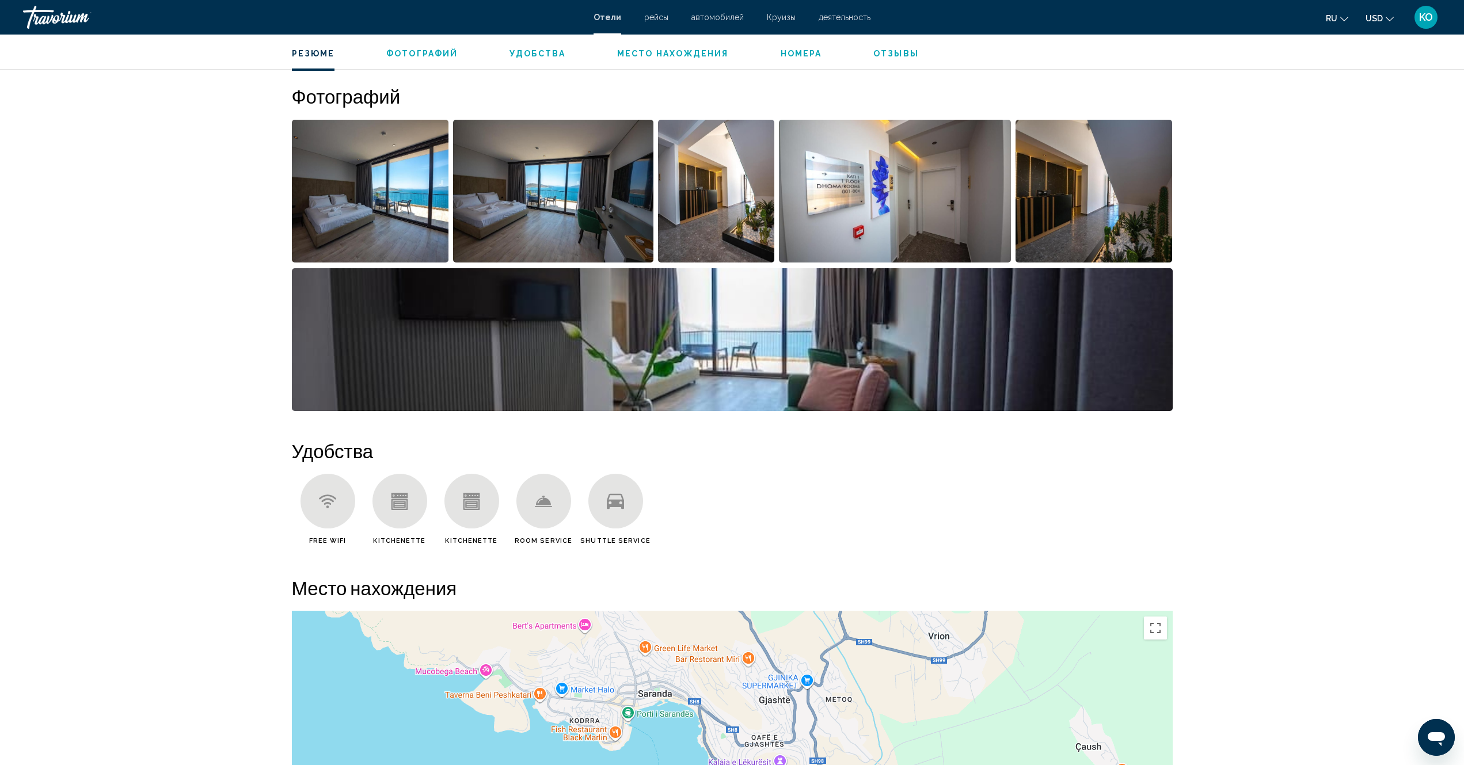
scroll to position [562, 0]
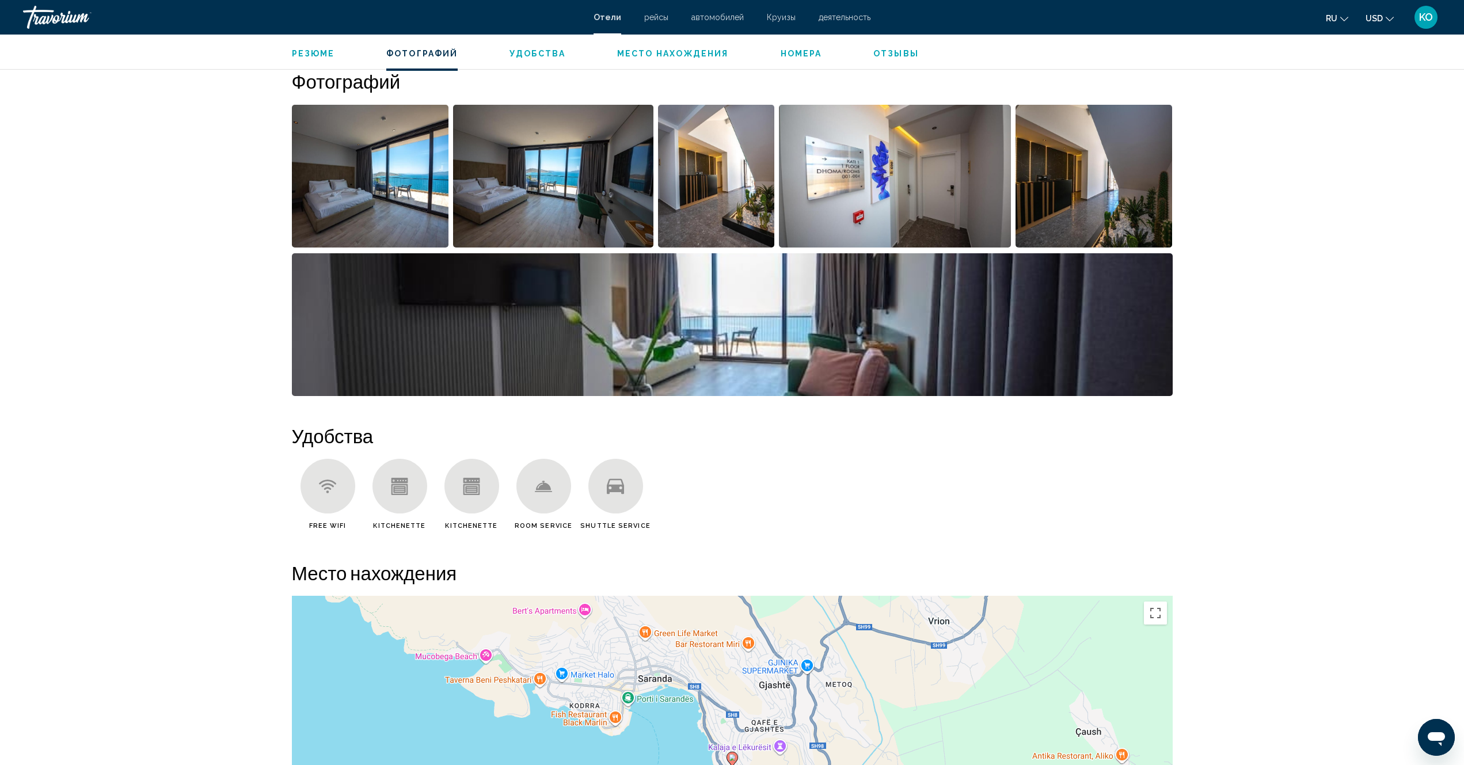
click at [534, 55] on span "Удобства" at bounding box center [538, 53] width 56 height 9
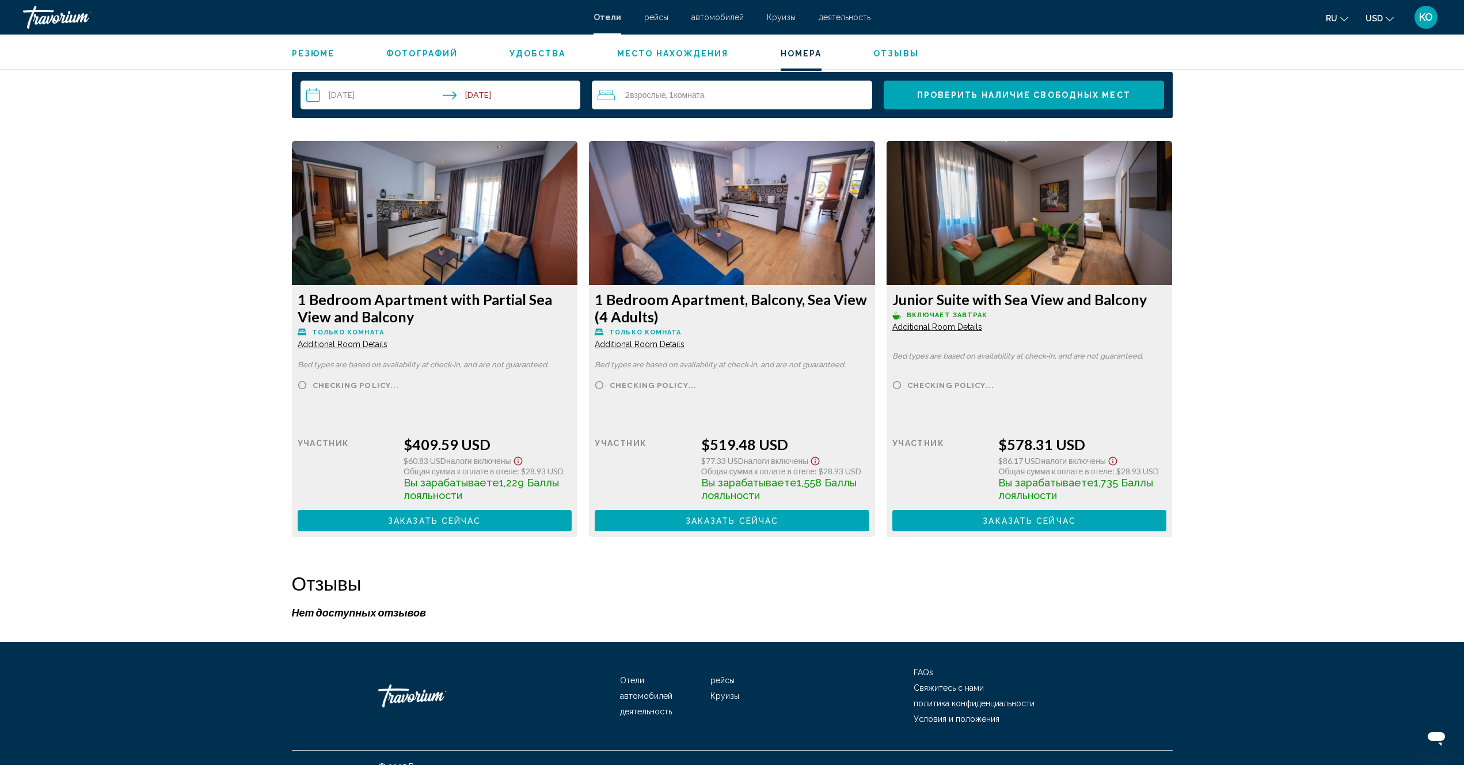
scroll to position [1493, 0]
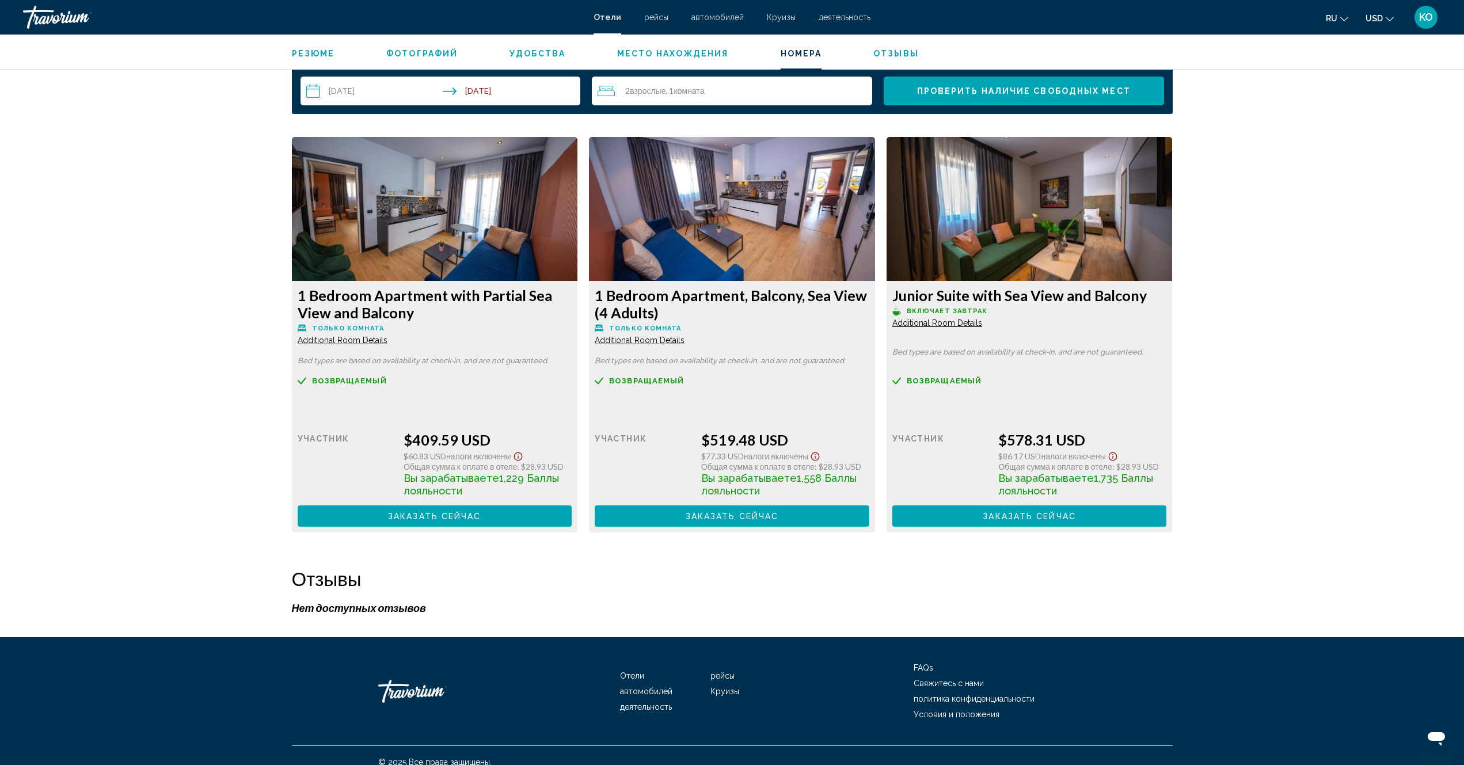
click at [444, 220] on img "Main content" at bounding box center [435, 209] width 286 height 144
click at [389, 227] on img "Main content" at bounding box center [435, 209] width 286 height 144
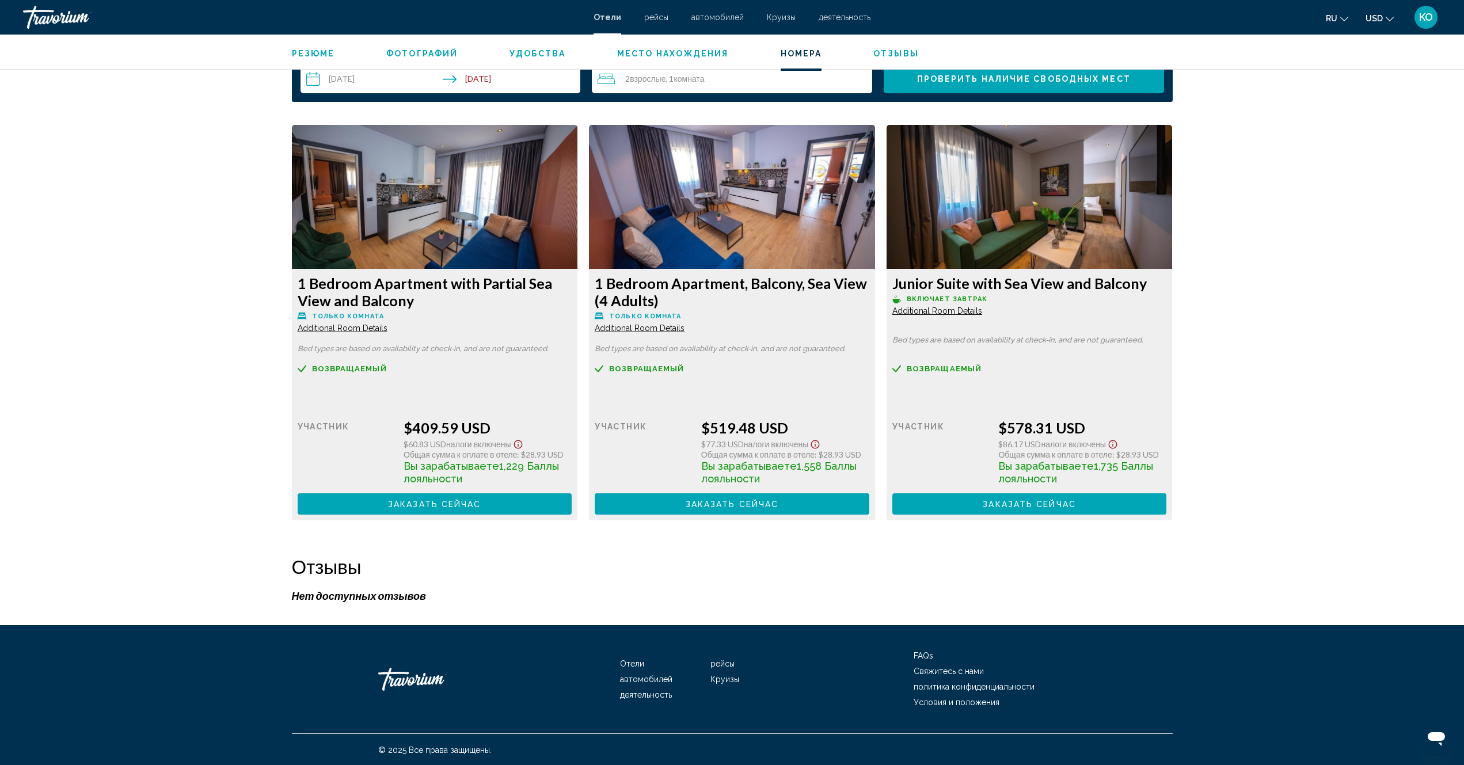
scroll to position [1507, 0]
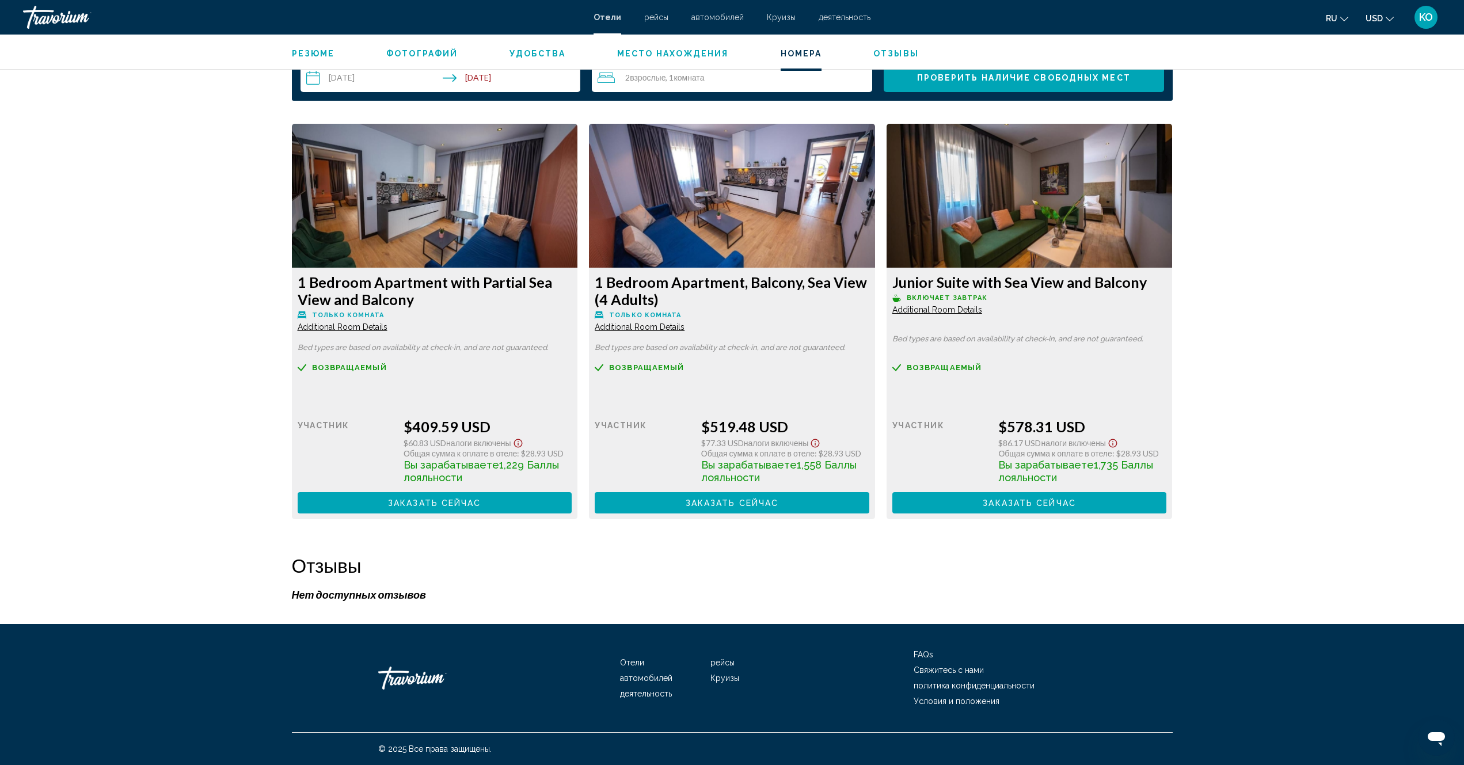
click at [578, 235] on img "Main content" at bounding box center [435, 196] width 286 height 144
click at [387, 322] on span "Additional Room Details" at bounding box center [343, 326] width 90 height 9
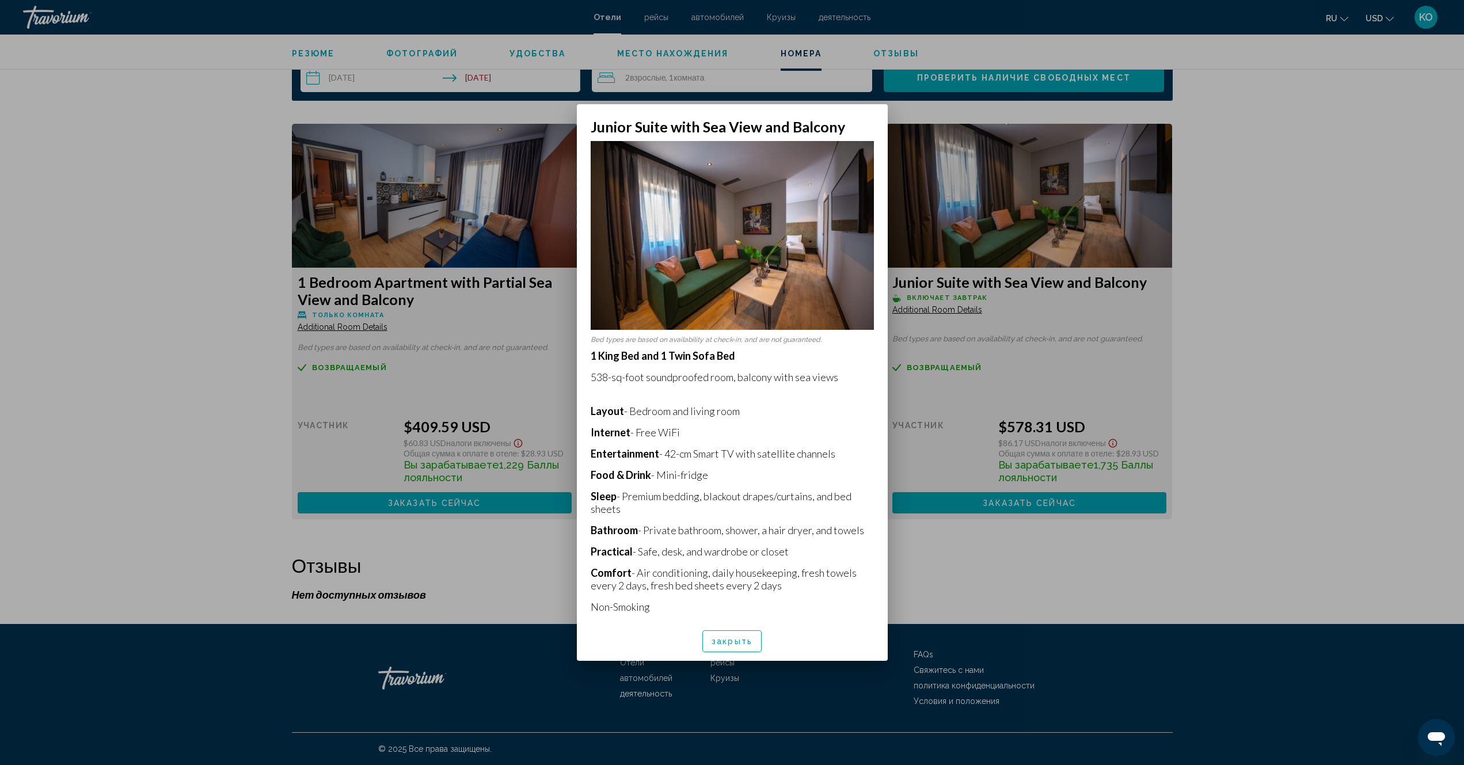
click at [1280, 296] on div at bounding box center [732, 382] width 1464 height 765
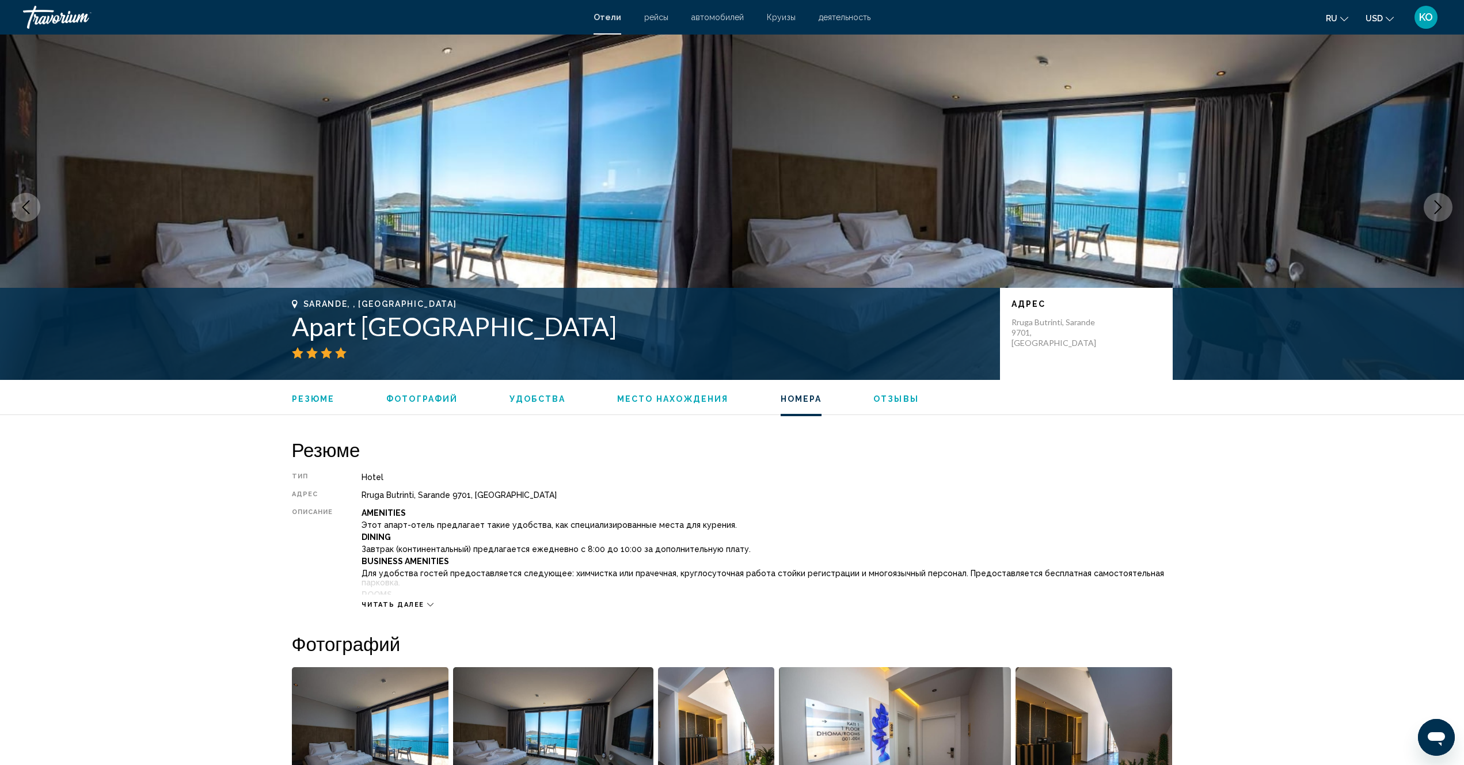
scroll to position [1507, 0]
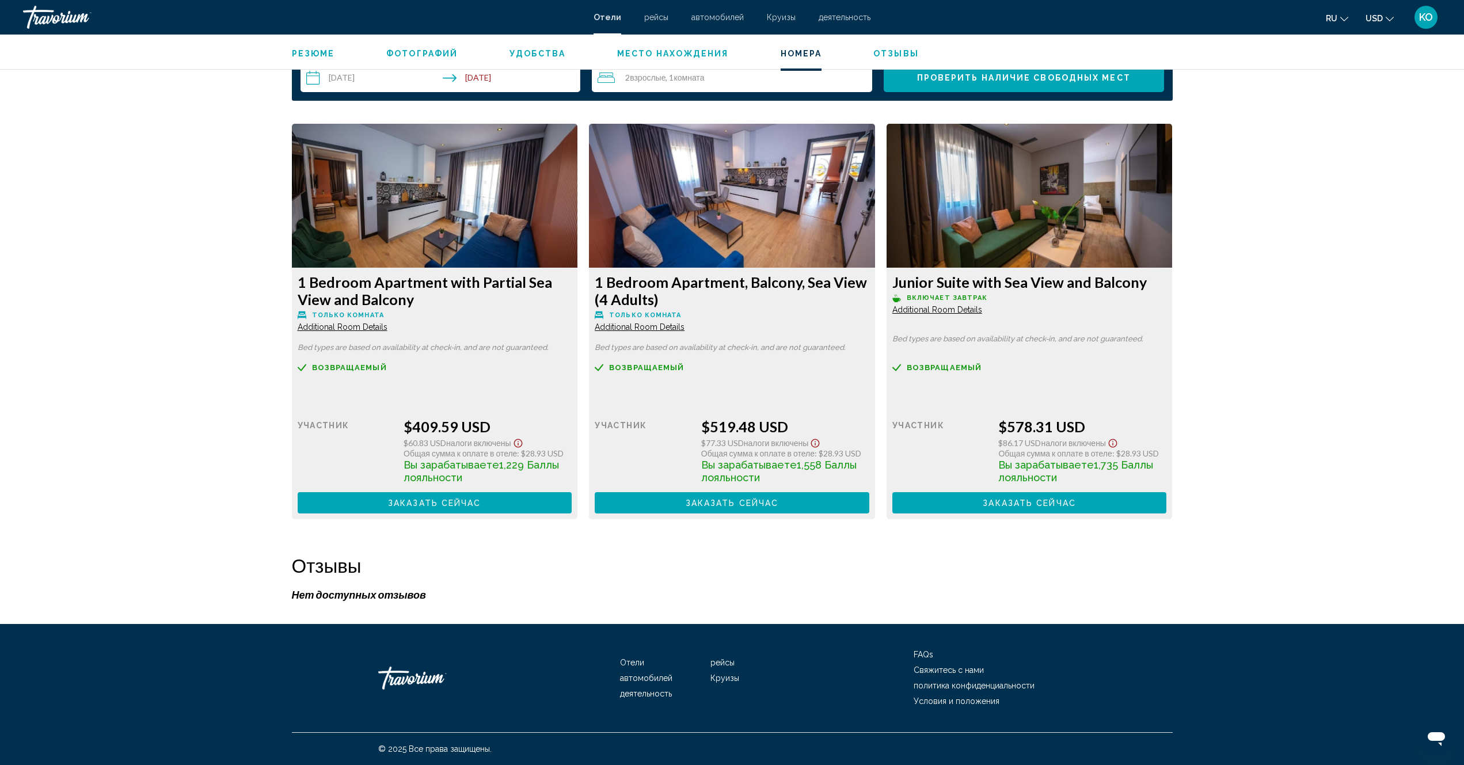
click at [578, 233] on img "Main content" at bounding box center [435, 196] width 286 height 144
click at [1044, 82] on span "Проверить наличие свободных мест" at bounding box center [1024, 78] width 214 height 9
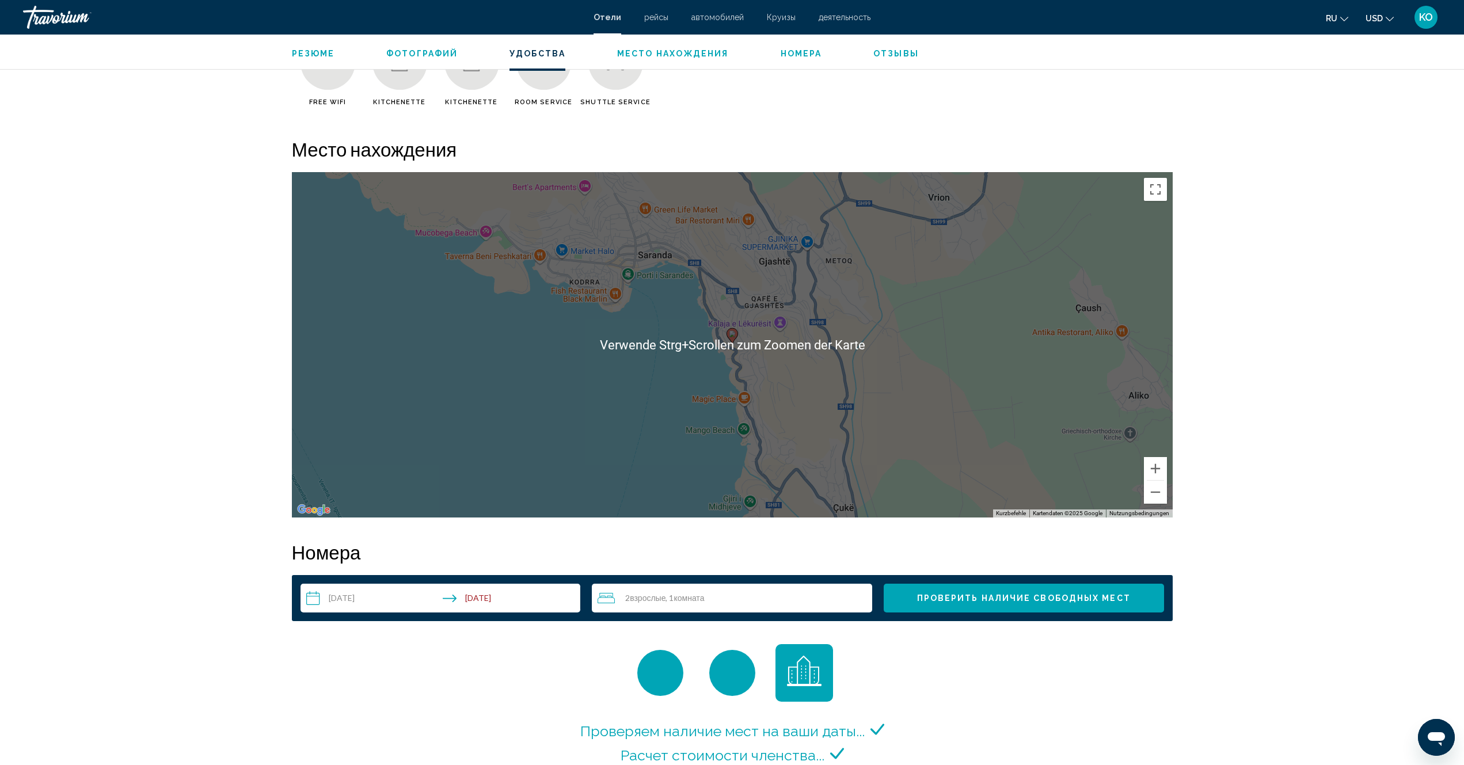
scroll to position [1124, 0]
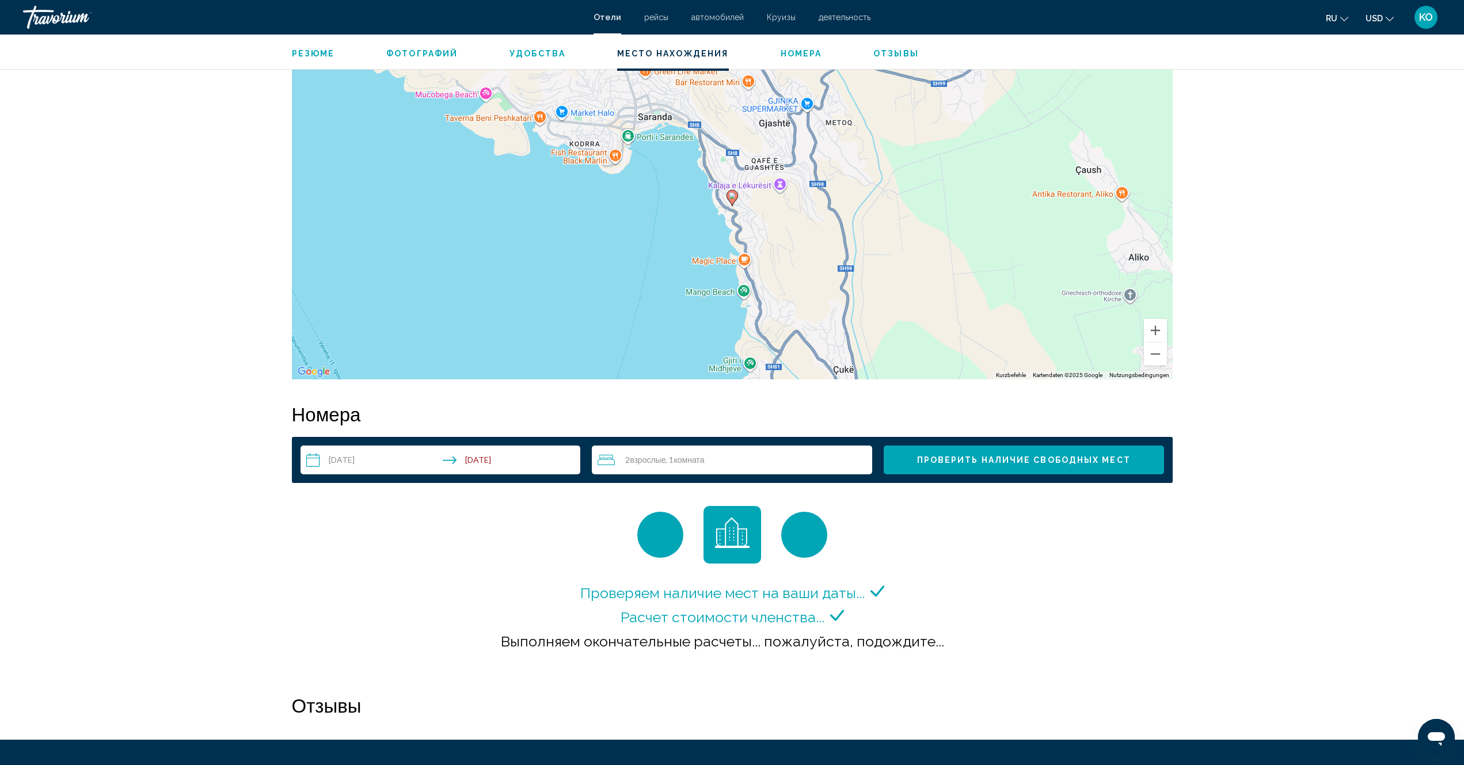
click at [945, 462] on span "Проверить наличие свободных мест" at bounding box center [1024, 460] width 214 height 9
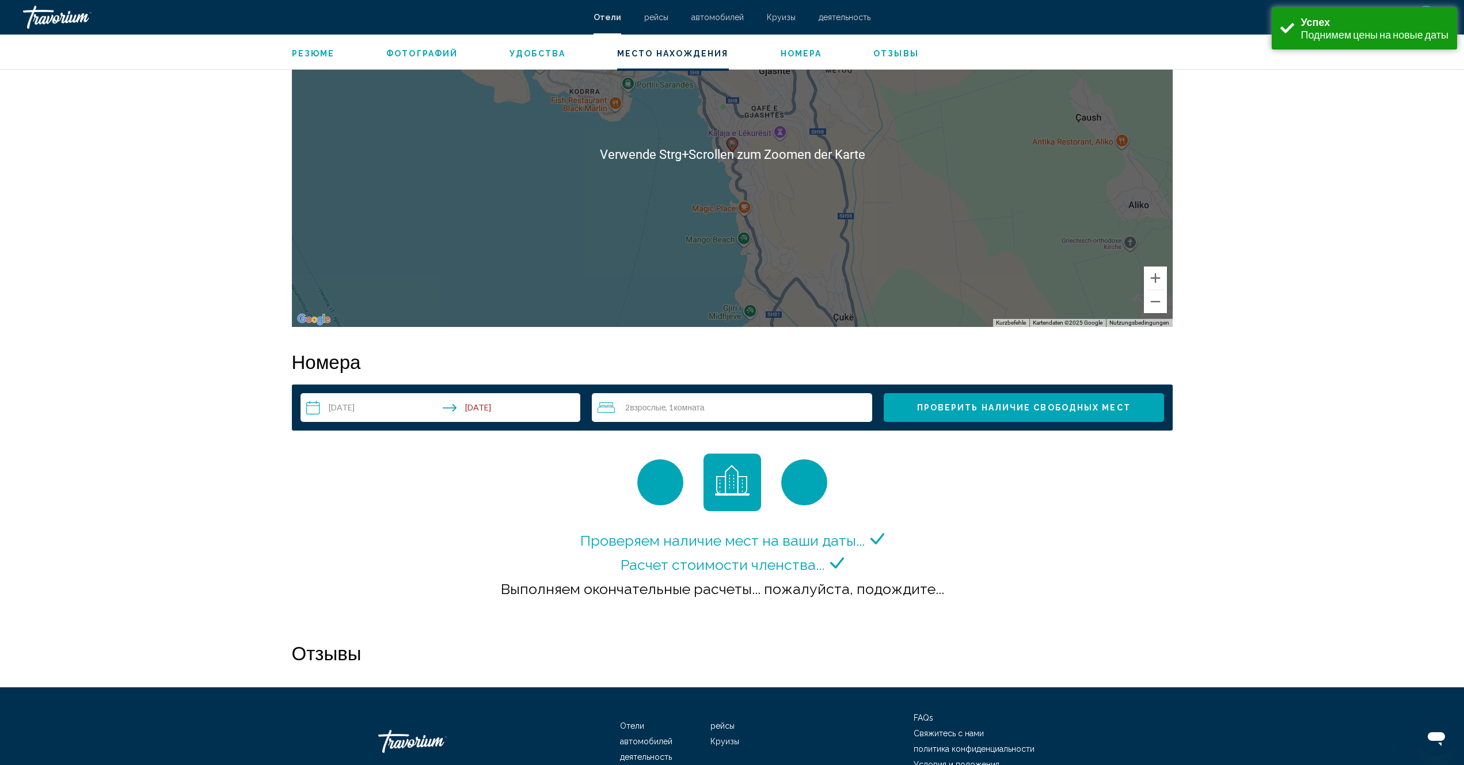
scroll to position [1240, 0]
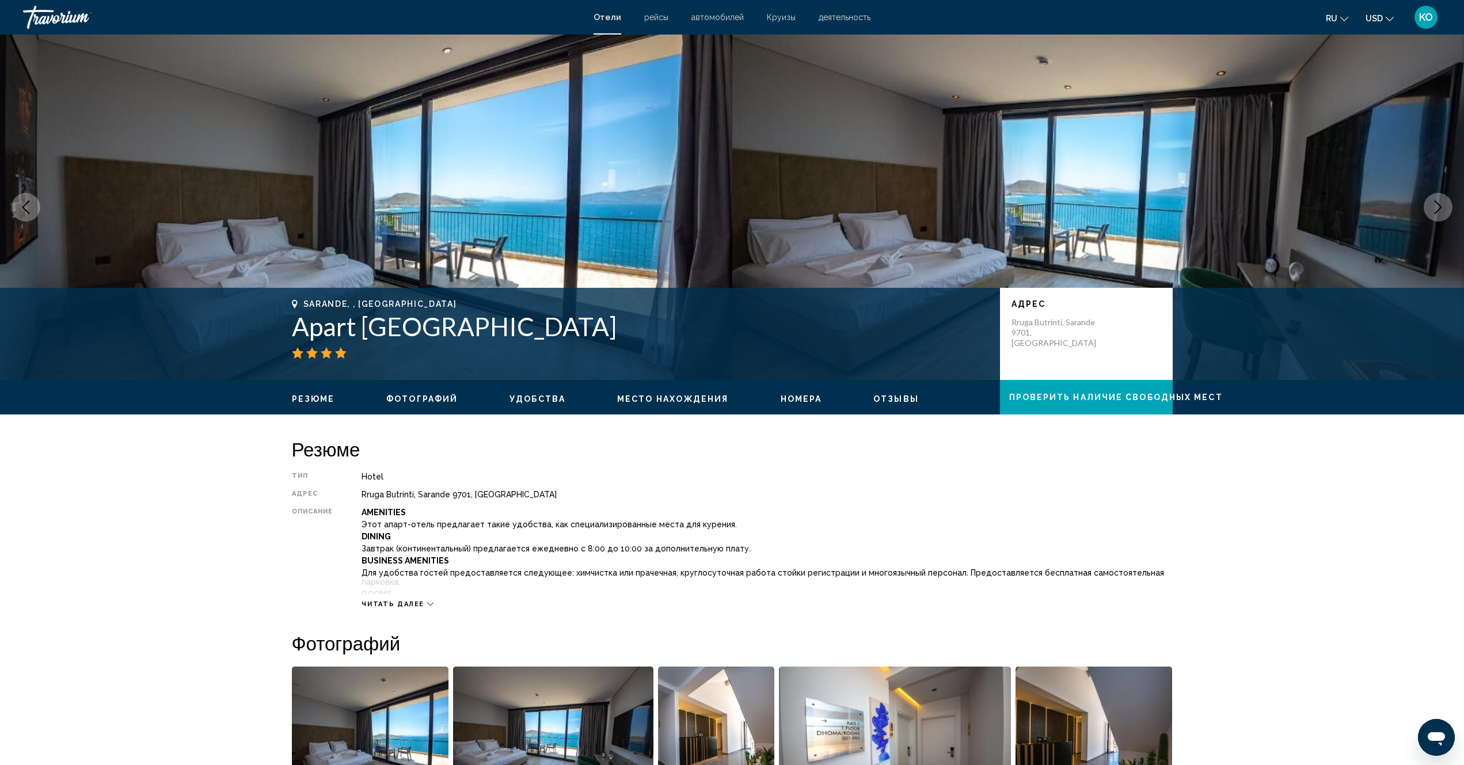
click at [316, 398] on span "Резюме" at bounding box center [313, 398] width 43 height 9
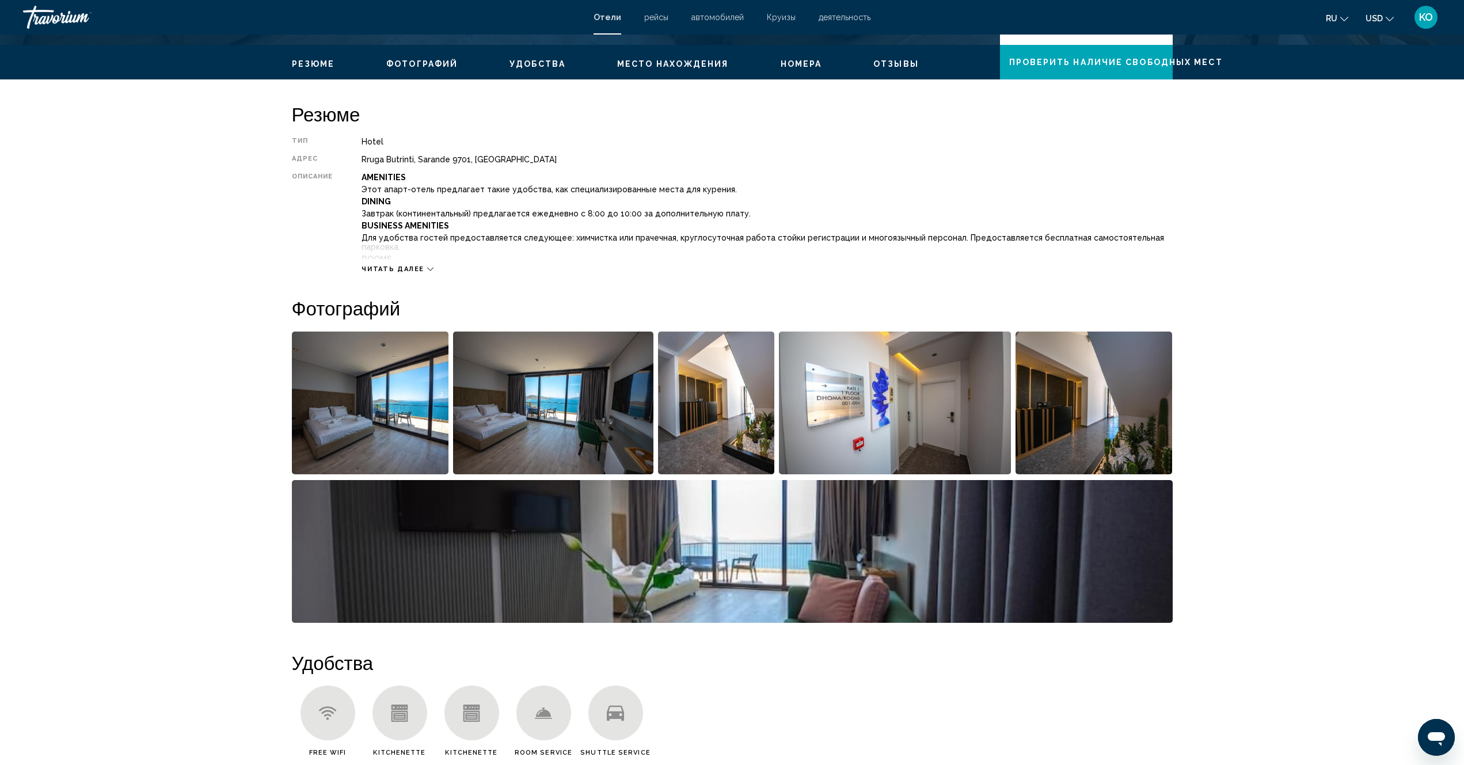
scroll to position [368, 0]
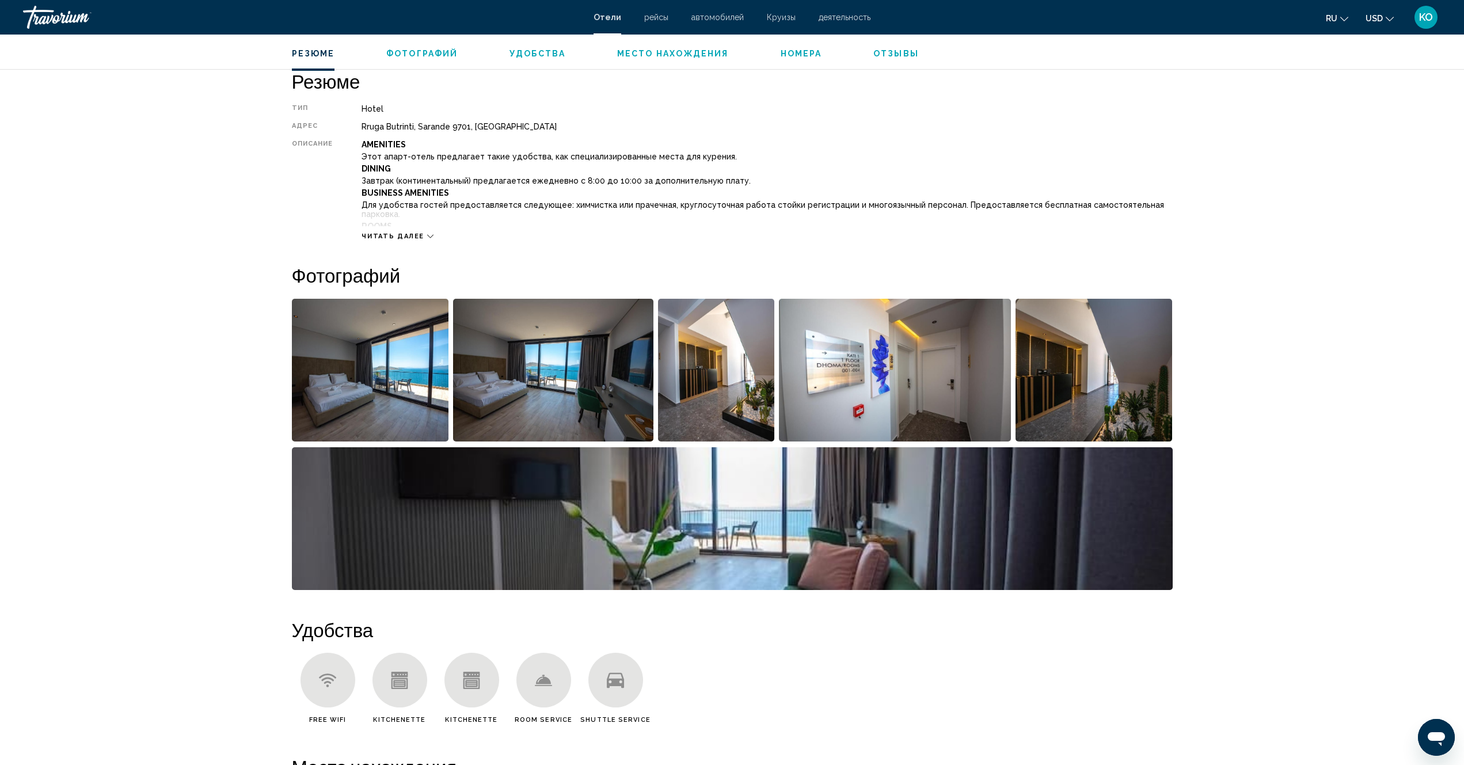
click at [534, 54] on span "Удобства" at bounding box center [538, 53] width 56 height 9
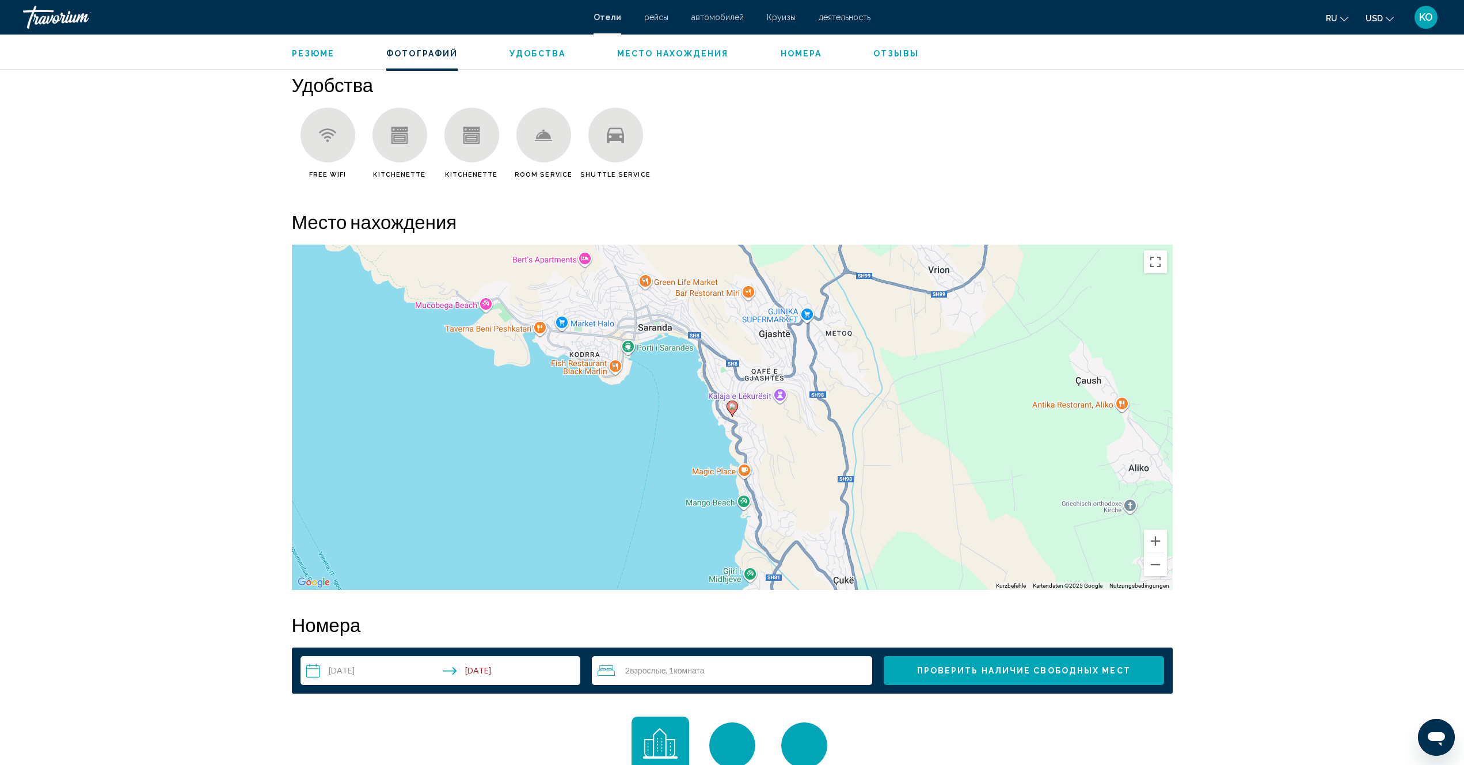
scroll to position [918, 0]
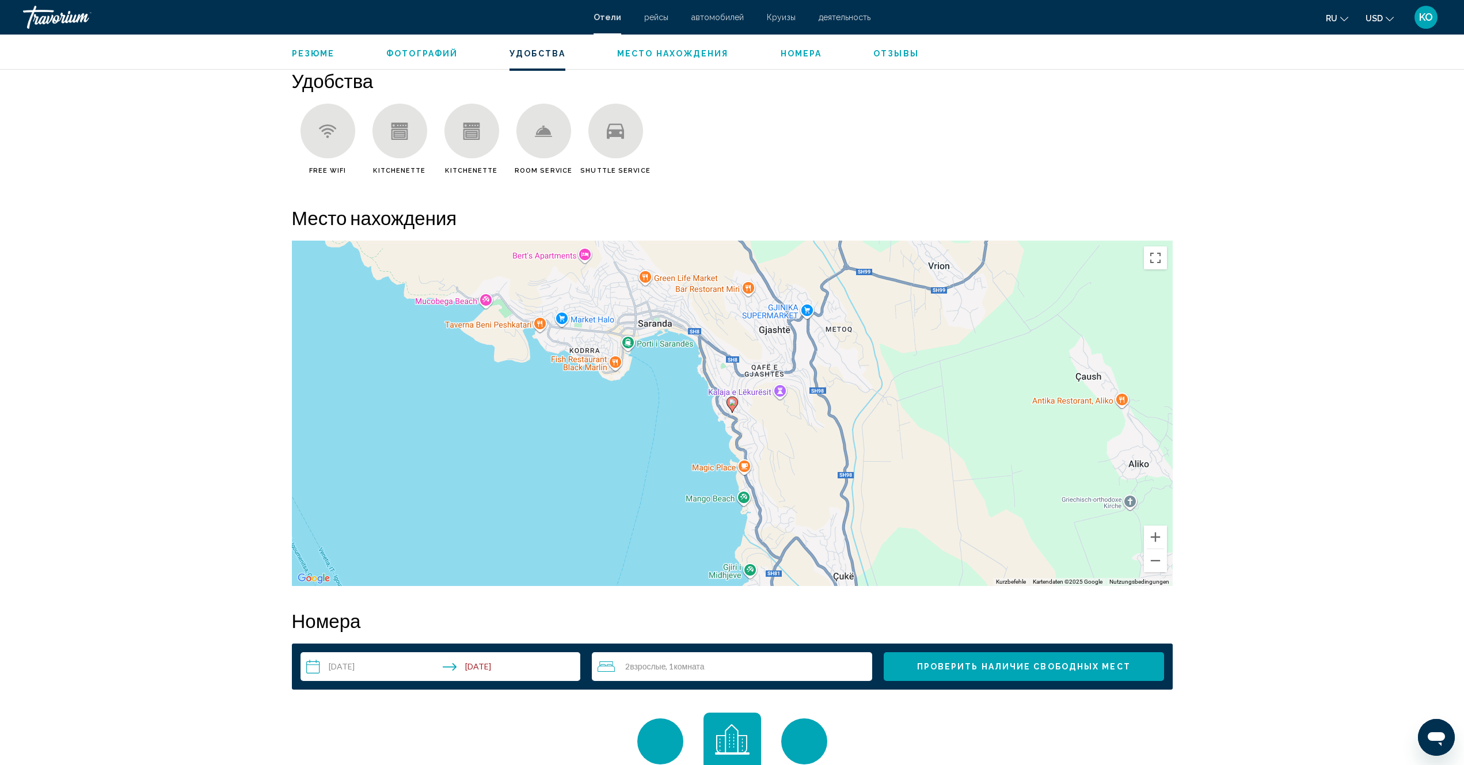
click at [667, 53] on span "Место нахождения" at bounding box center [673, 53] width 112 height 9
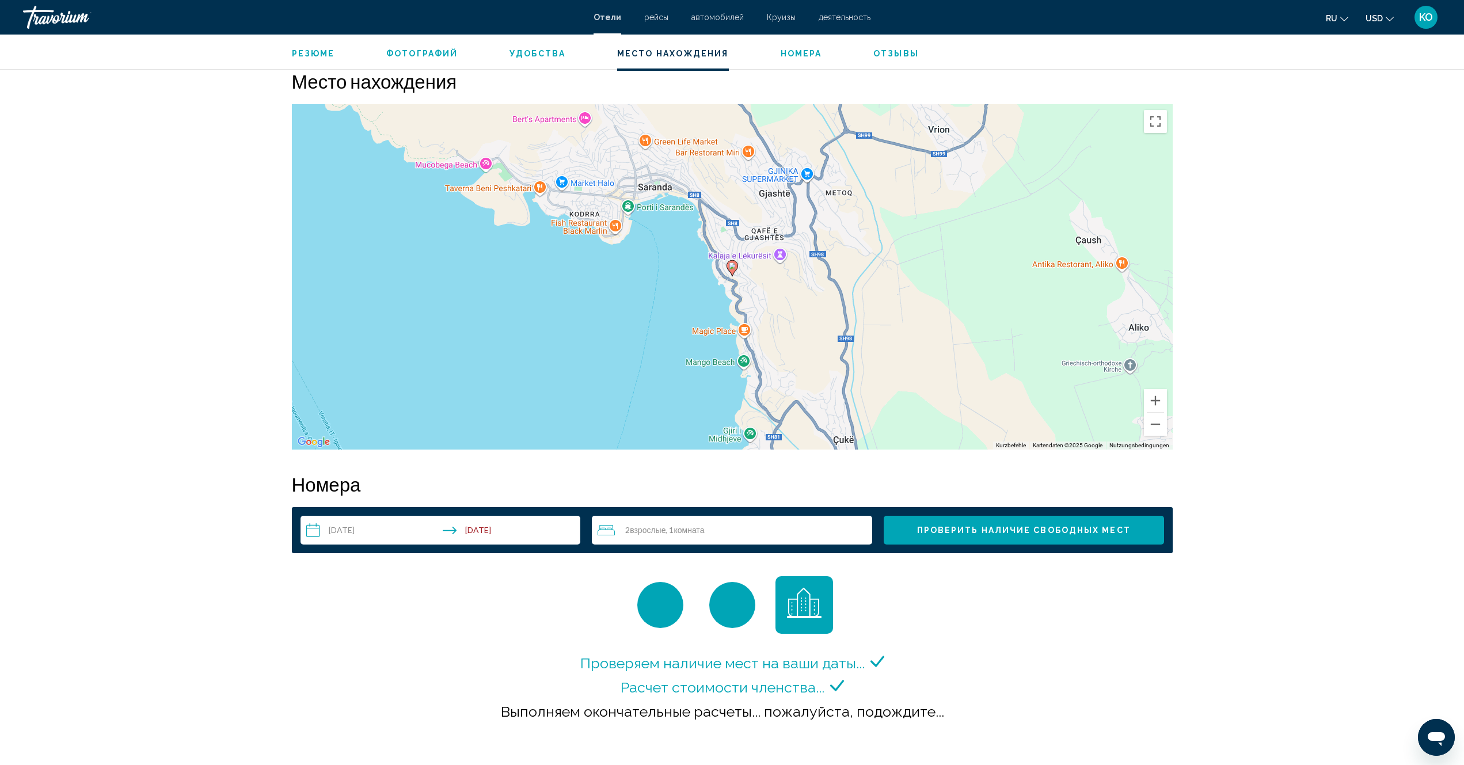
scroll to position [1055, 0]
click at [664, 18] on span "рейсы" at bounding box center [656, 17] width 24 height 9
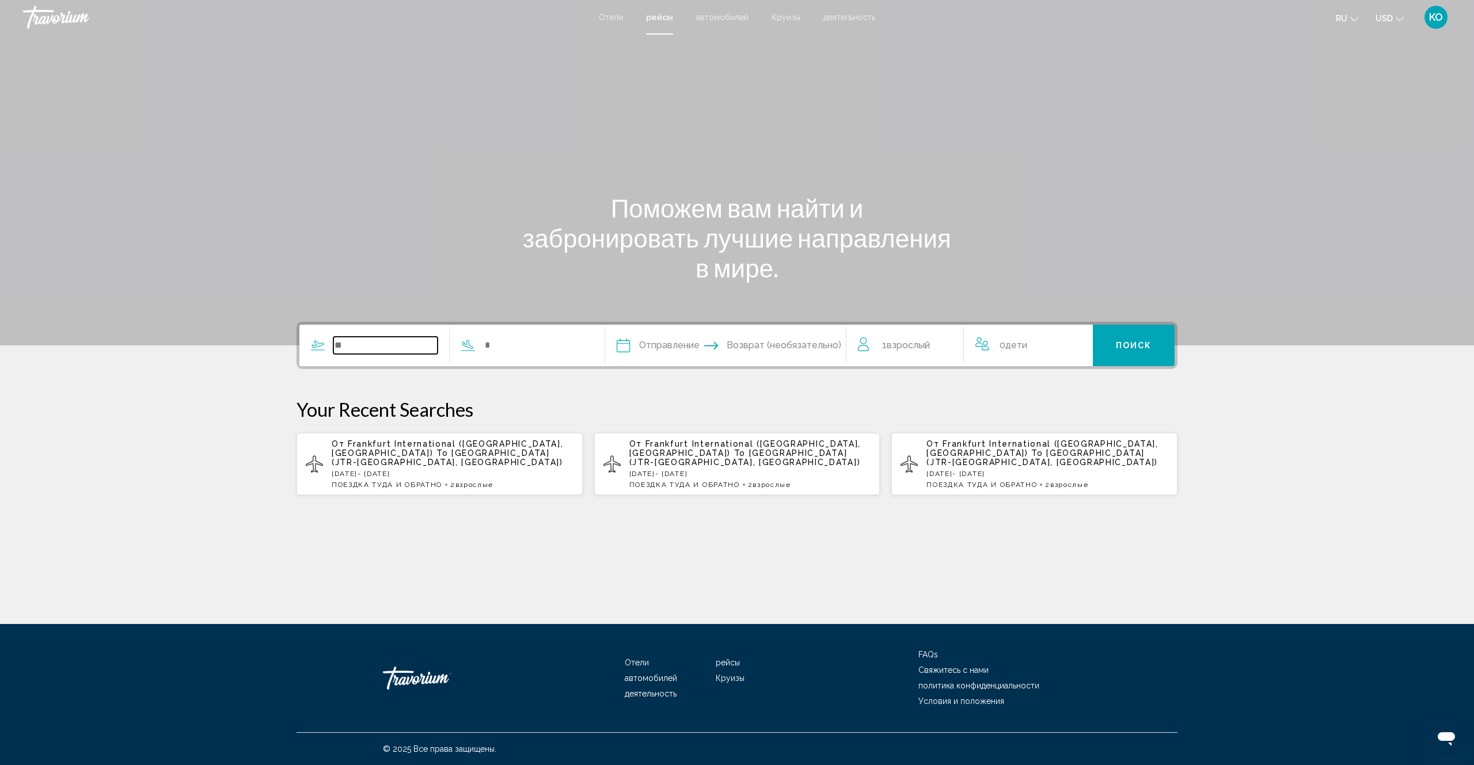
click at [353, 345] on input "Search widget" at bounding box center [385, 345] width 104 height 17
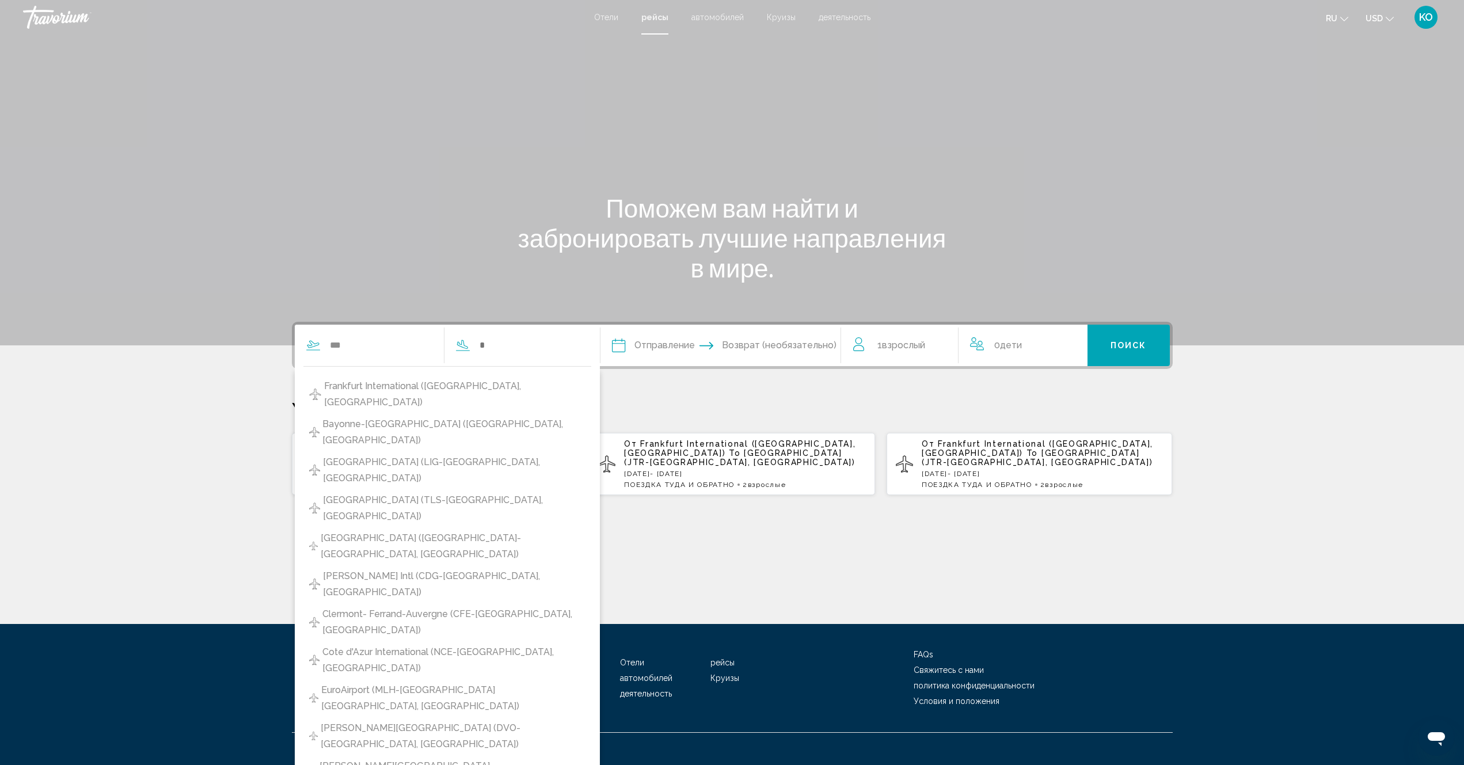
click at [443, 389] on span "Frankfurt International ([GEOGRAPHIC_DATA], [GEOGRAPHIC_DATA])" at bounding box center [454, 394] width 261 height 32
type input "**********"
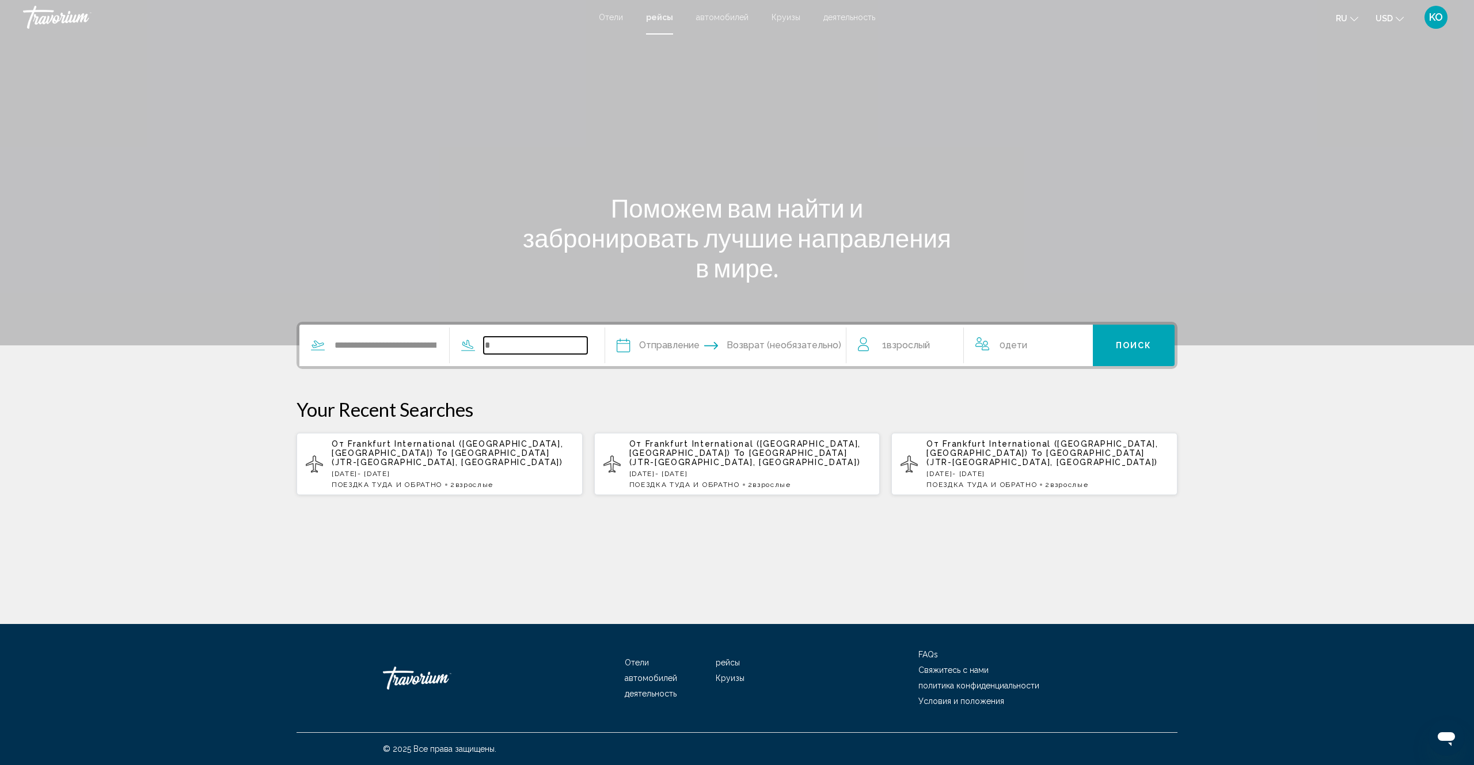
click at [502, 343] on input "Search widget" at bounding box center [536, 345] width 104 height 17
type input "*"
click at [546, 347] on input "*****" at bounding box center [536, 345] width 104 height 17
drag, startPoint x: 545, startPoint y: 345, endPoint x: 481, endPoint y: 341, distance: 64.0
click at [481, 341] on div "******** Без результатов" at bounding box center [519, 345] width 138 height 17
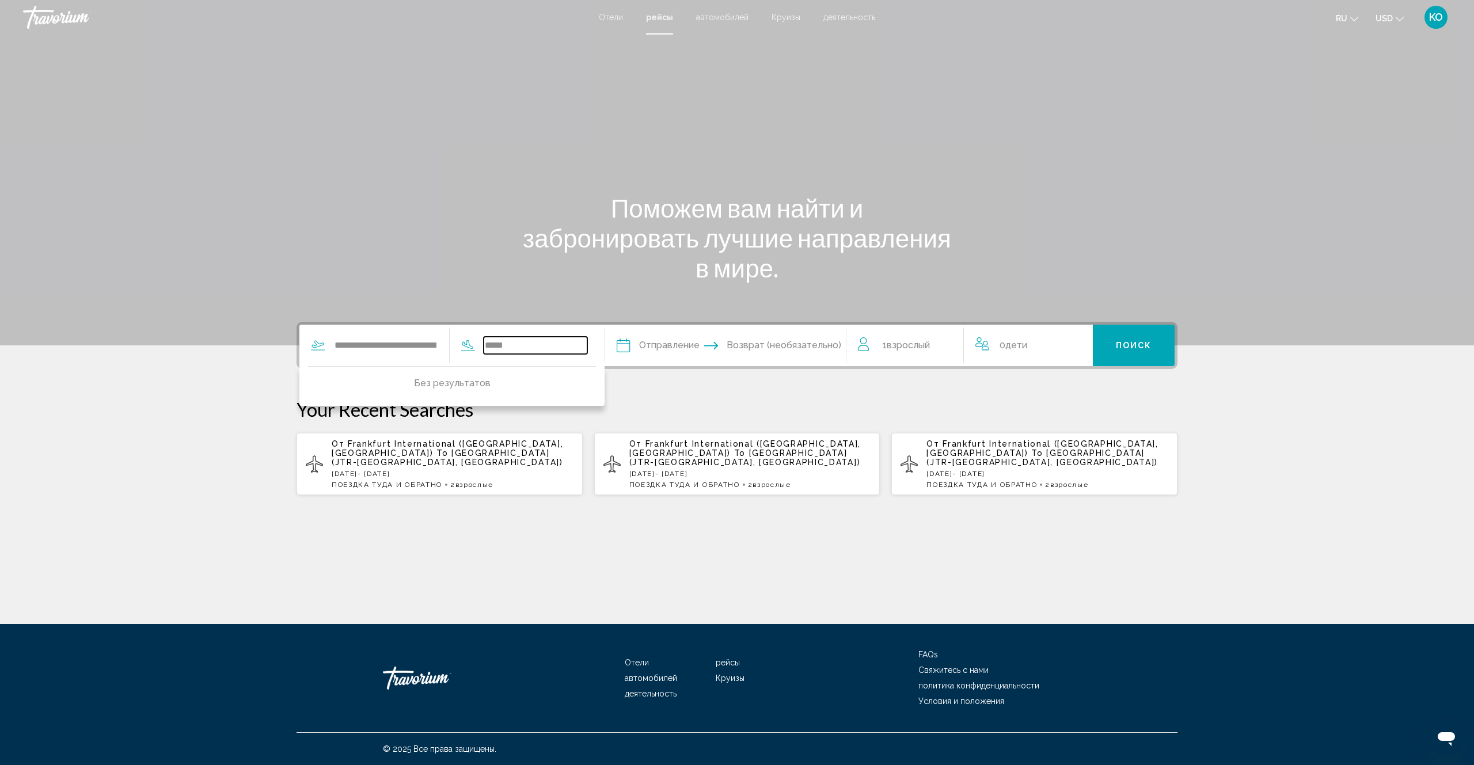
click at [541, 348] on input "*****" at bounding box center [536, 345] width 104 height 17
click at [524, 344] on input "*****" at bounding box center [536, 345] width 104 height 17
click at [543, 347] on input "**********" at bounding box center [536, 345] width 104 height 17
drag, startPoint x: 570, startPoint y: 344, endPoint x: 491, endPoint y: 334, distance: 80.1
click at [491, 334] on div "**********" at bounding box center [443, 345] width 288 height 41
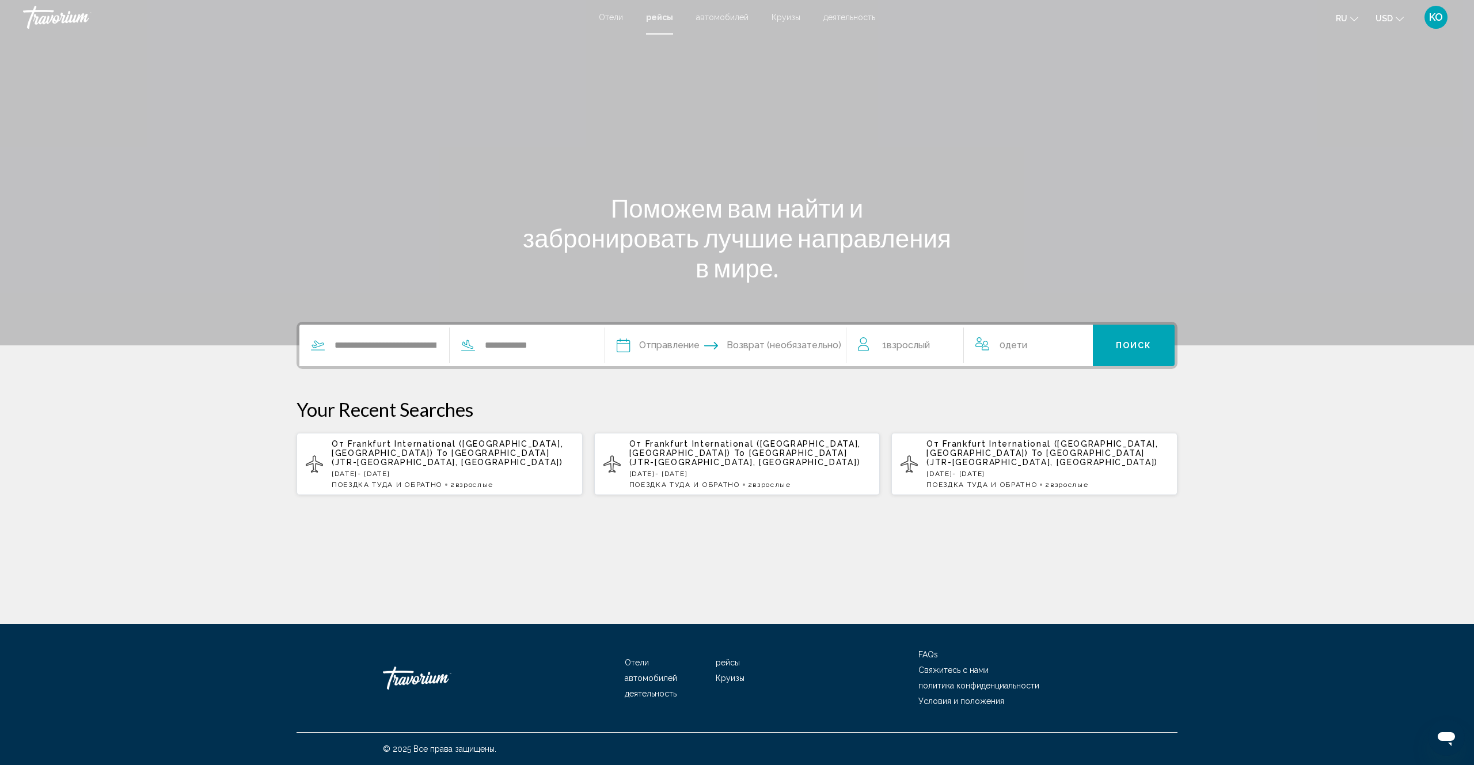
click at [1354, 19] on icon "Change language" at bounding box center [1354, 19] width 8 height 8
click at [1325, 120] on button "русский" at bounding box center [1323, 120] width 54 height 15
click at [543, 349] on input "**********" at bounding box center [536, 345] width 104 height 17
click at [1352, 17] on icon "Change language" at bounding box center [1354, 19] width 8 height 8
click at [1323, 49] on button "English" at bounding box center [1323, 46] width 54 height 15
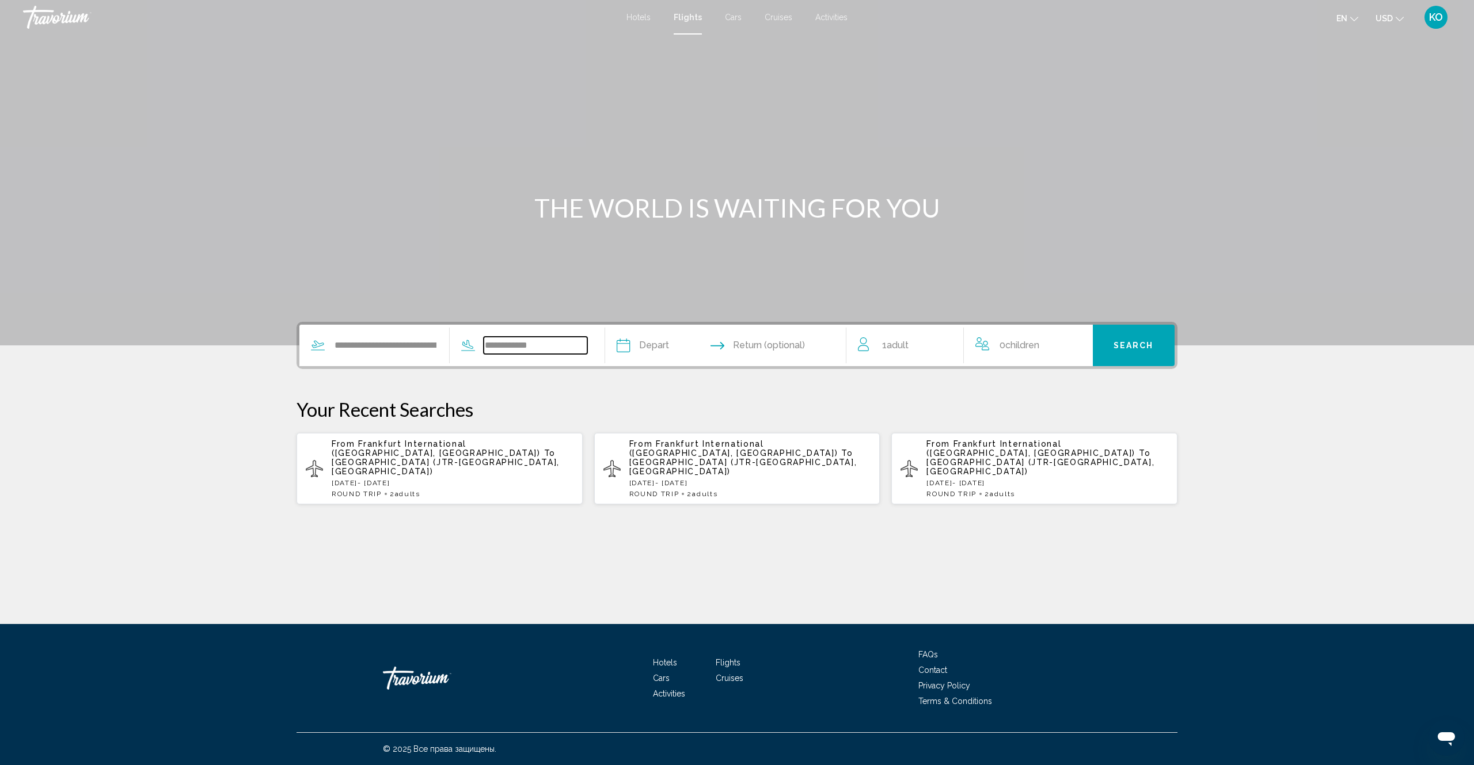
click at [548, 348] on input "**********" at bounding box center [536, 345] width 104 height 17
type input "*"
click at [528, 348] on input "Search widget" at bounding box center [536, 345] width 104 height 17
type input "*****"
click at [657, 347] on input "Depart date" at bounding box center [673, 347] width 119 height 45
